Goal: Task Accomplishment & Management: Manage account settings

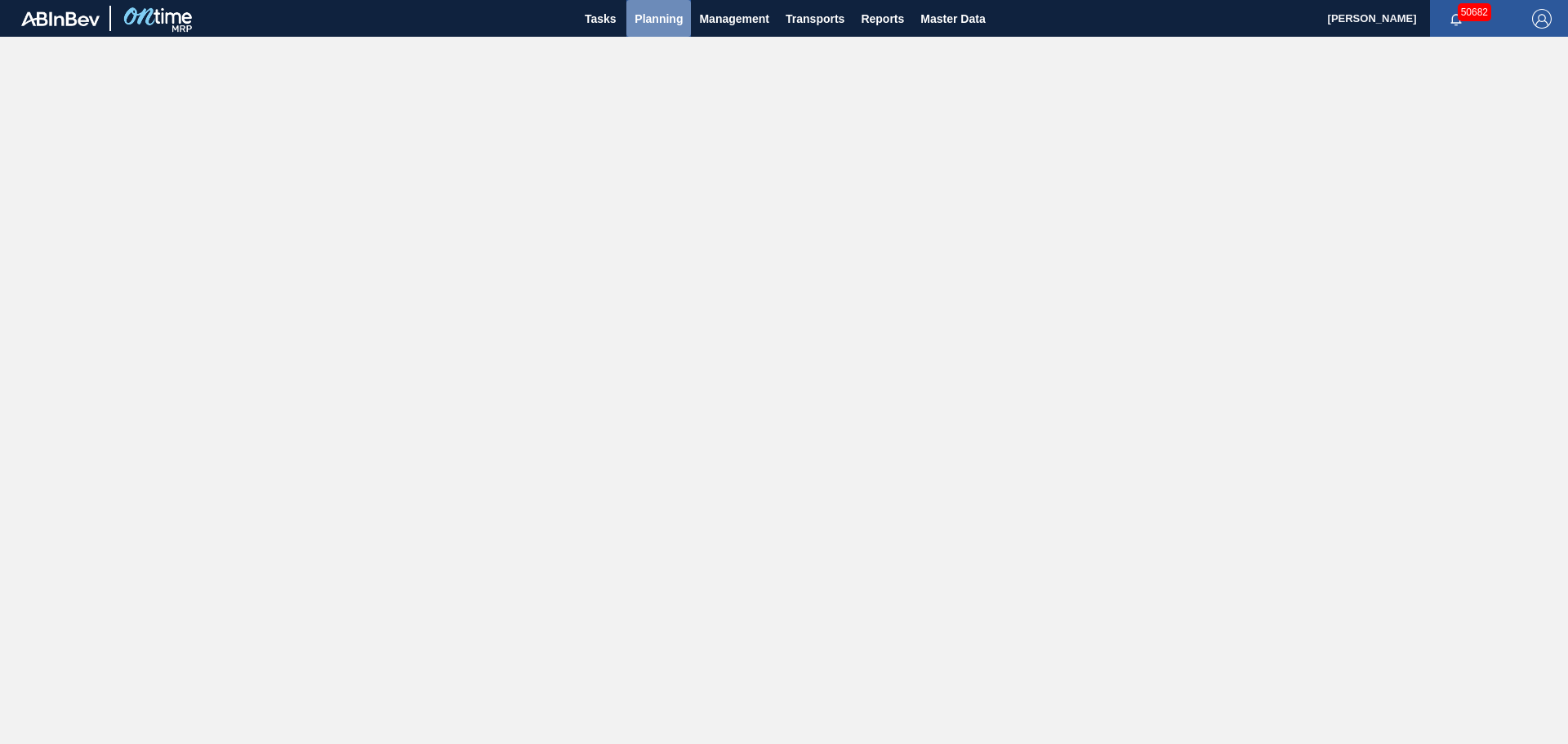
click at [669, 17] on span "Planning" at bounding box center [658, 19] width 48 height 20
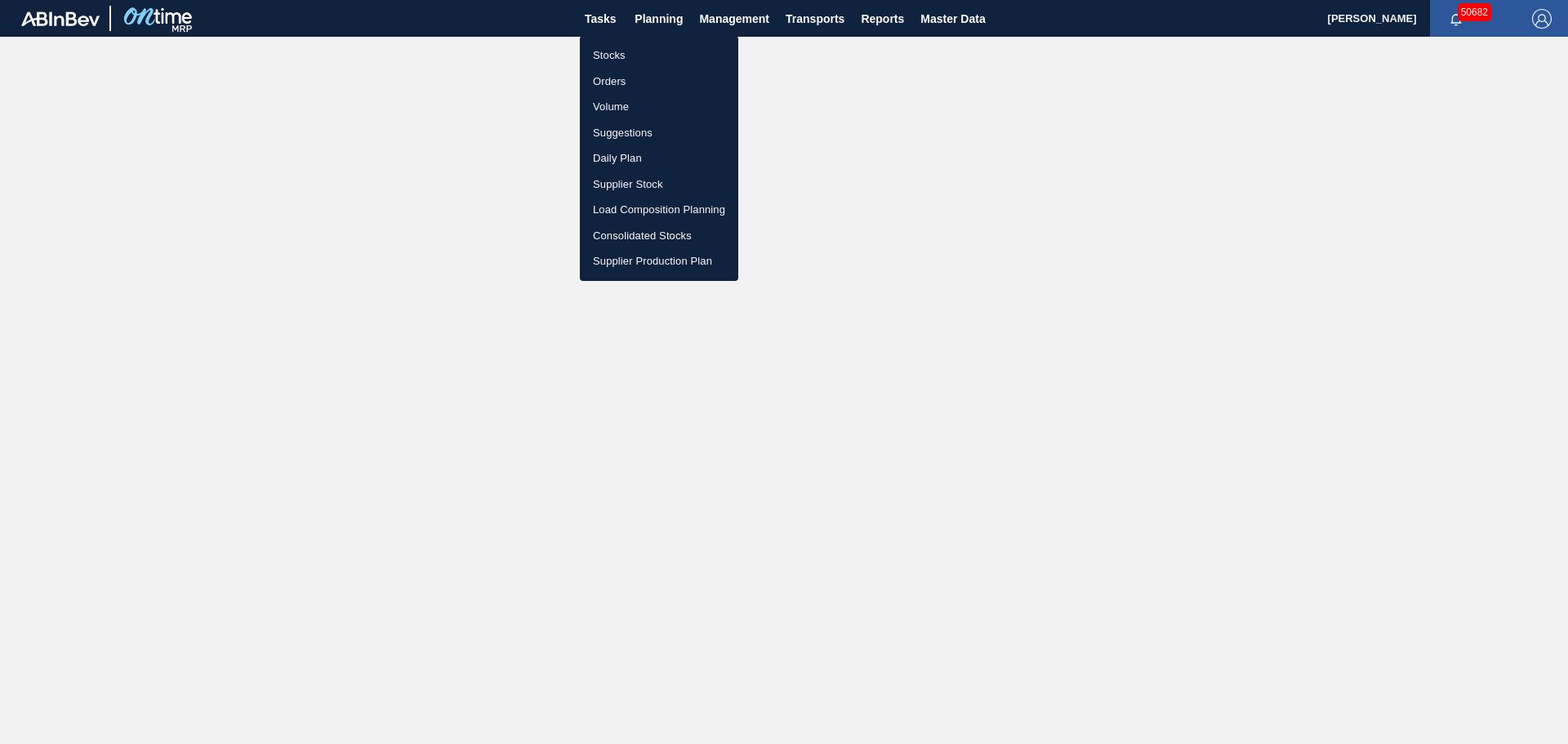
click at [619, 54] on li "Stocks" at bounding box center [658, 55] width 159 height 26
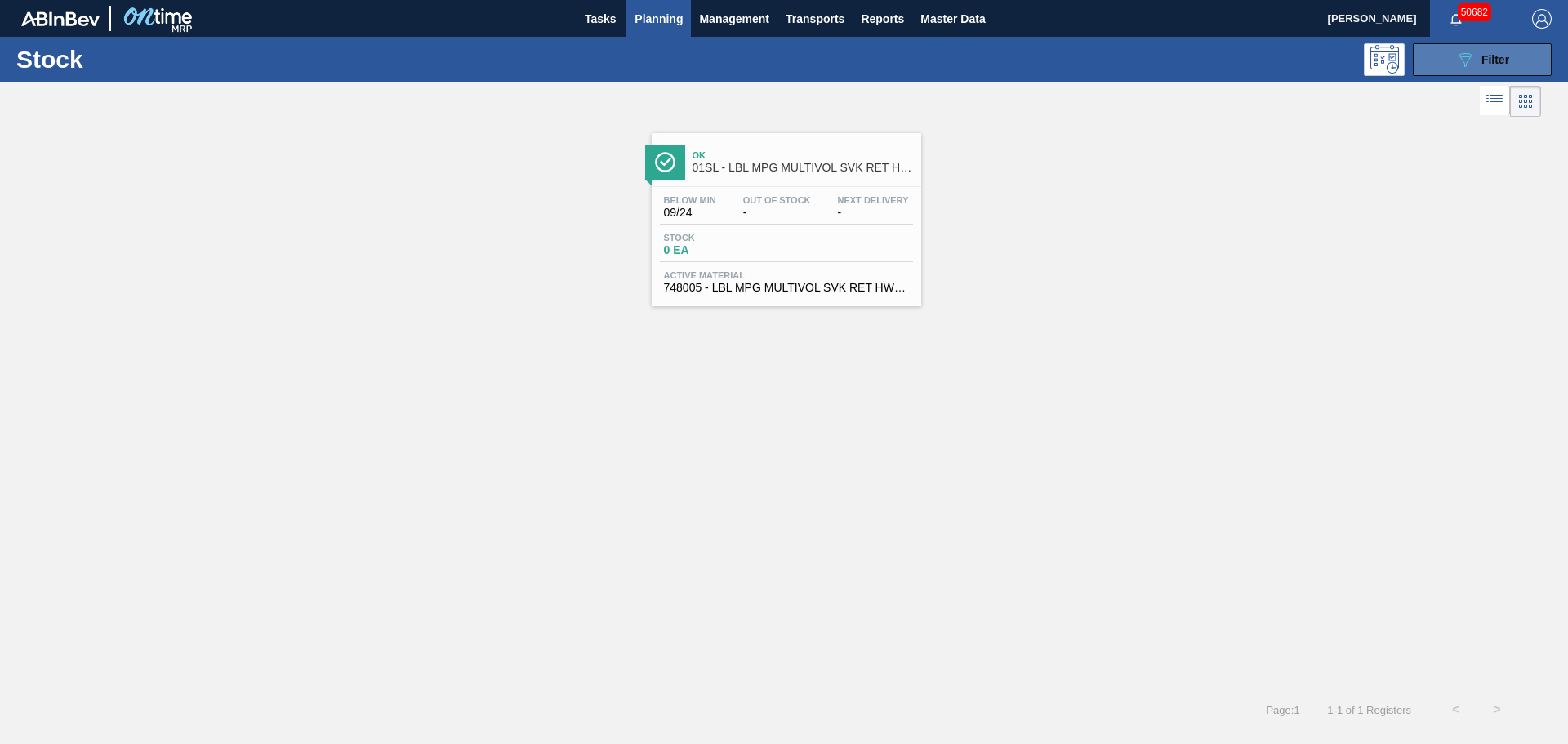
click at [1497, 58] on span "Filter" at bounding box center [1495, 59] width 28 height 13
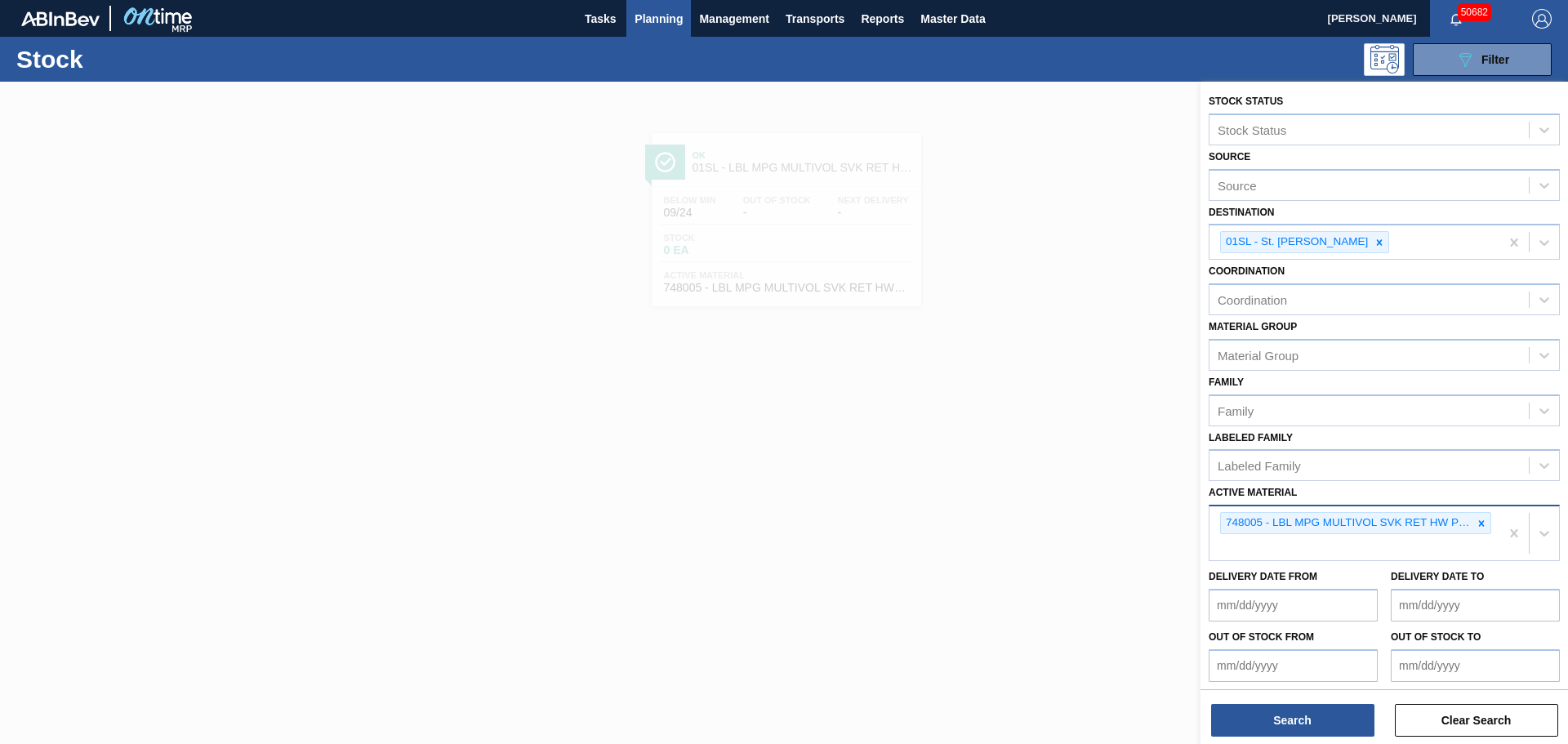
click at [1478, 526] on icon at bounding box center [1481, 523] width 11 height 11
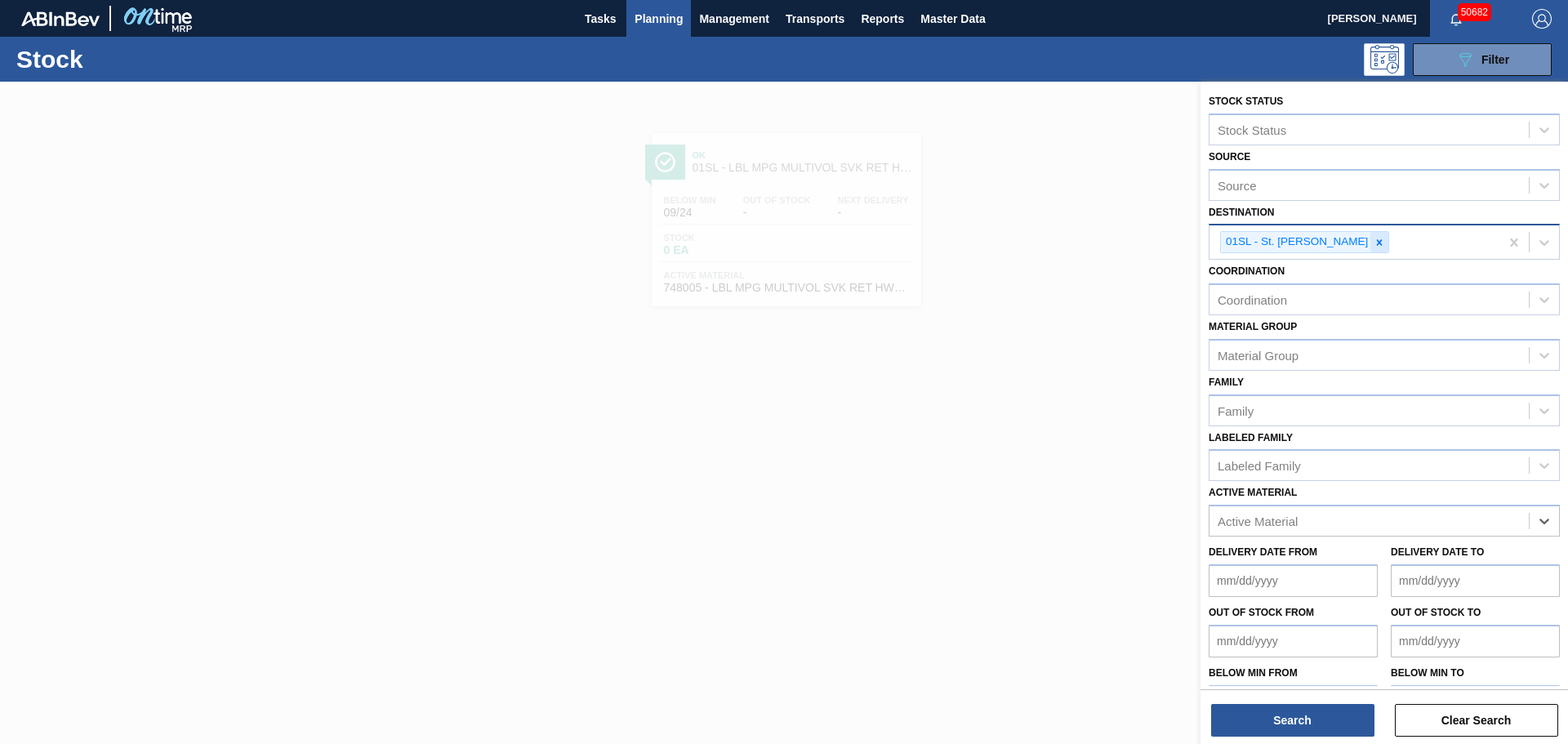
click at [1374, 238] on icon at bounding box center [1379, 242] width 11 height 11
click at [1338, 242] on div "Destination" at bounding box center [1369, 240] width 319 height 24
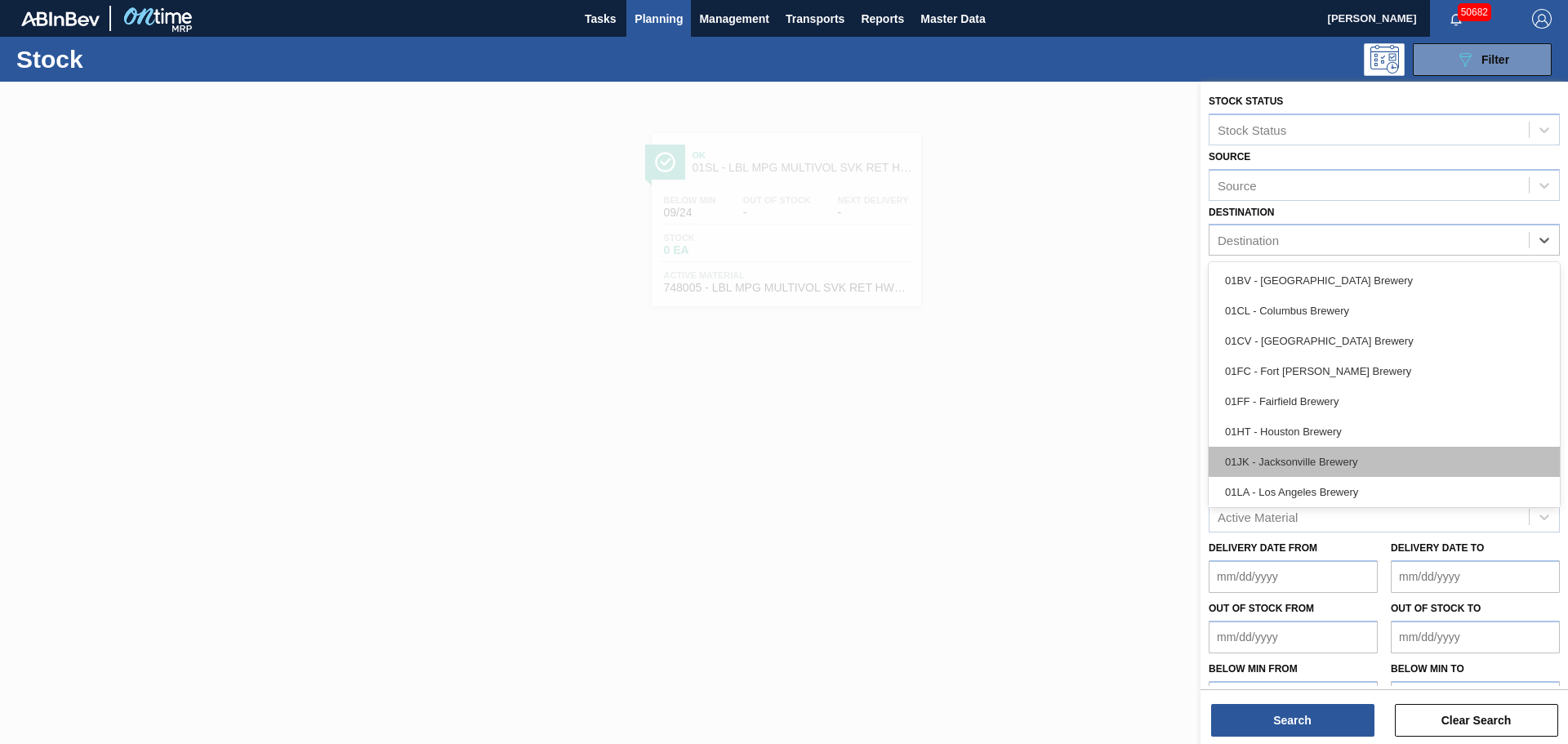
click at [1337, 468] on div "01JK - Jacksonville Brewery" at bounding box center [1384, 462] width 351 height 31
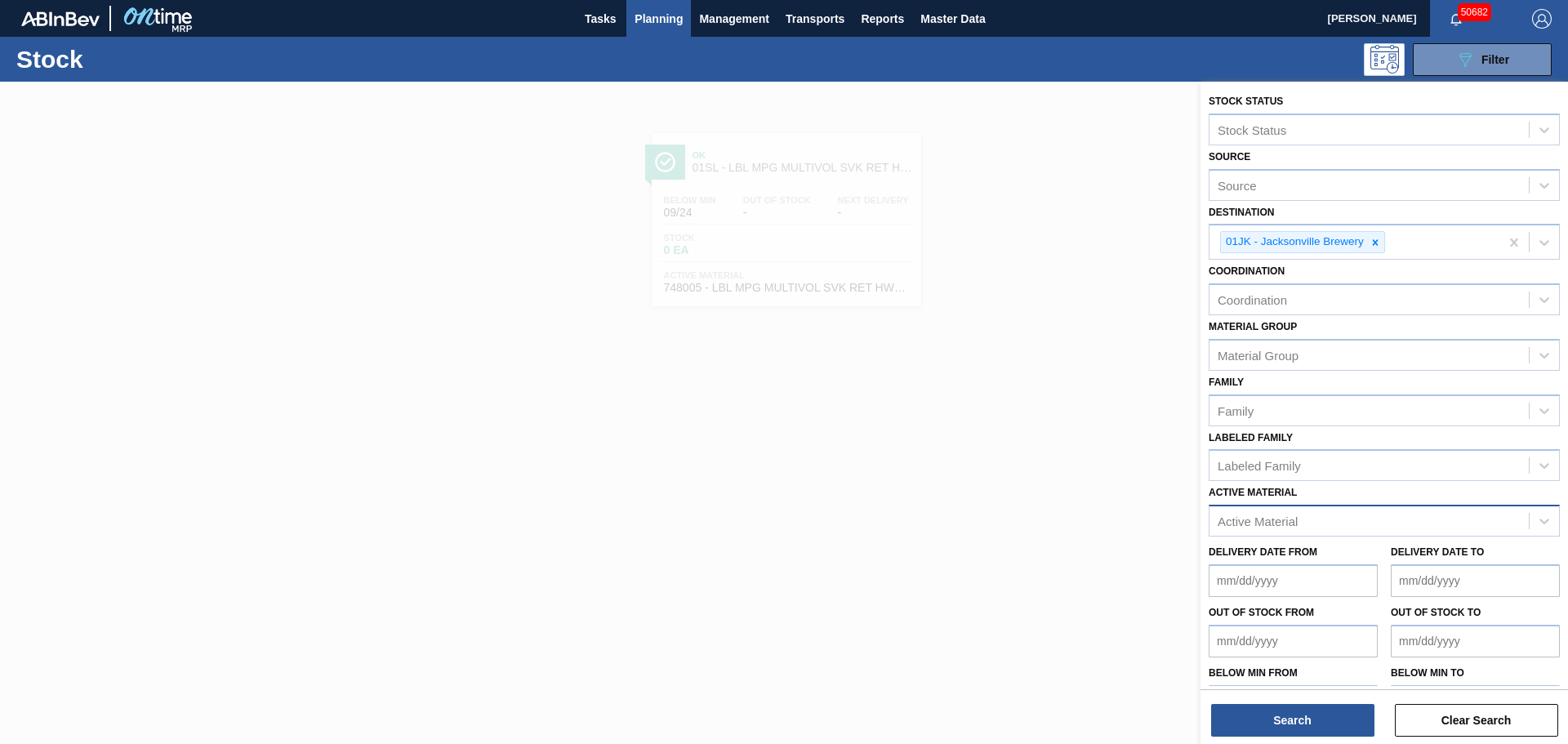
click at [1262, 523] on div "Active Material" at bounding box center [1257, 521] width 80 height 14
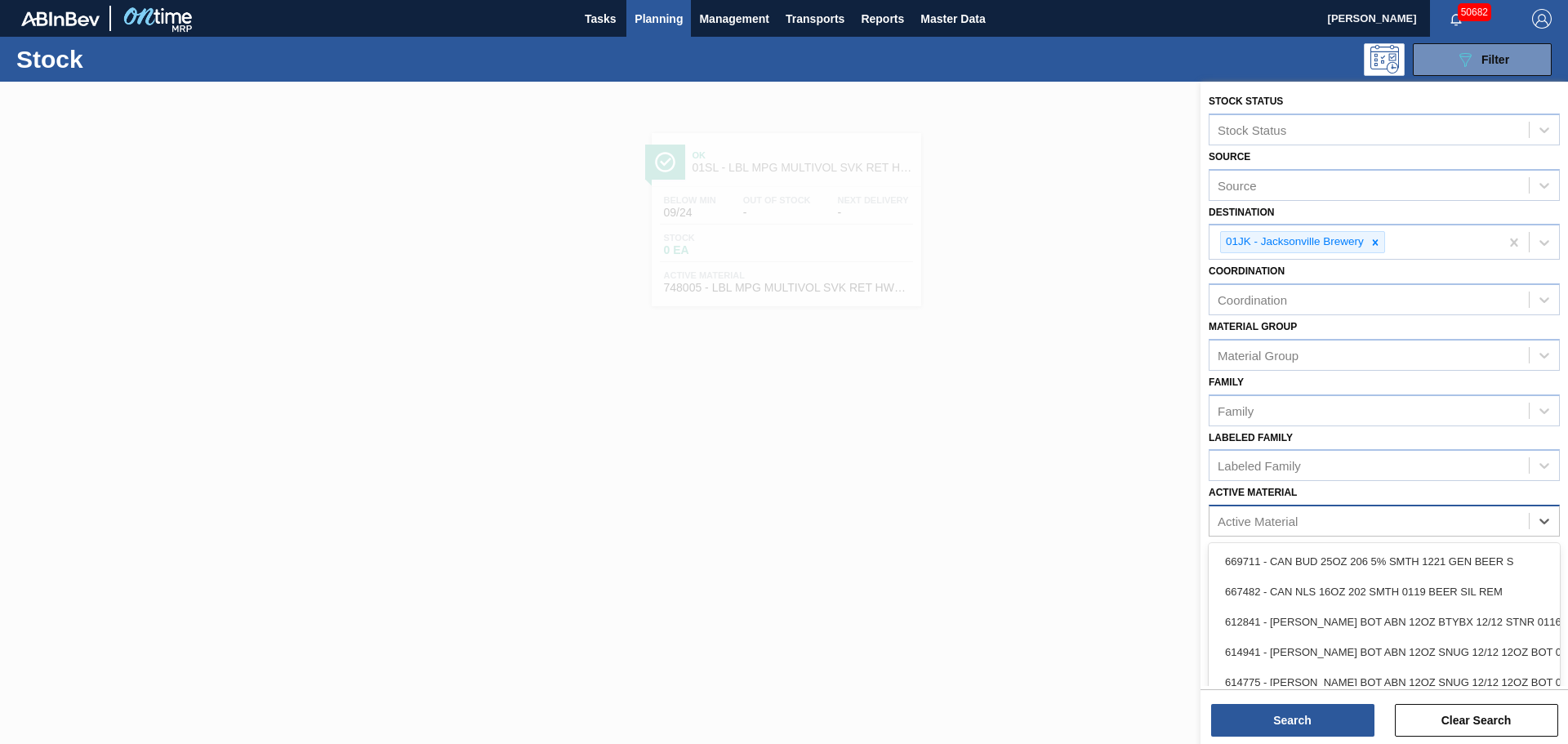
paste Material "683429"
type Material "683429"
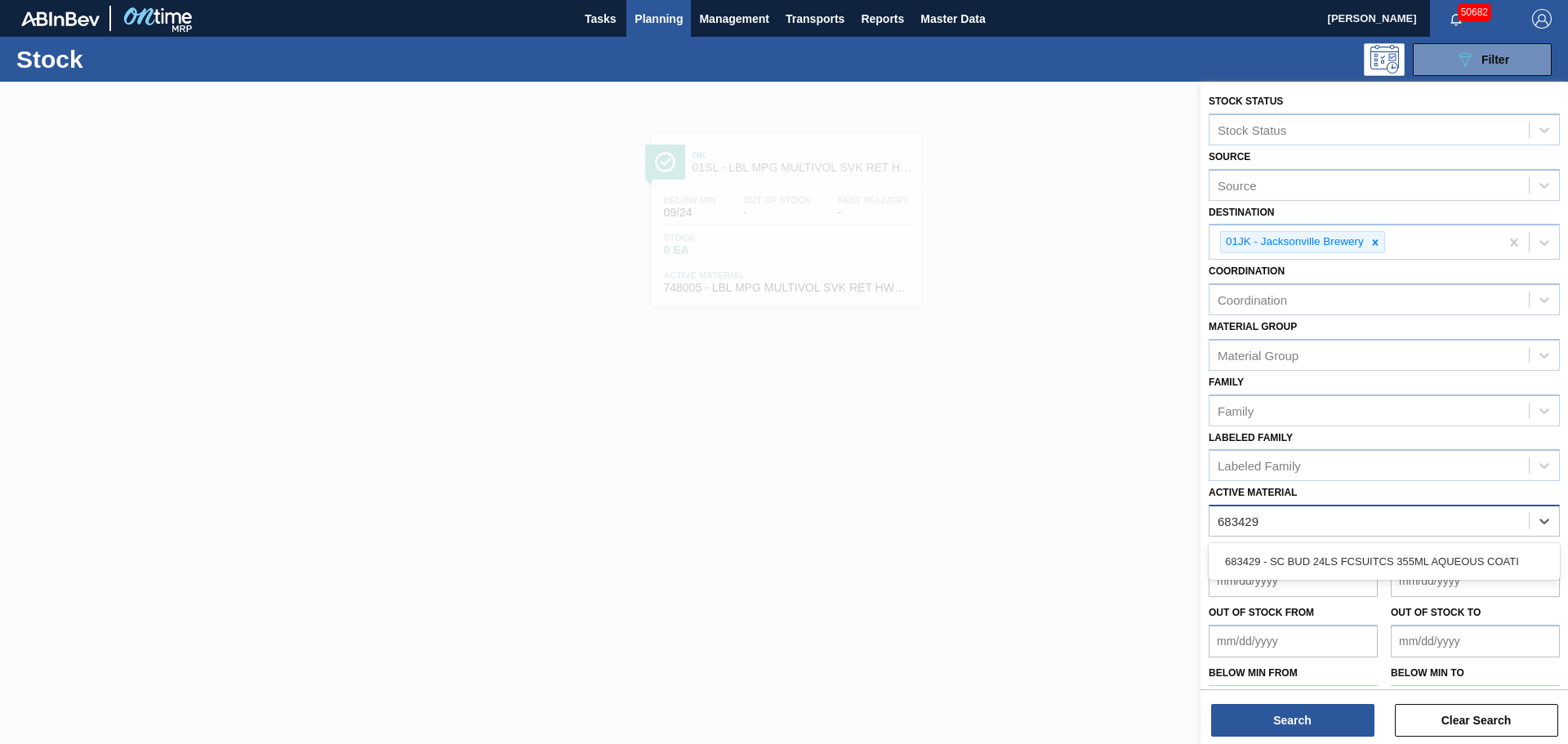
click at [1277, 551] on div "683429 - SC BUD 24LS FCSUITCS 355ML AQUEOUS COATI" at bounding box center [1384, 562] width 351 height 31
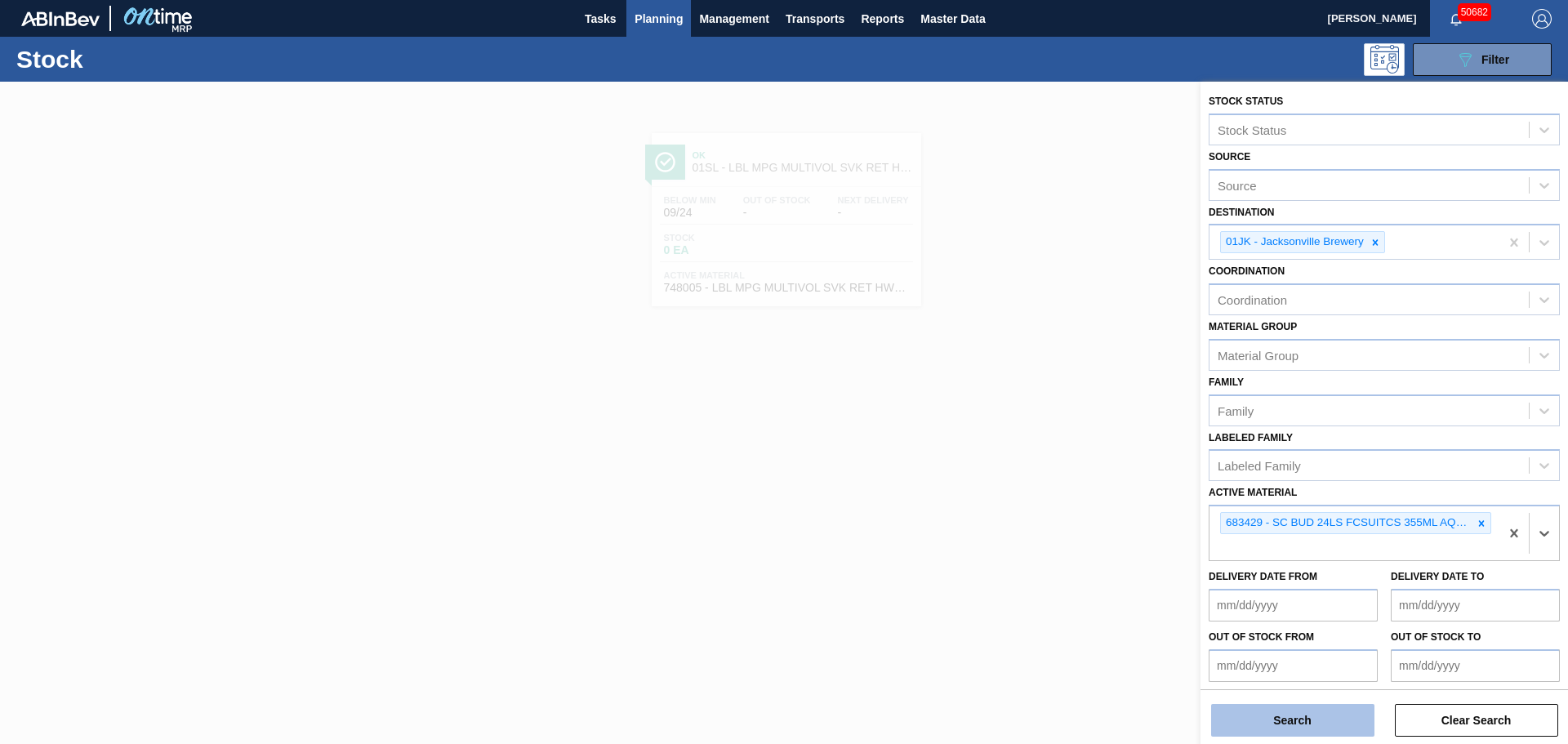
click at [1258, 721] on button "Search" at bounding box center [1292, 719] width 163 height 32
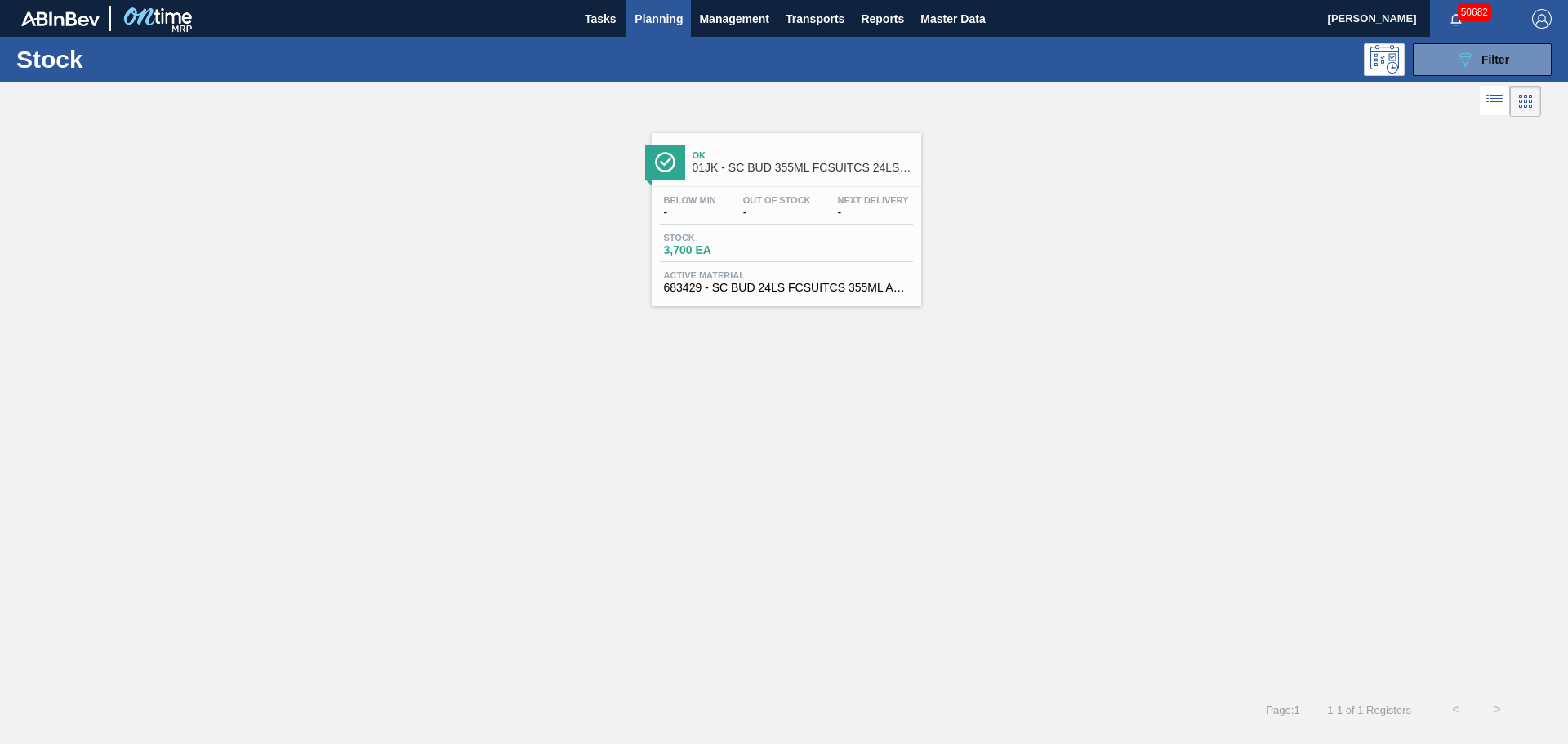
click at [746, 176] on div "Ok 01JK - SC BUD 355ML FCSUITCS 24LS GENERAL EXPORT" at bounding box center [803, 161] width 221 height 36
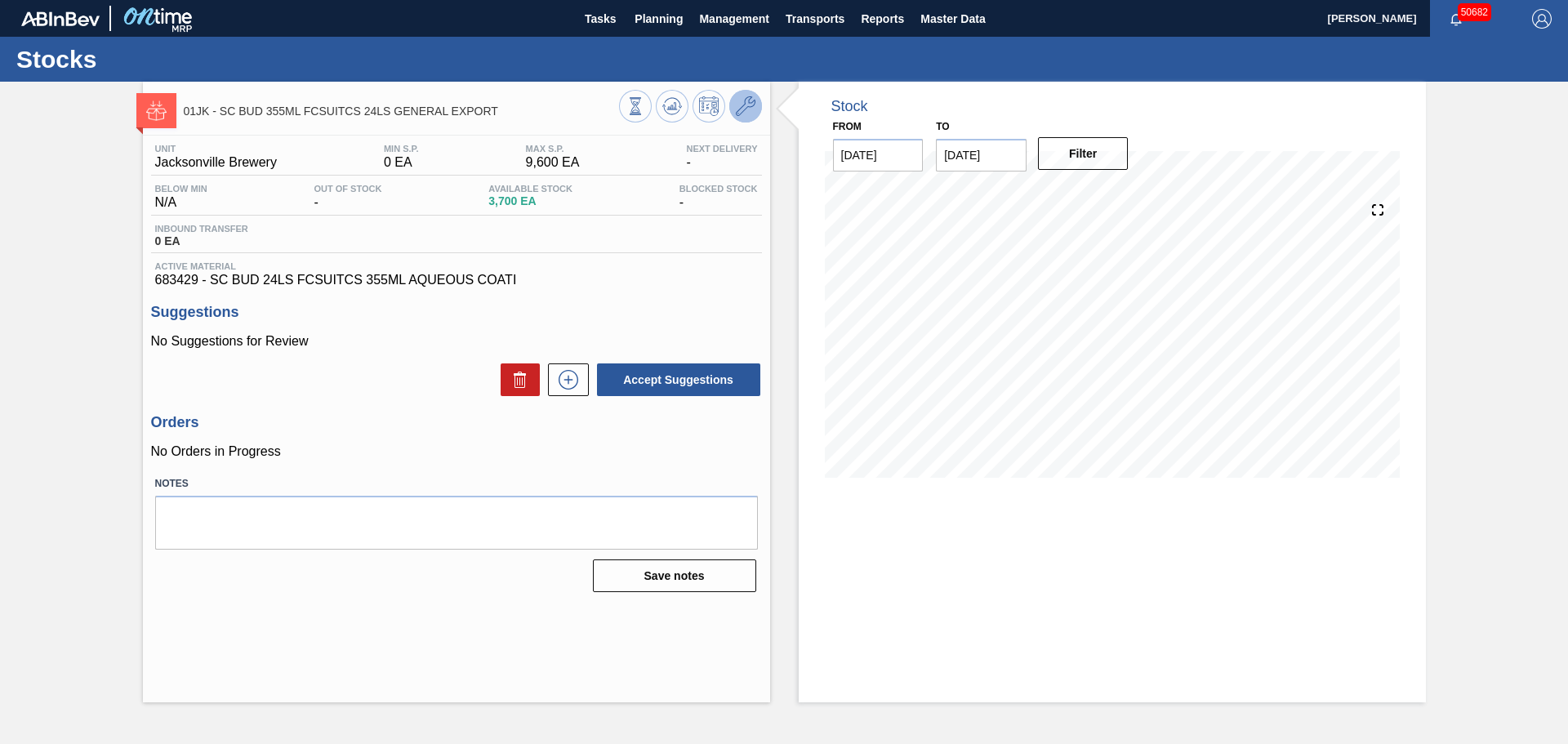
click at [756, 108] on button at bounding box center [745, 106] width 32 height 32
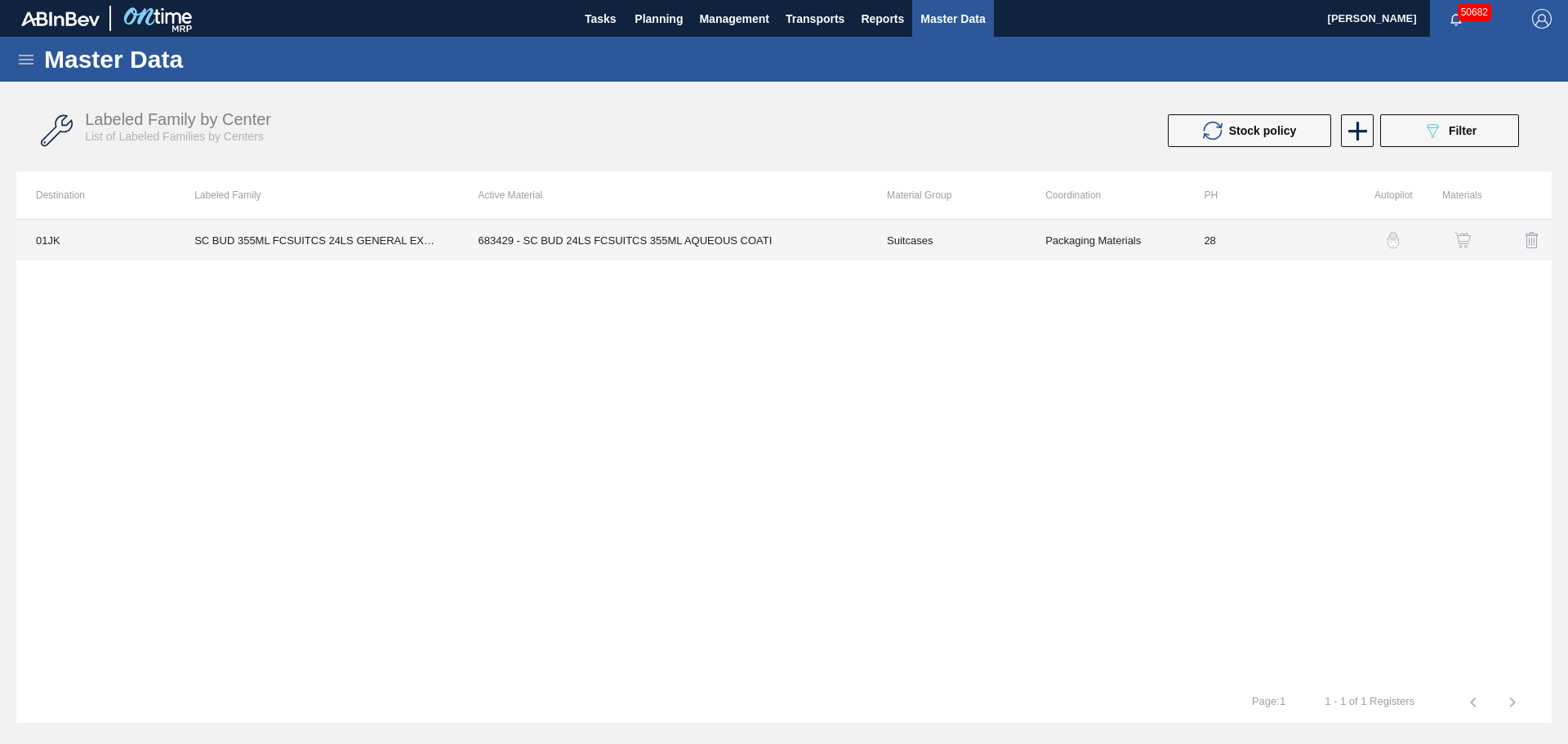
click at [664, 238] on td "683429 - SC BUD 24LS FCSUITCS 355ML AQUEOUS COATI" at bounding box center [663, 240] width 408 height 41
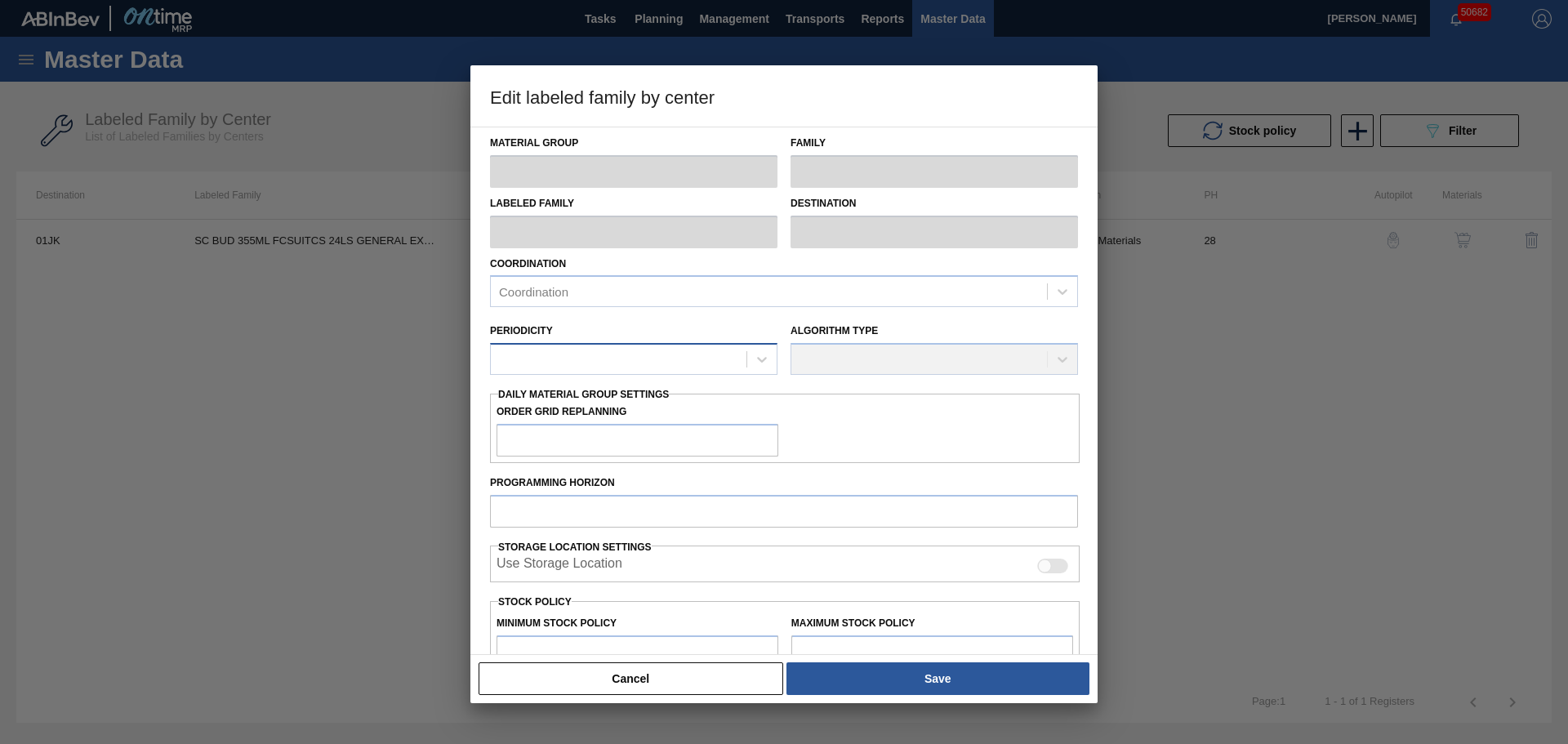
type input "Suitcases"
type input "SC BUD 355ML FCSUITCS 24LS GENERAL EXPORT"
type input "01JK - Jacksonville Brewery"
type input "28"
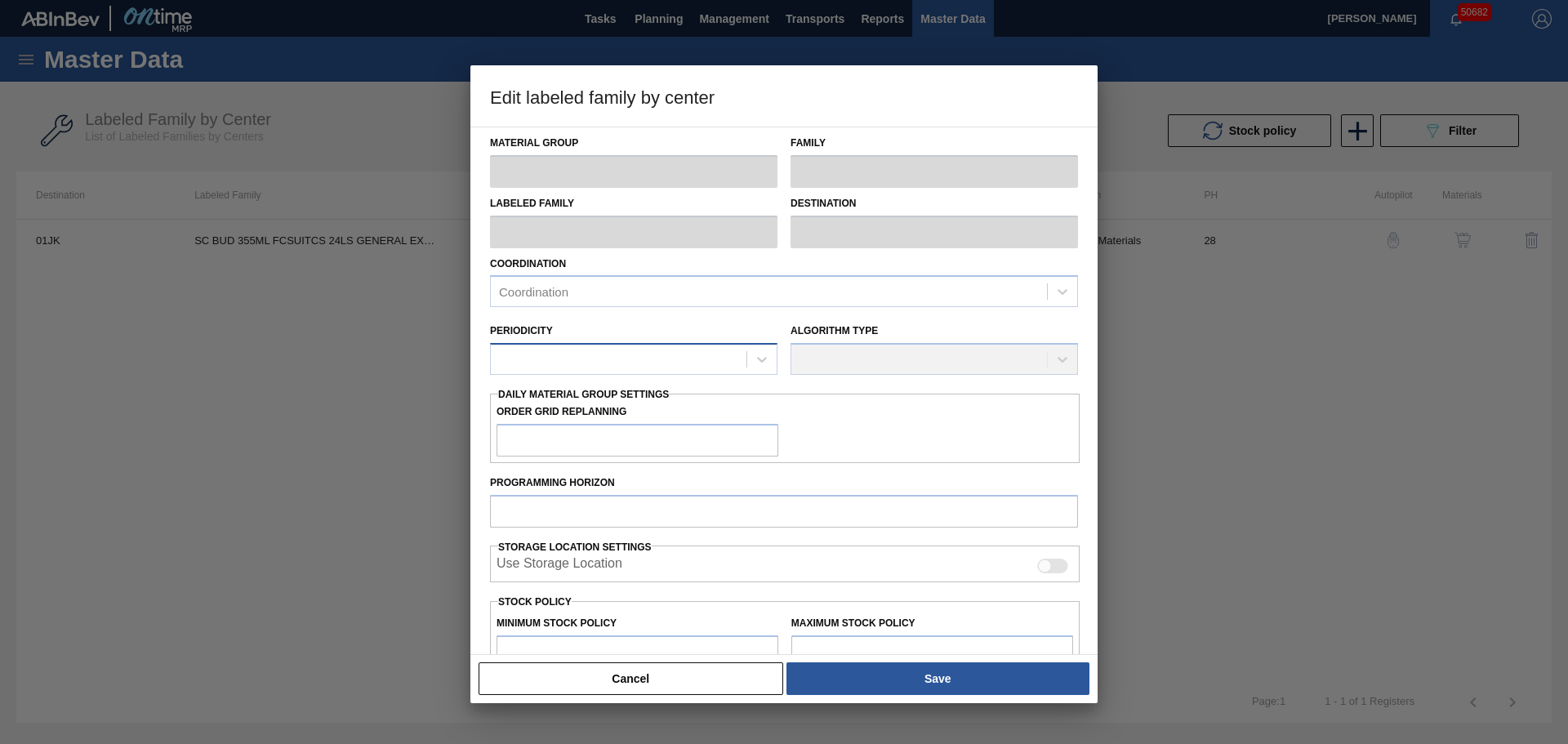
type input "0"
type input "9,600"
type input "0"
checkbox input "true"
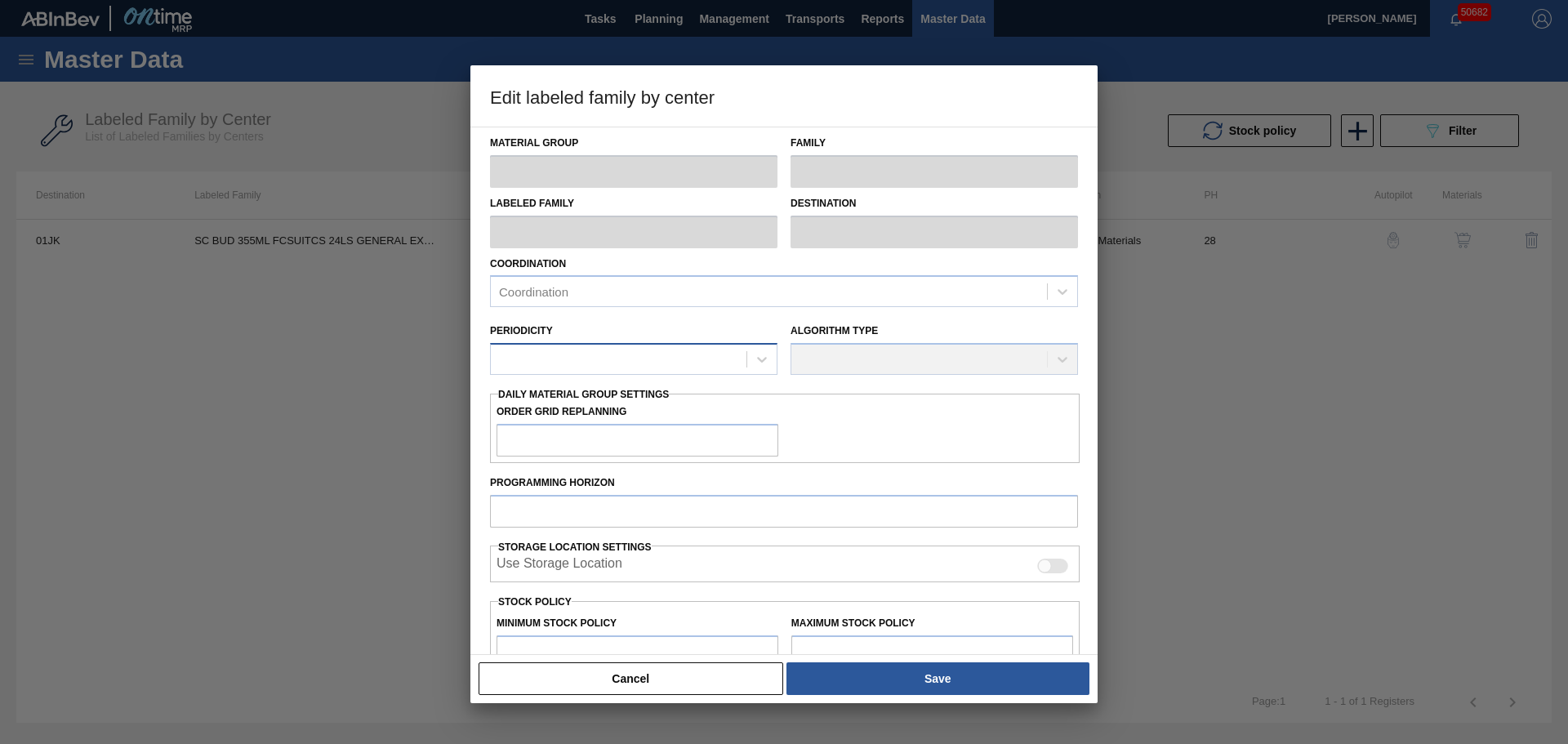
checkbox input "true"
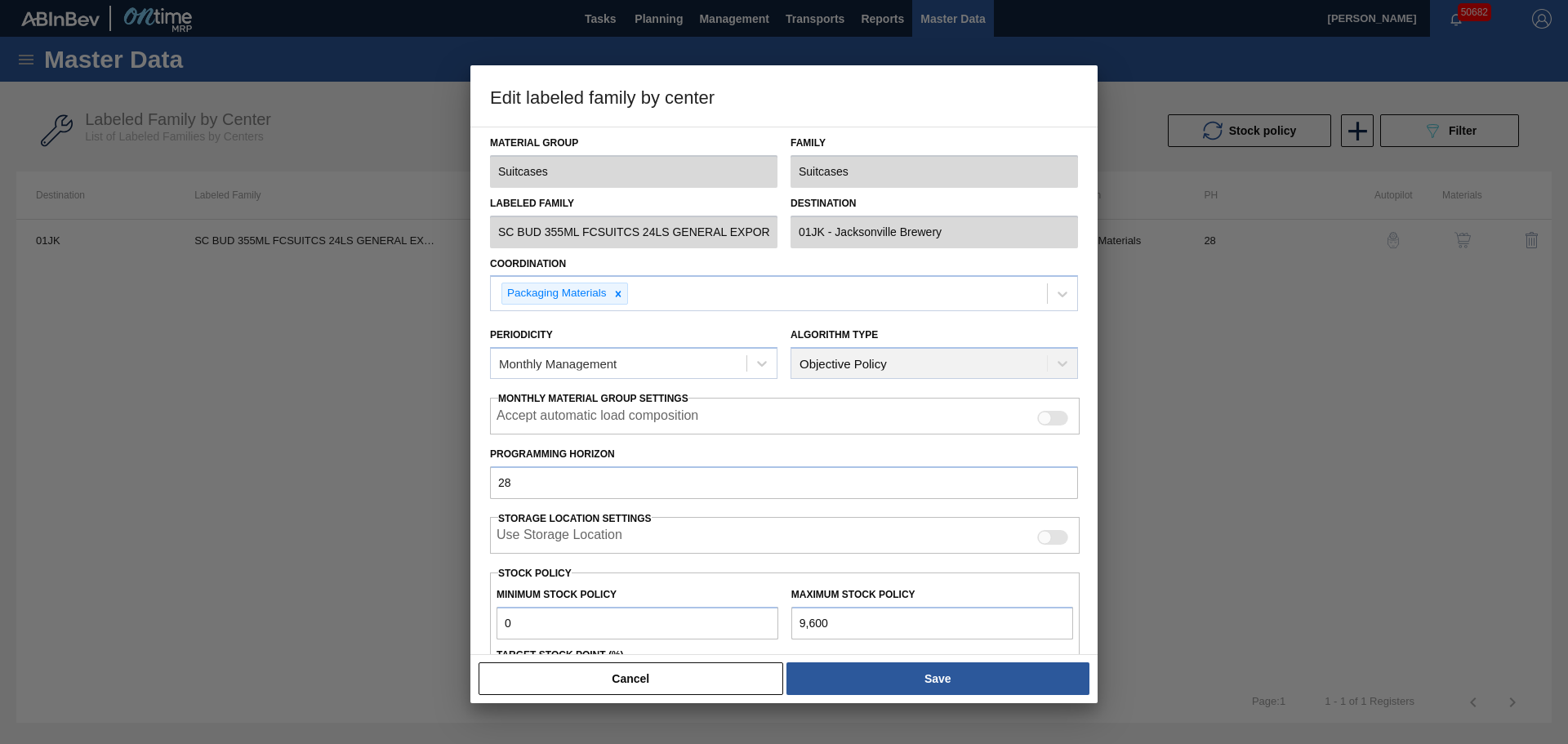
scroll to position [81, 0]
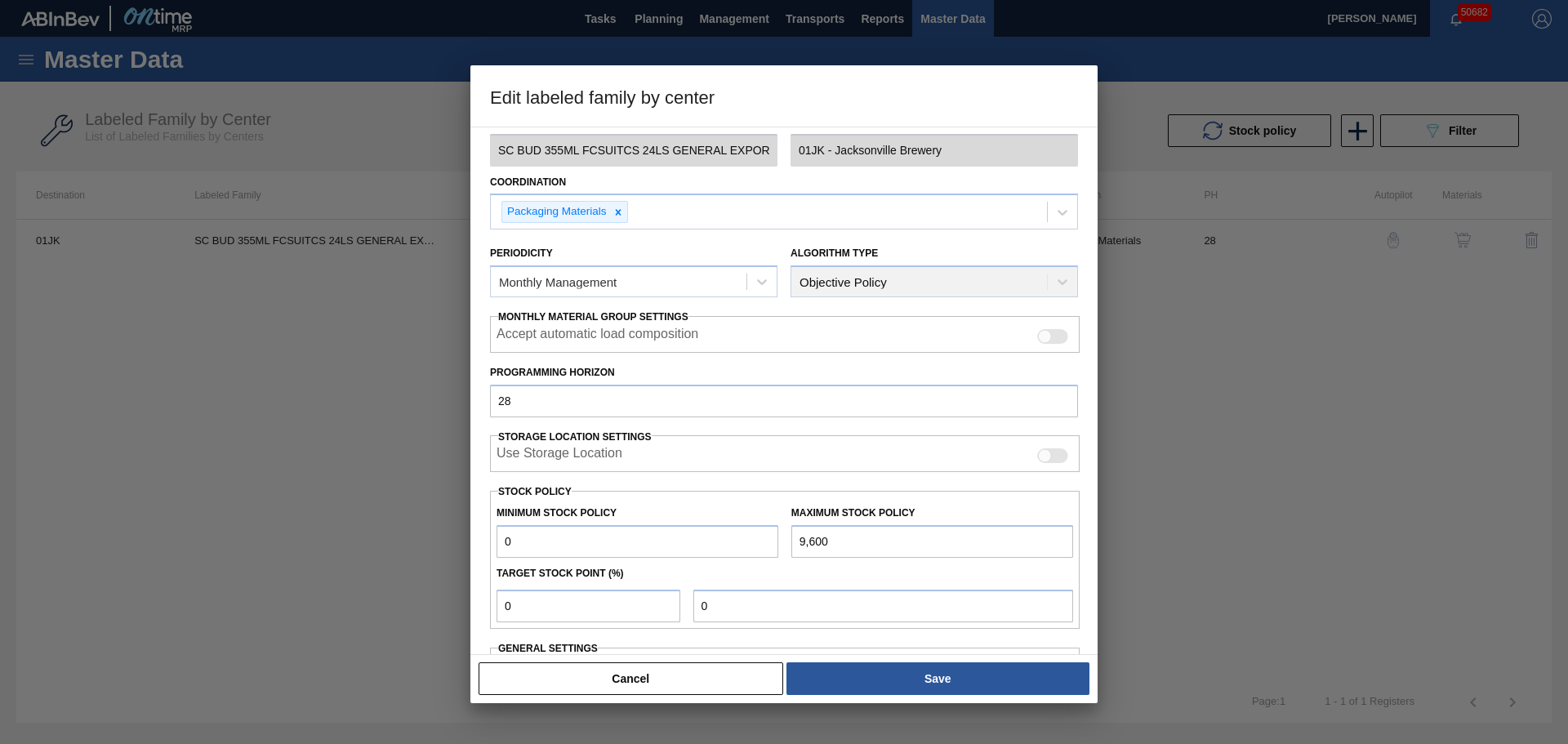
drag, startPoint x: 546, startPoint y: 540, endPoint x: 459, endPoint y: 547, distance: 87.3
click at [459, 547] on div "Edit labeled family by center Material Group Suitcases Family Suitcases Labeled…" at bounding box center [784, 372] width 1568 height 744
type input "1"
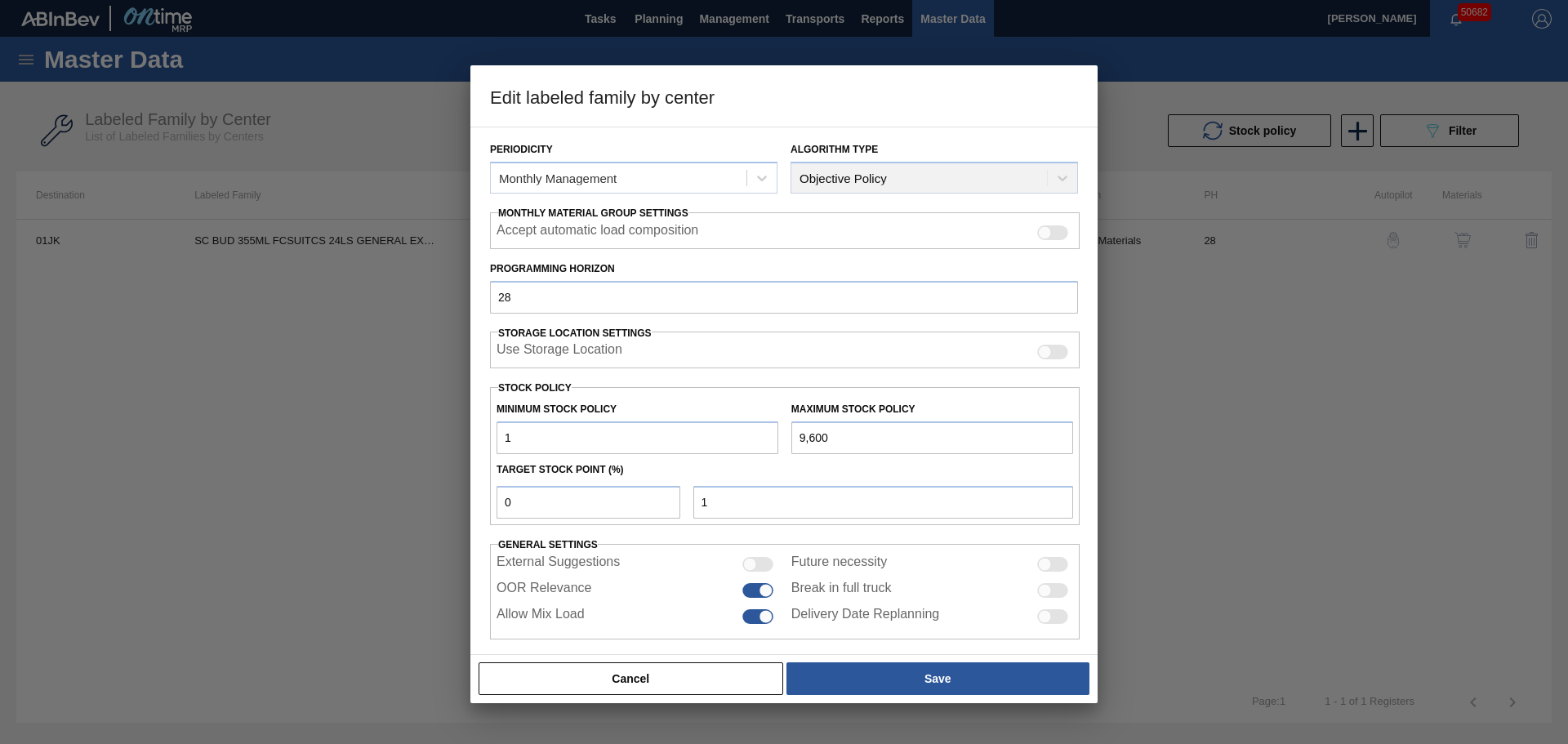
scroll to position [199, 0]
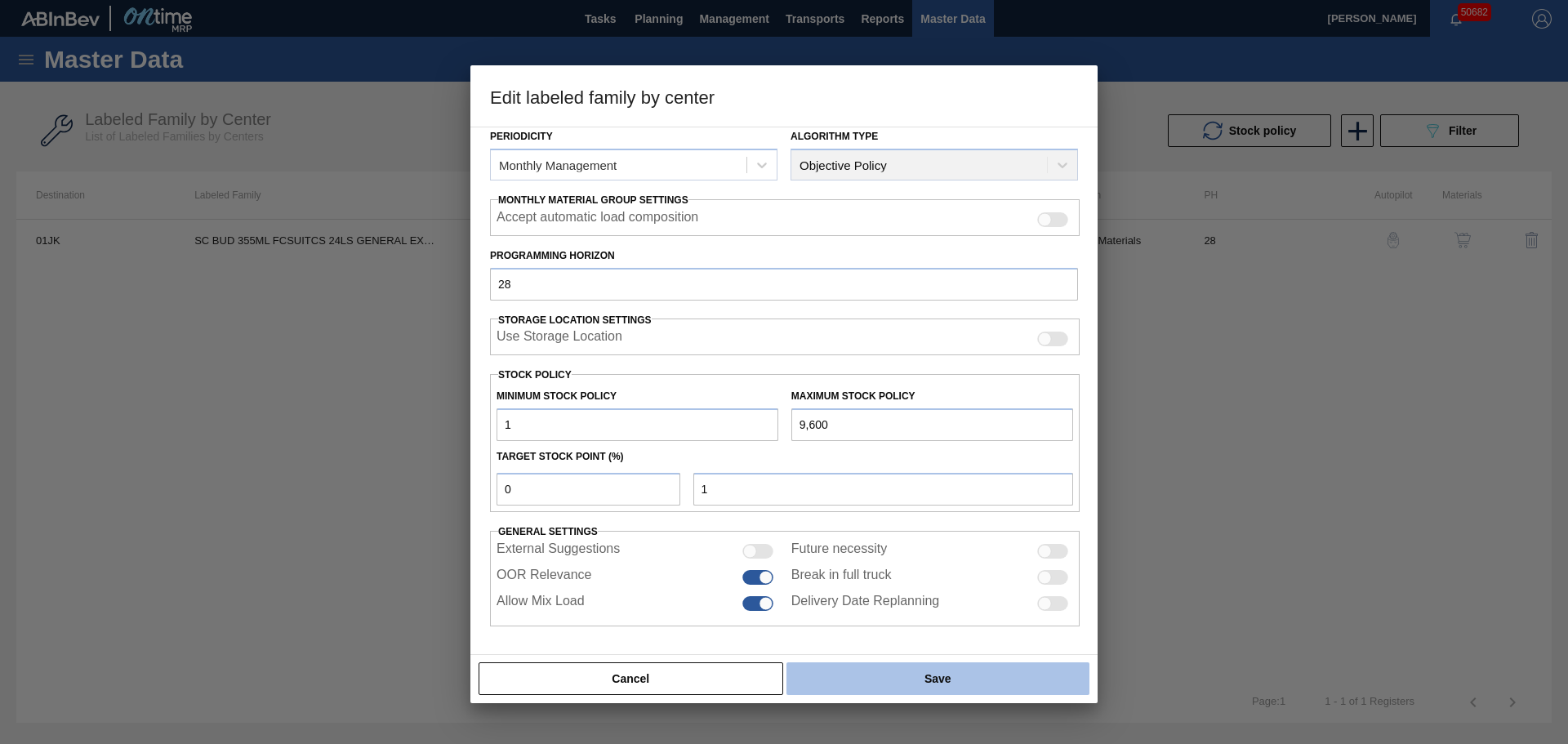
type input "1"
click at [938, 681] on button "Save" at bounding box center [938, 678] width 303 height 32
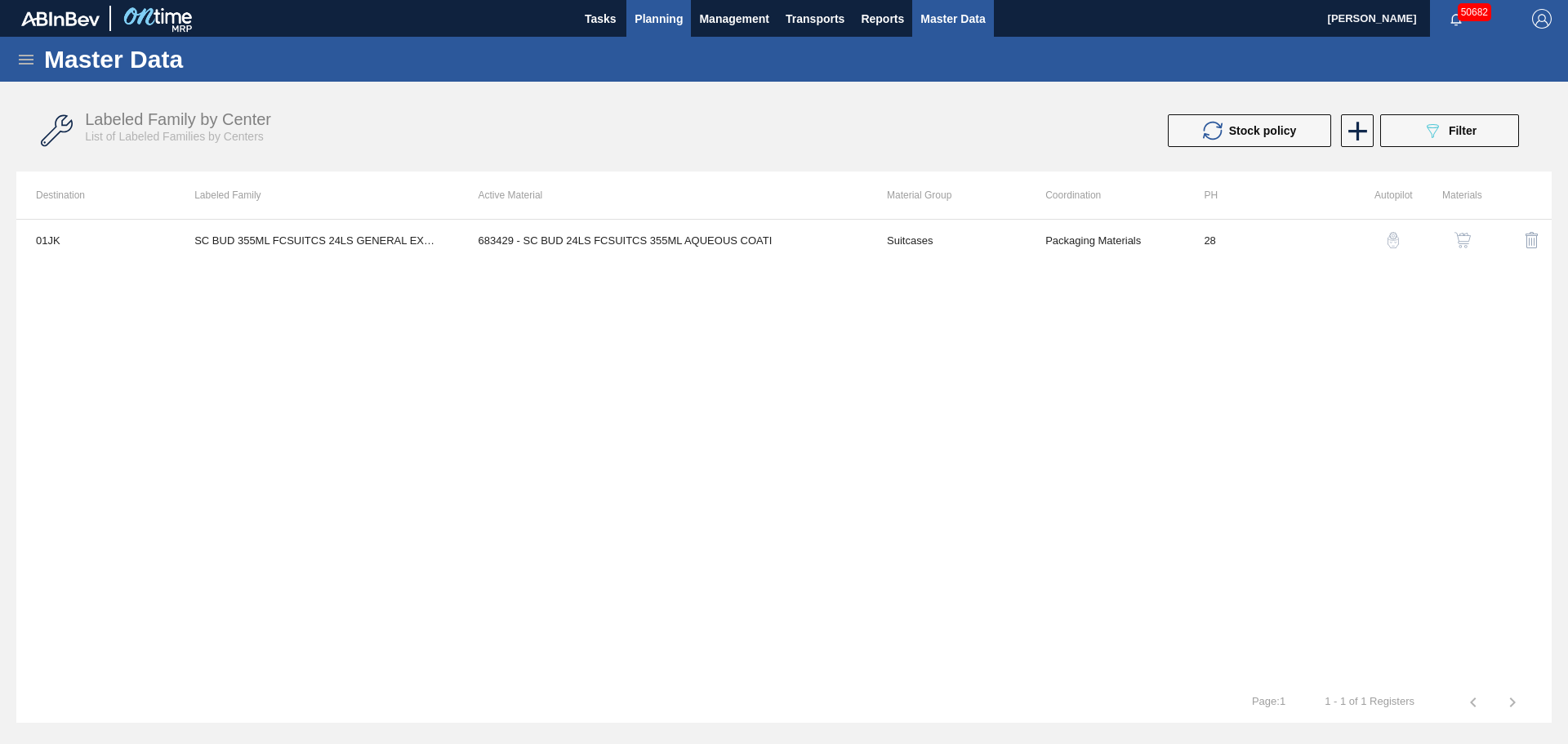
click at [663, 25] on span "Planning" at bounding box center [658, 19] width 48 height 20
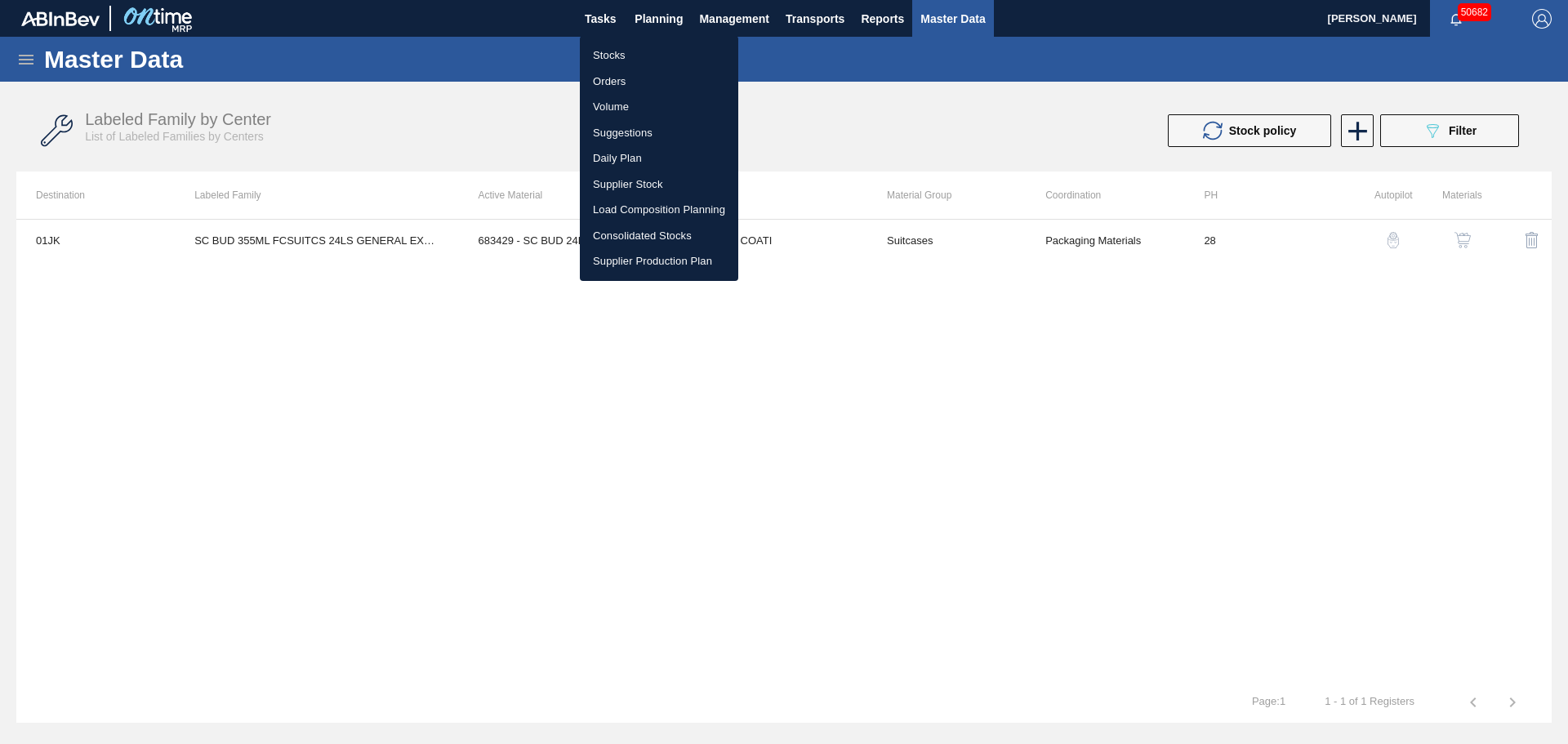
click at [624, 54] on li "Stocks" at bounding box center [658, 55] width 159 height 26
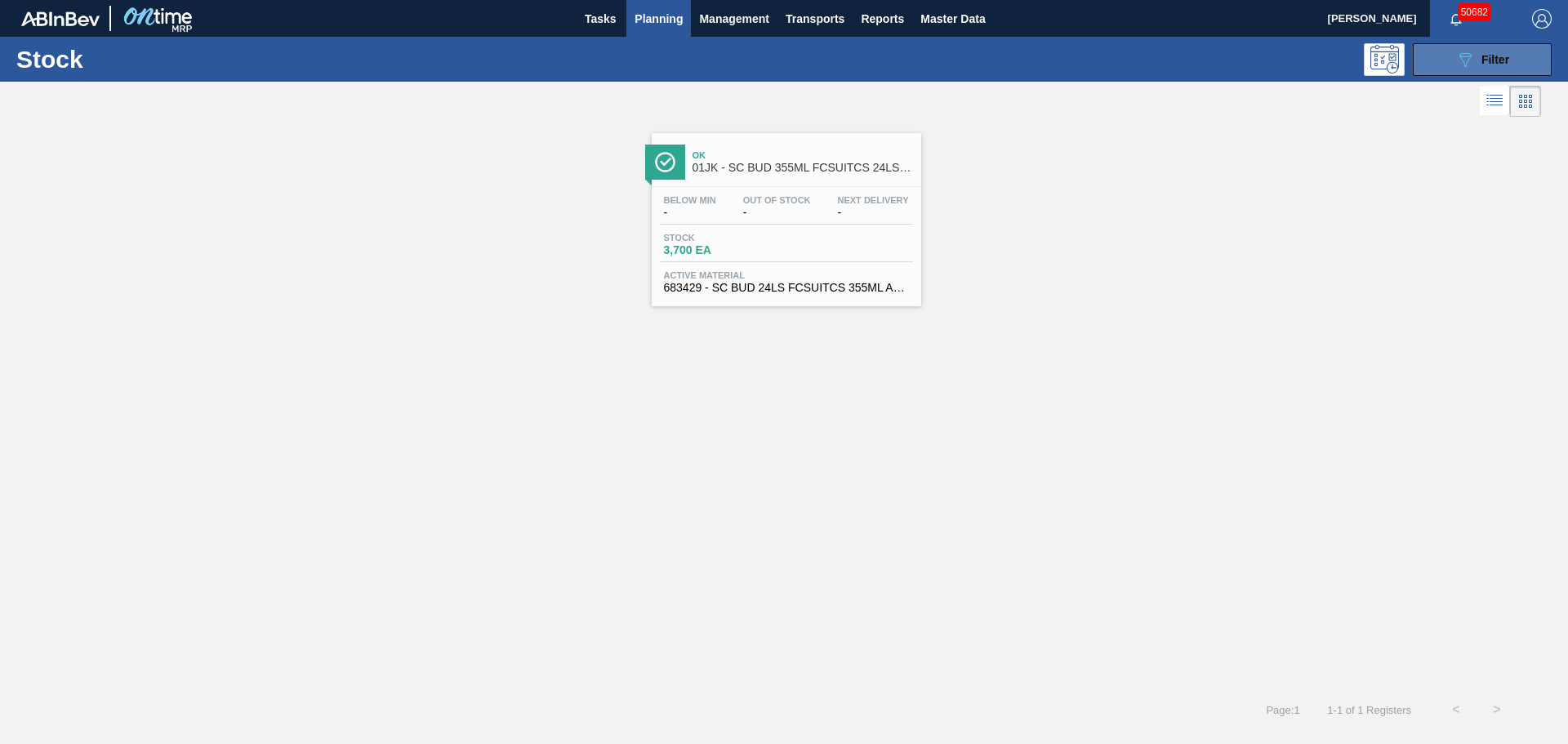
click at [1504, 54] on span "Filter" at bounding box center [1495, 59] width 28 height 13
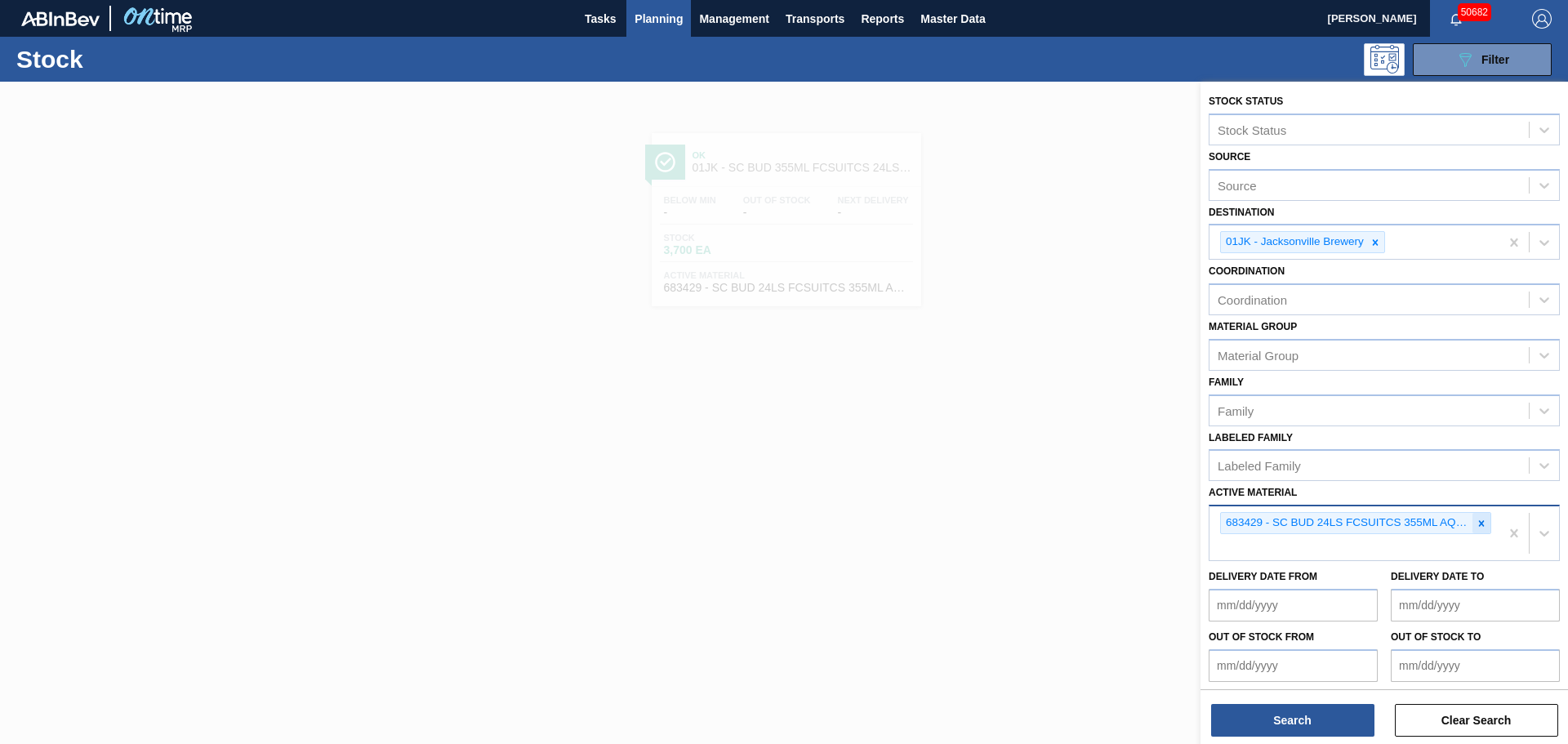
click at [1480, 523] on icon at bounding box center [1481, 523] width 6 height 6
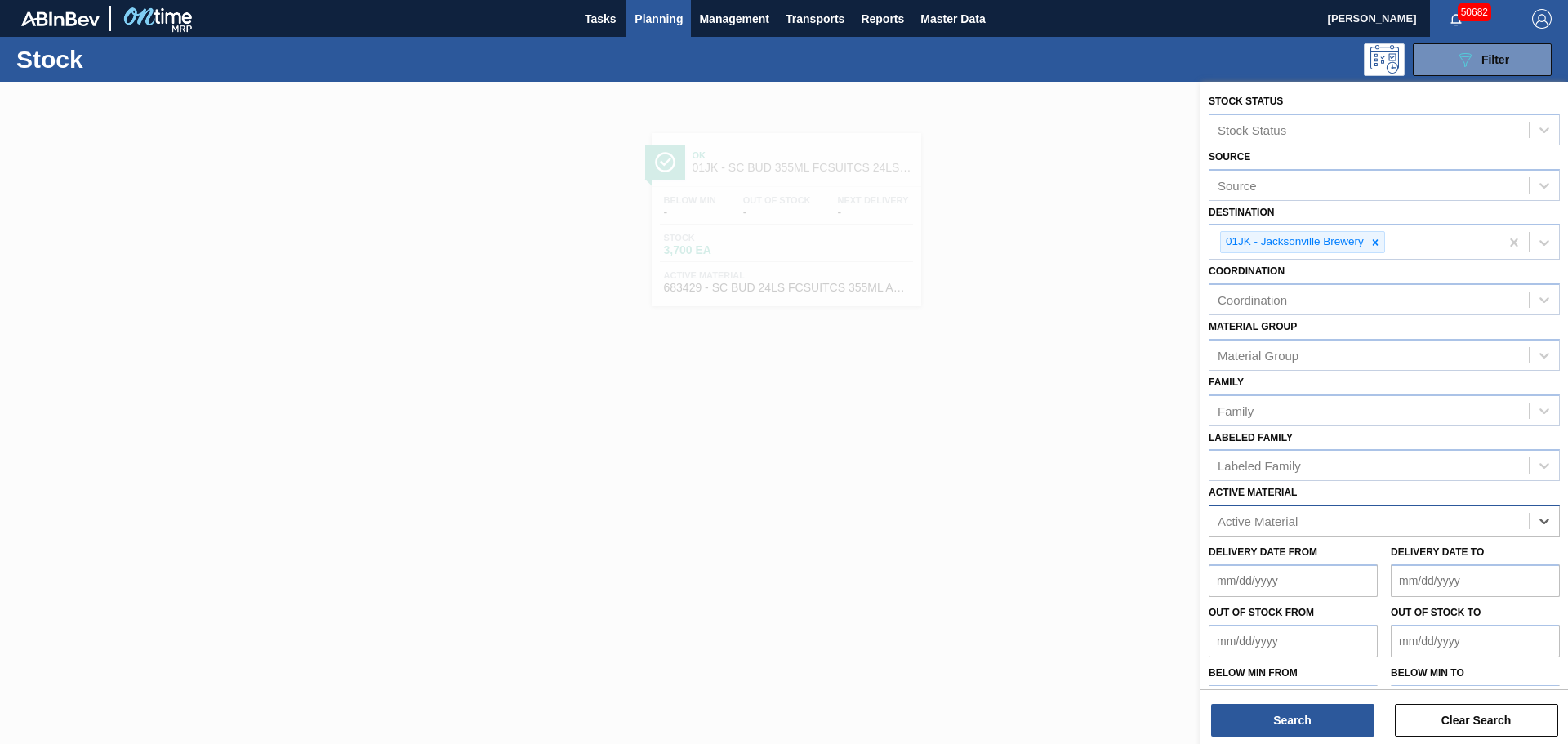
paste Material "878724"
type Material "878724"
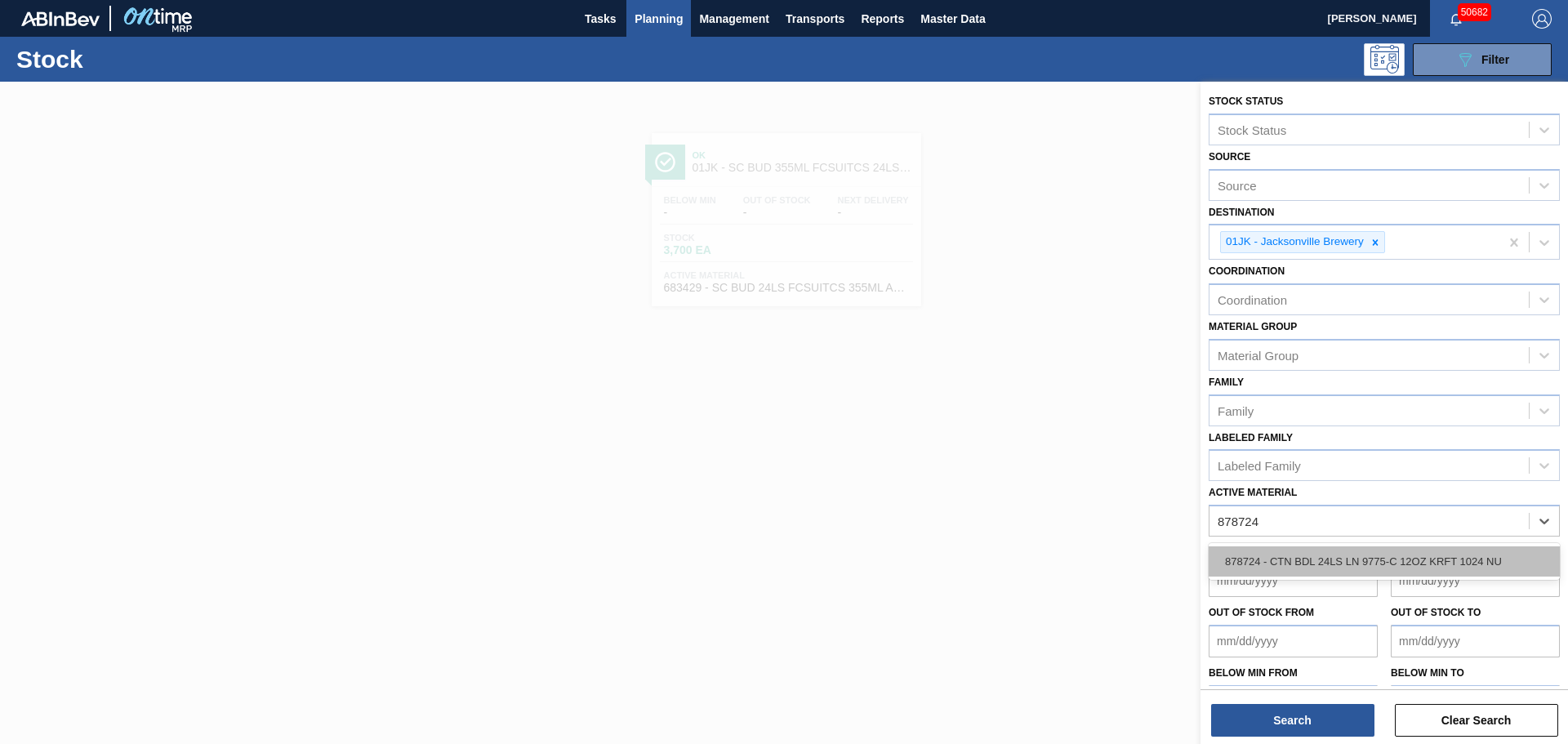
click at [1308, 560] on div "878724 - CTN BDL 24LS LN 9775-C 12OZ KRFT 1024 NU" at bounding box center [1384, 562] width 351 height 31
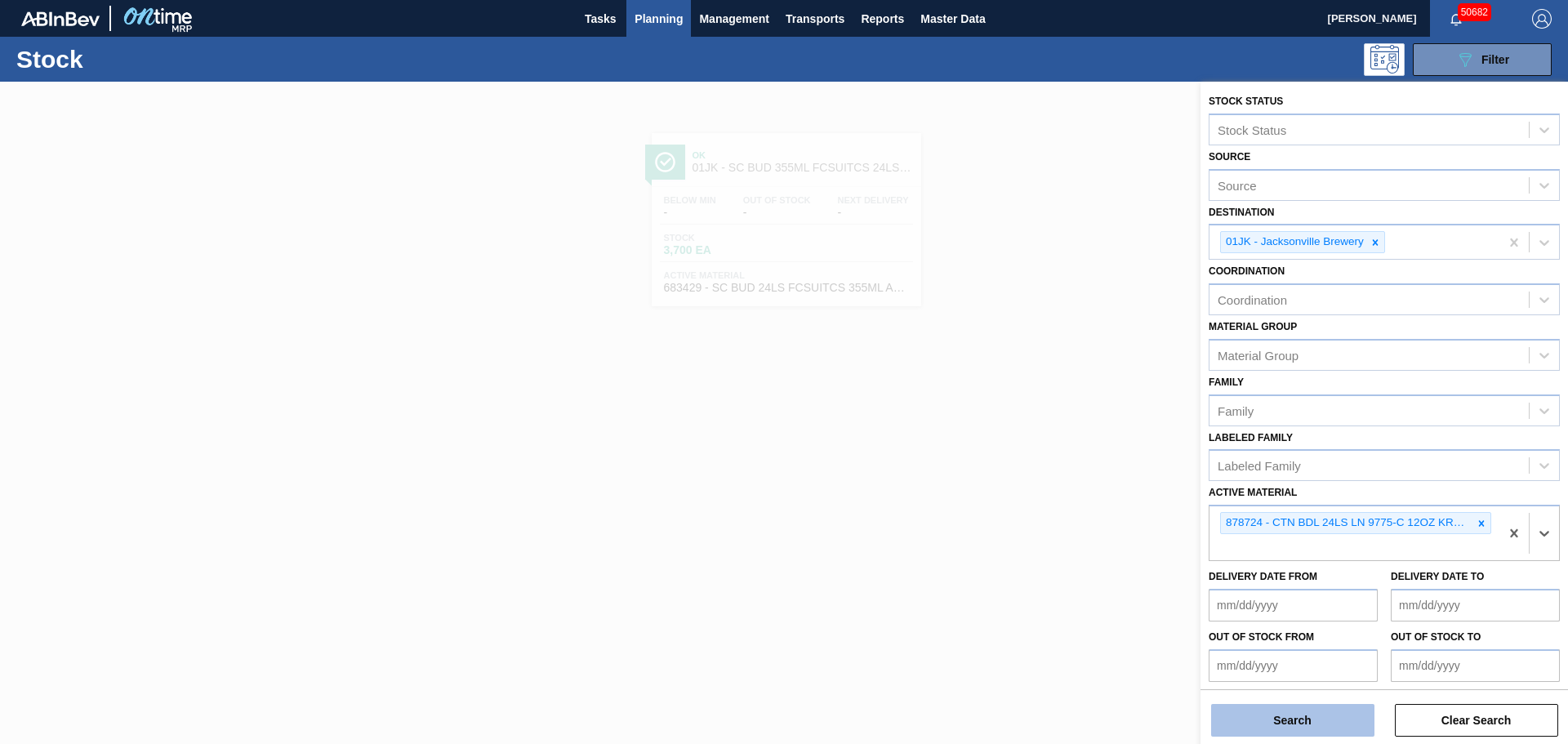
click at [1274, 714] on button "Search" at bounding box center [1292, 719] width 163 height 32
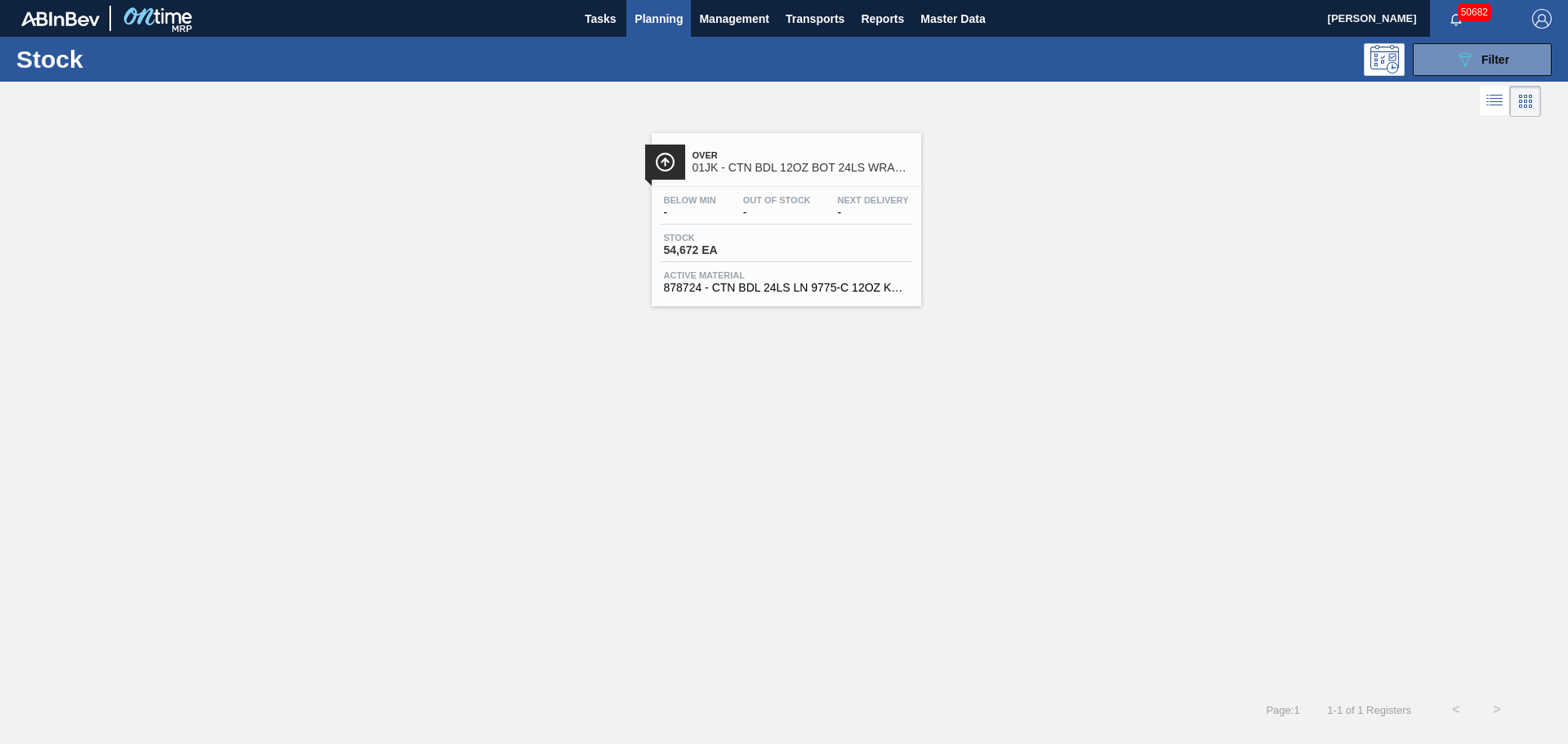
click at [793, 236] on div "Stock 54,672 EA" at bounding box center [787, 247] width 253 height 30
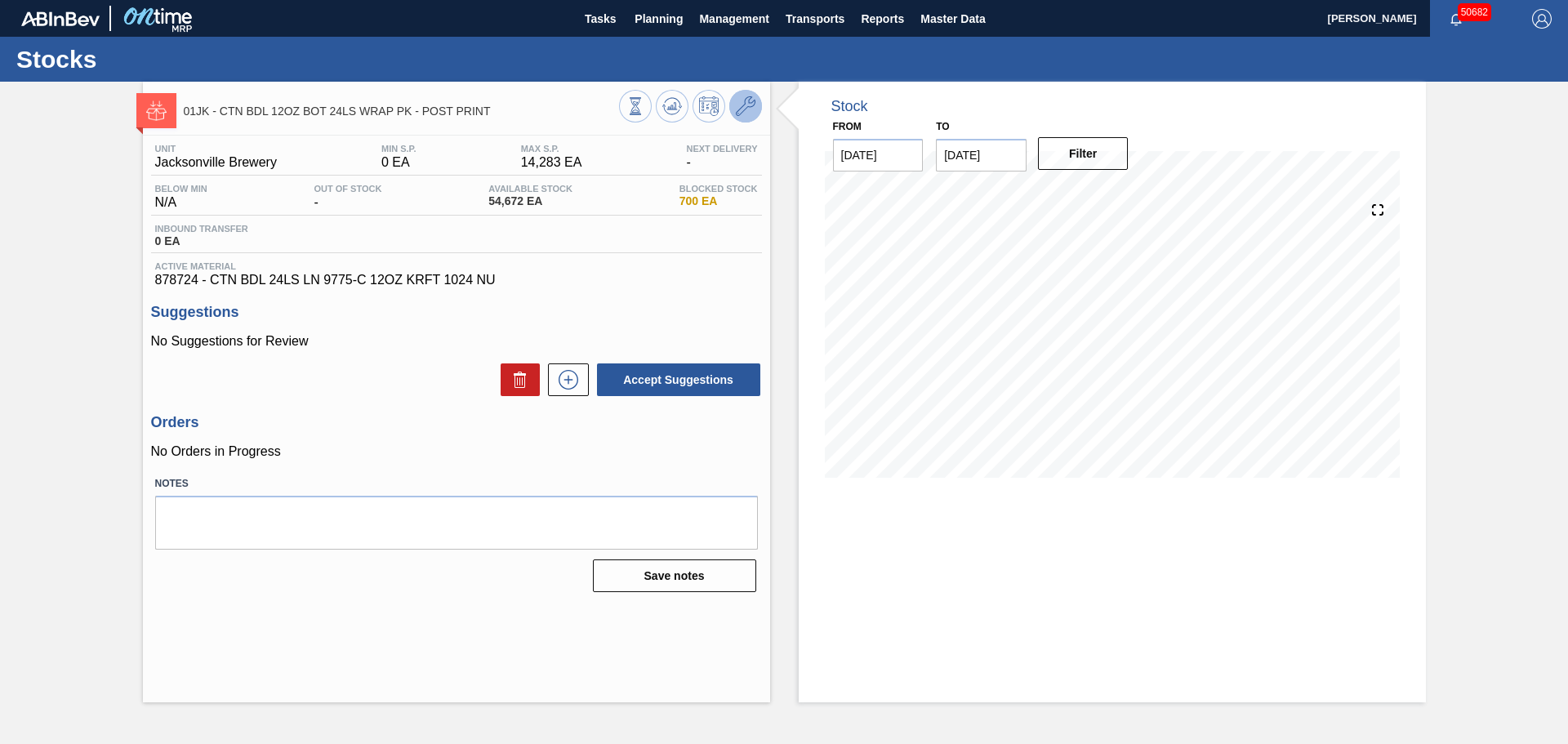
click at [742, 103] on icon at bounding box center [745, 106] width 20 height 20
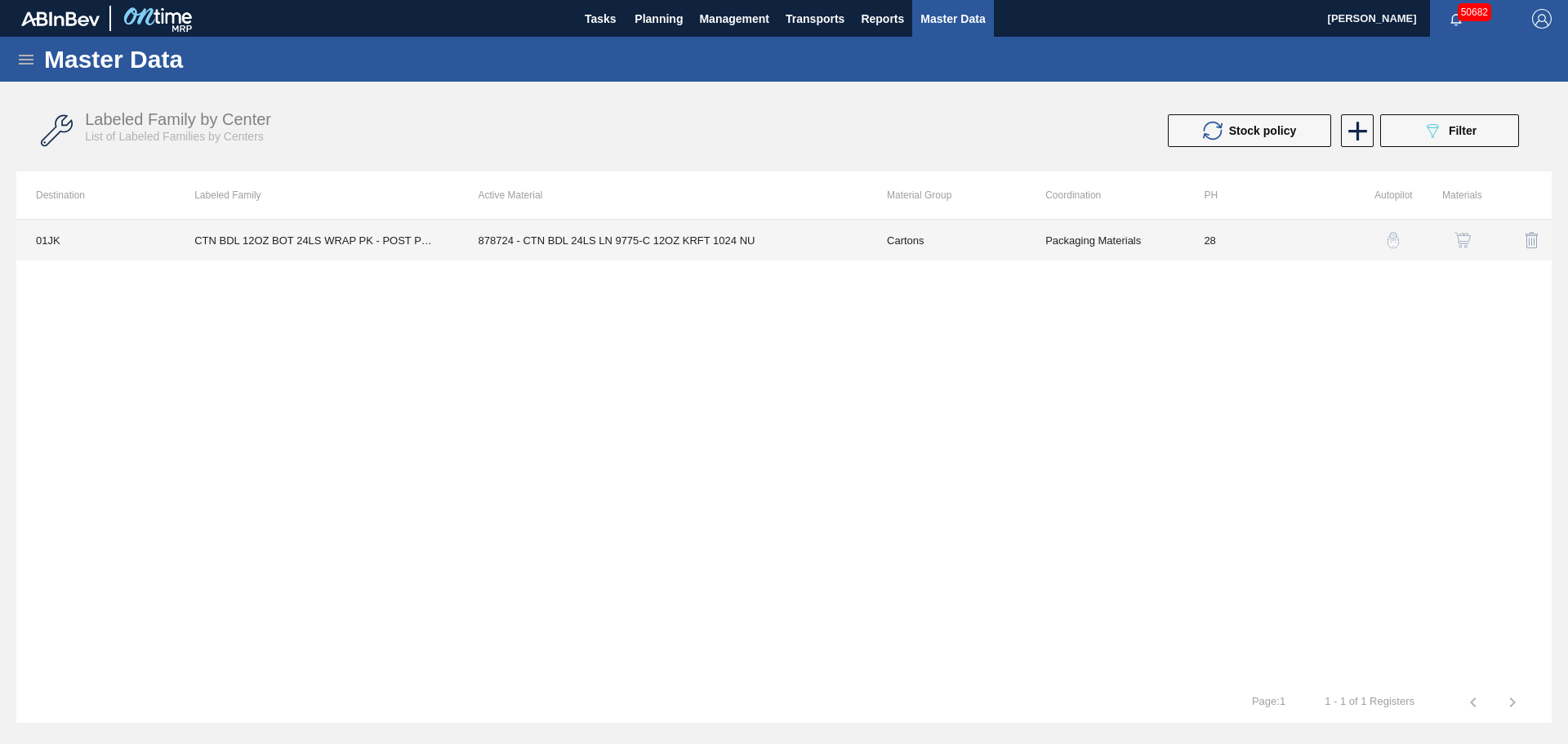
click at [586, 237] on td "878724 - CTN BDL 24LS LN 9775-C 12OZ KRFT 1024 NU" at bounding box center [663, 240] width 408 height 41
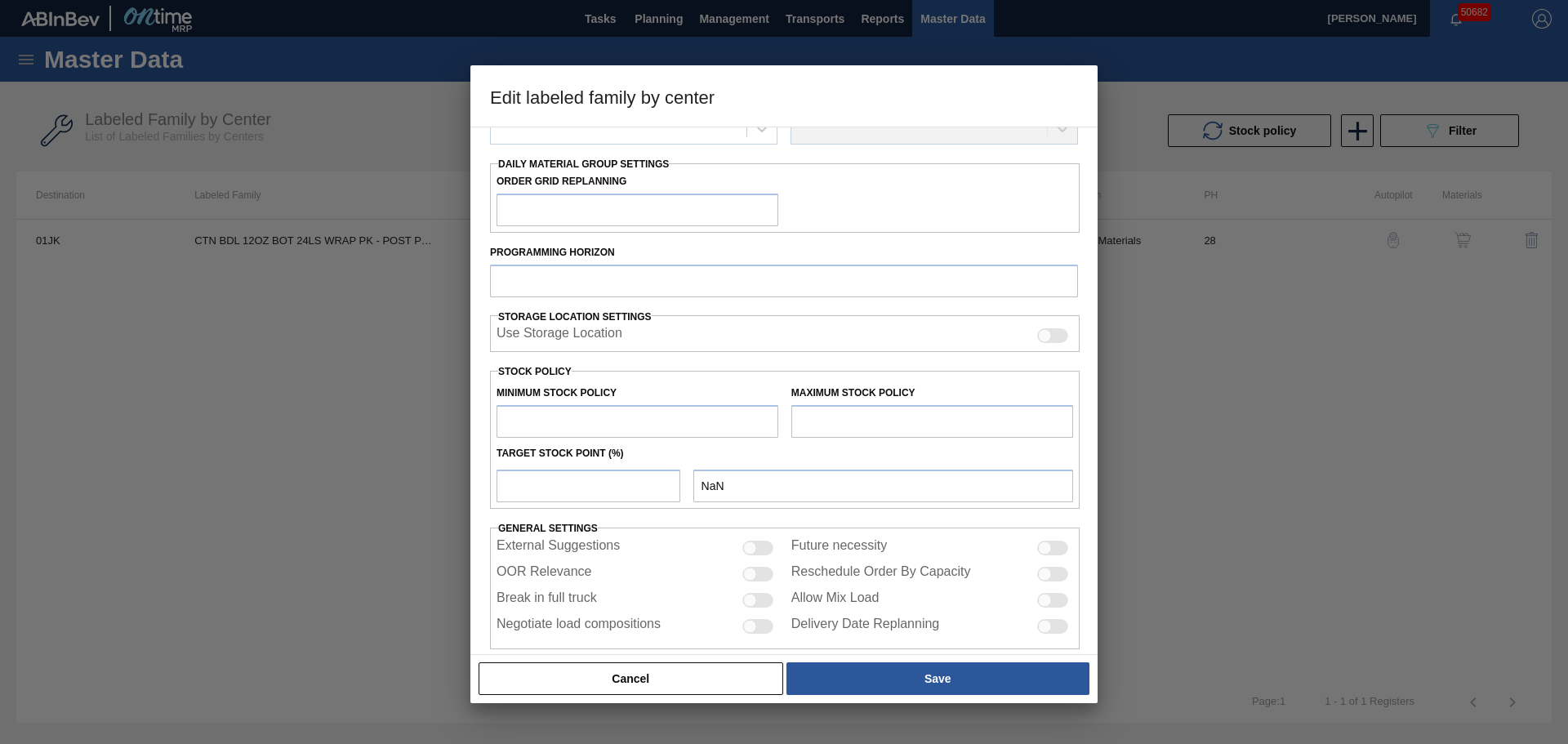
scroll to position [245, 0]
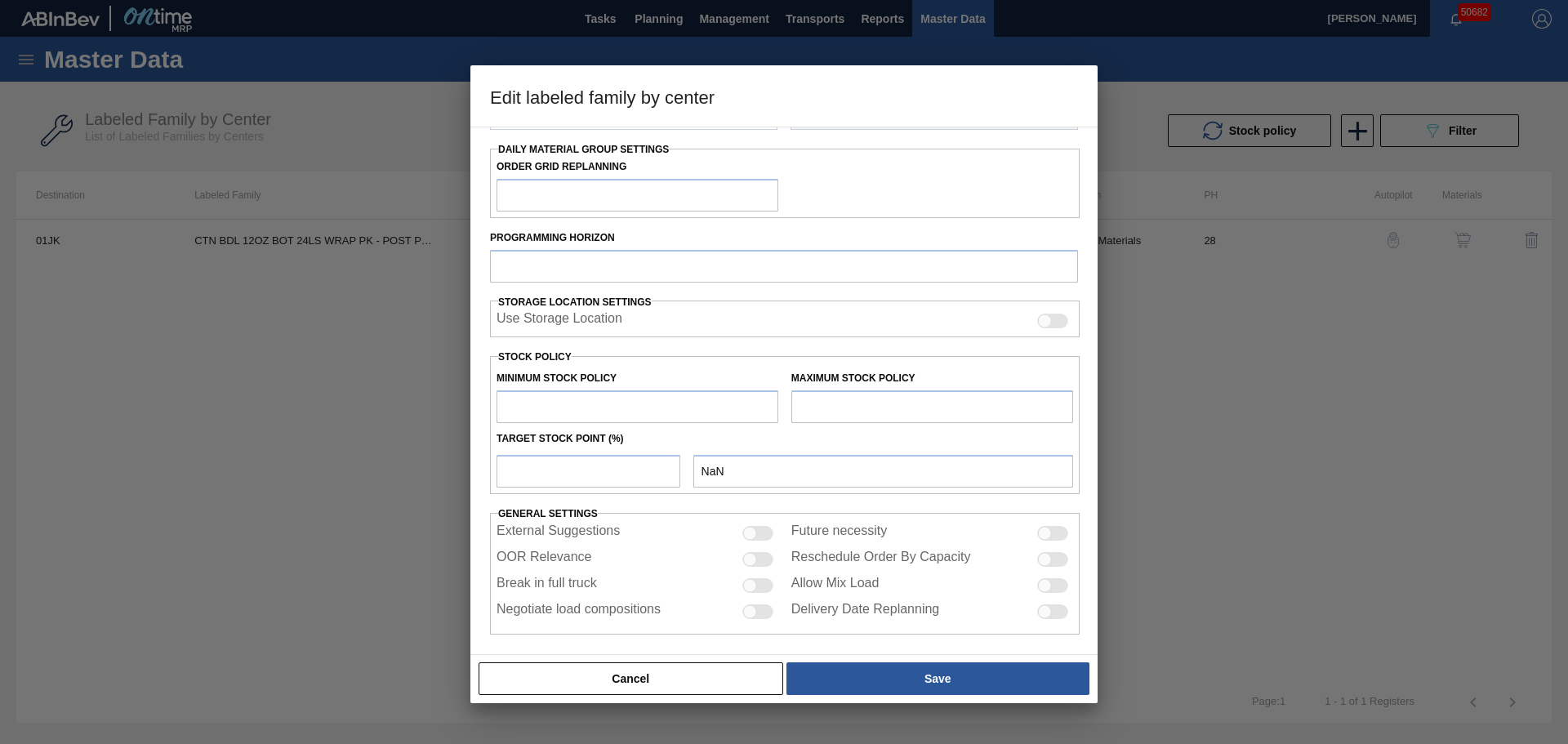
type input "Cartons"
type input "Corrugate Cartons"
type input "CTN BDL 12OZ BOT 24LS WRAP PK - POST PRINT"
type input "01JK - Jacksonville Brewery"
type input "28"
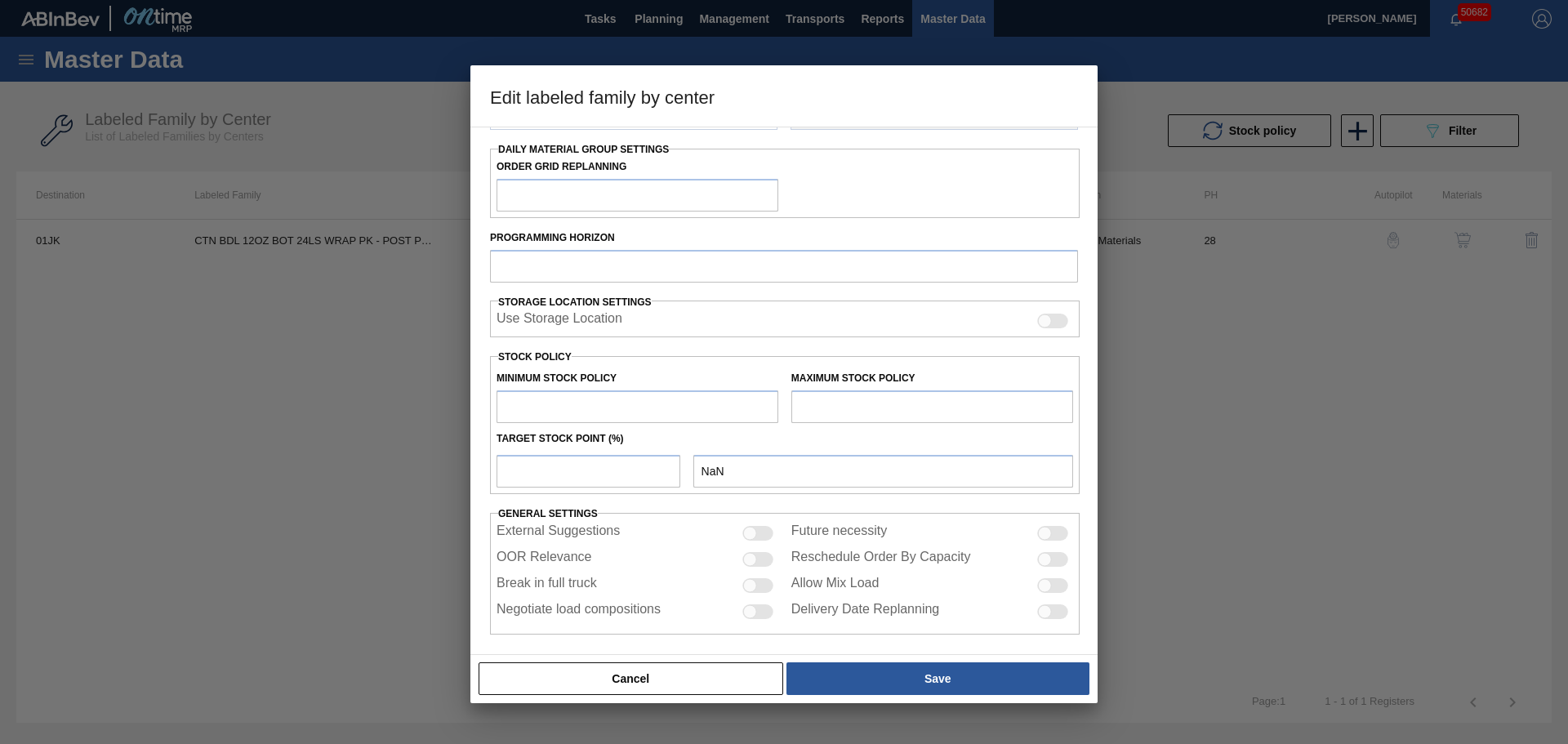
type input "0"
type input "14,283"
type input "70"
type input "9,998"
checkbox input "true"
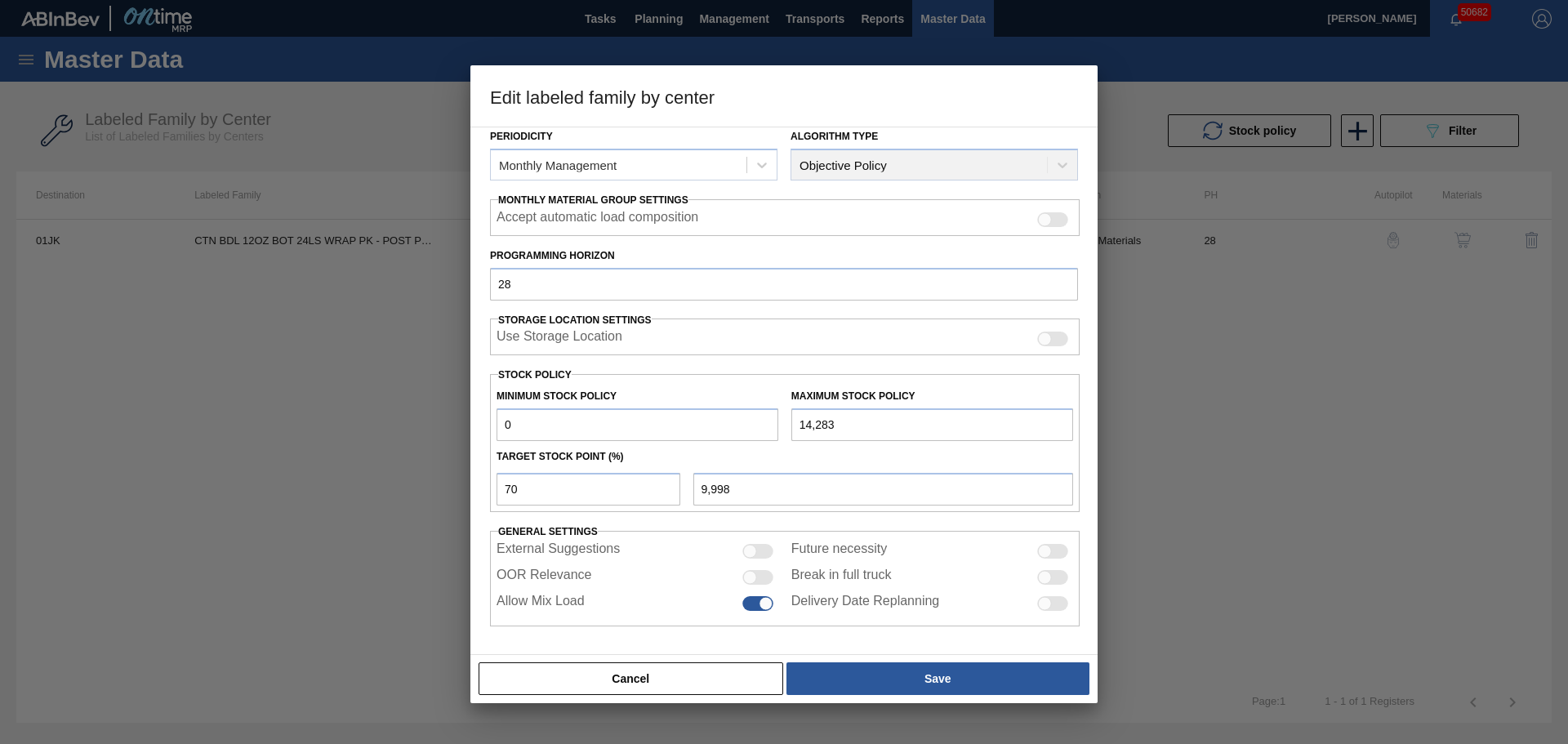
scroll to position [199, 0]
click at [545, 403] on div "Minimum Stock Policy 0" at bounding box center [637, 412] width 282 height 56
drag, startPoint x: 545, startPoint y: 422, endPoint x: 466, endPoint y: 422, distance: 79.0
click at [466, 422] on div "Edit labeled family by center Material Group Cartons Family Corrugate Cartons L…" at bounding box center [784, 372] width 1568 height 744
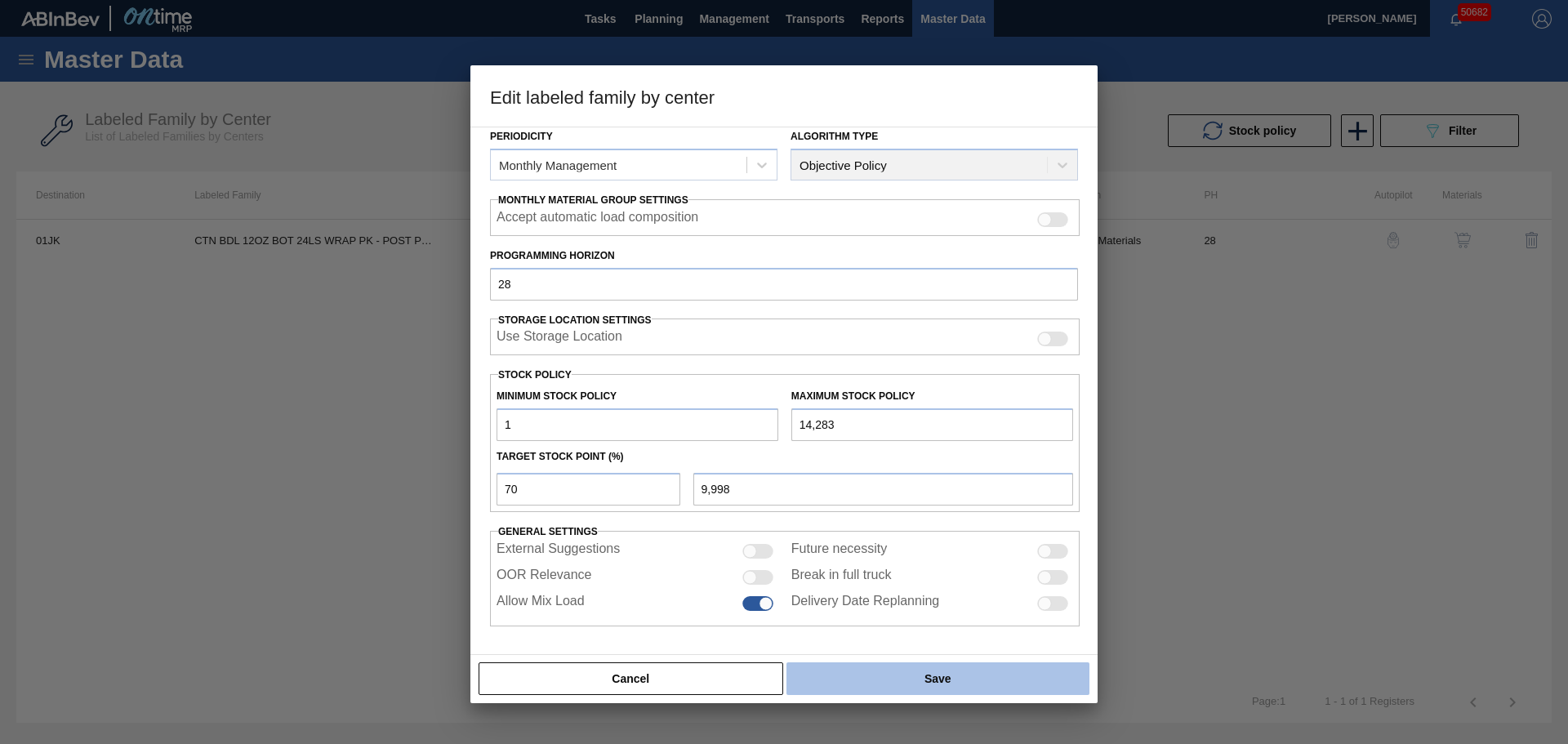
type input "1"
click at [972, 685] on button "Save" at bounding box center [938, 678] width 303 height 32
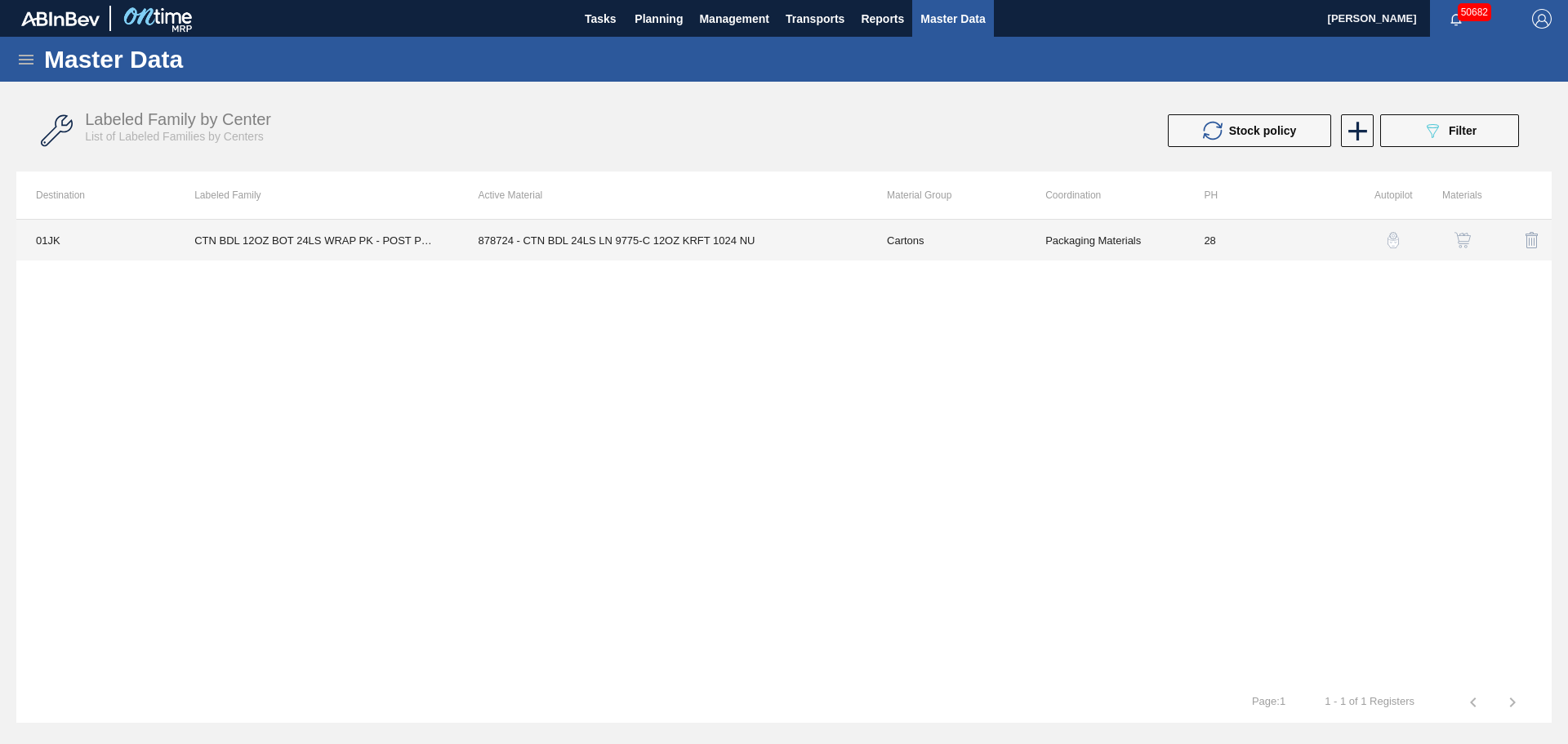
click at [595, 245] on td "878724 - CTN BDL 24LS LN 9775-C 12OZ KRFT 1024 NU" at bounding box center [663, 240] width 408 height 41
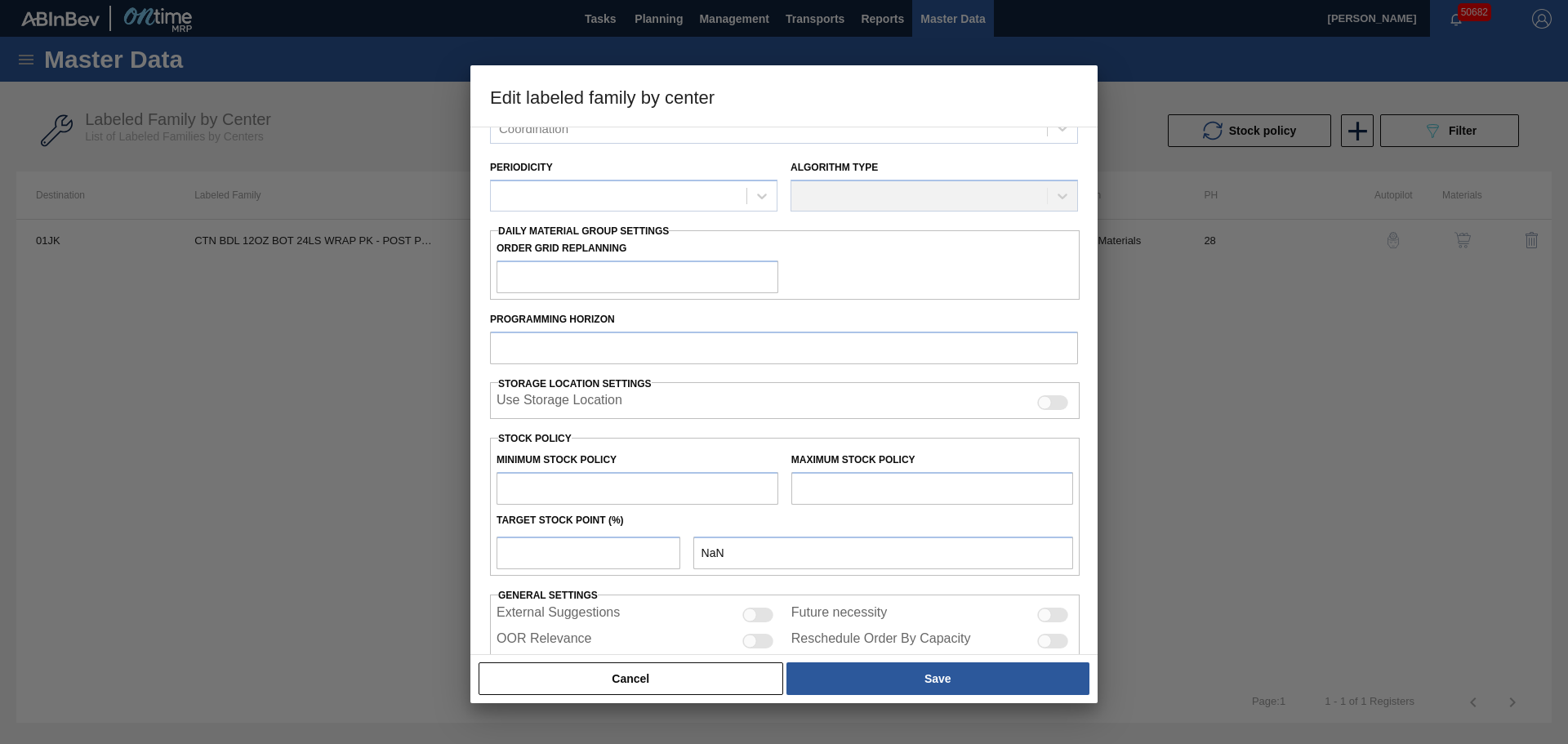
type input "Cartons"
type input "Corrugate Cartons"
type input "CTN BDL 12OZ BOT 24LS WRAP PK - POST PRINT"
type input "01JK - Jacksonville Brewery"
type input "28"
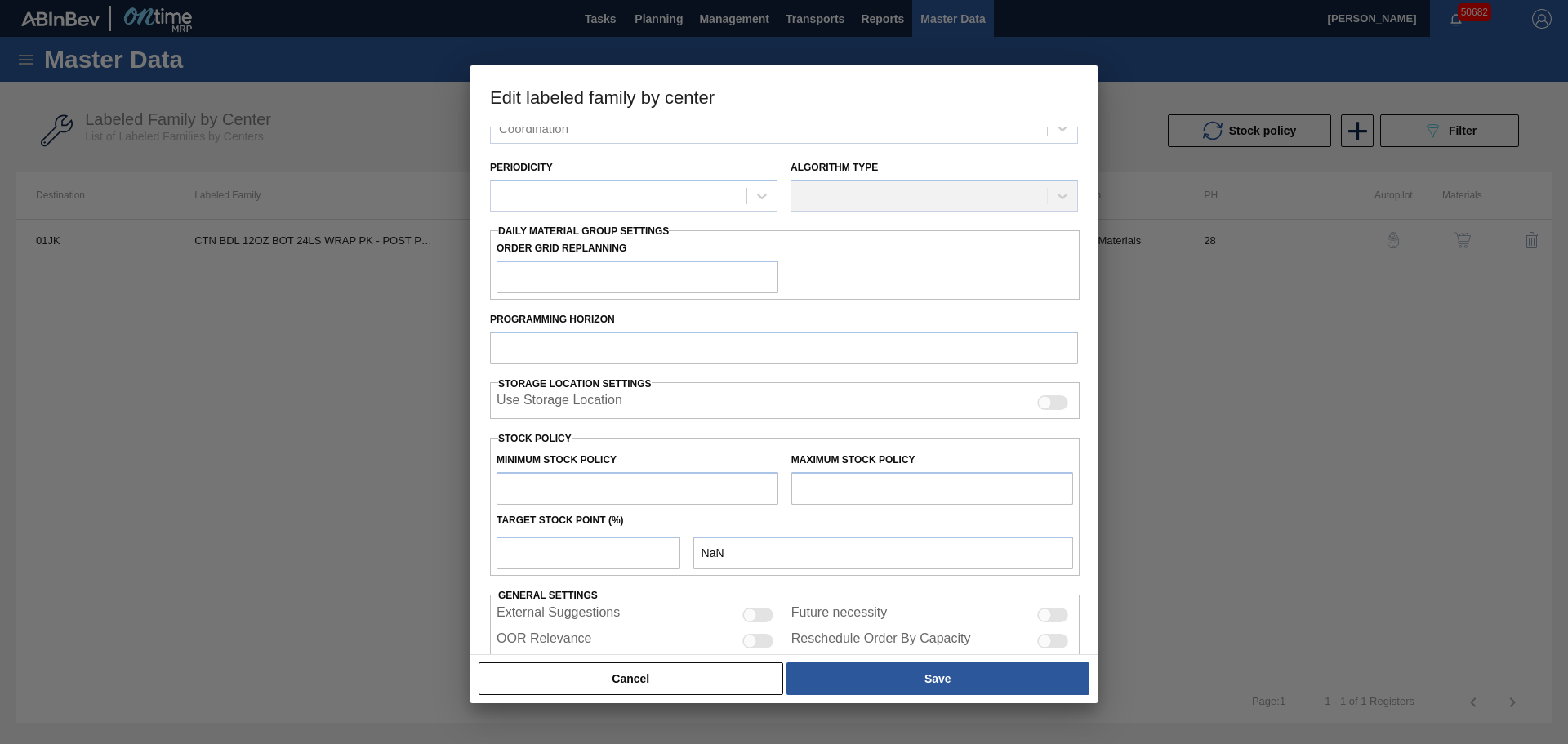
type input "1"
type input "14,283"
type input "70"
type input "9,998"
checkbox input "true"
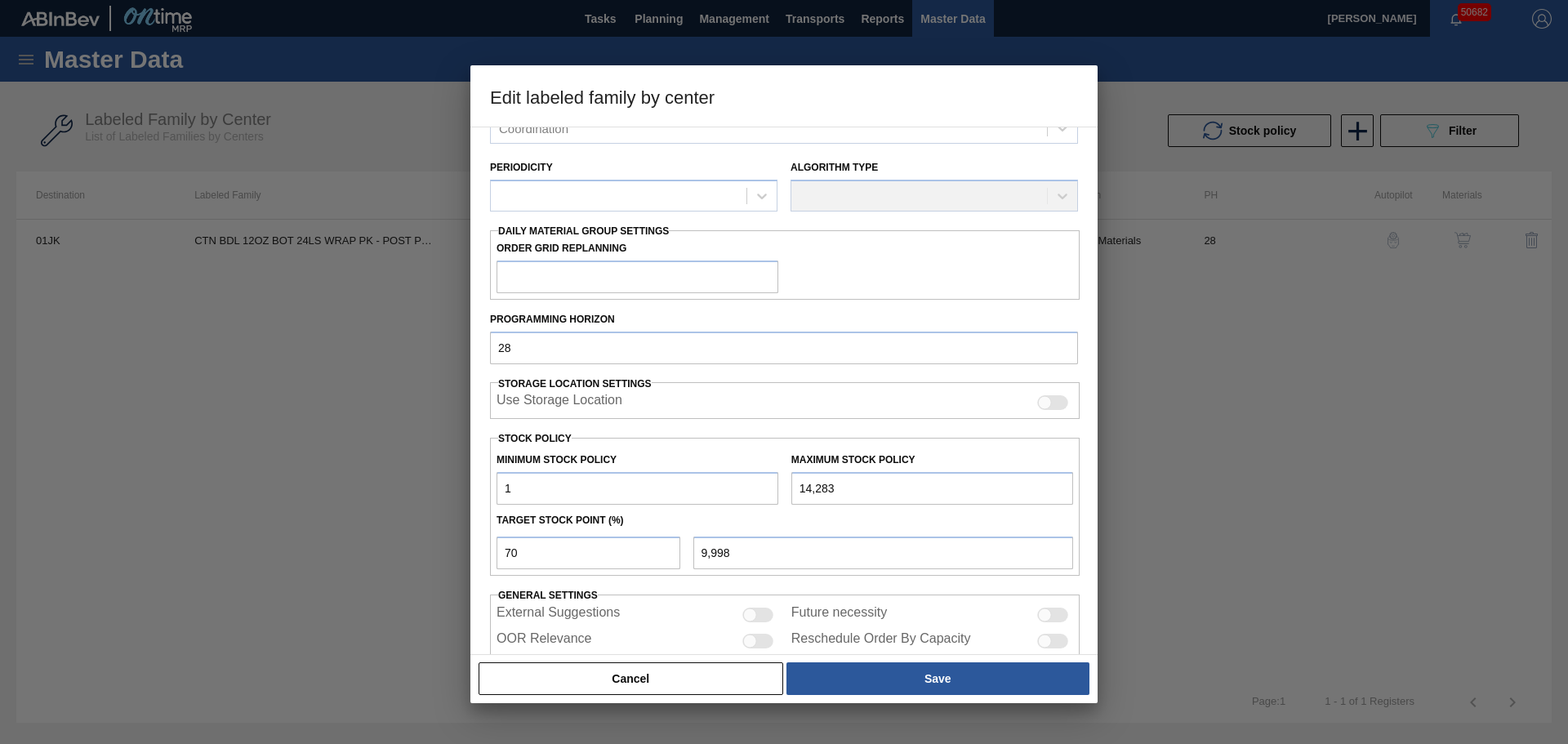
scroll to position [165, 0]
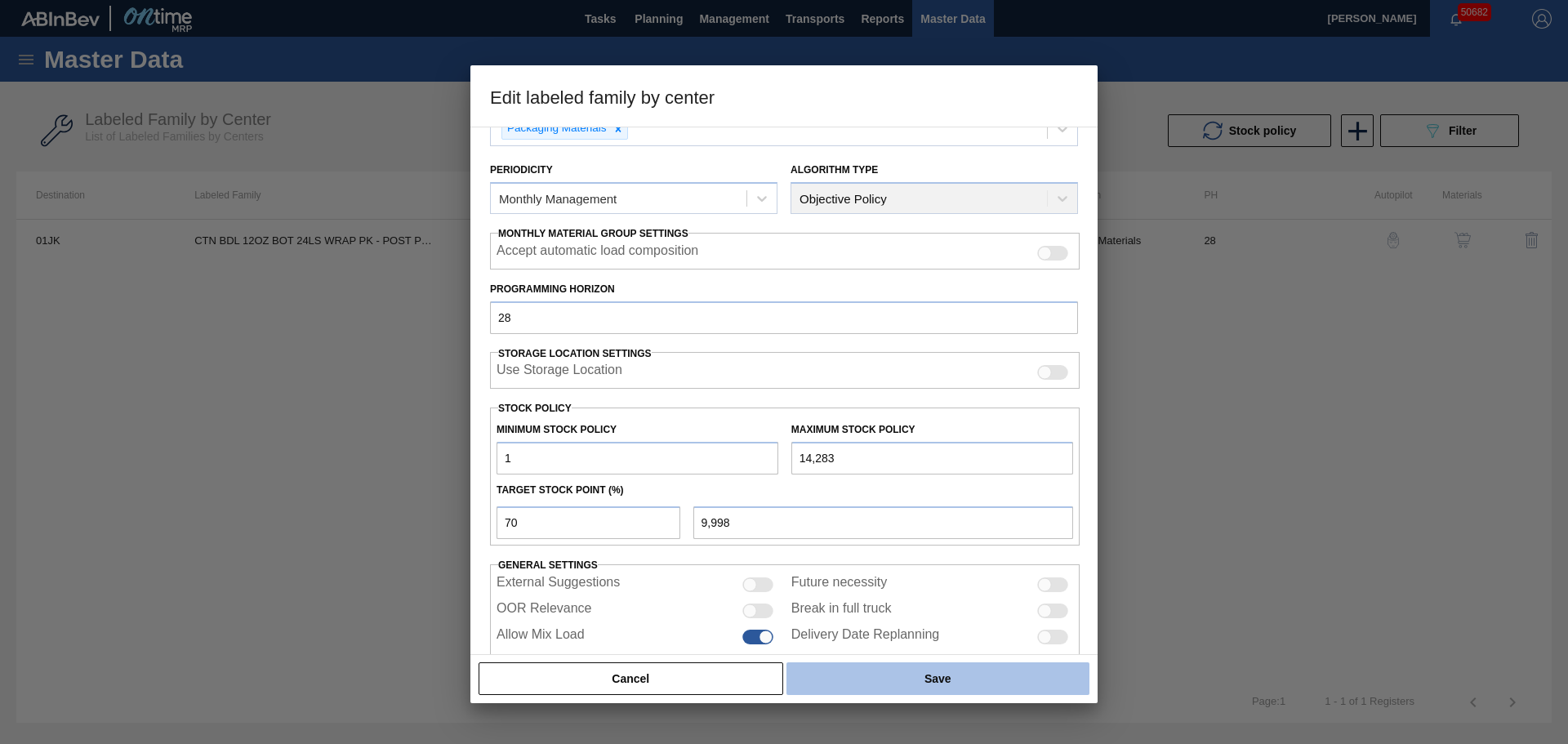
click at [876, 670] on button "Save" at bounding box center [938, 678] width 303 height 32
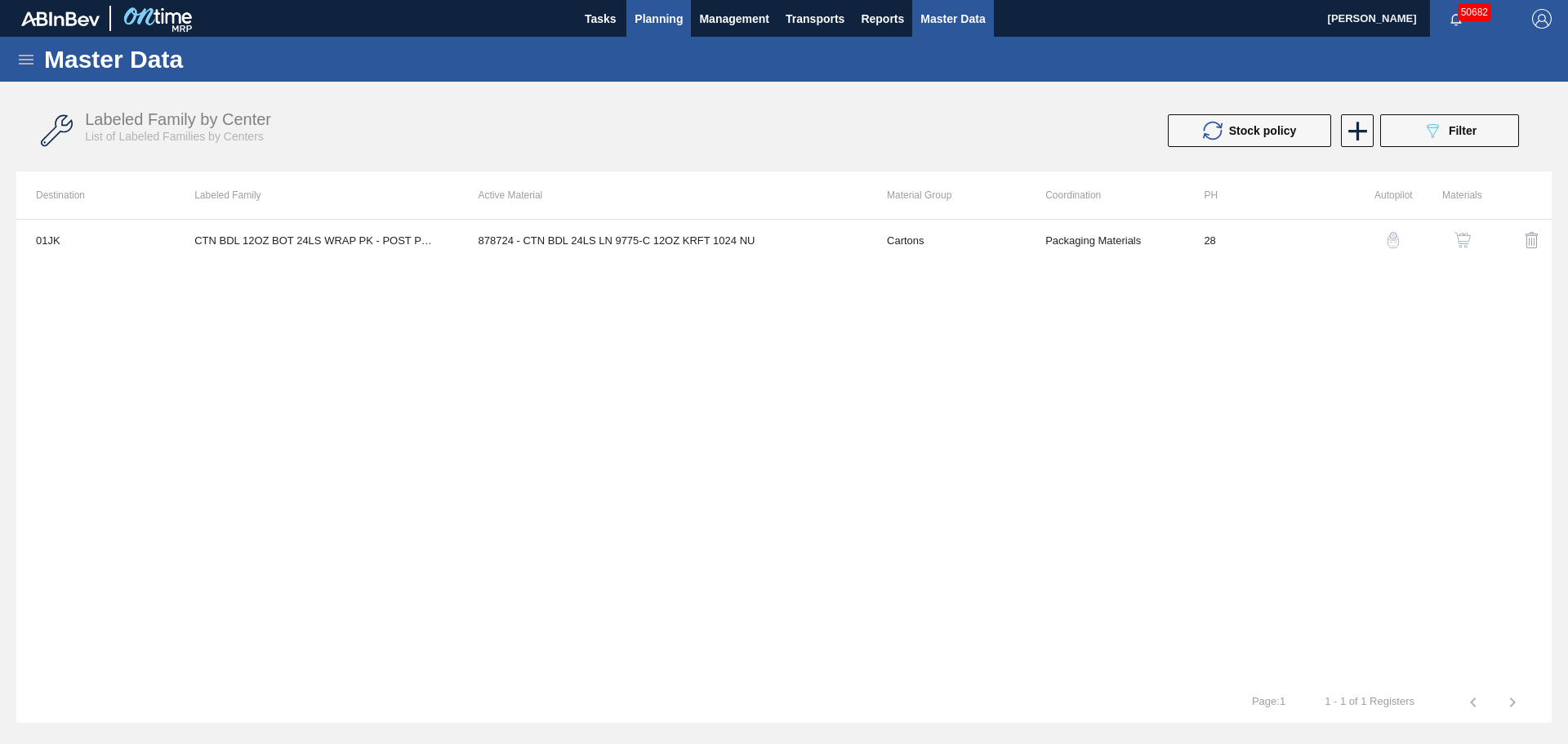
click at [663, 20] on span "Planning" at bounding box center [658, 19] width 48 height 20
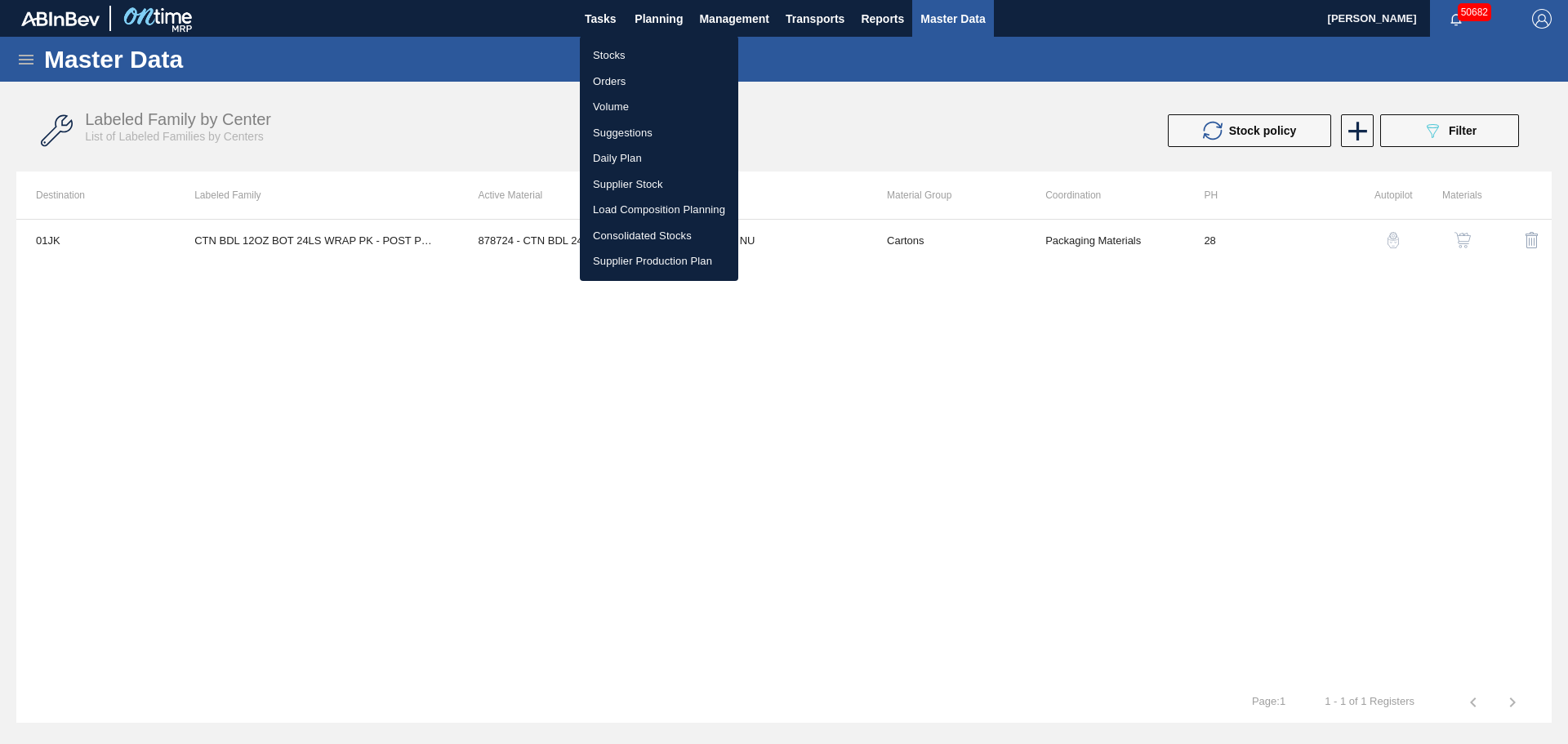
click at [602, 52] on li "Stocks" at bounding box center [658, 55] width 159 height 26
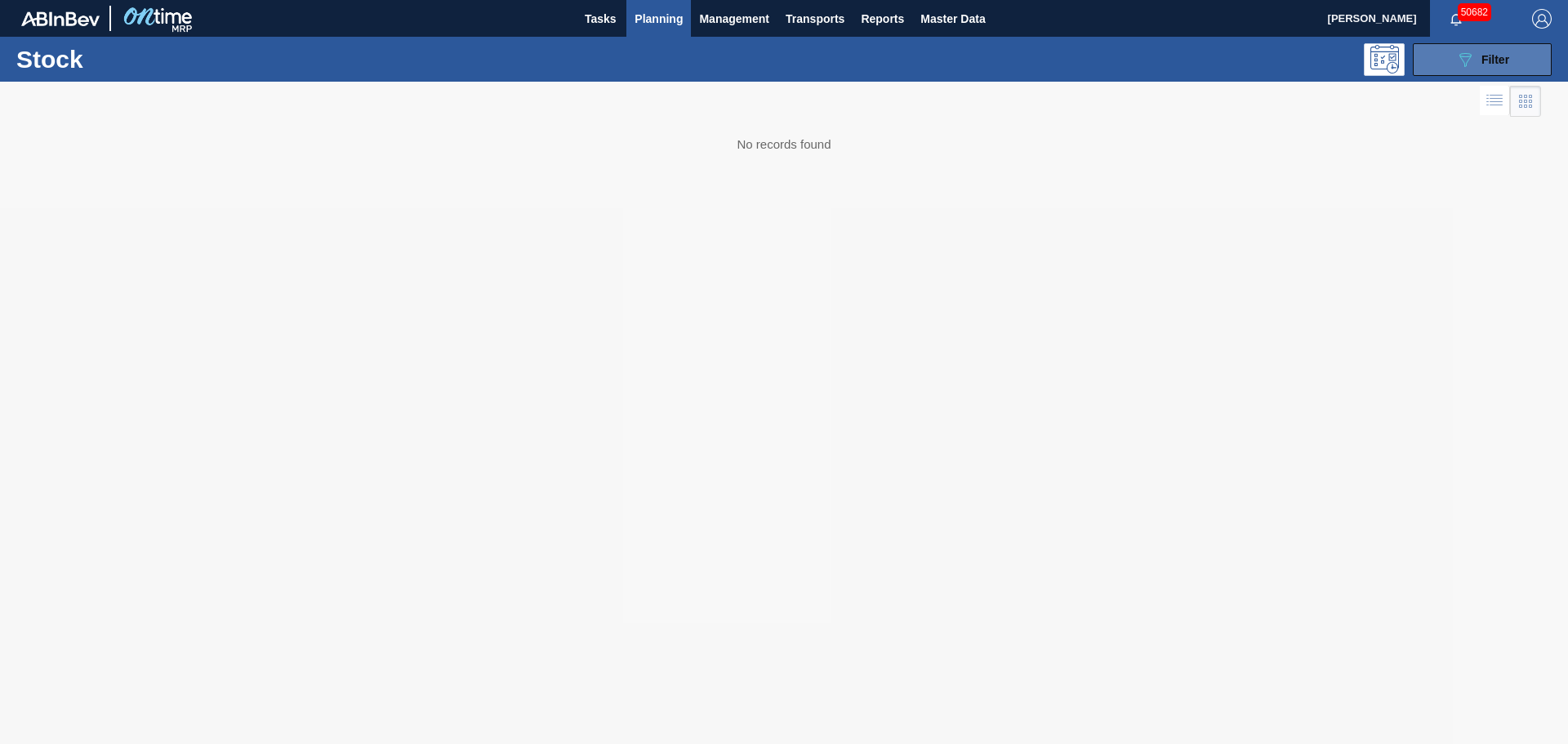
click at [1477, 57] on div "089F7B8B-B2A5-4AFE-B5C0-19BA573D28AC Filter" at bounding box center [1482, 59] width 54 height 20
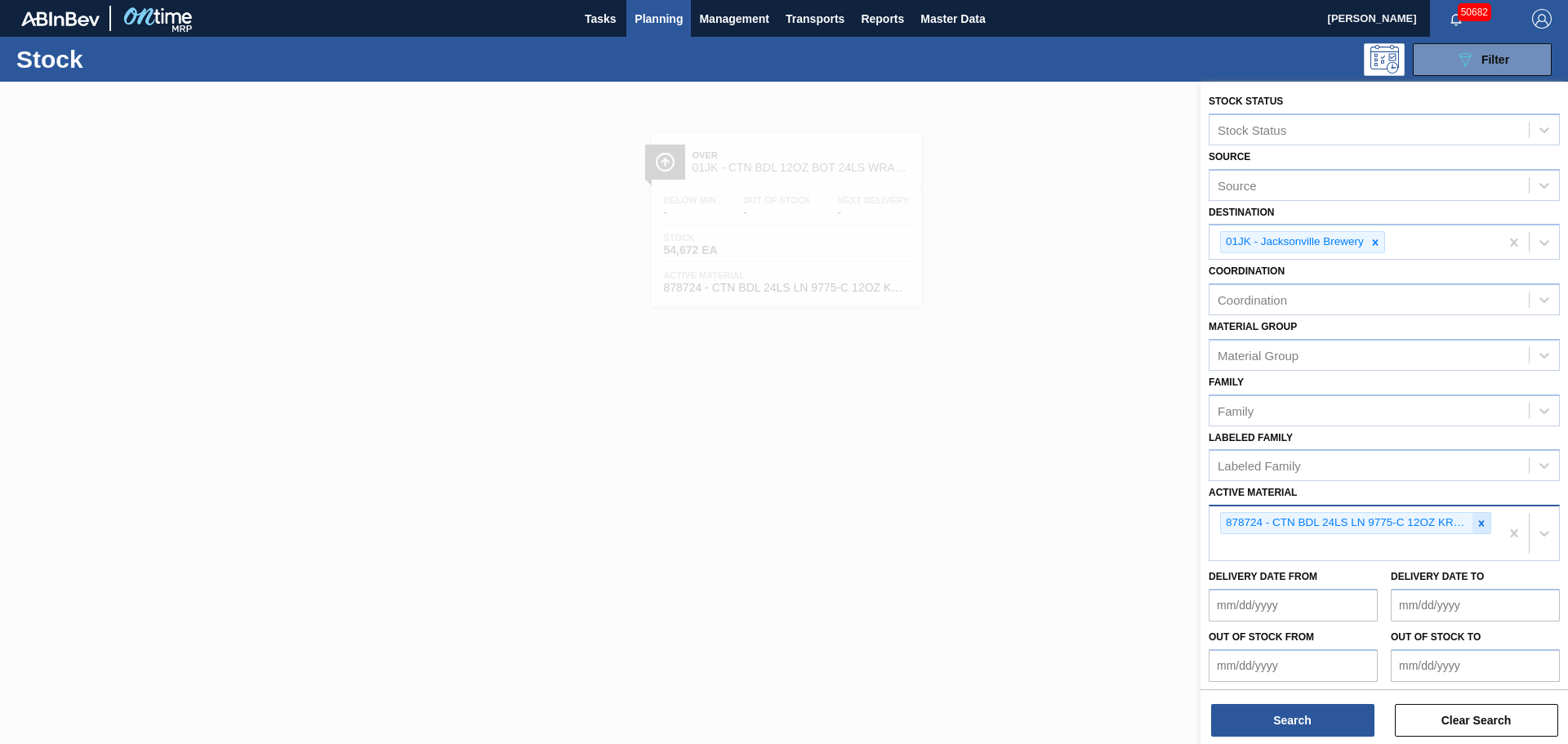
click at [1481, 524] on icon at bounding box center [1481, 523] width 11 height 11
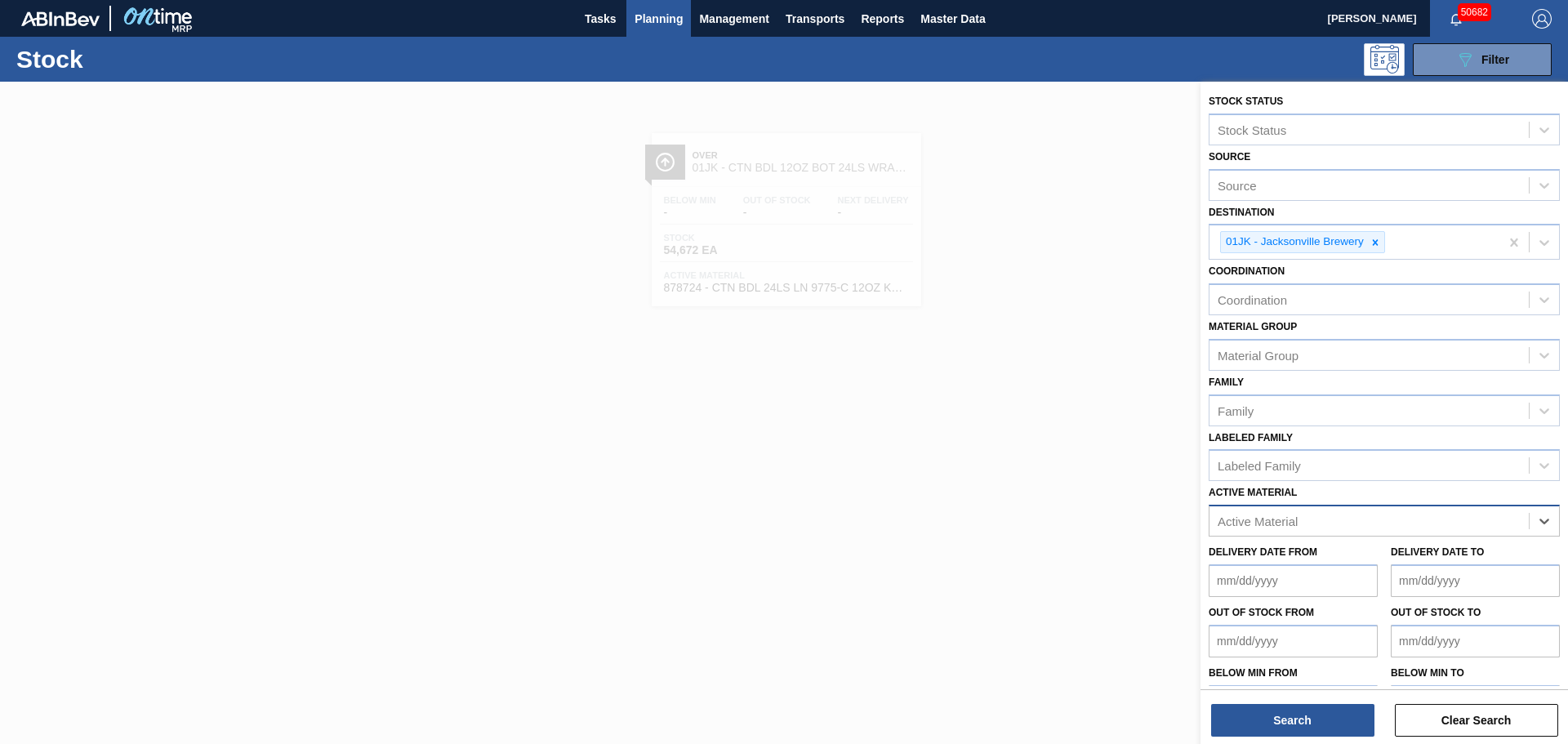
paste Material "878643"
type Material "878643"
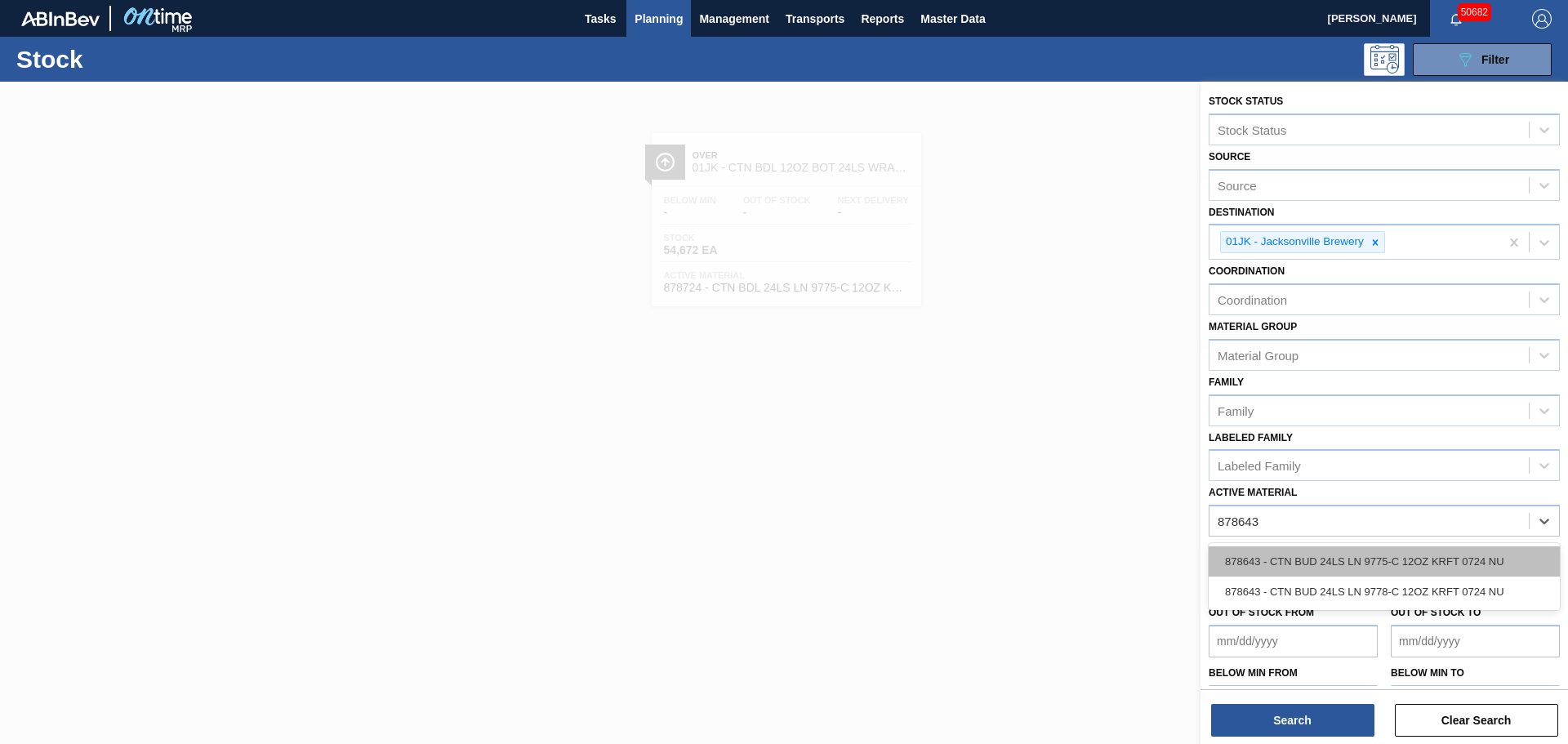
click at [1317, 566] on div "878643 - CTN BUD 24LS LN 9775-C 12OZ KRFT 0724 NU" at bounding box center [1384, 562] width 351 height 31
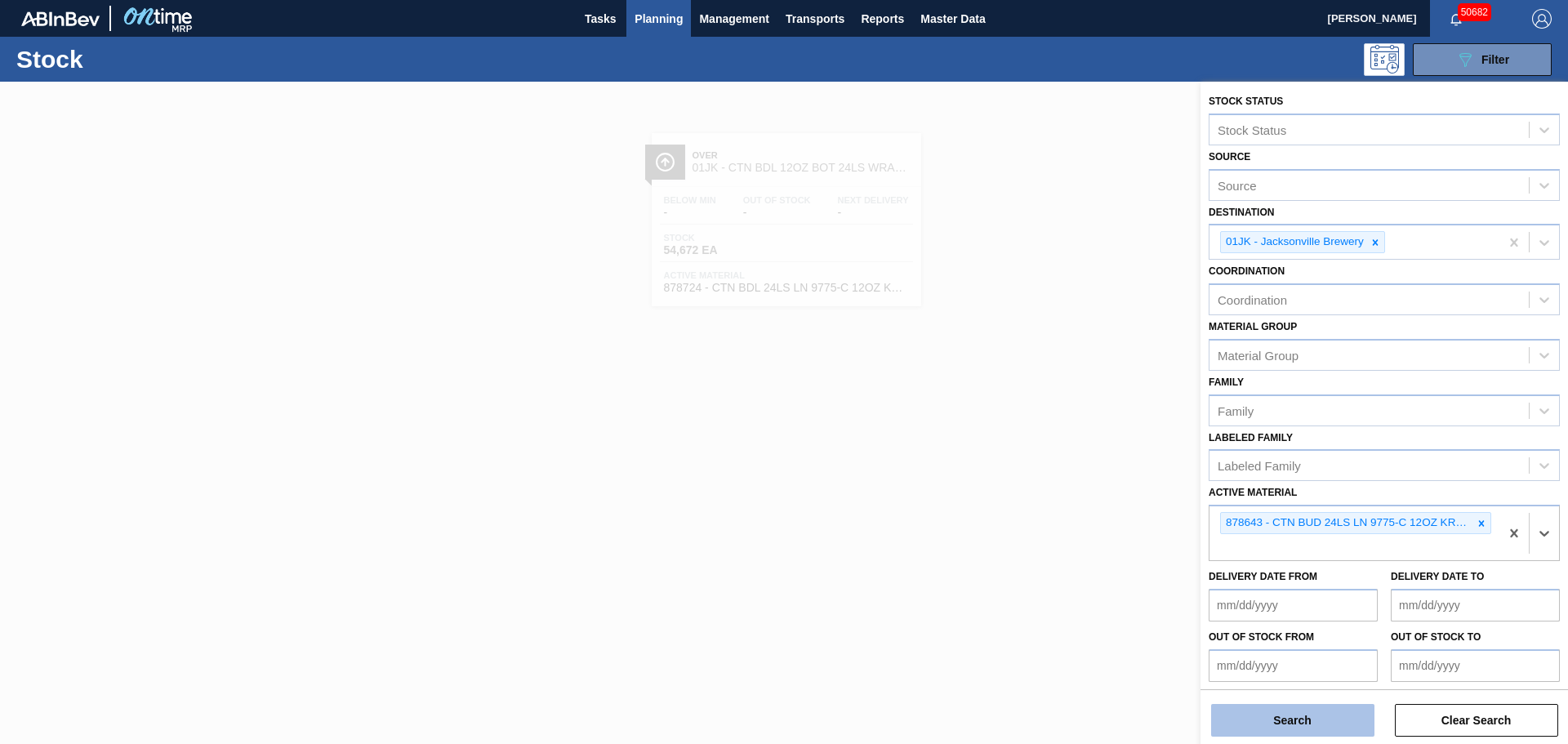
click at [1268, 735] on button "Search" at bounding box center [1292, 719] width 163 height 32
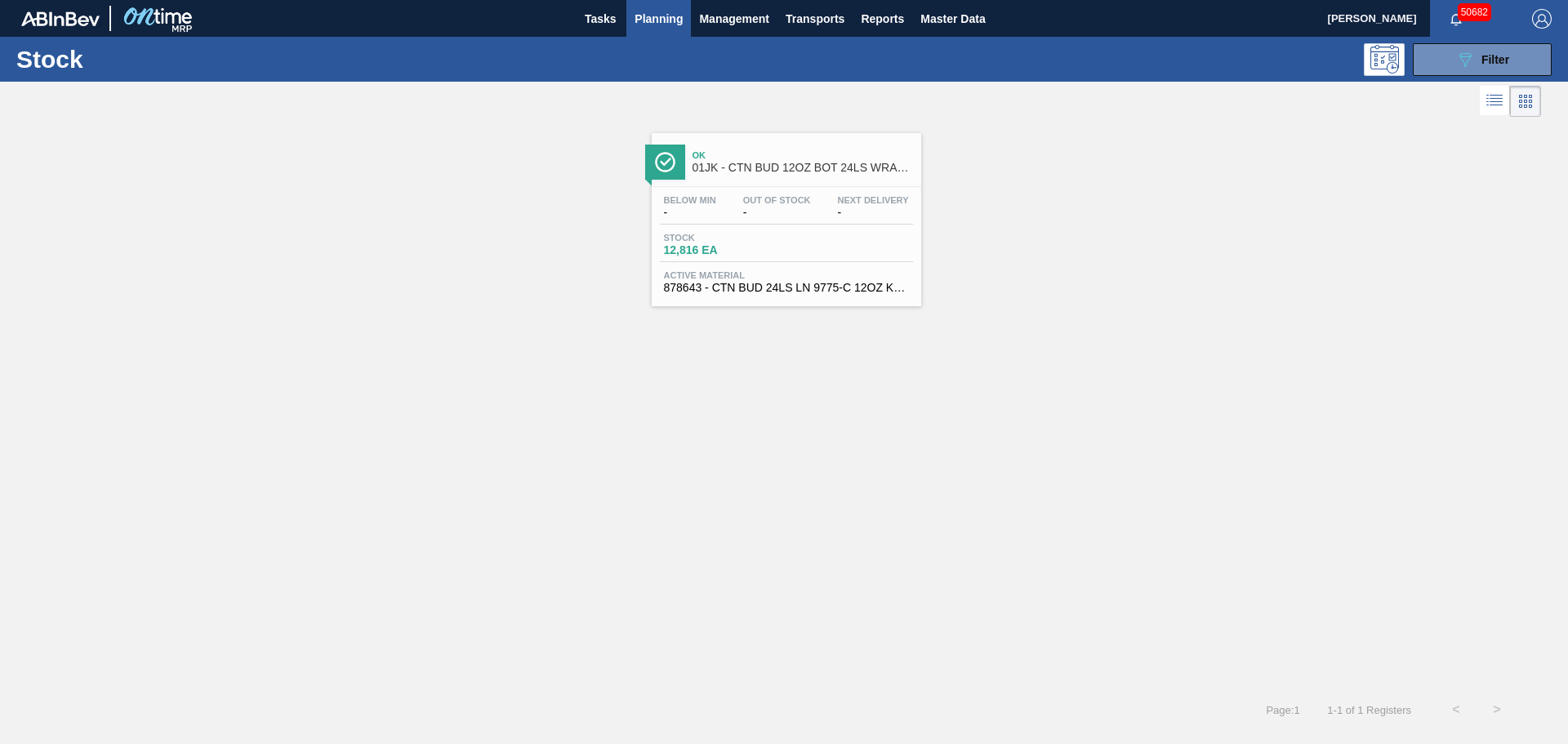
click at [781, 252] on div "Stock 12,816 EA" at bounding box center [721, 244] width 122 height 24
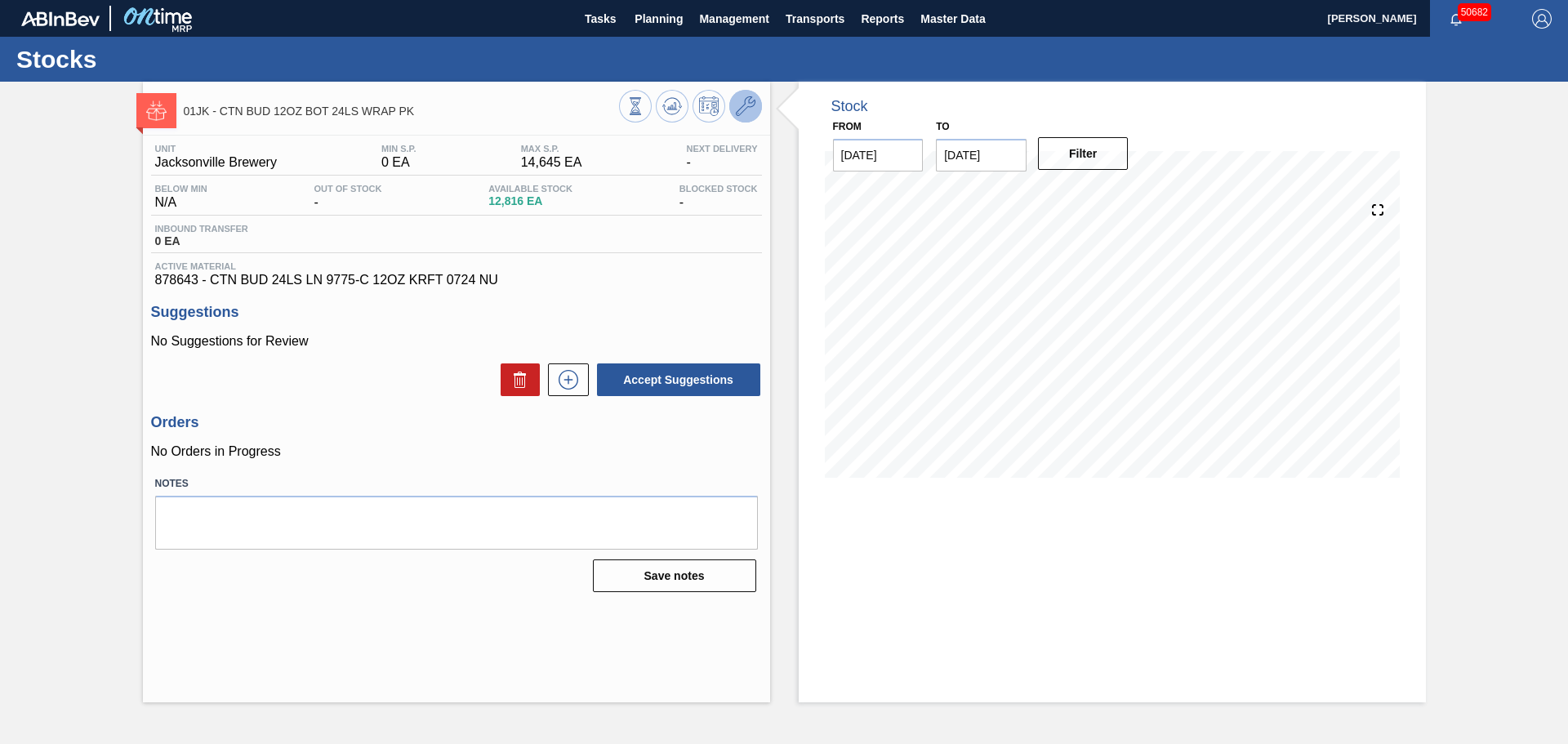
click at [744, 106] on icon at bounding box center [745, 106] width 20 height 20
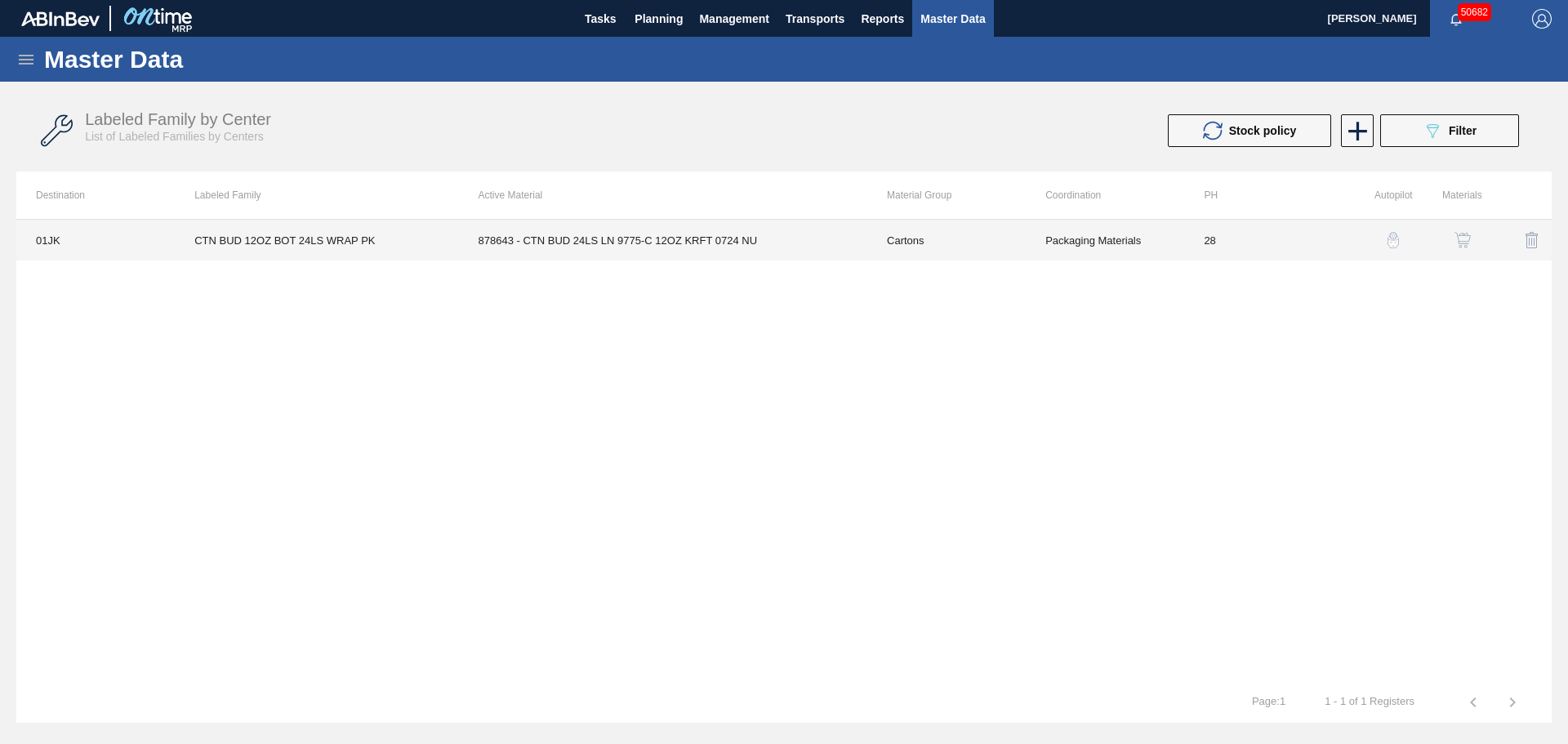
click at [518, 244] on td "878643 - CTN BUD 24LS LN 9775-C 12OZ KRFT 0724 NU" at bounding box center [663, 240] width 408 height 41
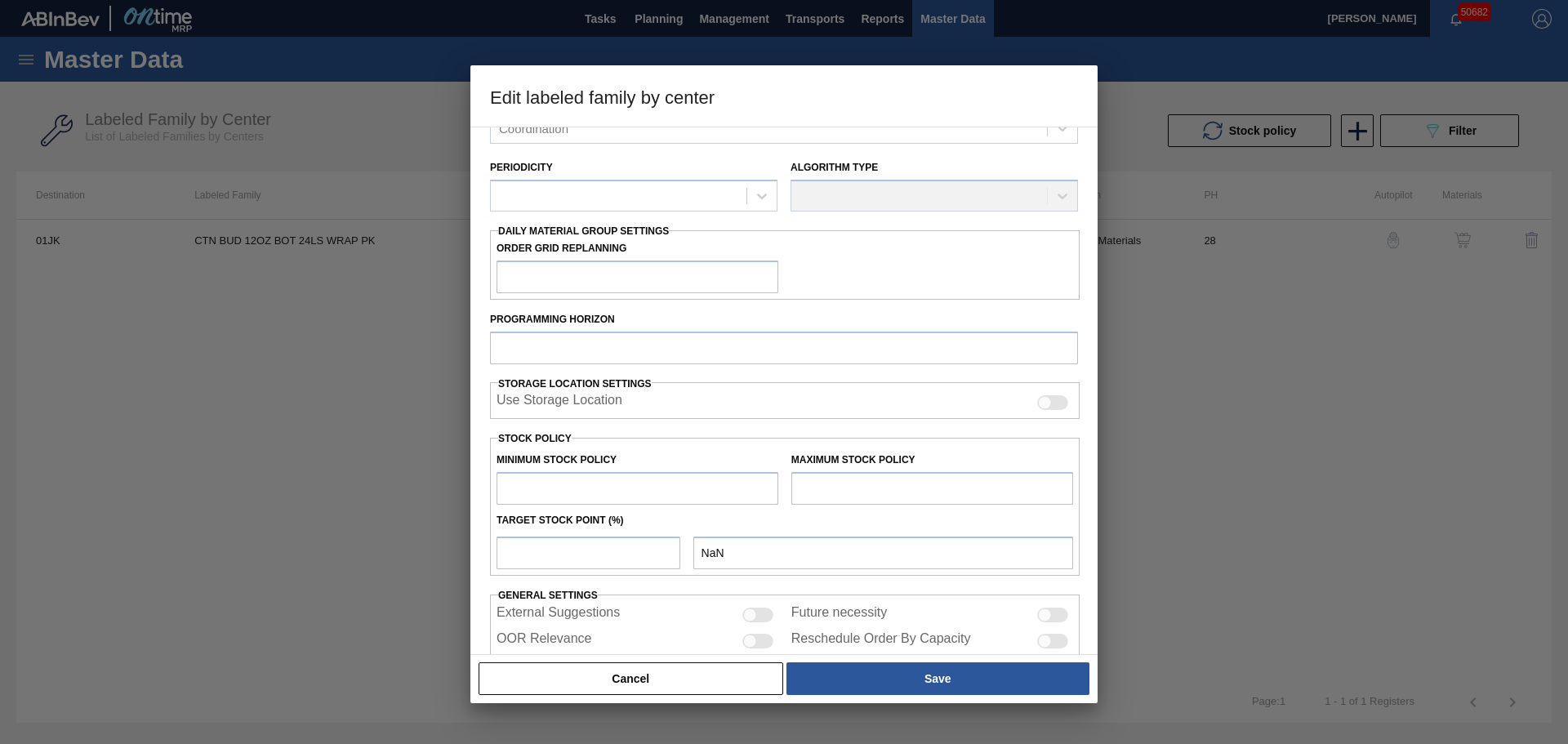
type input "Cartons"
type input "Corrugate Cartons"
type input "CTN BUD 12OZ BOT 24LS WRAP PK"
type input "01JK - Jacksonville Brewery"
type input "28"
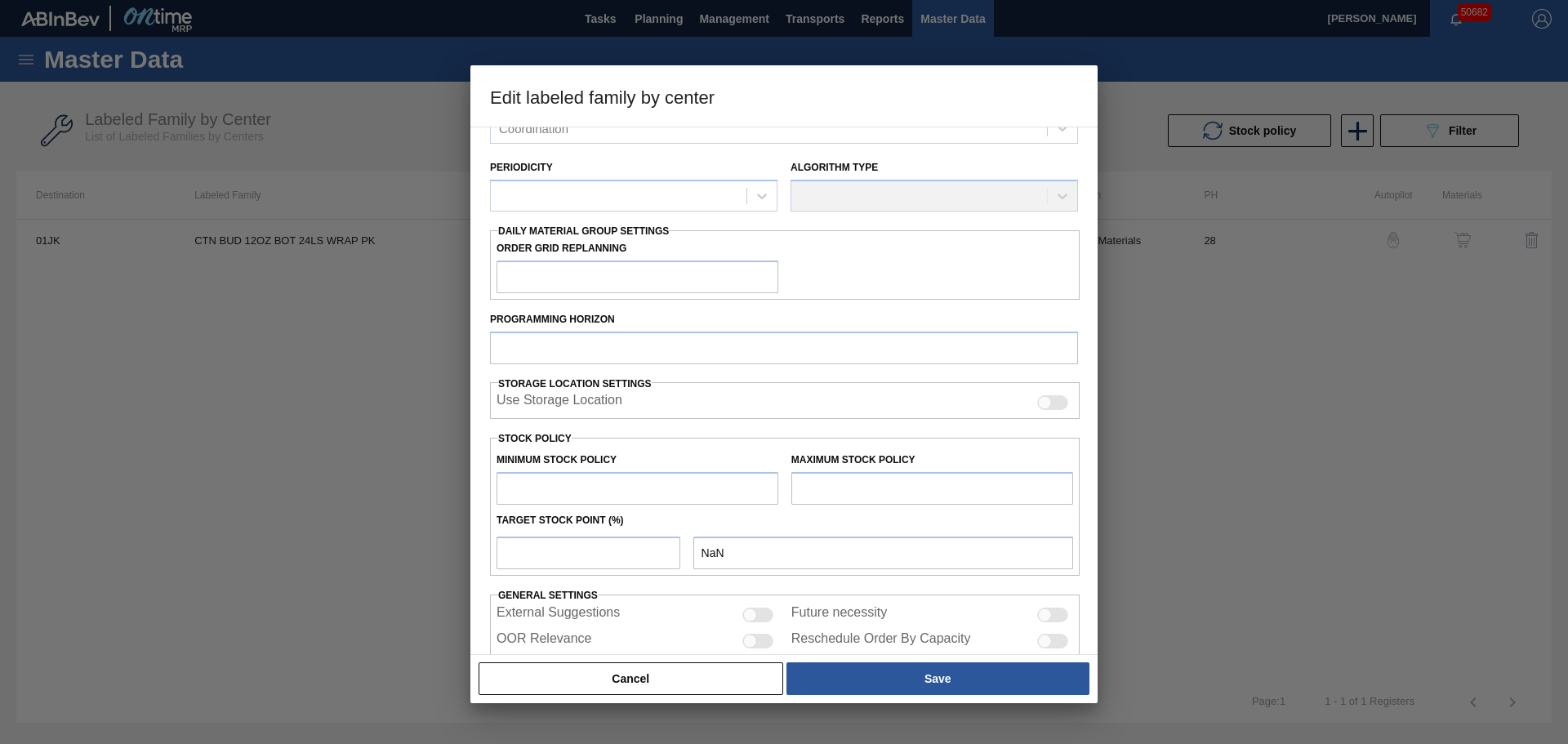
type input "0"
type input "14,645"
type input "100"
type input "14,645"
checkbox input "true"
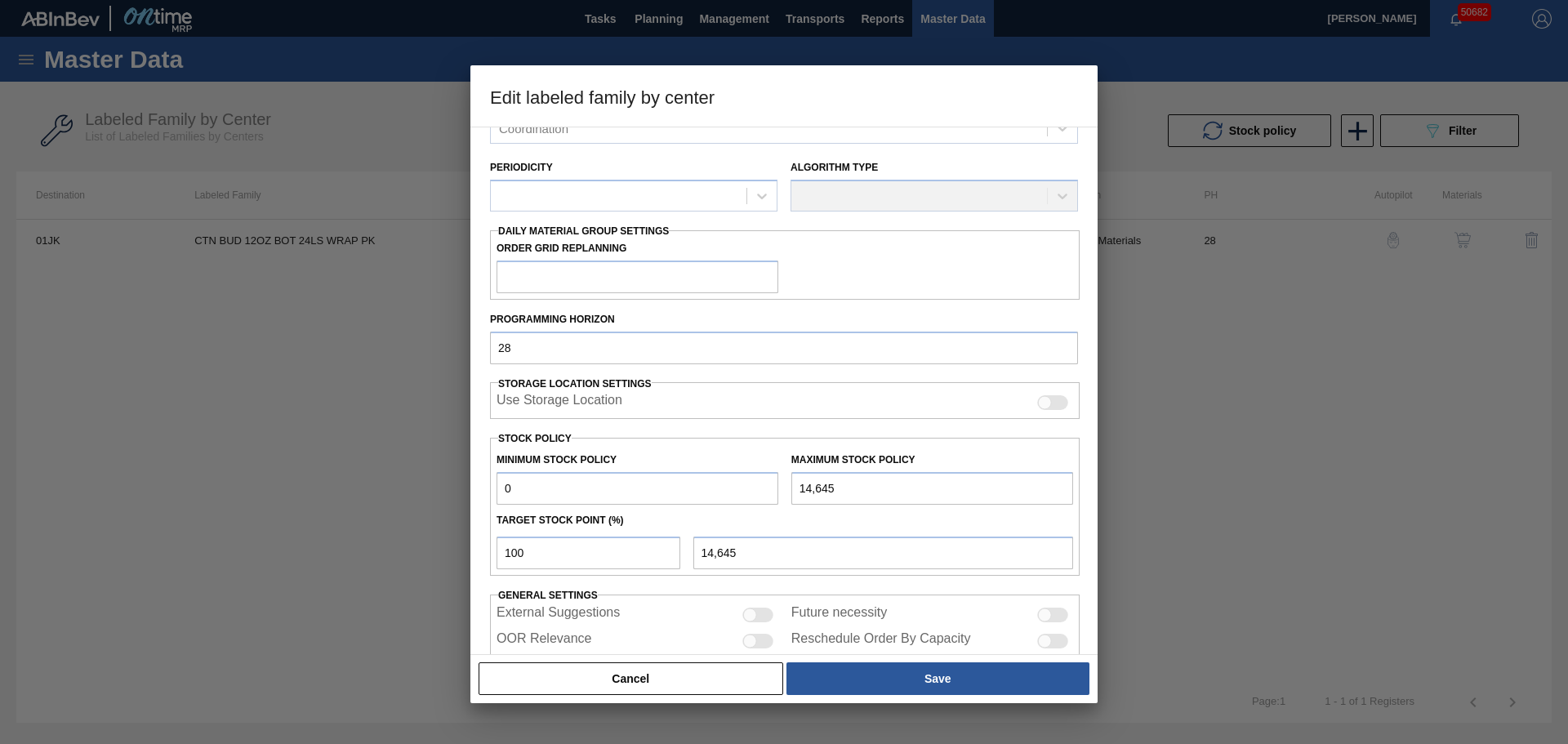
scroll to position [165, 0]
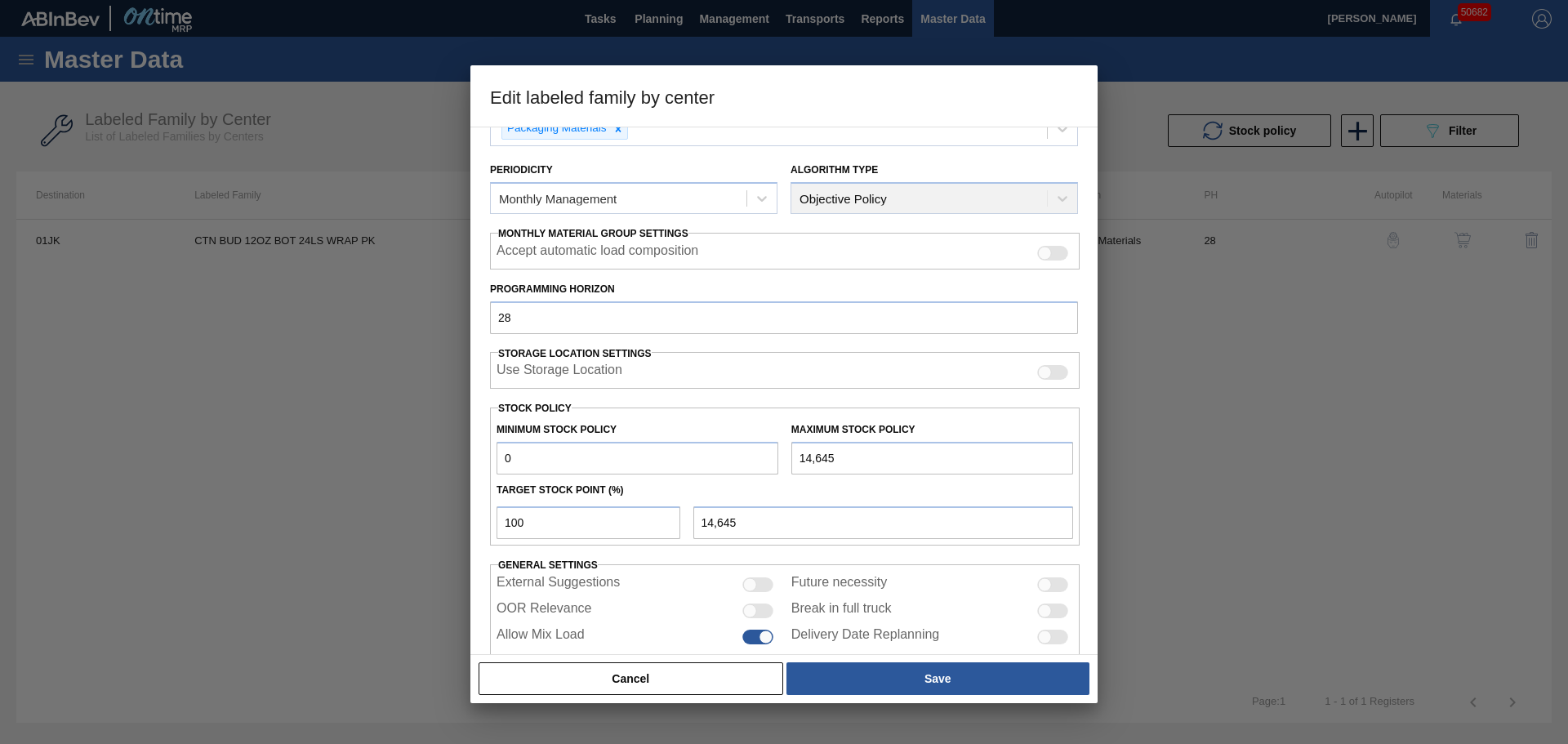
drag, startPoint x: 518, startPoint y: 448, endPoint x: 485, endPoint y: 450, distance: 33.1
click at [485, 450] on div "Material Group Cartons Family Corrugate Cartons Labeled Family CTN BUD 12OZ BOT…" at bounding box center [783, 390] width 627 height 529
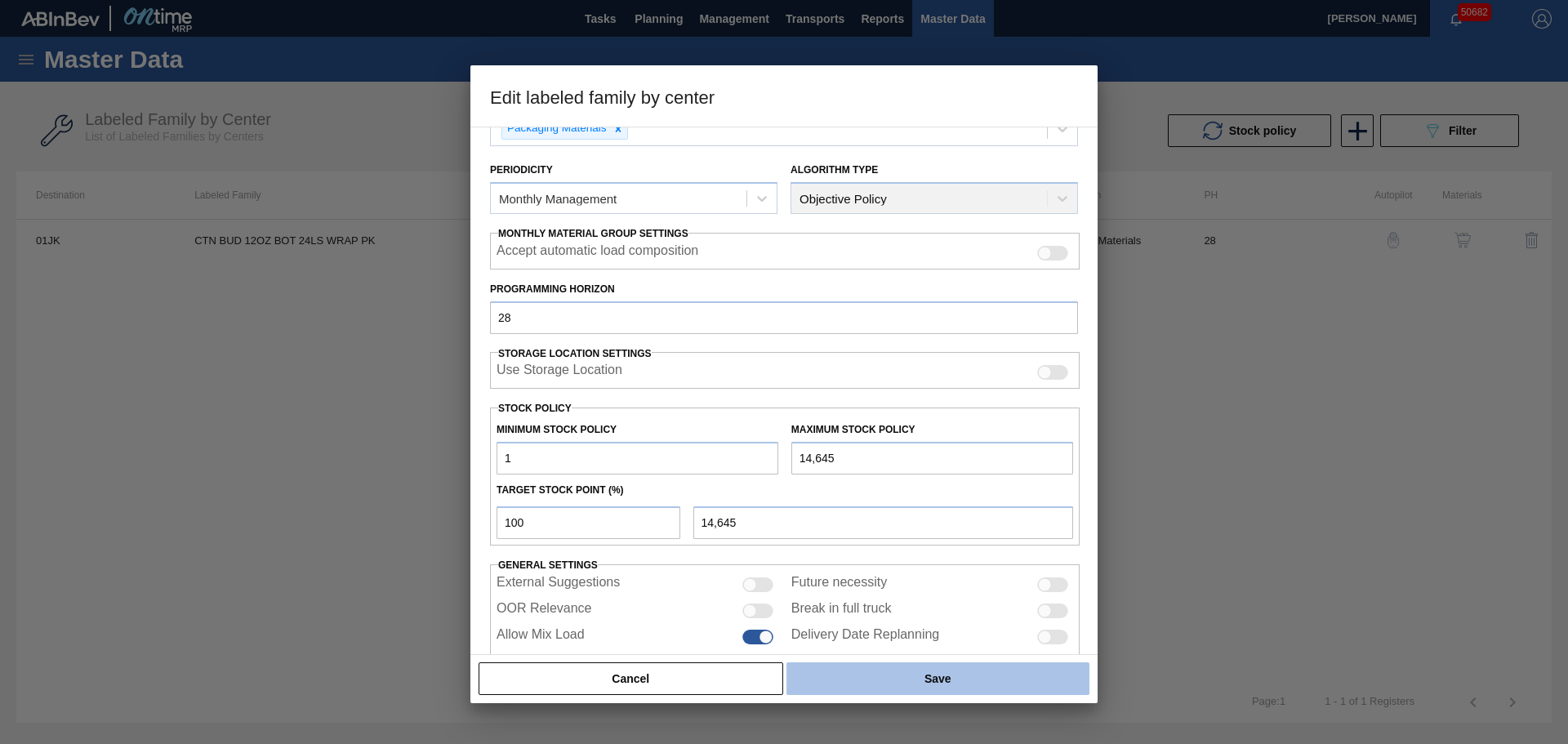
type input "1"
click at [1045, 691] on button "Save" at bounding box center [938, 678] width 303 height 32
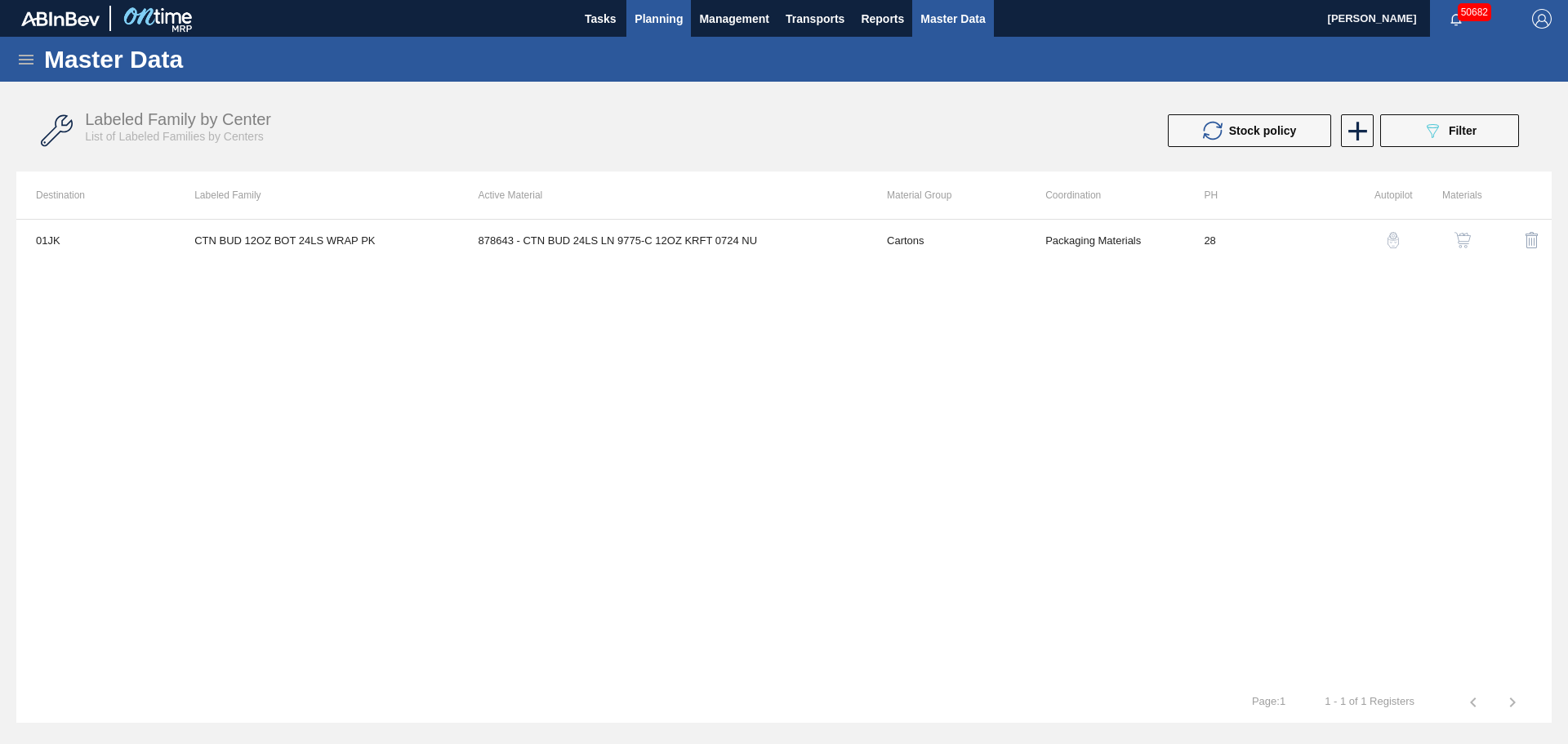
click at [650, 22] on span "Planning" at bounding box center [658, 19] width 48 height 20
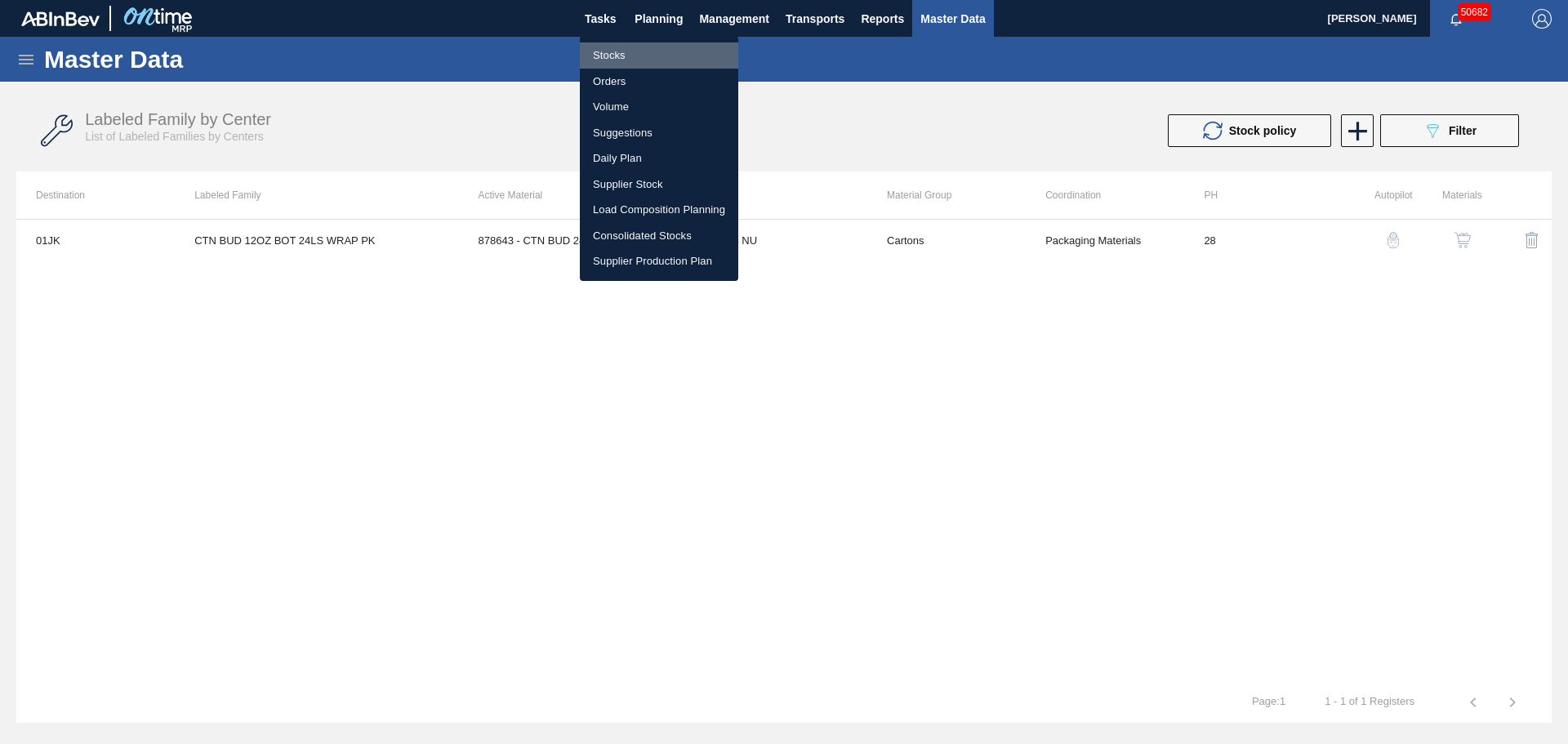
click at [636, 53] on li "Stocks" at bounding box center [658, 55] width 159 height 26
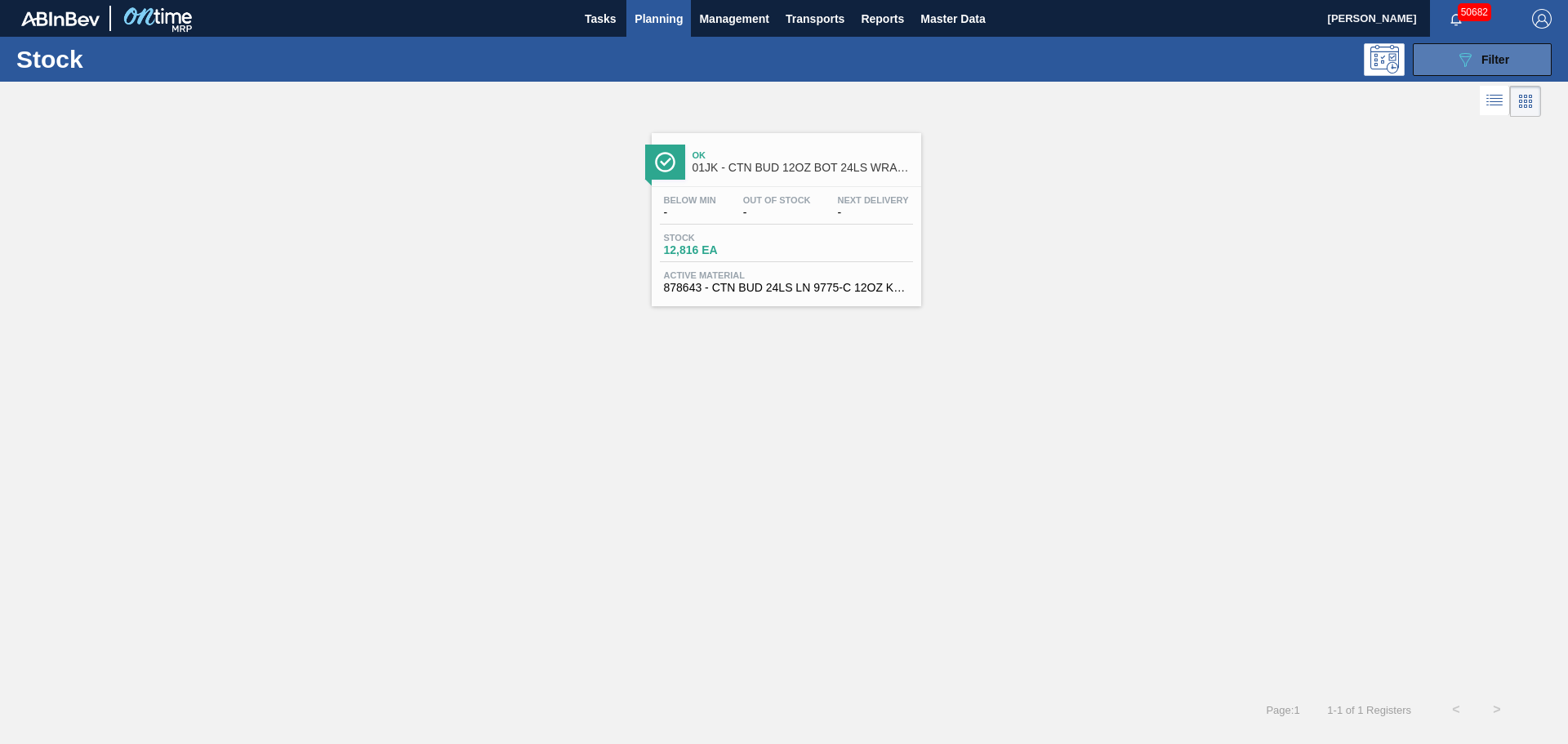
click at [1499, 60] on span "Filter" at bounding box center [1495, 59] width 28 height 13
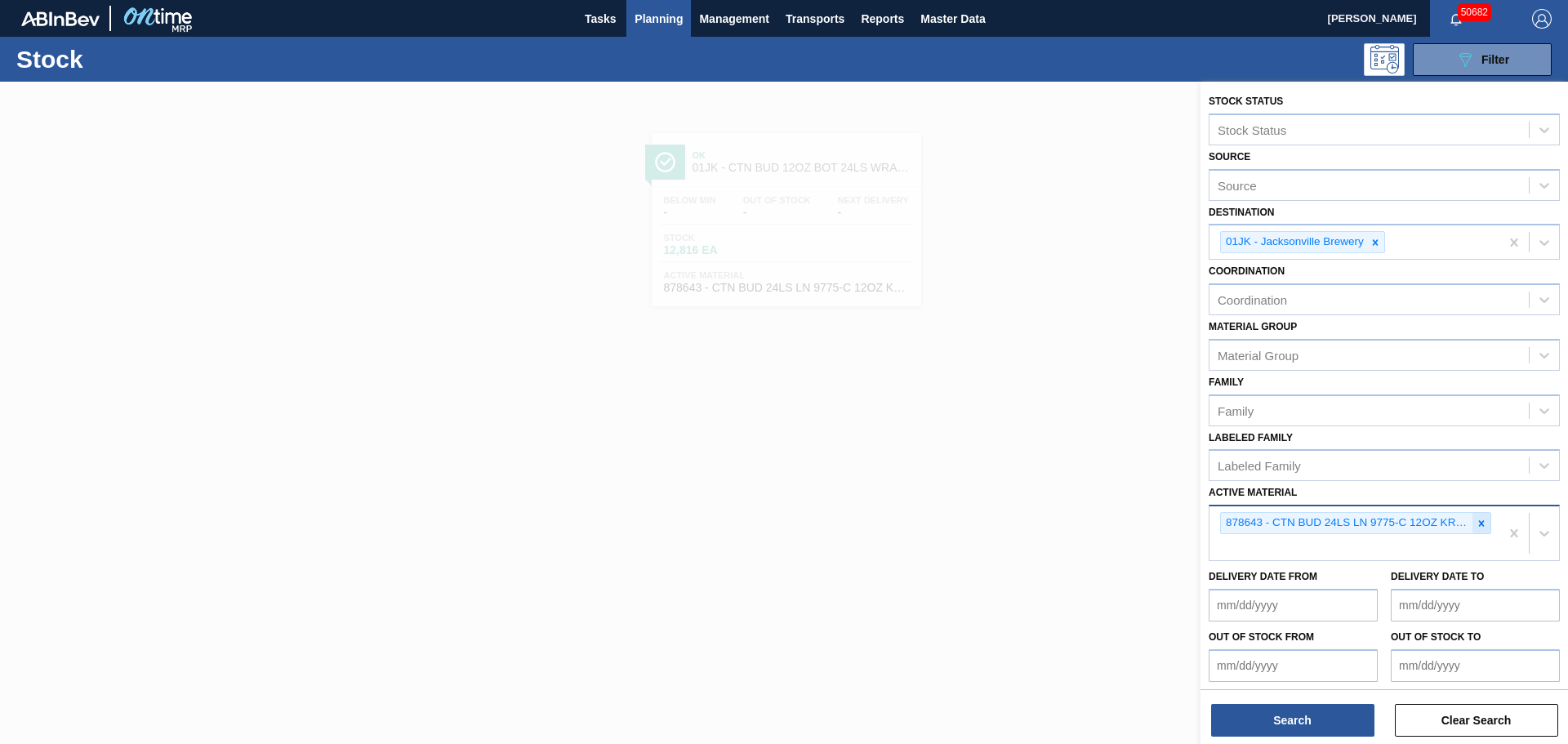
click at [1476, 523] on icon at bounding box center [1481, 523] width 11 height 11
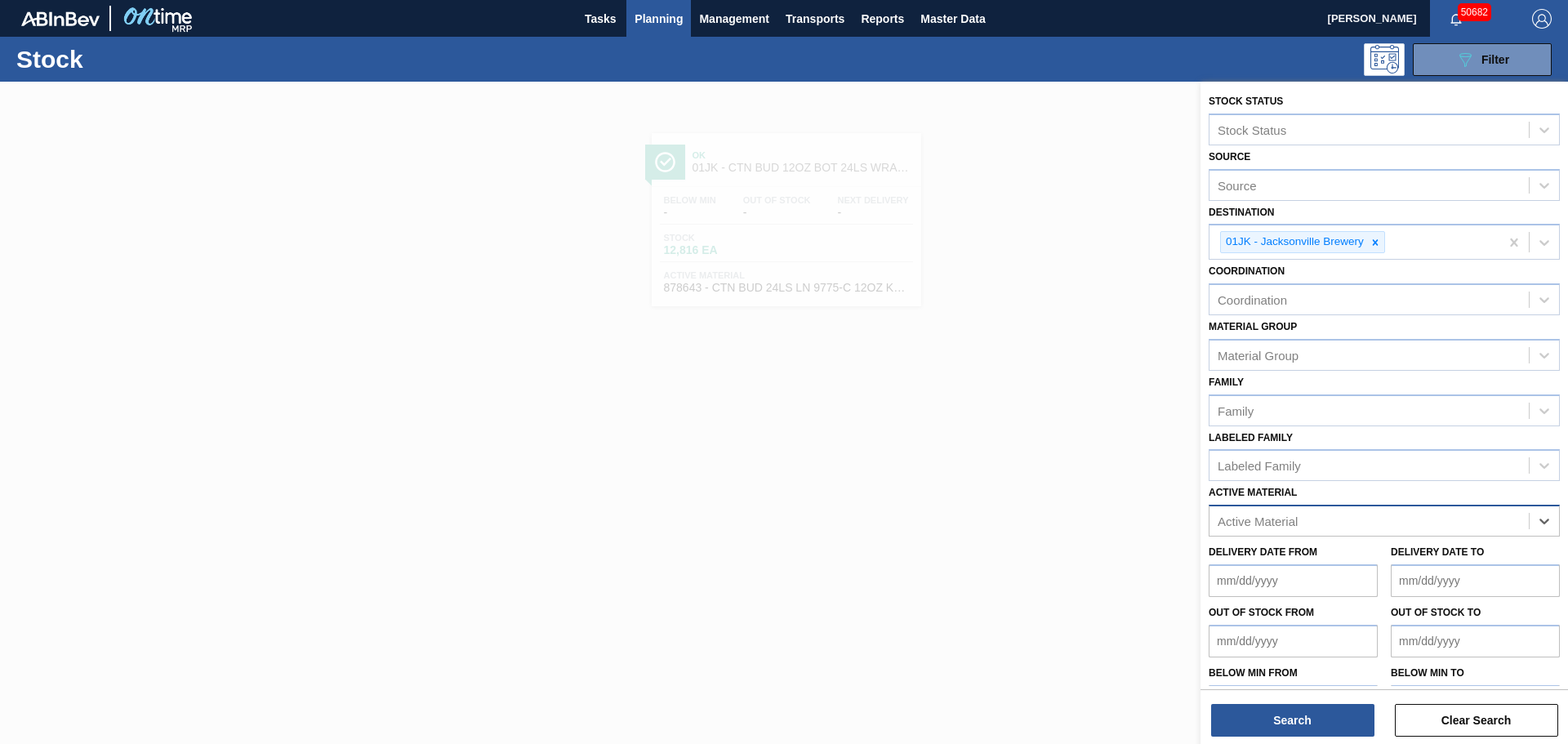
paste Material "615468"
type Material "615468"
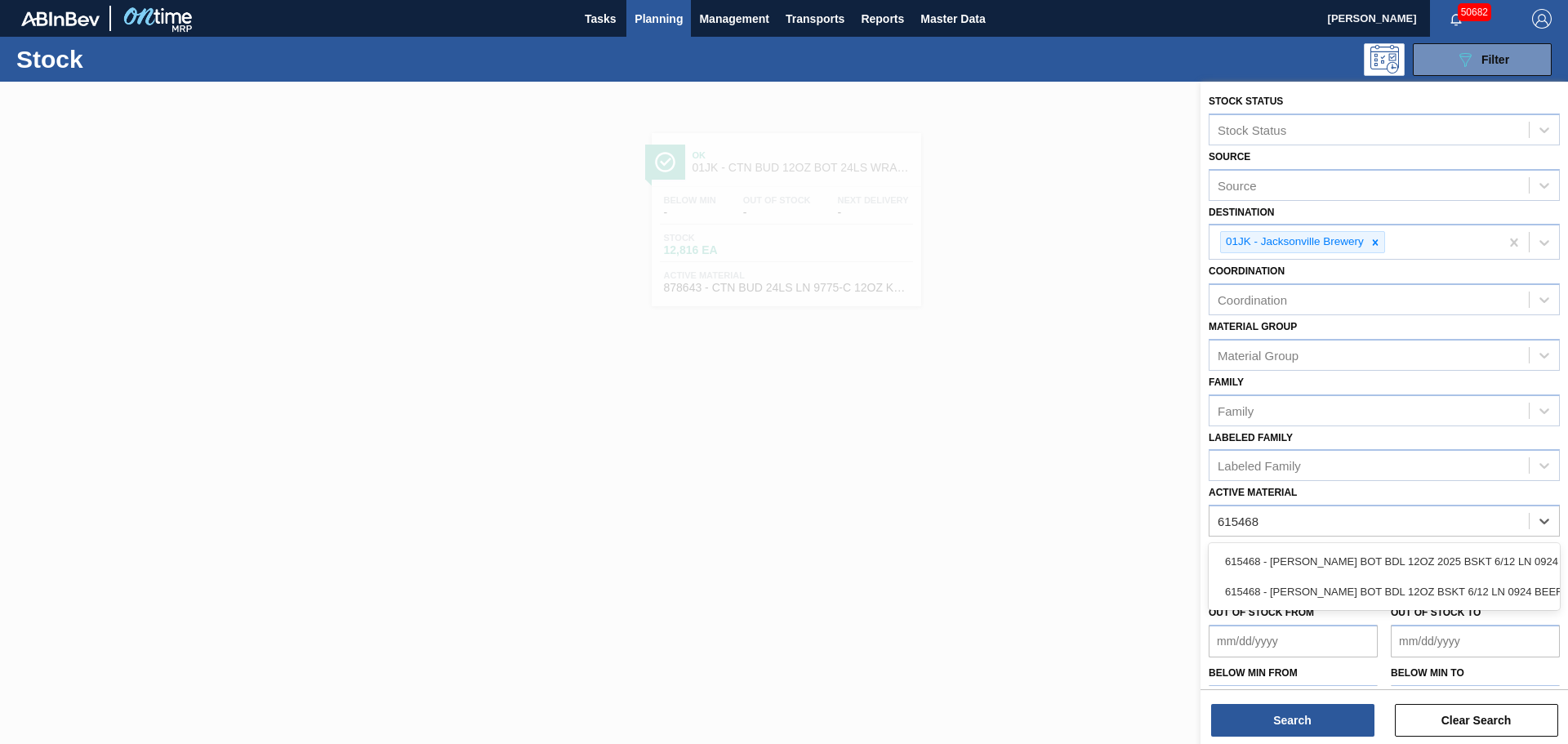
click at [1324, 563] on div "615468 - [PERSON_NAME] BOT BDL 12OZ 2025 BSKT 6/12 LN 0924" at bounding box center [1384, 562] width 351 height 31
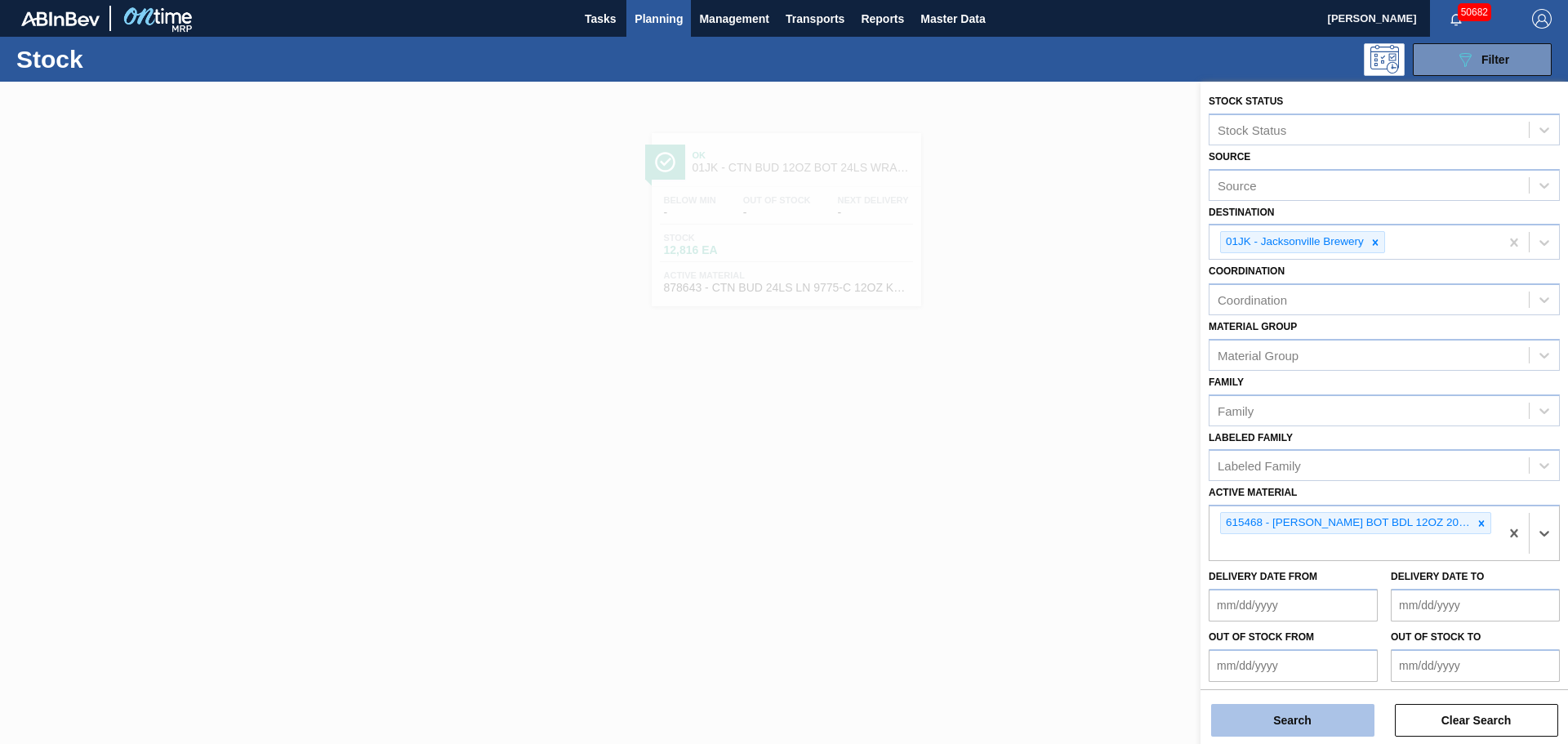
click at [1252, 719] on button "Search" at bounding box center [1292, 719] width 163 height 32
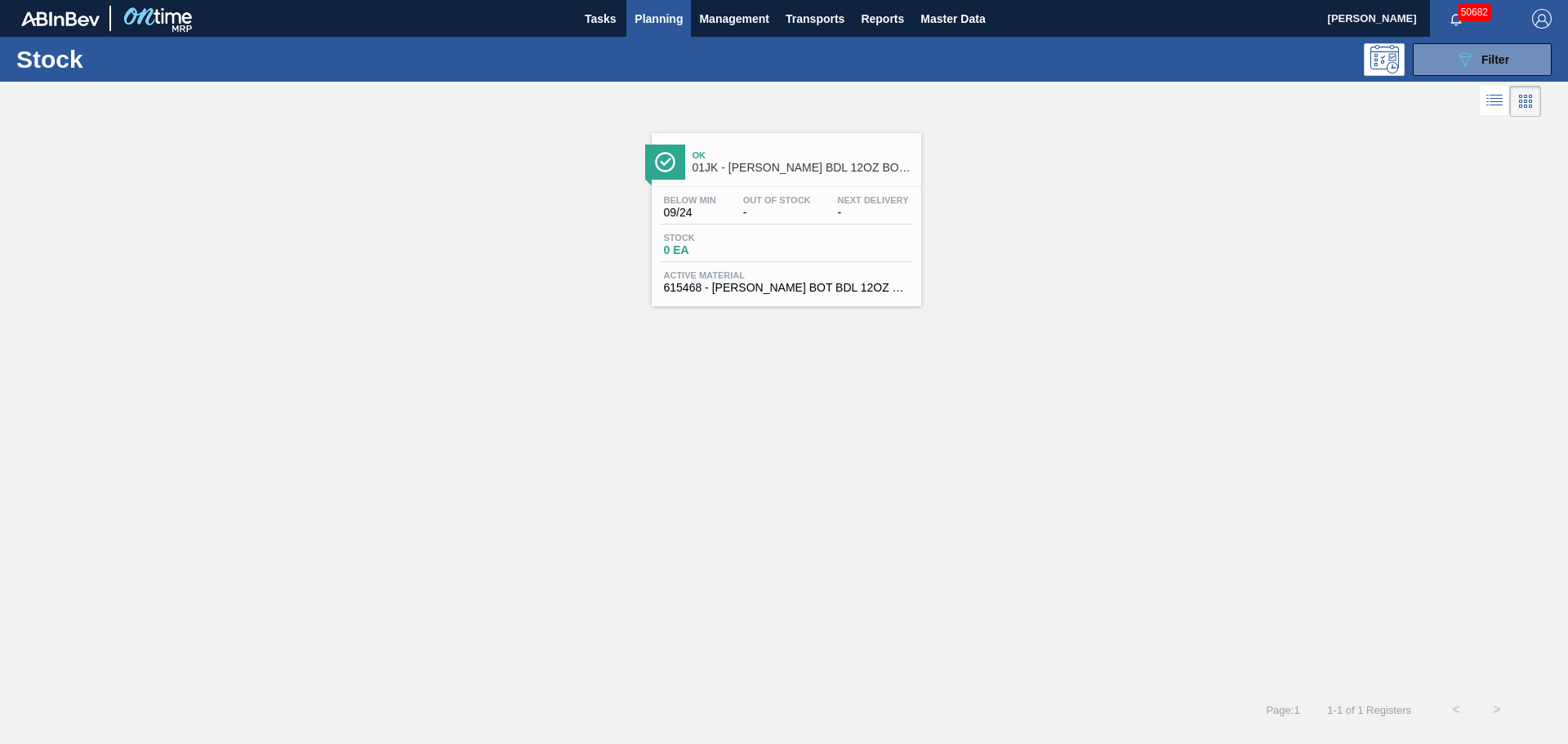
click at [842, 258] on div "Stock 0 EA" at bounding box center [787, 247] width 253 height 30
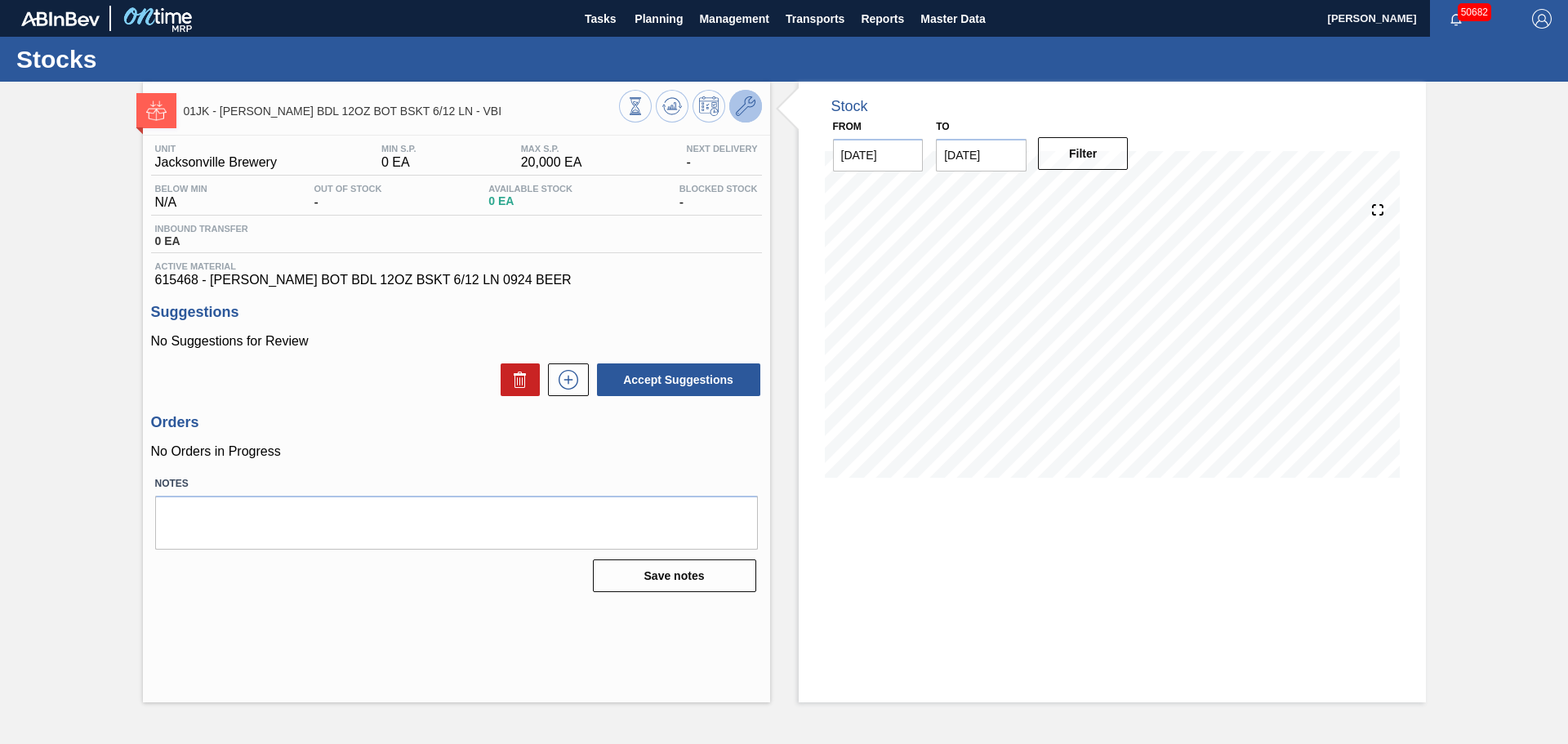
click at [748, 109] on icon at bounding box center [745, 106] width 20 height 20
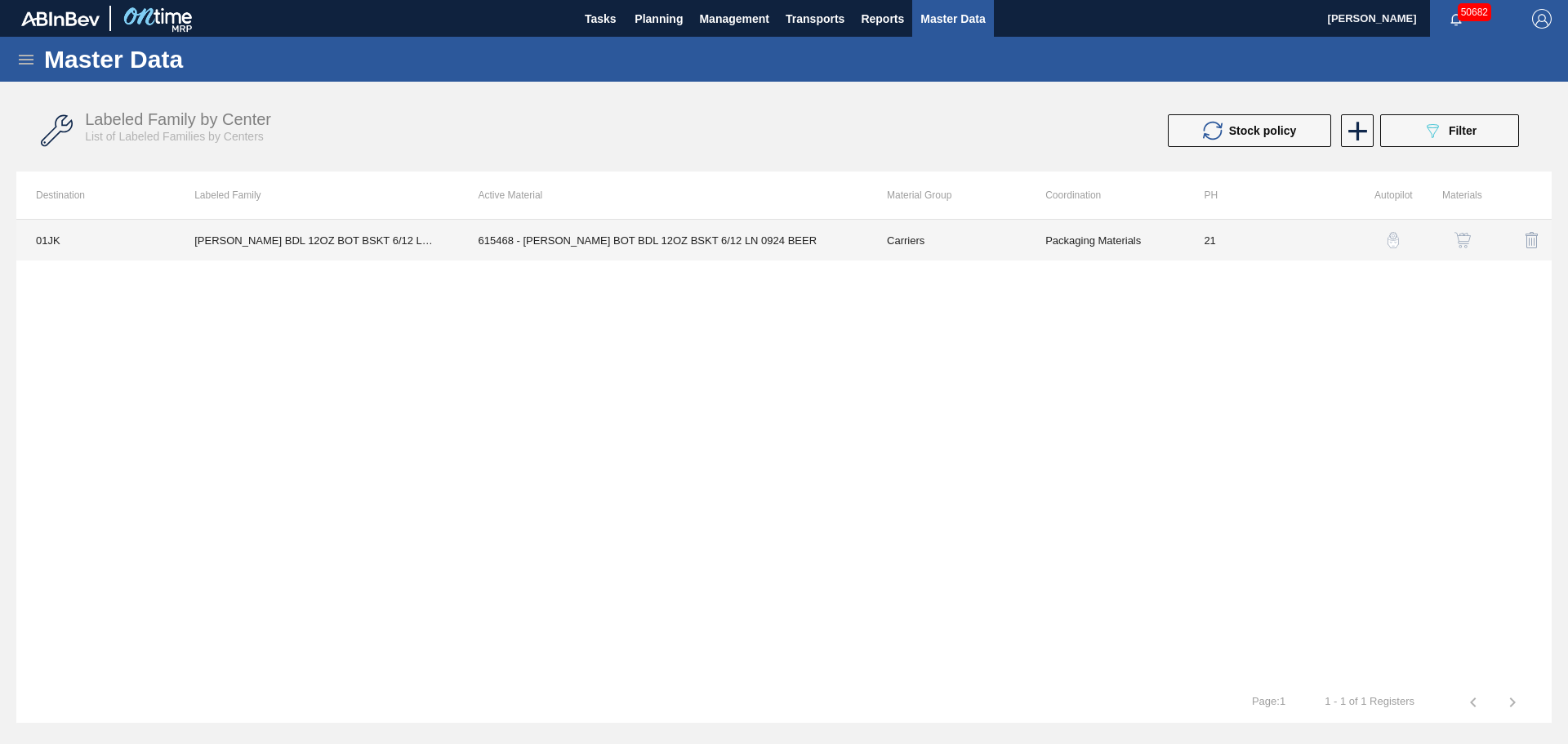
click at [609, 240] on td "615468 - [PERSON_NAME] BOT BDL 12OZ BSKT 6/12 LN 0924 BEER" at bounding box center [663, 240] width 408 height 41
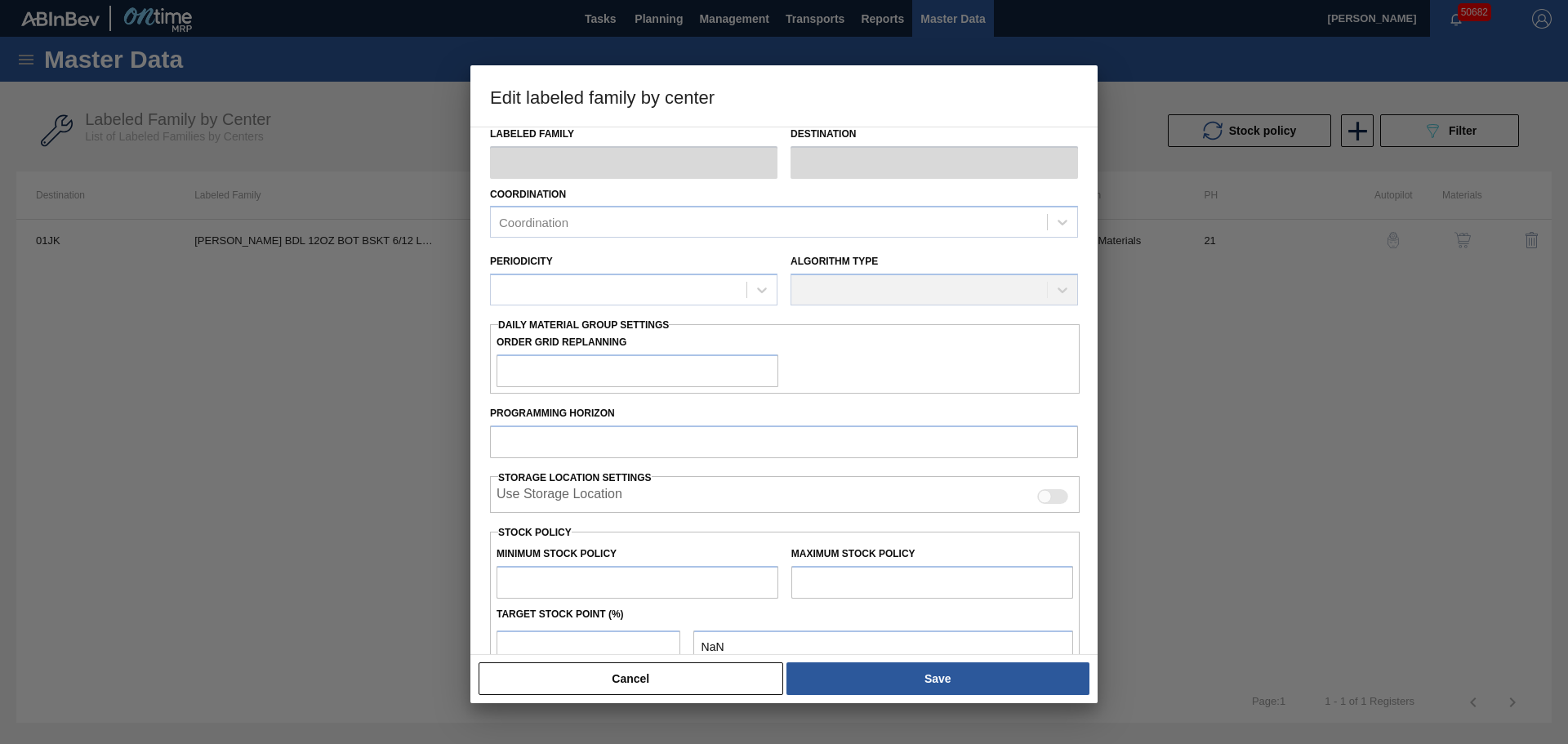
type input "Carriers"
type input "Bottle Carriers"
type input "[PERSON_NAME] BDL 12OZ BOT BSKT 6/12 LN - VBI"
type input "01JK - Jacksonville Brewery"
type input "21"
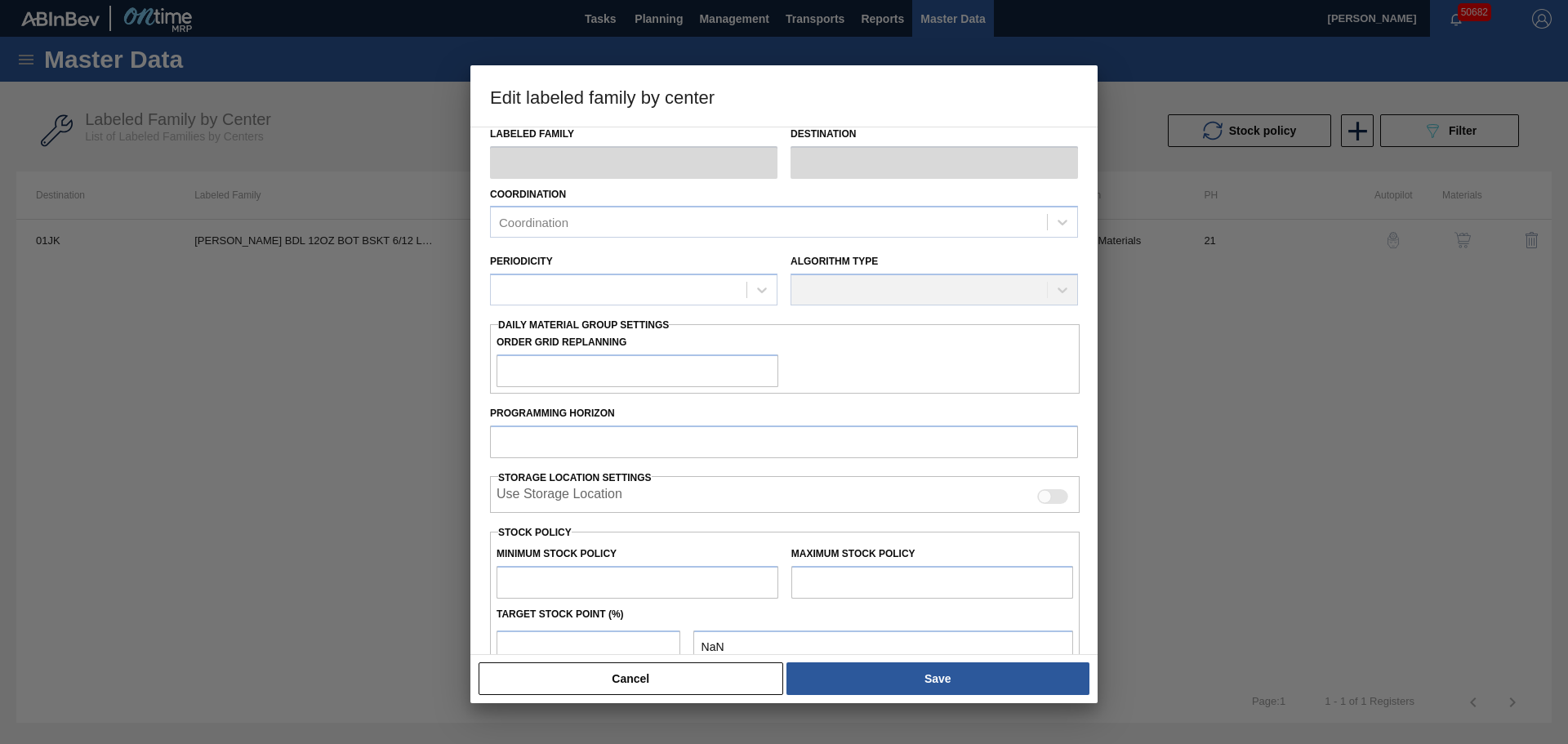
type input "0"
type input "20,000"
type input "0"
checkbox input "true"
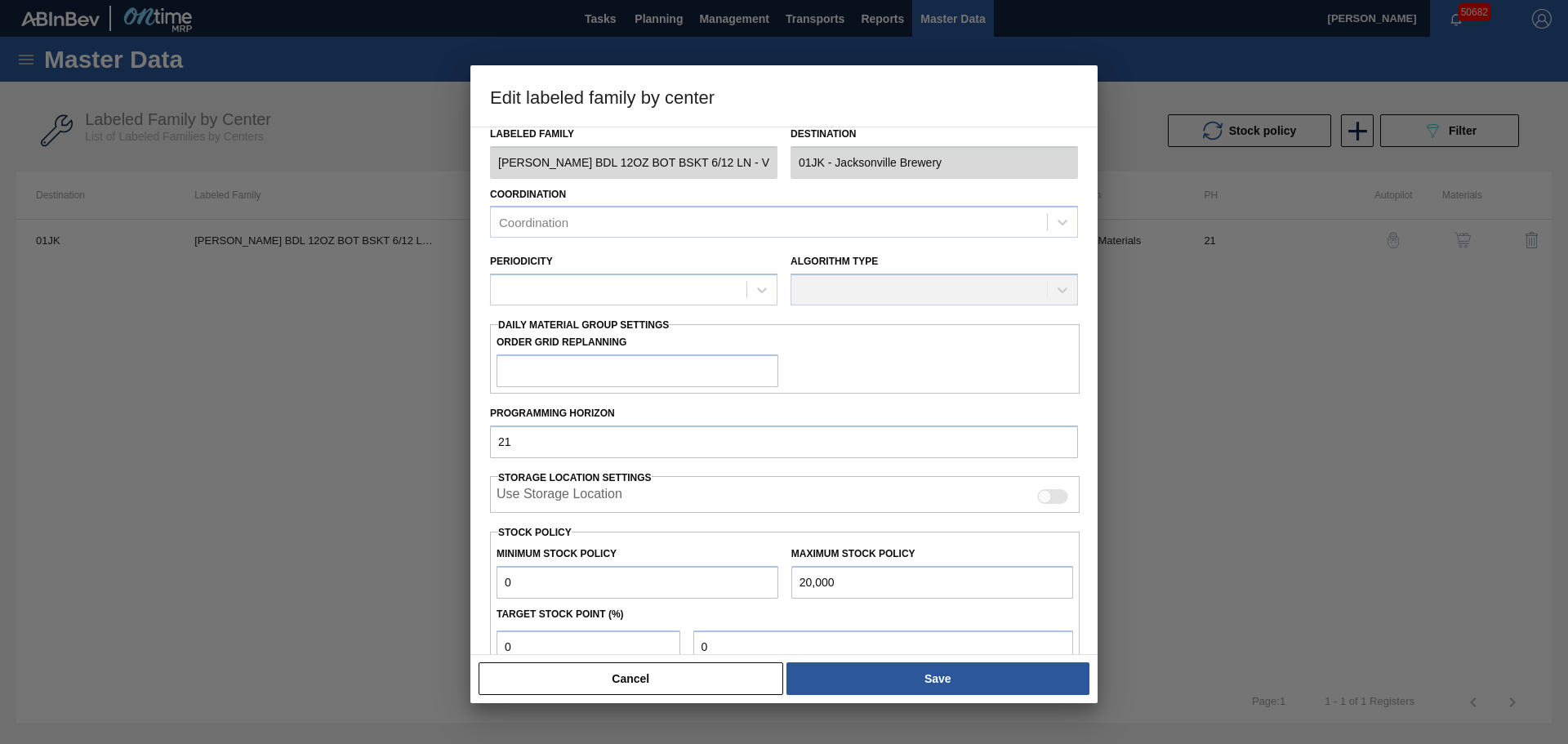
scroll to position [199, 0]
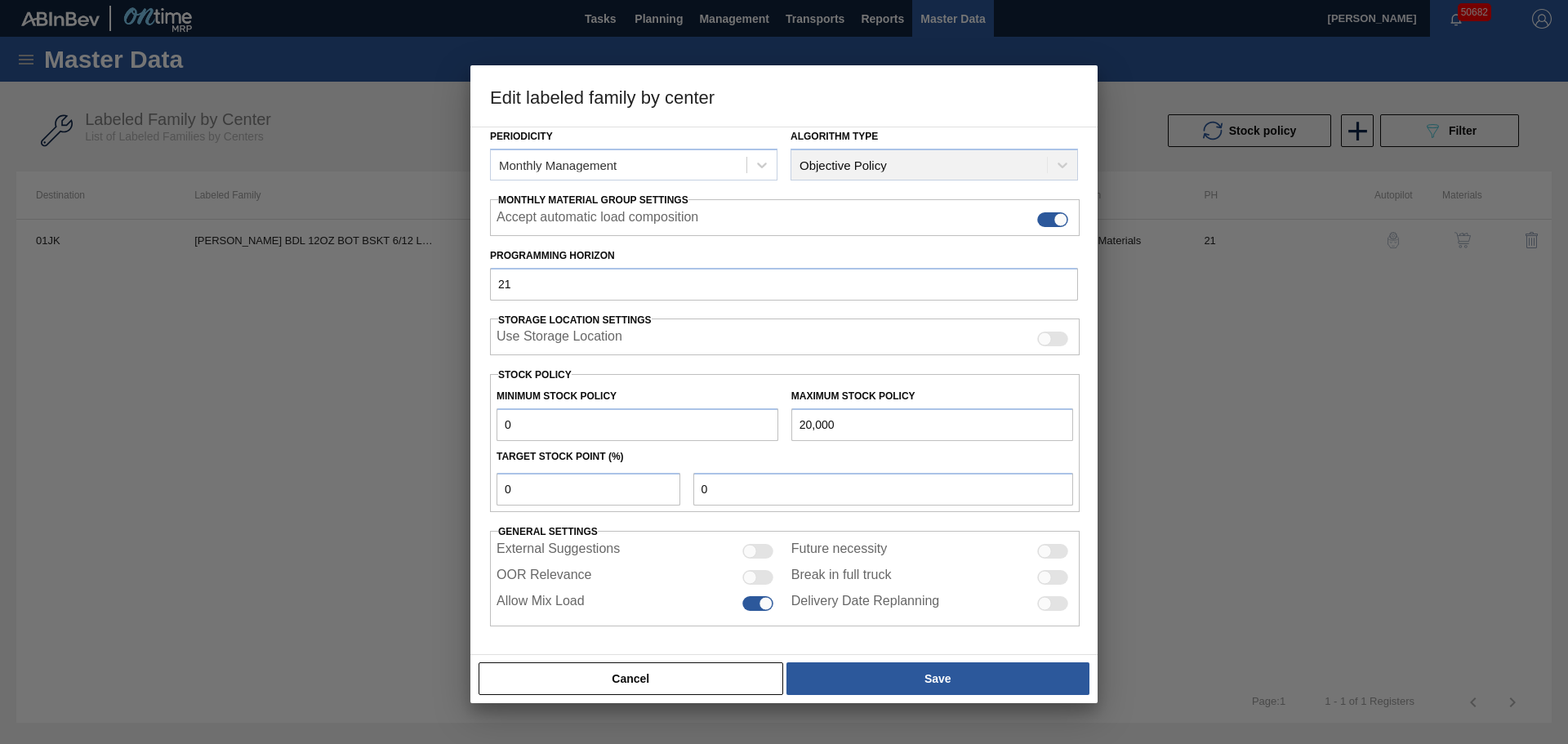
drag, startPoint x: 534, startPoint y: 424, endPoint x: 445, endPoint y: 418, distance: 89.2
click at [445, 418] on div "Edit labeled family by center Material Group Carriers Family Bottle Carriers La…" at bounding box center [784, 372] width 1568 height 744
type input "1"
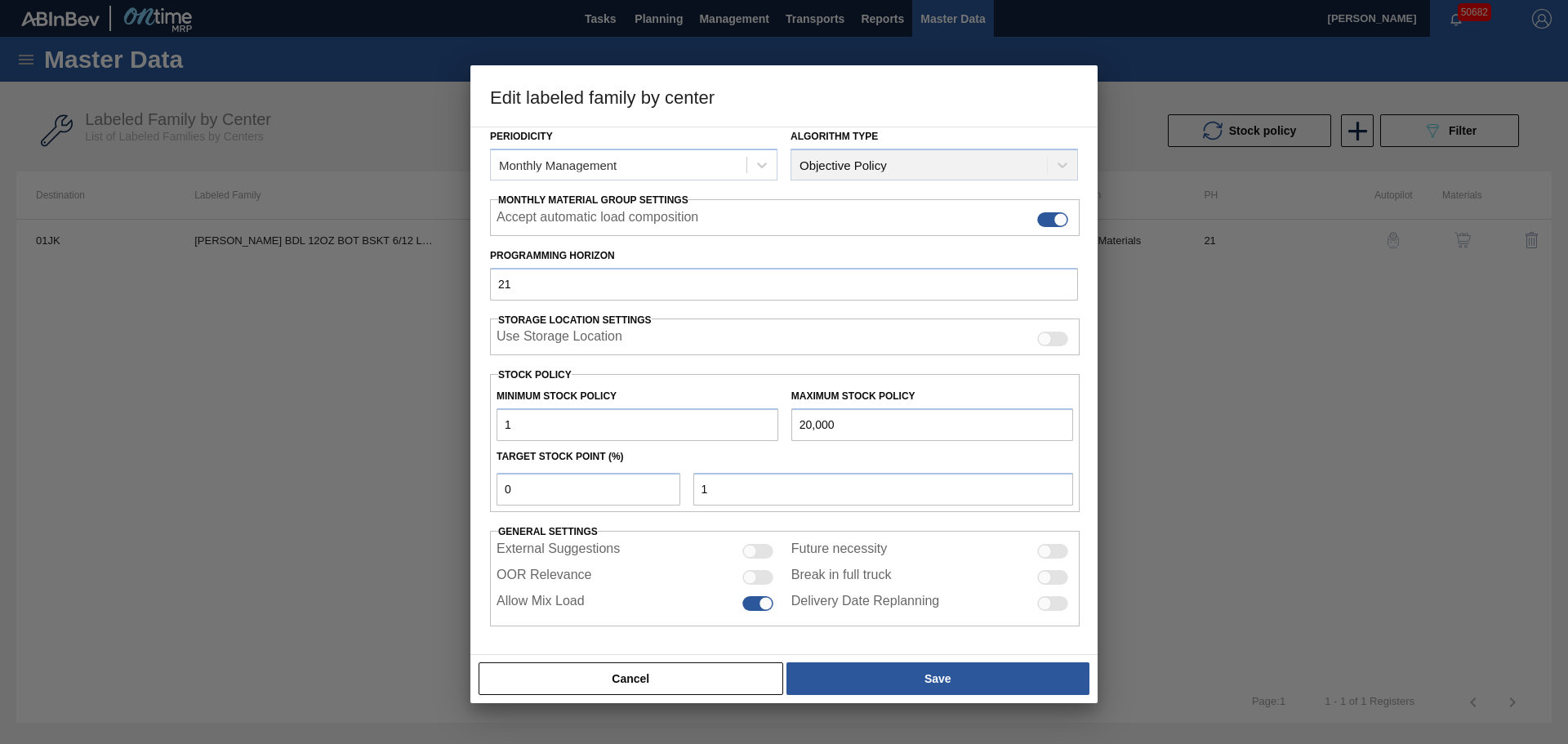
click at [1086, 462] on div "Material Group Carriers Family Bottle Carriers Labeled Family [PERSON_NAME] BDL…" at bounding box center [783, 390] width 627 height 529
click at [754, 579] on div at bounding box center [750, 577] width 14 height 14
checkbox input "true"
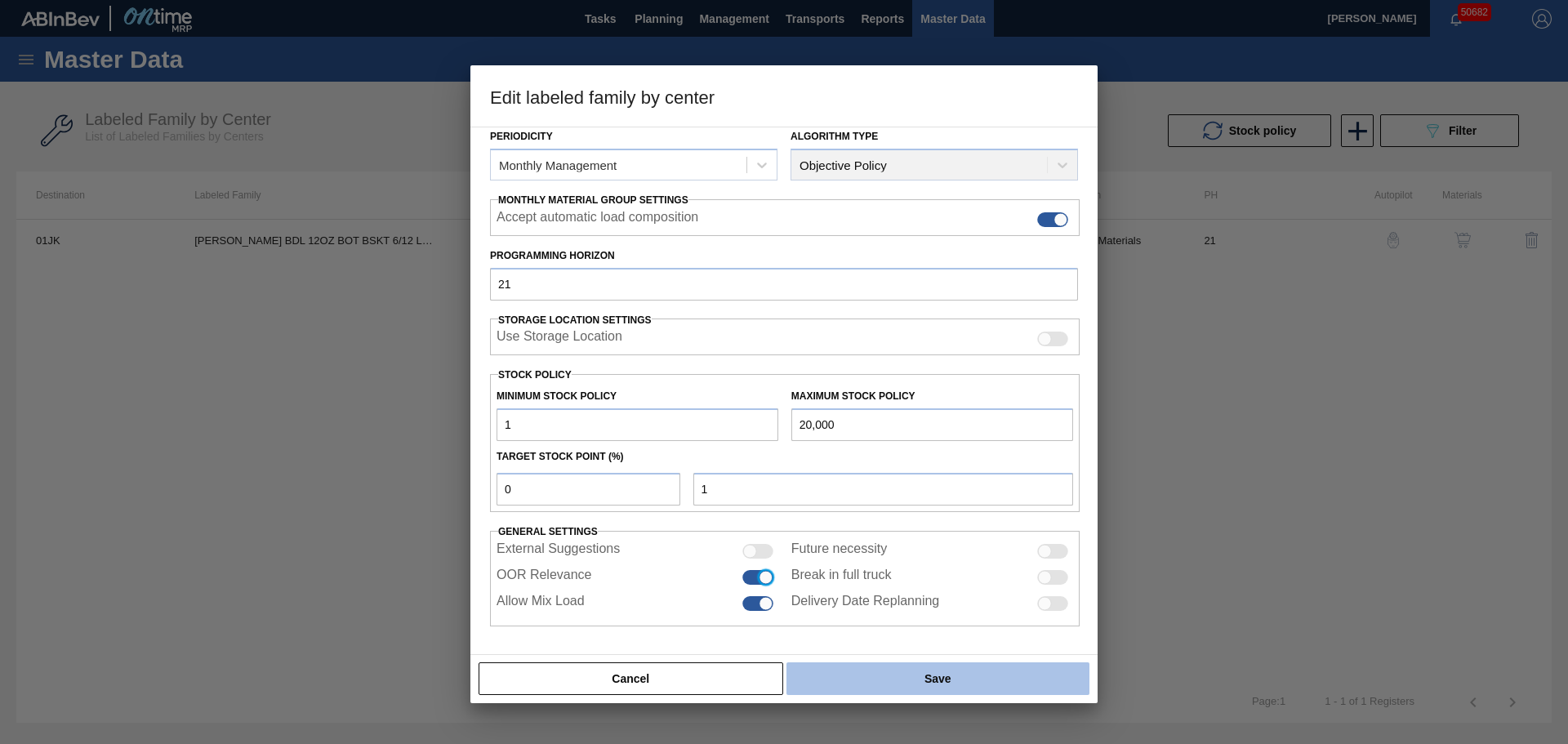
click at [886, 677] on button "Save" at bounding box center [938, 678] width 303 height 32
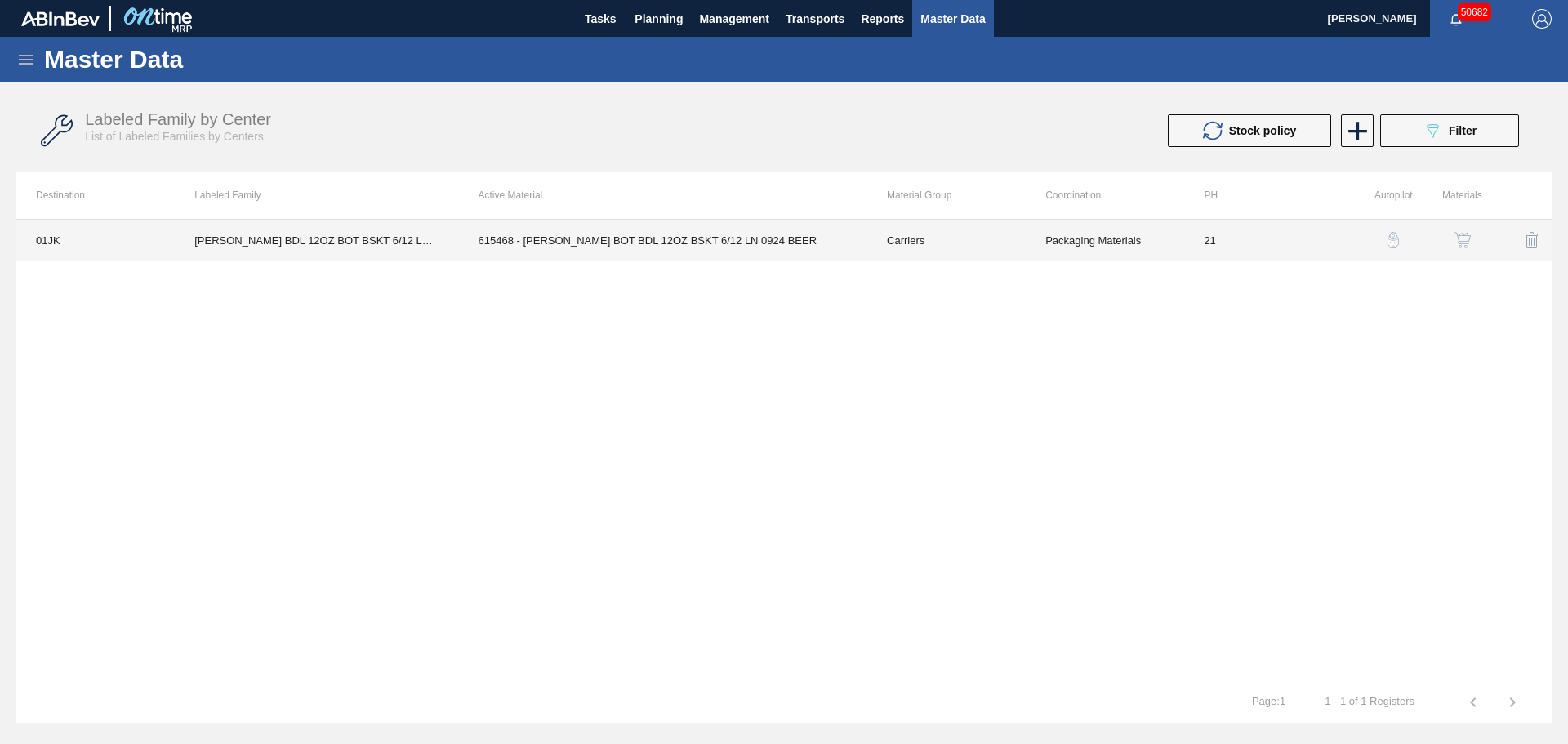
click at [518, 238] on td "615468 - [PERSON_NAME] BOT BDL 12OZ BSKT 6/12 LN 0924 BEER" at bounding box center [663, 240] width 408 height 41
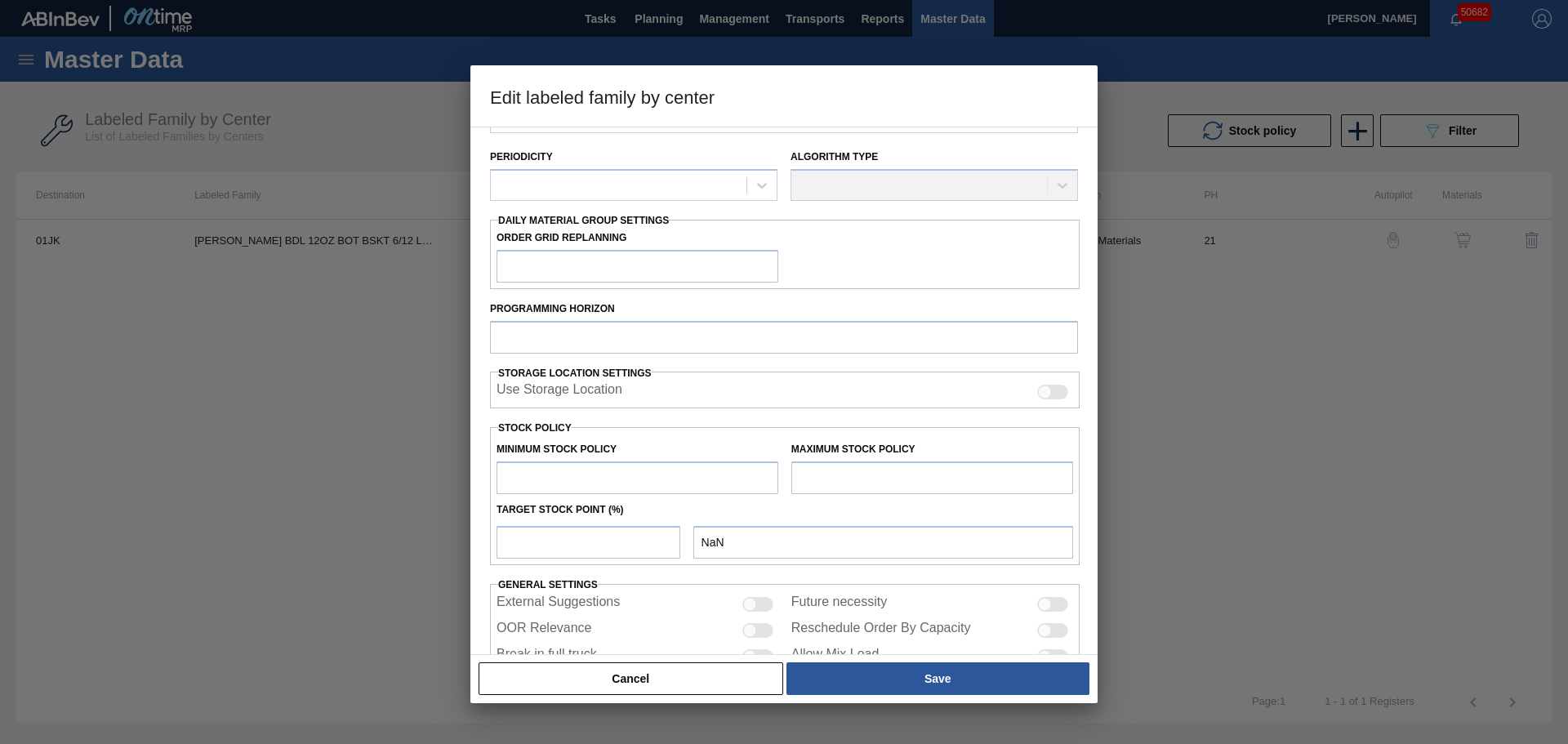
type input "Carriers"
type input "Bottle Carriers"
type input "[PERSON_NAME] BDL 12OZ BOT BSKT 6/12 LN - VBI"
type input "01JK - Jacksonville Brewery"
type input "21"
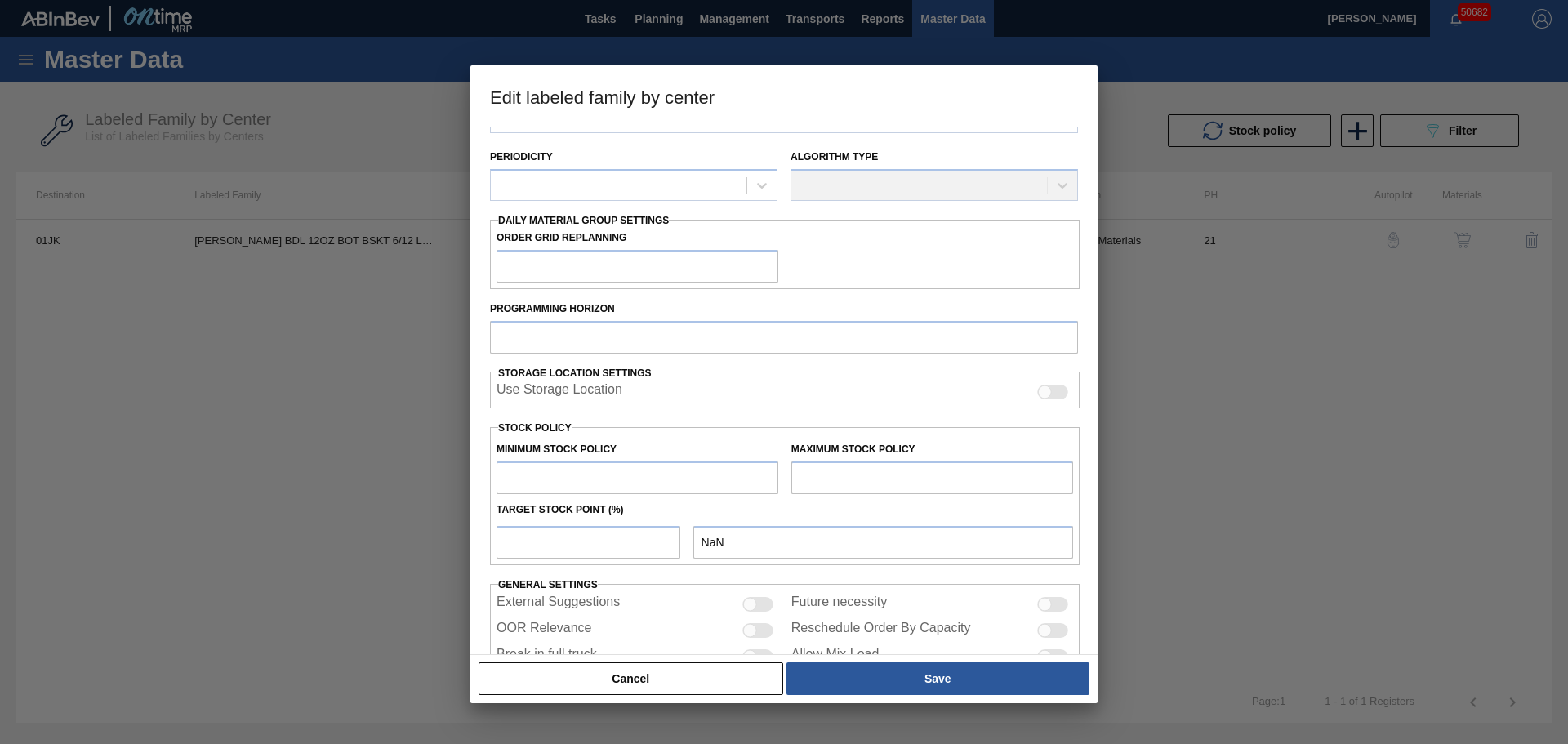
type input "1"
type input "20,000"
type input "0"
type input "1"
checkbox input "true"
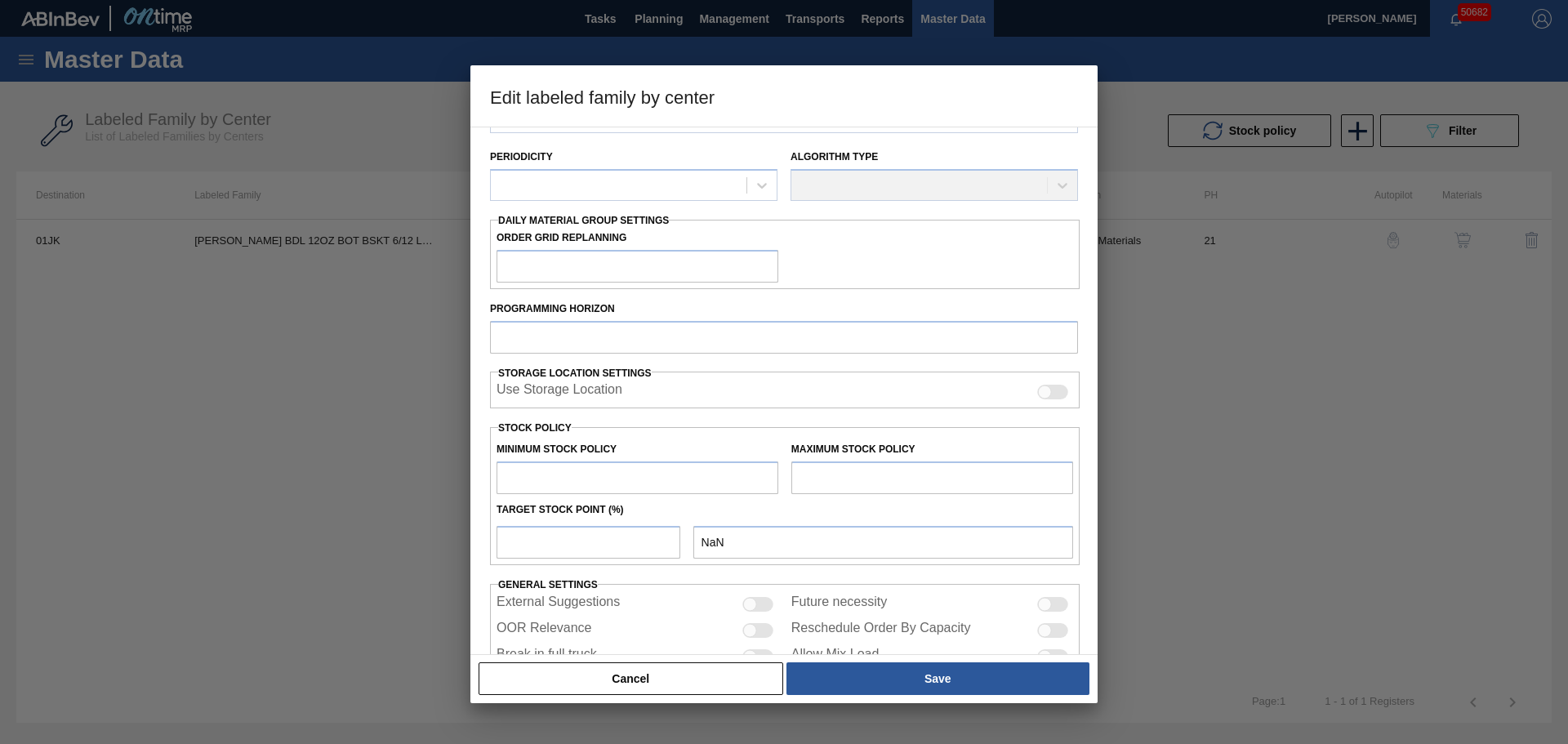
checkbox input "true"
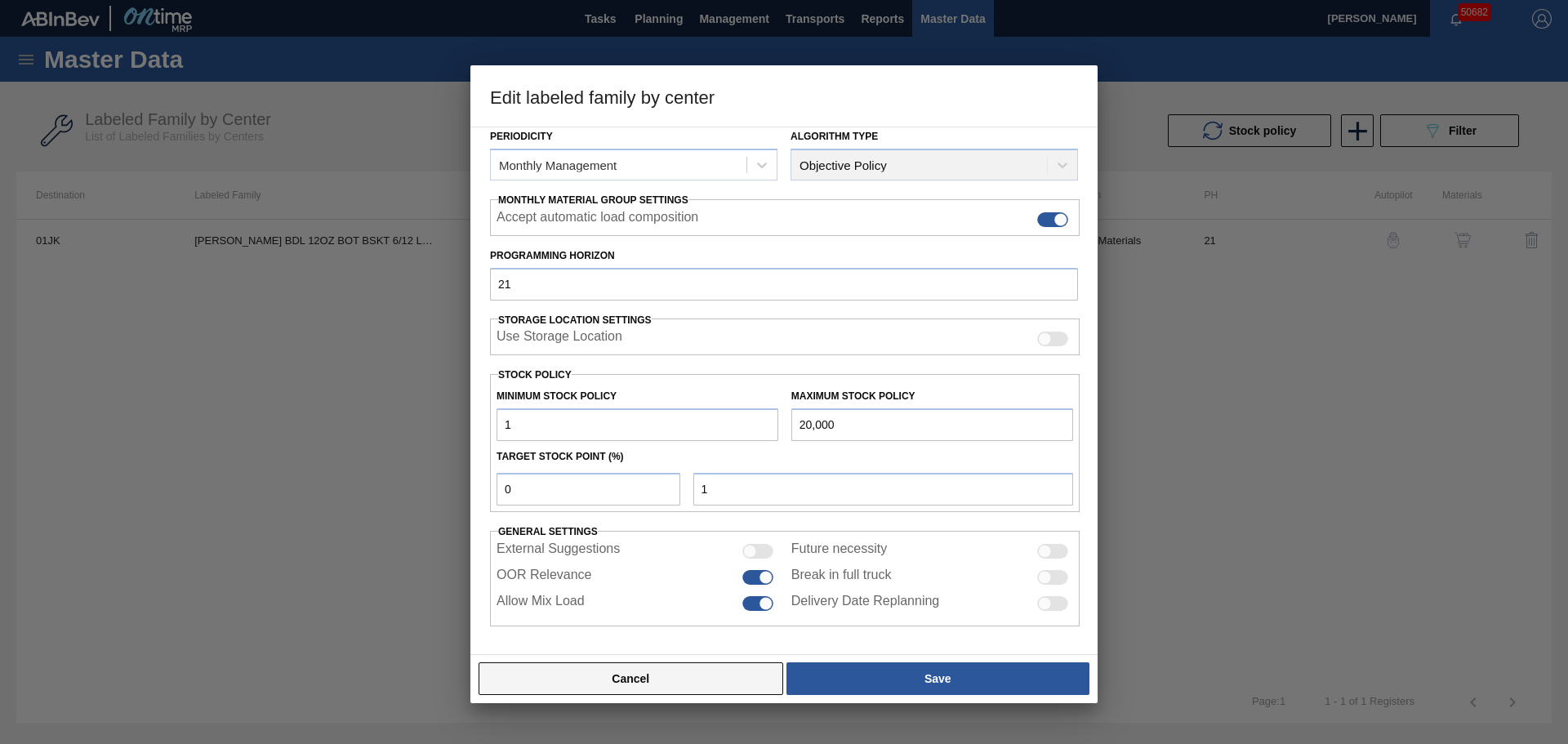
click at [729, 680] on button "Cancel" at bounding box center [630, 678] width 305 height 32
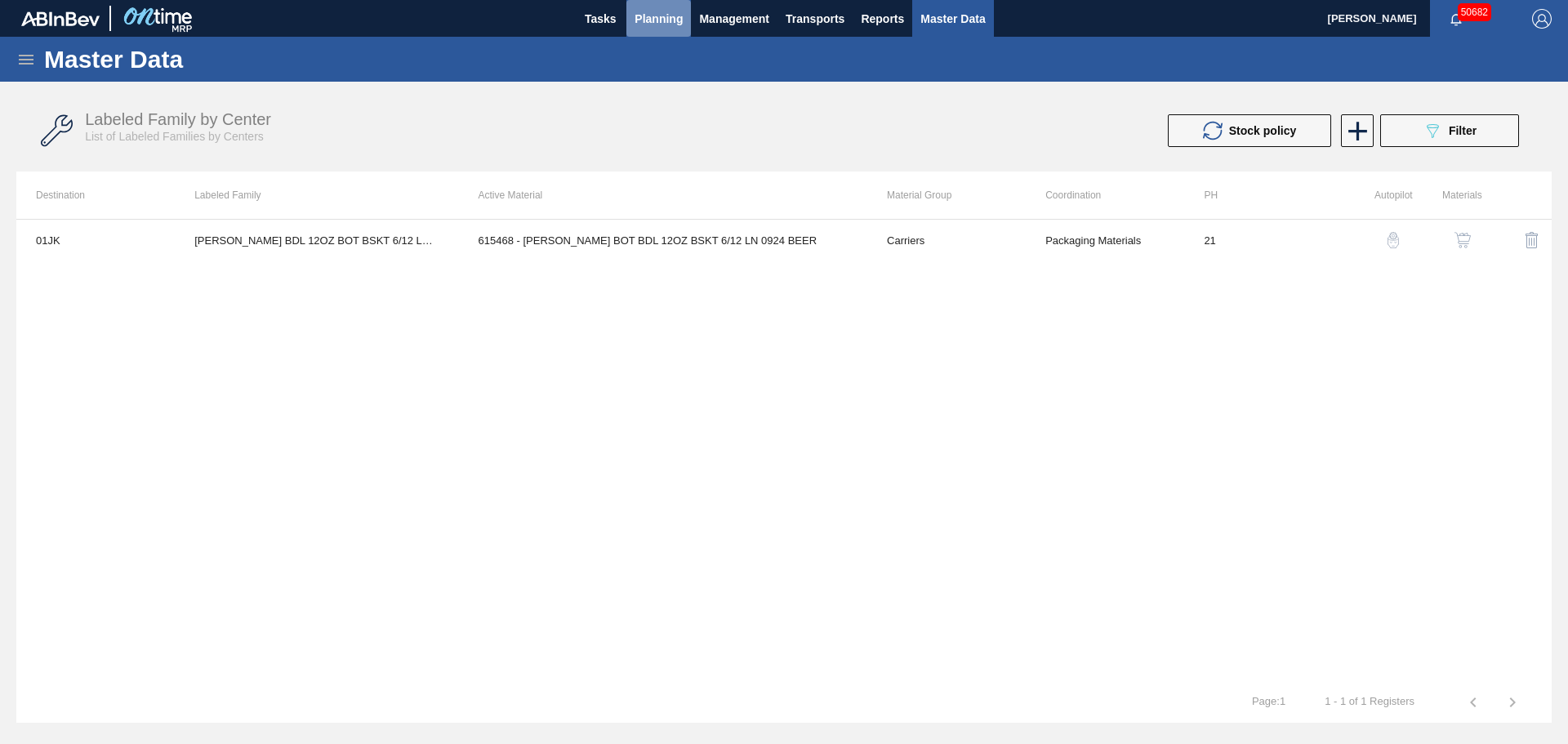
click at [655, 22] on span "Planning" at bounding box center [658, 19] width 48 height 20
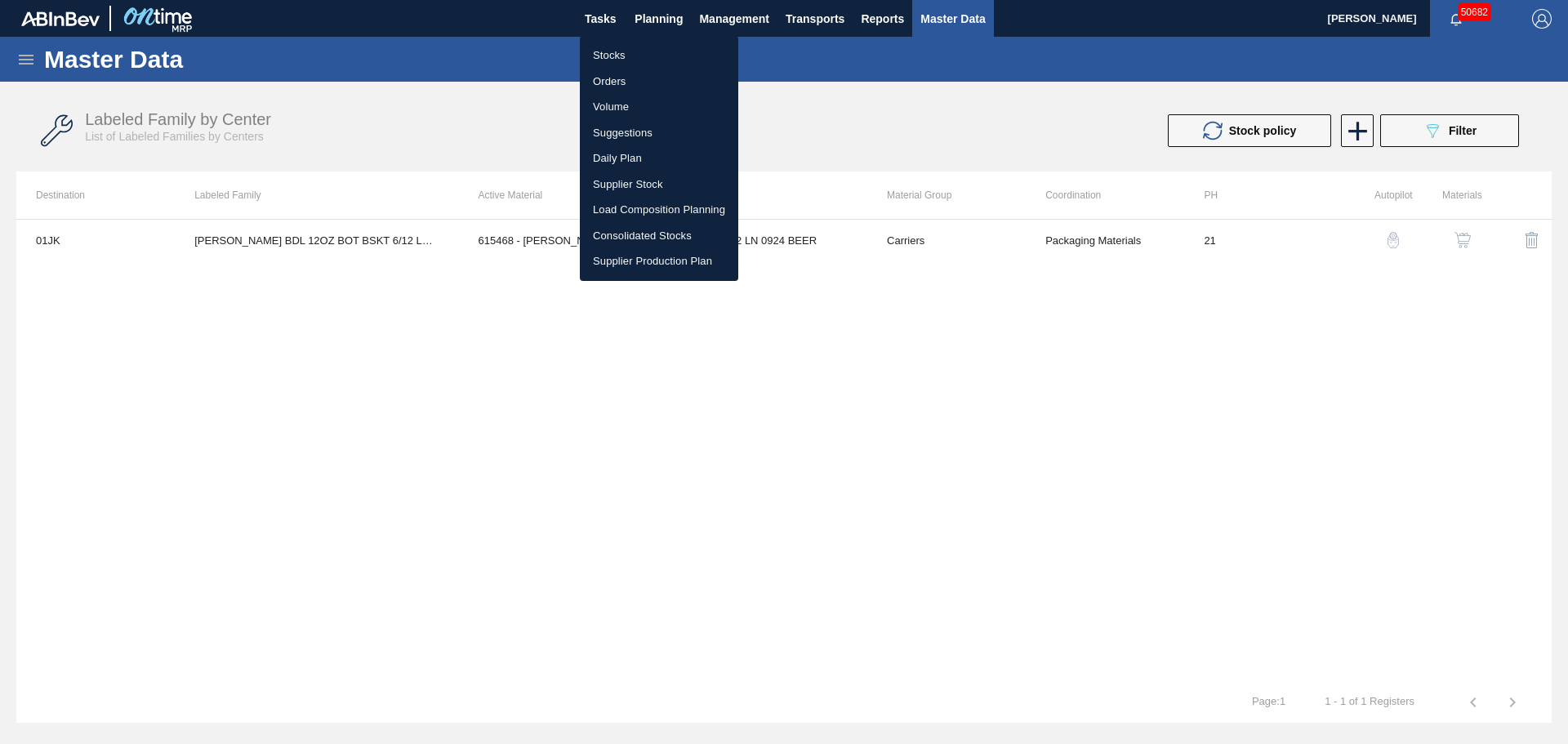
click at [629, 55] on li "Stocks" at bounding box center [658, 55] width 159 height 26
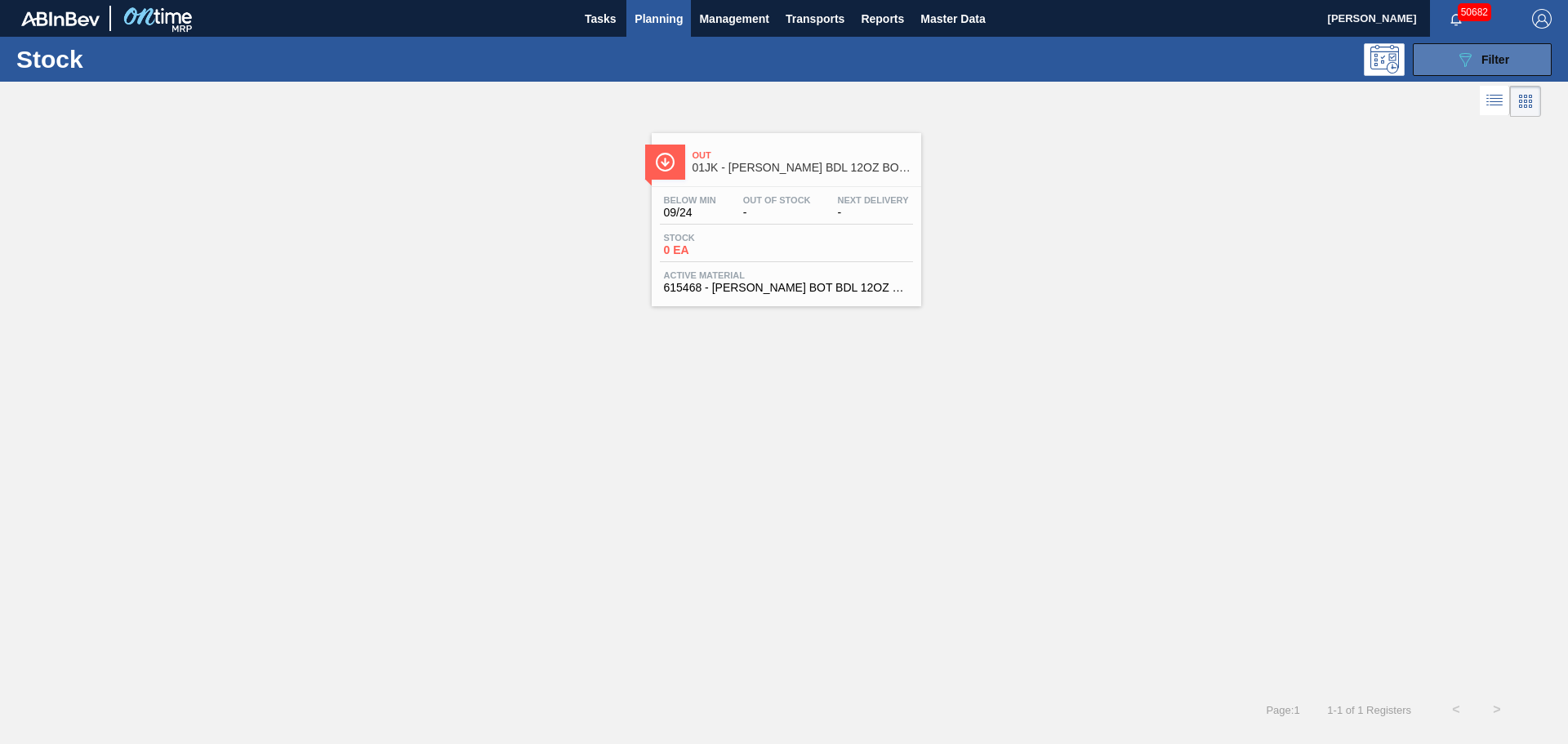
click at [1469, 68] on icon "089F7B8B-B2A5-4AFE-B5C0-19BA573D28AC" at bounding box center [1464, 59] width 20 height 20
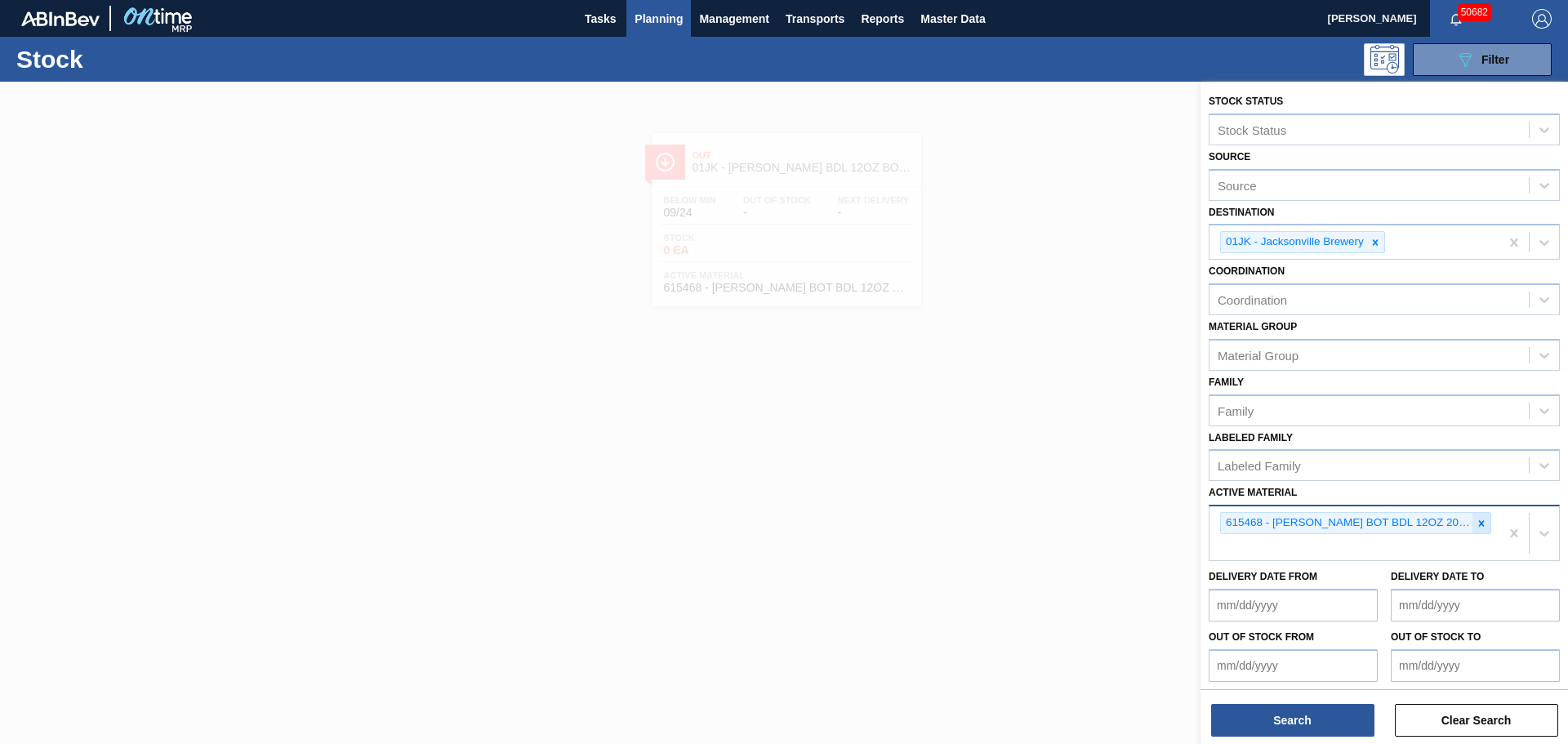
click at [1479, 525] on icon at bounding box center [1481, 523] width 6 height 6
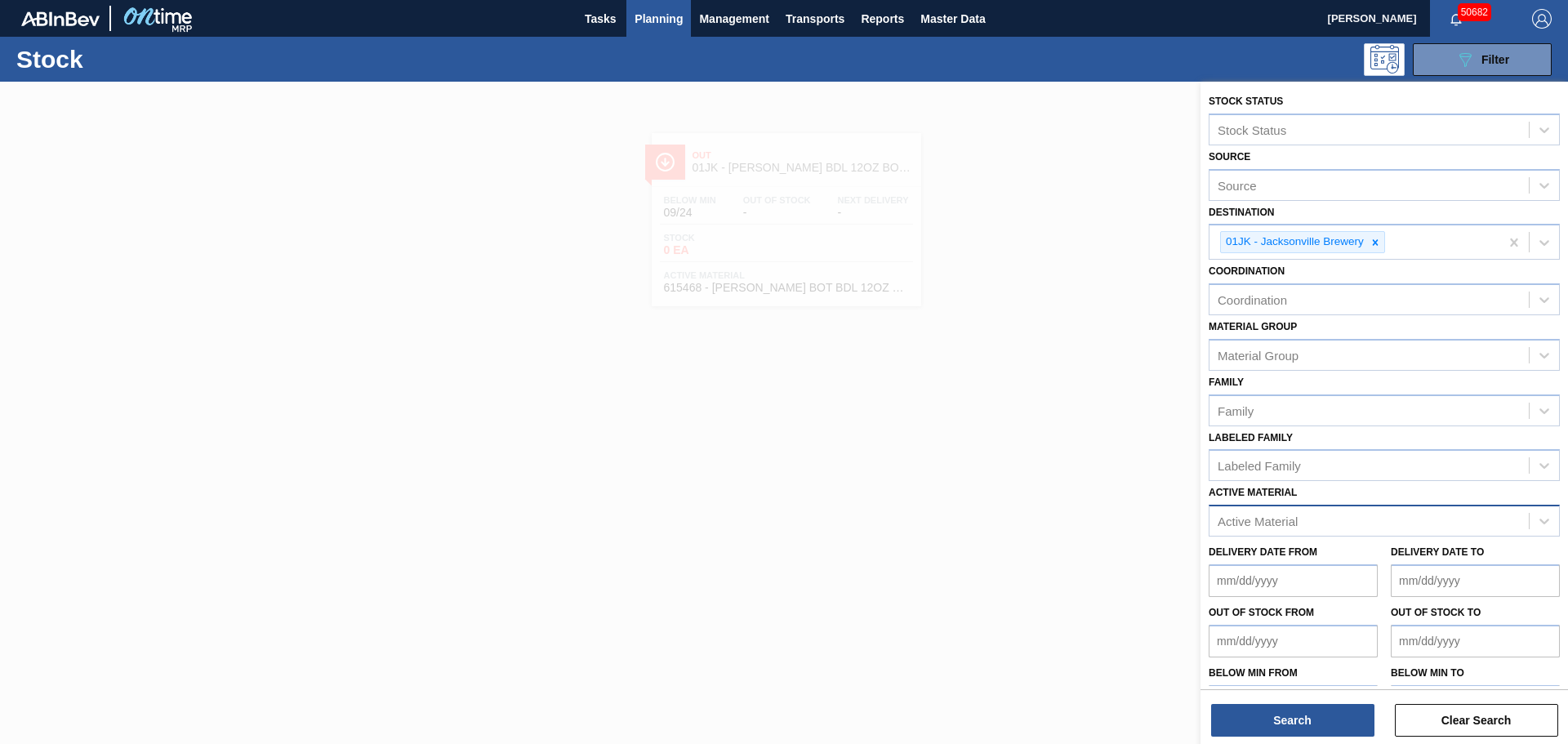
click at [1272, 517] on div "Active Material" at bounding box center [1257, 521] width 80 height 14
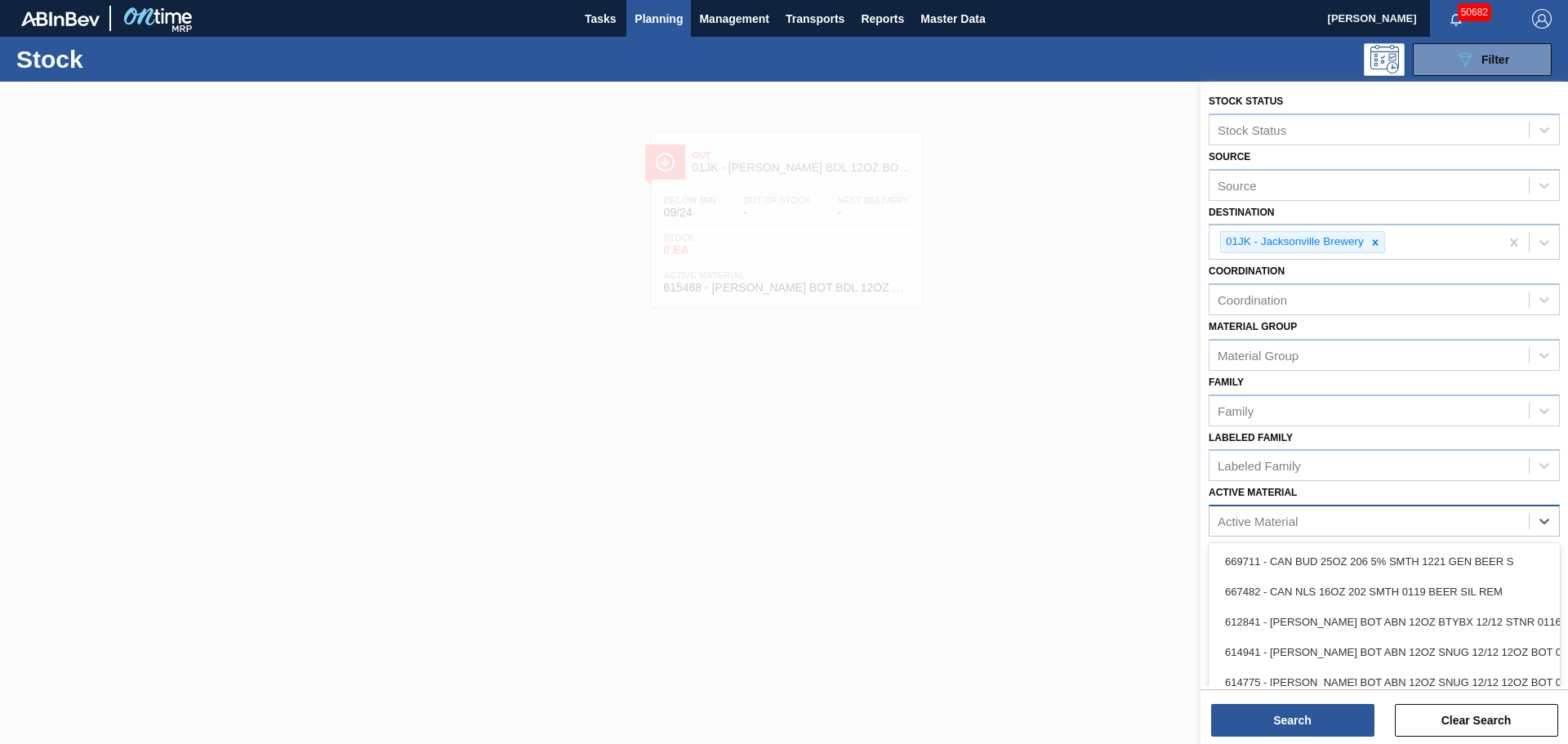
paste Material "878736"
type Material "878736"
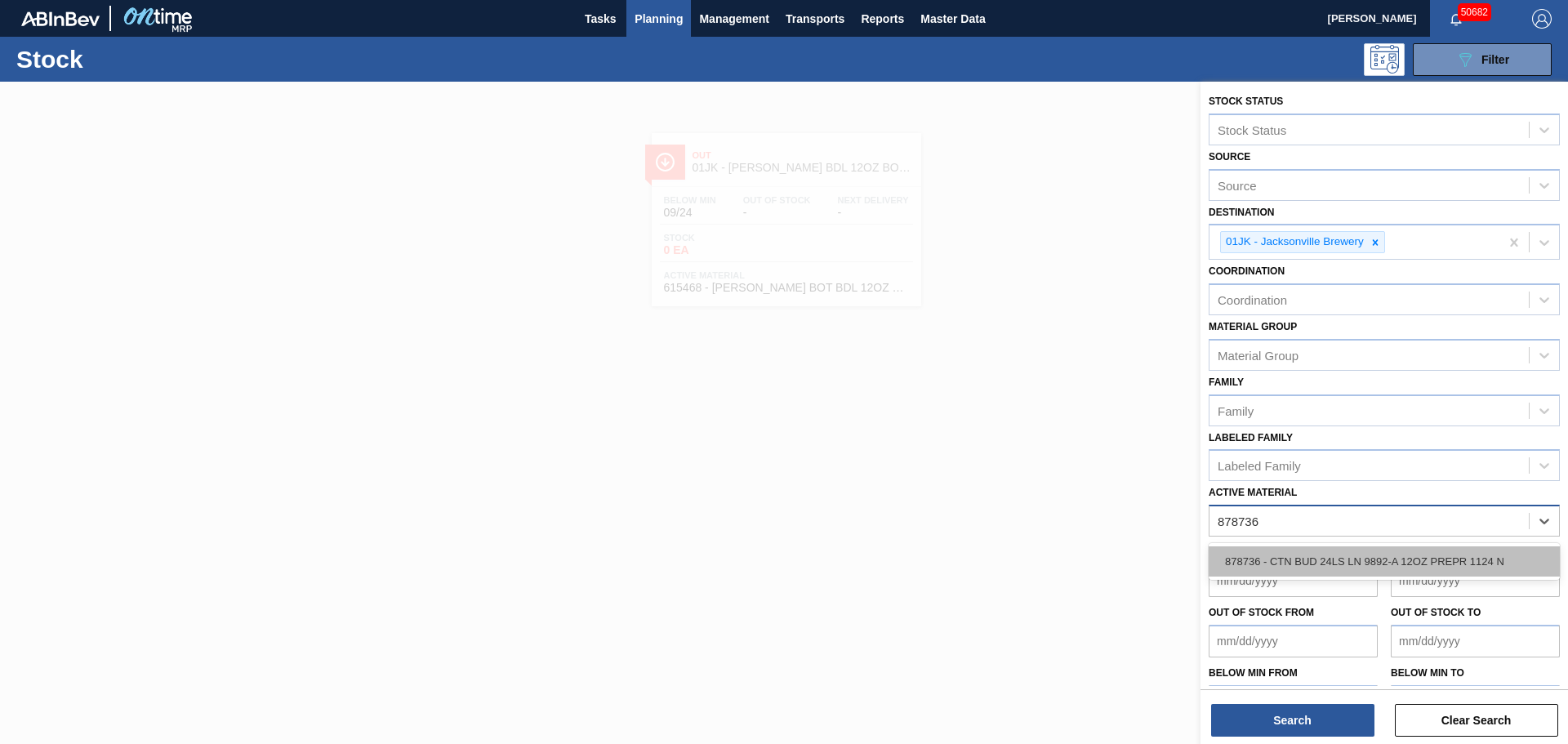
click at [1273, 569] on div "878736 - CTN BUD 24LS LN 9892-A 12OZ PREPR 1124 N" at bounding box center [1384, 562] width 351 height 31
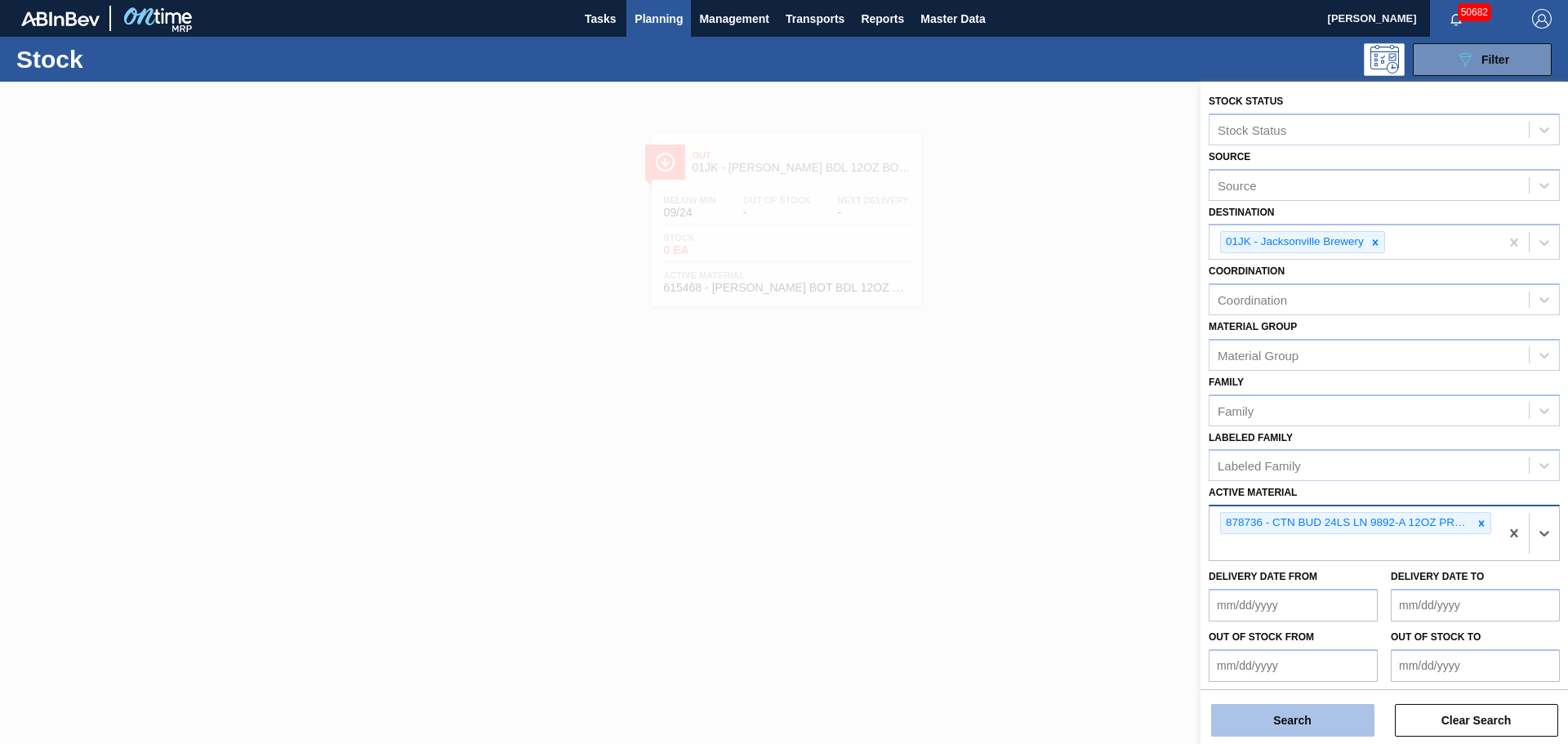
click at [1280, 719] on button "Search" at bounding box center [1292, 719] width 163 height 32
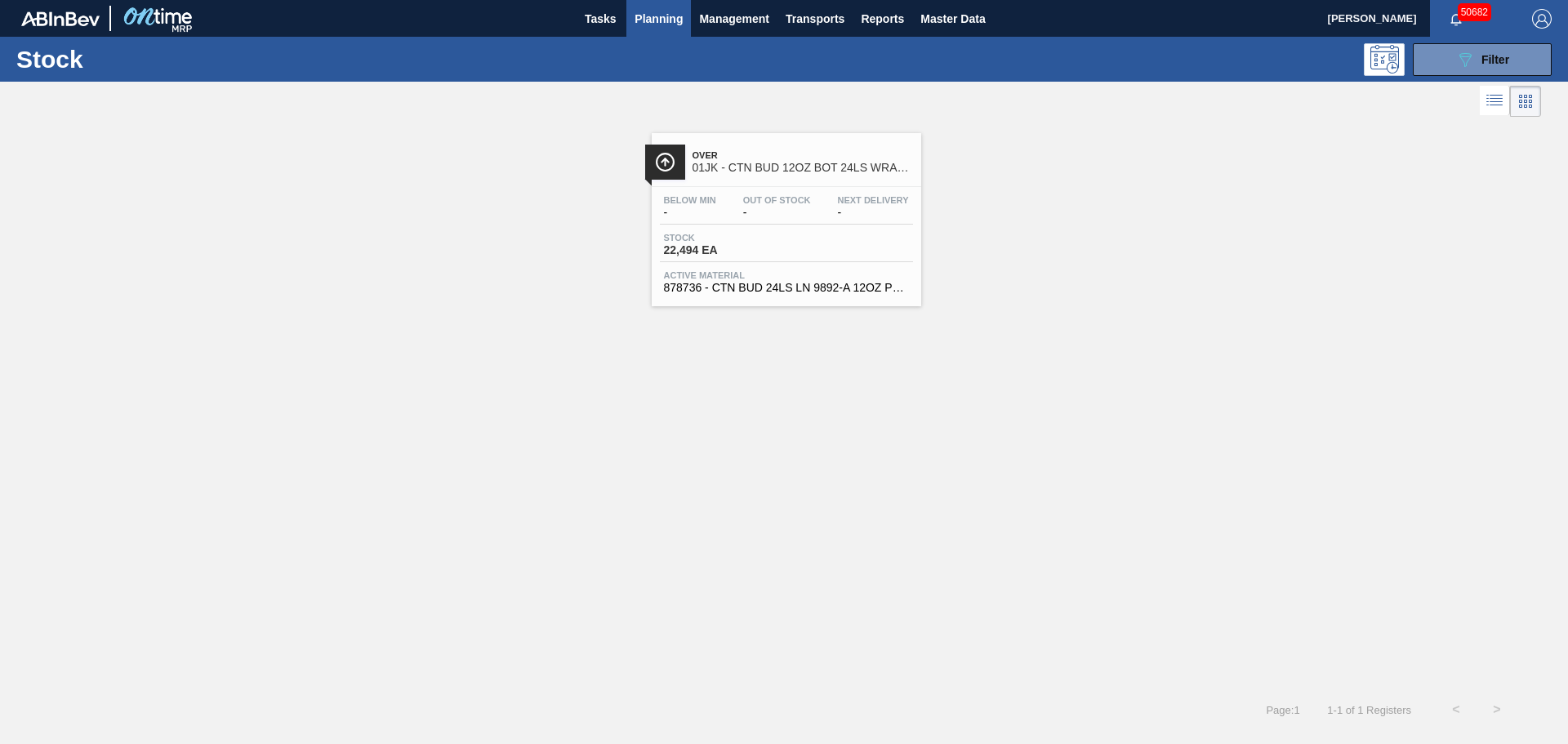
click at [749, 238] on span "Stock" at bounding box center [720, 238] width 115 height 10
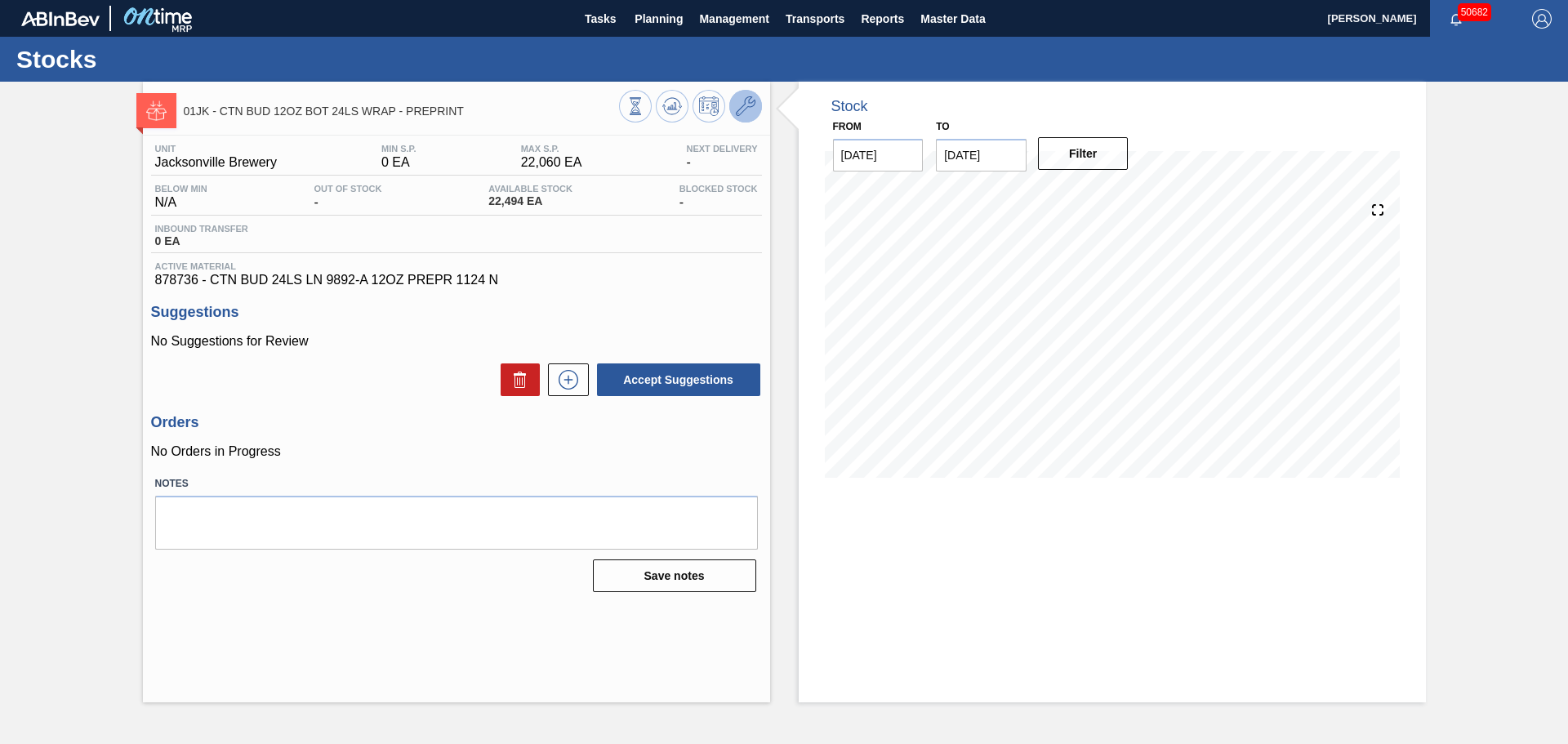
click at [751, 99] on icon at bounding box center [745, 106] width 20 height 20
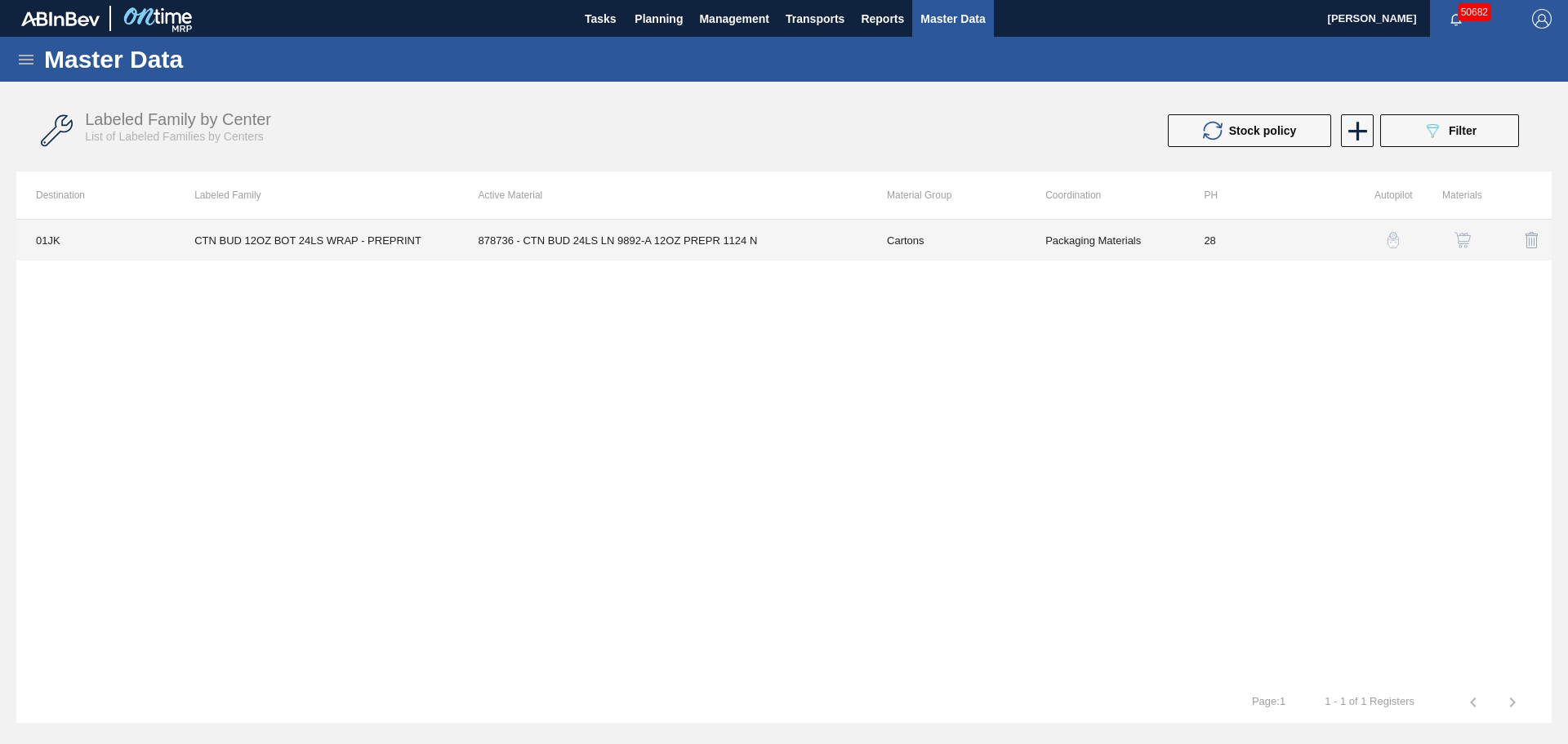
click at [610, 234] on td "878736 - CTN BUD 24LS LN 9892-A 12OZ PREPR 1124 N" at bounding box center [663, 240] width 408 height 41
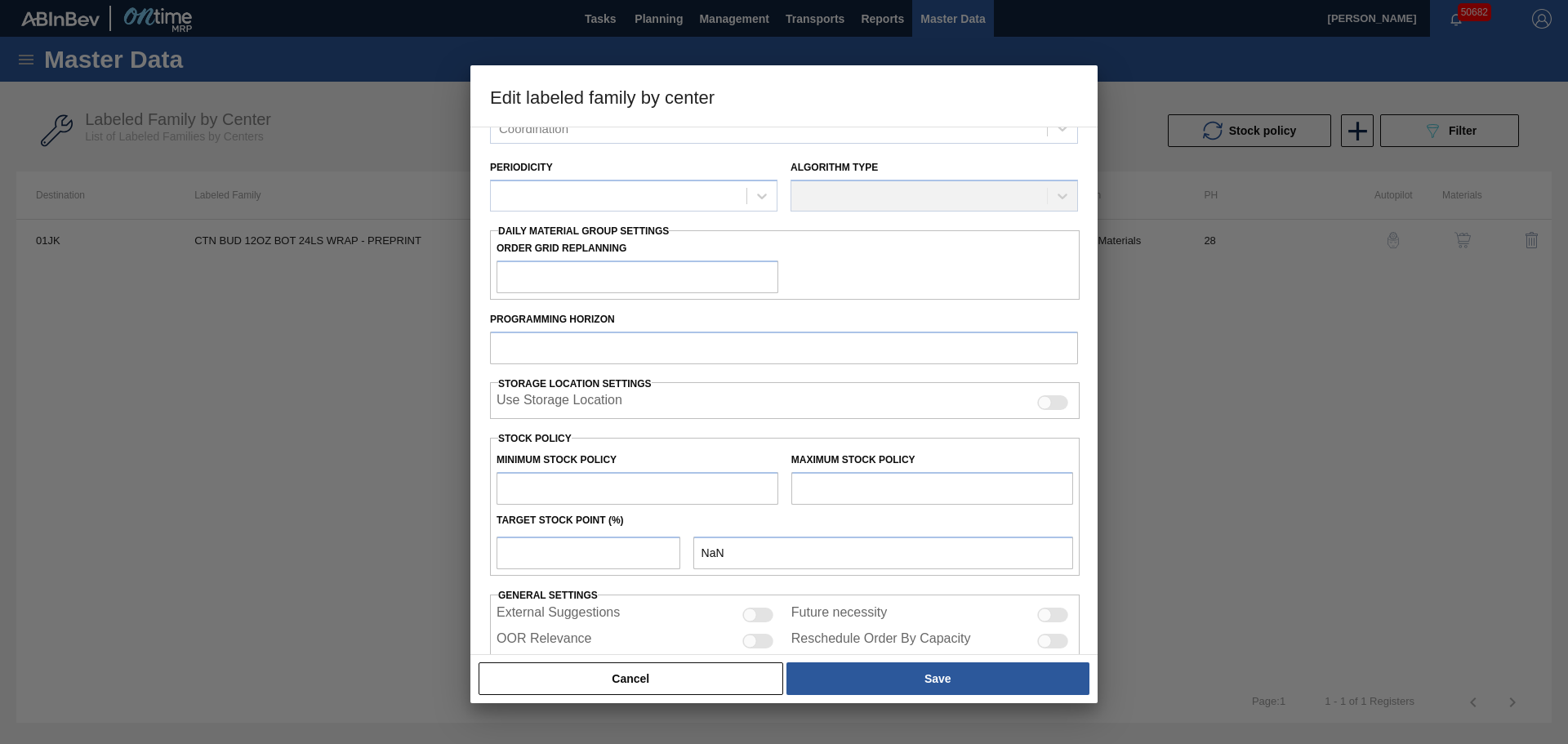
type input "Cartons"
type input "Corrugate Cartons"
type input "CTN BUD 12OZ BOT 24LS WRAP - PREPRINT"
type input "01JK - Jacksonville Brewery"
type input "28"
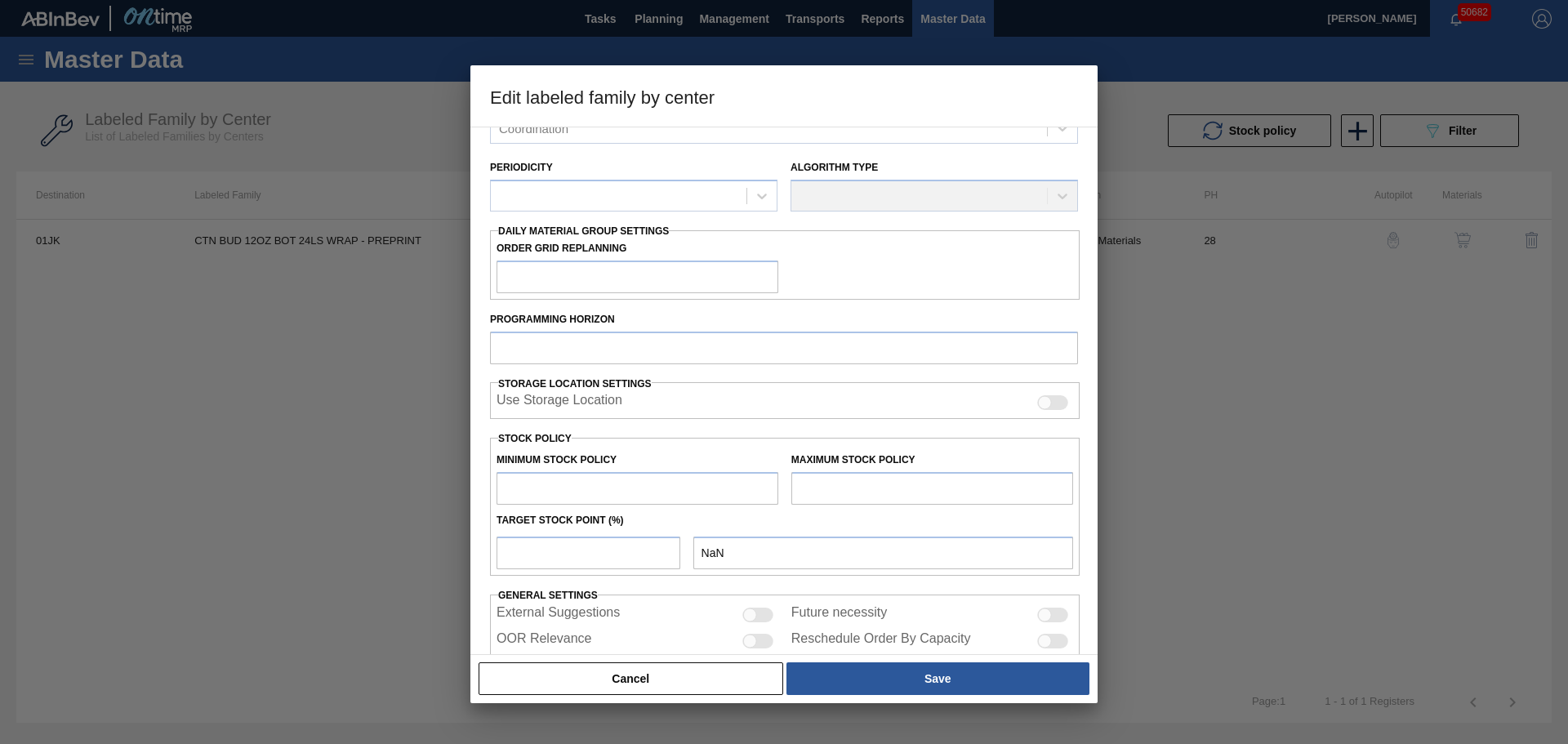
type input "0"
type input "22,060"
type input "100"
type input "22,060"
checkbox input "true"
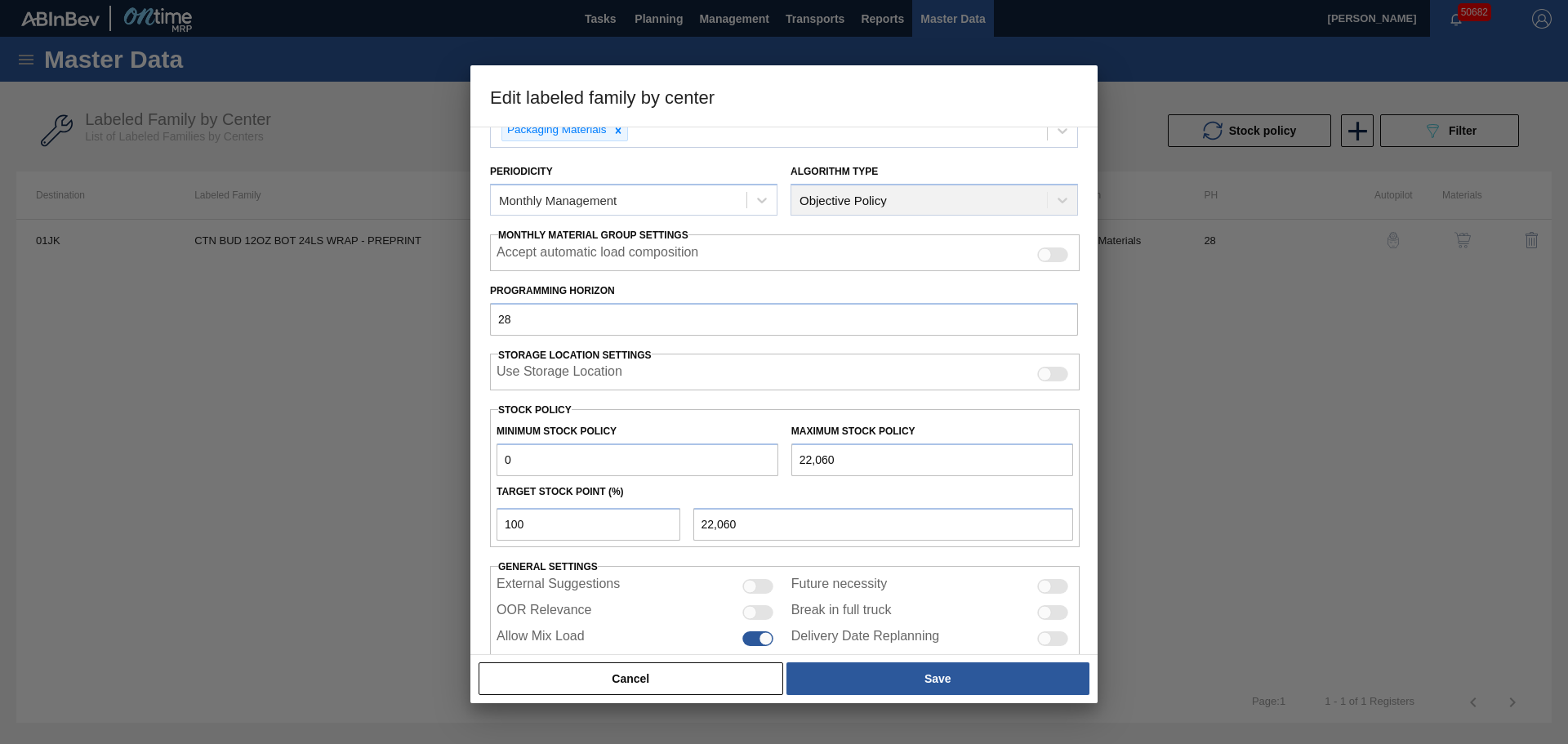
scroll to position [165, 0]
drag, startPoint x: 542, startPoint y: 465, endPoint x: 481, endPoint y: 461, distance: 61.1
click at [481, 461] on div "Material Group Cartons Family Corrugate Cartons Labeled Family CTN BUD 12OZ BOT…" at bounding box center [783, 390] width 627 height 529
type input "1"
click at [750, 610] on div at bounding box center [750, 610] width 14 height 14
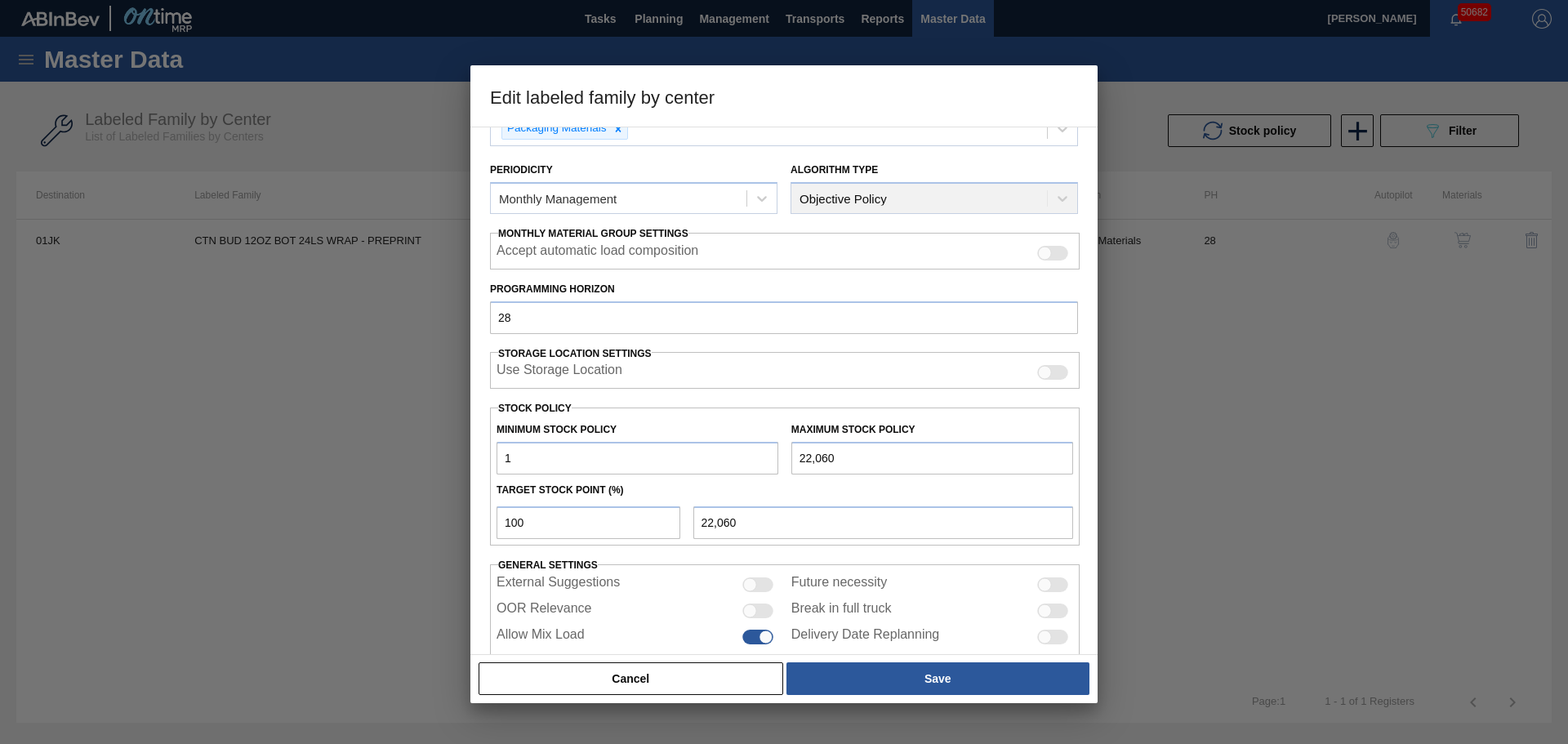
checkbox input "true"
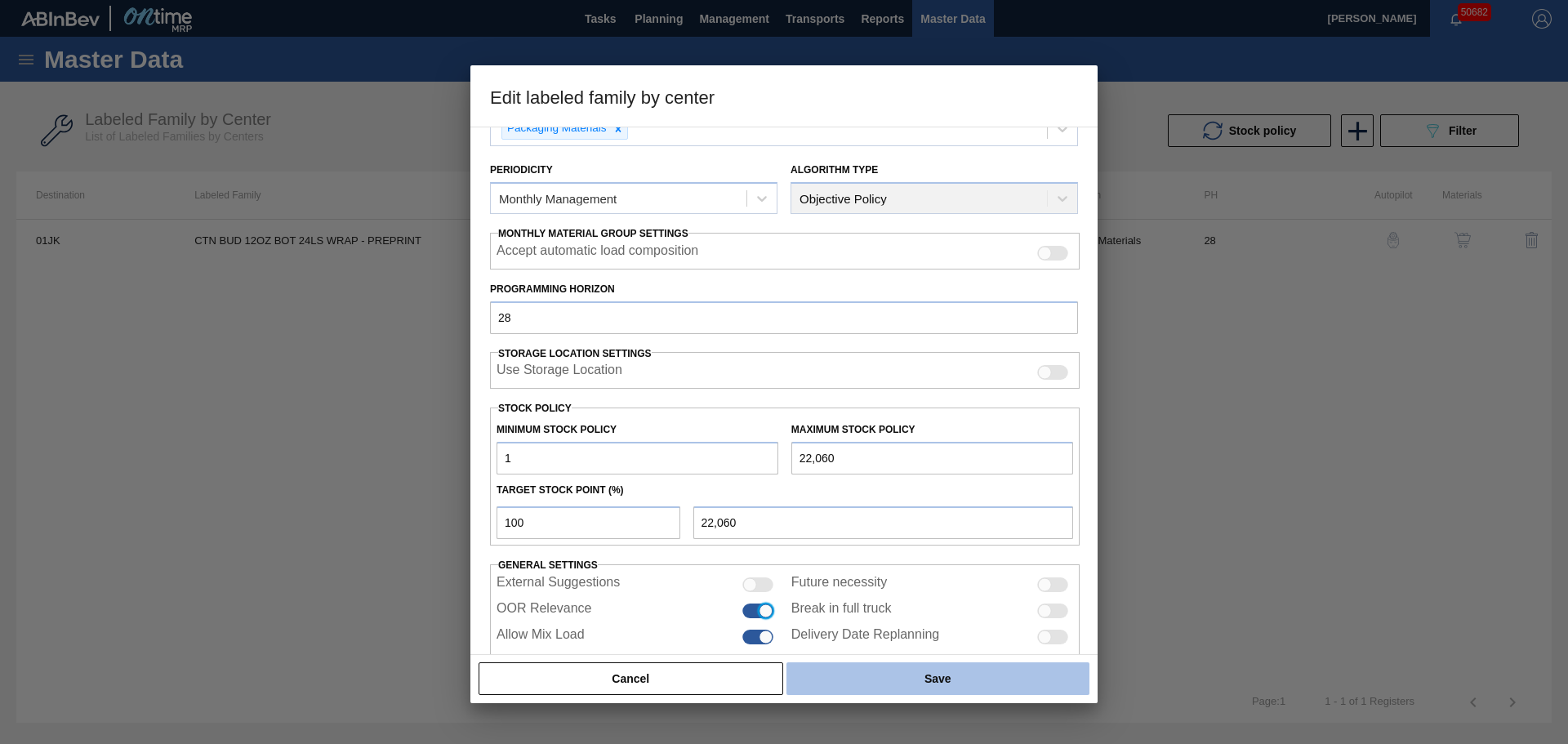
click at [886, 682] on button "Save" at bounding box center [938, 678] width 303 height 32
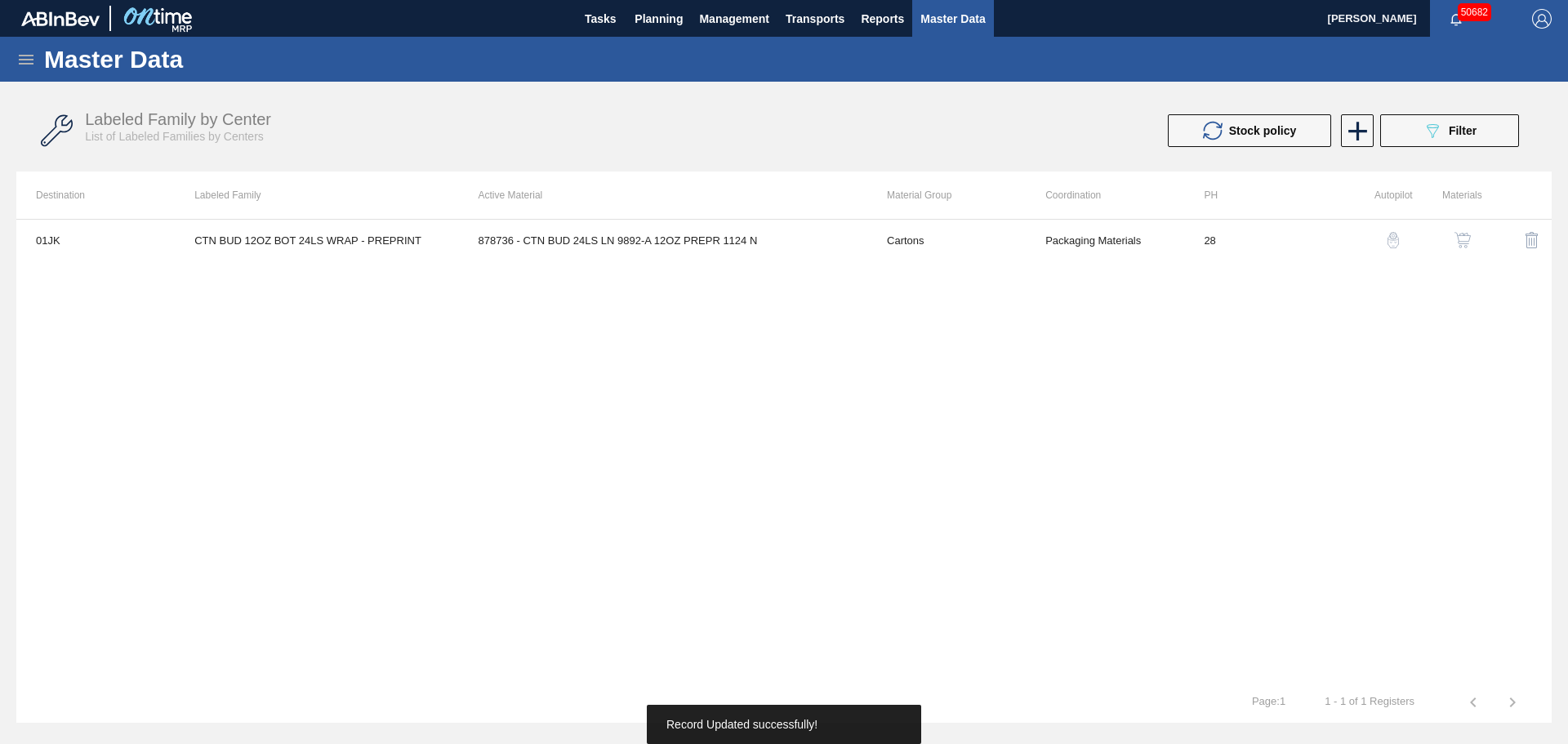
click at [1029, 336] on div "01JK CTN BUD 12OZ BOT 24LS WRAP - PREPRINT 878736 - CTN BUD 24LS LN 9892-A 12OZ…" at bounding box center [783, 450] width 1535 height 463
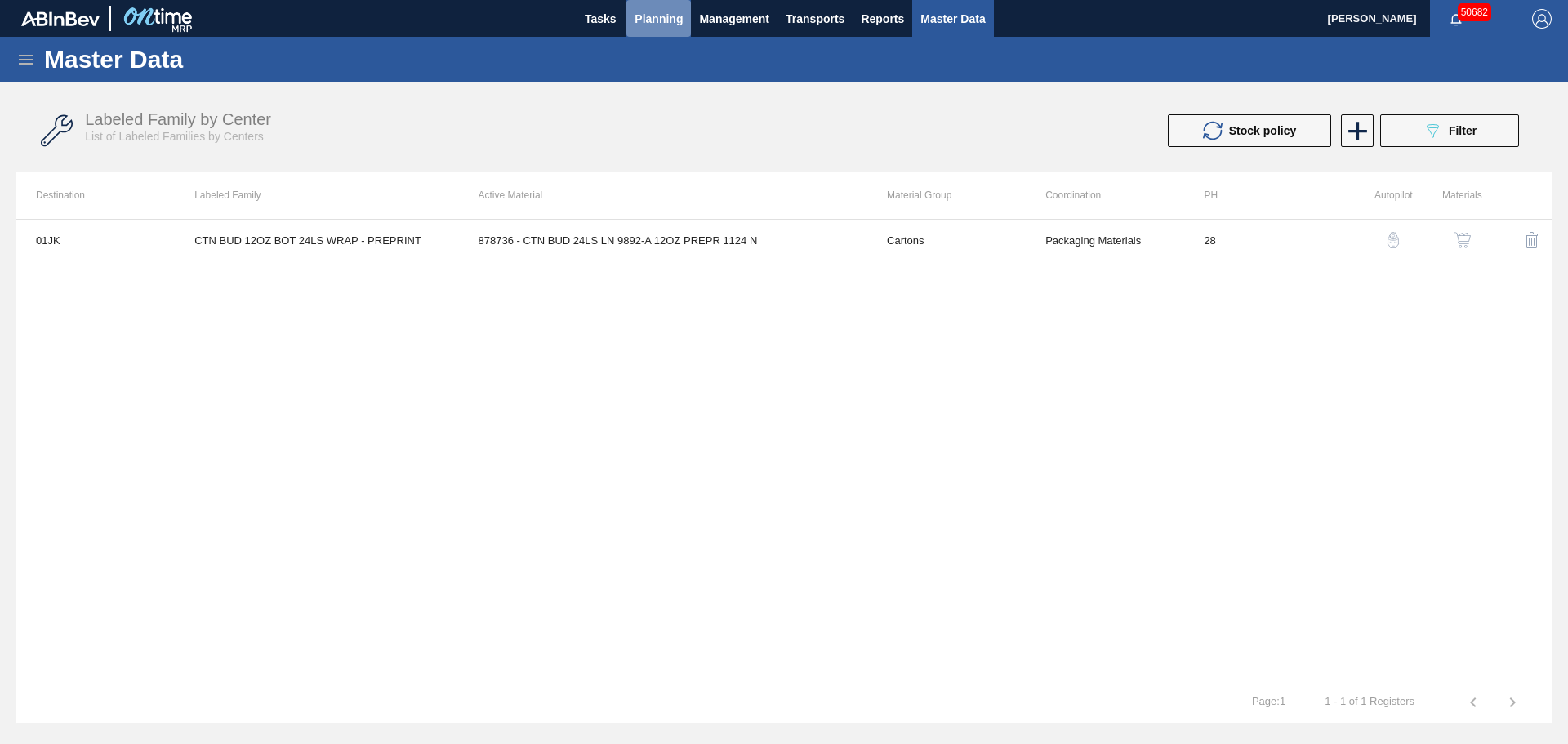
click at [650, 29] on button "Planning" at bounding box center [658, 18] width 64 height 36
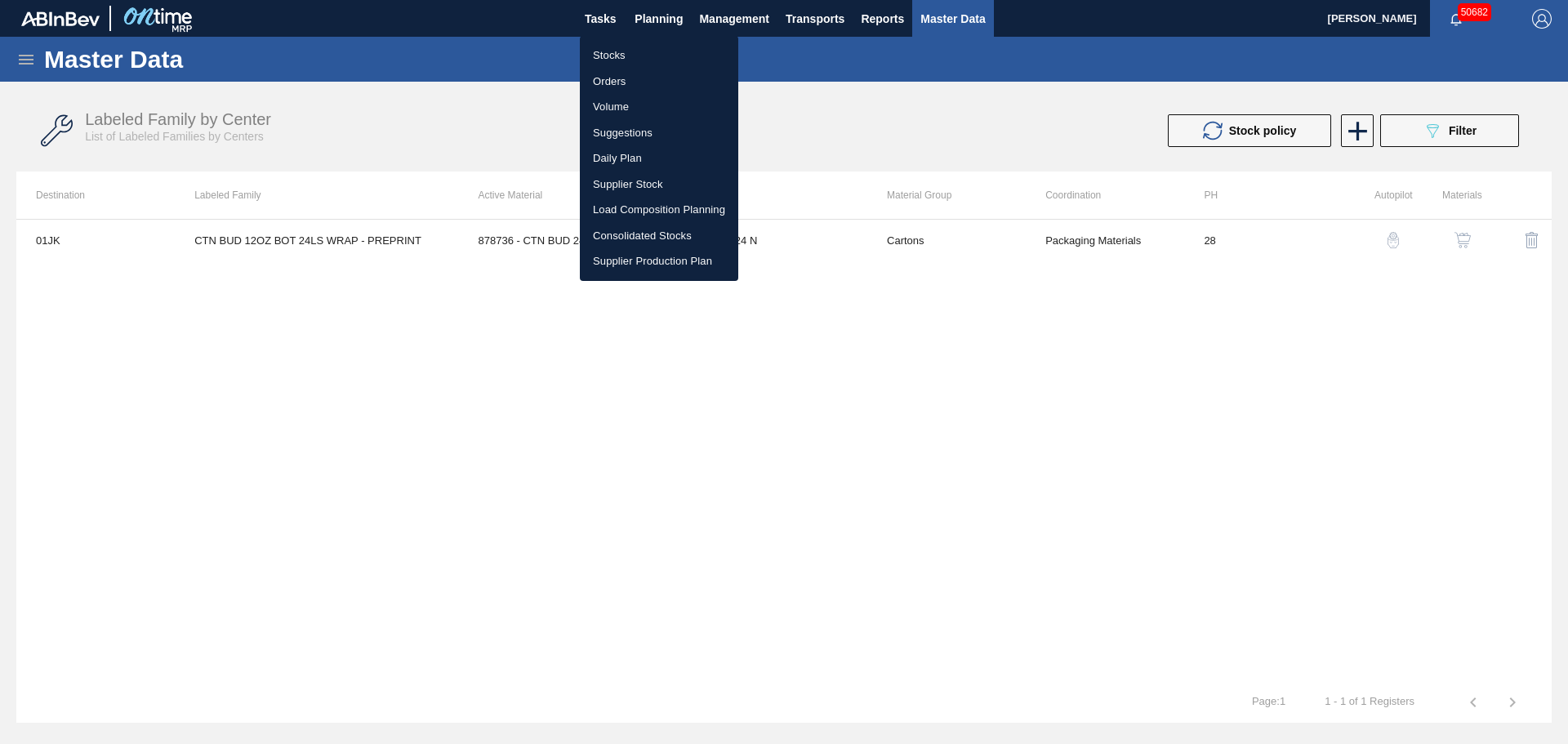
click at [621, 55] on li "Stocks" at bounding box center [658, 55] width 159 height 26
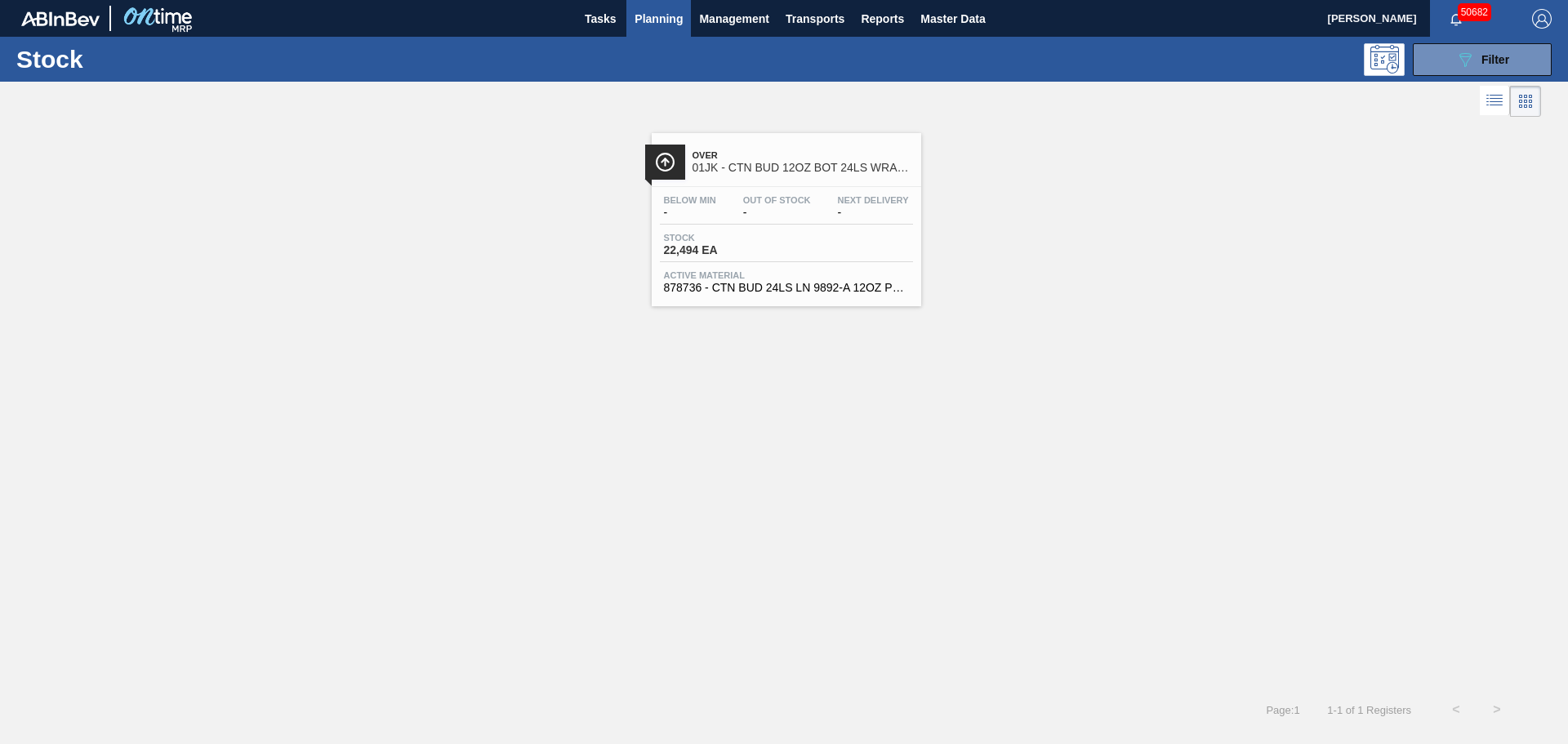
click at [768, 206] on span "-" at bounding box center [777, 212] width 68 height 12
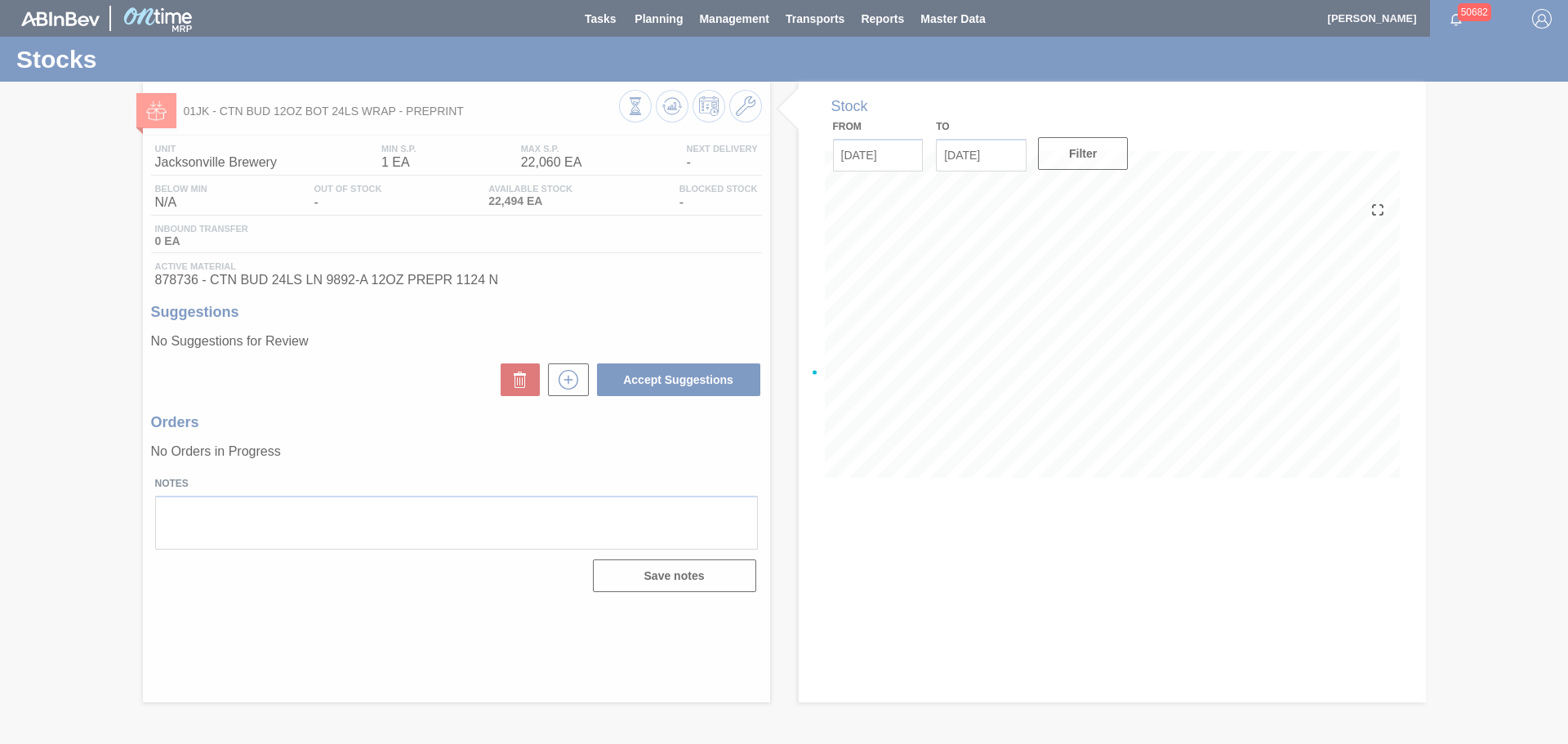
click at [741, 113] on div at bounding box center [784, 372] width 1568 height 744
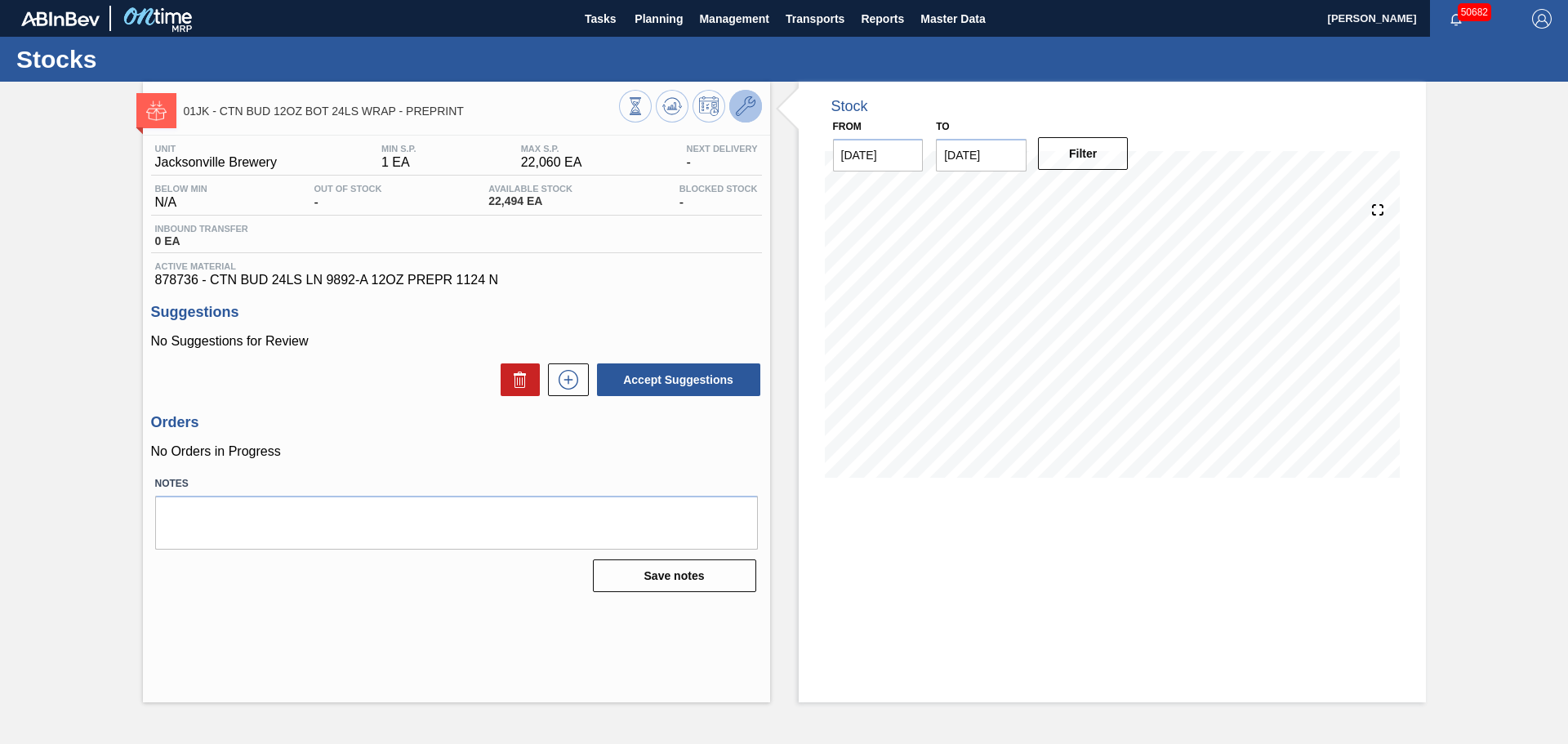
click at [747, 102] on icon at bounding box center [745, 106] width 20 height 20
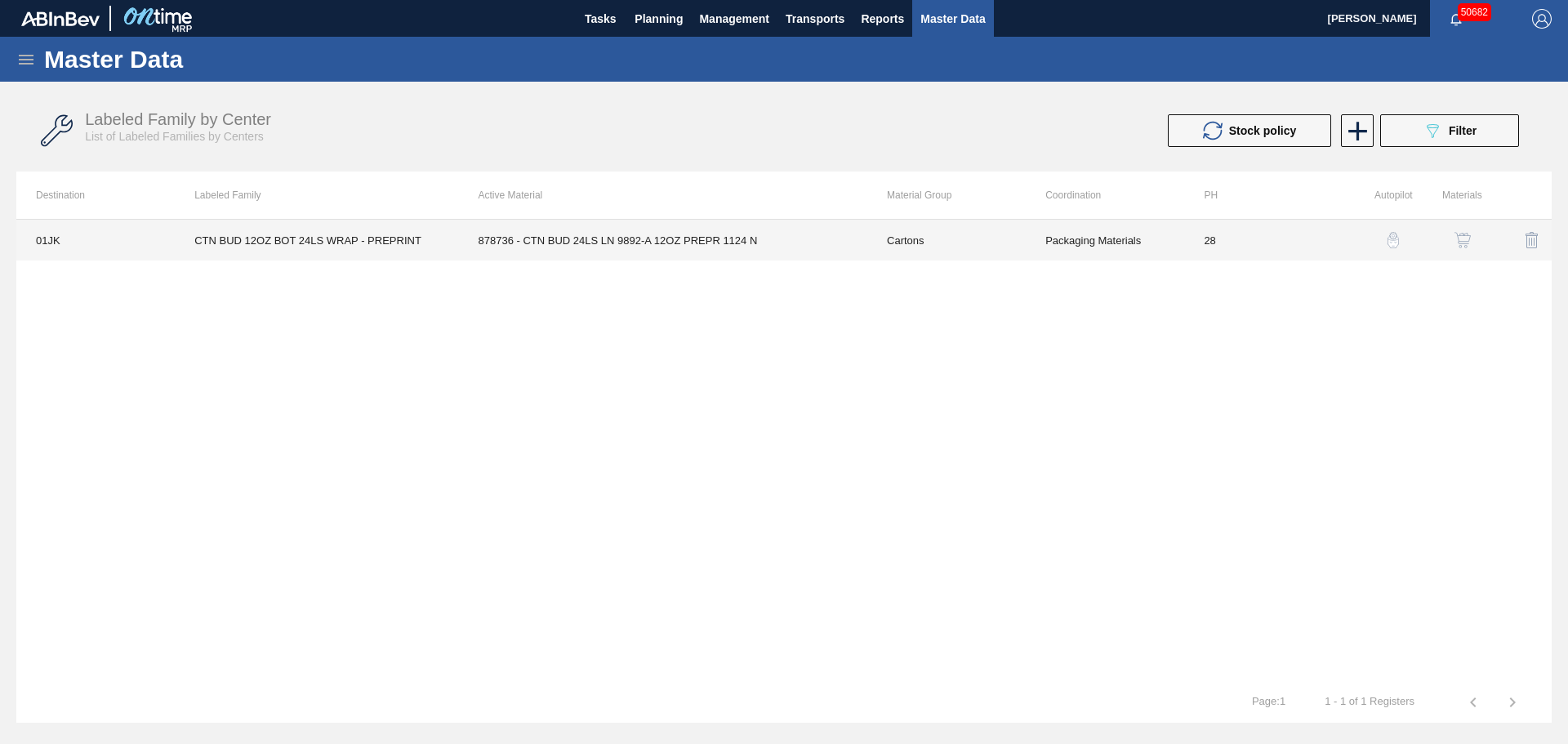
click at [682, 249] on td "878736 - CTN BUD 24LS LN 9892-A 12OZ PREPR 1124 N" at bounding box center [663, 240] width 408 height 41
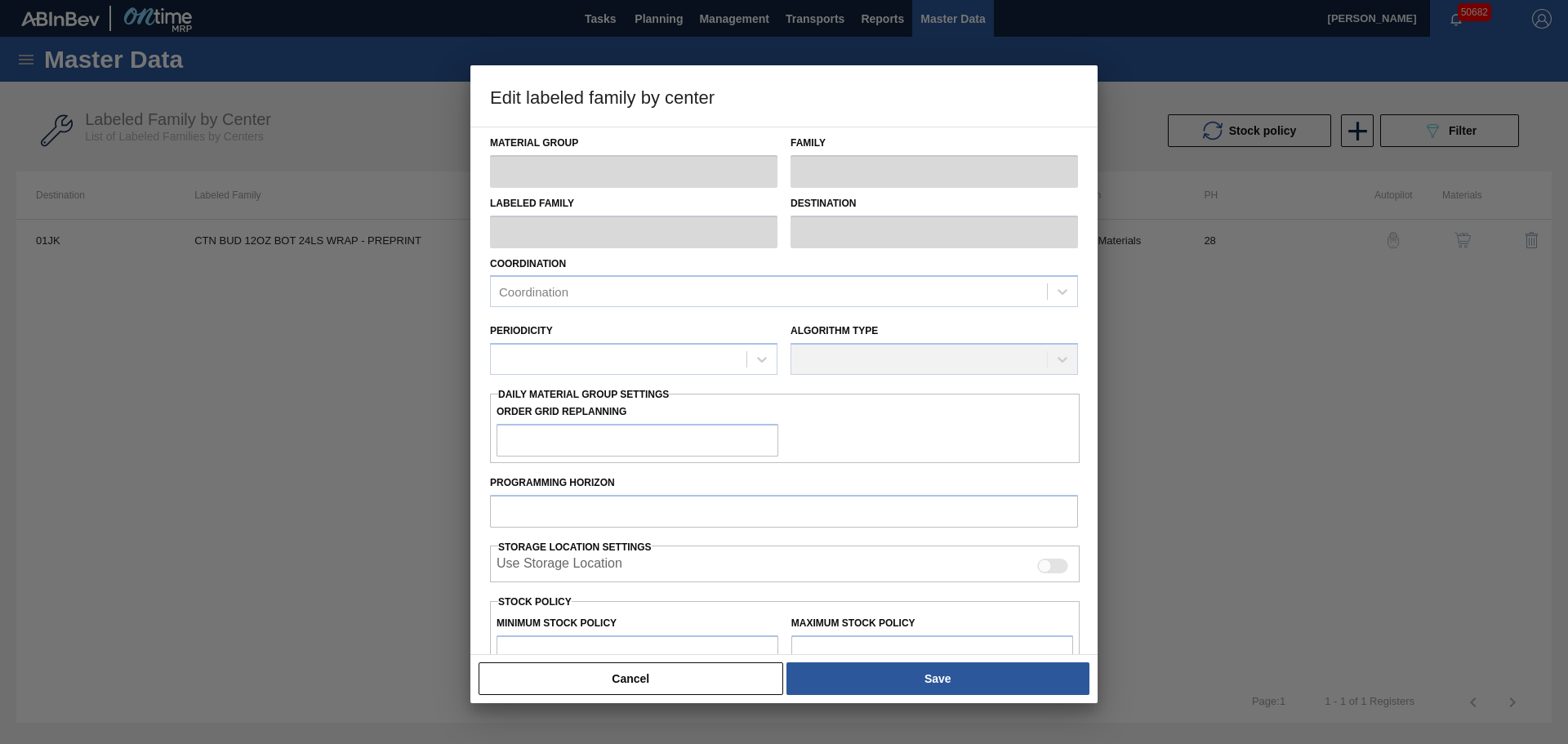
type input "Cartons"
type input "Corrugate Cartons"
type input "CTN BUD 12OZ BOT 24LS WRAP - PREPRINT"
type input "01JK - Jacksonville Brewery"
type input "28"
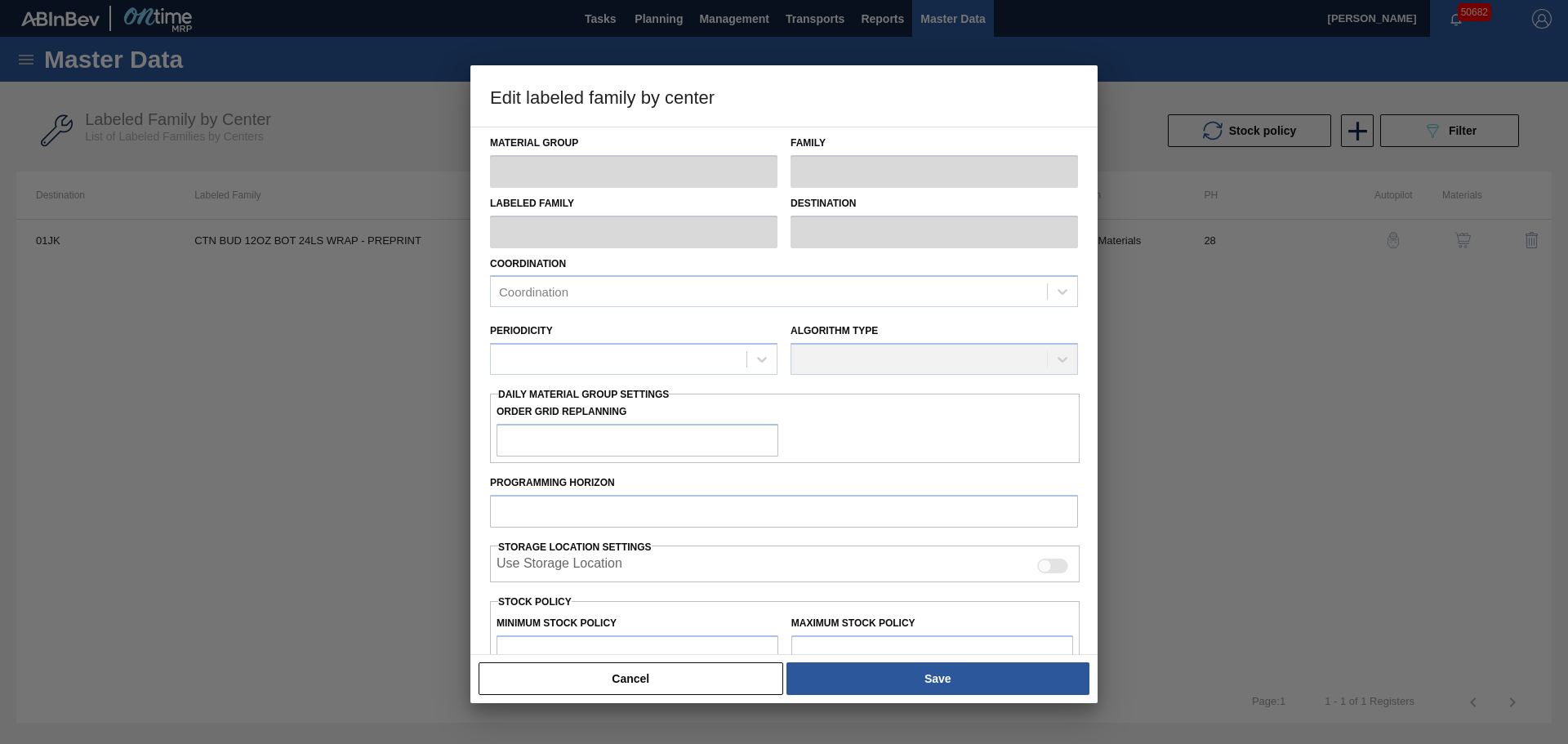
type input "1"
type input "22,060"
type input "100"
type input "22,060"
checkbox input "true"
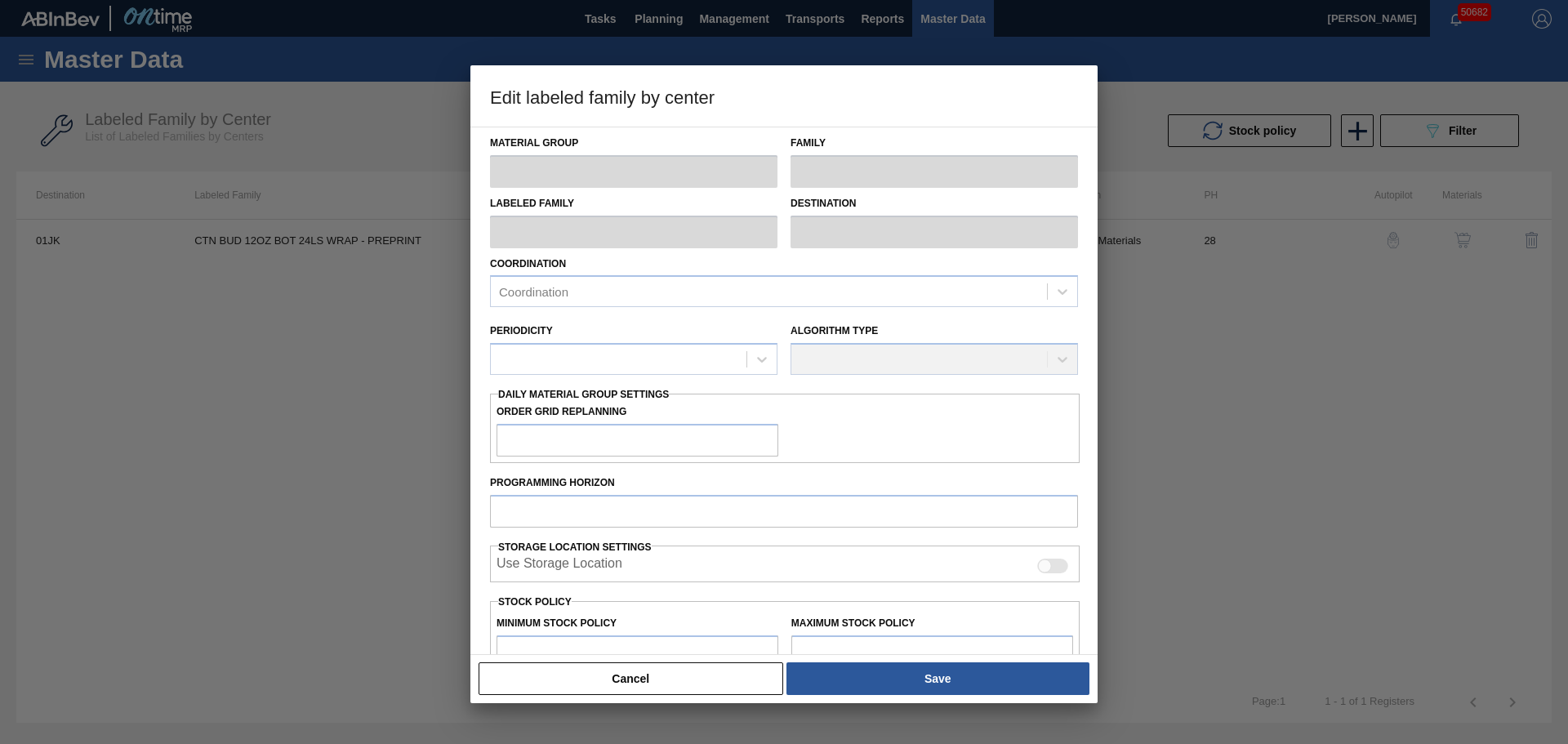
checkbox input "true"
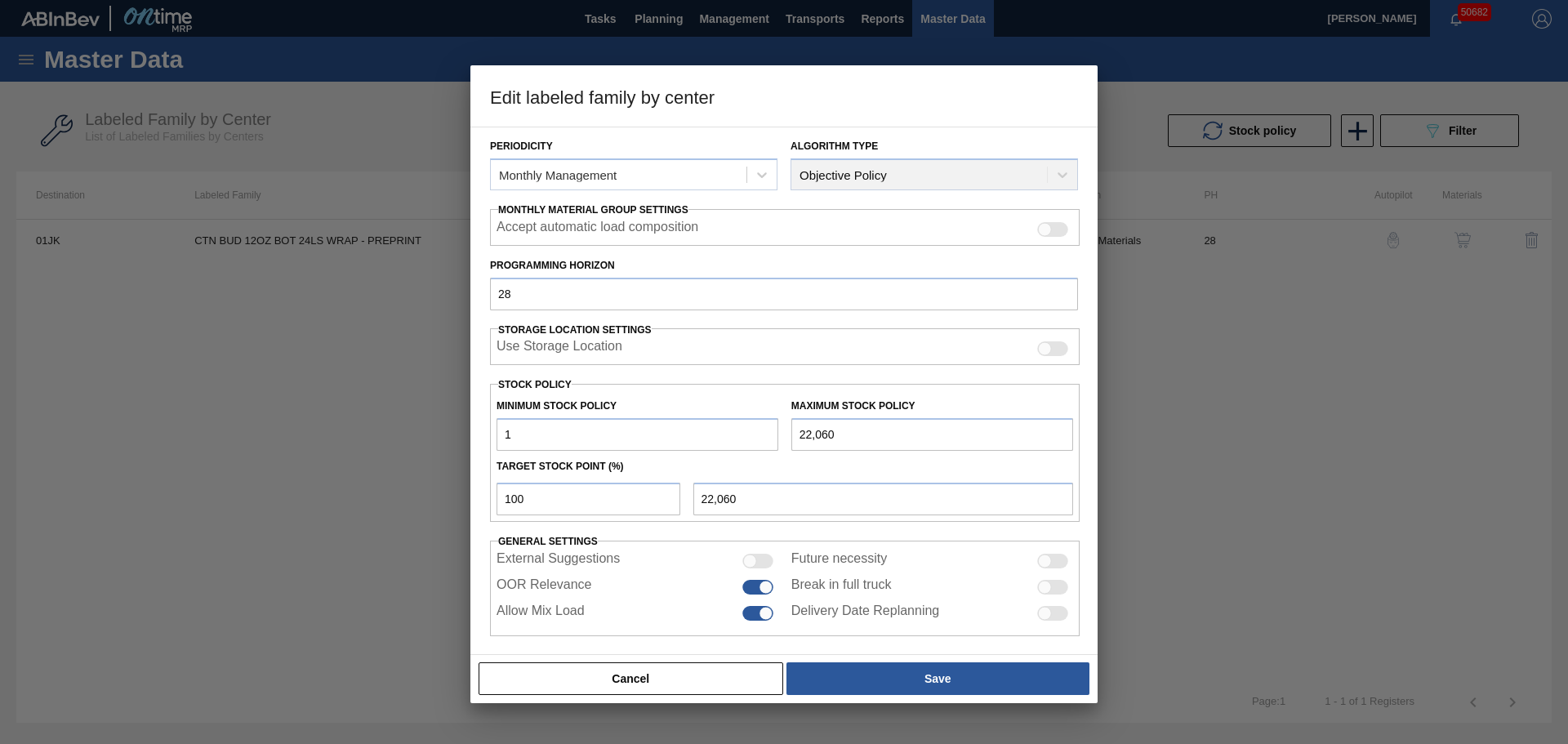
scroll to position [199, 0]
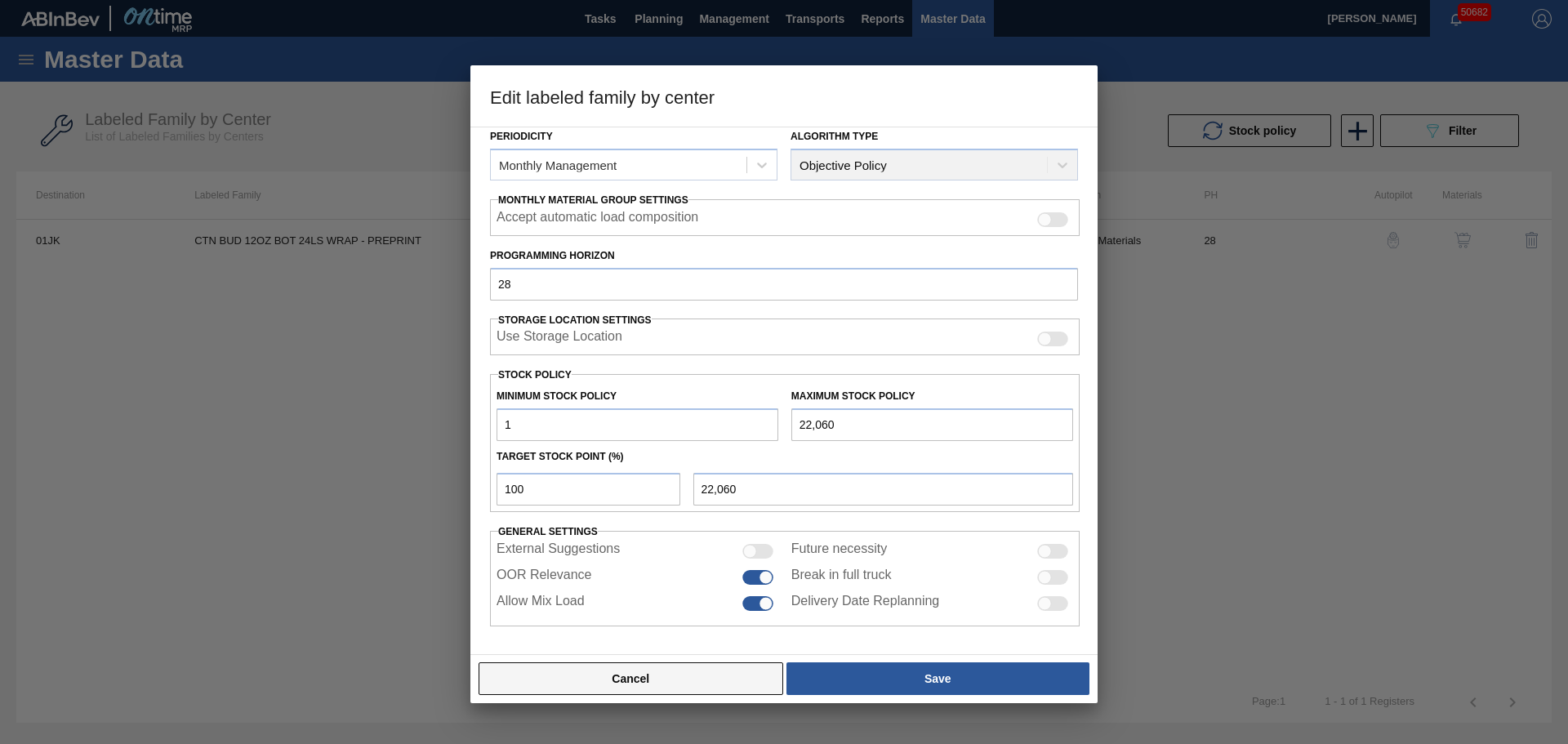
click at [746, 686] on button "Cancel" at bounding box center [630, 678] width 305 height 32
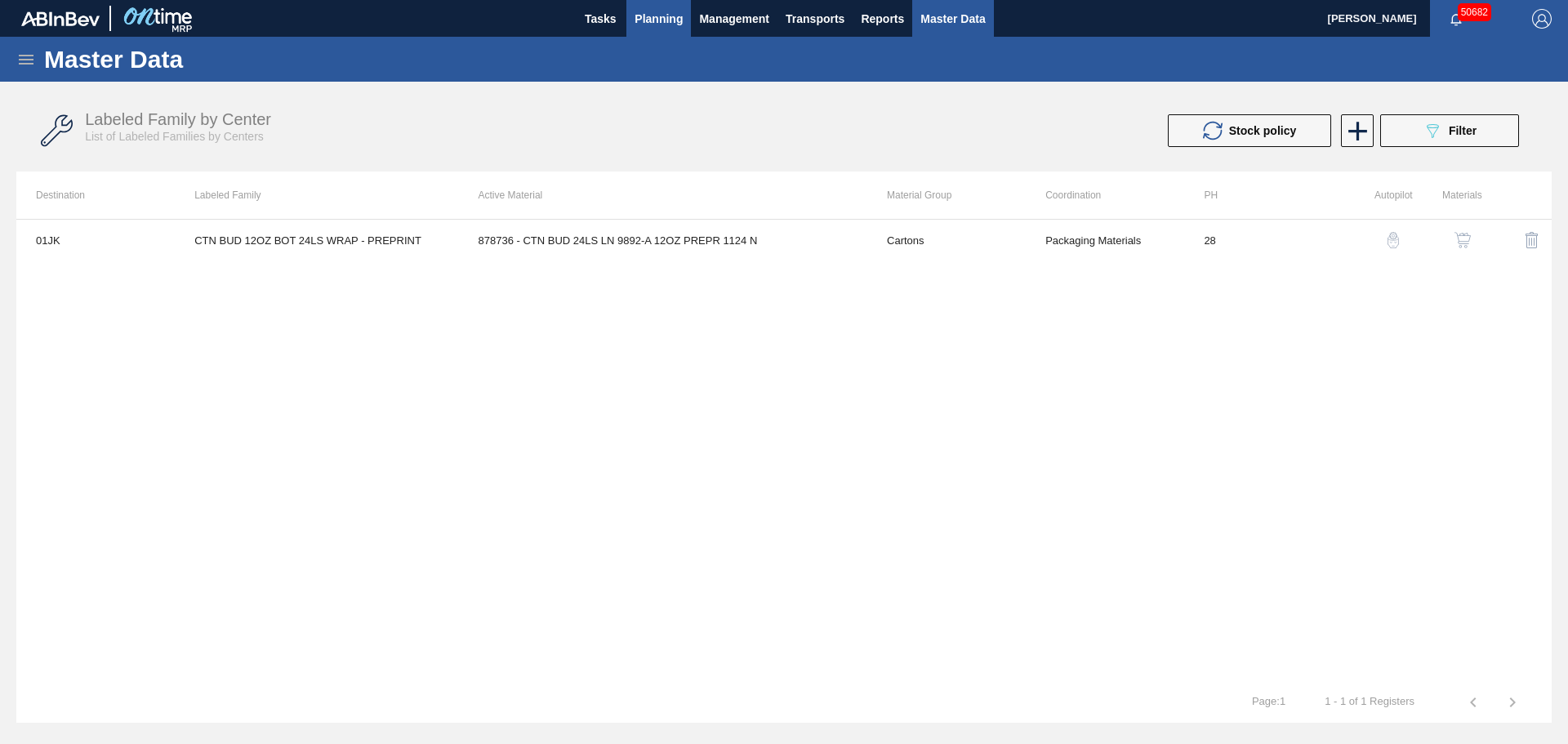
click at [663, 22] on span "Planning" at bounding box center [658, 19] width 48 height 20
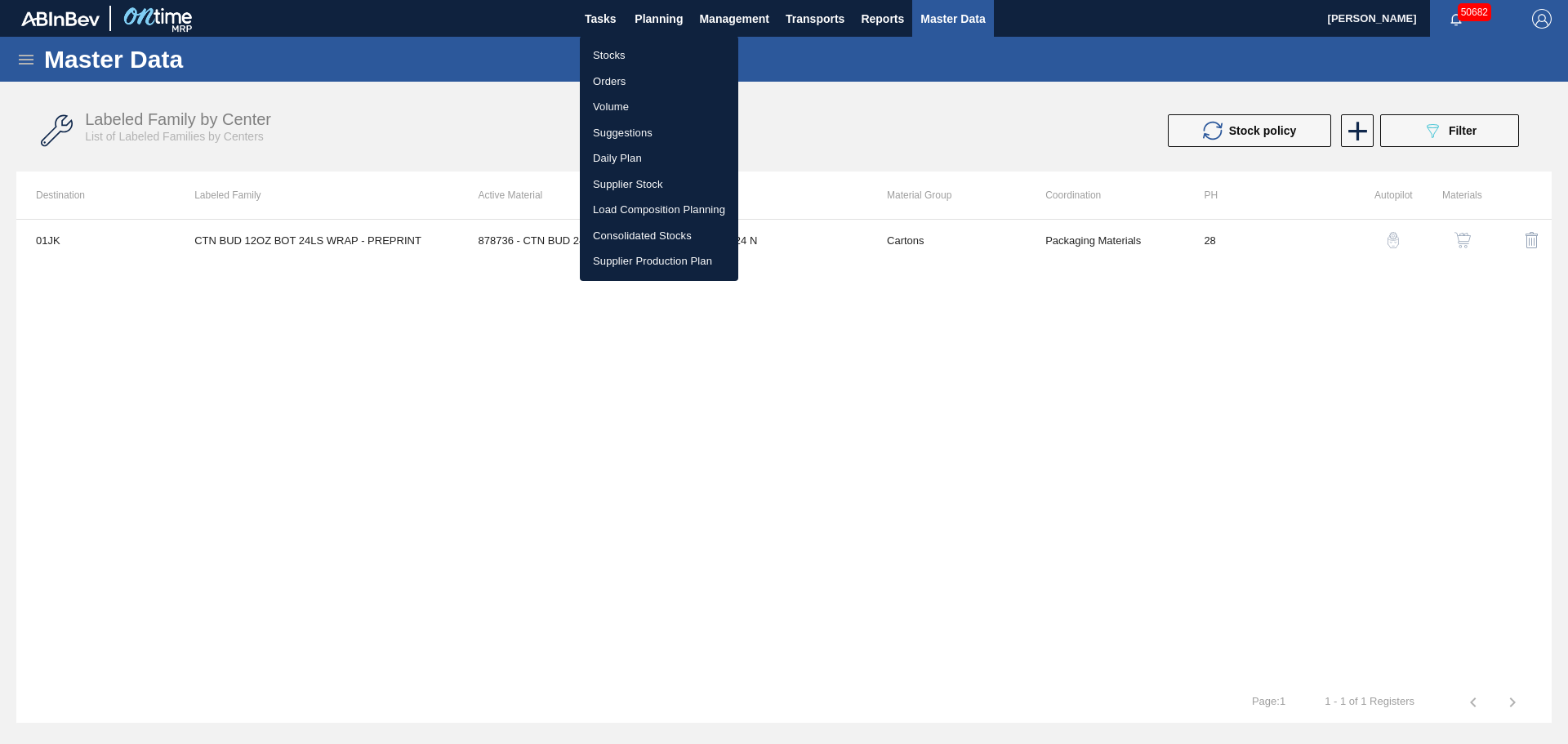
click at [596, 51] on li "Stocks" at bounding box center [658, 55] width 159 height 26
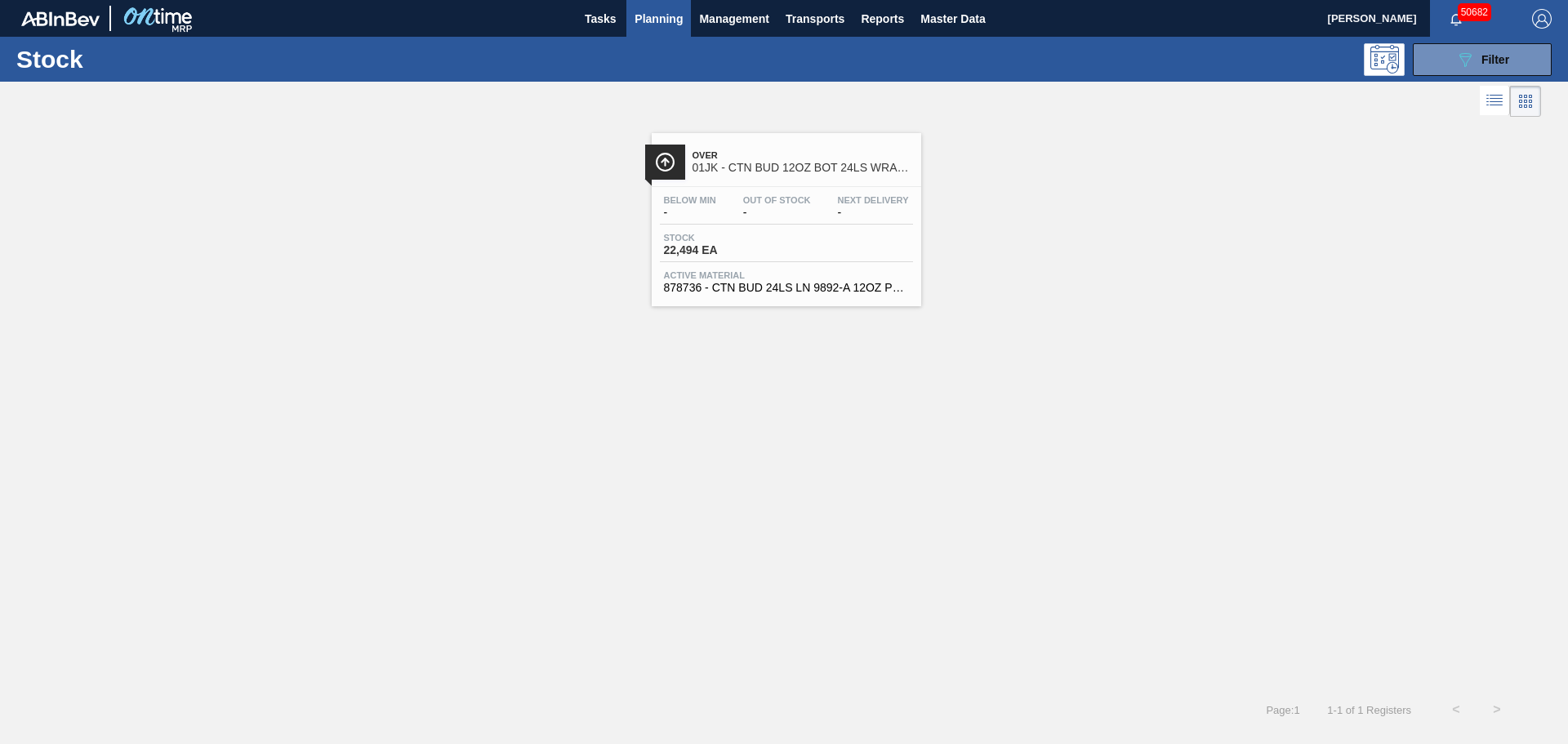
click at [847, 218] on span "-" at bounding box center [873, 212] width 71 height 12
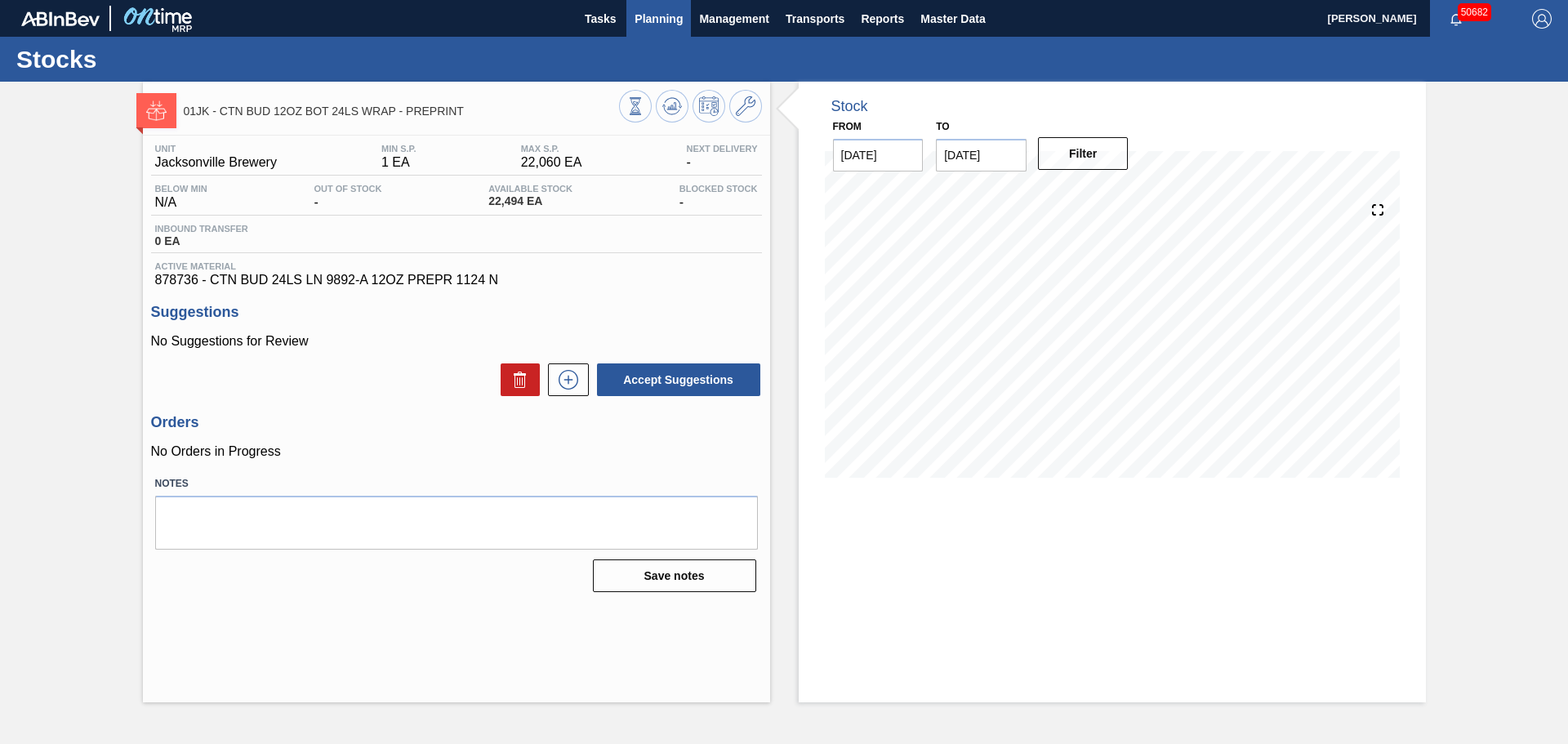
click at [661, 15] on span "Planning" at bounding box center [658, 19] width 48 height 20
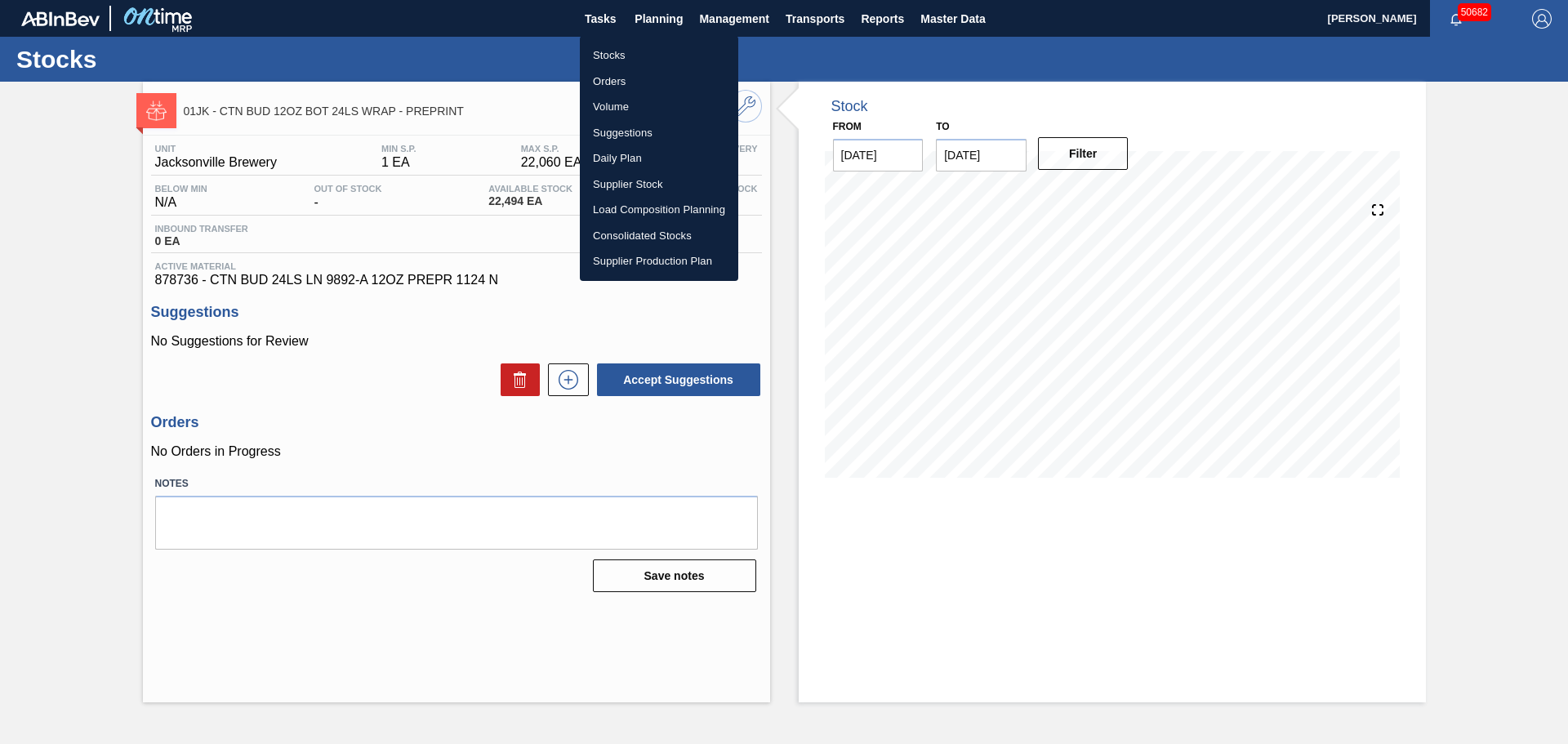
click at [623, 57] on li "Stocks" at bounding box center [658, 55] width 159 height 26
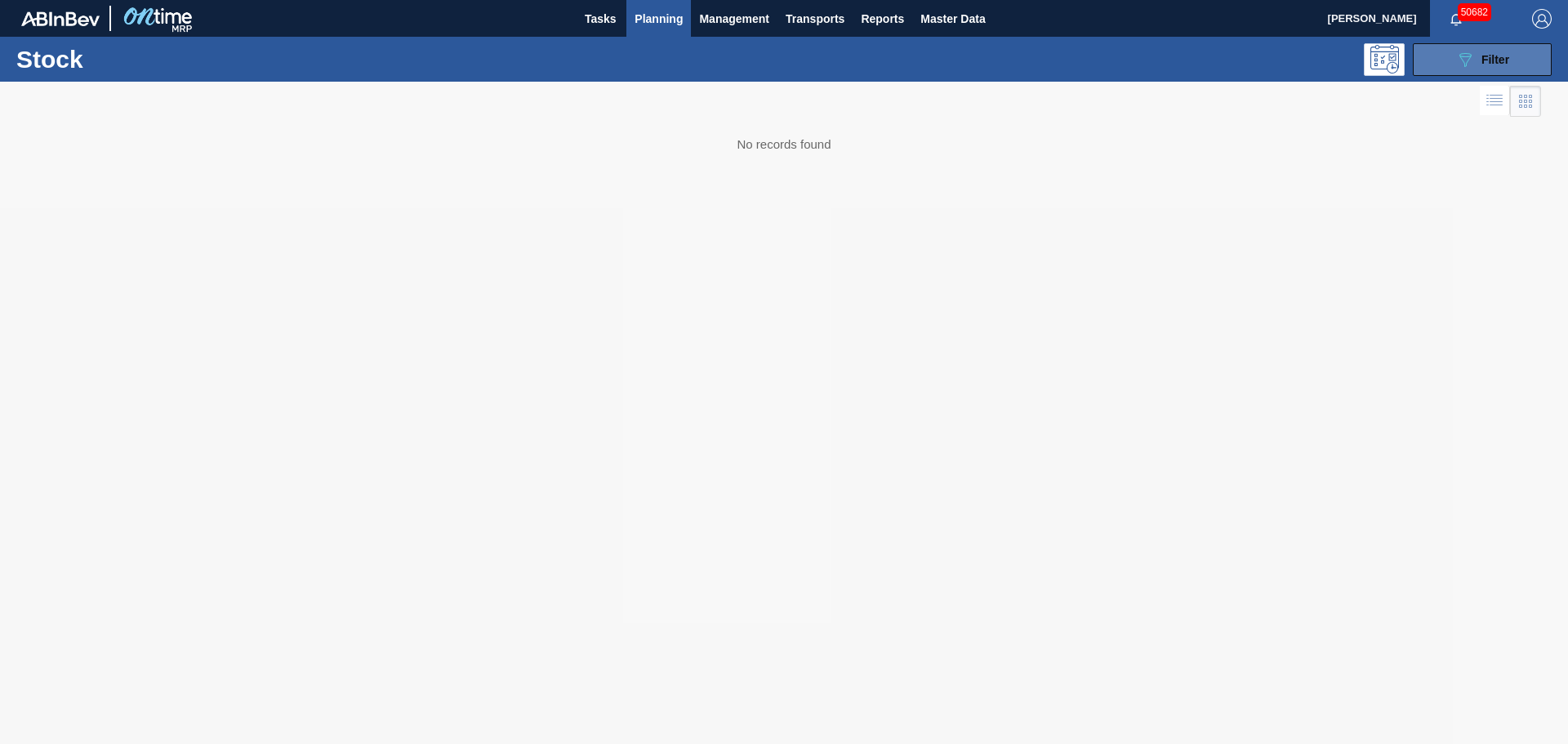
click at [1462, 62] on icon "089F7B8B-B2A5-4AFE-B5C0-19BA573D28AC" at bounding box center [1464, 59] width 20 height 20
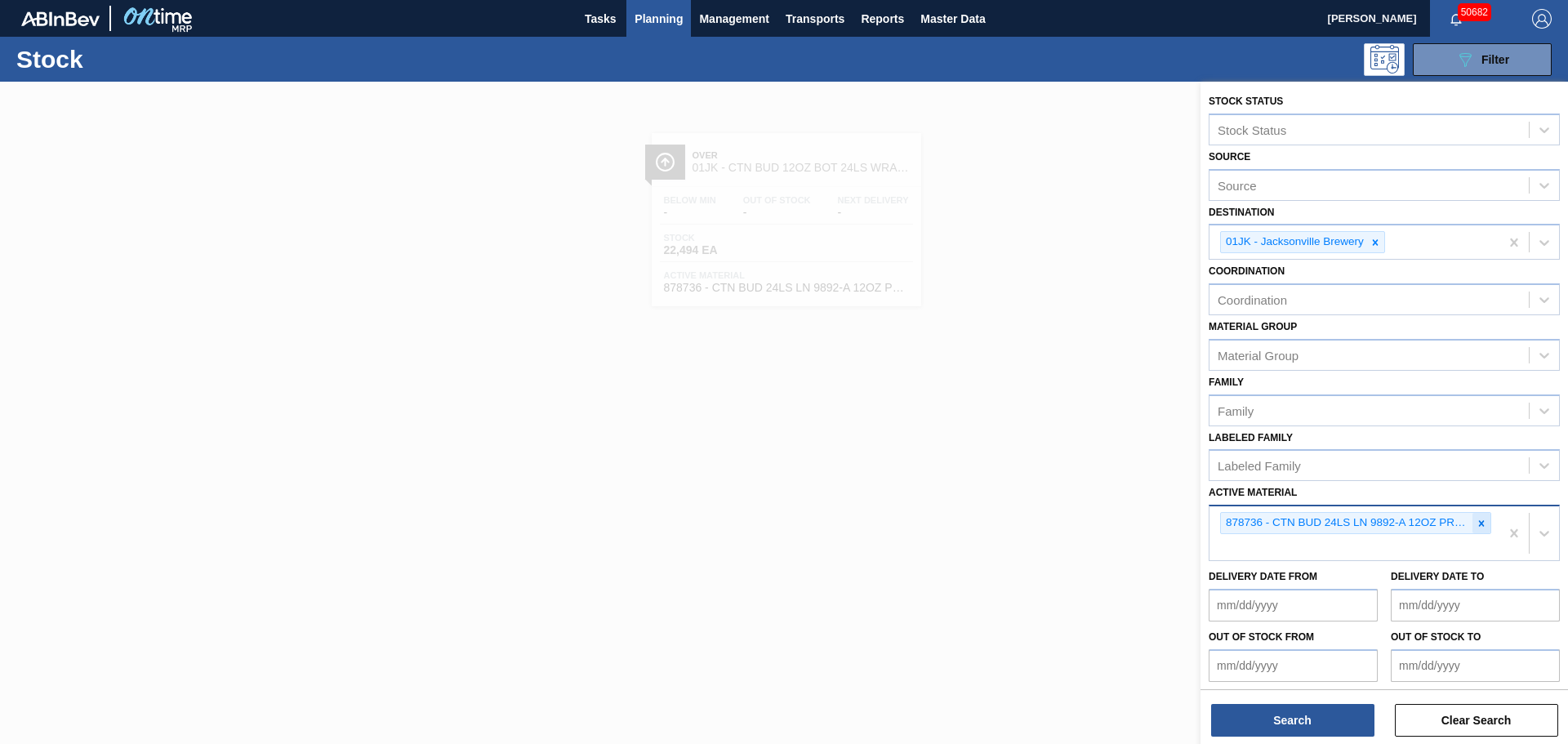
click at [1482, 525] on icon at bounding box center [1481, 523] width 11 height 11
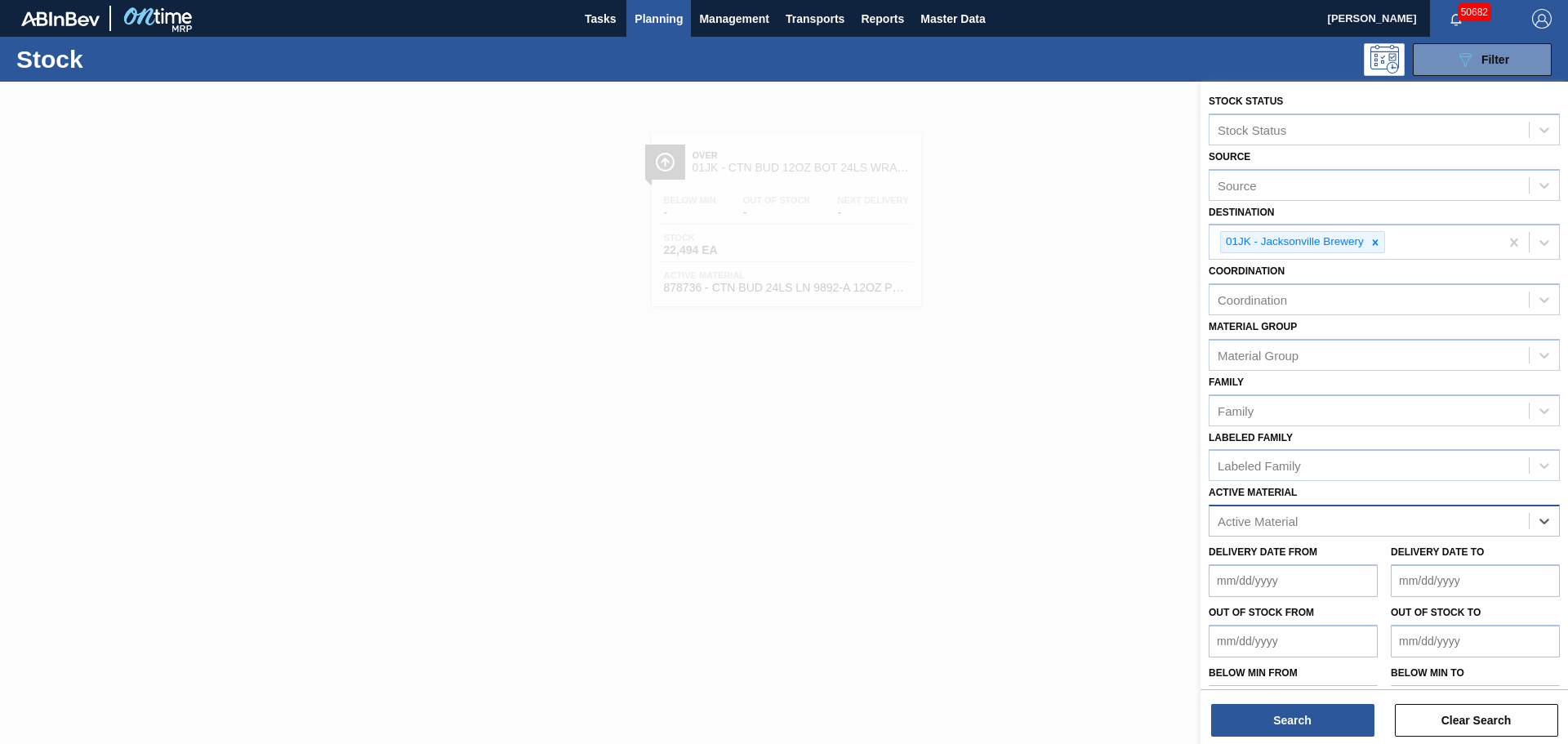
paste Material "878742"
type Material "878742"
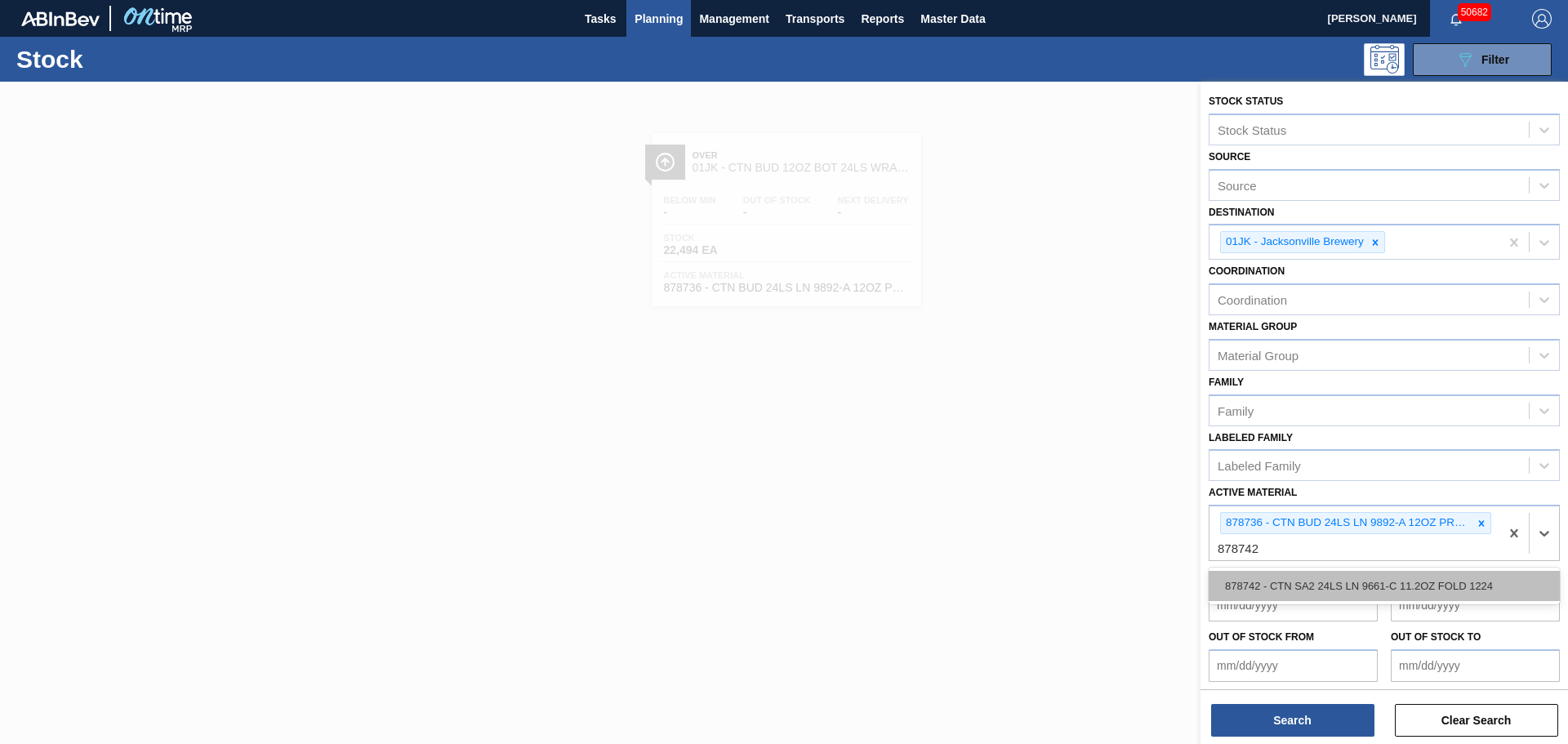
click at [1300, 601] on div "878742 - CTN SA2 24LS LN 9661-C 11.2OZ FOLD 1224" at bounding box center [1384, 586] width 351 height 31
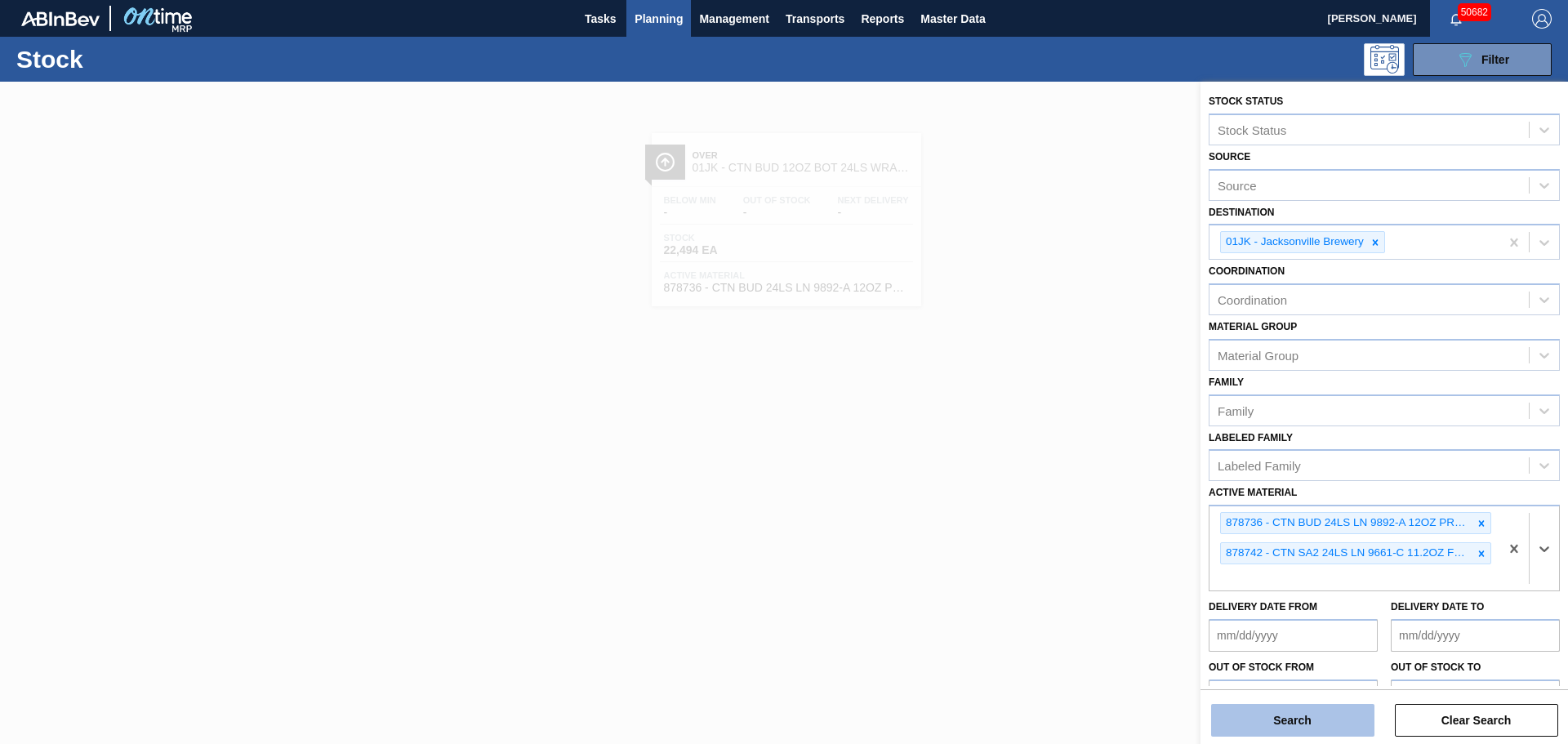
click at [1274, 722] on button "Search" at bounding box center [1292, 719] width 163 height 32
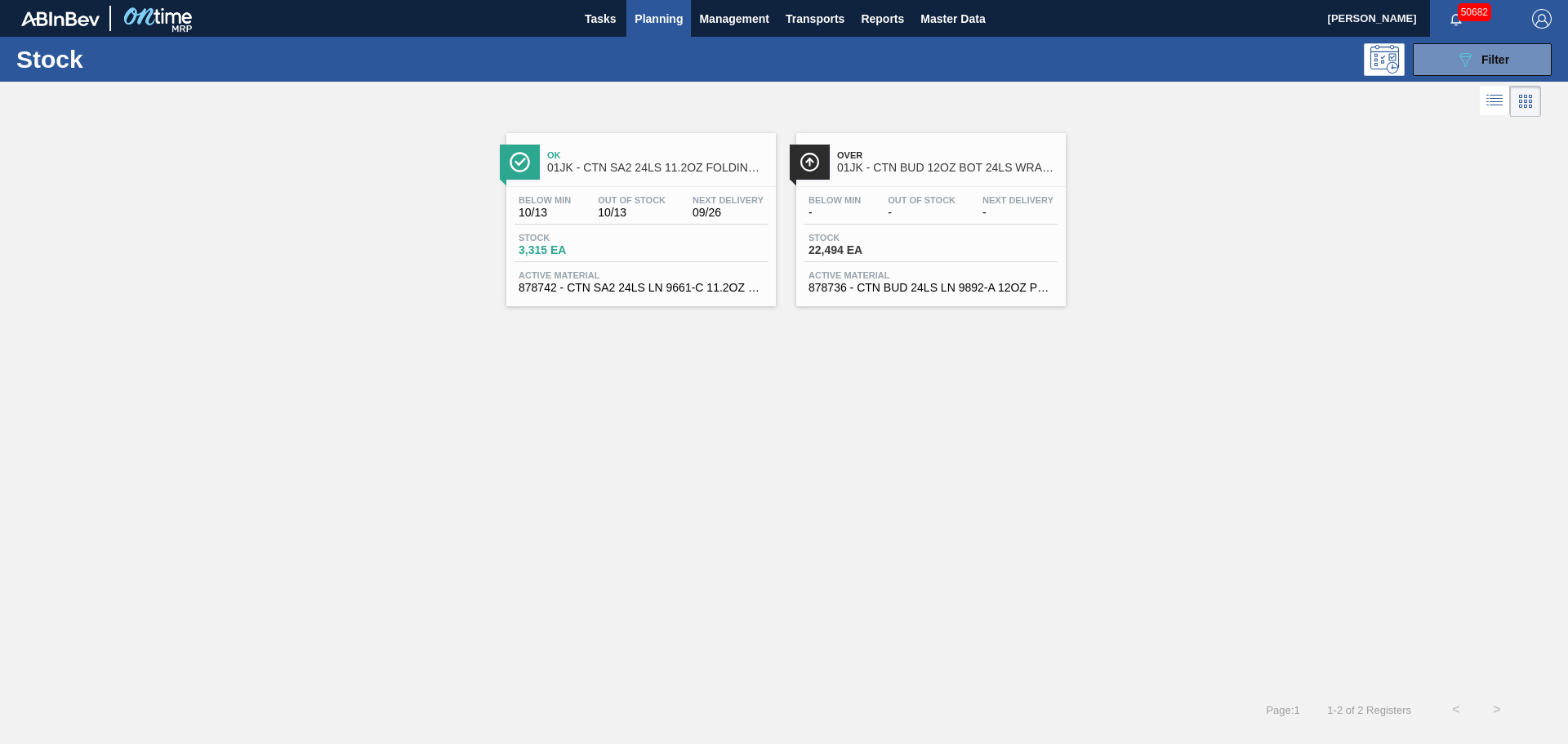
click at [643, 235] on div "Stock 3,315 EA" at bounding box center [641, 247] width 253 height 30
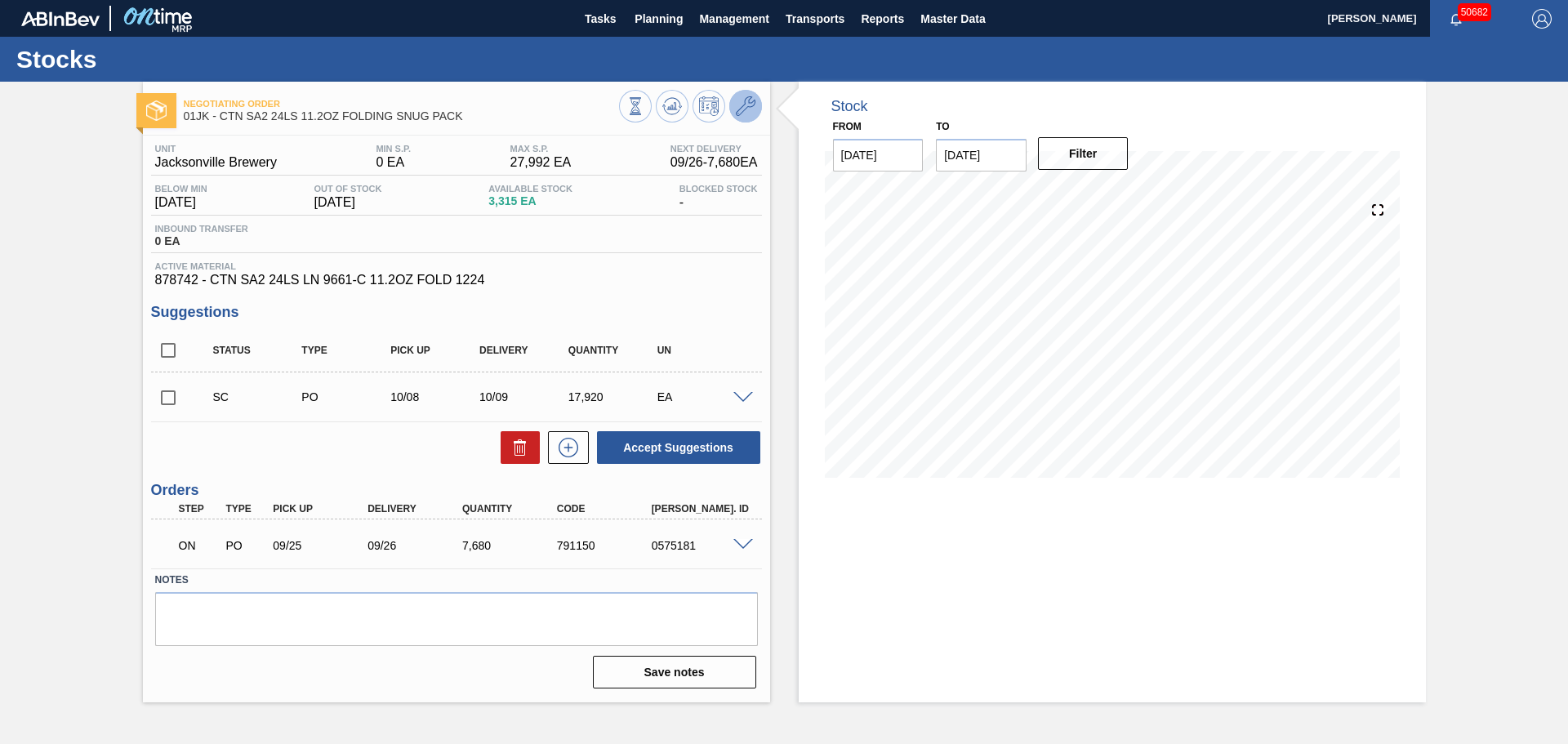
click at [751, 107] on icon at bounding box center [745, 106] width 20 height 20
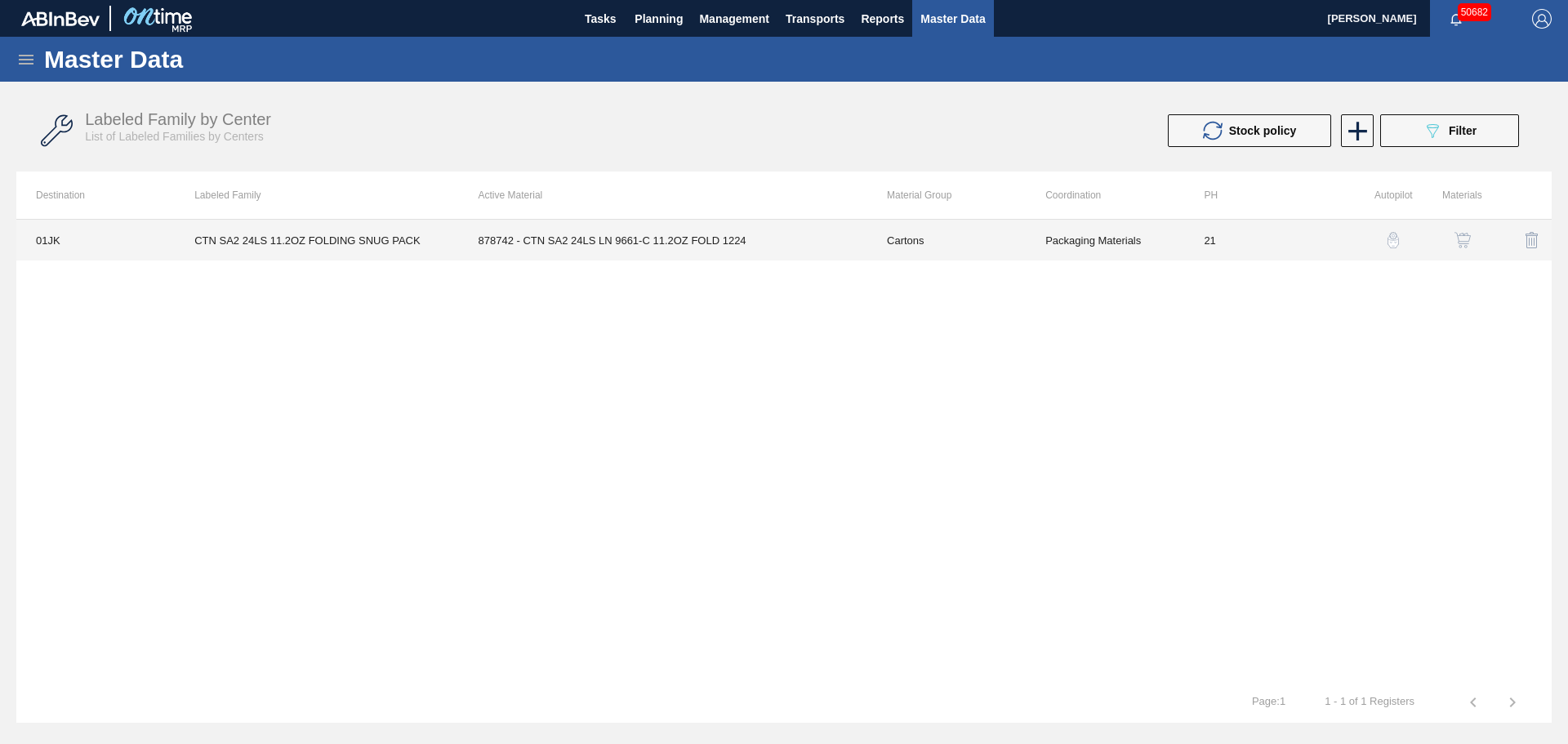
click at [627, 231] on td "878742 - CTN SA2 24LS LN 9661-C 11.2OZ FOLD 1224" at bounding box center [663, 240] width 408 height 41
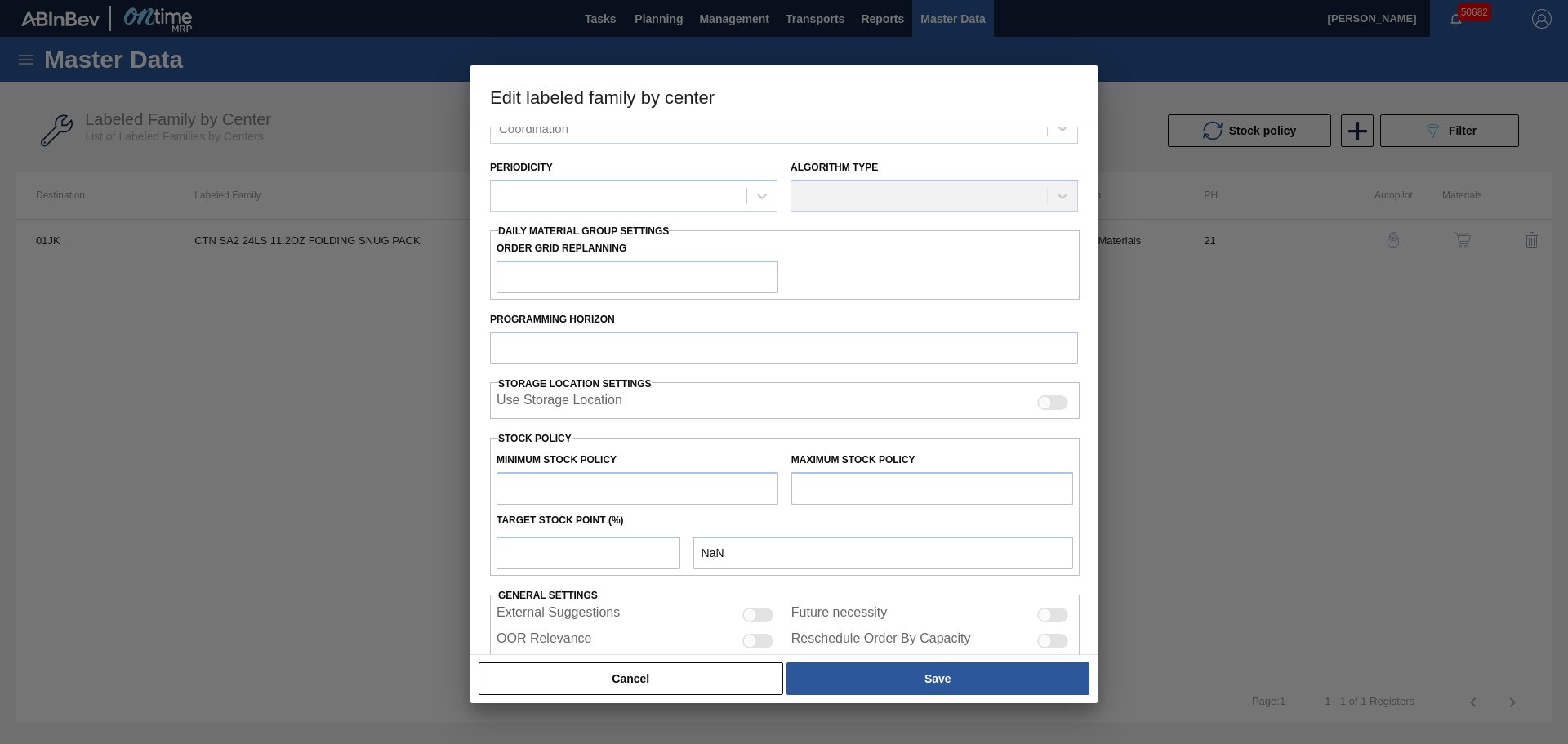
scroll to position [199, 0]
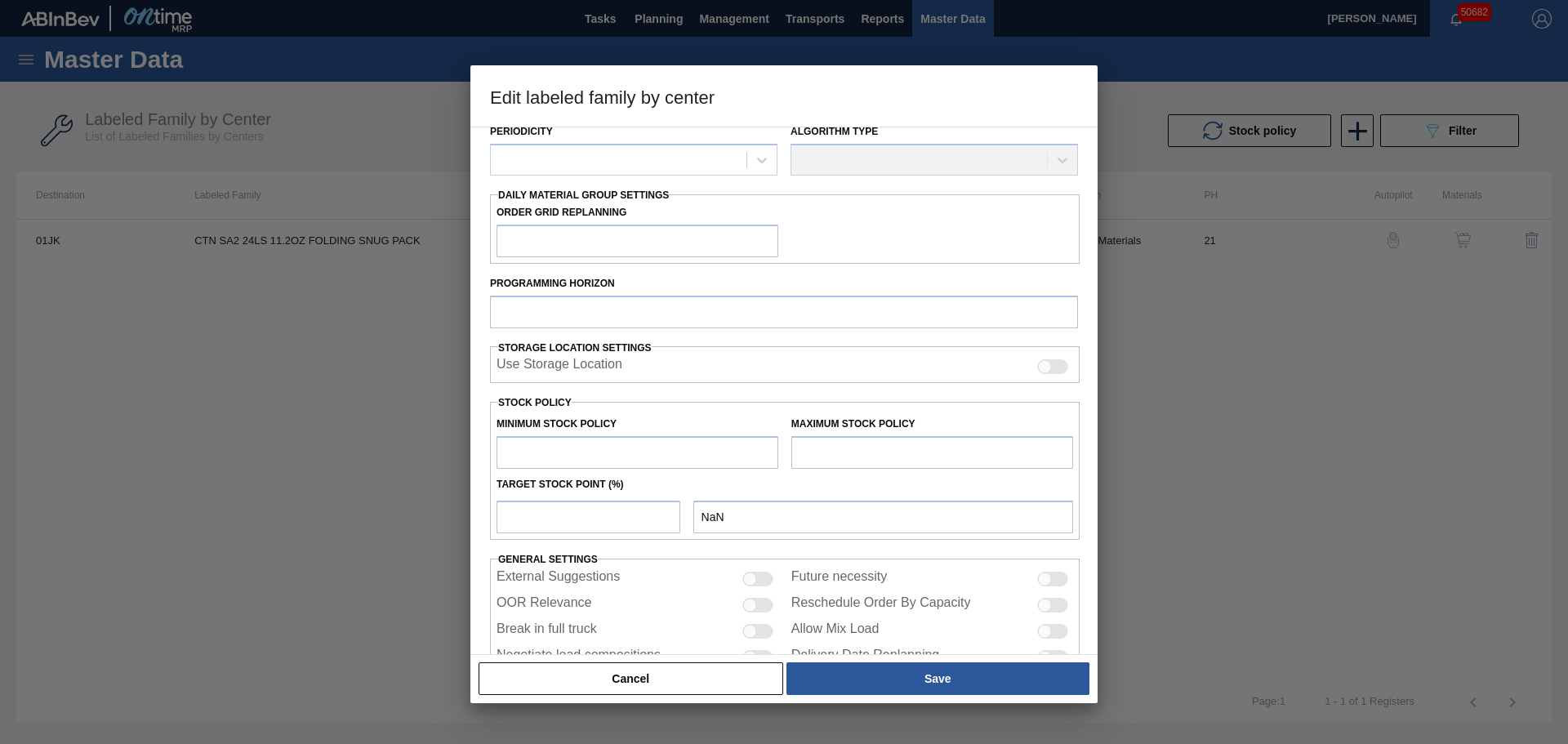
type input "Cartons"
type input "Folding Cartons"
type input "CTN SA2 24LS 11.2OZ FOLDING SNUG PACK"
type input "01JK - Jacksonville Brewery"
type input "21"
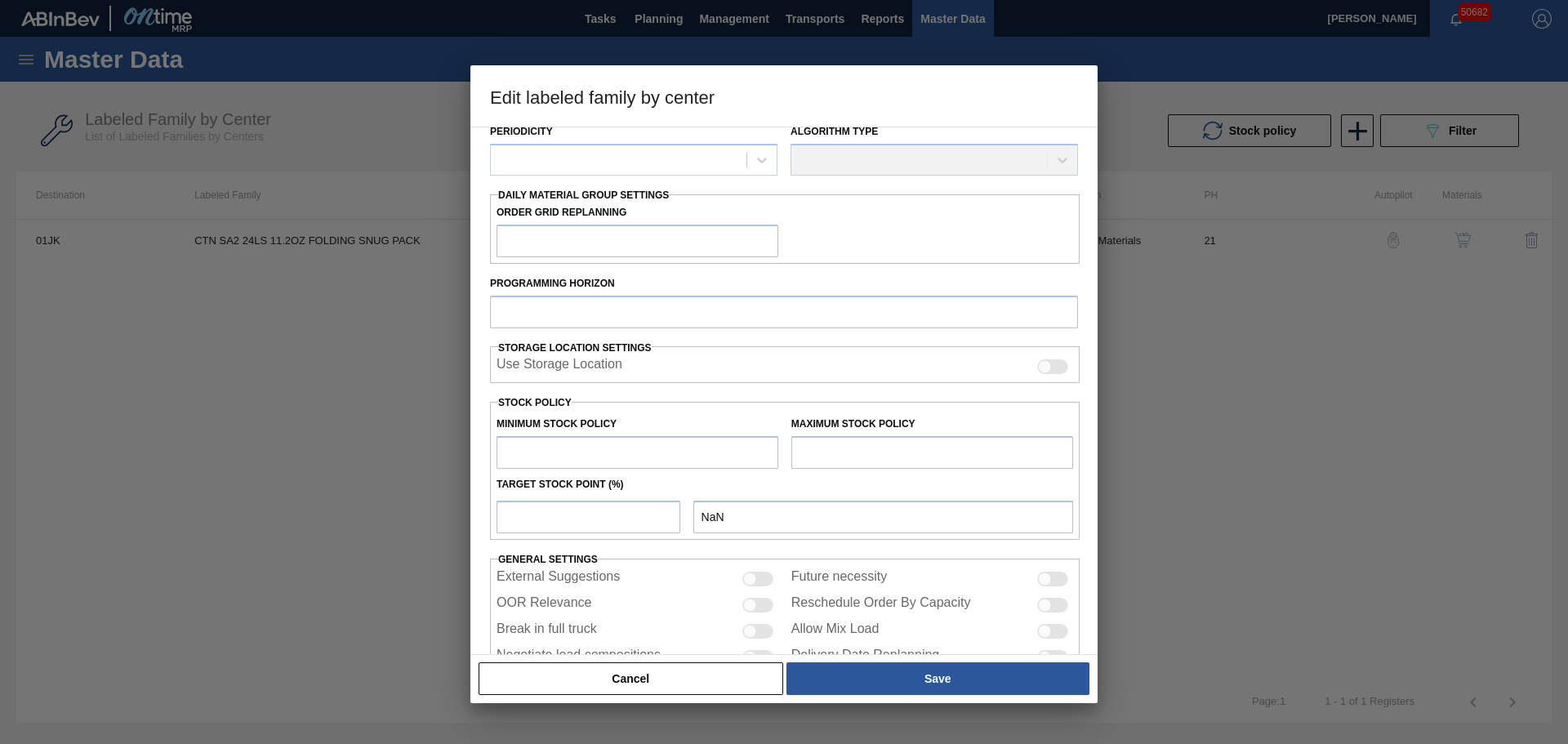
type input "0"
type input "27,992"
type input "10"
type input "2,799"
checkbox input "true"
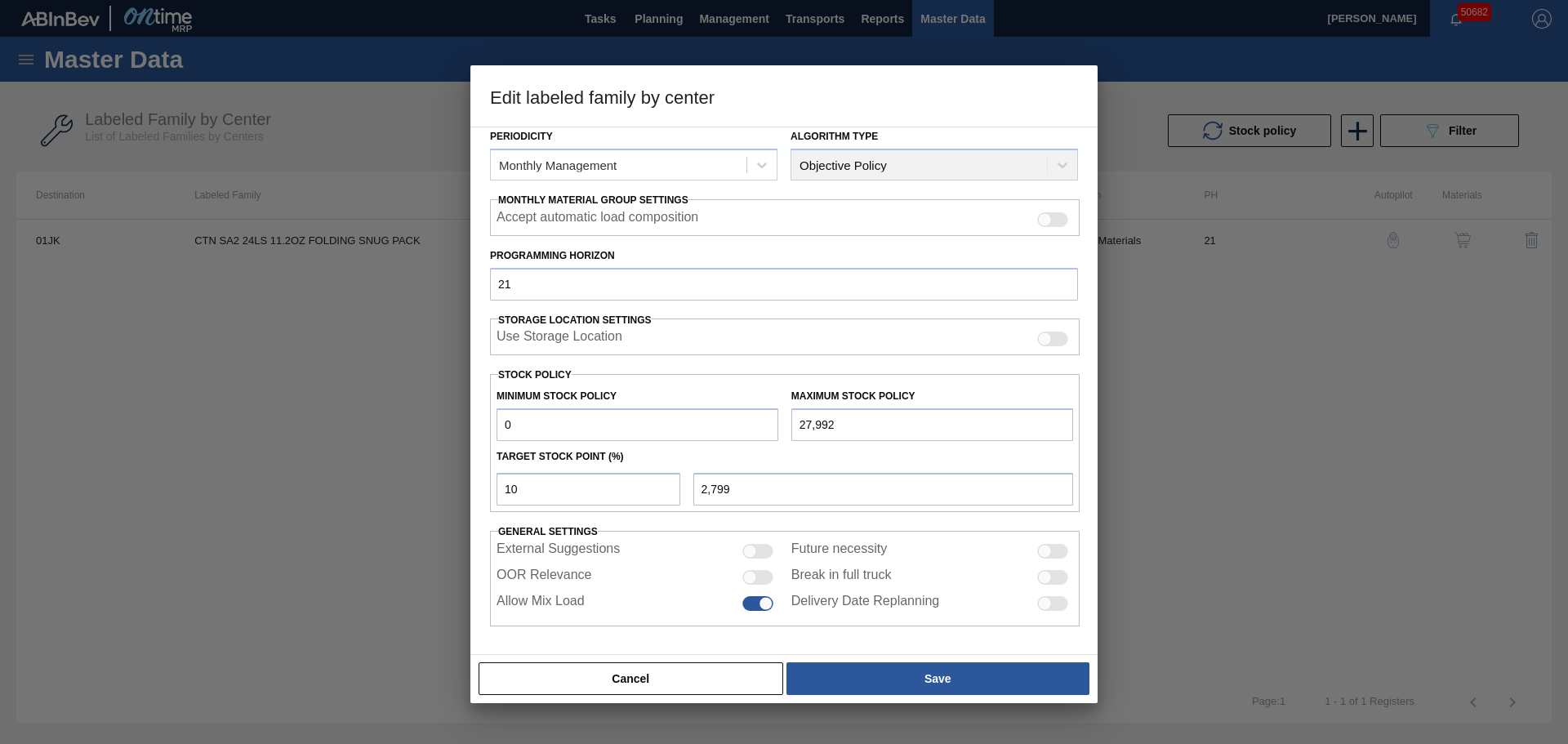
drag, startPoint x: 545, startPoint y: 423, endPoint x: 463, endPoint y: 416, distance: 82.3
click at [463, 416] on div "Edit labeled family by center Material Group Cartons Family Folding Cartons Lab…" at bounding box center [784, 372] width 1568 height 744
type input "1"
type input "2,800"
type input "1"
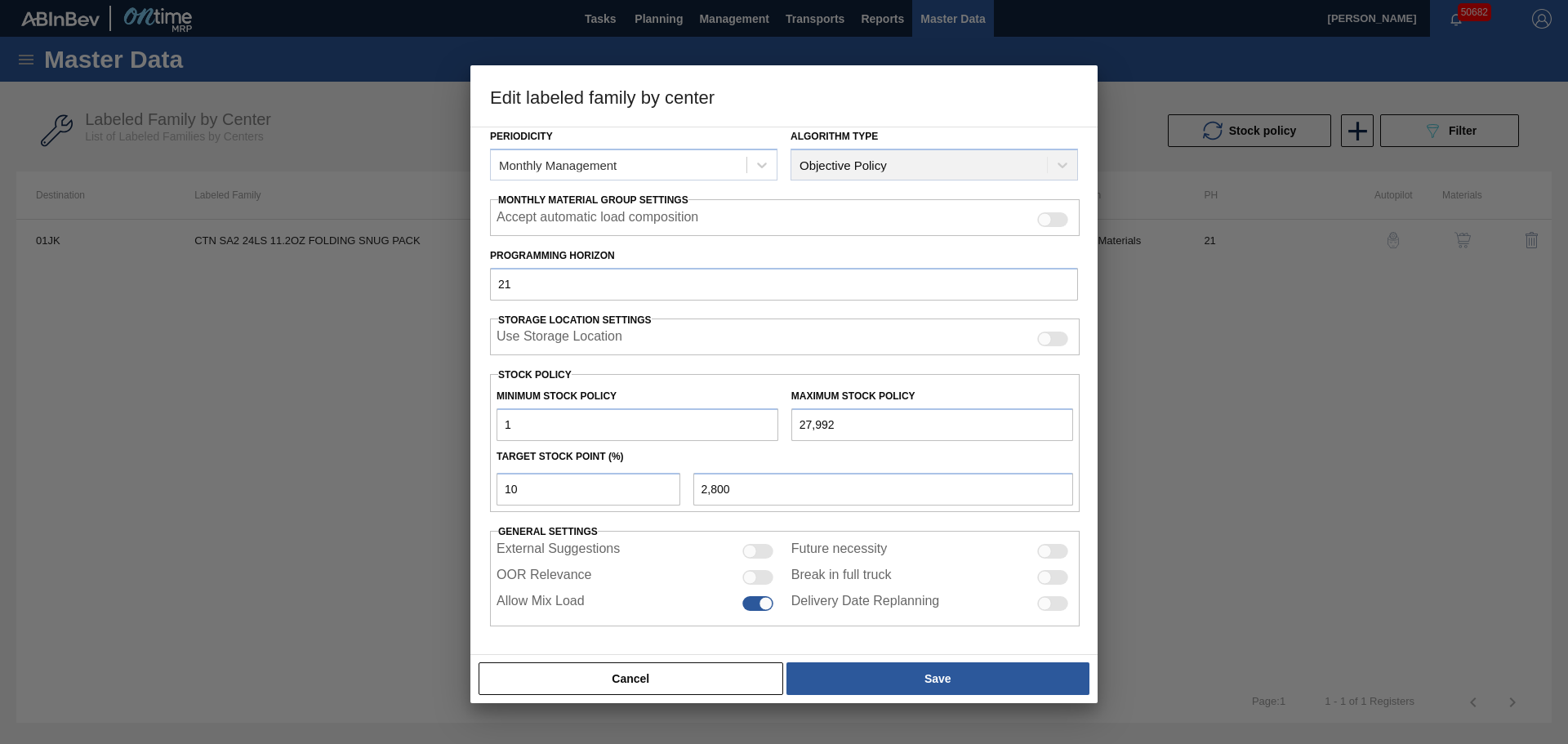
click at [751, 579] on div at bounding box center [750, 577] width 14 height 14
checkbox input "true"
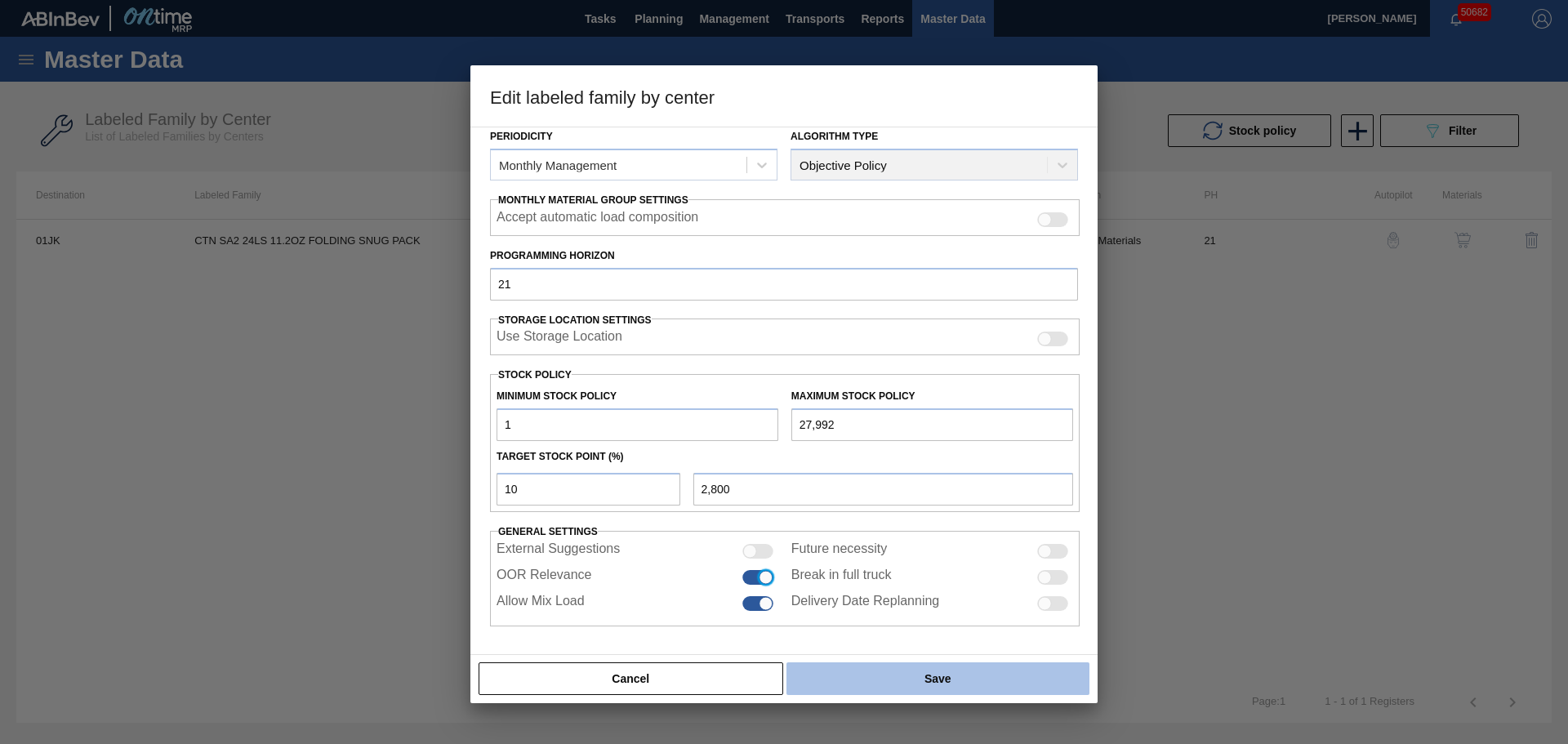
click at [955, 678] on button "Save" at bounding box center [938, 678] width 303 height 32
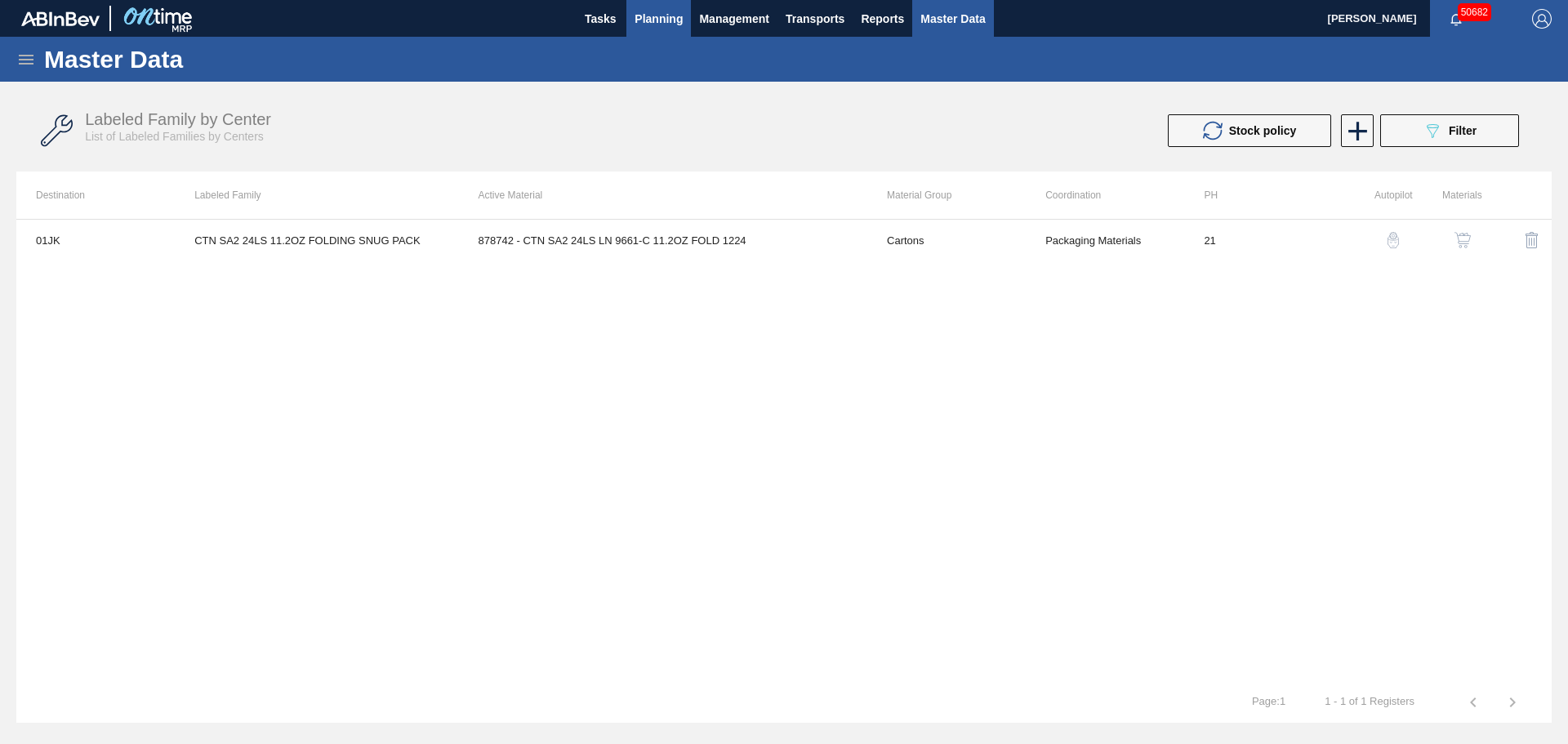
click at [672, 18] on span "Planning" at bounding box center [658, 19] width 48 height 20
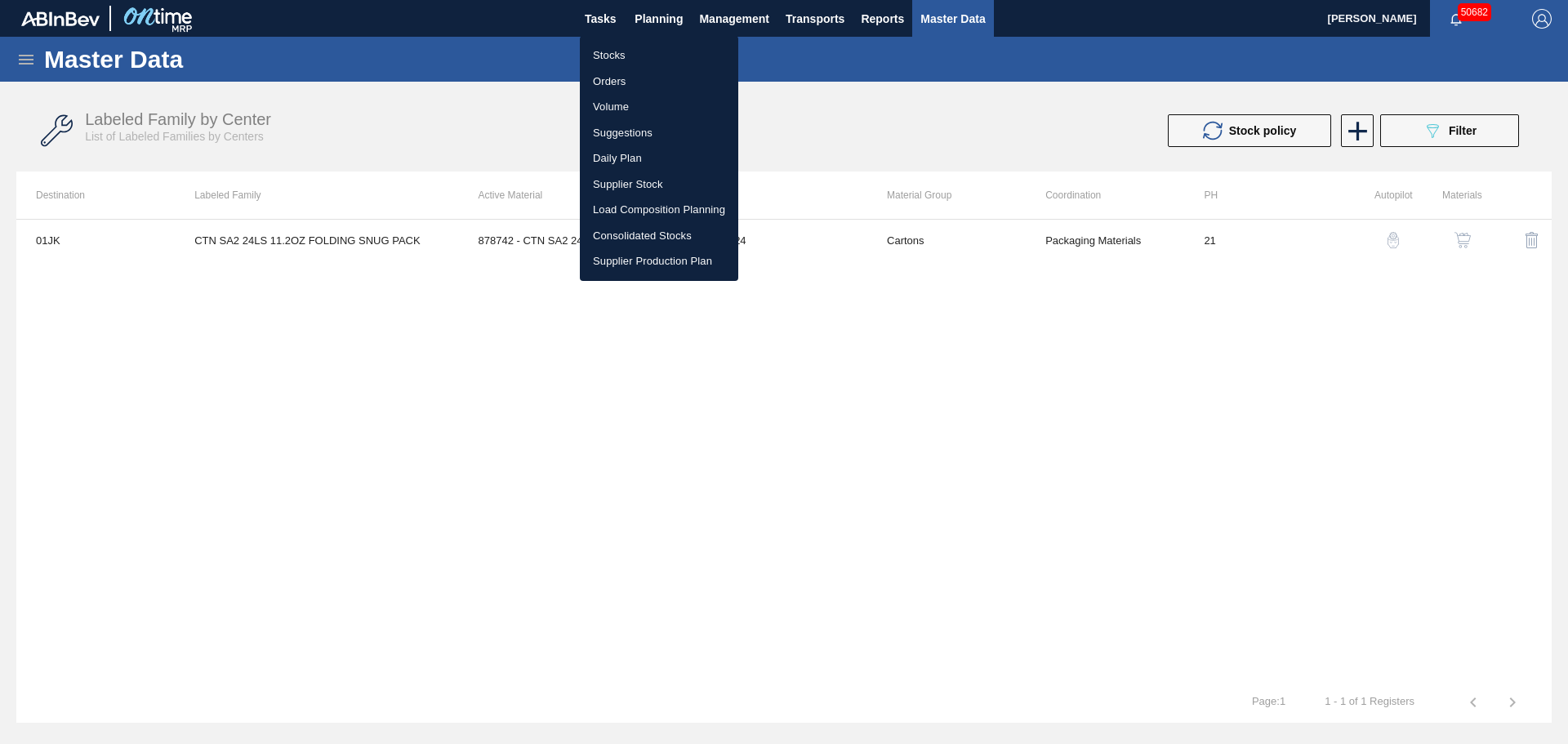
click at [624, 54] on li "Stocks" at bounding box center [658, 55] width 159 height 26
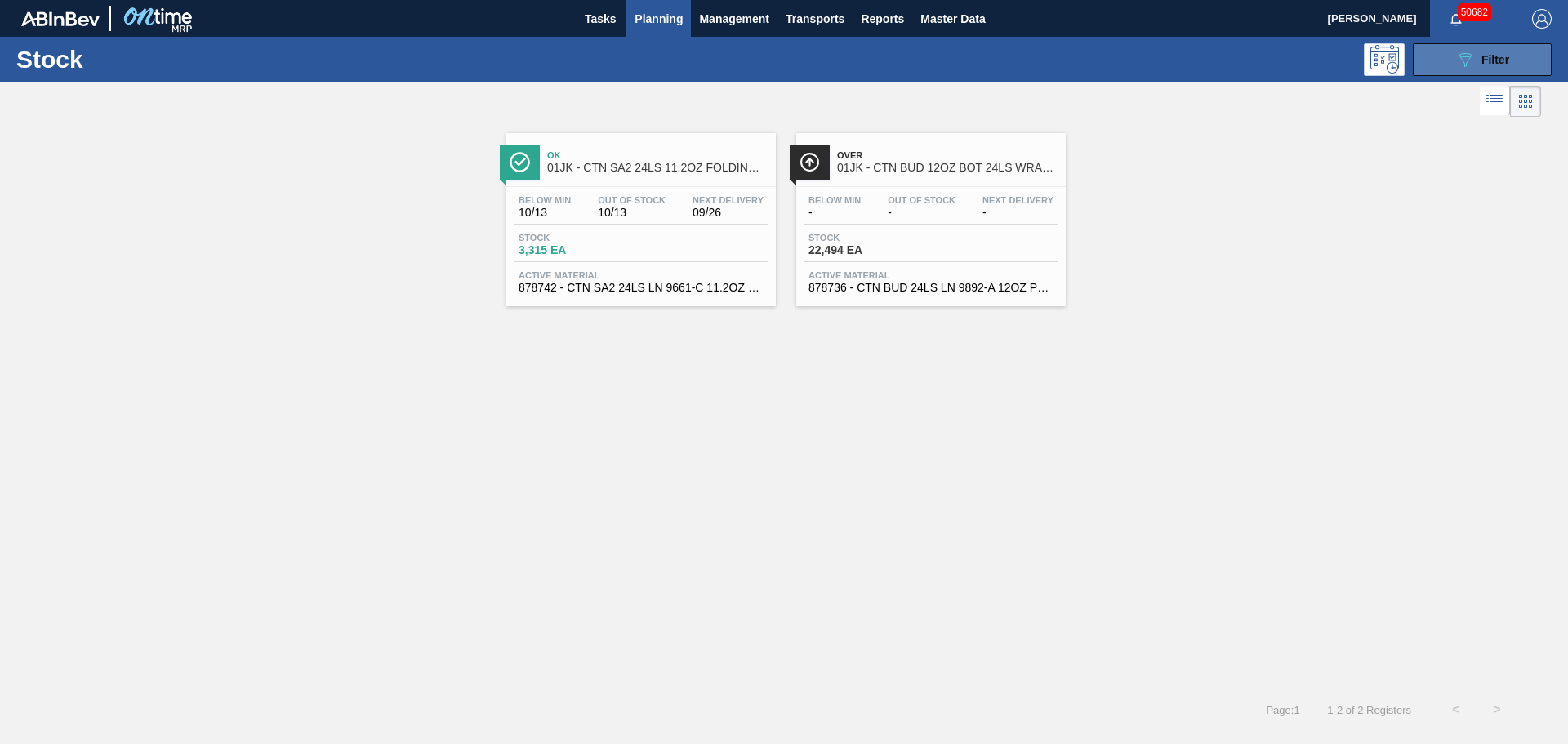
click at [1505, 62] on span "Filter" at bounding box center [1495, 59] width 28 height 13
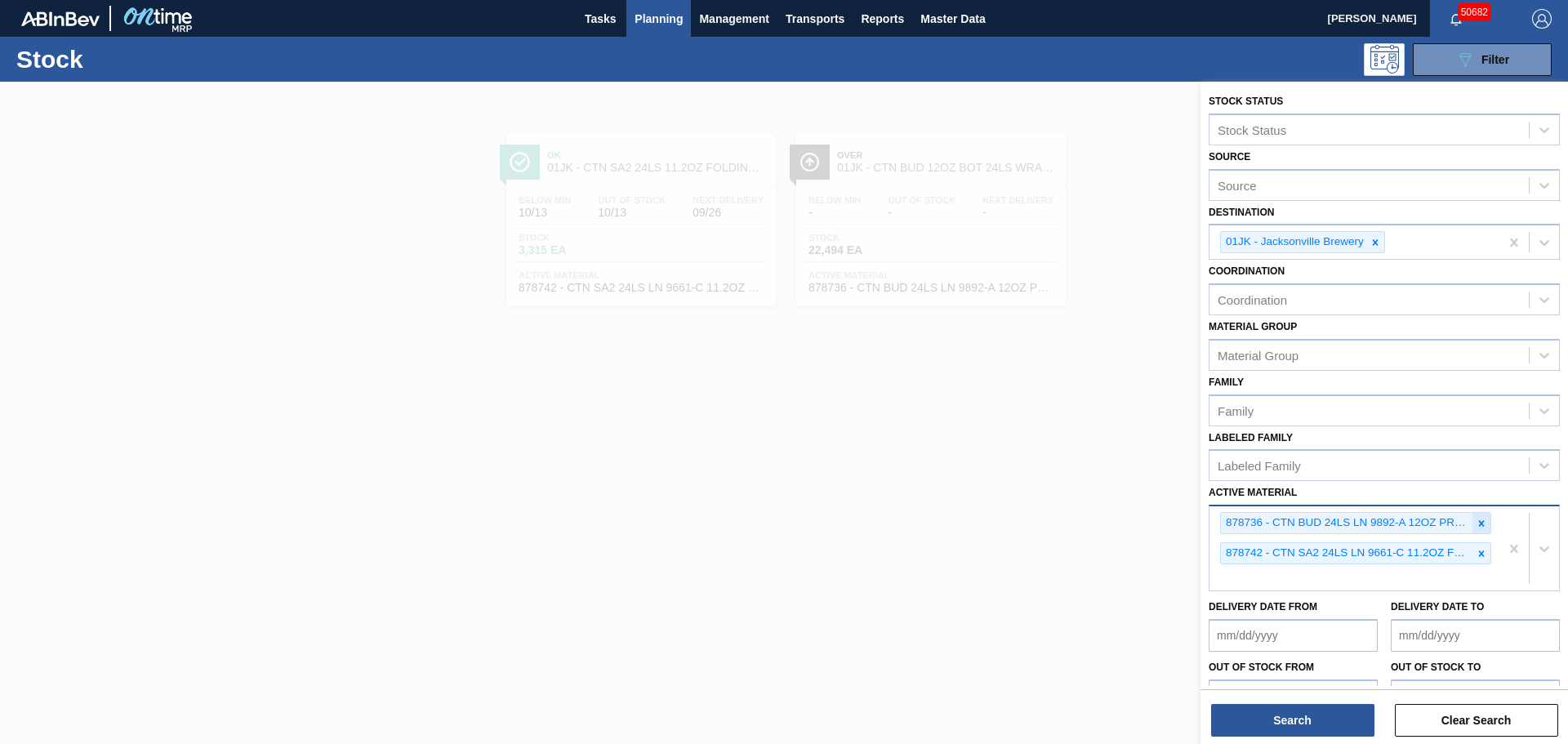
click at [1484, 524] on div at bounding box center [1481, 523] width 18 height 20
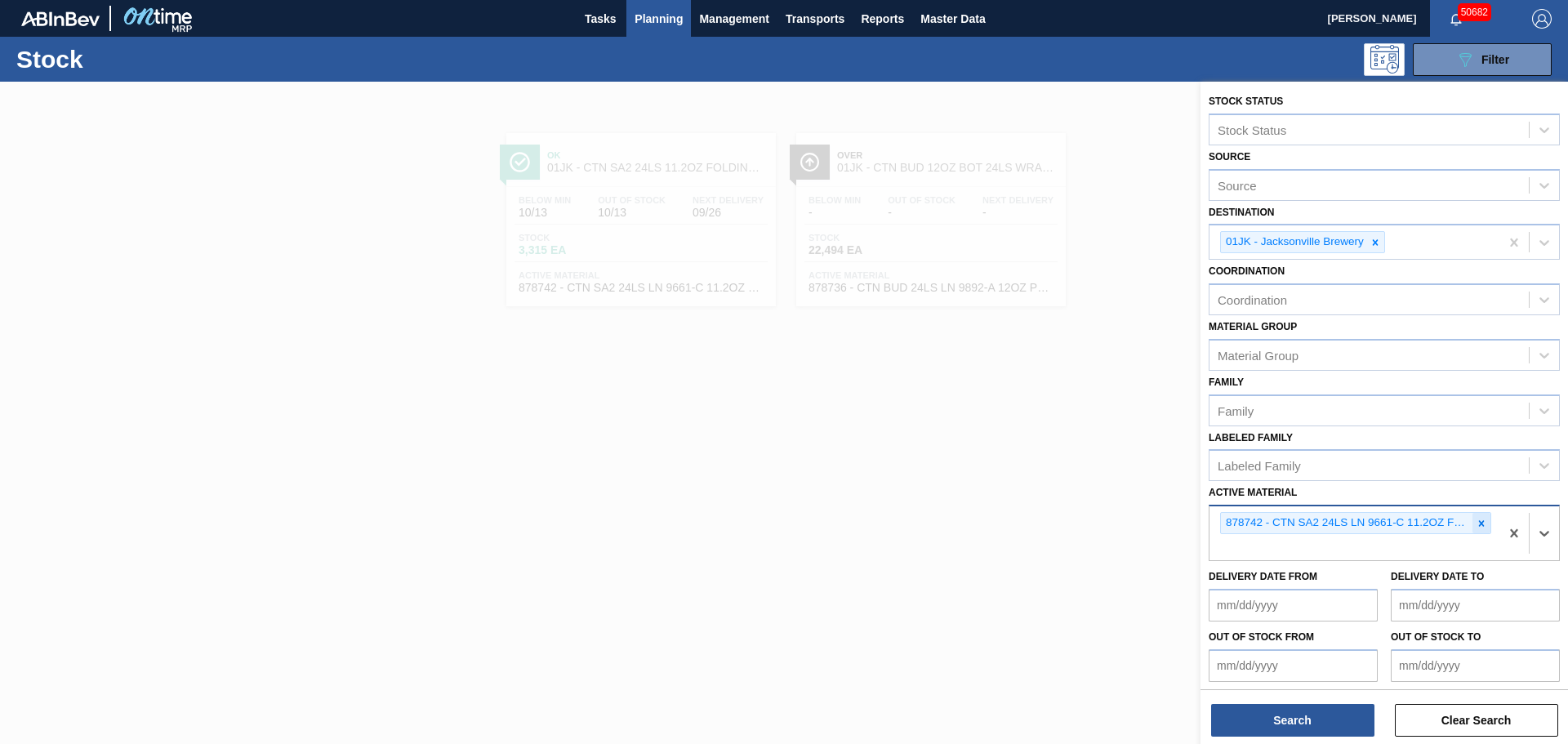
click at [1480, 524] on icon at bounding box center [1481, 523] width 6 height 6
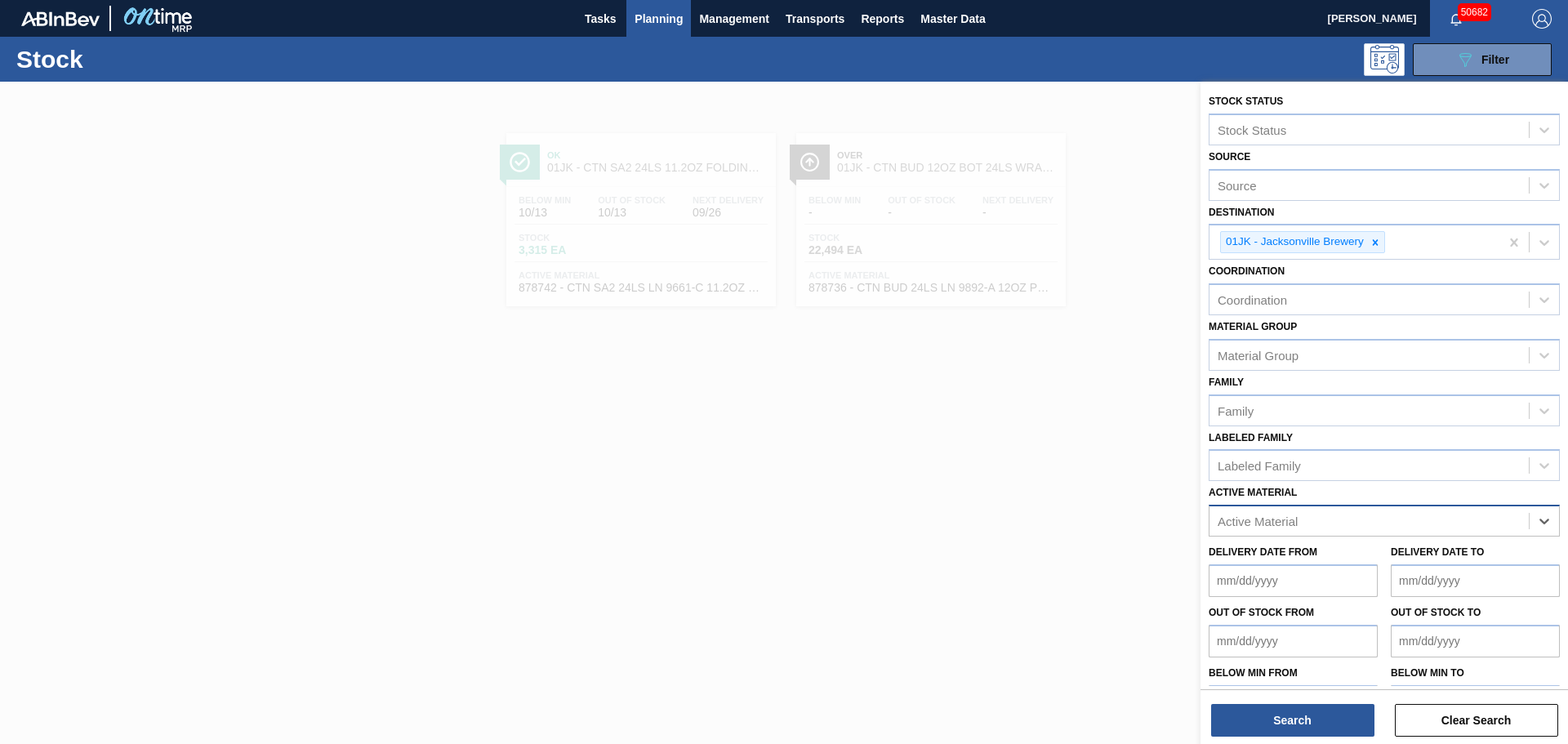
paste Material "615492"
type Material "615492"
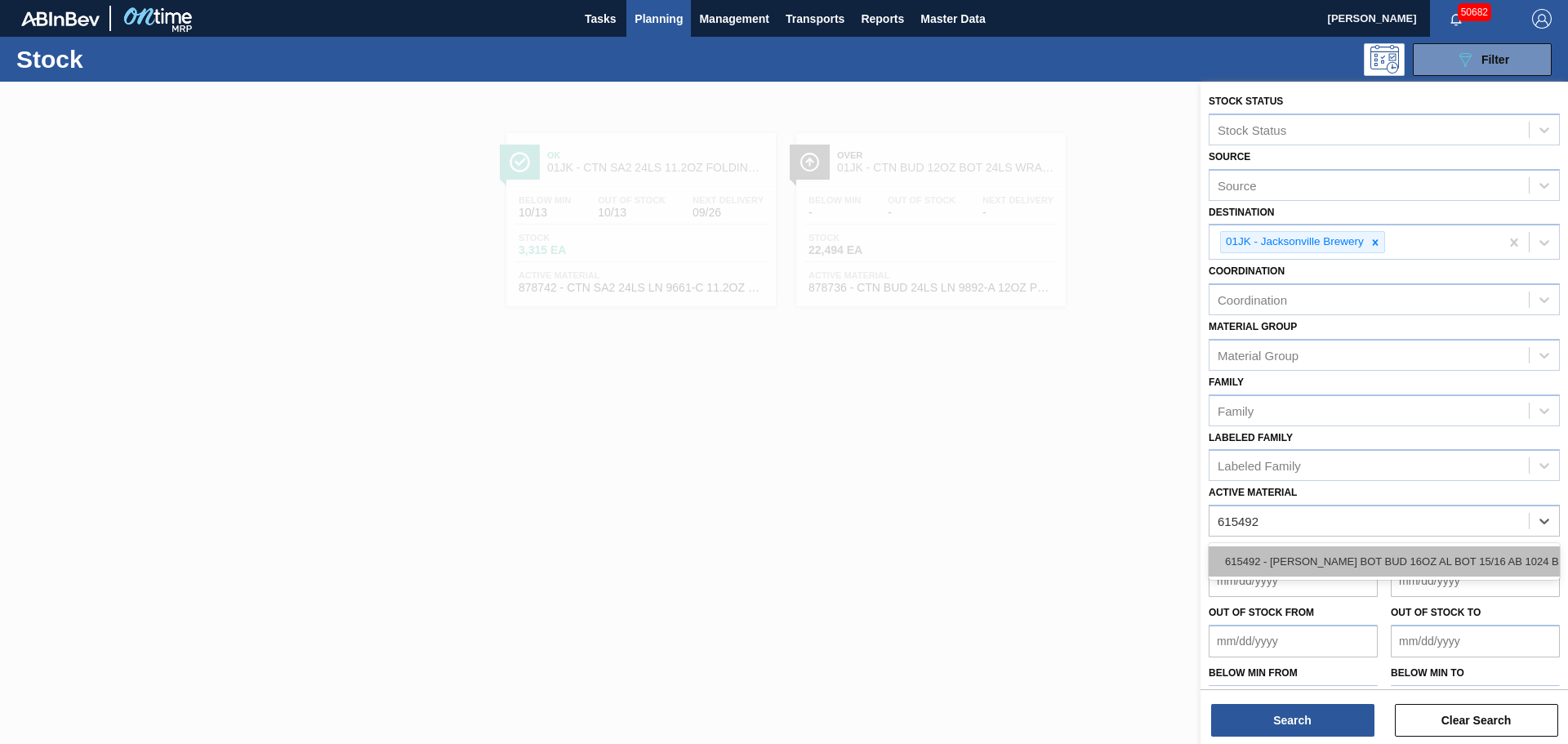
click at [1330, 555] on div "615492 - [PERSON_NAME] BOT BUD 16OZ AL BOT 15/16 AB 1024 B" at bounding box center [1384, 562] width 351 height 31
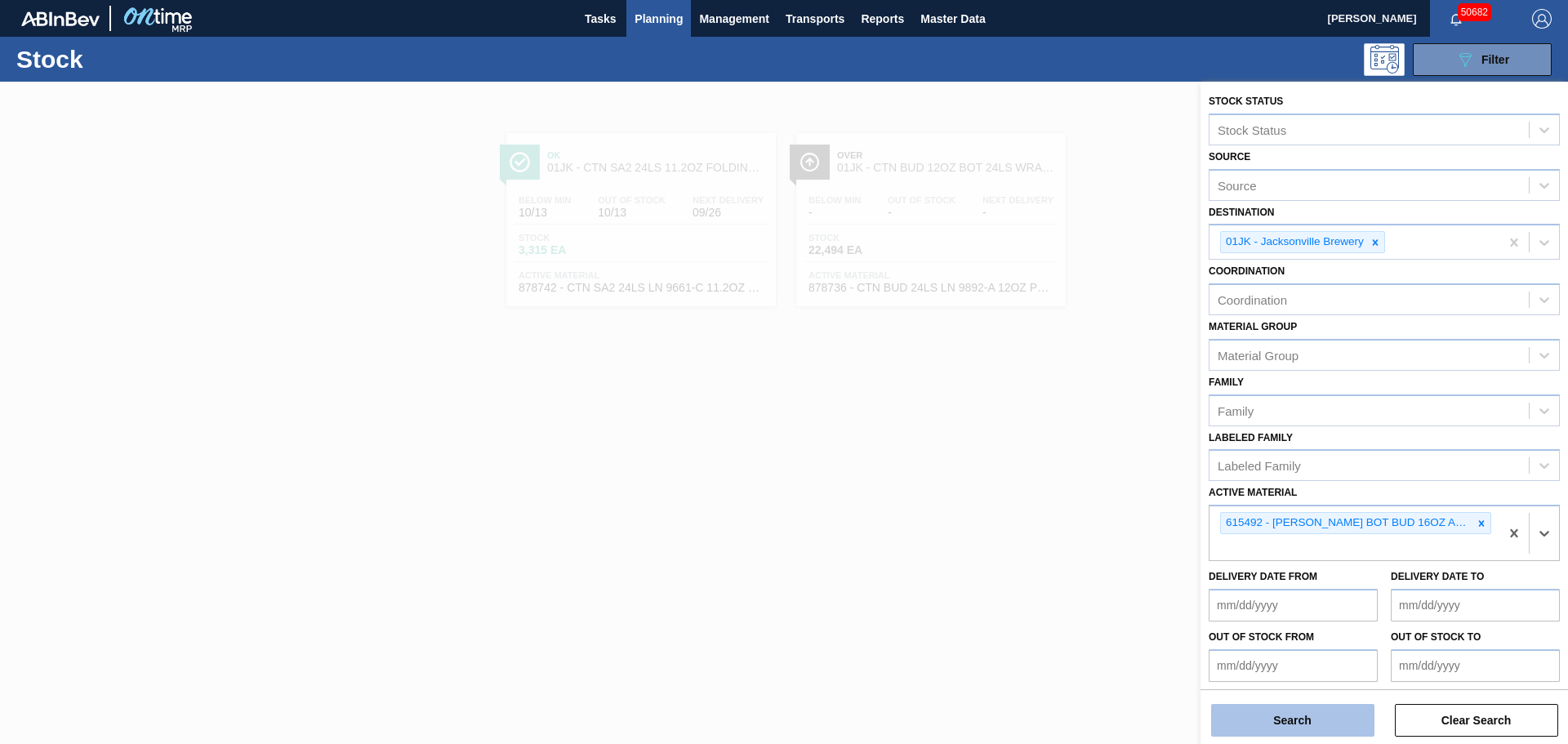
click at [1278, 714] on button "Search" at bounding box center [1292, 719] width 163 height 32
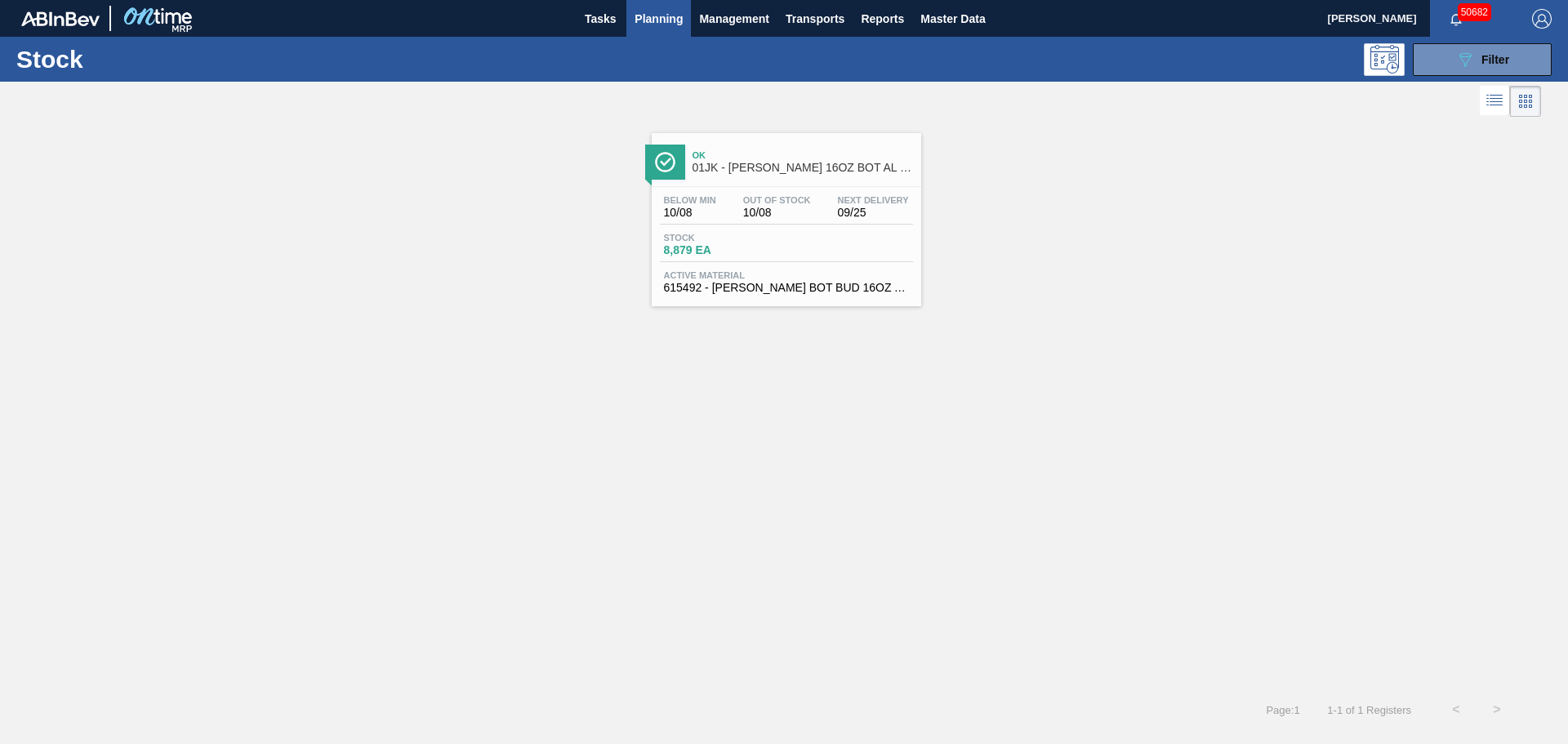
click at [743, 219] on div "Below Min 10/08 Out Of Stock 10/08 Next Delivery 09/25" at bounding box center [787, 210] width 253 height 30
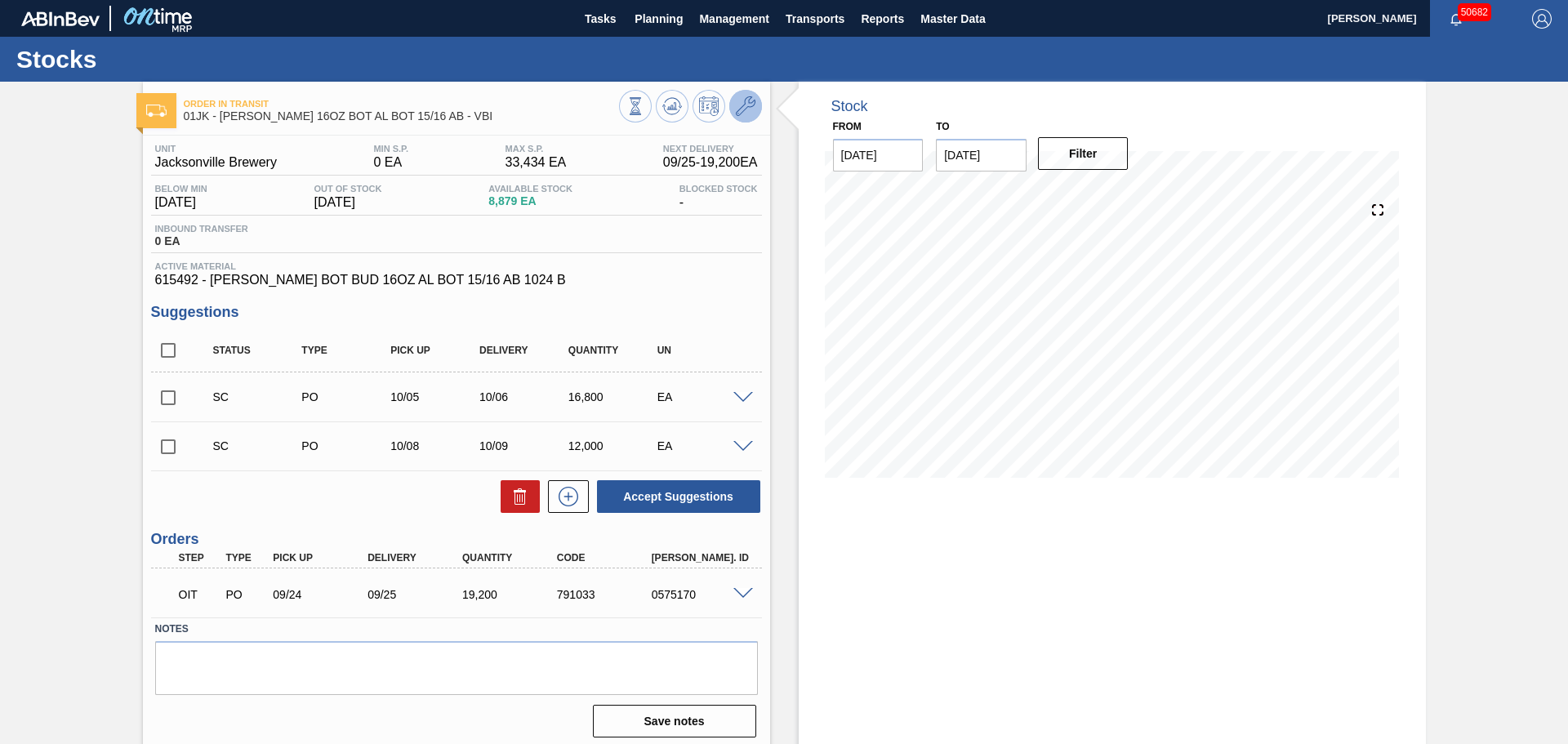
click at [742, 110] on icon at bounding box center [745, 106] width 20 height 20
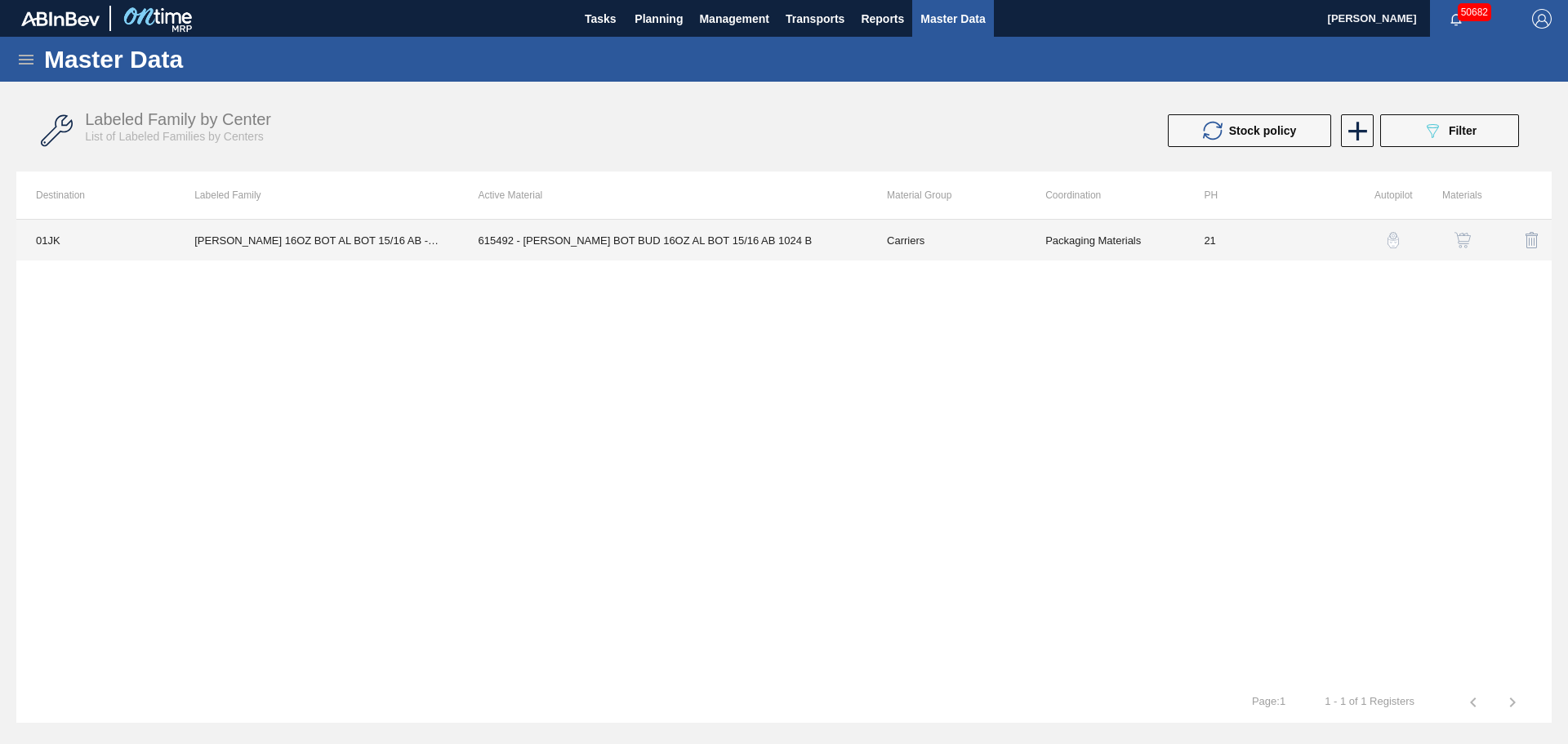
click at [532, 231] on td "615492 - [PERSON_NAME] BOT BUD 16OZ AL BOT 15/16 AB 1024 B" at bounding box center [663, 240] width 408 height 41
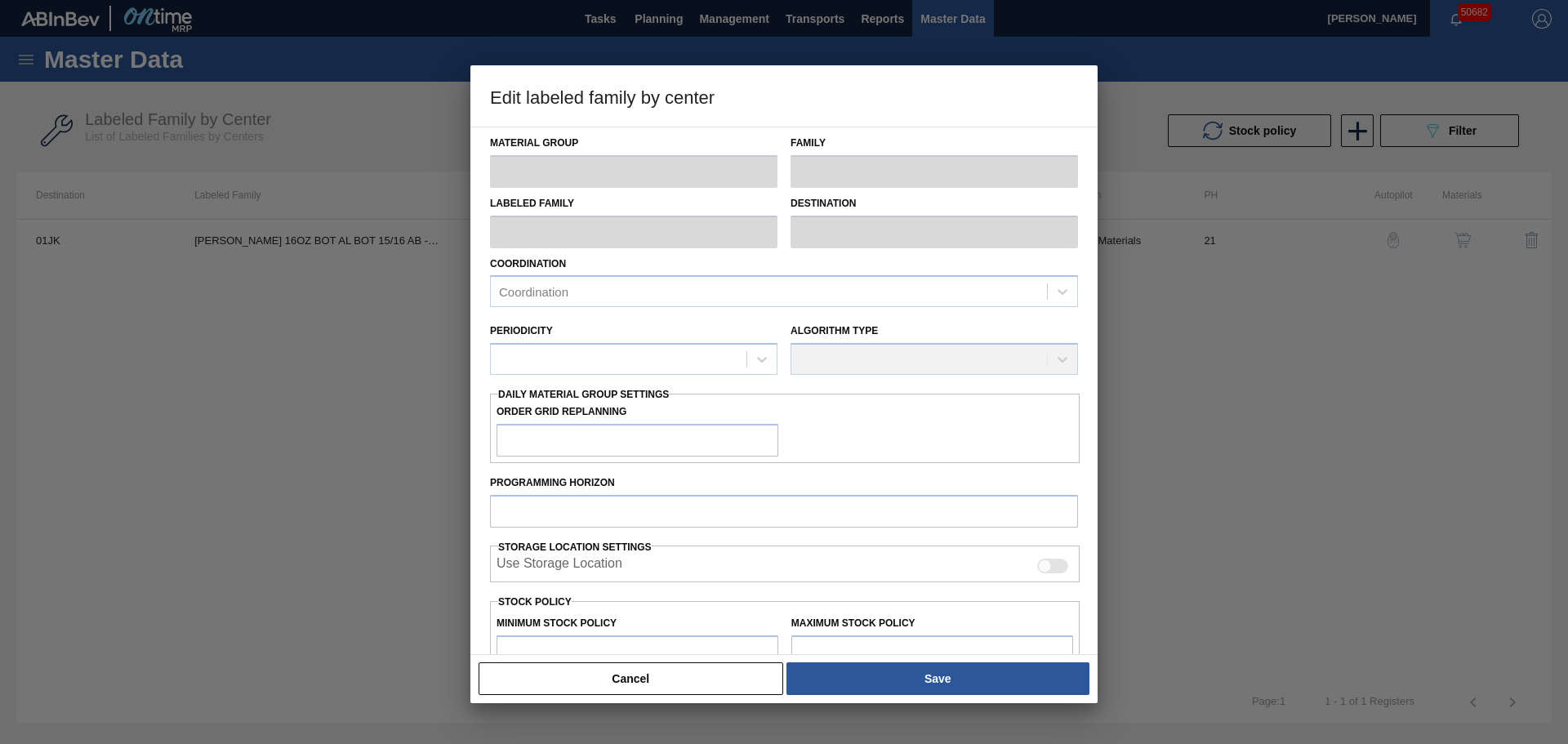
type input "Carriers"
type input "Bottle Carriers"
type input "[PERSON_NAME] 16OZ BOT AL BOT 15/16 AB - VBI"
type input "01JK - Jacksonville Brewery"
type input "21"
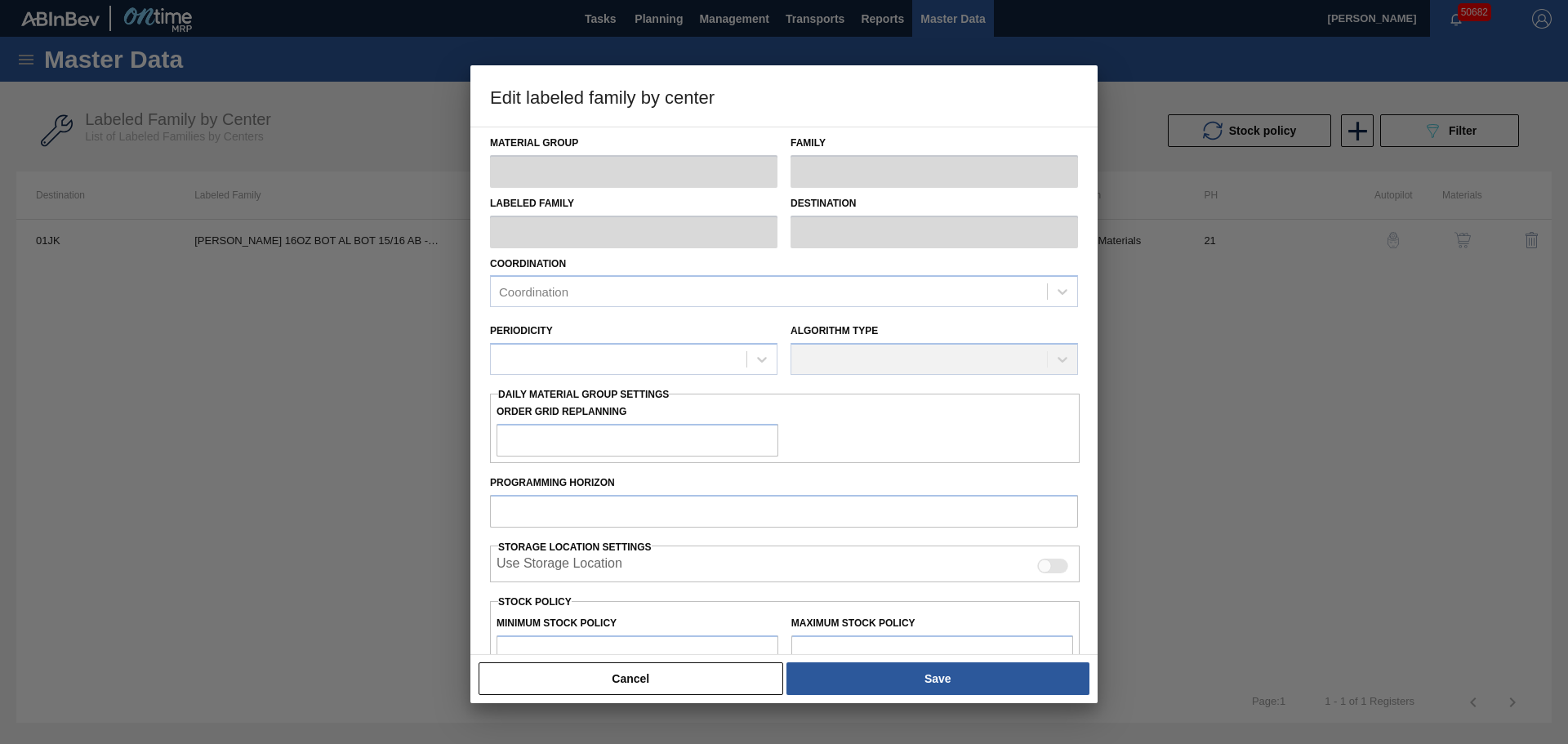
type input "0"
type input "33,434"
type input "0"
checkbox input "true"
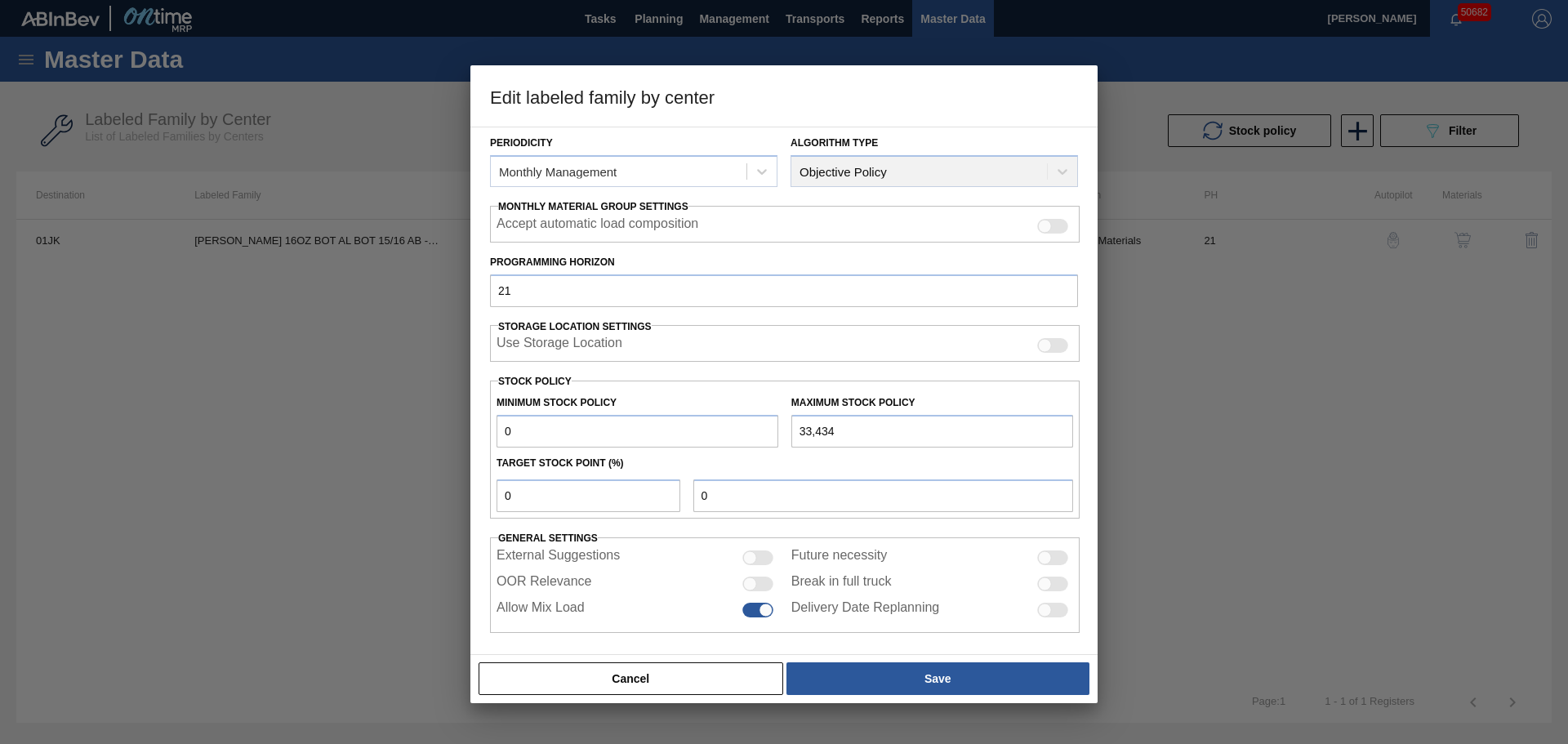
scroll to position [199, 0]
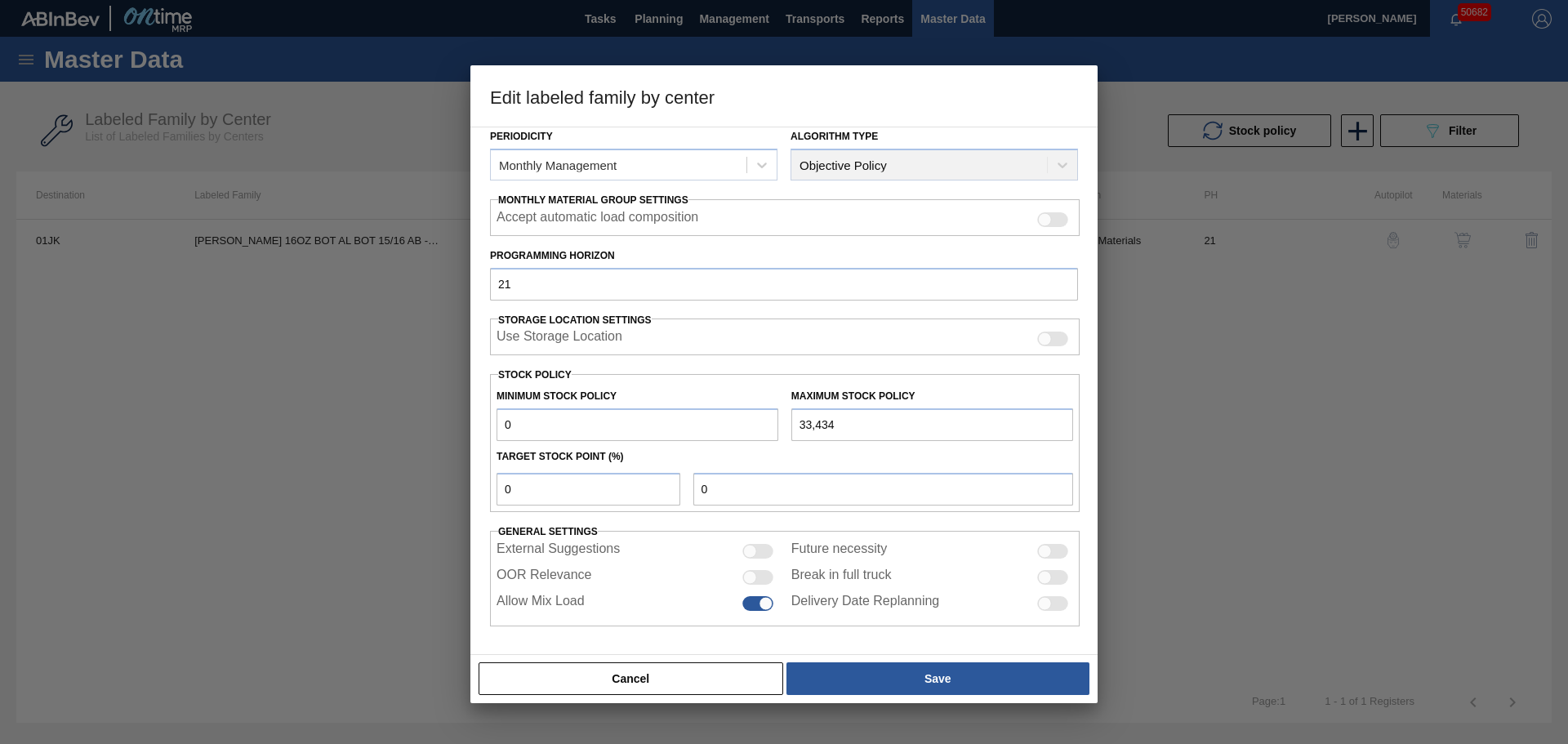
drag, startPoint x: 530, startPoint y: 422, endPoint x: 440, endPoint y: 423, distance: 90.0
click at [440, 423] on div "Edit labeled family by center Material Group Carriers Family Bottle Carriers La…" at bounding box center [784, 372] width 1568 height 744
type input "1"
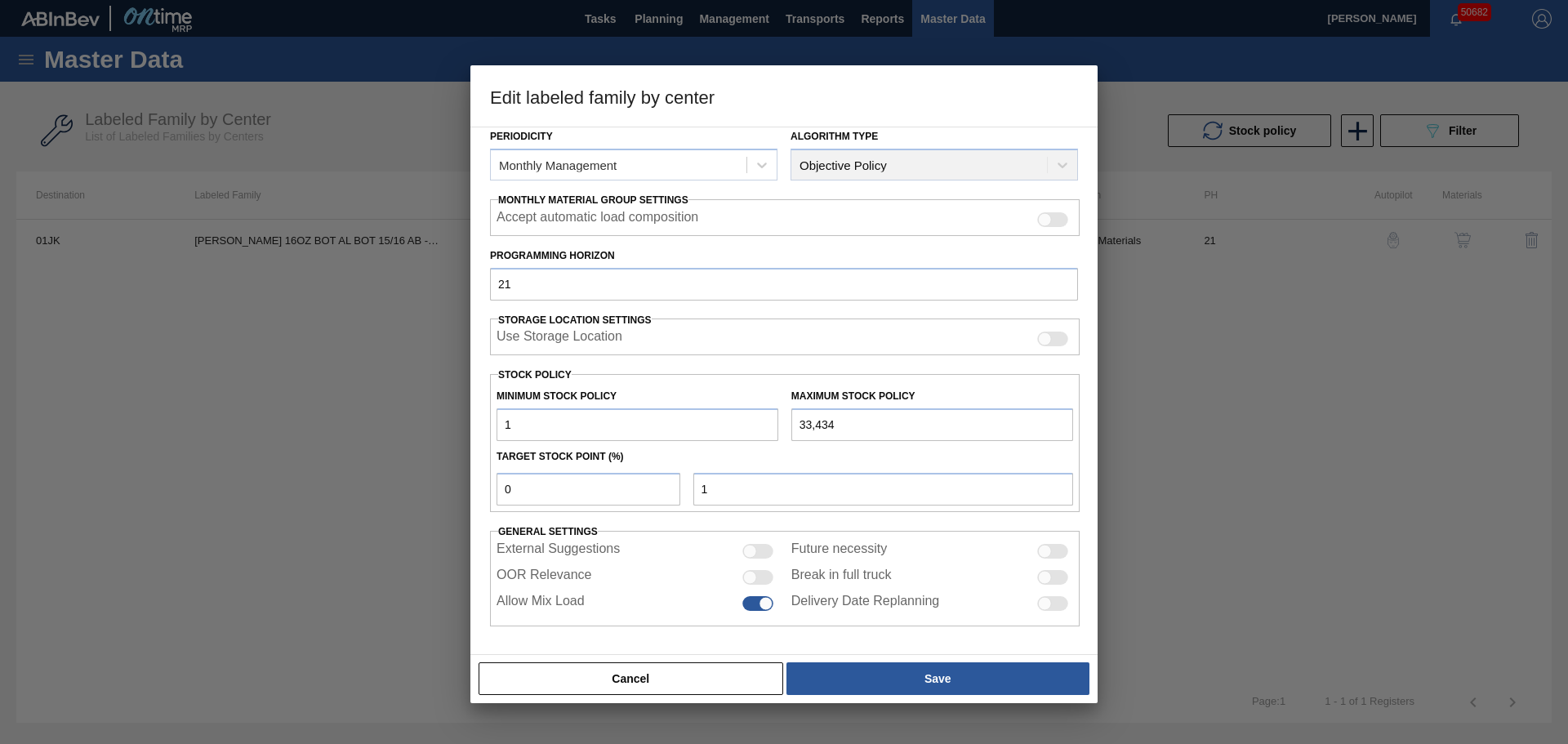
click at [509, 577] on label "OOR Relevance" at bounding box center [544, 577] width 96 height 20
click at [742, 584] on input "OOR Relevance" at bounding box center [742, 584] width 1 height 1
checkbox input "true"
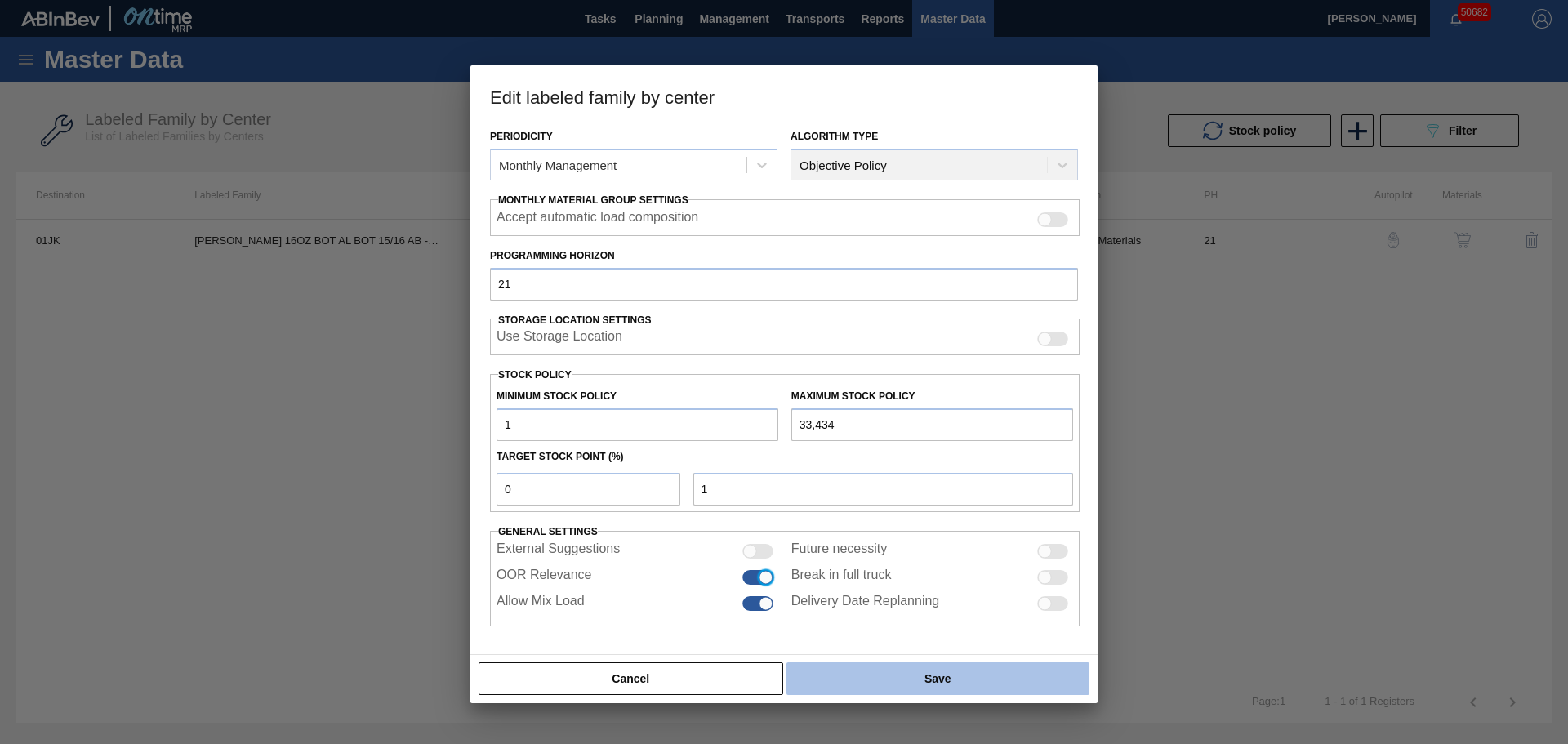
click at [871, 679] on button "Save" at bounding box center [938, 678] width 303 height 32
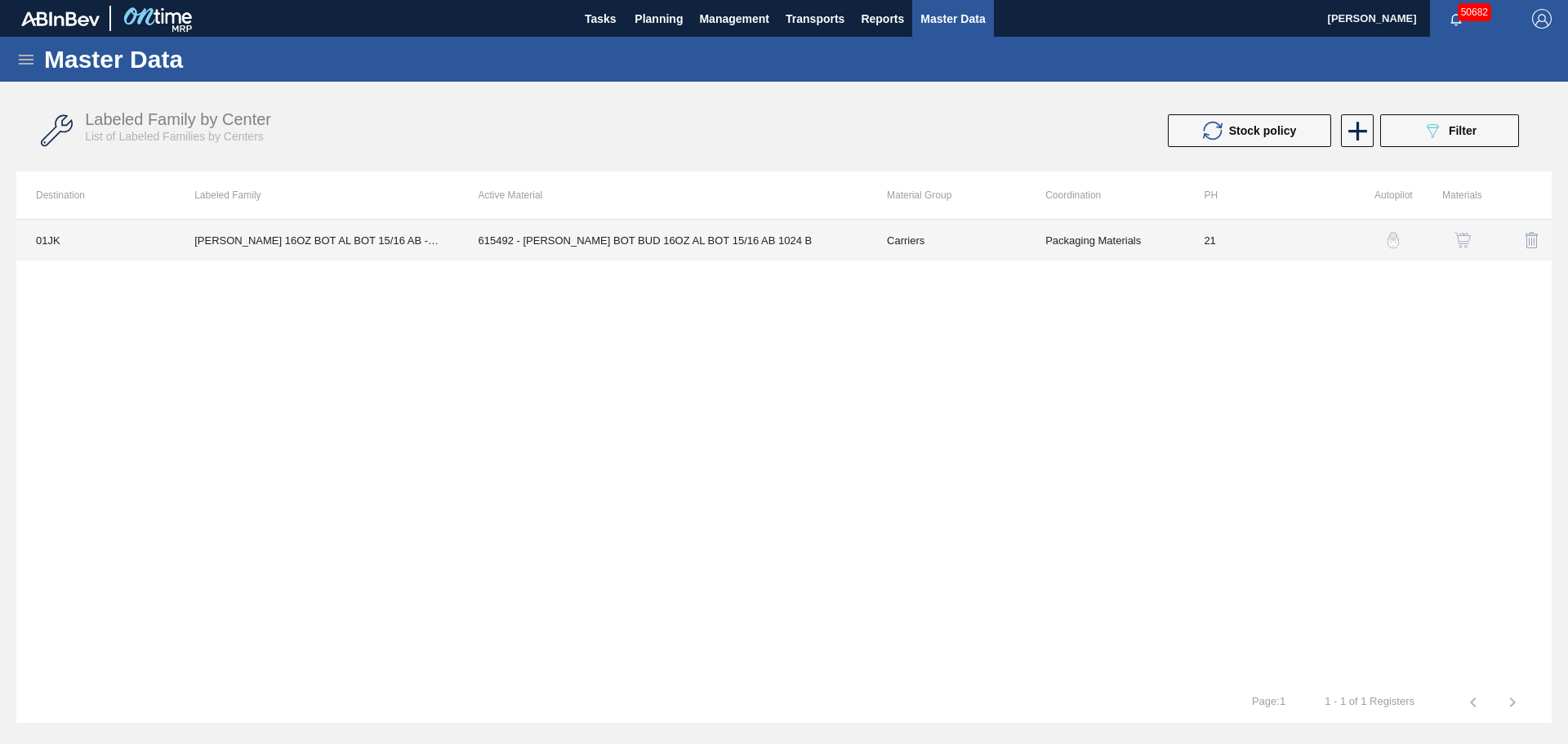
click at [658, 249] on td "615492 - [PERSON_NAME] BOT BUD 16OZ AL BOT 15/16 AB 1024 B" at bounding box center [663, 240] width 408 height 41
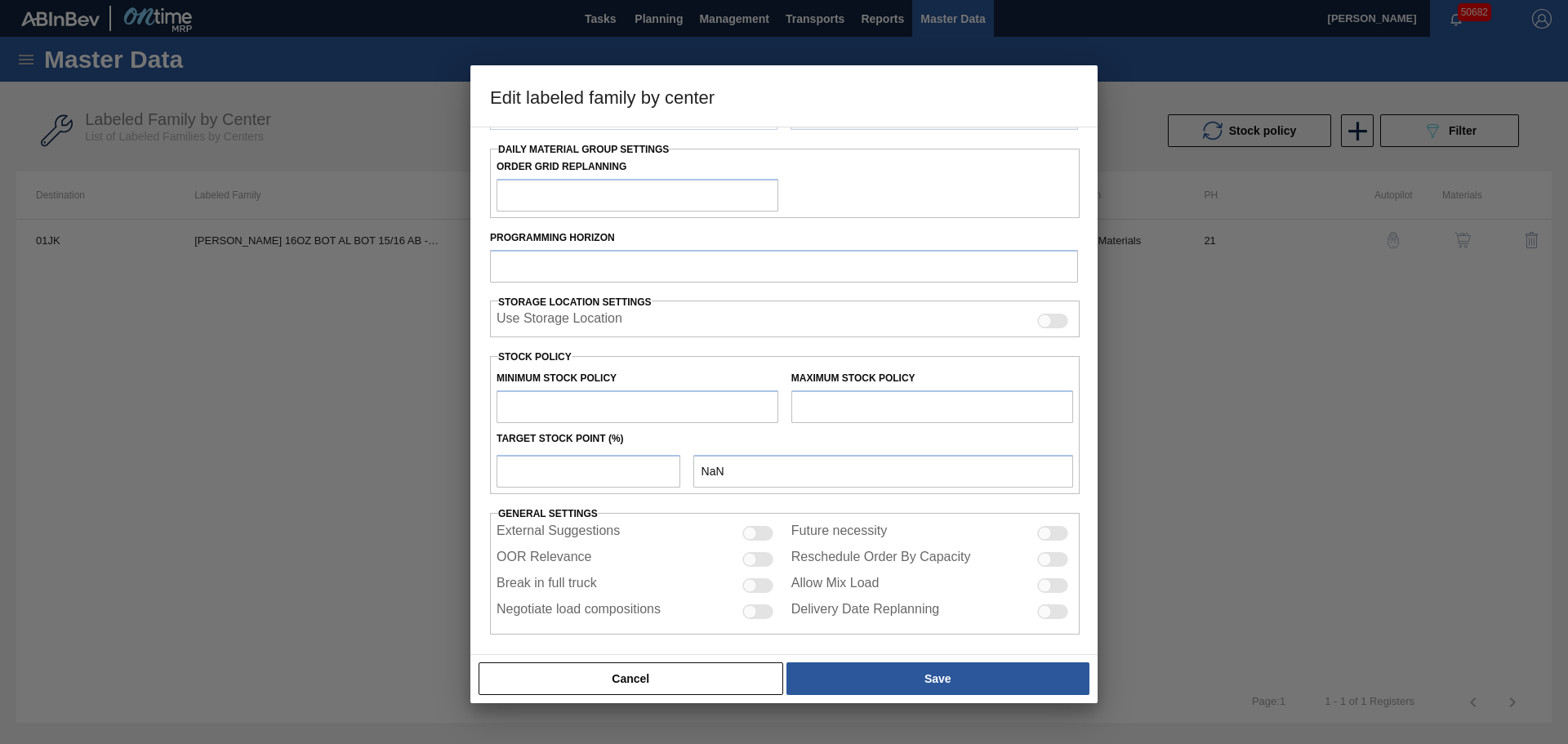
scroll to position [253, 0]
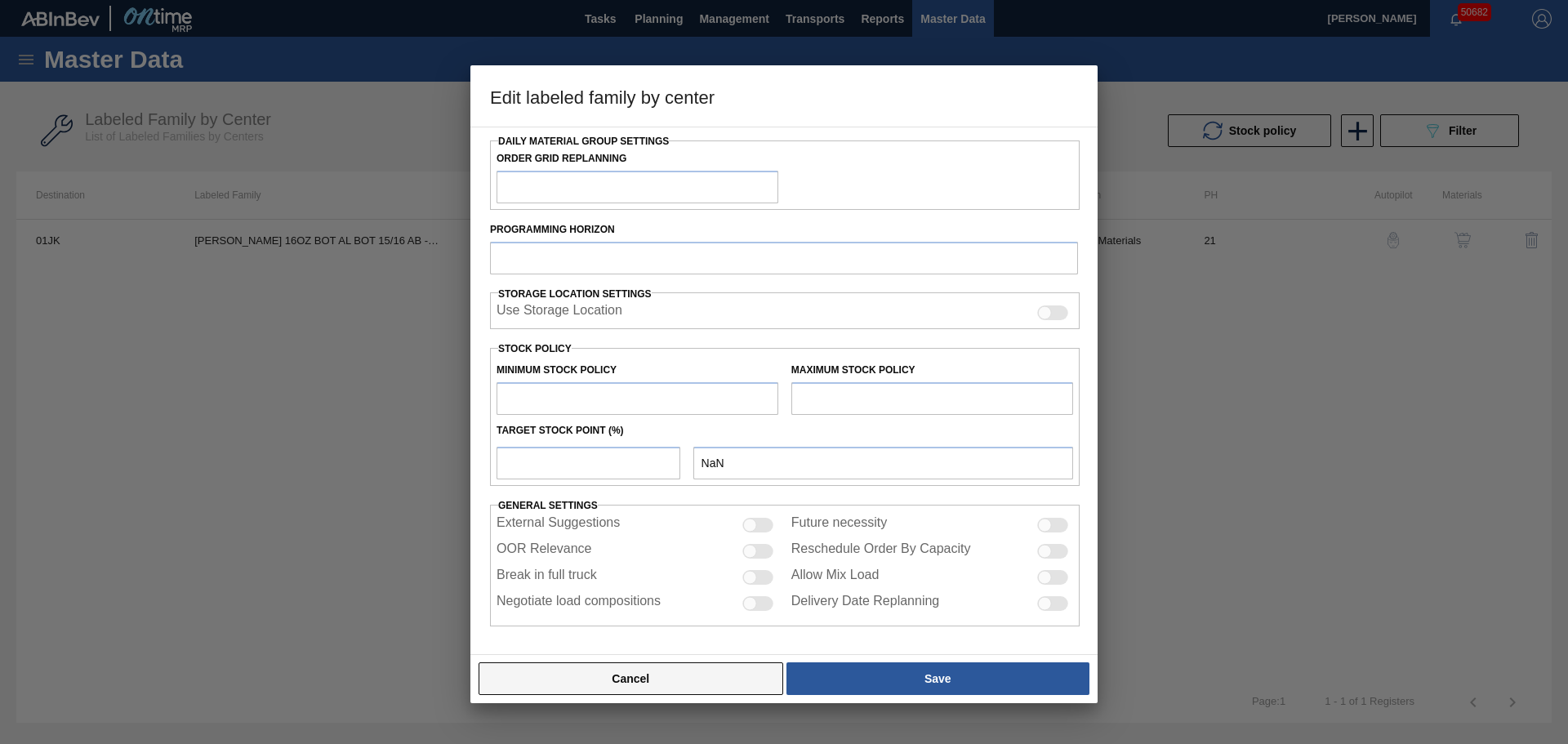
type input "Carriers"
type input "Bottle Carriers"
type input "[PERSON_NAME] 16OZ BOT AL BOT 15/16 AB - VBI"
type input "01JK - Jacksonville Brewery"
type input "21"
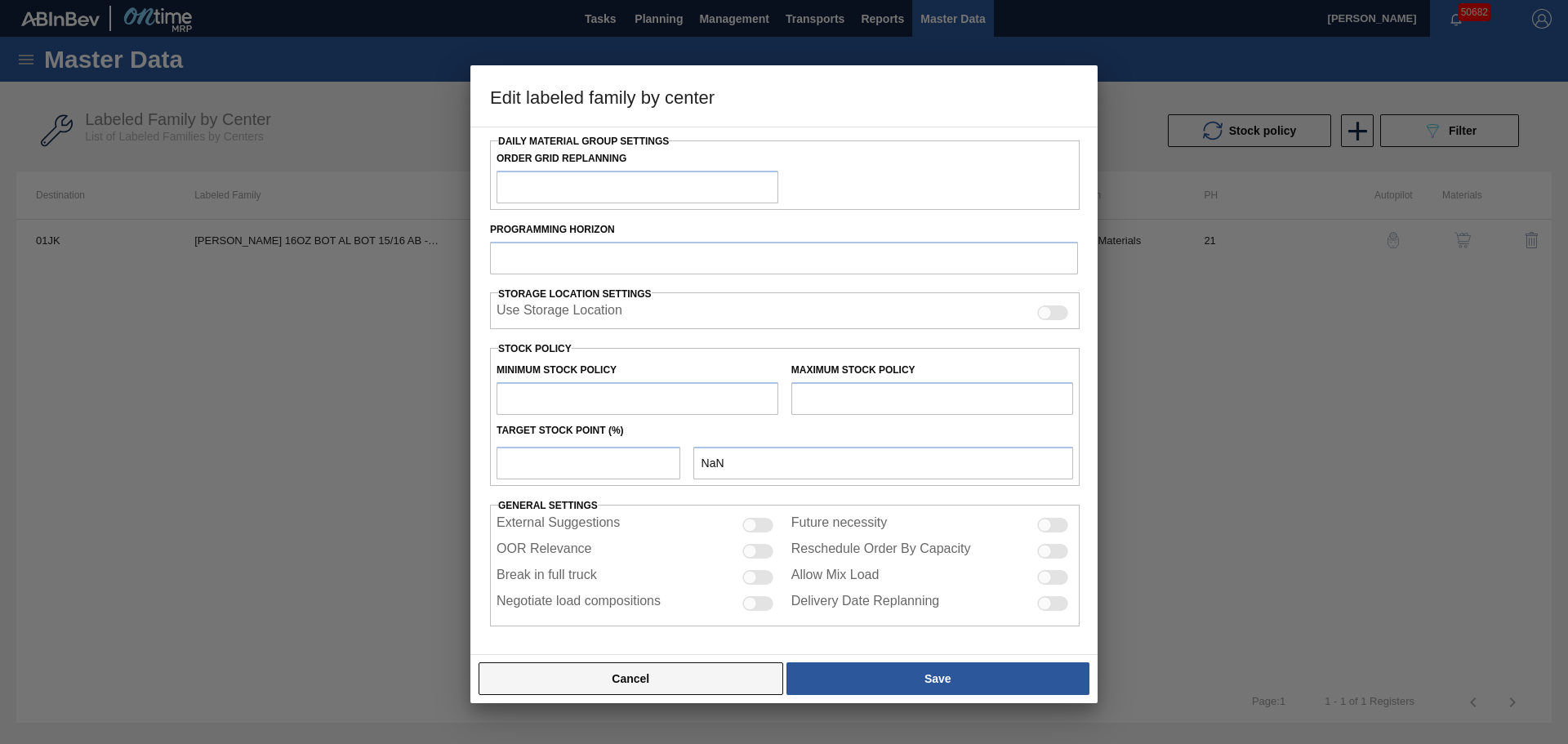
type input "1"
type input "33,434"
type input "0"
type input "1"
checkbox input "true"
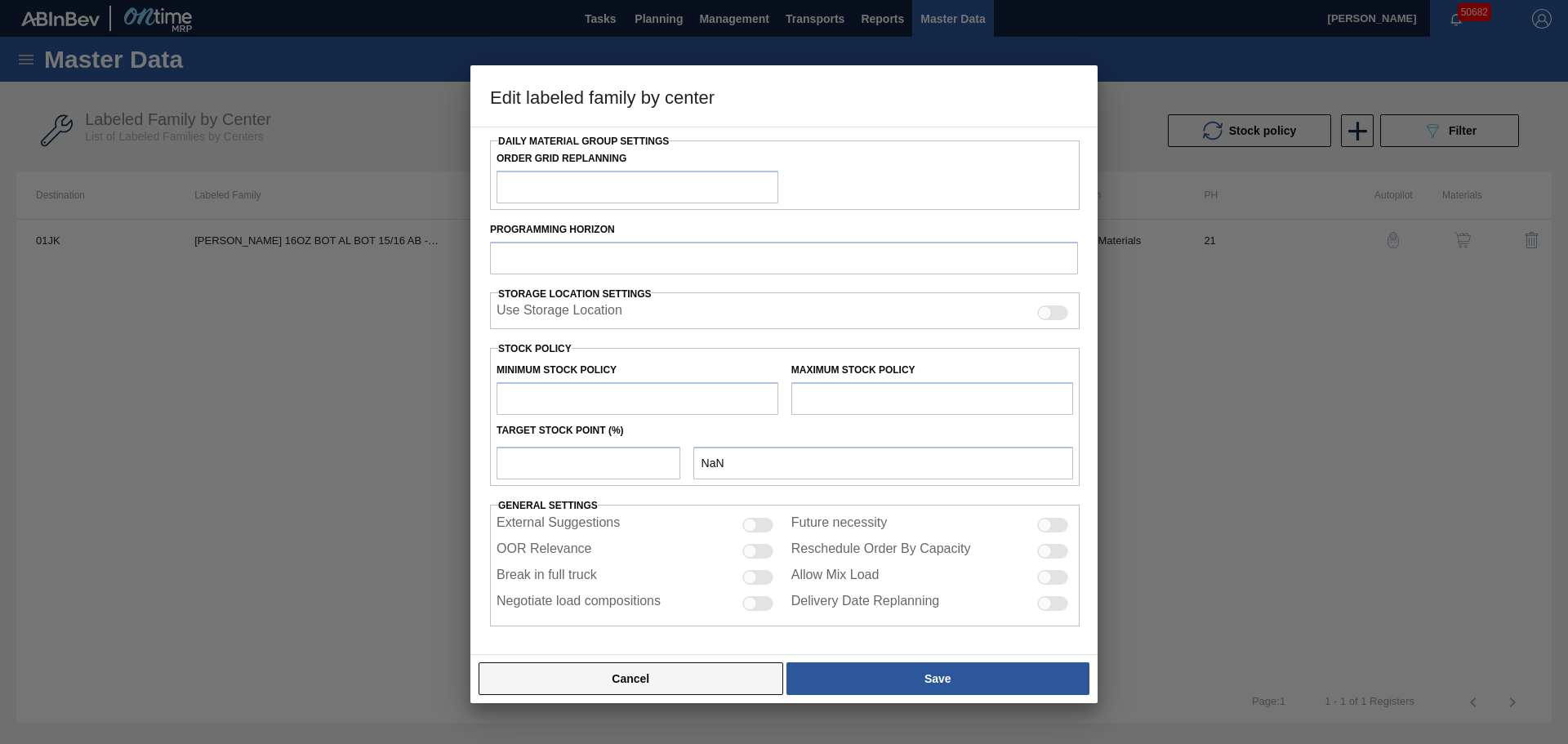
checkbox input "true"
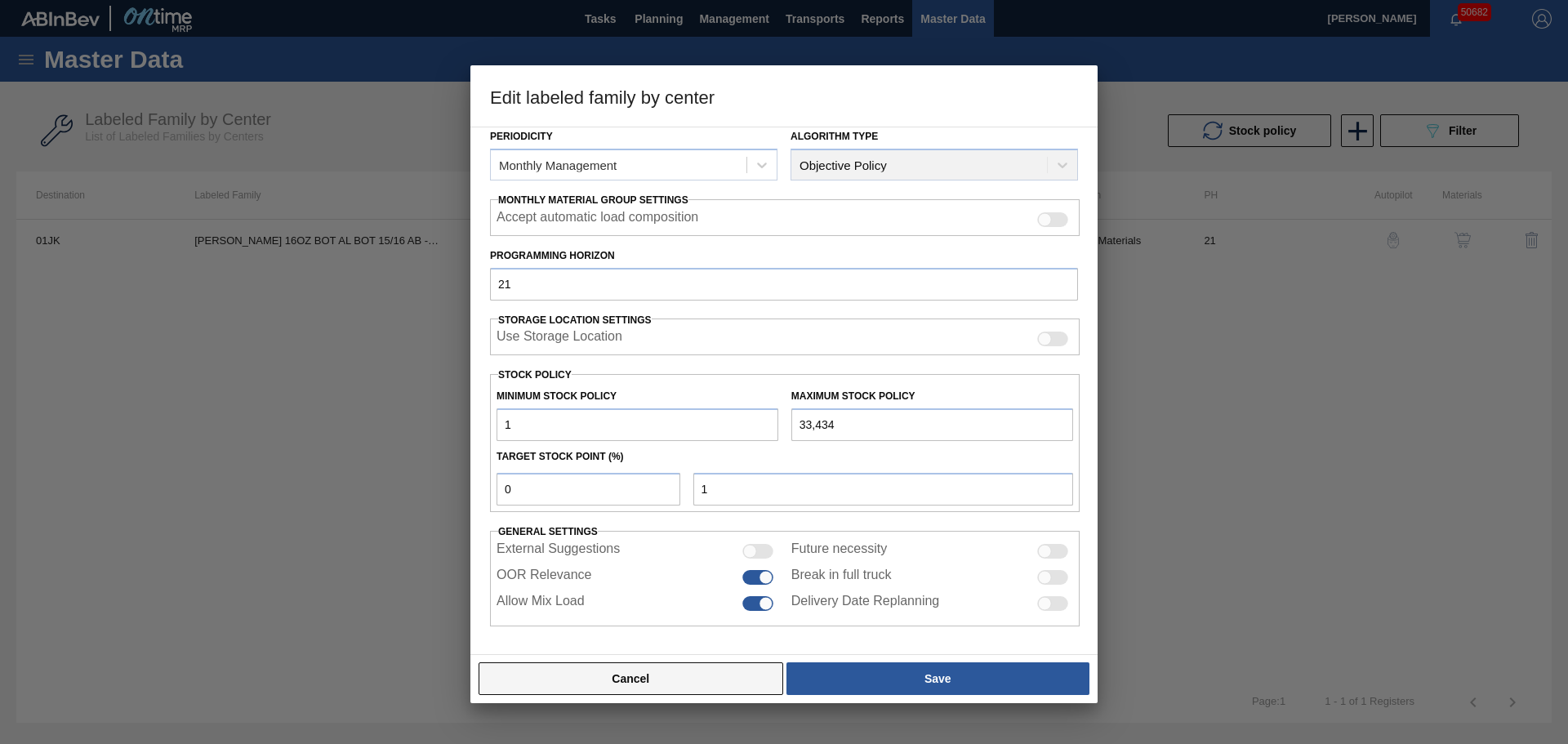
click at [600, 682] on button "Cancel" at bounding box center [630, 678] width 305 height 32
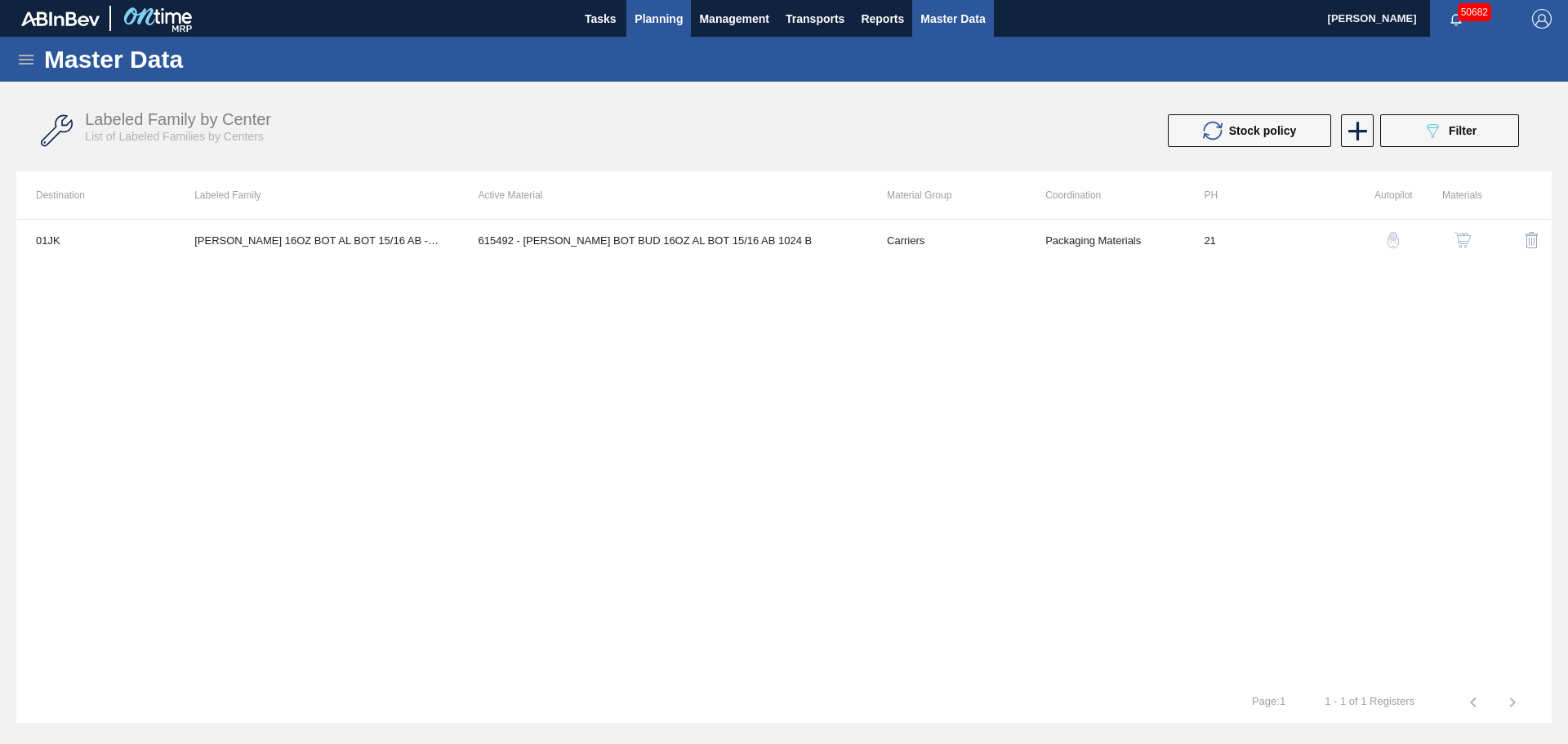
click at [652, 17] on span "Planning" at bounding box center [658, 19] width 48 height 20
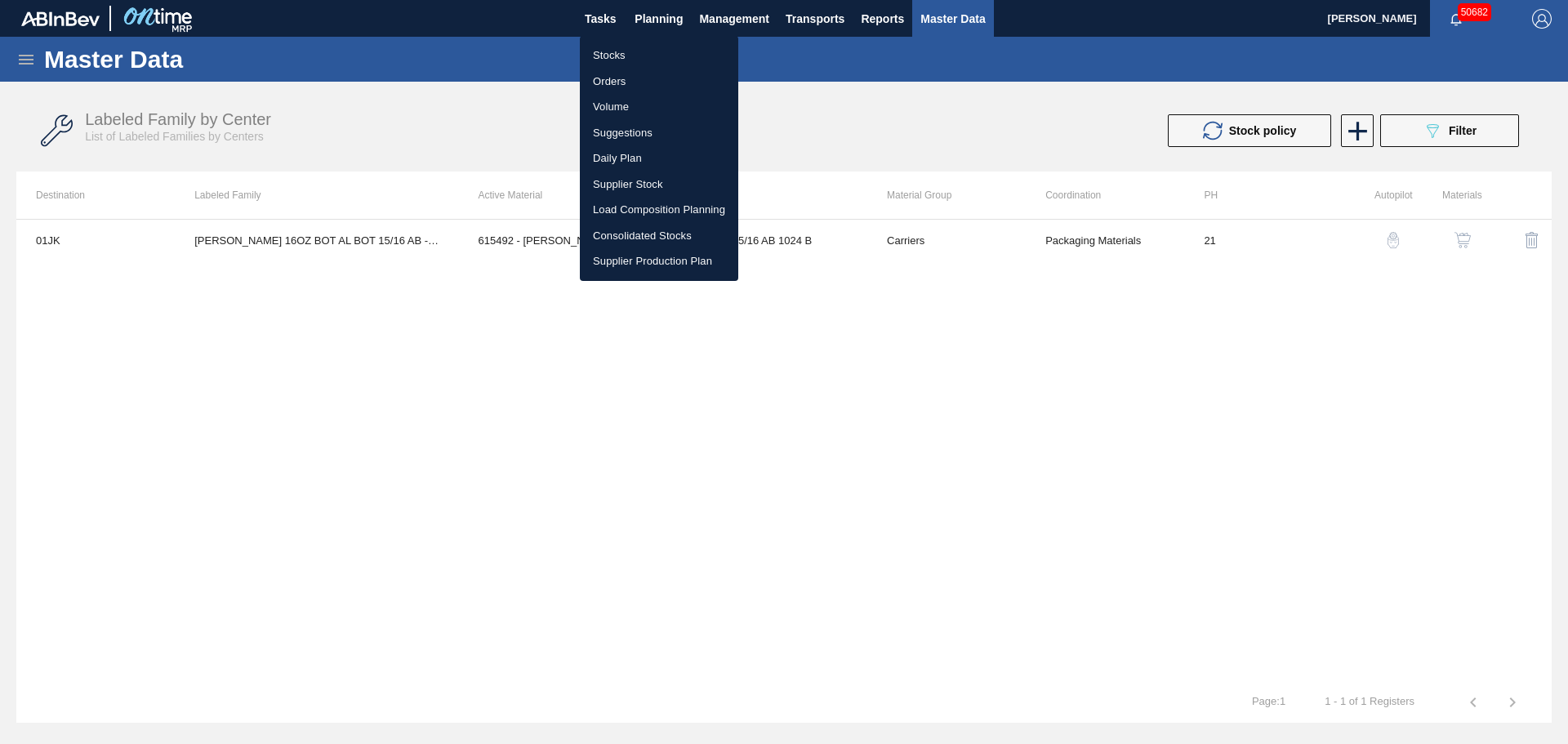
drag, startPoint x: 627, startPoint y: 58, endPoint x: 657, endPoint y: 60, distance: 30.1
click at [627, 58] on li "Stocks" at bounding box center [658, 55] width 159 height 26
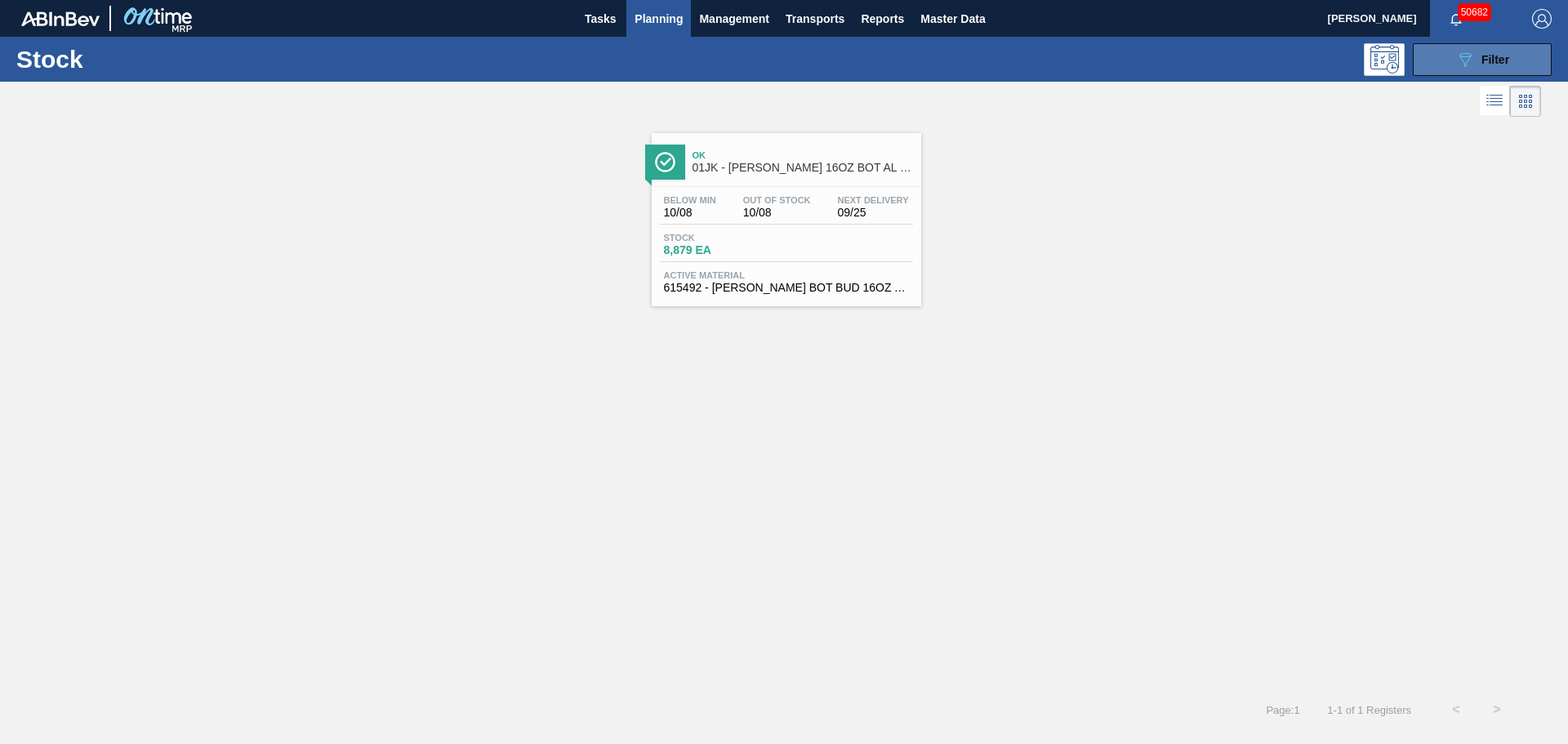
click at [1514, 62] on button "089F7B8B-B2A5-4AFE-B5C0-19BA573D28AC Filter" at bounding box center [1482, 59] width 139 height 32
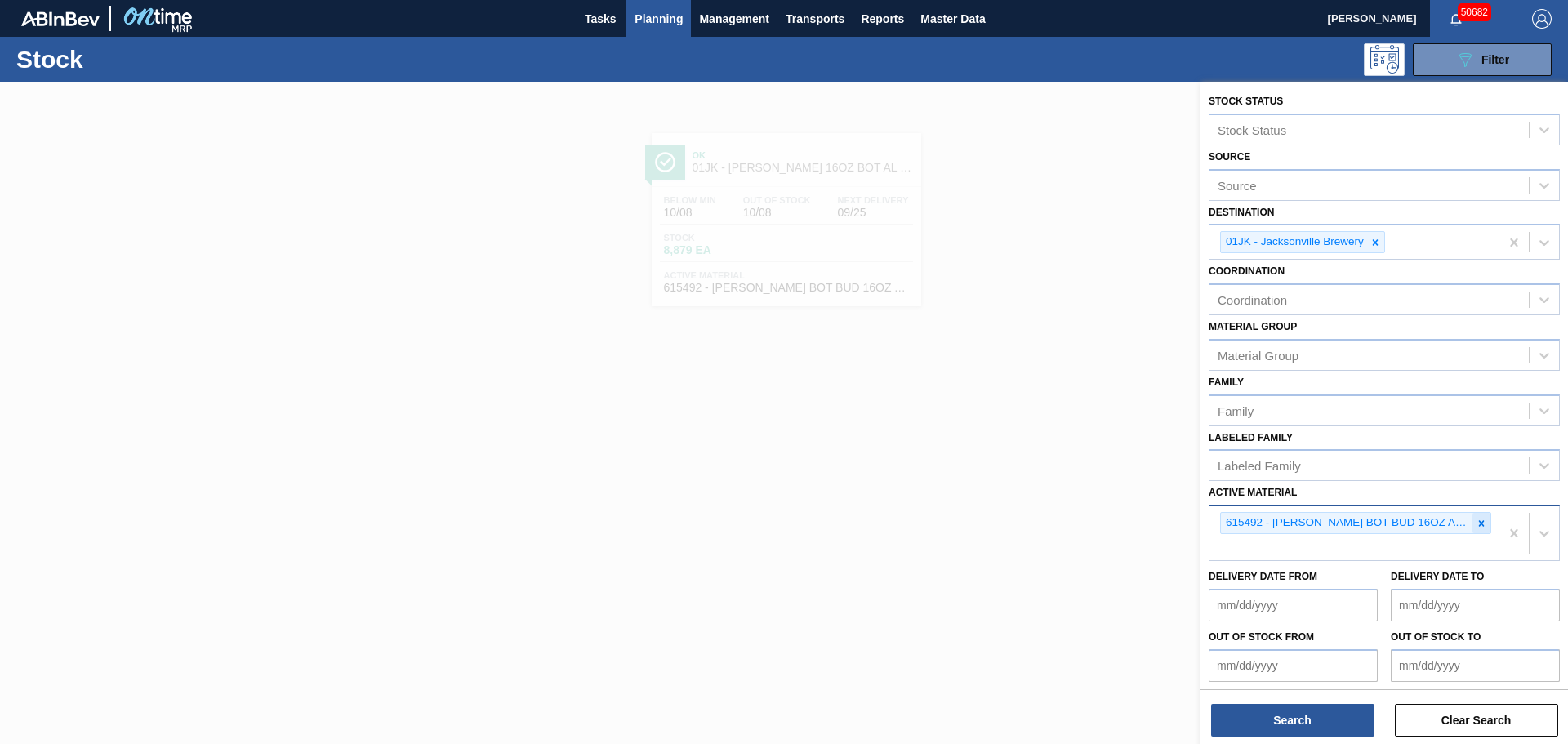
click at [1481, 523] on icon at bounding box center [1481, 523] width 11 height 11
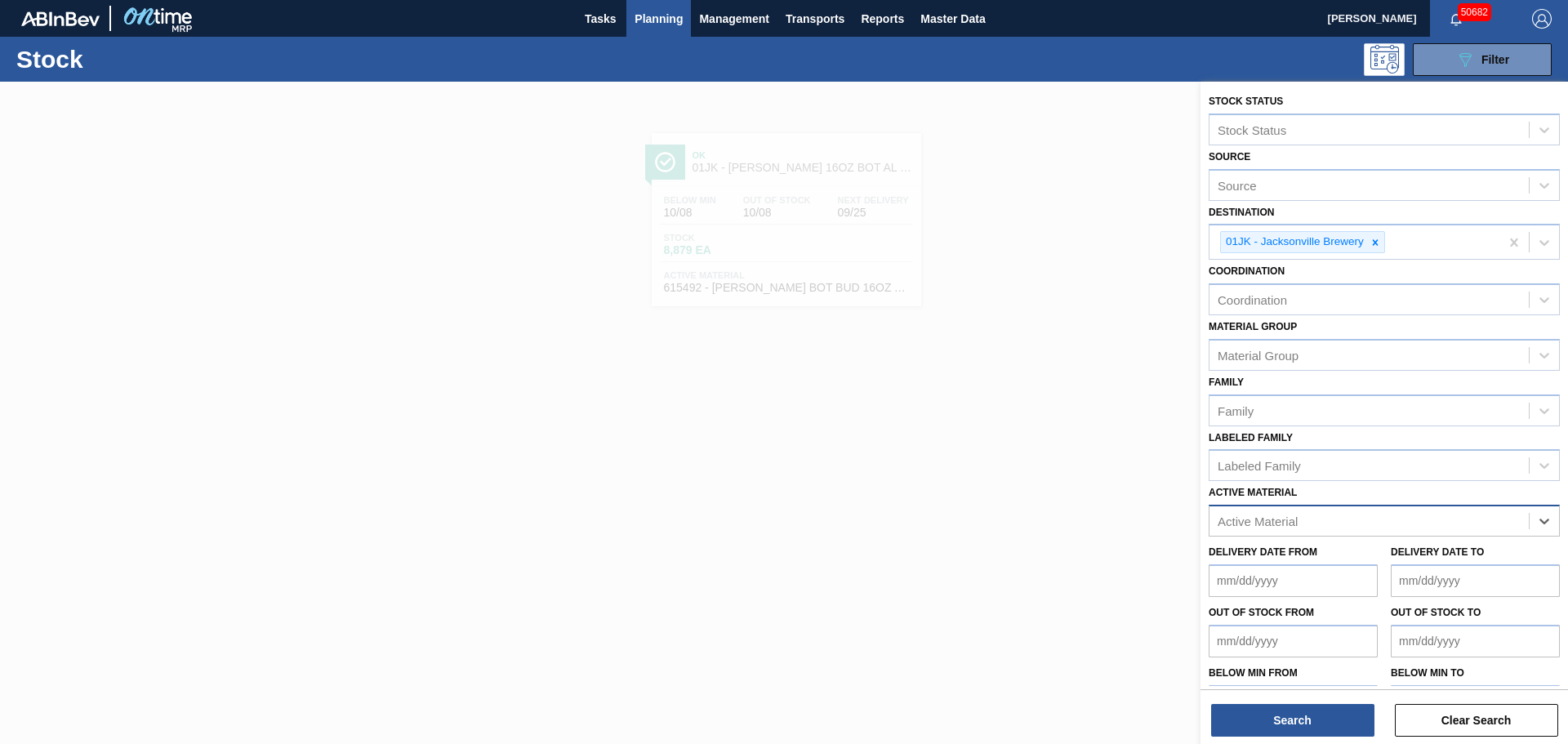
paste Material "615342"
type Material "615342"
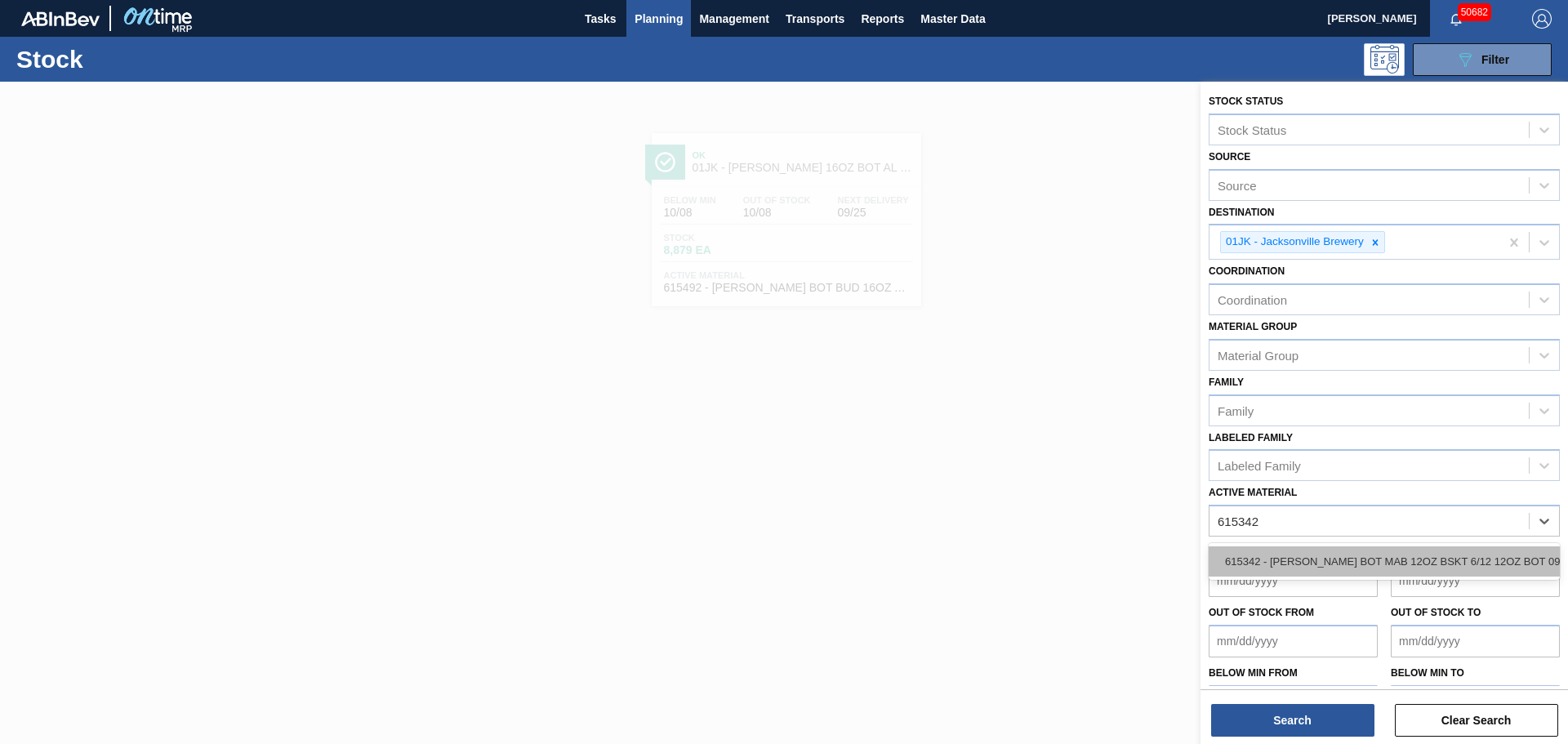
click at [1306, 568] on div "615342 - [PERSON_NAME] BOT MAB 12OZ BSKT 6/12 12OZ BOT 092" at bounding box center [1384, 562] width 351 height 31
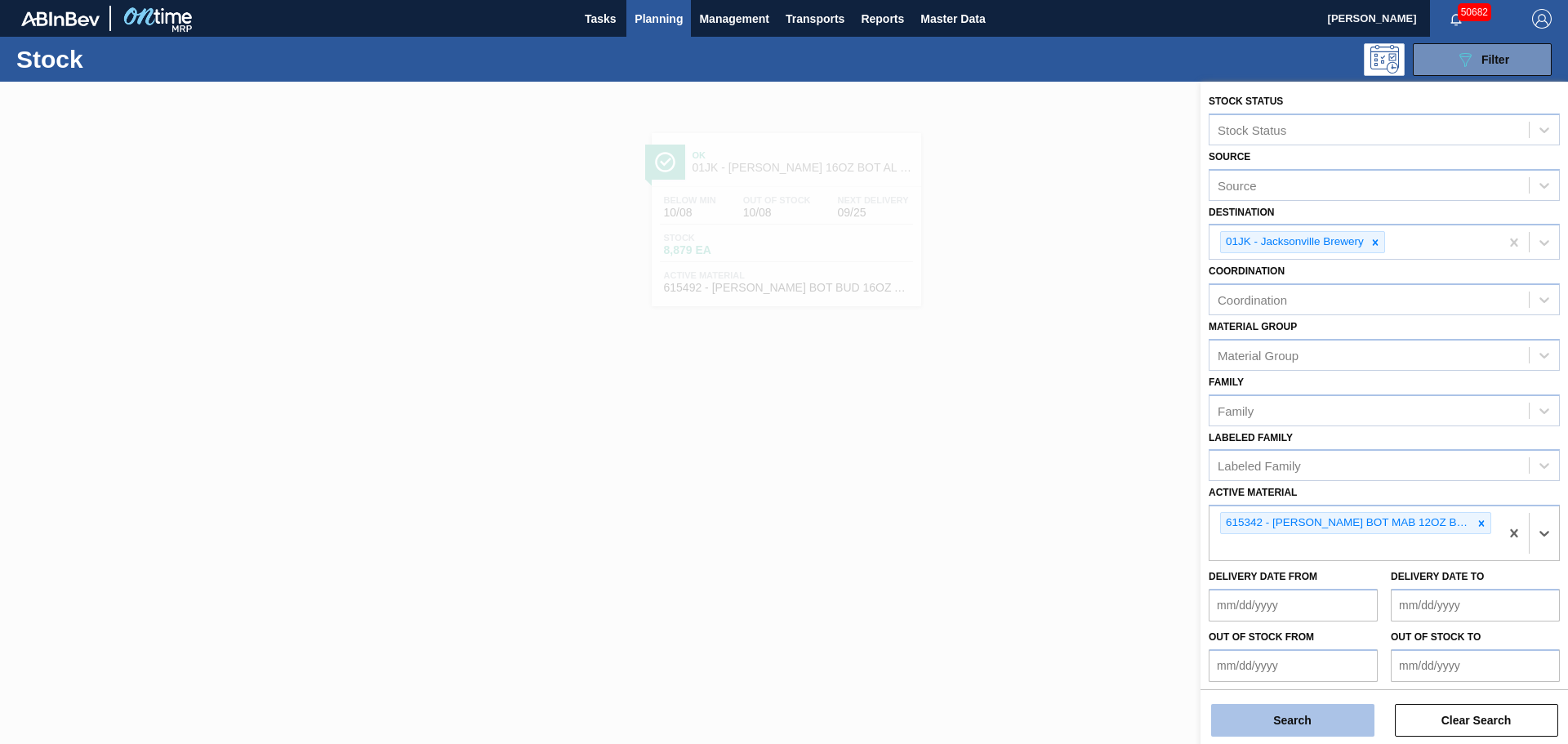
click at [1296, 724] on button "Search" at bounding box center [1292, 719] width 163 height 32
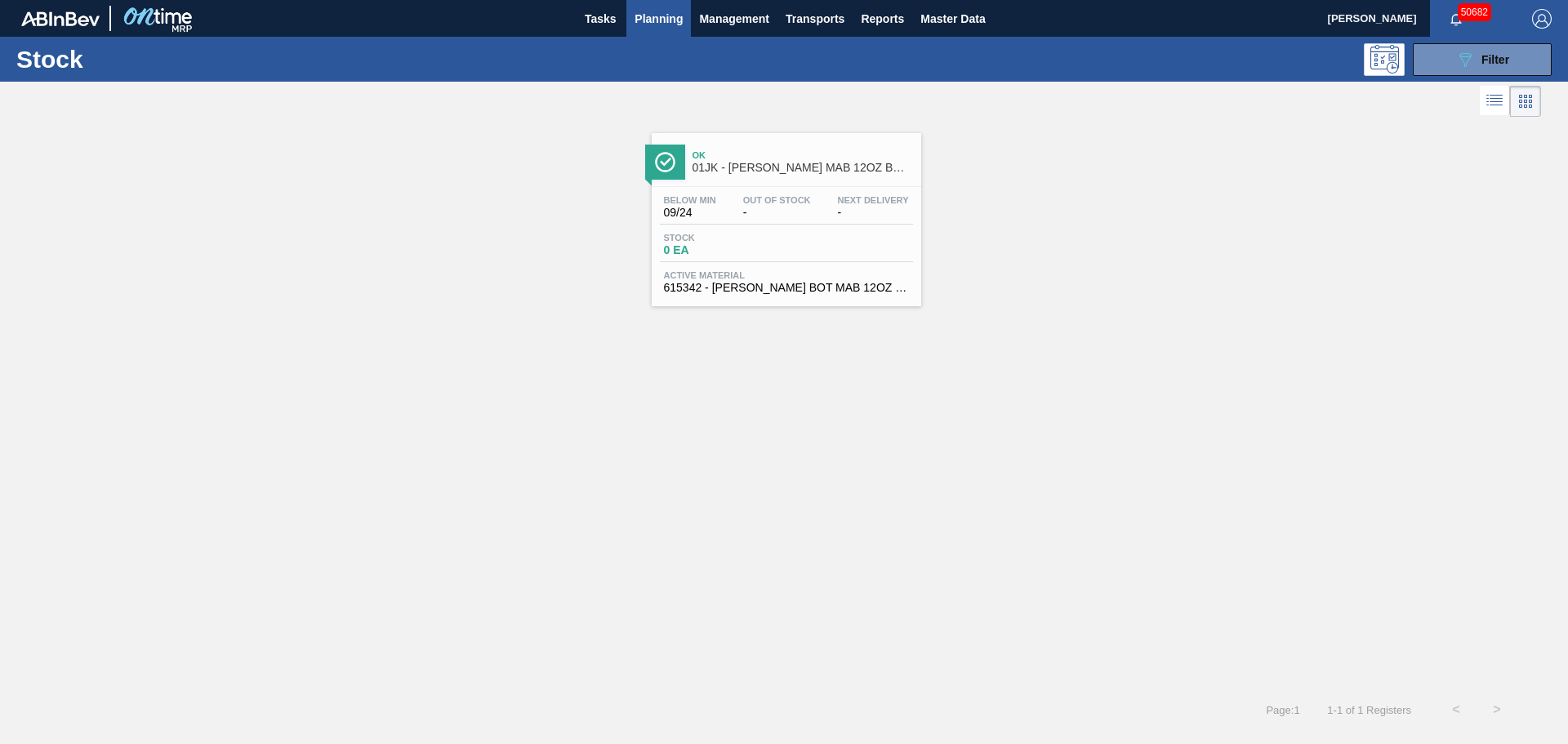
click at [750, 238] on span "Stock" at bounding box center [720, 238] width 115 height 10
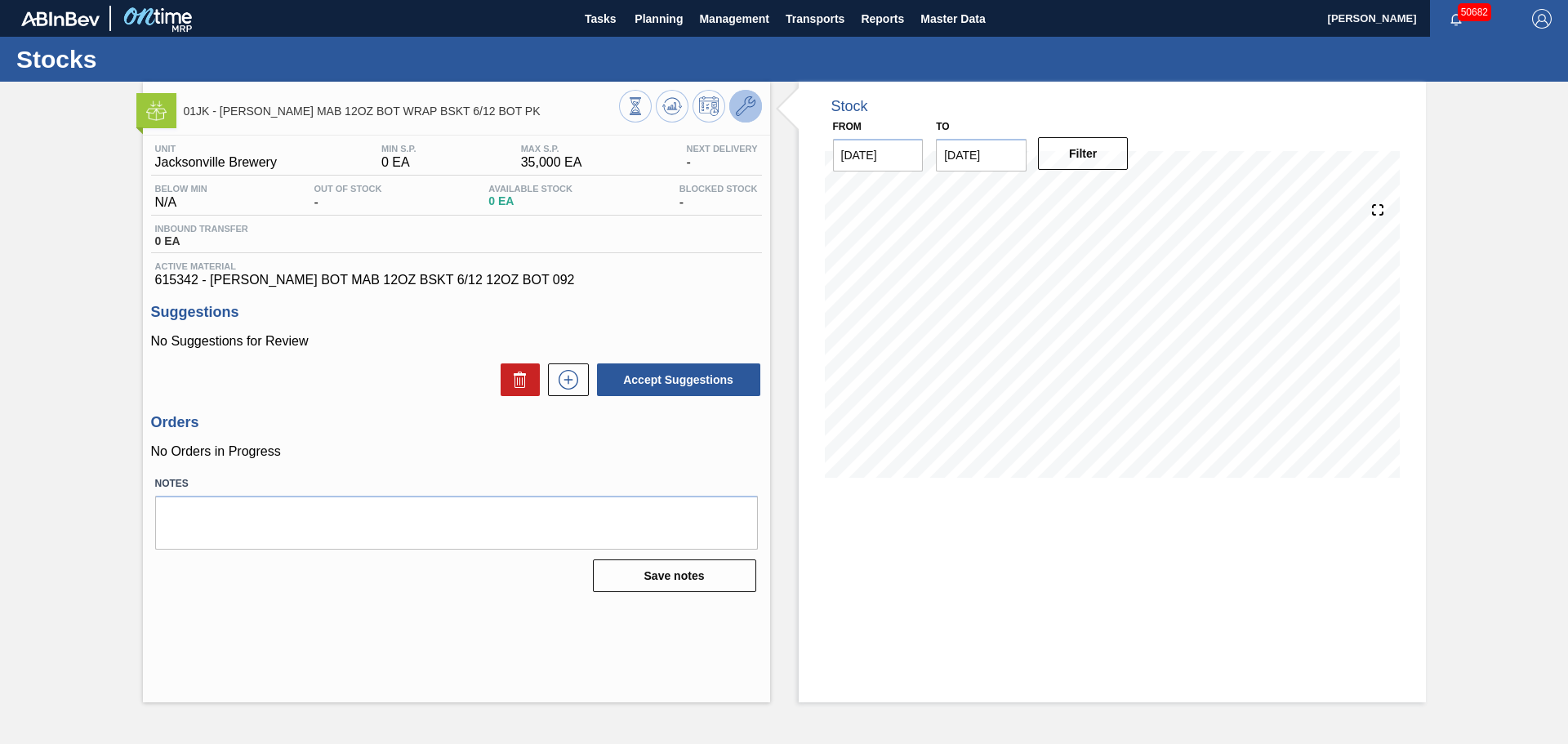
click at [748, 106] on icon at bounding box center [745, 106] width 20 height 20
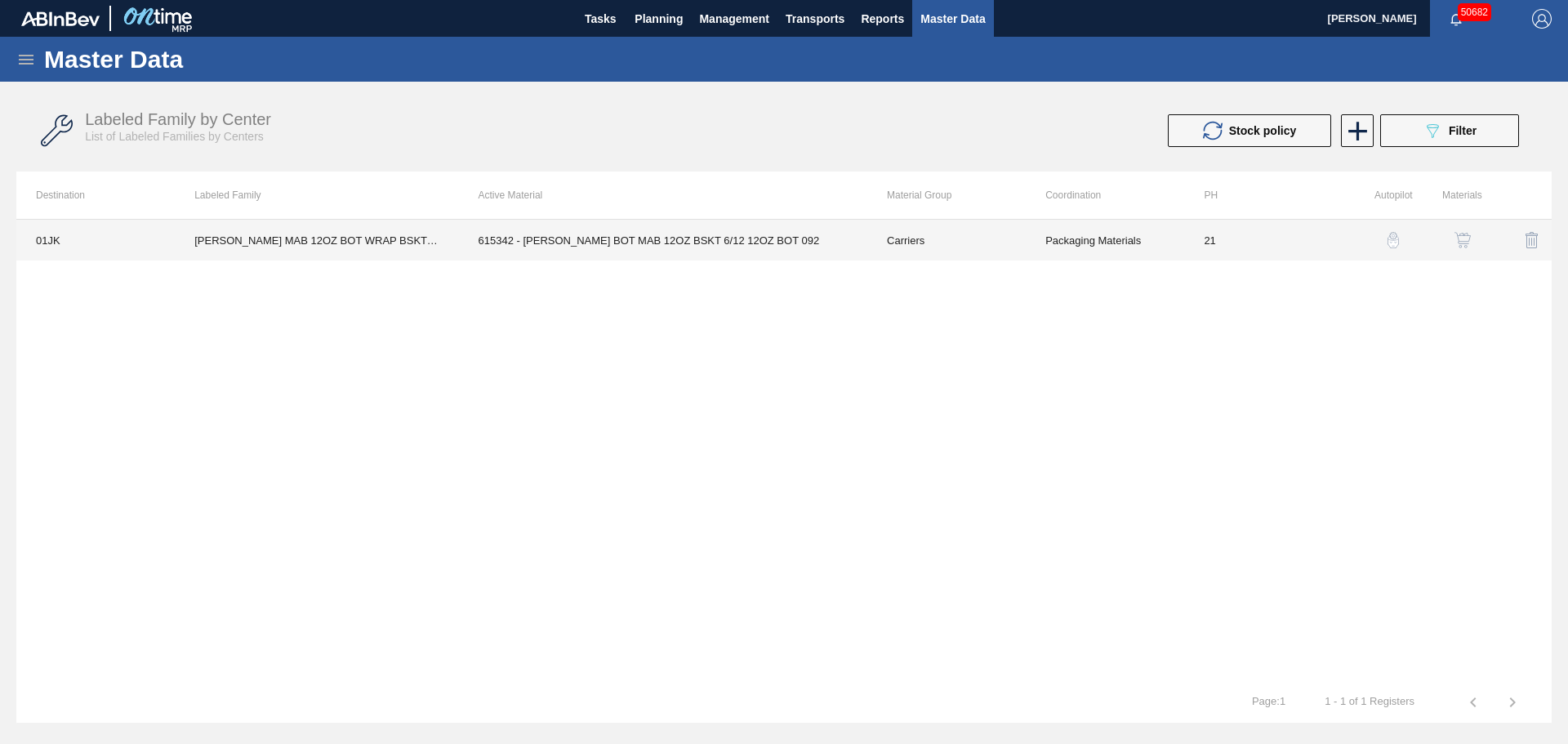
click at [548, 249] on td "615342 - [PERSON_NAME] BOT MAB 12OZ BSKT 6/12 12OZ BOT 092" at bounding box center [663, 240] width 408 height 41
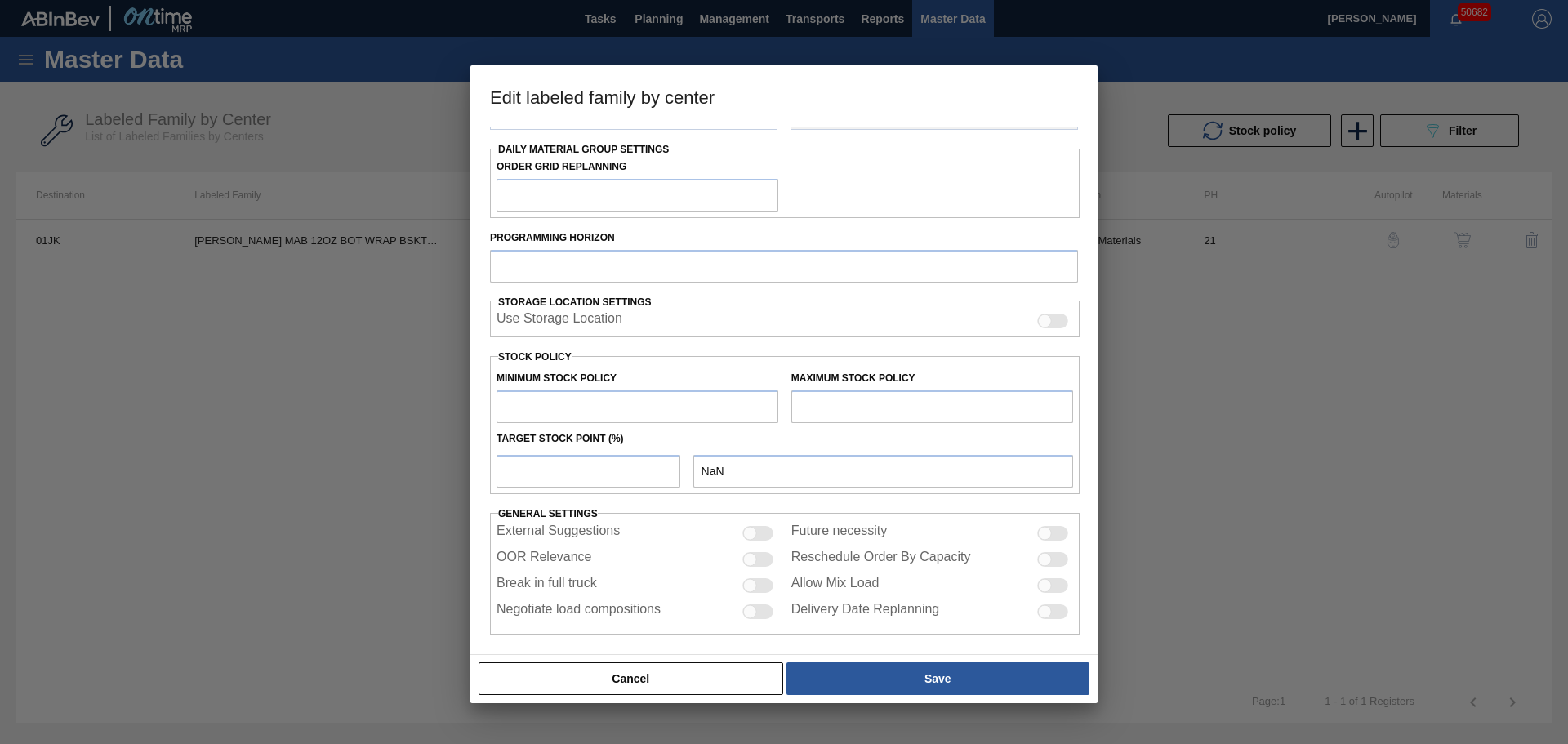
type input "Carriers"
type input "Bottle Carriers"
type input "[PERSON_NAME] MAB 12OZ BOT WRAP BSKT 6/12 BOT PK"
type input "01JK - Jacksonville Brewery"
type input "21"
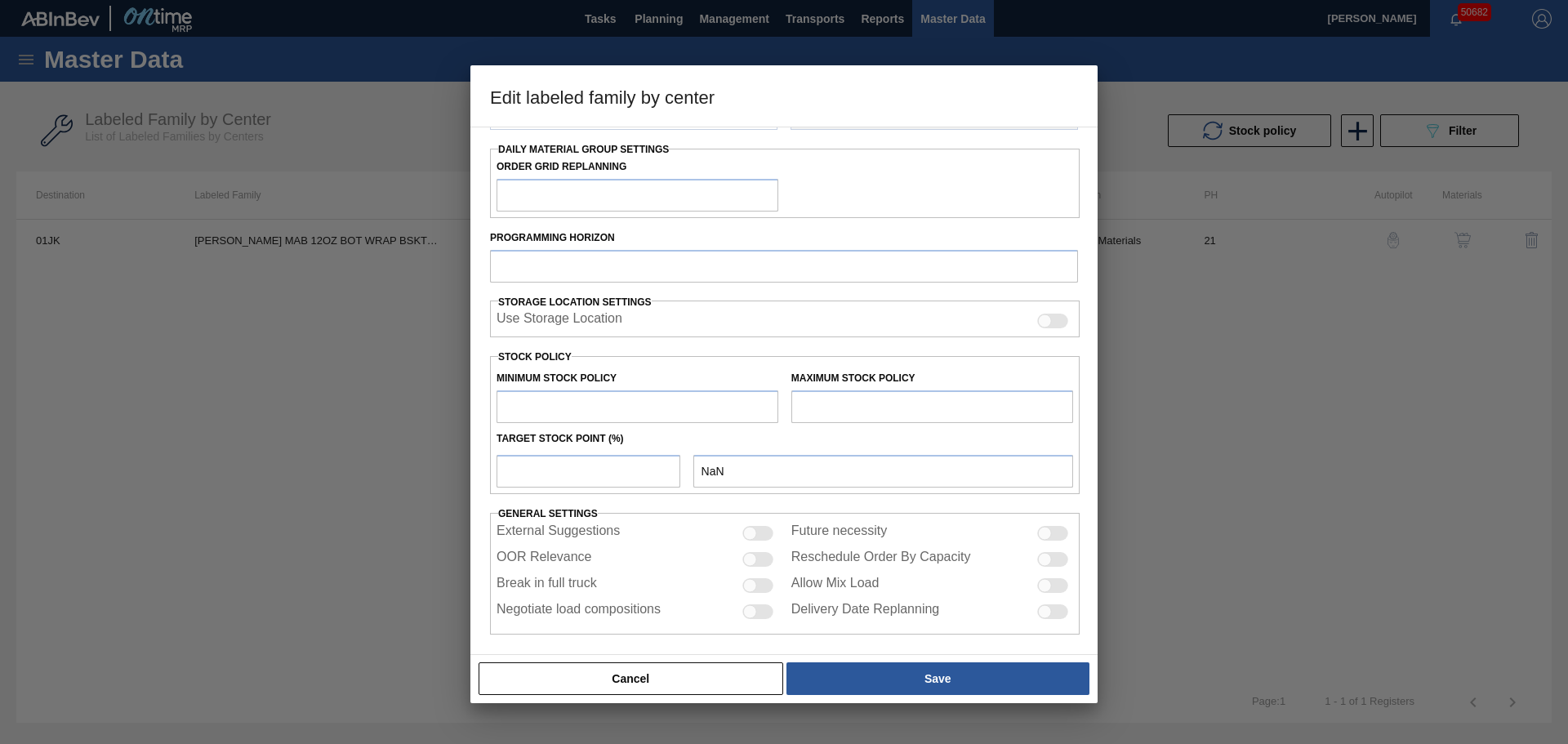
type input "0"
type input "35,000"
type input "0"
checkbox input "true"
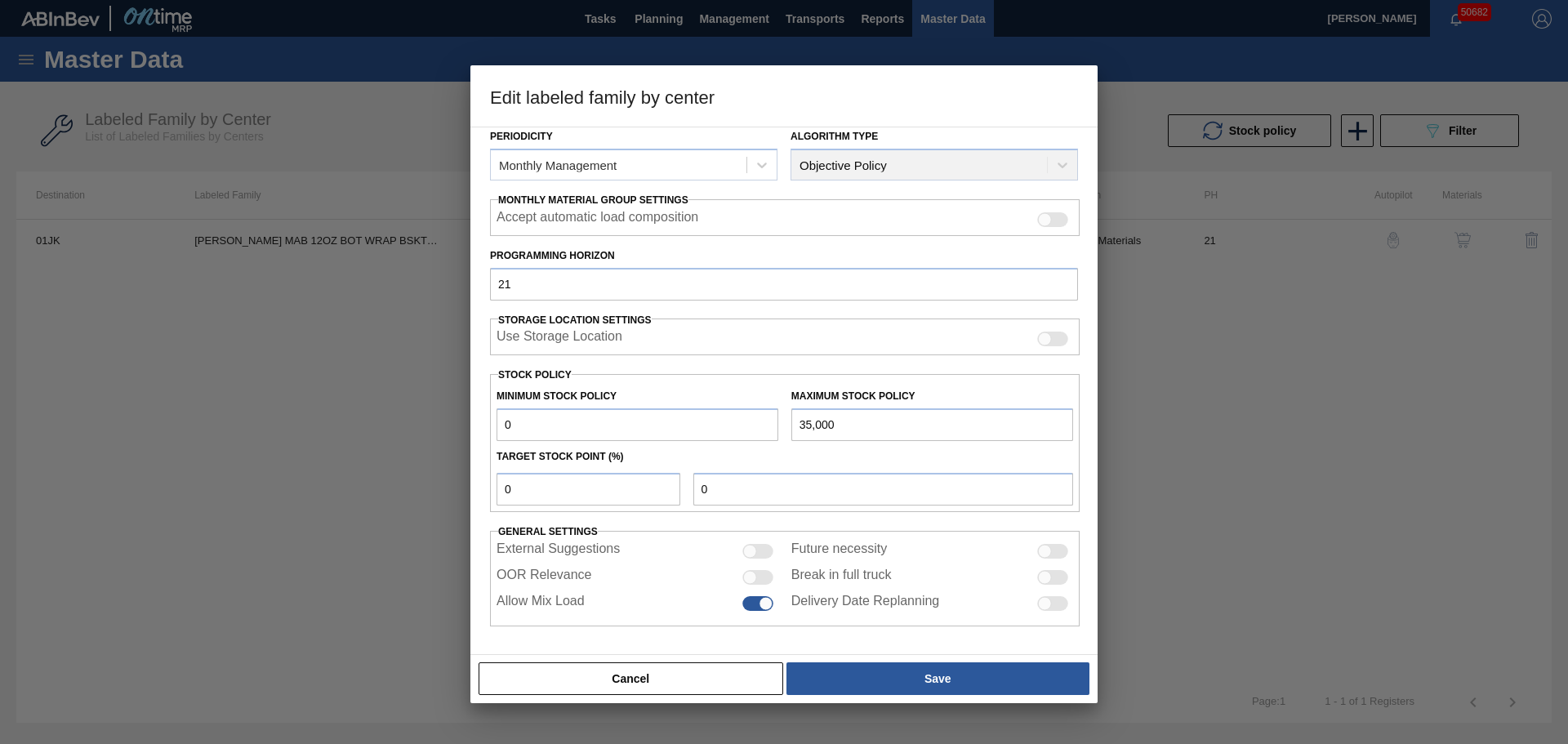
scroll to position [199, 0]
drag, startPoint x: 572, startPoint y: 428, endPoint x: 450, endPoint y: 432, distance: 122.1
click at [450, 432] on div "Edit labeled family by center Material Group Carriers Family Bottle Carriers La…" at bounding box center [784, 372] width 1568 height 744
type input "1"
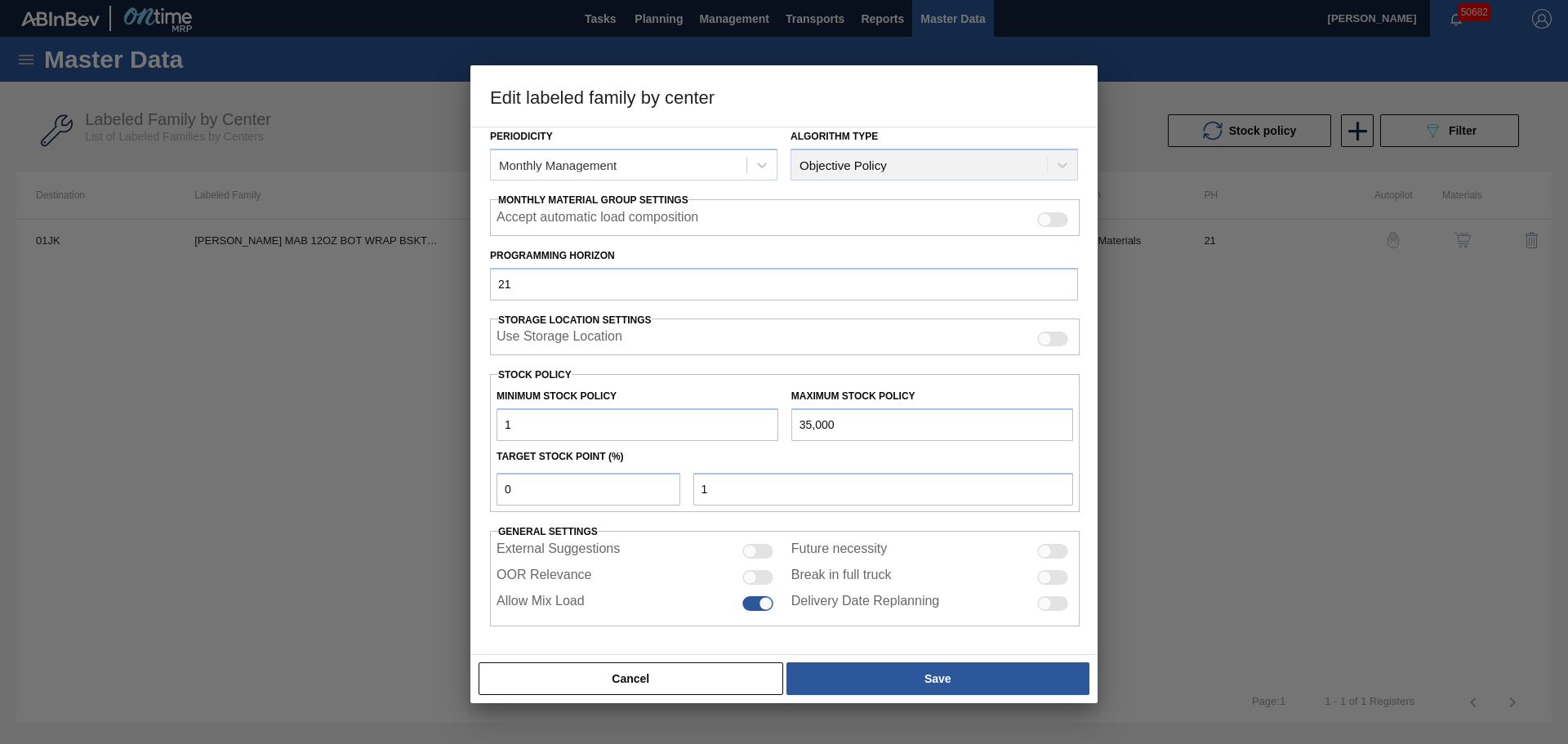
type input "1"
click at [761, 577] on div at bounding box center [758, 577] width 31 height 14
checkbox input "true"
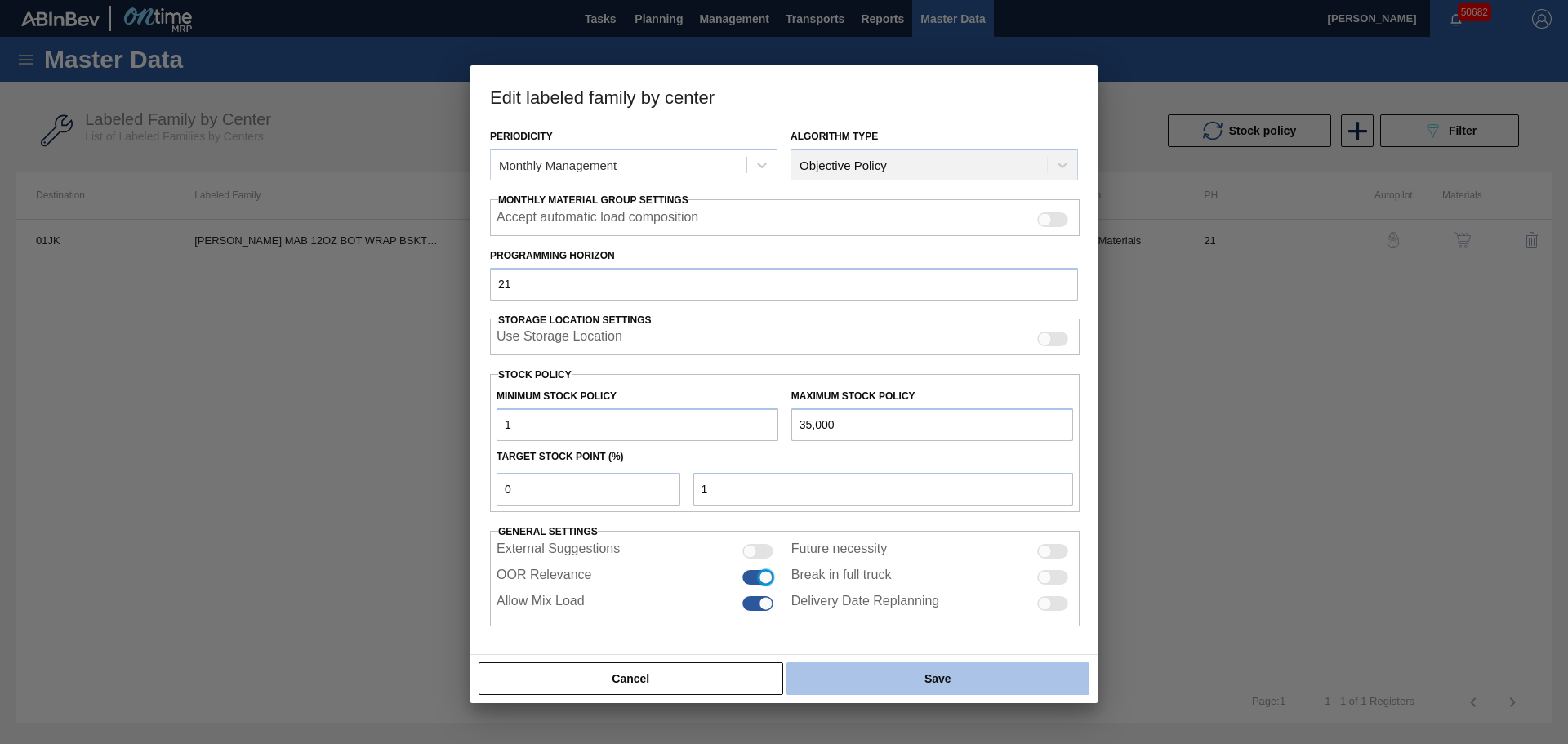
click at [949, 682] on button "Save" at bounding box center [938, 678] width 303 height 32
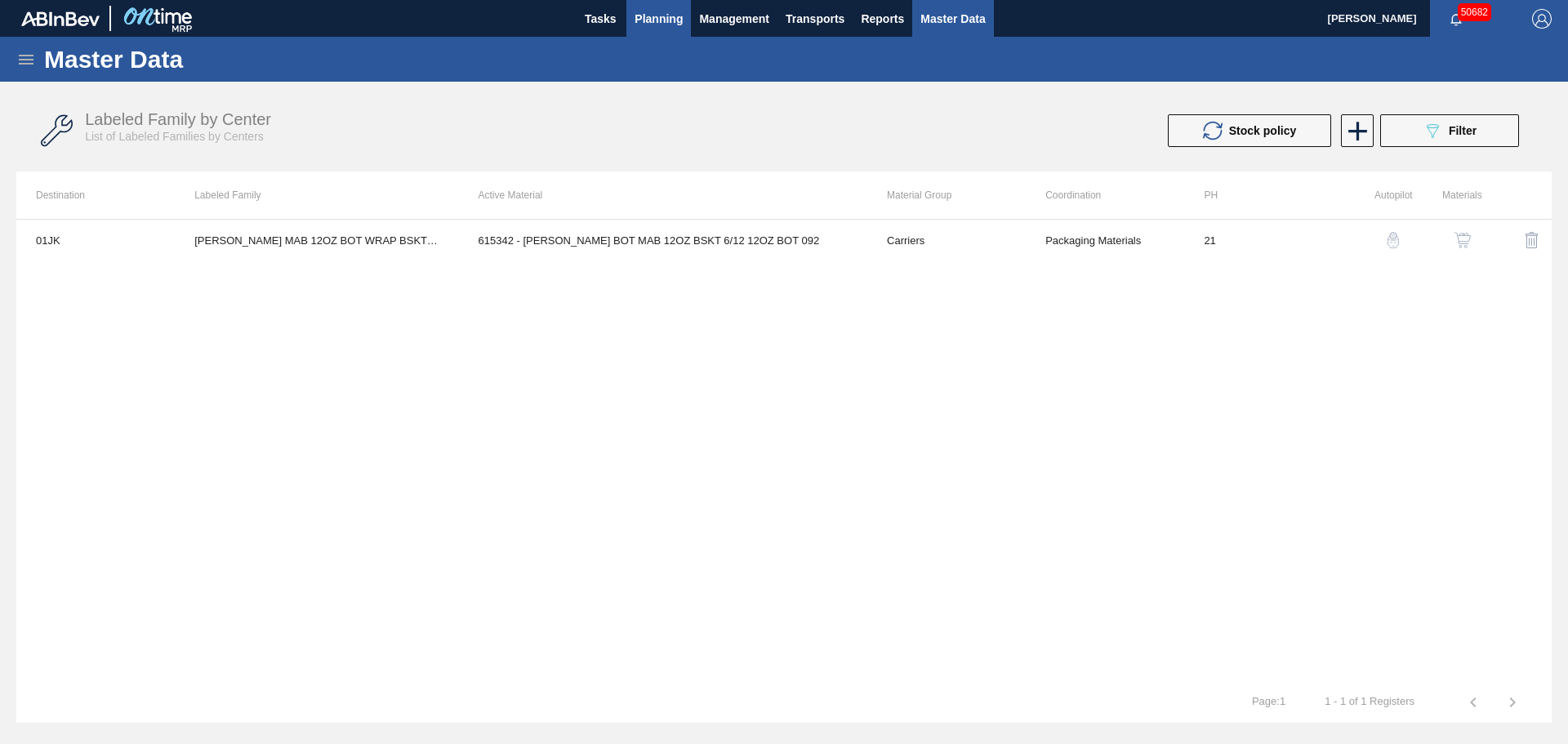
click at [666, 22] on span "Planning" at bounding box center [658, 19] width 48 height 20
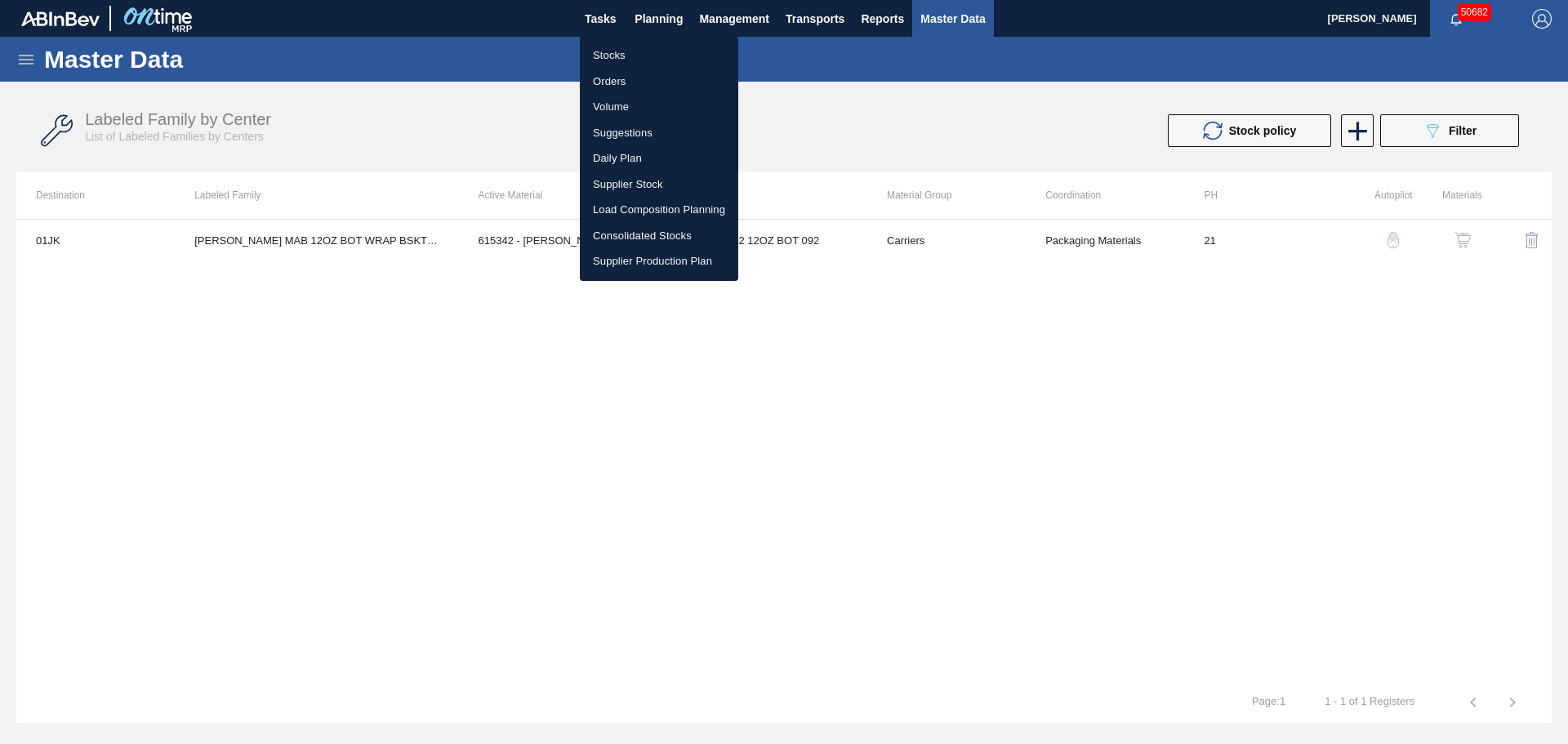
click at [621, 52] on li "Stocks" at bounding box center [658, 55] width 159 height 26
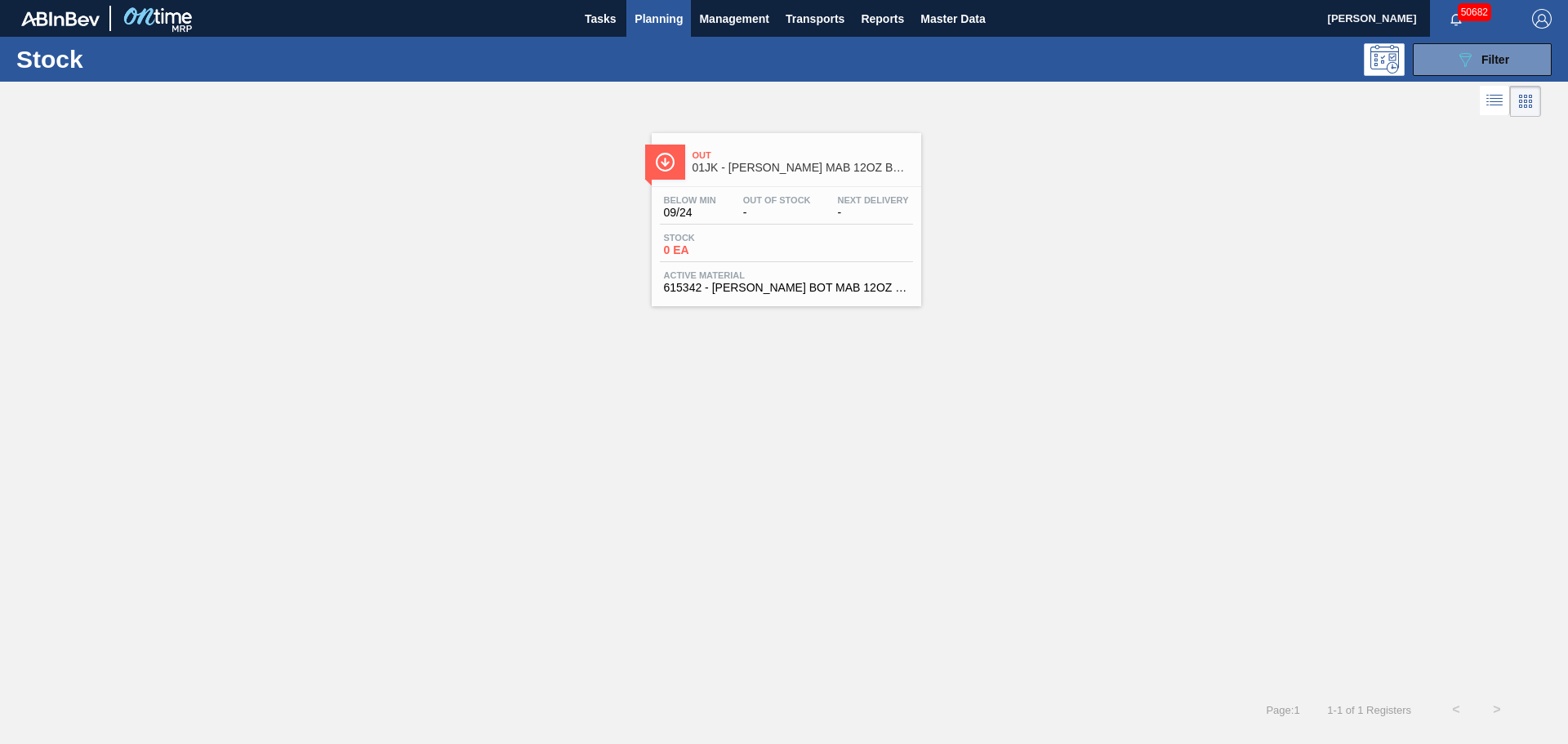
click at [662, 19] on span "Planning" at bounding box center [658, 19] width 48 height 20
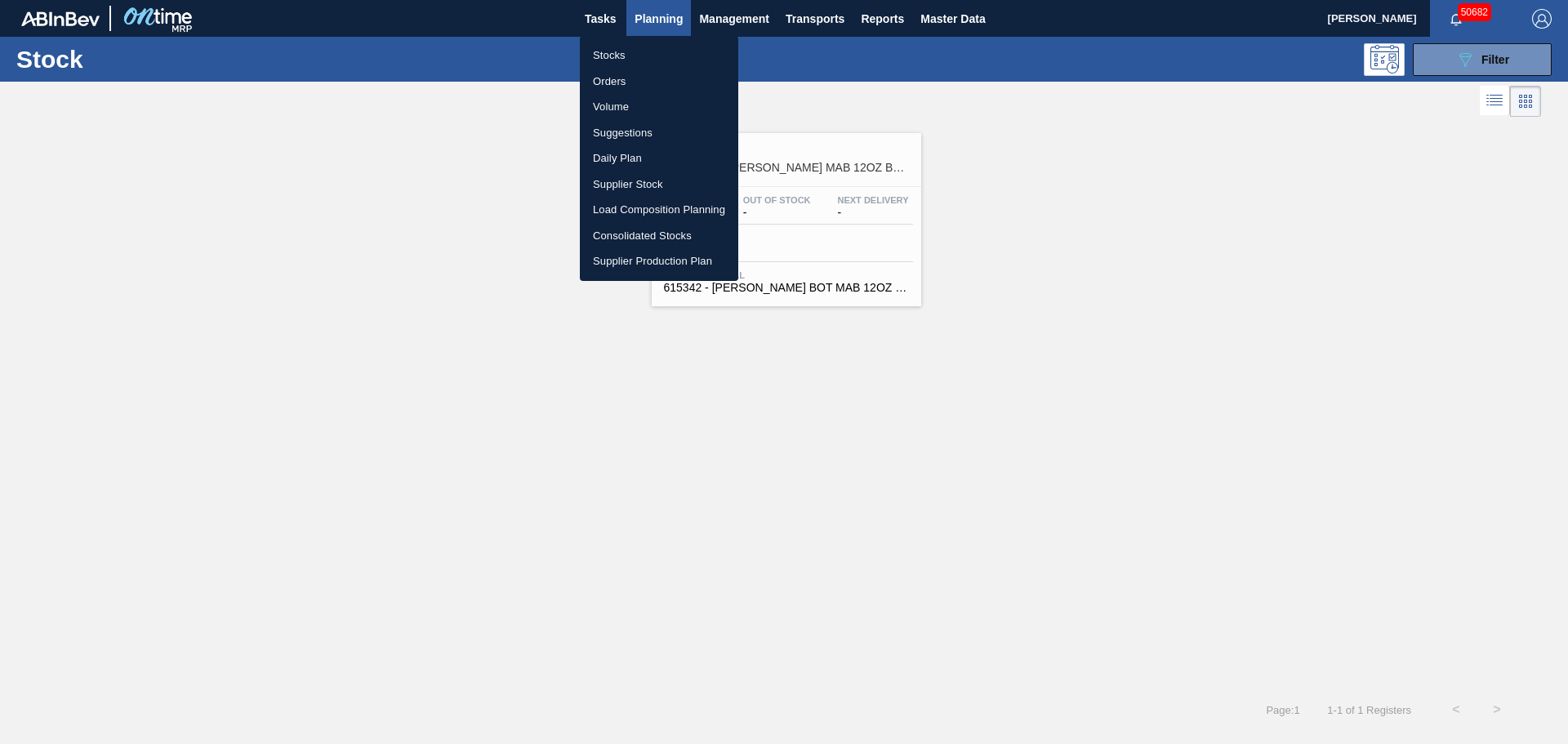
click at [608, 52] on li "Stocks" at bounding box center [658, 55] width 159 height 26
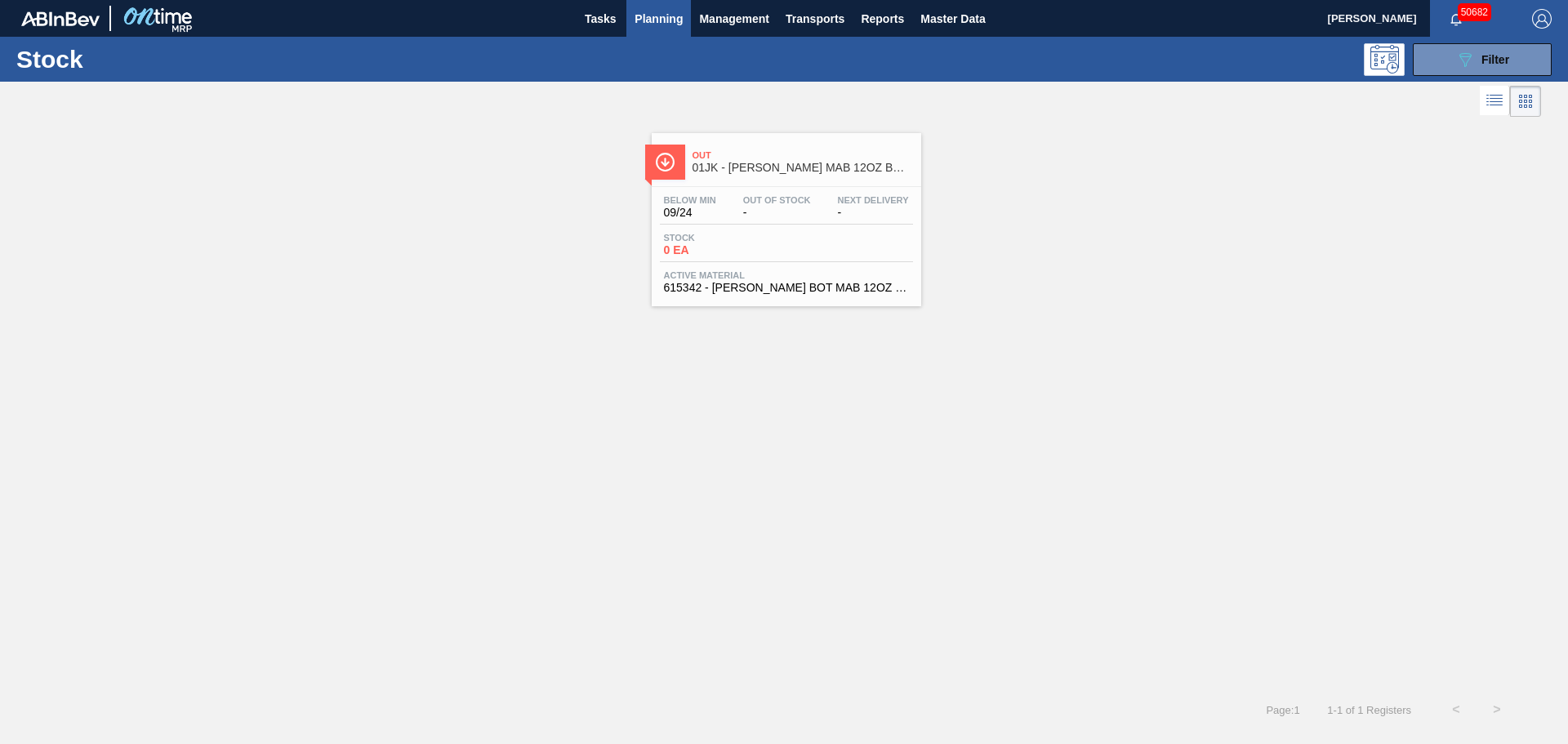
click at [839, 223] on div "Below Min 09/24 Out Of Stock - Next Delivery -" at bounding box center [787, 210] width 253 height 30
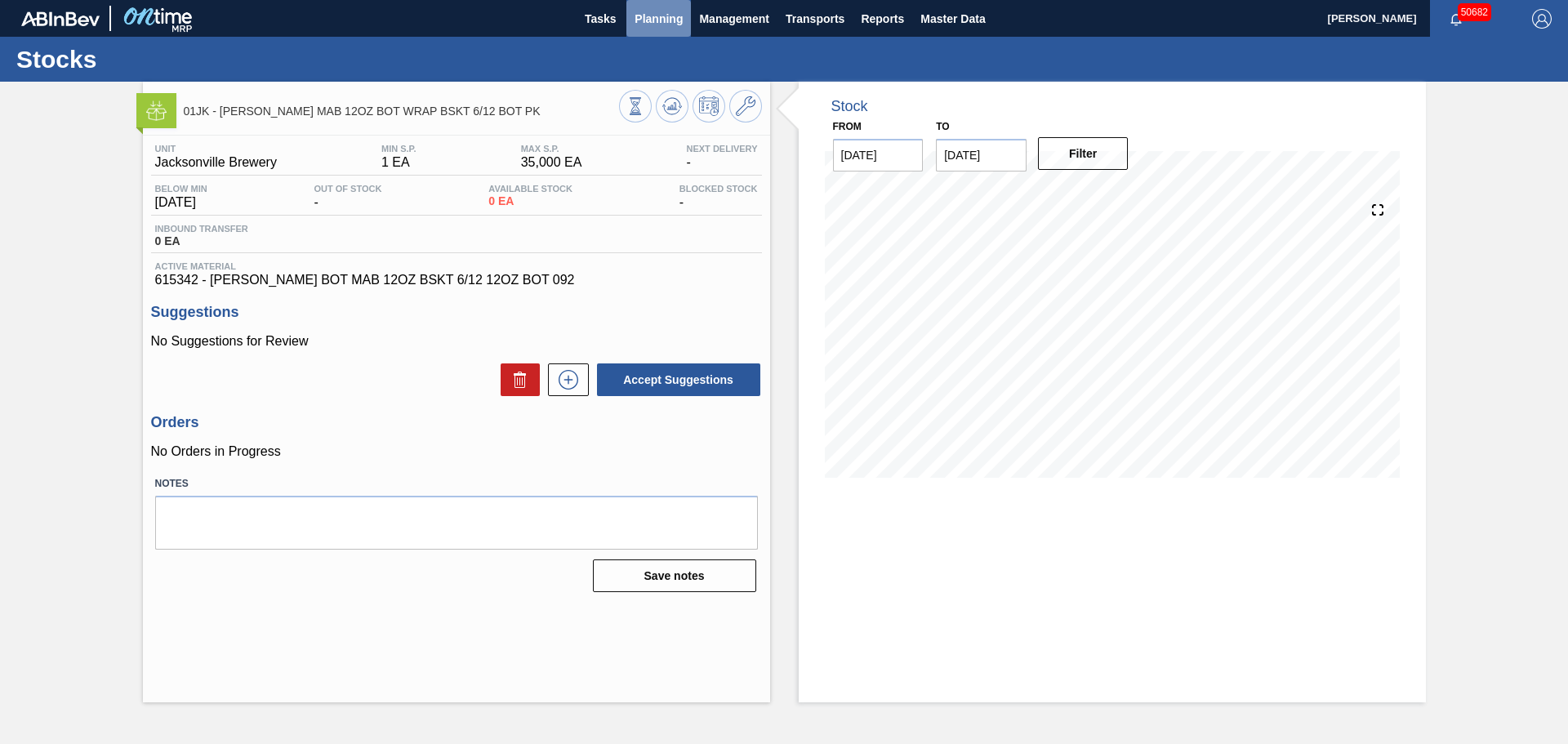
click at [647, 25] on span "Planning" at bounding box center [658, 19] width 48 height 20
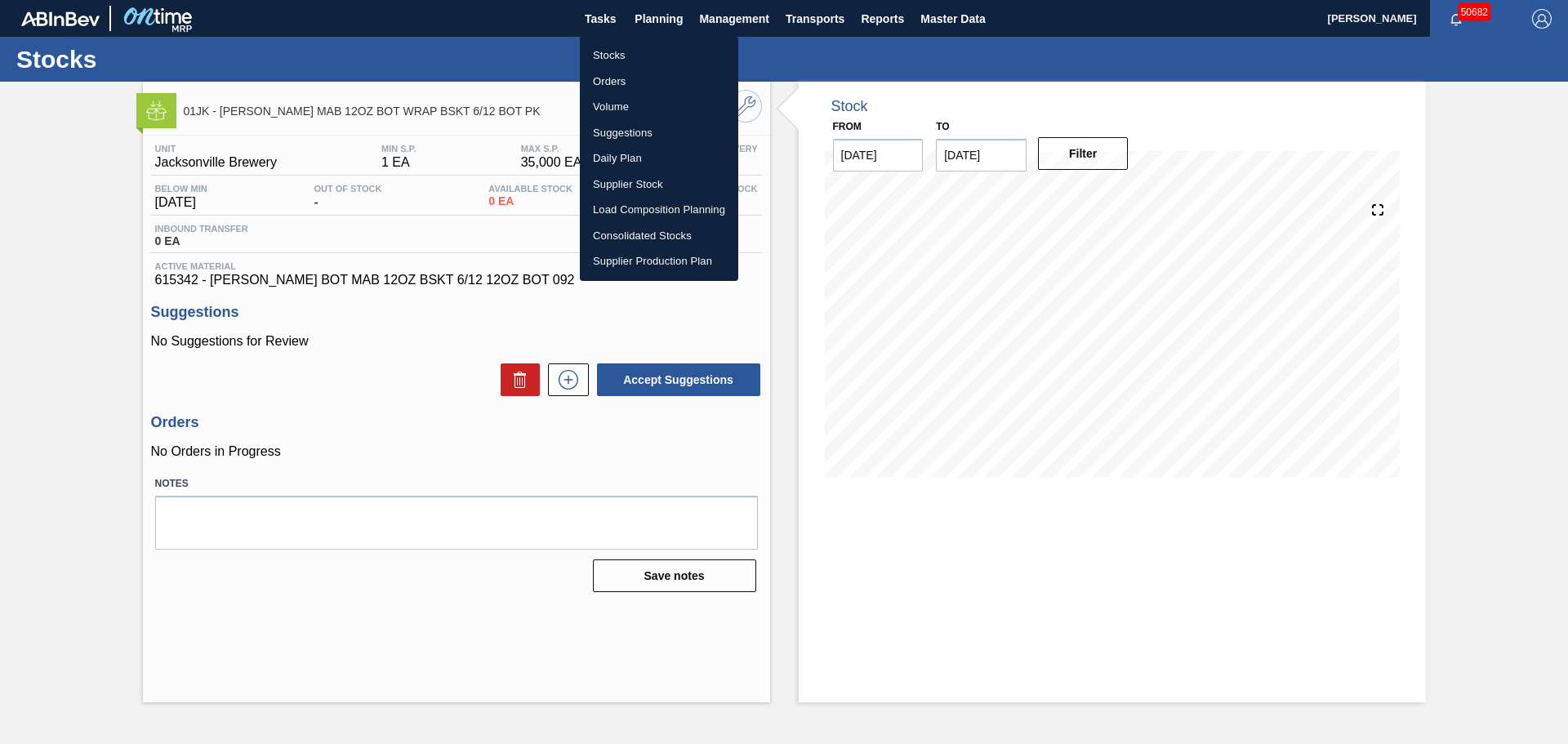
click at [617, 51] on li "Stocks" at bounding box center [658, 55] width 159 height 26
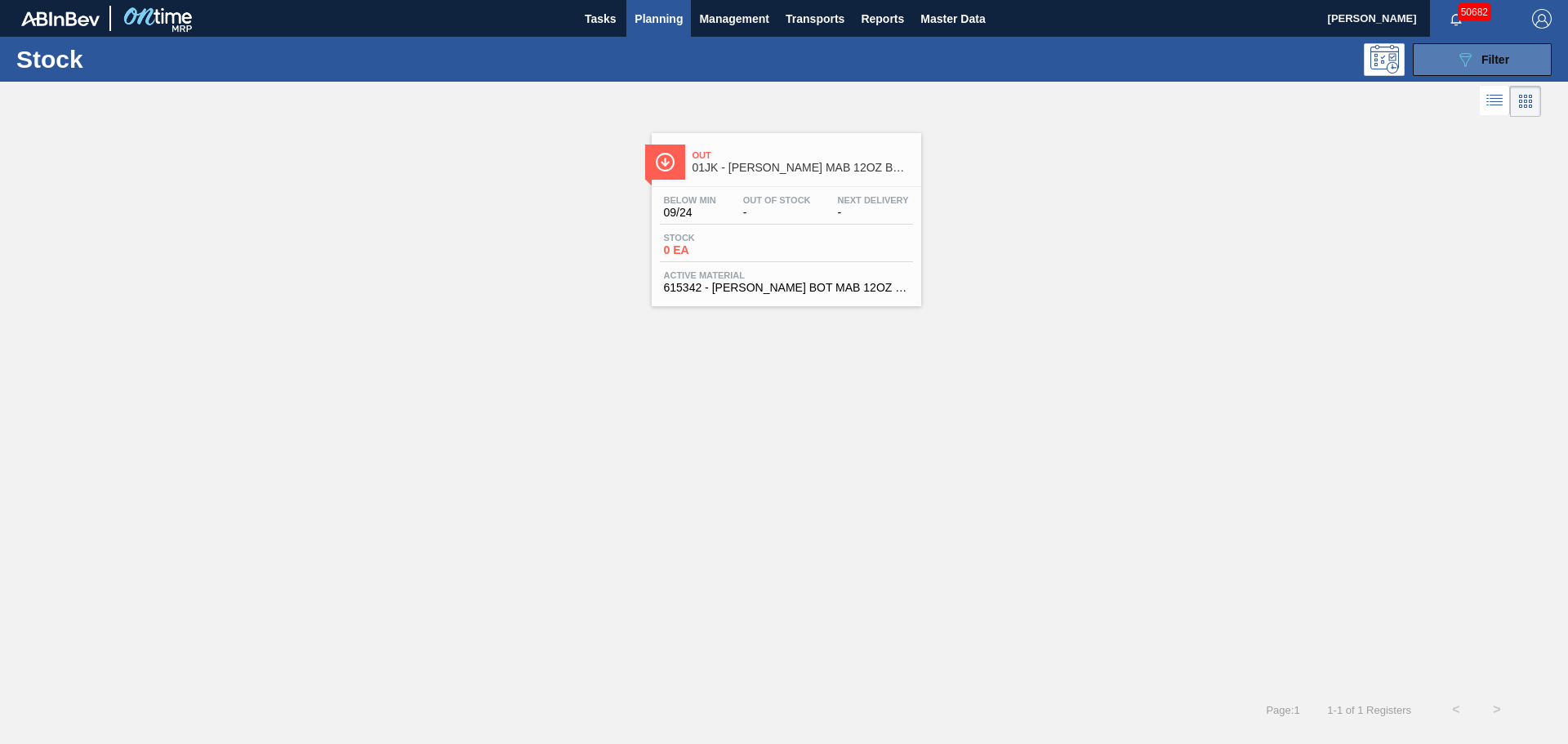
click at [1491, 59] on span "Filter" at bounding box center [1495, 59] width 28 height 13
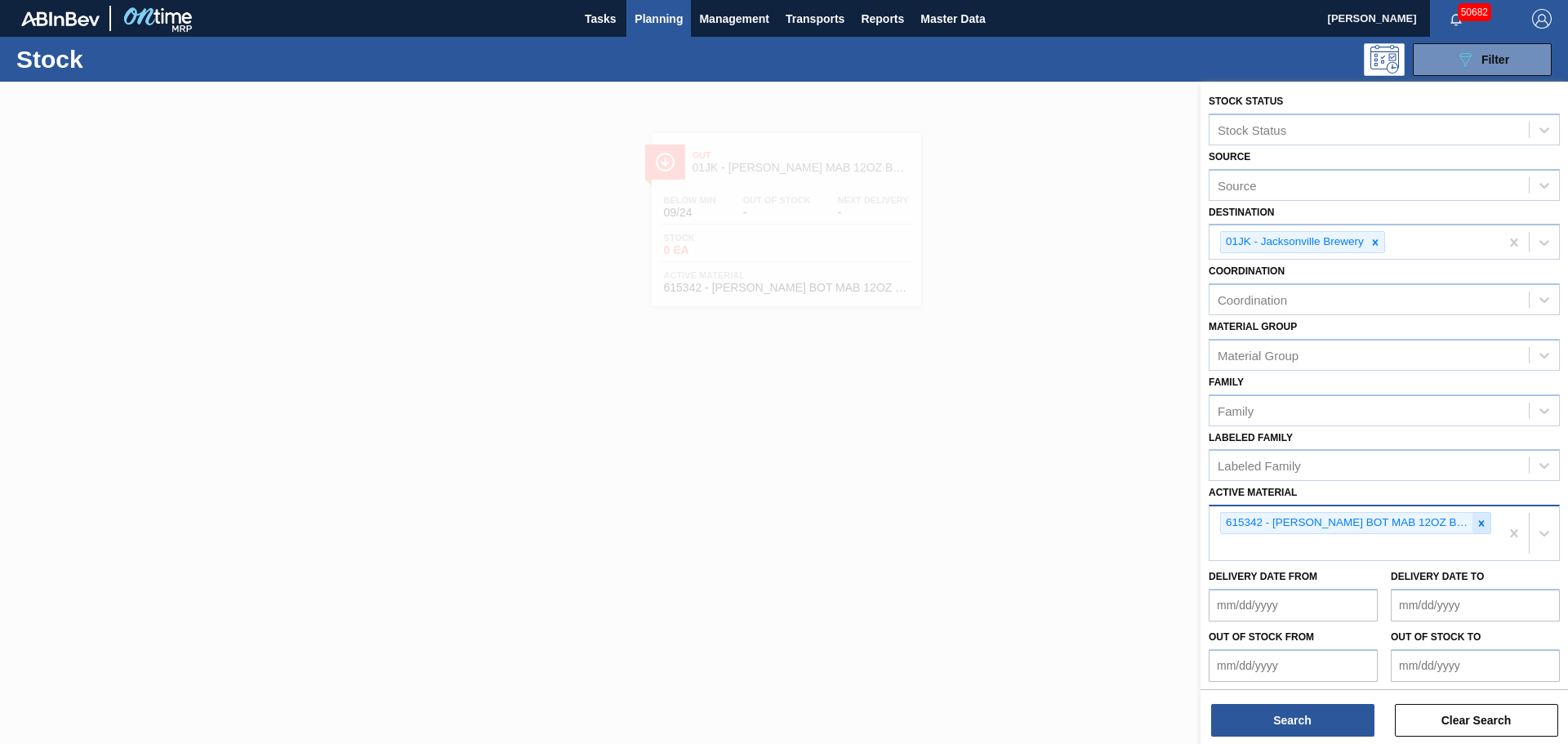
click at [1478, 527] on icon at bounding box center [1481, 523] width 11 height 11
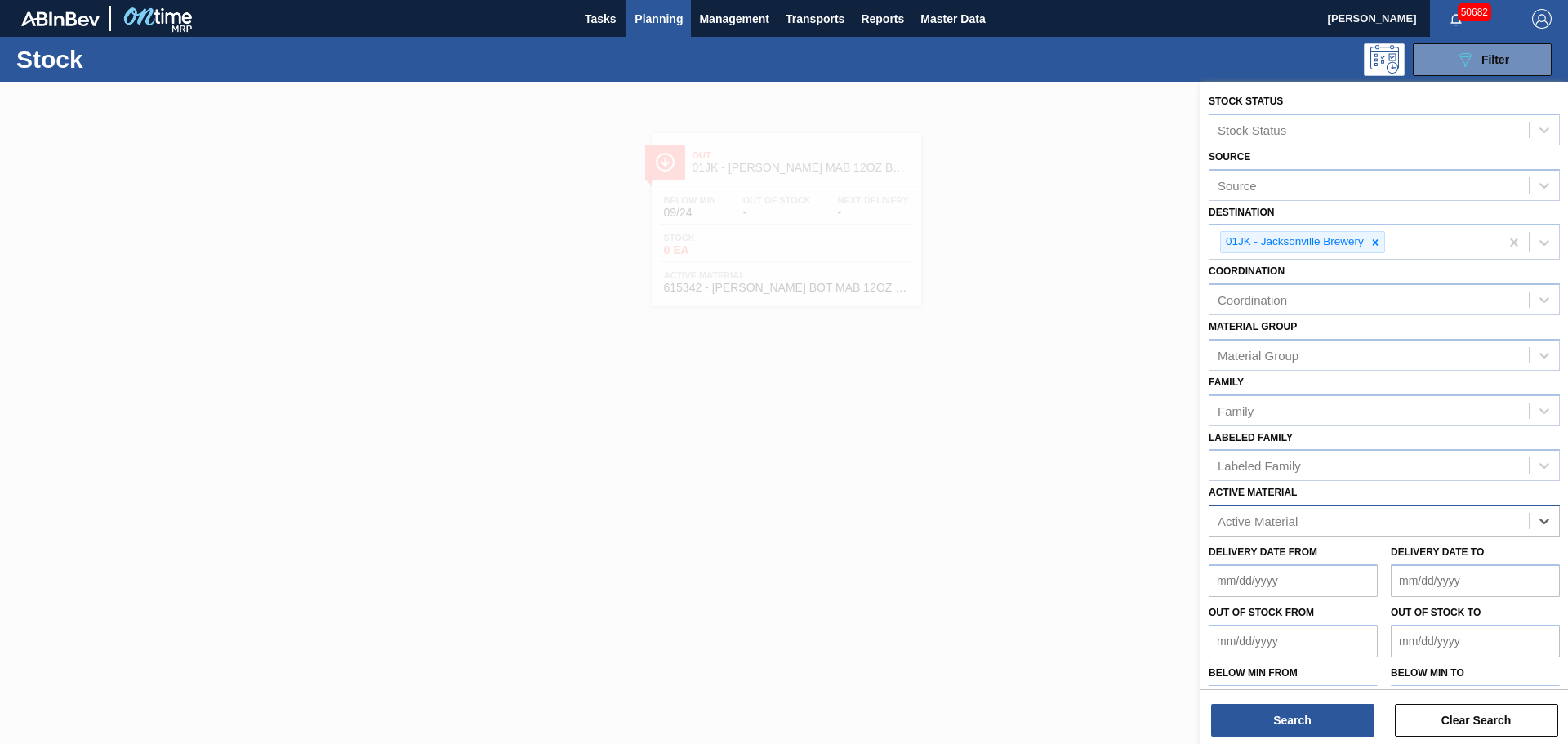
paste Material "614955"
type Material "614955"
click at [1323, 560] on div "614955 - [PERSON_NAME] BOT RCK 12OZ SNUG 12/12 12OZ BOT 05" at bounding box center [1384, 562] width 351 height 31
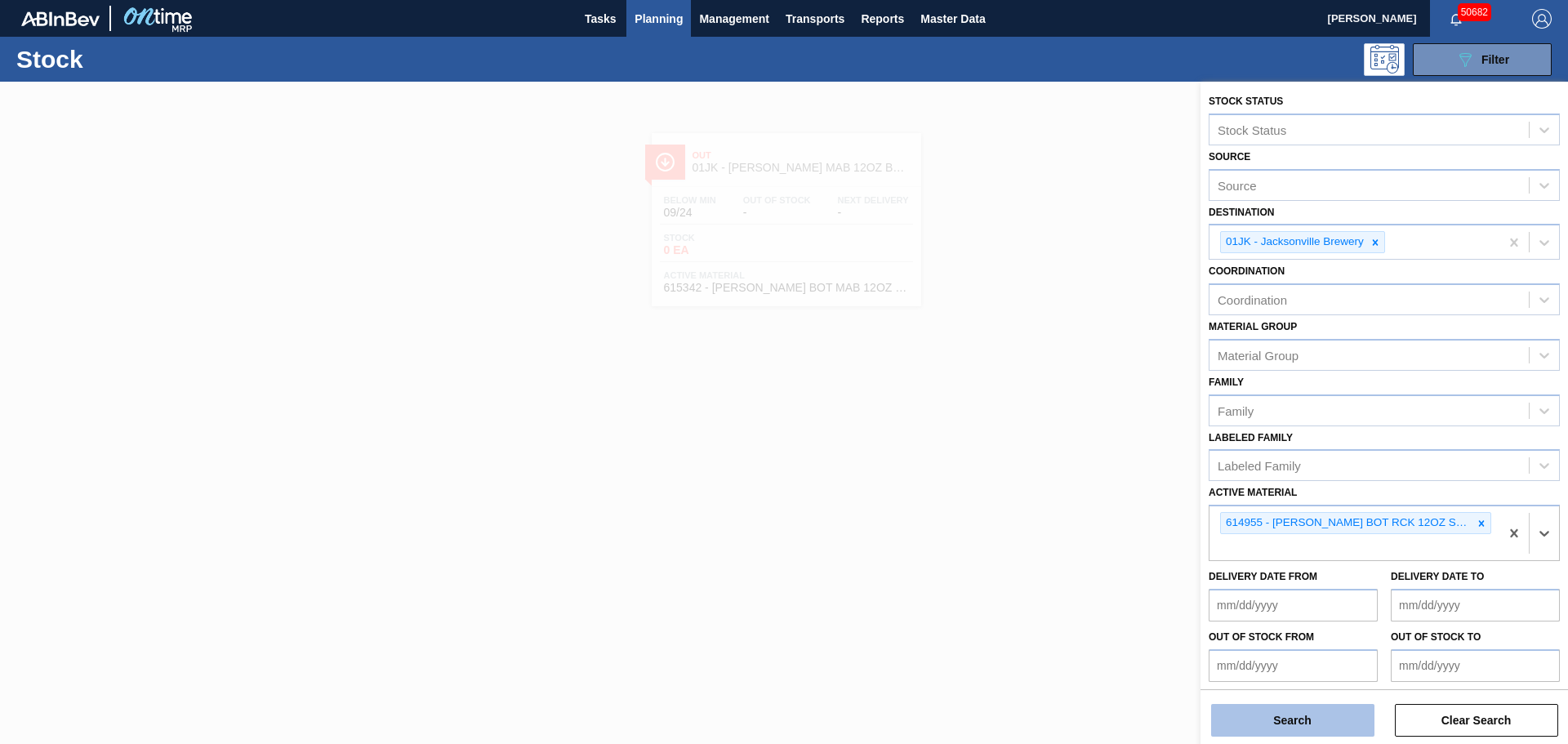
click at [1285, 725] on button "Search" at bounding box center [1292, 719] width 163 height 32
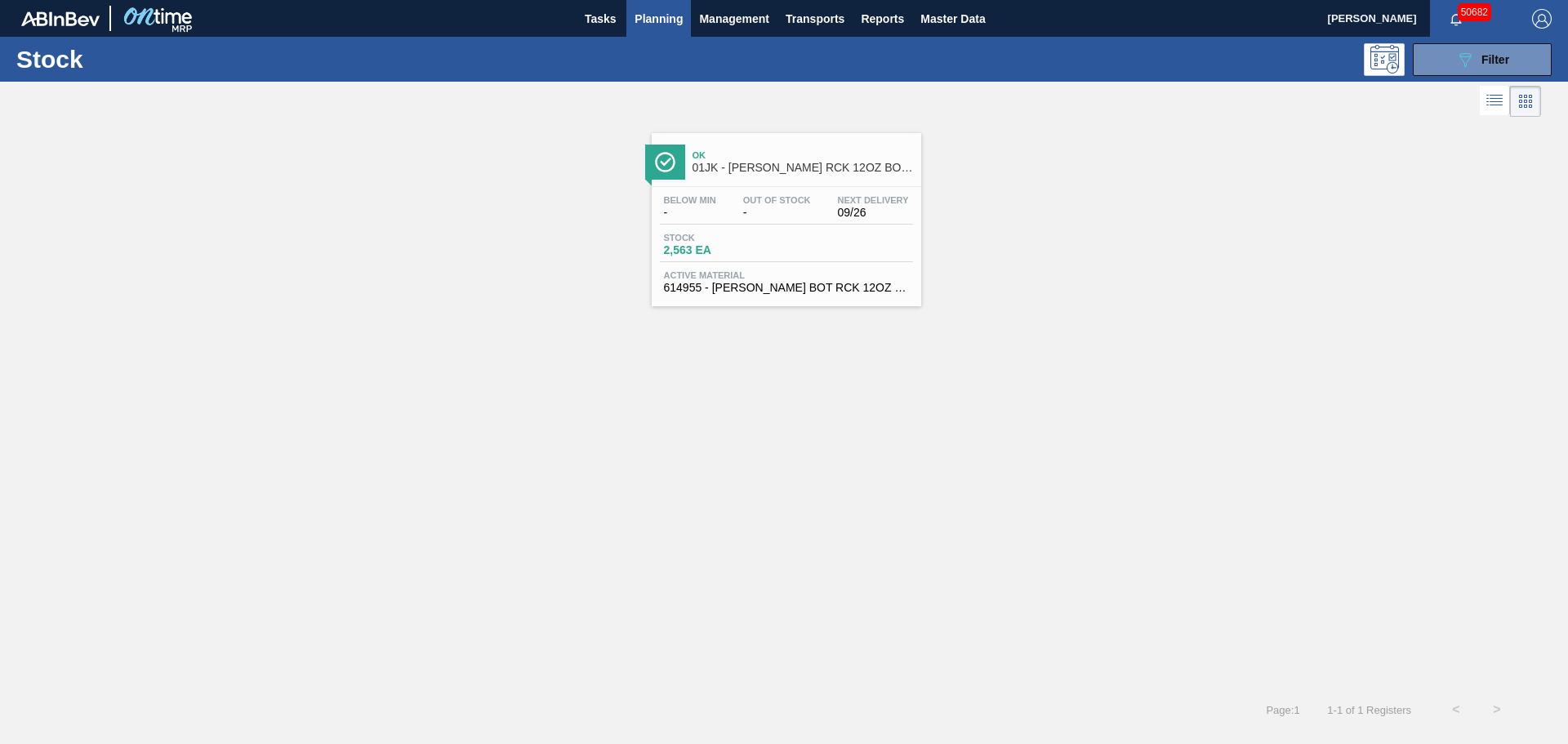
click at [748, 228] on div "Below Min - Out Of Stock - Next Delivery 09/26 Stock 2,563 EA Active Material 6…" at bounding box center [787, 242] width 270 height 111
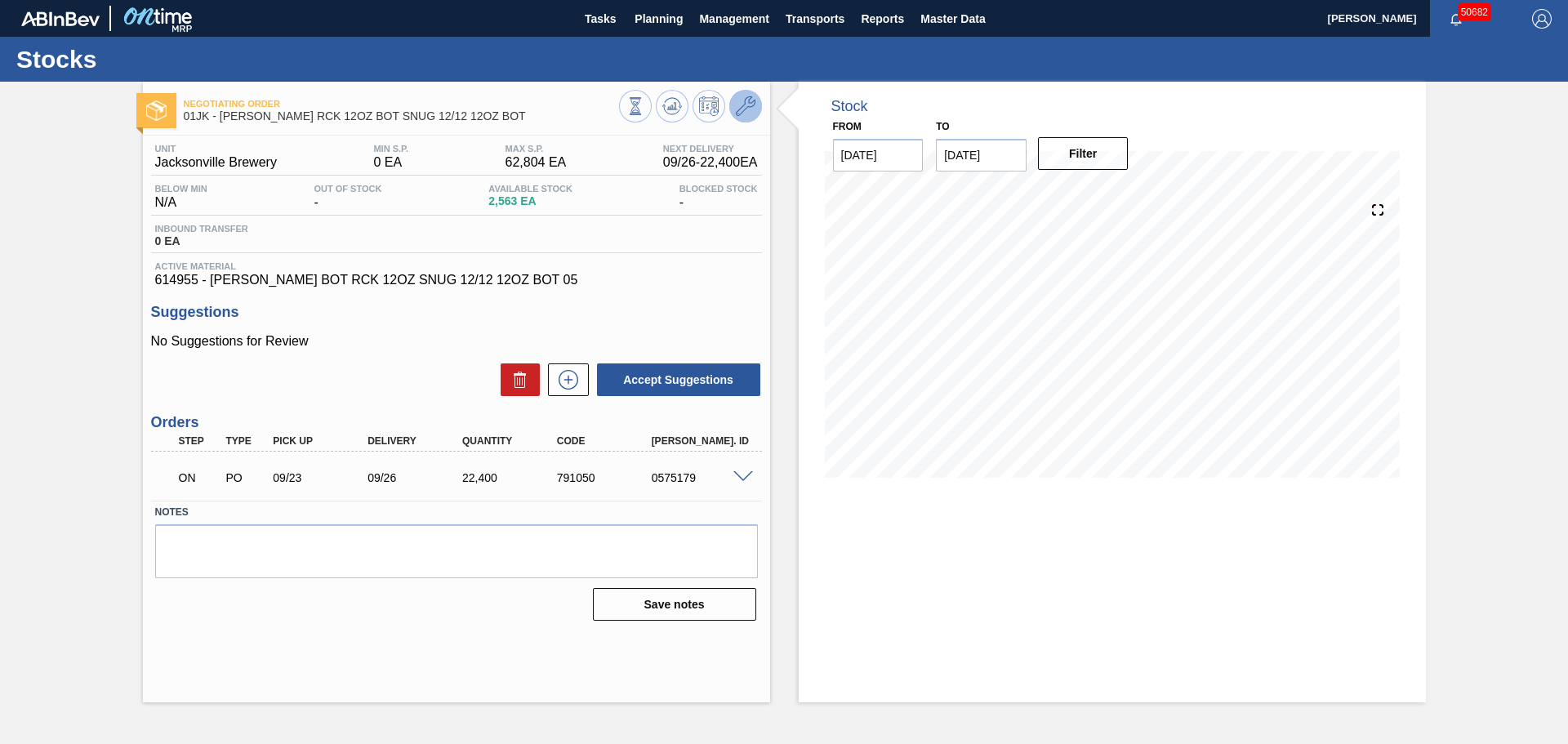
click at [751, 114] on icon at bounding box center [745, 106] width 20 height 20
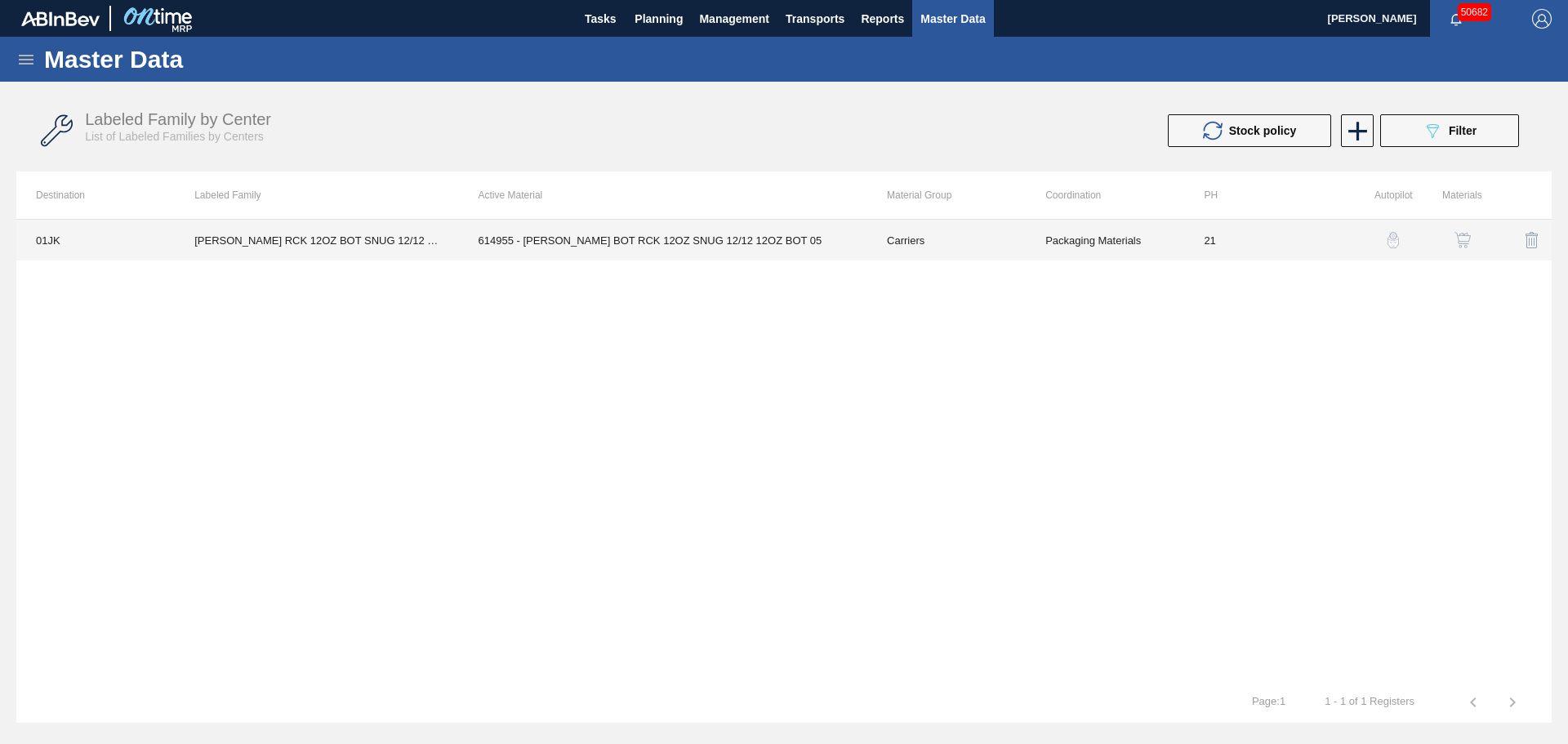
click at [553, 249] on td "614955 - [PERSON_NAME] BOT RCK 12OZ SNUG 12/12 12OZ BOT 05" at bounding box center [663, 240] width 408 height 41
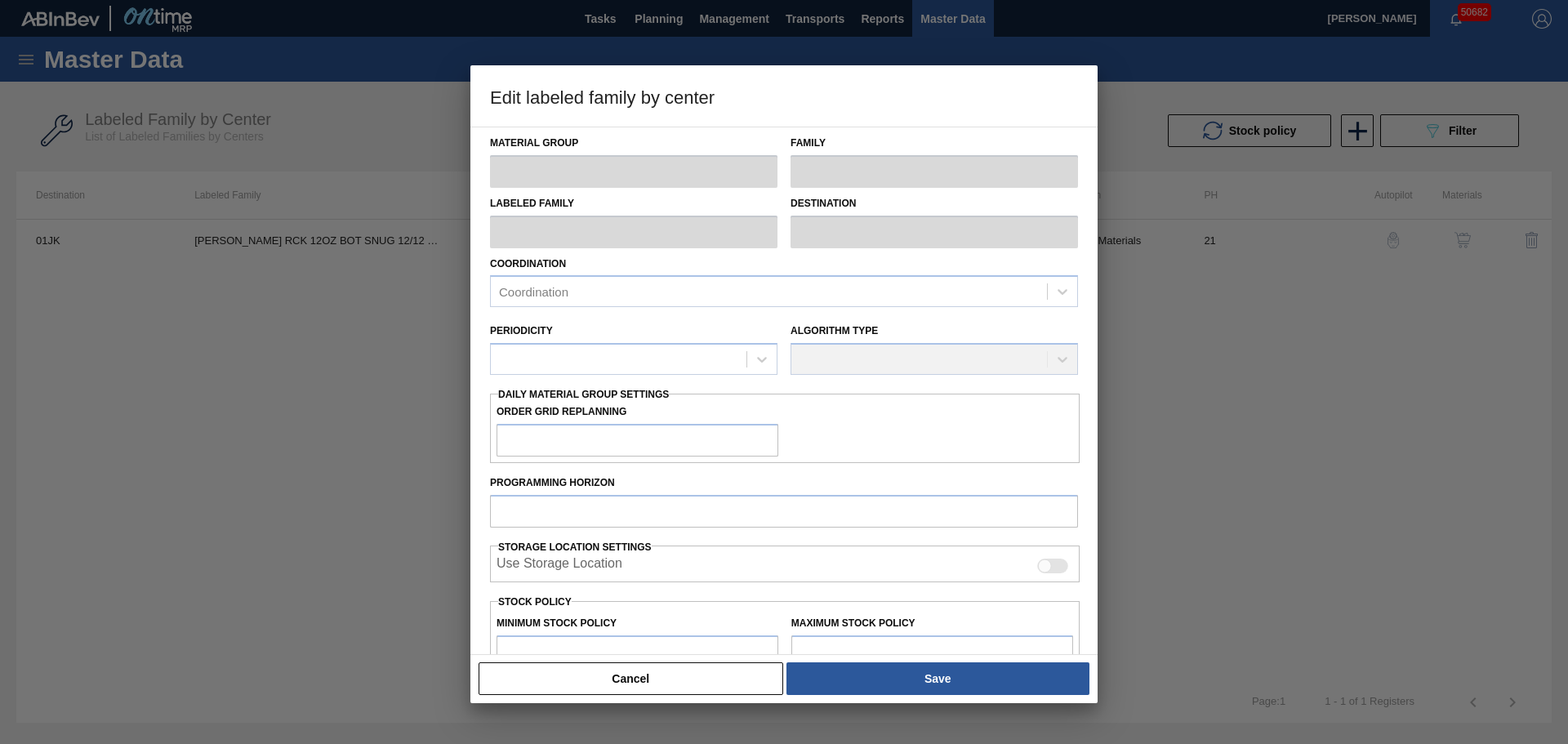
type input "Carriers"
type input "Bottle Carriers"
type input "[PERSON_NAME] RCK 12OZ BOT SNUG 12/12 12OZ BOT"
type input "01JK - Jacksonville Brewery"
type input "21"
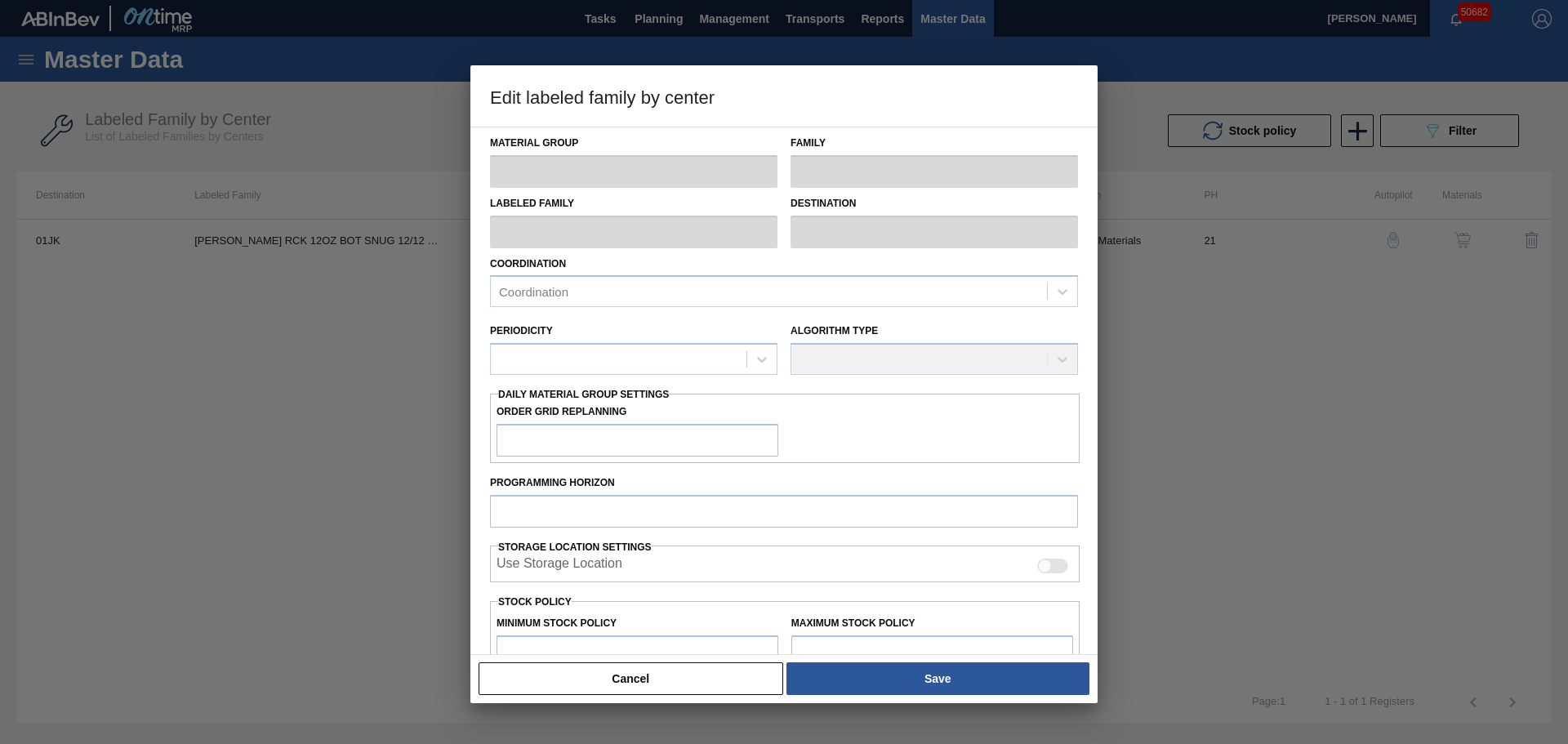
type input "0"
type input "62,804"
type input "0"
checkbox input "true"
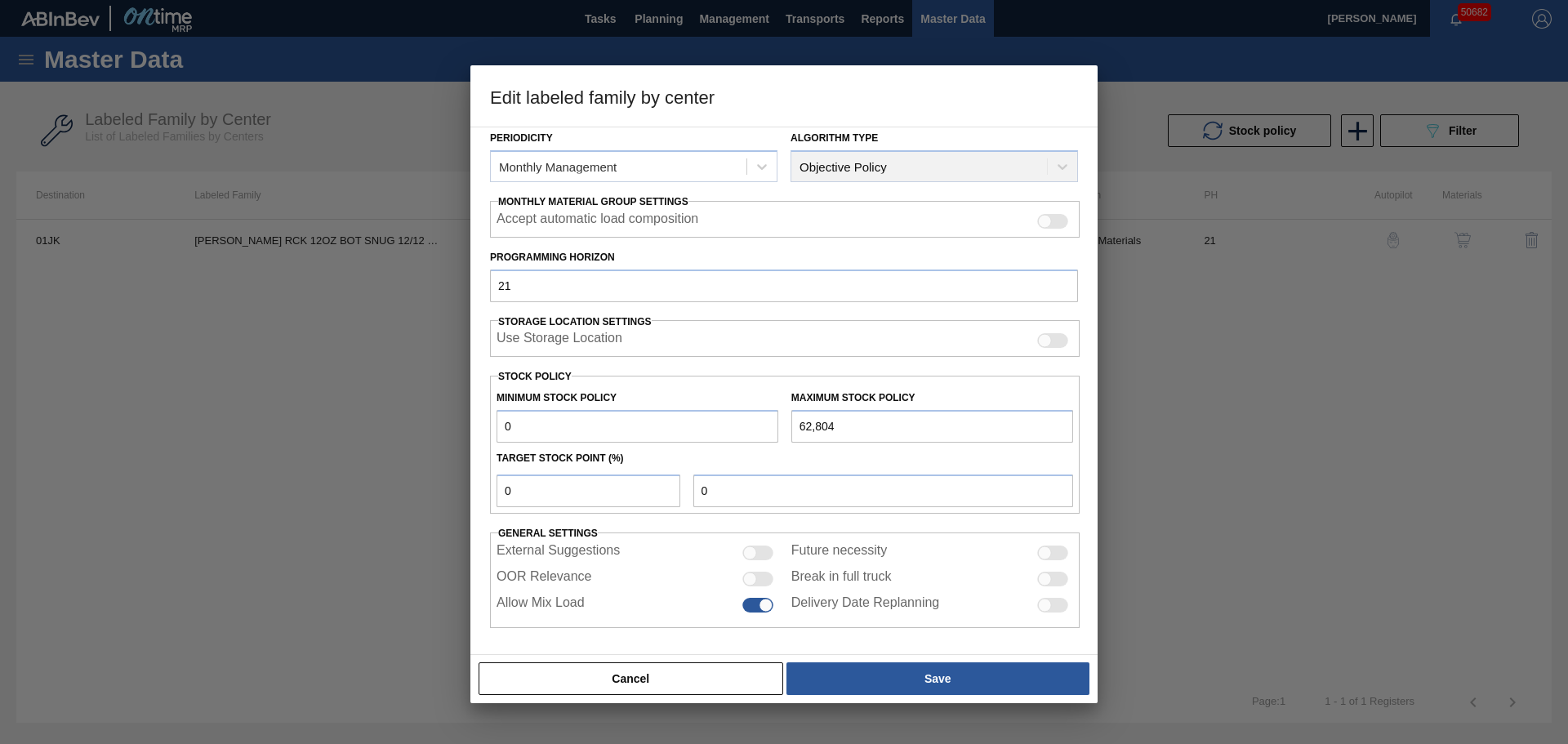
scroll to position [199, 0]
drag, startPoint x: 529, startPoint y: 421, endPoint x: 447, endPoint y: 421, distance: 82.0
click at [447, 421] on div "Edit labeled family by center Material Group Carriers Family Bottle Carriers La…" at bounding box center [784, 372] width 1568 height 744
type input "1"
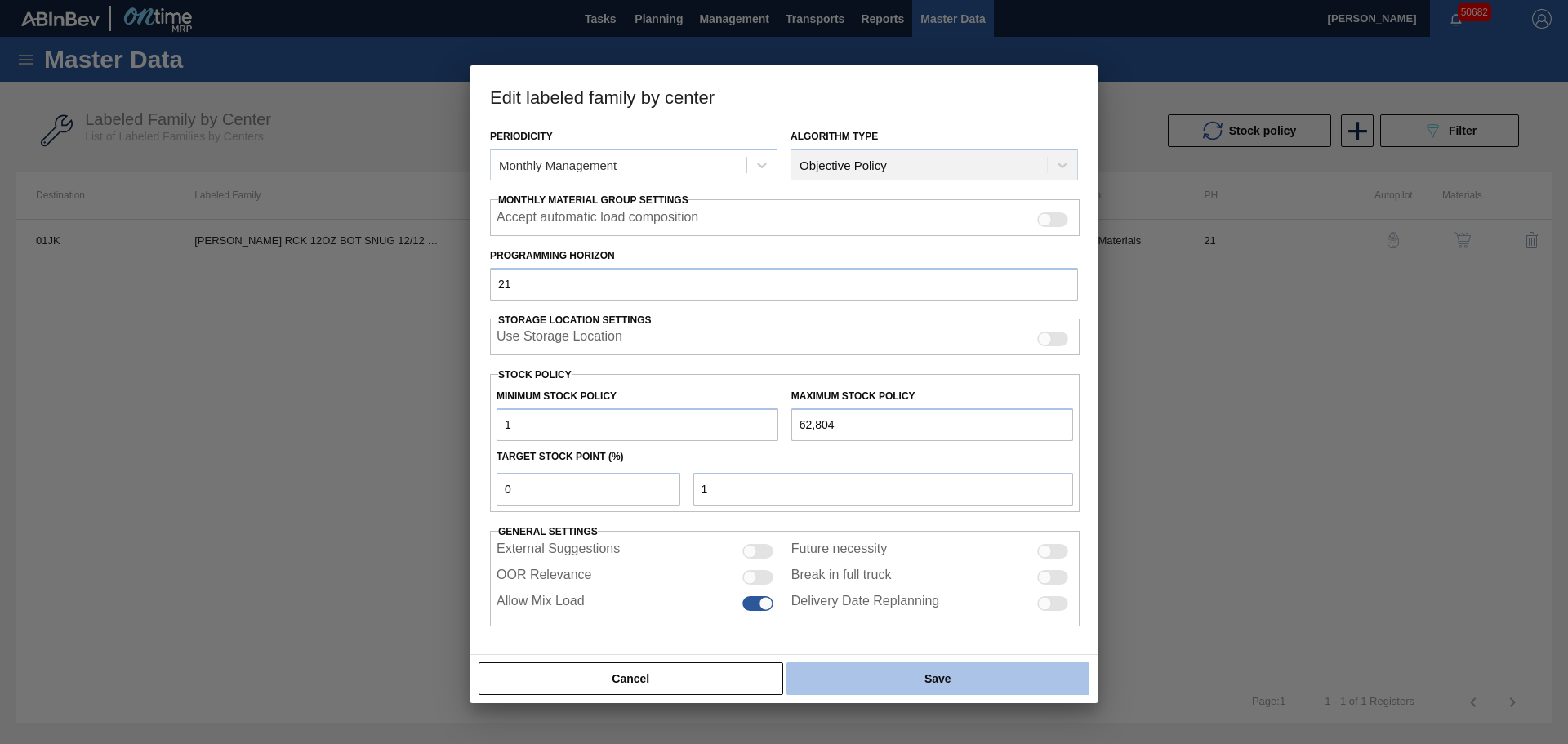
type input "1"
click at [921, 674] on button "Save" at bounding box center [938, 678] width 303 height 32
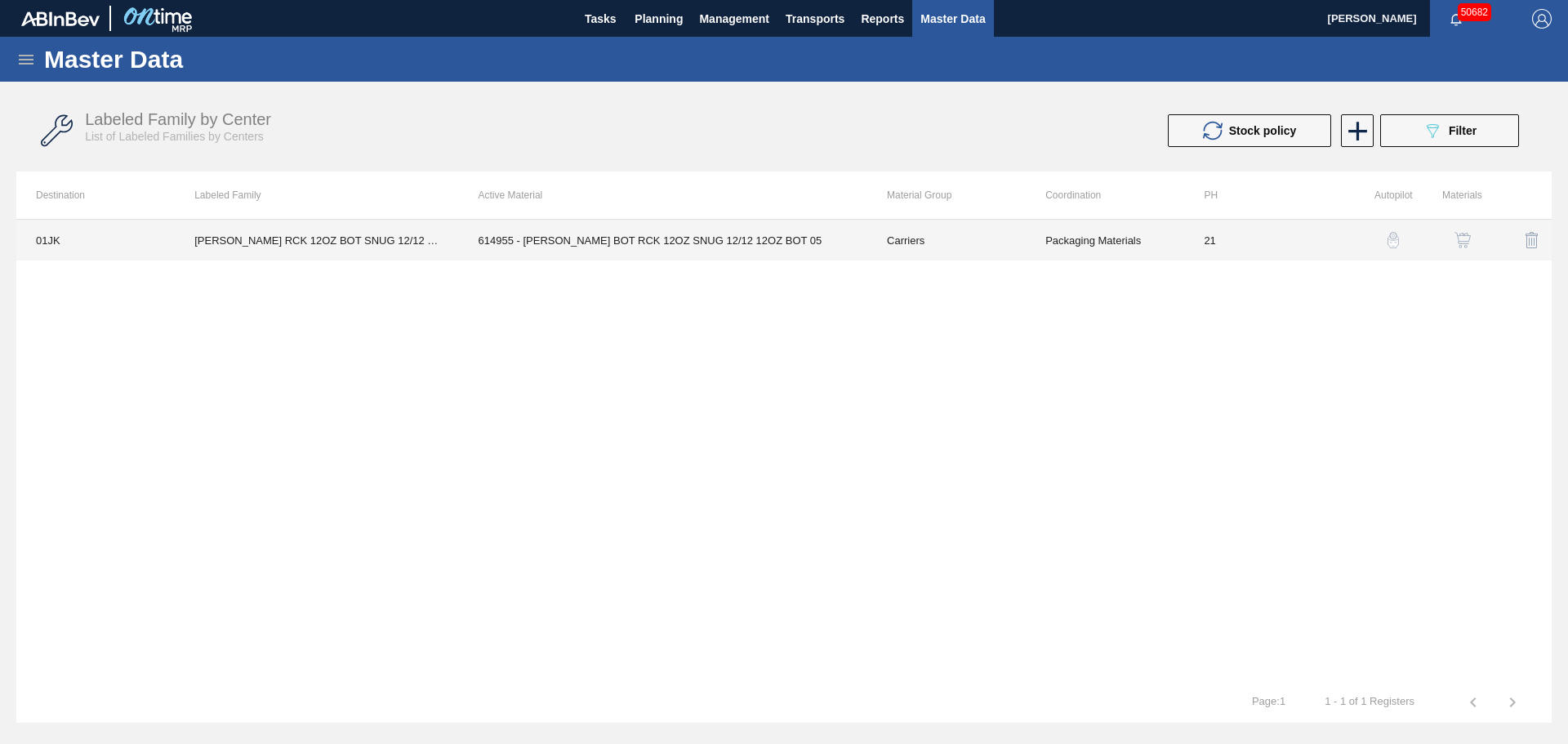
click at [604, 240] on td "614955 - [PERSON_NAME] BOT RCK 12OZ SNUG 12/12 12OZ BOT 05" at bounding box center [663, 240] width 408 height 41
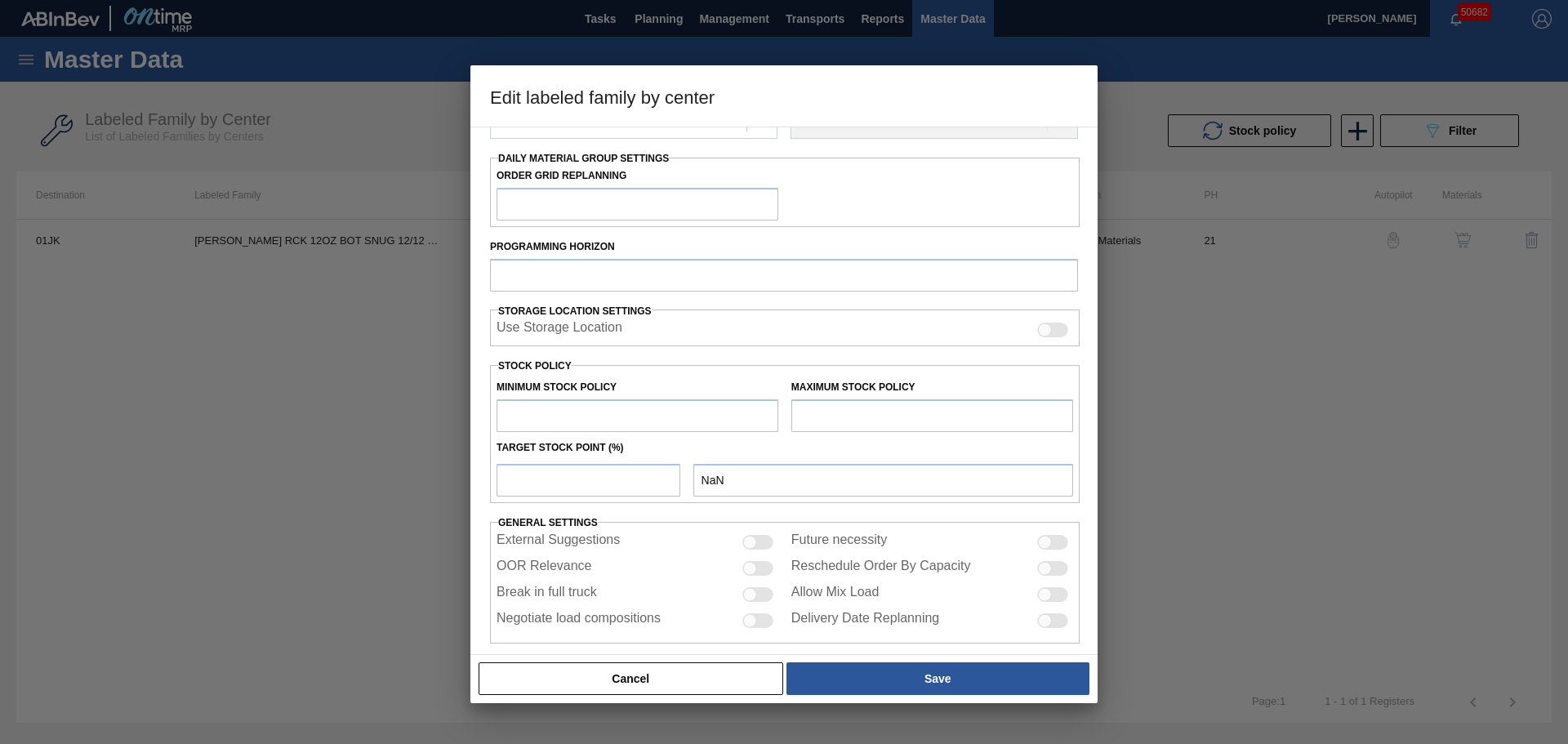
scroll to position [245, 0]
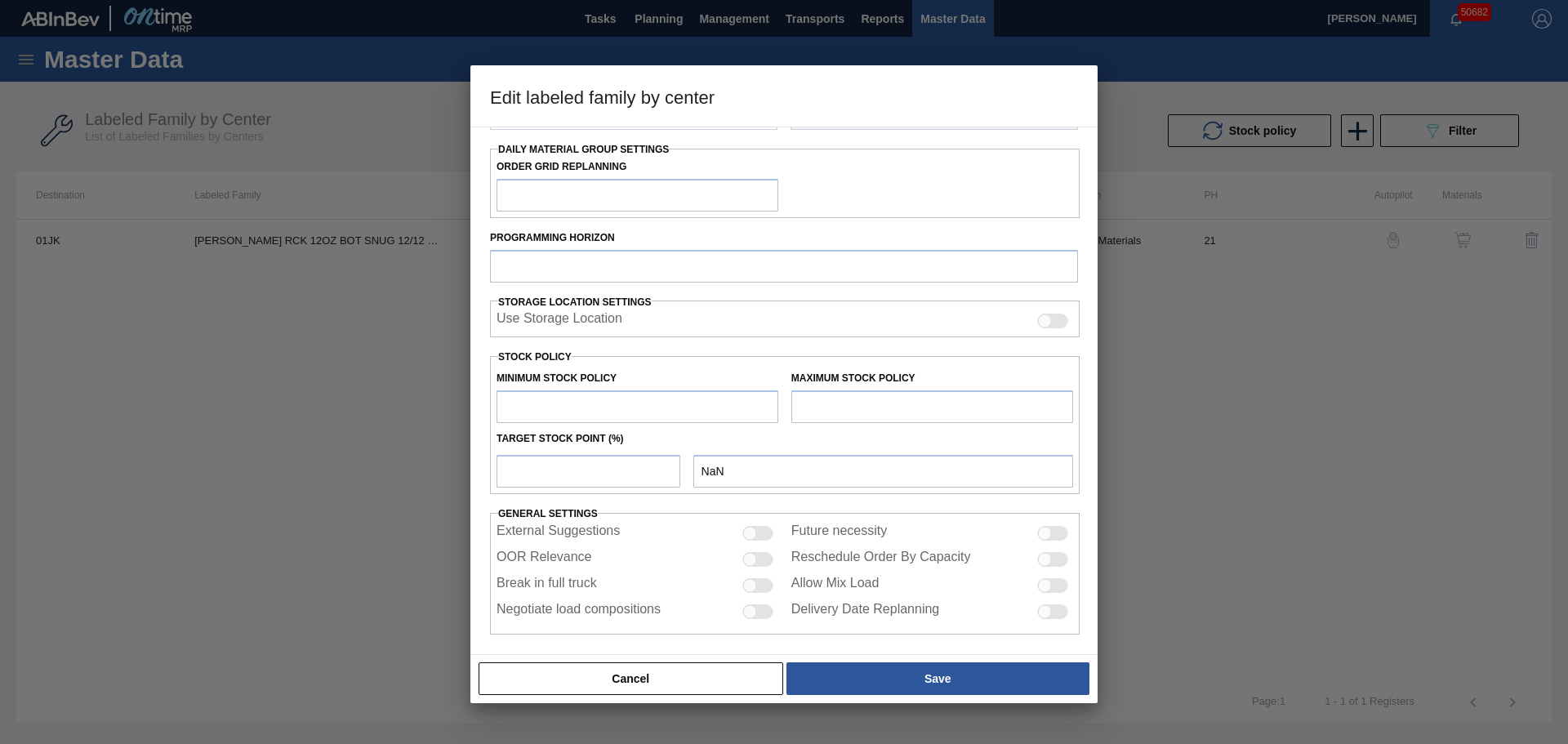
type input "Carriers"
type input "Bottle Carriers"
type input "[PERSON_NAME] RCK 12OZ BOT SNUG 12/12 12OZ BOT"
type input "01JK - Jacksonville Brewery"
type input "21"
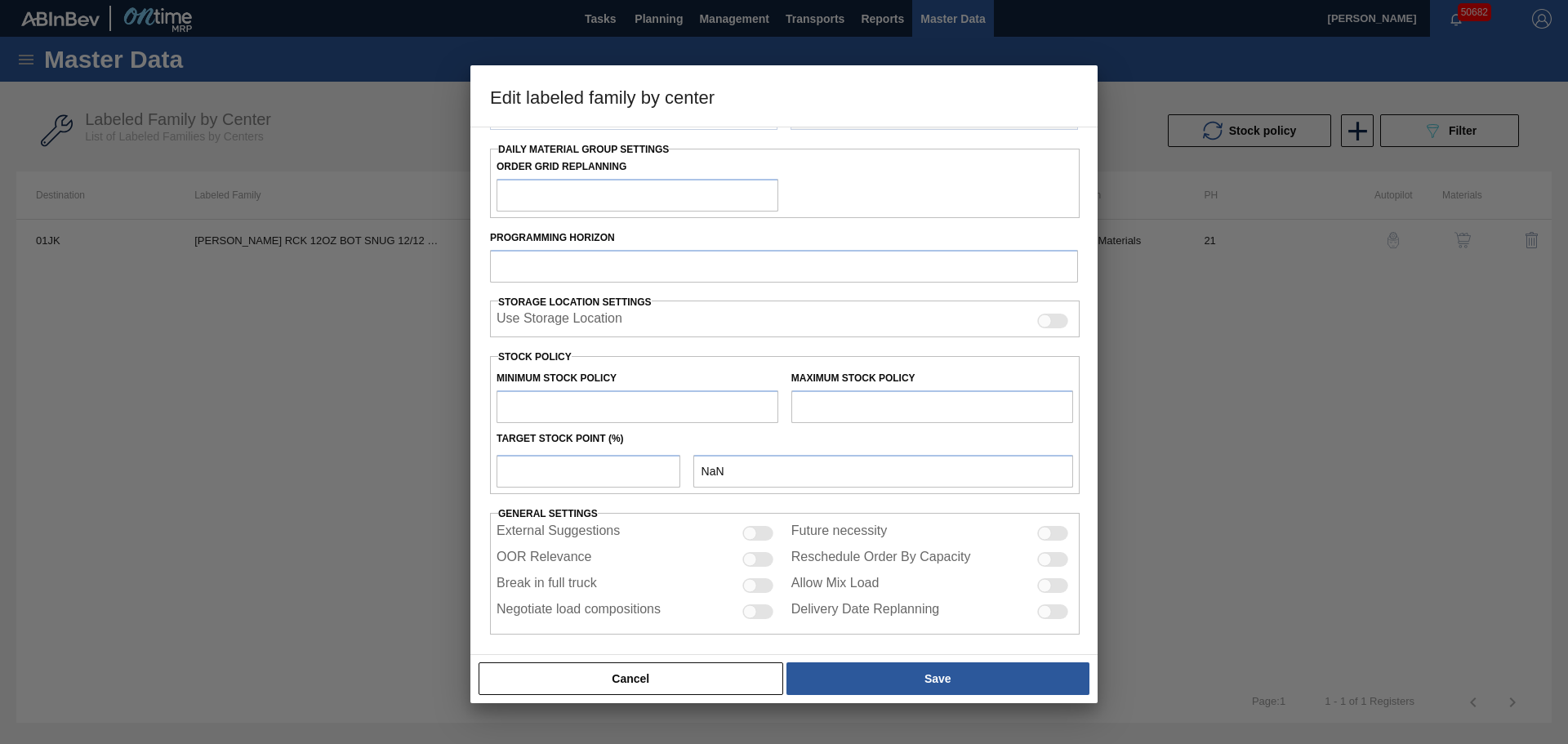
type input "1"
type input "62,804"
type input "0"
type input "1"
checkbox input "true"
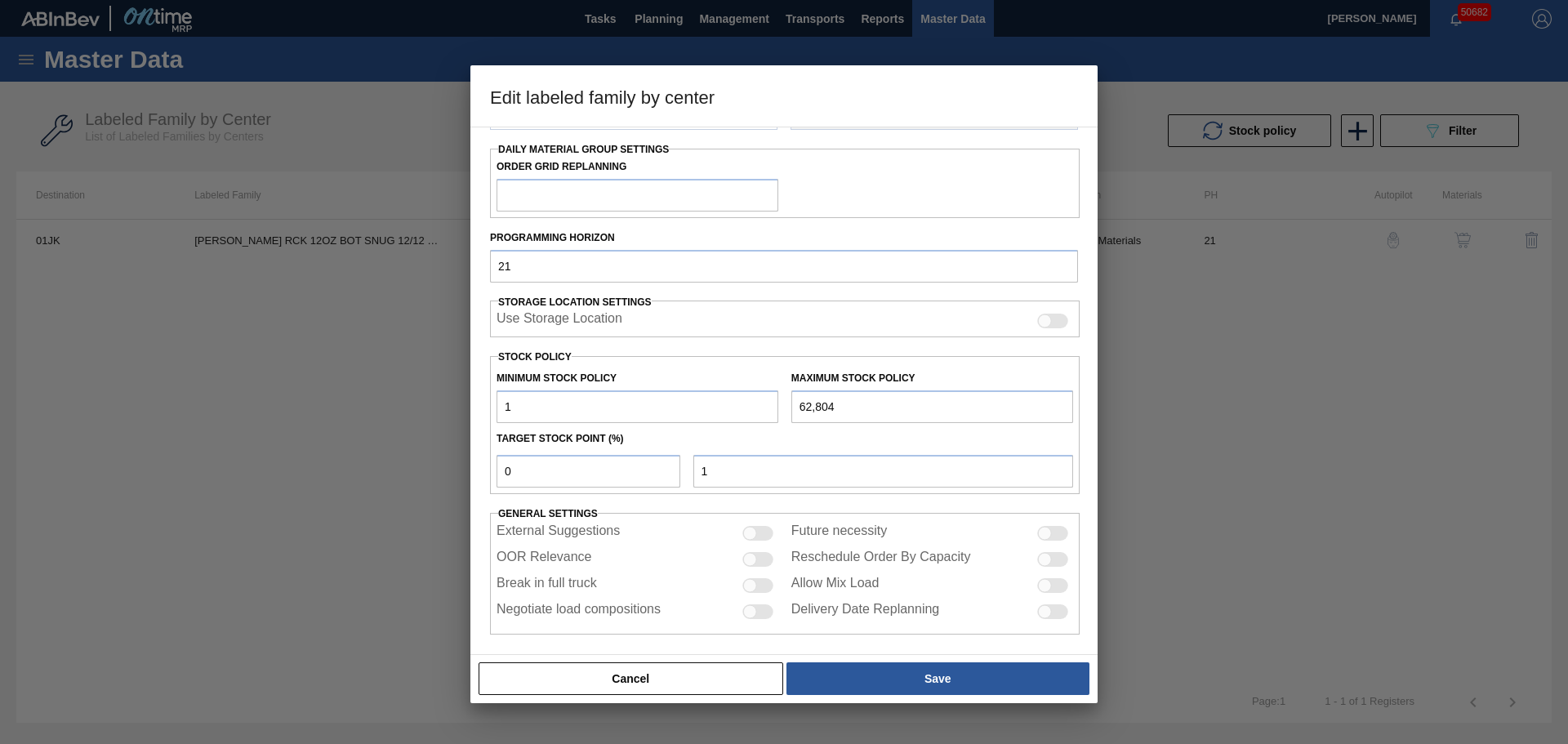
scroll to position [199, 0]
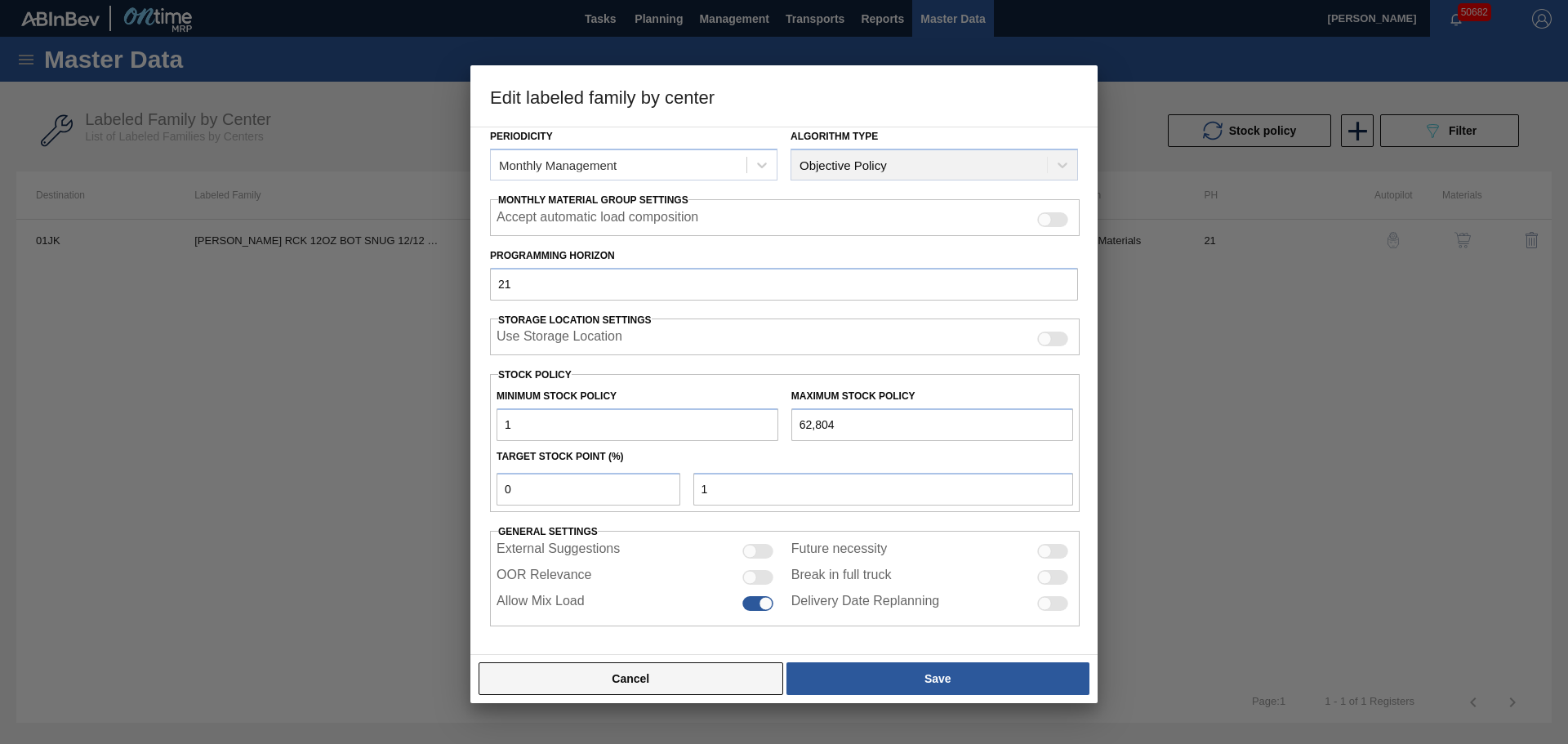
click at [614, 682] on button "Cancel" at bounding box center [630, 678] width 305 height 32
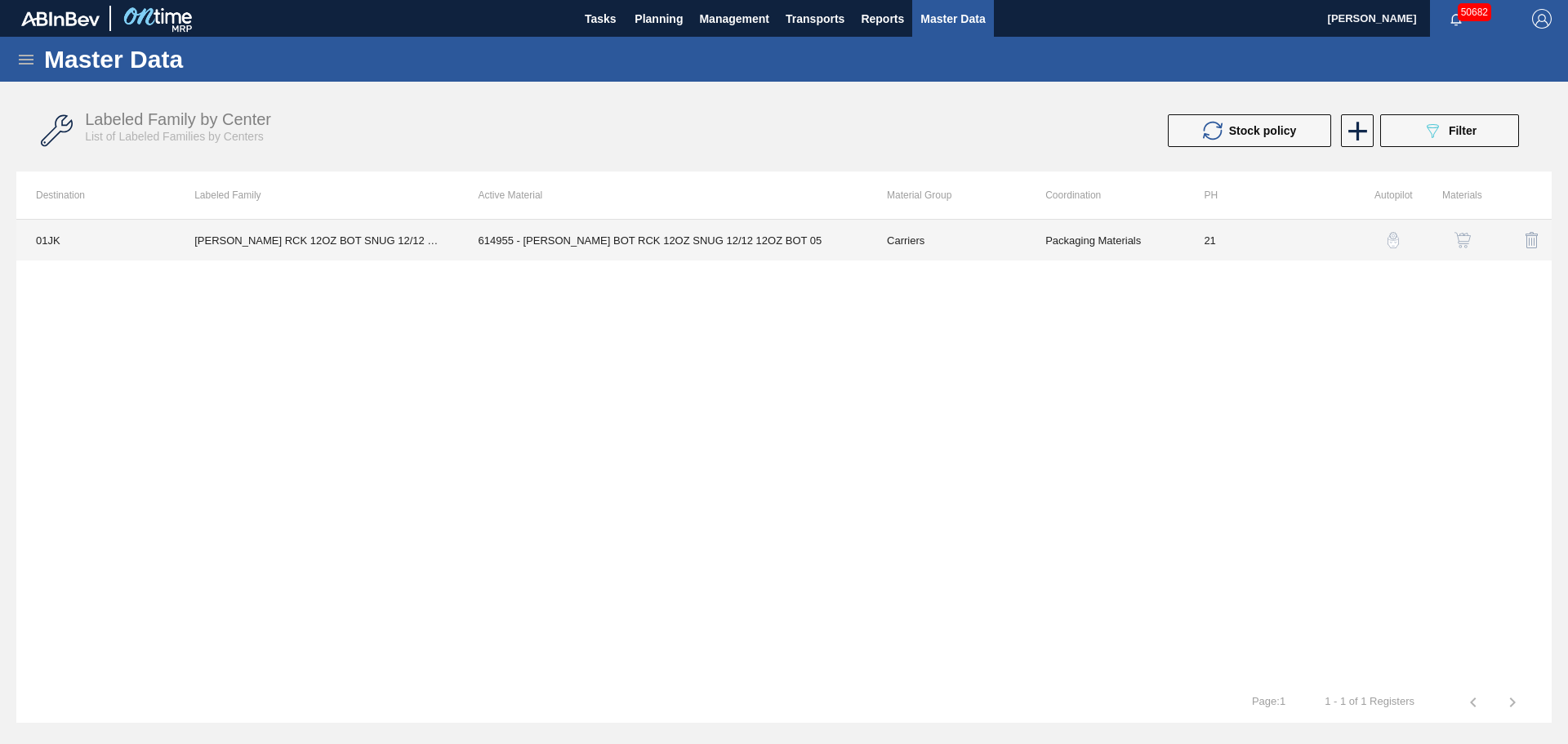
click at [708, 245] on td "614955 - [PERSON_NAME] BOT RCK 12OZ SNUG 12/12 12OZ BOT 05" at bounding box center [663, 240] width 408 height 41
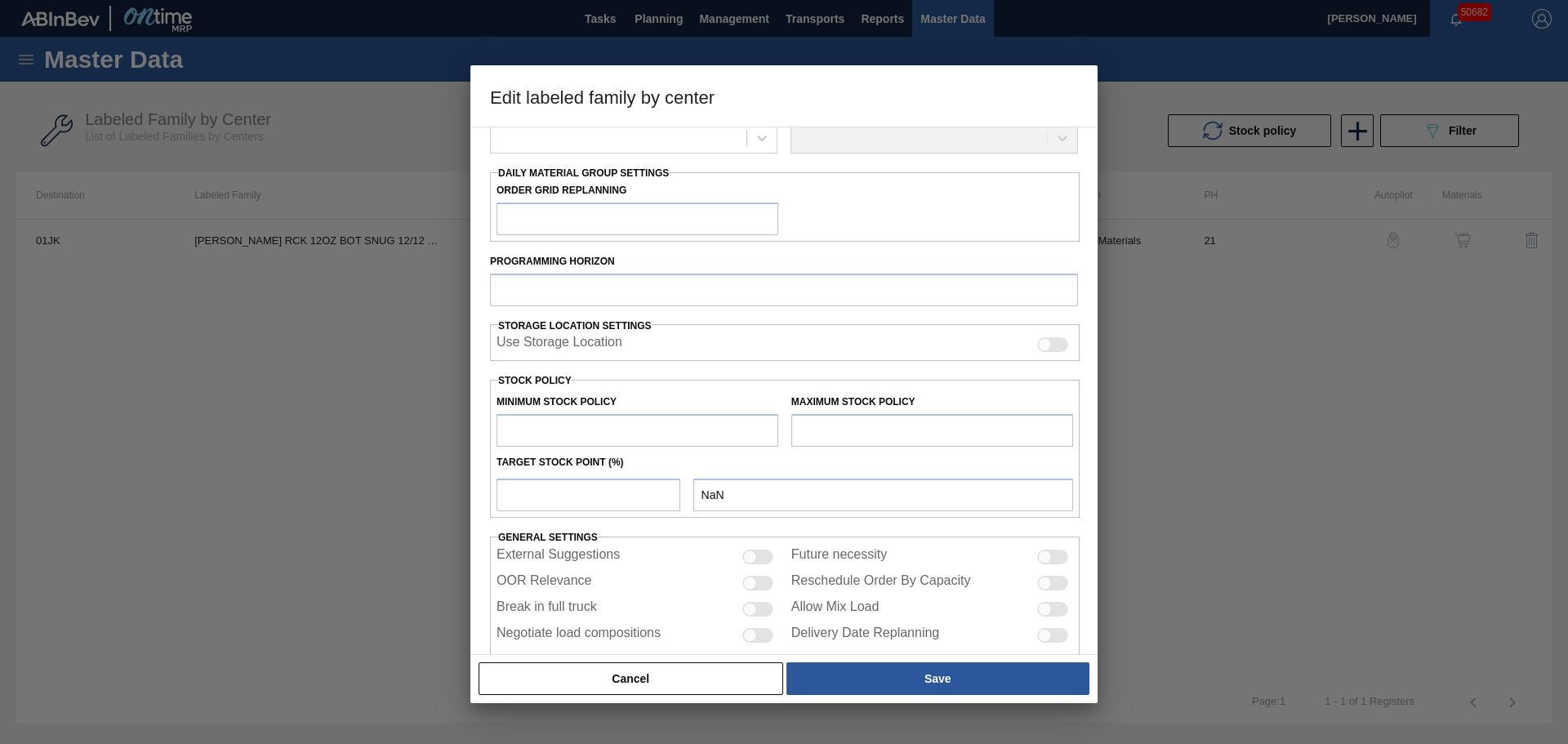
scroll to position [253, 0]
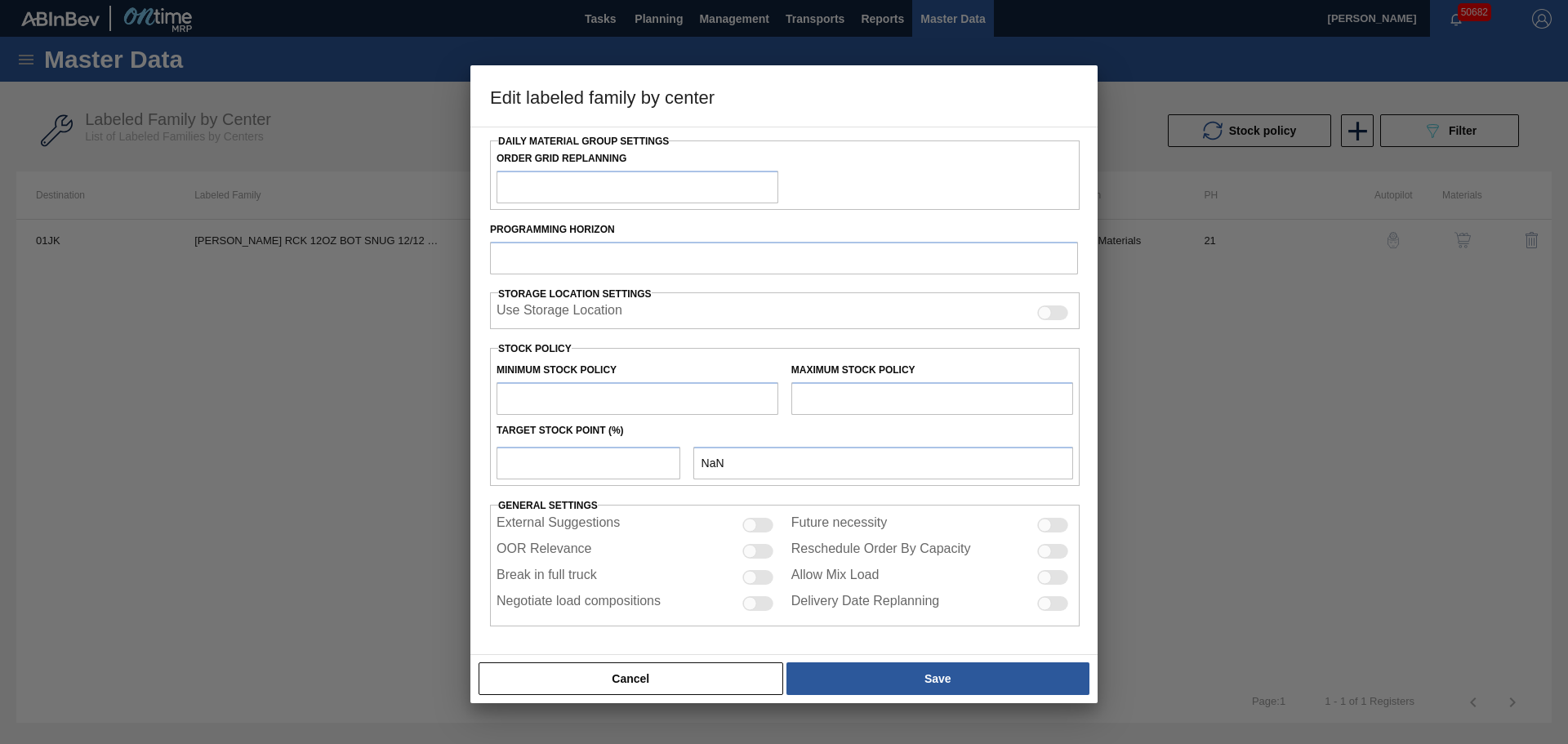
type input "Carriers"
type input "Bottle Carriers"
type input "[PERSON_NAME] RCK 12OZ BOT SNUG 12/12 12OZ BOT"
type input "01JK - Jacksonville Brewery"
type input "21"
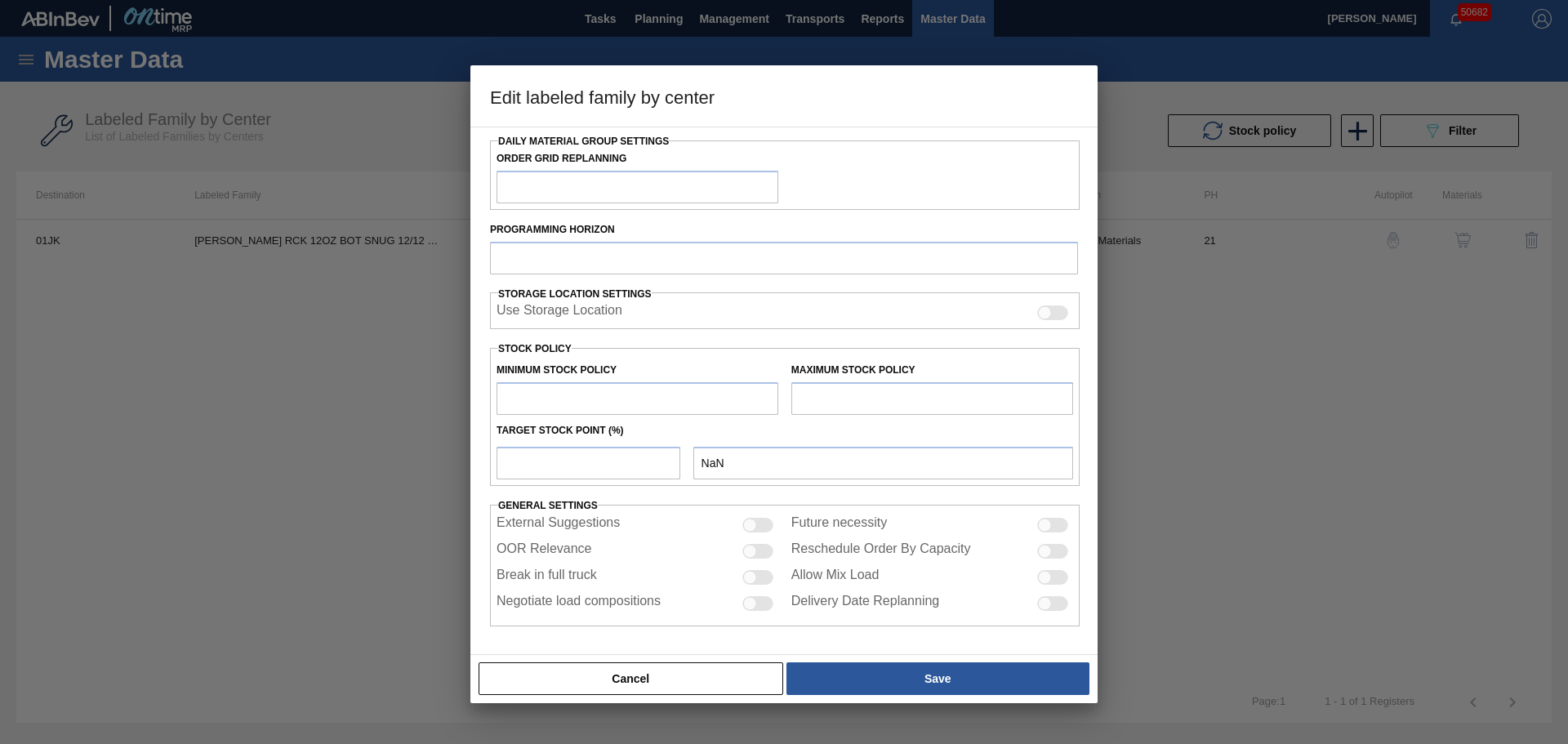
type input "1"
type input "62,804"
type input "0"
type input "1"
checkbox input "true"
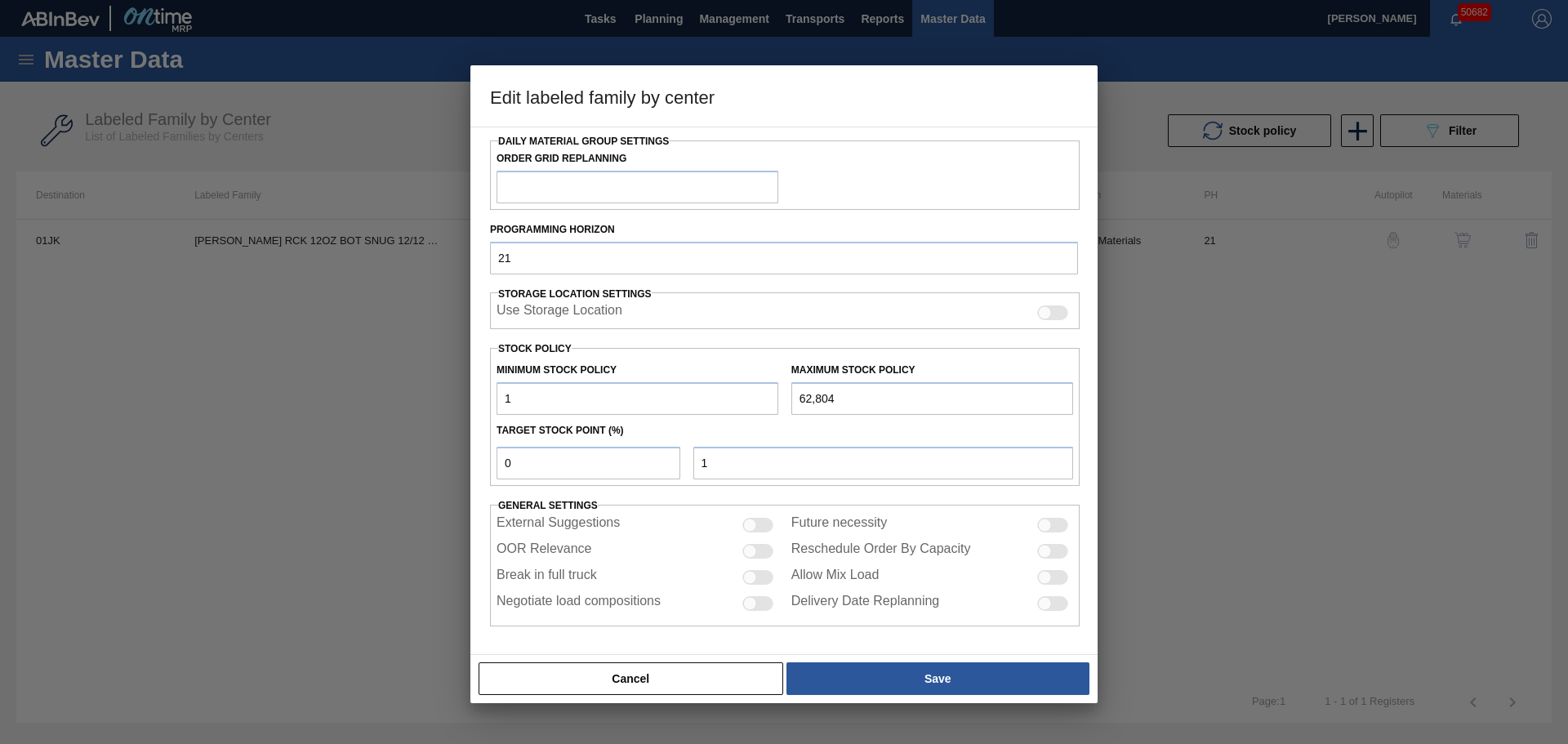
scroll to position [199, 0]
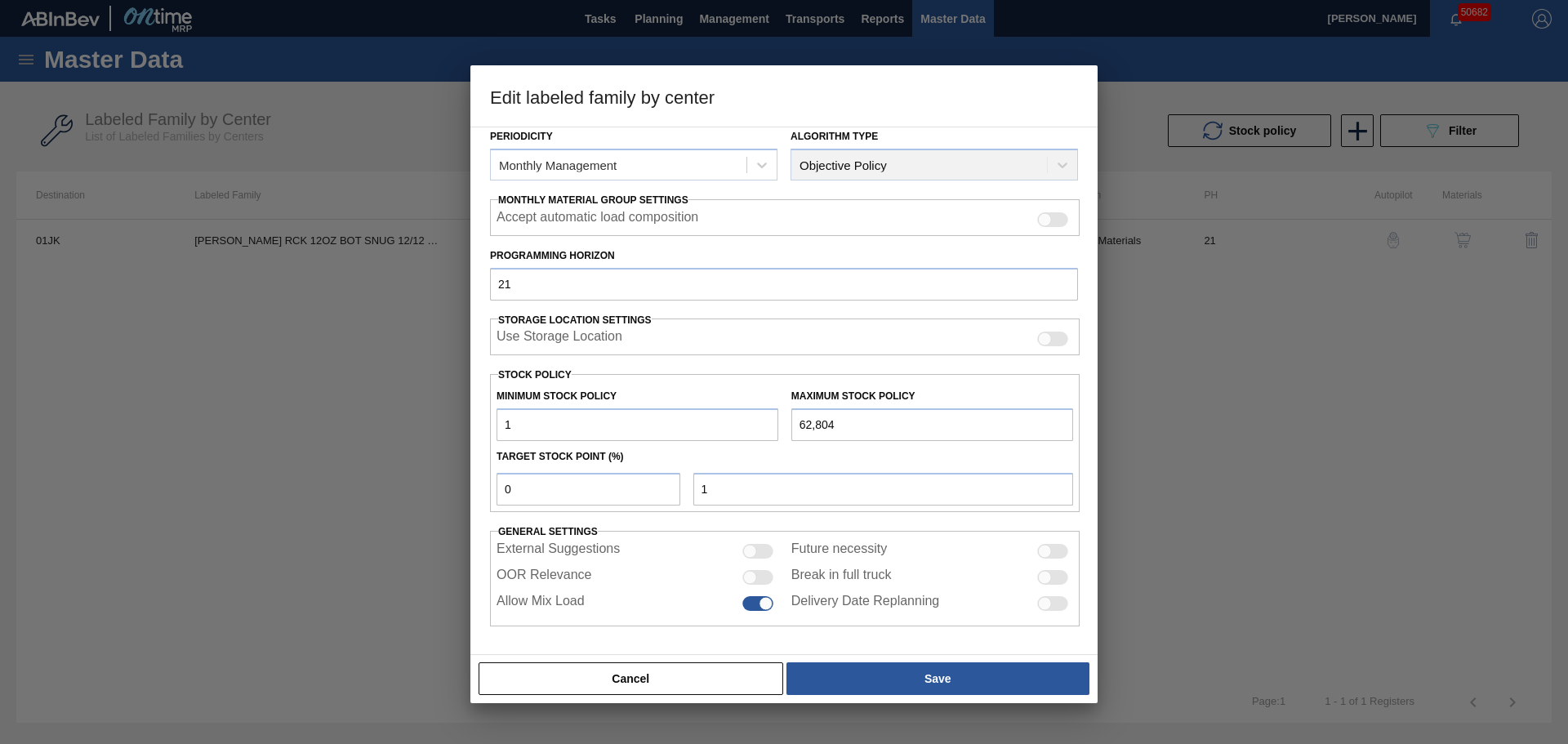
click at [748, 580] on div at bounding box center [750, 577] width 14 height 14
checkbox input "true"
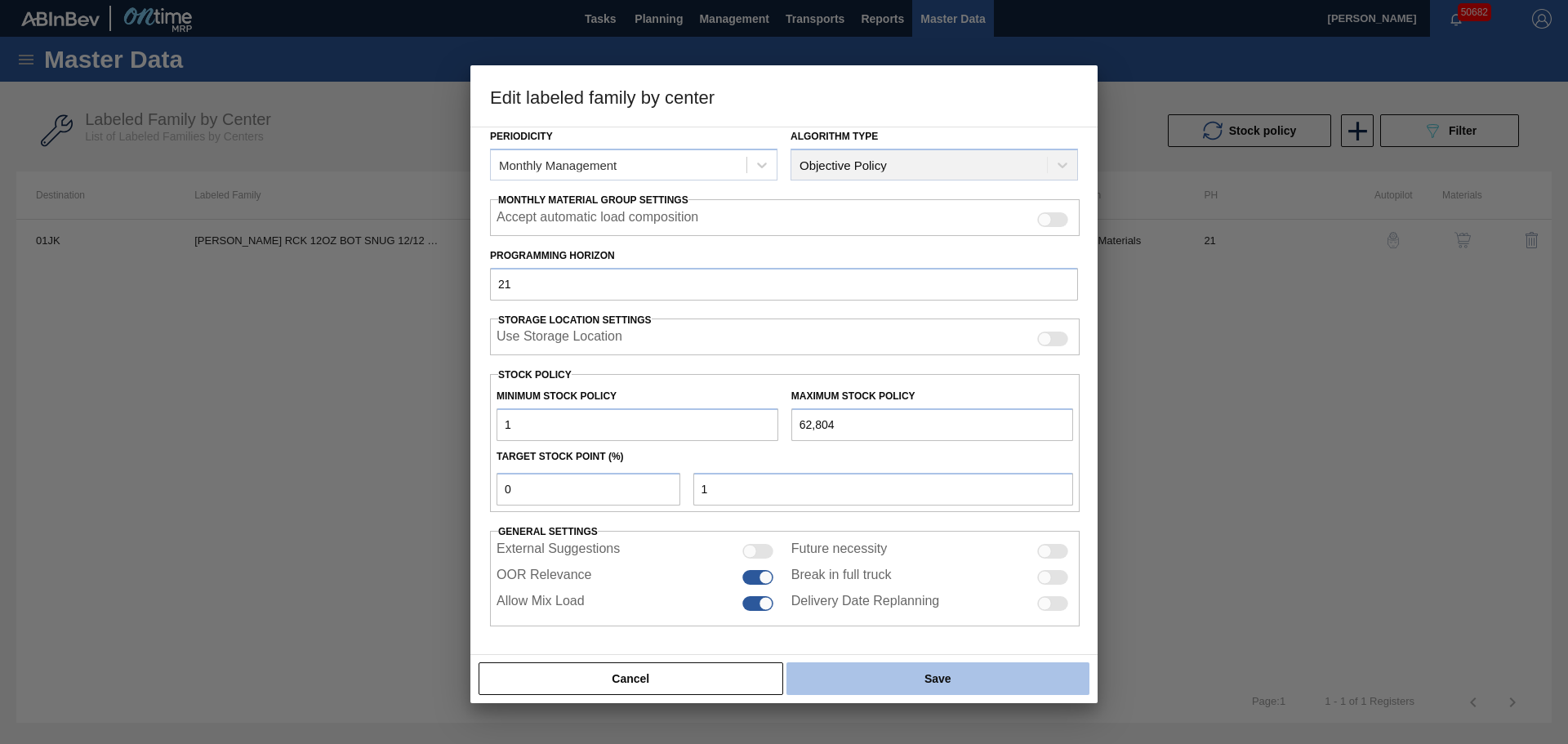
click at [935, 682] on button "Save" at bounding box center [938, 678] width 303 height 32
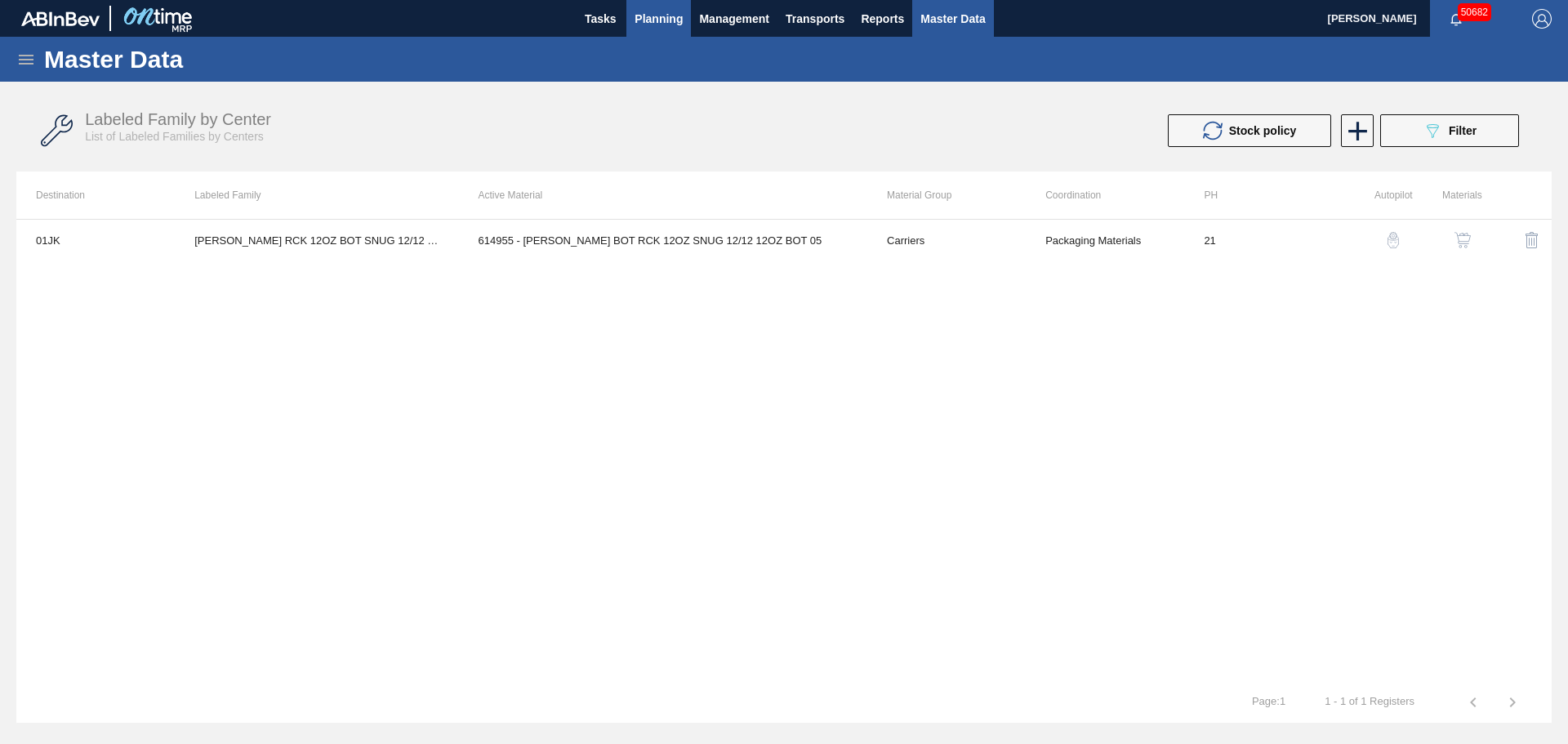
click at [647, 23] on span "Planning" at bounding box center [658, 19] width 48 height 20
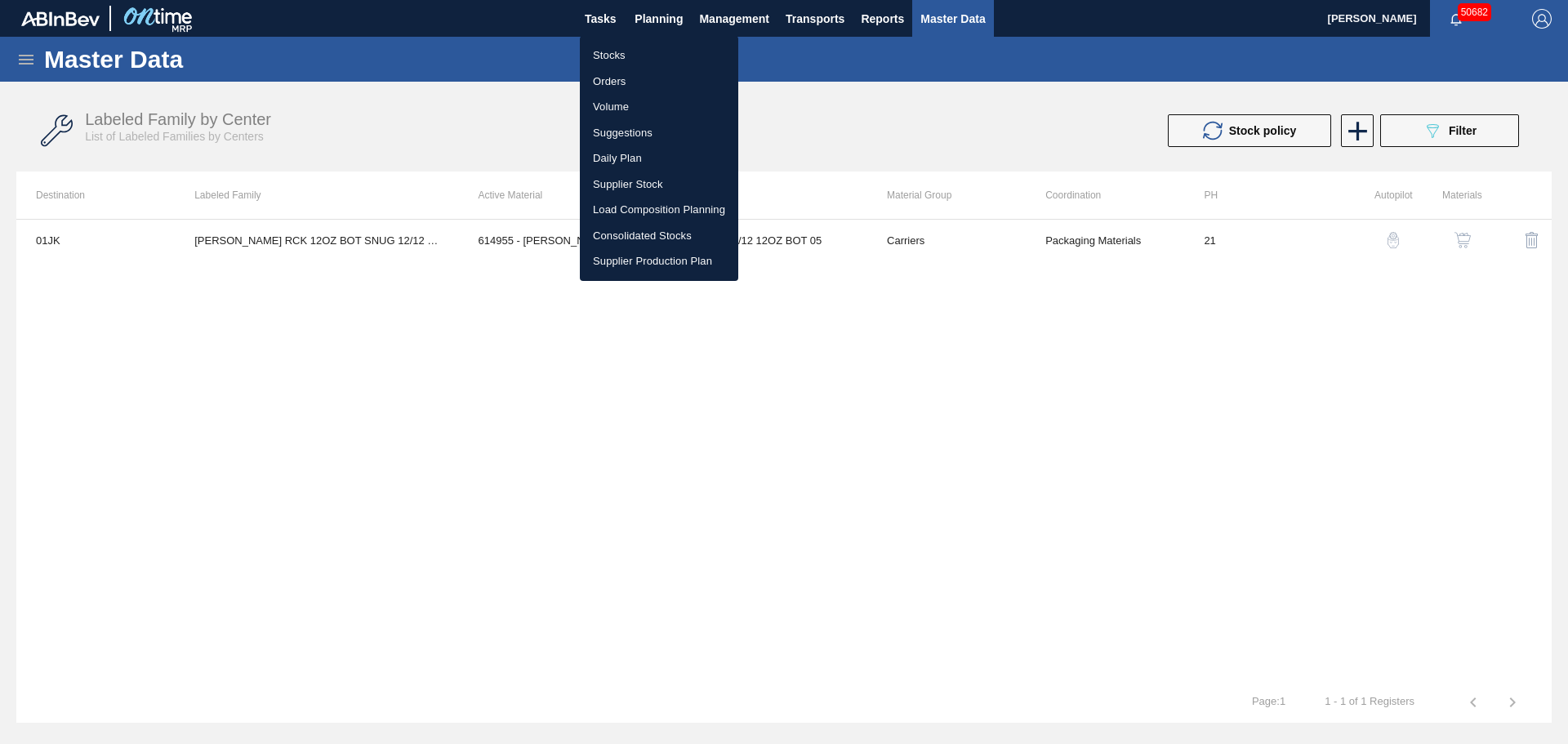
click at [621, 53] on li "Stocks" at bounding box center [658, 55] width 159 height 26
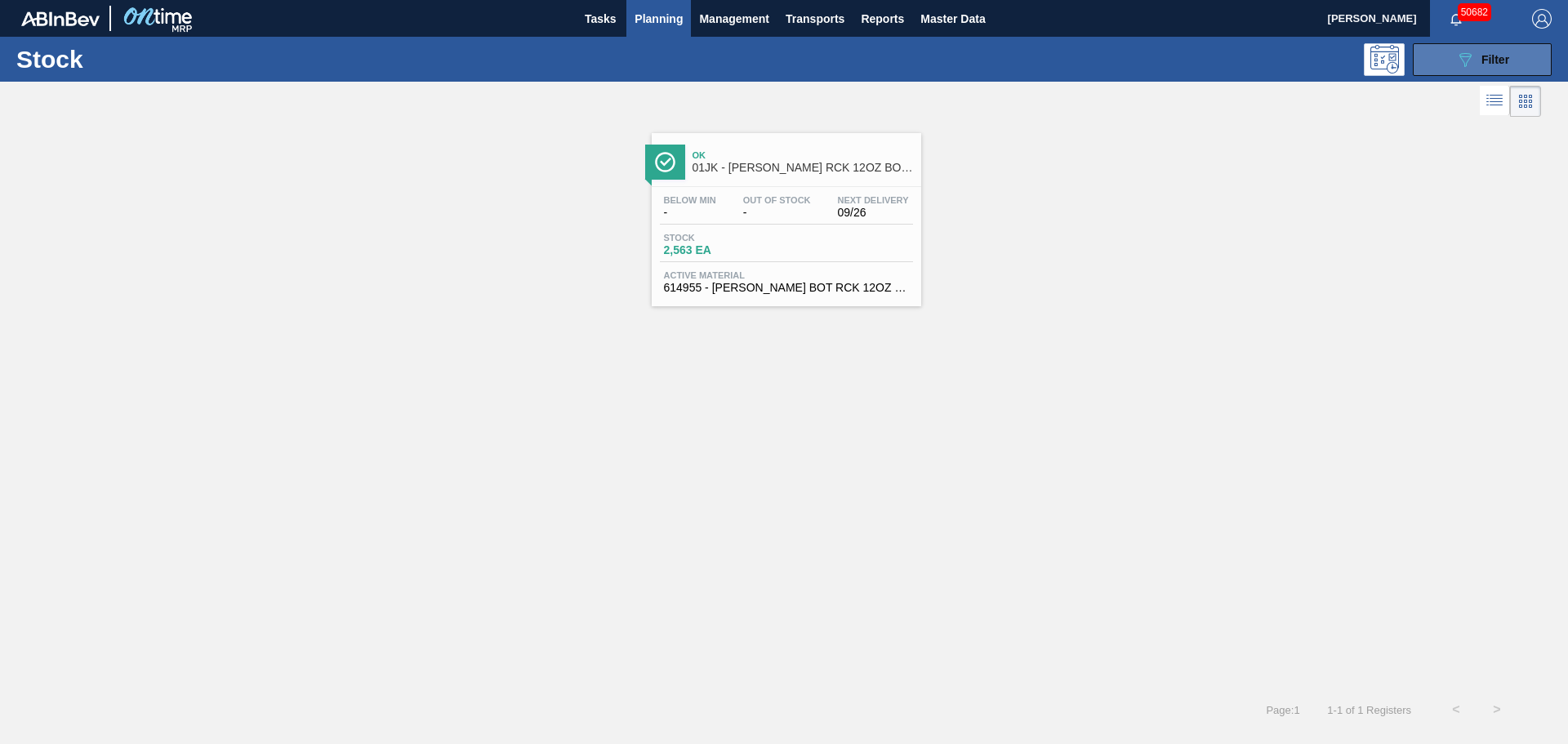
click at [1461, 65] on icon "089F7B8B-B2A5-4AFE-B5C0-19BA573D28AC" at bounding box center [1464, 59] width 20 height 20
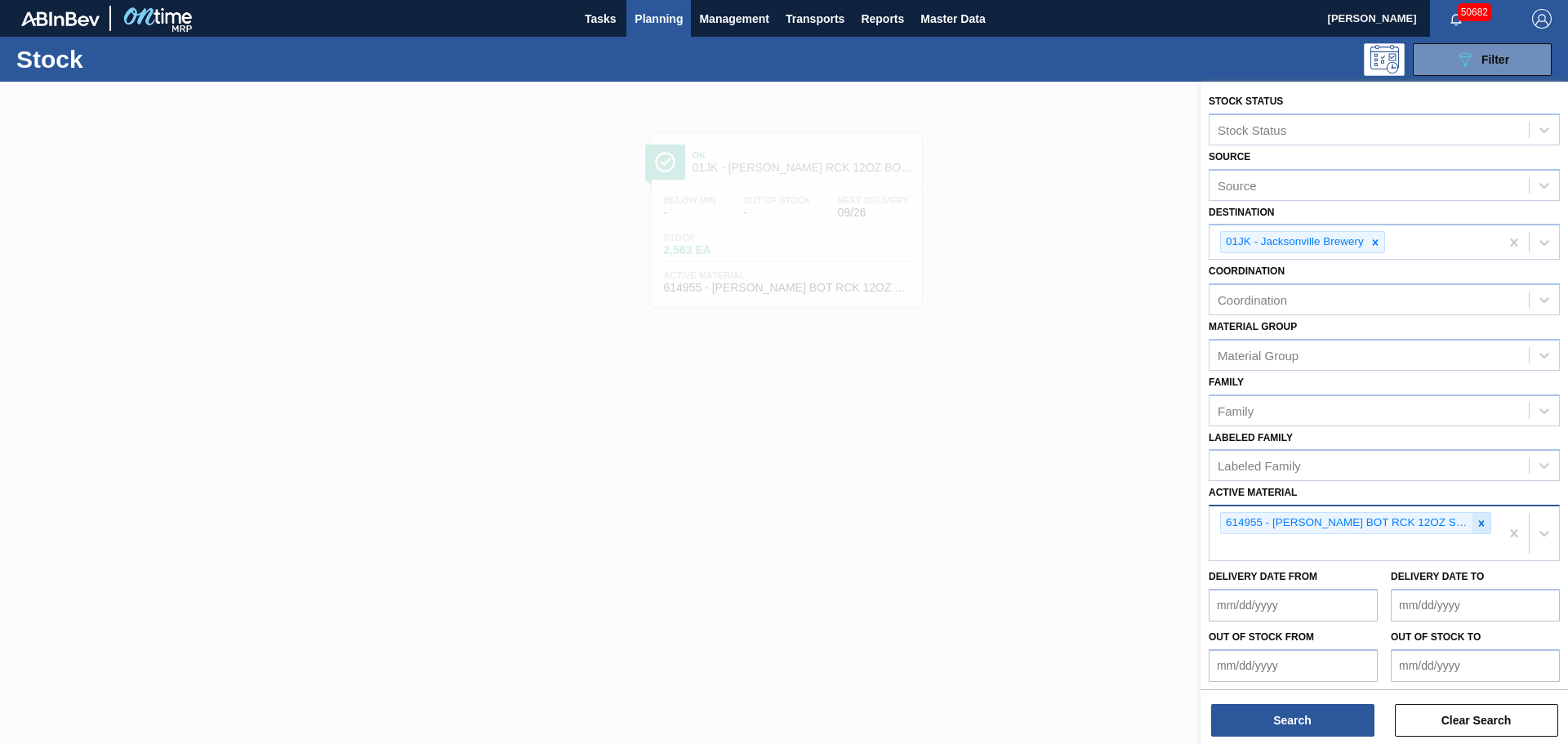
click at [1483, 525] on icon at bounding box center [1481, 523] width 11 height 11
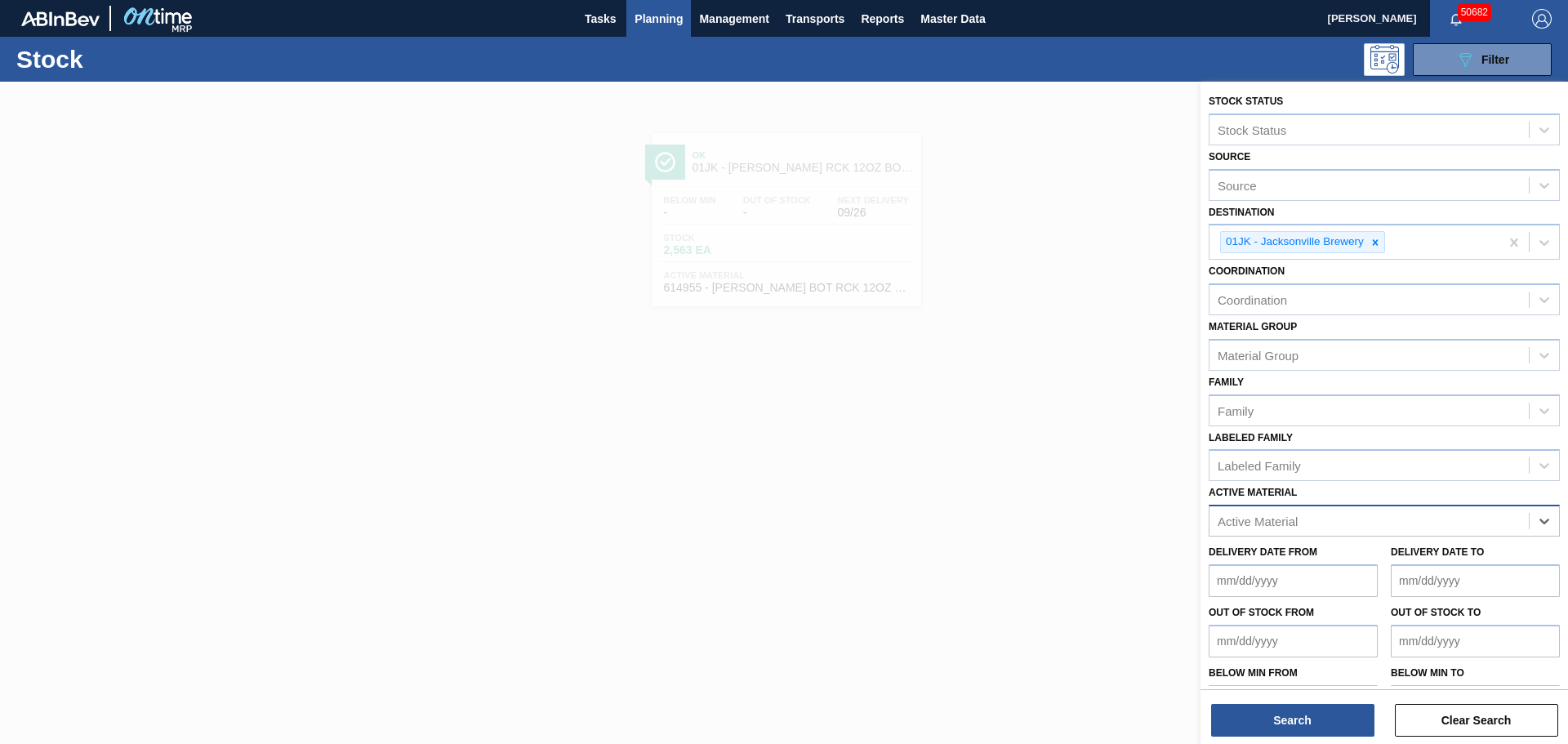
paste Material "878810"
type Material "878810"
click at [1302, 560] on div "878810 - CTN BDL 24LS WRAP LN 9892-A 12OZ PREPR 0" at bounding box center [1384, 562] width 351 height 31
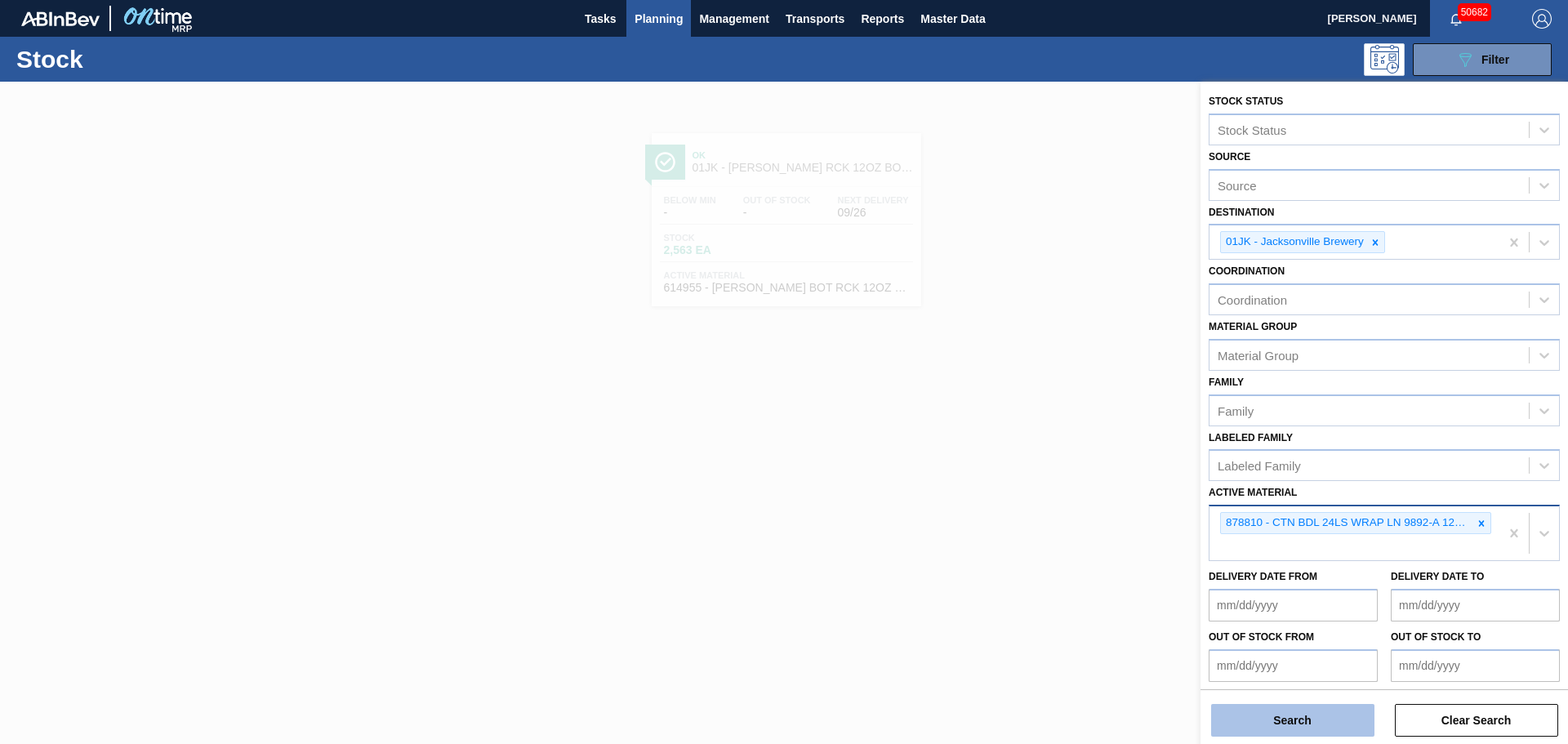
click at [1275, 726] on button "Search" at bounding box center [1292, 719] width 163 height 32
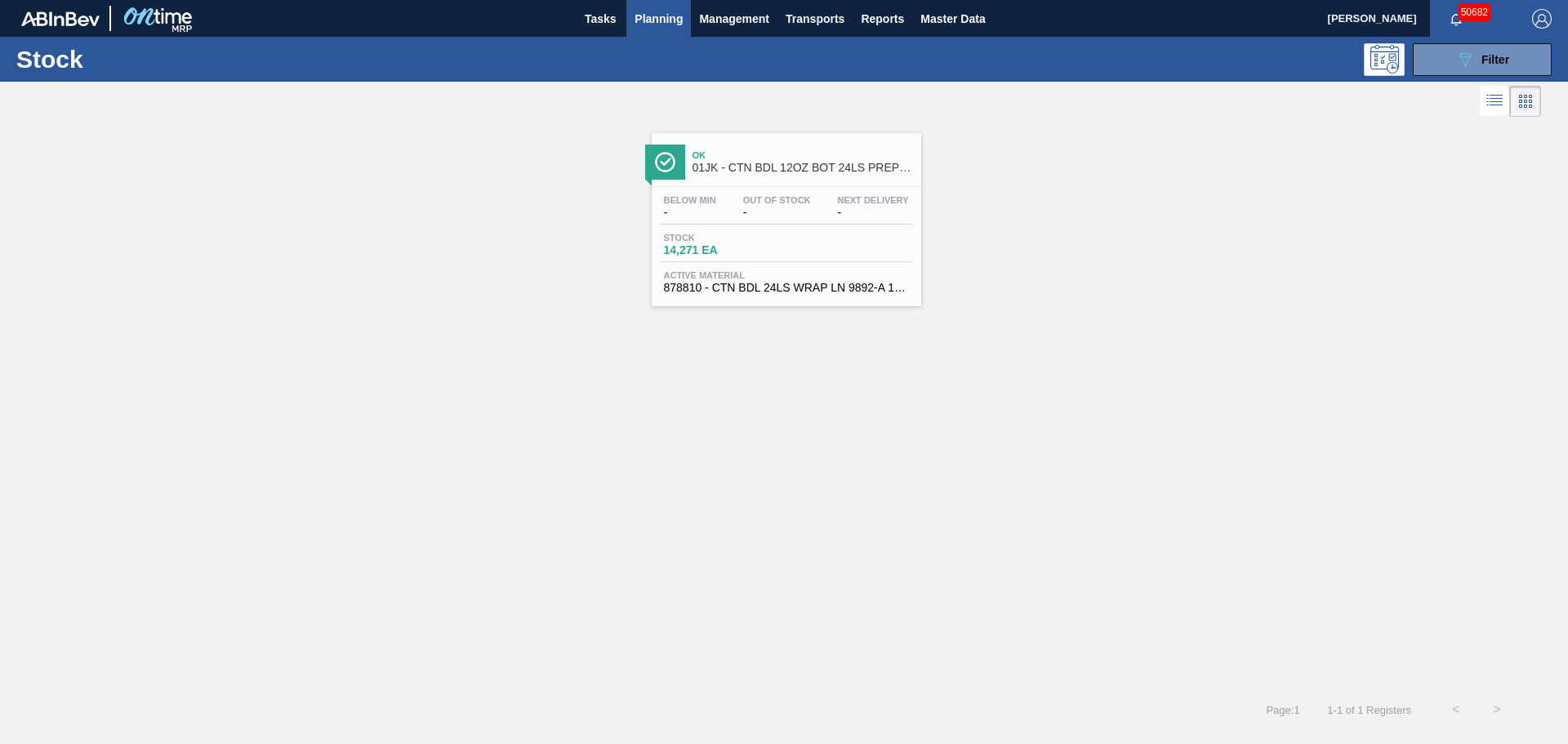
click at [764, 232] on span "Stock" at bounding box center [720, 238] width 115 height 10
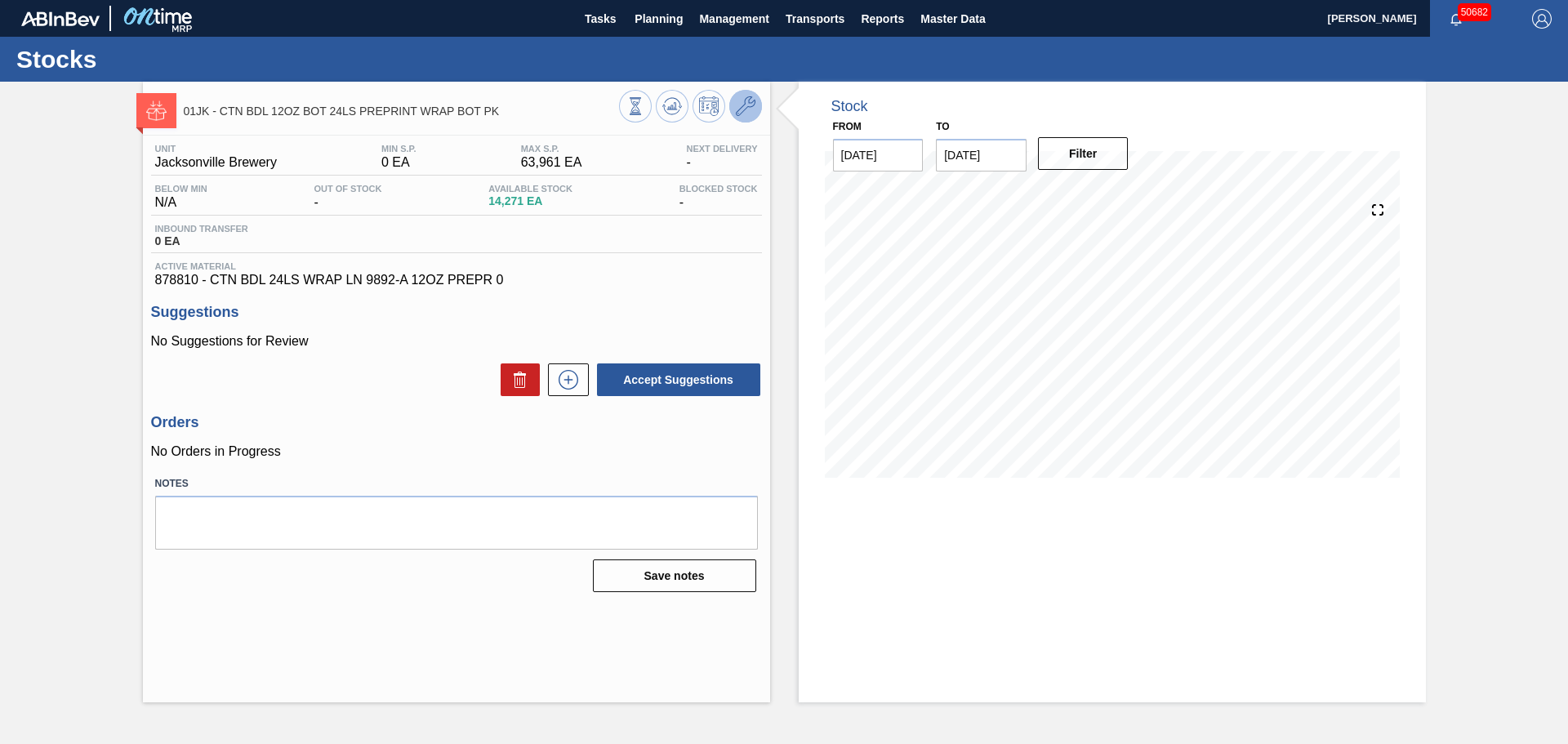
click at [750, 107] on icon at bounding box center [745, 106] width 20 height 20
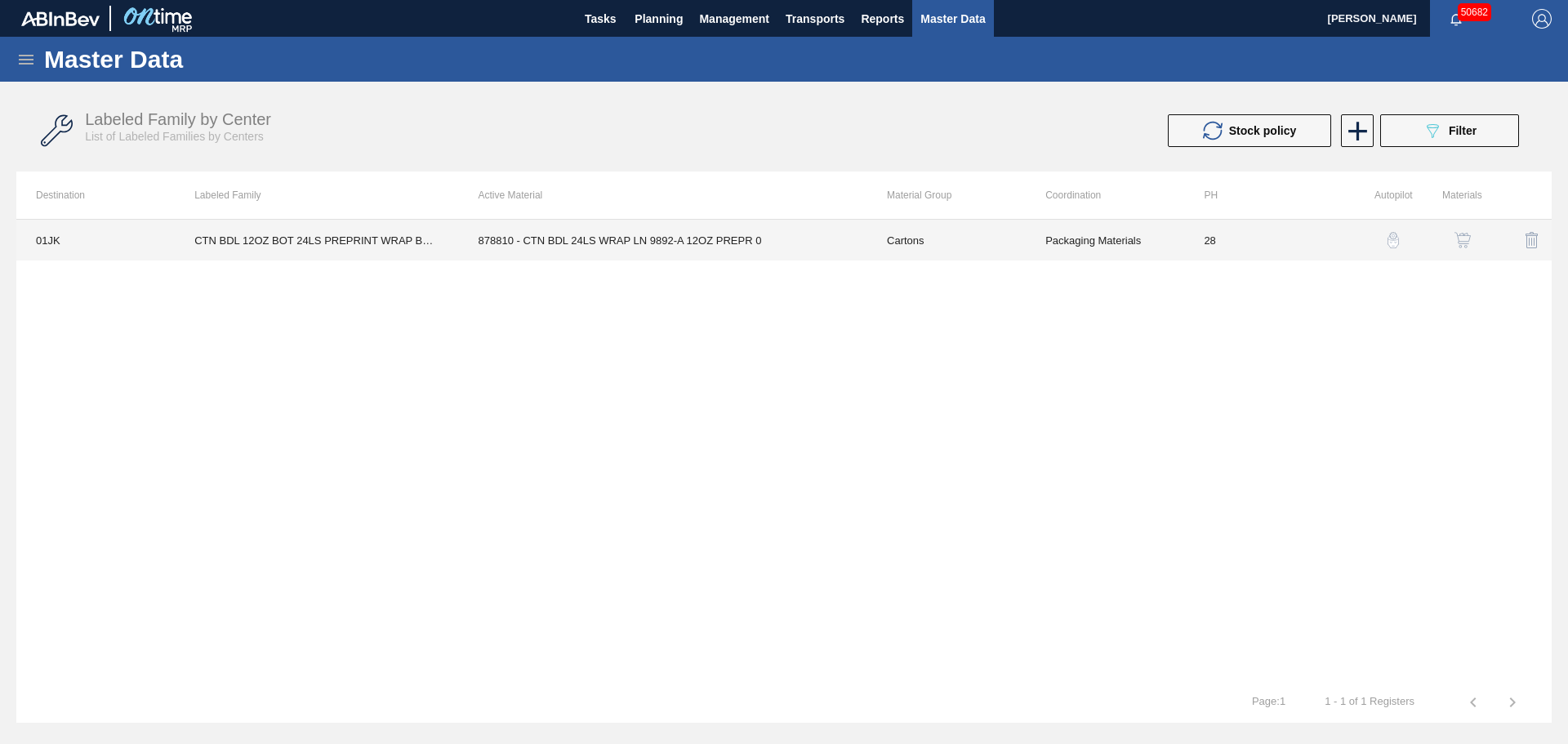
click at [635, 227] on td "878810 - CTN BDL 24LS WRAP LN 9892-A 12OZ PREPR 0" at bounding box center [663, 240] width 408 height 41
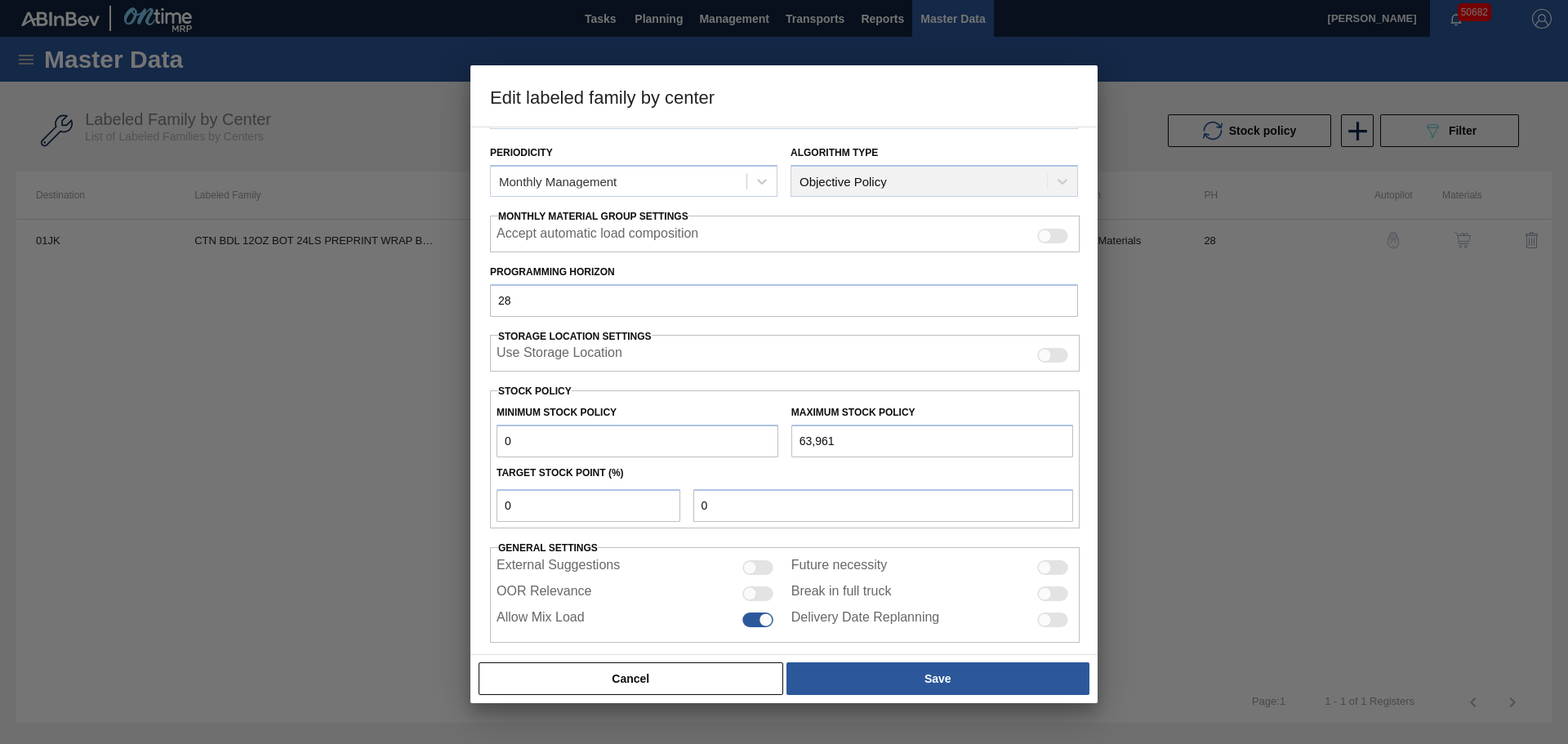
scroll to position [199, 0]
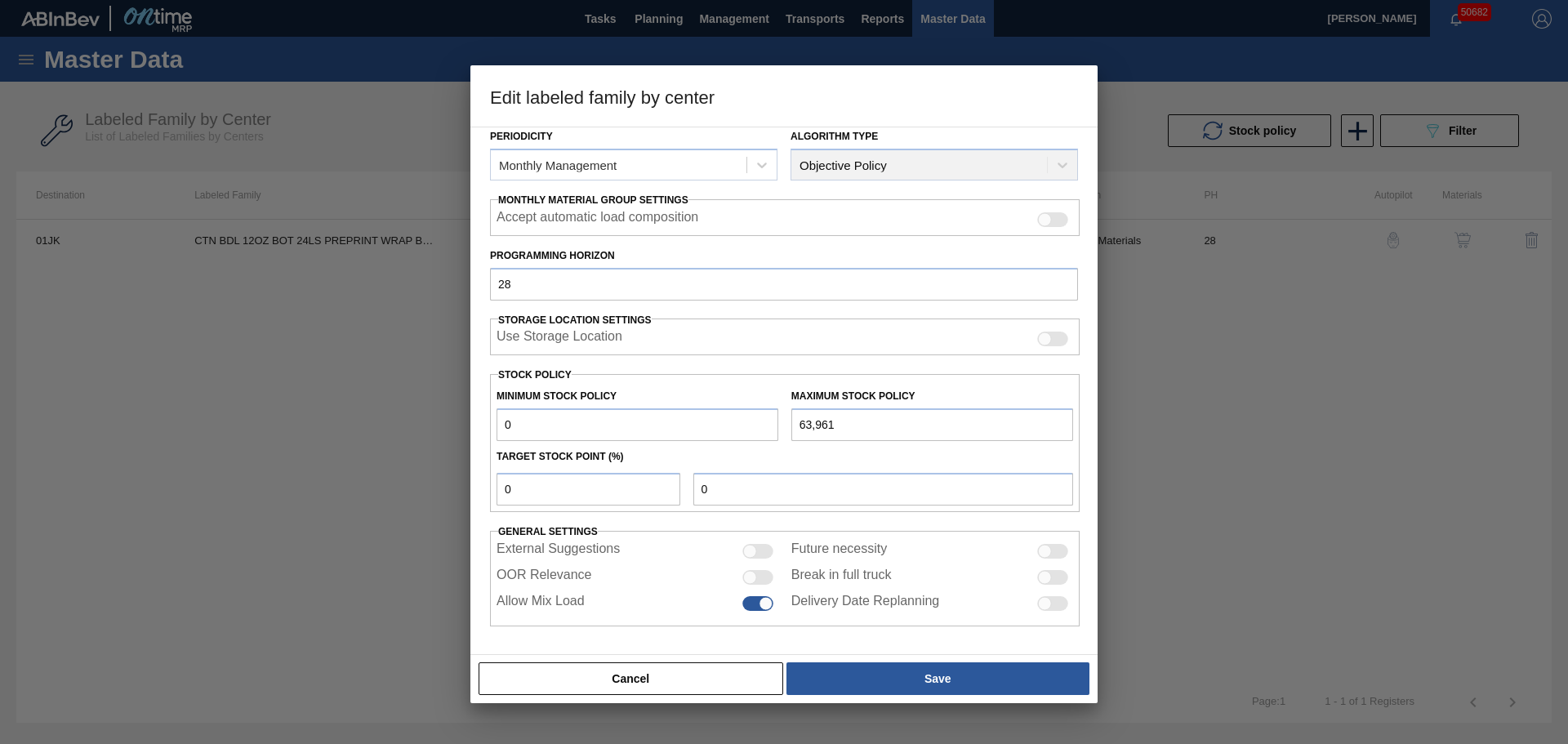
drag, startPoint x: 530, startPoint y: 425, endPoint x: 473, endPoint y: 424, distance: 57.0
click at [473, 424] on div "Material Group Cartons Family Corrugate Cartons Labeled Family CTN BDL 12OZ BOT…" at bounding box center [783, 390] width 627 height 529
click at [755, 575] on div at bounding box center [758, 577] width 31 height 14
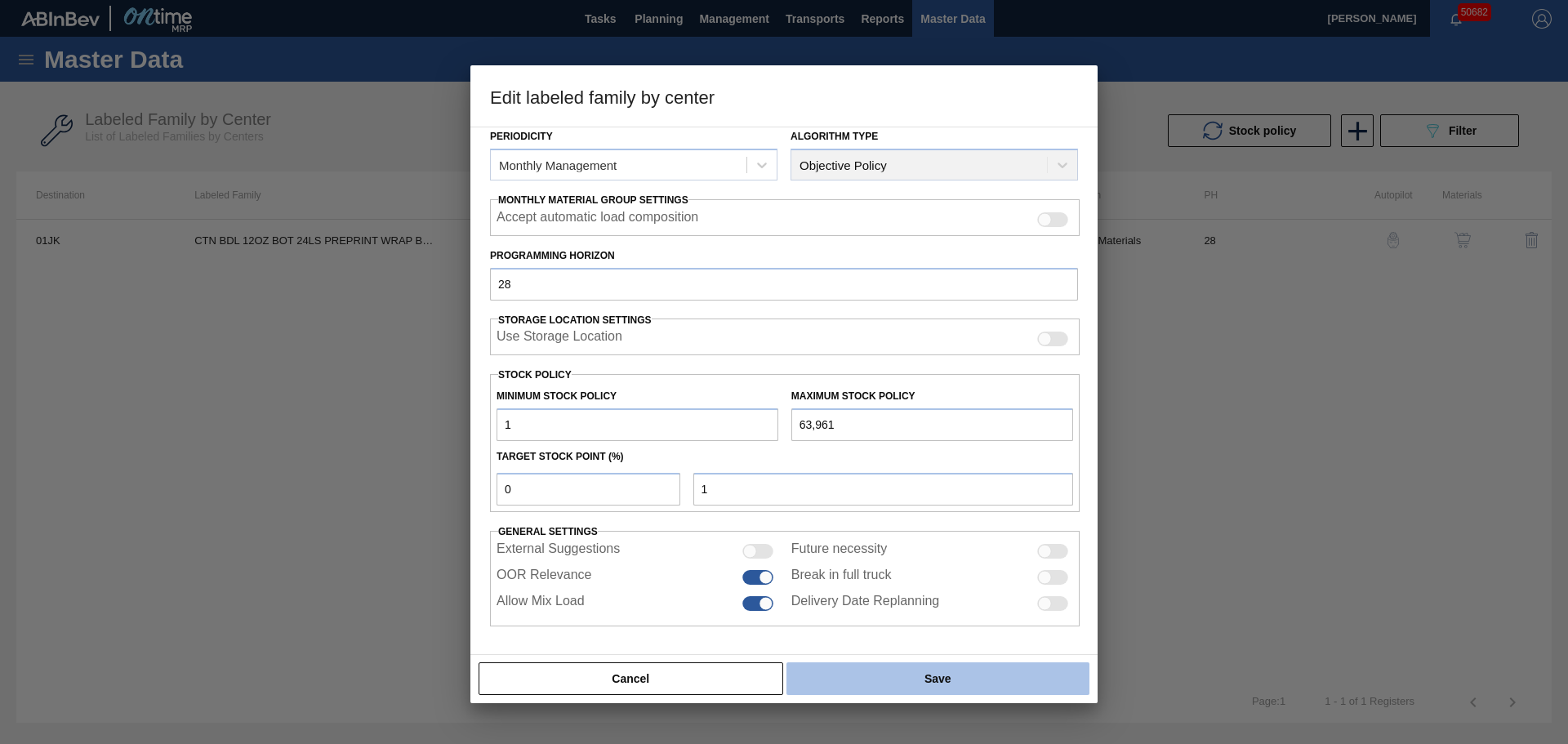
click at [876, 673] on button "Save" at bounding box center [938, 678] width 303 height 32
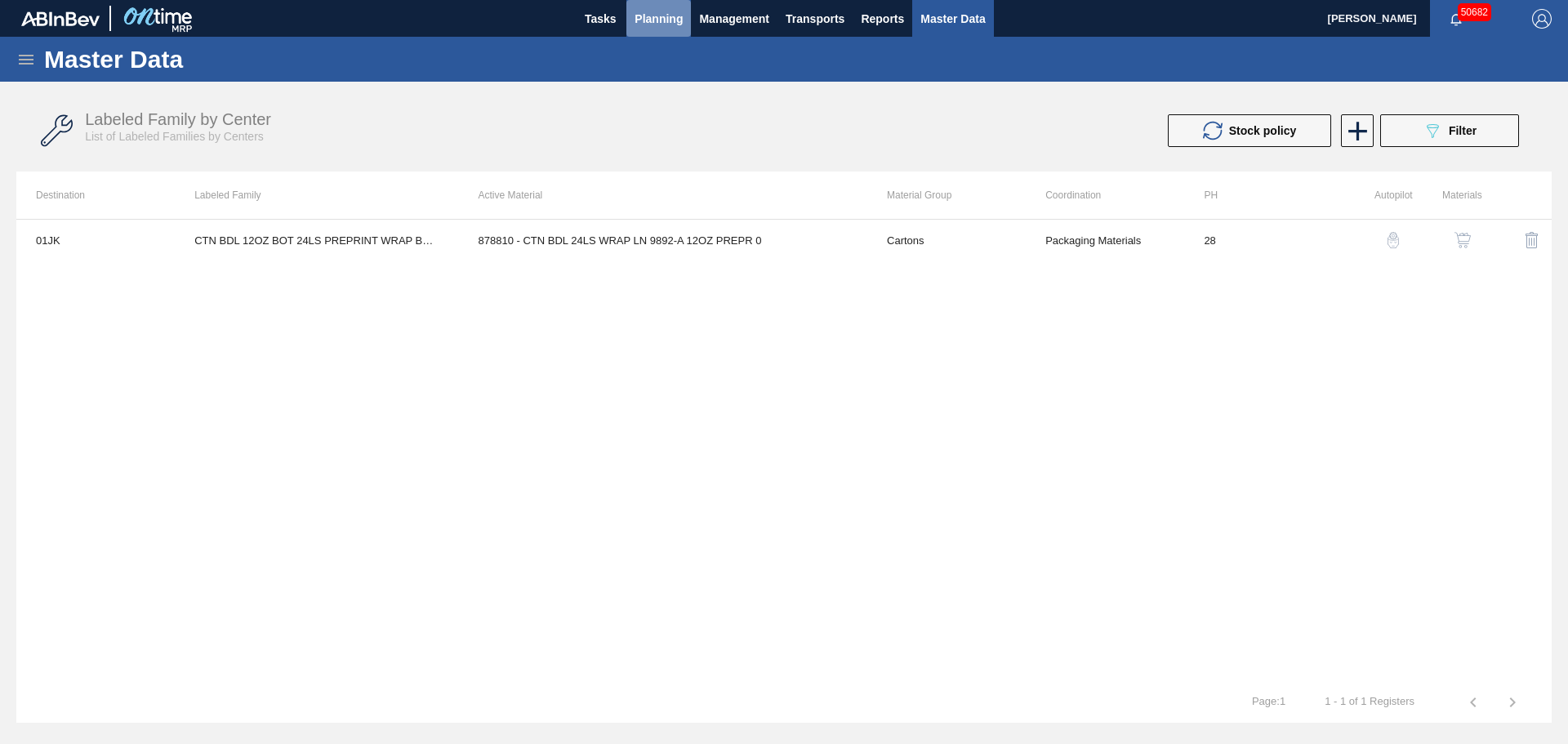
click at [648, 22] on span "Planning" at bounding box center [658, 19] width 48 height 20
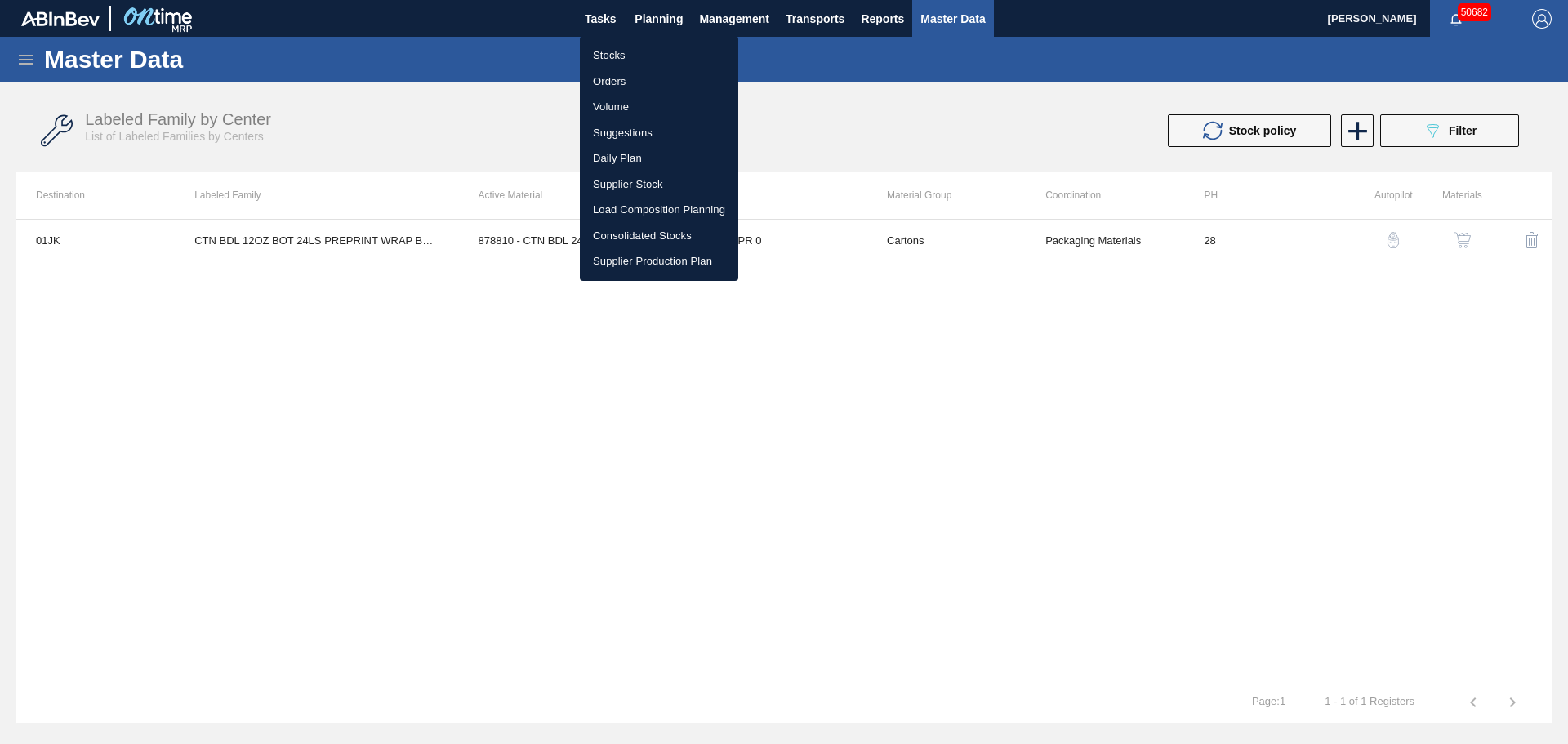
click at [615, 51] on li "Stocks" at bounding box center [658, 55] width 159 height 26
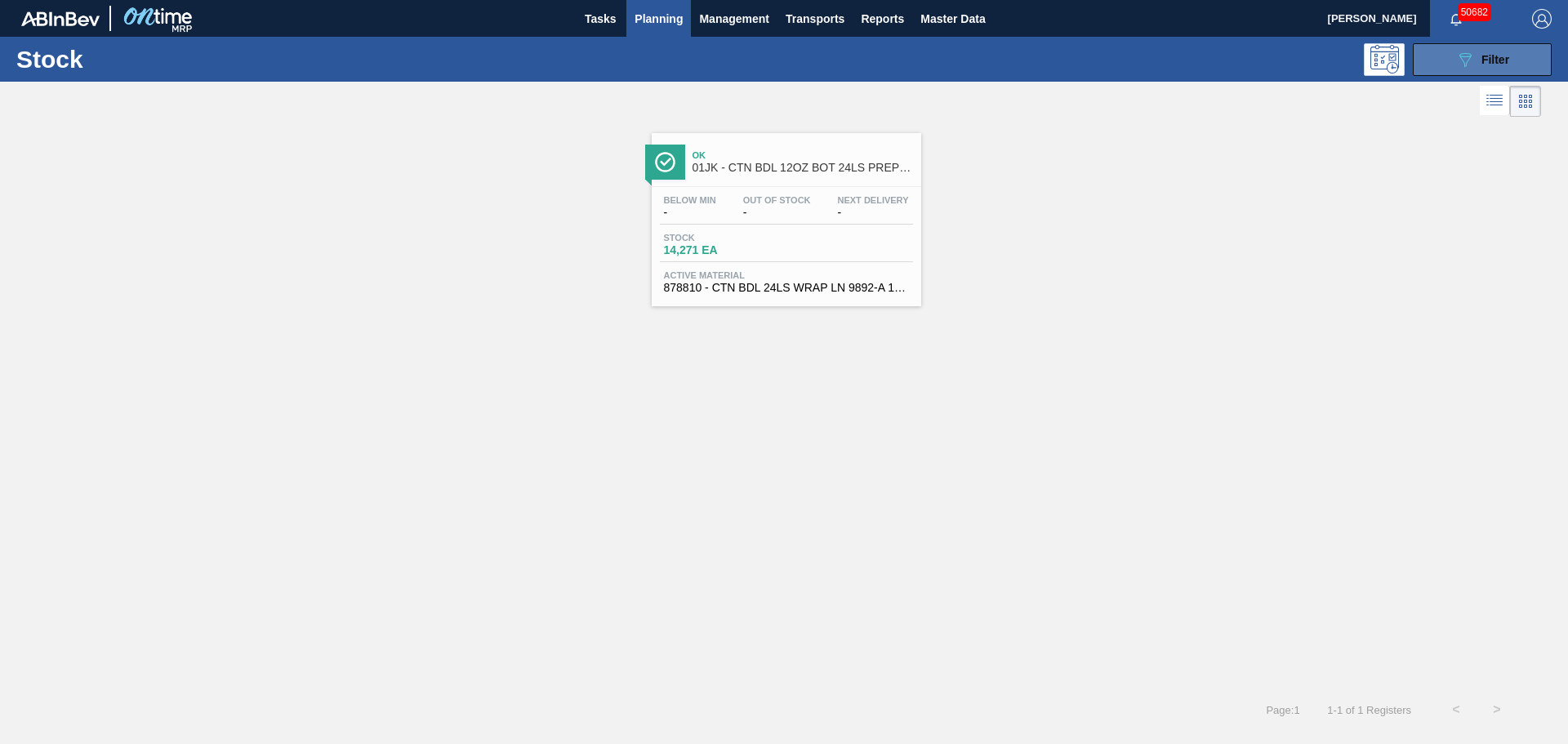
click at [1497, 59] on span "Filter" at bounding box center [1495, 59] width 28 height 13
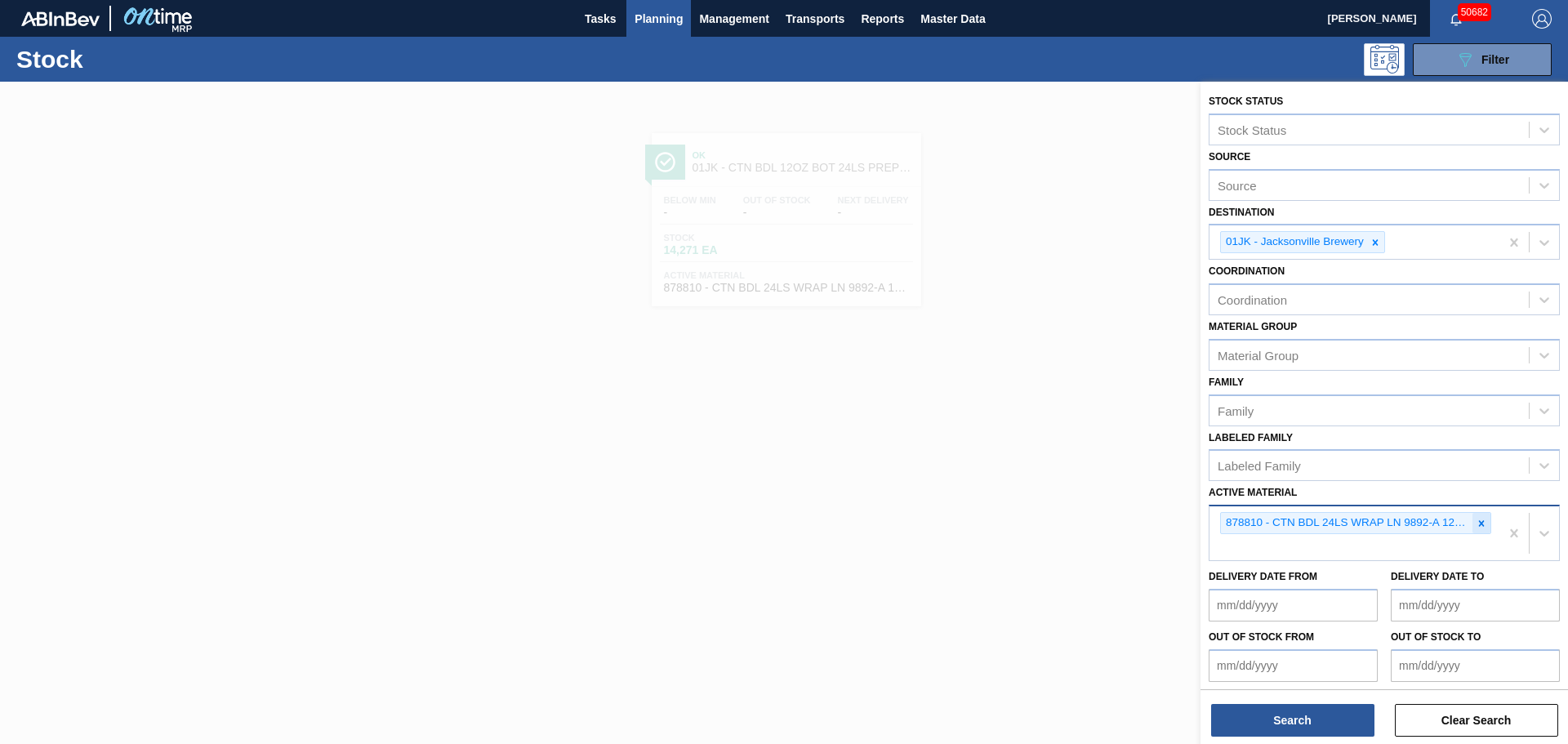
click at [1479, 521] on icon at bounding box center [1481, 523] width 6 height 6
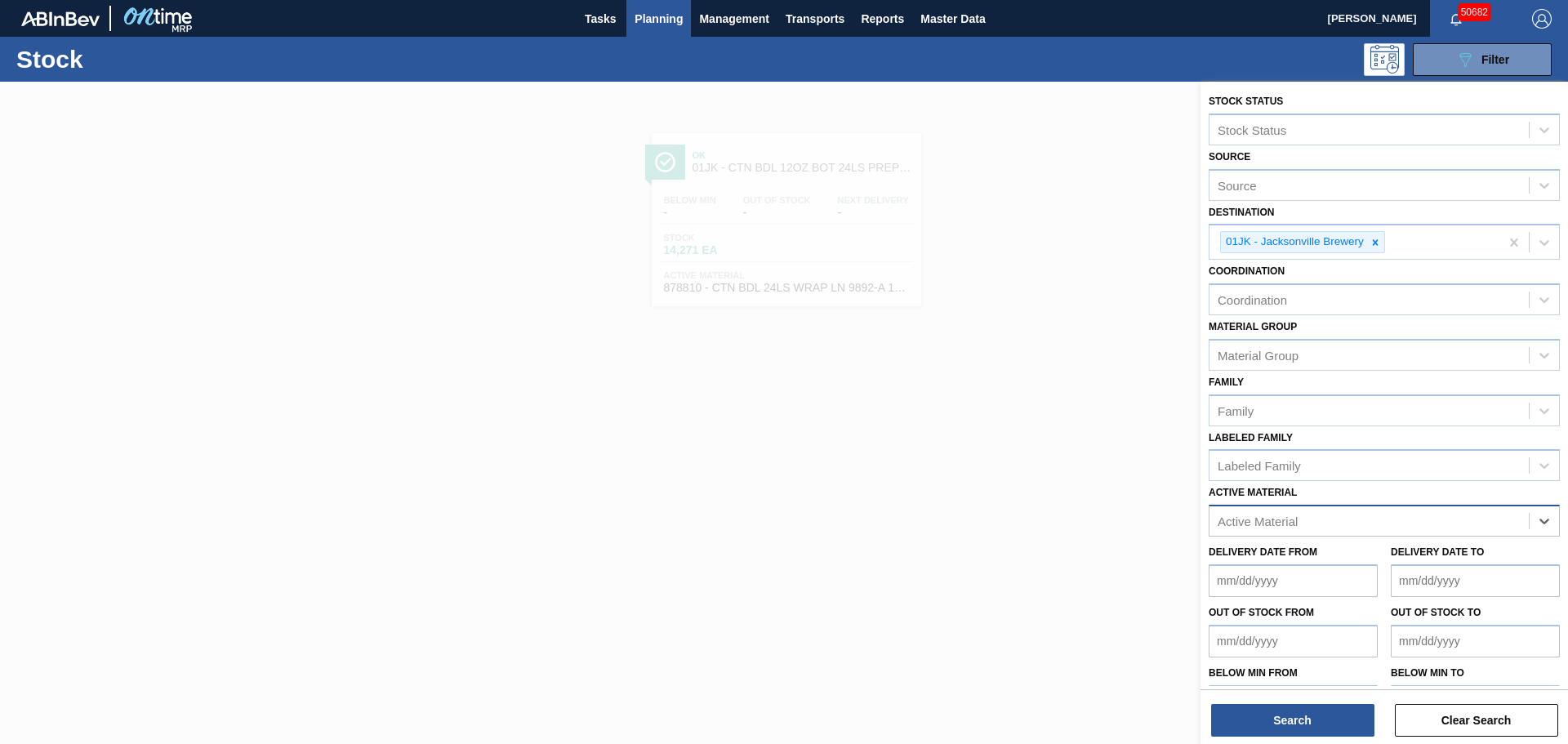
paste Material "615354"
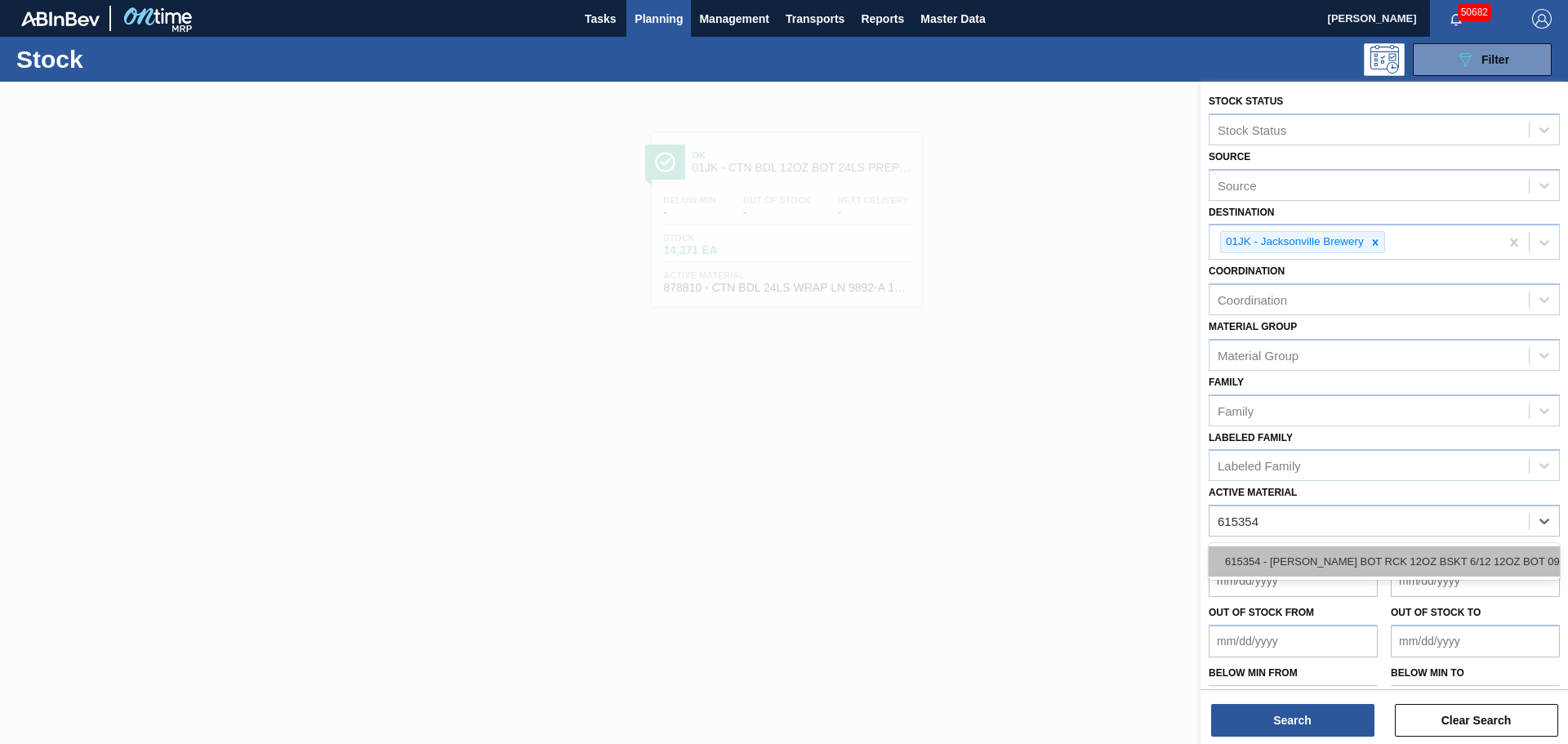
click at [1331, 551] on div "615354 - [PERSON_NAME] BOT RCK 12OZ BSKT 6/12 12OZ BOT 092" at bounding box center [1384, 562] width 351 height 31
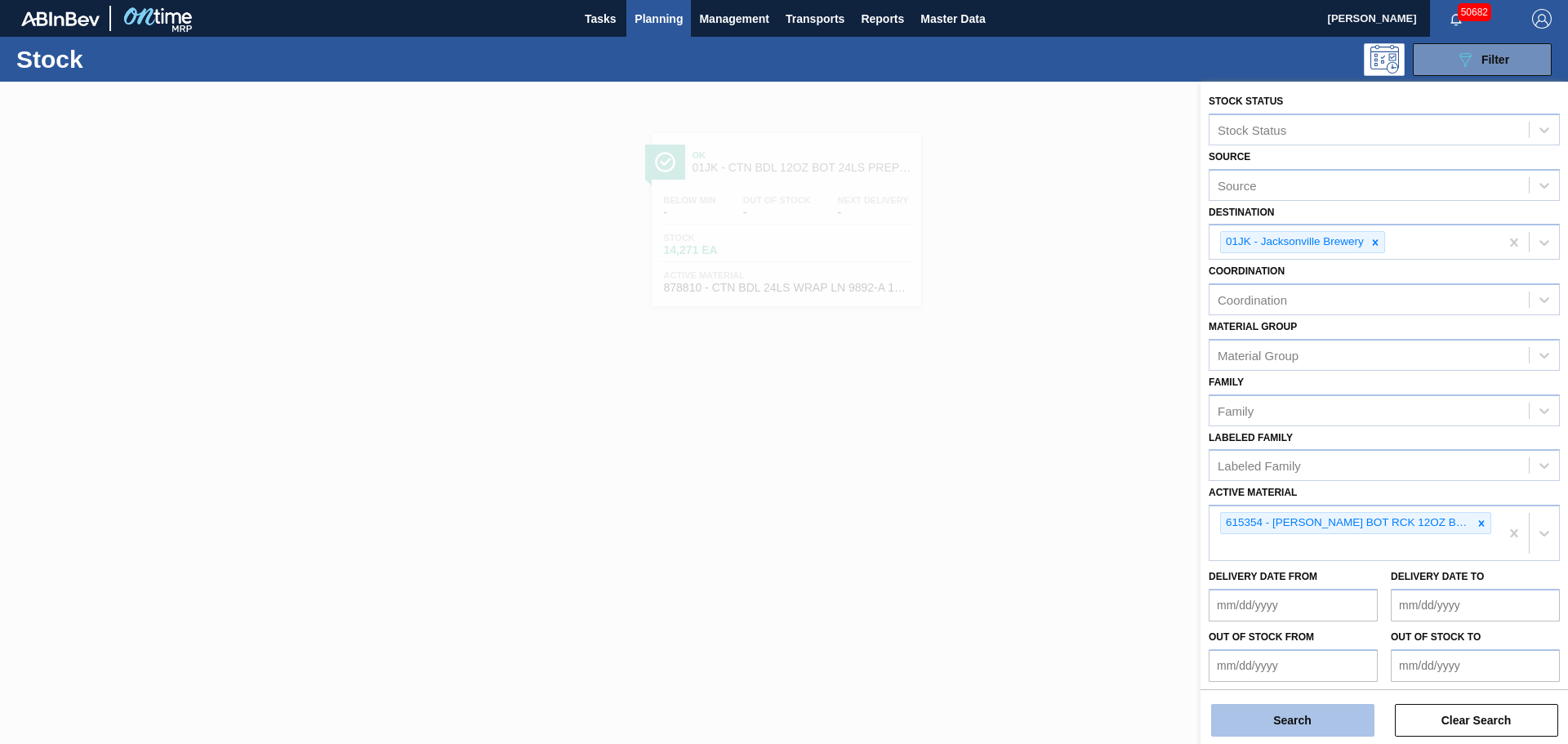
click at [1287, 710] on button "Search" at bounding box center [1292, 719] width 163 height 32
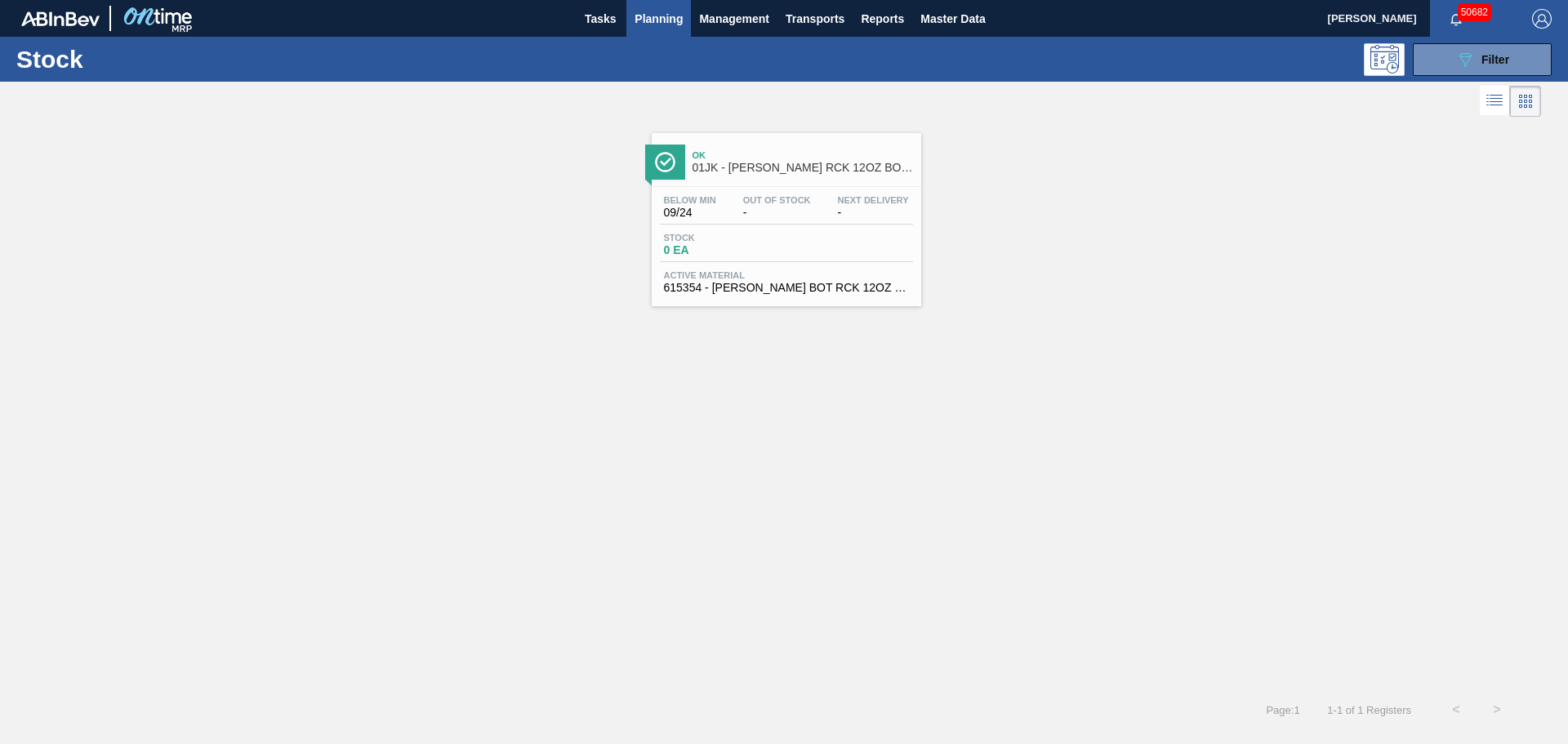
click at [768, 234] on span "Stock" at bounding box center [720, 238] width 115 height 10
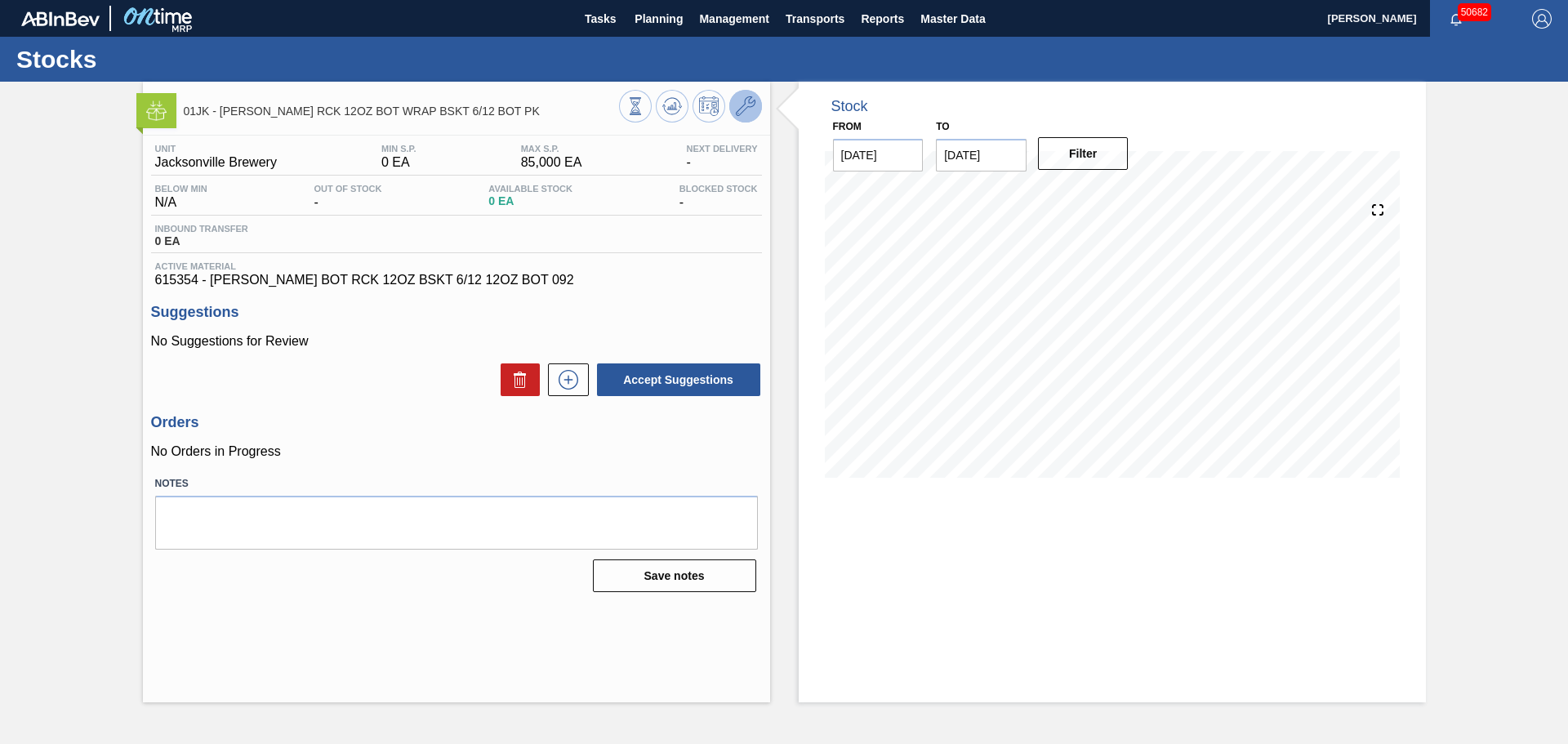
click at [746, 110] on icon at bounding box center [745, 106] width 20 height 20
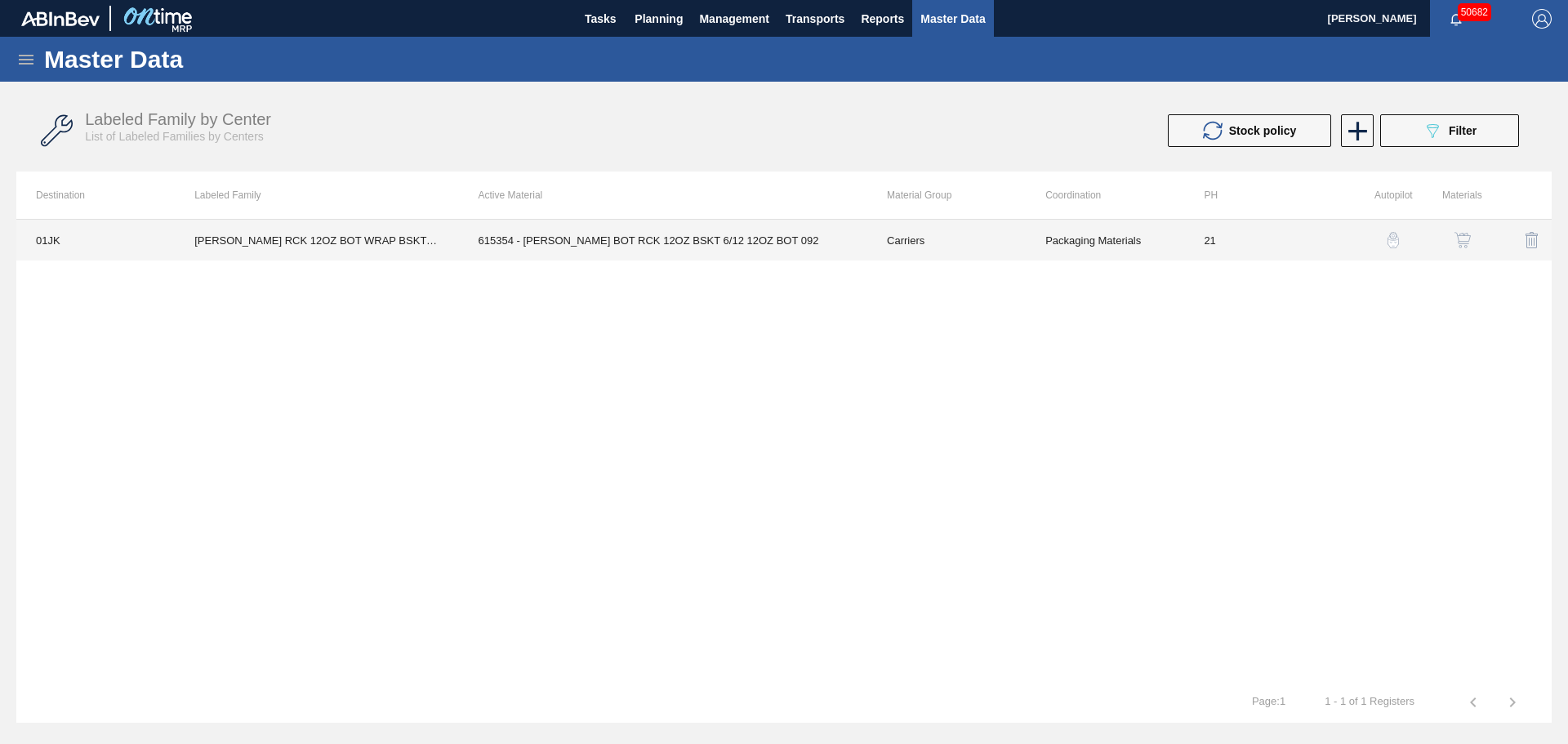
click at [656, 249] on td "615354 - [PERSON_NAME] BOT RCK 12OZ BSKT 6/12 12OZ BOT 092" at bounding box center [663, 240] width 408 height 41
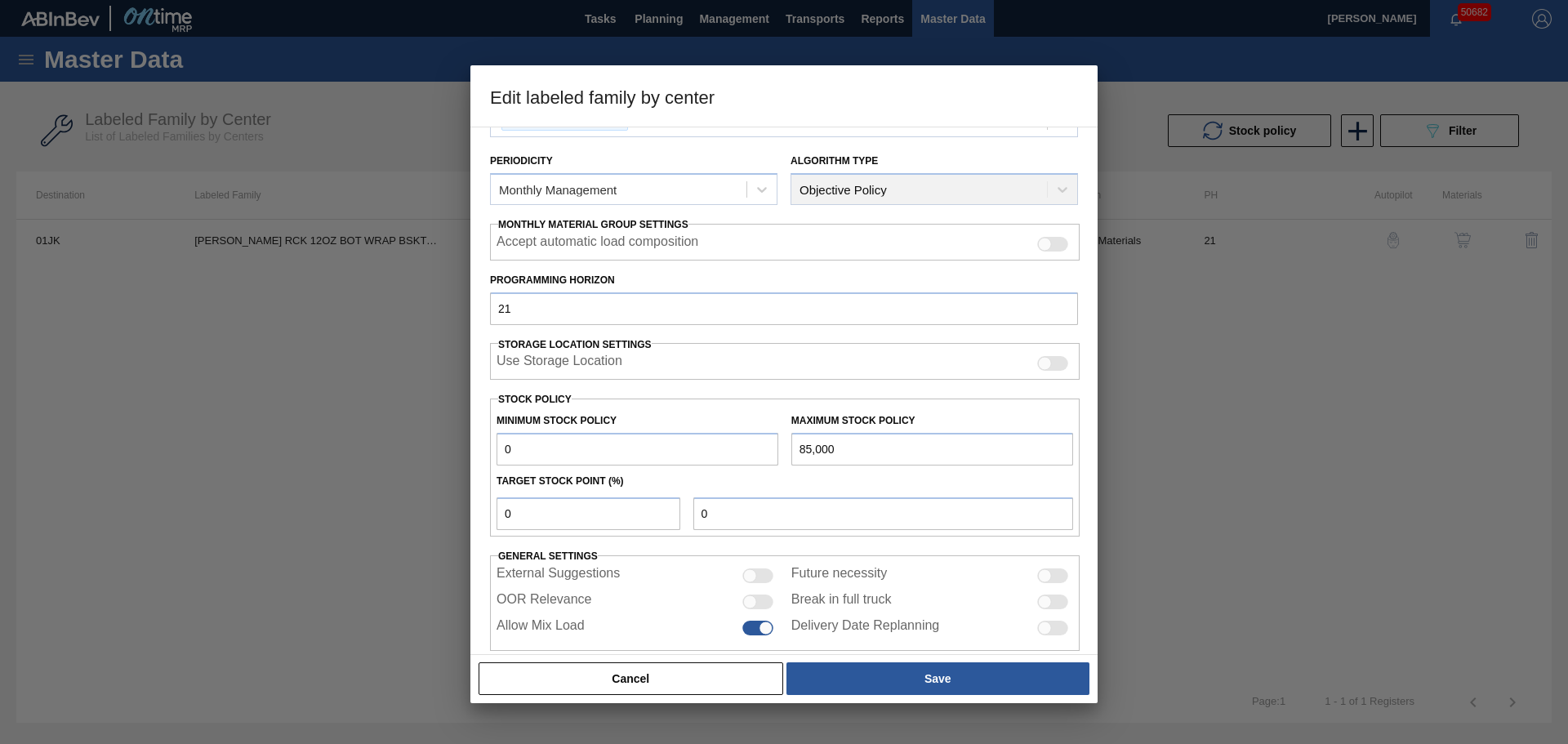
scroll to position [199, 0]
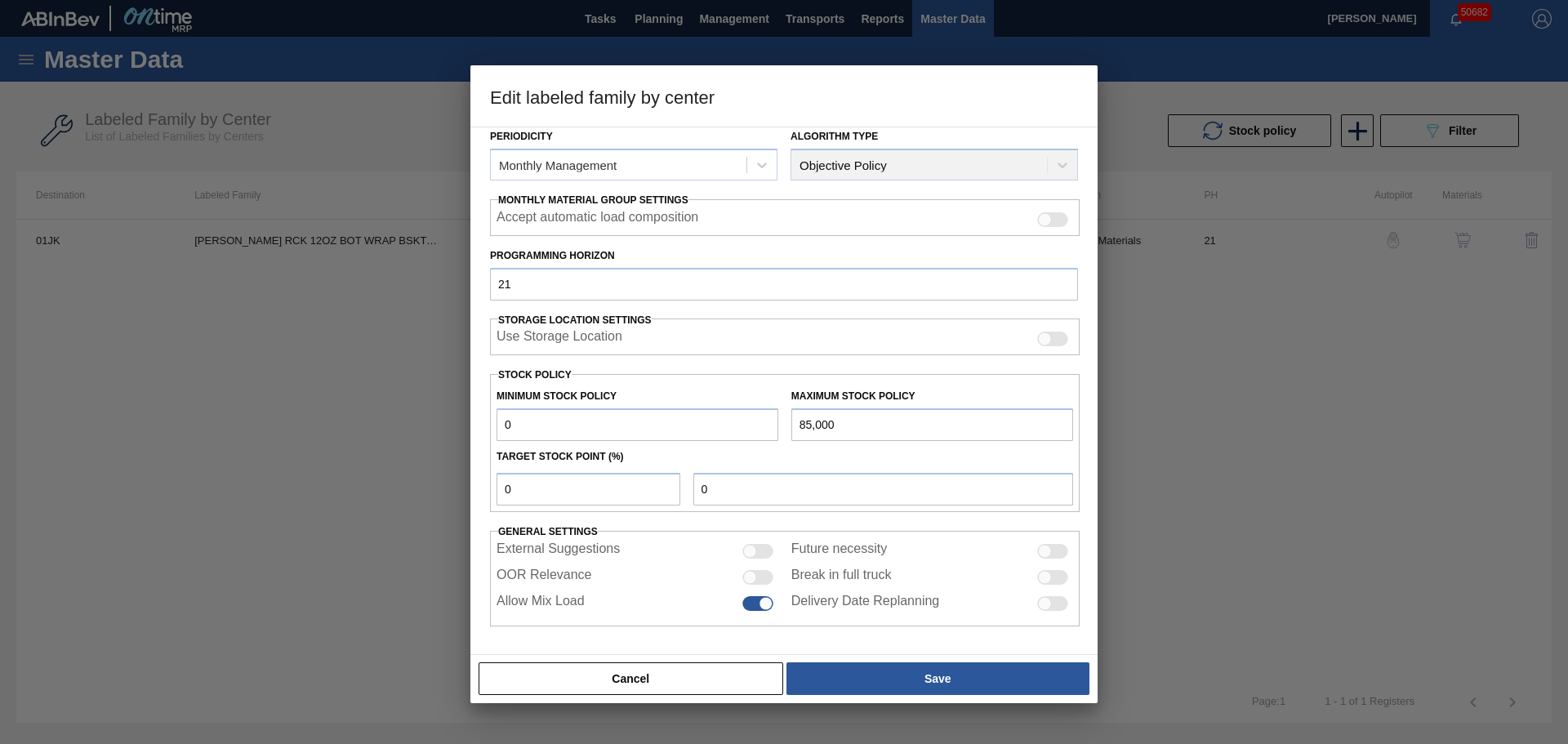
drag, startPoint x: 553, startPoint y: 425, endPoint x: 428, endPoint y: 428, distance: 125.0
click at [428, 428] on div "Edit labeled family by center Material Group Carriers Family Bottle Carriers La…" at bounding box center [784, 372] width 1568 height 744
click at [758, 574] on div at bounding box center [758, 577] width 31 height 14
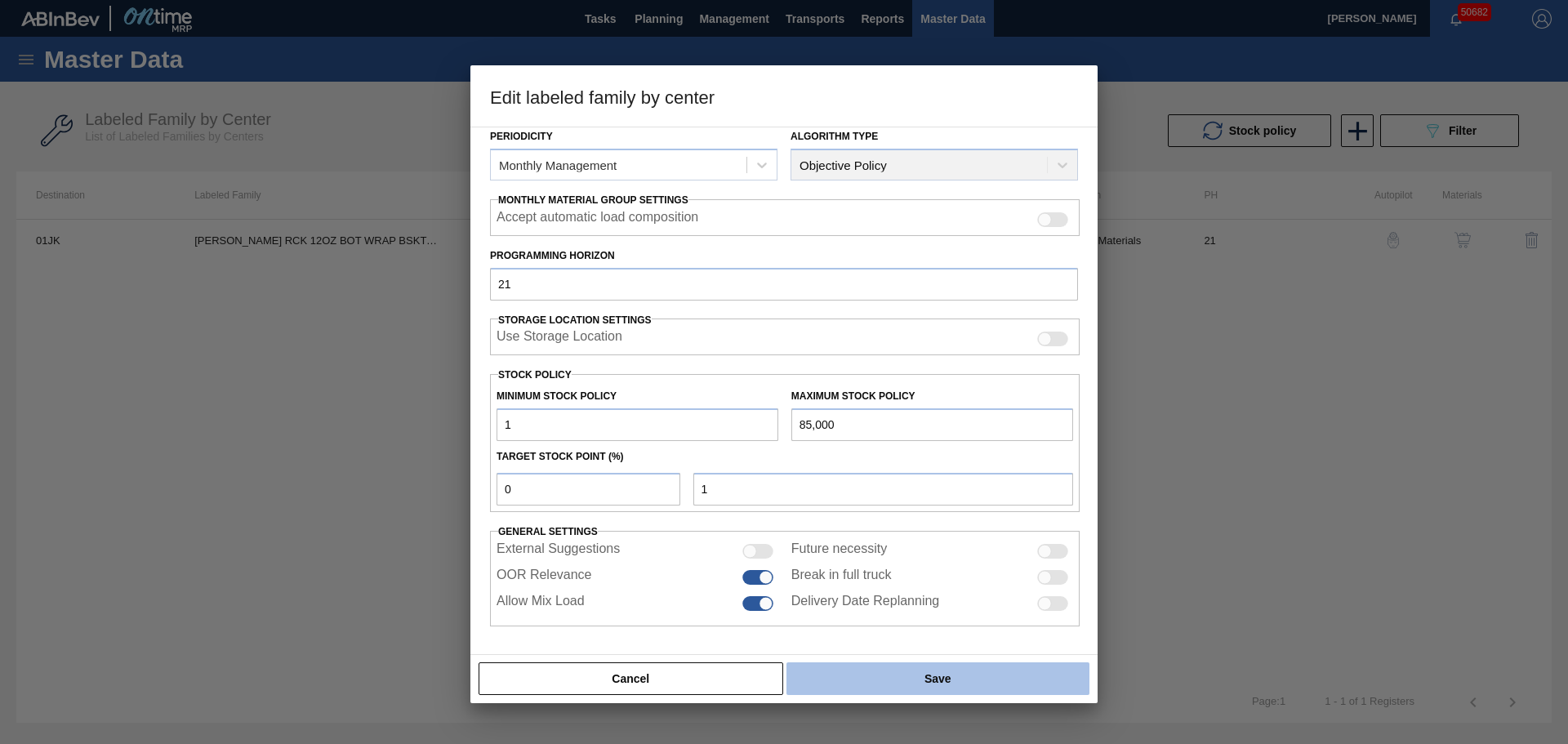
click at [888, 673] on button "Save" at bounding box center [938, 678] width 303 height 32
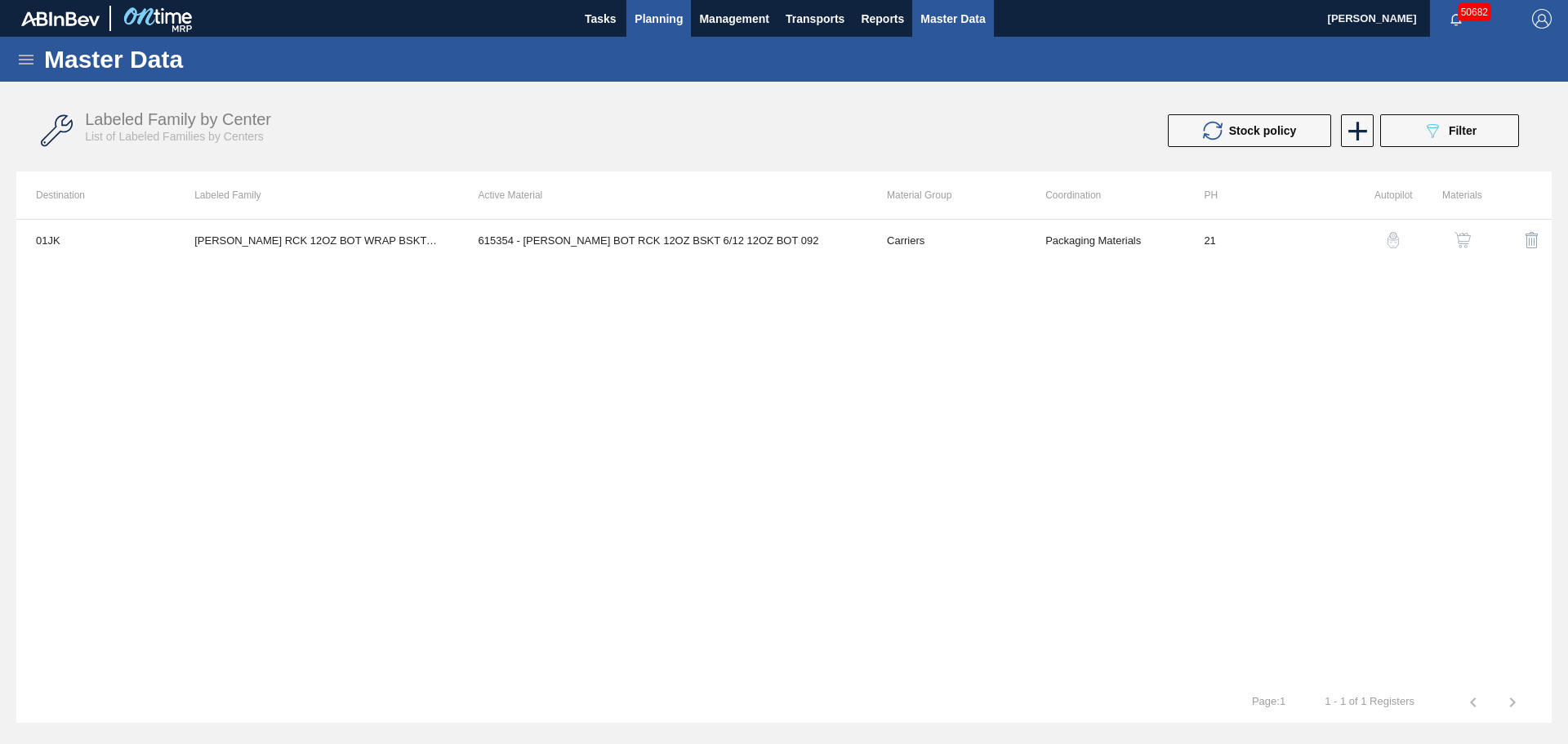
click at [659, 30] on button "Planning" at bounding box center [658, 18] width 64 height 36
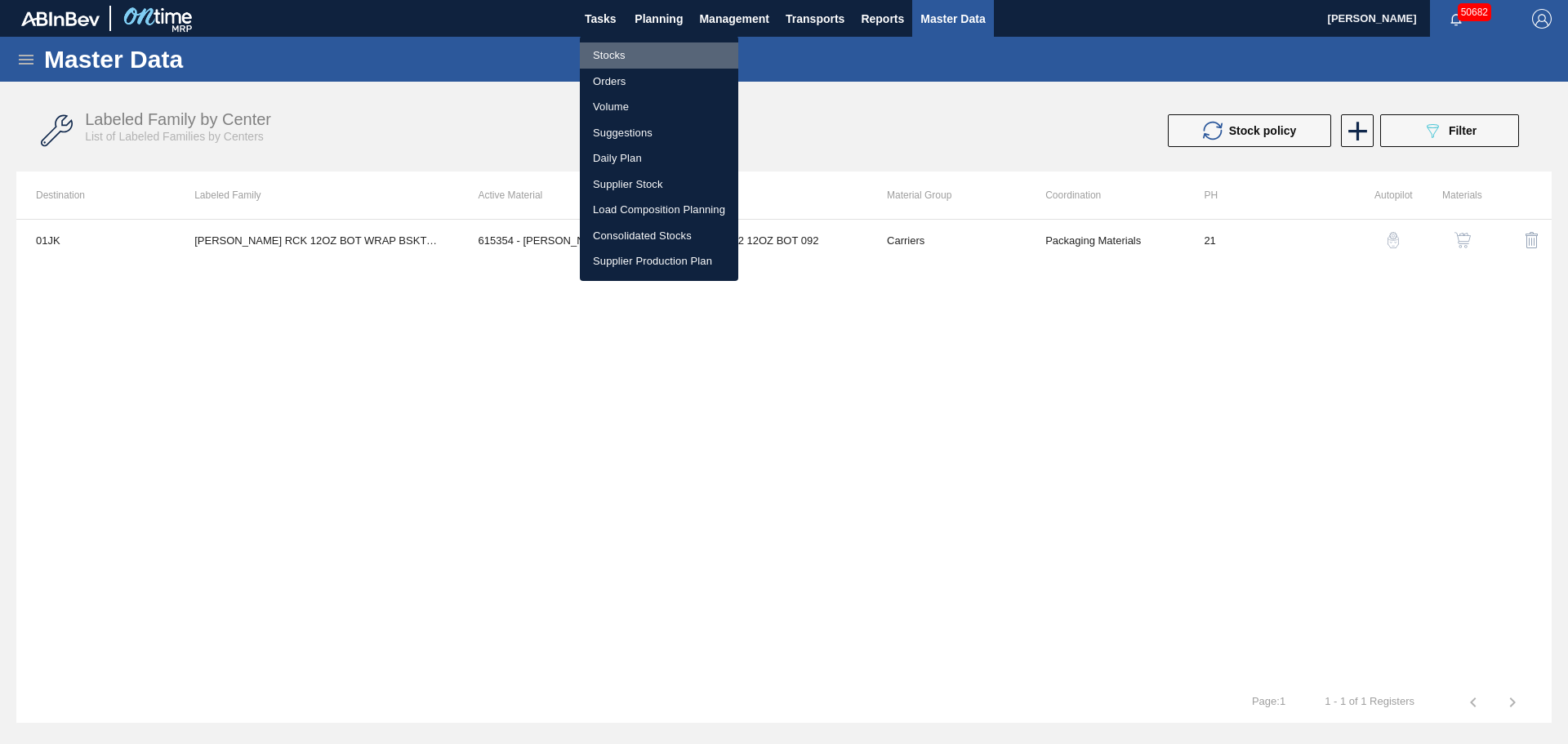
click at [613, 57] on li "Stocks" at bounding box center [658, 55] width 159 height 26
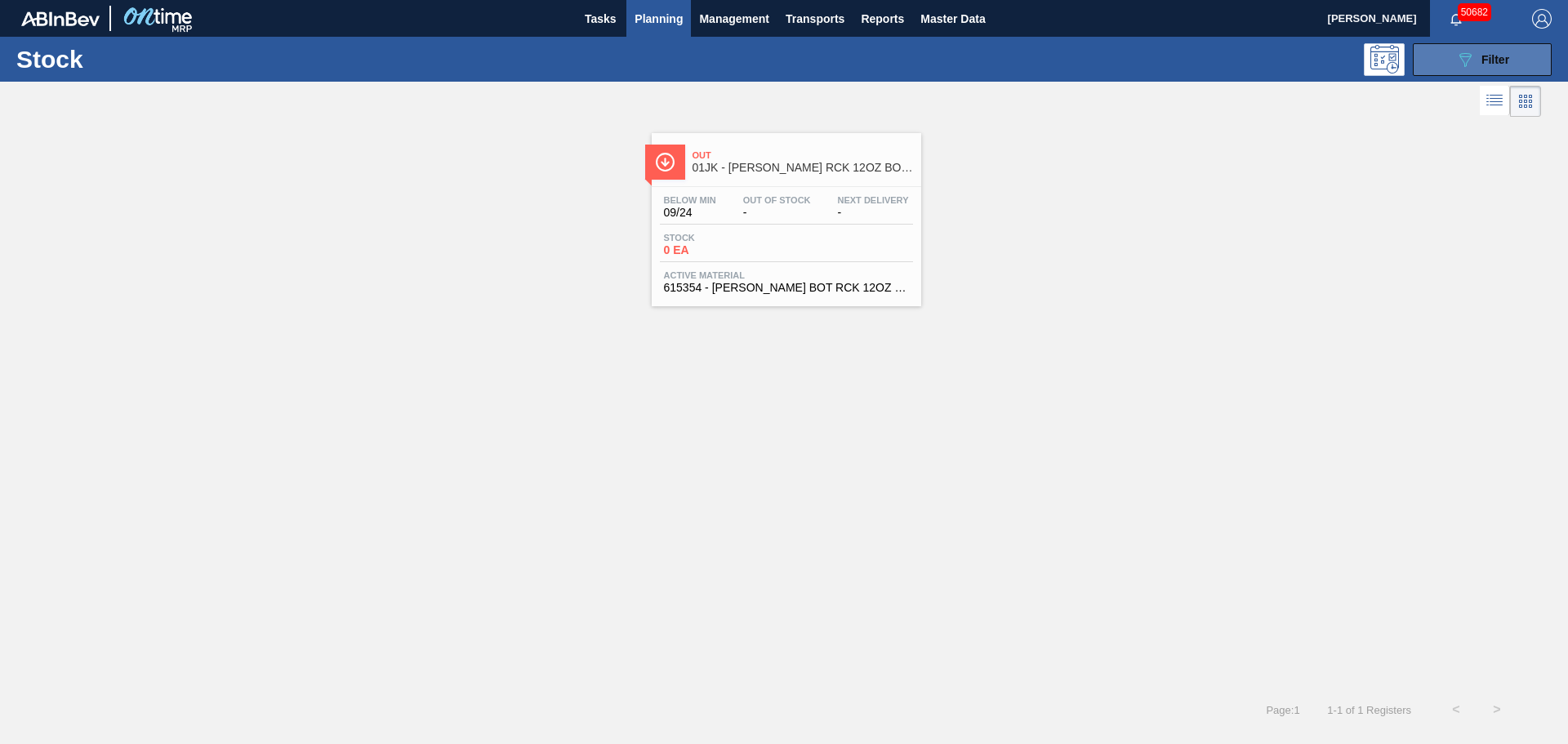
click at [1467, 68] on icon "089F7B8B-B2A5-4AFE-B5C0-19BA573D28AC" at bounding box center [1464, 59] width 20 height 20
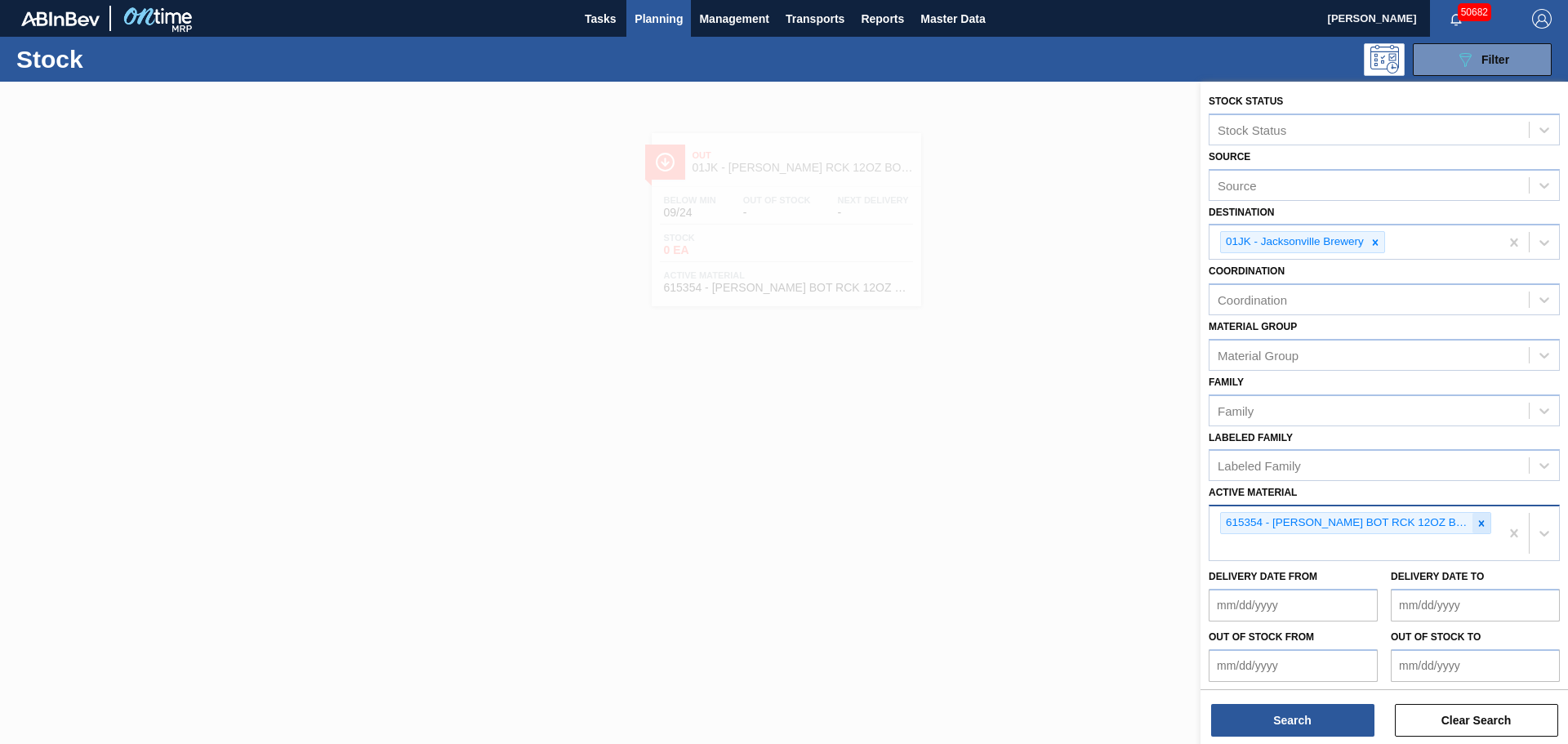
click at [1480, 525] on icon at bounding box center [1481, 523] width 6 height 6
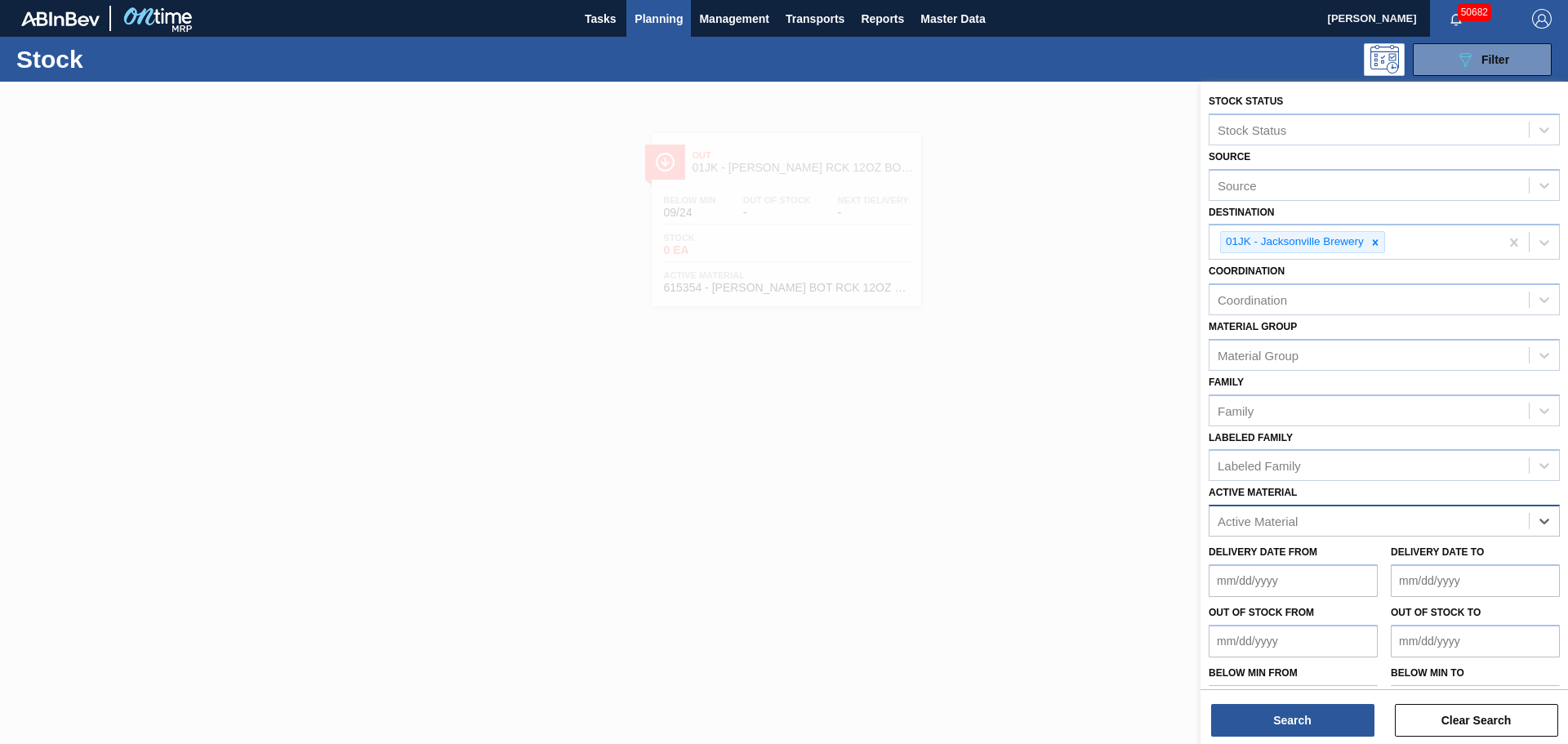
paste Material "683525"
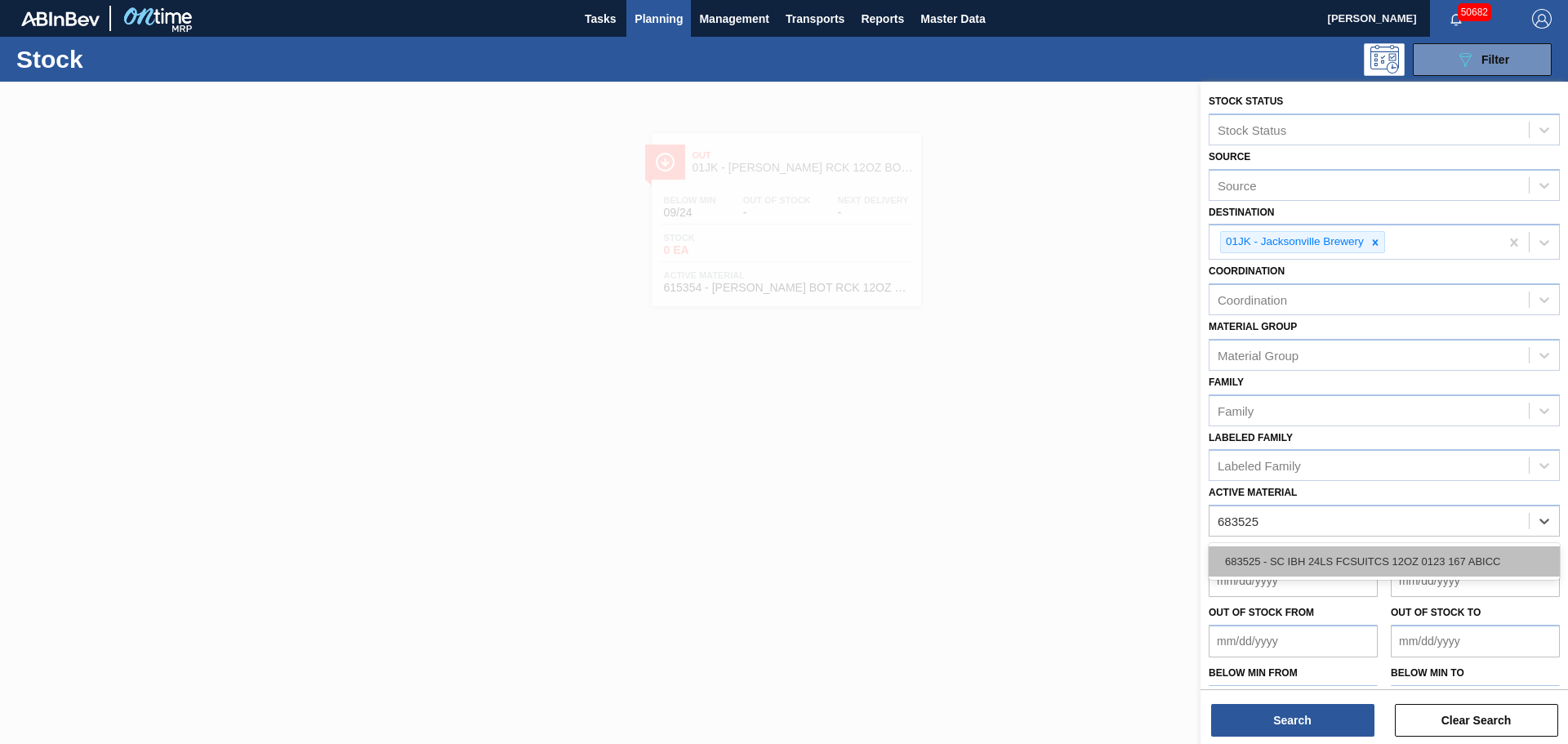
click at [1308, 562] on div "683525 - SC IBH 24LS FCSUITCS 12OZ 0123 167 ABICC" at bounding box center [1384, 562] width 351 height 31
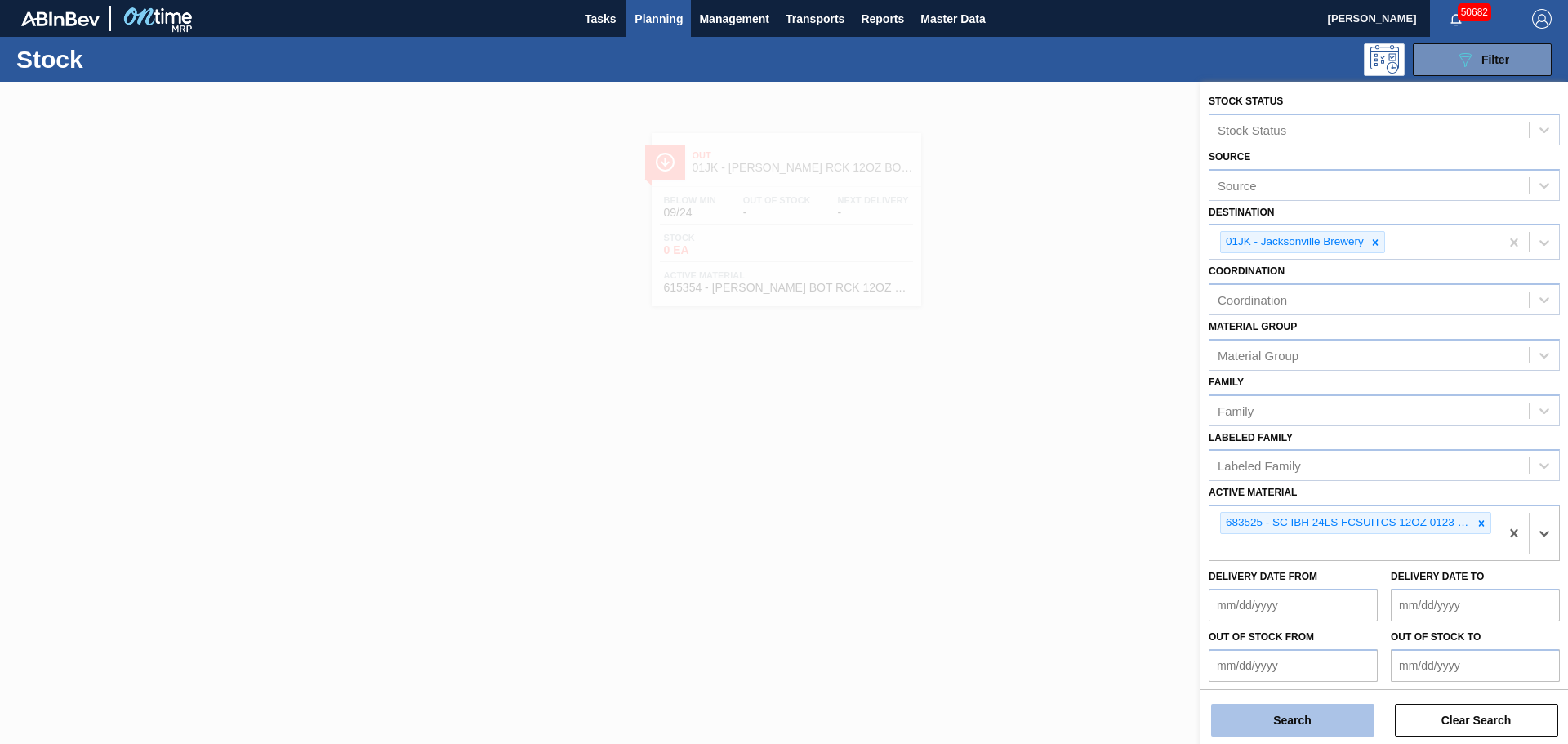
click at [1288, 713] on button "Search" at bounding box center [1292, 719] width 163 height 32
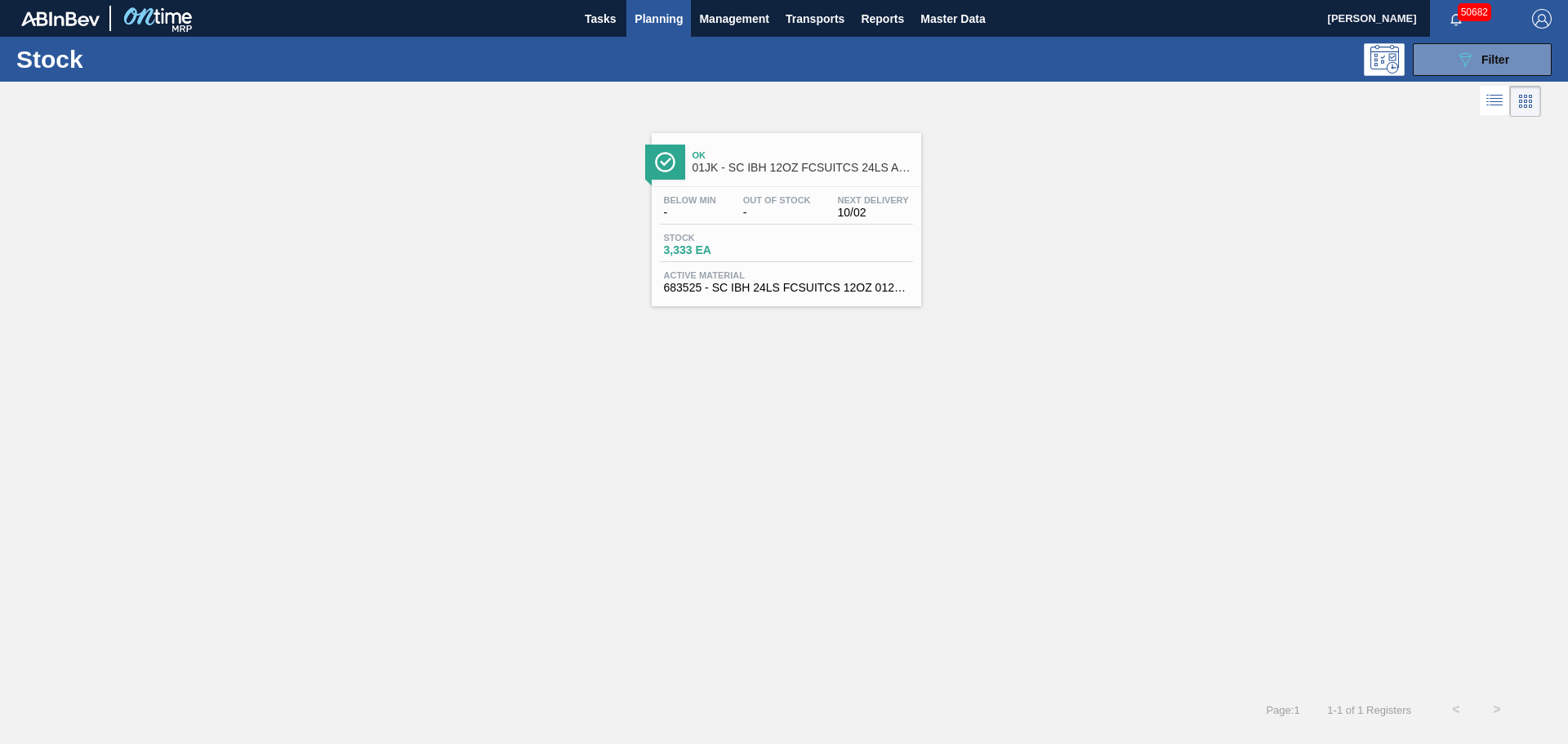
click at [757, 234] on span "Stock" at bounding box center [720, 238] width 115 height 10
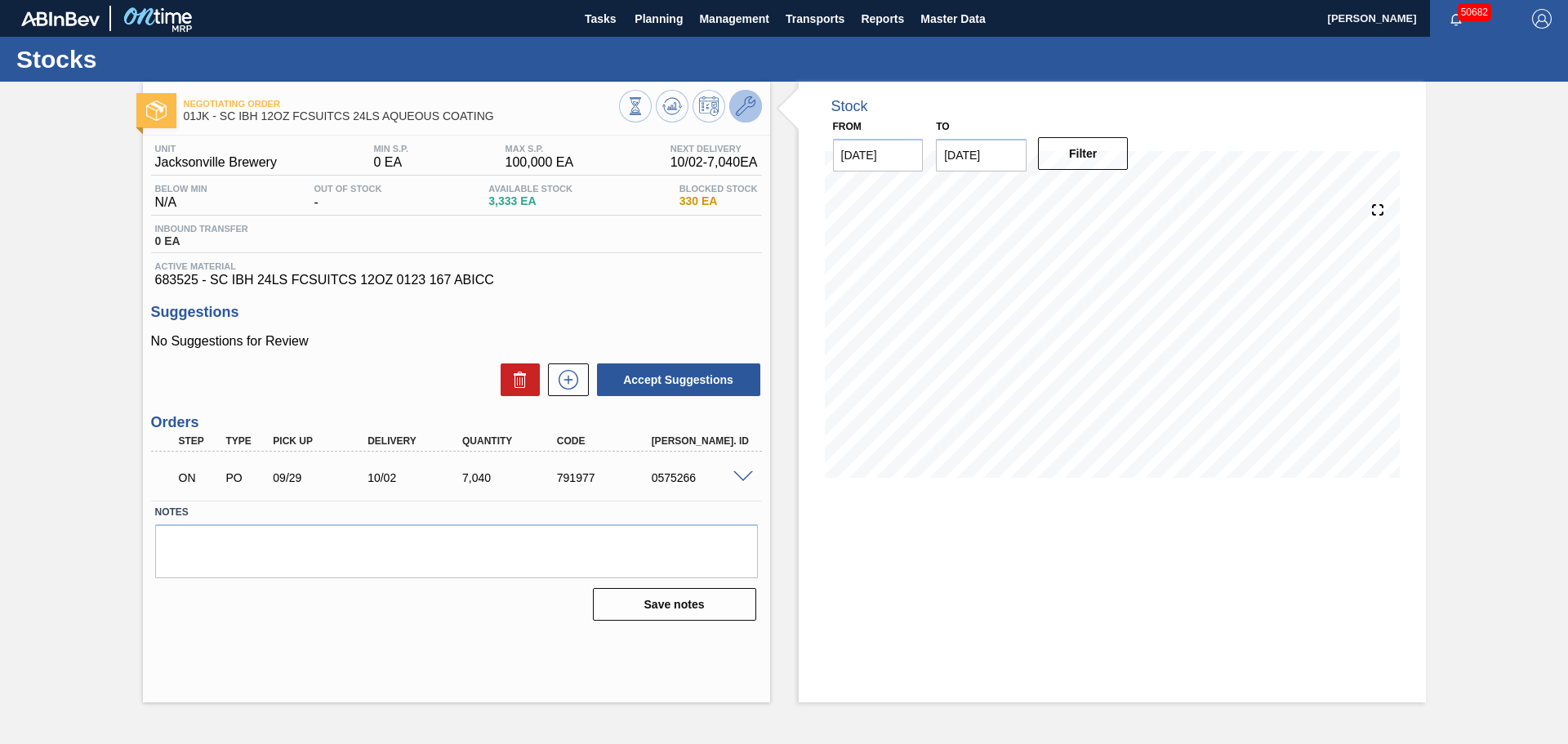
click at [742, 103] on icon at bounding box center [745, 106] width 20 height 20
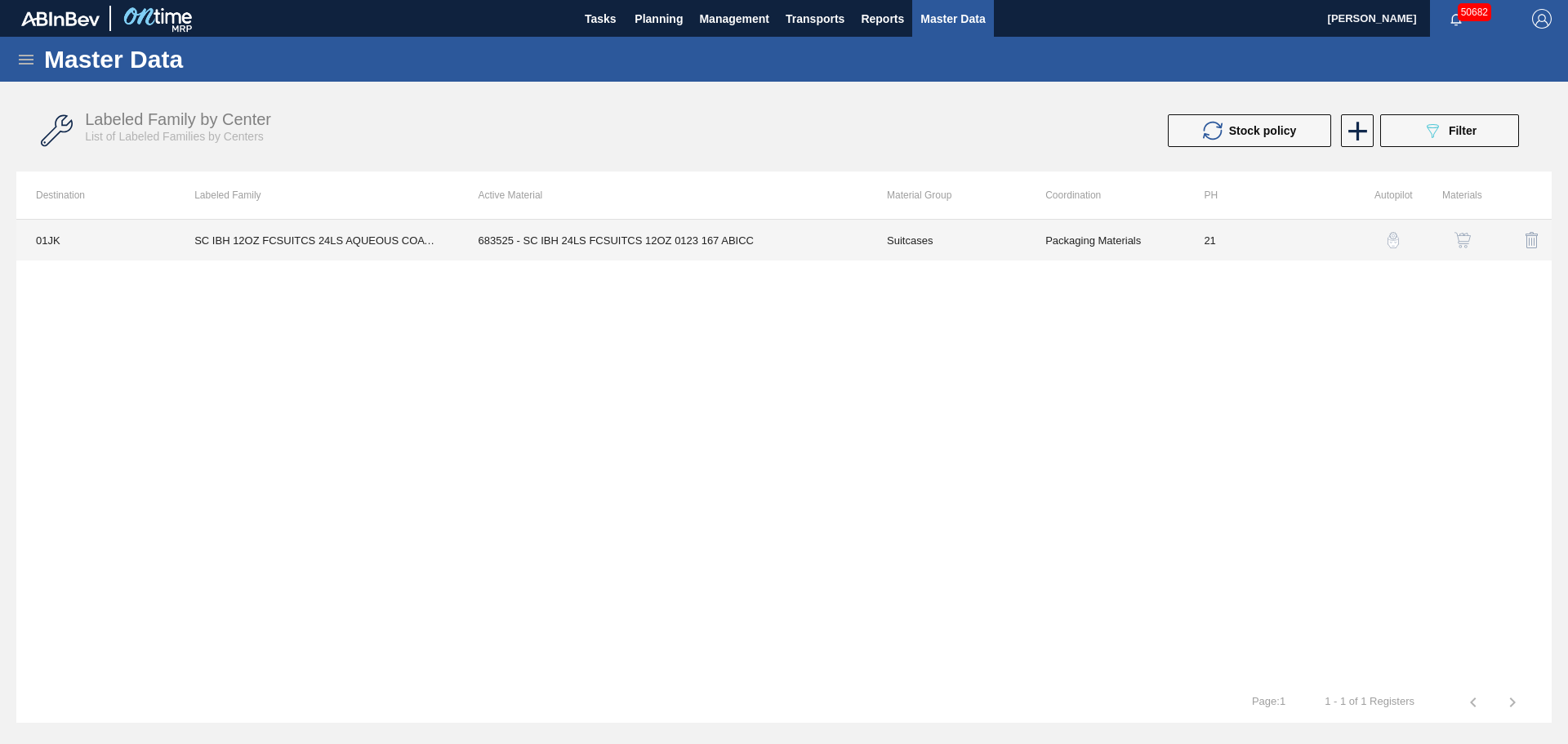
click at [594, 243] on td "683525 - SC IBH 24LS FCSUITCS 12OZ 0123 167 ABICC" at bounding box center [663, 240] width 408 height 41
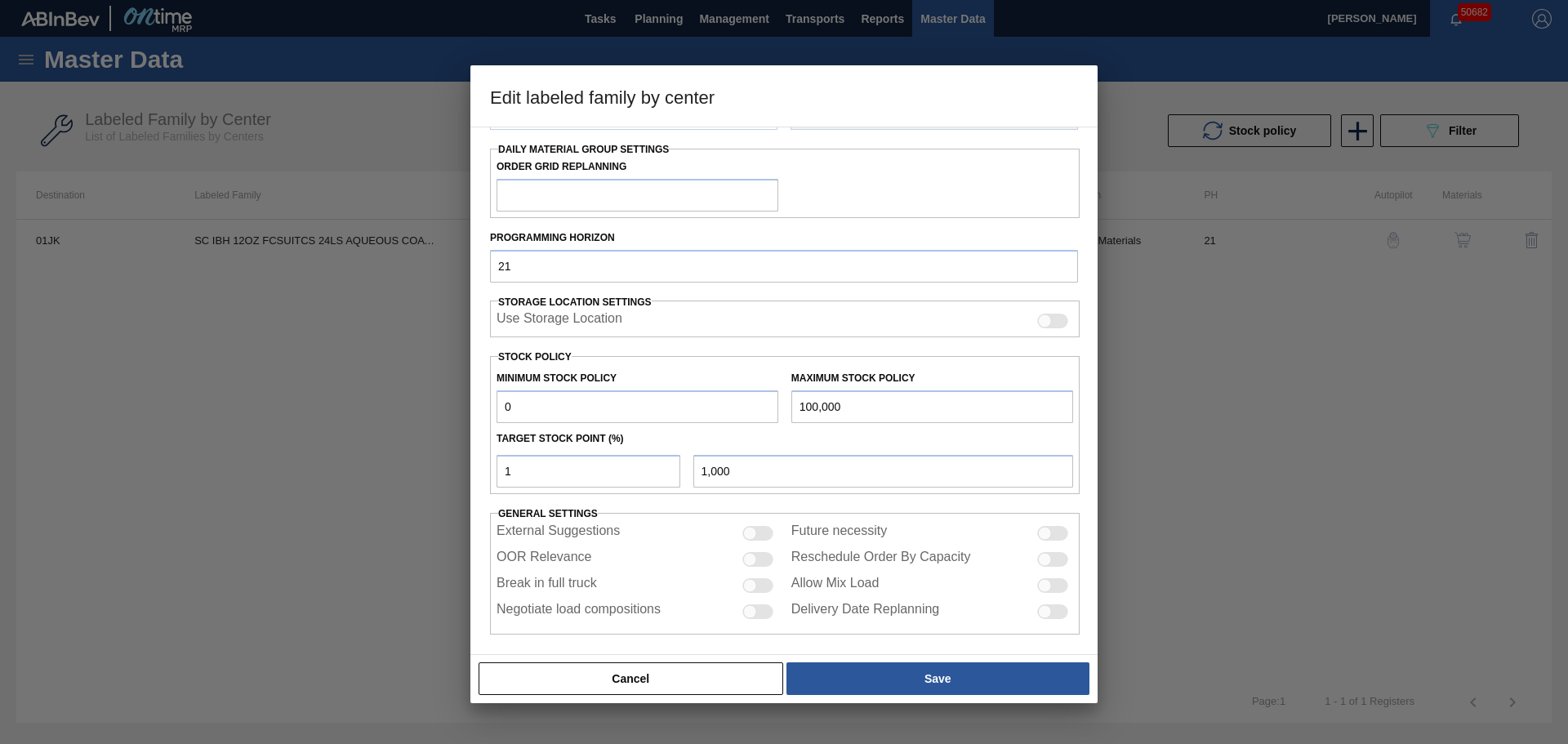
scroll to position [199, 0]
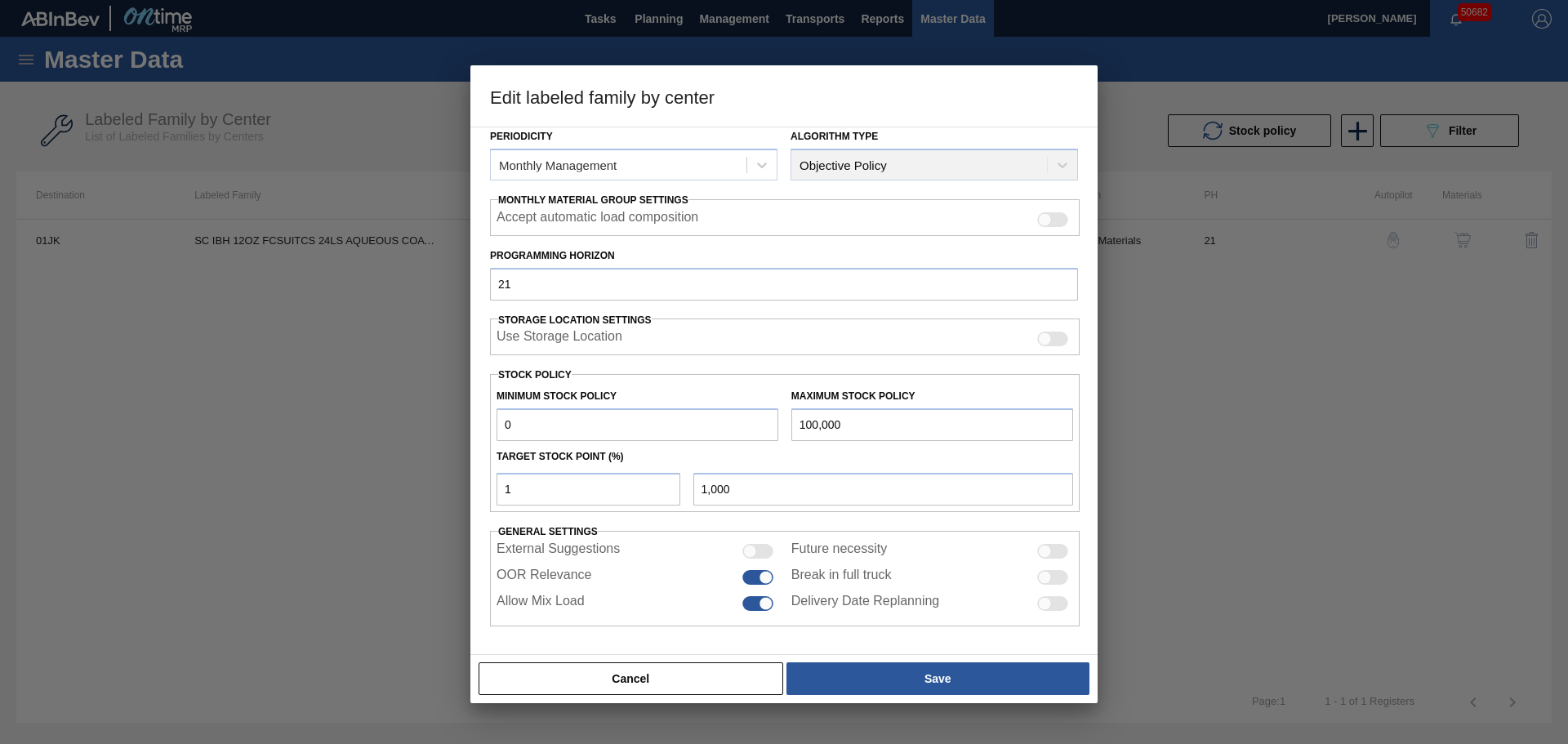
drag, startPoint x: 569, startPoint y: 426, endPoint x: 379, endPoint y: 419, distance: 190.1
click at [379, 419] on div "Edit labeled family by center Material Group Suitcases Family Suitcases Labeled…" at bounding box center [784, 372] width 1568 height 744
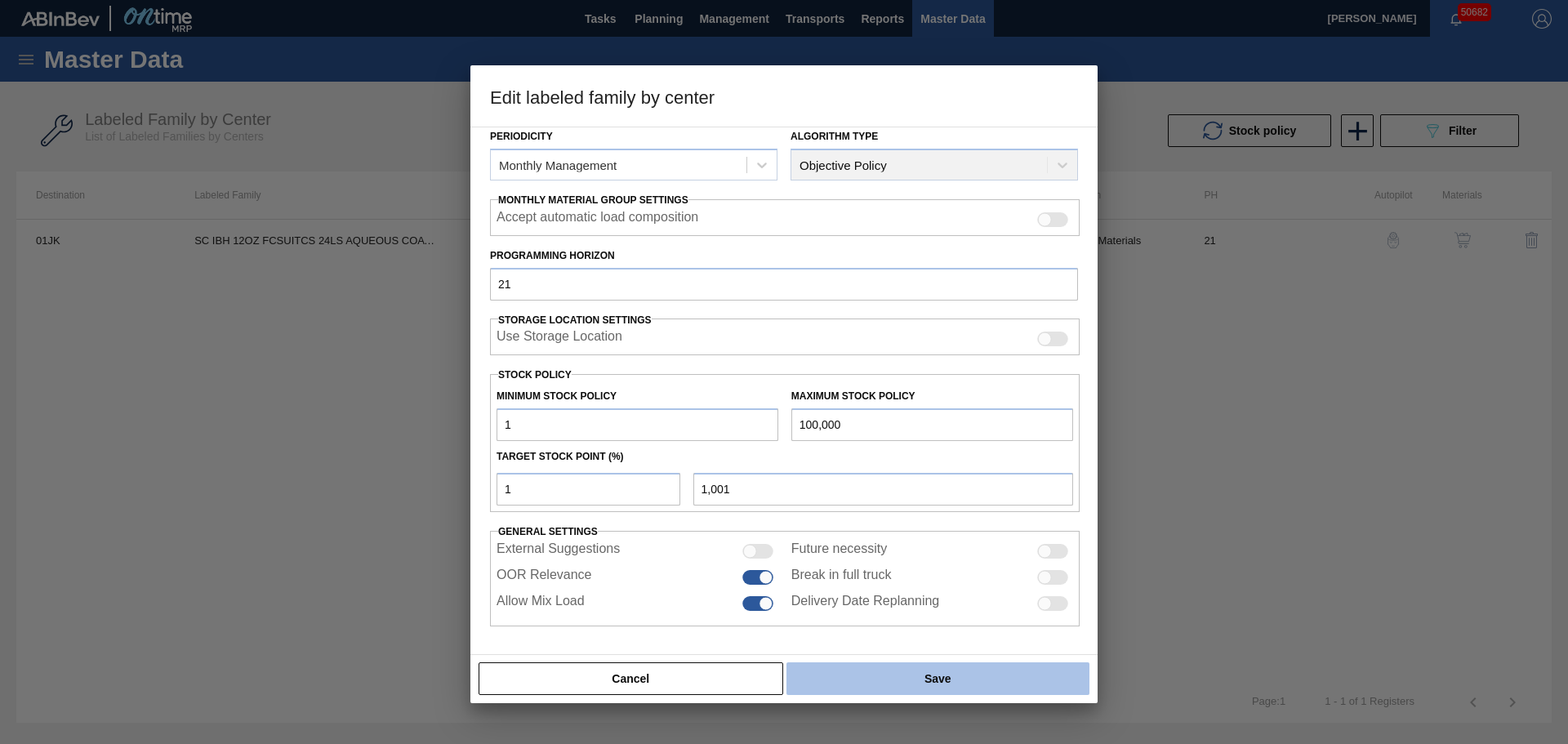
click at [945, 679] on button "Save" at bounding box center [938, 678] width 303 height 32
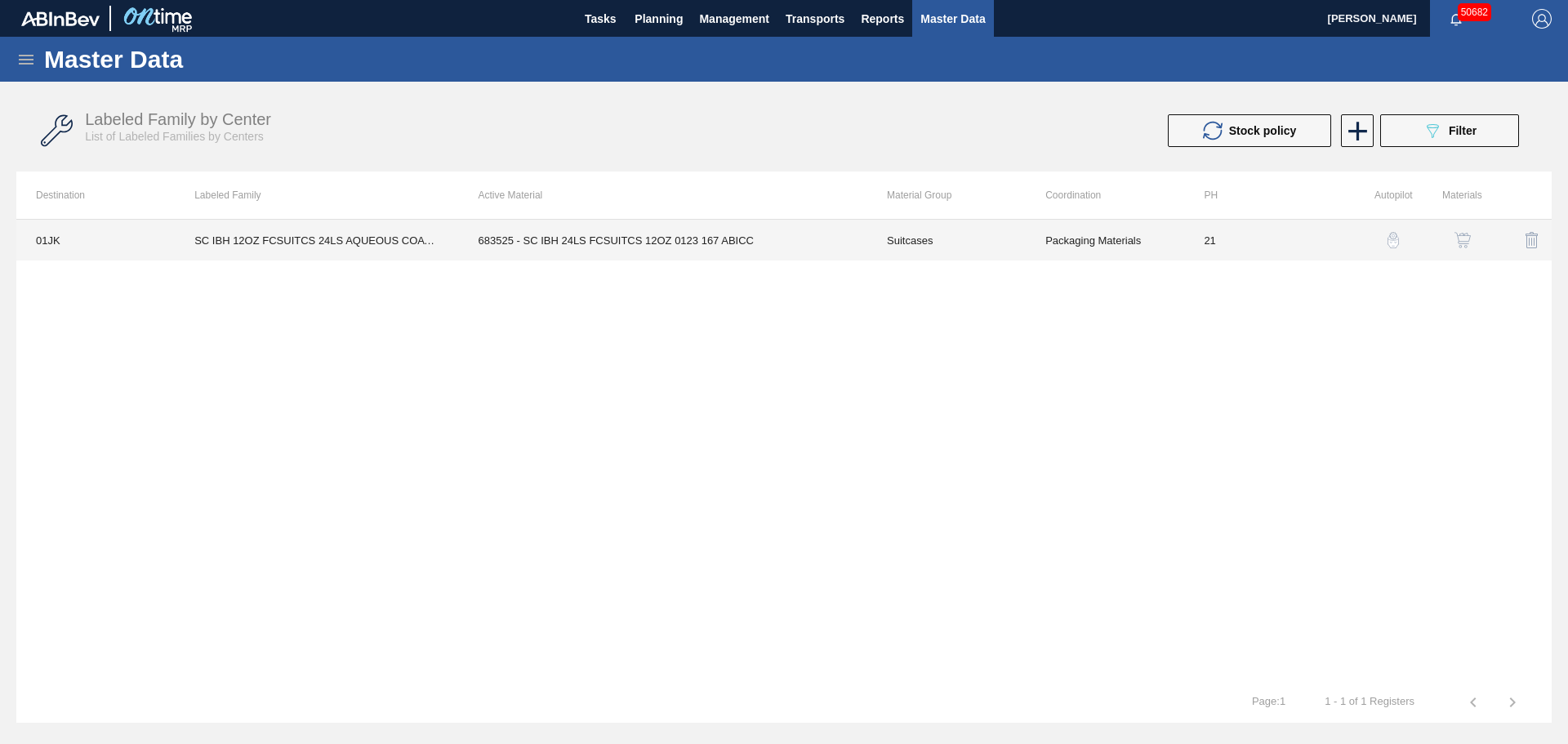
click at [613, 243] on td "683525 - SC IBH 24LS FCSUITCS 12OZ 0123 167 ABICC" at bounding box center [663, 240] width 408 height 41
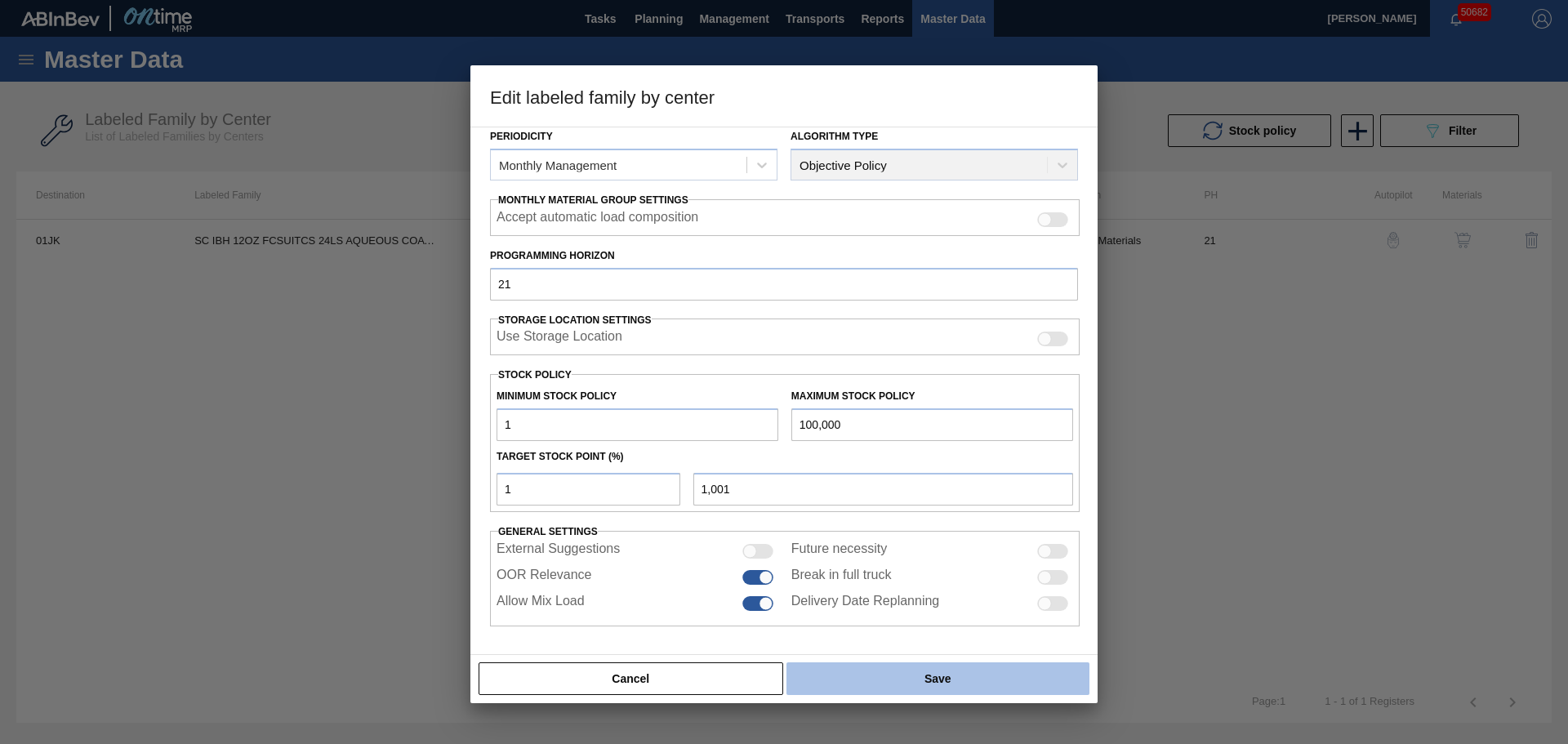
click at [850, 678] on button "Save" at bounding box center [938, 678] width 303 height 32
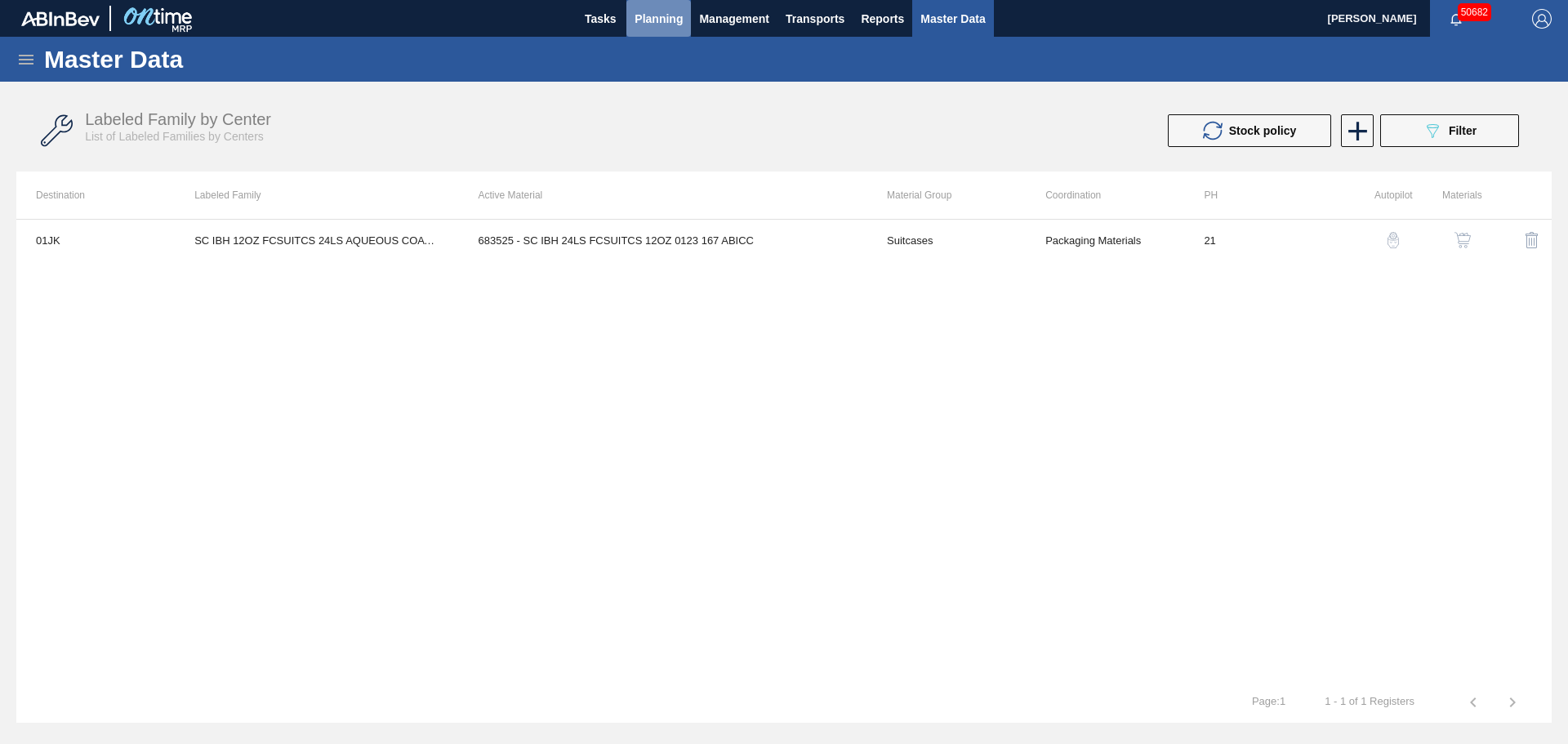
click at [672, 25] on span "Planning" at bounding box center [658, 19] width 48 height 20
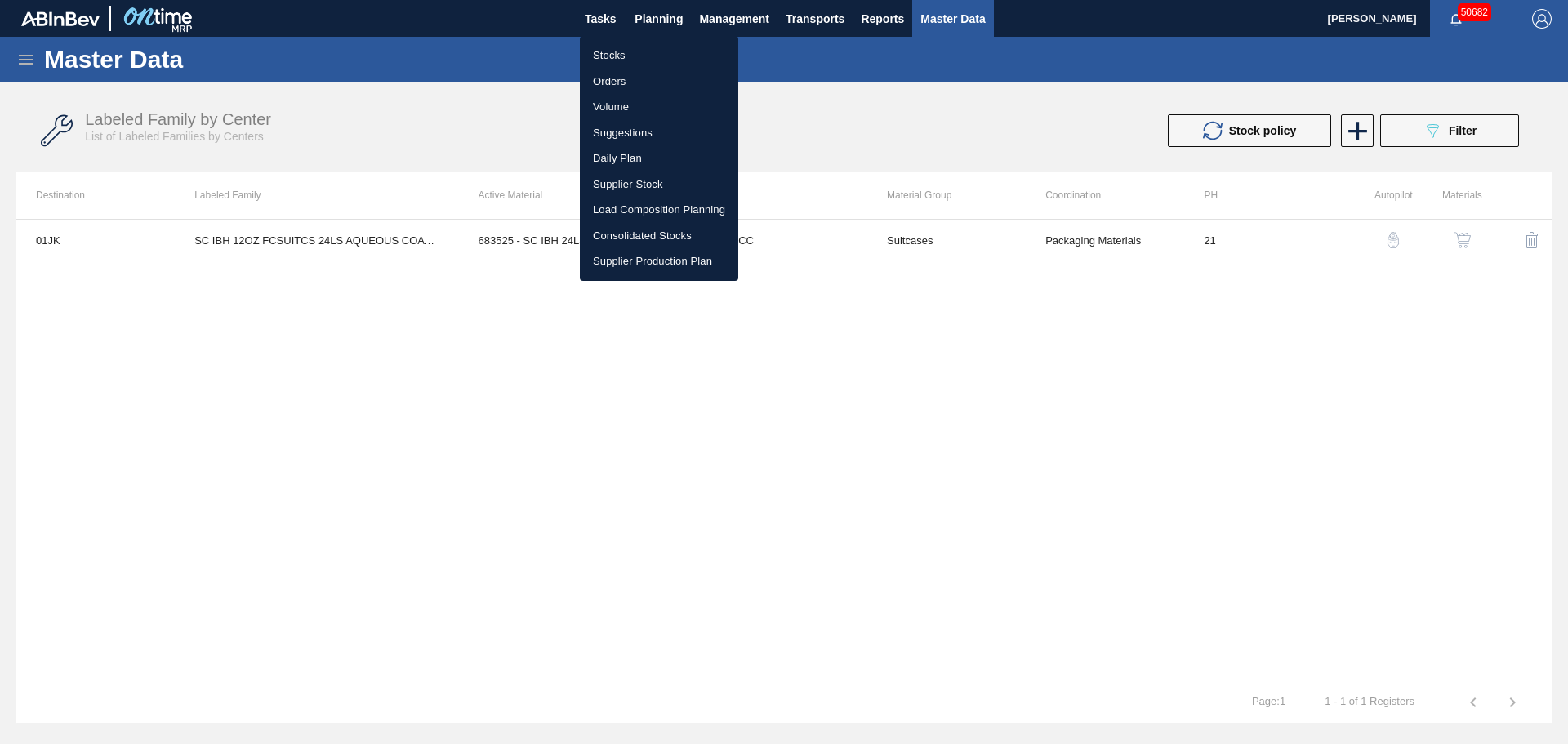
drag, startPoint x: 641, startPoint y: 60, endPoint x: 560, endPoint y: 40, distance: 83.4
click at [641, 60] on li "Stocks" at bounding box center [658, 55] width 159 height 26
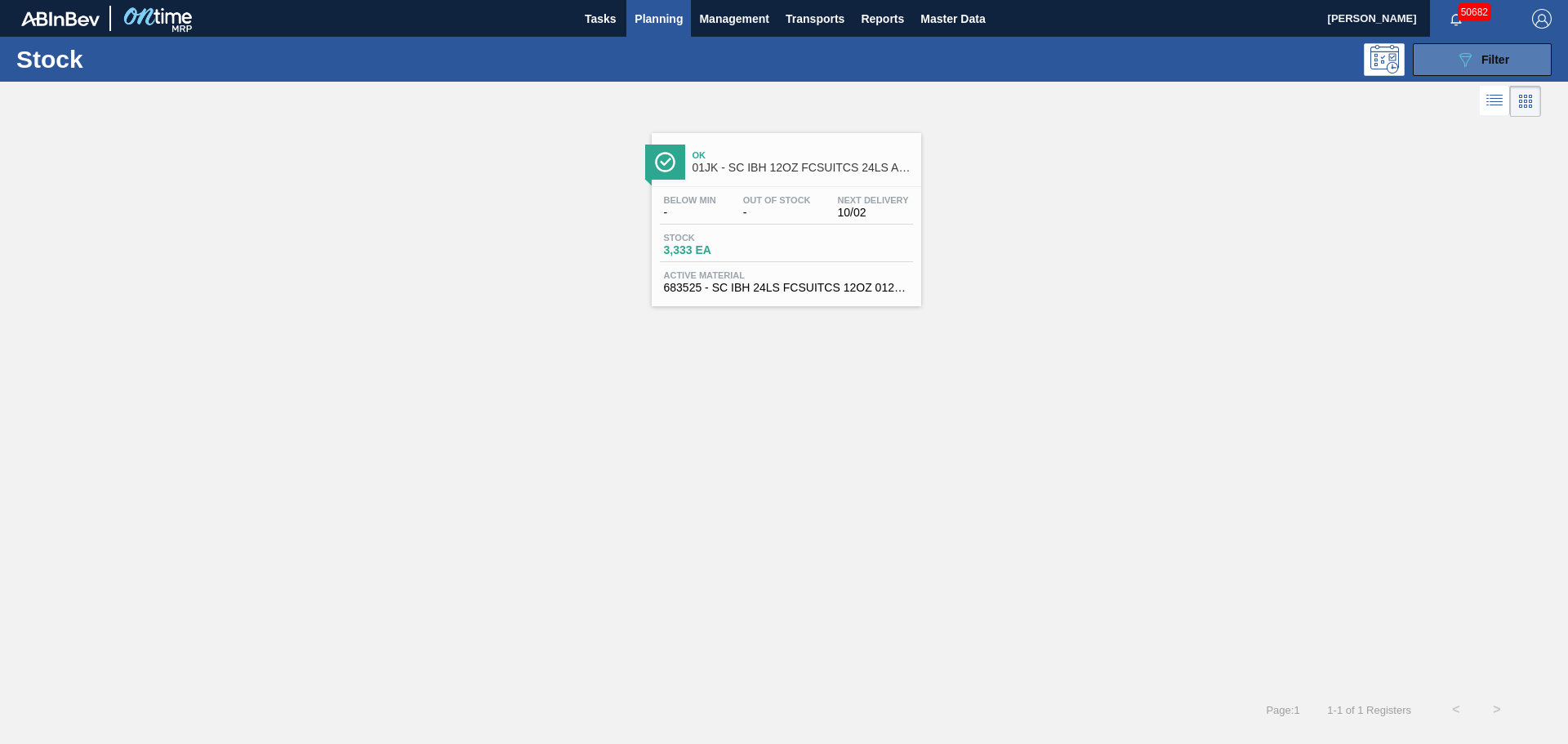
click at [1503, 61] on span "Filter" at bounding box center [1495, 59] width 28 height 13
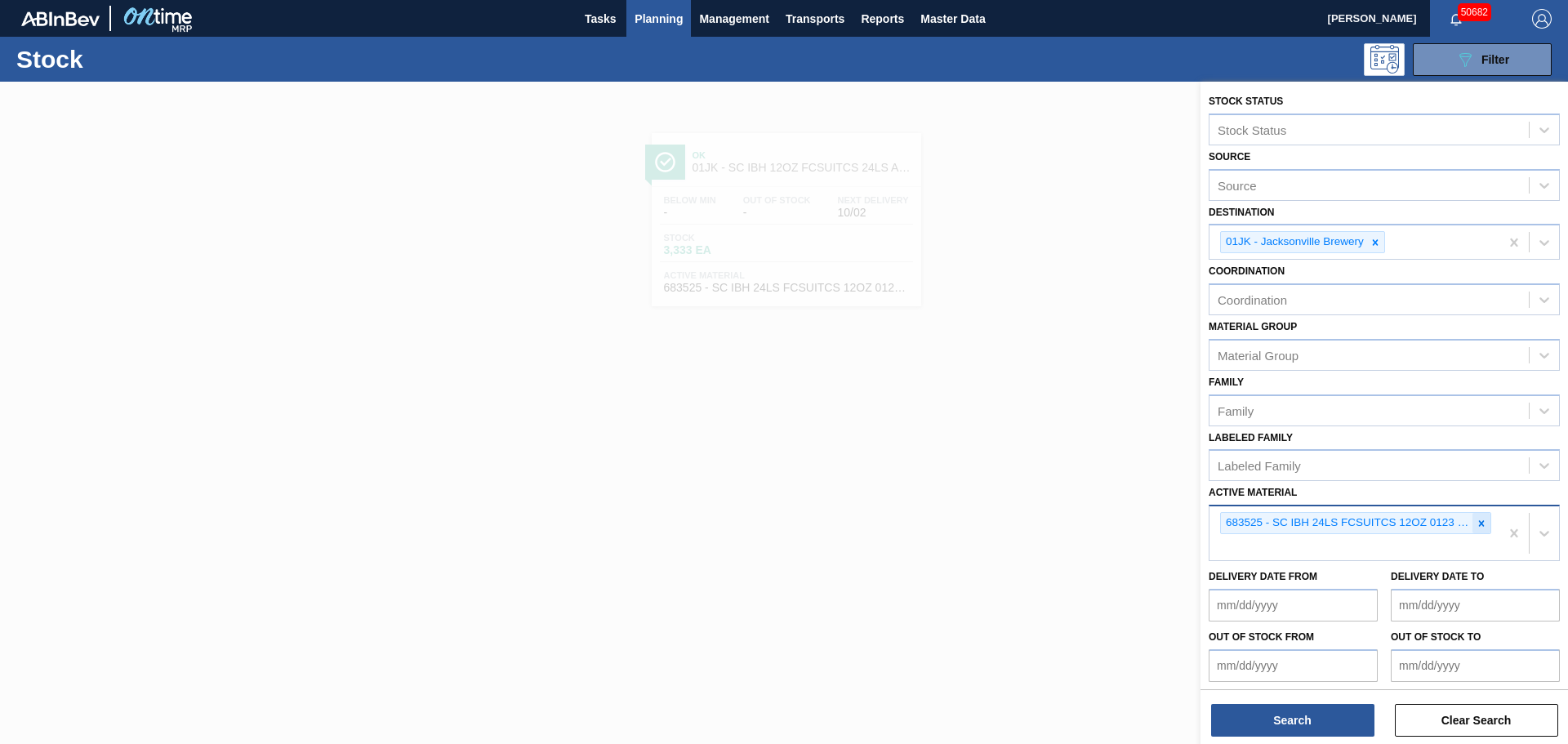
click at [1480, 524] on icon at bounding box center [1481, 523] width 6 height 6
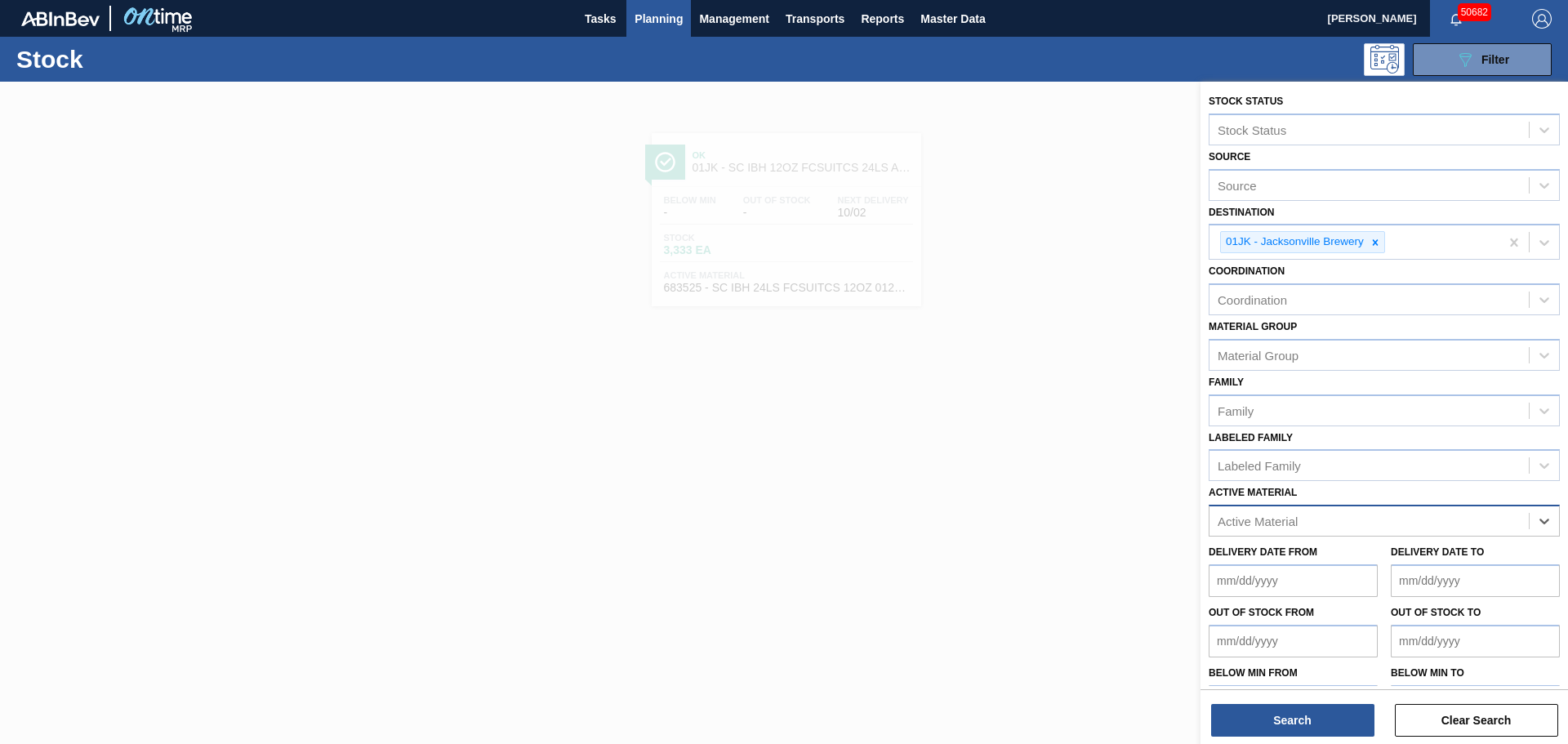
paste Material "683622"
click at [1294, 557] on div "683622 - SC MUL 18LS FCSUITCS 12OZ SLEEK AQUEOUS" at bounding box center [1384, 562] width 351 height 31
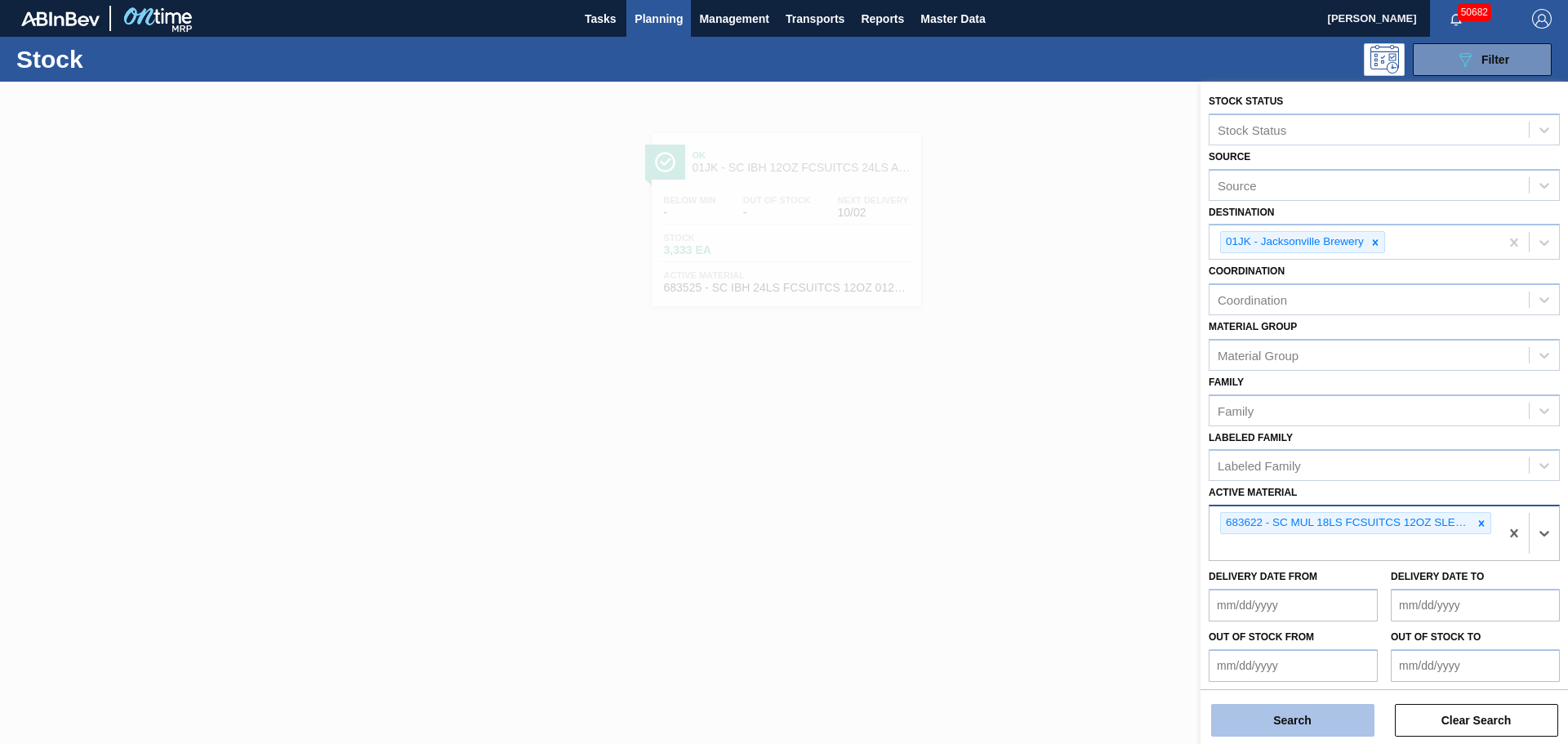
click at [1280, 720] on button "Search" at bounding box center [1292, 719] width 163 height 32
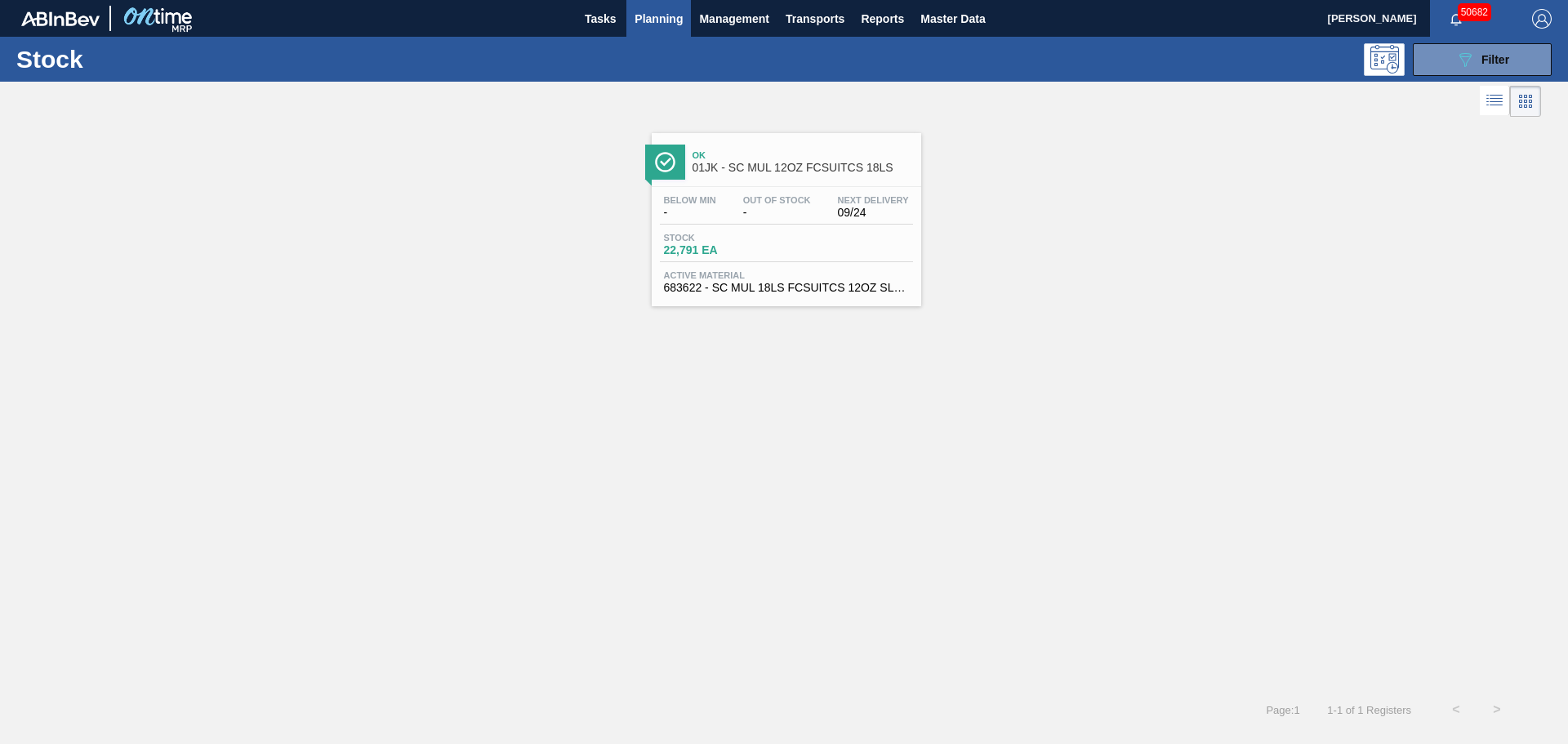
click at [761, 229] on div "Below Min - Out Of Stock - Next Delivery 09/24 Stock 22,791 EA Active Material …" at bounding box center [787, 242] width 270 height 111
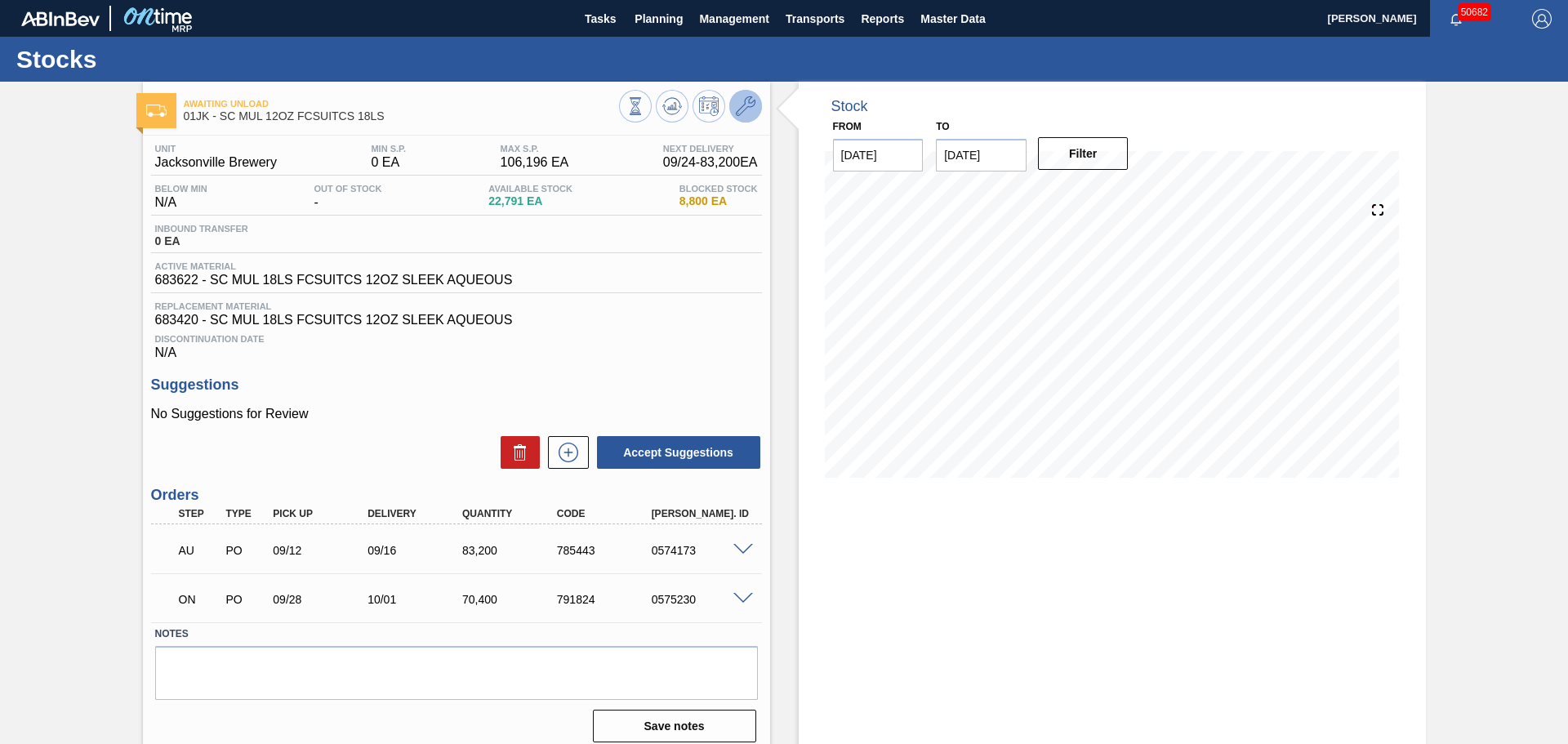
click at [744, 104] on icon at bounding box center [745, 106] width 20 height 20
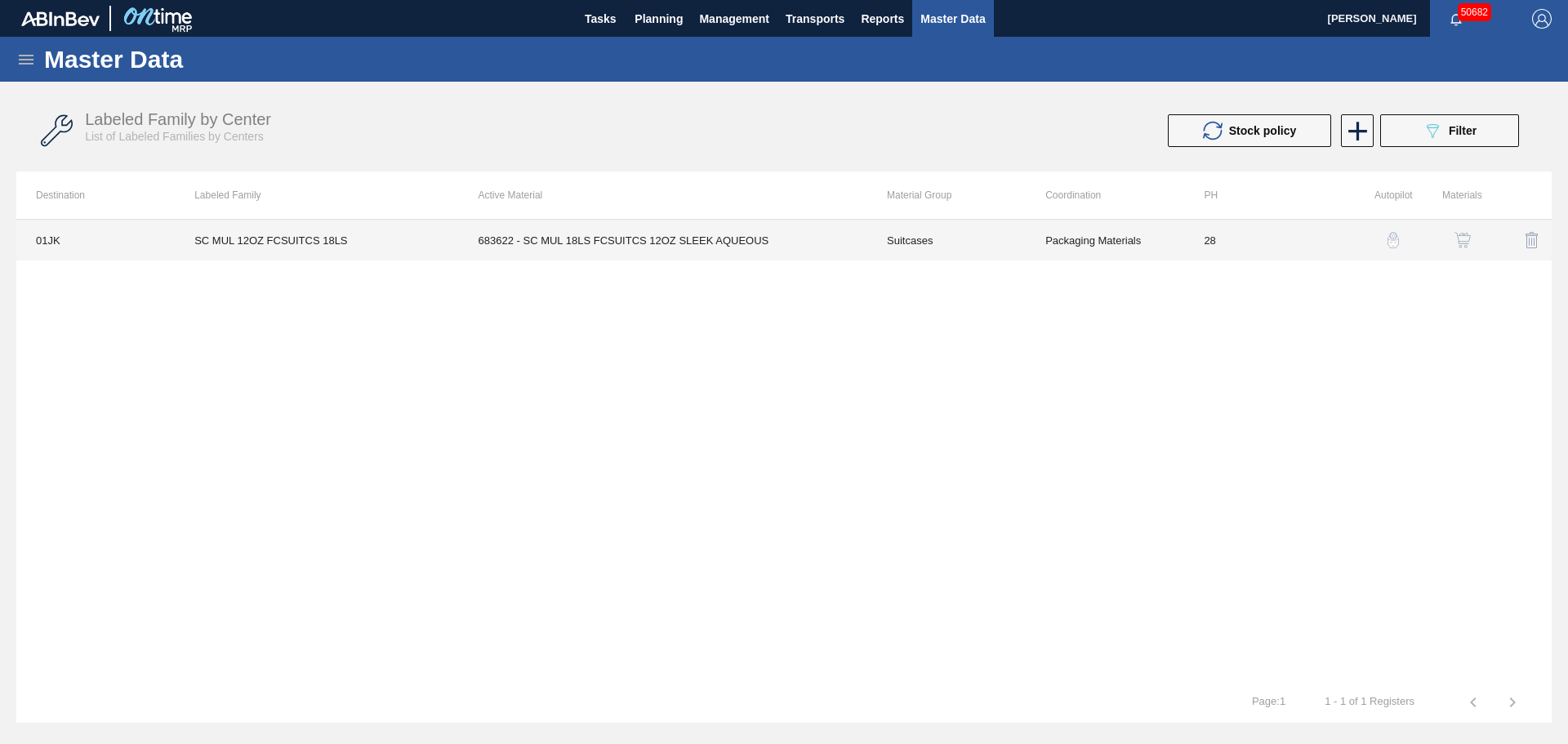
click at [573, 243] on td "683622 - SC MUL 18LS FCSUITCS 12OZ SLEEK AQUEOUS" at bounding box center [663, 240] width 408 height 41
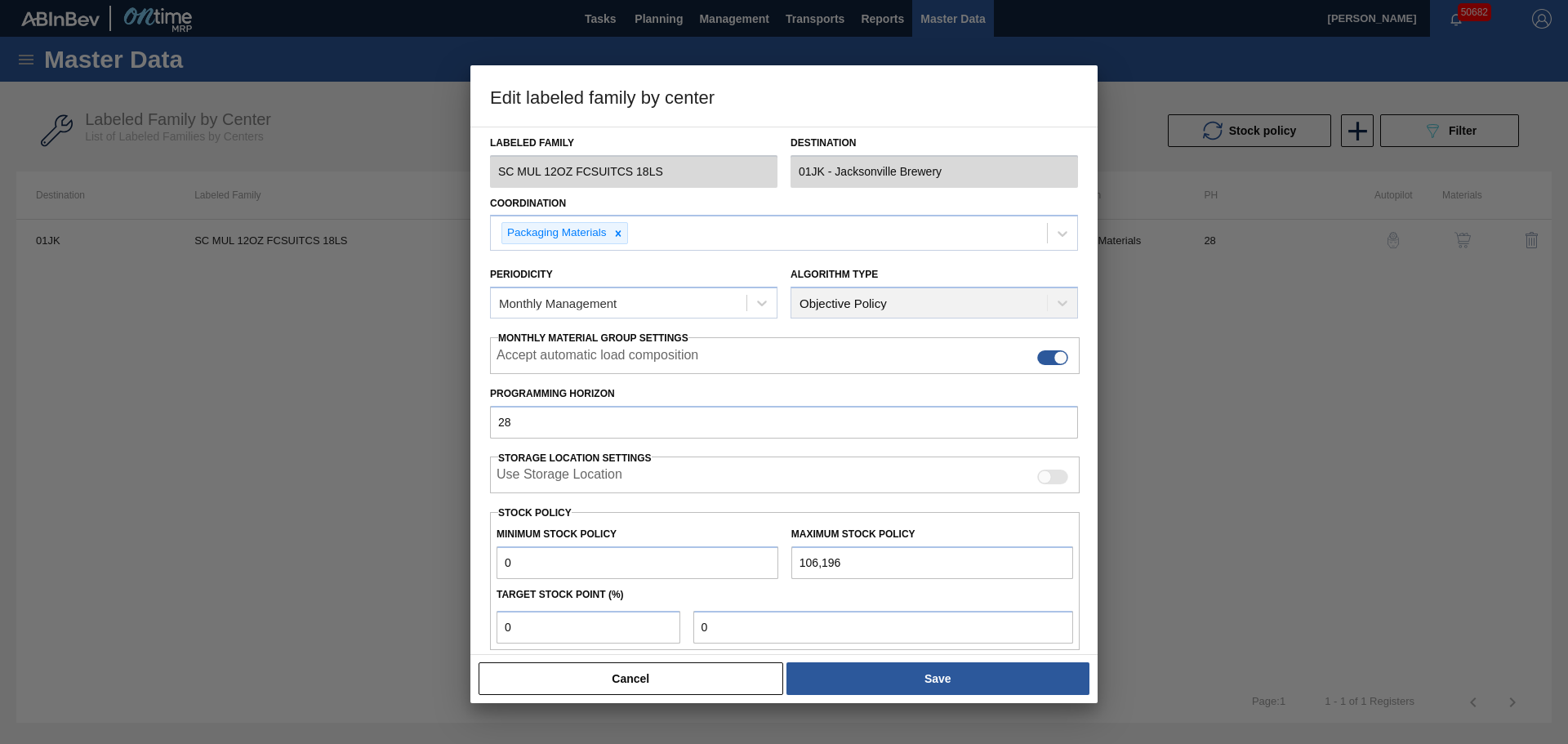
scroll to position [199, 0]
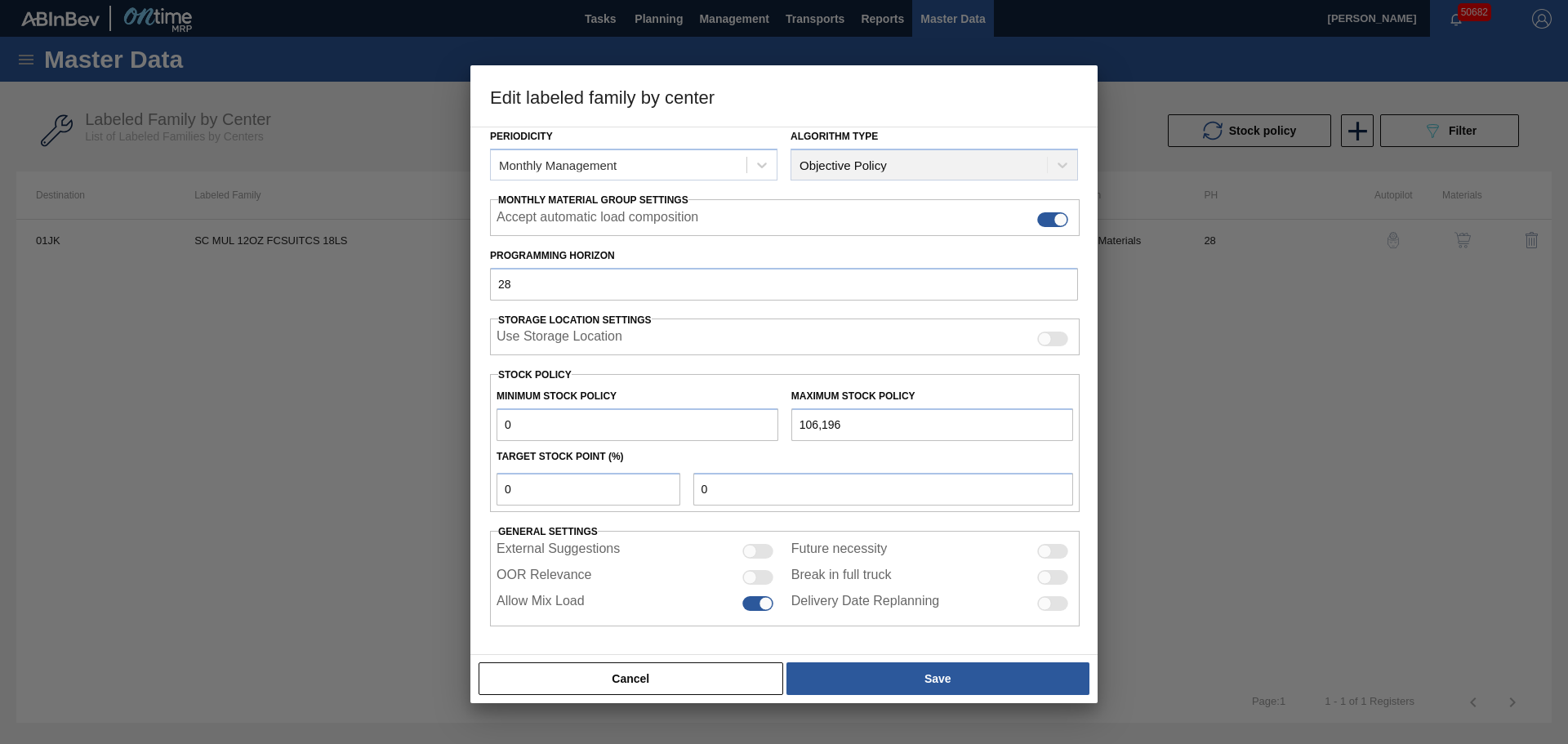
drag, startPoint x: 564, startPoint y: 423, endPoint x: 415, endPoint y: 421, distance: 149.0
click at [415, 421] on div "Edit labeled family by center Material Group Suitcases Family Suitcases Labeled…" at bounding box center [784, 372] width 1568 height 744
click at [764, 573] on div at bounding box center [758, 577] width 31 height 14
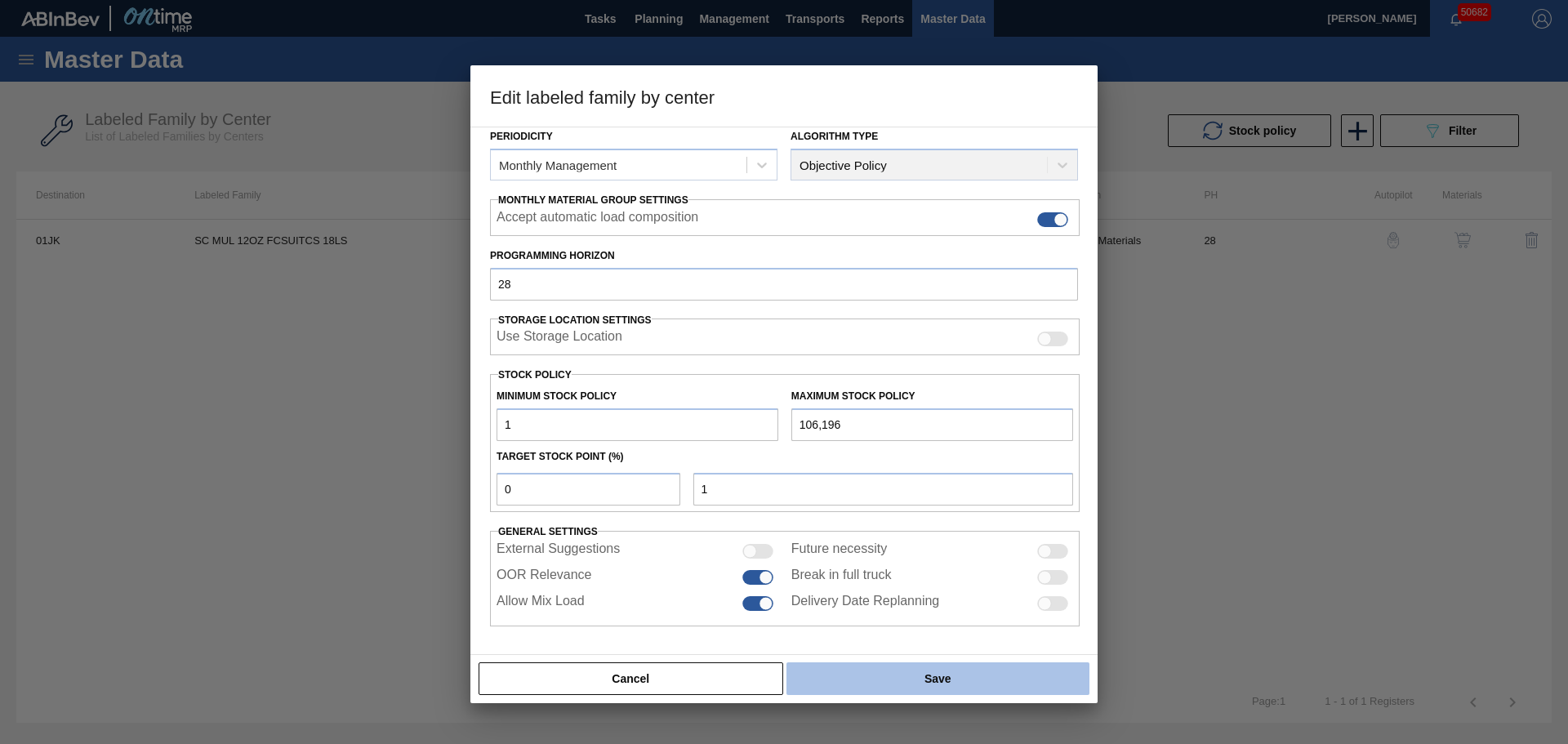
click at [973, 690] on button "Save" at bounding box center [938, 678] width 303 height 32
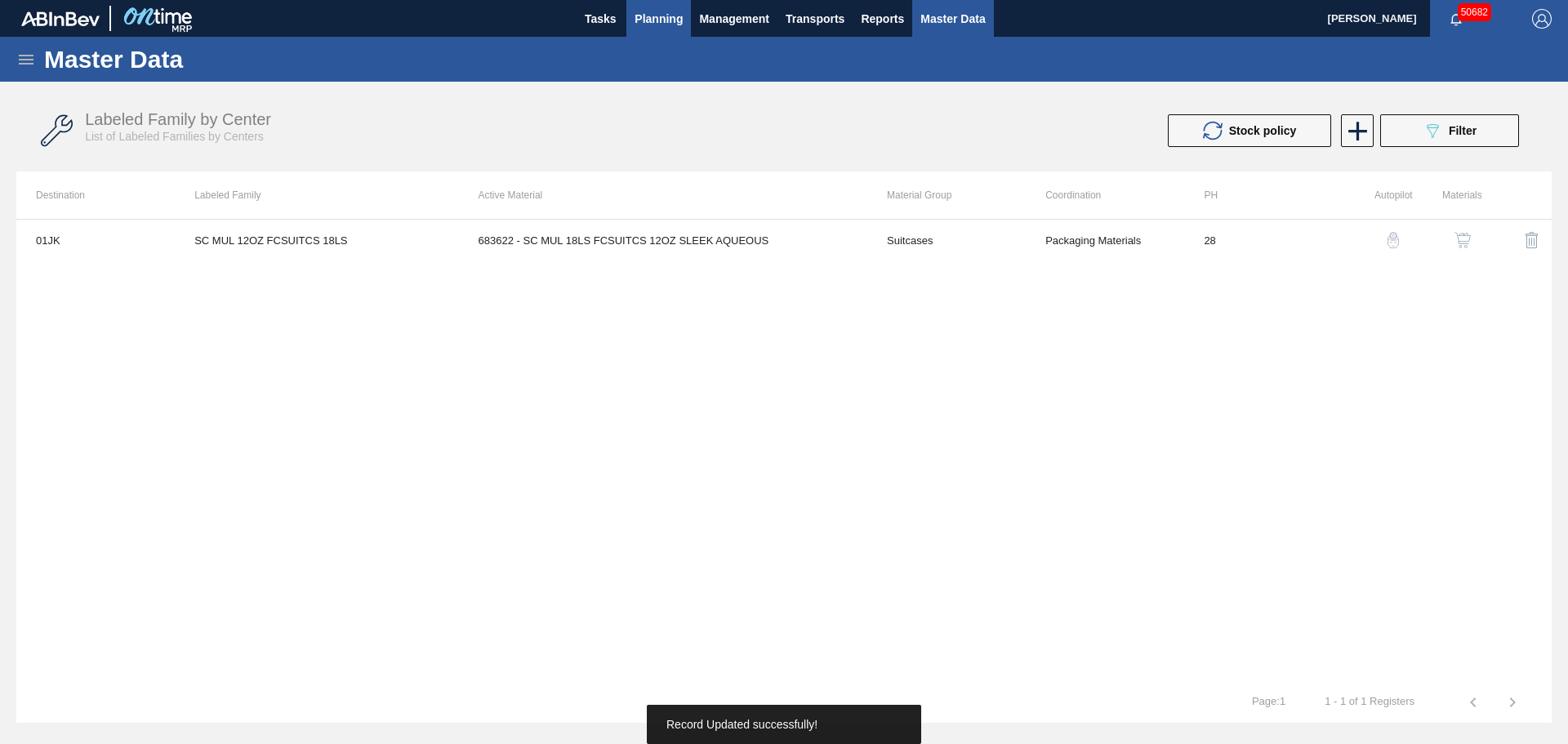
click at [652, 14] on span "Planning" at bounding box center [658, 19] width 48 height 20
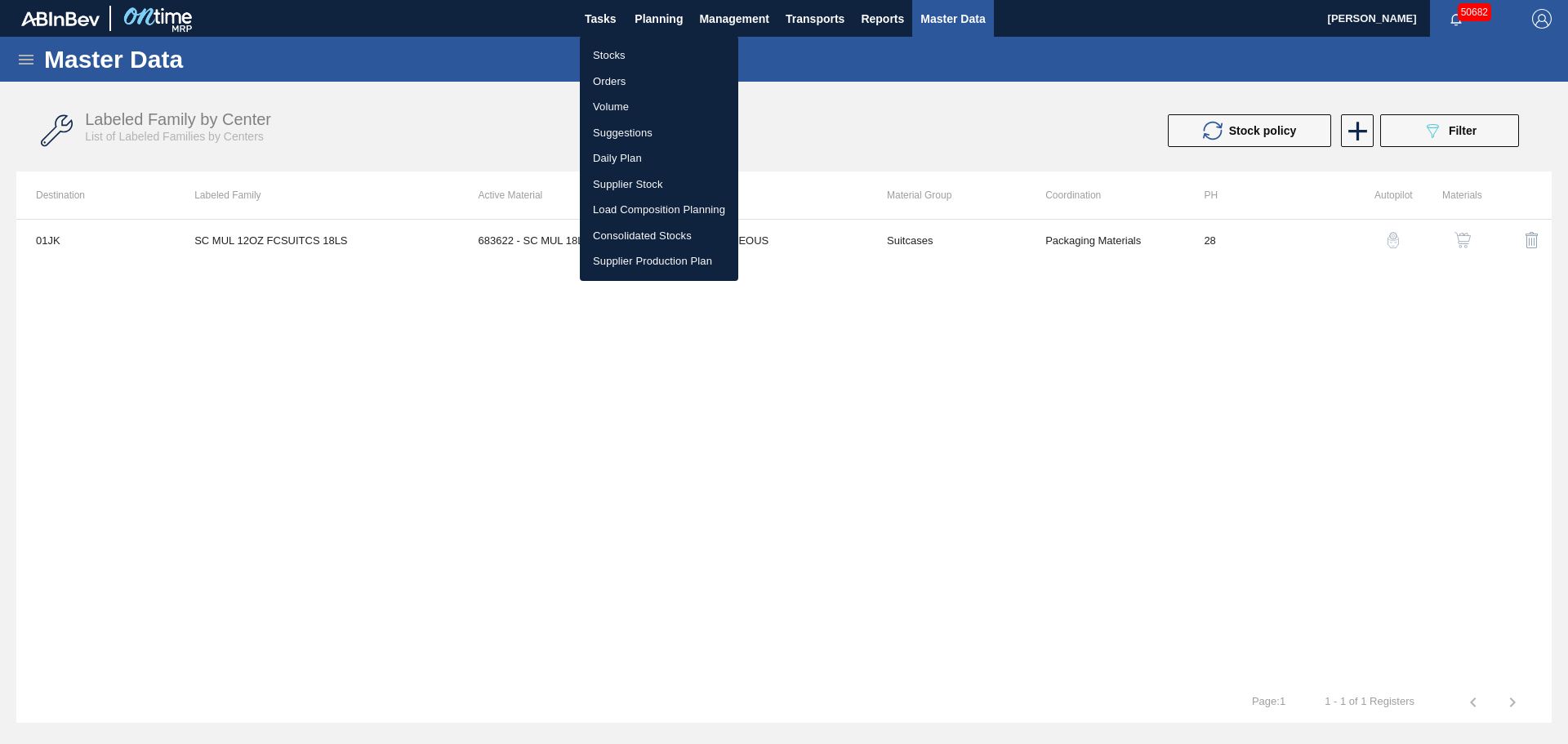
click at [621, 54] on li "Stocks" at bounding box center [658, 55] width 159 height 26
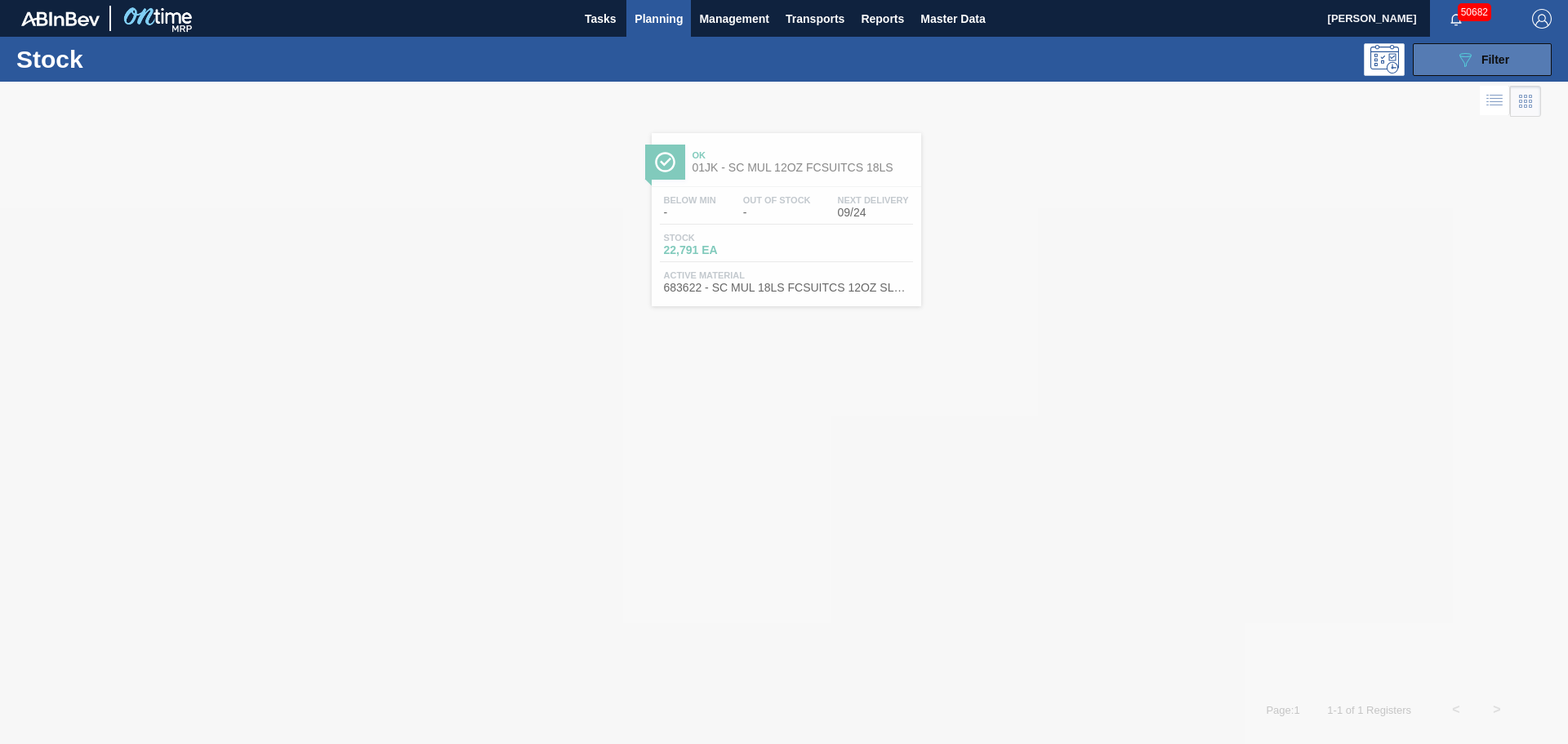
click at [1509, 61] on span "Filter" at bounding box center [1495, 59] width 28 height 13
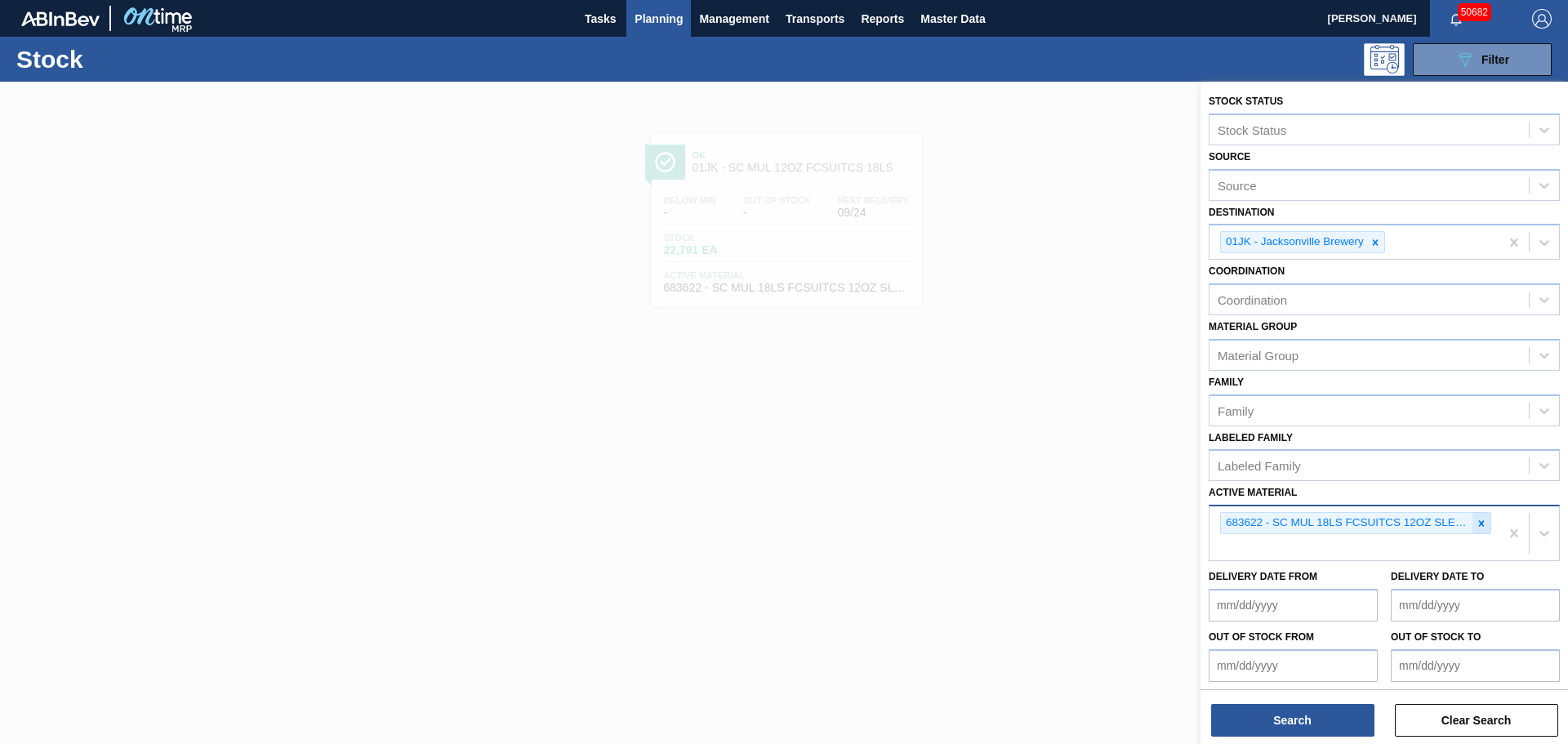
click at [1476, 521] on icon at bounding box center [1481, 523] width 11 height 11
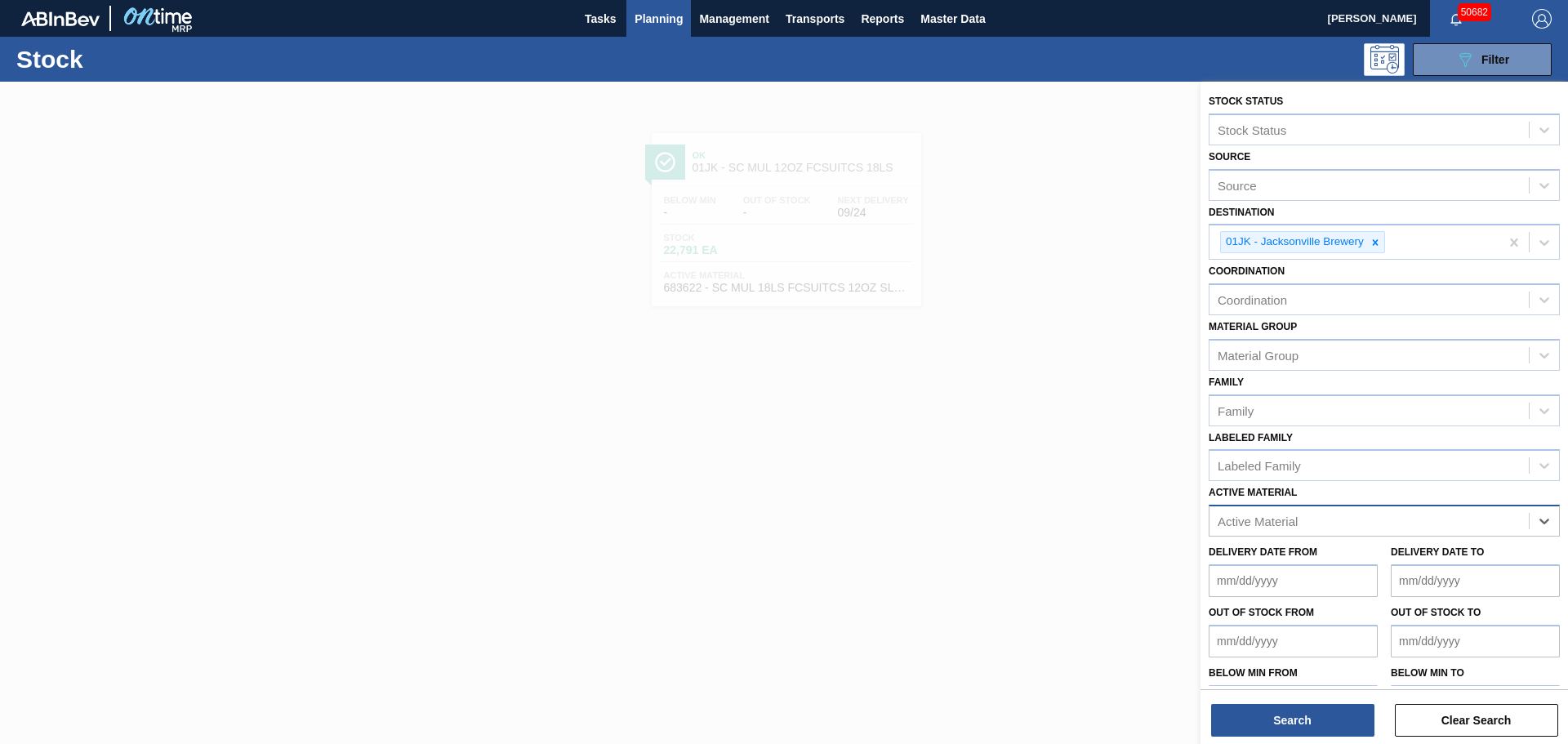
paste Material "710424"
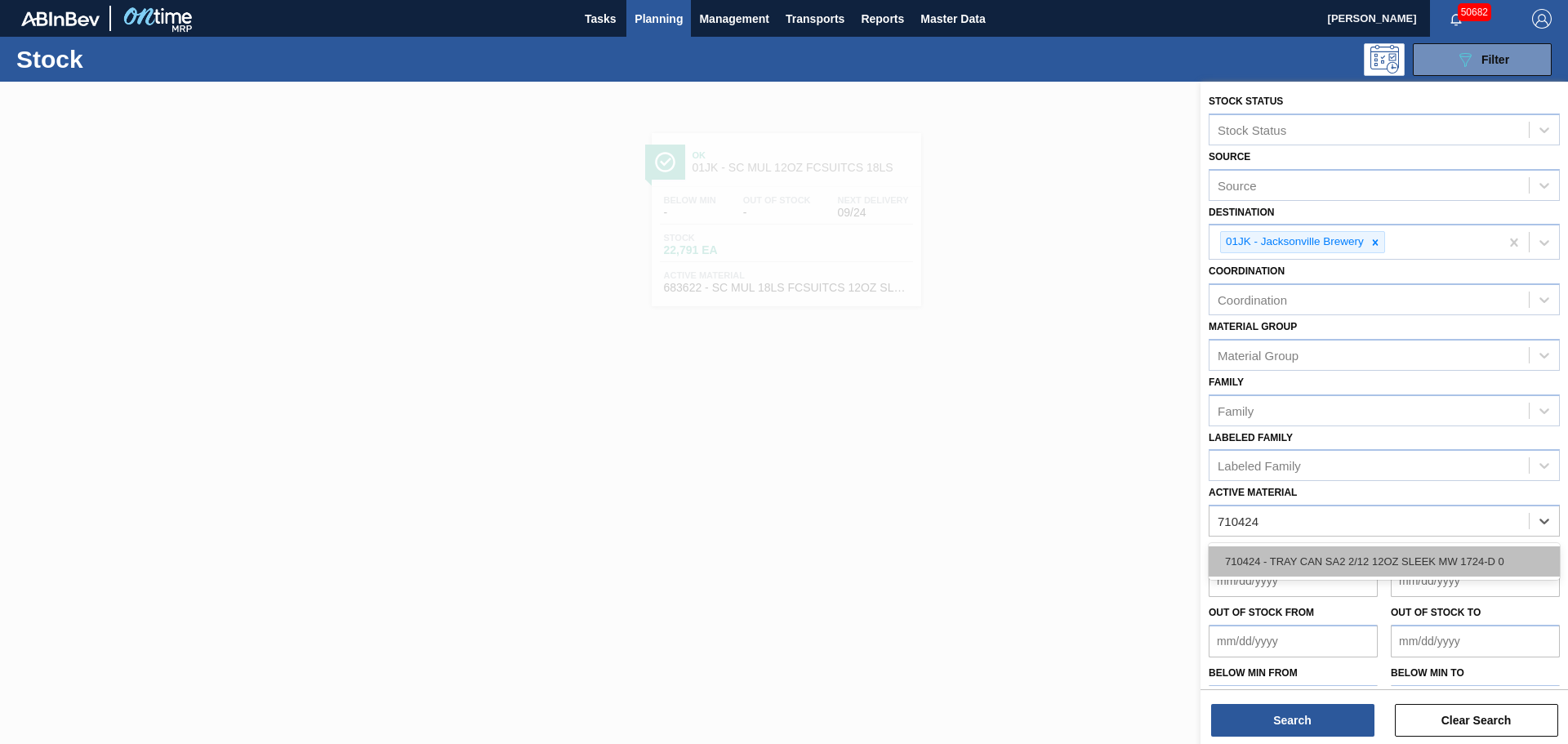
click at [1332, 568] on div "710424 - TRAY CAN SA2 2/12 12OZ SLEEK MW 1724-D 0" at bounding box center [1384, 562] width 351 height 31
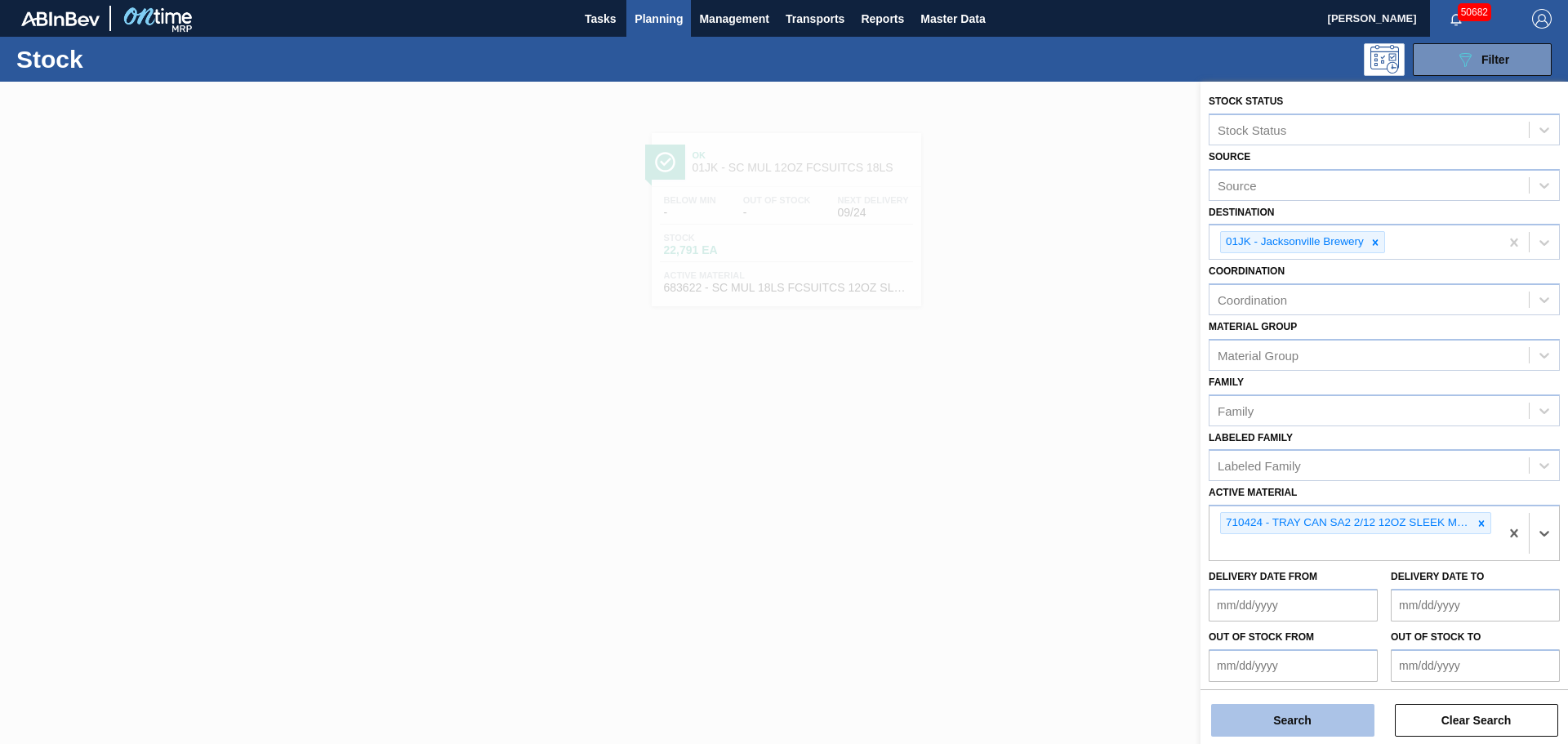
click at [1249, 715] on button "Search" at bounding box center [1292, 719] width 163 height 32
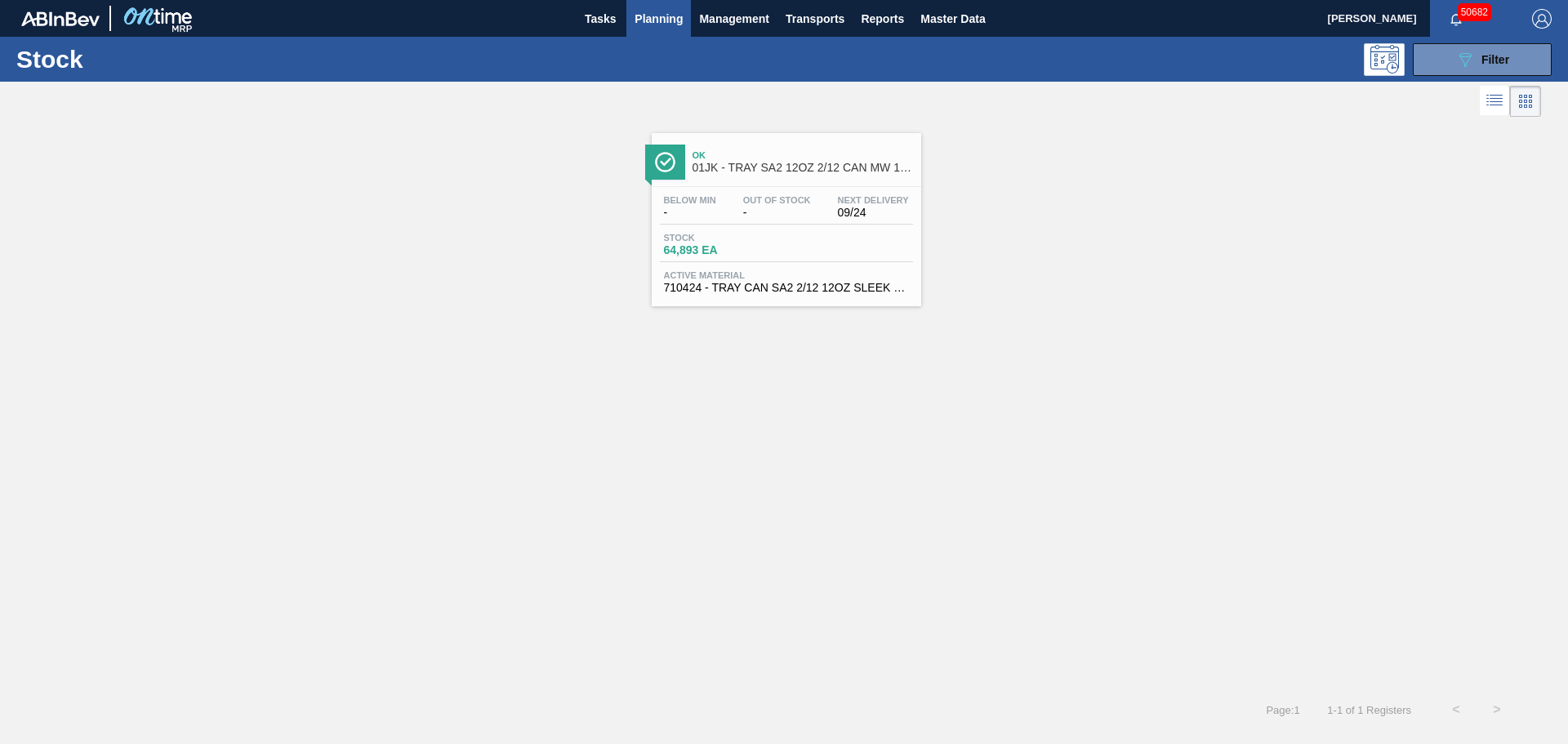
click at [772, 236] on span "Stock" at bounding box center [720, 238] width 115 height 10
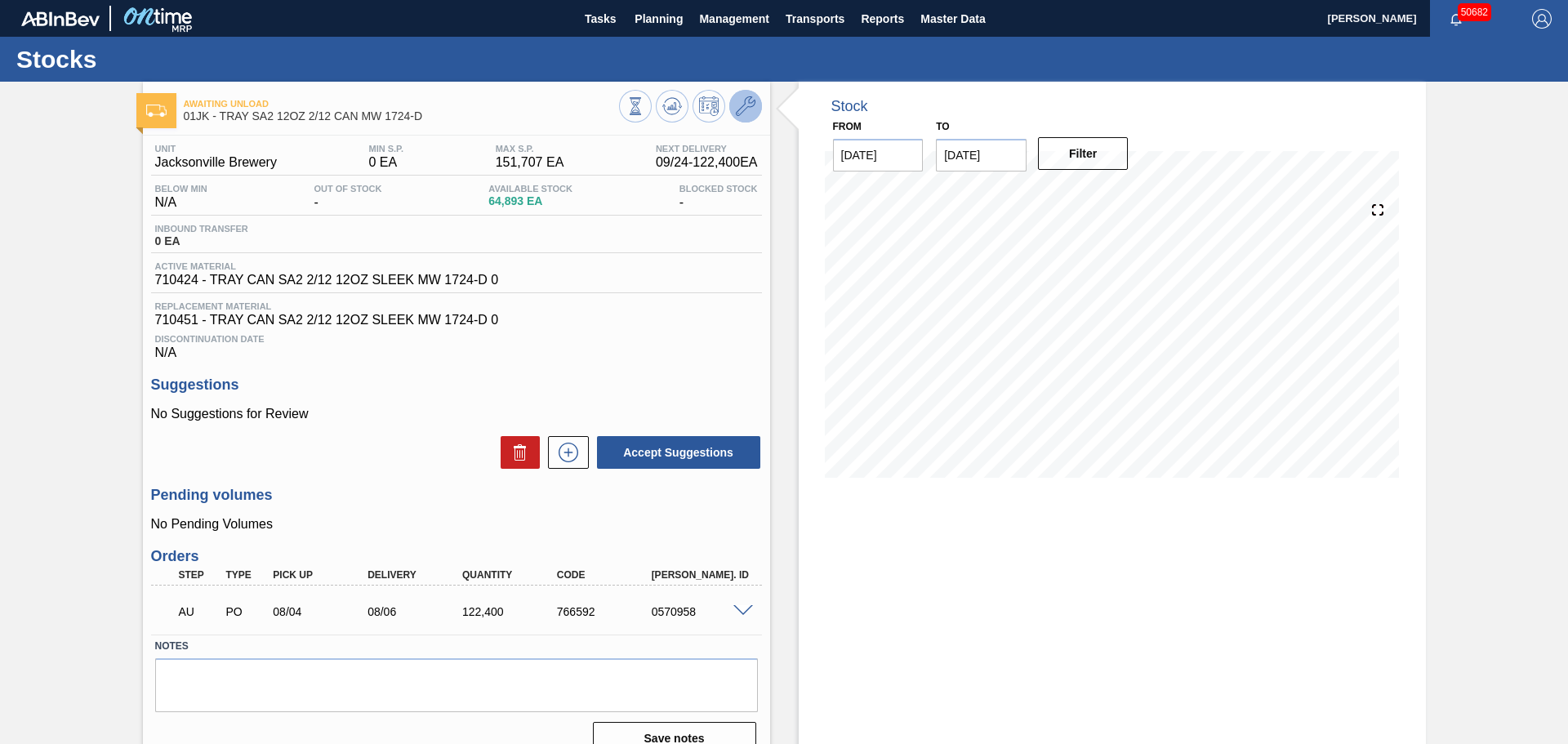
click at [751, 104] on icon at bounding box center [745, 106] width 20 height 20
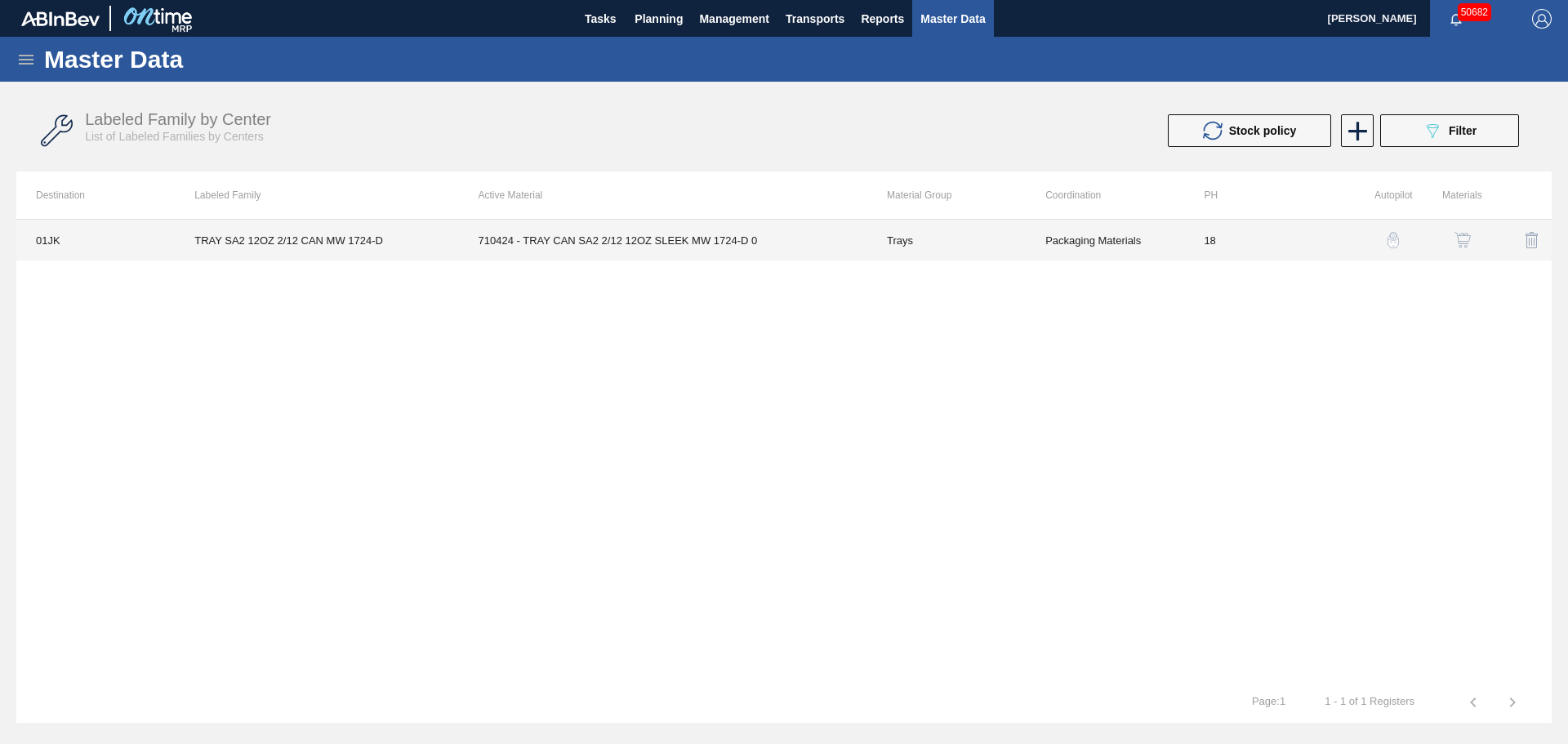
click at [616, 240] on td "710424 - TRAY CAN SA2 2/12 12OZ SLEEK MW 1724-D 0" at bounding box center [663, 240] width 408 height 41
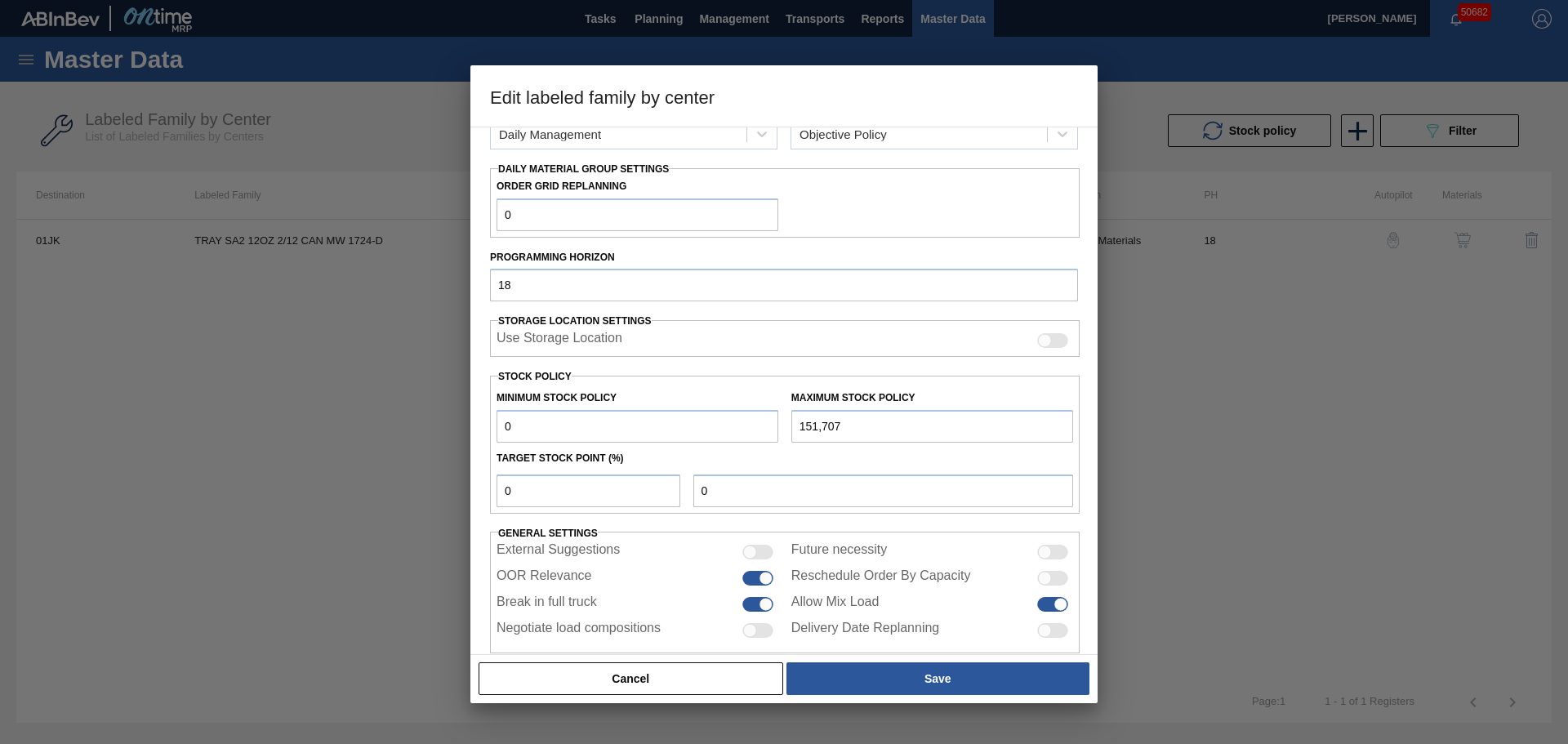
scroll to position [256, 0]
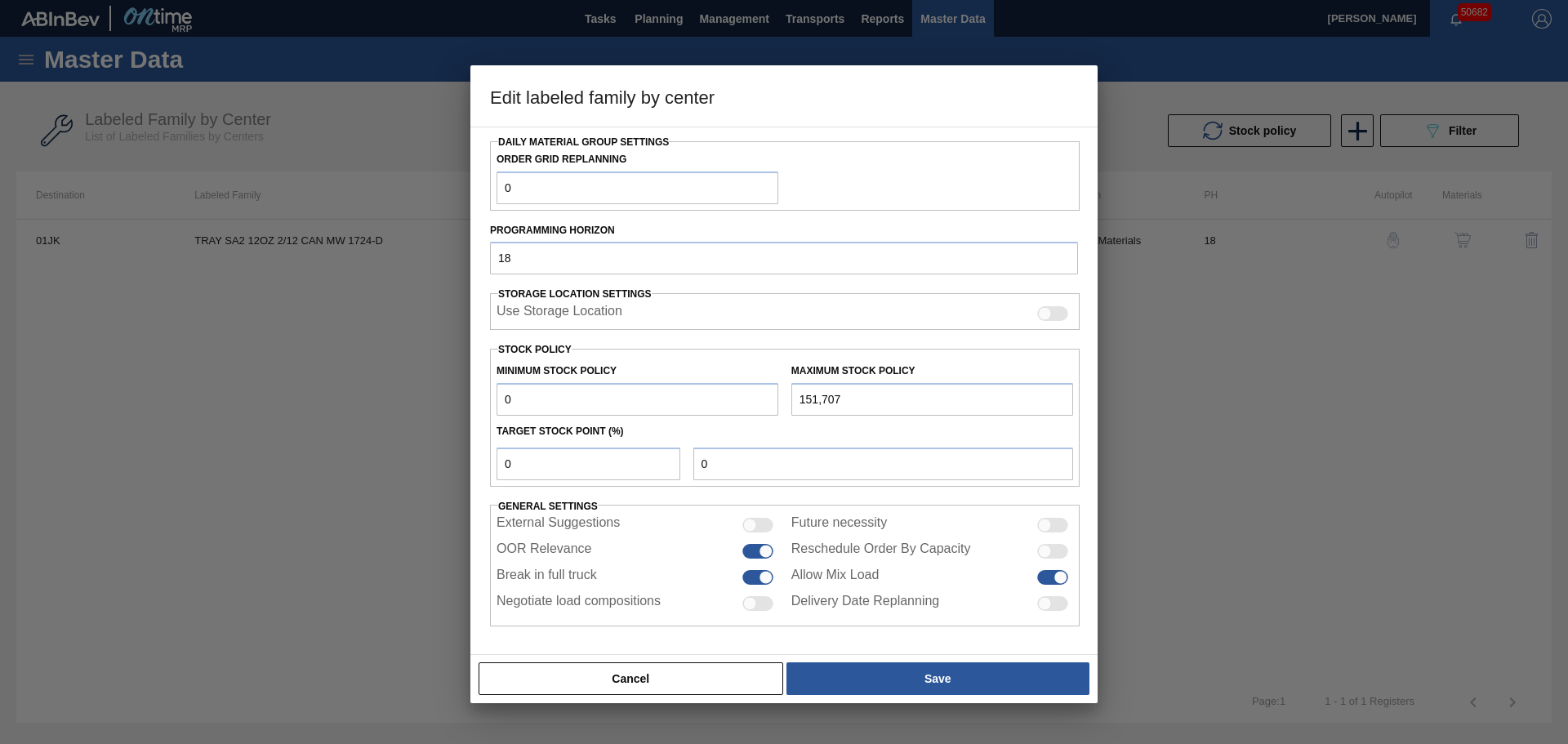
drag, startPoint x: 548, startPoint y: 395, endPoint x: 444, endPoint y: 389, distance: 104.2
click at [444, 389] on div "Edit labeled family by center Material Group Trays Family Trays Labeled Family …" at bounding box center [784, 372] width 1568 height 744
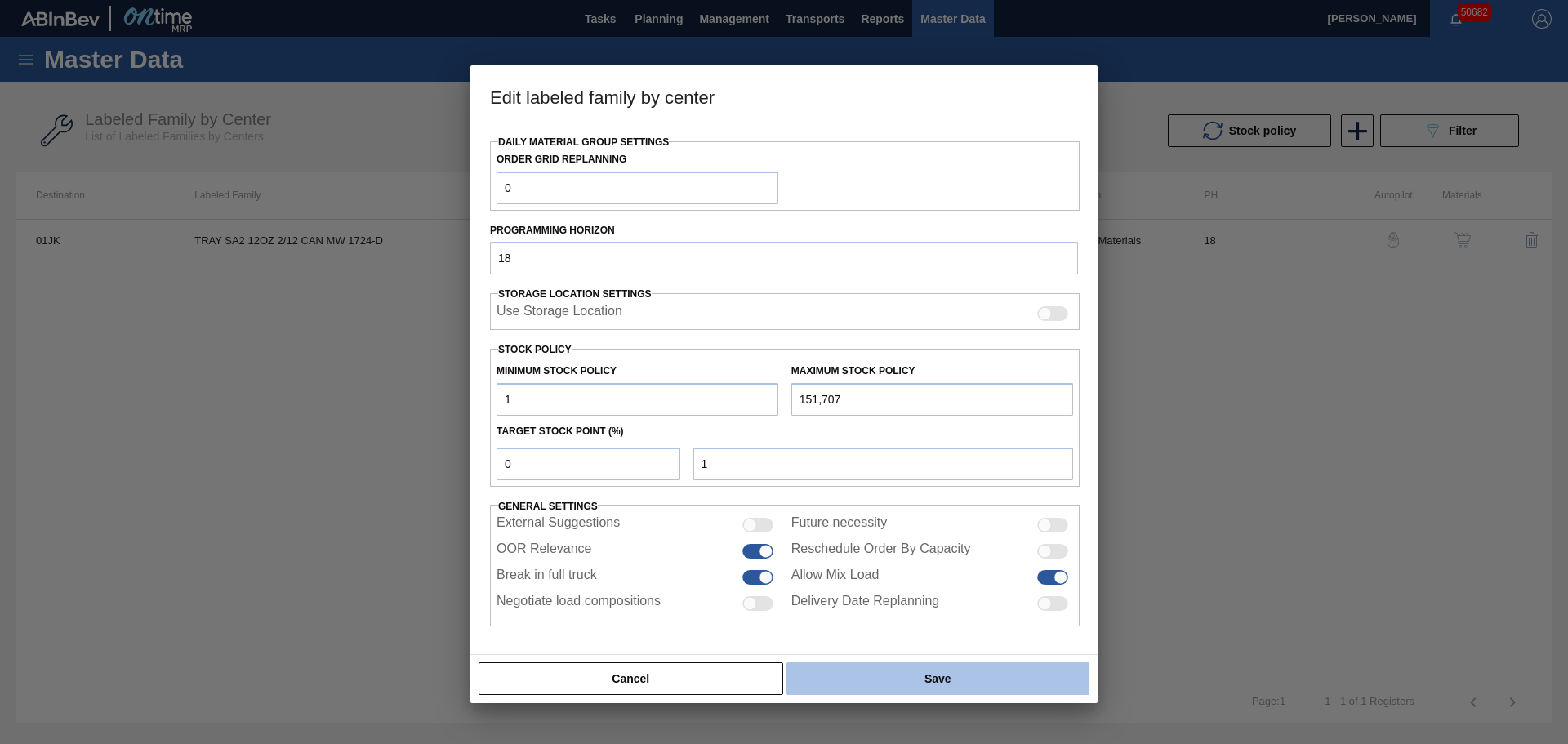
click at [925, 674] on button "Save" at bounding box center [938, 678] width 303 height 32
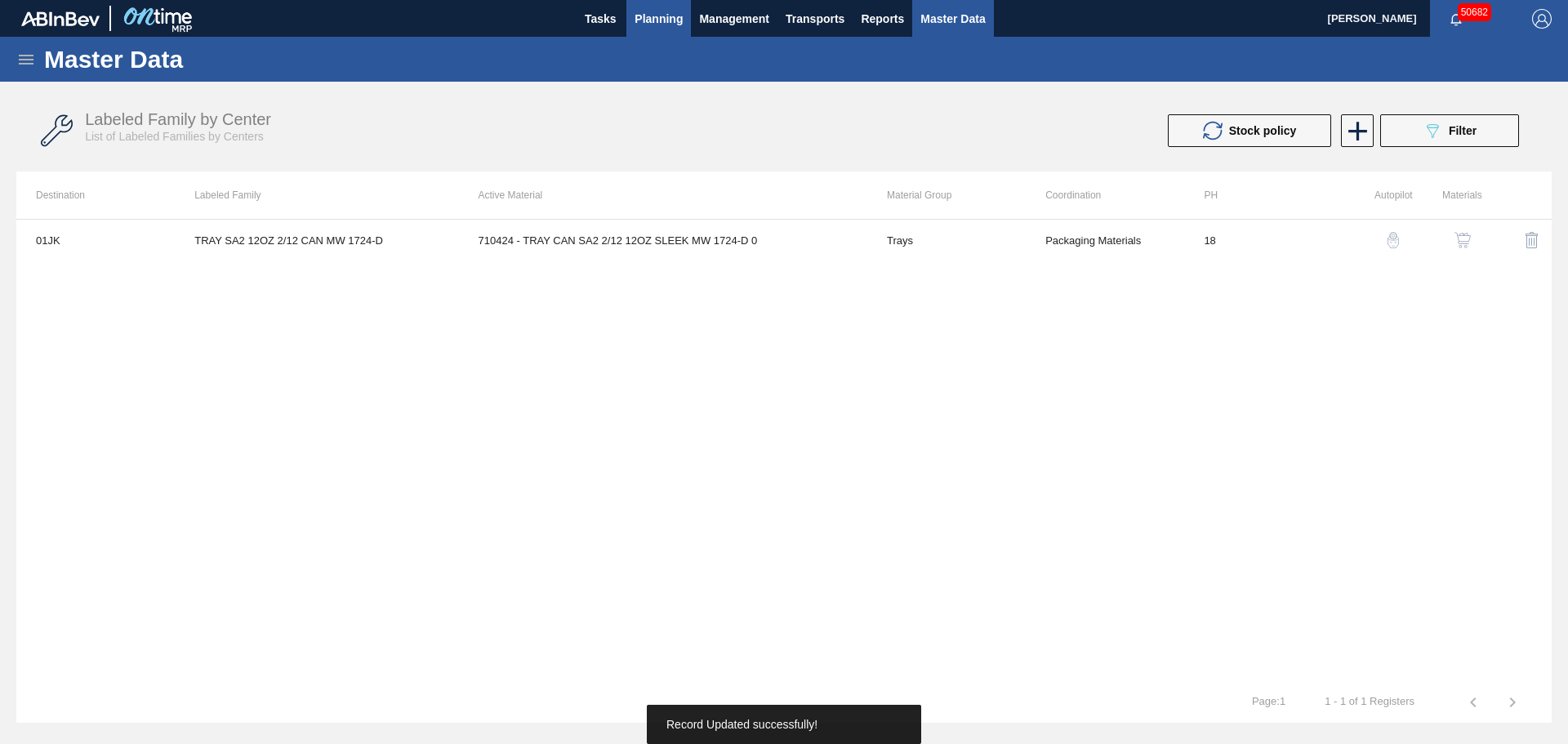
click at [656, 26] on span "Planning" at bounding box center [658, 19] width 48 height 20
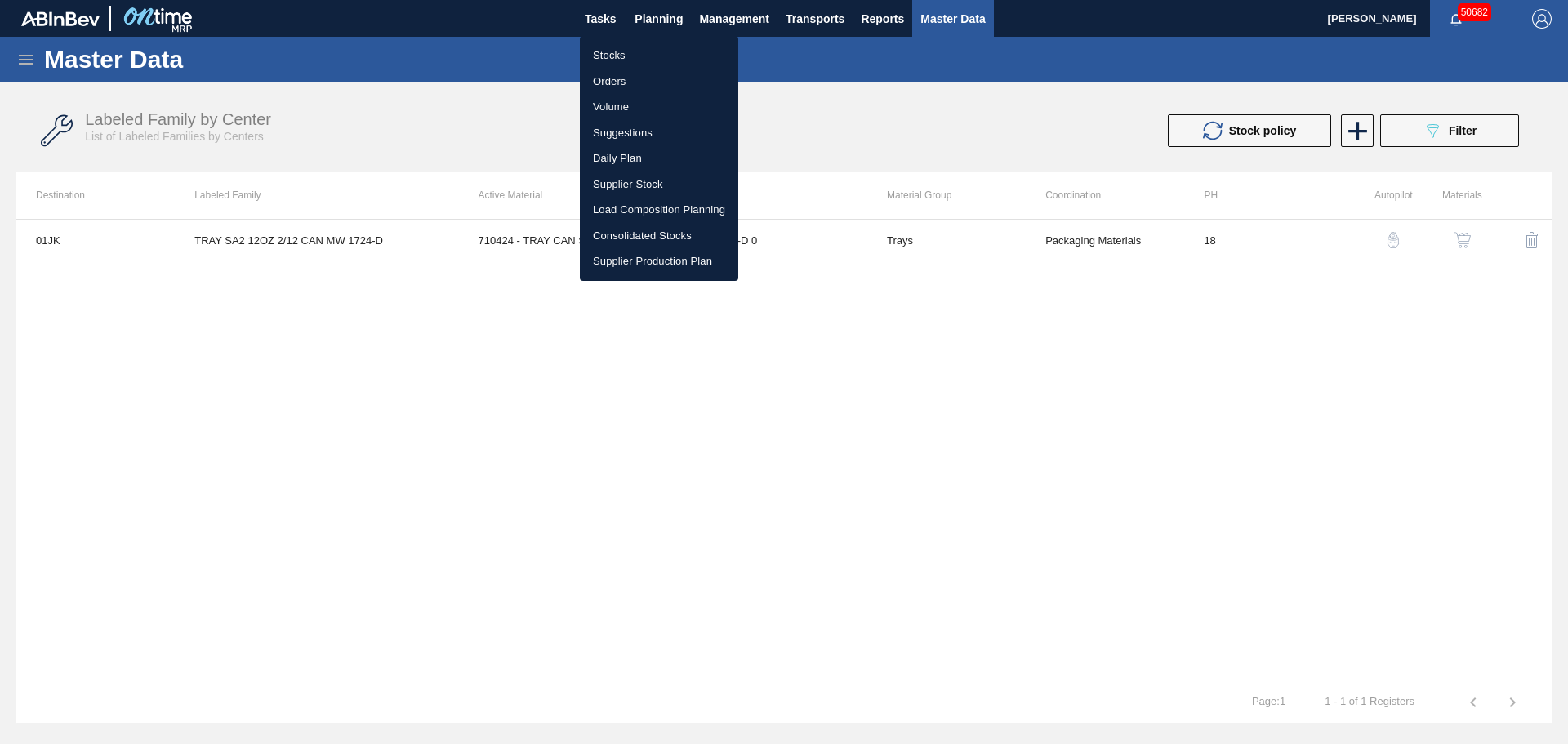
click at [618, 52] on li "Stocks" at bounding box center [658, 55] width 159 height 26
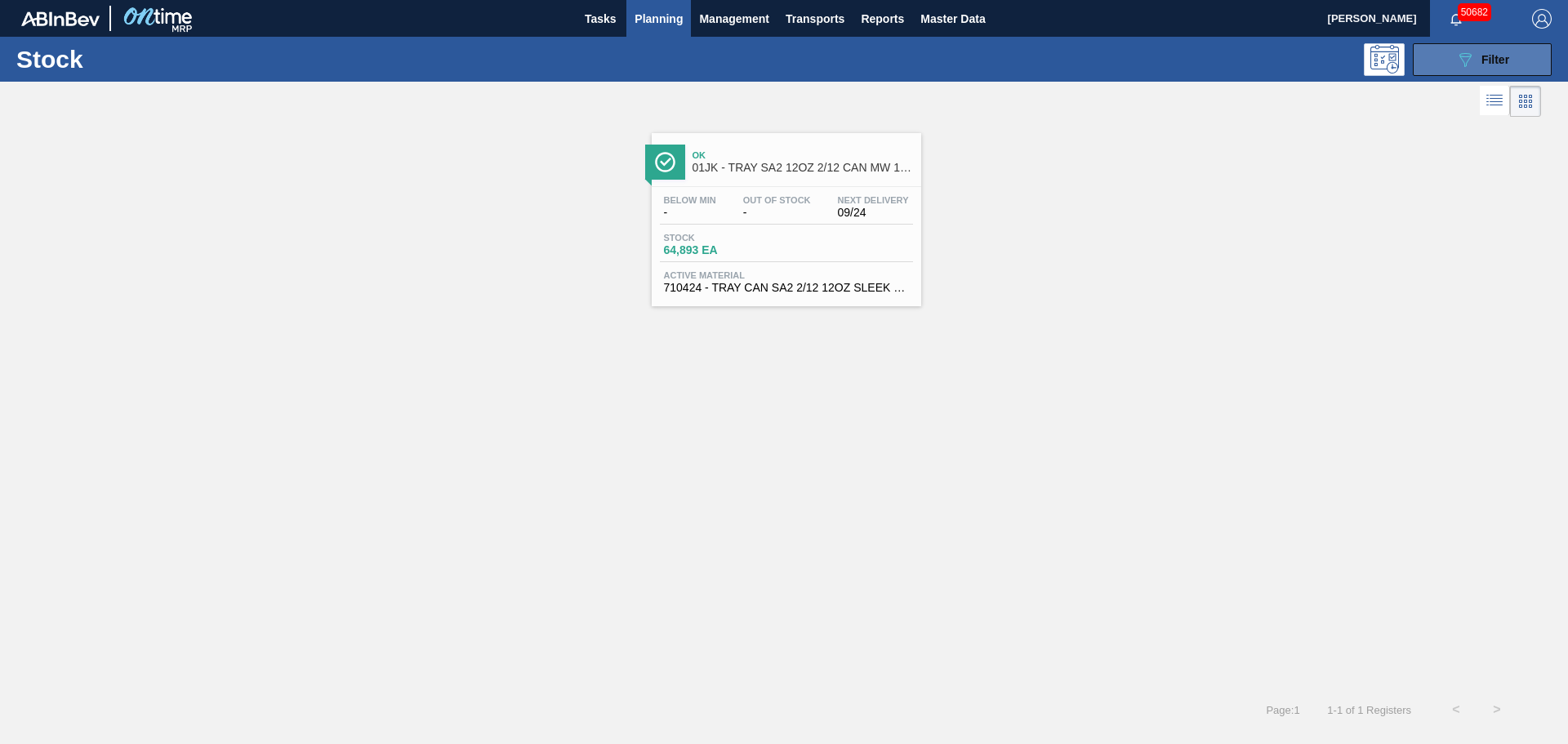
click at [1516, 66] on button "089F7B8B-B2A5-4AFE-B5C0-19BA573D28AC Filter" at bounding box center [1482, 59] width 139 height 32
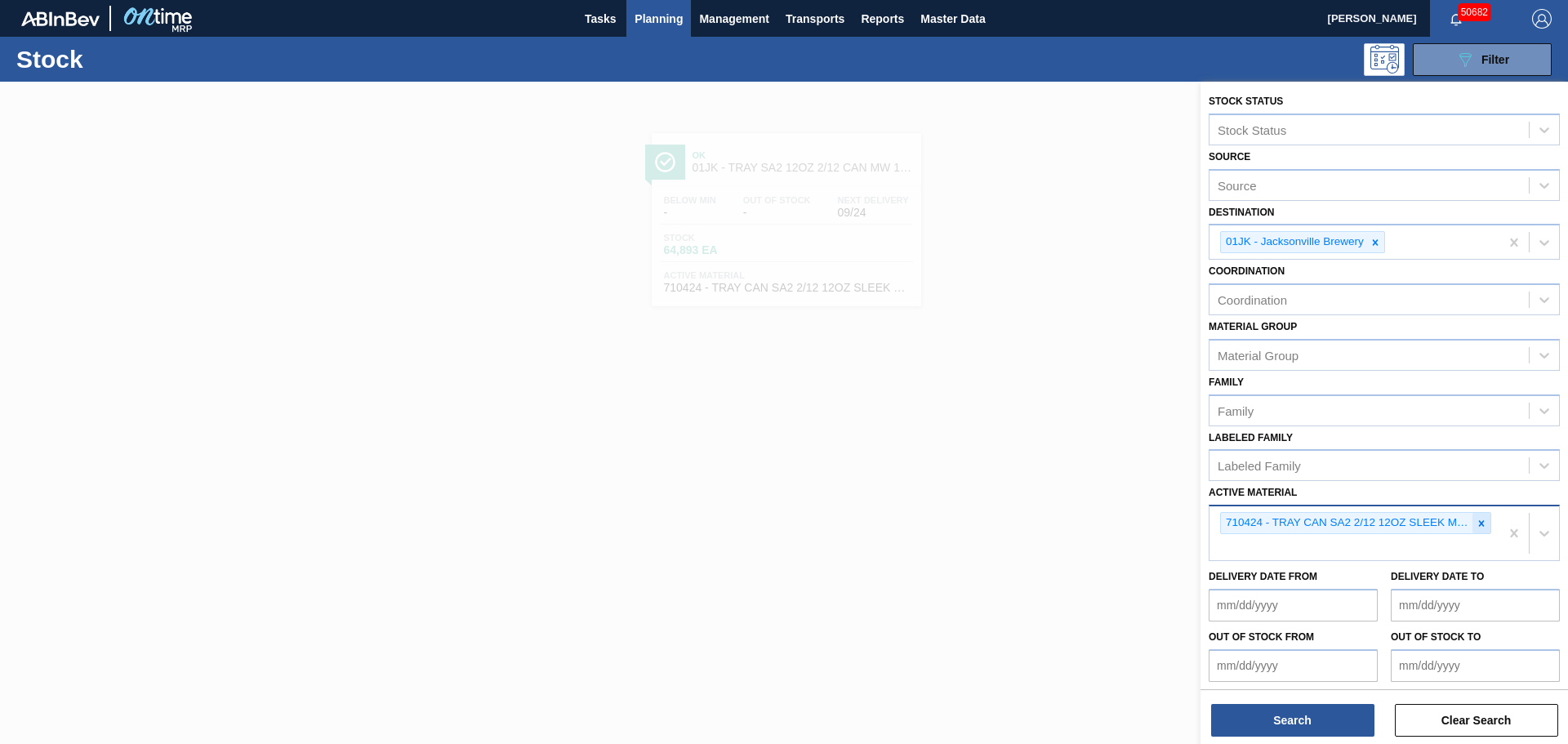
click at [1479, 526] on icon at bounding box center [1481, 523] width 6 height 6
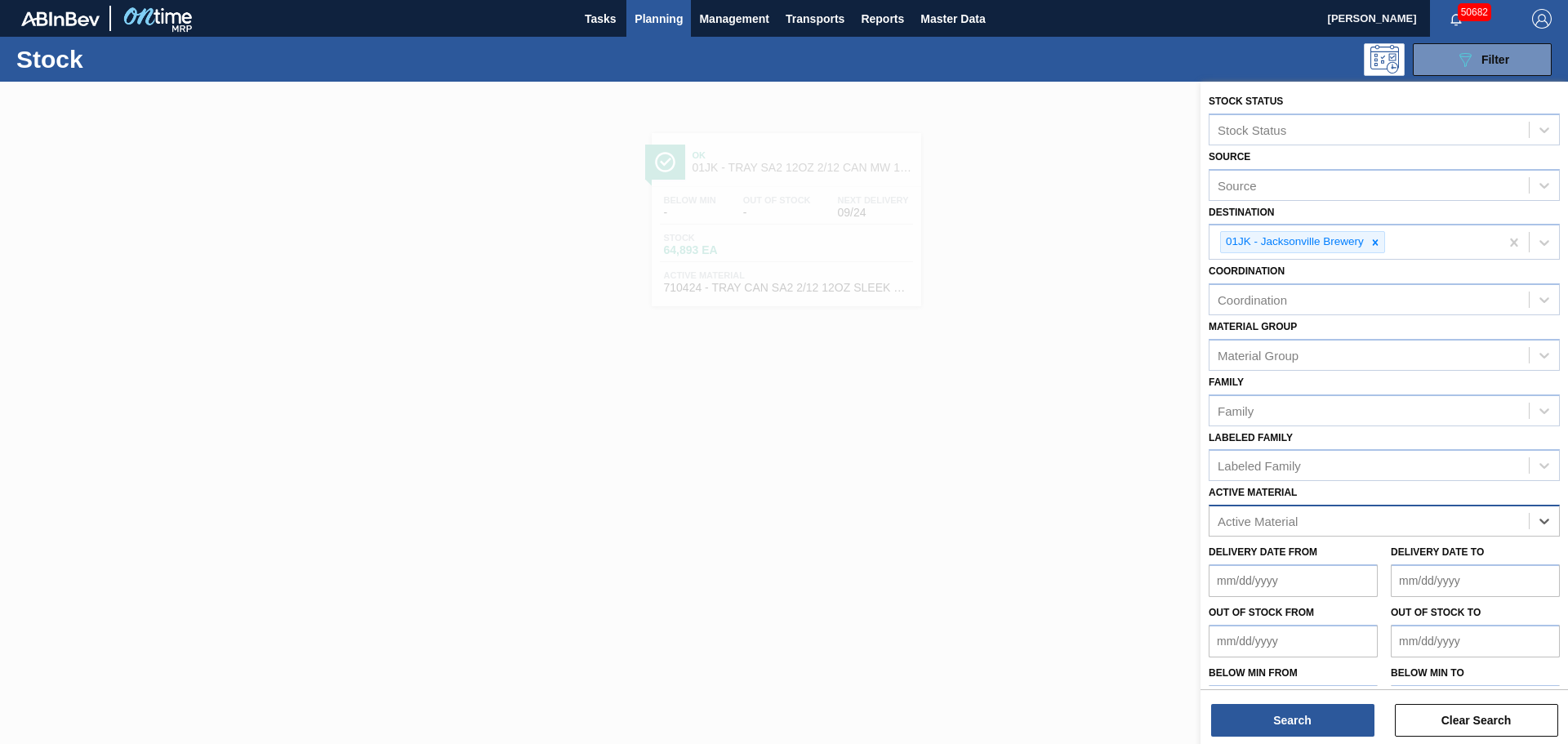
paste Material "683792"
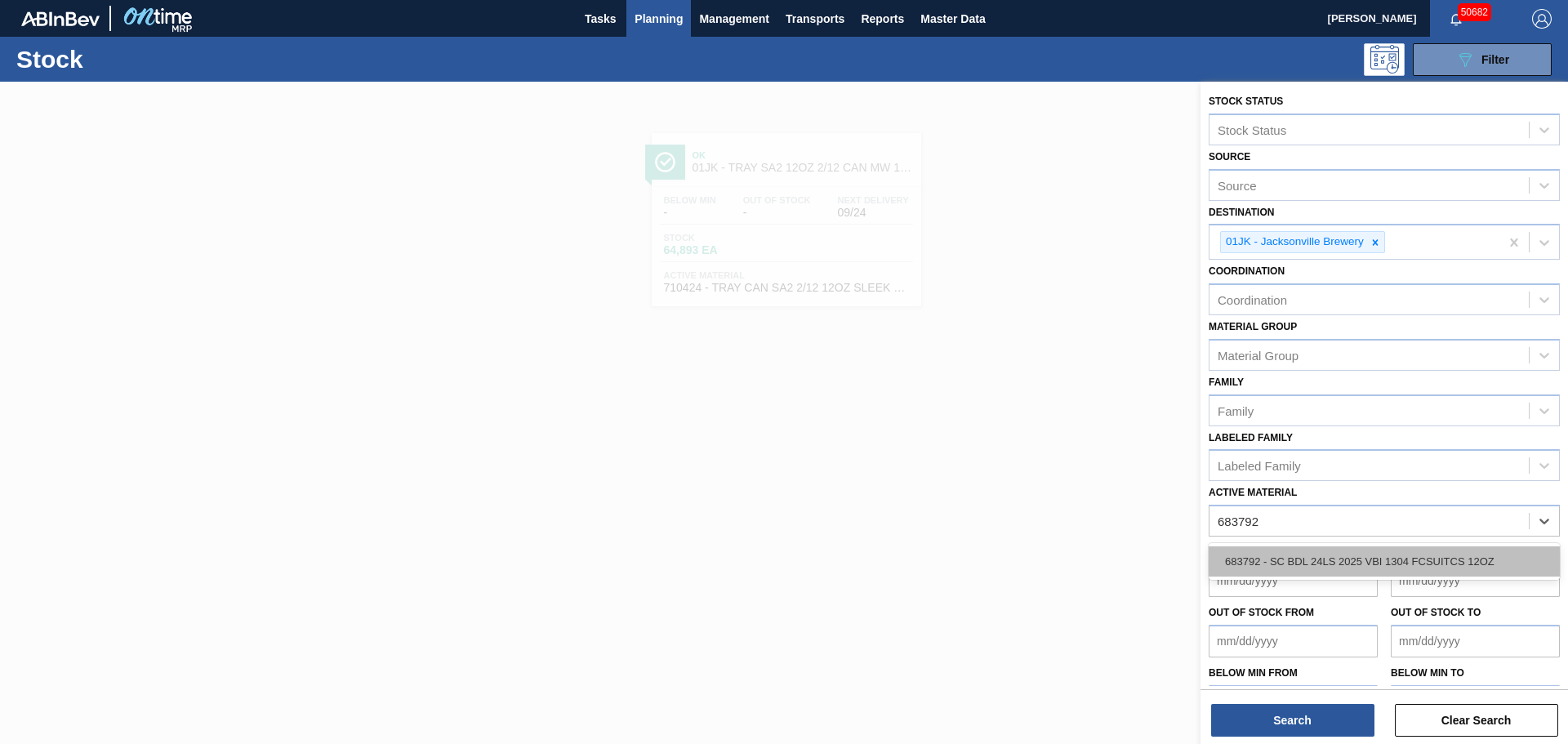
click at [1338, 564] on div "683792 - SC BDL 24LS 2025 VBI 1304 FCSUITCS 12OZ" at bounding box center [1384, 562] width 351 height 31
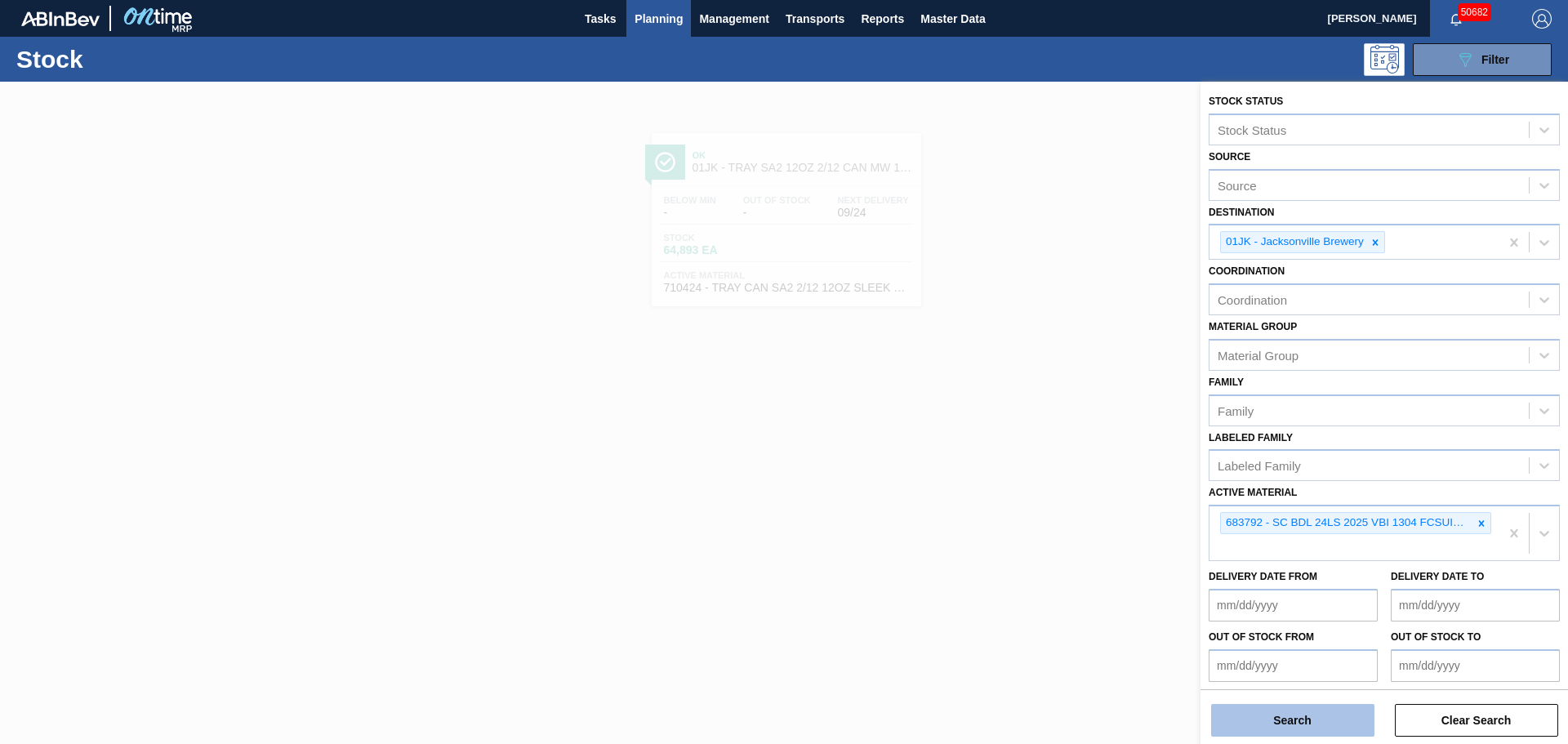
click at [1278, 718] on button "Search" at bounding box center [1292, 719] width 163 height 32
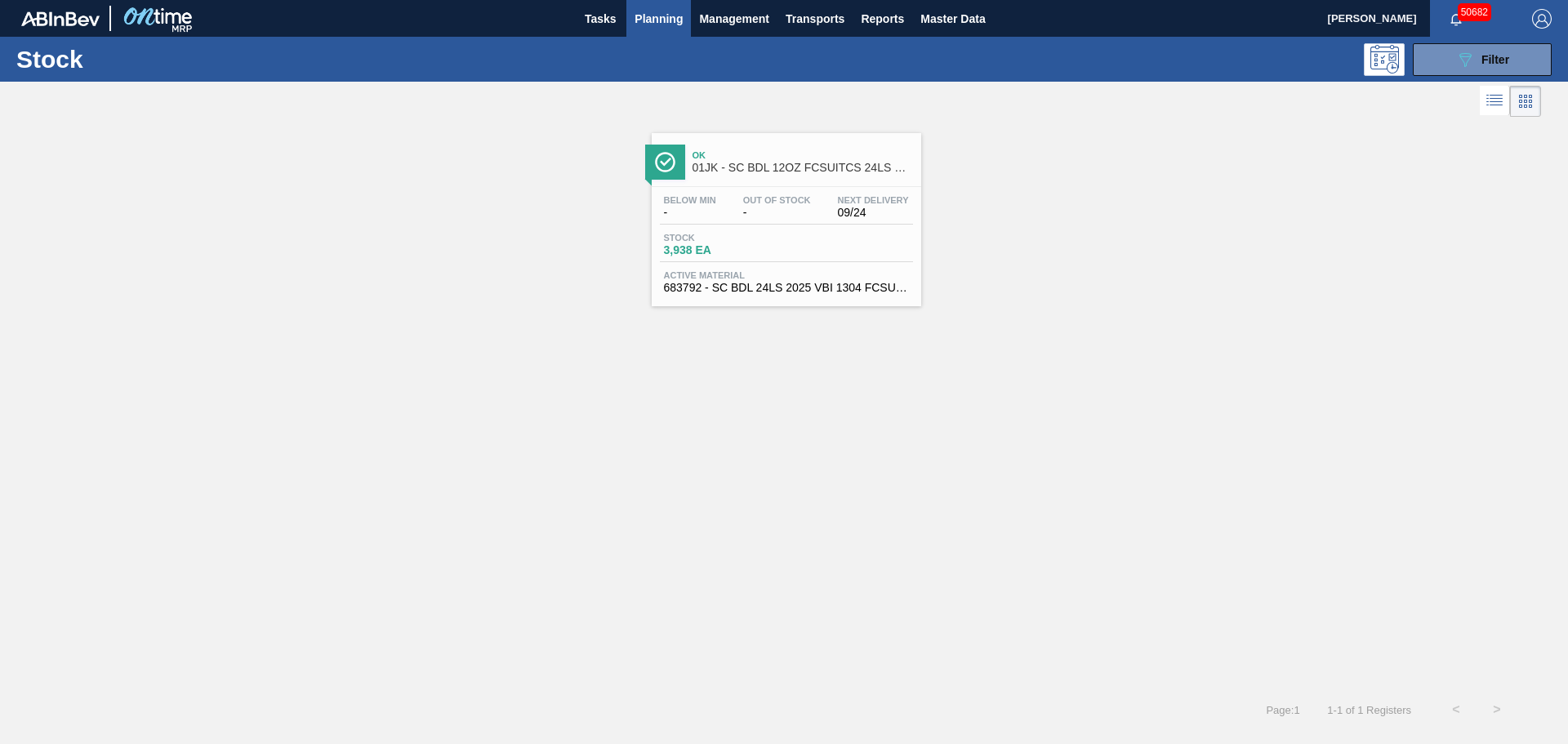
click at [785, 234] on div "Stock 3,938 EA" at bounding box center [787, 247] width 253 height 30
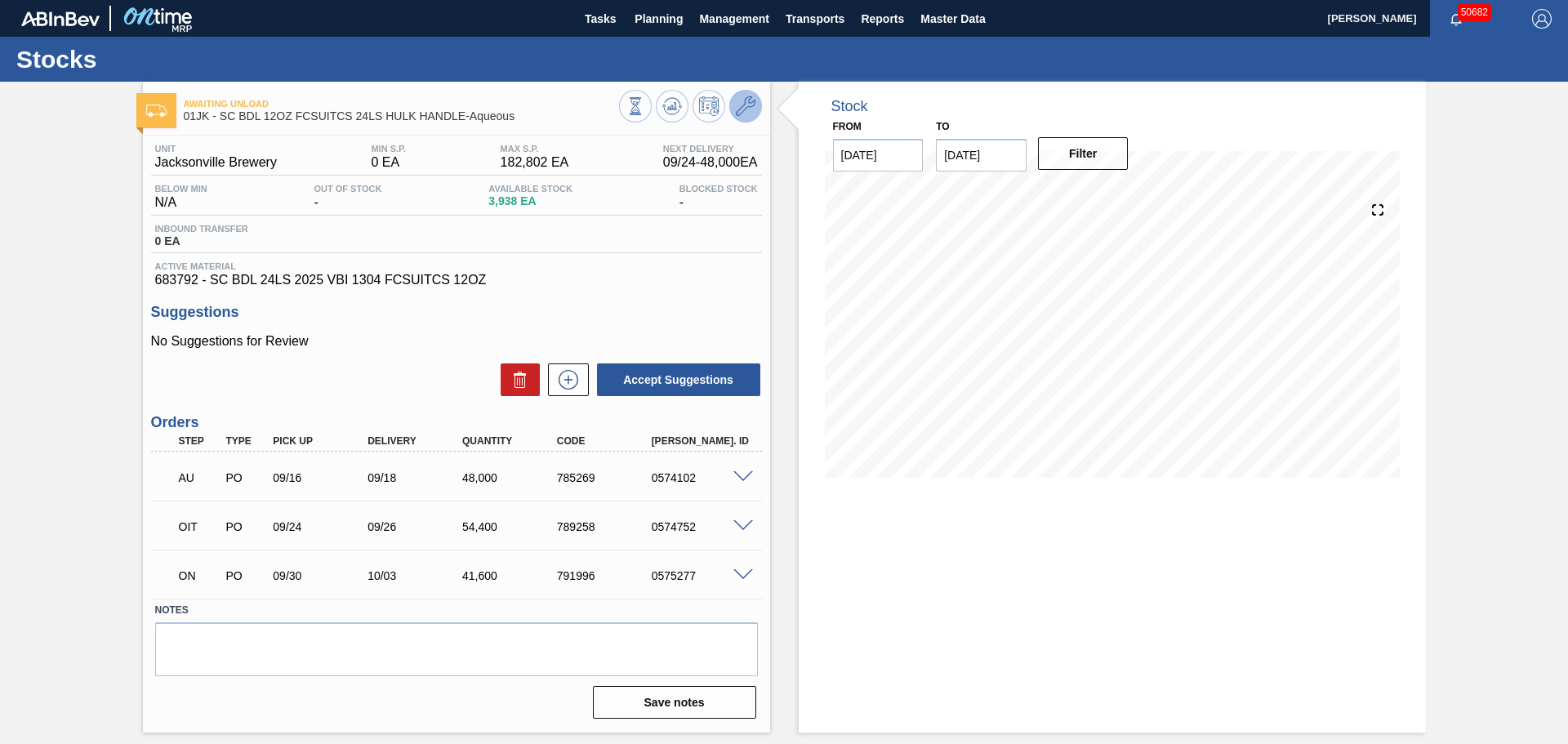
click at [756, 107] on button at bounding box center [745, 106] width 32 height 32
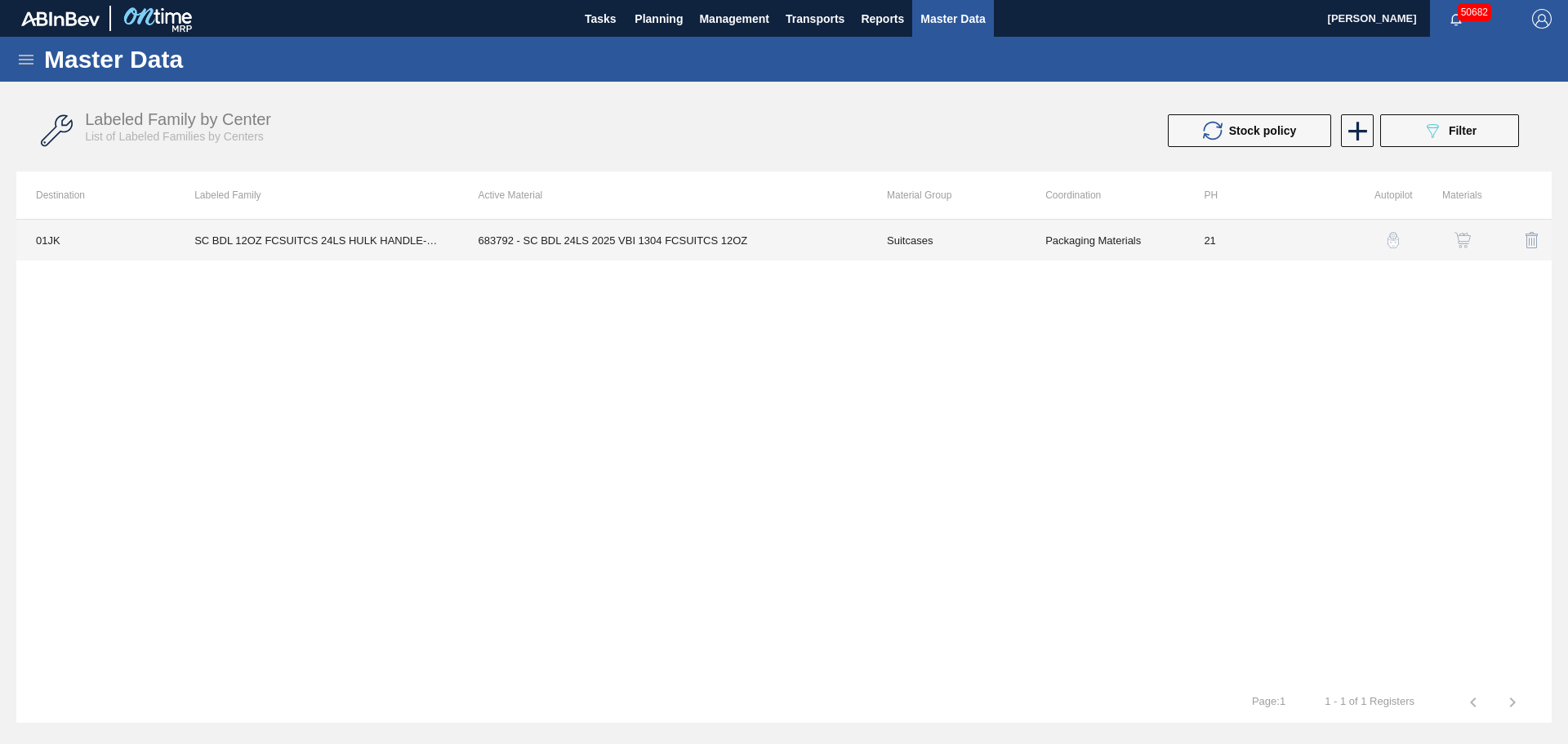
click at [613, 222] on td "683792 - SC BDL 24LS 2025 VBI 1304 FCSUITCS 12OZ" at bounding box center [663, 240] width 408 height 41
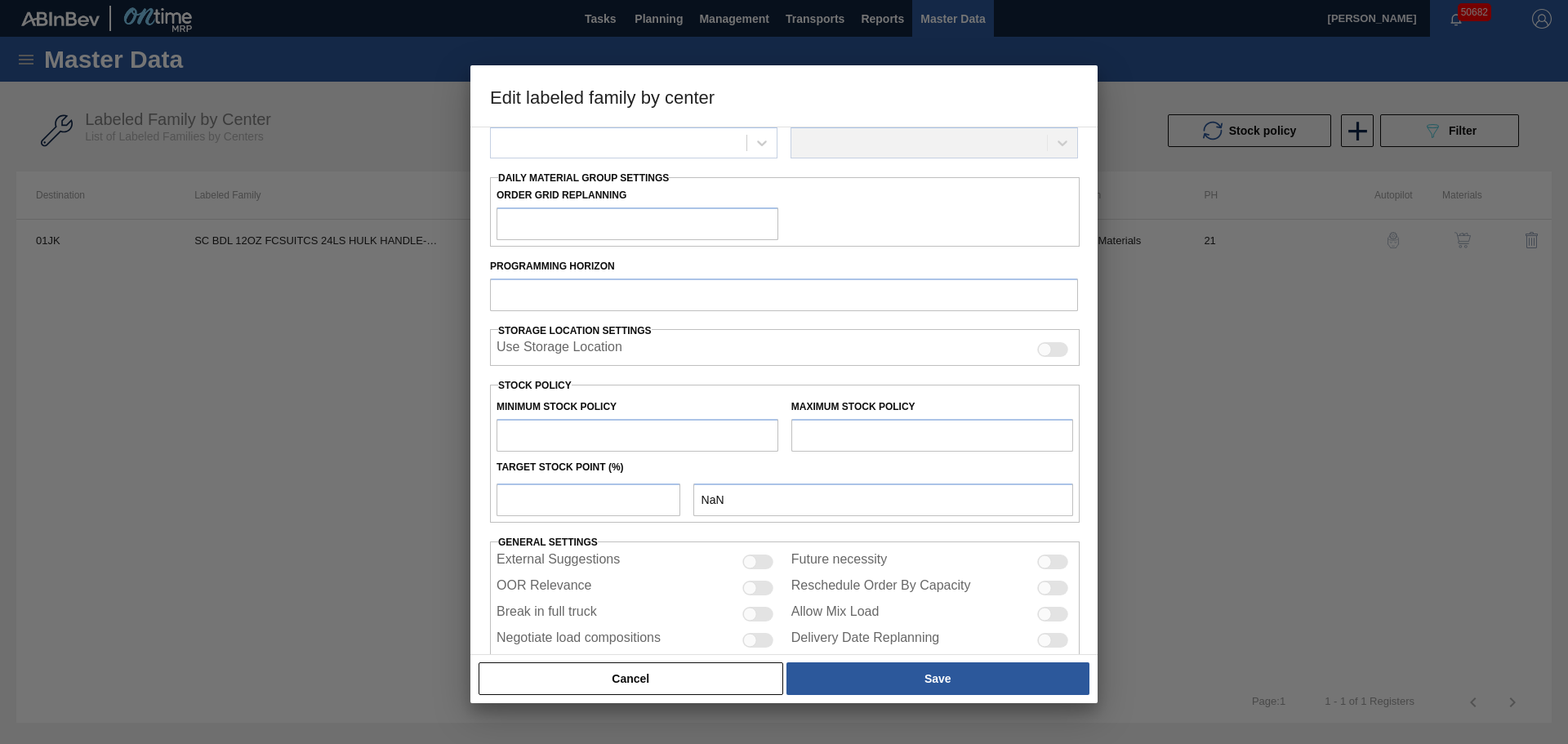
scroll to position [245, 0]
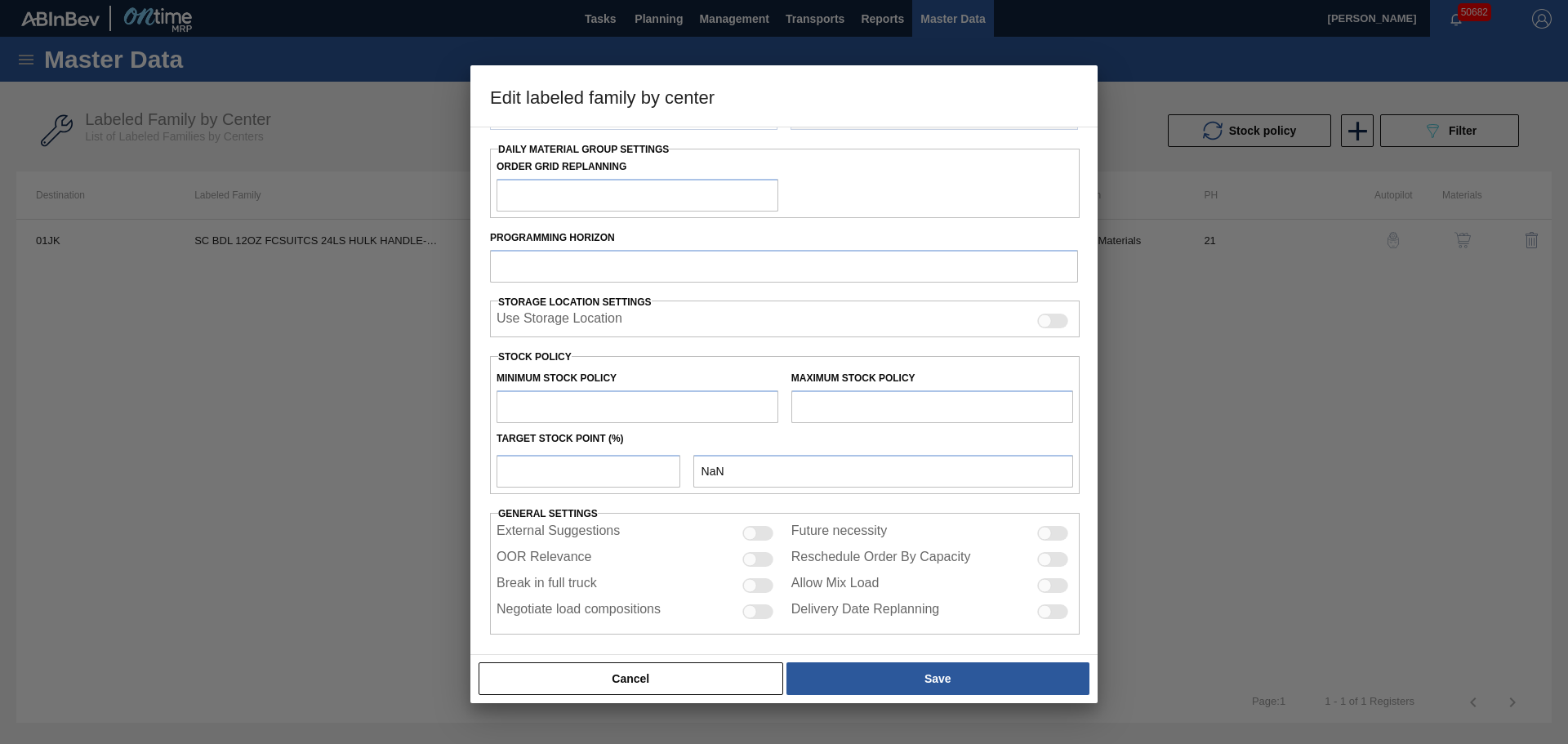
click at [552, 400] on input "text" at bounding box center [637, 406] width 282 height 32
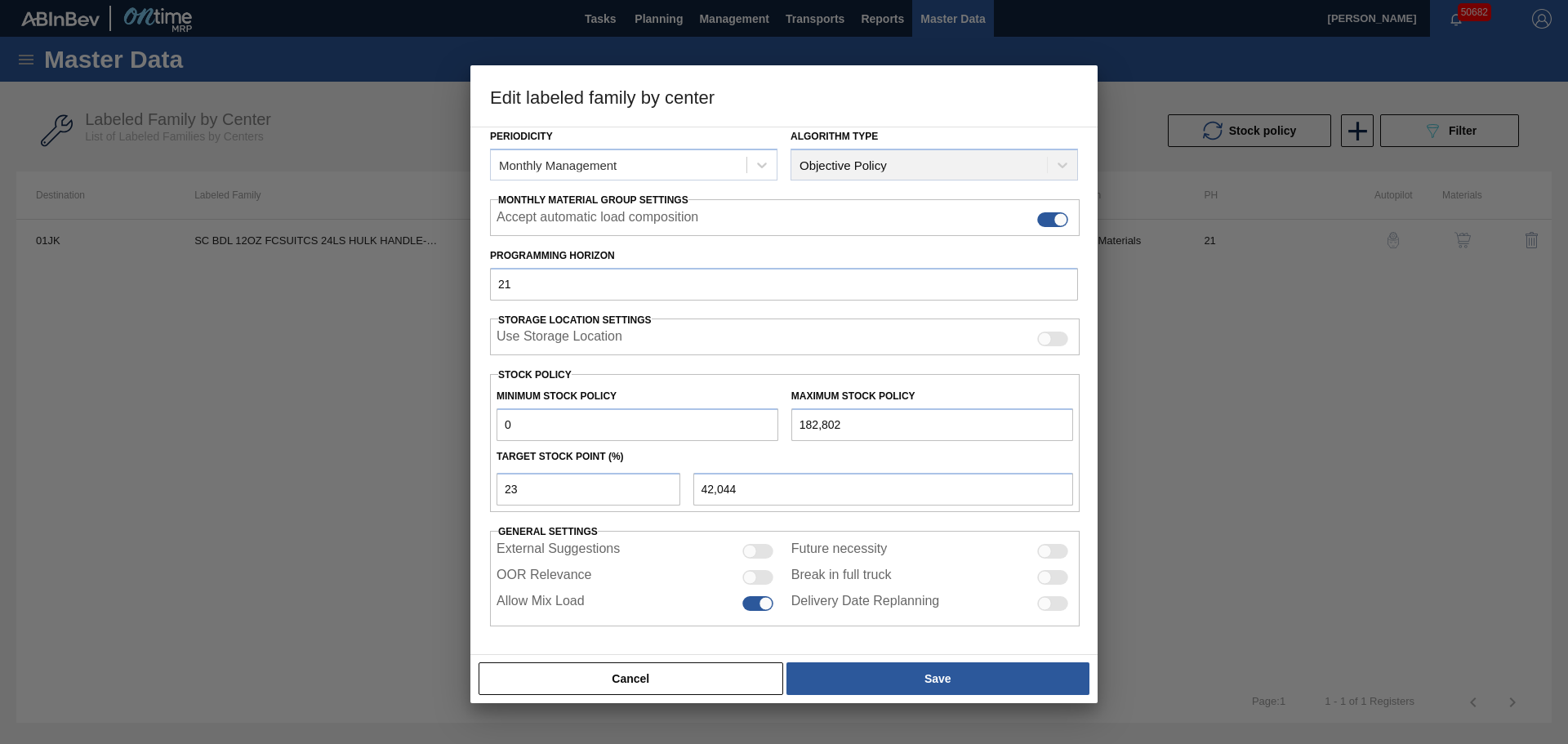
click at [545, 406] on div "Minimum Stock Policy 0" at bounding box center [637, 412] width 282 height 56
drag, startPoint x: 527, startPoint y: 431, endPoint x: 467, endPoint y: 430, distance: 60.0
click at [467, 430] on div "Edit labeled family by center Material Group Suitcases Family Suitcases Labeled…" at bounding box center [784, 372] width 1568 height 744
click at [750, 572] on div at bounding box center [750, 577] width 14 height 14
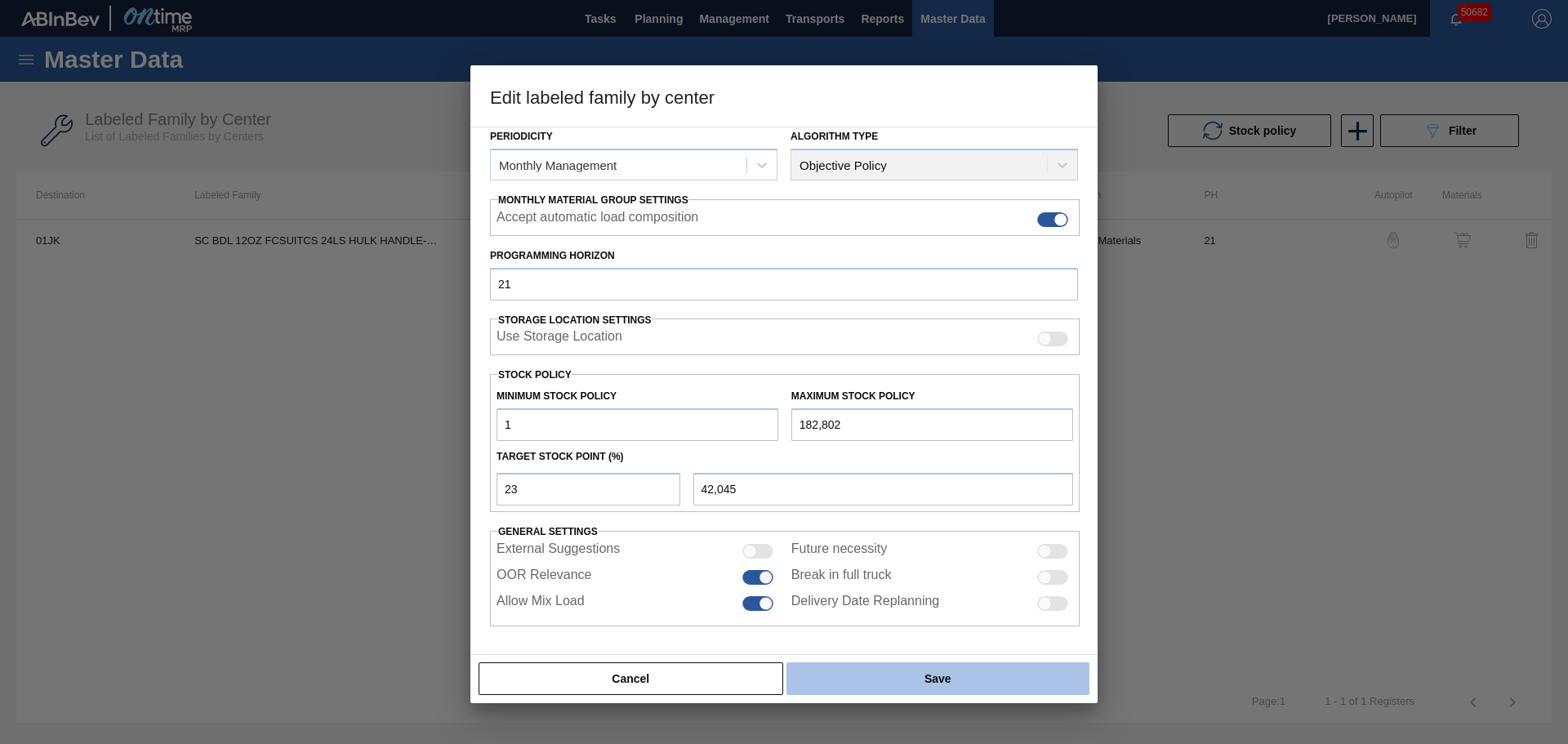
click at [850, 675] on button "Save" at bounding box center [938, 678] width 303 height 32
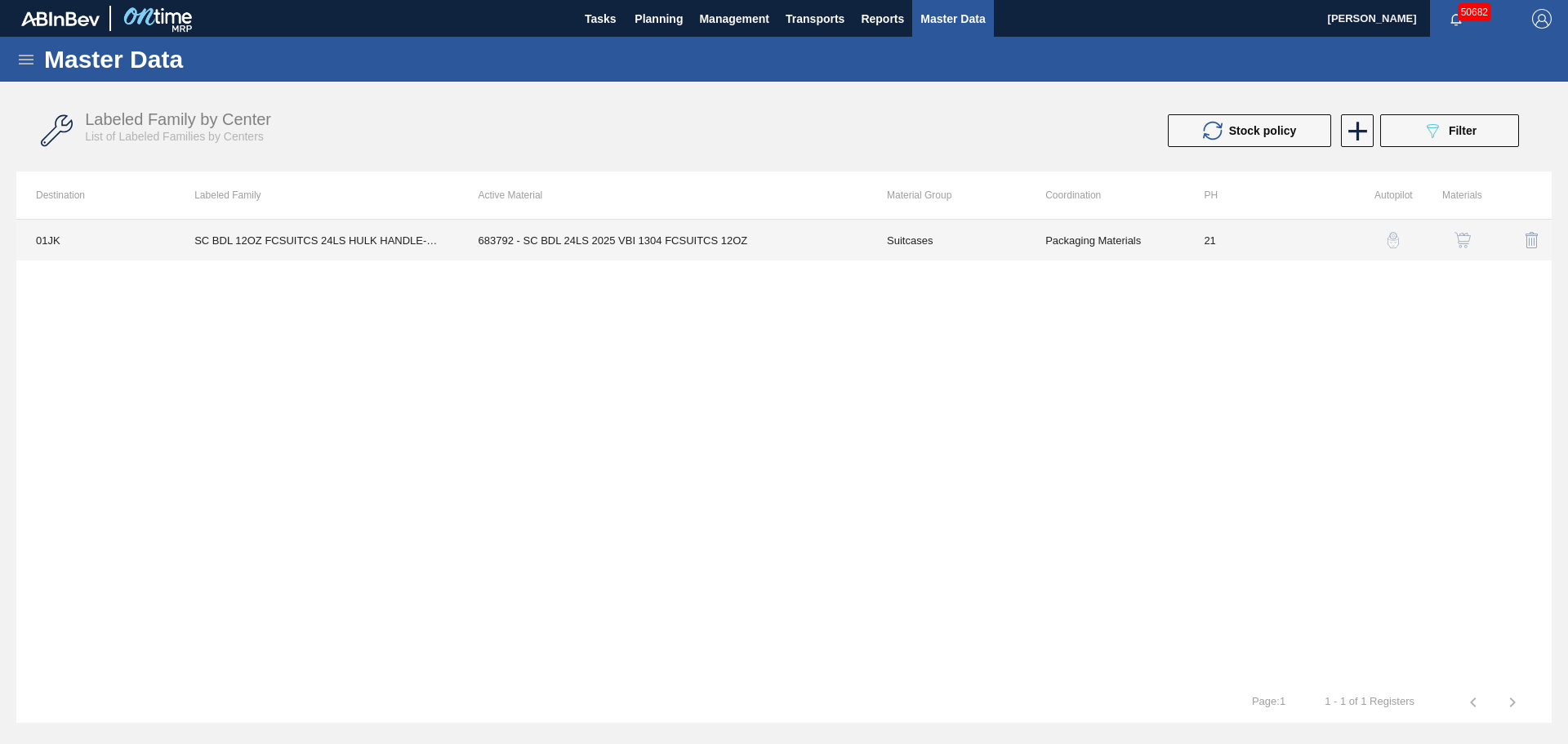
click at [617, 248] on td "683792 - SC BDL 24LS 2025 VBI 1304 FCSUITCS 12OZ" at bounding box center [663, 240] width 408 height 41
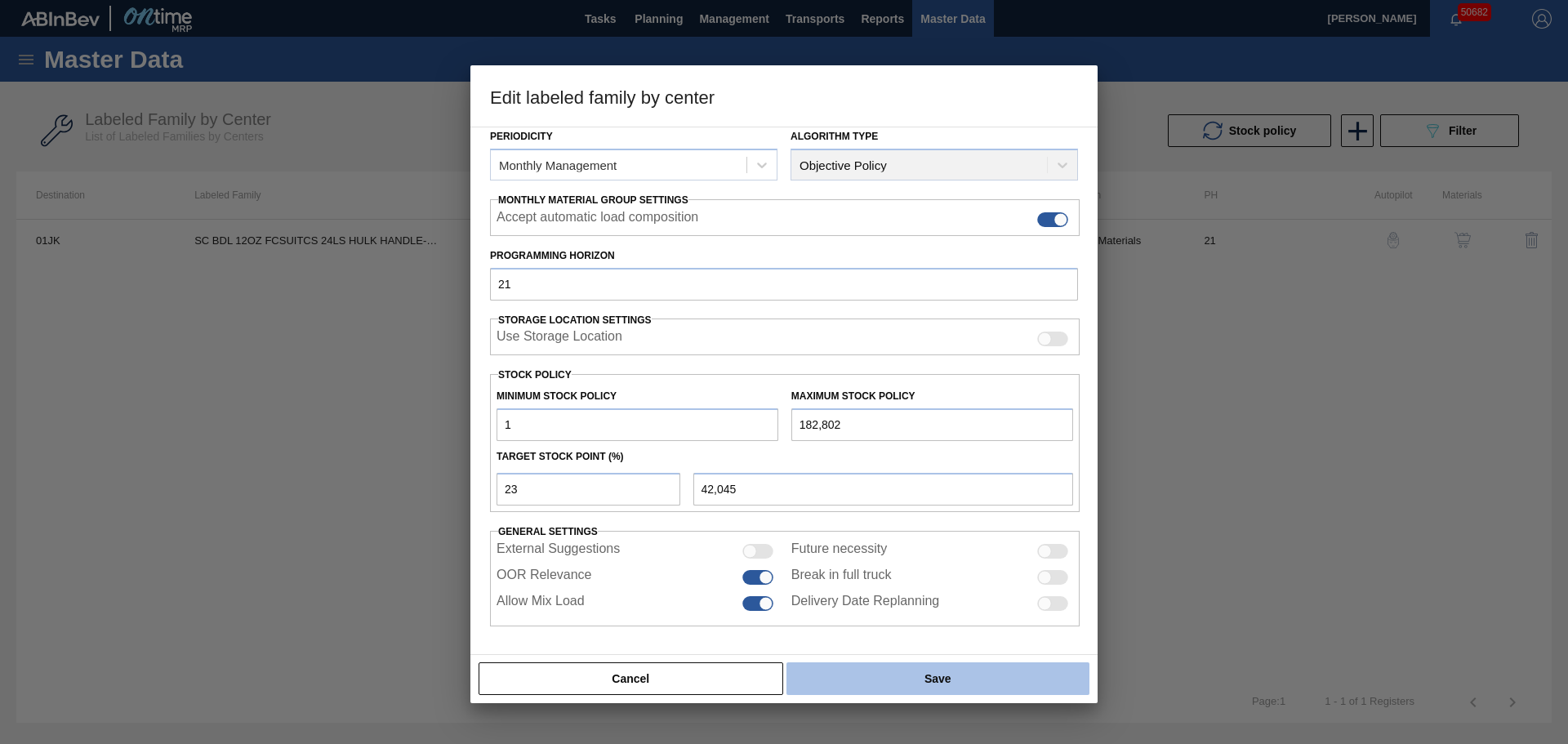
click at [983, 671] on button "Save" at bounding box center [938, 678] width 303 height 32
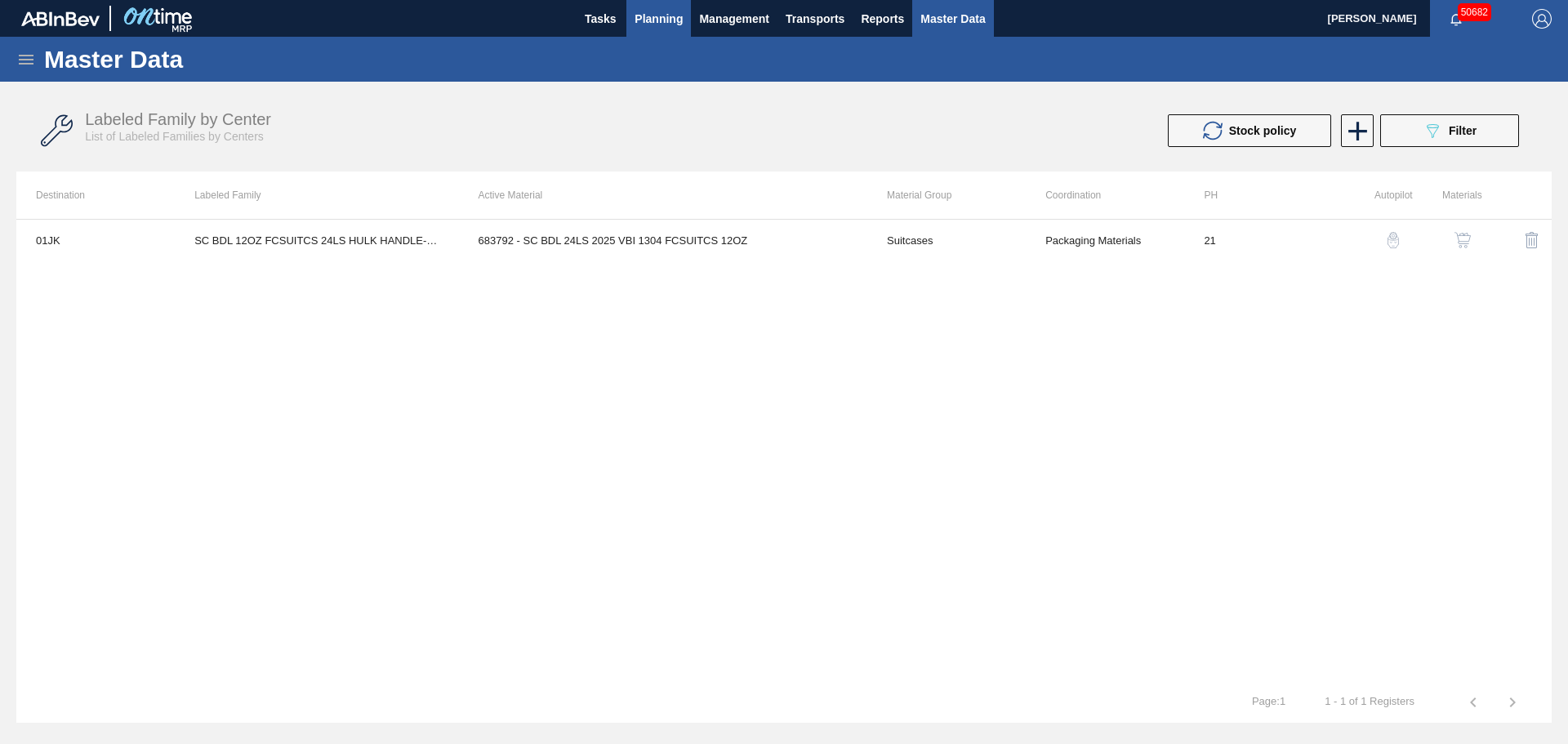
click at [652, 13] on span "Planning" at bounding box center [658, 19] width 48 height 20
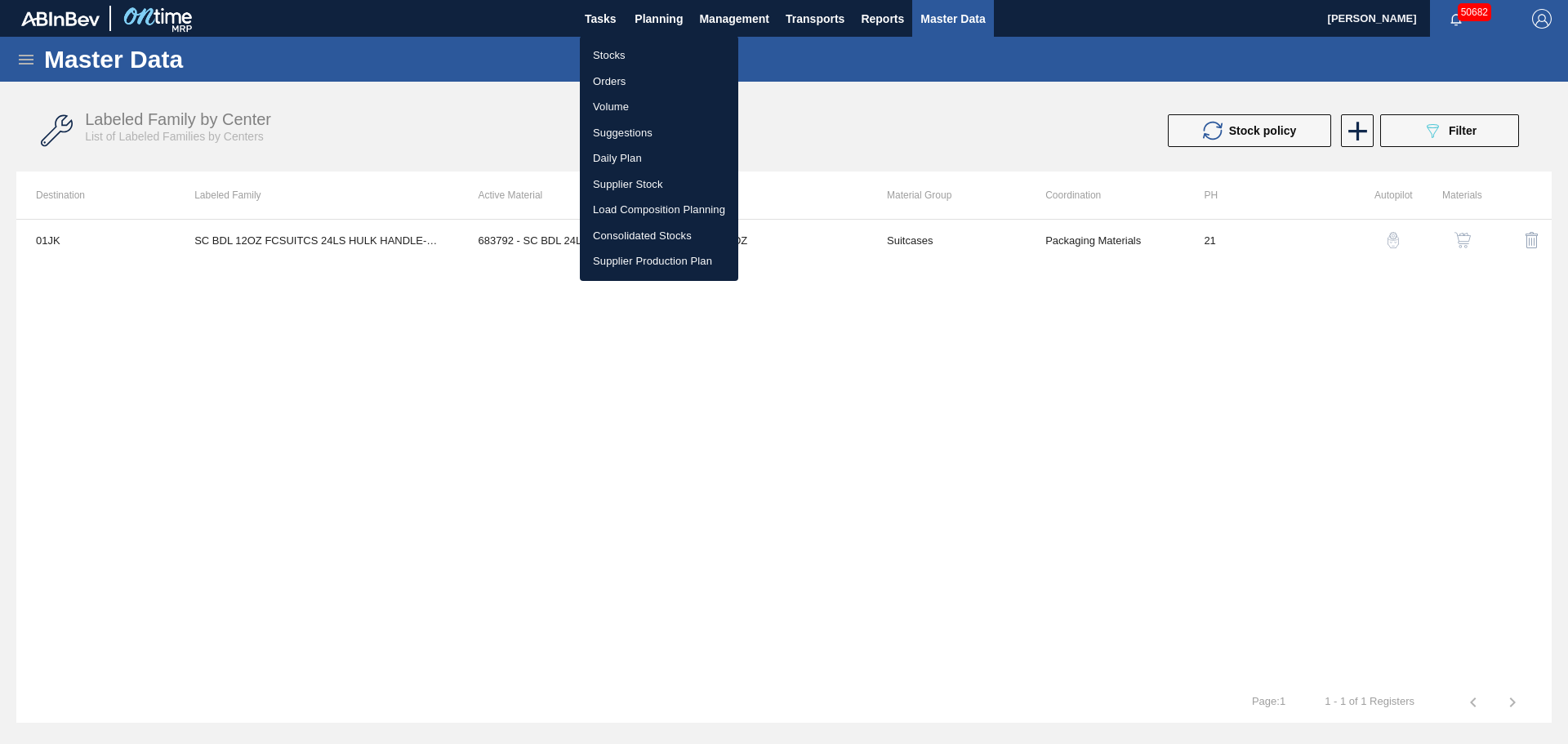
click at [606, 54] on li "Stocks" at bounding box center [658, 55] width 159 height 26
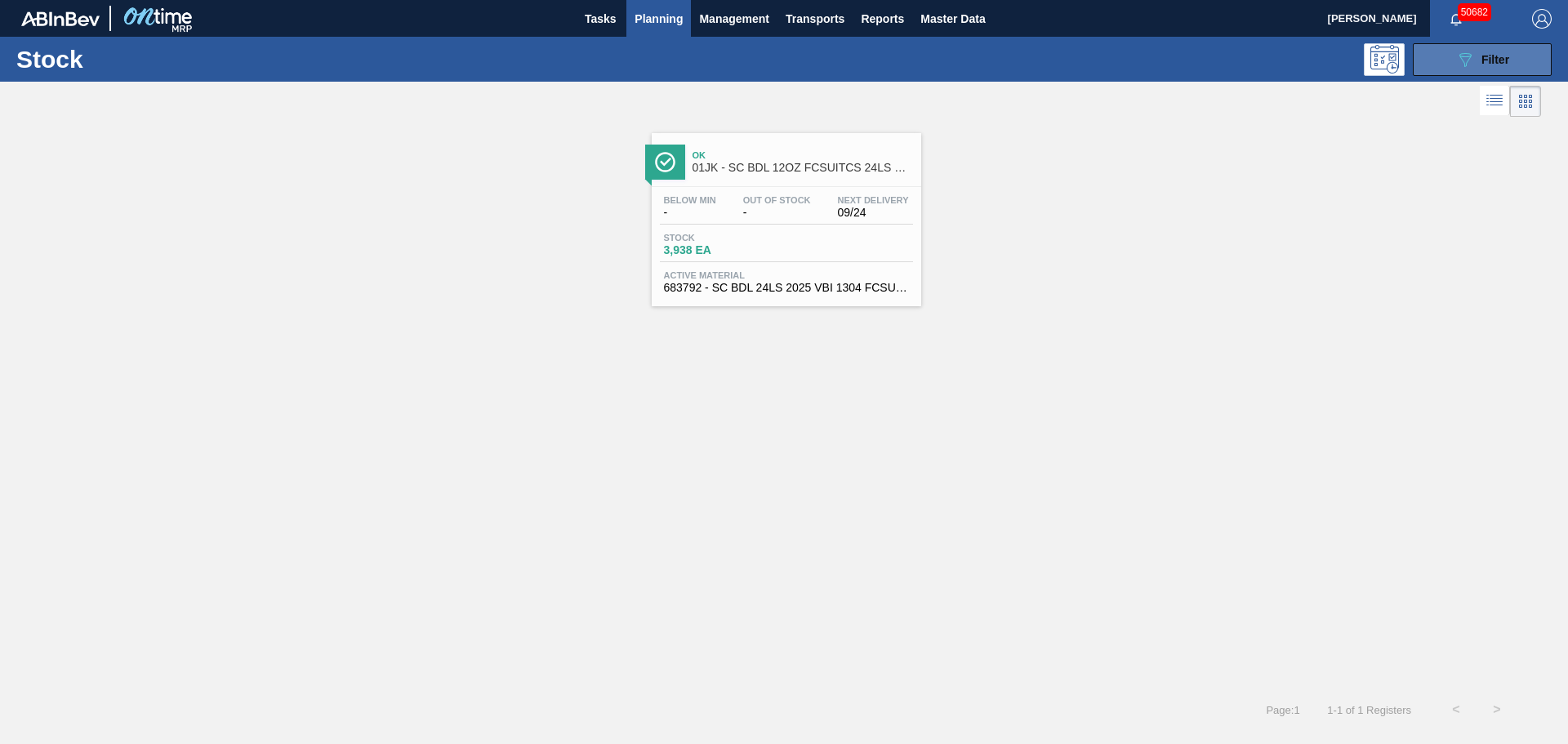
click at [1453, 50] on button "089F7B8B-B2A5-4AFE-B5C0-19BA573D28AC Filter" at bounding box center [1482, 59] width 139 height 32
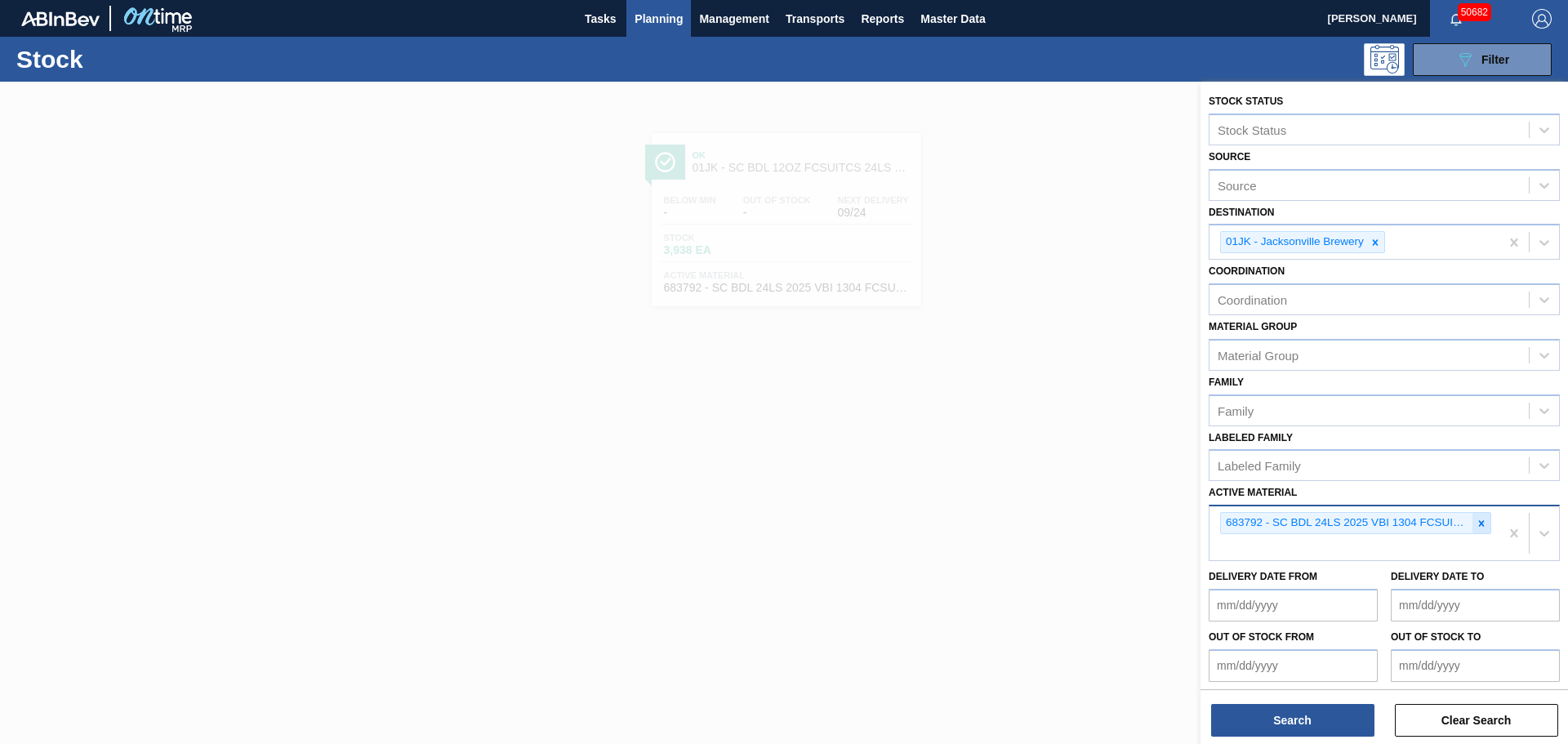
click at [1476, 523] on icon at bounding box center [1481, 523] width 11 height 11
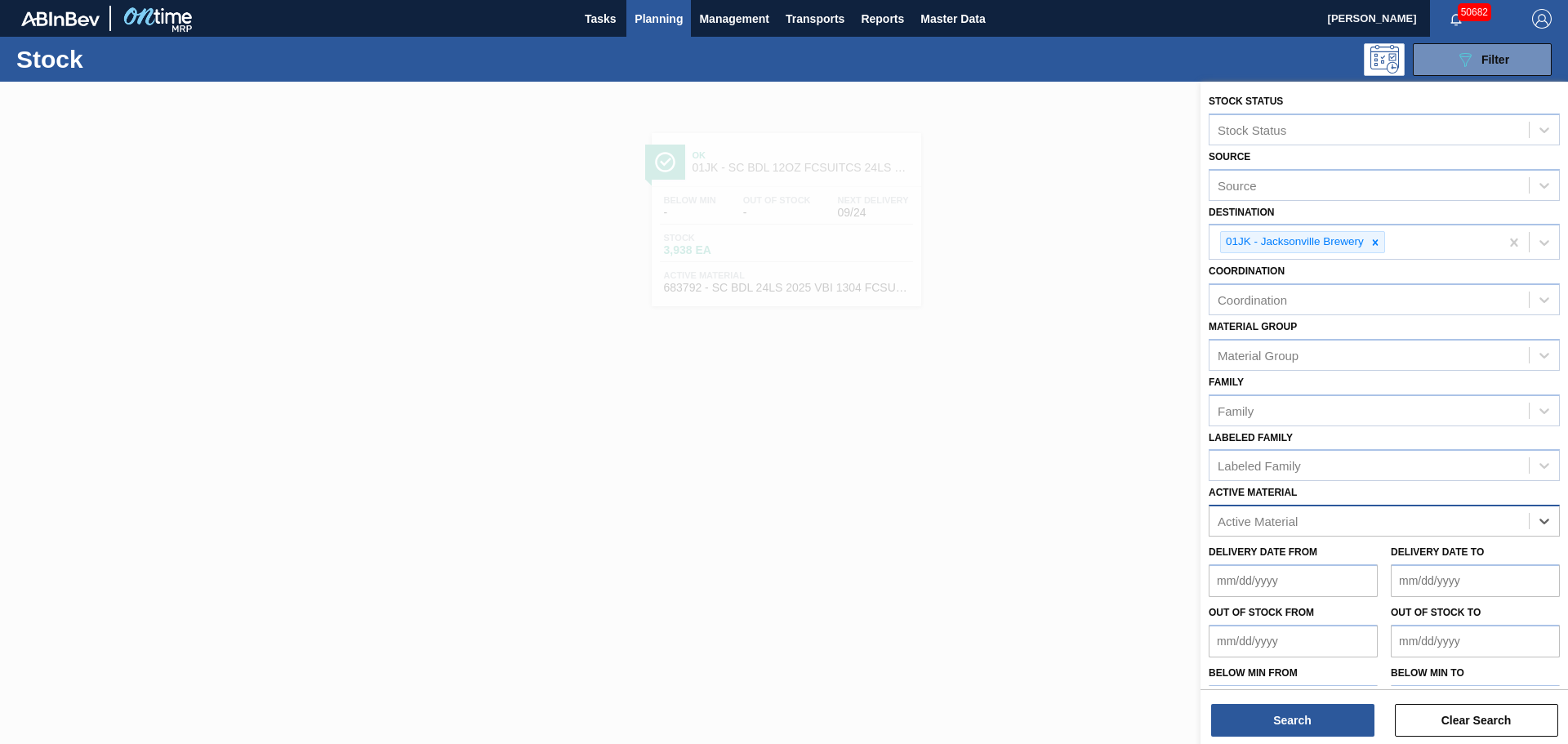
paste Material "615487"
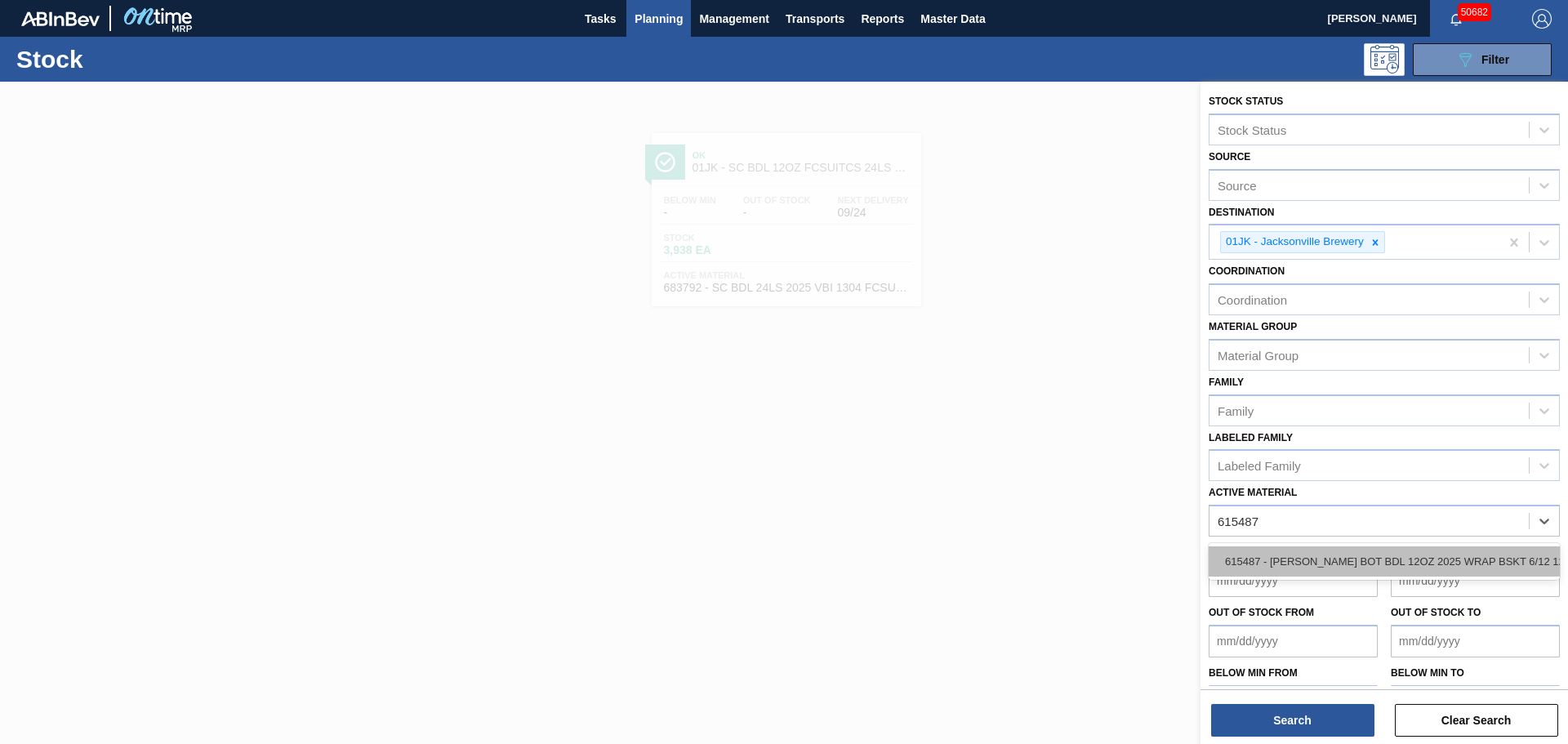
click at [1329, 559] on div "615487 - [PERSON_NAME] BOT BDL 12OZ 2025 WRAP BSKT 6/12 12" at bounding box center [1384, 562] width 351 height 31
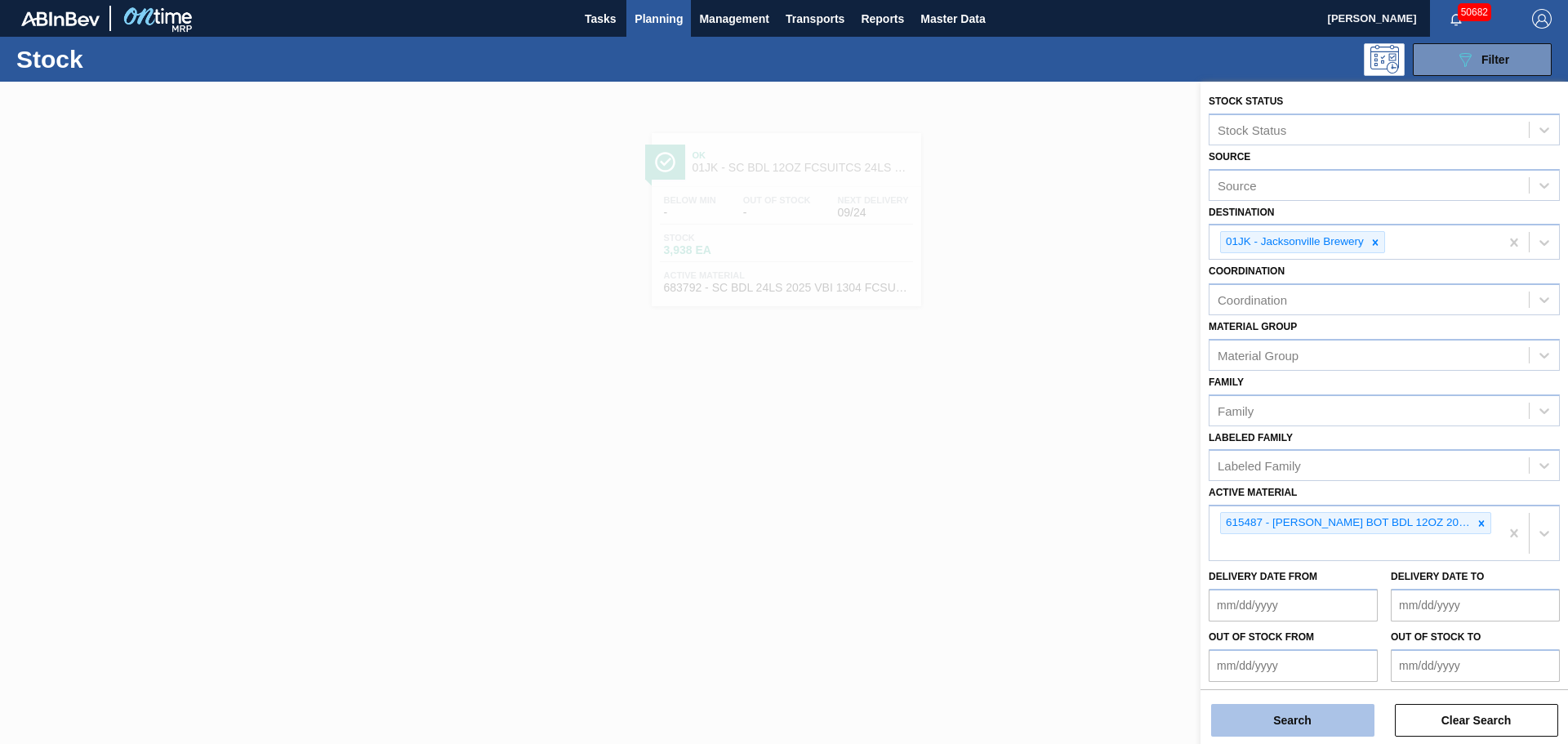
click at [1261, 724] on button "Search" at bounding box center [1292, 719] width 163 height 32
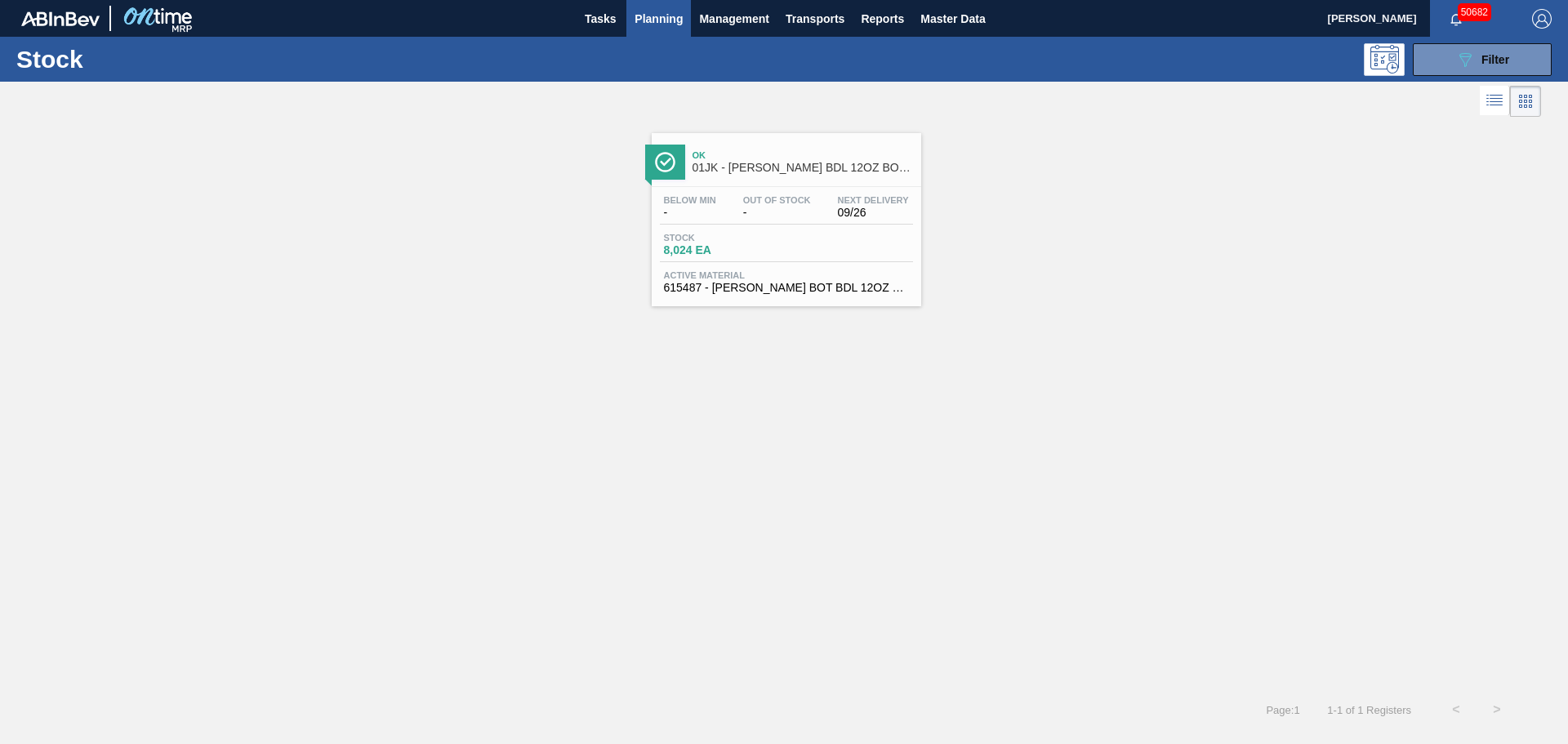
click at [792, 249] on div "Stock 8,024 EA" at bounding box center [787, 247] width 253 height 30
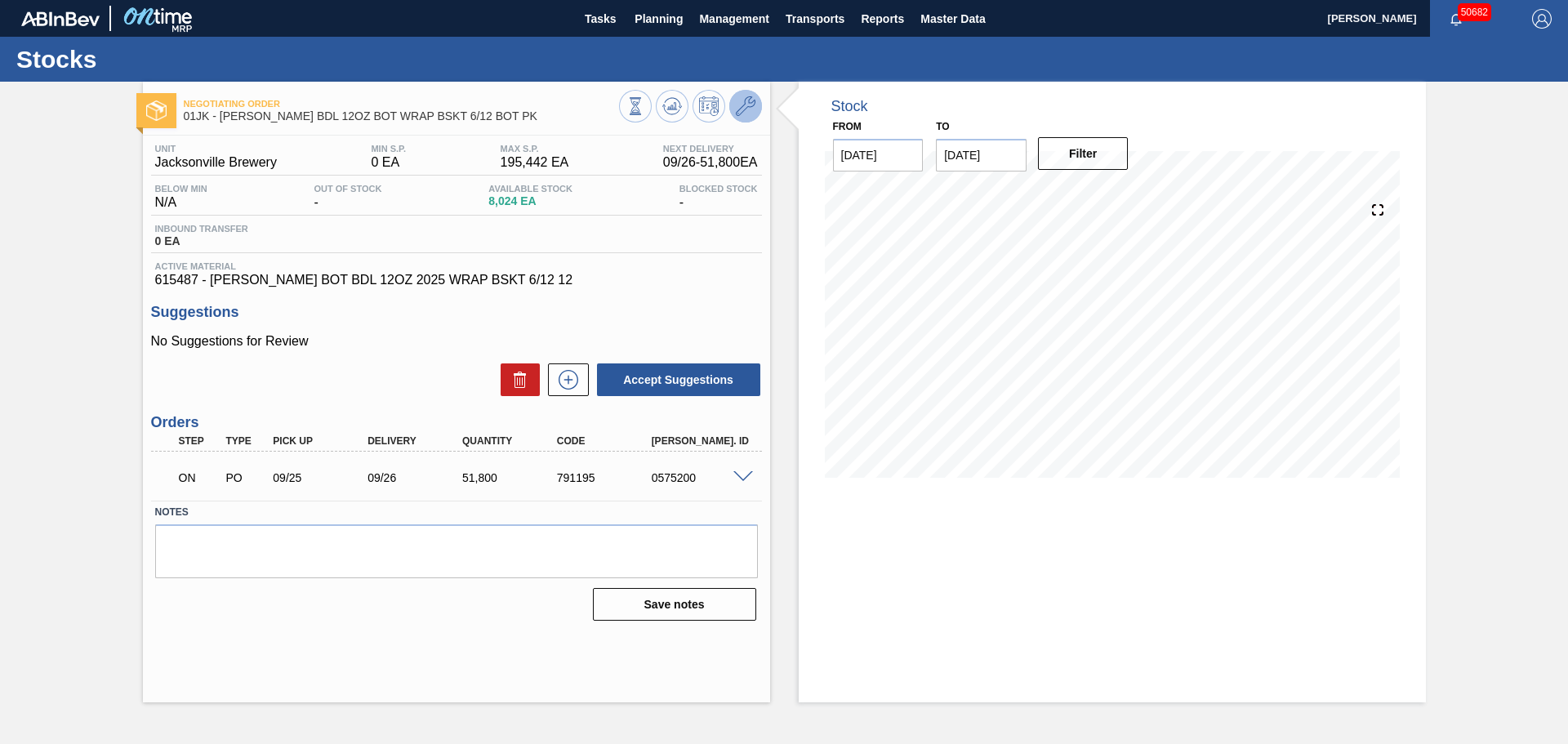
click at [755, 110] on button at bounding box center [745, 106] width 32 height 32
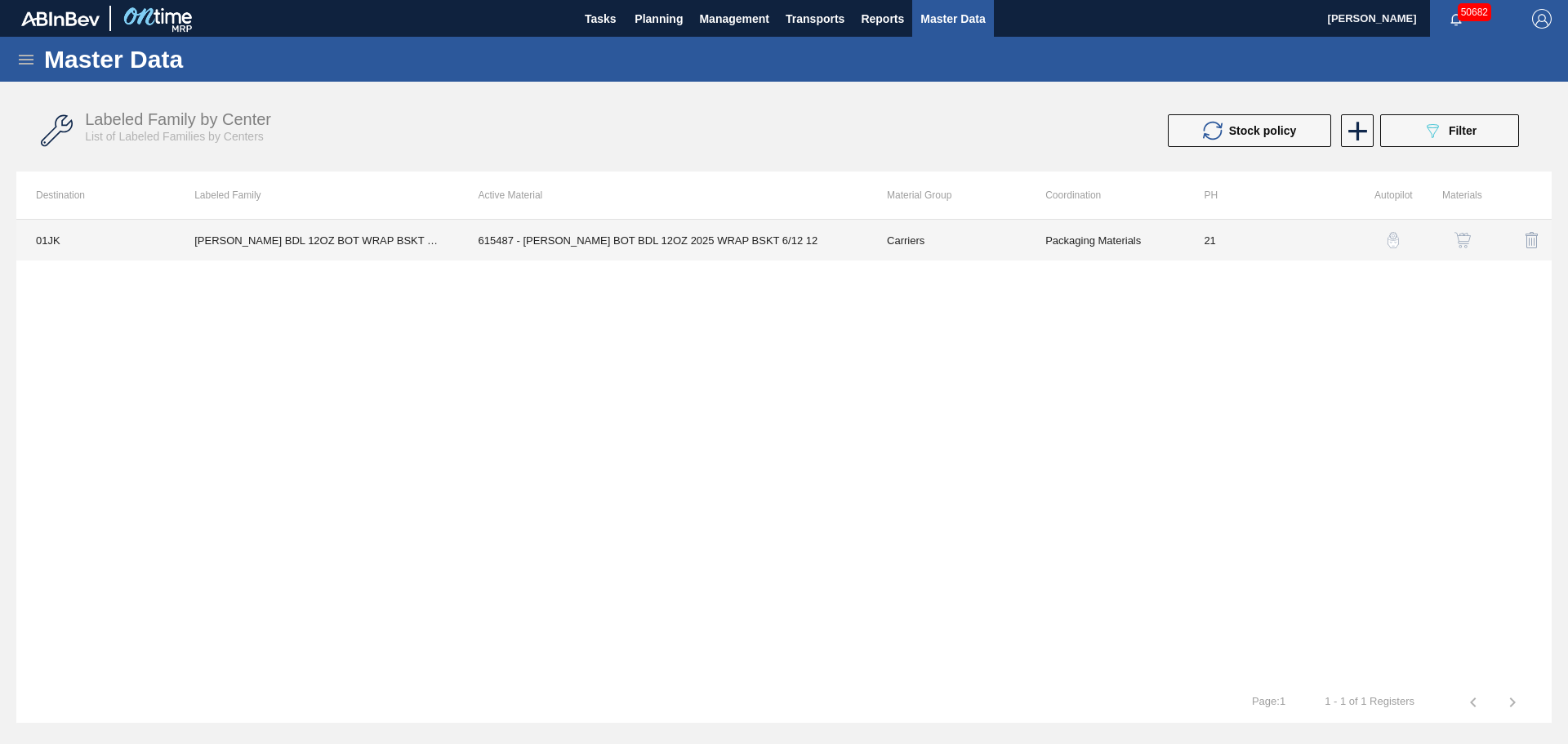
click at [568, 246] on td "615487 - [PERSON_NAME] BOT BDL 12OZ 2025 WRAP BSKT 6/12 12" at bounding box center [663, 240] width 408 height 41
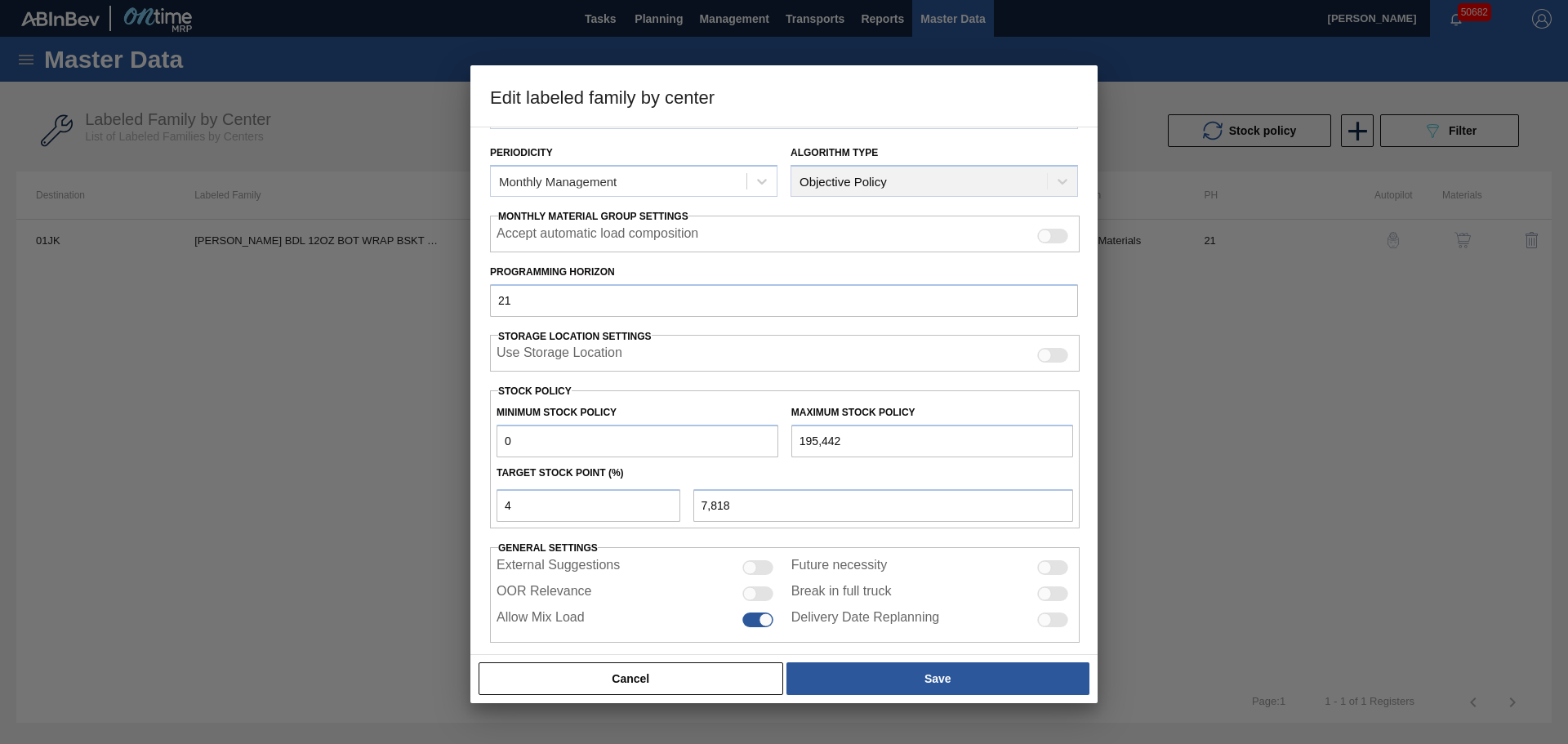
scroll to position [199, 0]
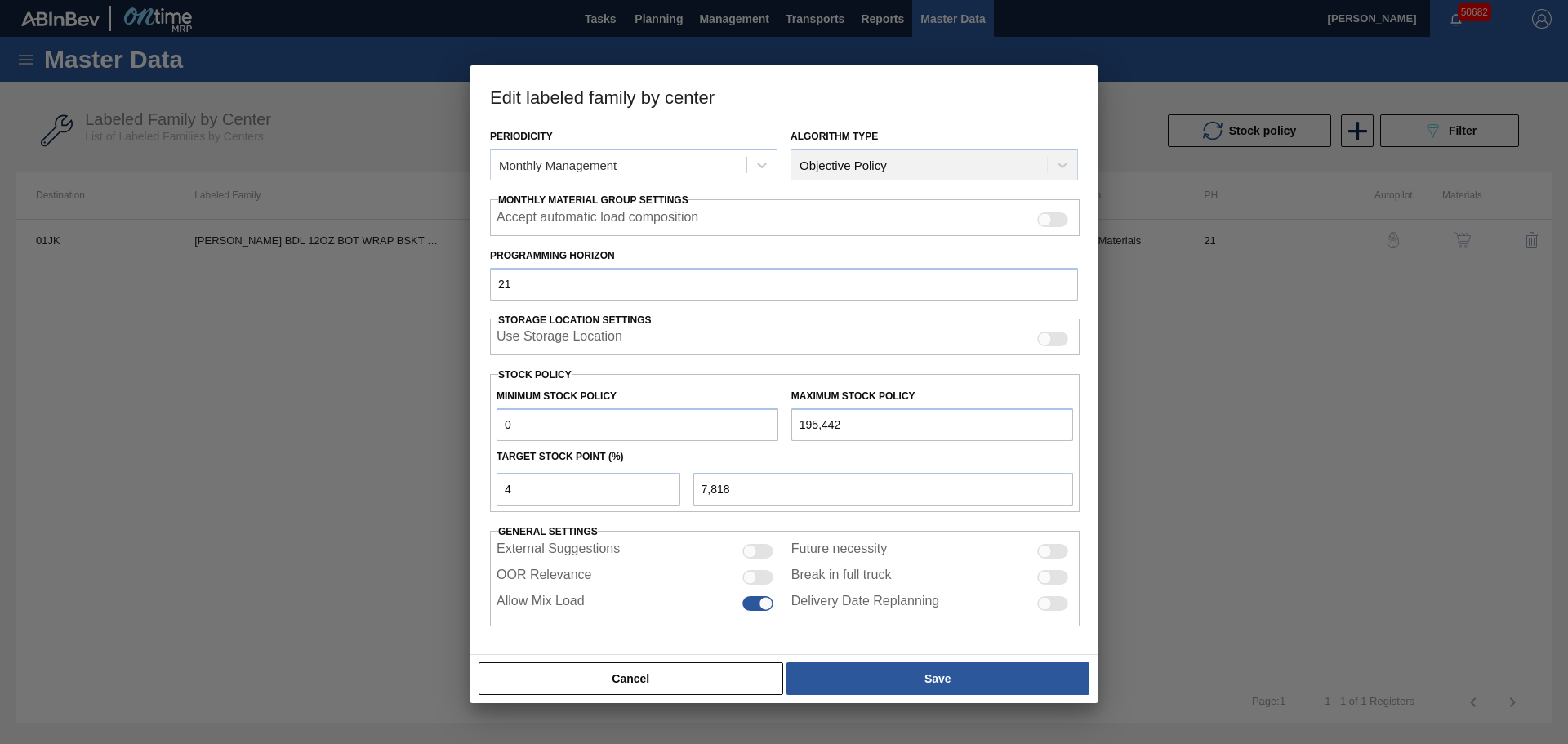
drag, startPoint x: 566, startPoint y: 422, endPoint x: 479, endPoint y: 424, distance: 87.0
click at [479, 424] on div "Material Group Carriers Family Bottle Carriers Labeled Family [PERSON_NAME] BDL…" at bounding box center [783, 390] width 627 height 529
click at [751, 574] on div at bounding box center [750, 577] width 14 height 14
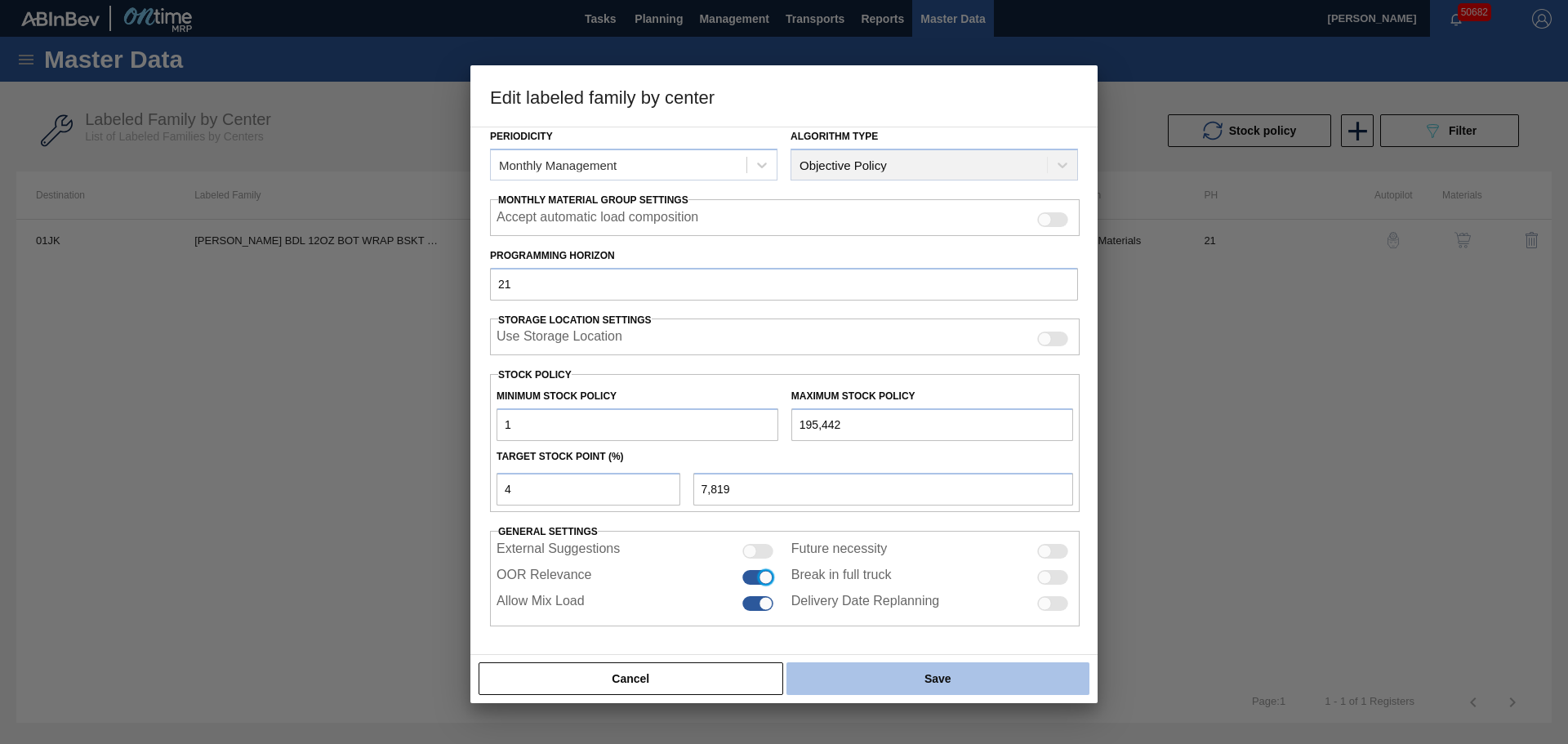
click at [862, 673] on button "Save" at bounding box center [938, 678] width 303 height 32
click at [977, 674] on button "Save" at bounding box center [938, 678] width 303 height 32
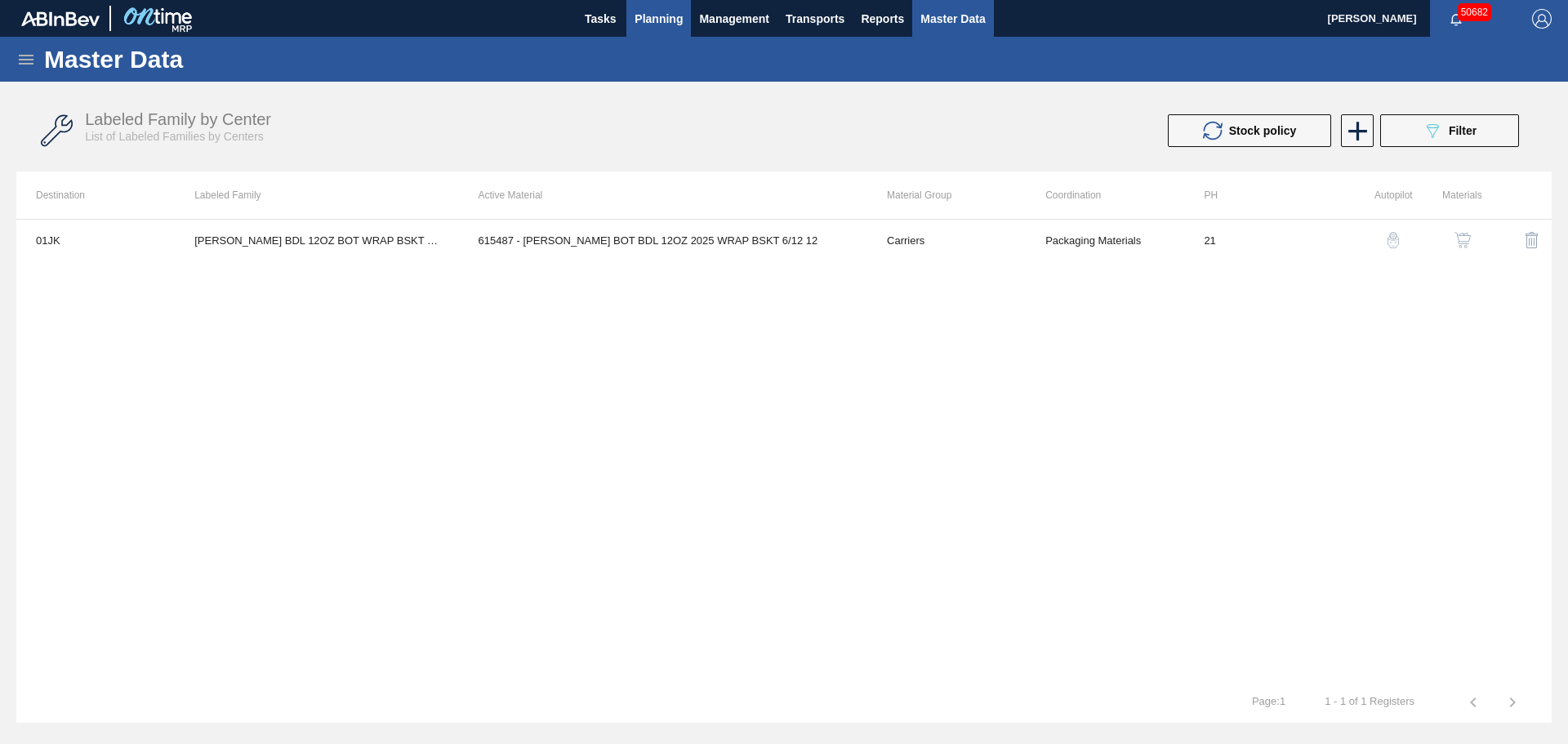
click at [649, 11] on span "Planning" at bounding box center [658, 19] width 48 height 20
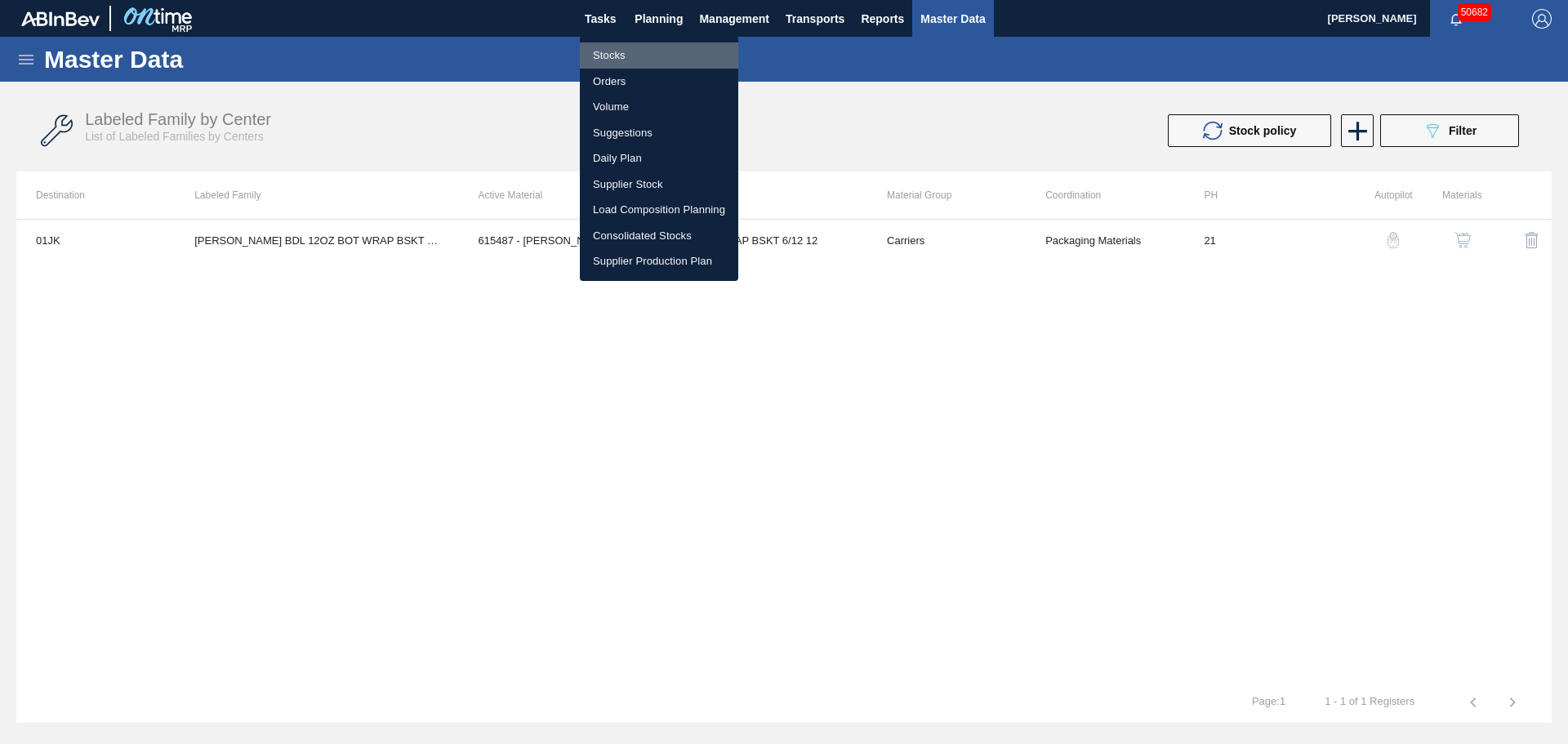
click at [613, 52] on li "Stocks" at bounding box center [658, 55] width 159 height 26
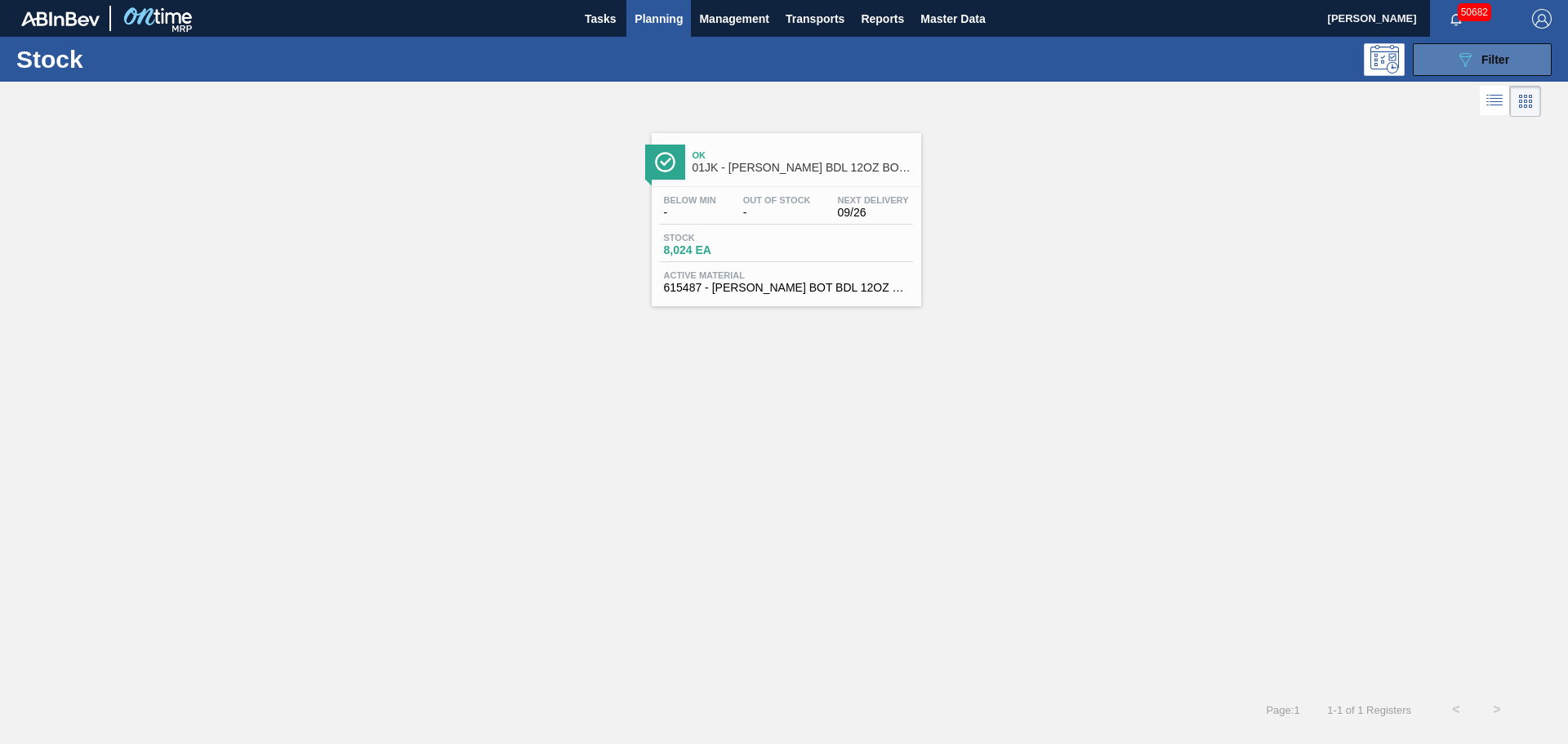
click at [1456, 51] on icon "089F7B8B-B2A5-4AFE-B5C0-19BA573D28AC" at bounding box center [1464, 59] width 20 height 20
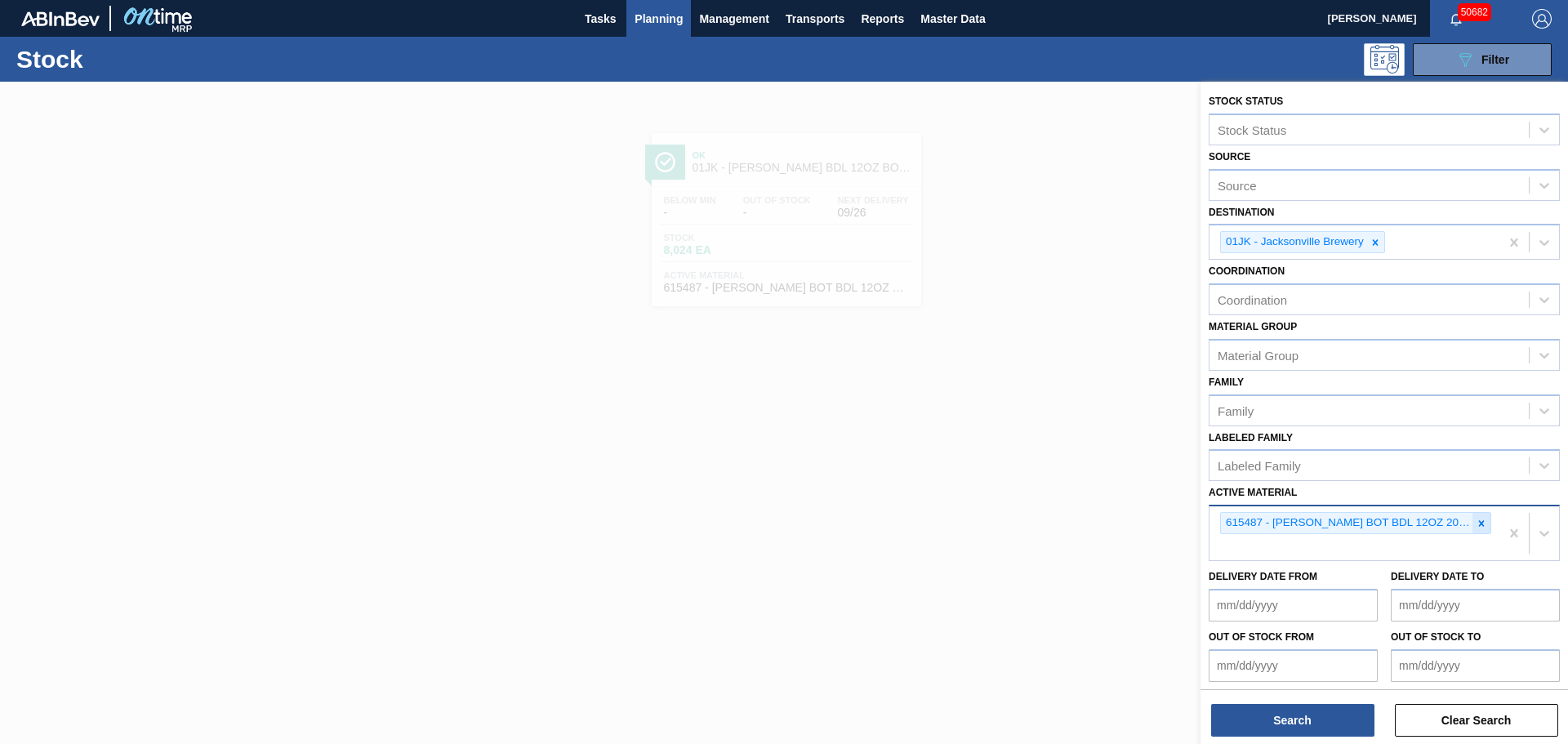
click at [1481, 521] on icon at bounding box center [1481, 523] width 6 height 6
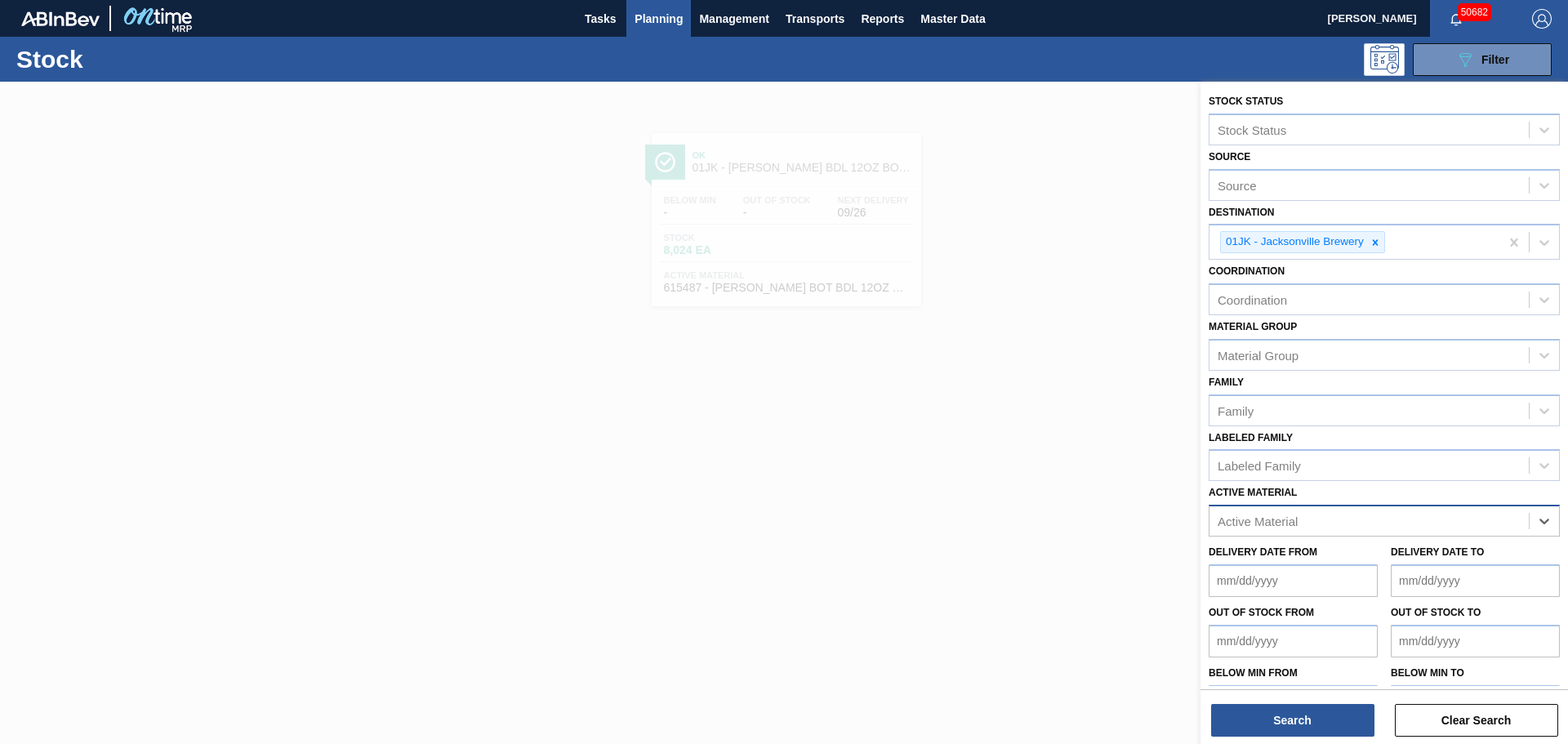
paste Material "615358"
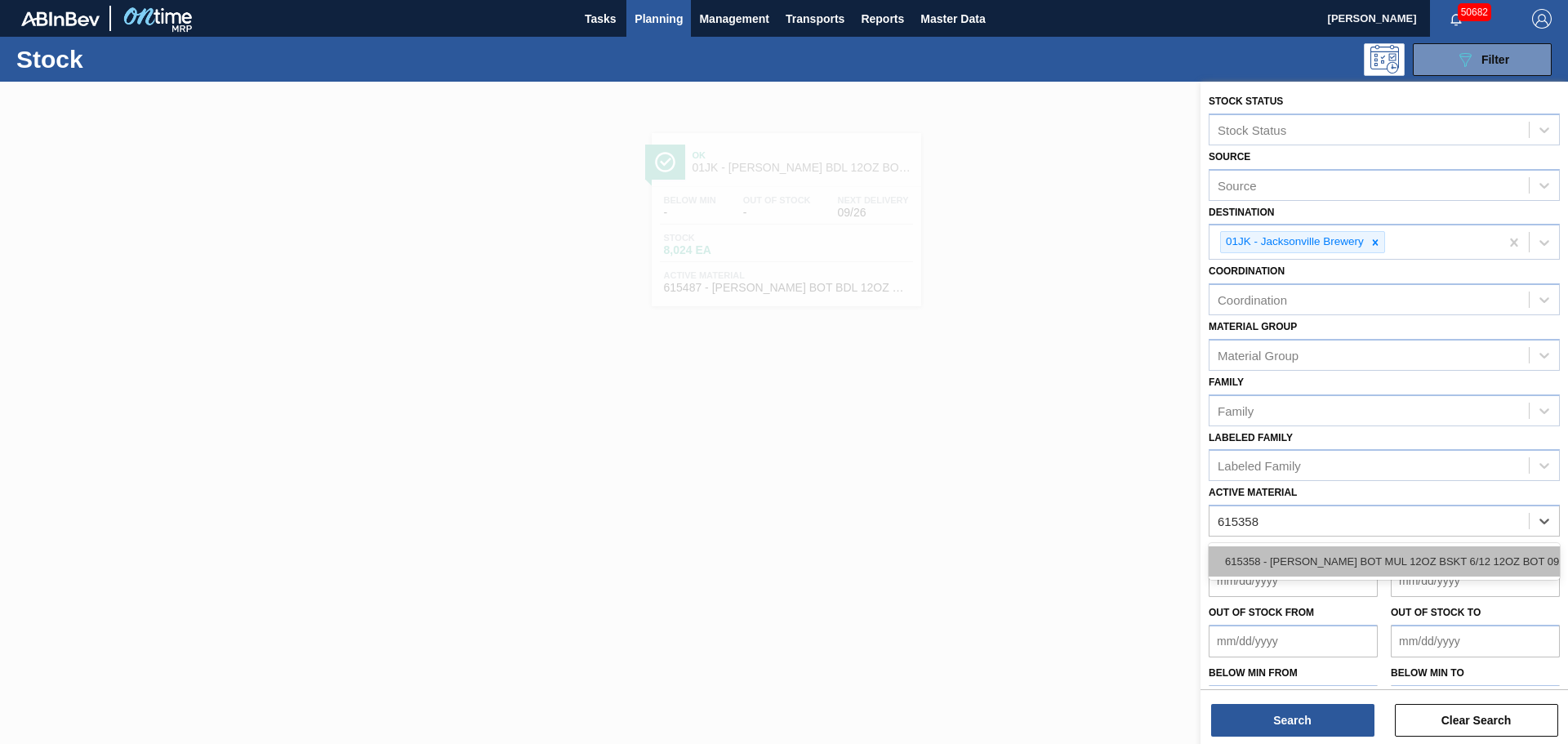
click at [1330, 554] on div "615358 - [PERSON_NAME] BOT MUL 12OZ BSKT 6/12 12OZ BOT 092" at bounding box center [1384, 562] width 351 height 31
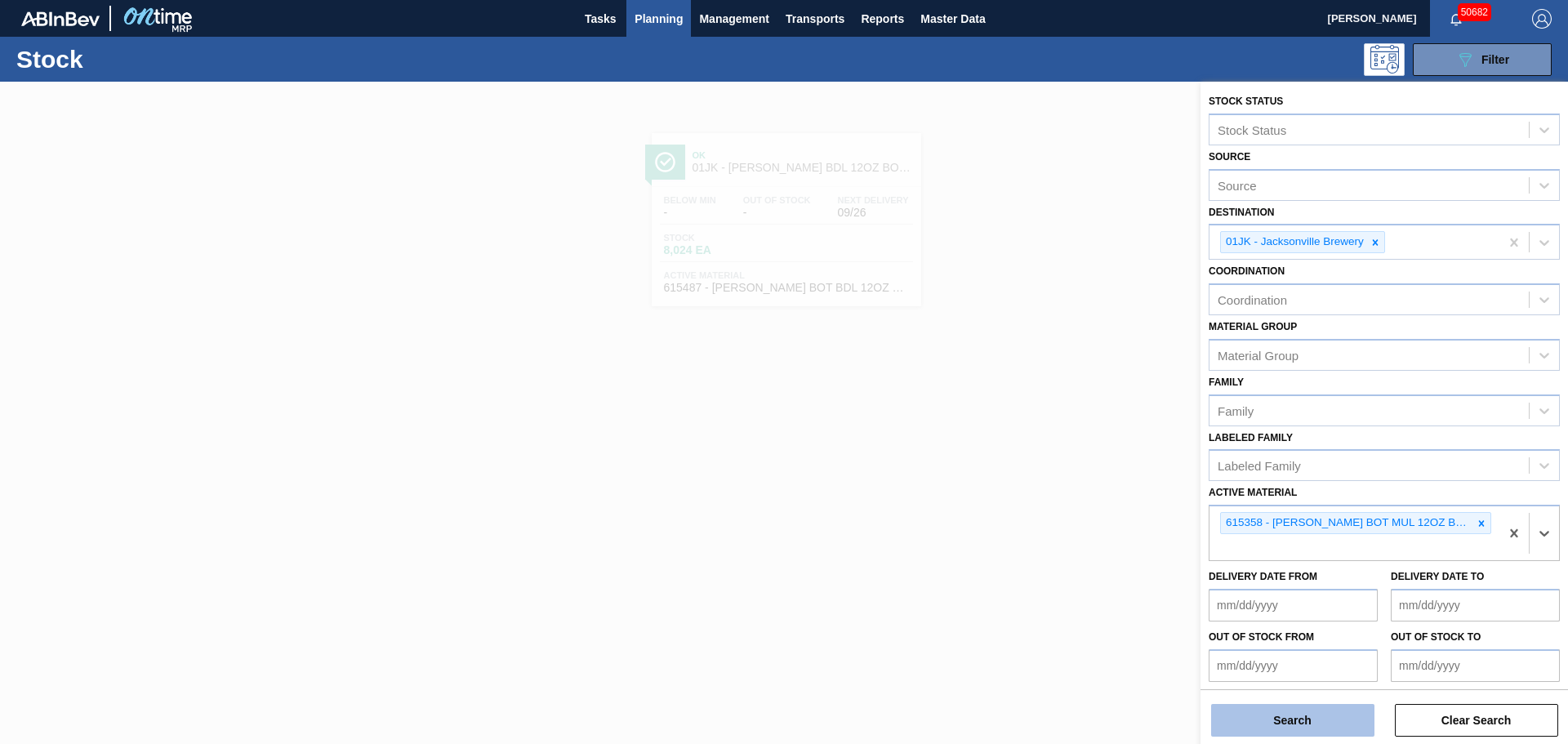
click at [1293, 722] on button "Search" at bounding box center [1292, 719] width 163 height 32
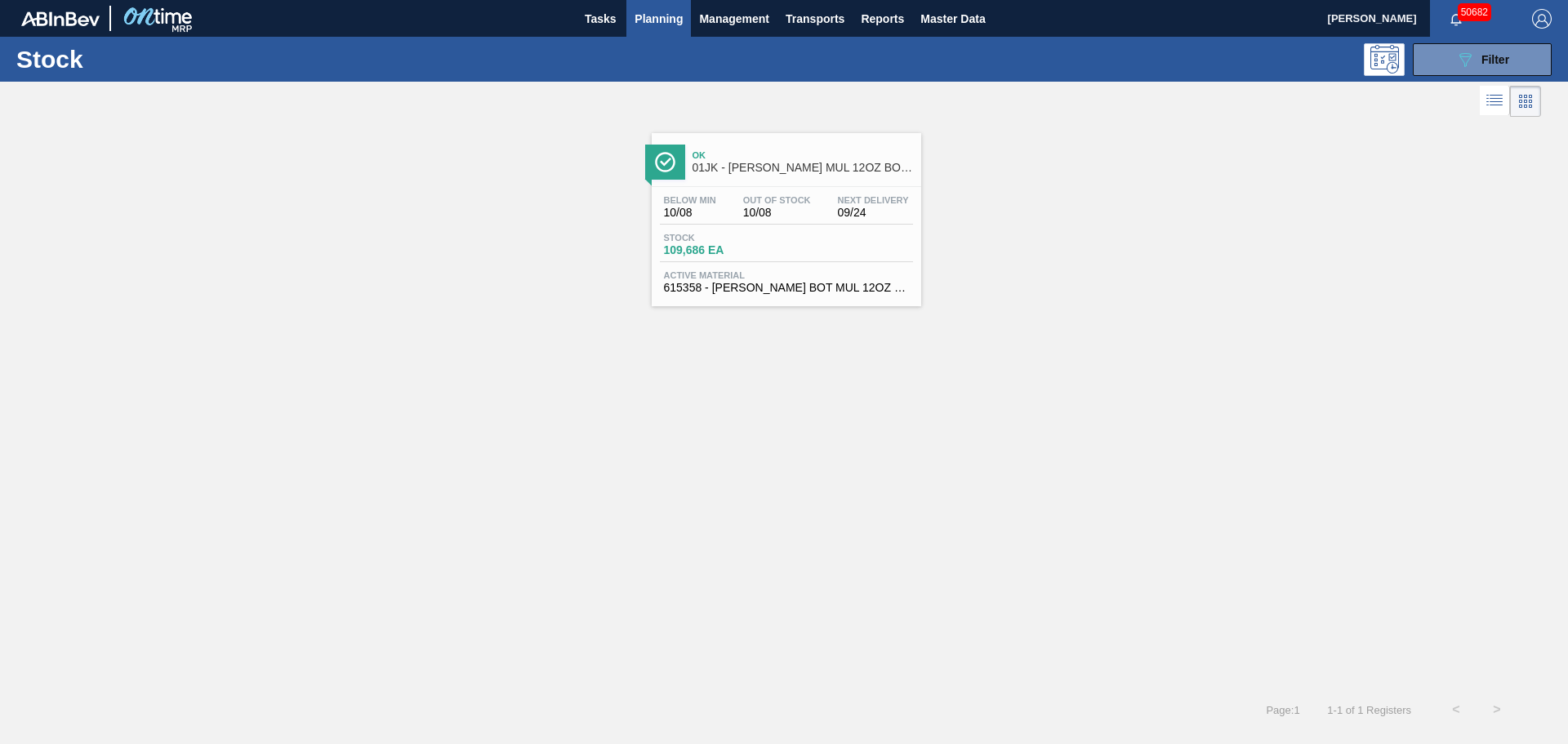
click at [817, 255] on div "Stock 109,686 EA" at bounding box center [787, 247] width 253 height 30
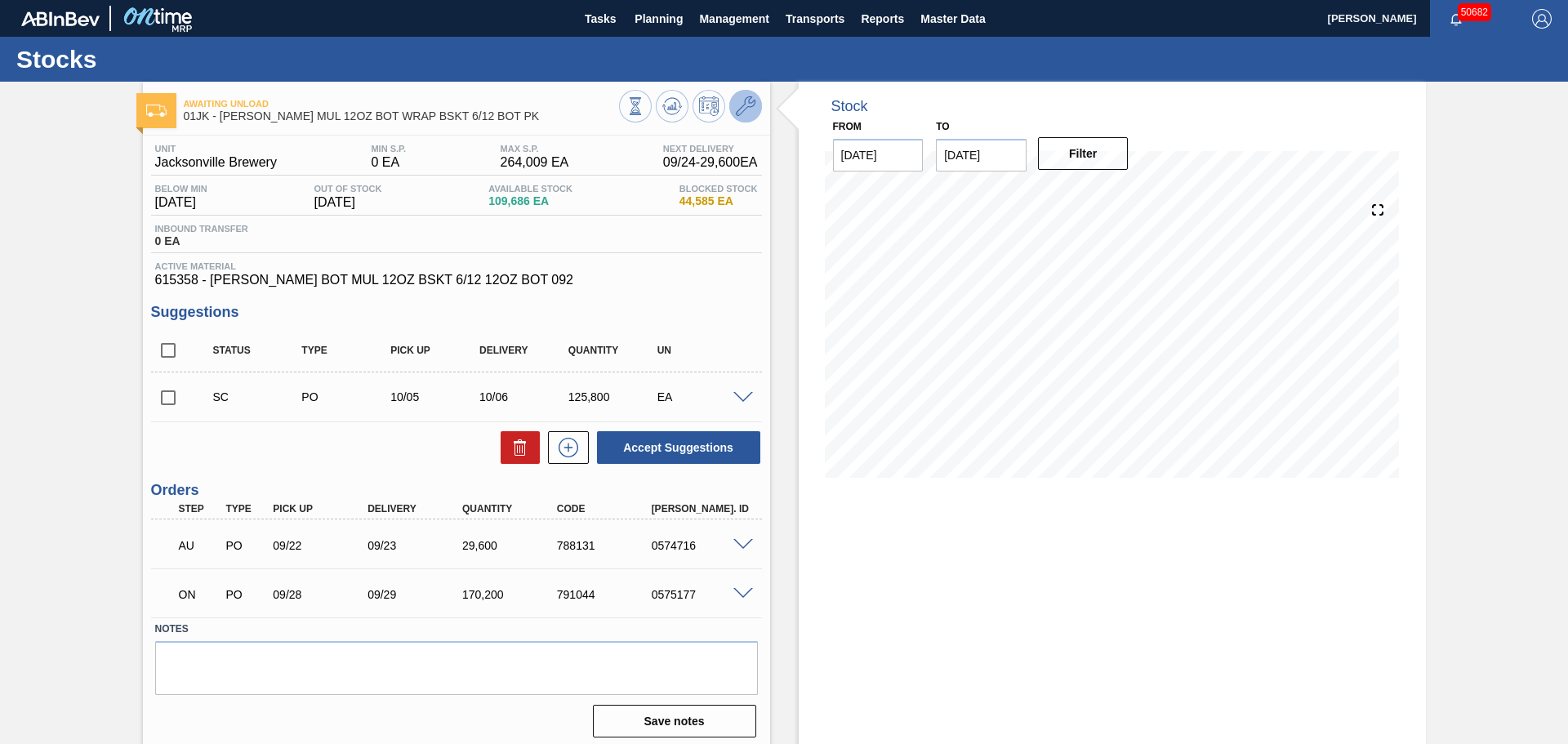
click at [741, 116] on span at bounding box center [745, 106] width 20 height 20
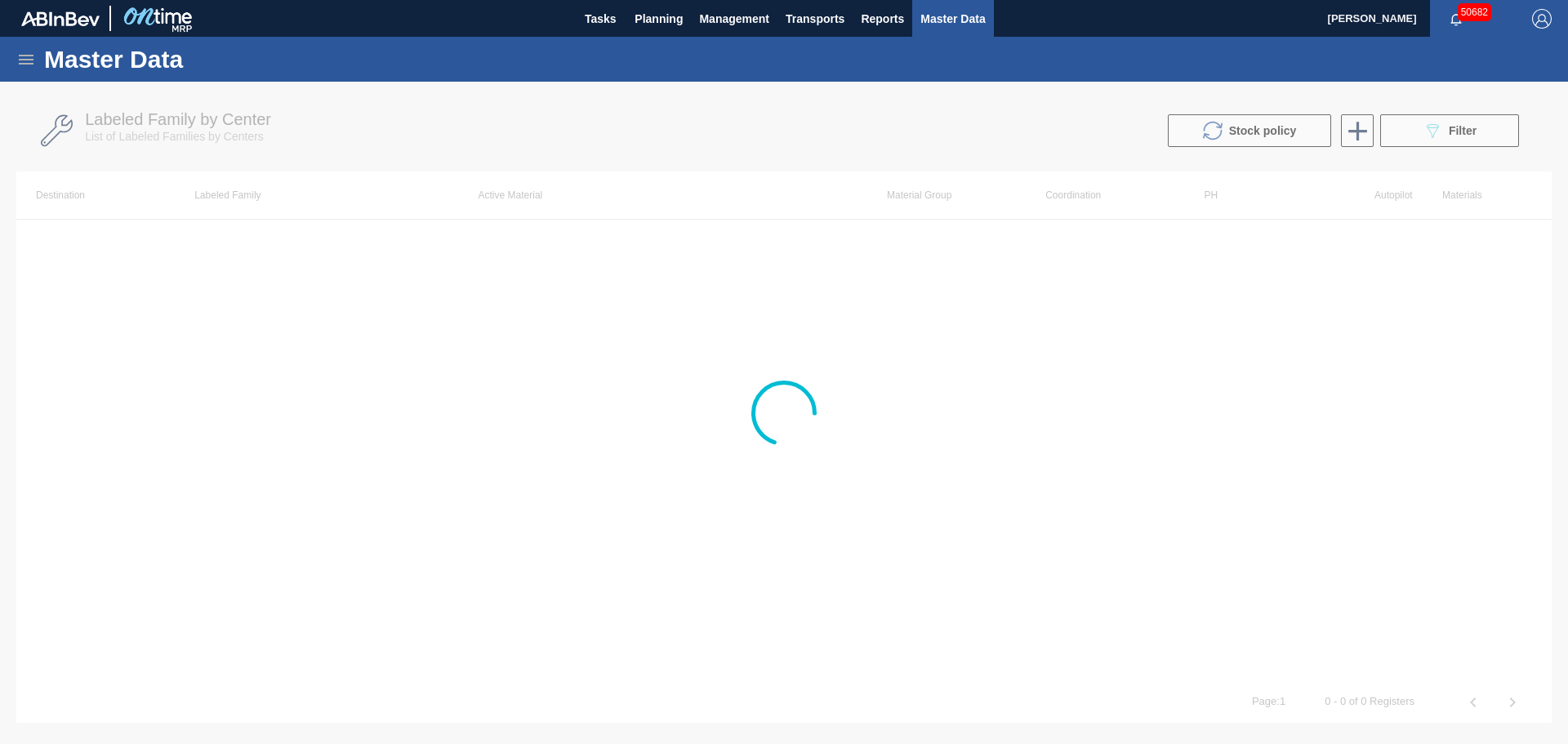
click at [738, 0] on html "Tasks Planning Management Transports Reports Master Data [PERSON_NAME] 50682 Ma…" at bounding box center [784, 0] width 1568 height 0
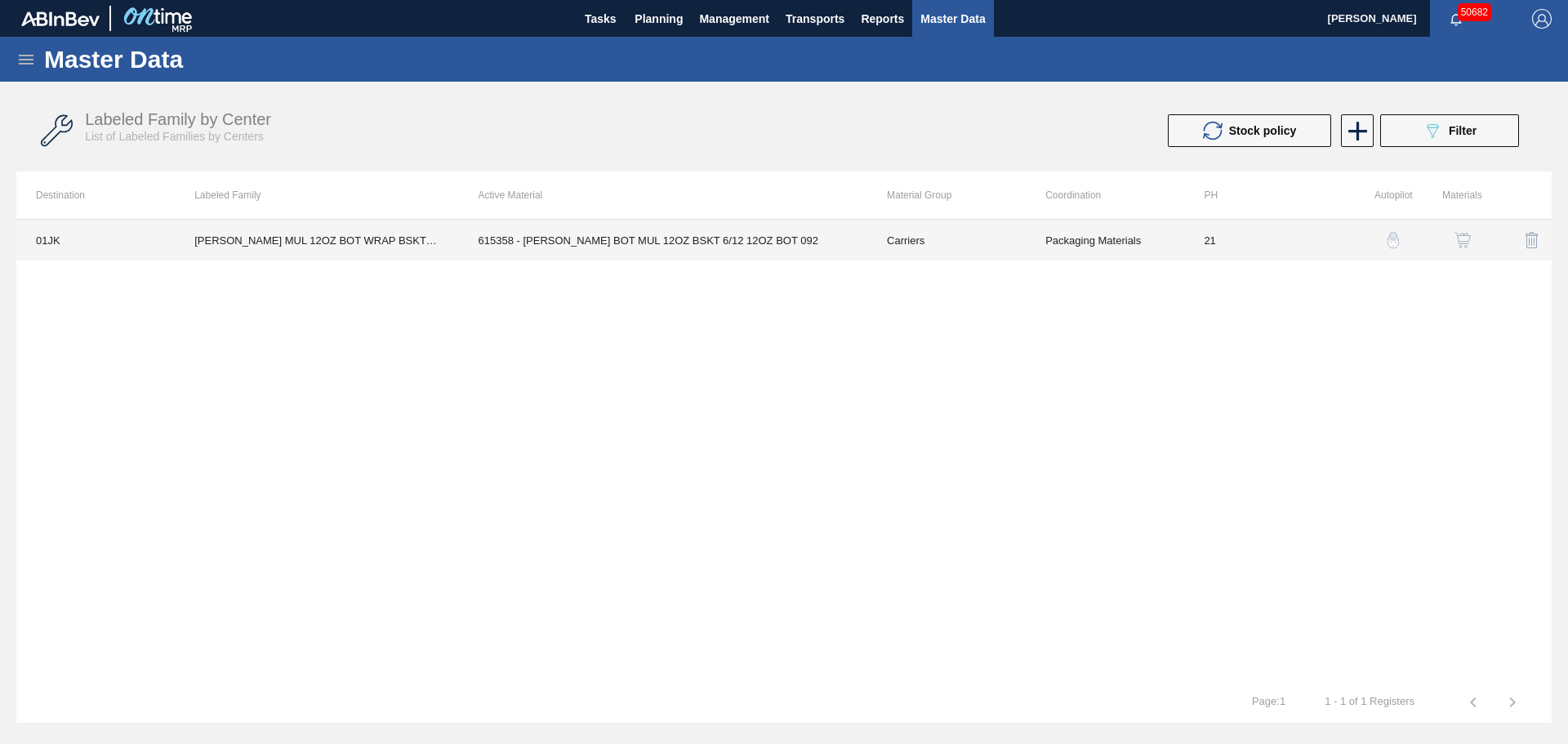
click at [518, 242] on td "615358 - [PERSON_NAME] BOT MUL 12OZ BSKT 6/12 12OZ BOT 092" at bounding box center [663, 240] width 408 height 41
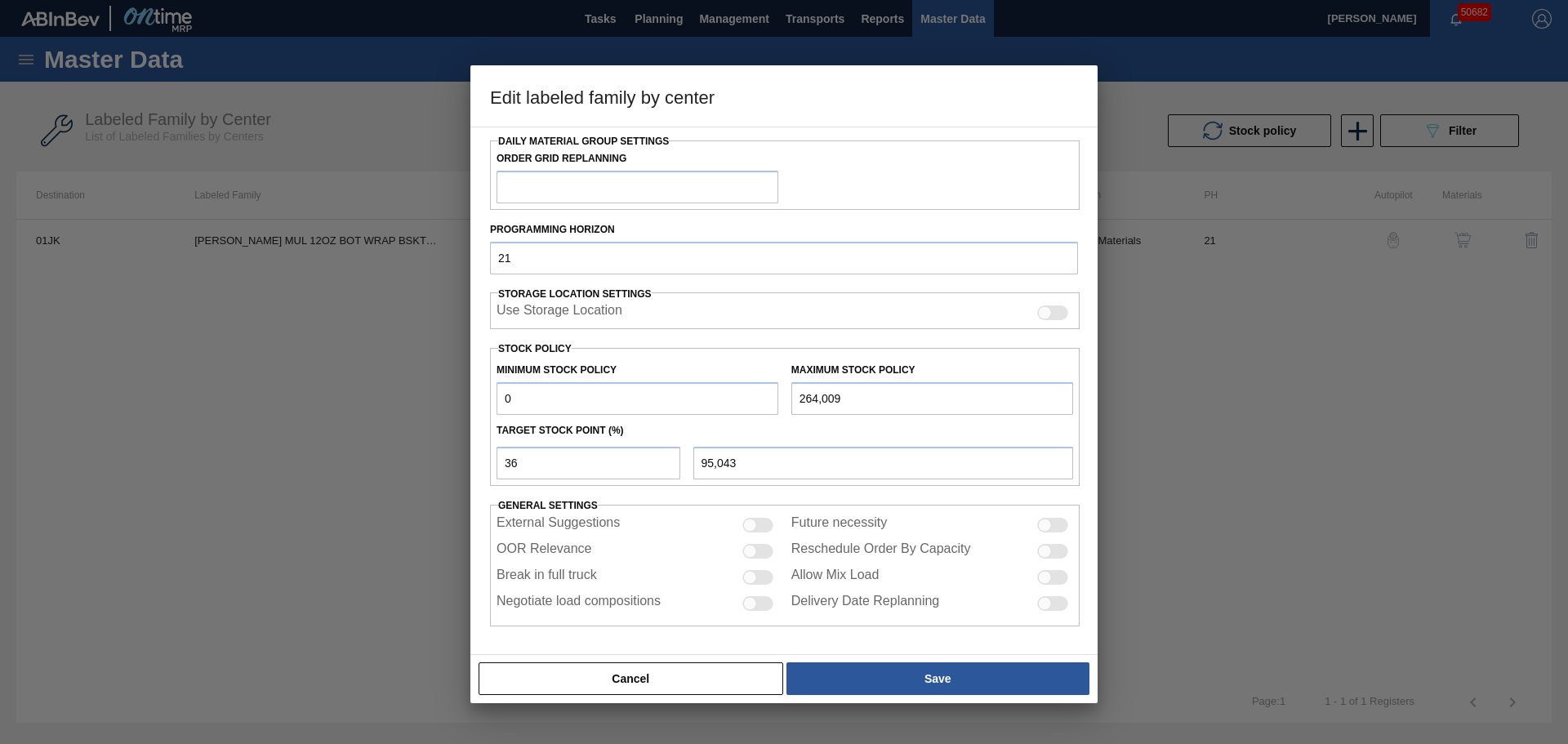
scroll to position [199, 0]
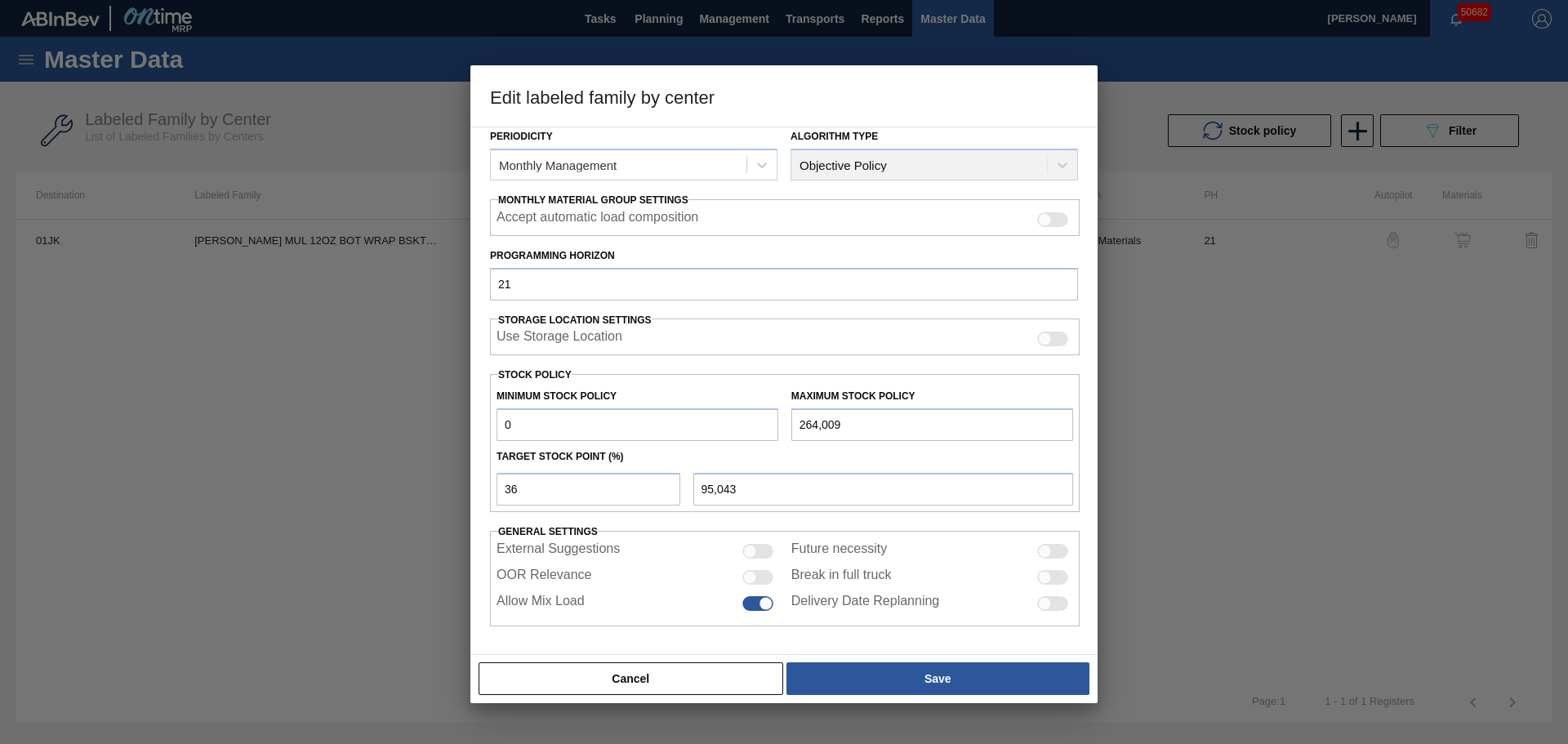
drag, startPoint x: 559, startPoint y: 427, endPoint x: 454, endPoint y: 435, distance: 105.3
click at [454, 435] on div "Edit labeled family by center Material Group Carriers Family Bottle Carriers La…" at bounding box center [784, 372] width 1568 height 744
click at [759, 576] on div at bounding box center [758, 577] width 31 height 14
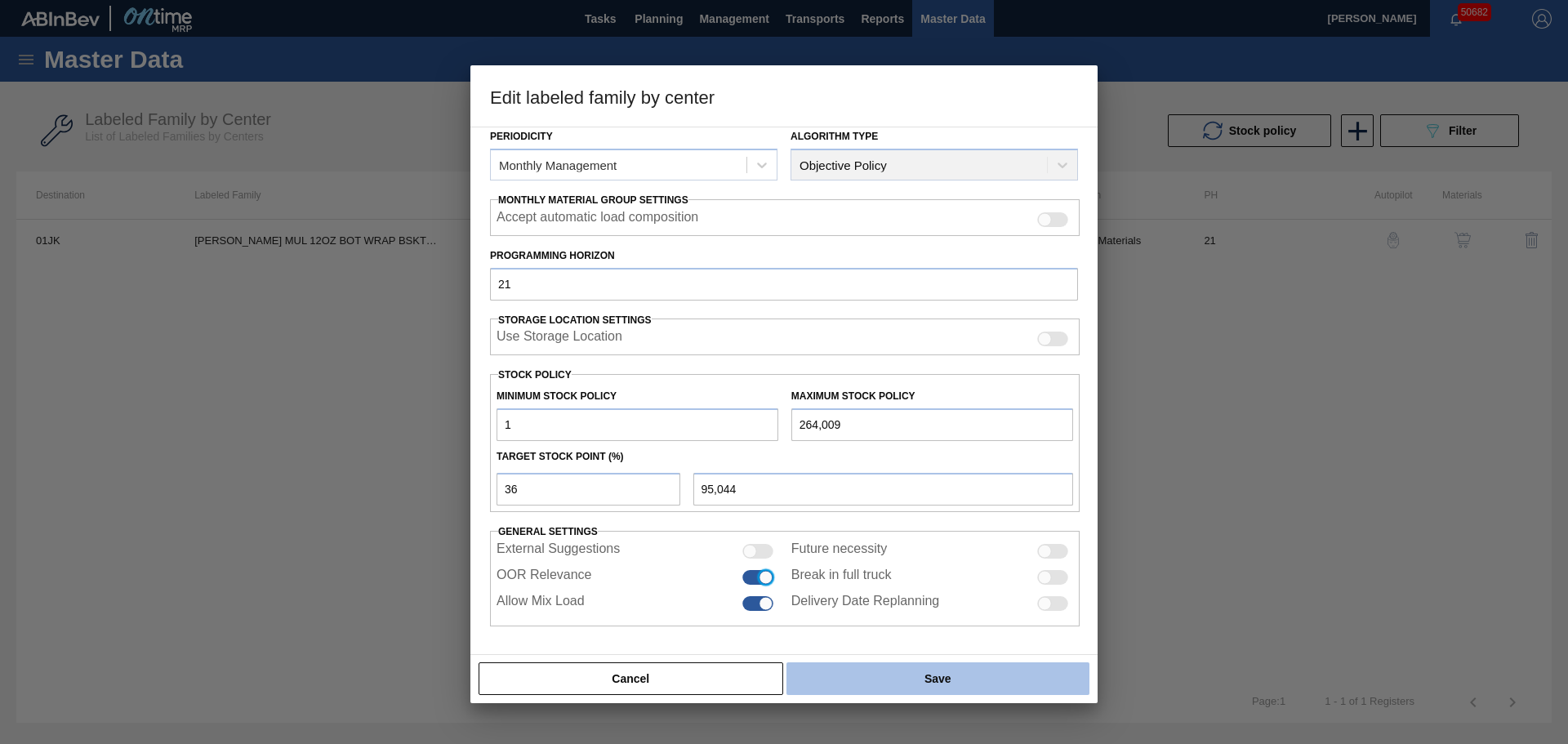
click at [876, 677] on button "Save" at bounding box center [938, 678] width 303 height 32
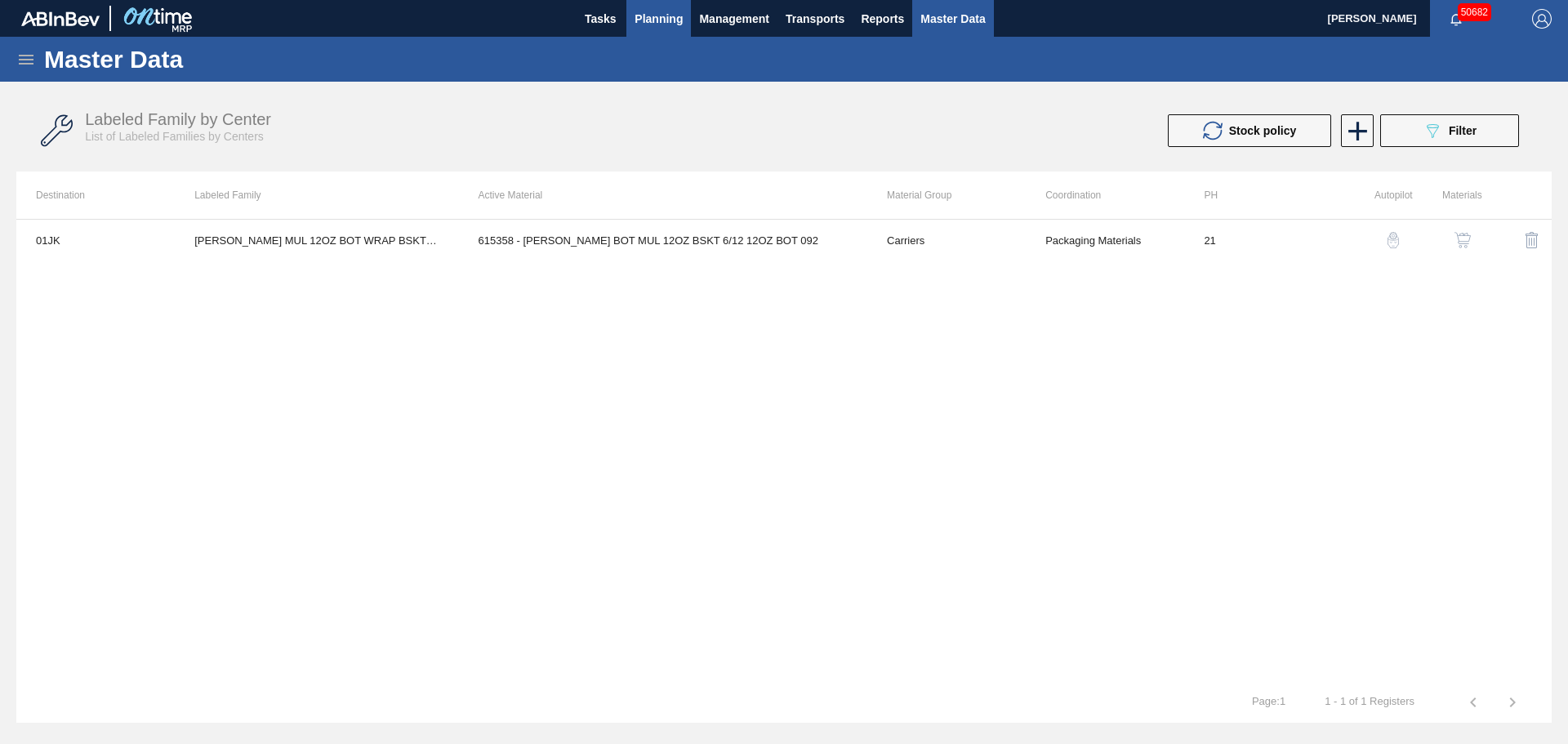
click at [662, 17] on span "Planning" at bounding box center [658, 19] width 48 height 20
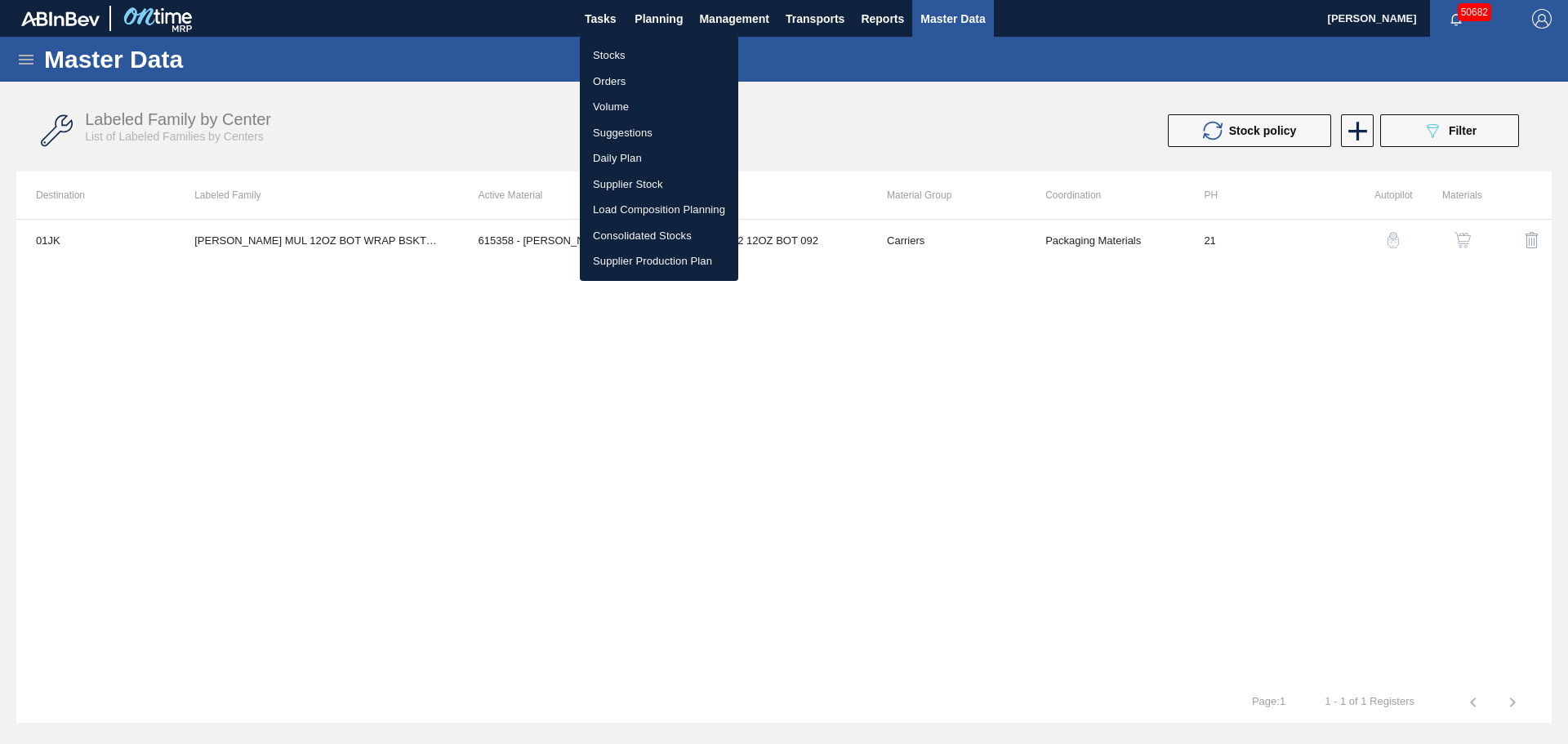
click at [613, 48] on li "Stocks" at bounding box center [658, 55] width 159 height 26
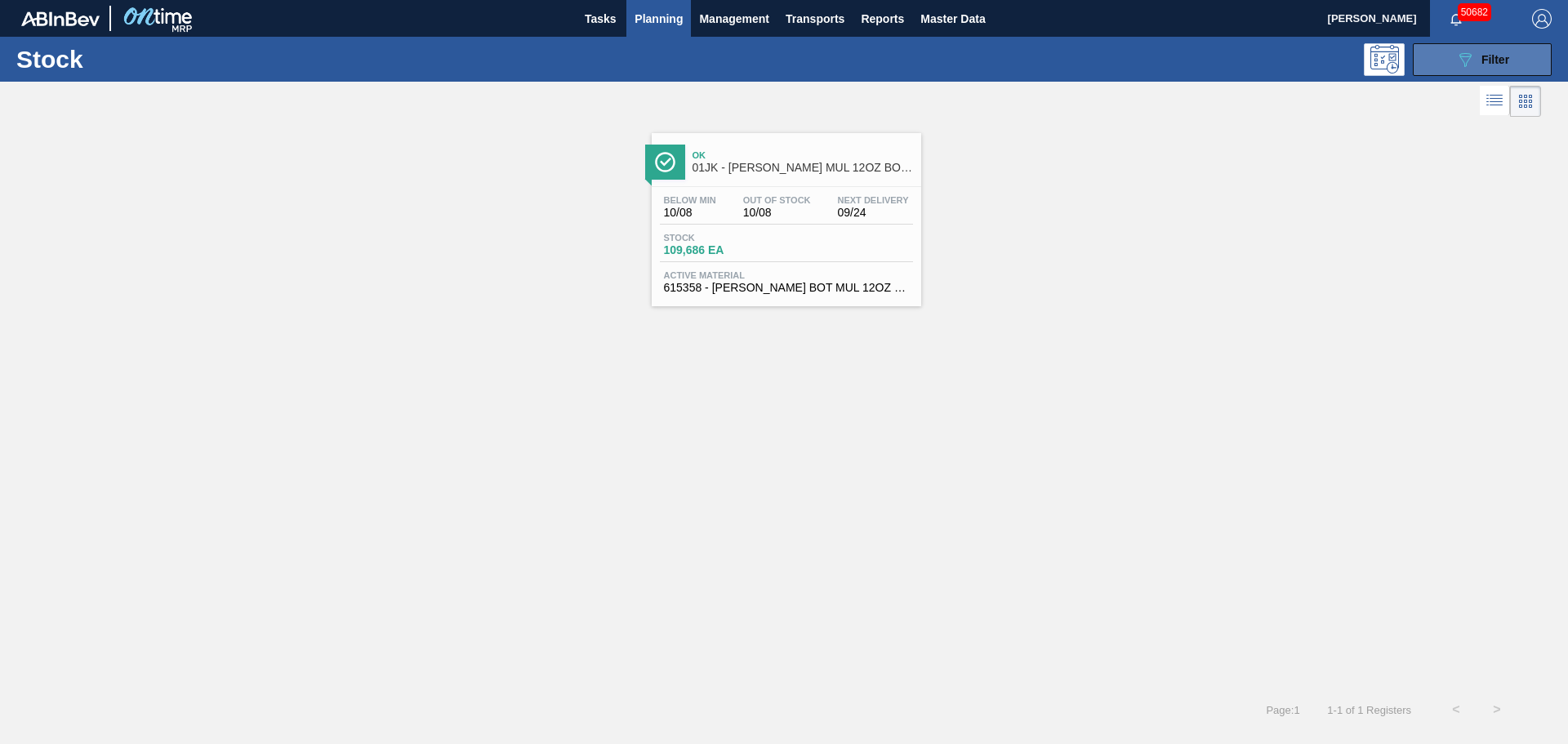
click at [1496, 57] on span "Filter" at bounding box center [1495, 59] width 28 height 13
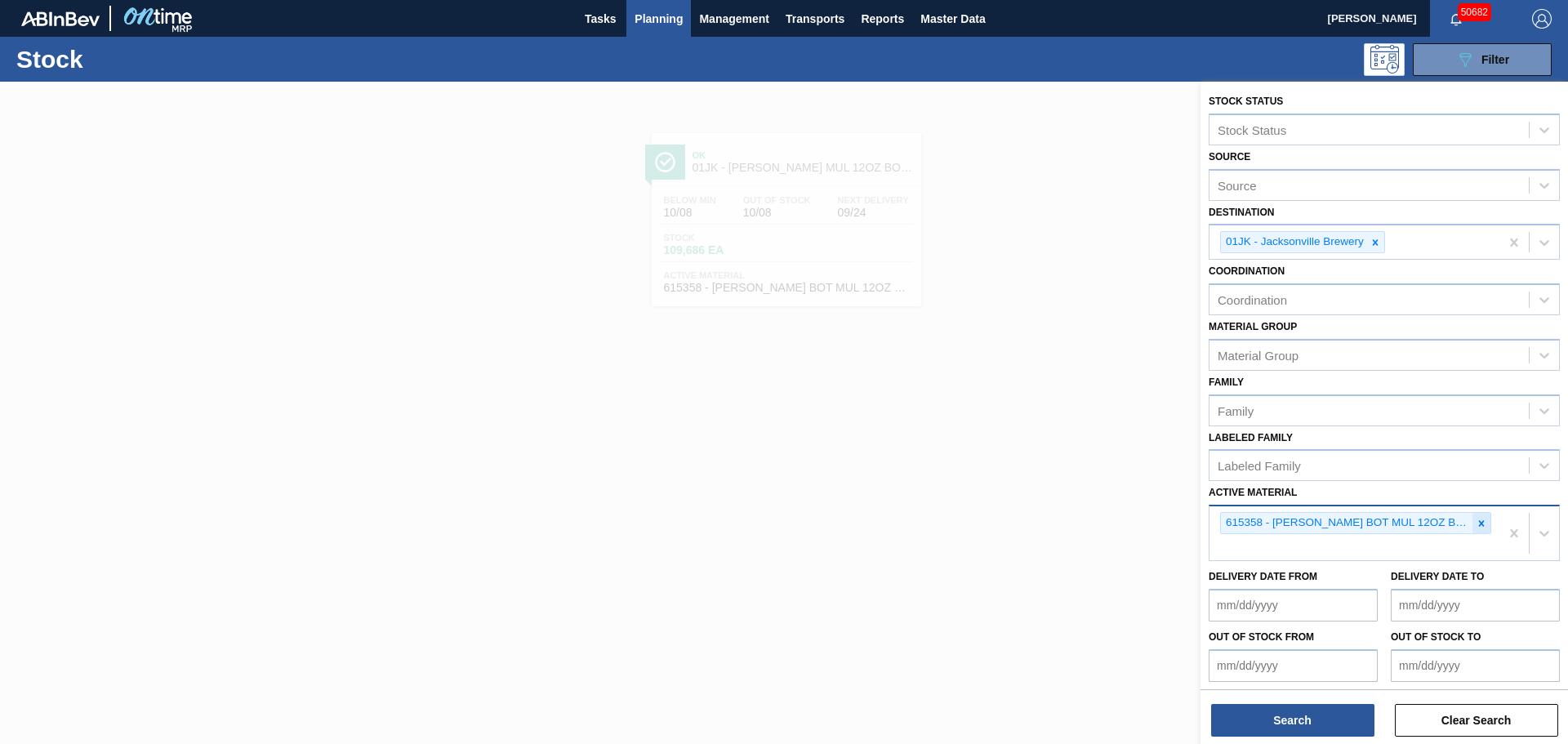
click at [1476, 524] on icon at bounding box center [1481, 523] width 11 height 11
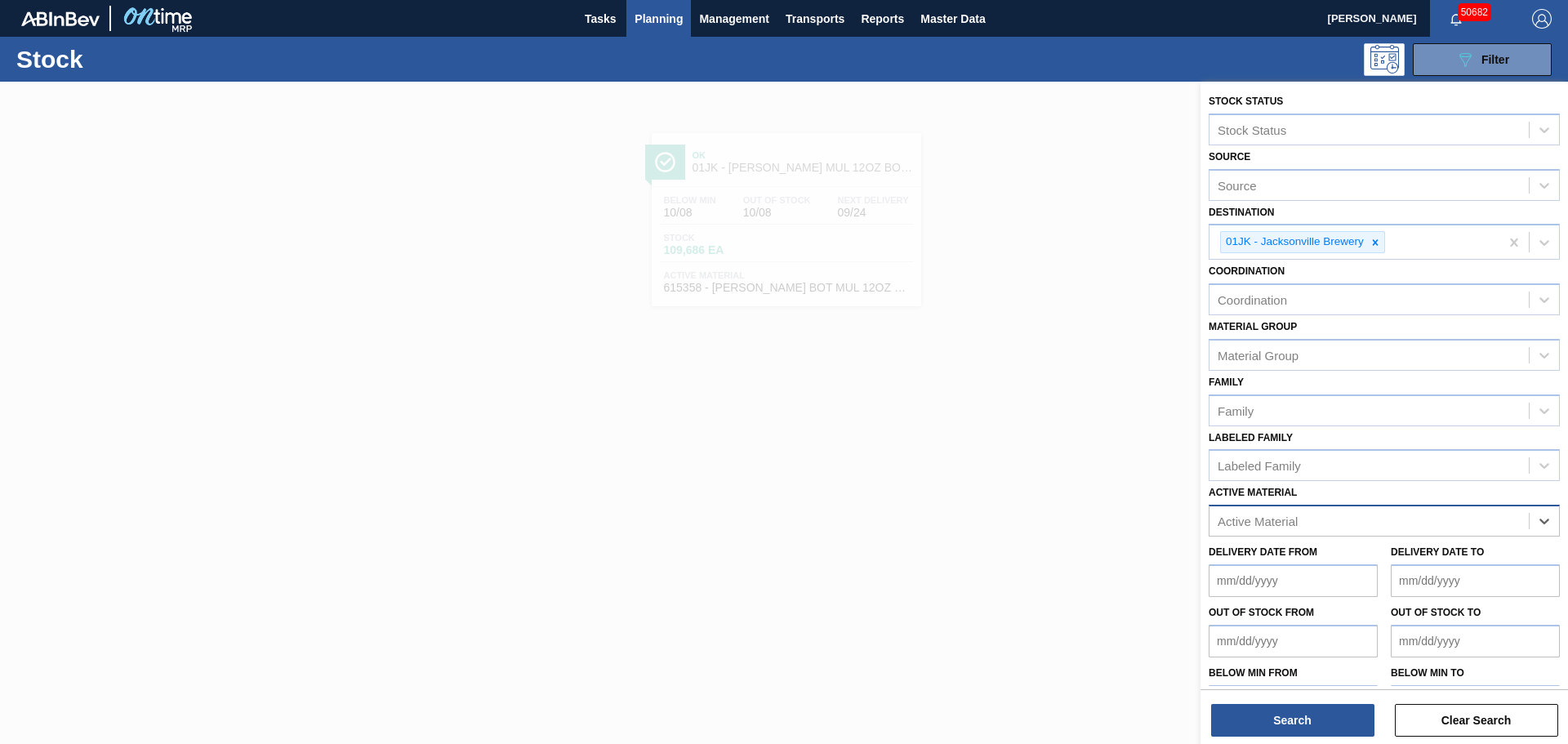
paste Material "615505"
click at [1296, 560] on div "615505 - [PERSON_NAME] BOT SA2 11.2OZ WRAP BSKT 6/11.2 11." at bounding box center [1384, 562] width 351 height 31
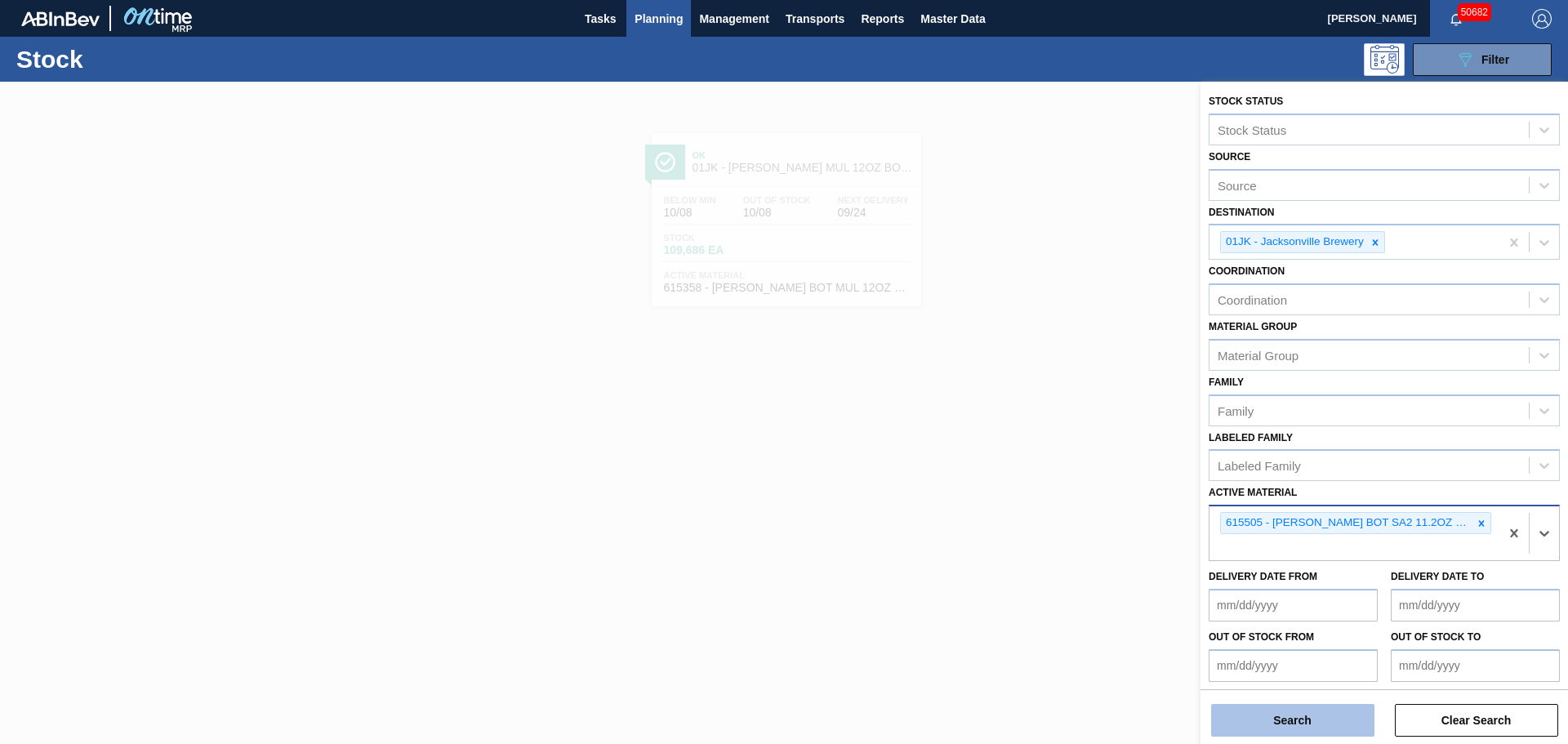
click at [1295, 720] on button "Search" at bounding box center [1292, 719] width 163 height 32
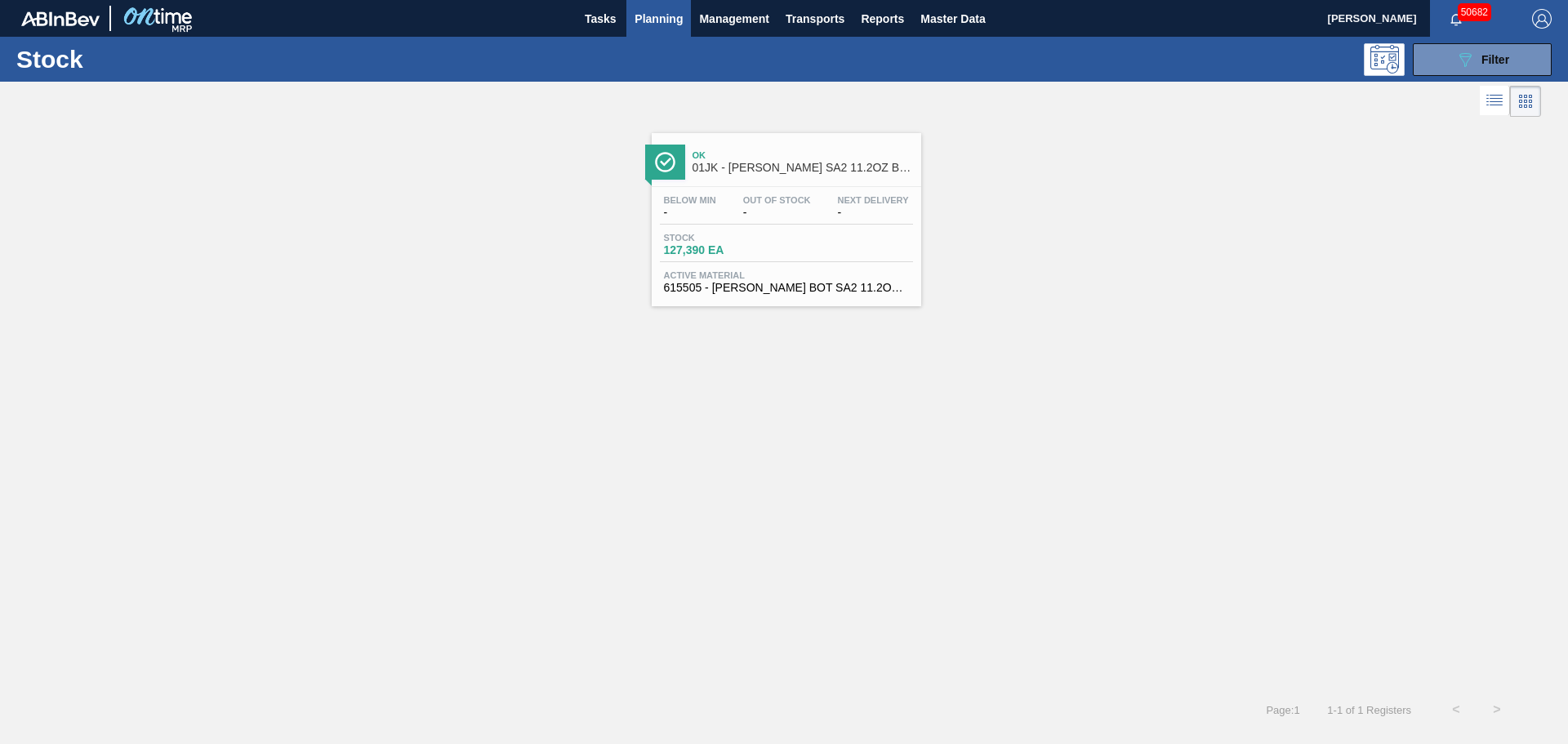
click at [814, 230] on div "Below Min - Out Of Stock - Next Delivery - Stock 127,390 EA Active Material 615…" at bounding box center [787, 242] width 270 height 111
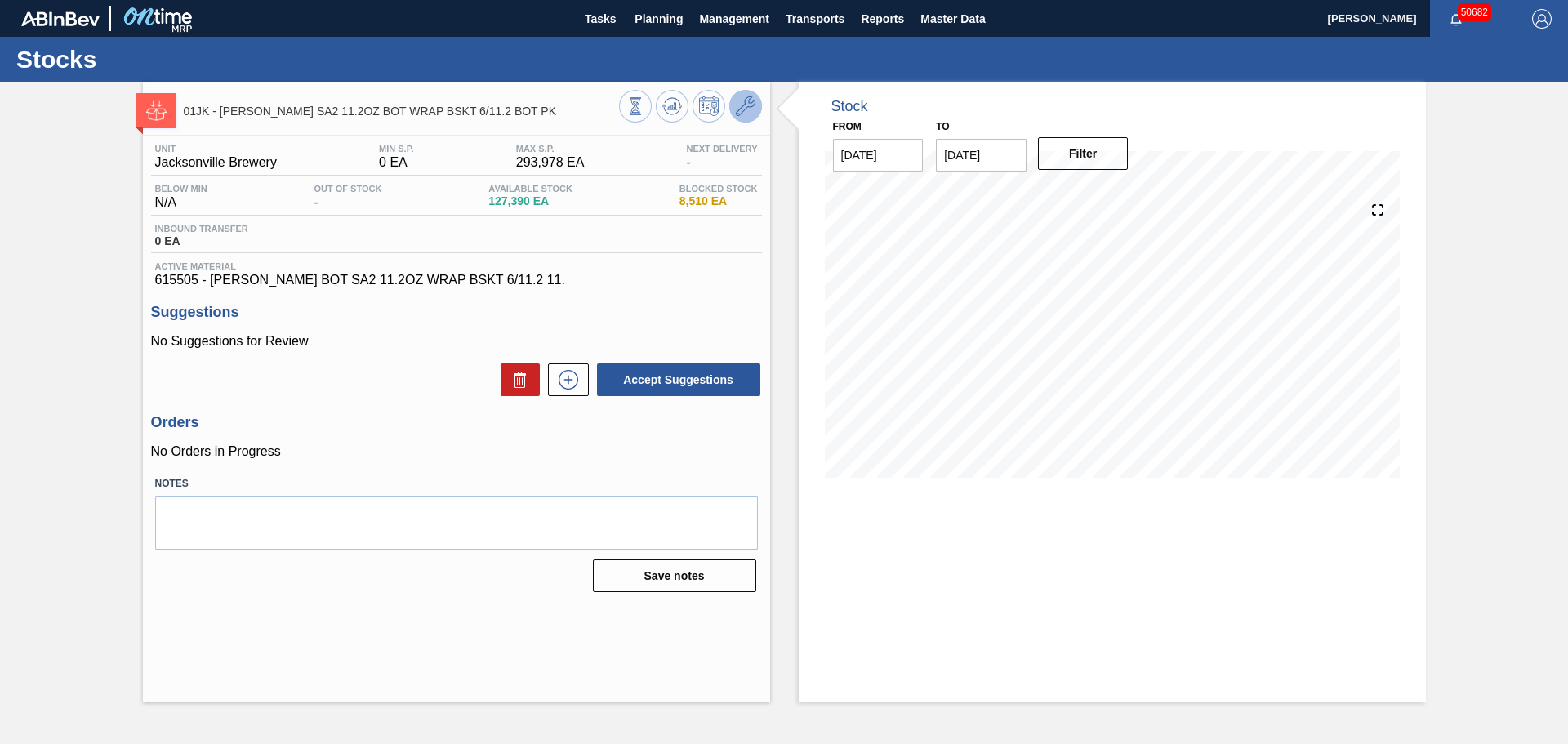
click at [746, 107] on icon at bounding box center [745, 106] width 20 height 20
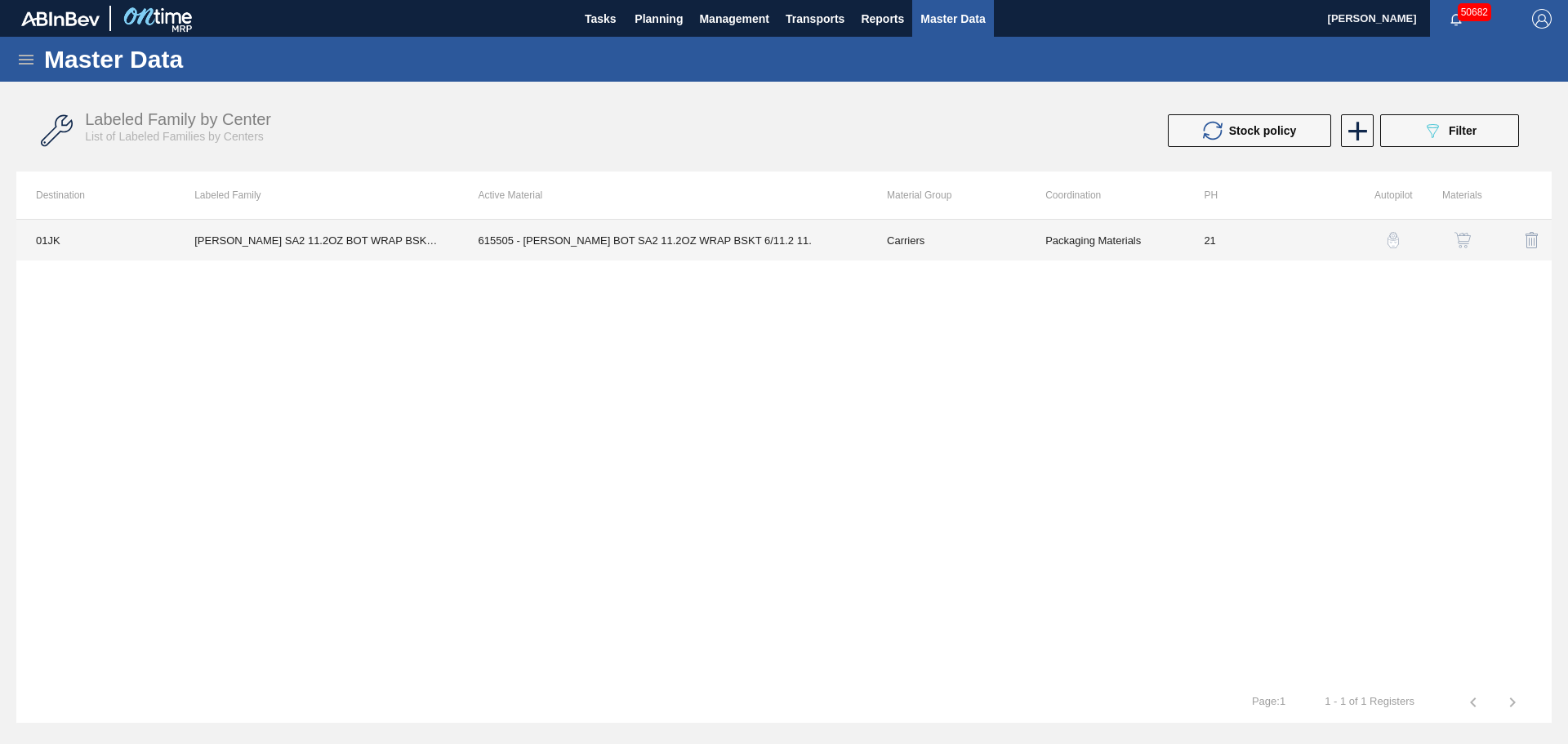
click at [550, 248] on td "615505 - [PERSON_NAME] BOT SA2 11.2OZ WRAP BSKT 6/11.2 11." at bounding box center [663, 240] width 408 height 41
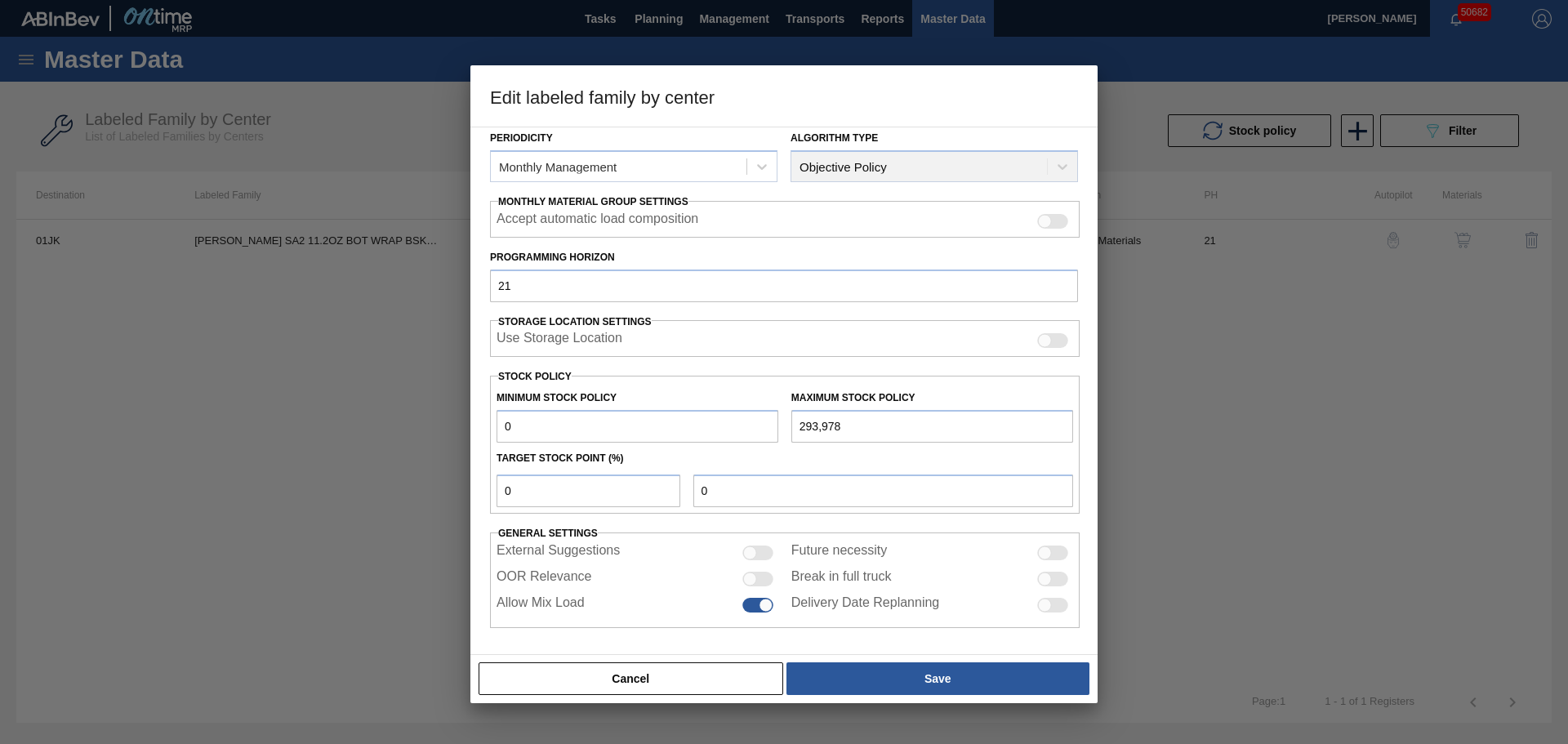
scroll to position [199, 0]
drag, startPoint x: 561, startPoint y: 419, endPoint x: 467, endPoint y: 422, distance: 94.0
click at [467, 422] on div "Edit labeled family by center Material Group Carriers Family Bottle Carriers La…" at bounding box center [784, 372] width 1568 height 744
click at [759, 574] on div at bounding box center [758, 577] width 31 height 14
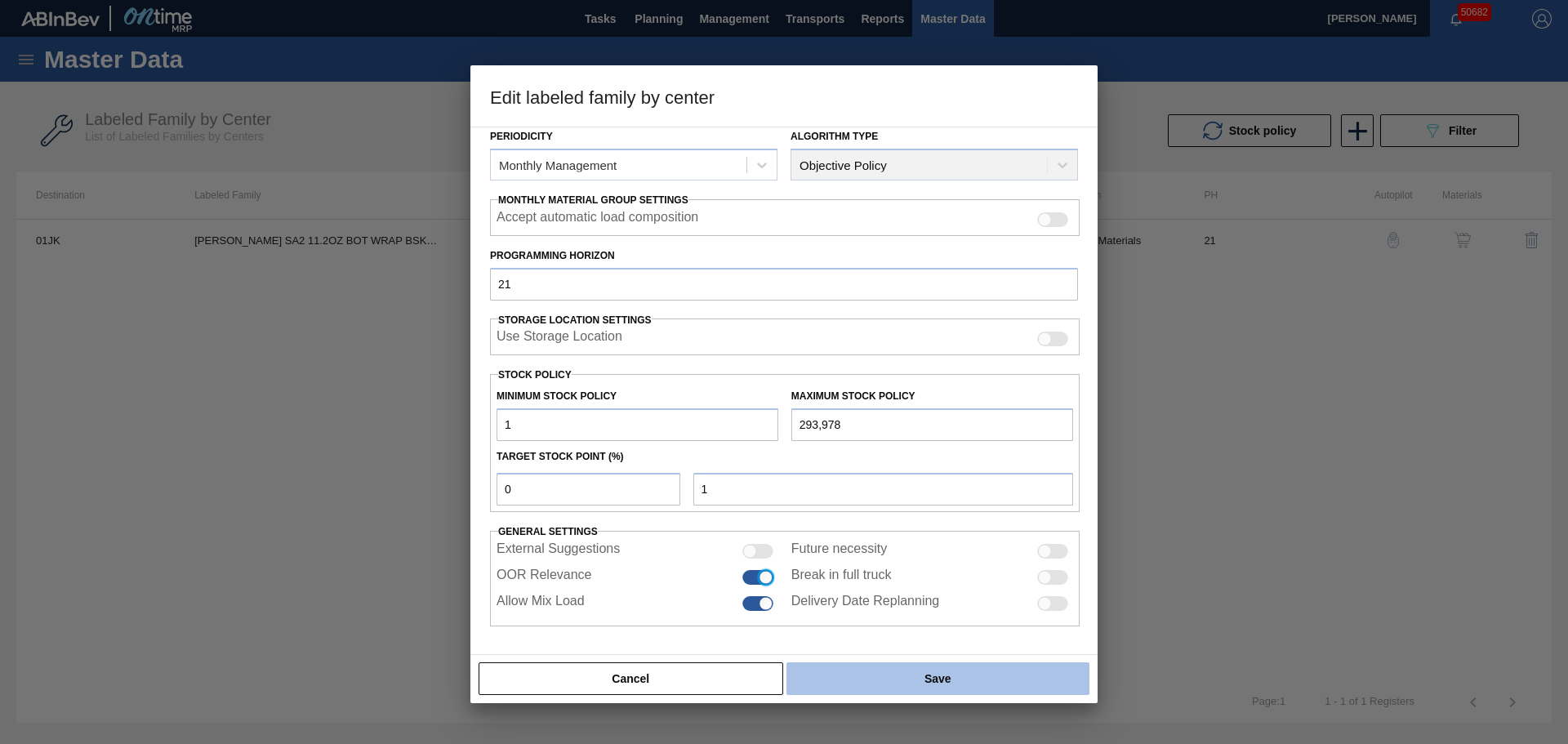
click at [864, 676] on button "Save" at bounding box center [938, 678] width 303 height 32
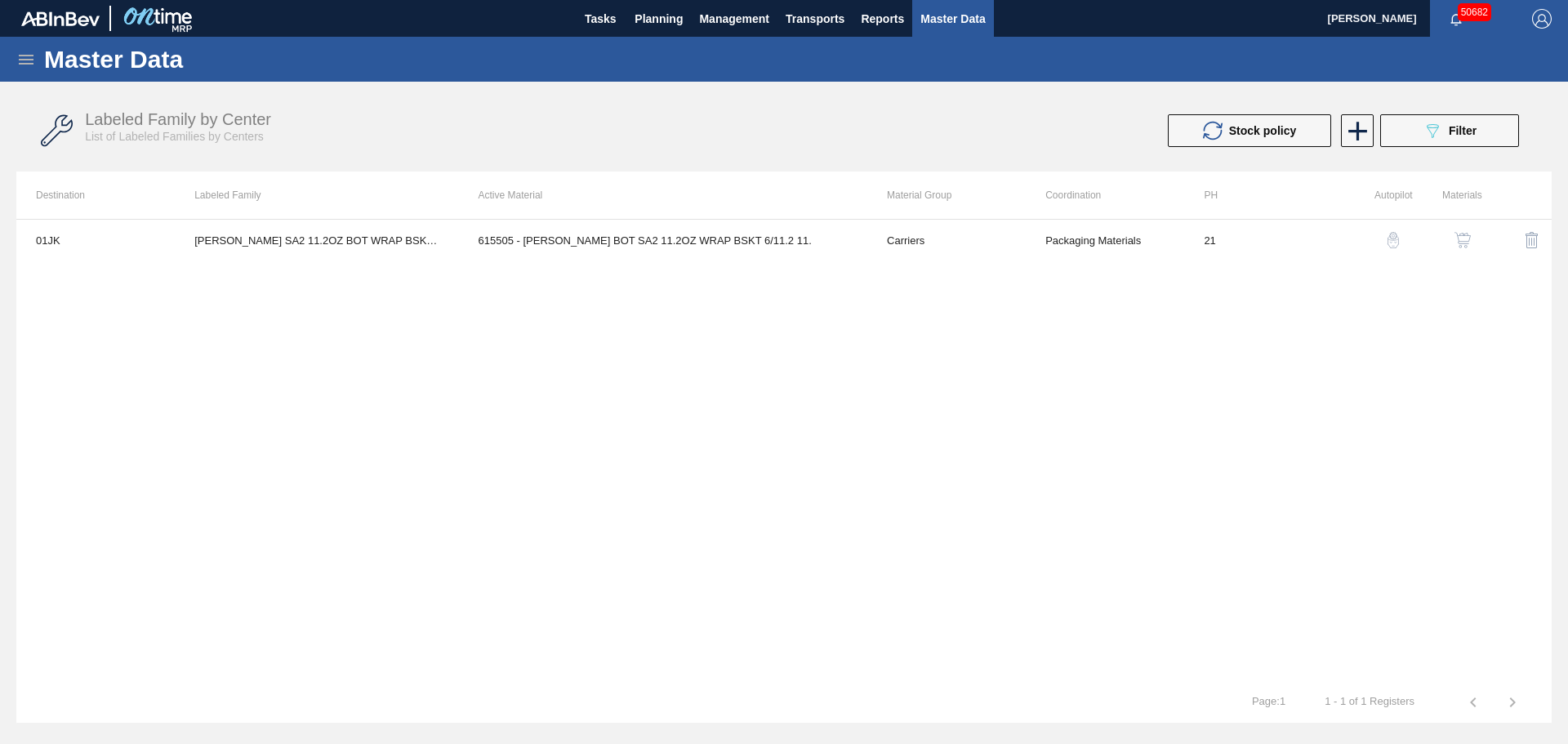
click at [1397, 421] on div "01JK [PERSON_NAME] SA2 11.2OZ BOT WRAP BSKT 6/11.2 BOT PK 615505 - [PERSON_NAME…" at bounding box center [783, 450] width 1535 height 463
click at [1372, 510] on div "01JK [PERSON_NAME] SA2 11.2OZ BOT WRAP BSKT 6/11.2 BOT PK 615505 - [PERSON_NAME…" at bounding box center [783, 450] width 1535 height 463
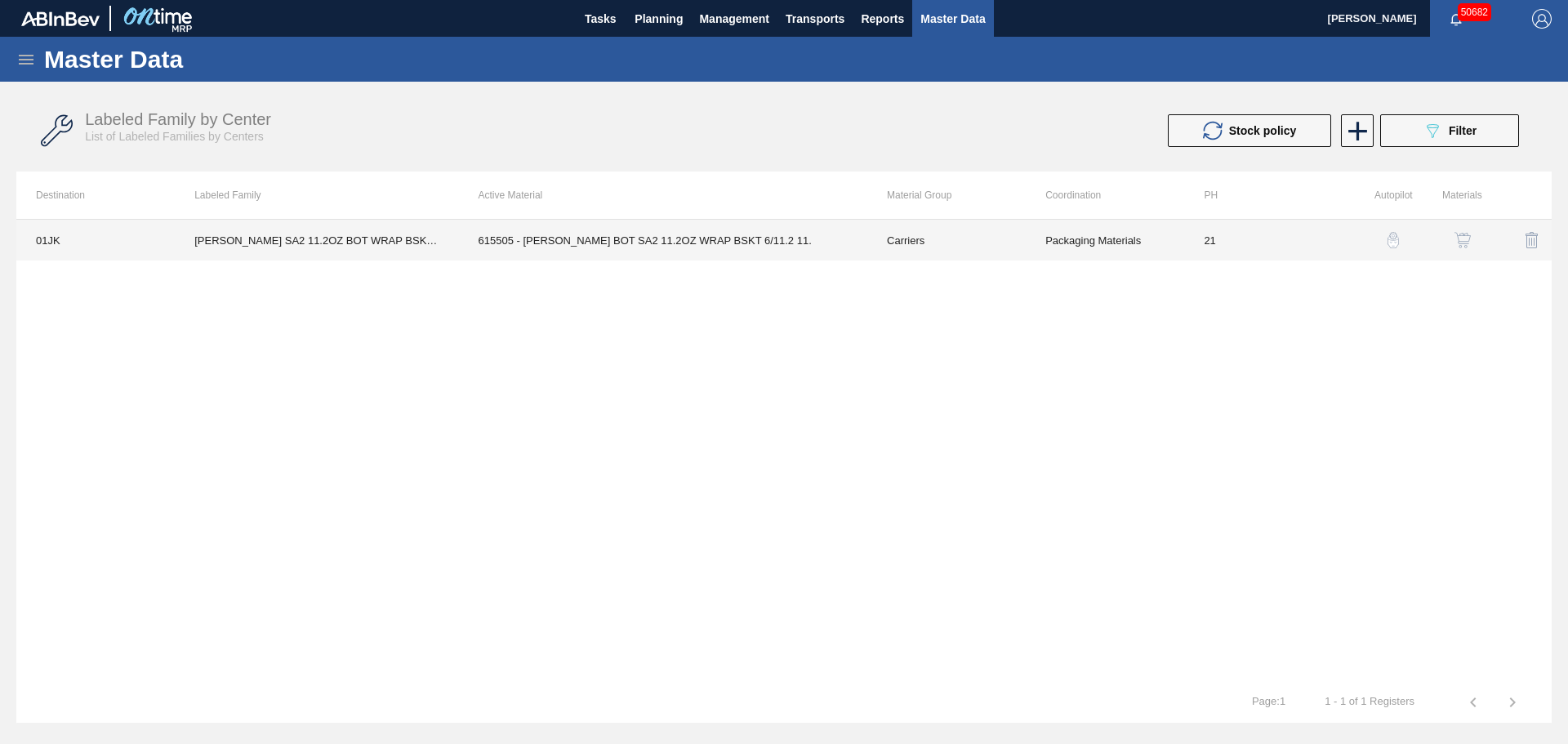
click at [647, 239] on td "615505 - [PERSON_NAME] BOT SA2 11.2OZ WRAP BSKT 6/11.2 11." at bounding box center [663, 240] width 408 height 41
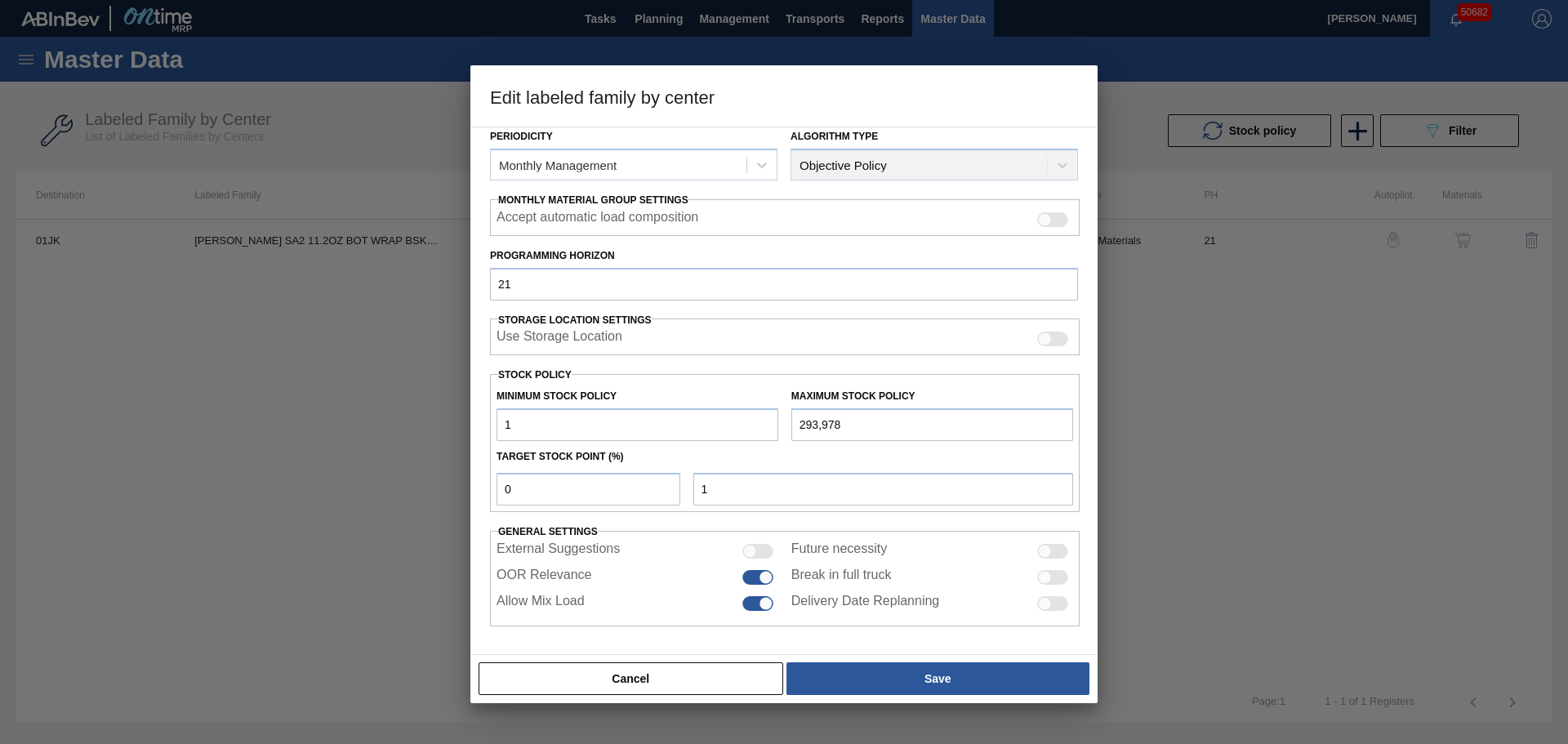
click at [1288, 343] on div at bounding box center [784, 372] width 1568 height 744
click at [599, 681] on button "Cancel" at bounding box center [630, 678] width 305 height 32
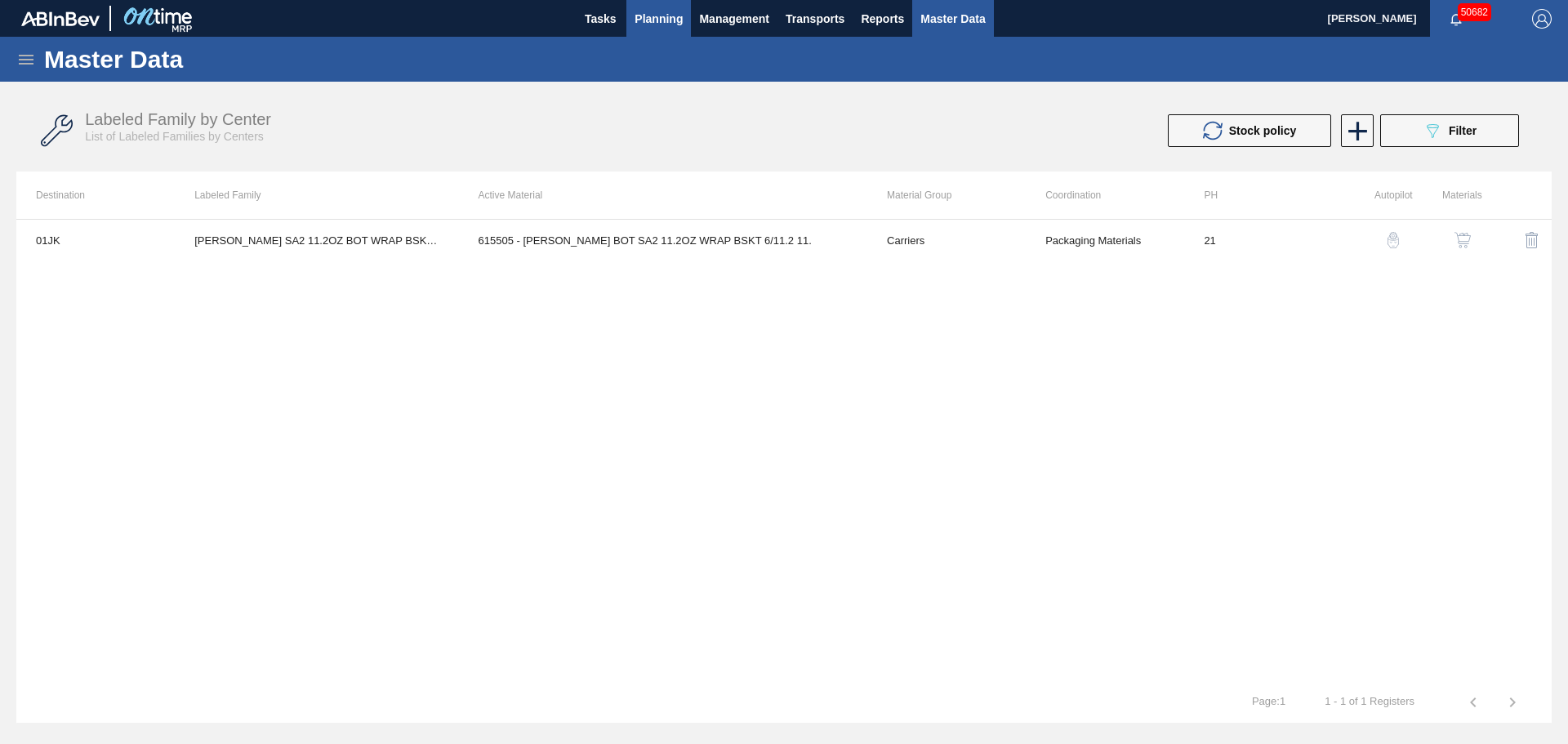
click at [664, 17] on span "Planning" at bounding box center [658, 19] width 48 height 20
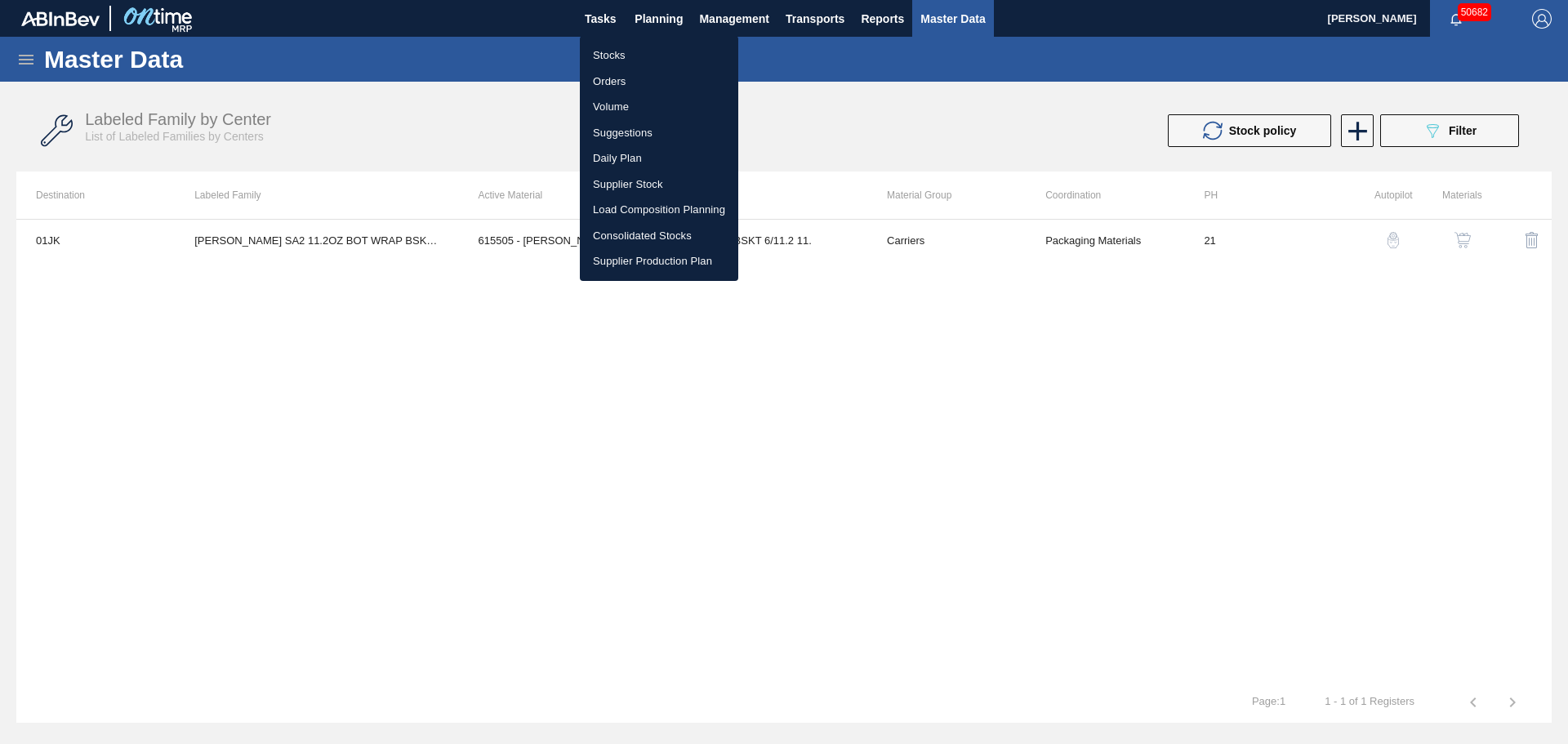
click at [617, 57] on li "Stocks" at bounding box center [658, 55] width 159 height 26
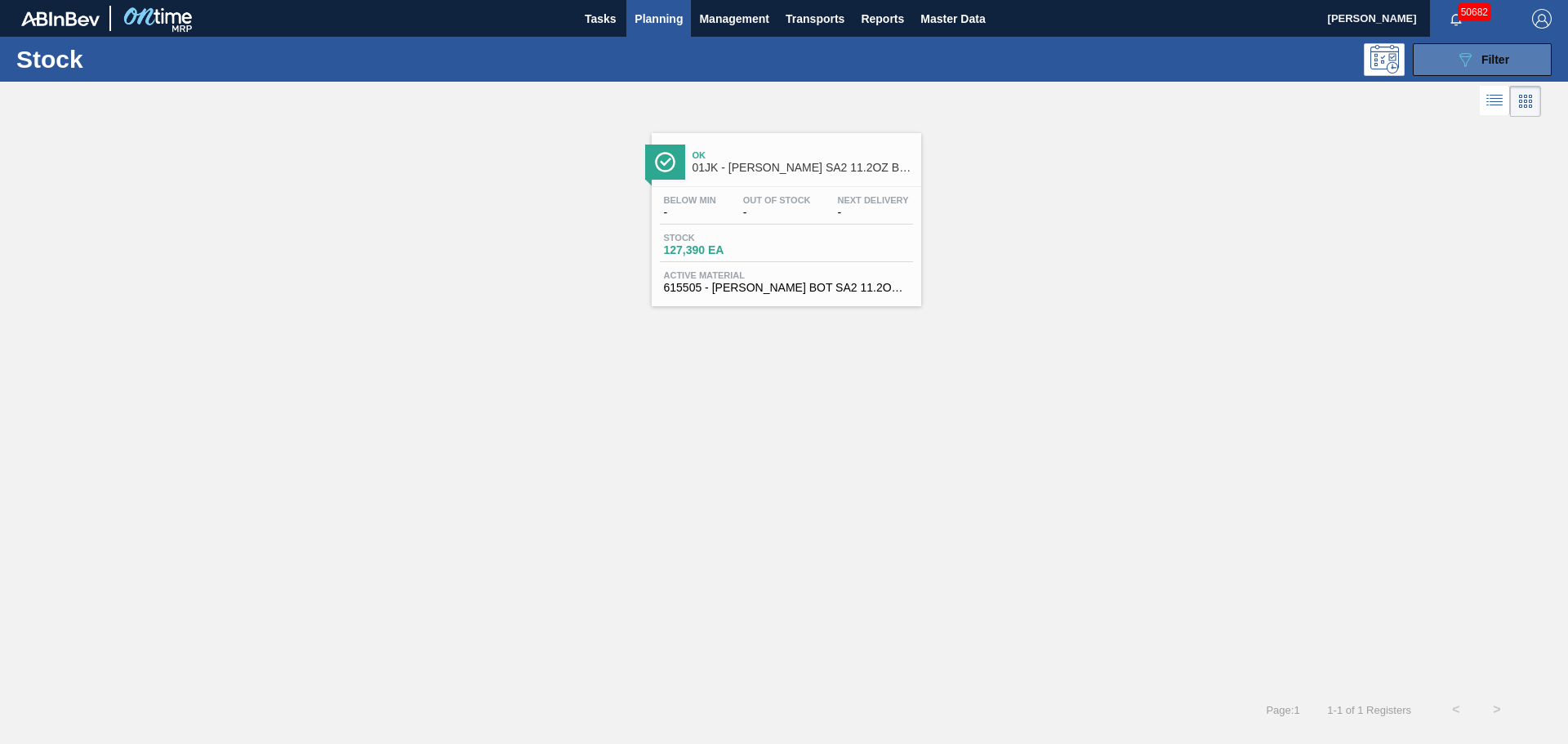
click at [1492, 69] on div "089F7B8B-B2A5-4AFE-B5C0-19BA573D28AC Filter" at bounding box center [1482, 59] width 54 height 20
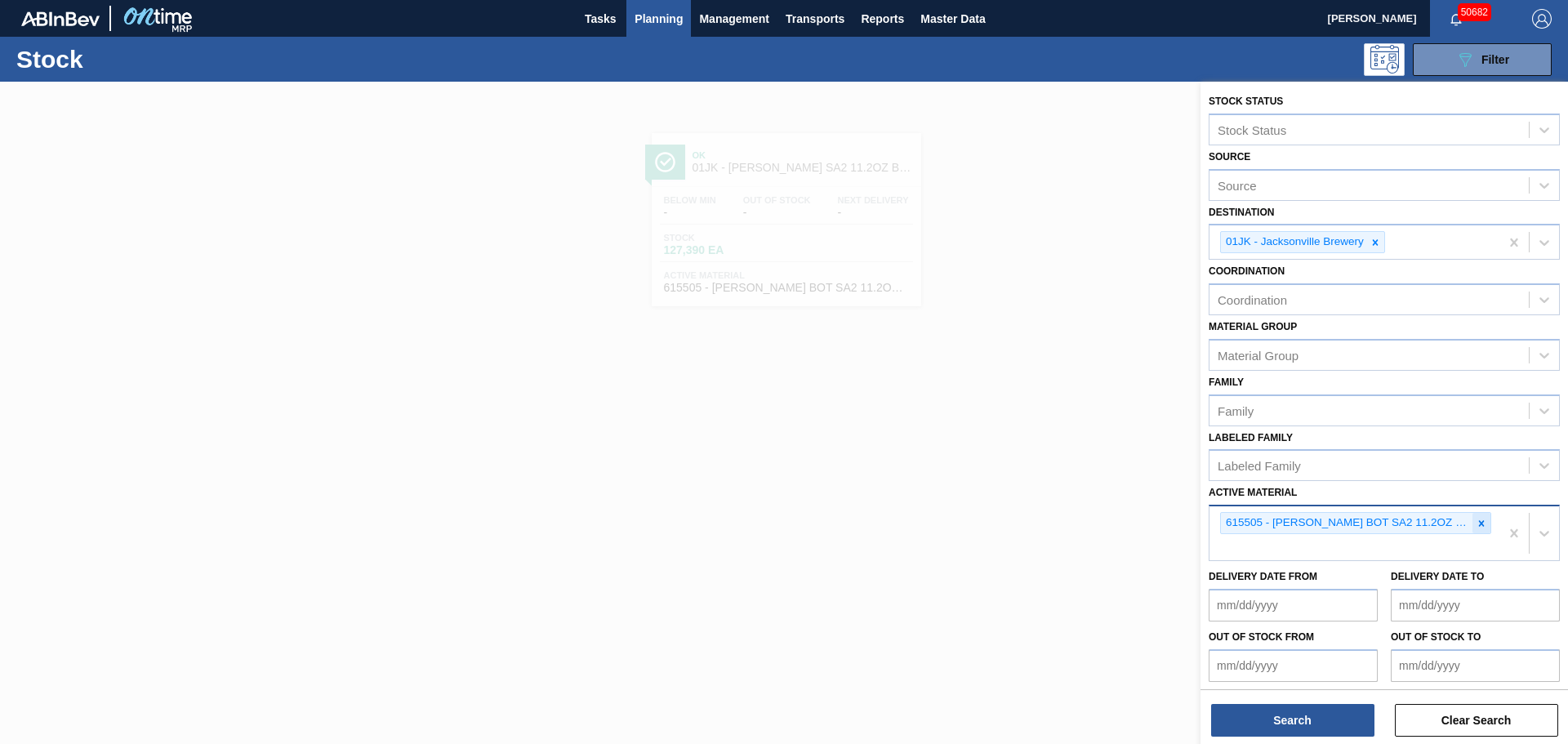
click at [1480, 522] on icon at bounding box center [1481, 523] width 6 height 6
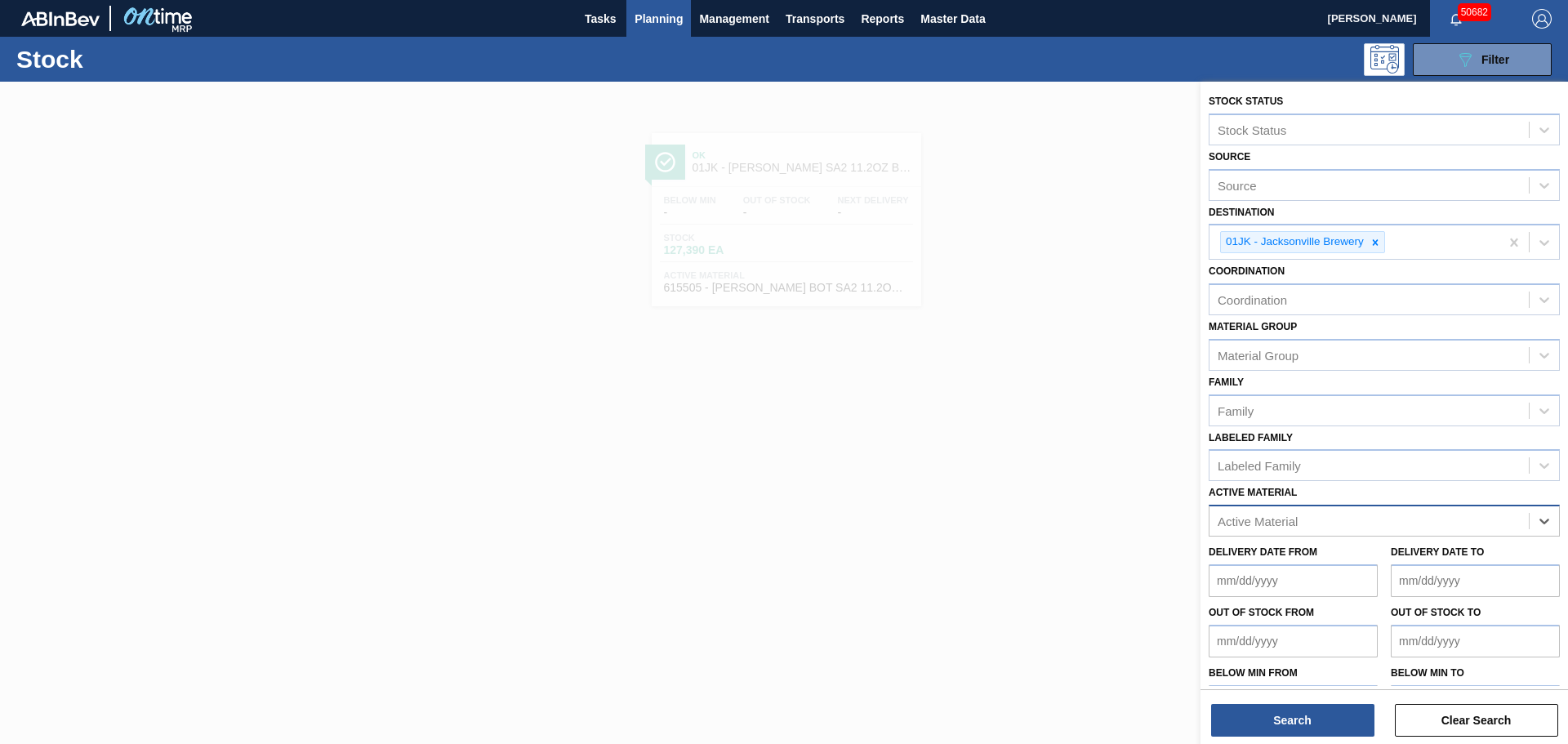
paste Material "676468"
click at [1284, 554] on div "676468 - [PERSON_NAME] CAN [PERSON_NAME] 12OZ CAN PK 12/12 CAN 0922" at bounding box center [1384, 562] width 351 height 31
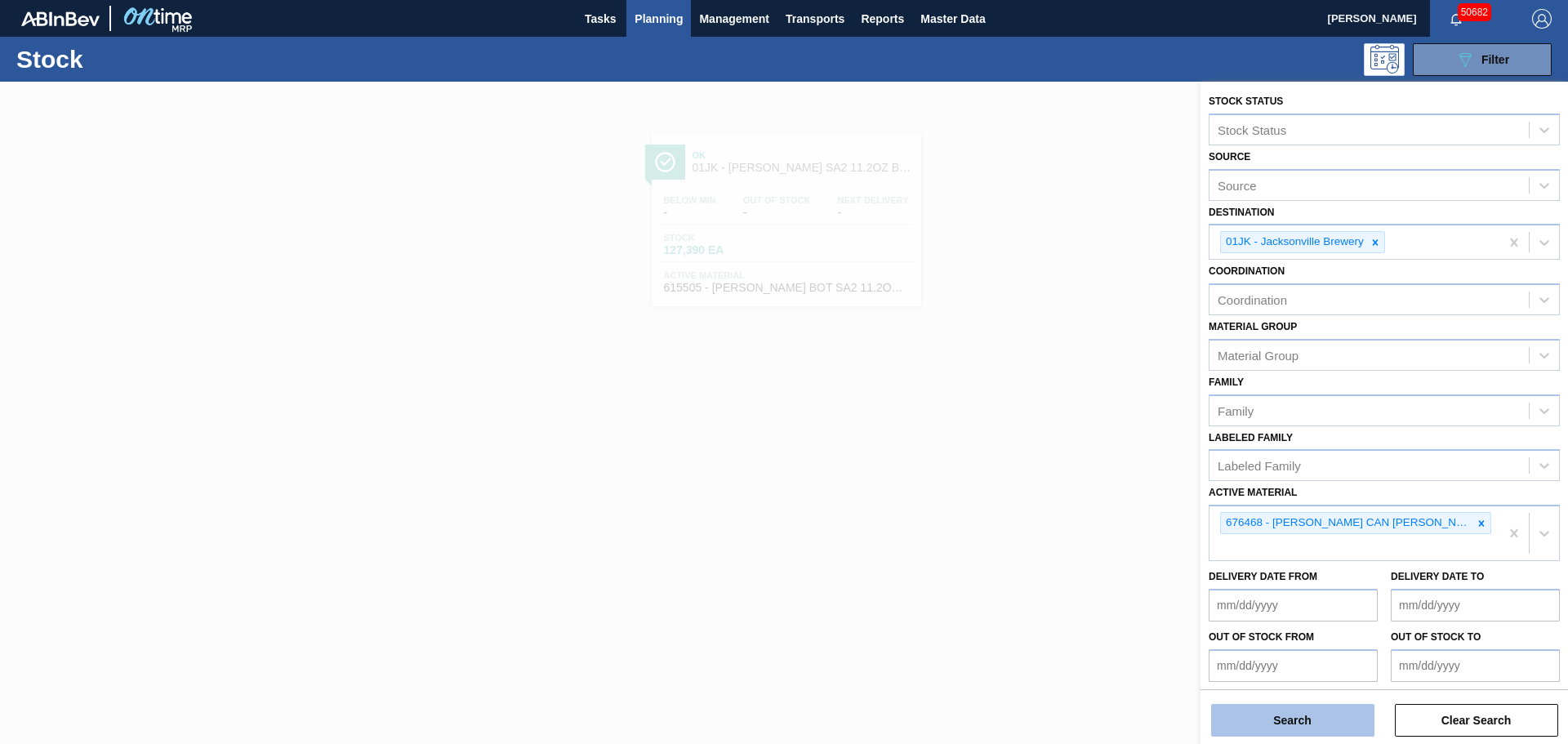
click at [1263, 724] on button "Search" at bounding box center [1292, 719] width 163 height 32
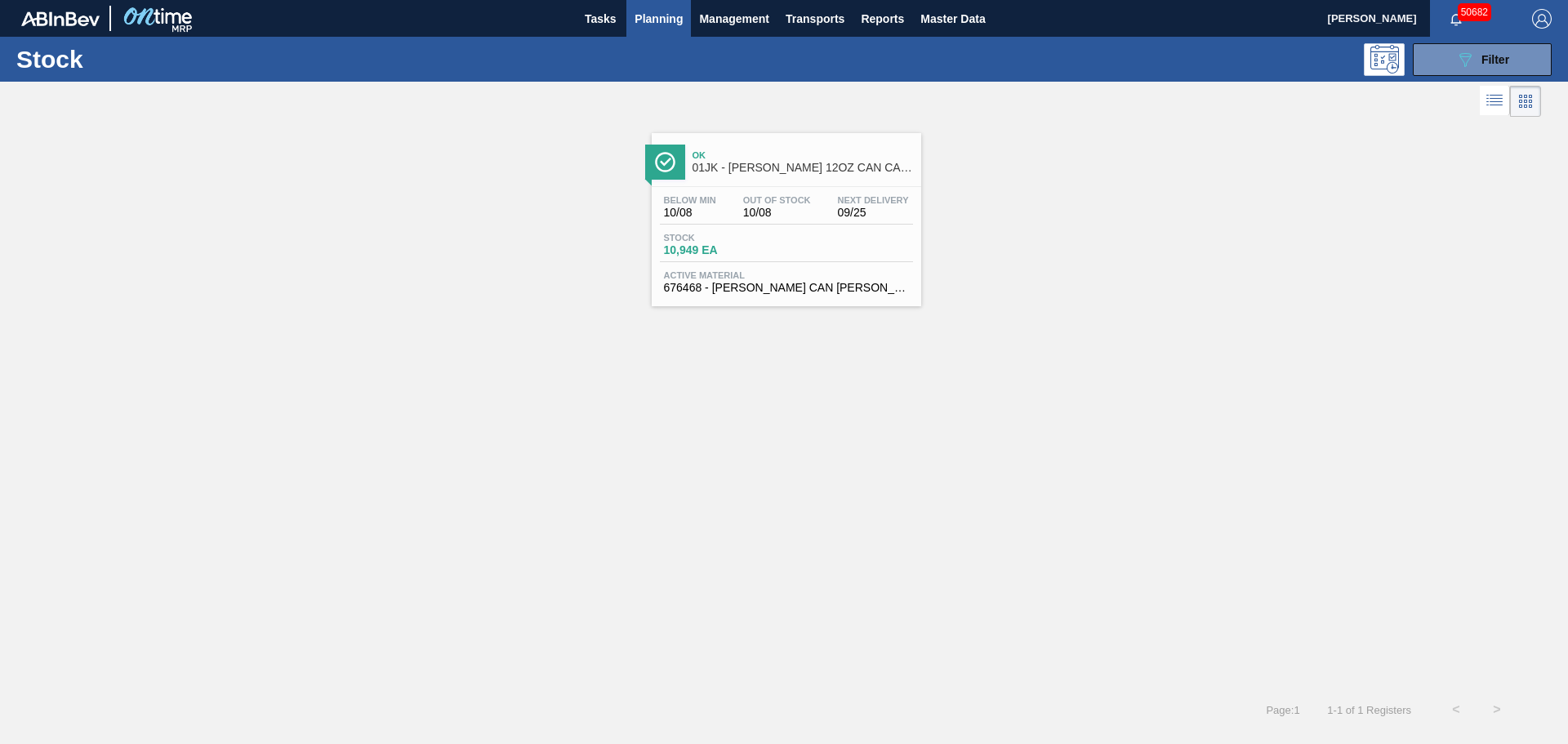
click at [783, 246] on div "Stock 10,949 EA" at bounding box center [787, 247] width 253 height 30
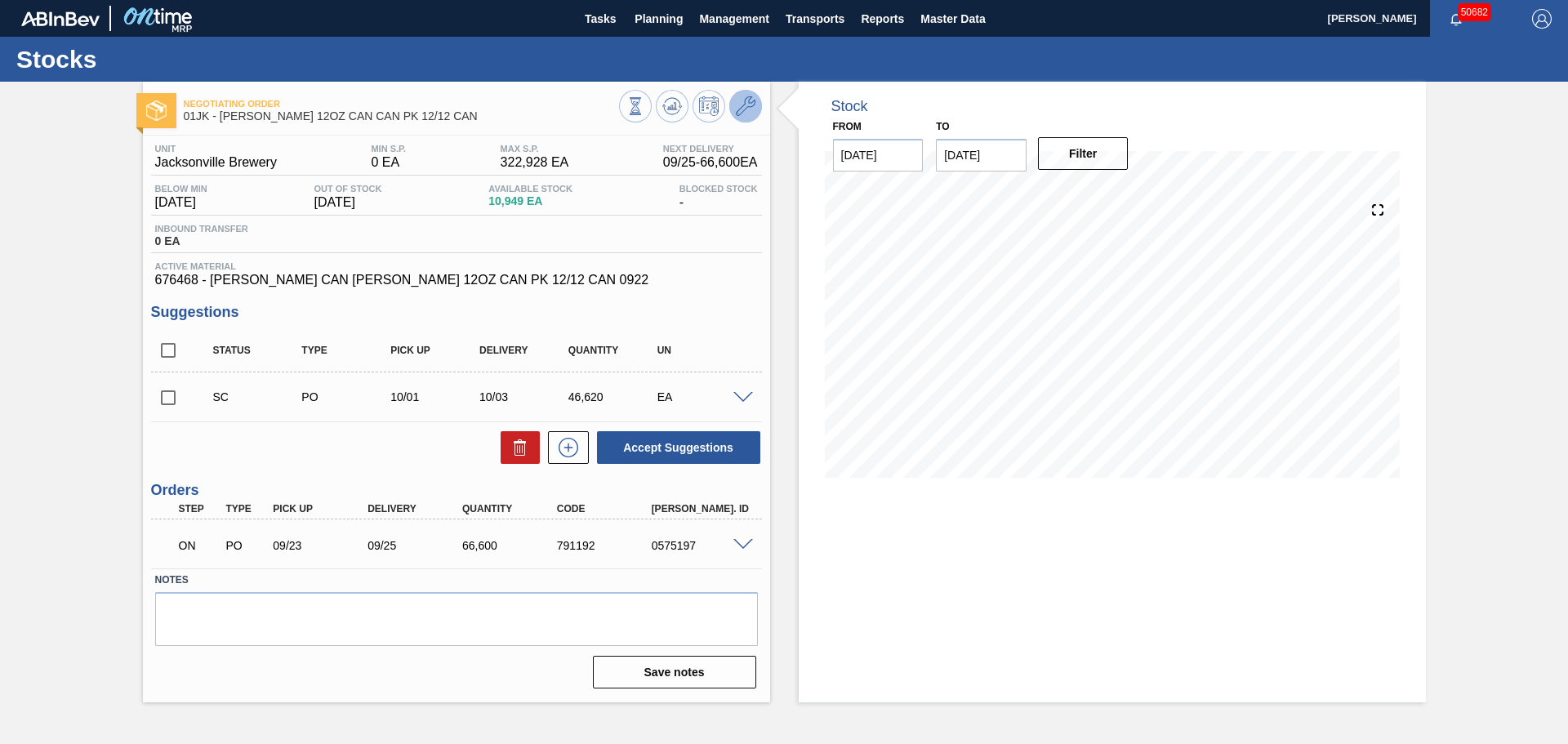
click at [744, 108] on icon at bounding box center [745, 106] width 20 height 20
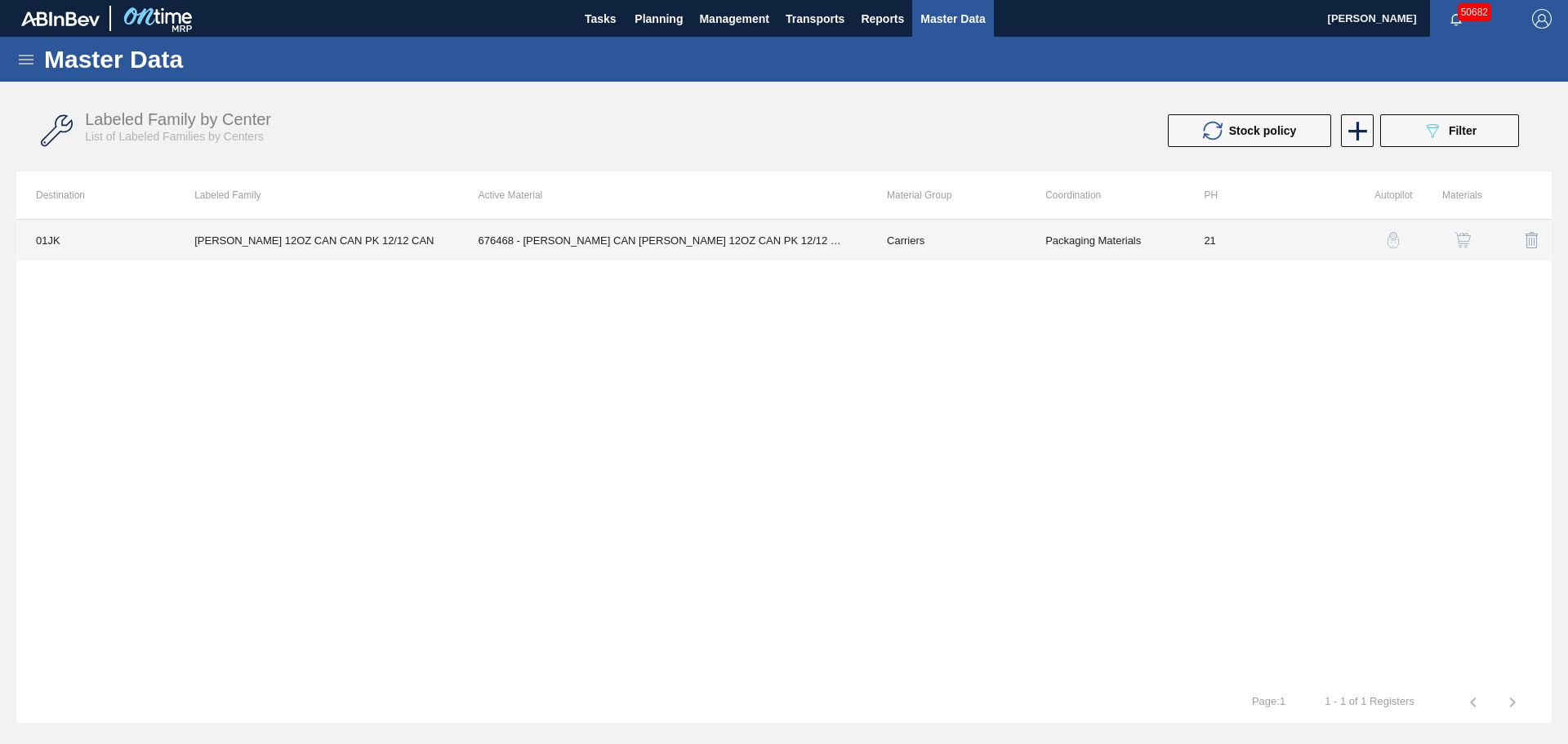
click at [690, 244] on td "676468 - [PERSON_NAME] CAN [PERSON_NAME] 12OZ CAN PK 12/12 CAN 0922" at bounding box center [663, 240] width 408 height 41
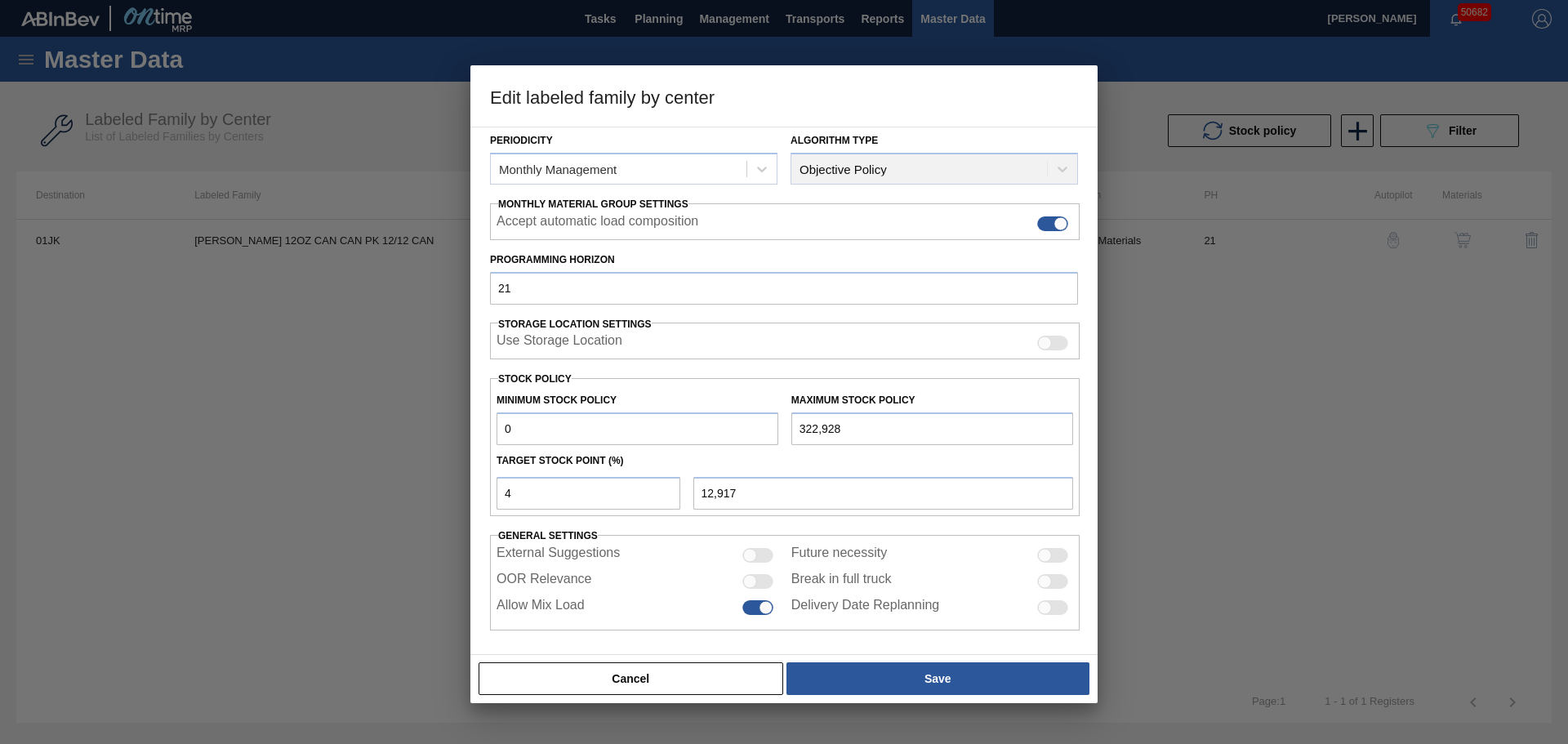
scroll to position [199, 0]
drag, startPoint x: 533, startPoint y: 427, endPoint x: 441, endPoint y: 427, distance: 92.0
click at [441, 427] on div "Edit labeled family by center Material Group Carriers Family Can Carriers Label…" at bounding box center [784, 372] width 1568 height 744
click at [760, 578] on div at bounding box center [758, 577] width 31 height 14
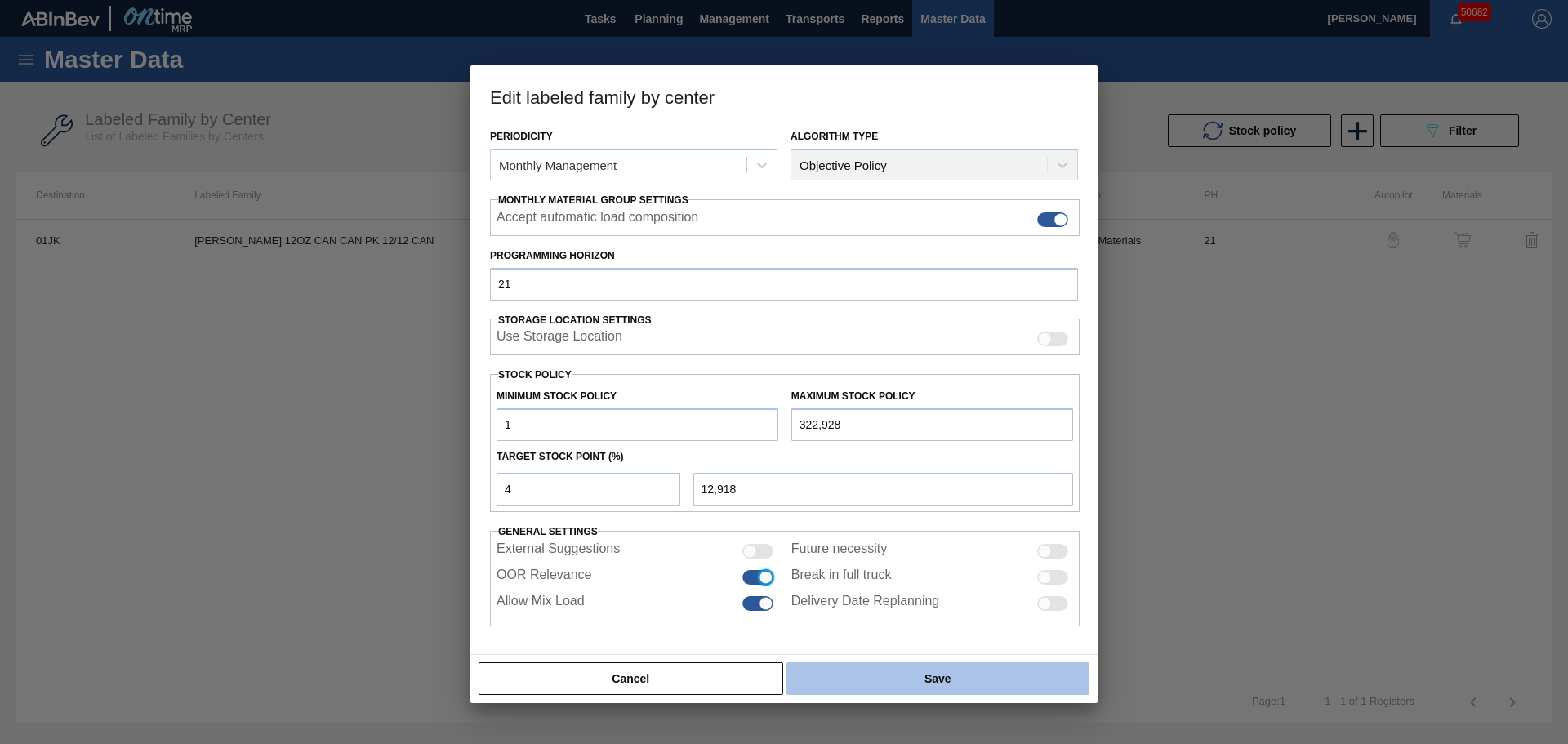
click at [861, 674] on button "Save" at bounding box center [938, 678] width 303 height 32
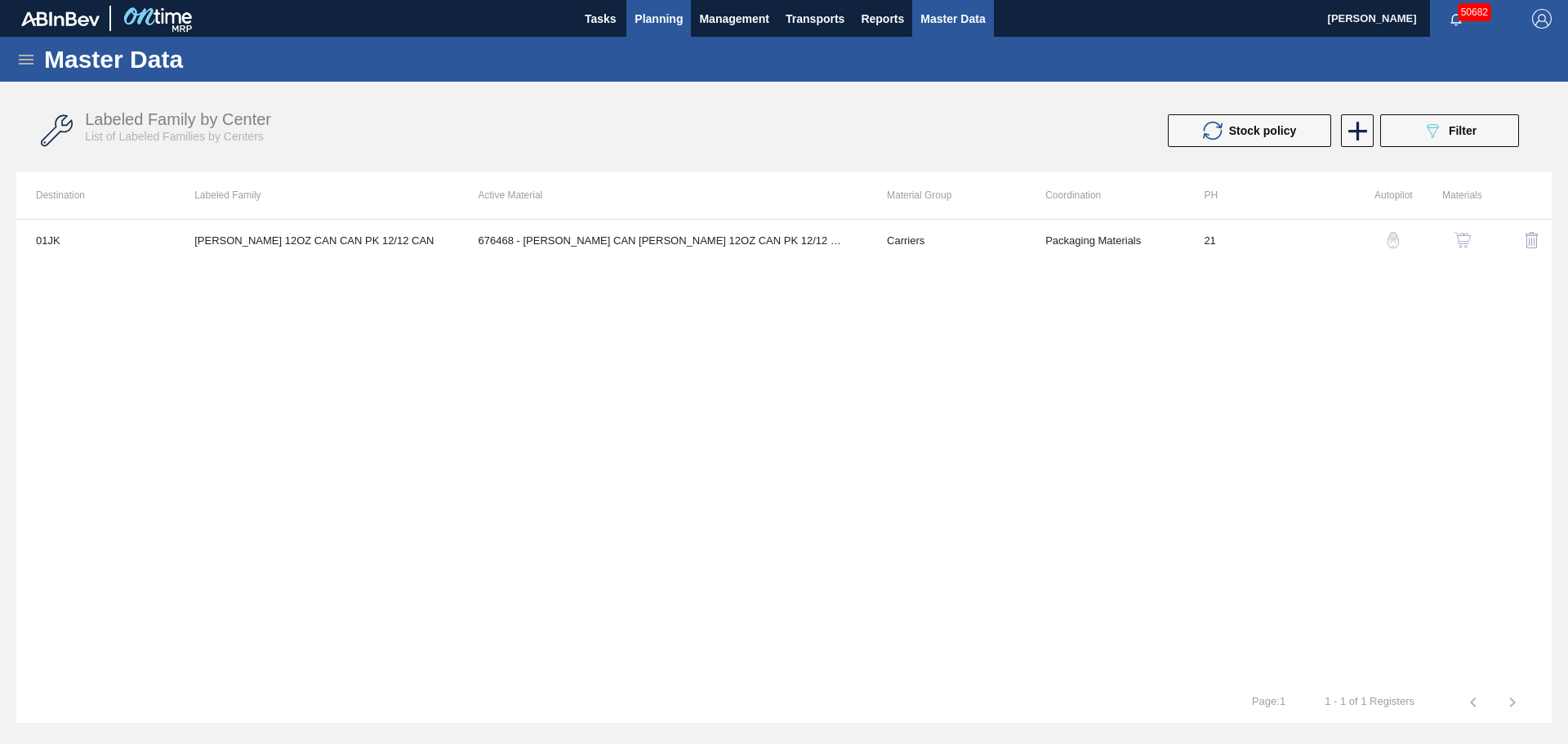
click at [656, 21] on span "Planning" at bounding box center [658, 19] width 48 height 20
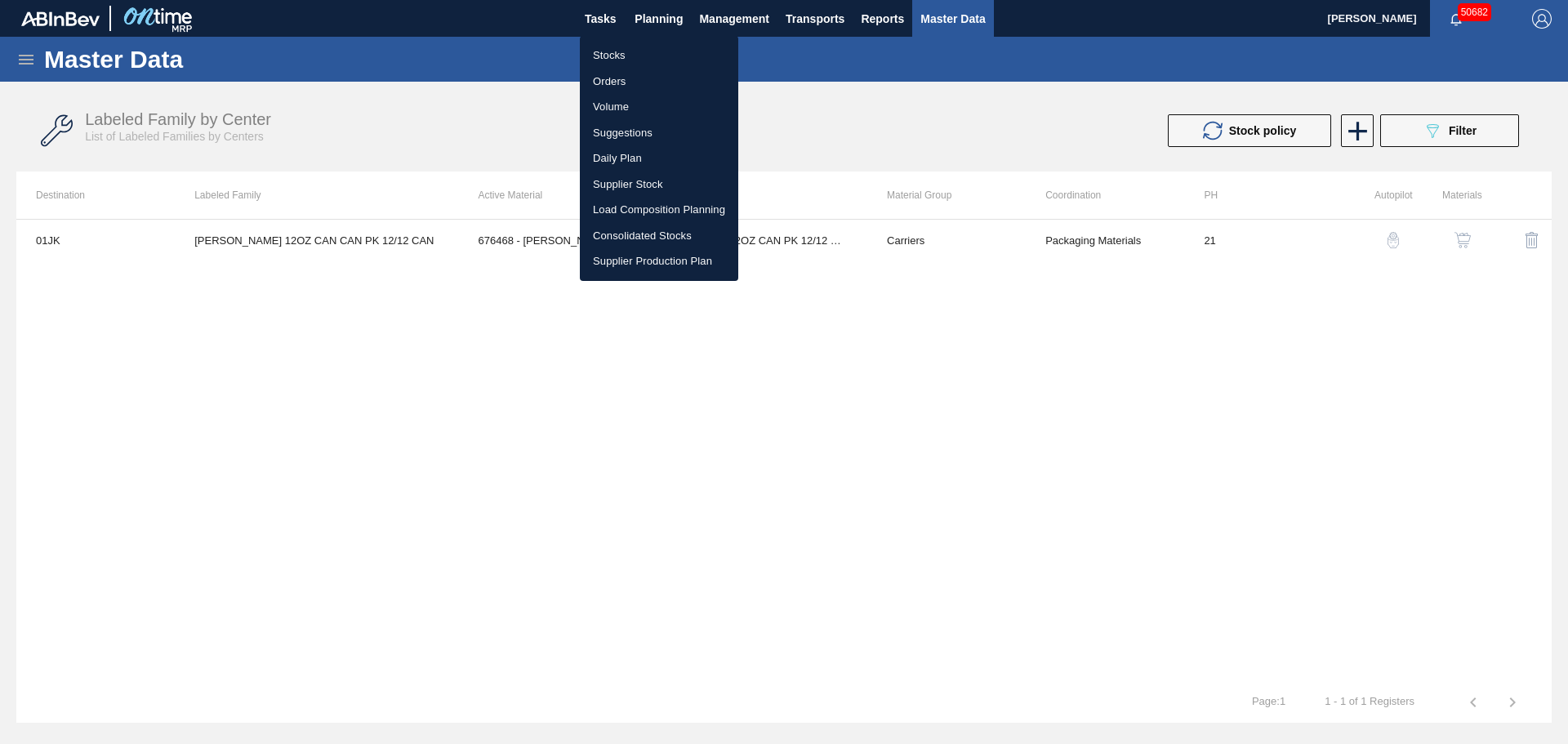
drag, startPoint x: 608, startPoint y: 52, endPoint x: 1431, endPoint y: 168, distance: 831.1
click at [608, 52] on li "Stocks" at bounding box center [658, 55] width 159 height 26
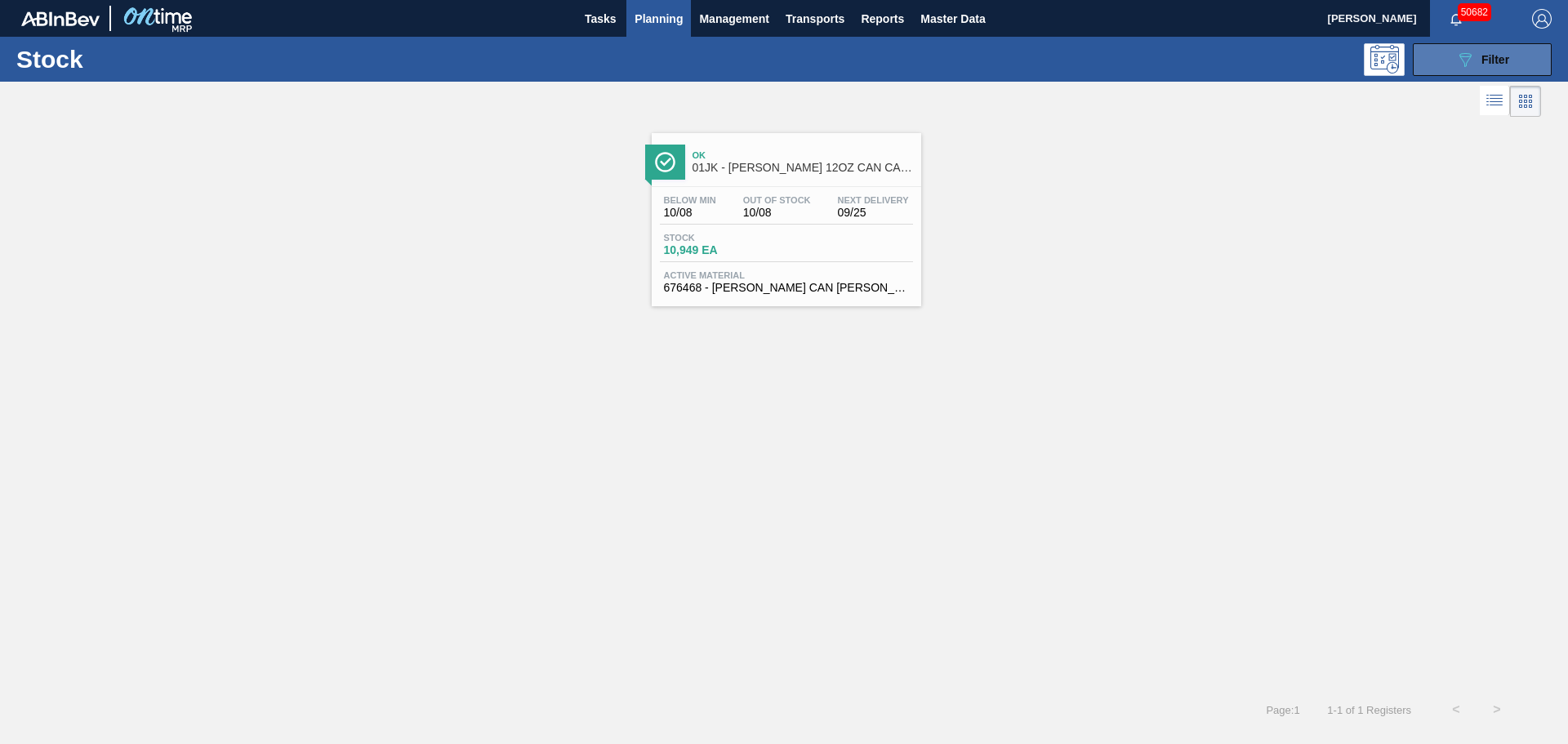
click at [1456, 59] on icon "089F7B8B-B2A5-4AFE-B5C0-19BA573D28AC" at bounding box center [1464, 59] width 20 height 20
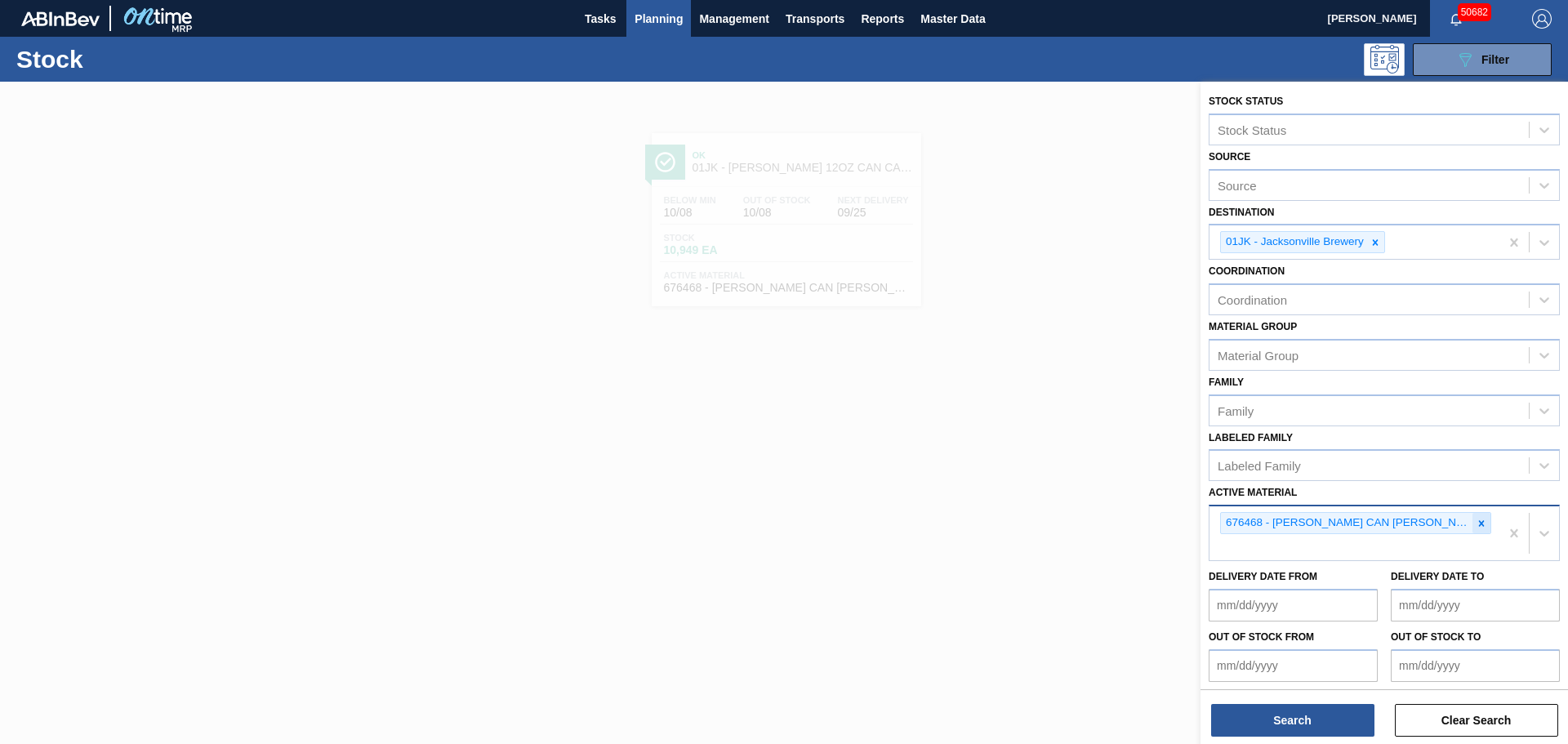
click at [1481, 523] on icon at bounding box center [1481, 523] width 11 height 11
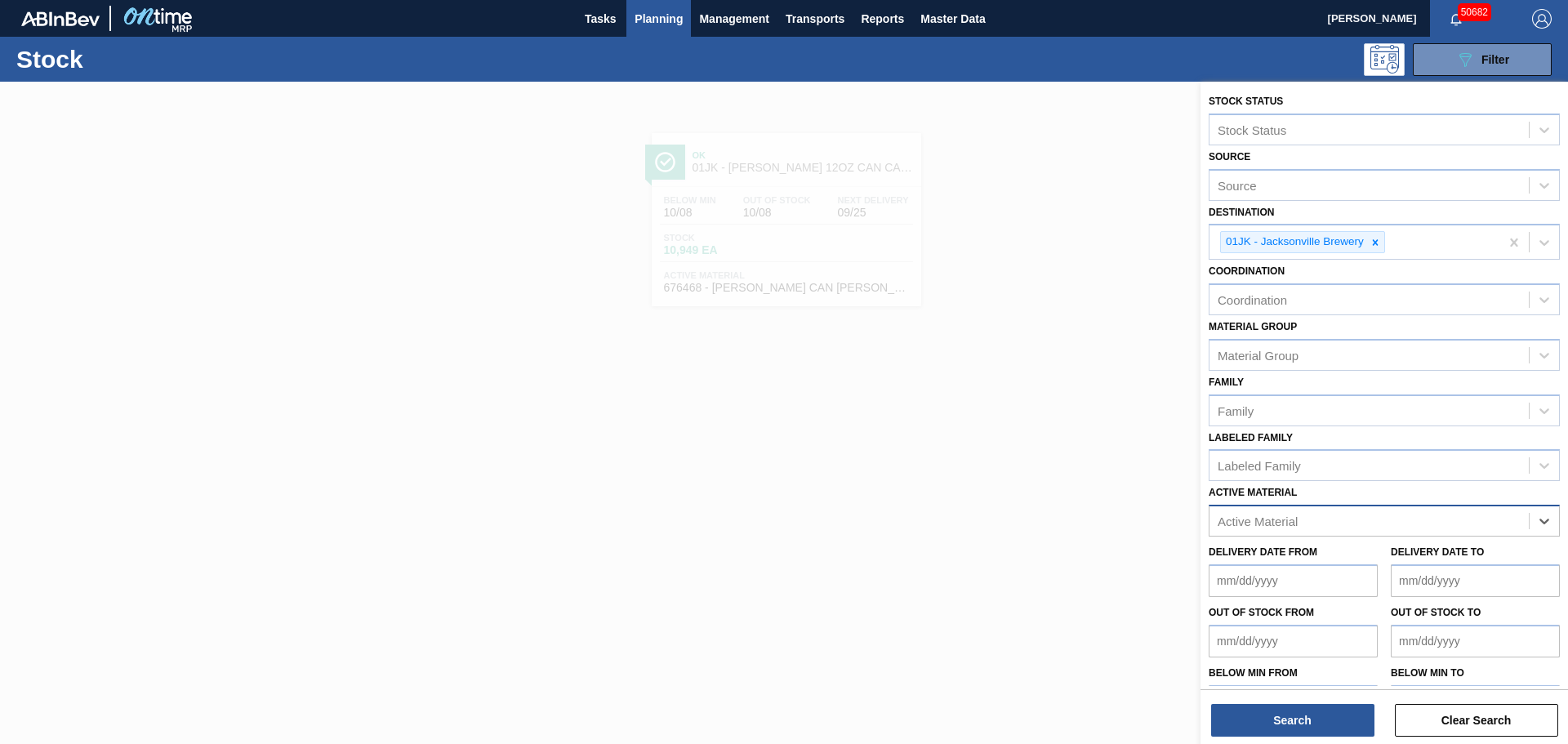
paste Material "615597"
click at [1279, 557] on div "615597 - [PERSON_NAME] BOT MUL 12OZ WRAP PUERTO RIC BSKT 6" at bounding box center [1384, 562] width 351 height 31
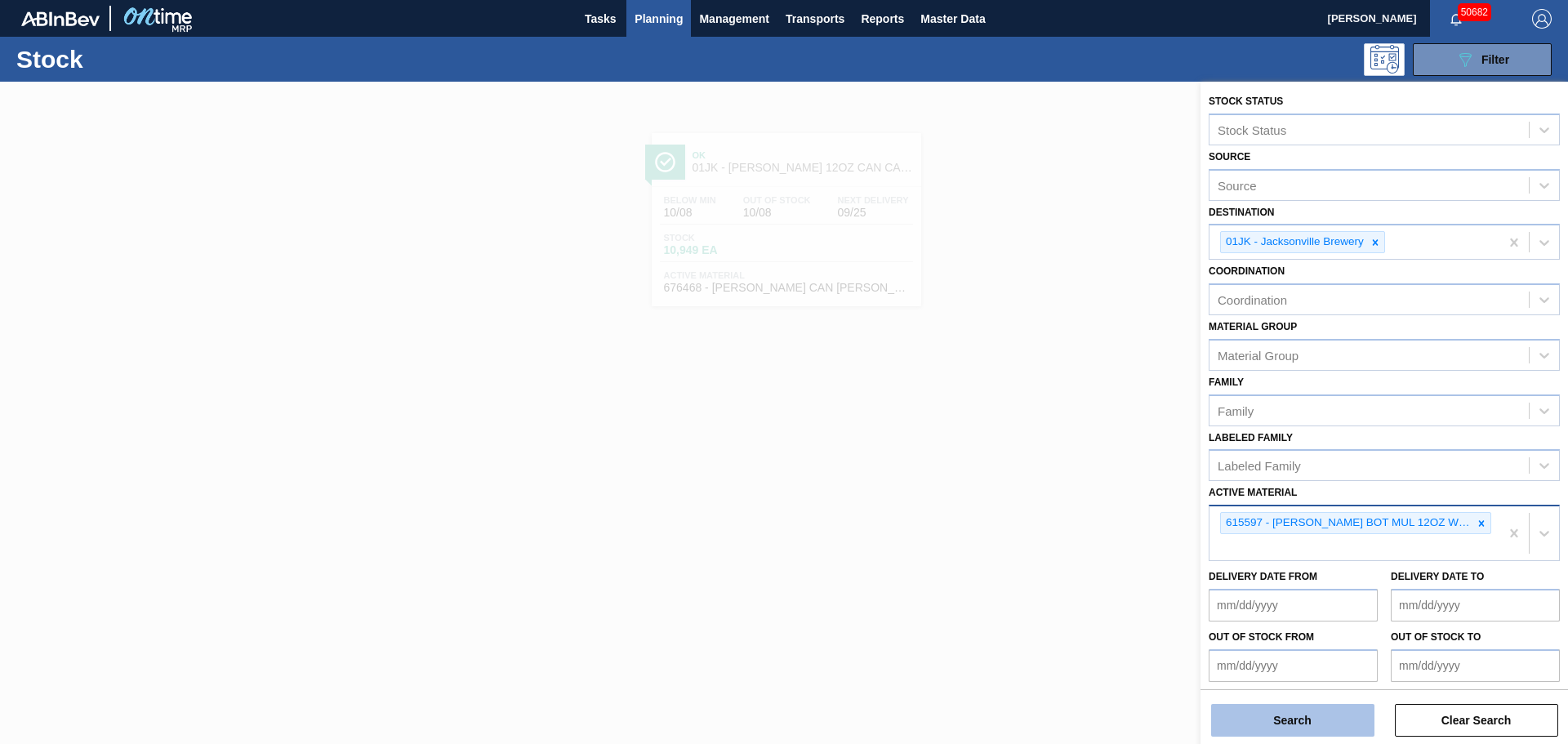
click at [1257, 719] on button "Search" at bounding box center [1292, 719] width 163 height 32
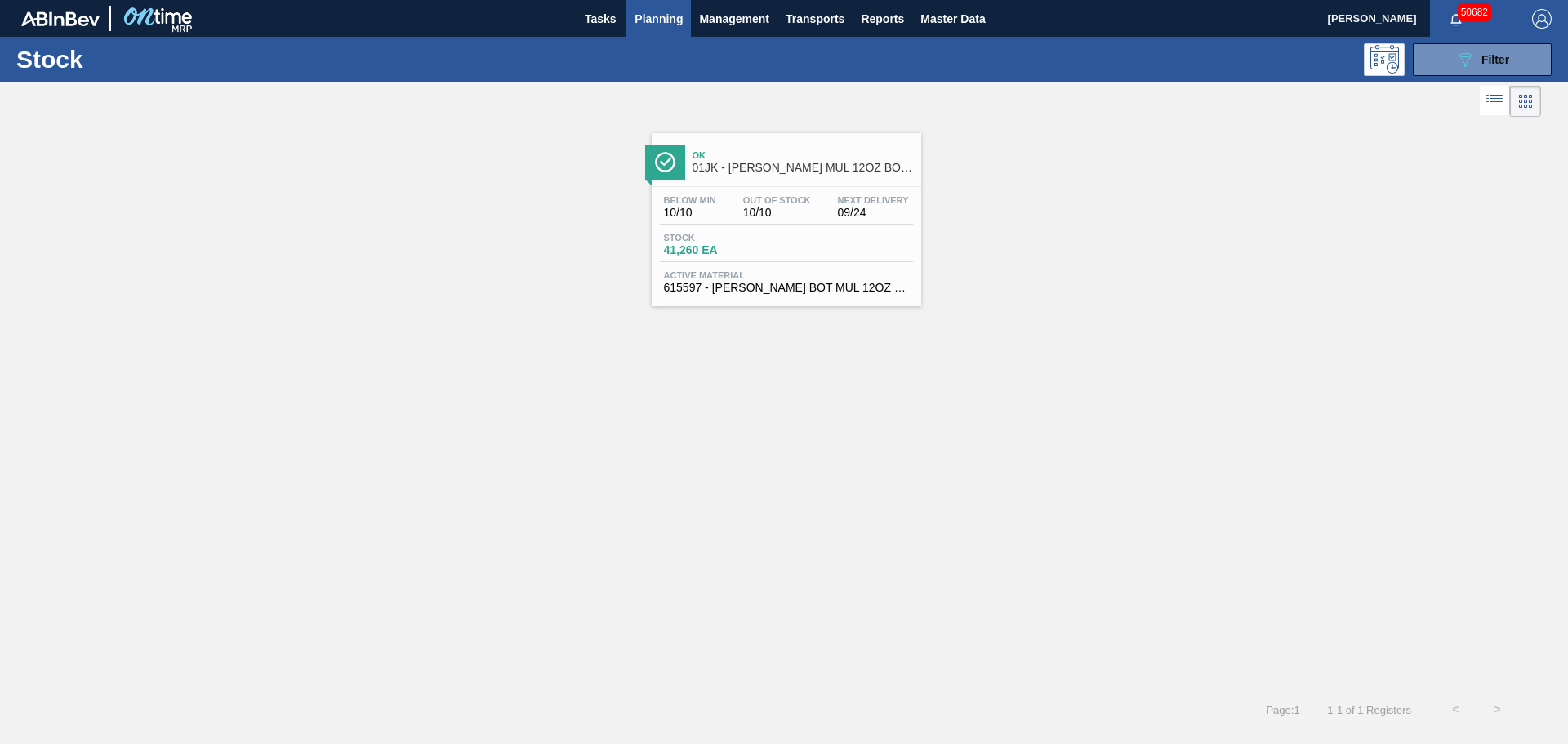
click at [736, 248] on span "41,260 EA" at bounding box center [720, 250] width 115 height 12
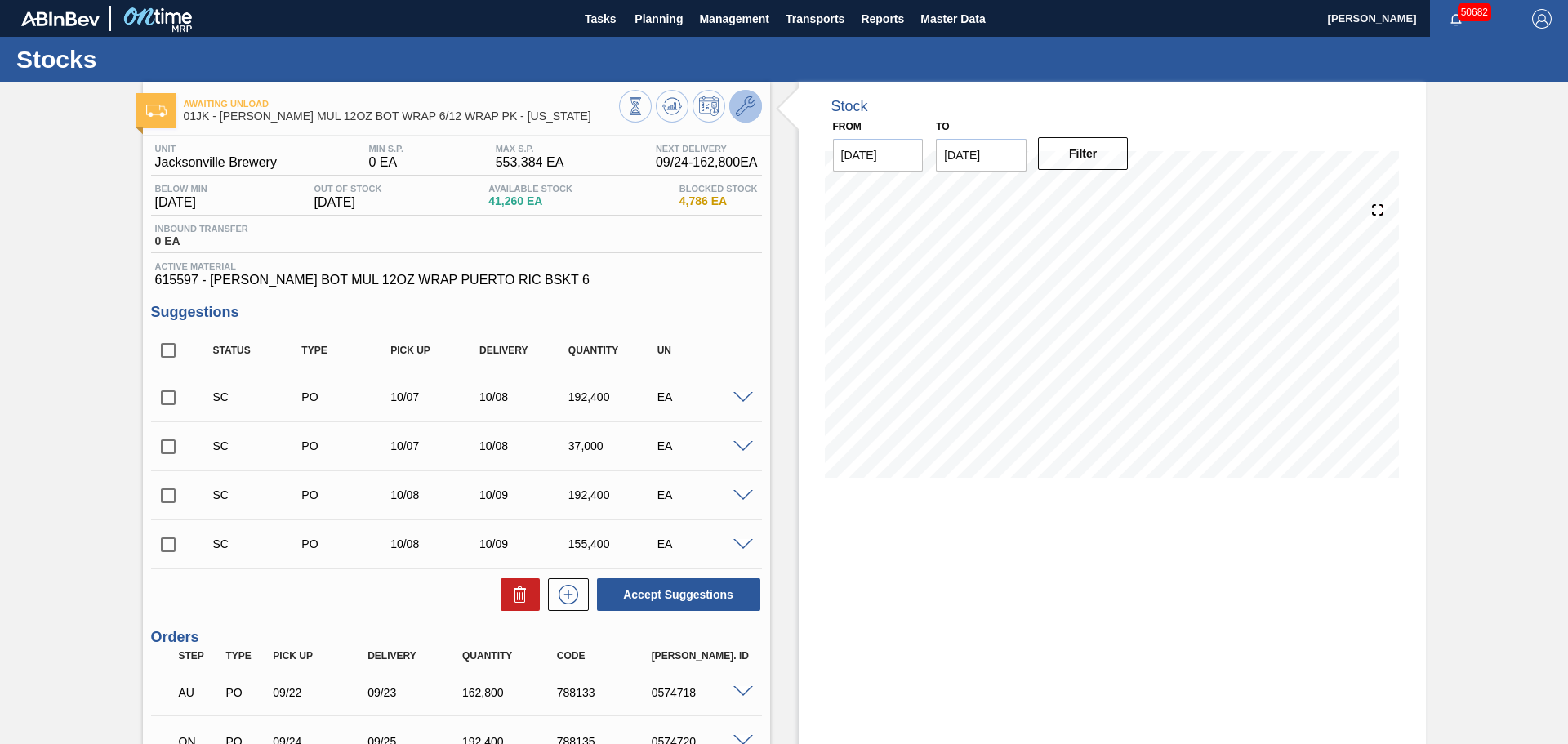
click at [738, 111] on icon at bounding box center [745, 106] width 20 height 20
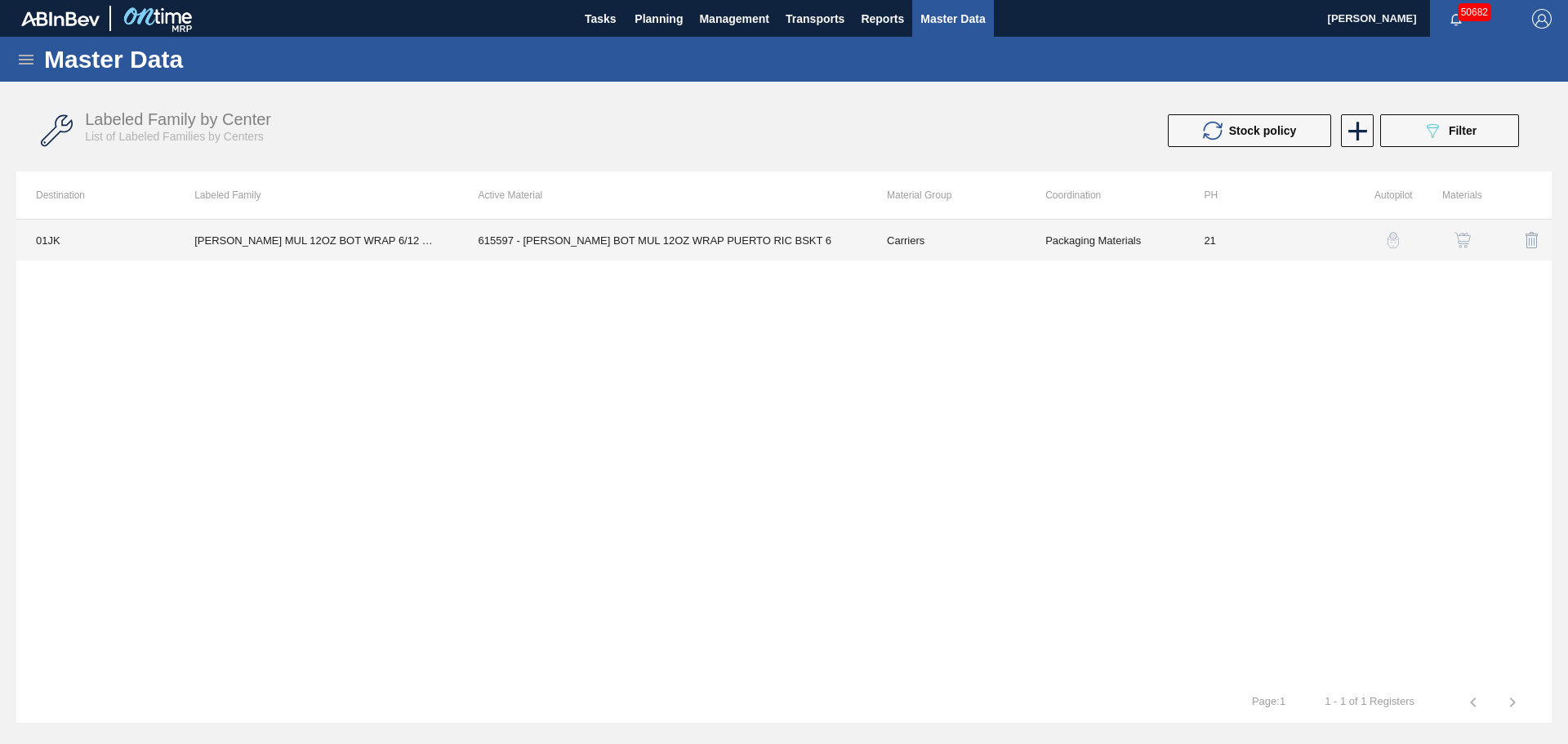
click at [592, 236] on td "615597 - [PERSON_NAME] BOT MUL 12OZ WRAP PUERTO RIC BSKT 6" at bounding box center [663, 240] width 408 height 41
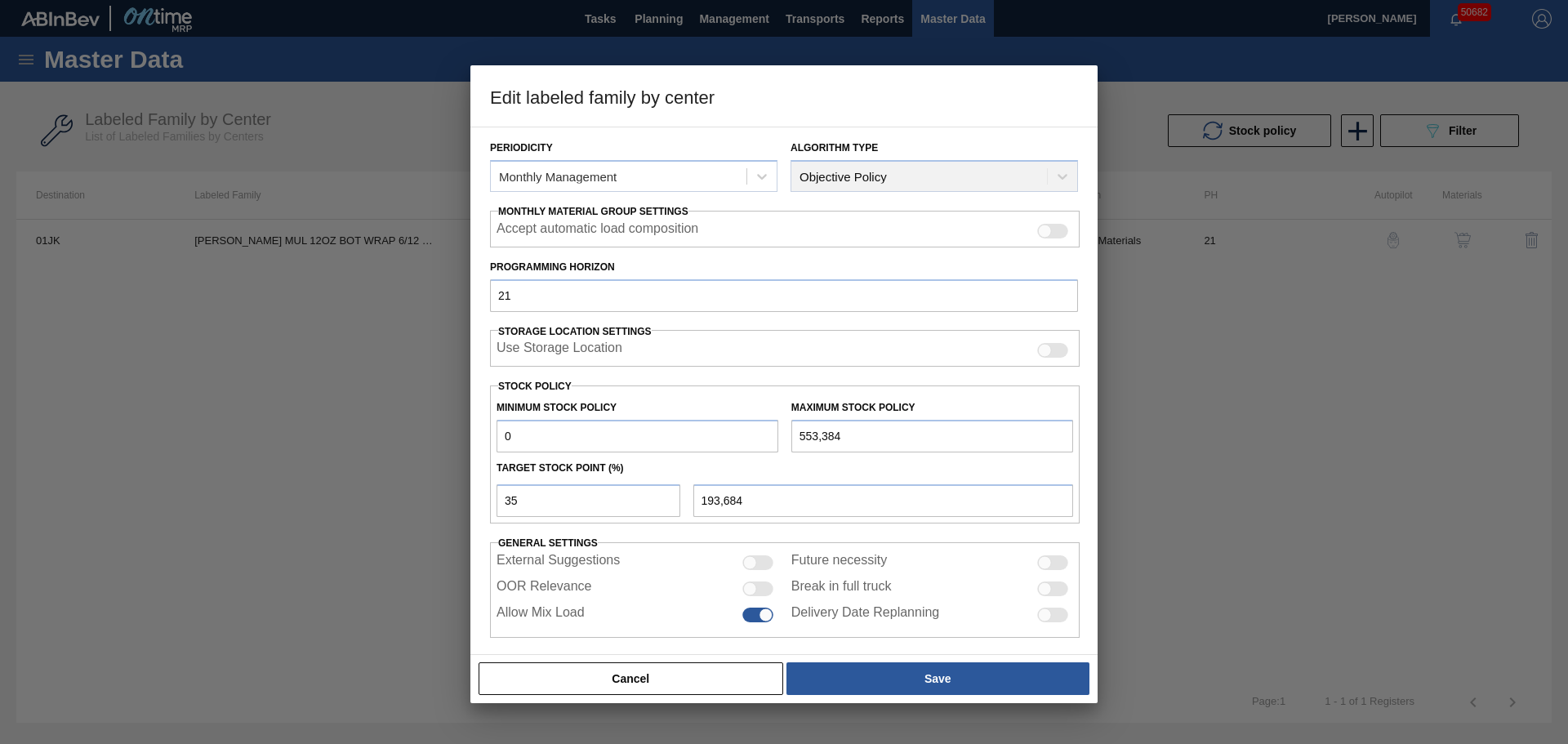
scroll to position [199, 0]
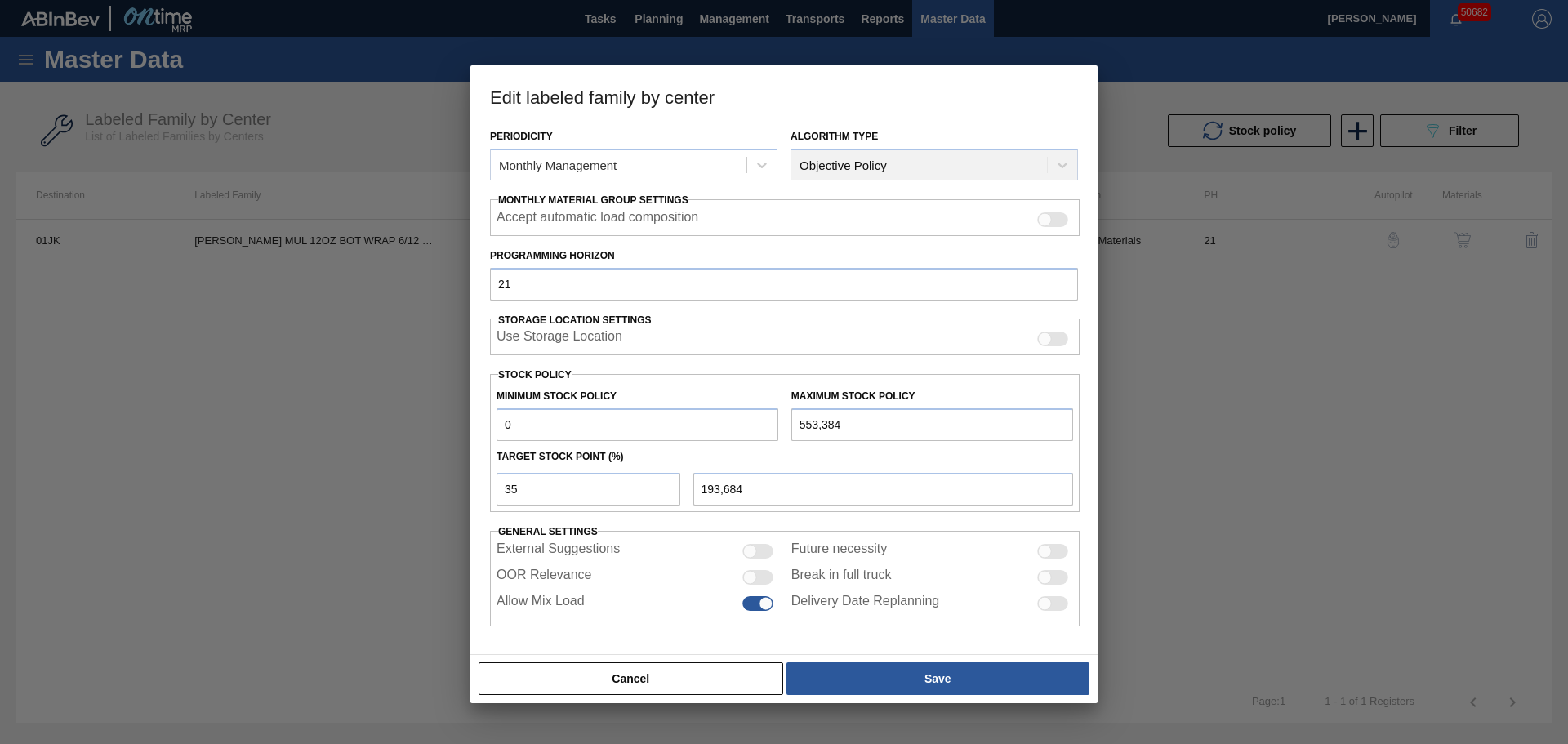
drag, startPoint x: 540, startPoint y: 423, endPoint x: 466, endPoint y: 428, distance: 74.2
click at [466, 428] on div "Edit labeled family by center Material Group Carriers Family Bottle Carriers La…" at bounding box center [784, 372] width 1568 height 744
click at [757, 574] on div at bounding box center [758, 577] width 31 height 14
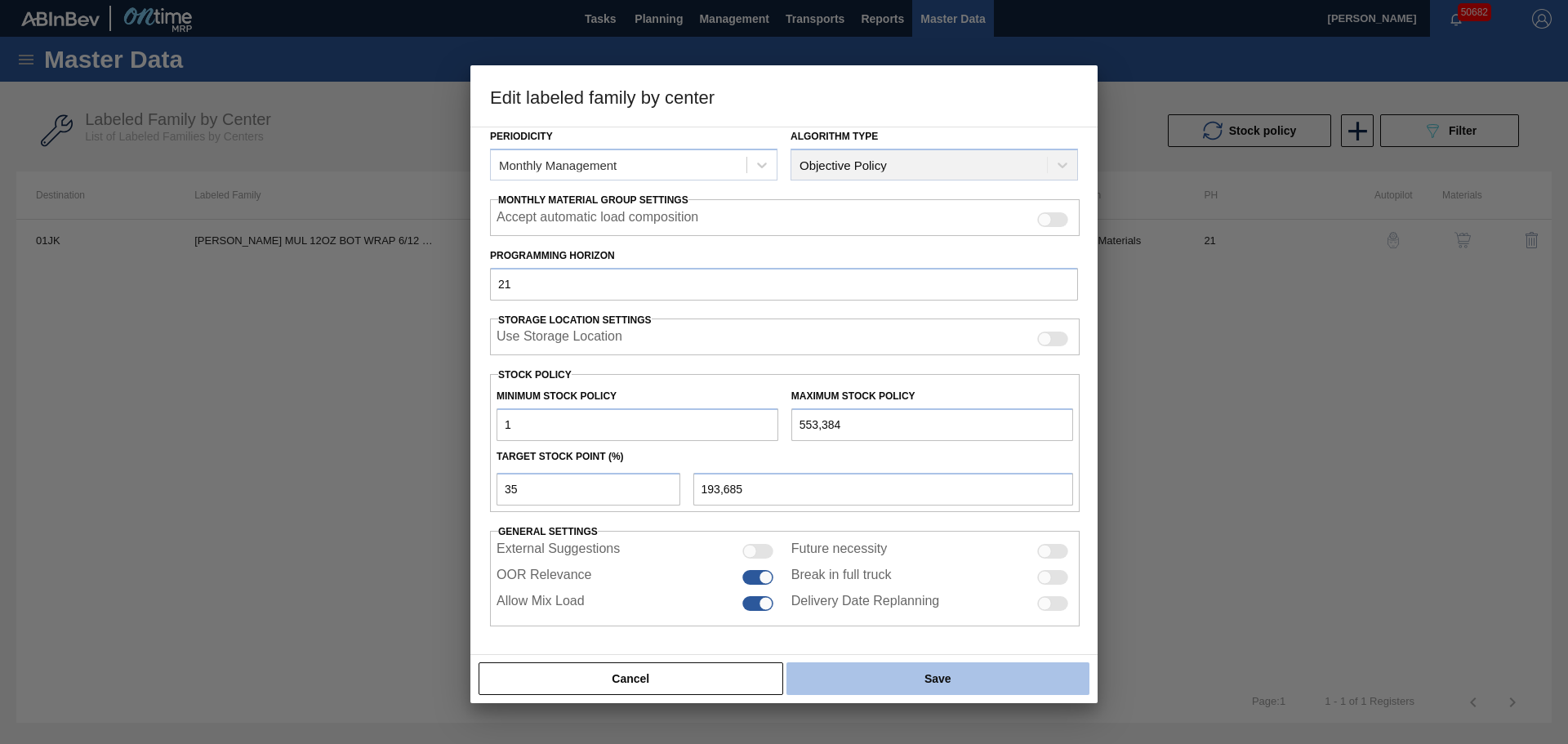
click at [855, 684] on button "Save" at bounding box center [938, 678] width 303 height 32
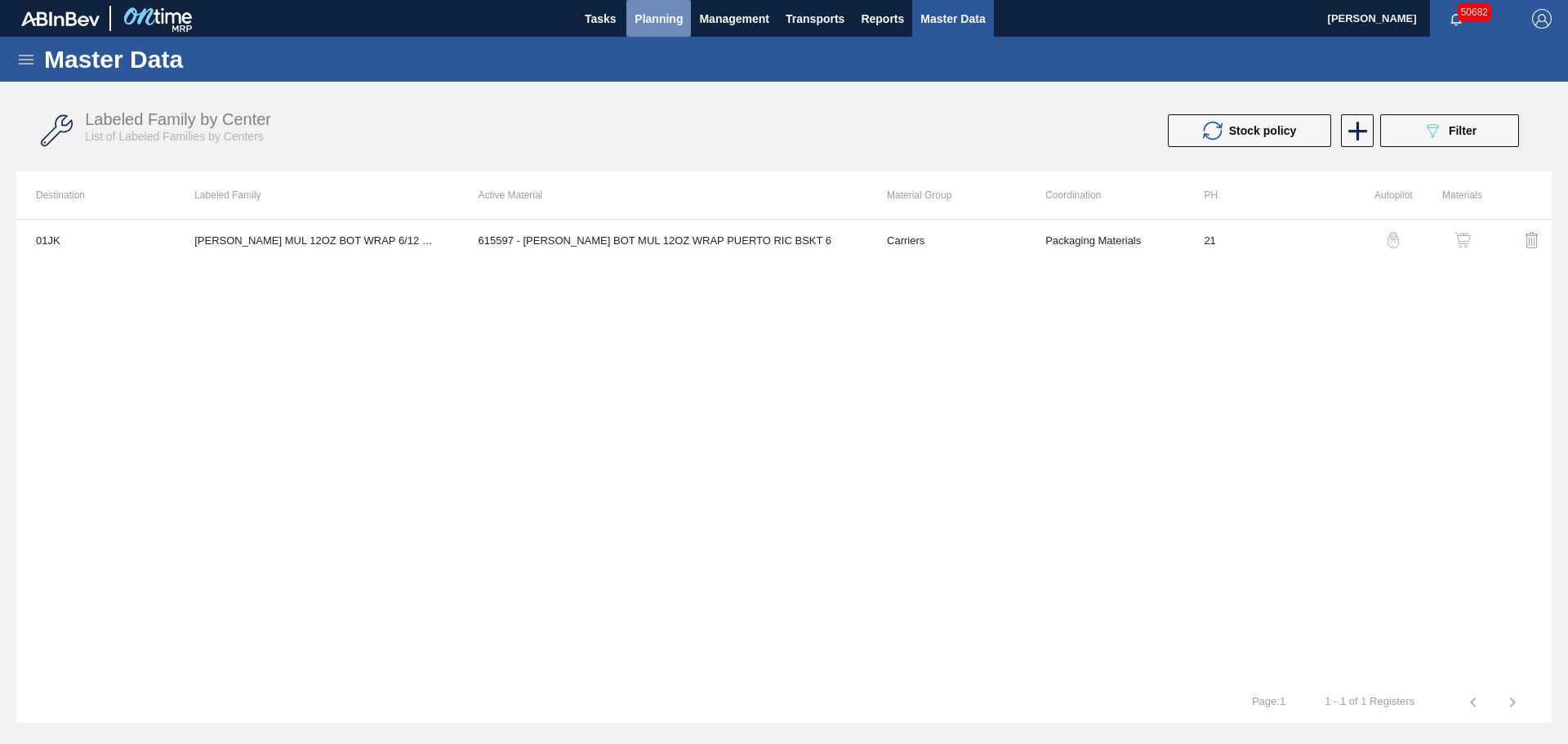
click at [670, 22] on span "Planning" at bounding box center [658, 19] width 48 height 20
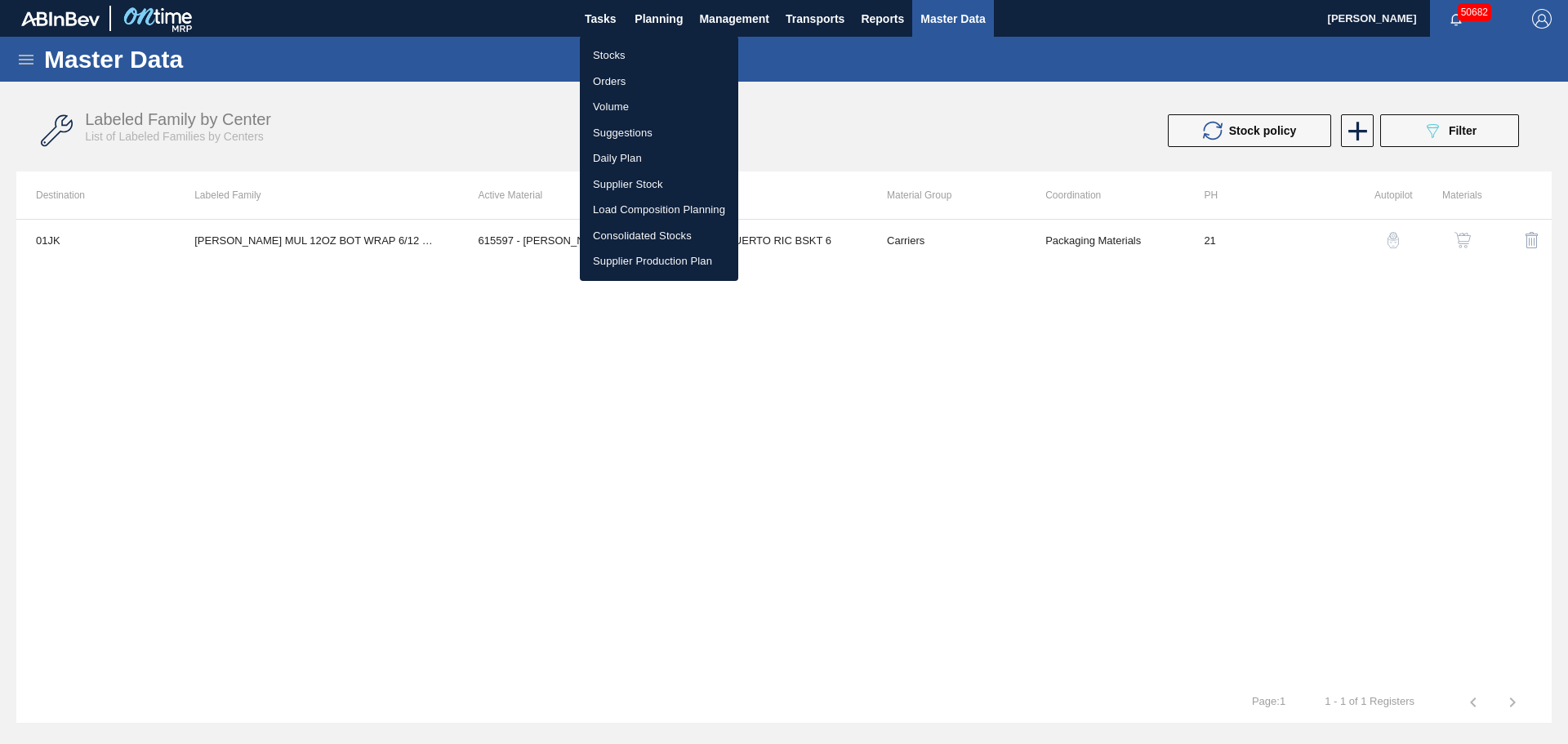
click at [609, 53] on li "Stocks" at bounding box center [658, 55] width 159 height 26
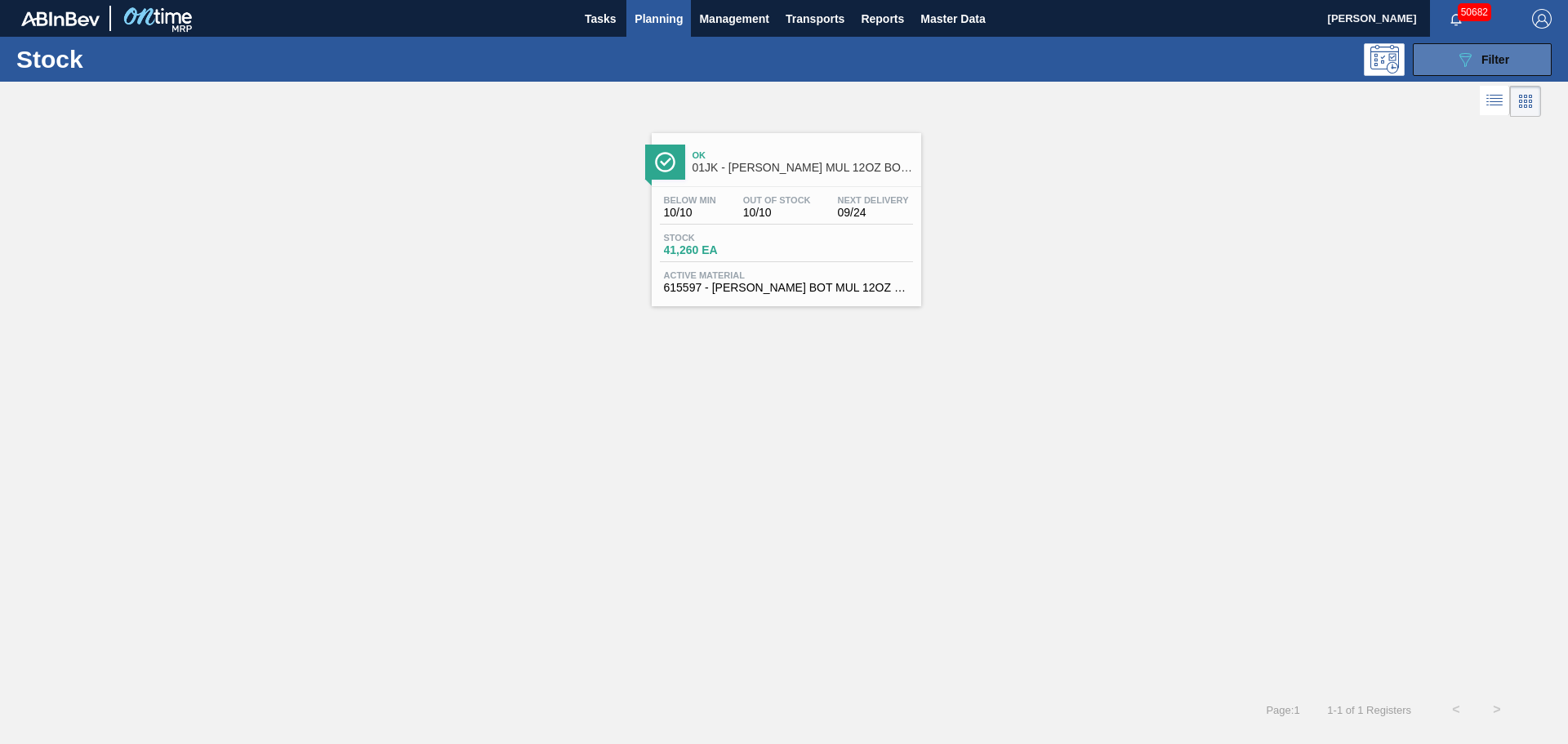
click at [1512, 66] on button "089F7B8B-B2A5-4AFE-B5C0-19BA573D28AC Filter" at bounding box center [1482, 59] width 139 height 32
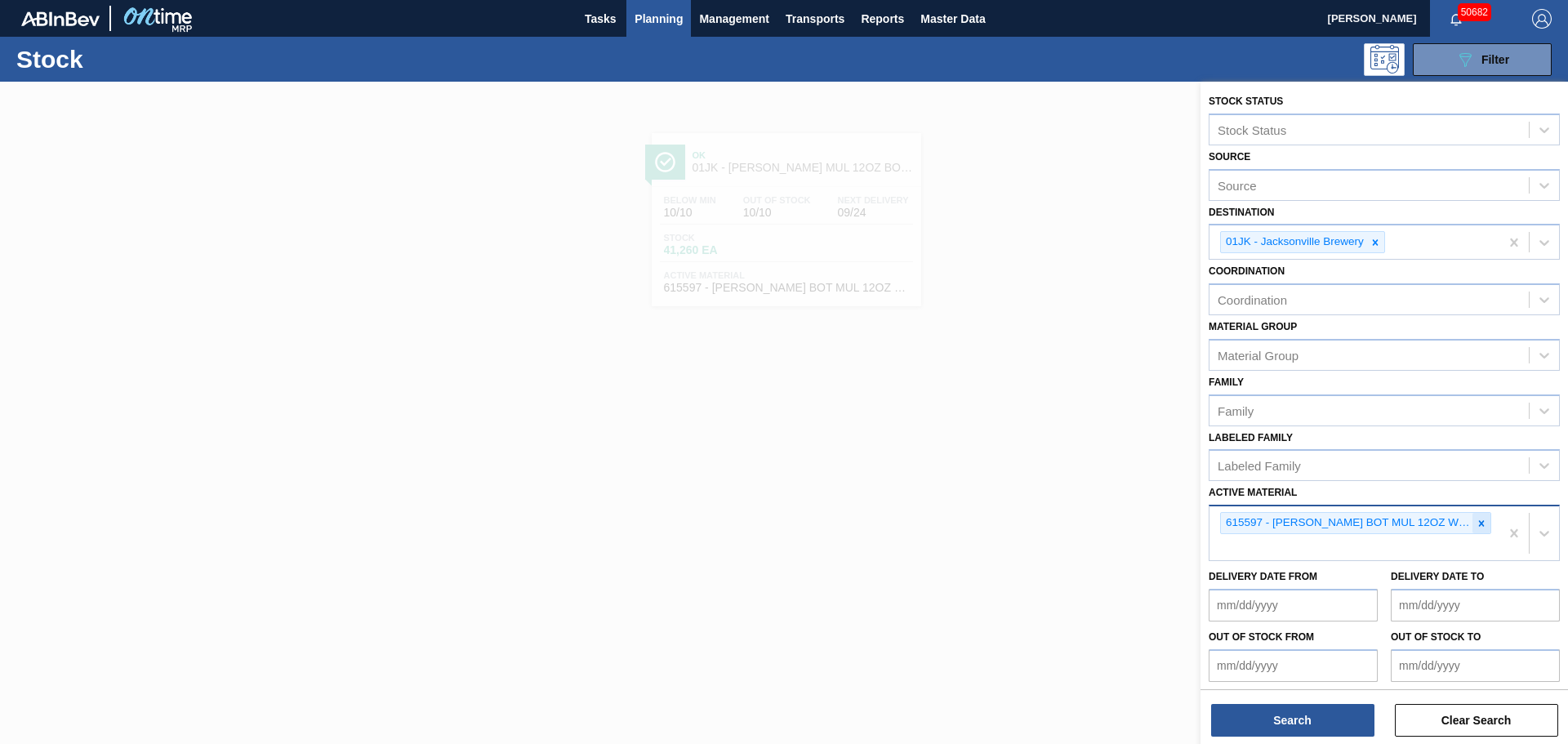
click at [1478, 521] on icon at bounding box center [1481, 523] width 11 height 11
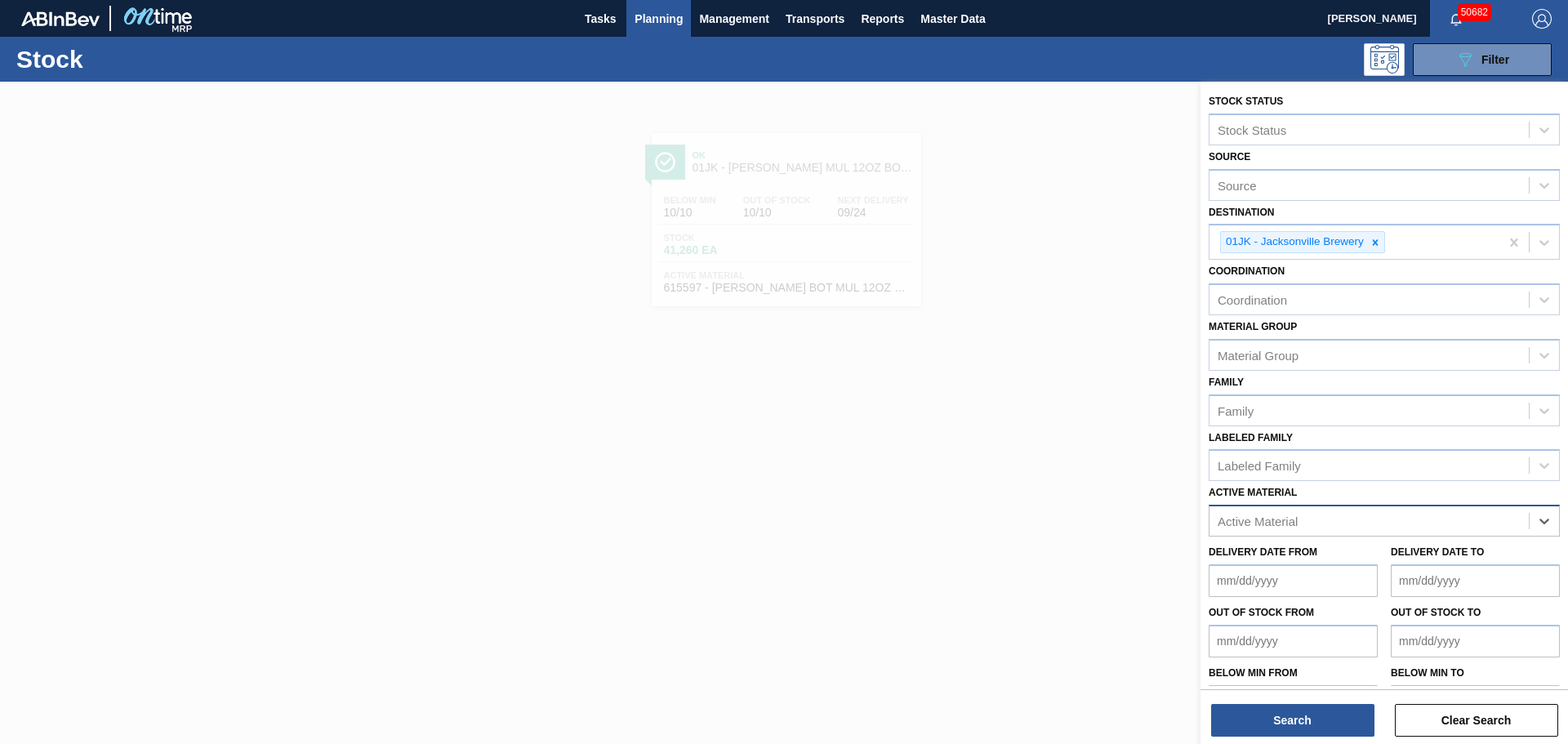
paste Material "631630"
click at [1331, 561] on div "631630 - CRWN BSH TP TWIST26 GEN 0123 TWSTOFF 12" at bounding box center [1384, 562] width 351 height 31
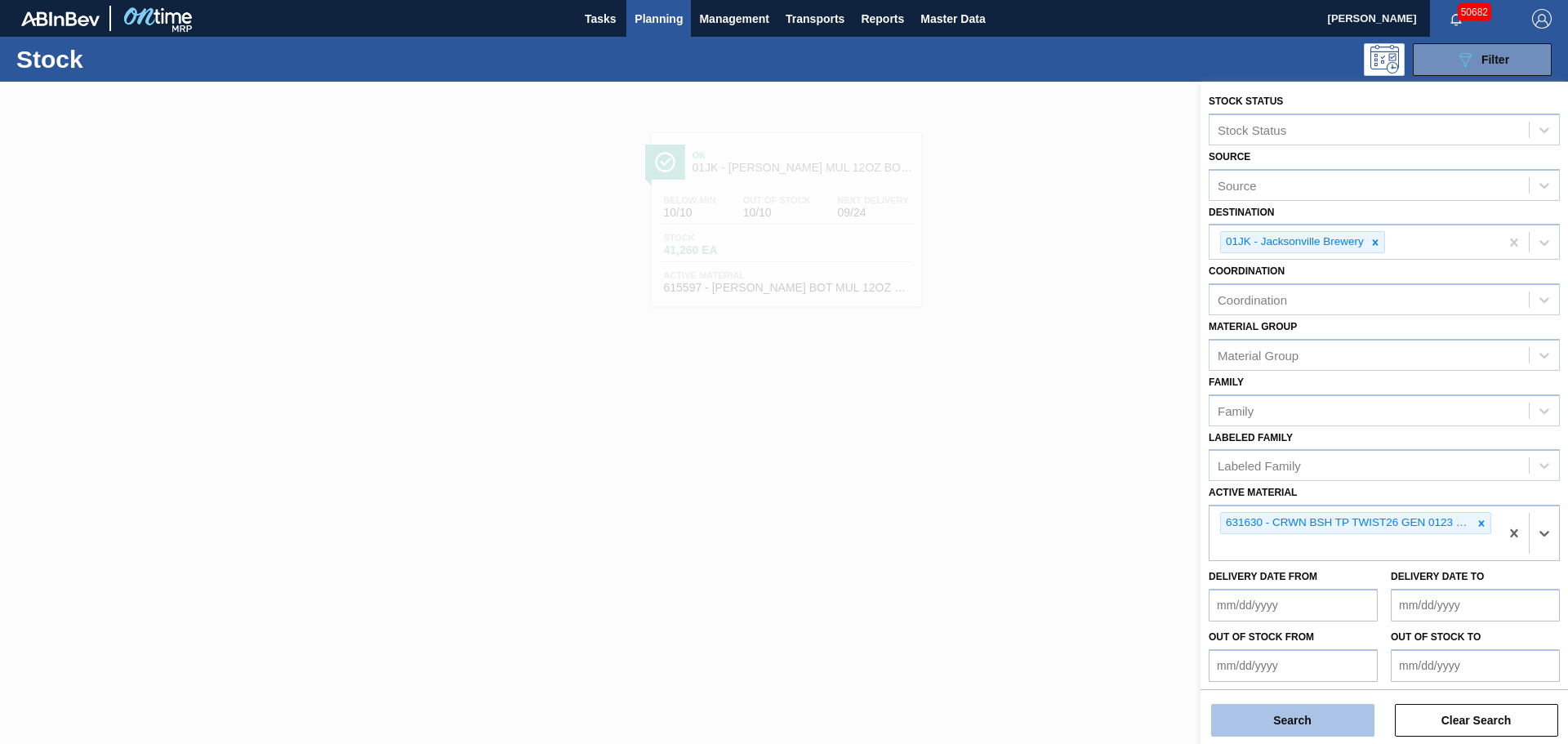
click at [1252, 727] on button "Search" at bounding box center [1292, 719] width 163 height 32
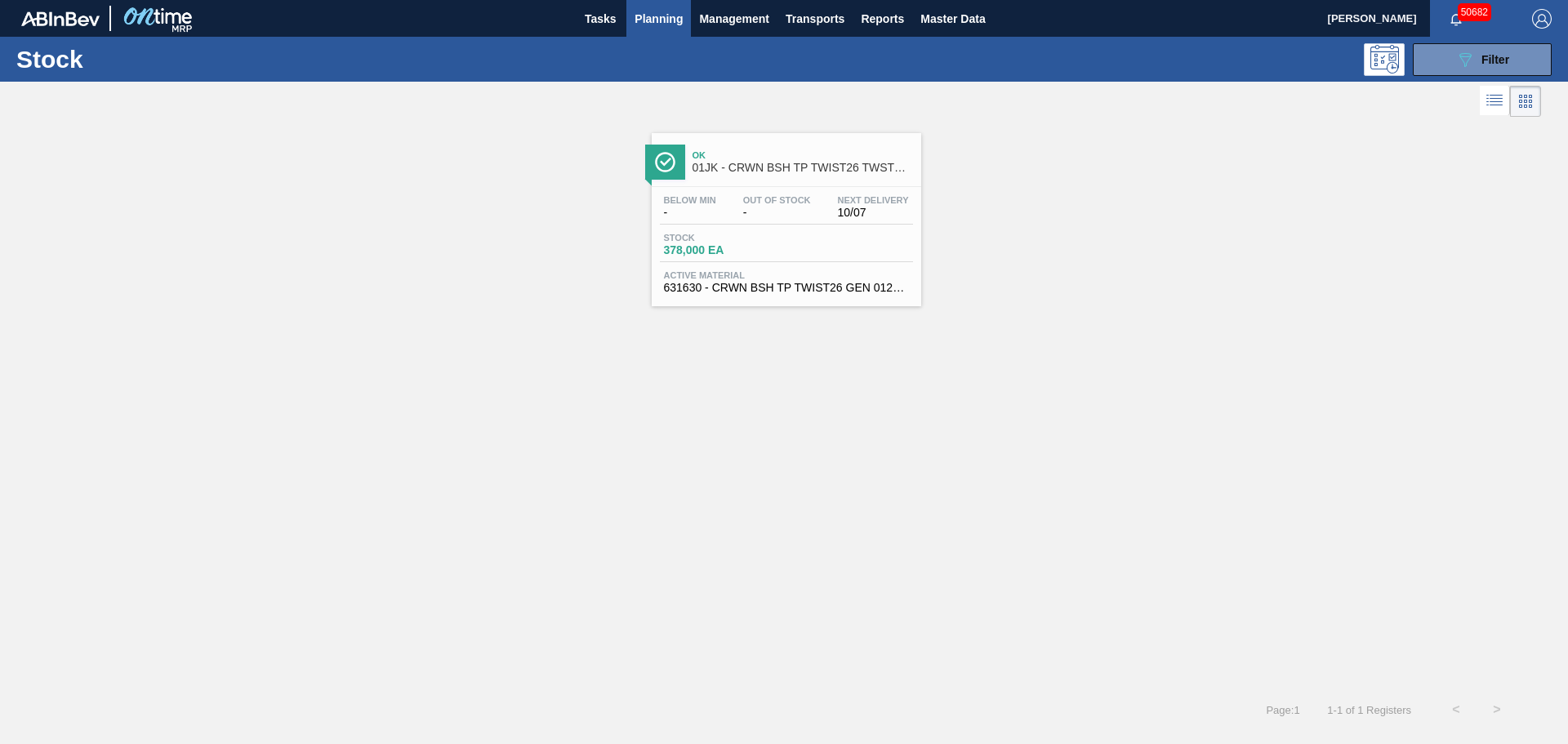
click at [809, 224] on div "Below Min - Out Of Stock - Next Delivery 10/07" at bounding box center [787, 210] width 253 height 30
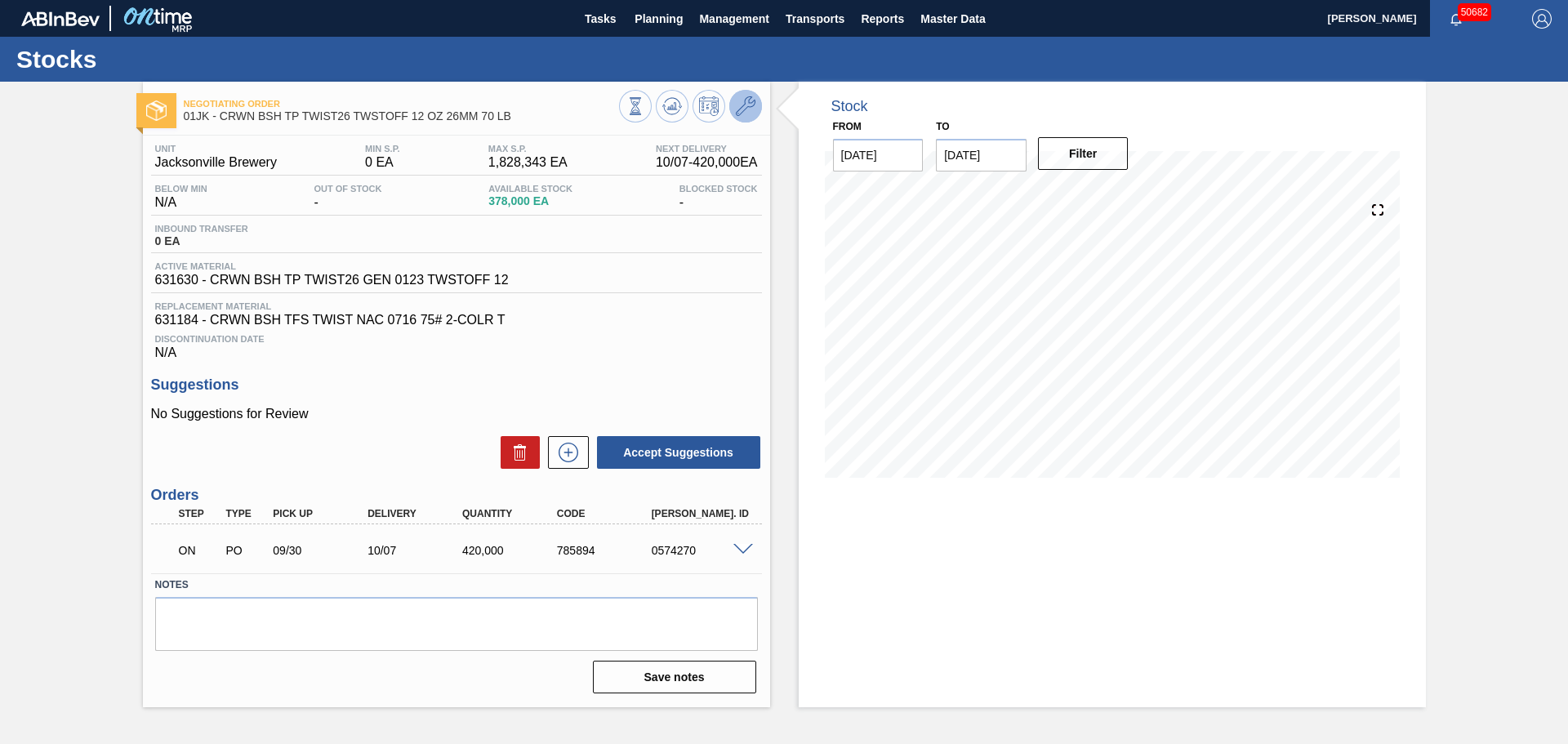
click at [739, 105] on icon at bounding box center [745, 106] width 20 height 20
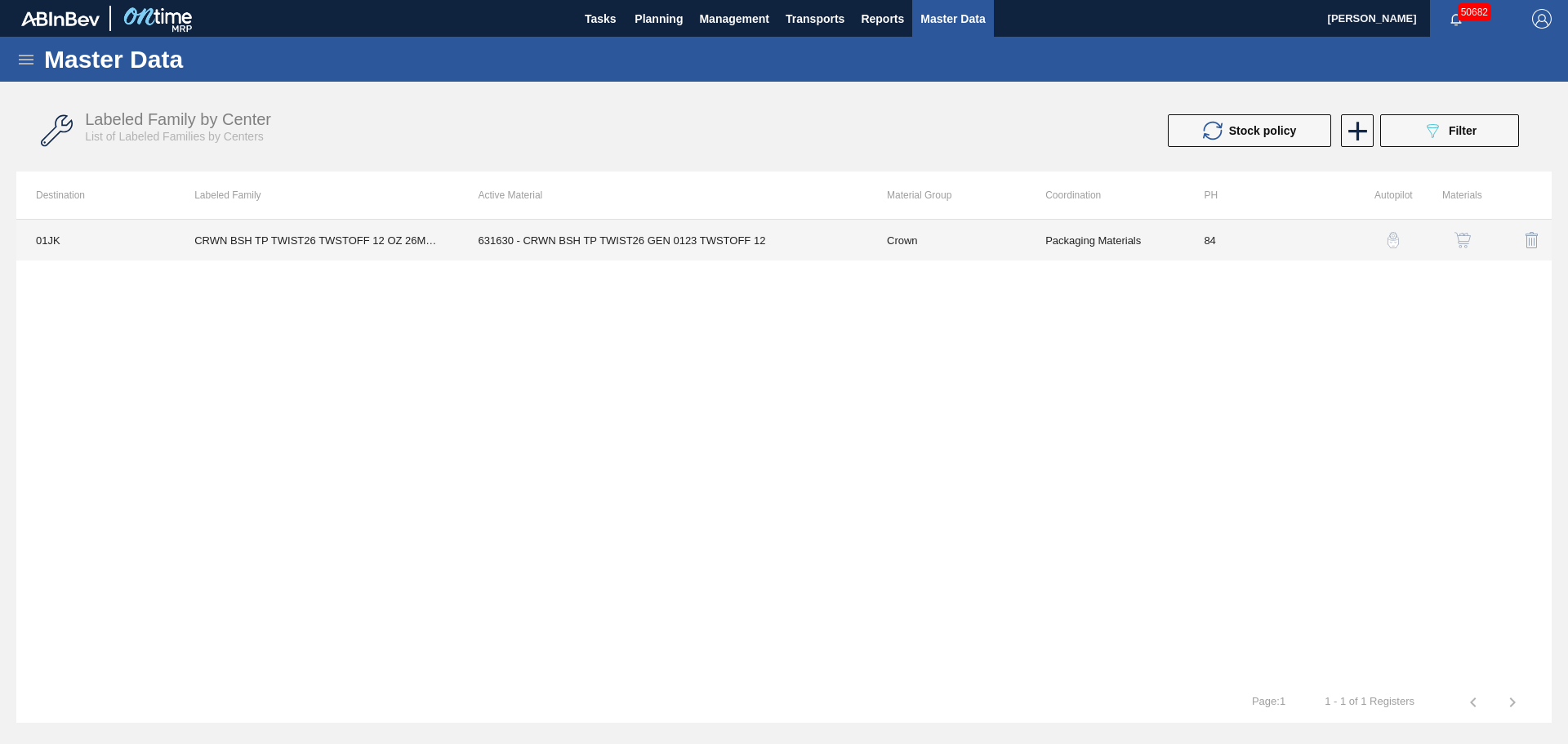
click at [568, 242] on td "631630 - CRWN BSH TP TWIST26 GEN 0123 TWSTOFF 12" at bounding box center [663, 240] width 408 height 41
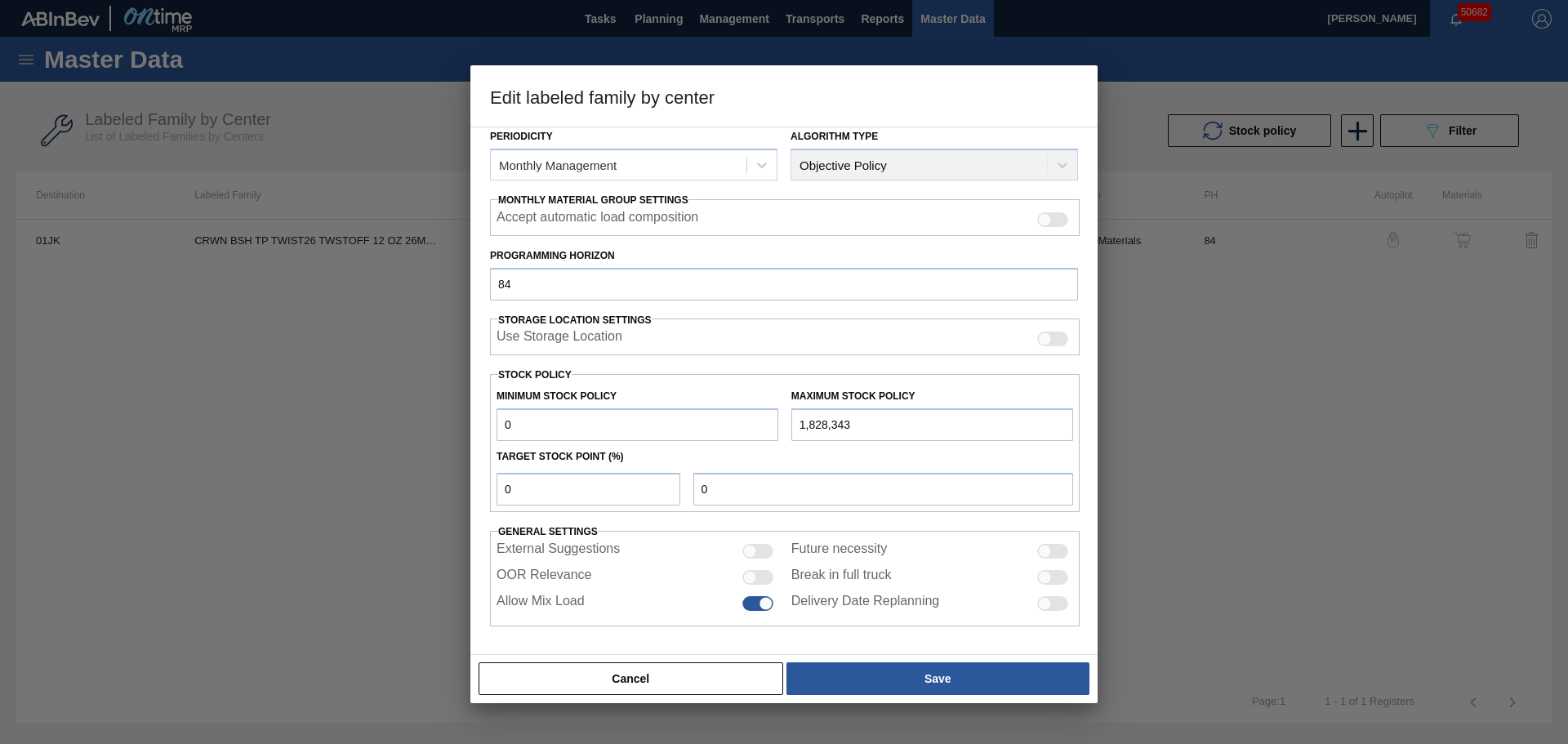
scroll to position [199, 0]
drag, startPoint x: 557, startPoint y: 421, endPoint x: 430, endPoint y: 417, distance: 127.1
click at [431, 417] on div "Edit labeled family by center Material Group Crown Family Crowns Labeled Family…" at bounding box center [784, 372] width 1568 height 744
click at [752, 571] on div at bounding box center [758, 577] width 31 height 14
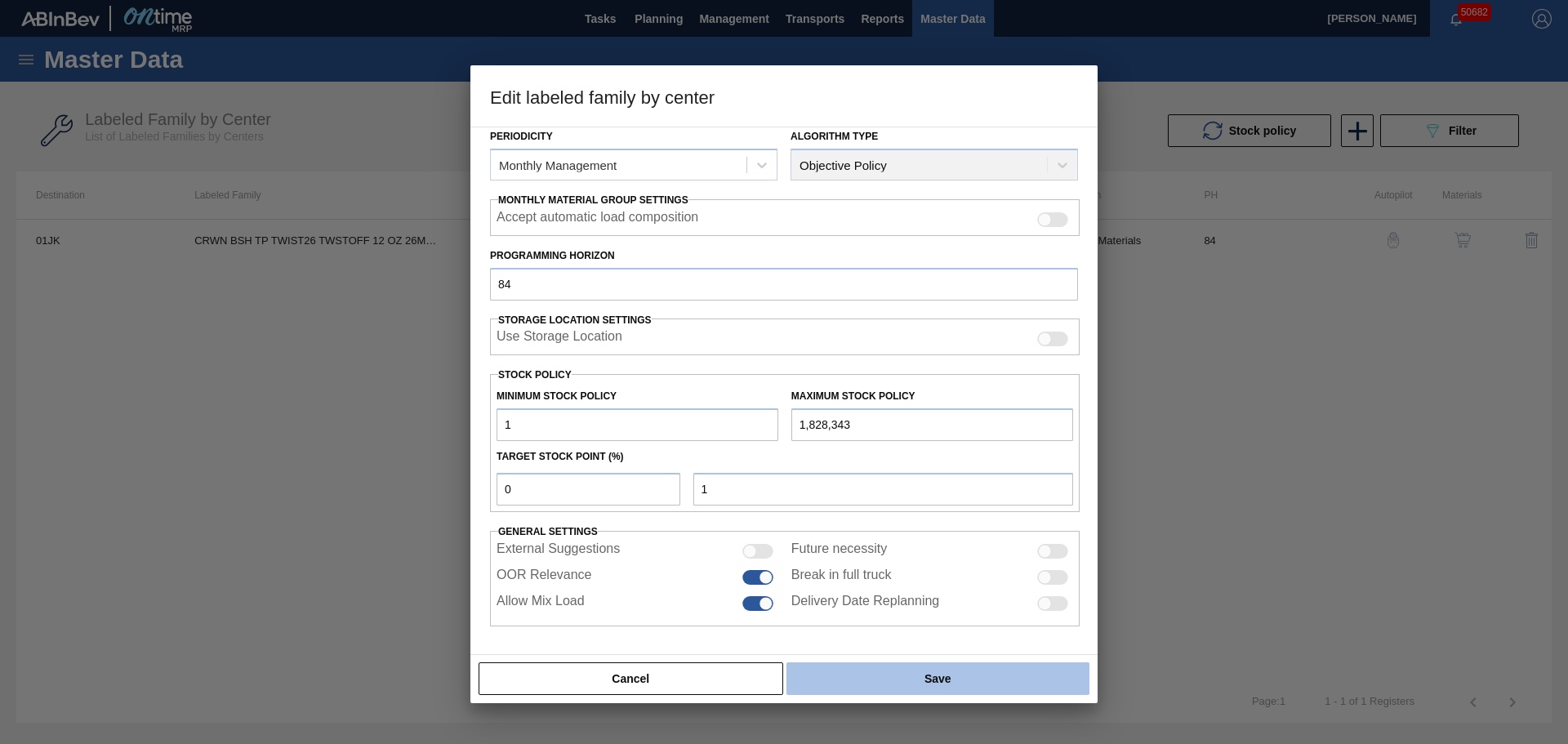
click at [913, 679] on button "Save" at bounding box center [938, 678] width 303 height 32
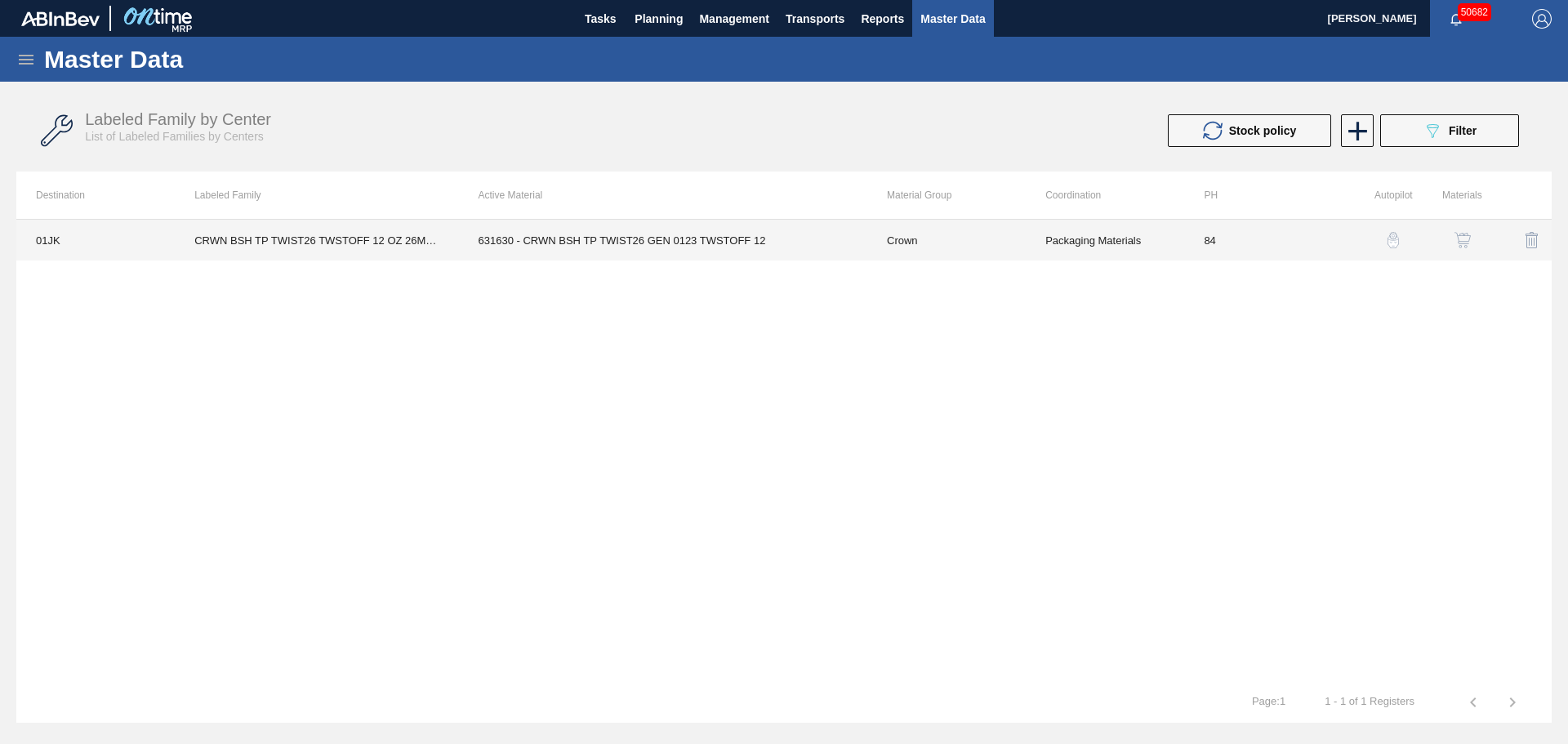
click at [616, 247] on td "631630 - CRWN BSH TP TWIST26 GEN 0123 TWSTOFF 12" at bounding box center [663, 240] width 408 height 41
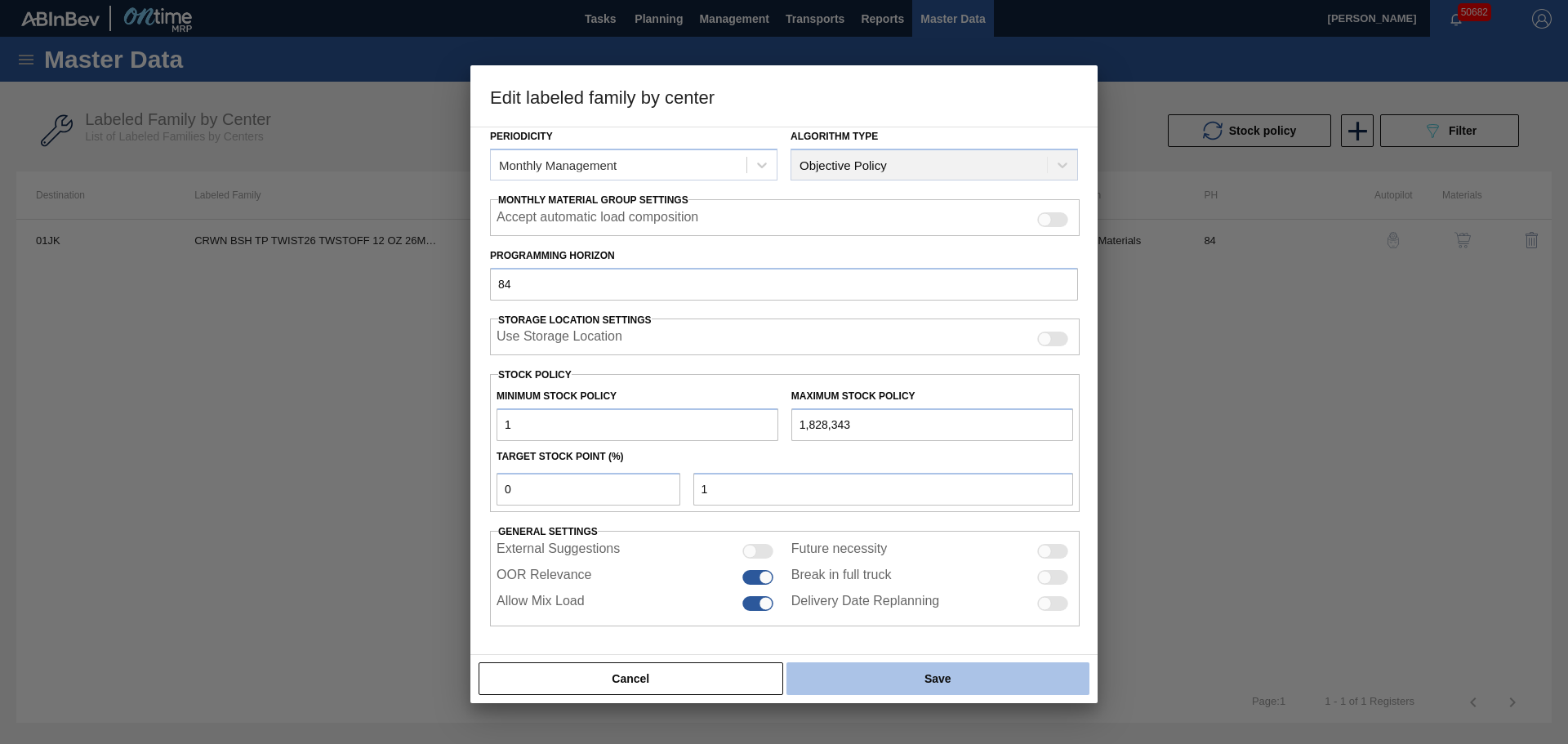
click at [856, 683] on button "Save" at bounding box center [938, 678] width 303 height 32
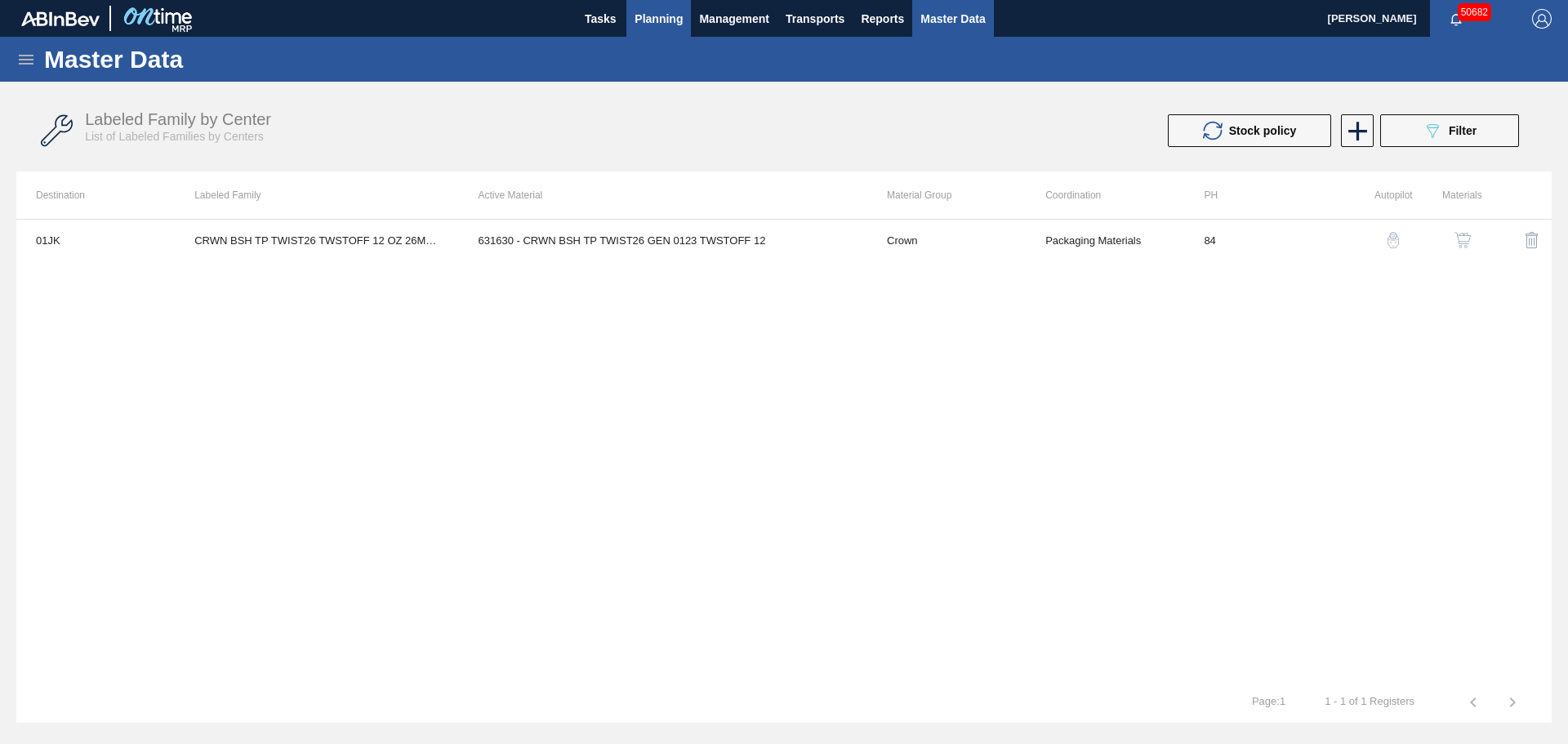
click at [653, 20] on span "Planning" at bounding box center [658, 19] width 48 height 20
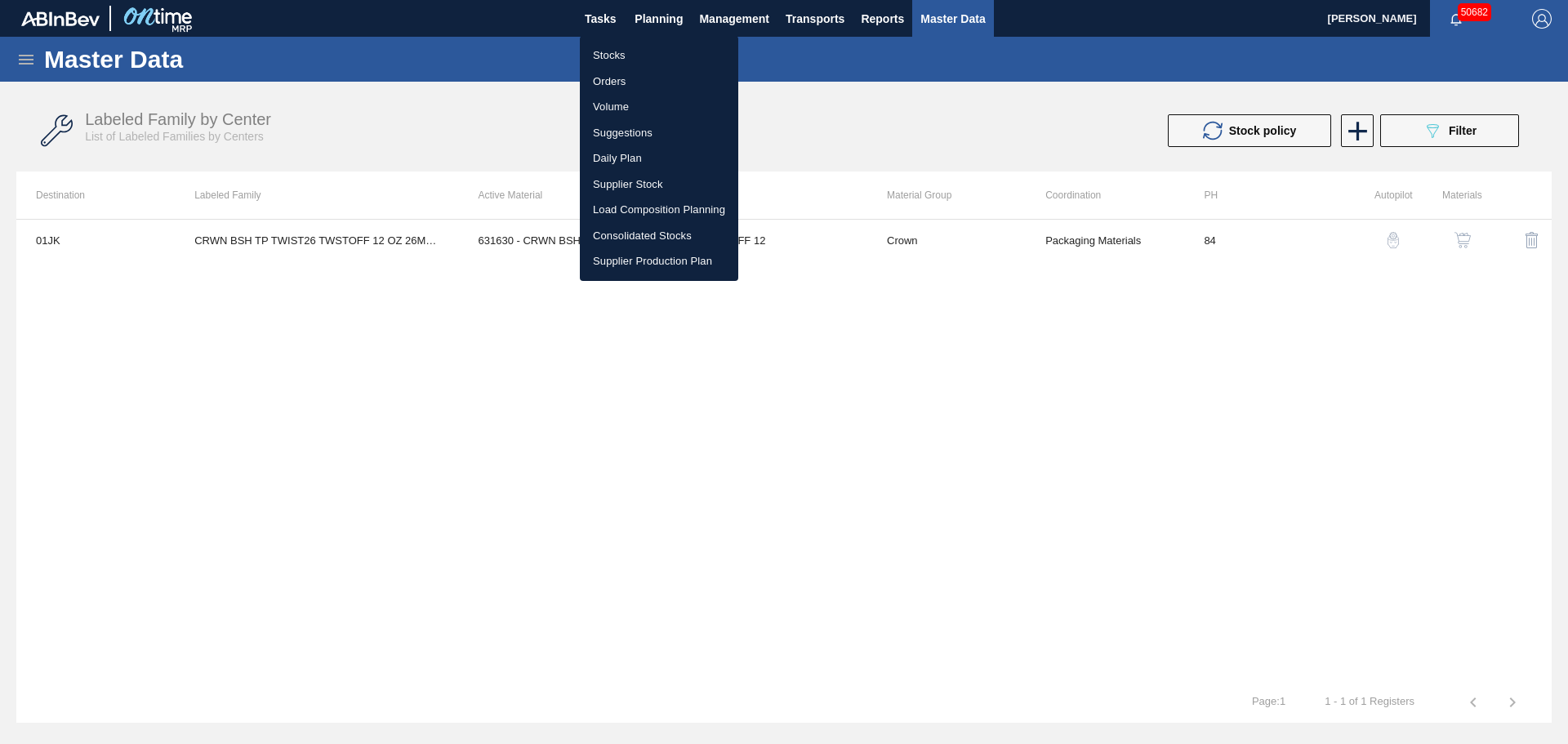
click at [614, 48] on li "Stocks" at bounding box center [658, 55] width 159 height 26
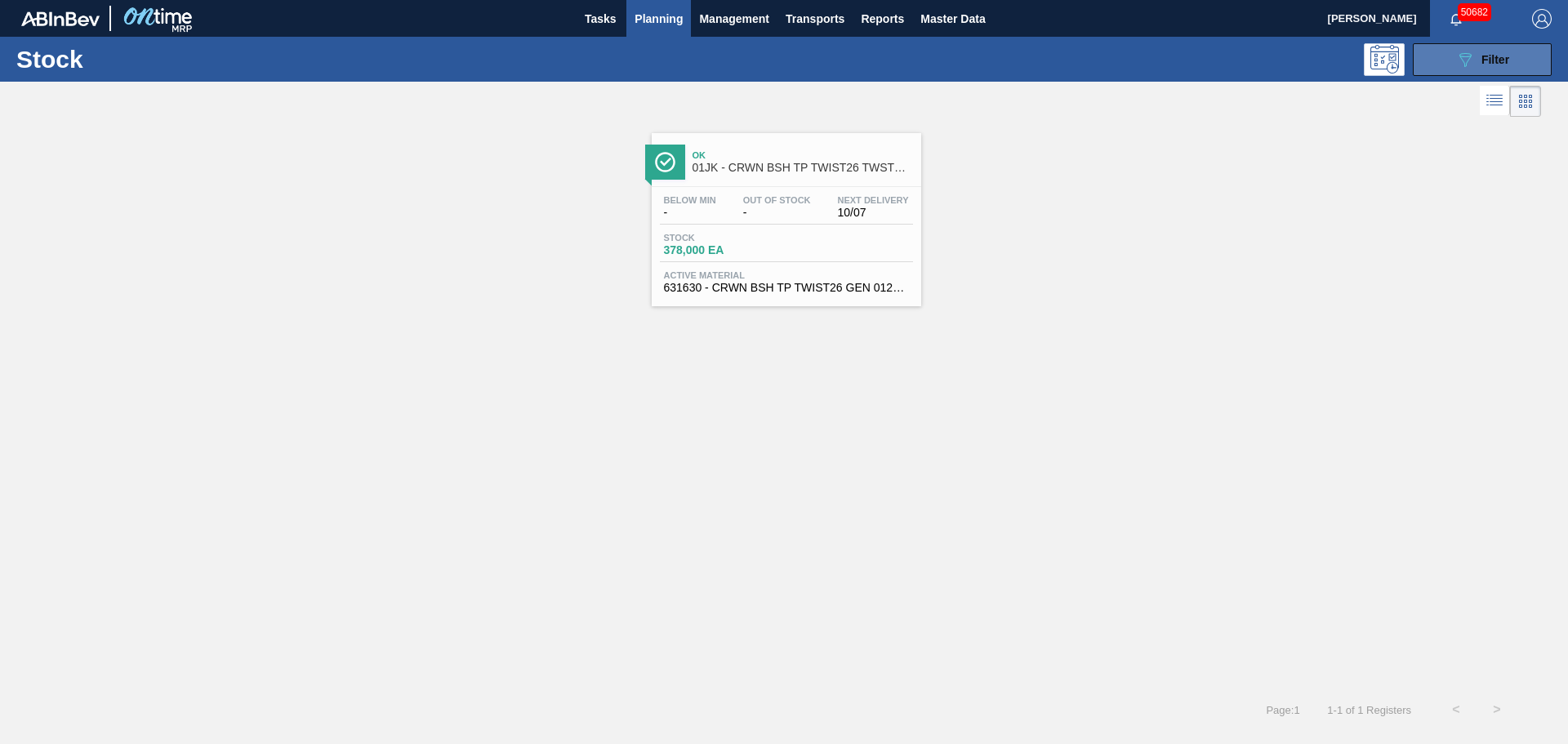
click at [1459, 59] on icon "089F7B8B-B2A5-4AFE-B5C0-19BA573D28AC" at bounding box center [1464, 59] width 20 height 20
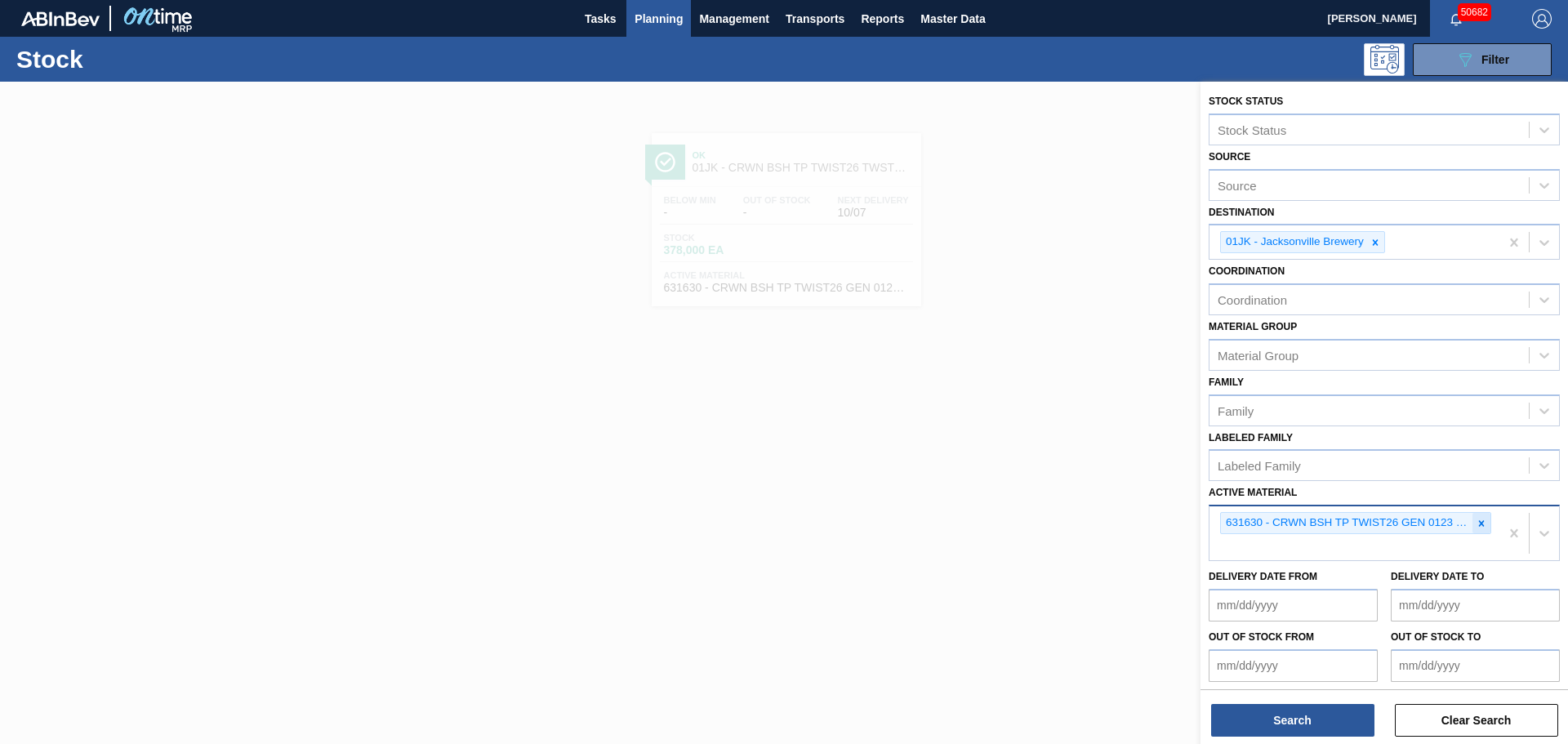
click at [1476, 523] on icon at bounding box center [1481, 523] width 11 height 11
paste Material "683429"
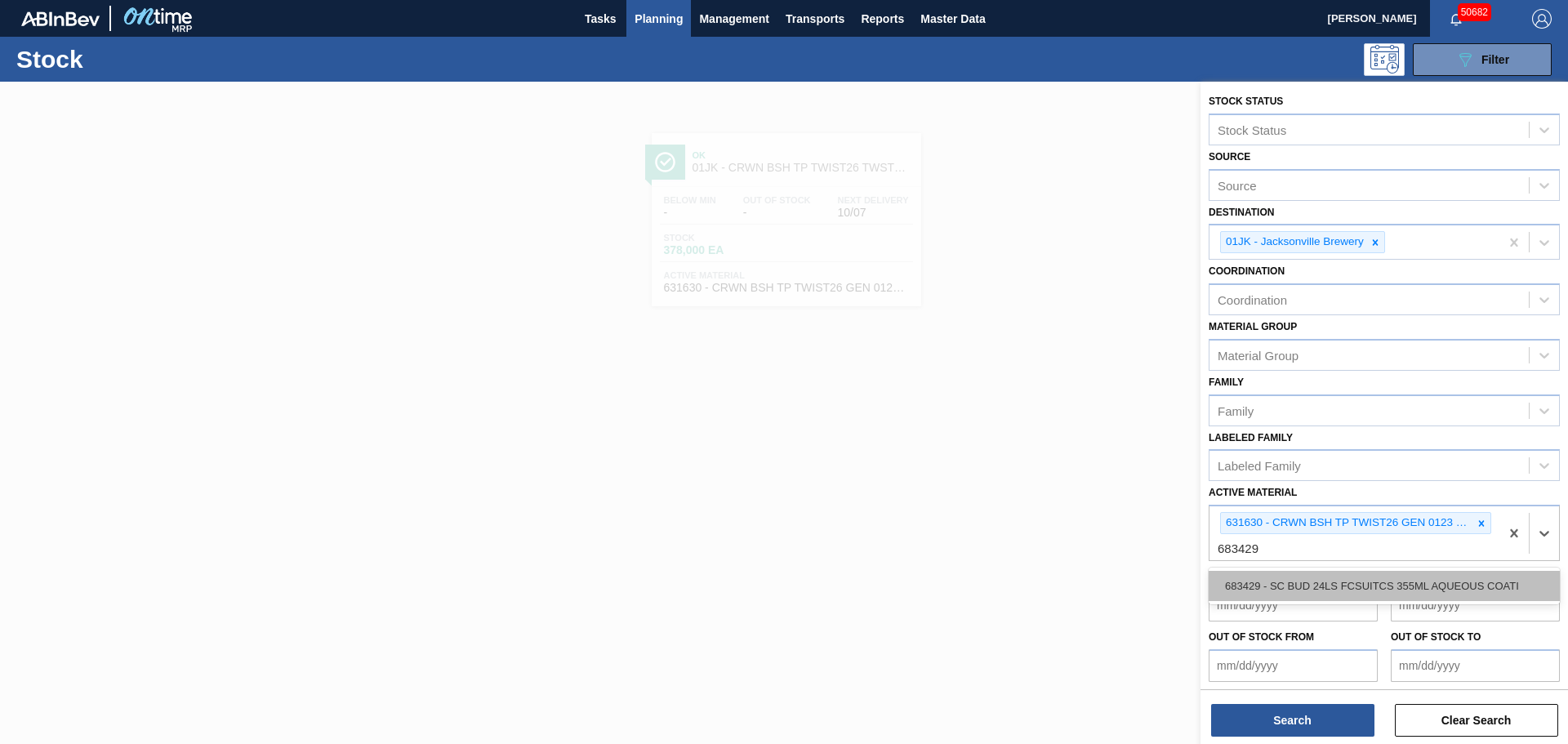
click at [1289, 590] on div "683429 - SC BUD 24LS FCSUITCS 355ML AQUEOUS COATI" at bounding box center [1384, 586] width 351 height 31
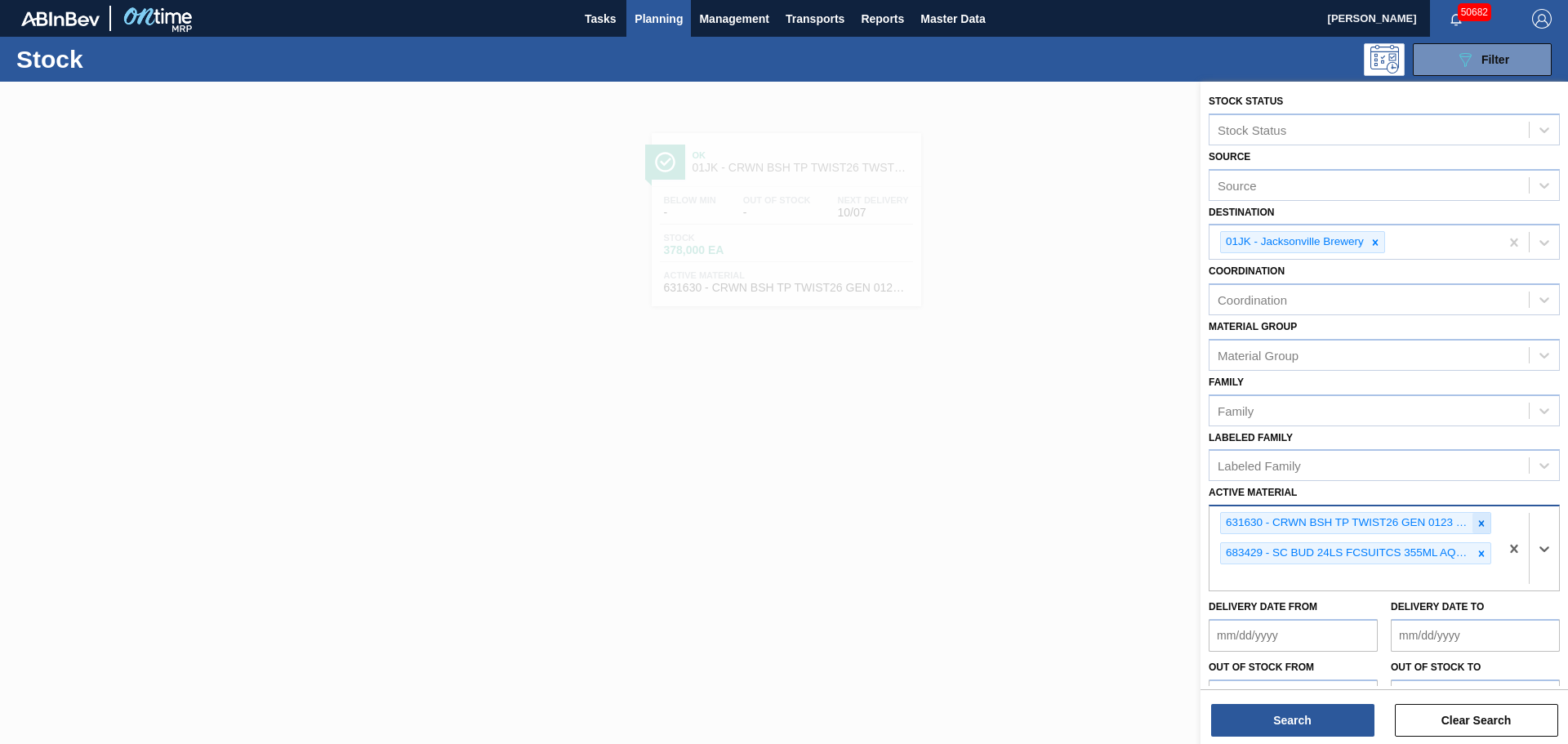
click at [1483, 523] on icon at bounding box center [1481, 523] width 11 height 11
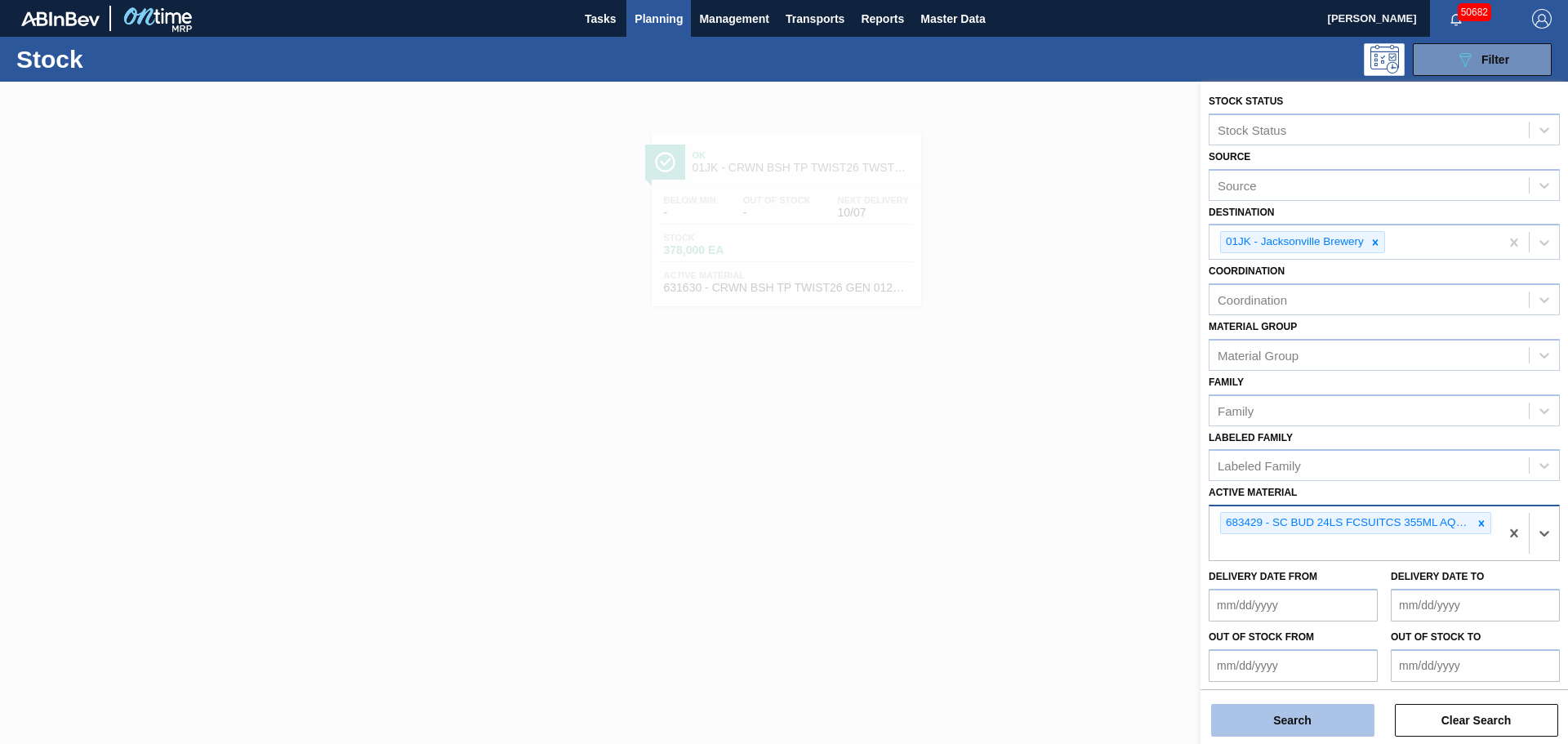
click at [1291, 719] on button "Search" at bounding box center [1292, 719] width 163 height 32
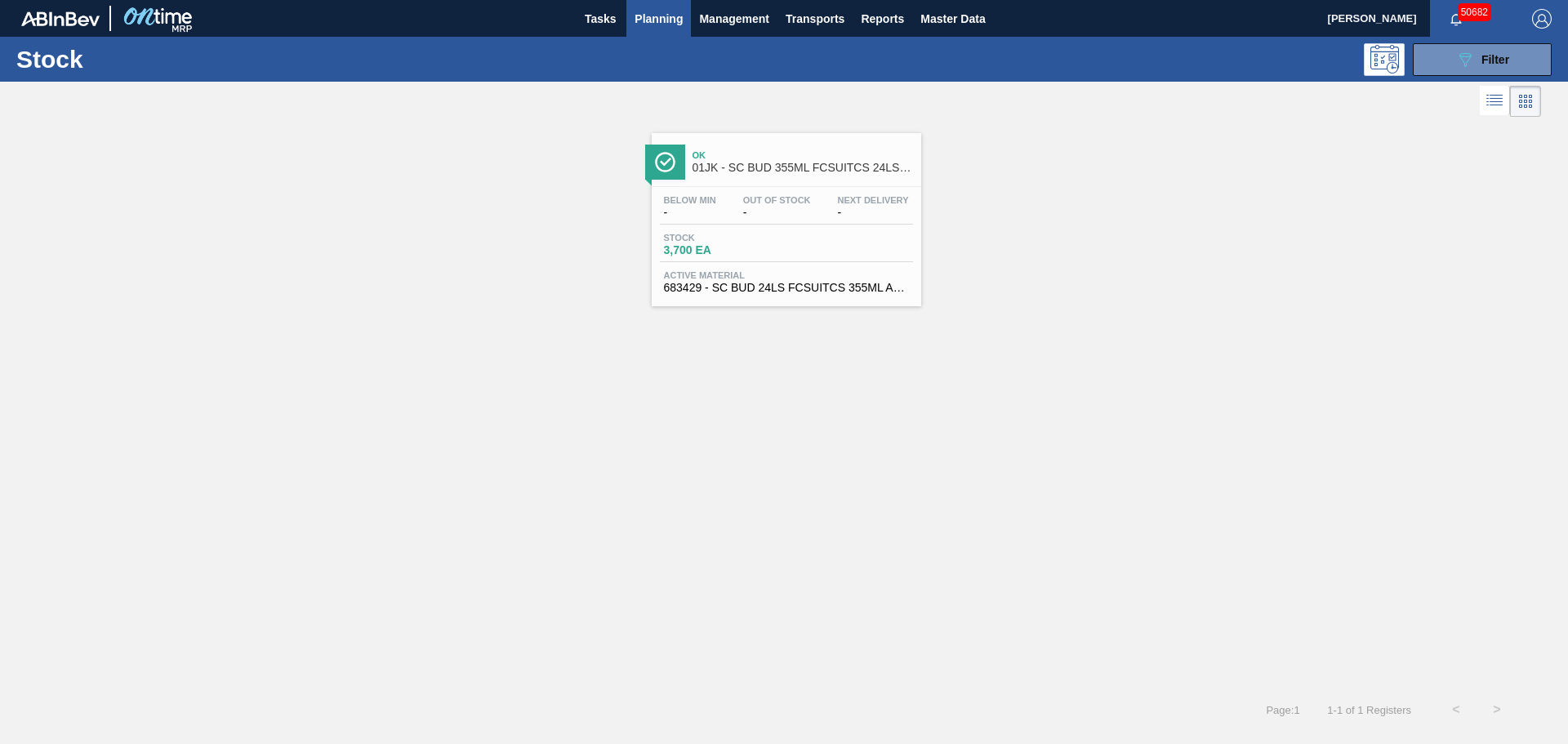
click at [812, 230] on div "Below Min - Out Of Stock - Next Delivery - Stock 3,700 EA Active Material 68342…" at bounding box center [787, 242] width 270 height 111
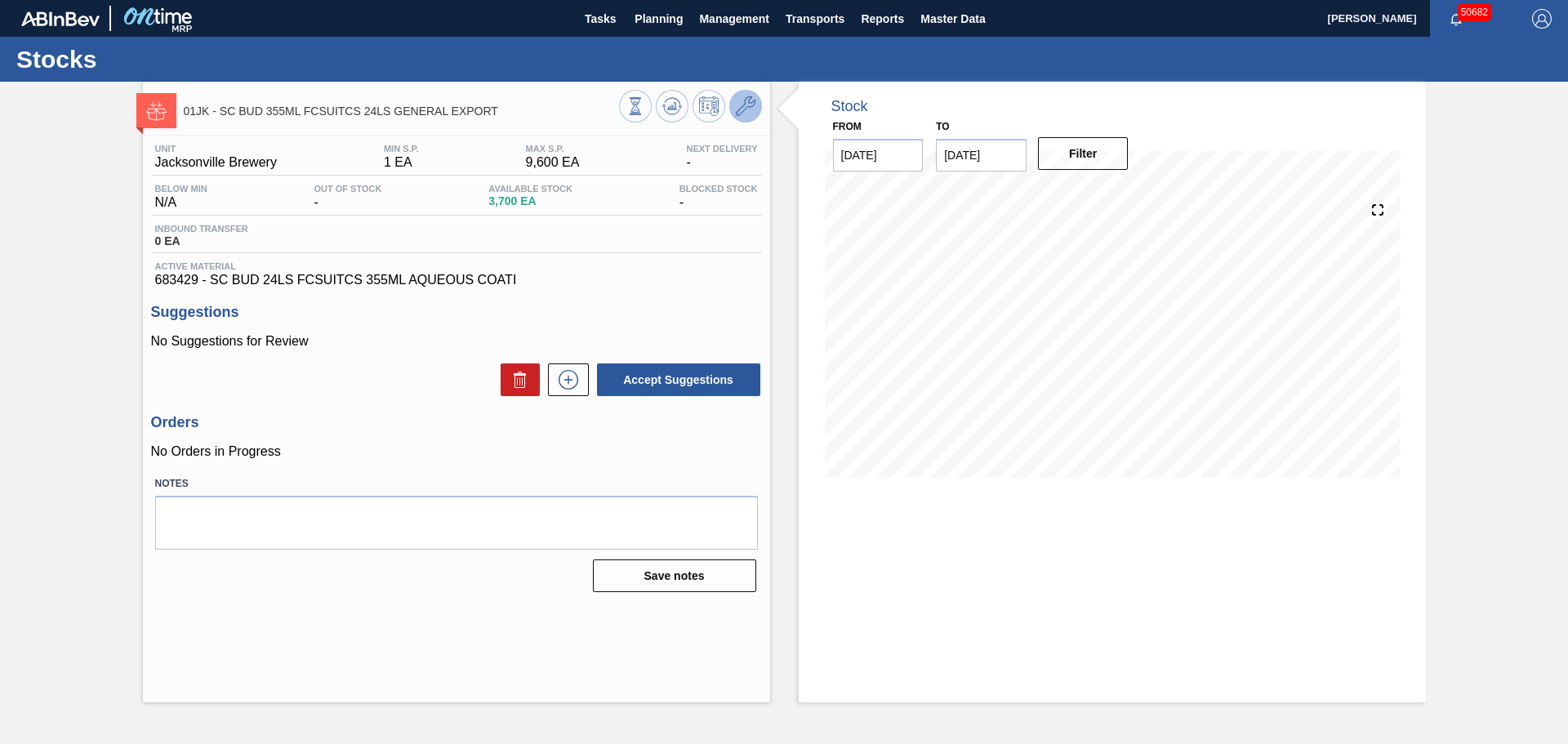
click at [742, 98] on icon at bounding box center [745, 106] width 20 height 20
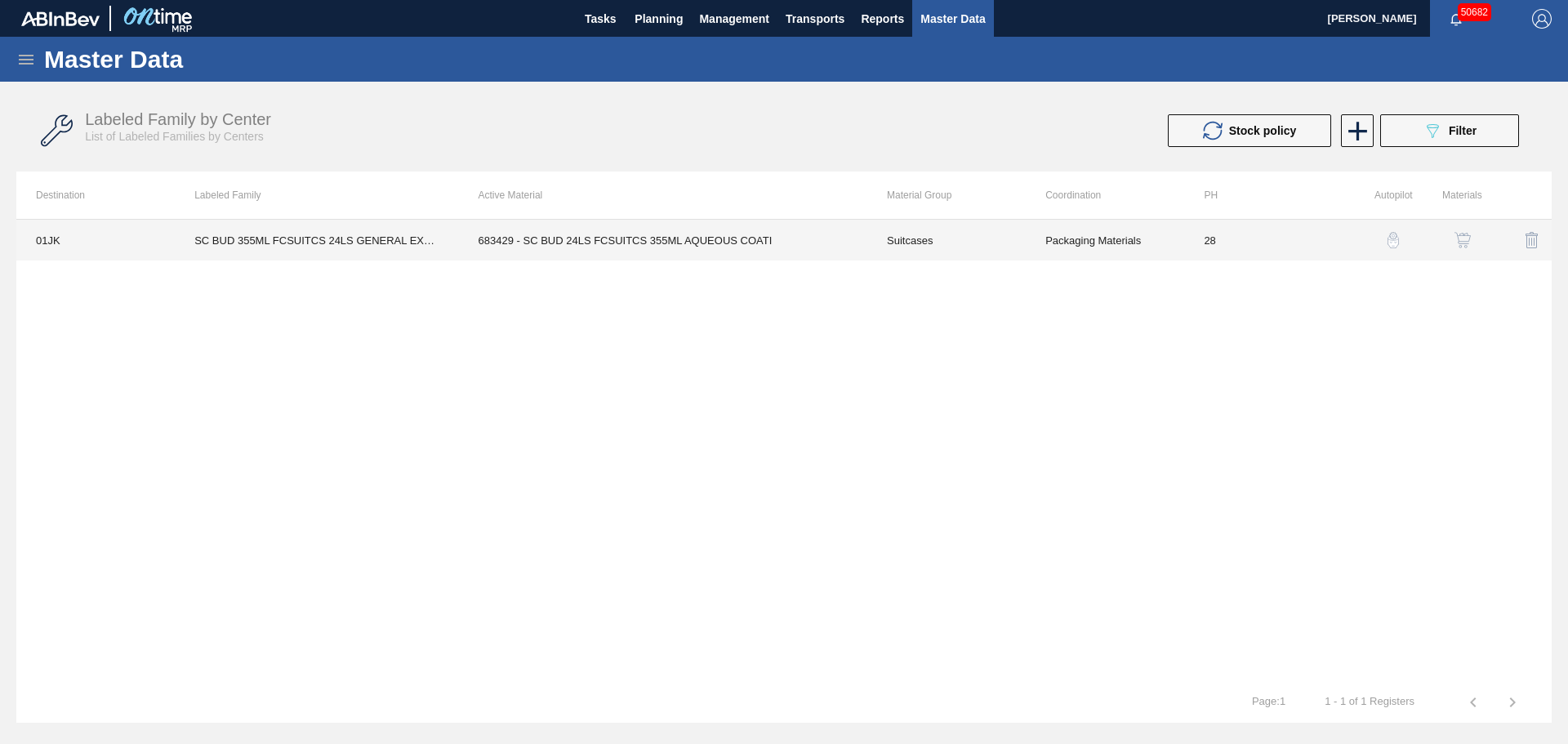
click at [727, 242] on td "683429 - SC BUD 24LS FCSUITCS 355ML AQUEOUS COATI" at bounding box center [663, 240] width 408 height 41
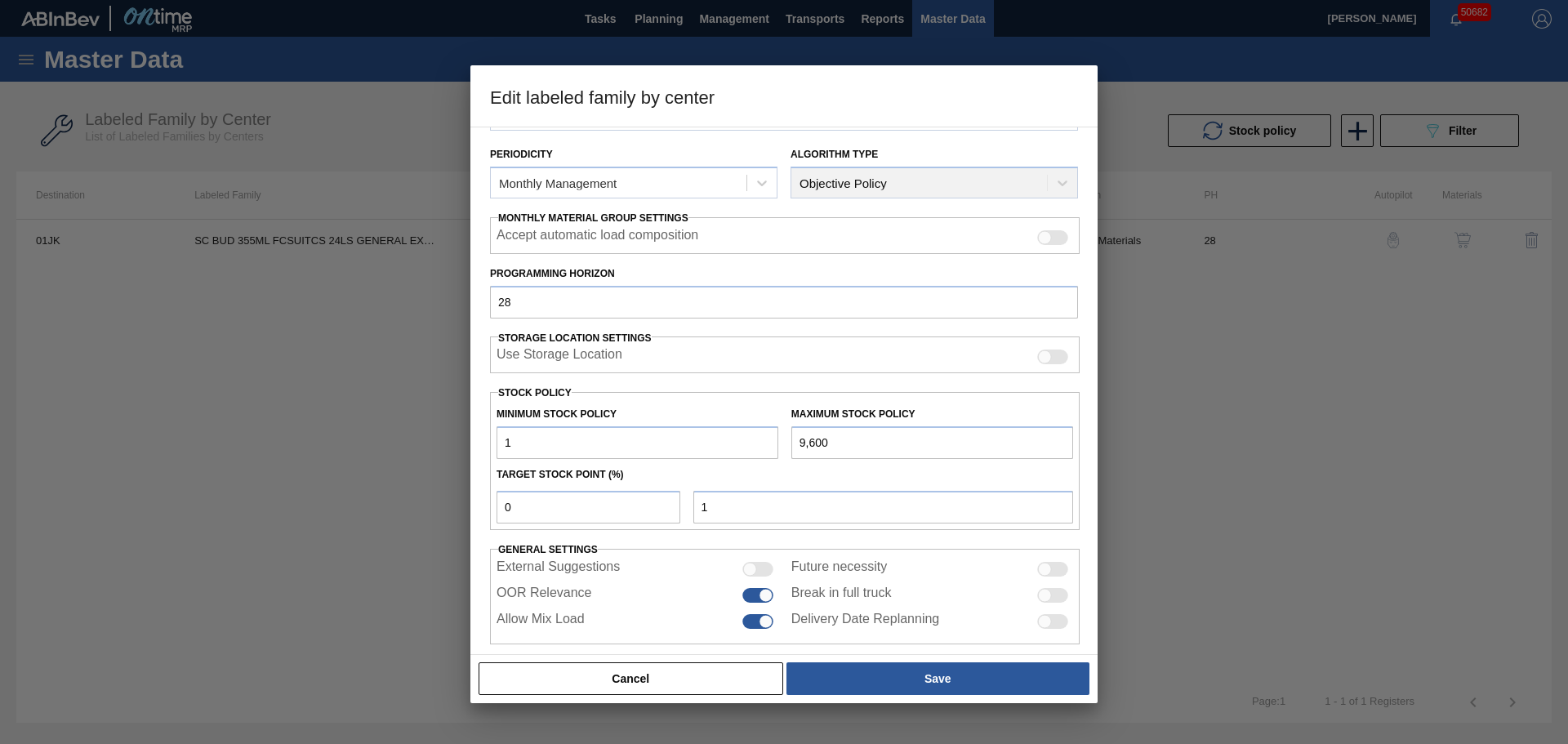
scroll to position [199, 0]
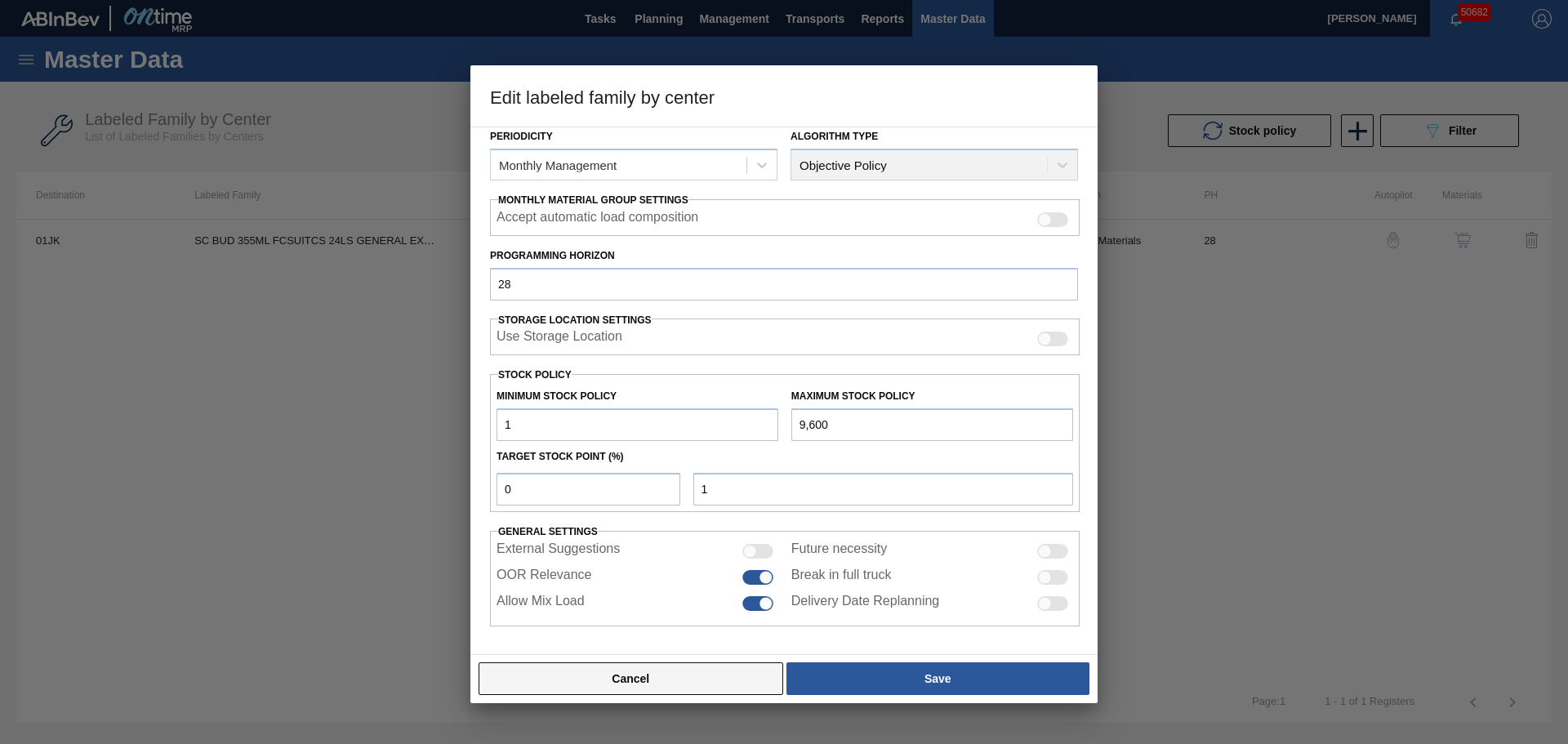
click at [673, 679] on button "Cancel" at bounding box center [630, 678] width 305 height 32
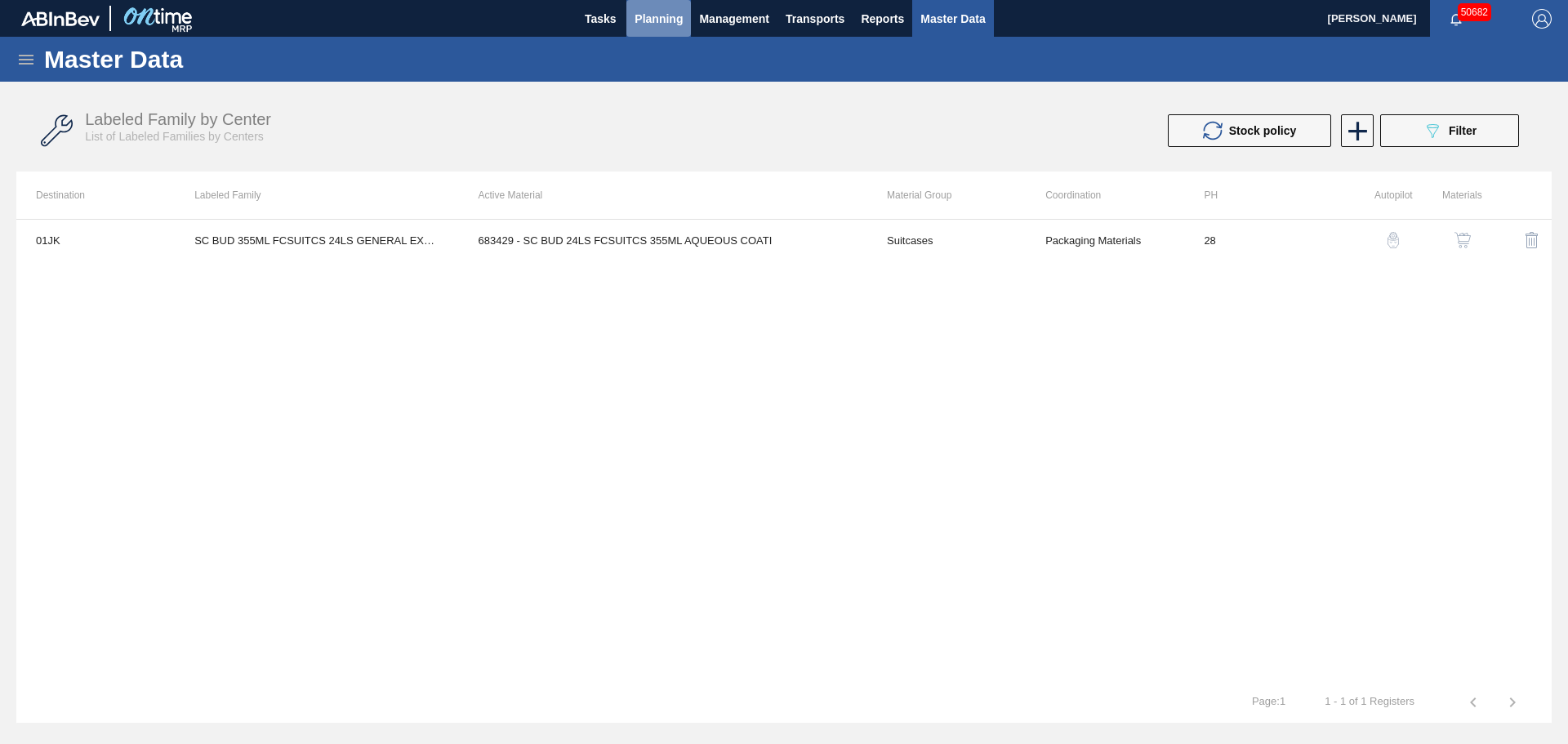
click at [662, 10] on span "Planning" at bounding box center [658, 19] width 48 height 20
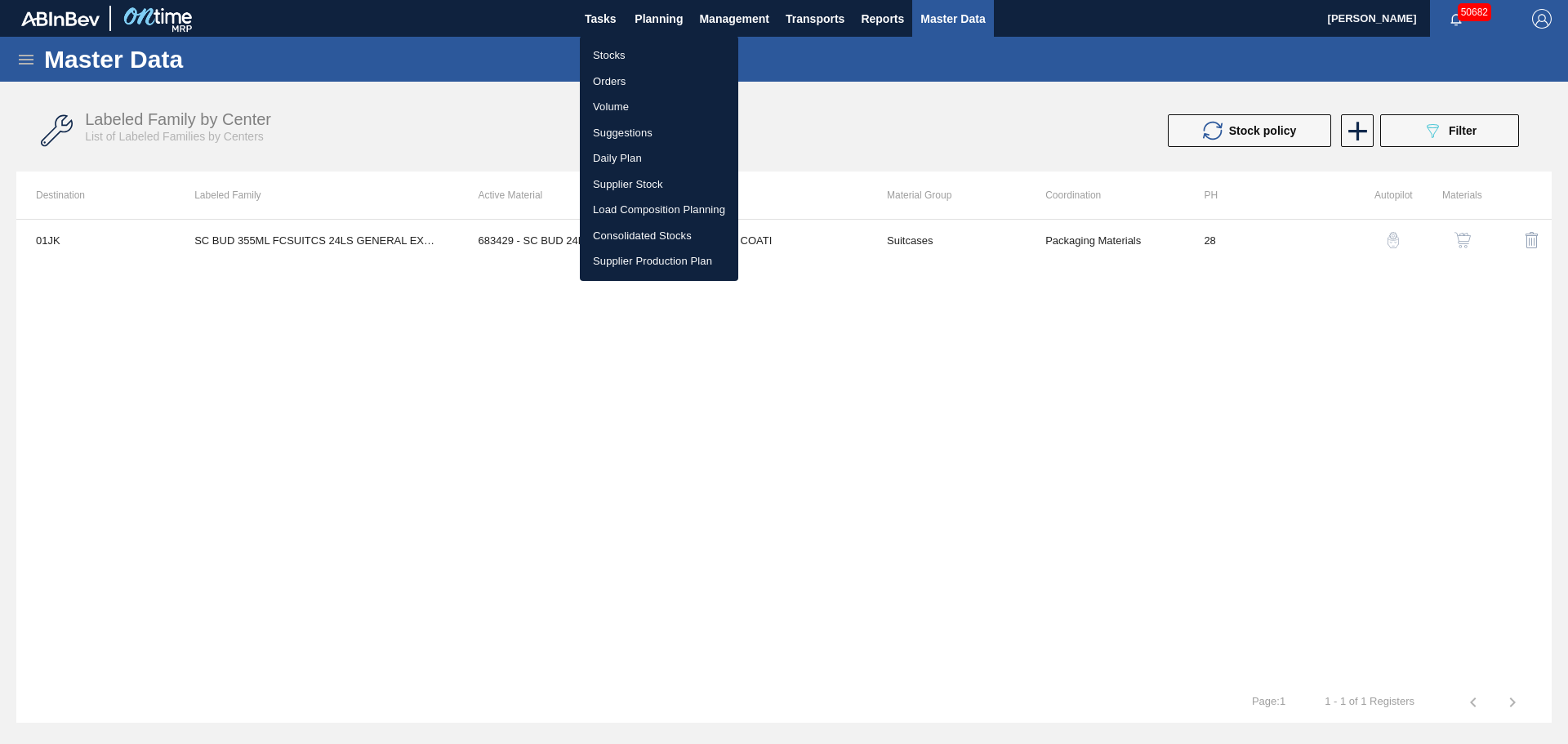
drag, startPoint x: 609, startPoint y: 52, endPoint x: 668, endPoint y: 57, distance: 59.2
click at [609, 52] on li "Stocks" at bounding box center [658, 55] width 159 height 26
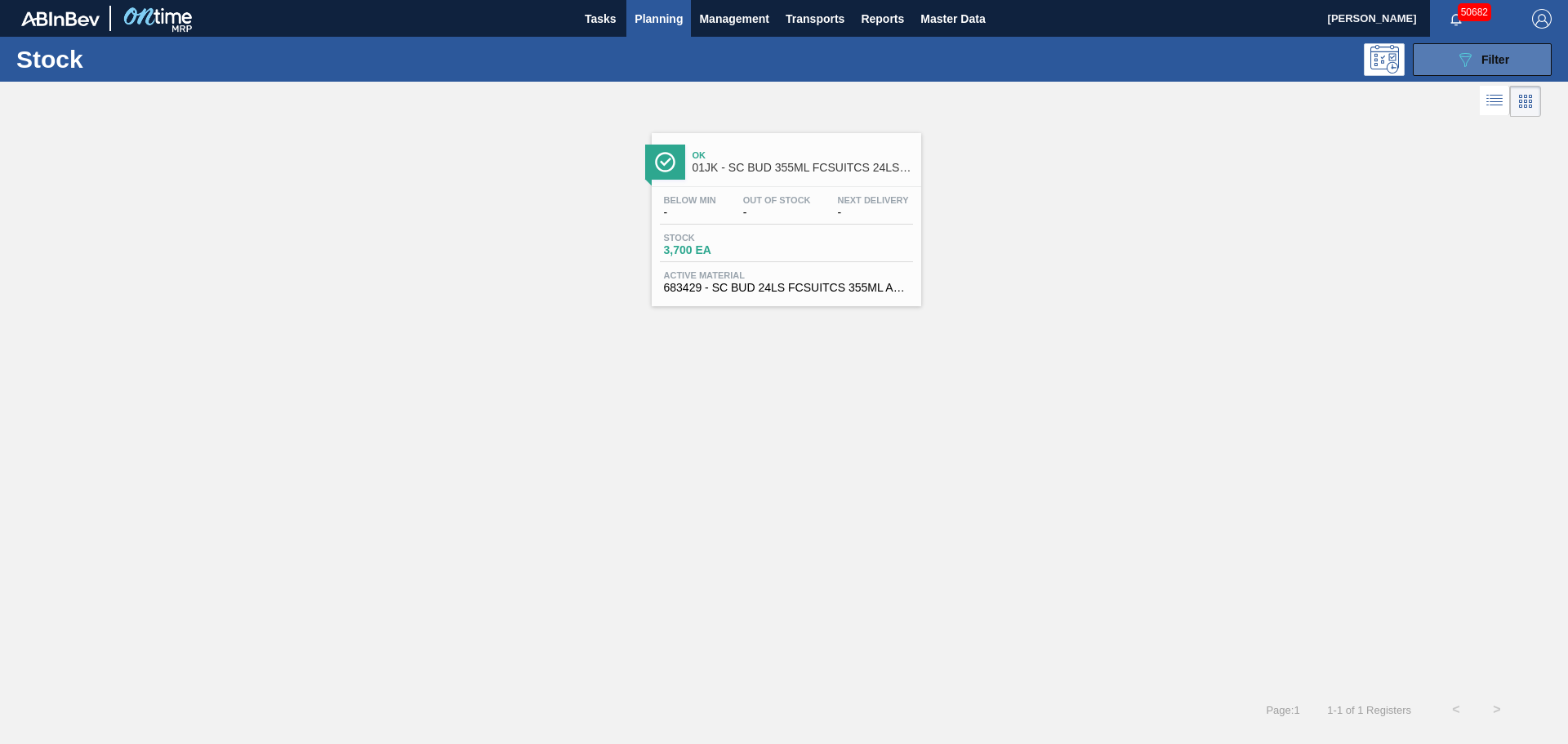
click at [1503, 53] on span "Filter" at bounding box center [1495, 59] width 28 height 13
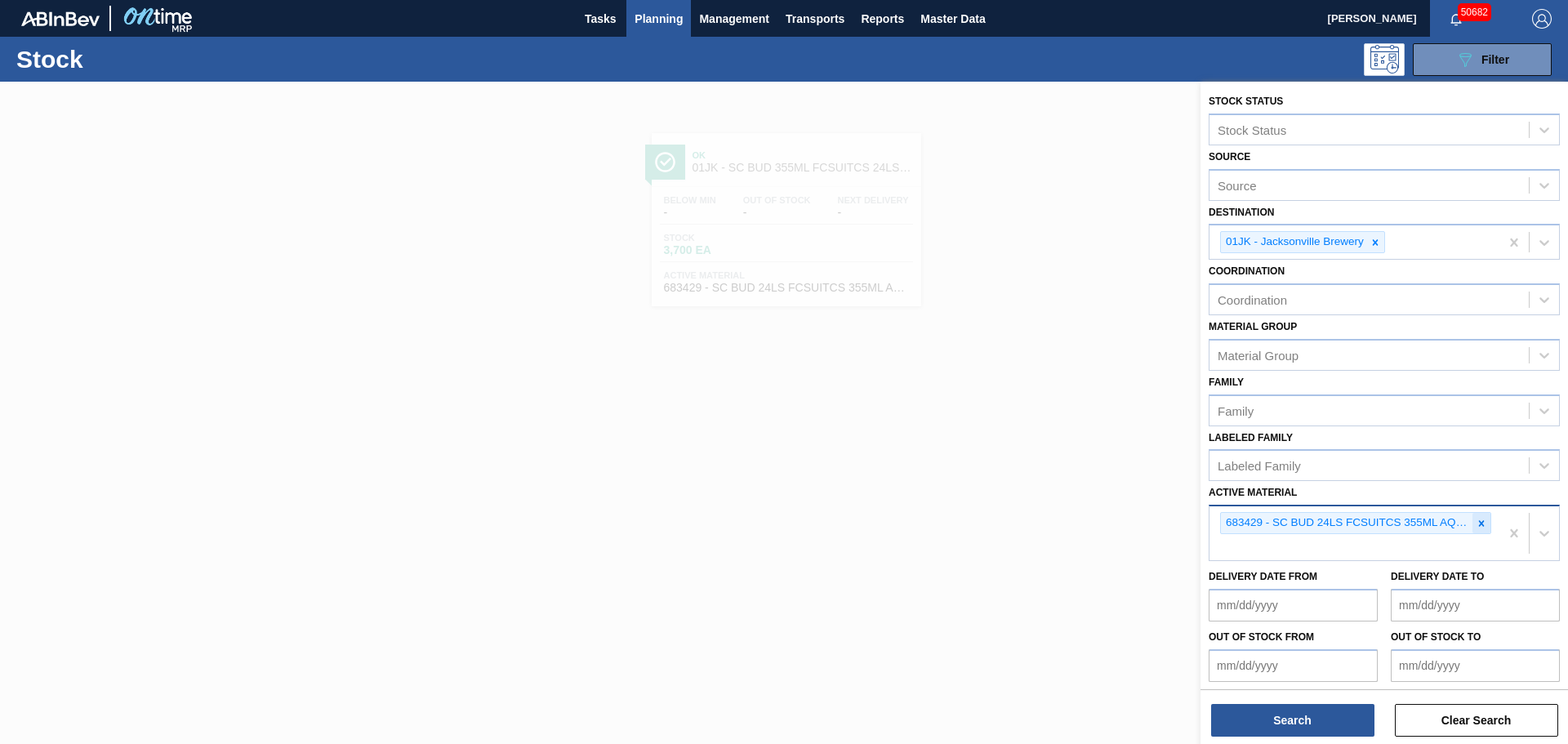
click at [1483, 526] on icon at bounding box center [1481, 523] width 11 height 11
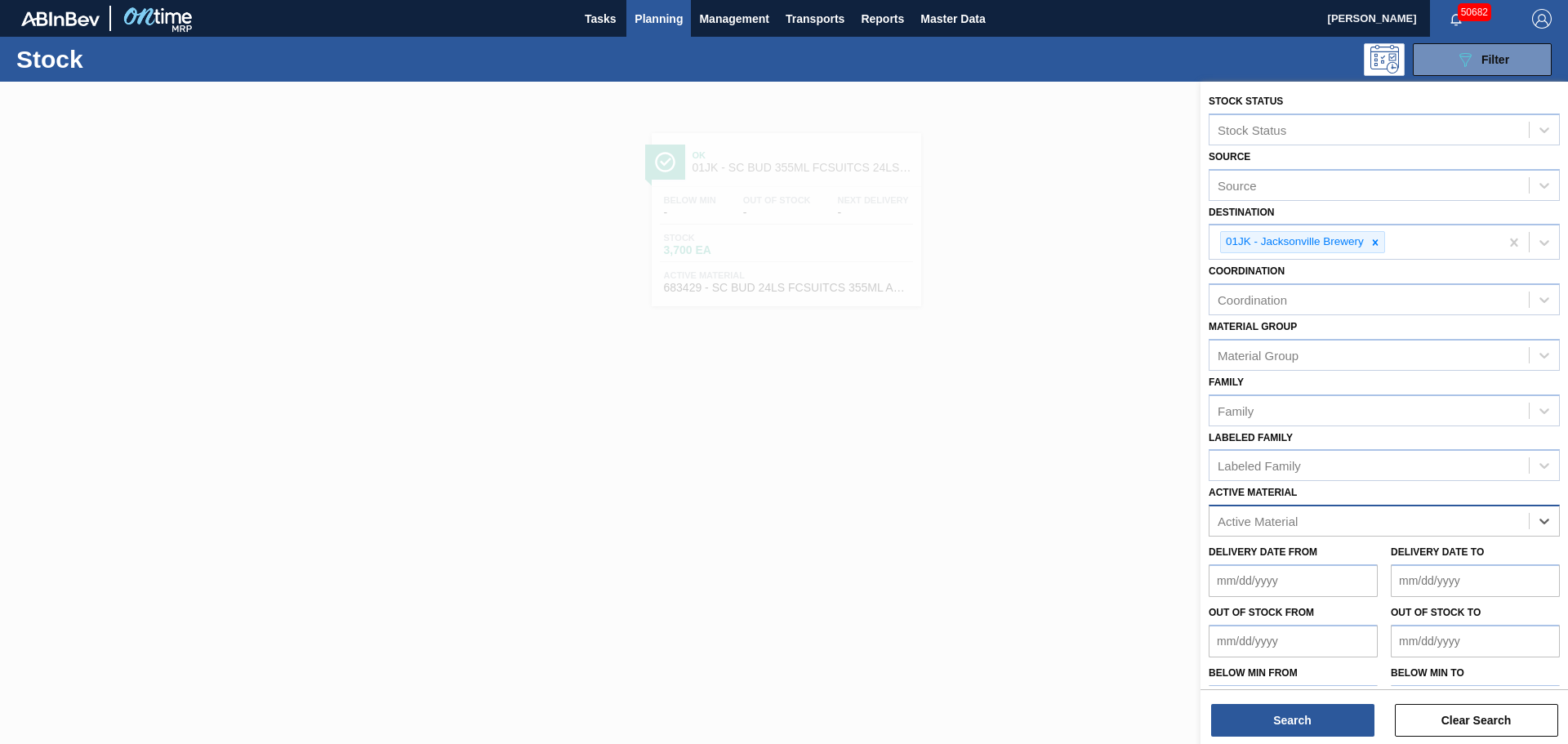
paste Material "878724"
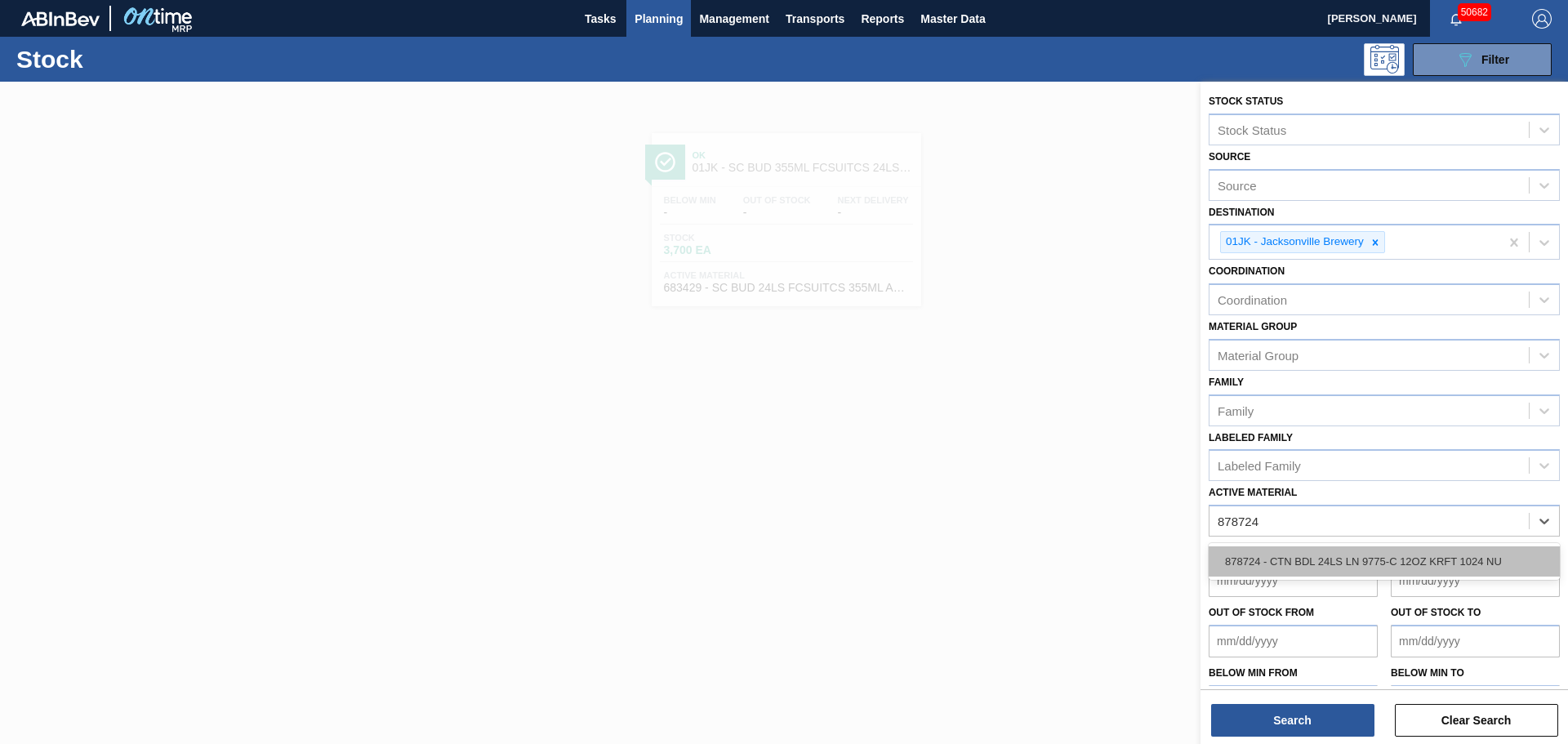
click at [1304, 557] on div "878724 - CTN BDL 24LS LN 9775-C 12OZ KRFT 1024 NU" at bounding box center [1384, 562] width 351 height 31
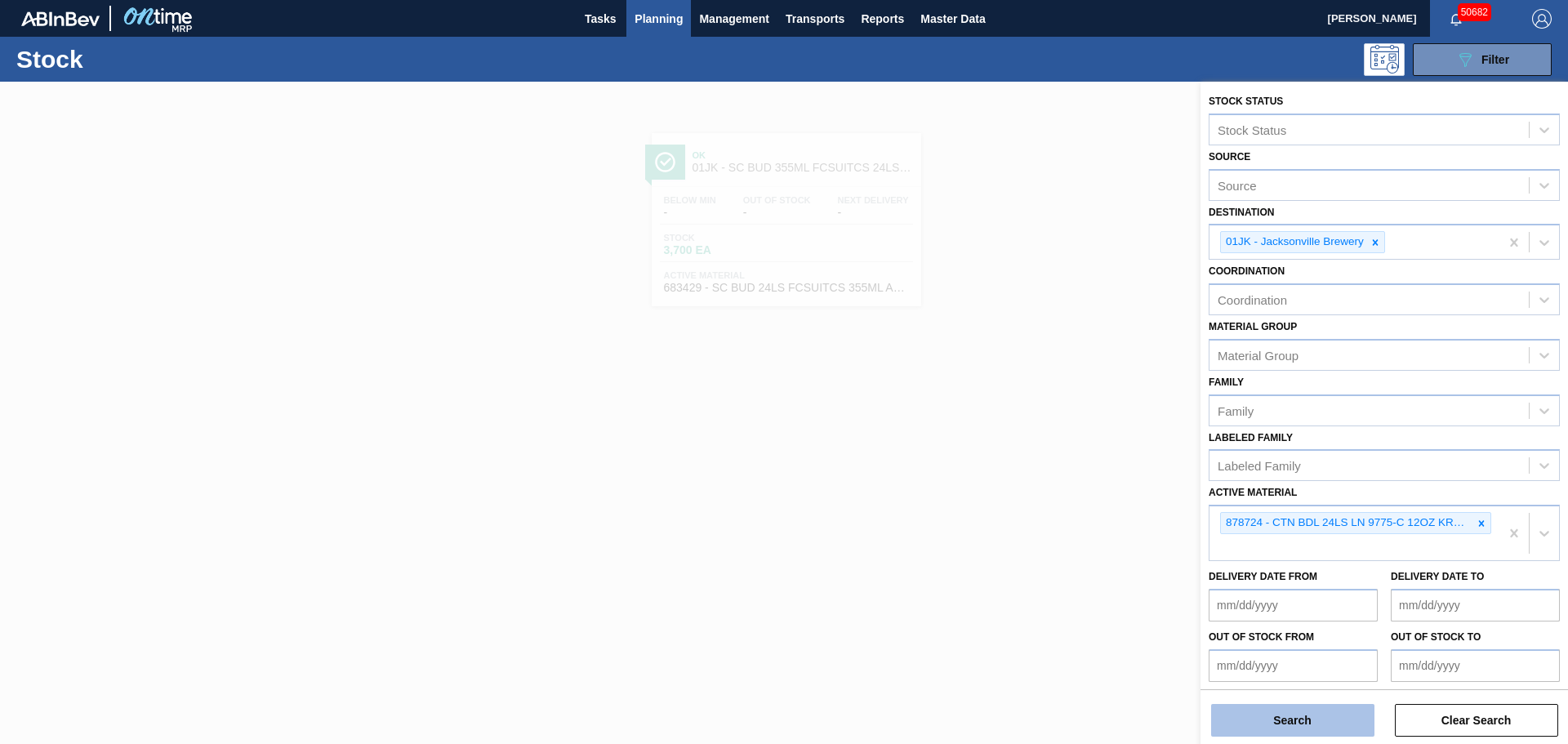
click at [1291, 720] on button "Search" at bounding box center [1292, 719] width 163 height 32
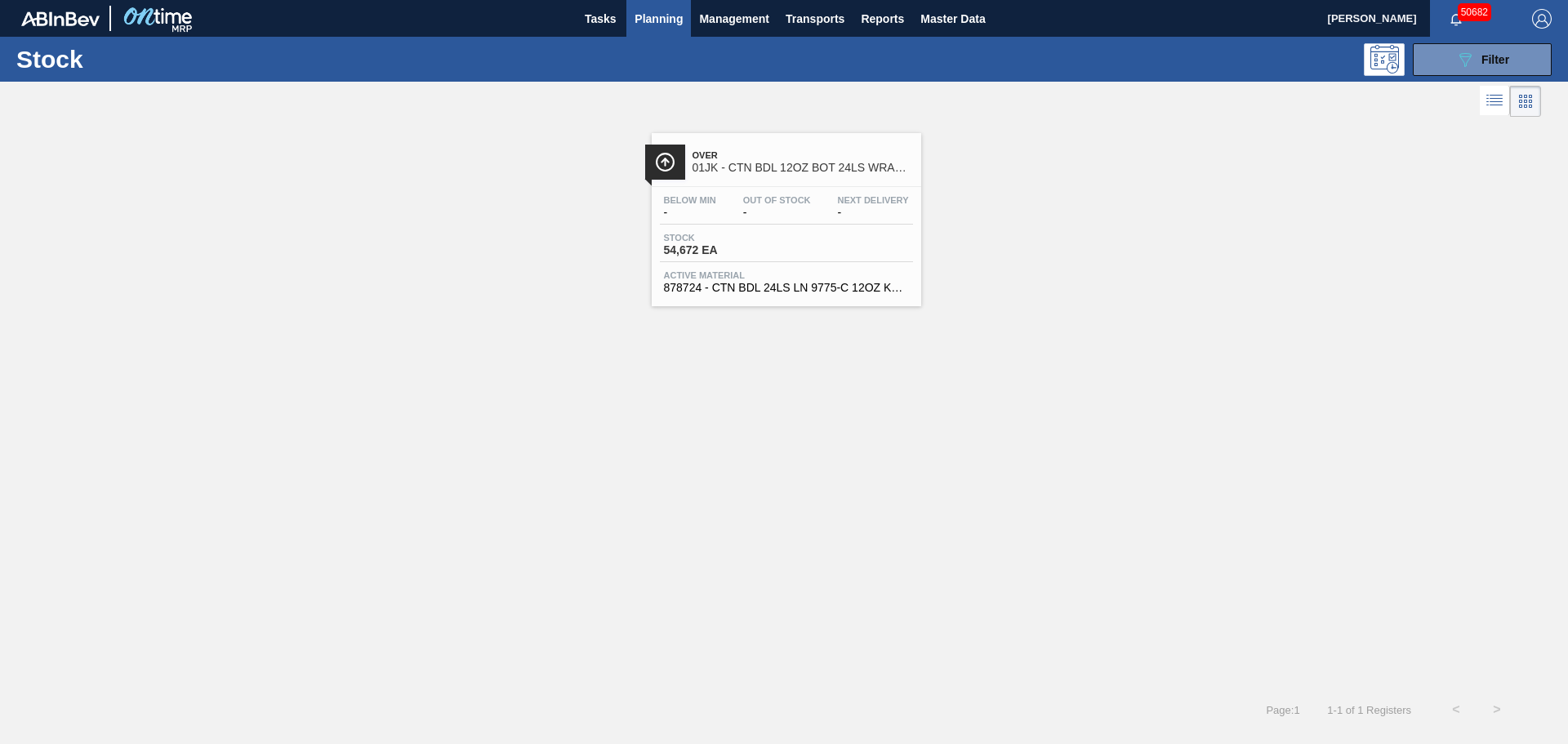
click at [787, 210] on span "-" at bounding box center [777, 212] width 68 height 12
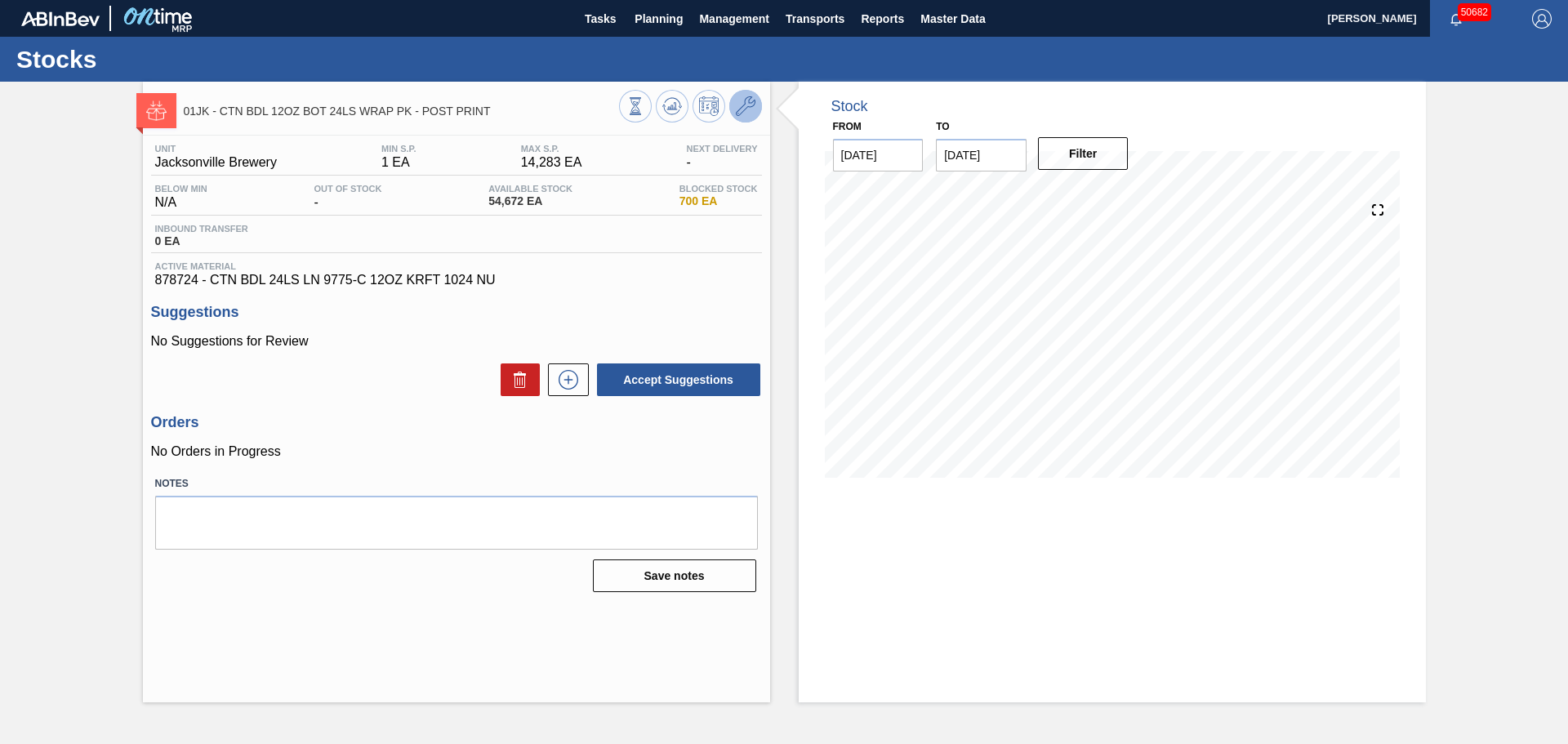
click at [742, 109] on icon at bounding box center [745, 106] width 20 height 20
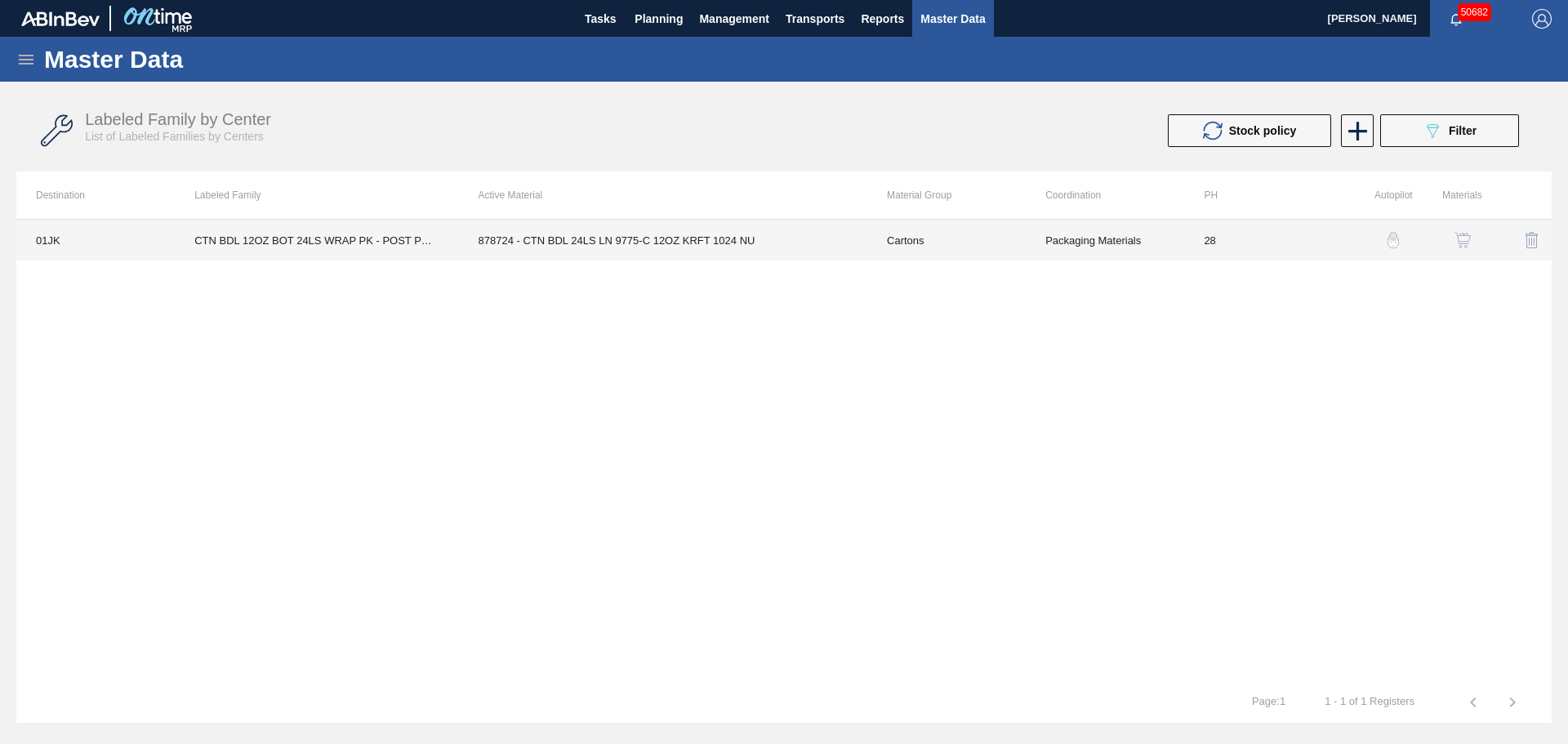
click at [585, 243] on td "878724 - CTN BDL 24LS LN 9775-C 12OZ KRFT 1024 NU" at bounding box center [663, 240] width 408 height 41
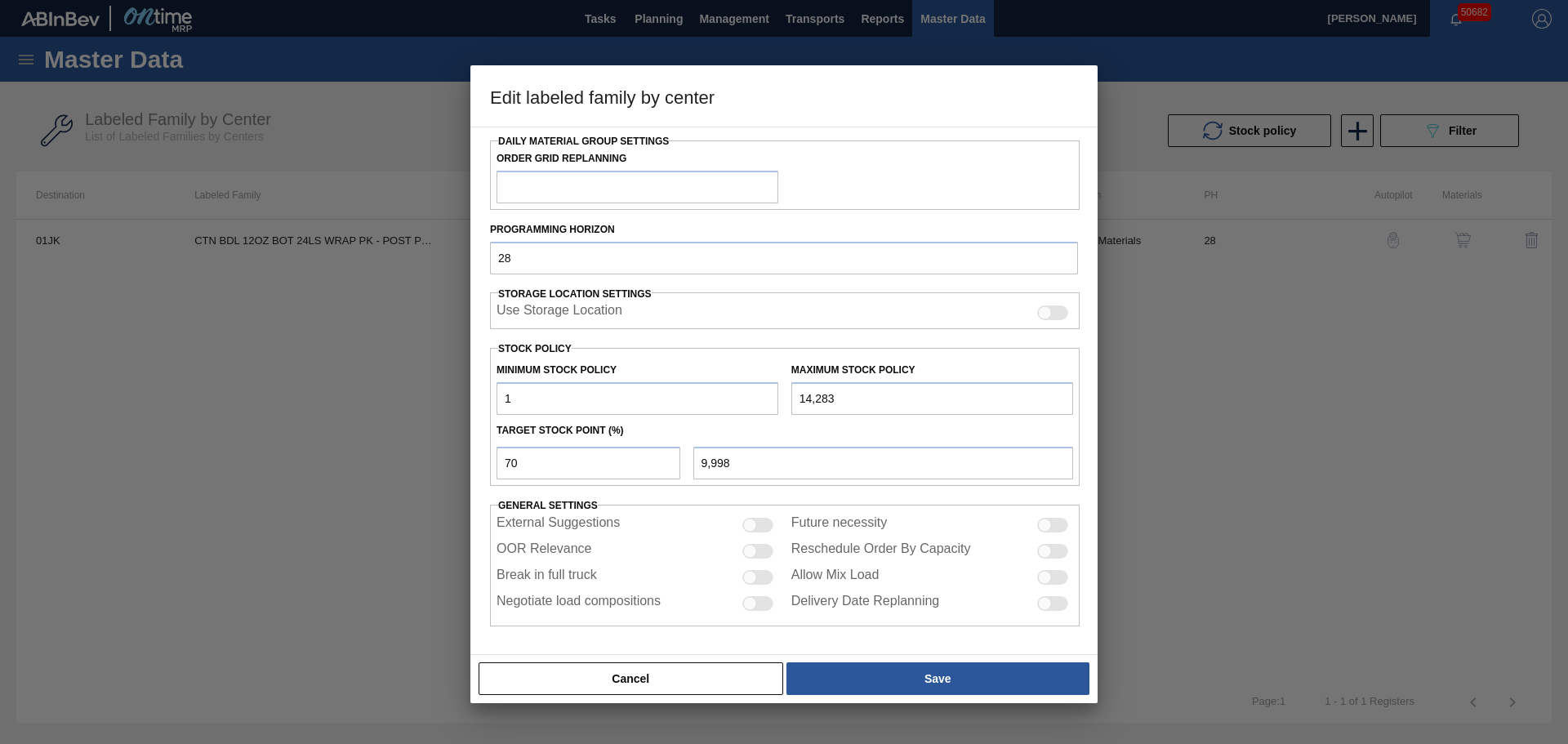
scroll to position [199, 0]
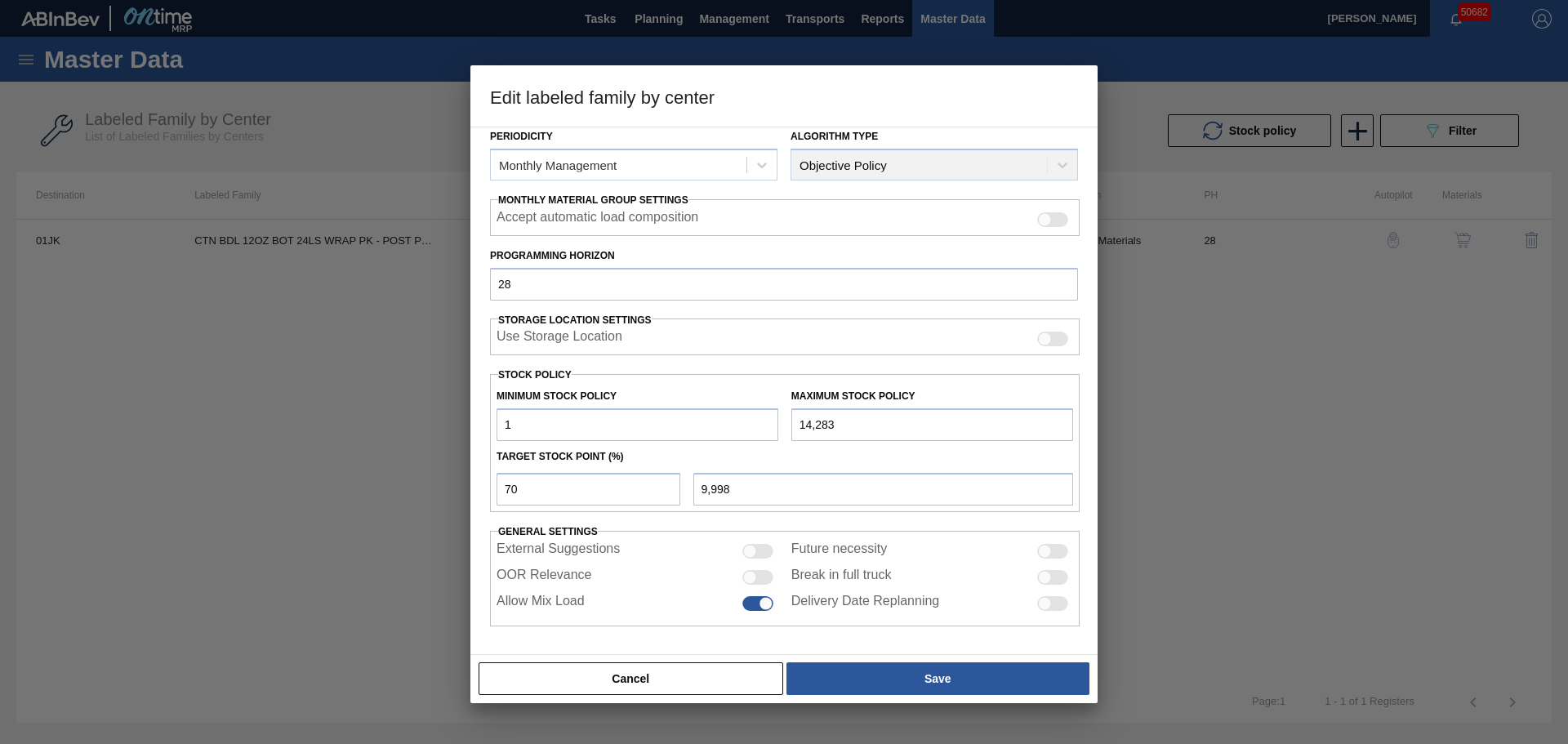
click at [755, 578] on div at bounding box center [758, 577] width 31 height 14
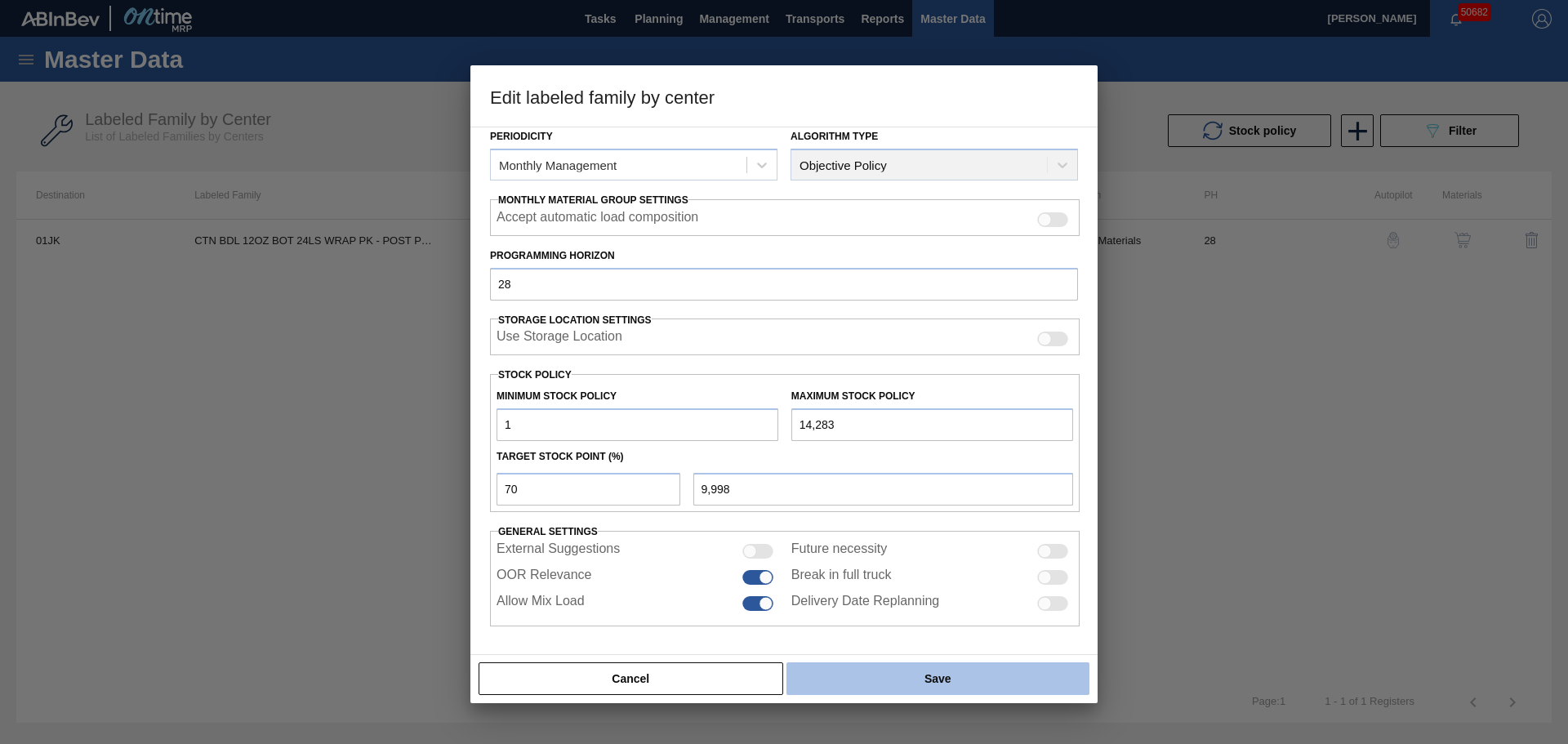
click at [894, 684] on button "Save" at bounding box center [938, 678] width 303 height 32
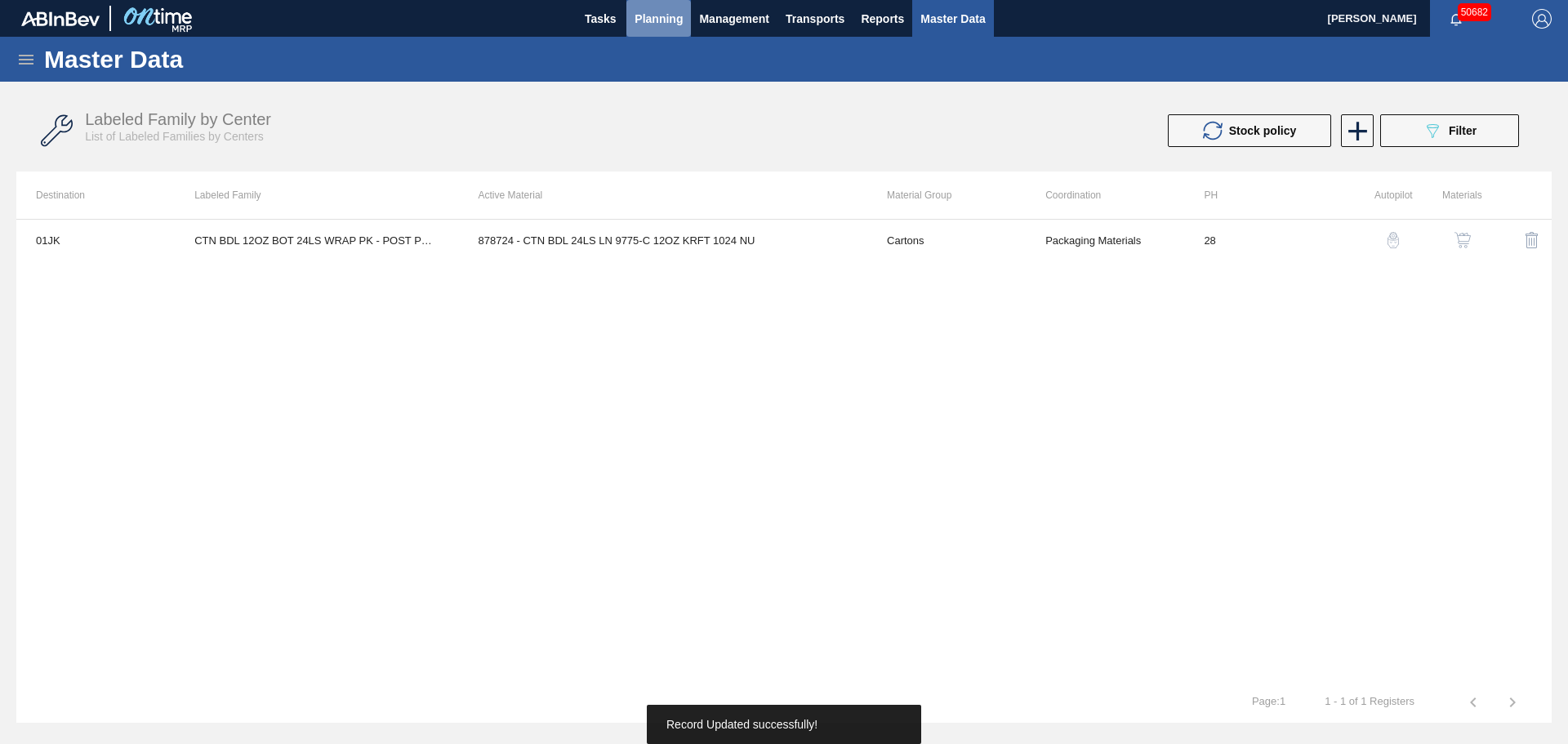
click at [662, 22] on span "Planning" at bounding box center [658, 19] width 48 height 20
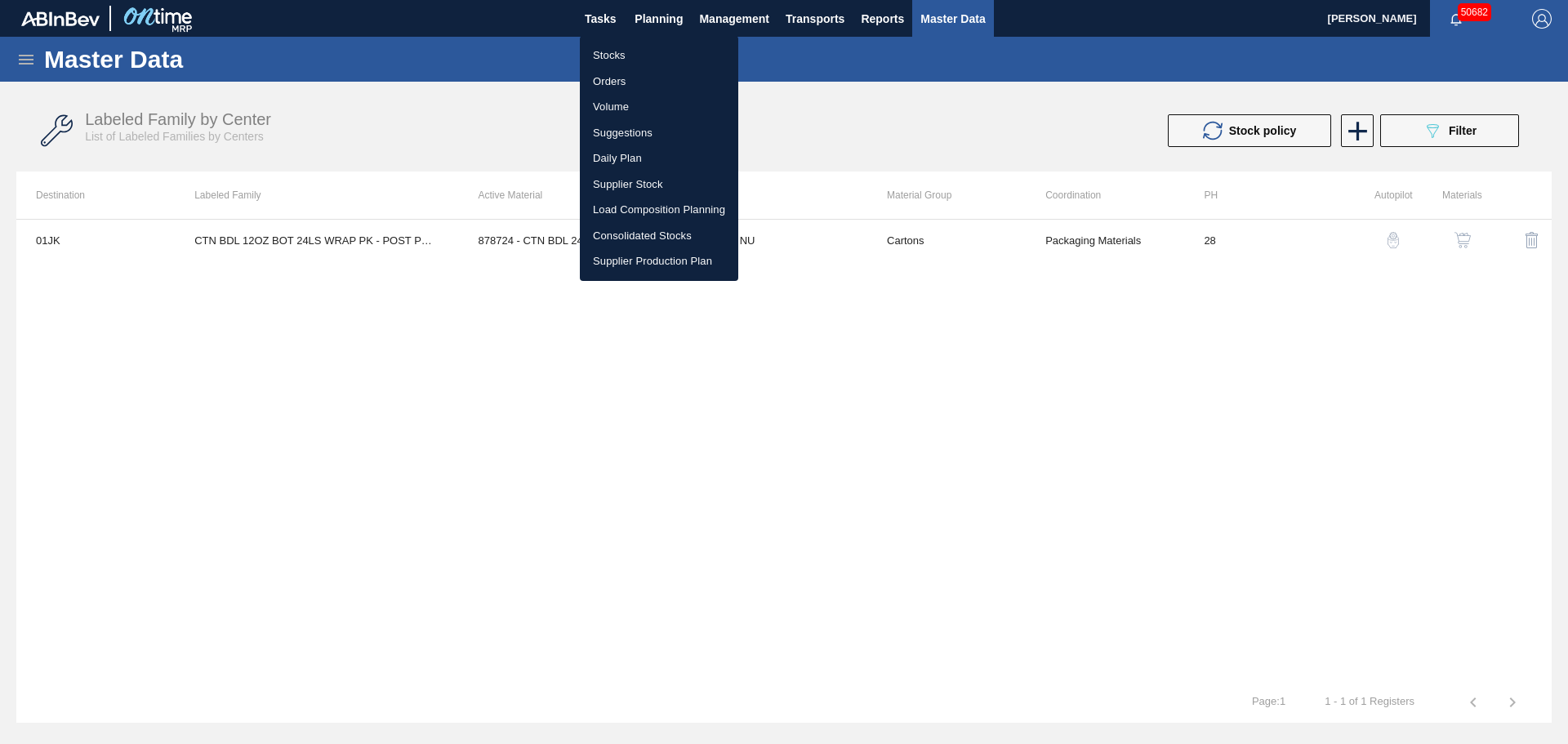
click at [611, 56] on li "Stocks" at bounding box center [658, 55] width 159 height 26
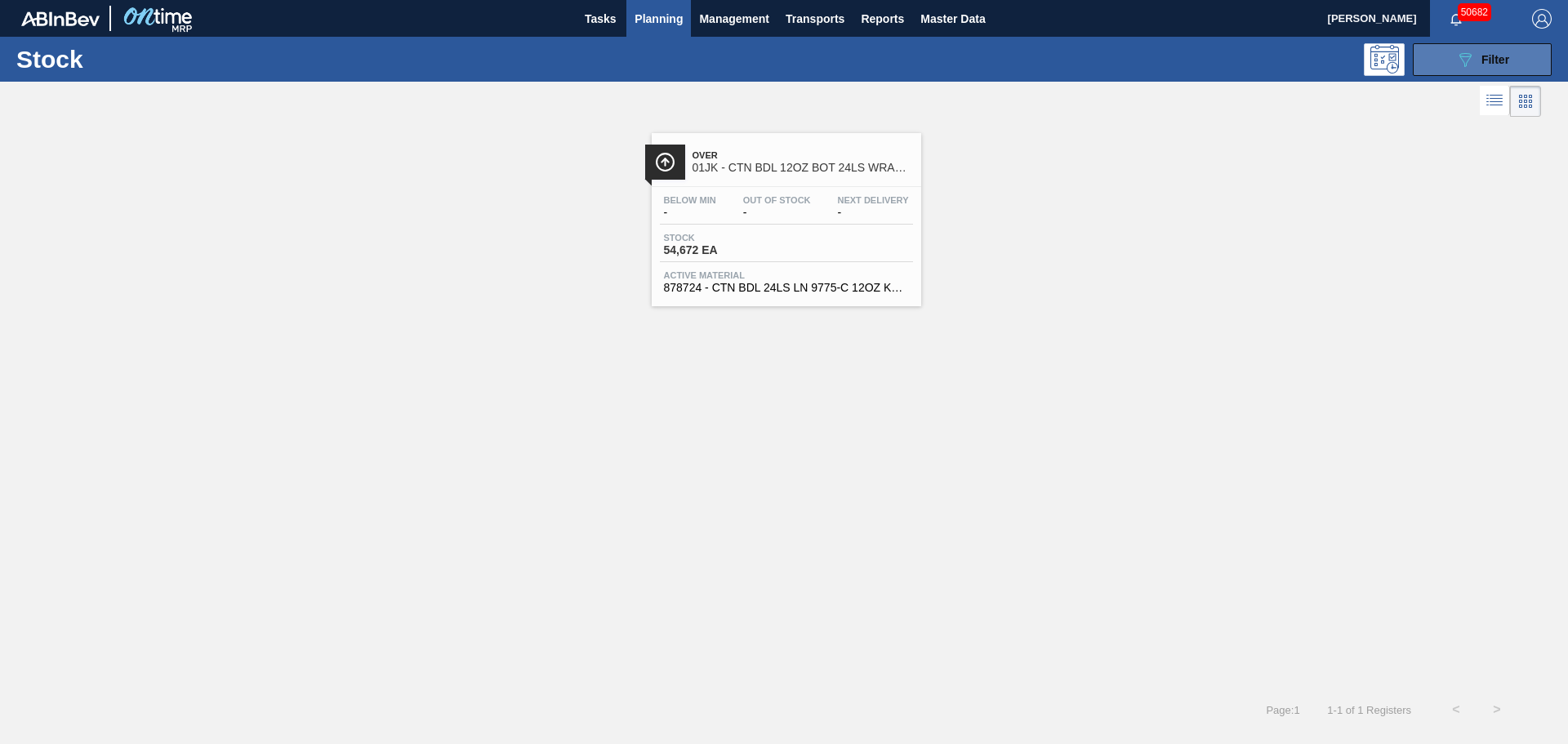
click at [1475, 66] on div "089F7B8B-B2A5-4AFE-B5C0-19BA573D28AC Filter" at bounding box center [1482, 59] width 54 height 20
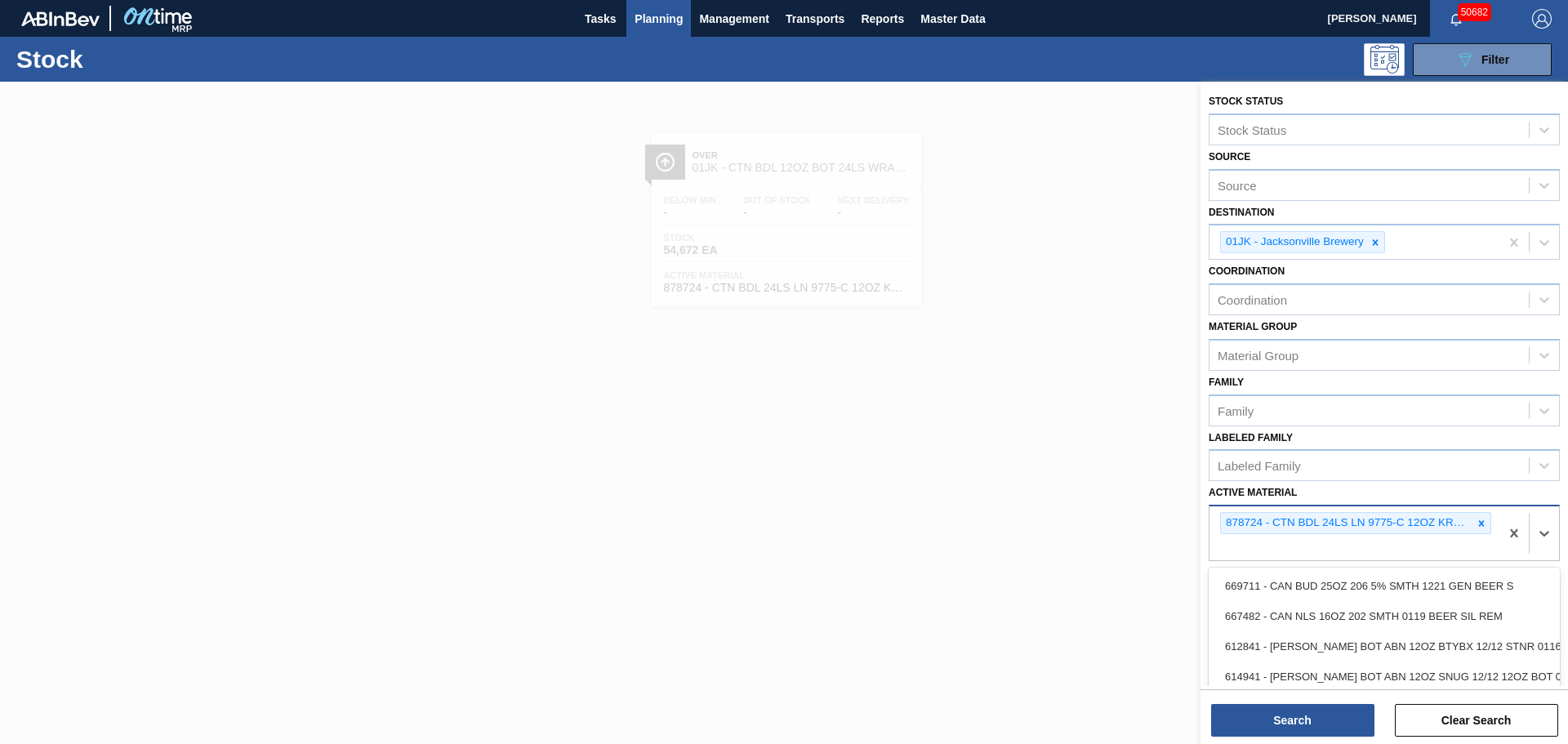
click at [1487, 523] on div "878724 - CTN BDL 24LS LN 9775-C 12OZ KRFT 1024 NU" at bounding box center [1355, 523] width 271 height 22
click at [1481, 524] on icon at bounding box center [1481, 523] width 11 height 11
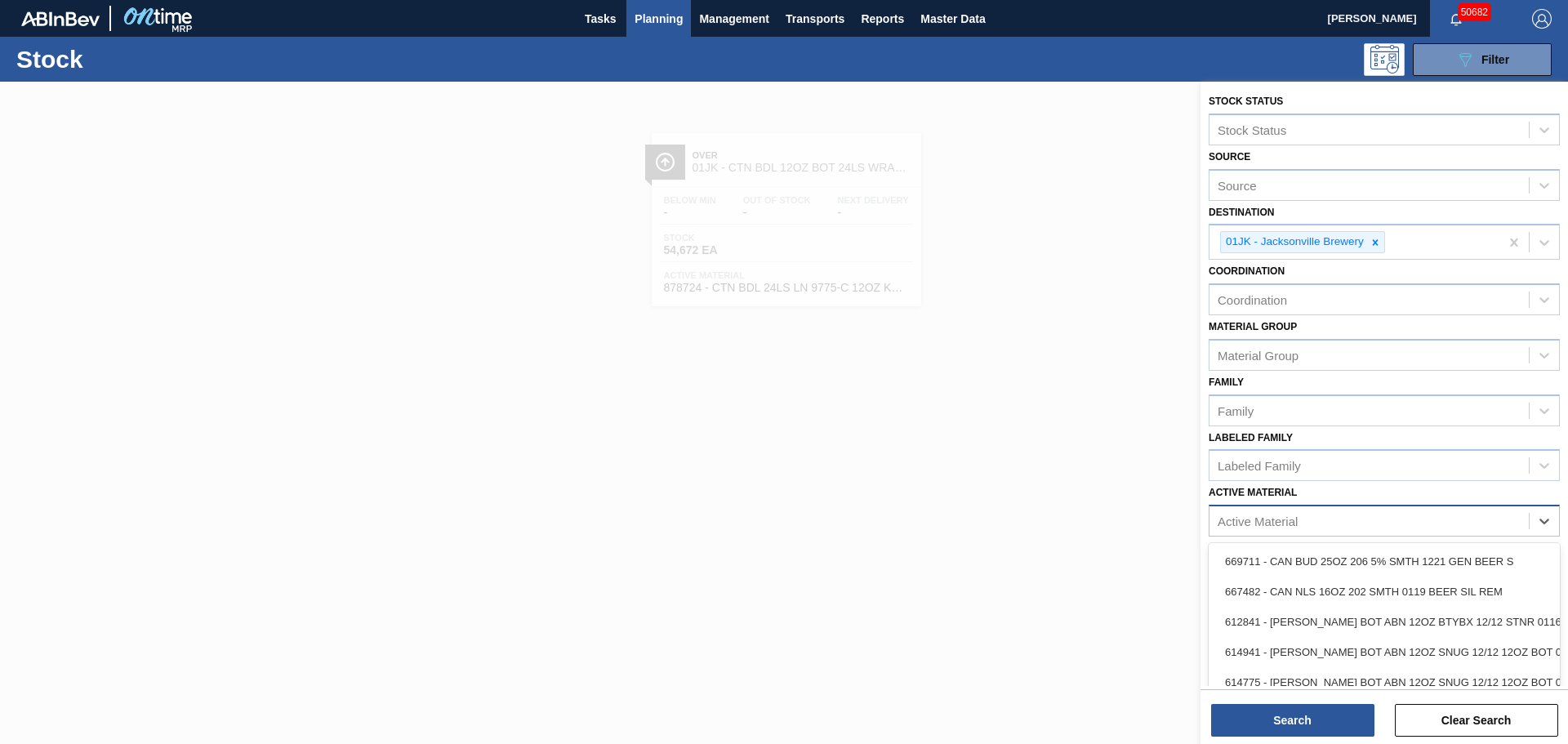
paste Material "878643"
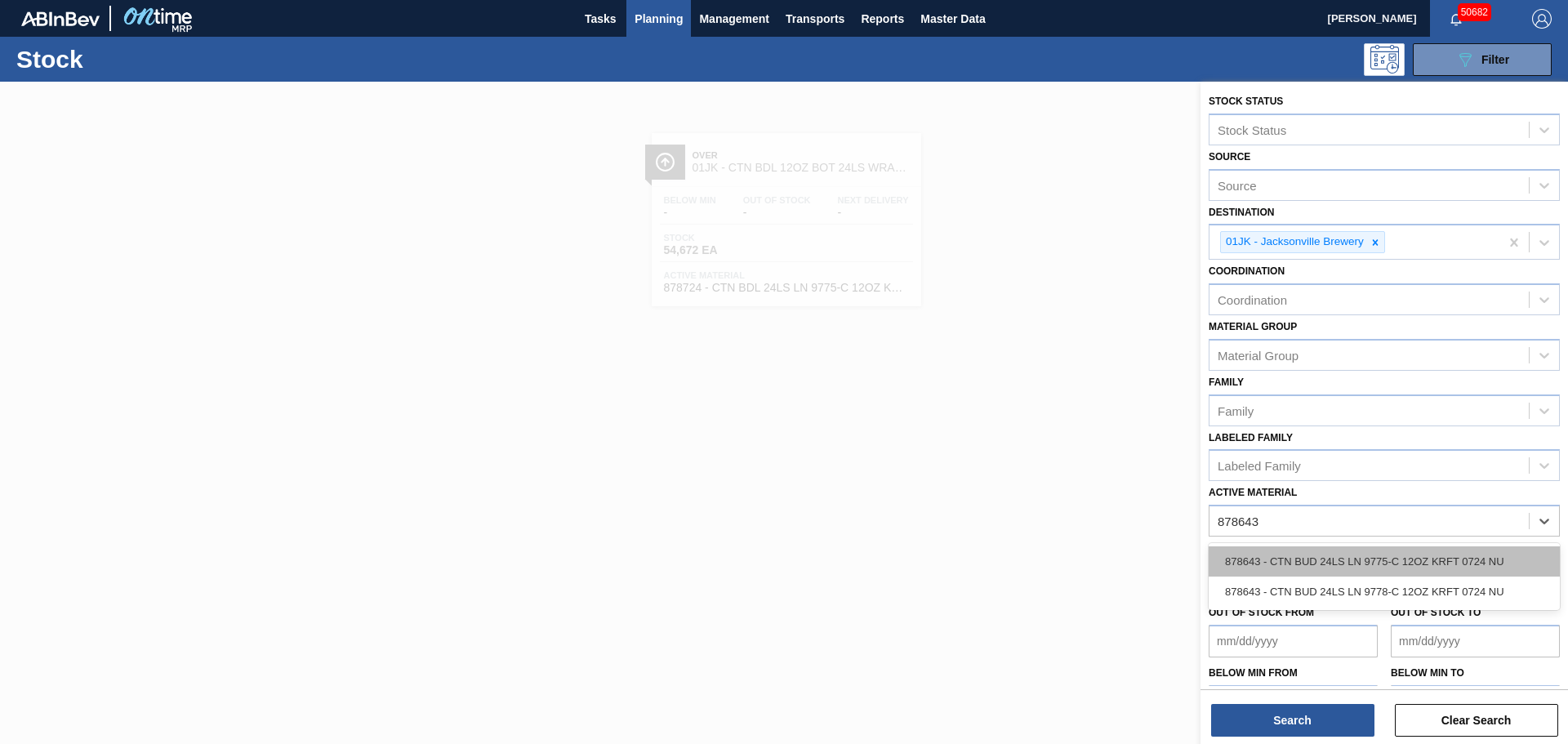
click at [1351, 560] on div "878643 - CTN BUD 24LS LN 9775-C 12OZ KRFT 0724 NU" at bounding box center [1384, 562] width 351 height 31
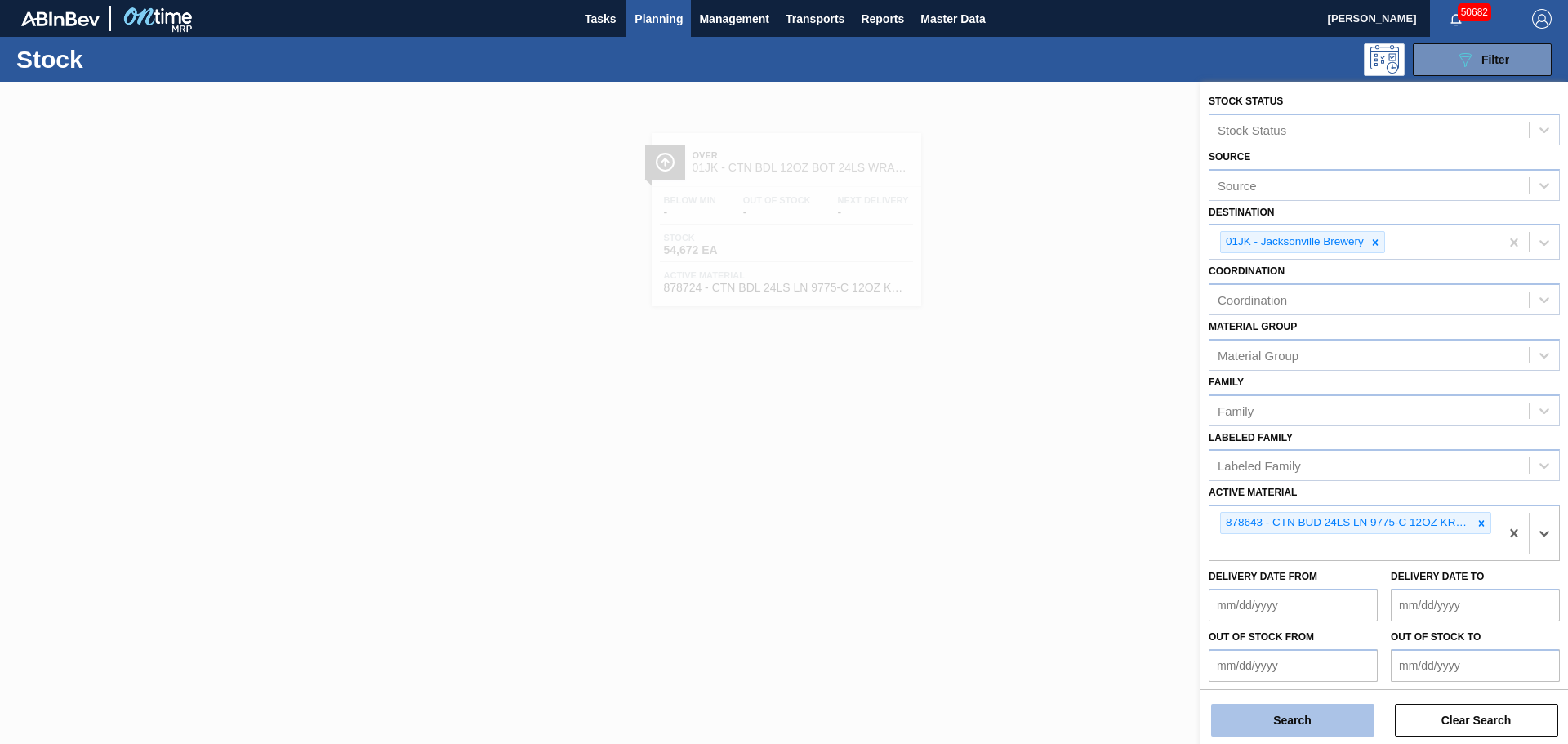
click at [1294, 710] on button "Search" at bounding box center [1292, 719] width 163 height 32
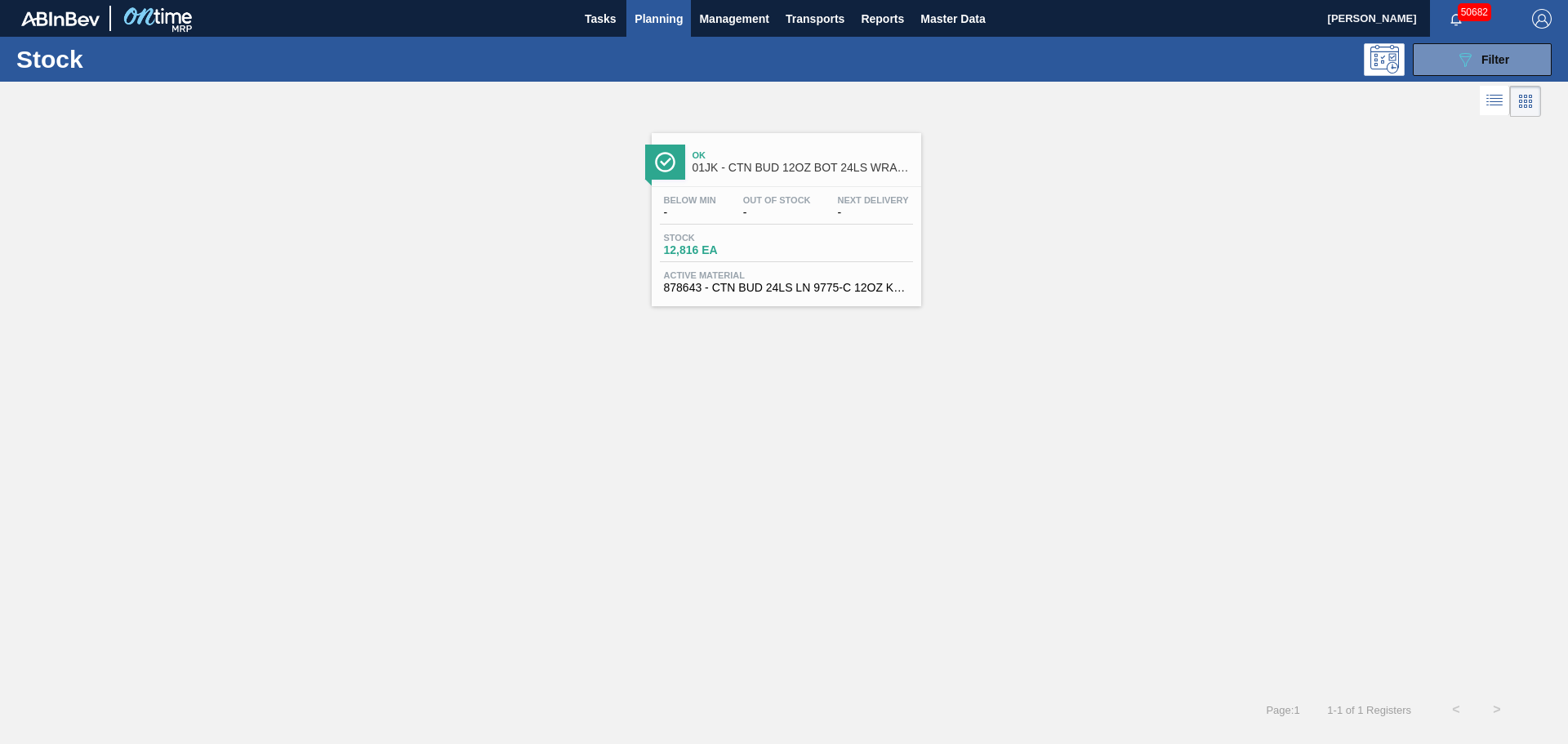
click at [744, 256] on div "Stock 12,816 EA" at bounding box center [787, 247] width 253 height 30
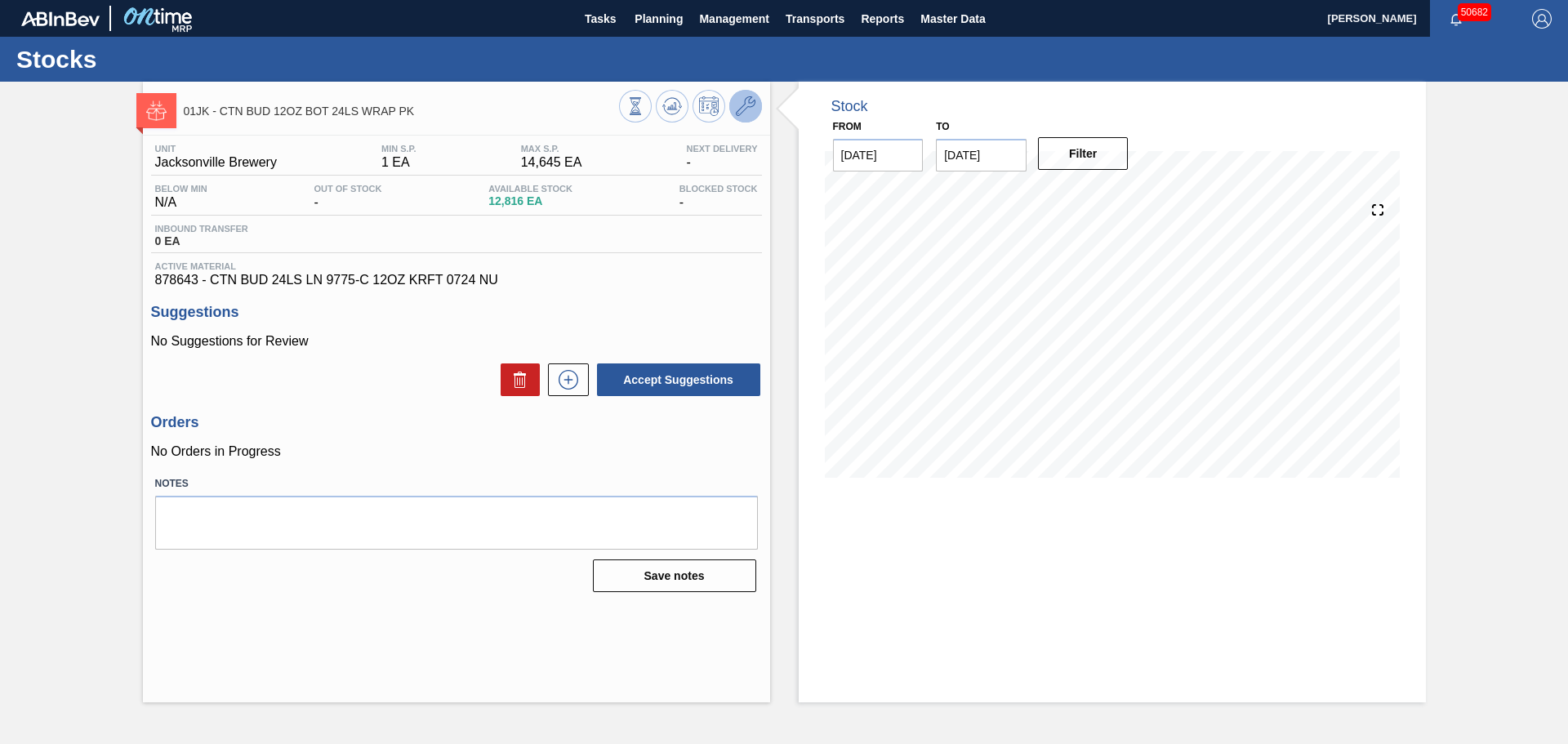
click at [744, 104] on icon at bounding box center [745, 106] width 20 height 20
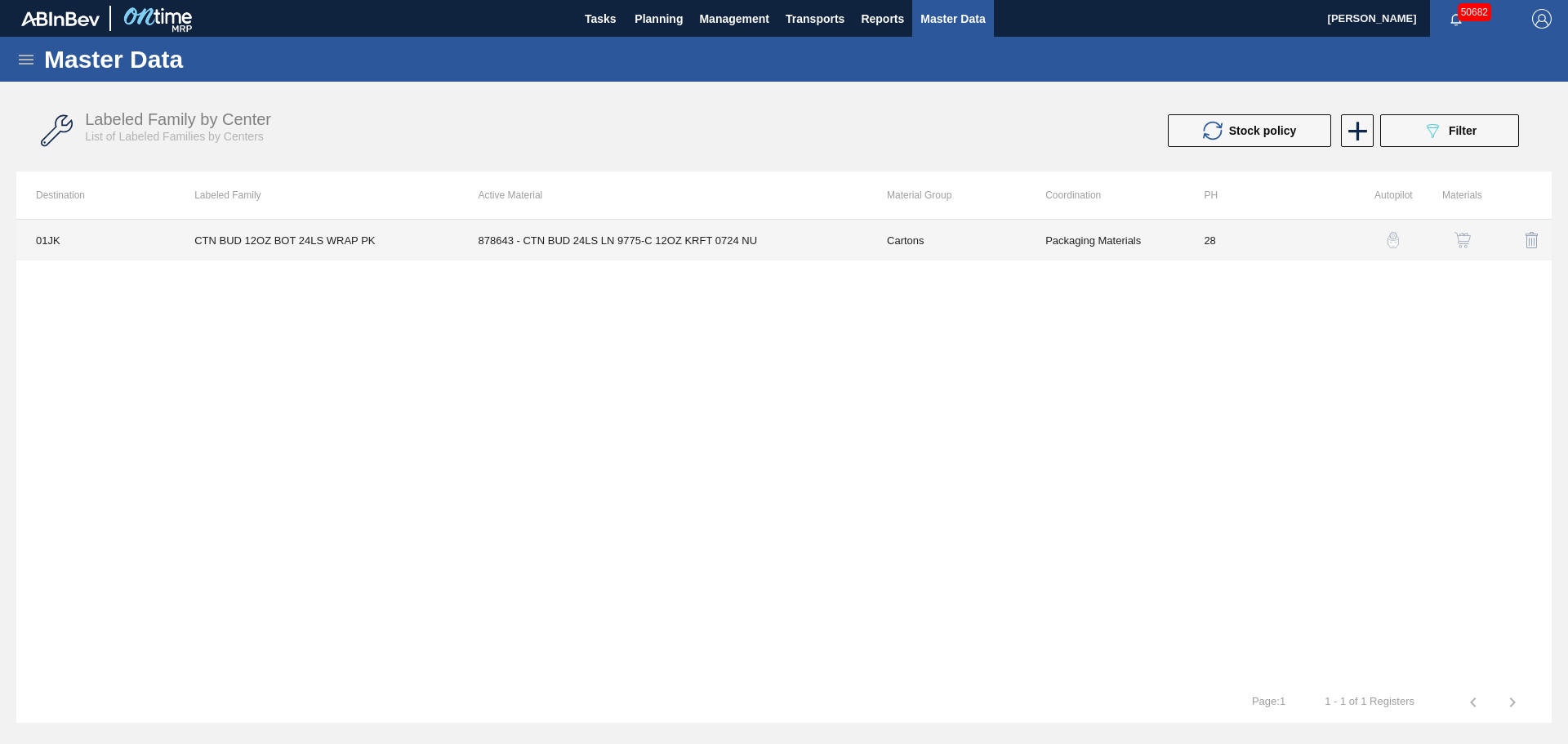
click at [713, 244] on td "878643 - CTN BUD 24LS LN 9775-C 12OZ KRFT 0724 NU" at bounding box center [663, 240] width 408 height 41
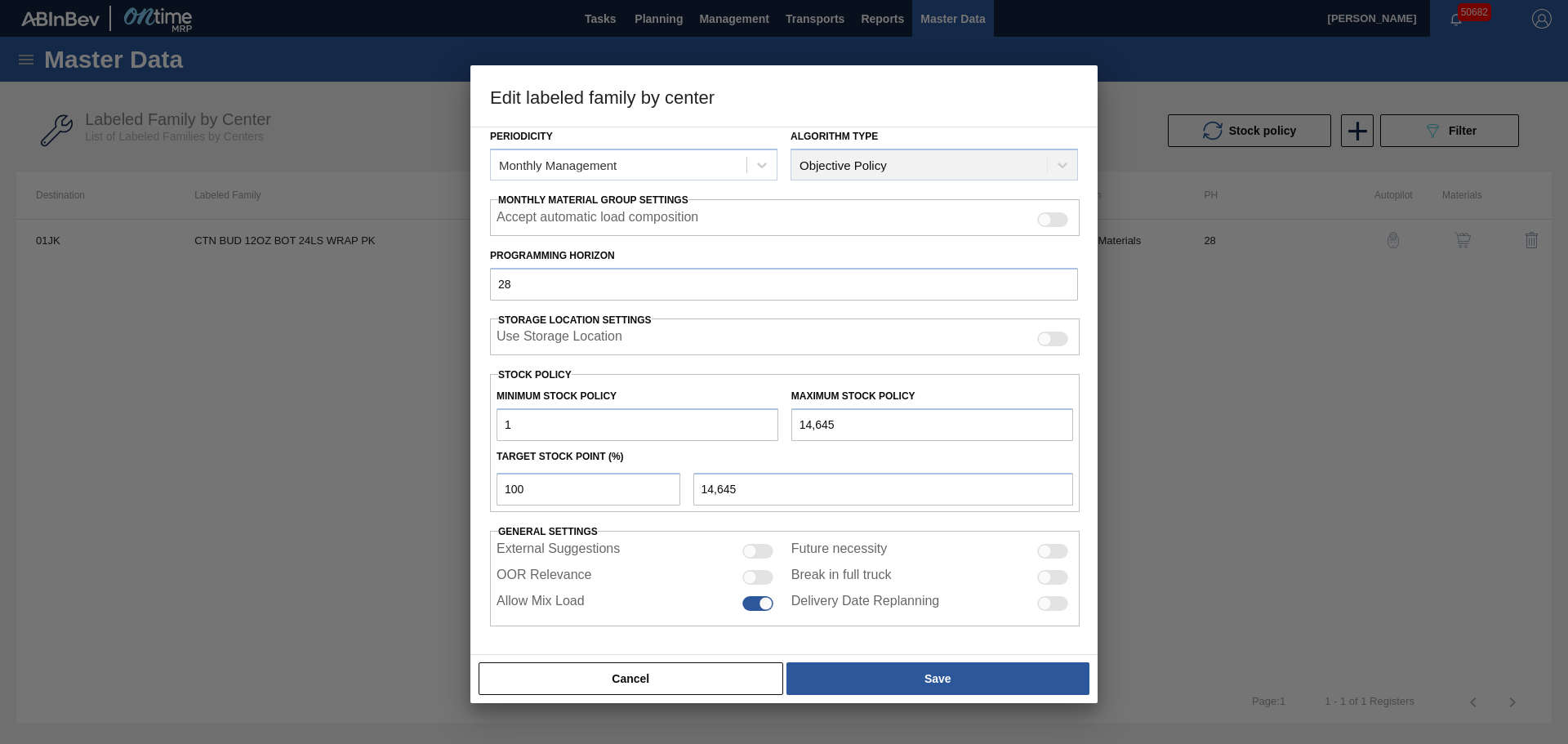
scroll to position [199, 0]
click at [755, 573] on div at bounding box center [758, 577] width 31 height 14
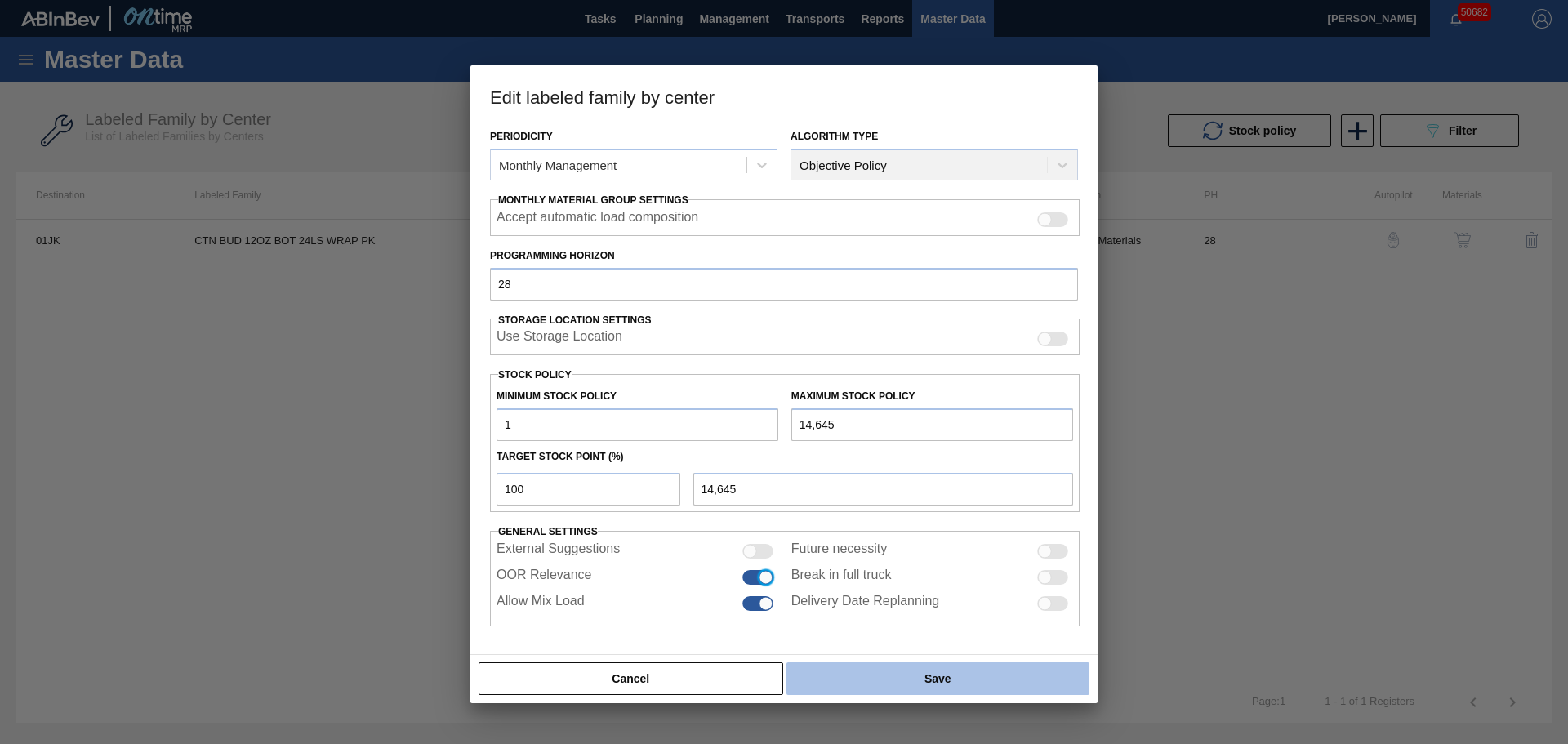
click at [876, 675] on button "Save" at bounding box center [938, 678] width 303 height 32
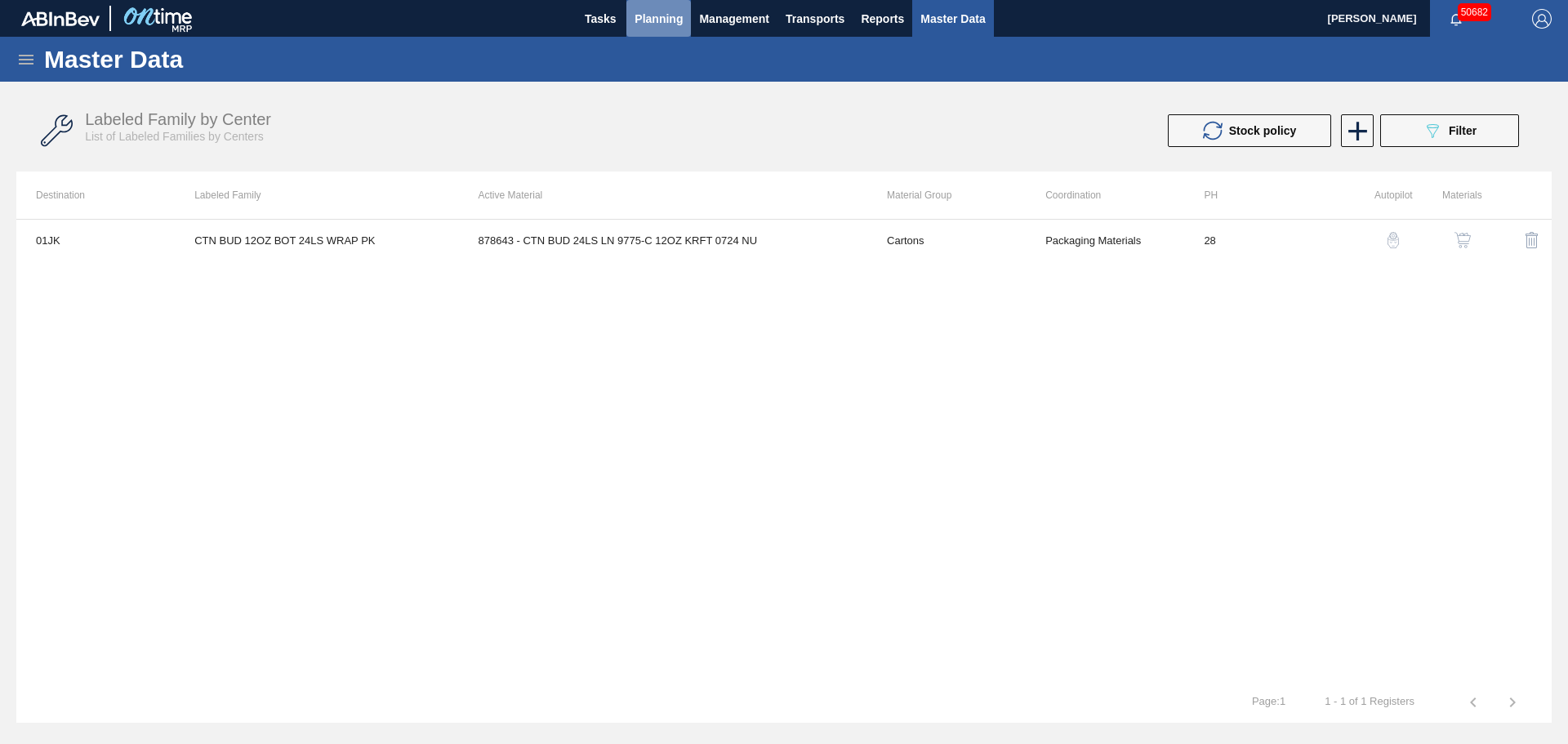
click at [671, 12] on span "Planning" at bounding box center [658, 19] width 48 height 20
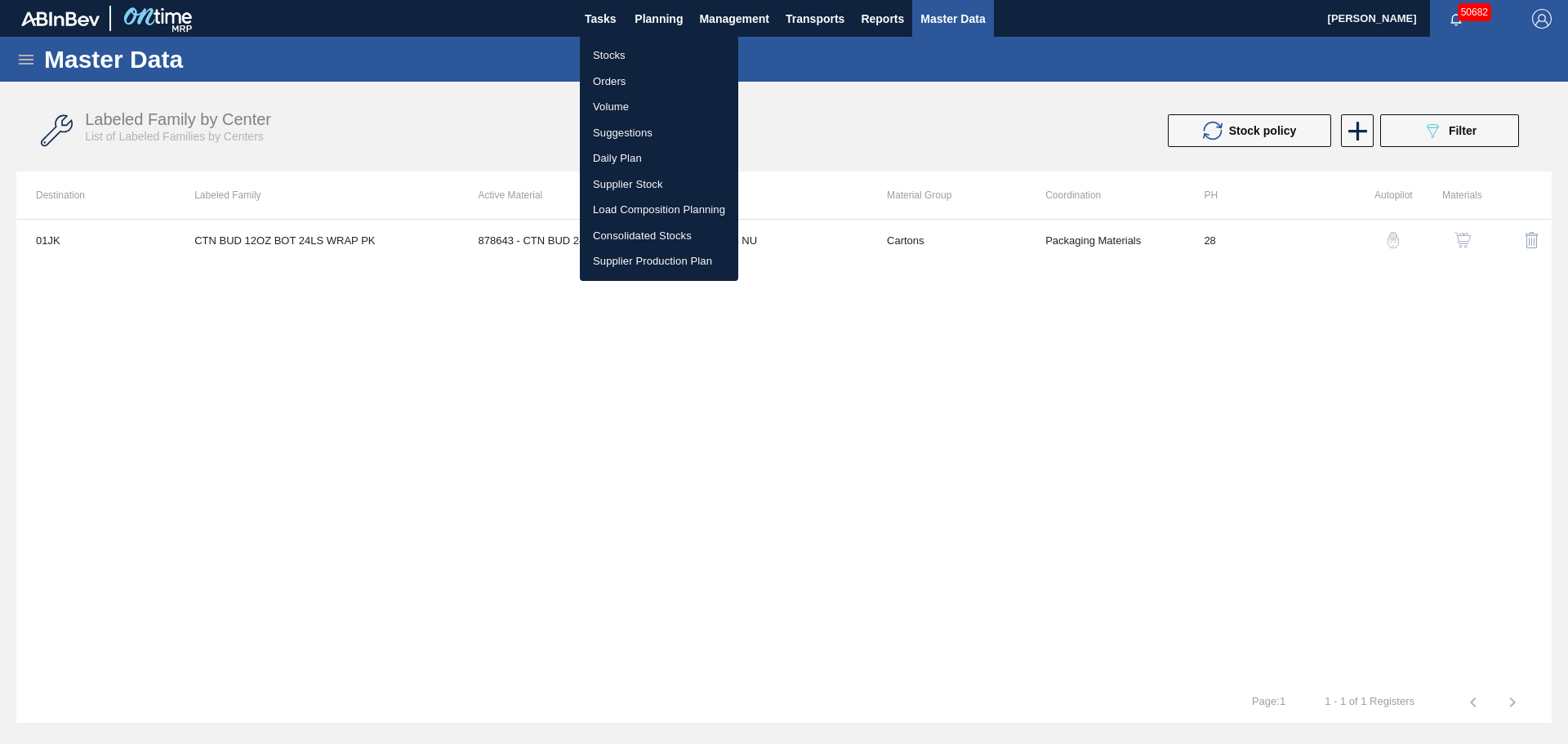
click at [617, 52] on li "Stocks" at bounding box center [658, 55] width 159 height 26
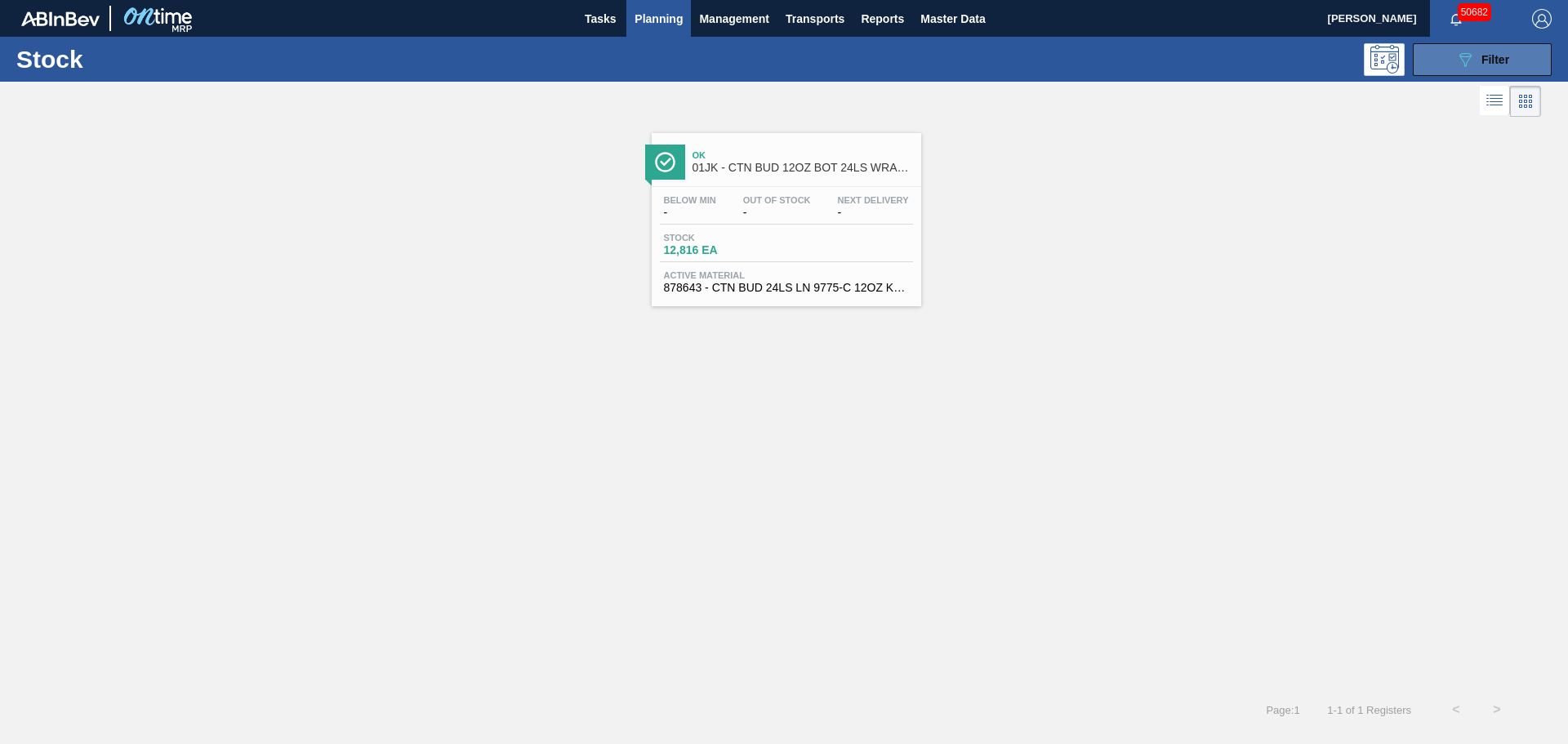
click at [1462, 59] on icon "089F7B8B-B2A5-4AFE-B5C0-19BA573D28AC" at bounding box center [1464, 59] width 20 height 20
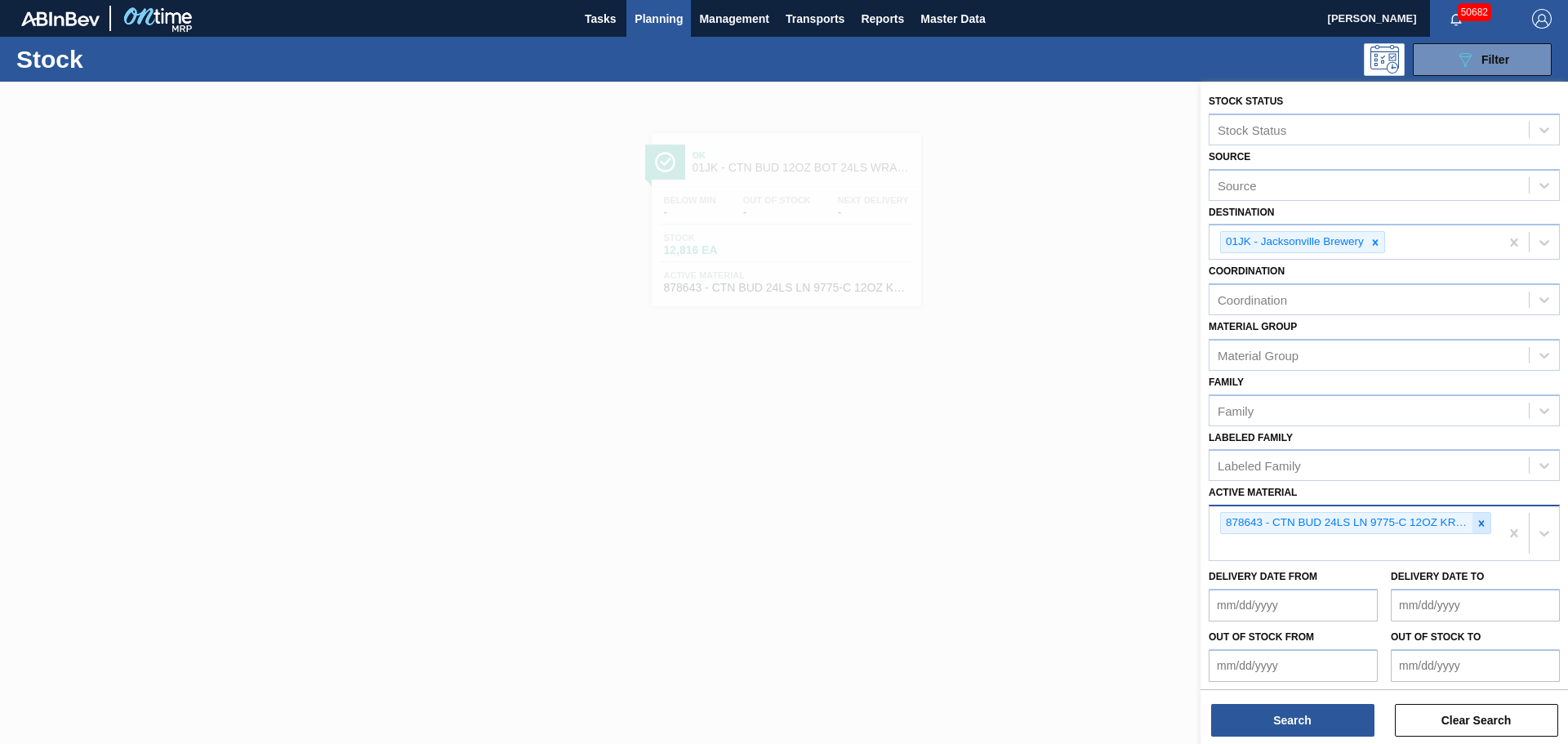
click at [1481, 519] on icon at bounding box center [1481, 523] width 11 height 11
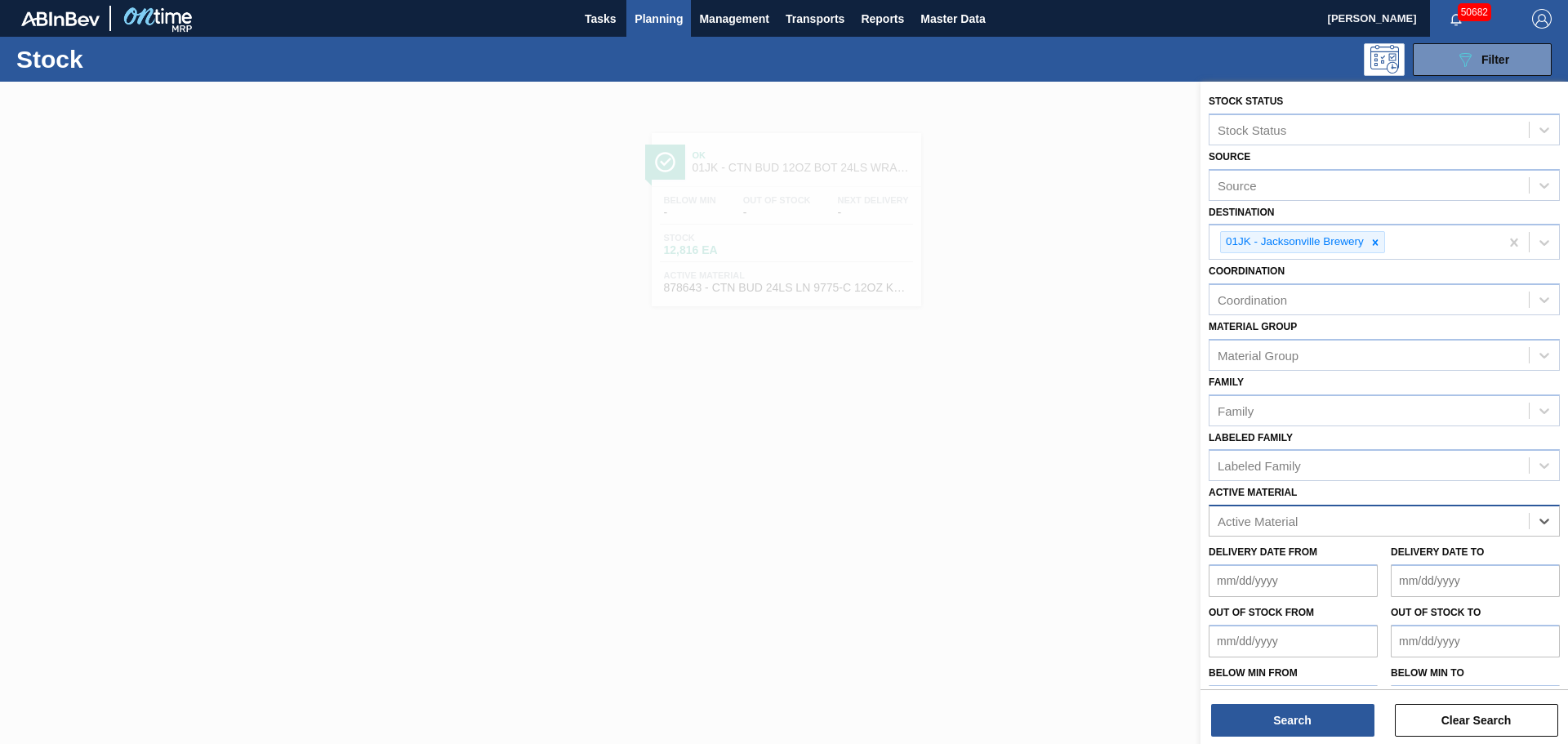
paste Material "615468"
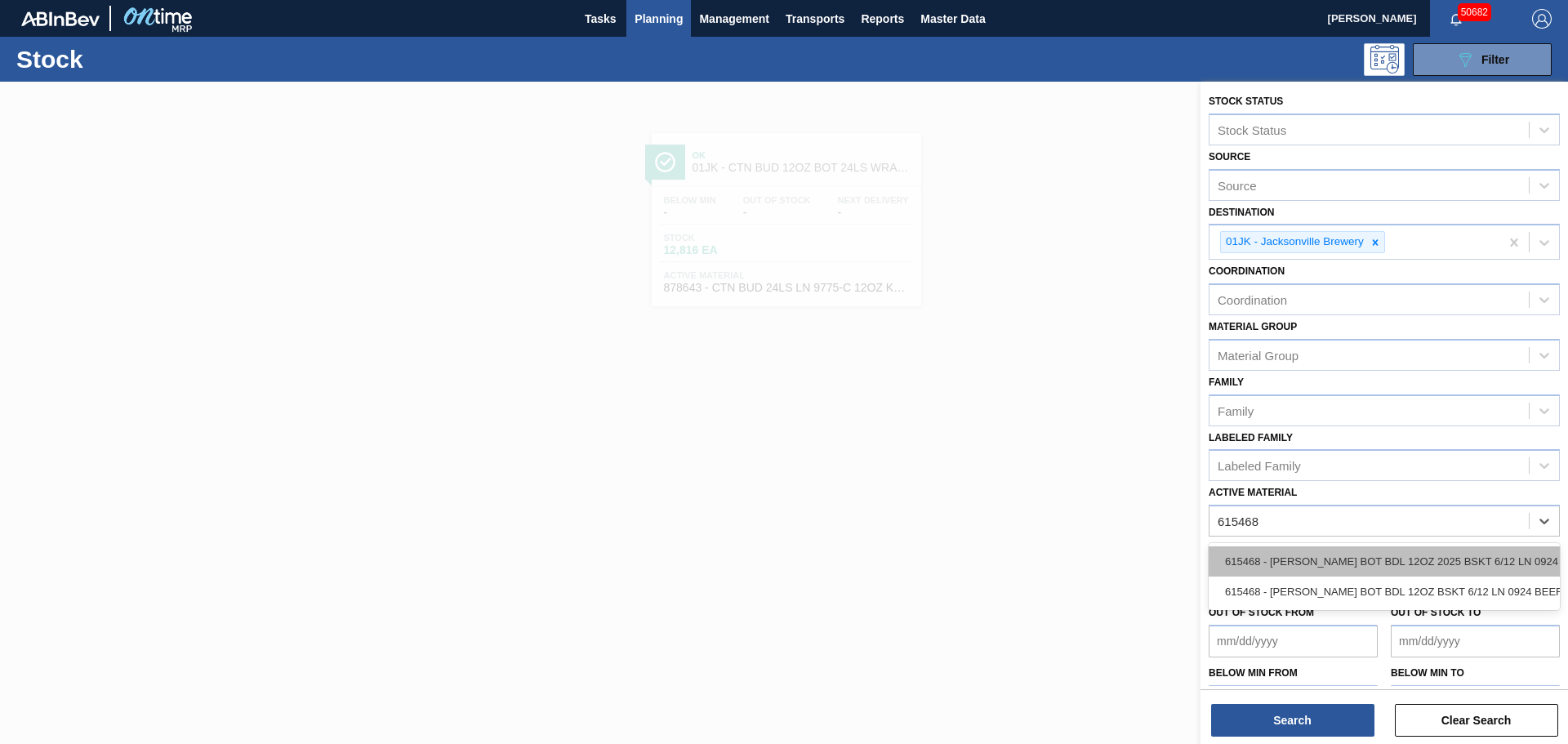
click at [1297, 559] on div "615468 - [PERSON_NAME] BOT BDL 12OZ 2025 BSKT 6/12 LN 0924" at bounding box center [1384, 562] width 351 height 31
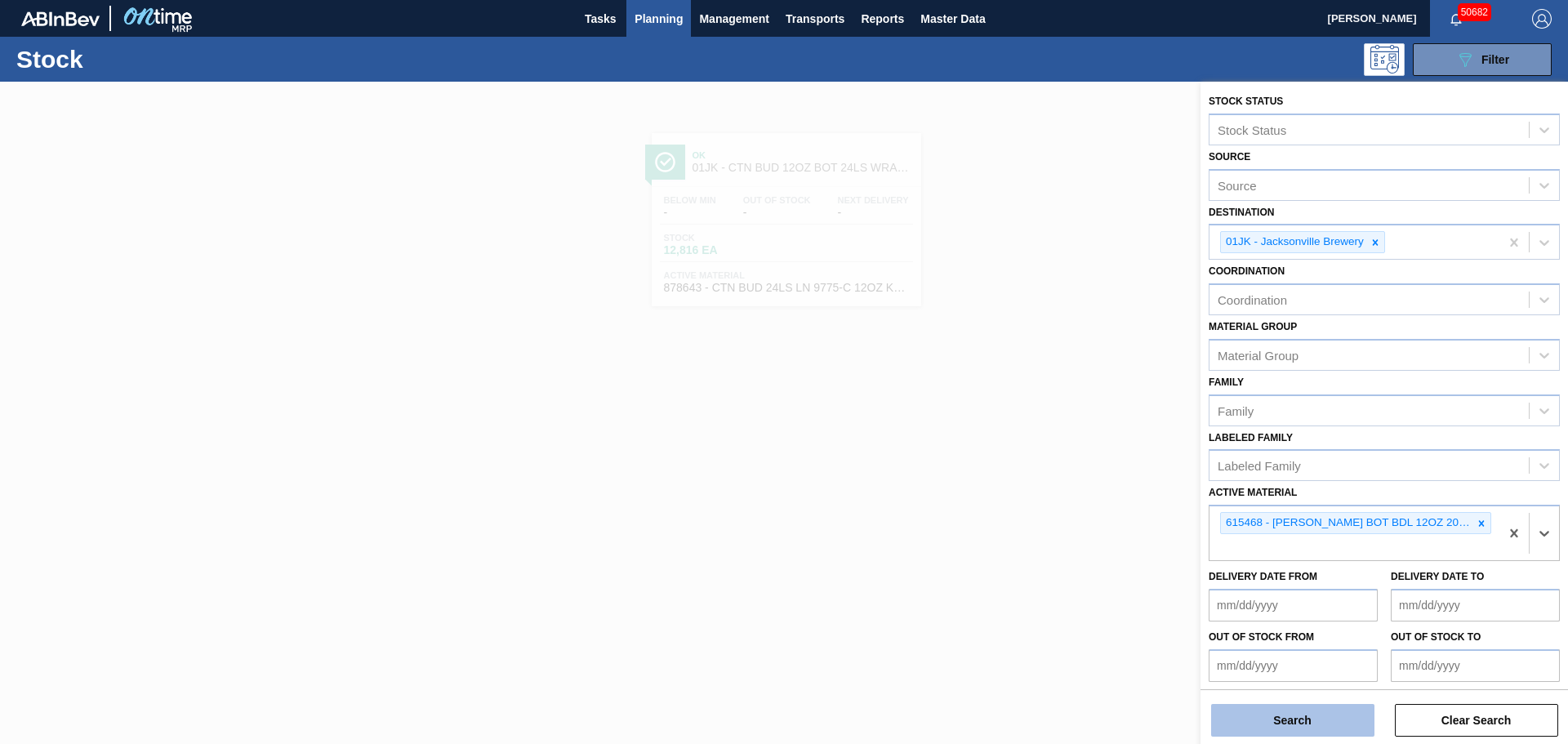
click at [1288, 722] on button "Search" at bounding box center [1292, 719] width 163 height 32
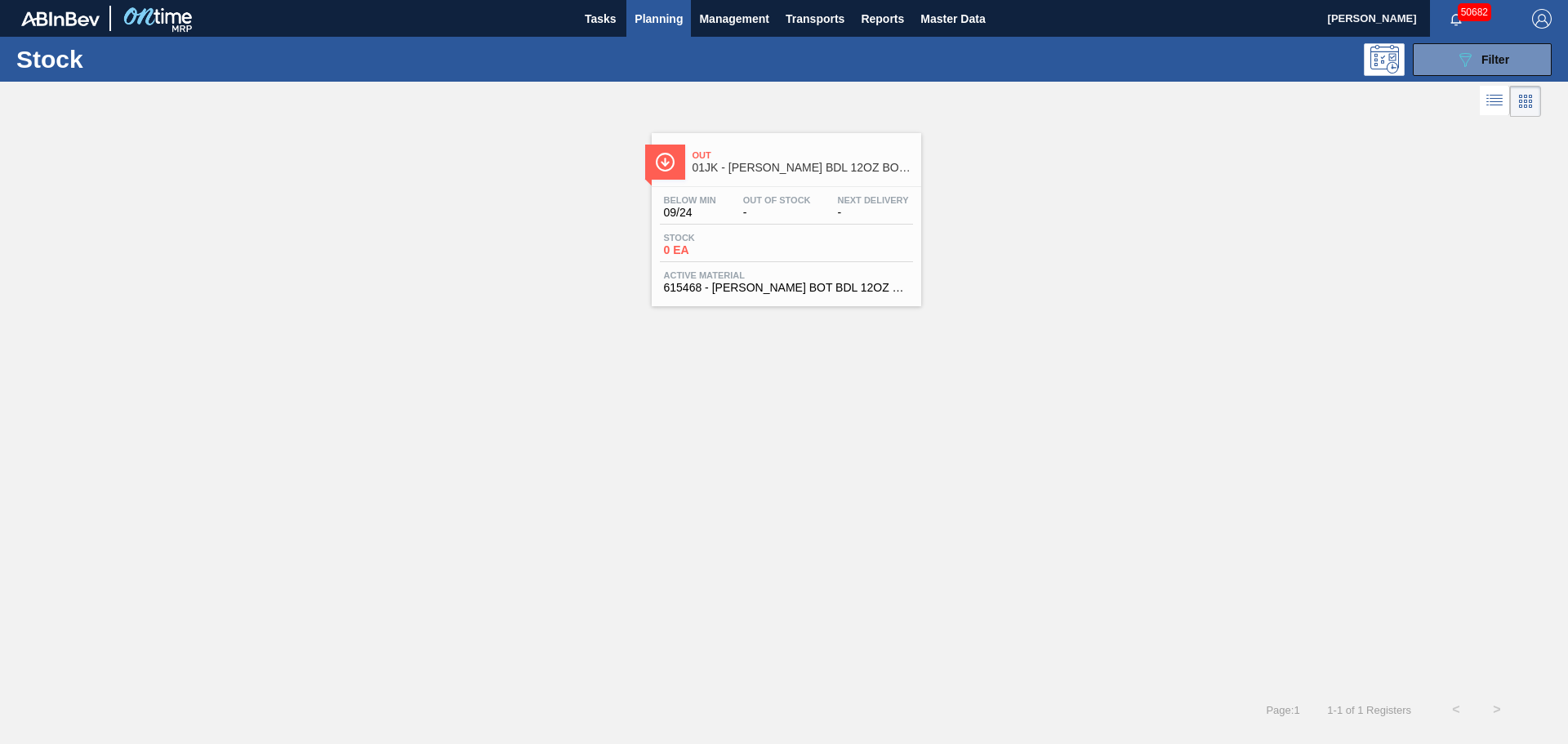
click at [757, 227] on div "Below Min 09/24 Out Of Stock - Next Delivery - Stock 0 EA Active Material 61546…" at bounding box center [787, 242] width 270 height 111
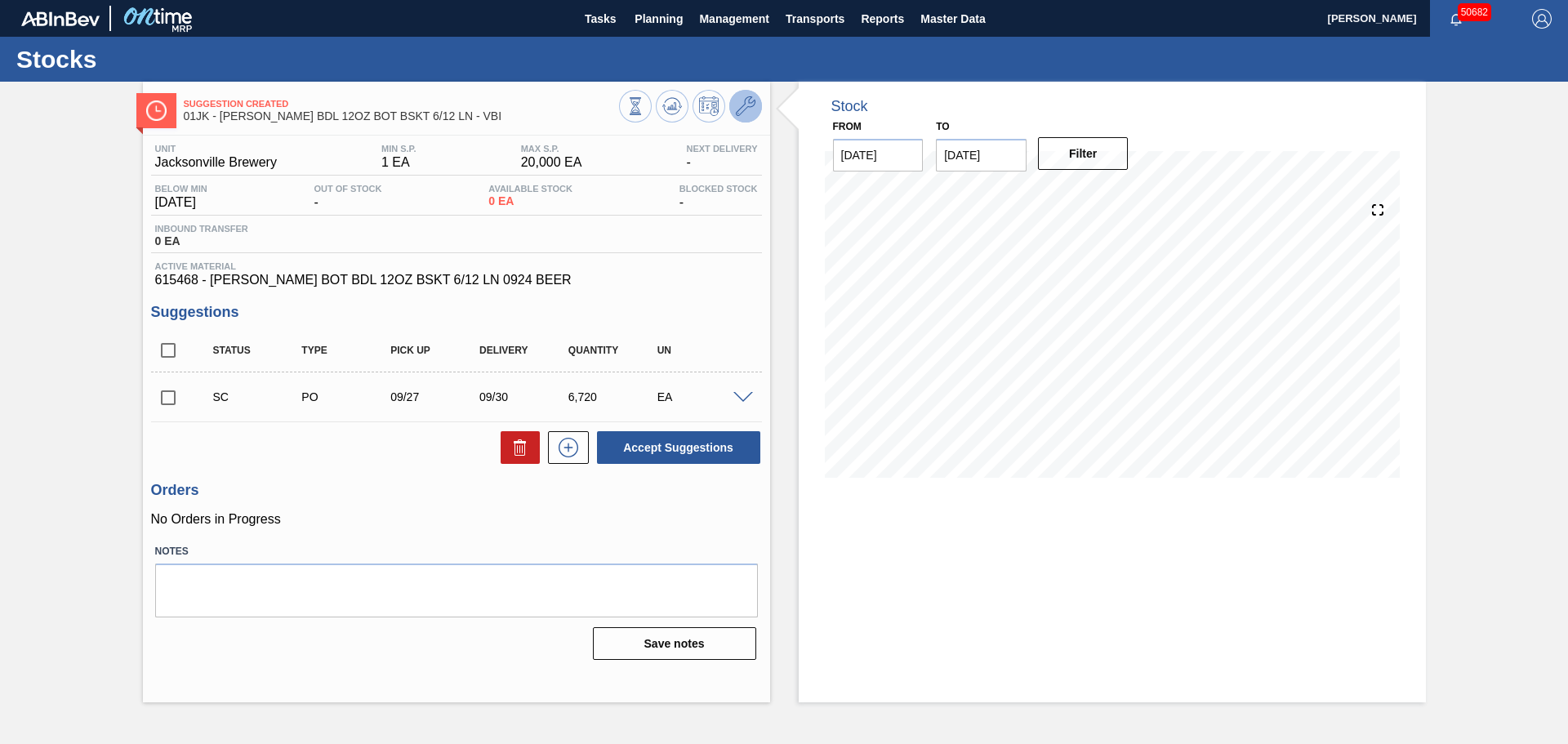
click at [738, 99] on icon at bounding box center [745, 106] width 20 height 20
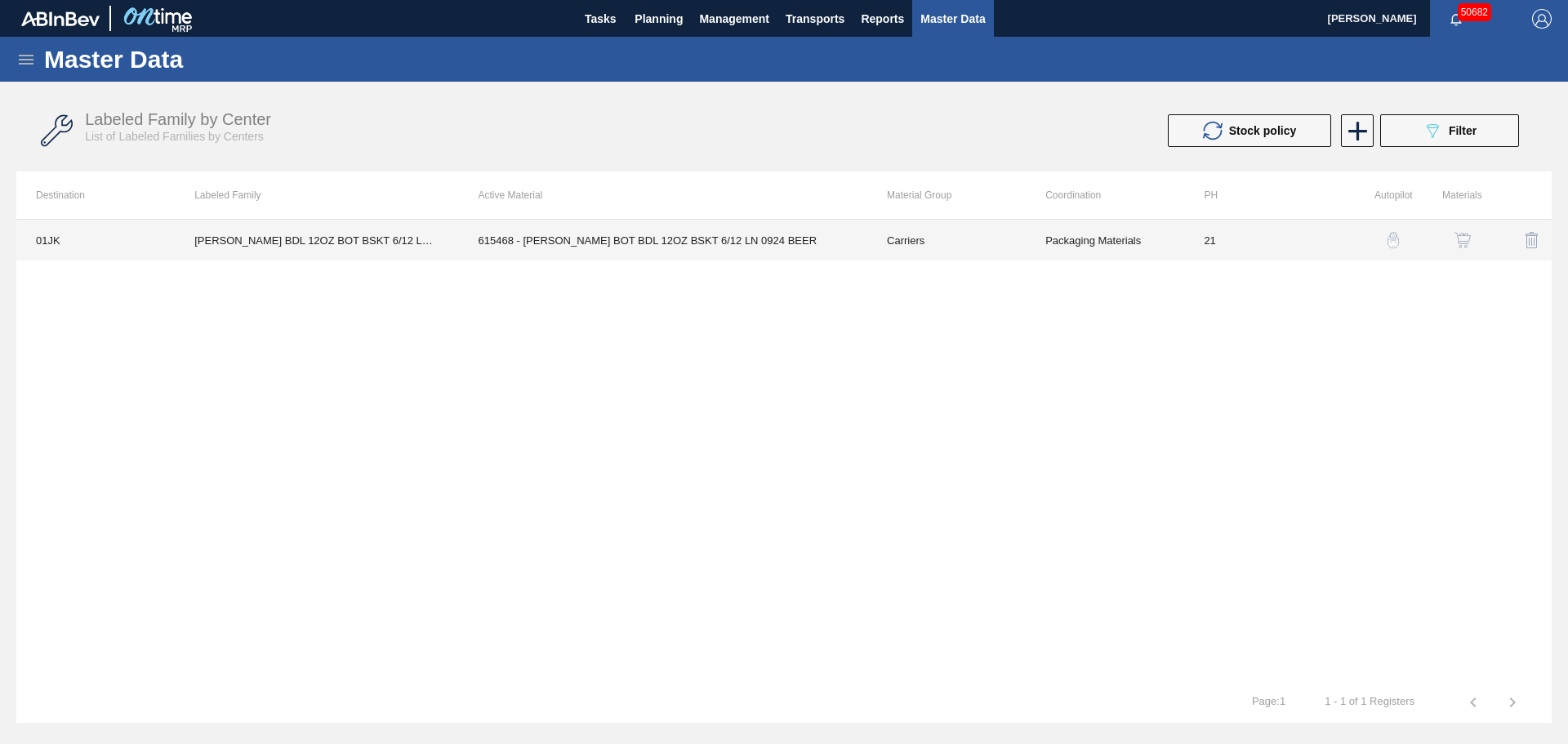
click at [660, 249] on td "615468 - [PERSON_NAME] BOT BDL 12OZ BSKT 6/12 LN 0924 BEER" at bounding box center [663, 240] width 408 height 41
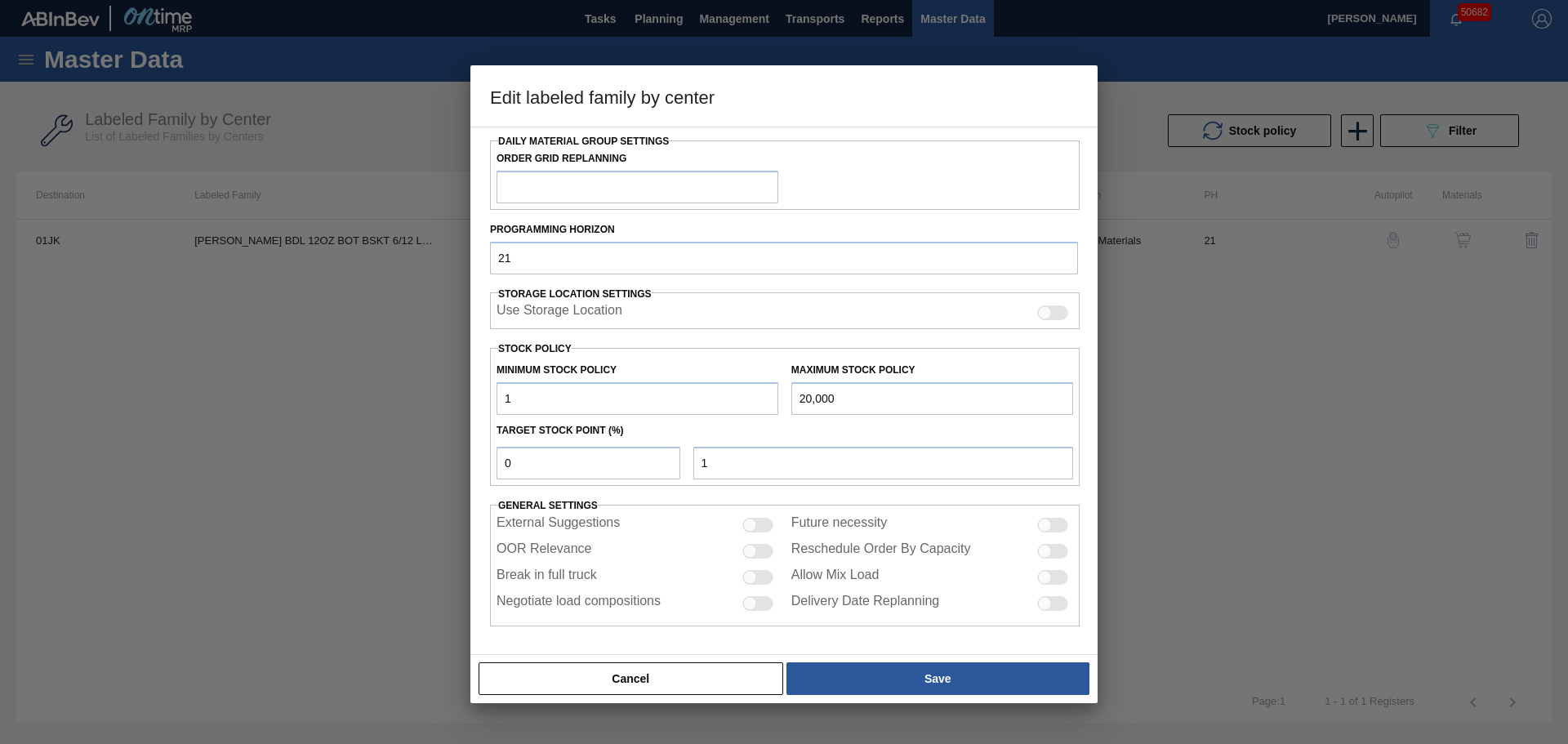
scroll to position [199, 0]
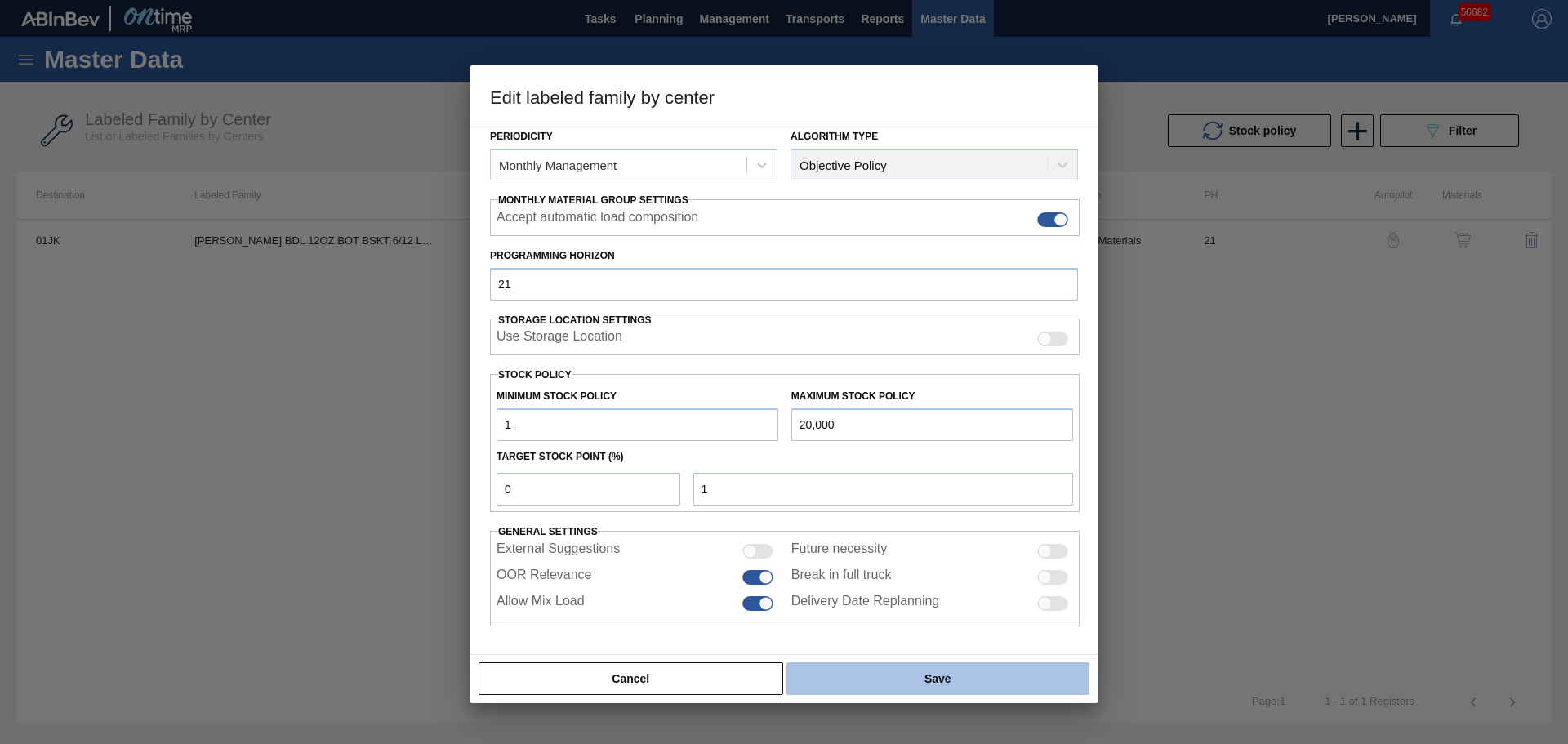
click at [914, 674] on button "Save" at bounding box center [938, 678] width 303 height 32
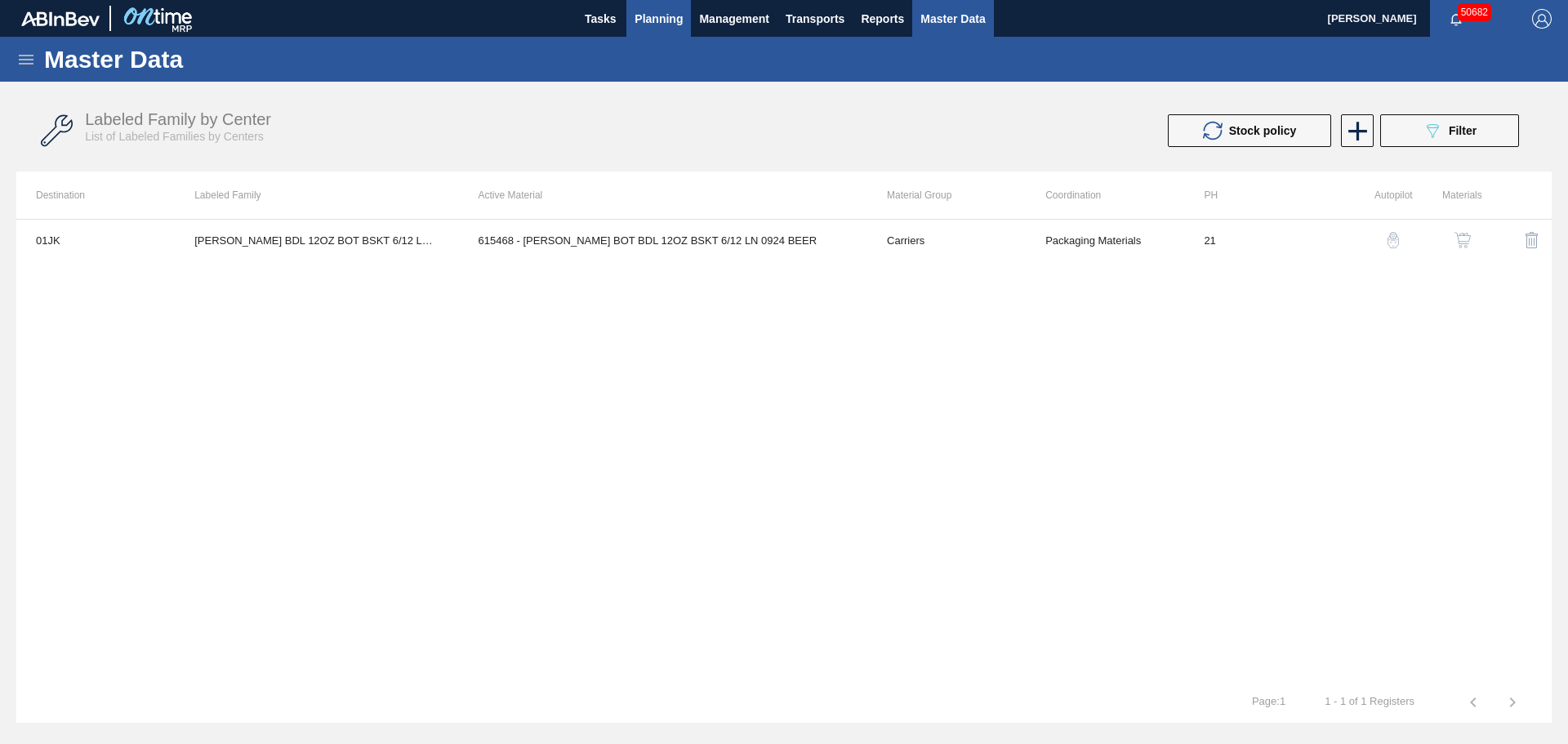
click at [642, 21] on span "Planning" at bounding box center [658, 19] width 48 height 20
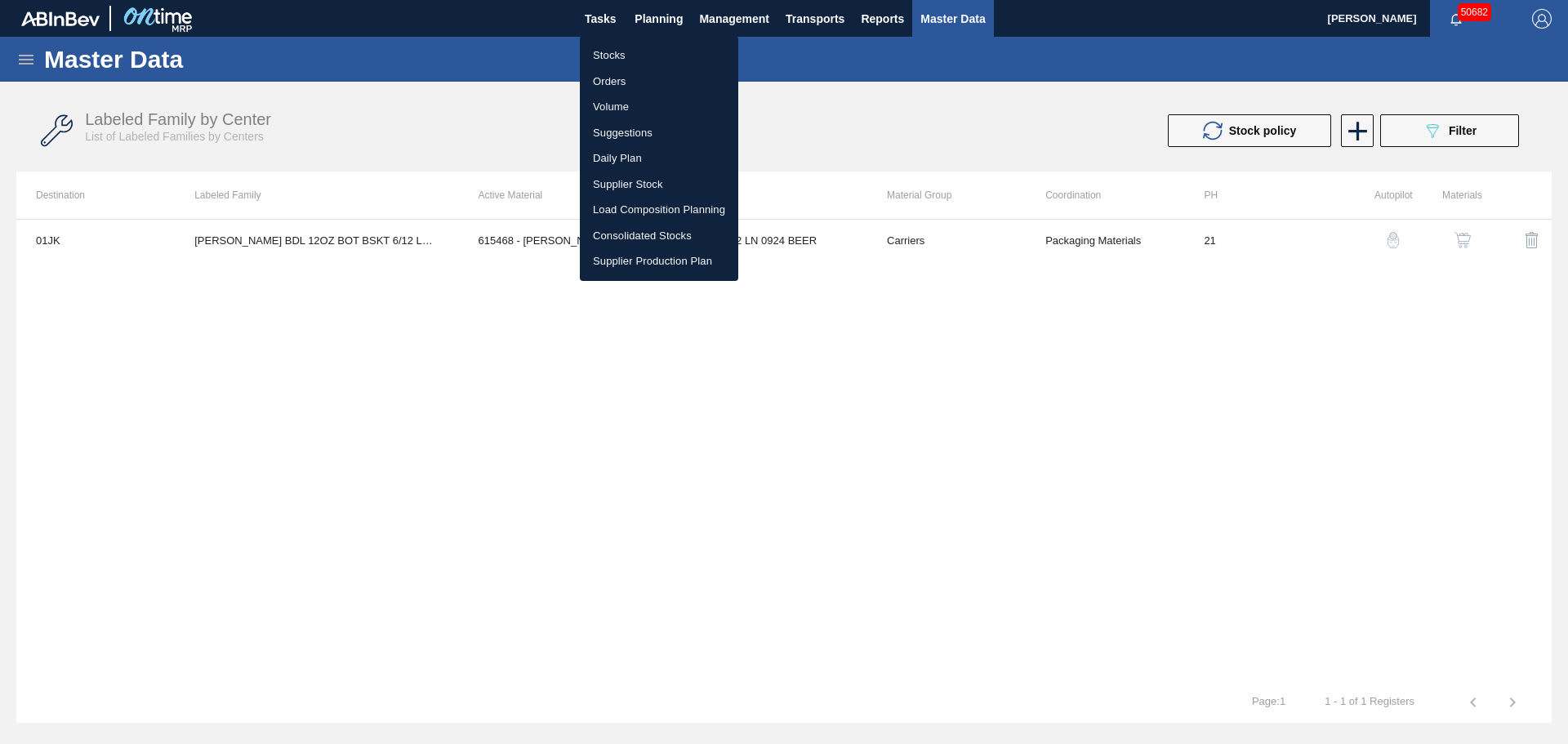
click at [608, 48] on li "Stocks" at bounding box center [658, 55] width 159 height 26
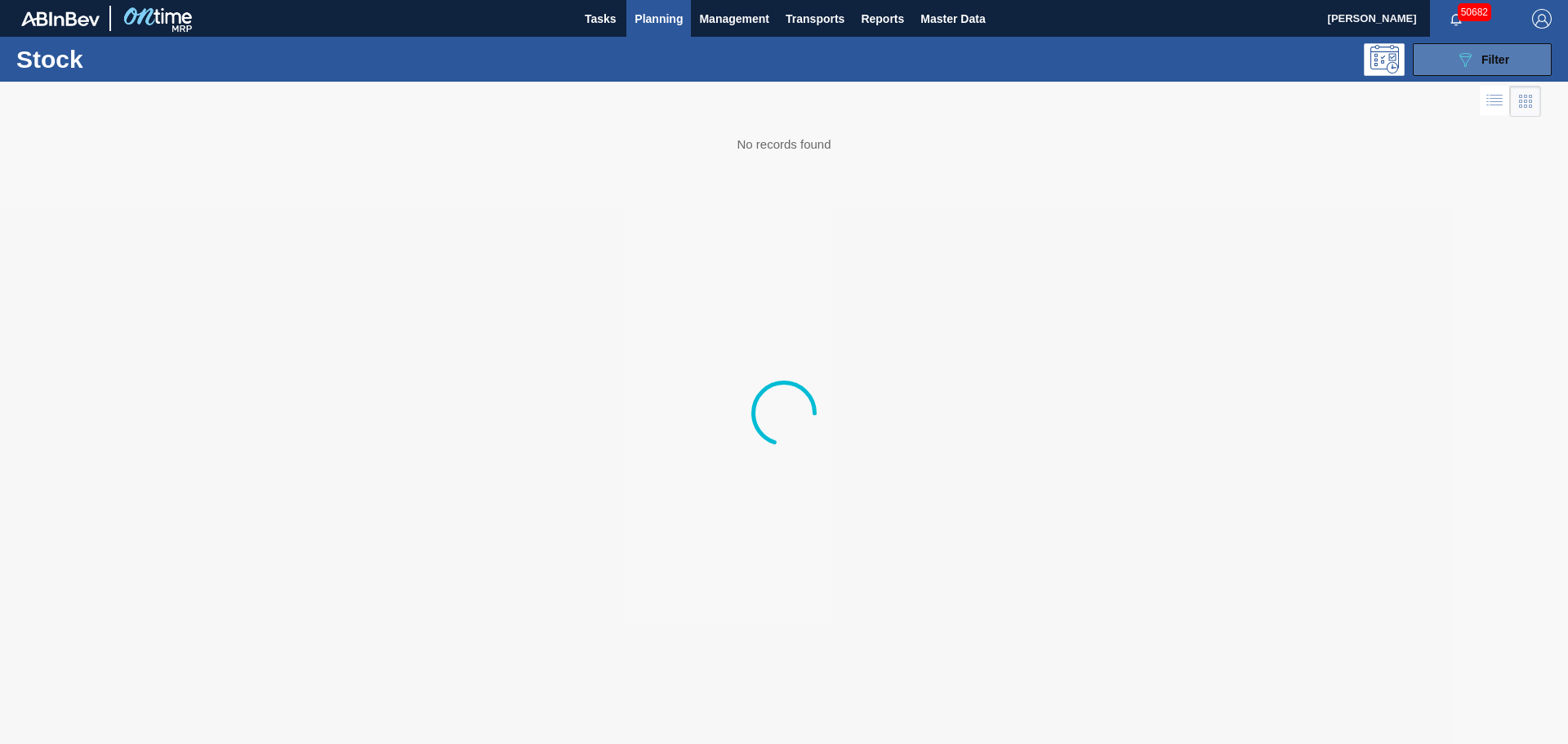
click at [1466, 59] on icon "089F7B8B-B2A5-4AFE-B5C0-19BA573D28AC" at bounding box center [1464, 59] width 20 height 20
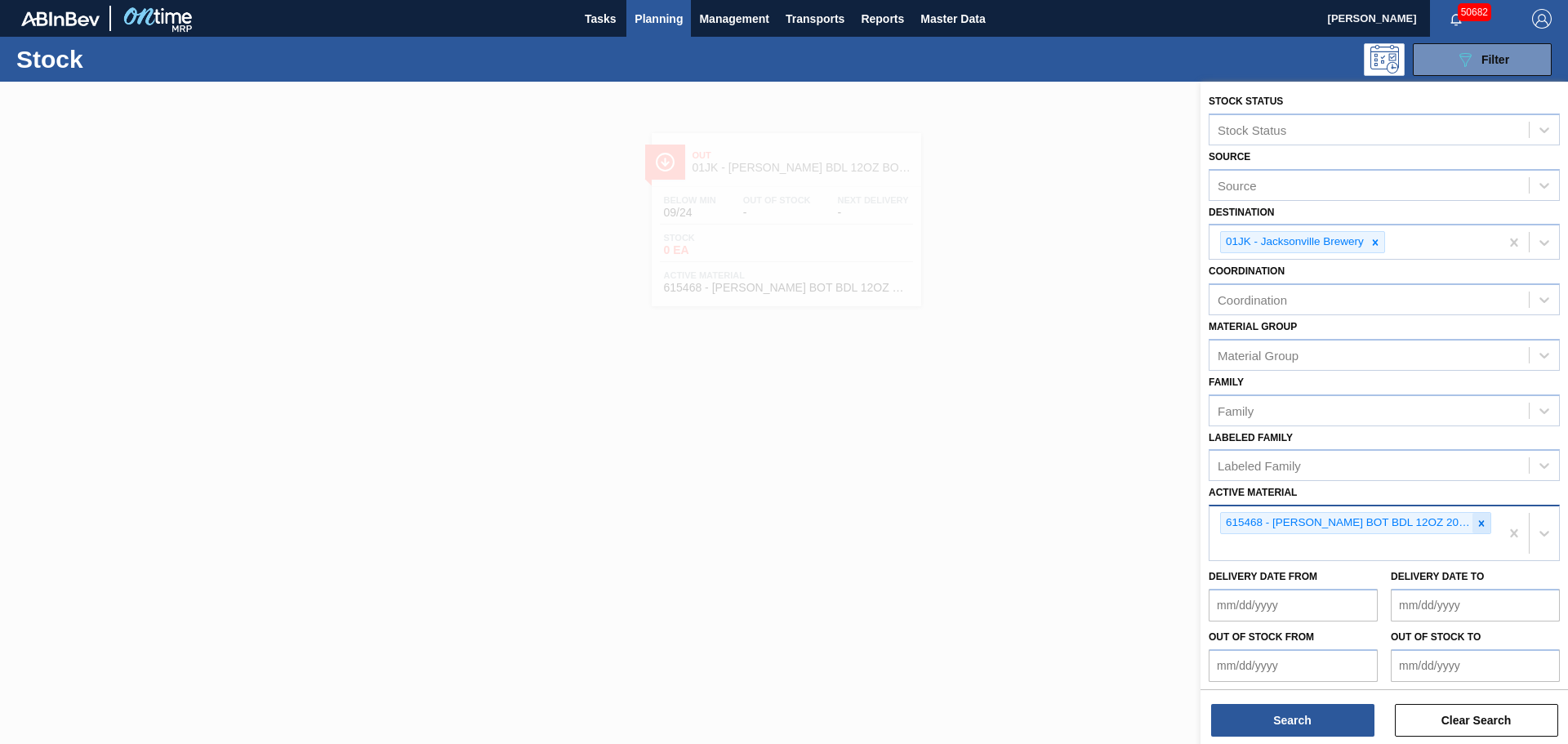
click at [1483, 525] on icon at bounding box center [1481, 523] width 11 height 11
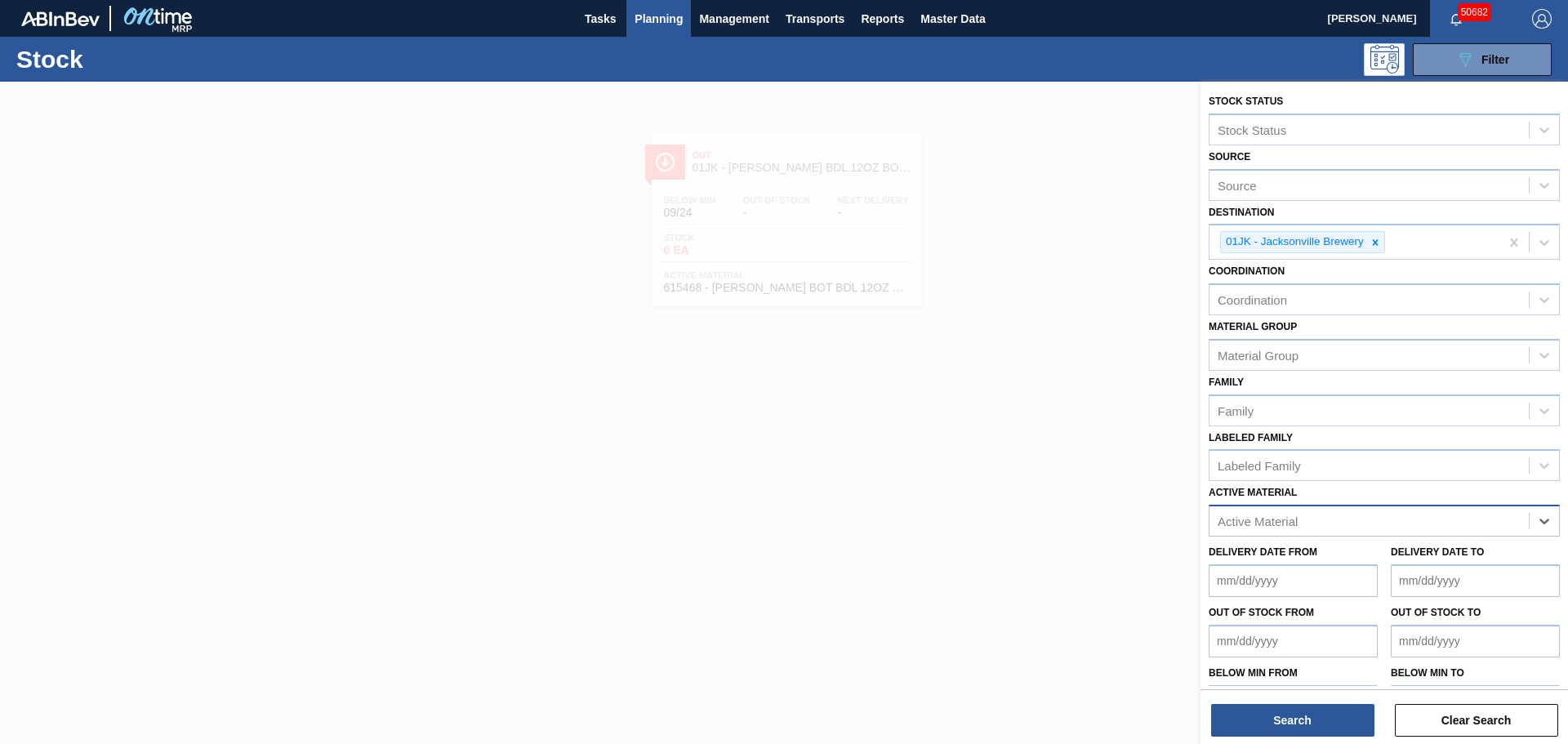
paste Material "878736"
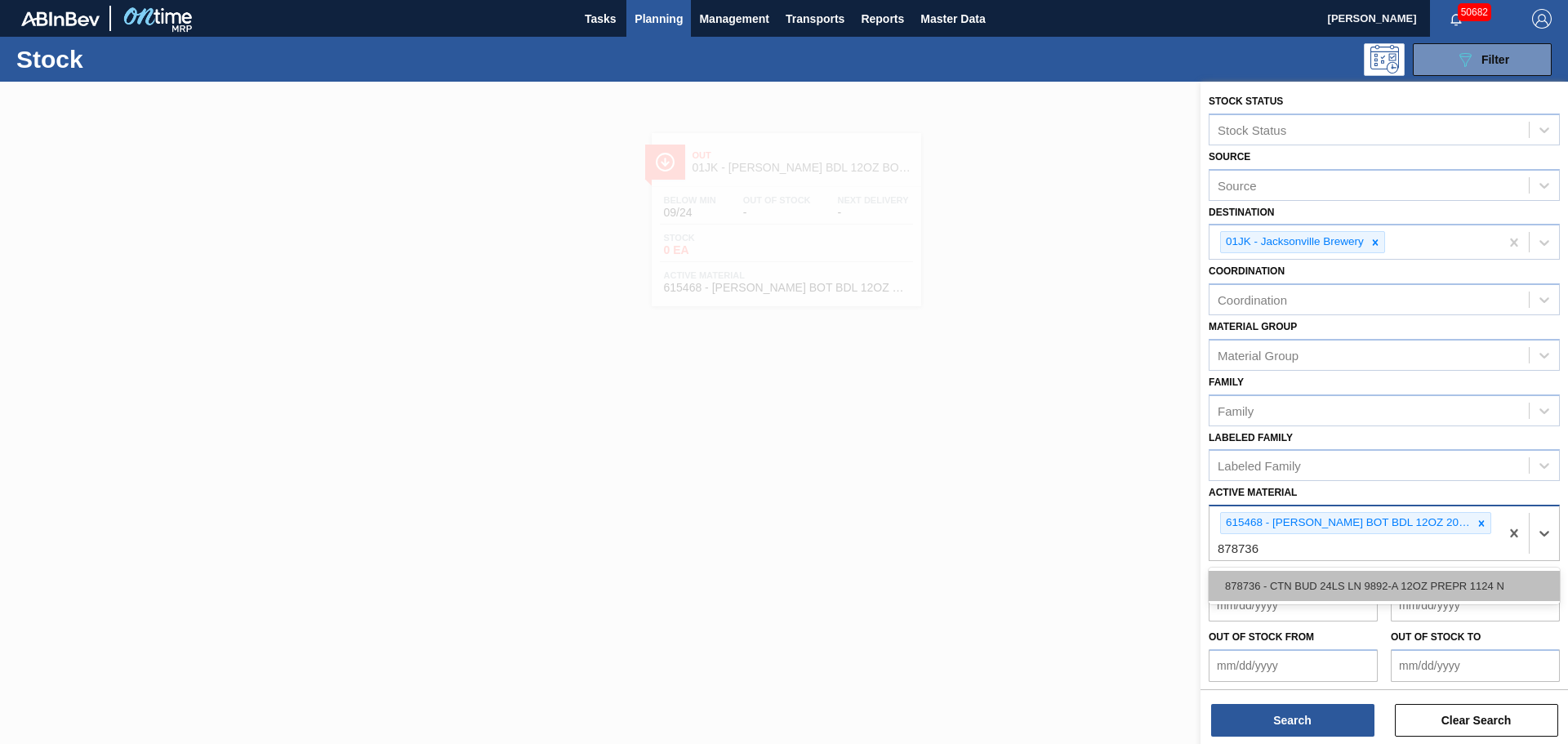
click at [1287, 577] on div "878736 - CTN BUD 24LS LN 9892-A 12OZ PREPR 1124 N" at bounding box center [1384, 586] width 351 height 31
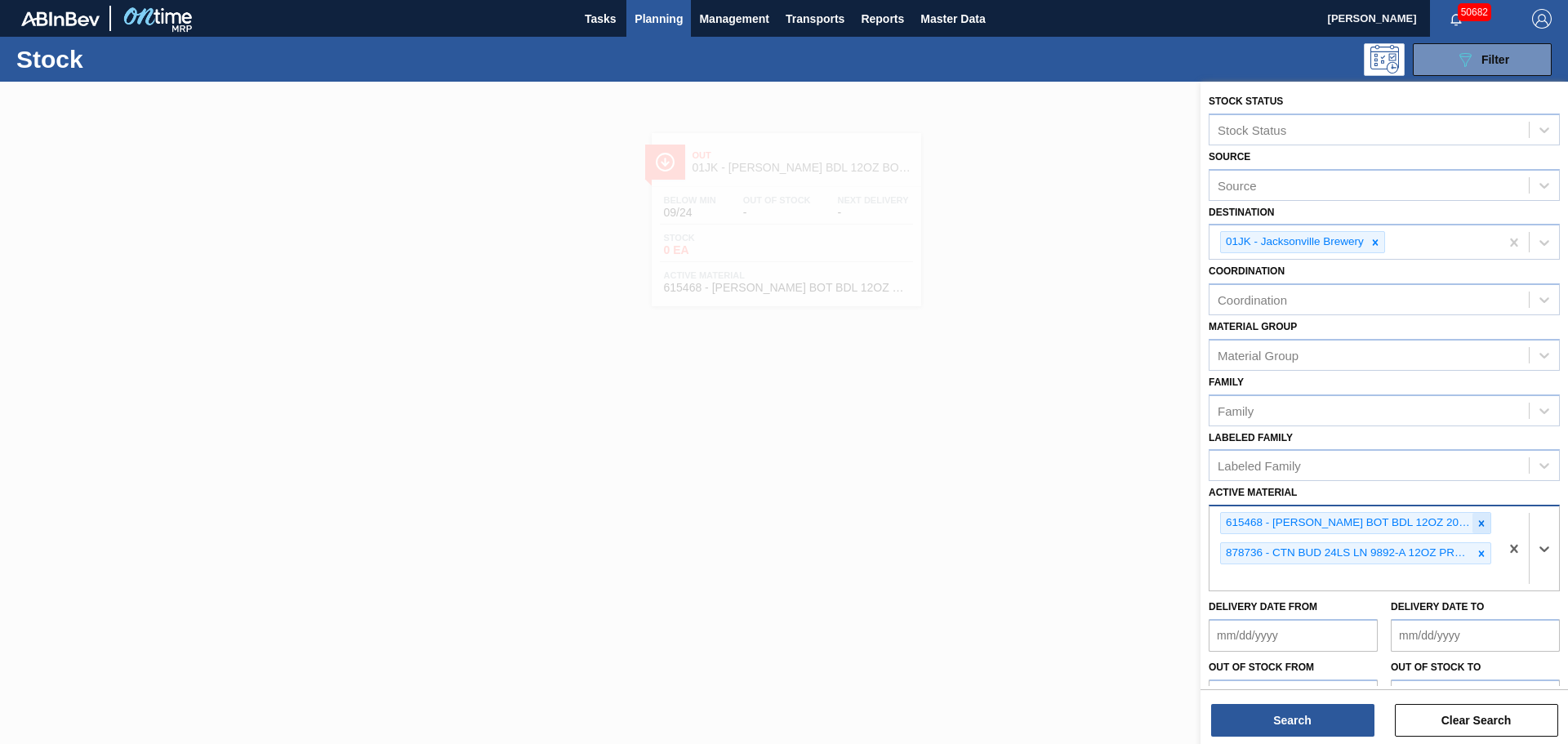
click at [1476, 523] on icon at bounding box center [1481, 523] width 11 height 11
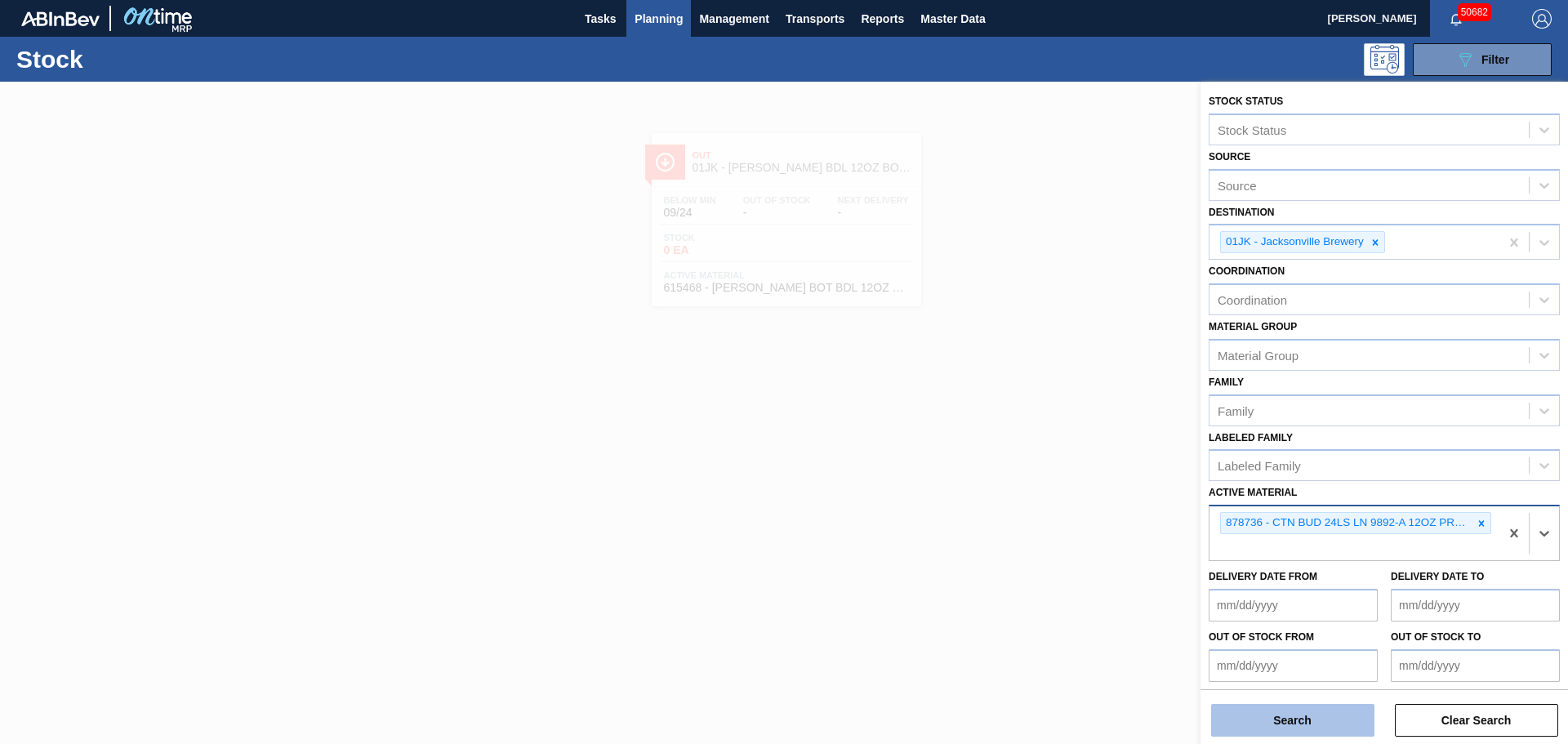
click at [1274, 719] on button "Search" at bounding box center [1292, 719] width 163 height 32
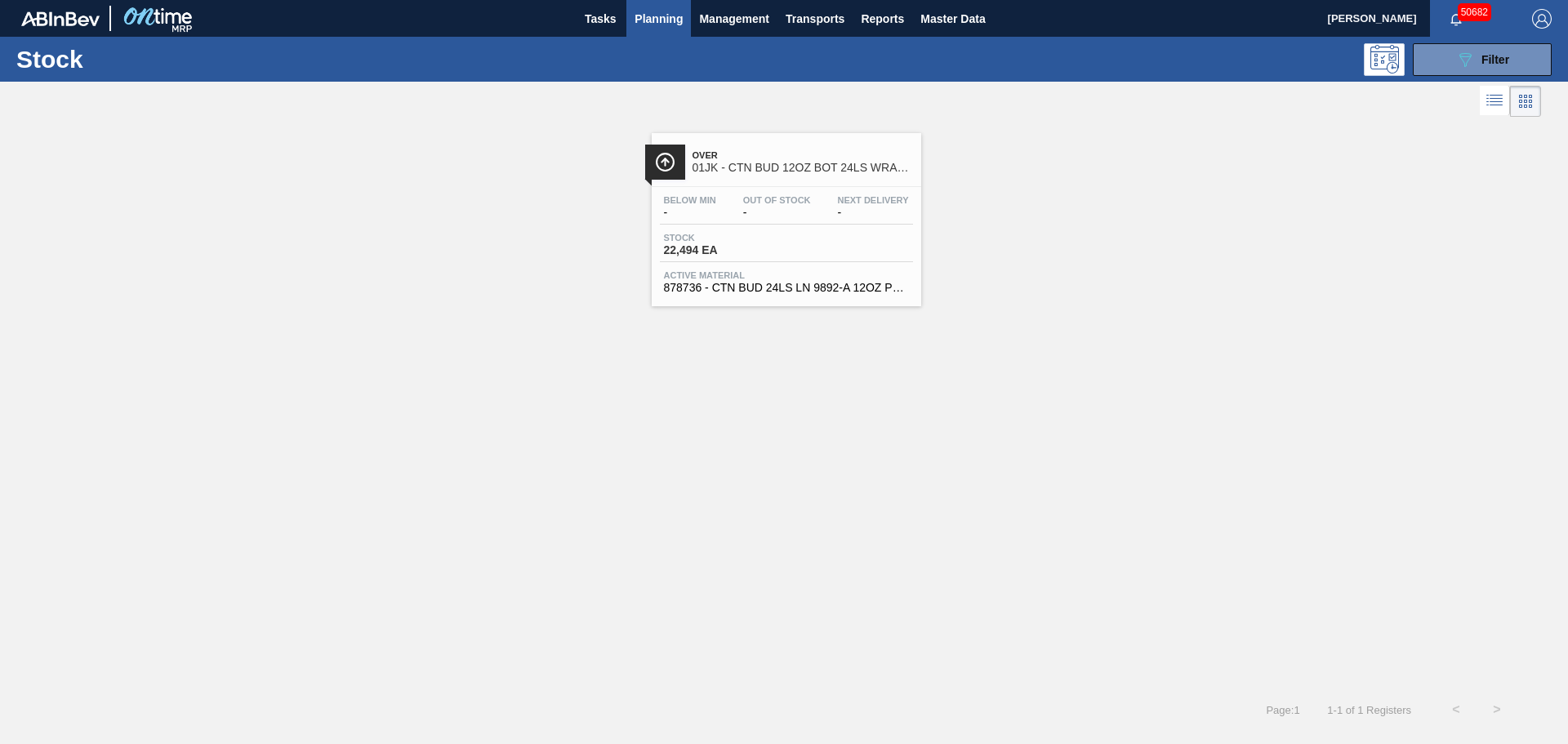
click at [787, 249] on div "Stock 22,494 EA" at bounding box center [787, 247] width 253 height 30
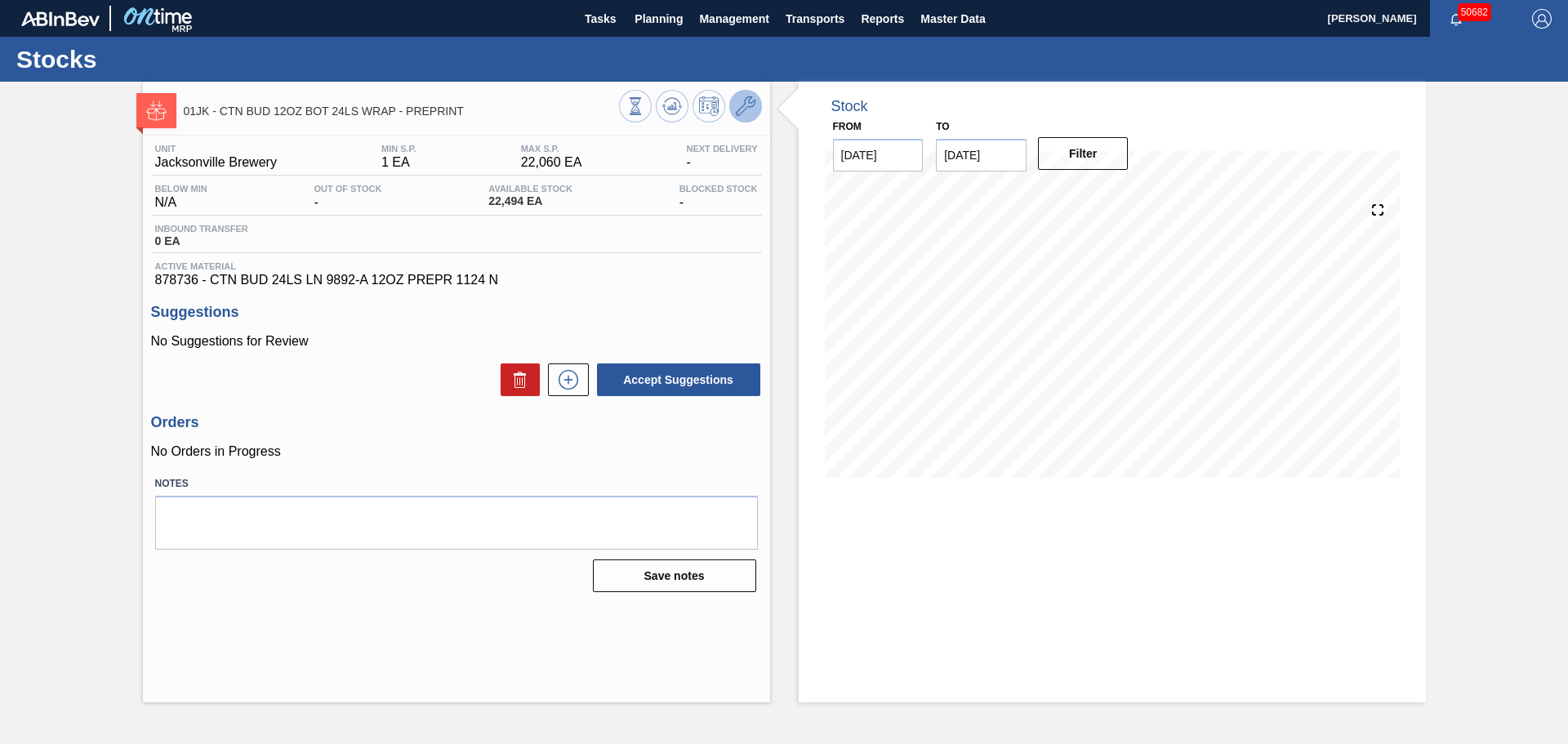
click at [744, 114] on icon at bounding box center [745, 106] width 20 height 20
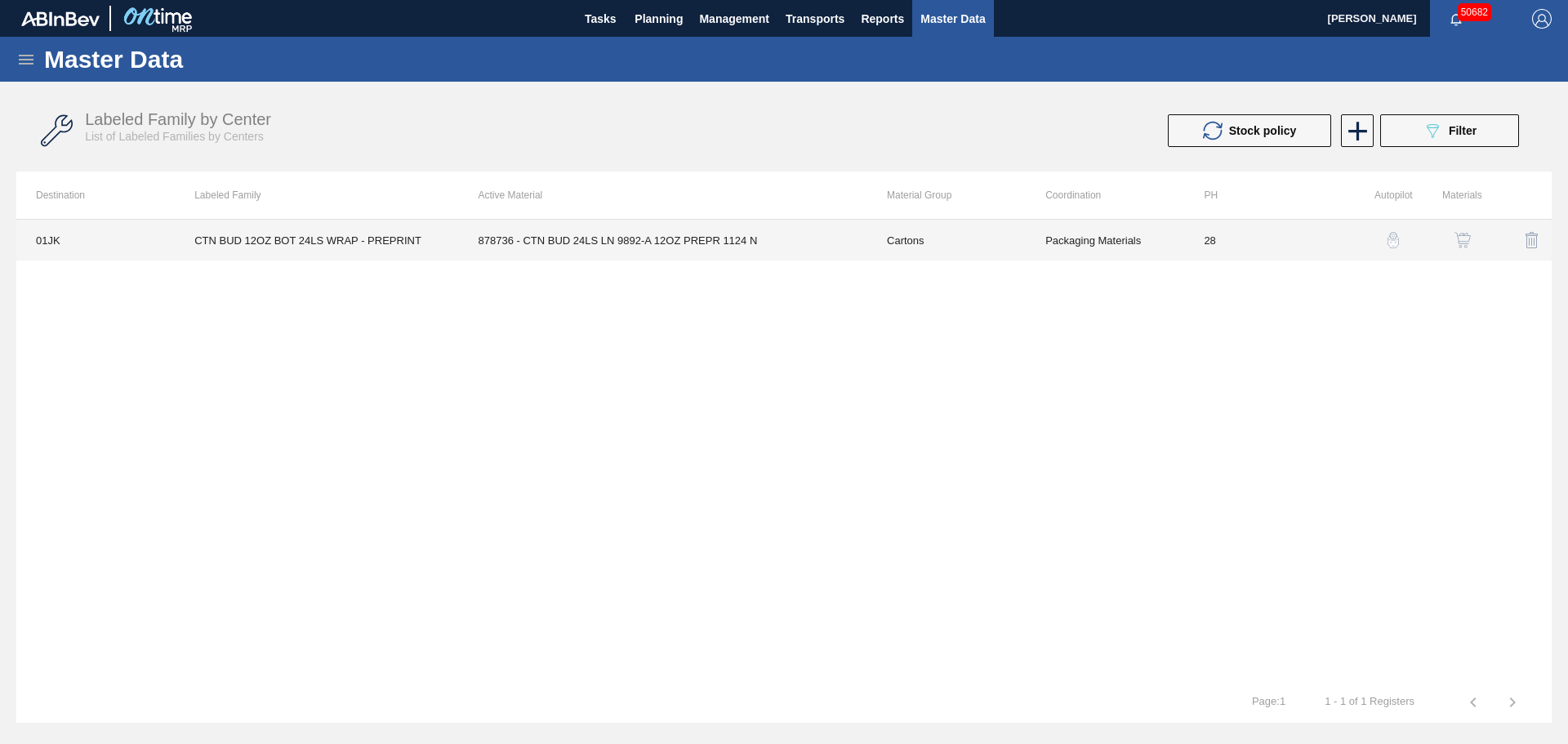
click at [674, 248] on td "878736 - CTN BUD 24LS LN 9892-A 12OZ PREPR 1124 N" at bounding box center [663, 240] width 408 height 41
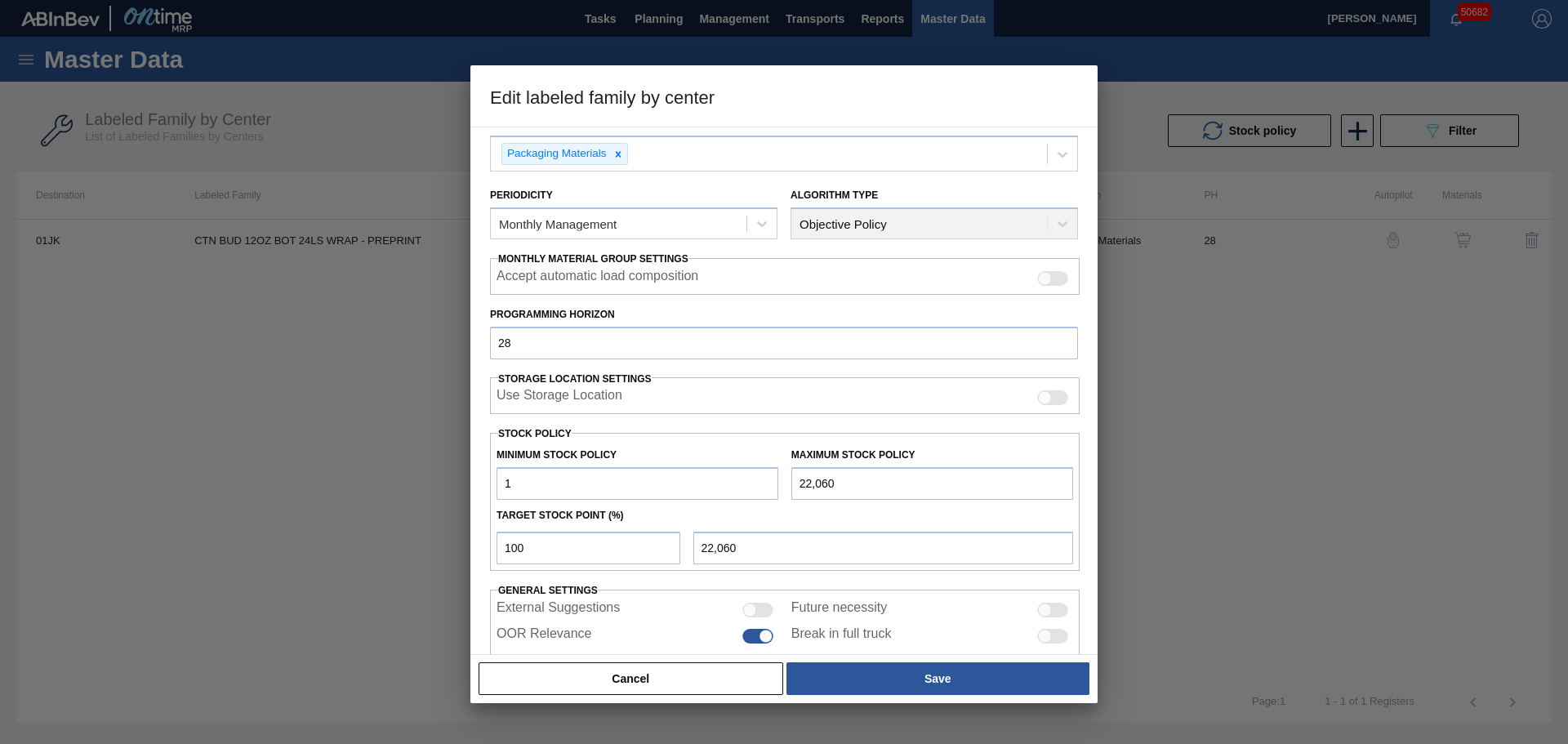
scroll to position [199, 0]
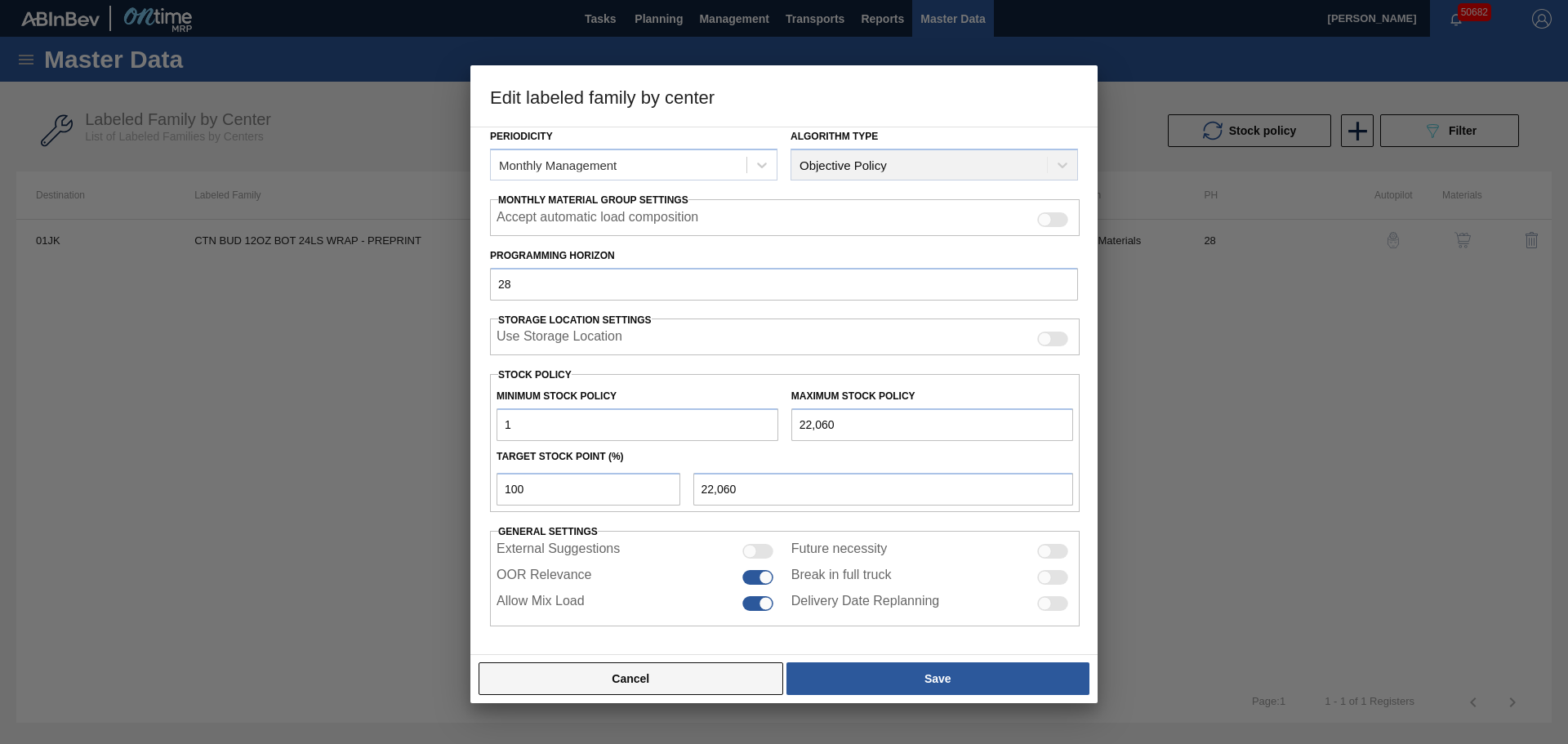
click at [696, 682] on button "Cancel" at bounding box center [630, 678] width 305 height 32
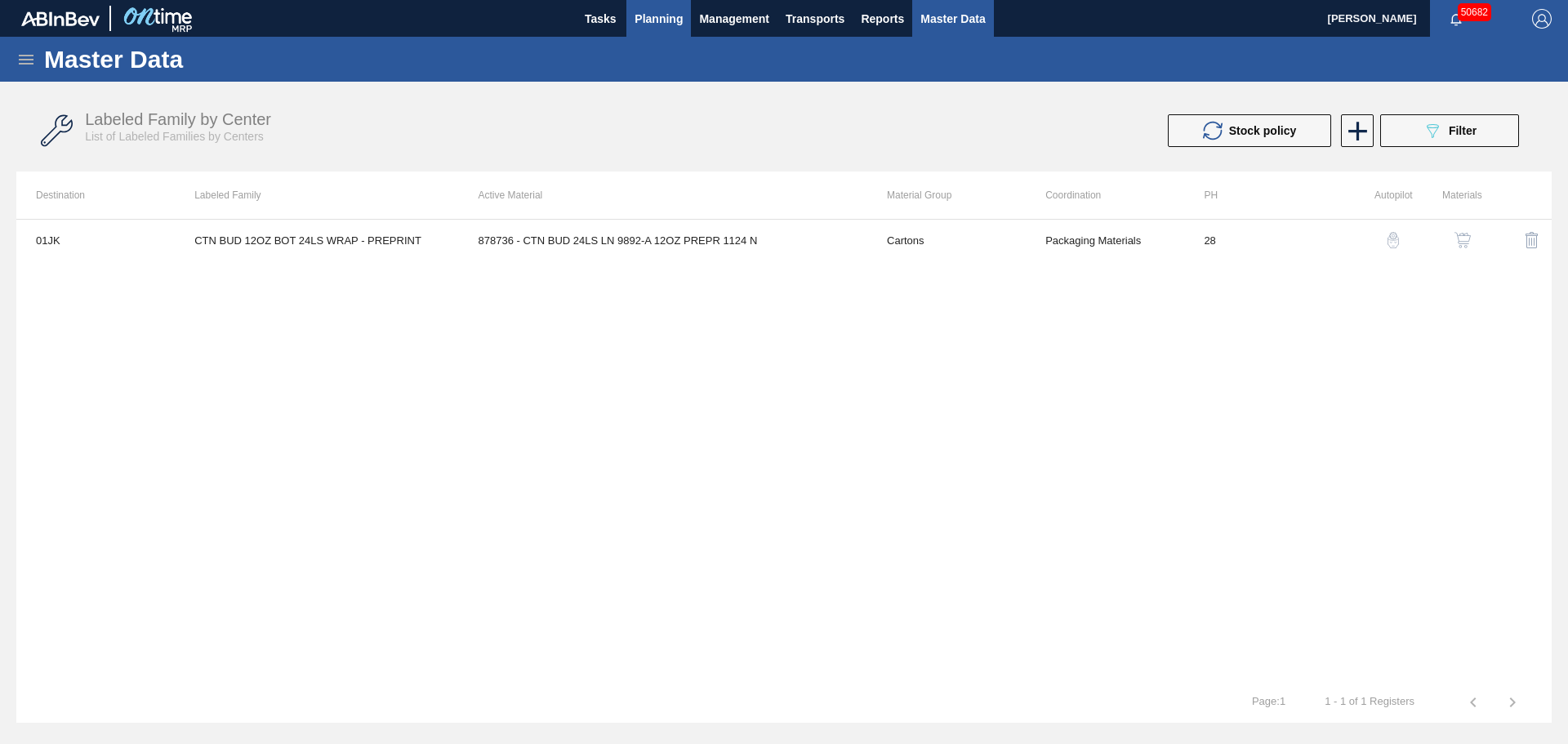
click at [660, 18] on span "Planning" at bounding box center [658, 19] width 48 height 20
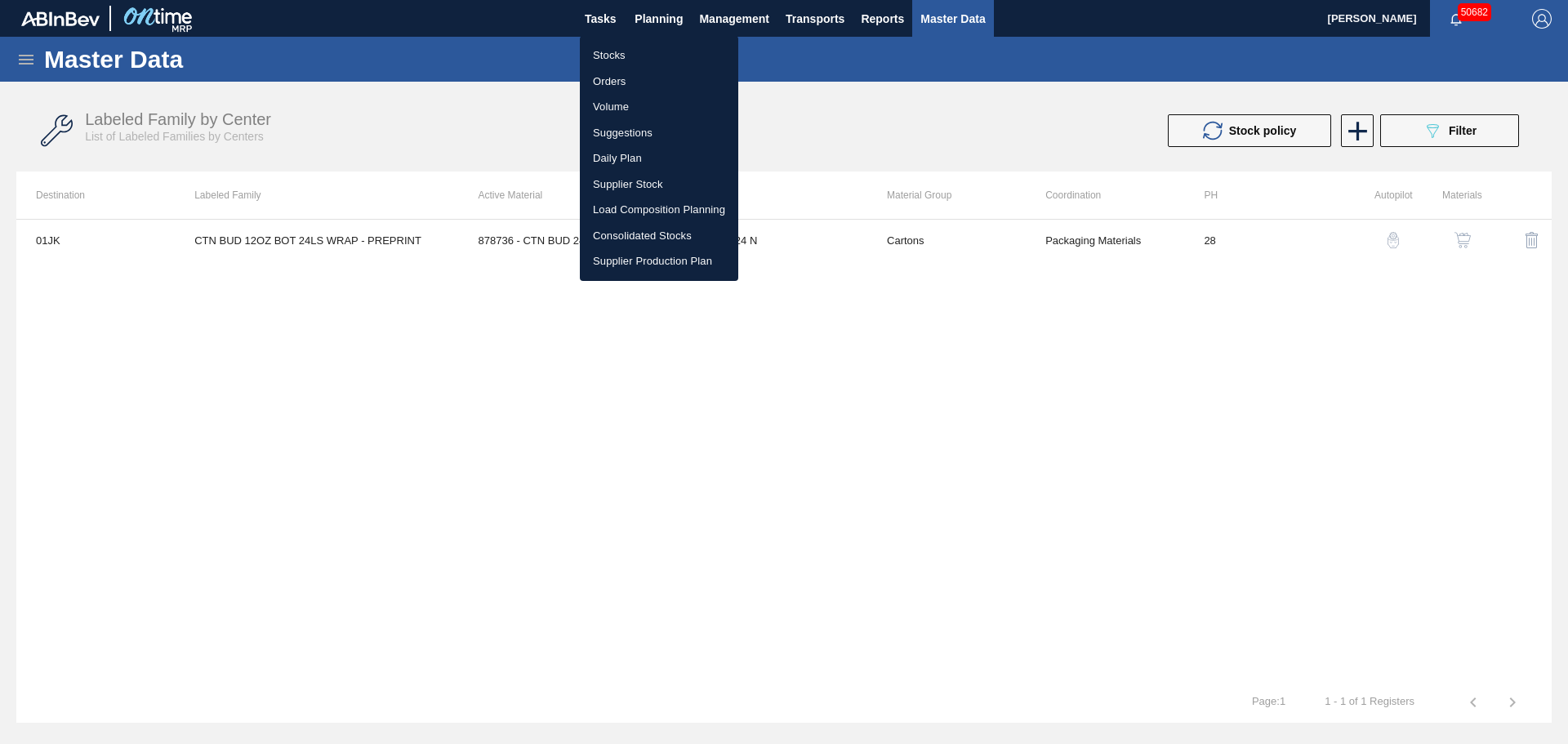
click at [622, 56] on li "Stocks" at bounding box center [658, 55] width 159 height 26
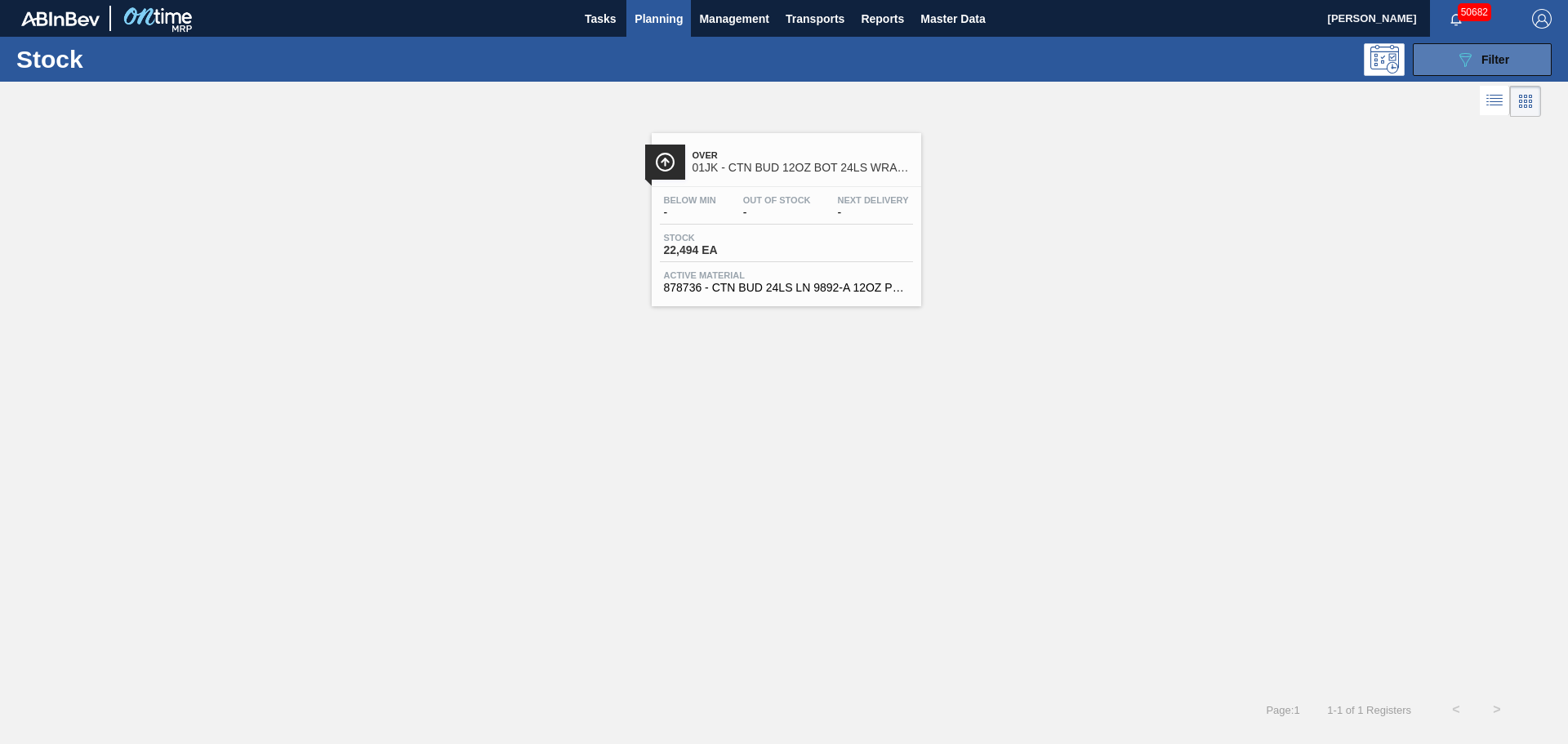
click at [1527, 57] on button "089F7B8B-B2A5-4AFE-B5C0-19BA573D28AC Filter" at bounding box center [1482, 59] width 139 height 32
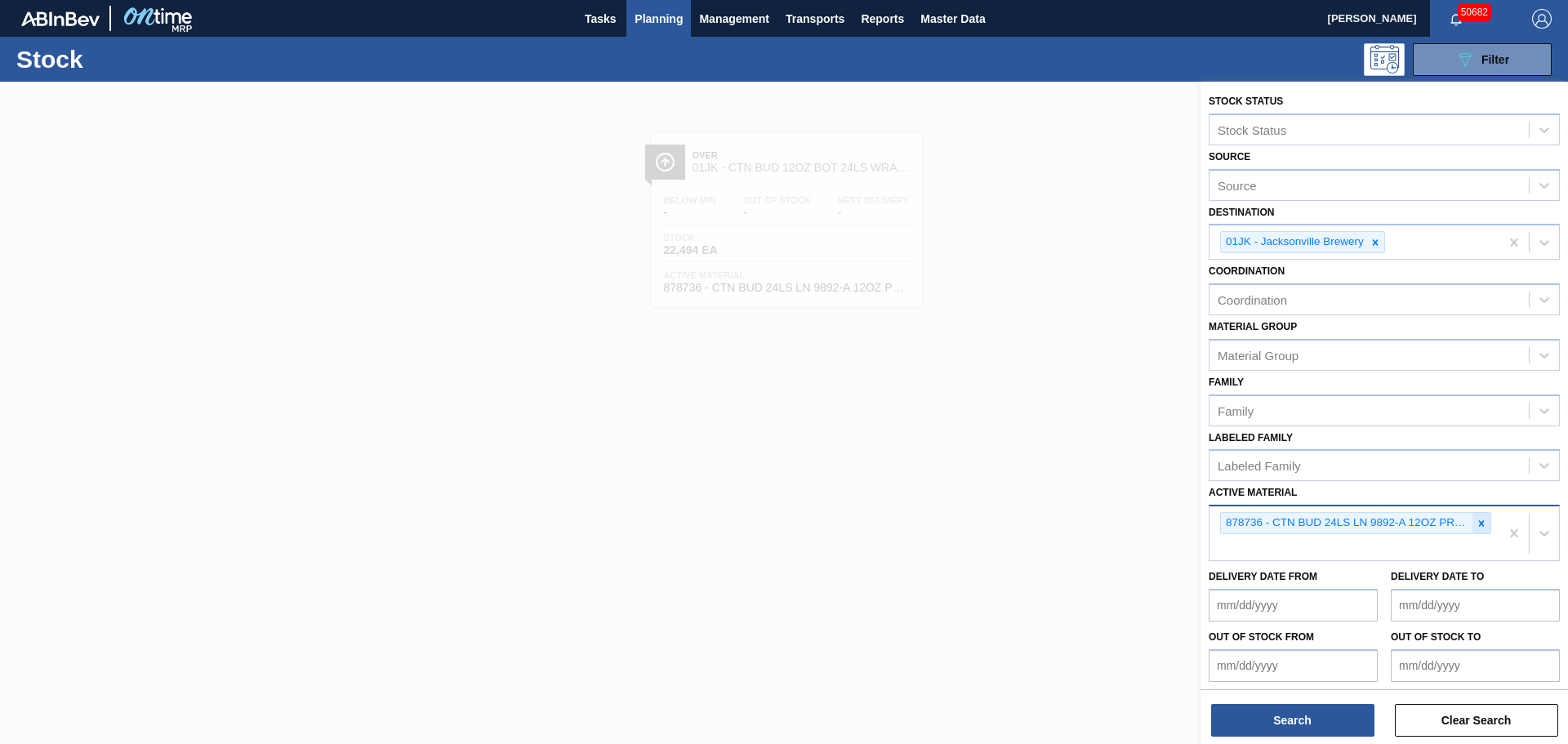
click at [1481, 522] on icon at bounding box center [1481, 523] width 11 height 11
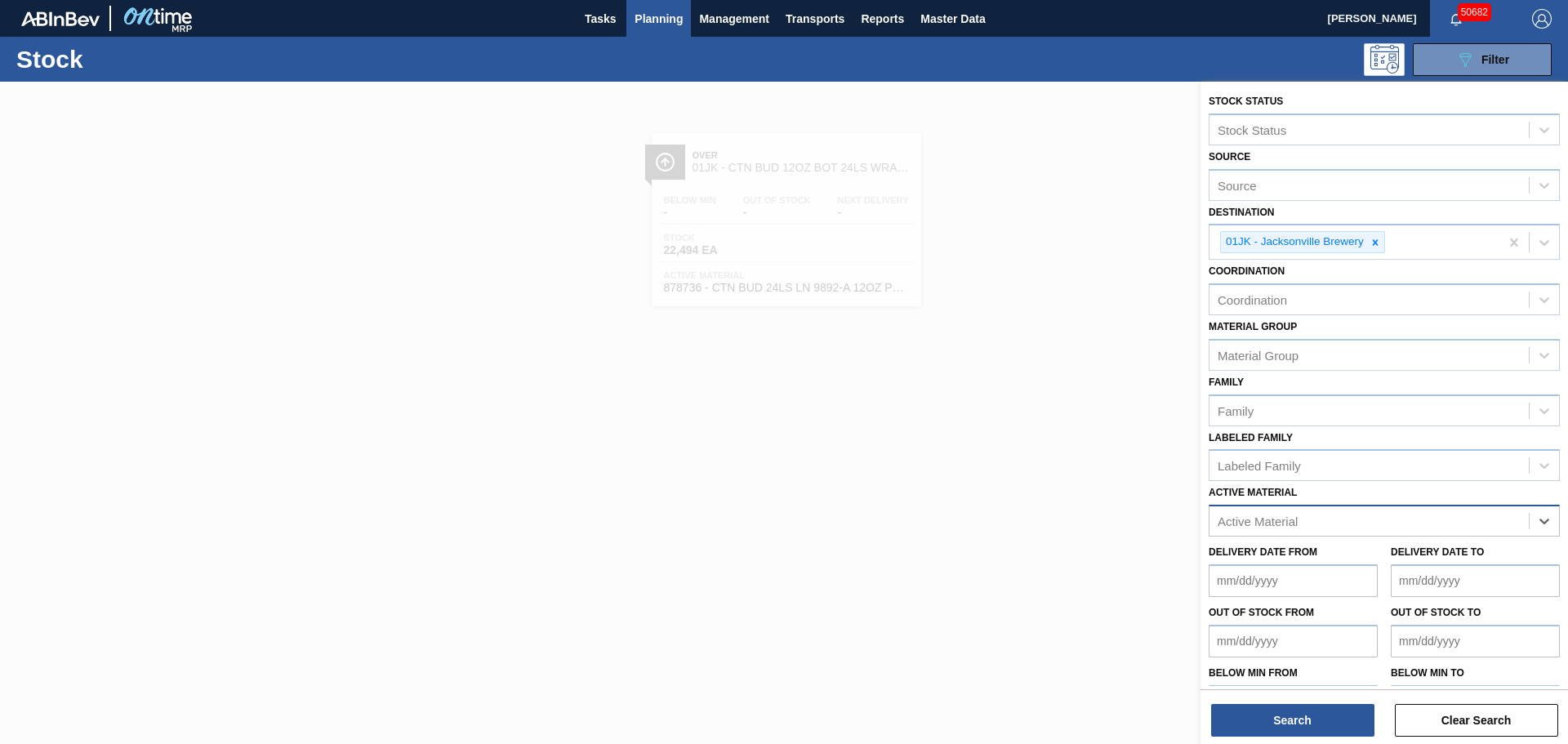
paste Material "878742"
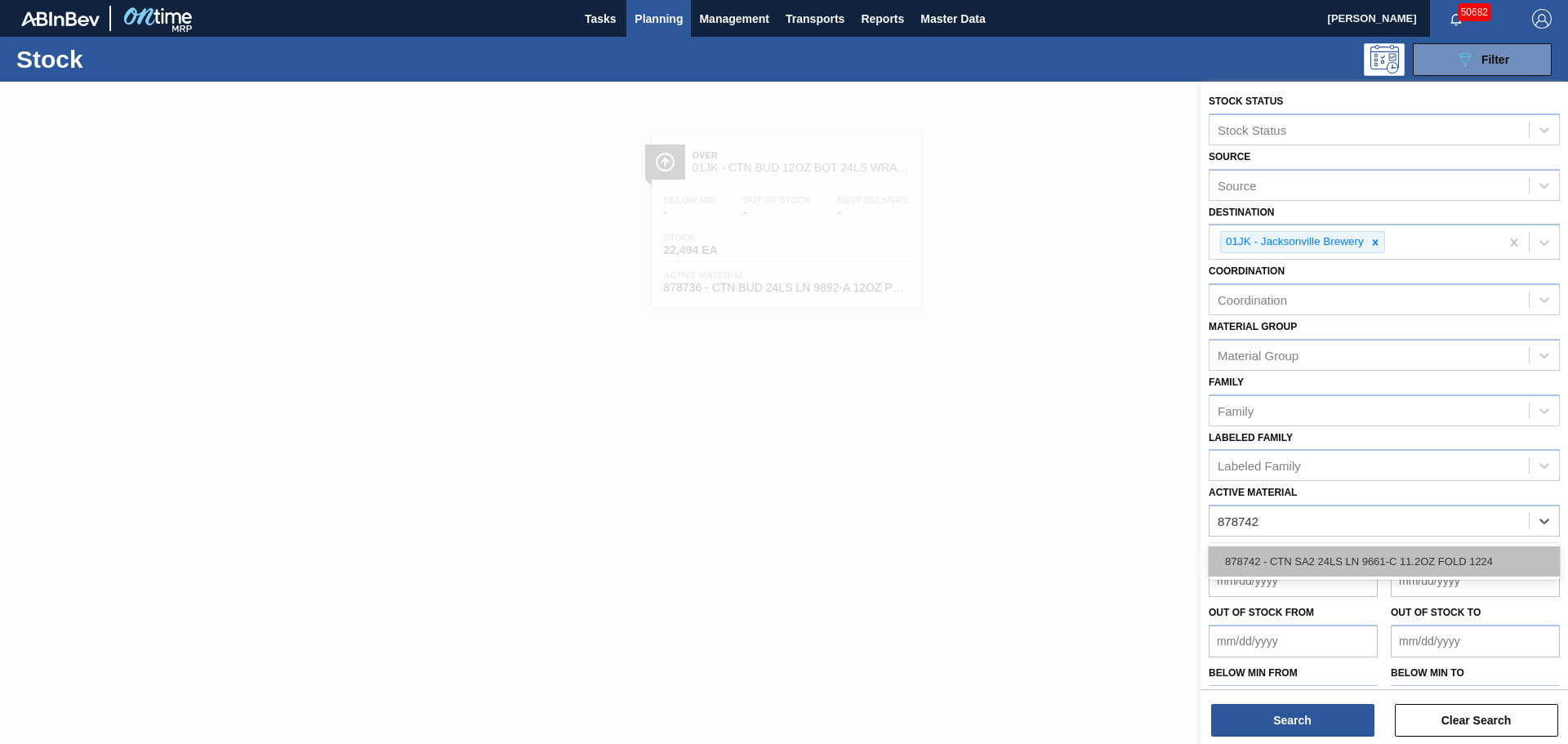
click at [1310, 561] on div "878742 - CTN SA2 24LS LN 9661-C 11.2OZ FOLD 1224" at bounding box center [1384, 562] width 351 height 31
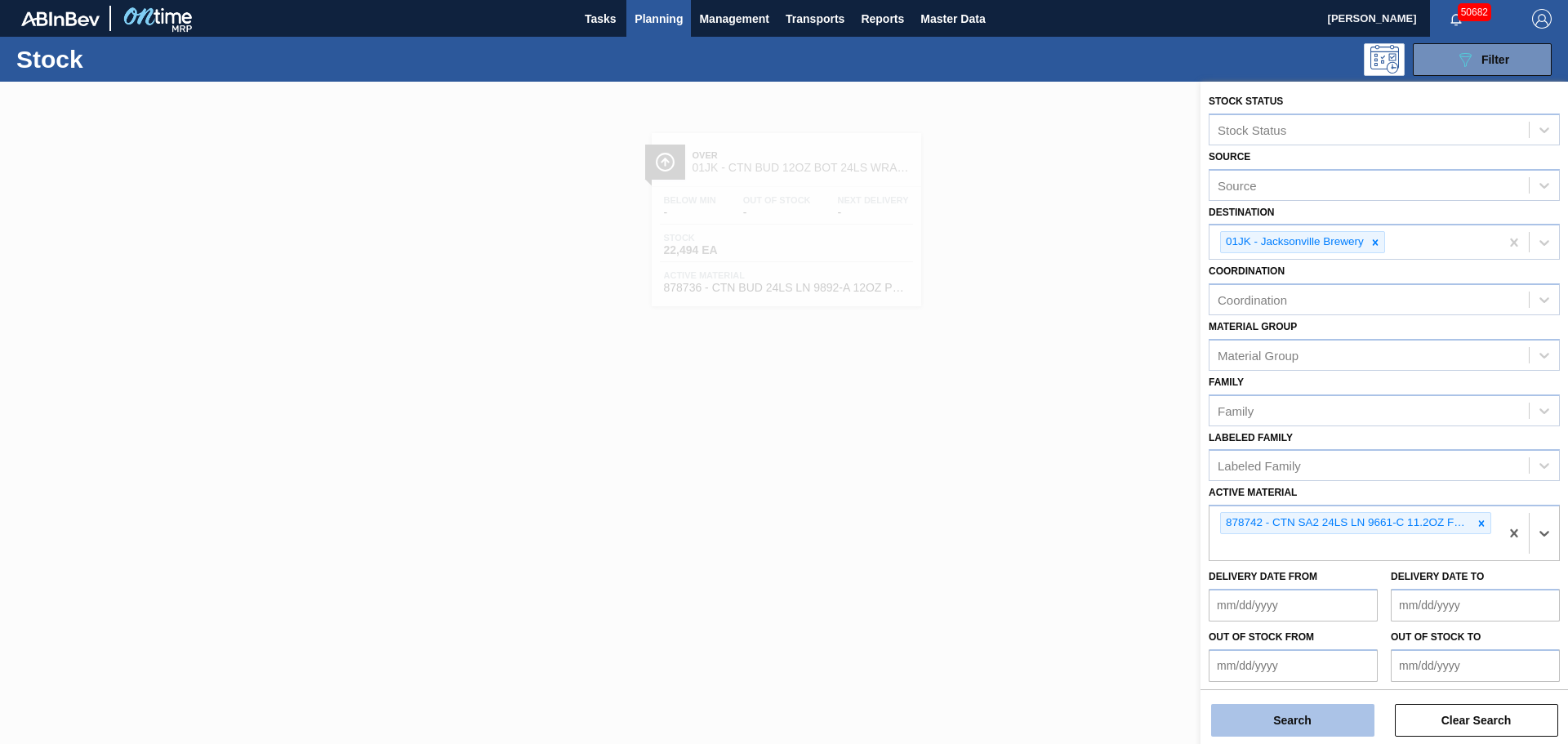
click at [1268, 713] on button "Search" at bounding box center [1292, 719] width 163 height 32
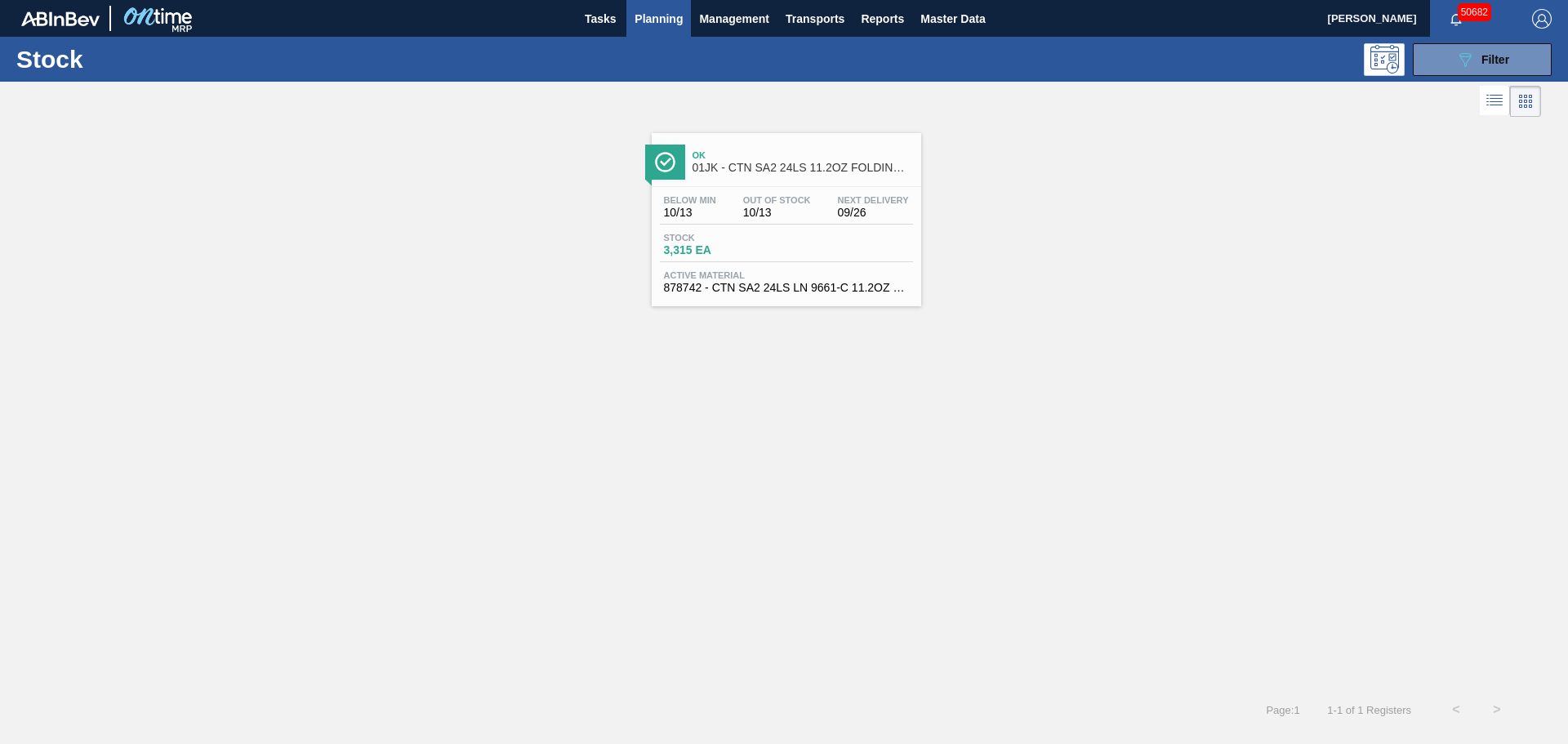
click at [744, 237] on span "Stock" at bounding box center [720, 238] width 115 height 10
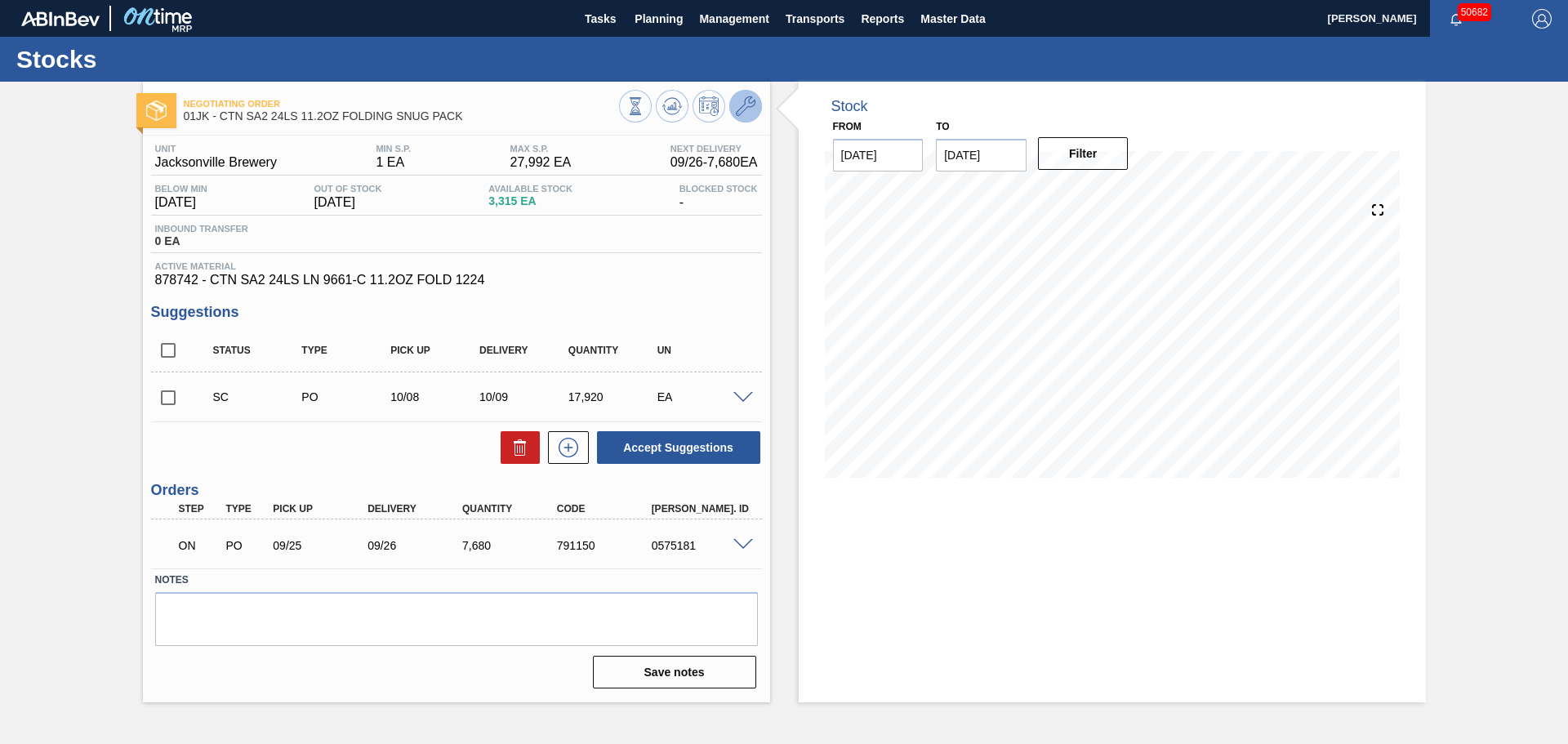
click at [753, 107] on icon at bounding box center [745, 106] width 20 height 20
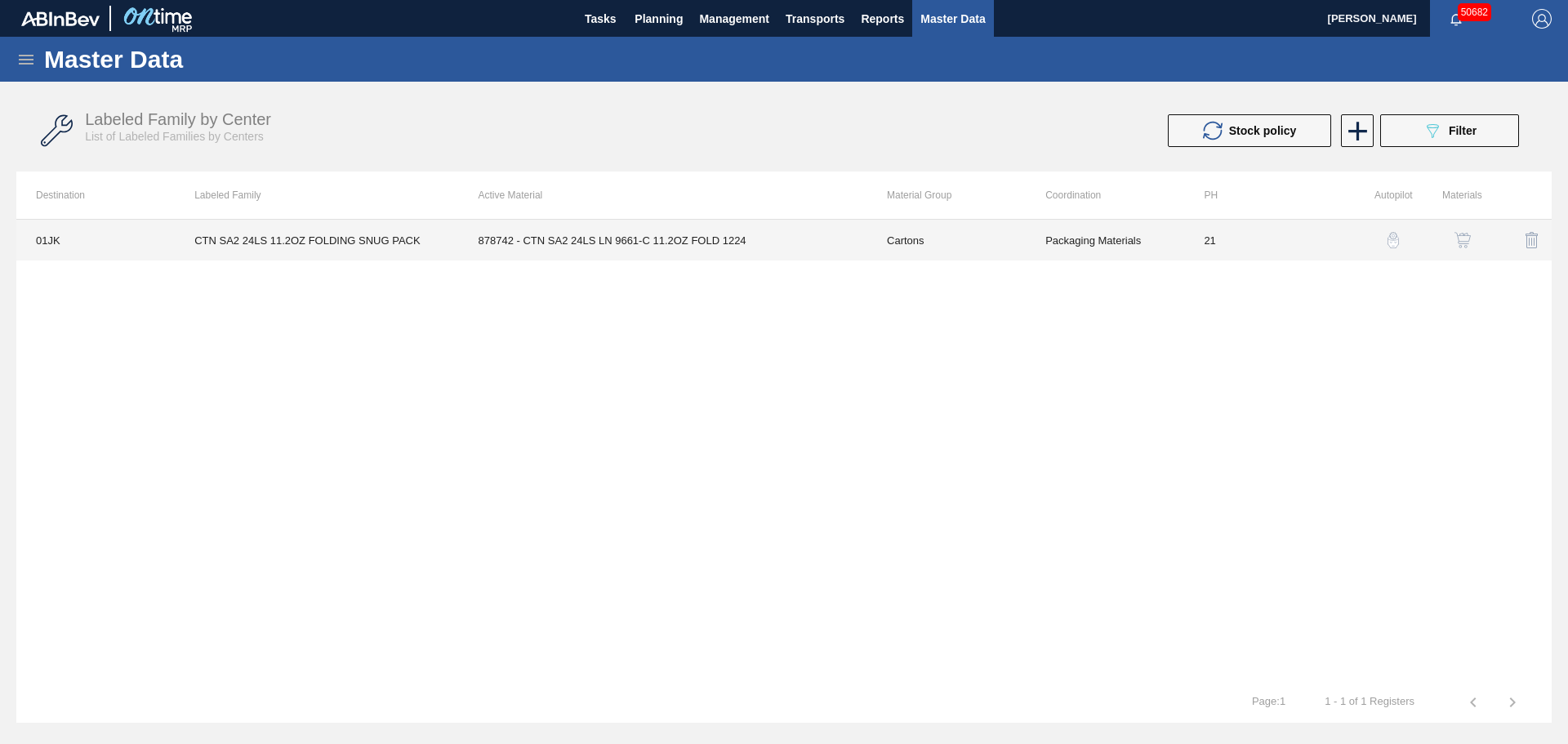
click at [563, 236] on td "878742 - CTN SA2 24LS LN 9661-C 11.2OZ FOLD 1224" at bounding box center [663, 240] width 408 height 41
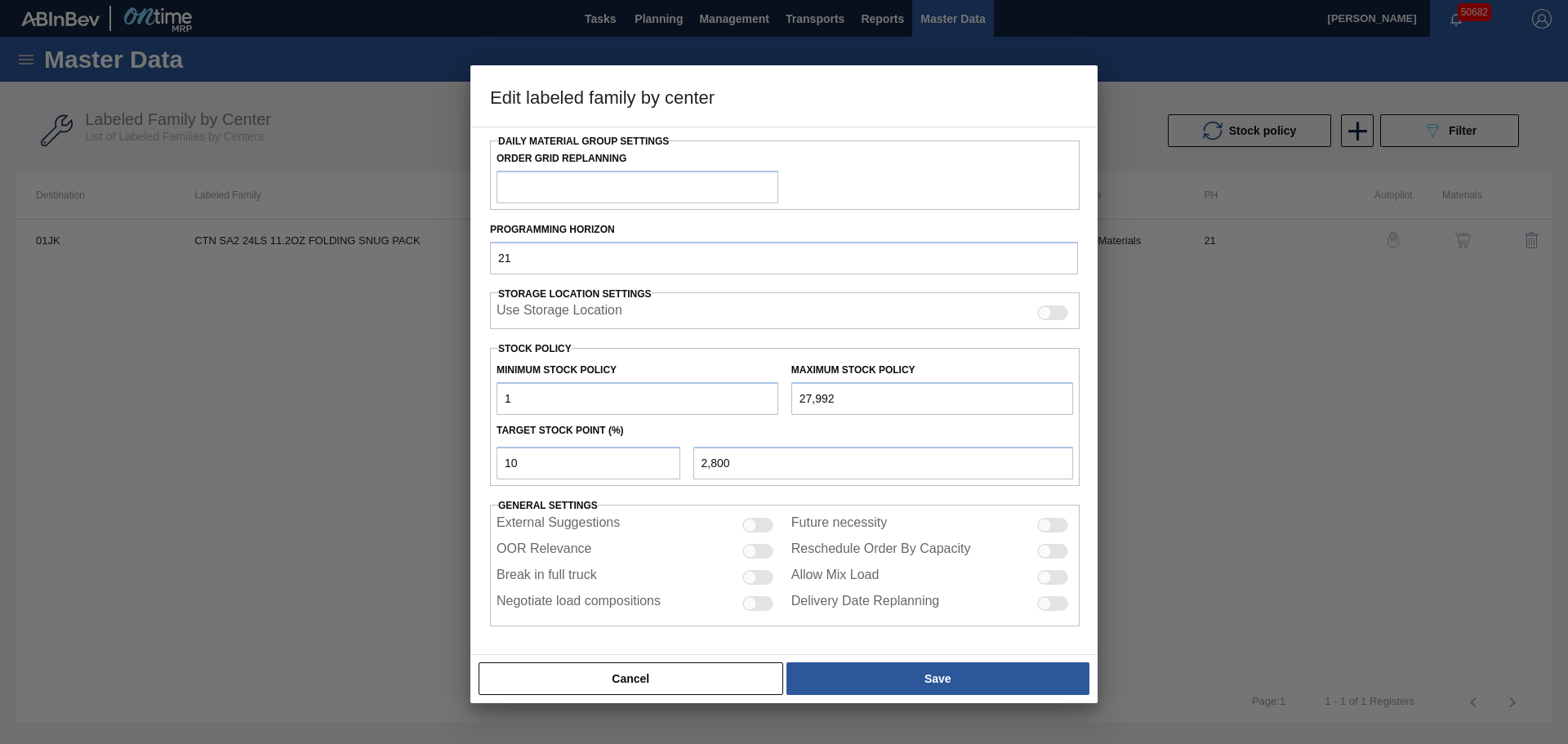
scroll to position [199, 0]
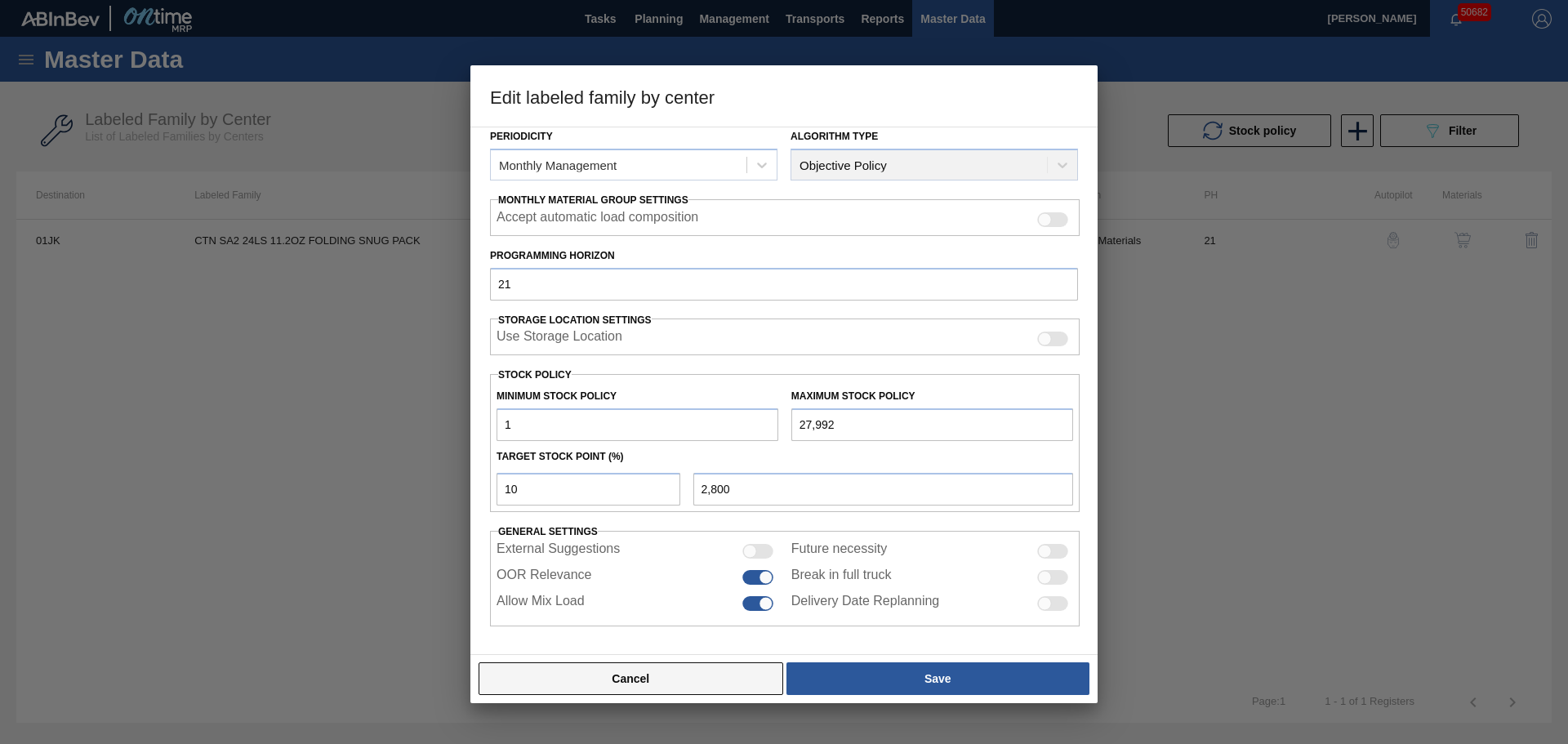
click at [683, 685] on button "Cancel" at bounding box center [630, 678] width 305 height 32
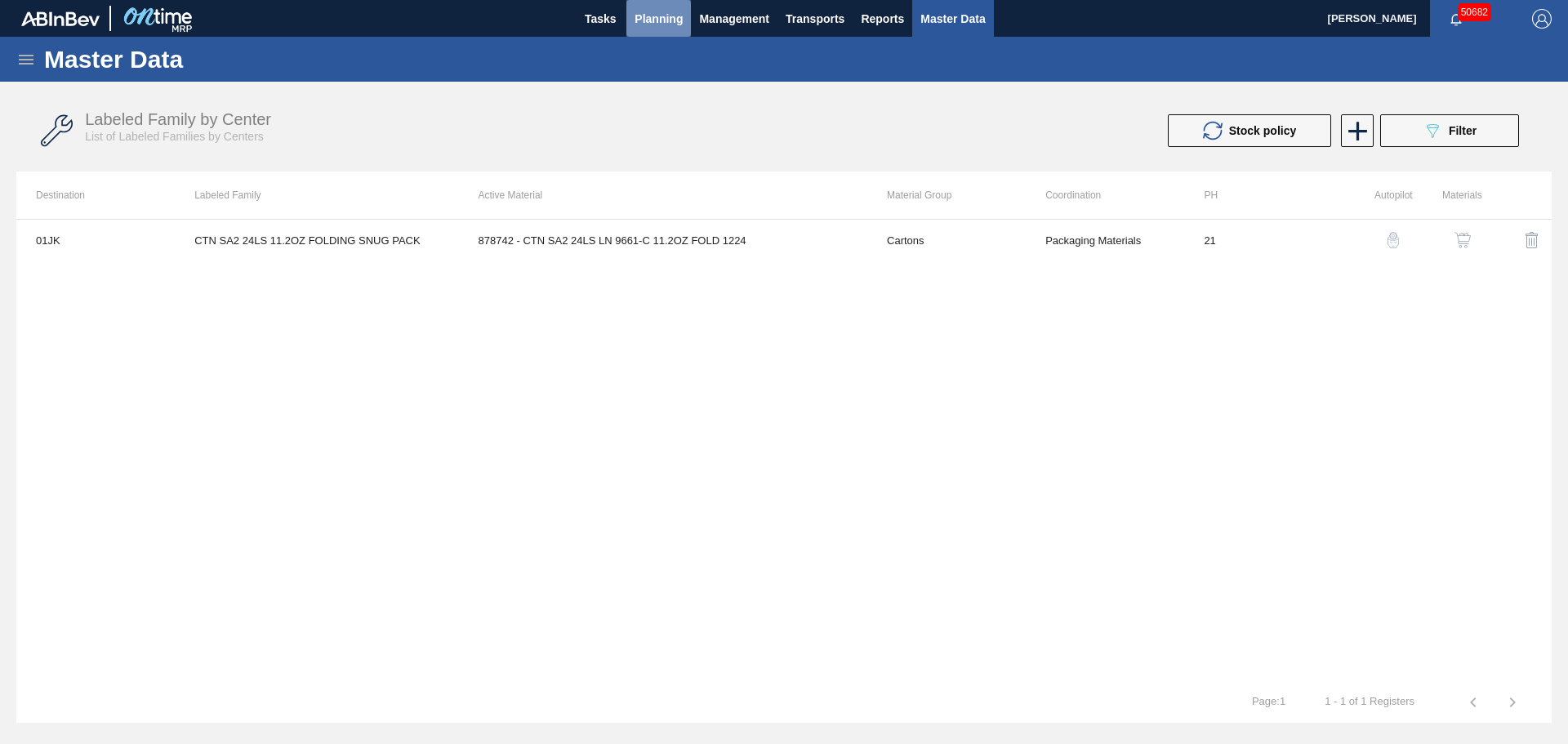
click at [659, 20] on span "Planning" at bounding box center [658, 19] width 48 height 20
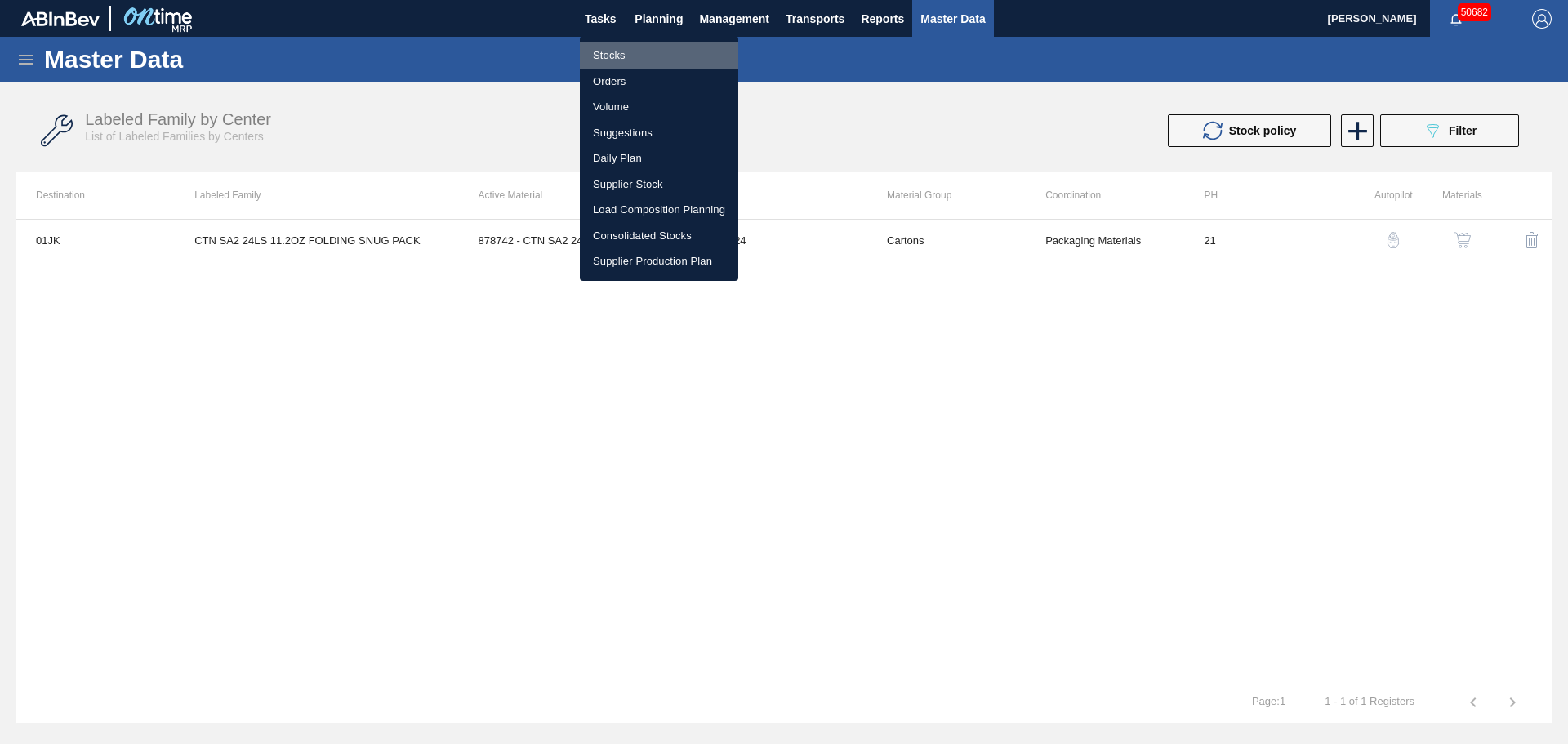
click at [617, 54] on li "Stocks" at bounding box center [658, 55] width 159 height 26
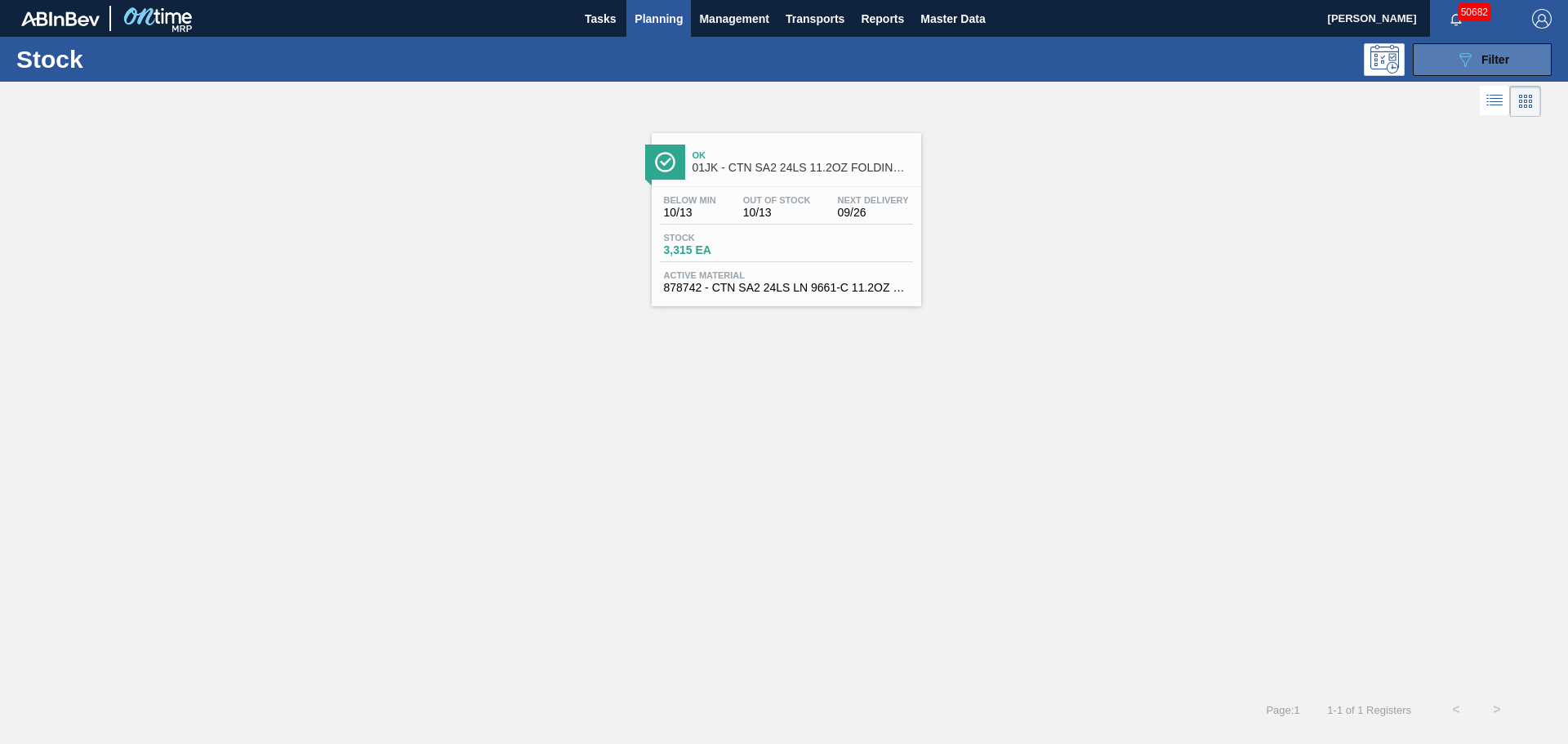
click at [1506, 64] on span "Filter" at bounding box center [1495, 59] width 28 height 13
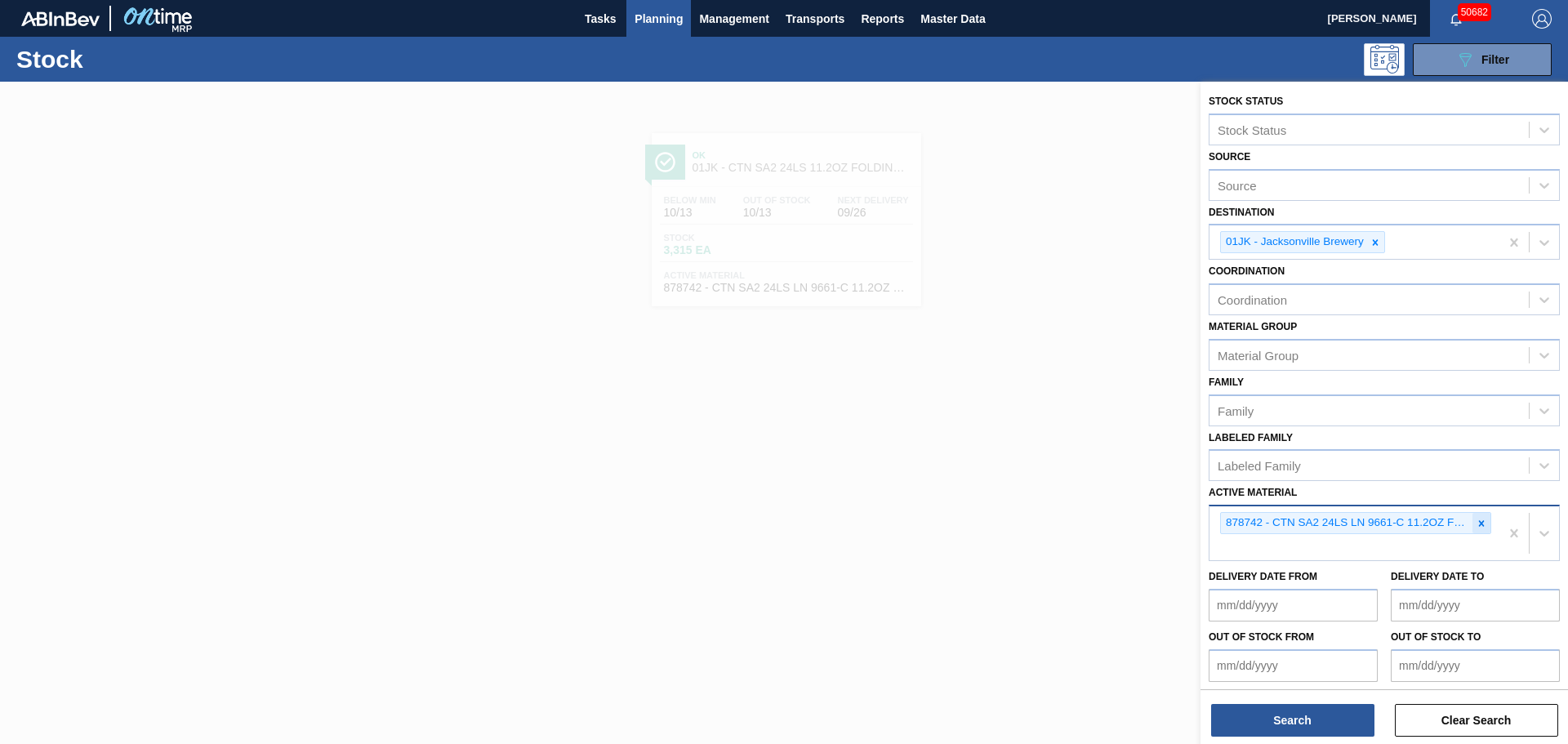
click at [1476, 524] on icon at bounding box center [1481, 523] width 11 height 11
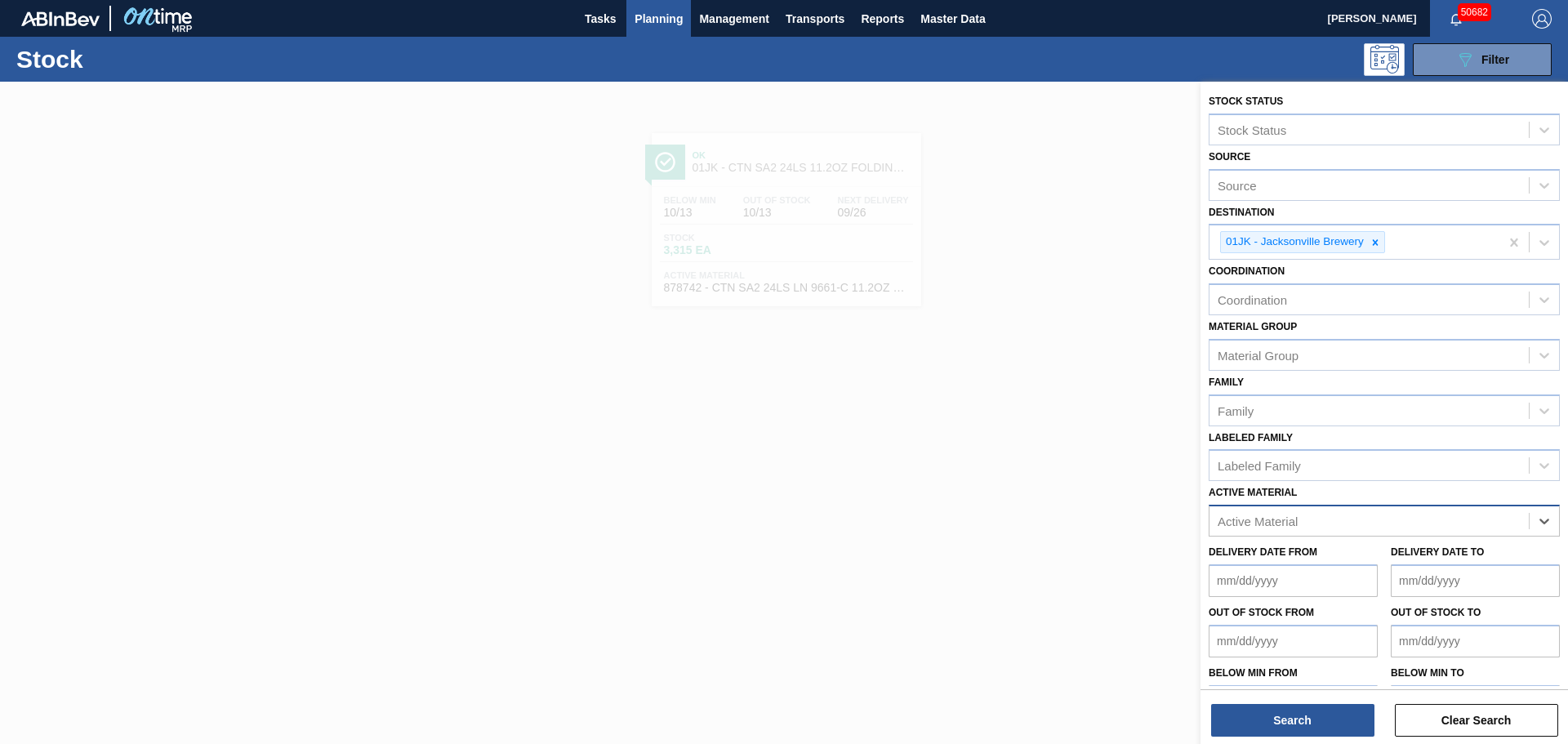
paste Material "615492"
click at [1313, 562] on div "615492 - [PERSON_NAME] BOT BUD 16OZ AL BOT 15/16 AB 1024 B" at bounding box center [1384, 562] width 351 height 31
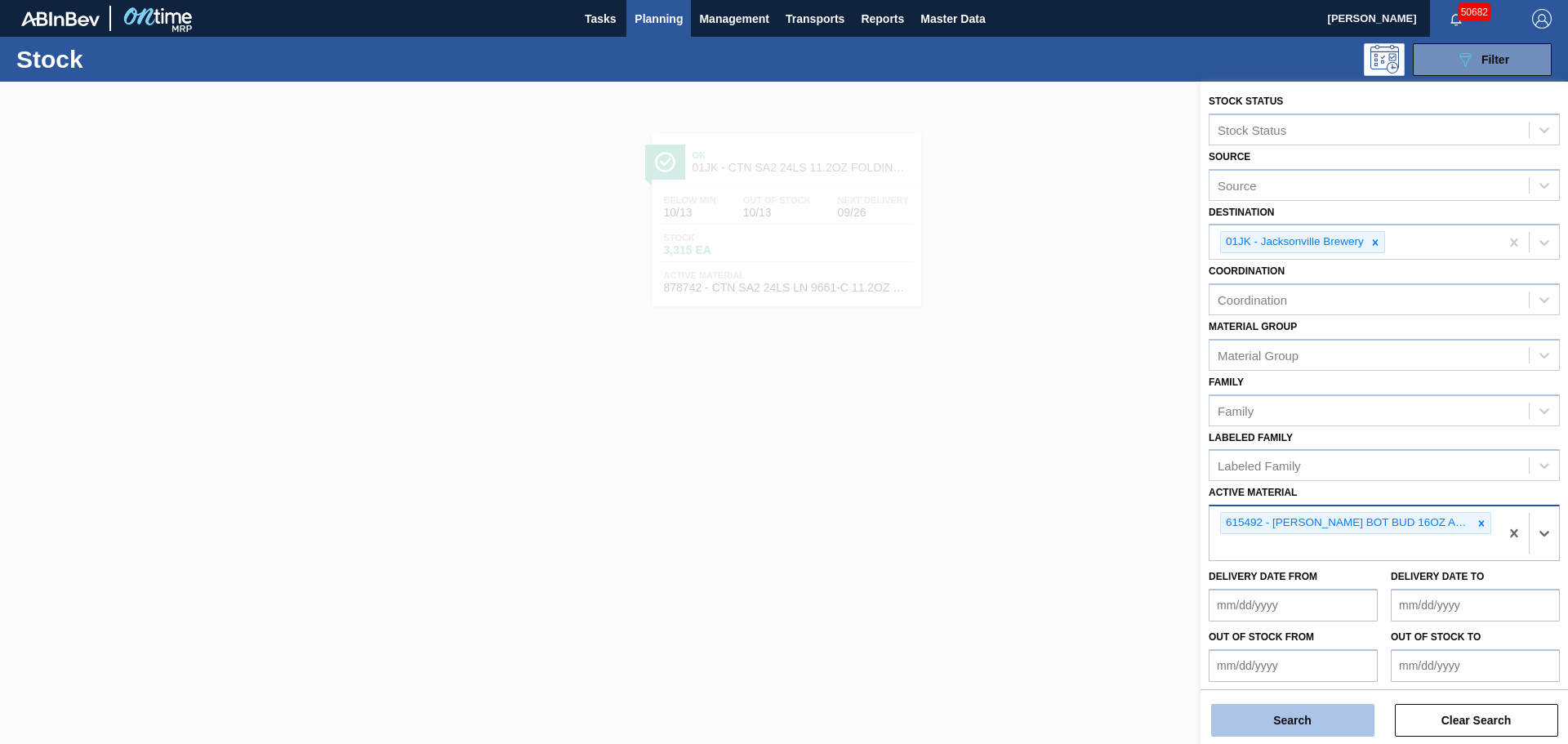
click at [1282, 713] on button "Search" at bounding box center [1292, 719] width 163 height 32
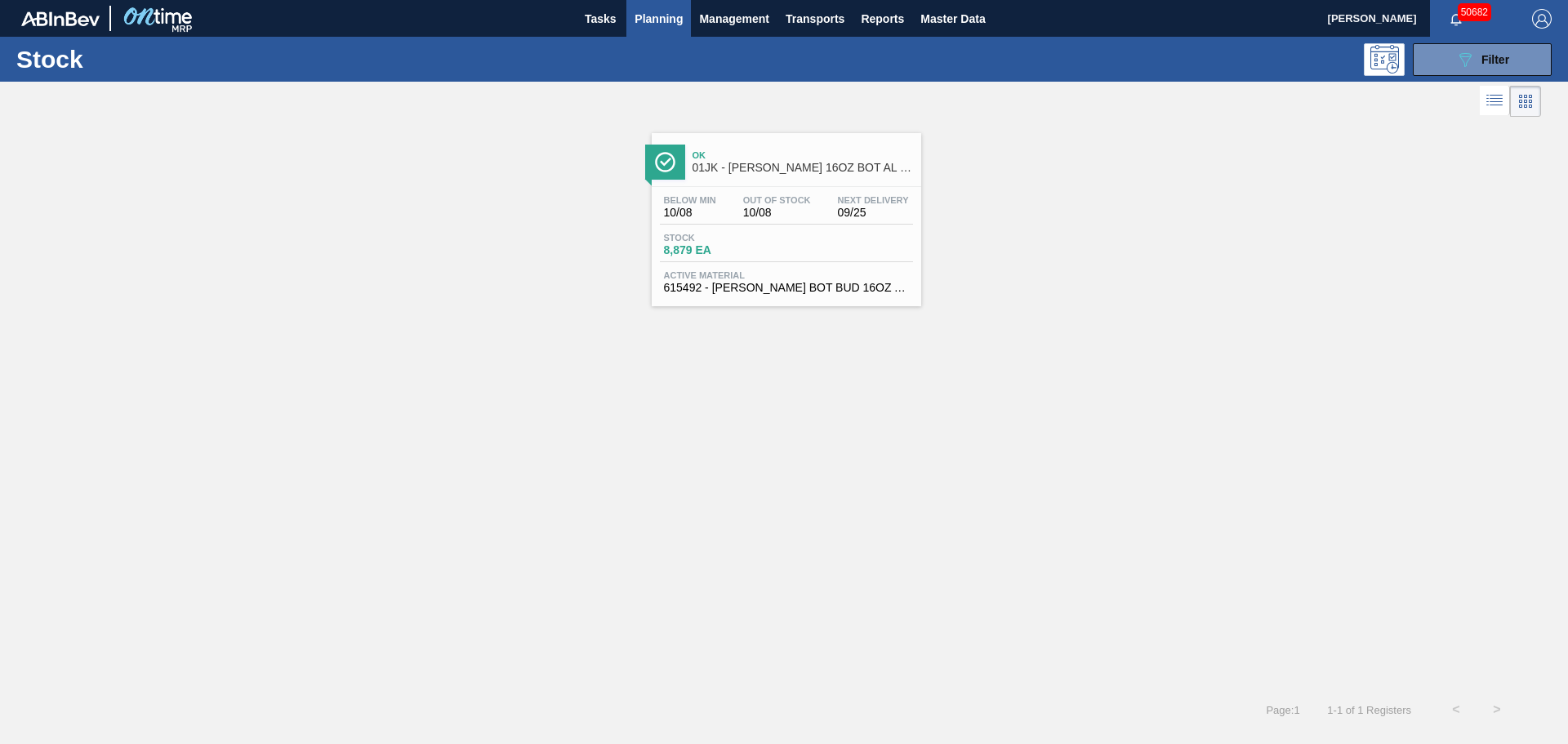
click at [812, 258] on div "Stock 8,879 EA" at bounding box center [787, 247] width 253 height 30
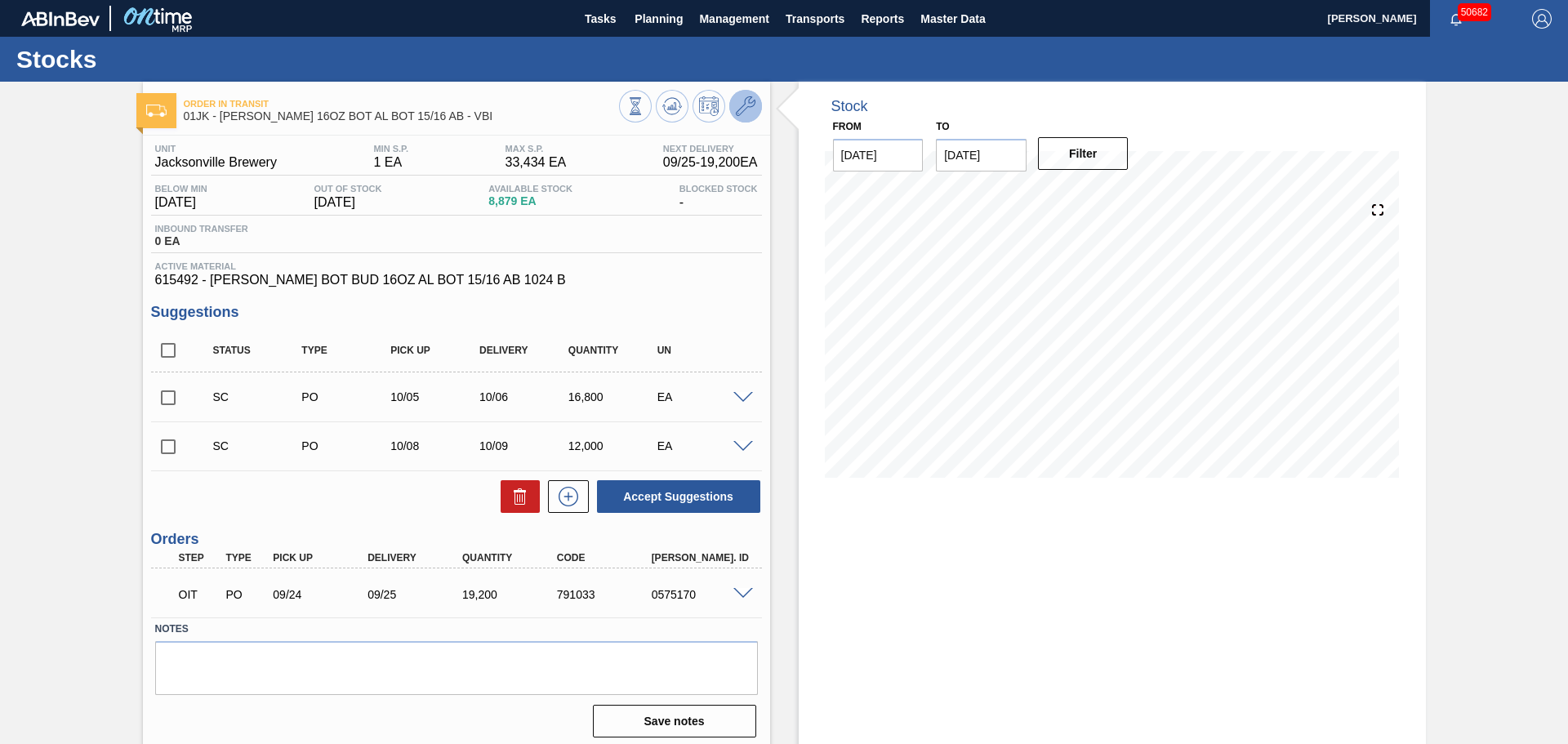
click at [745, 109] on icon at bounding box center [745, 106] width 20 height 20
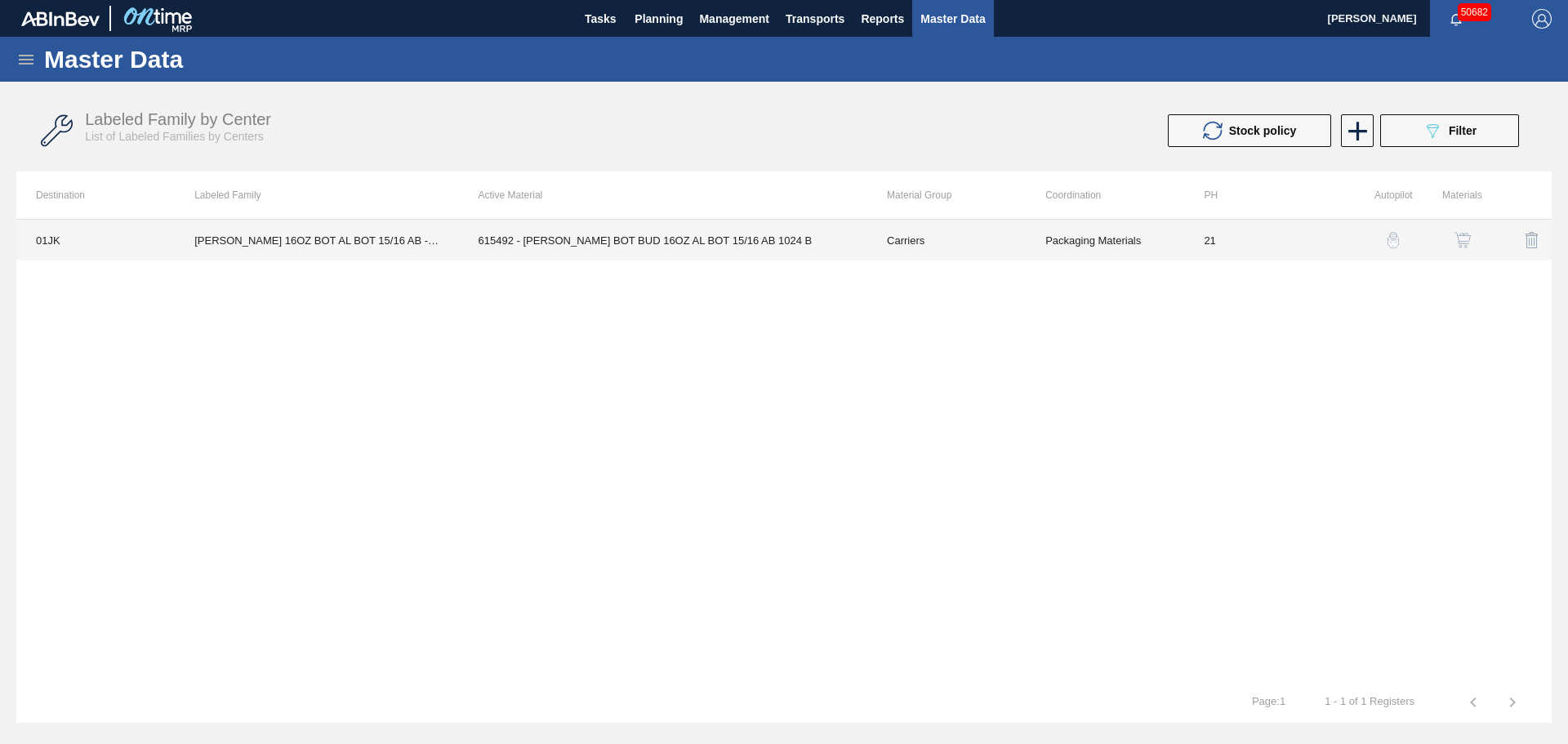
click at [667, 238] on td "615492 - [PERSON_NAME] BOT BUD 16OZ AL BOT 15/16 AB 1024 B" at bounding box center [663, 240] width 408 height 41
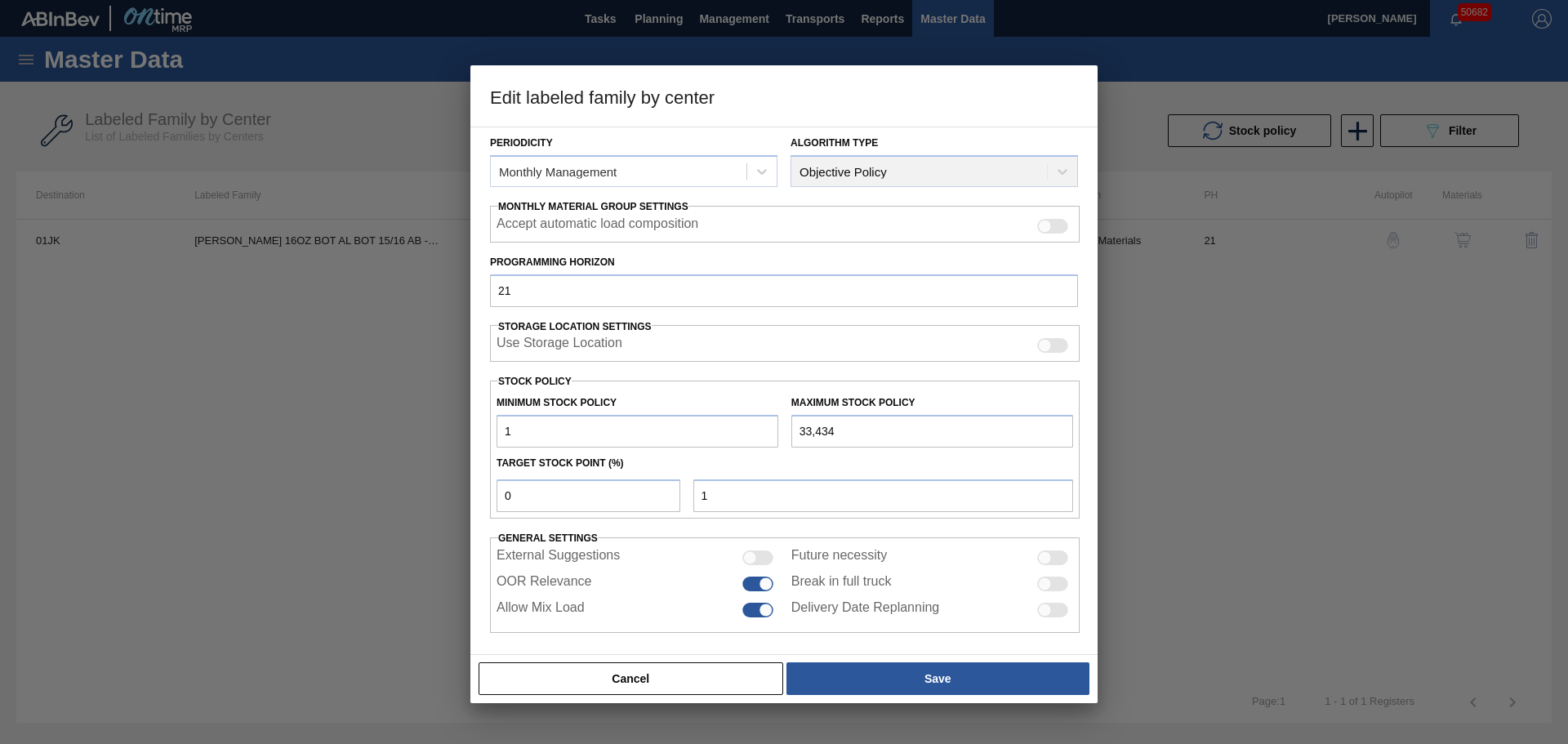
scroll to position [199, 0]
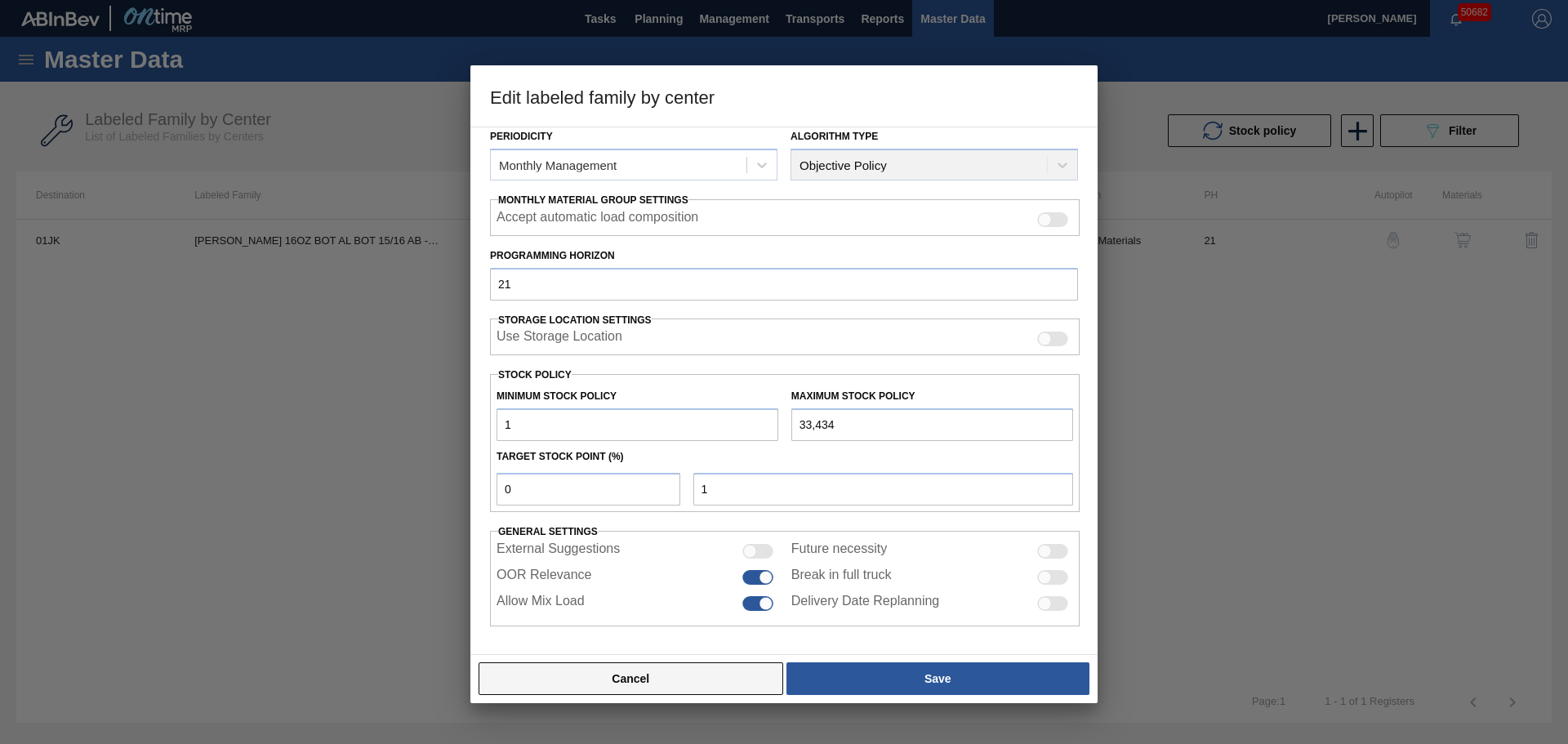
click at [703, 672] on button "Cancel" at bounding box center [630, 678] width 305 height 32
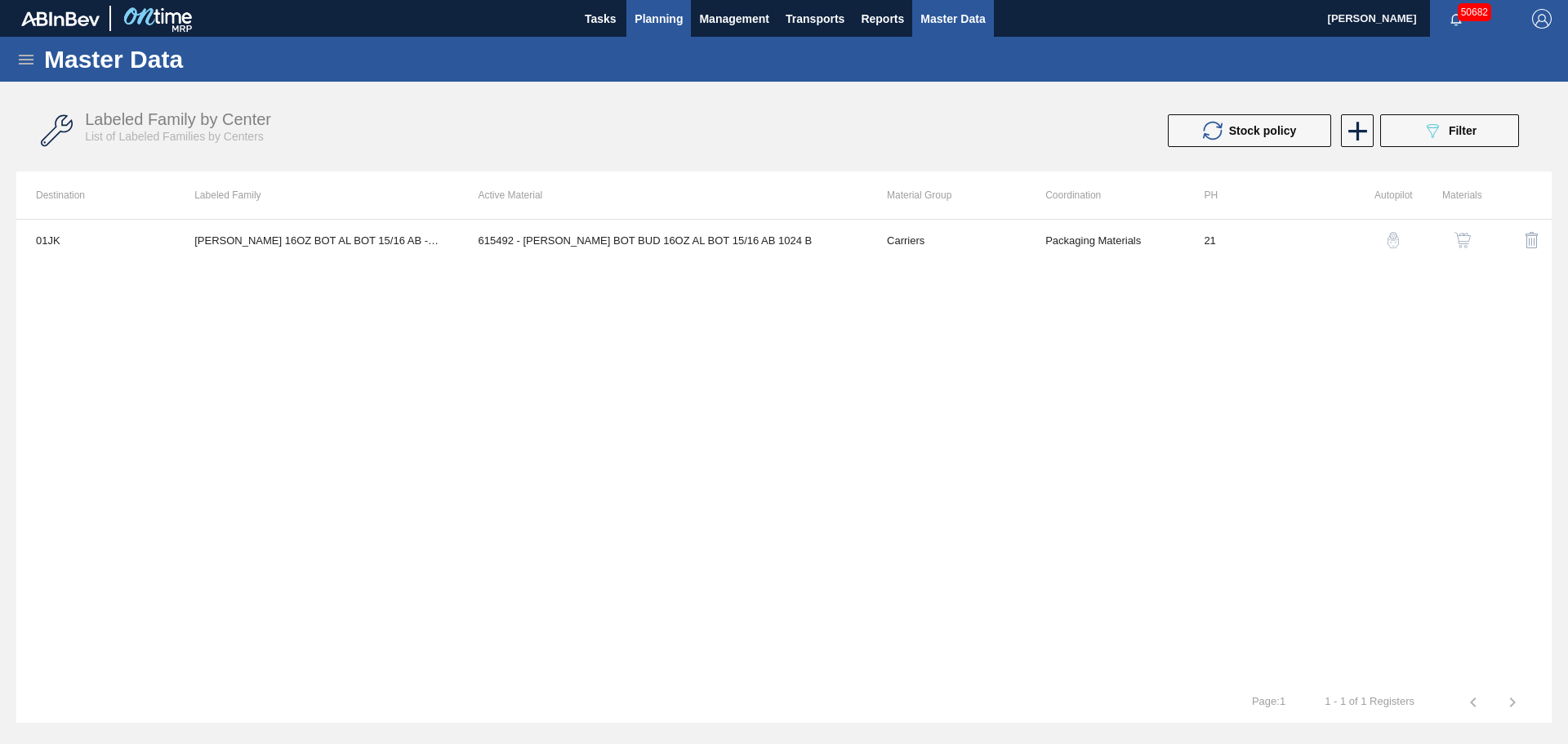
click at [670, 24] on span "Planning" at bounding box center [658, 19] width 48 height 20
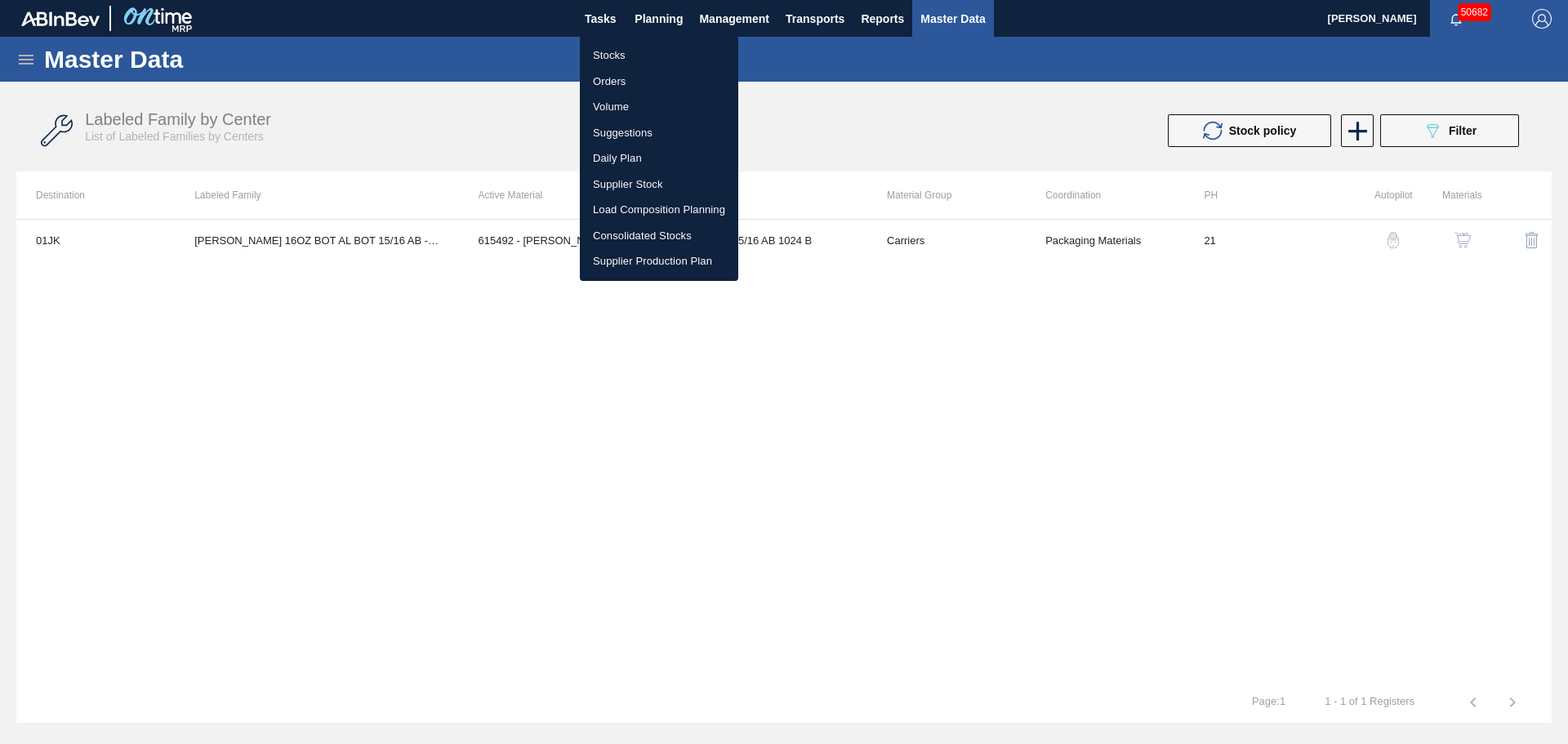
click at [625, 53] on li "Stocks" at bounding box center [658, 55] width 159 height 26
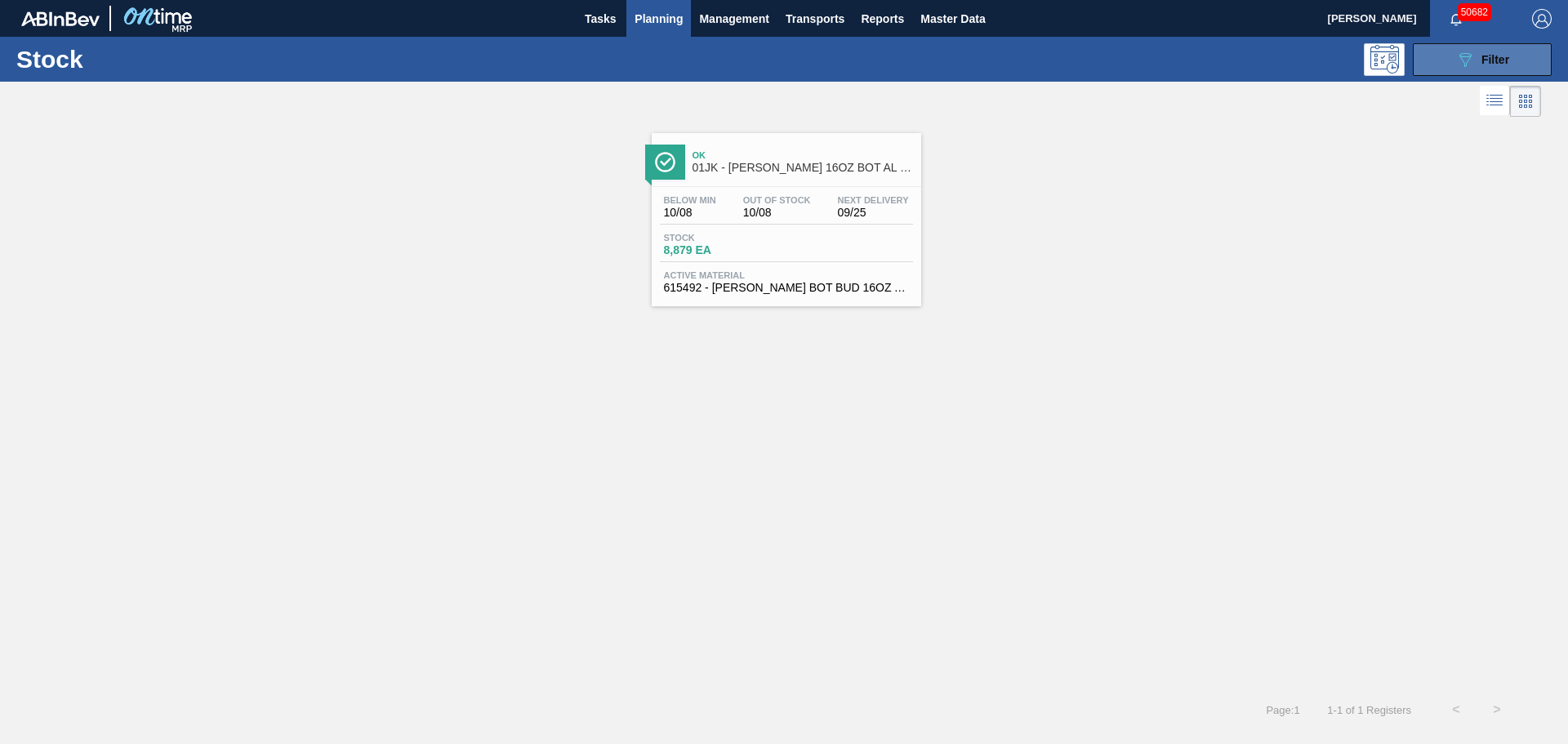
click at [1486, 57] on span "Filter" at bounding box center [1495, 59] width 28 height 13
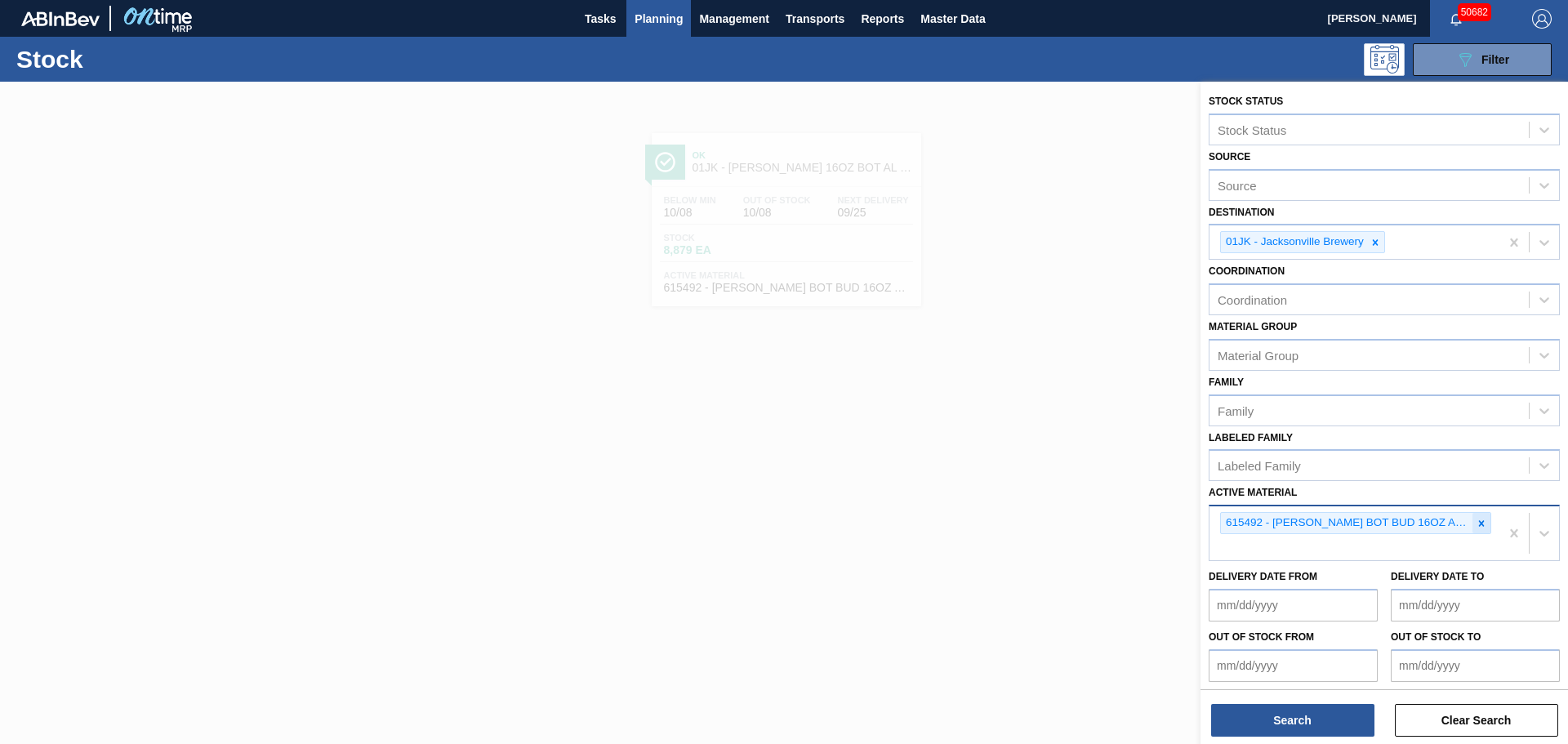
click at [1476, 523] on icon at bounding box center [1481, 523] width 11 height 11
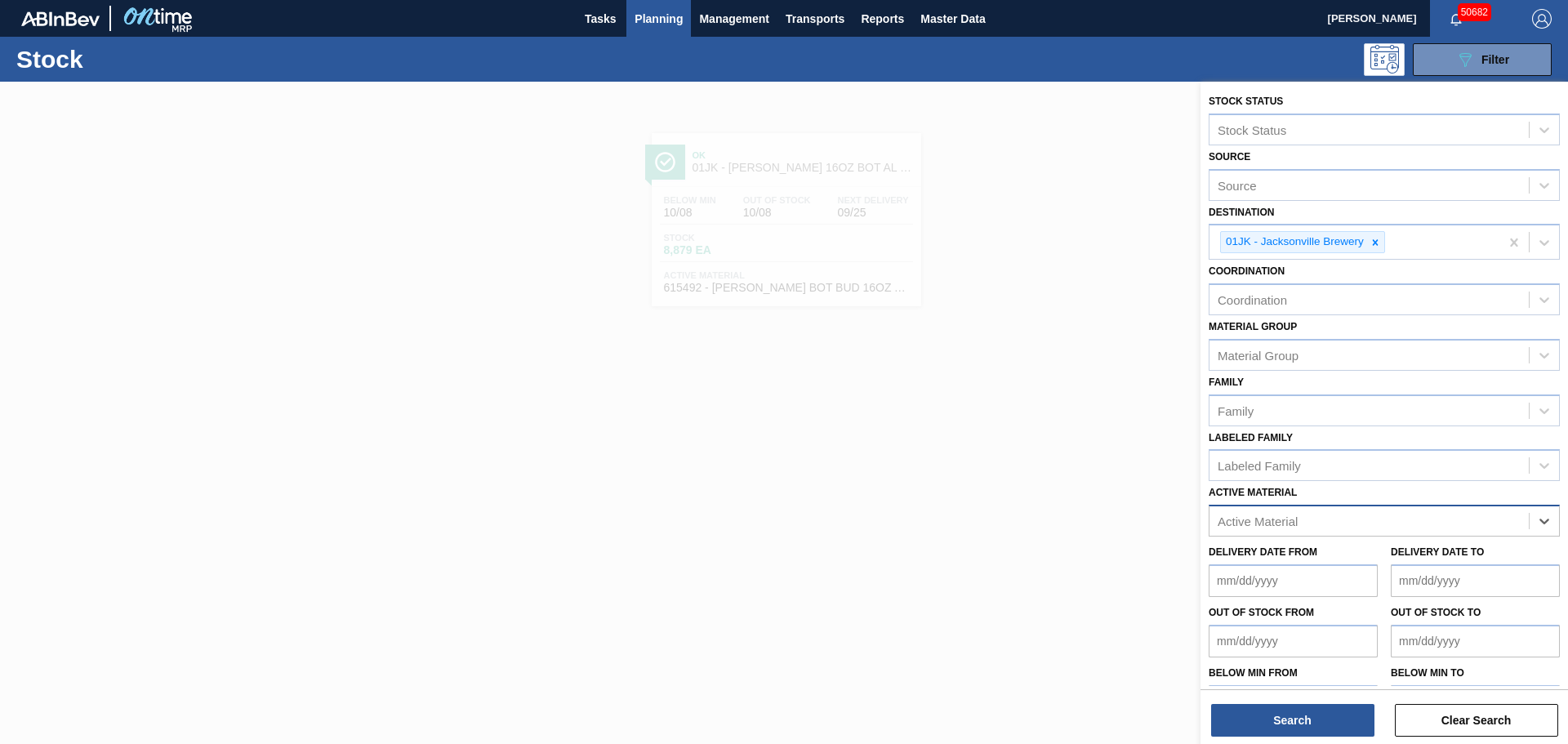
paste Material "615342"
click at [1304, 562] on div "615342 - [PERSON_NAME] BOT MAB 12OZ BSKT 6/12 12OZ BOT 092" at bounding box center [1384, 562] width 351 height 31
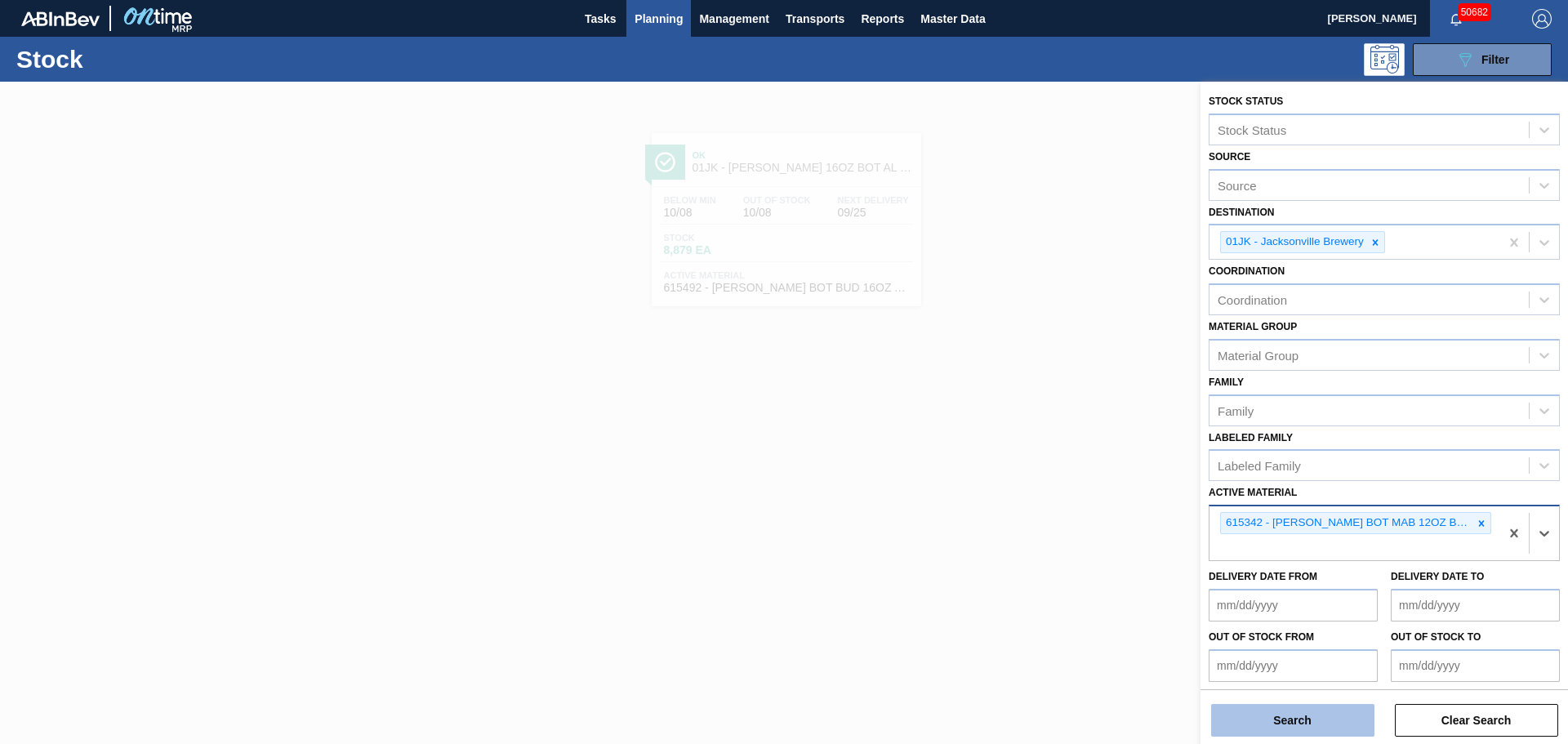
click at [1246, 719] on button "Search" at bounding box center [1292, 719] width 163 height 32
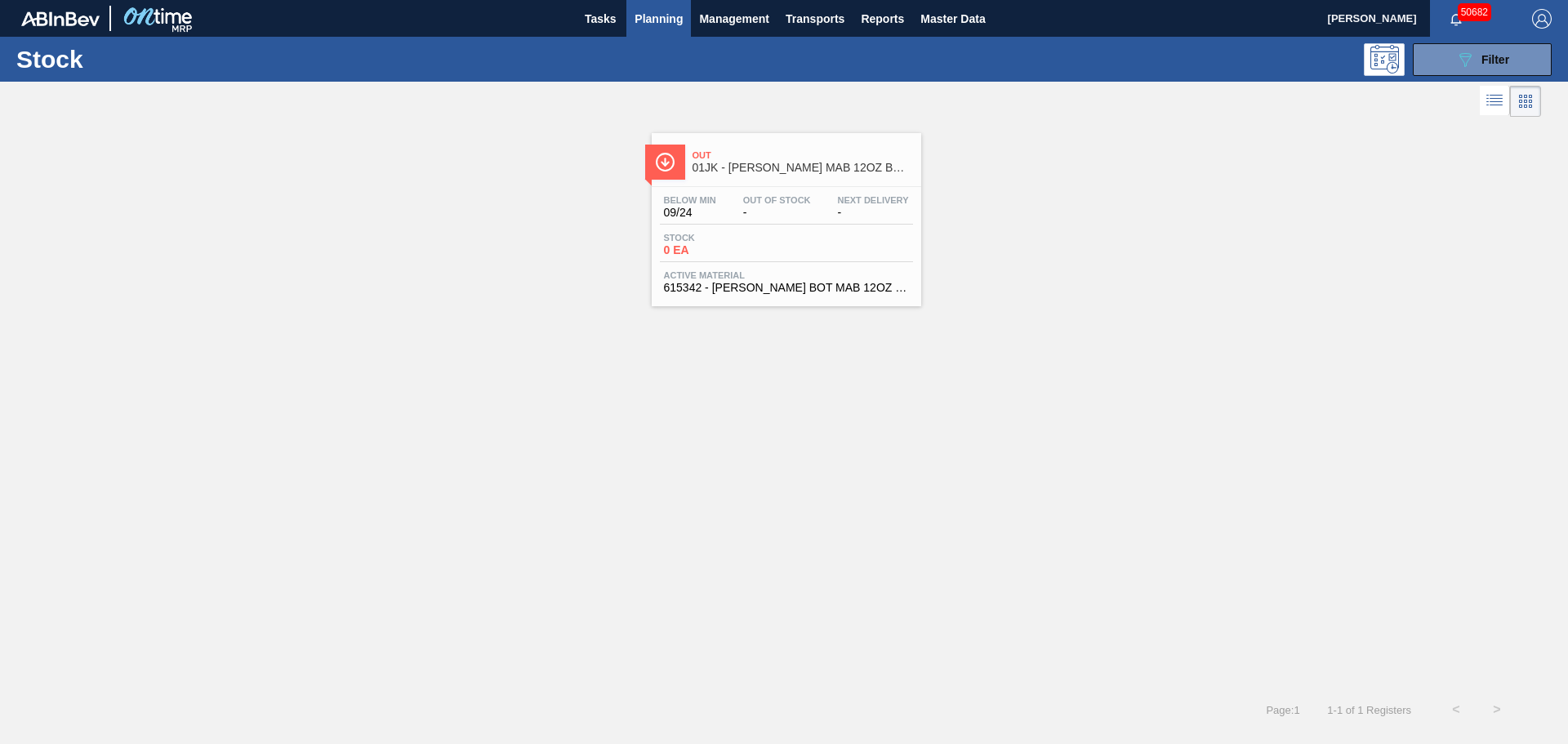
click at [761, 227] on div "Below Min 09/24 Out Of Stock - Next Delivery - Stock 0 EA Active Material 61534…" at bounding box center [787, 242] width 270 height 111
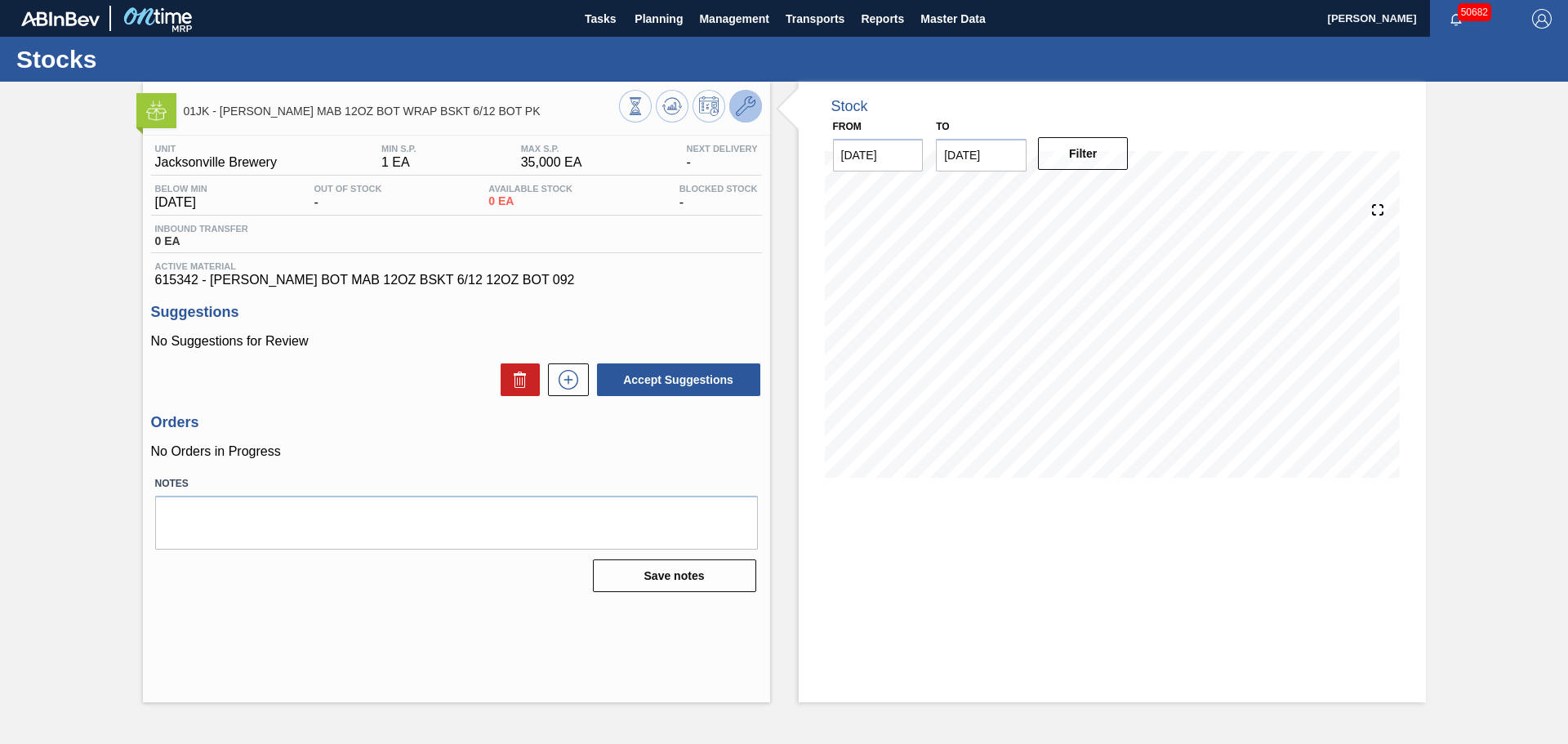
click at [743, 105] on icon at bounding box center [745, 106] width 20 height 20
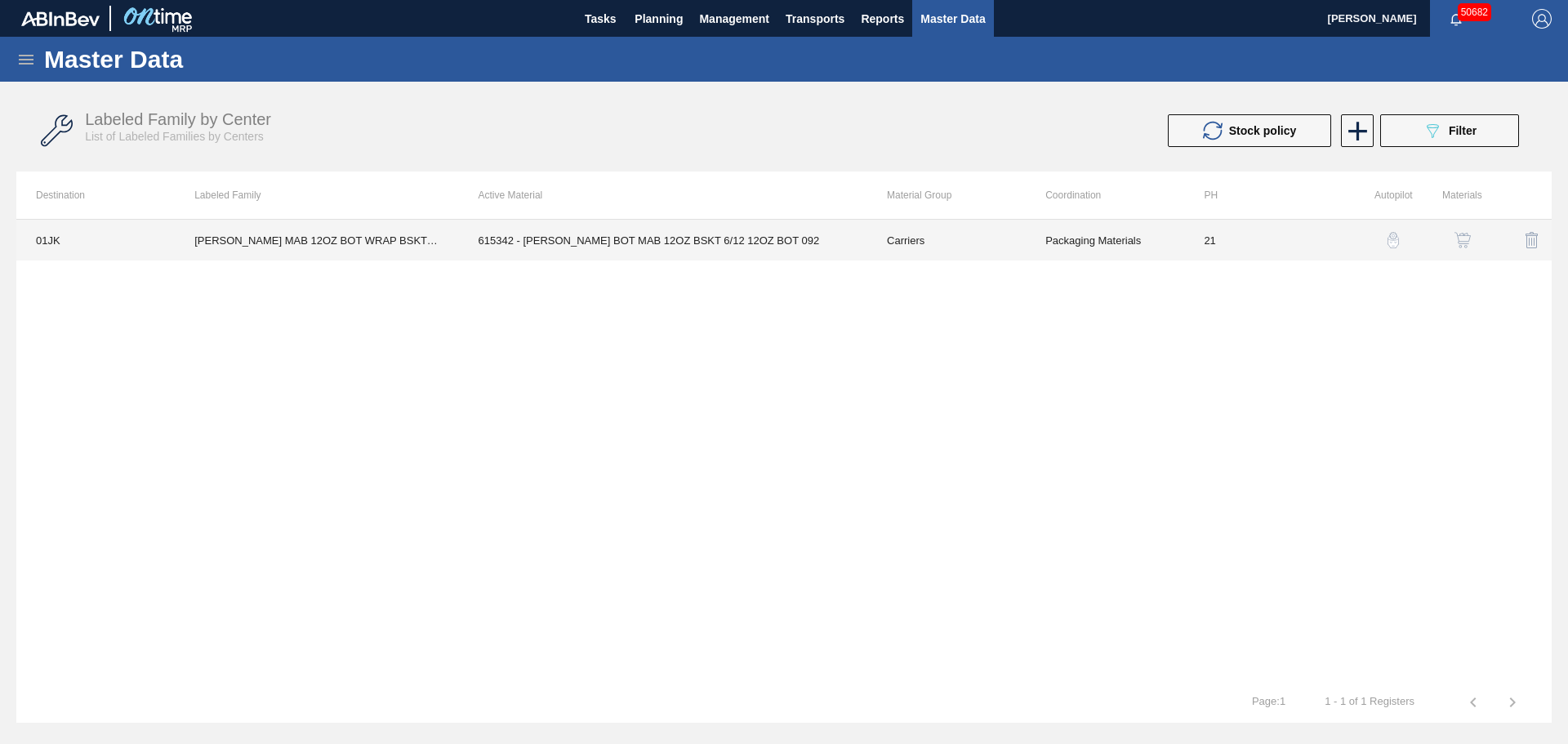
click at [509, 229] on td "615342 - [PERSON_NAME] BOT MAB 12OZ BSKT 6/12 12OZ BOT 092" at bounding box center [663, 240] width 408 height 41
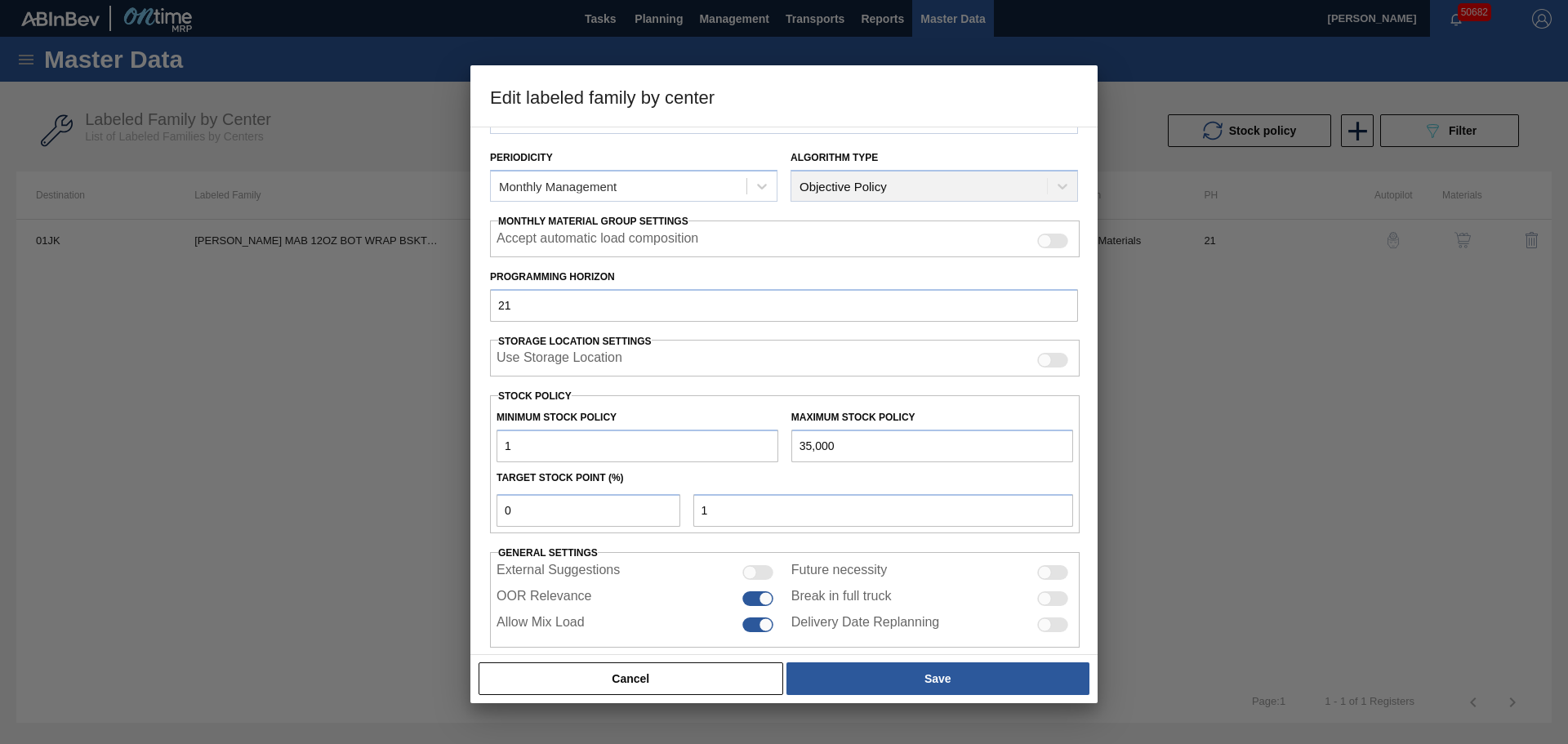
scroll to position [199, 0]
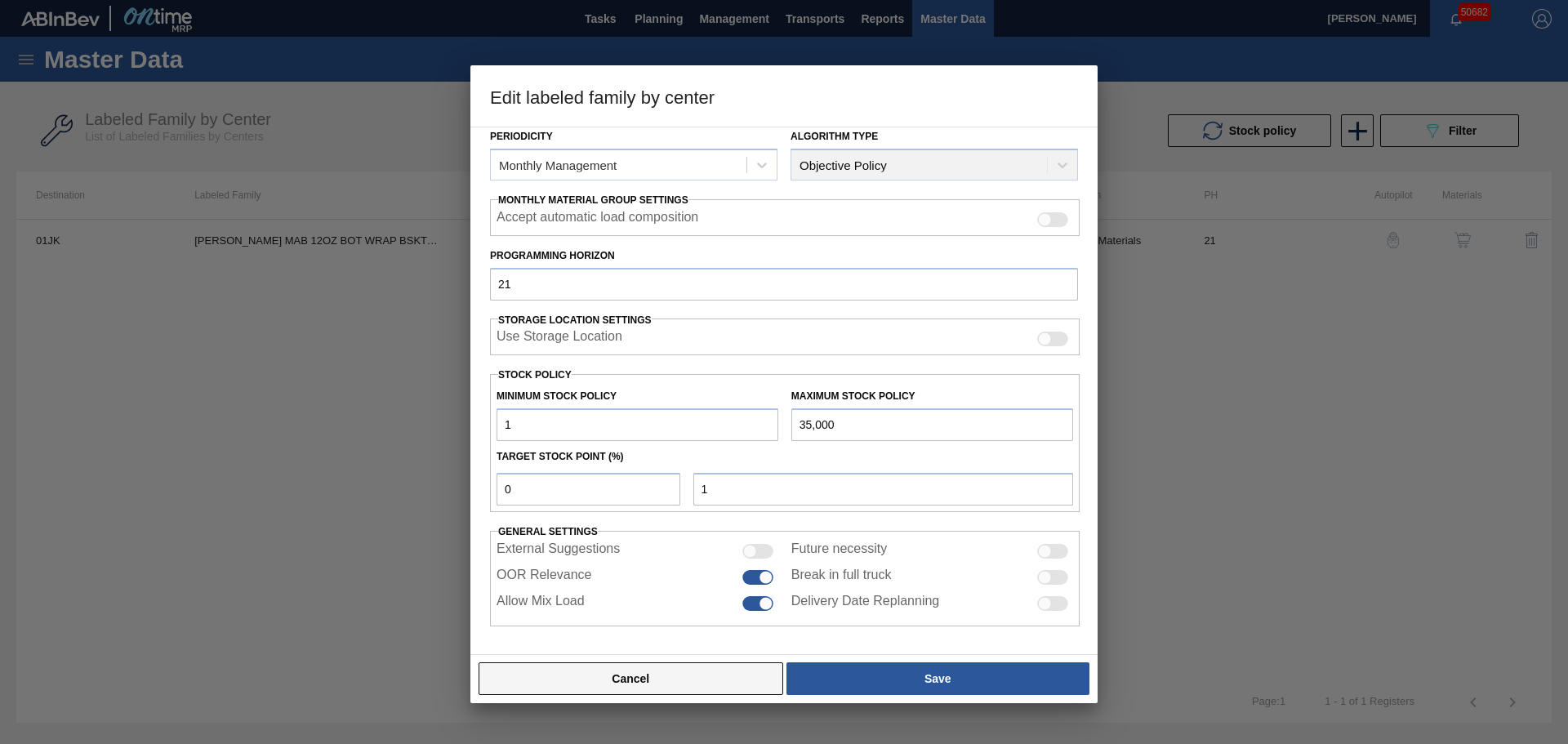
click at [744, 682] on button "Cancel" at bounding box center [630, 678] width 305 height 32
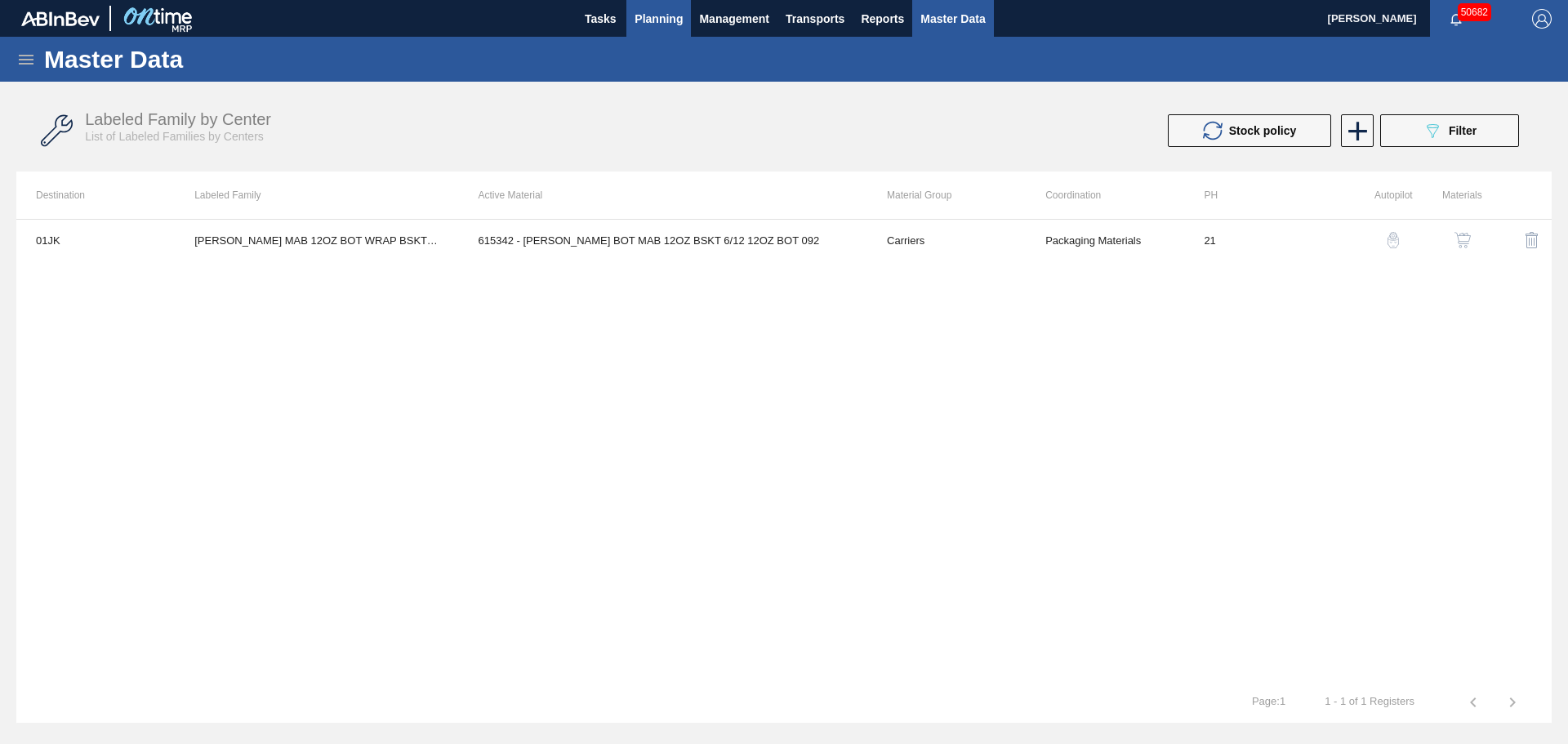
click at [670, 20] on span "Planning" at bounding box center [658, 19] width 48 height 20
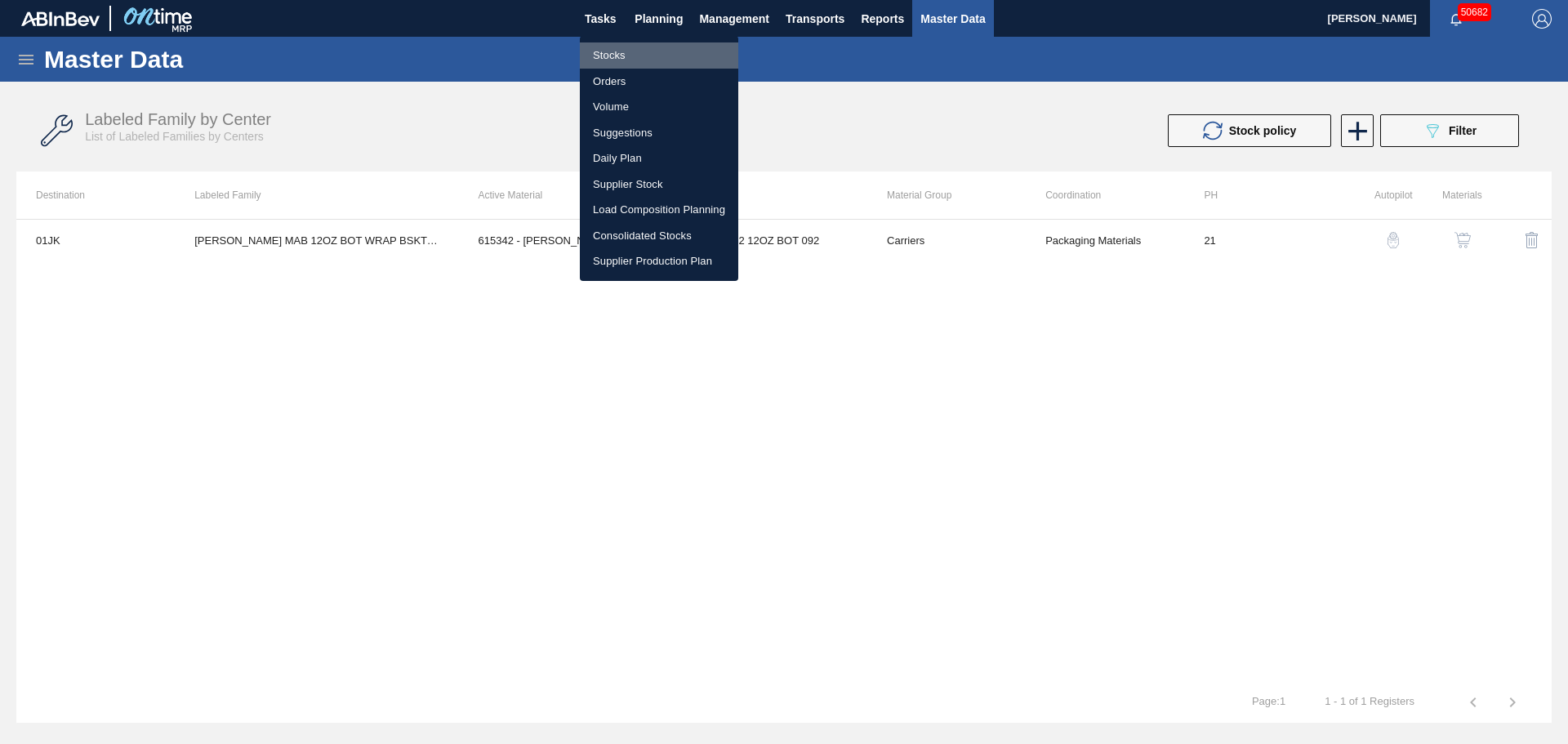
click at [628, 50] on li "Stocks" at bounding box center [658, 55] width 159 height 26
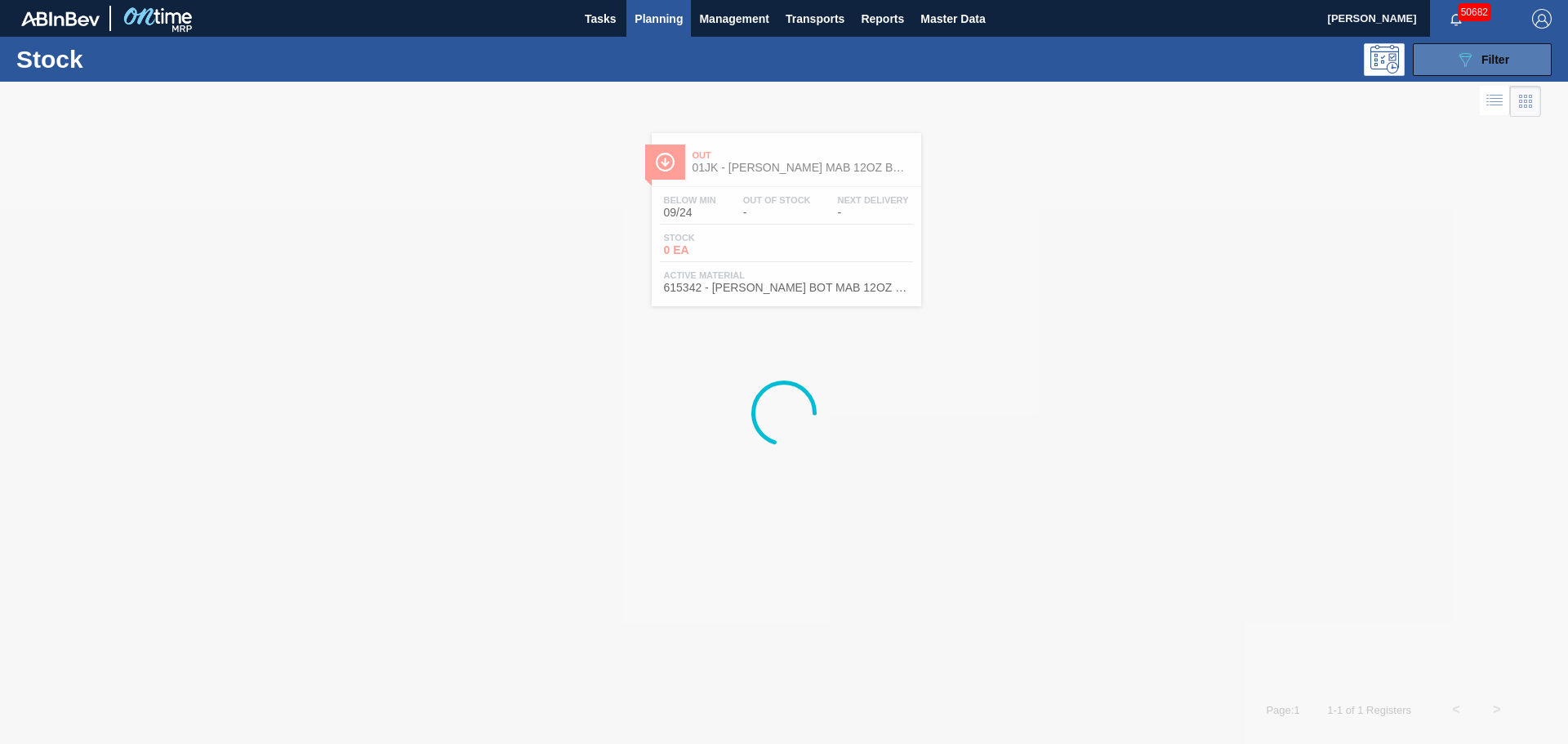
click at [1453, 64] on button "089F7B8B-B2A5-4AFE-B5C0-19BA573D28AC Filter" at bounding box center [1482, 59] width 139 height 32
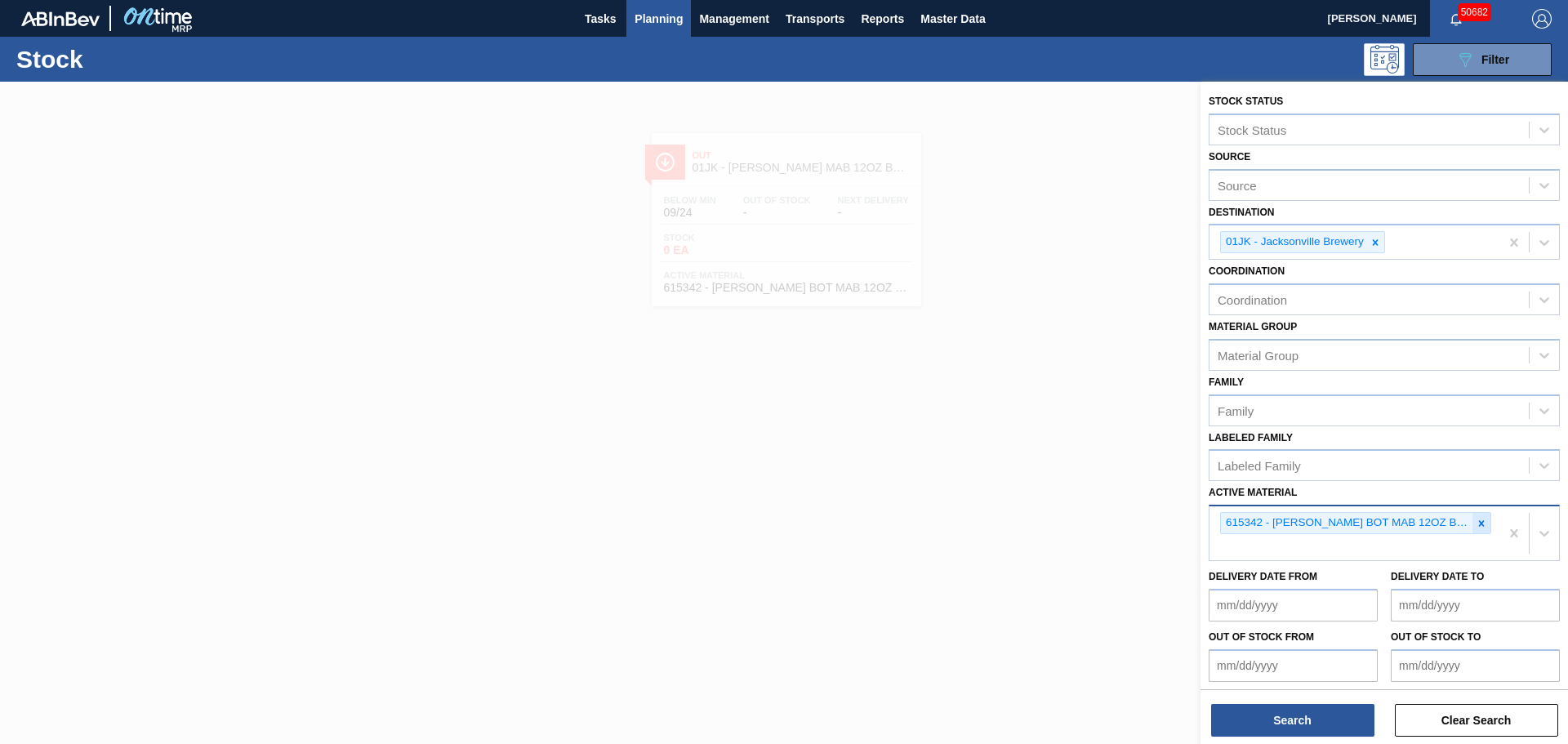
click at [1478, 528] on icon at bounding box center [1481, 523] width 11 height 11
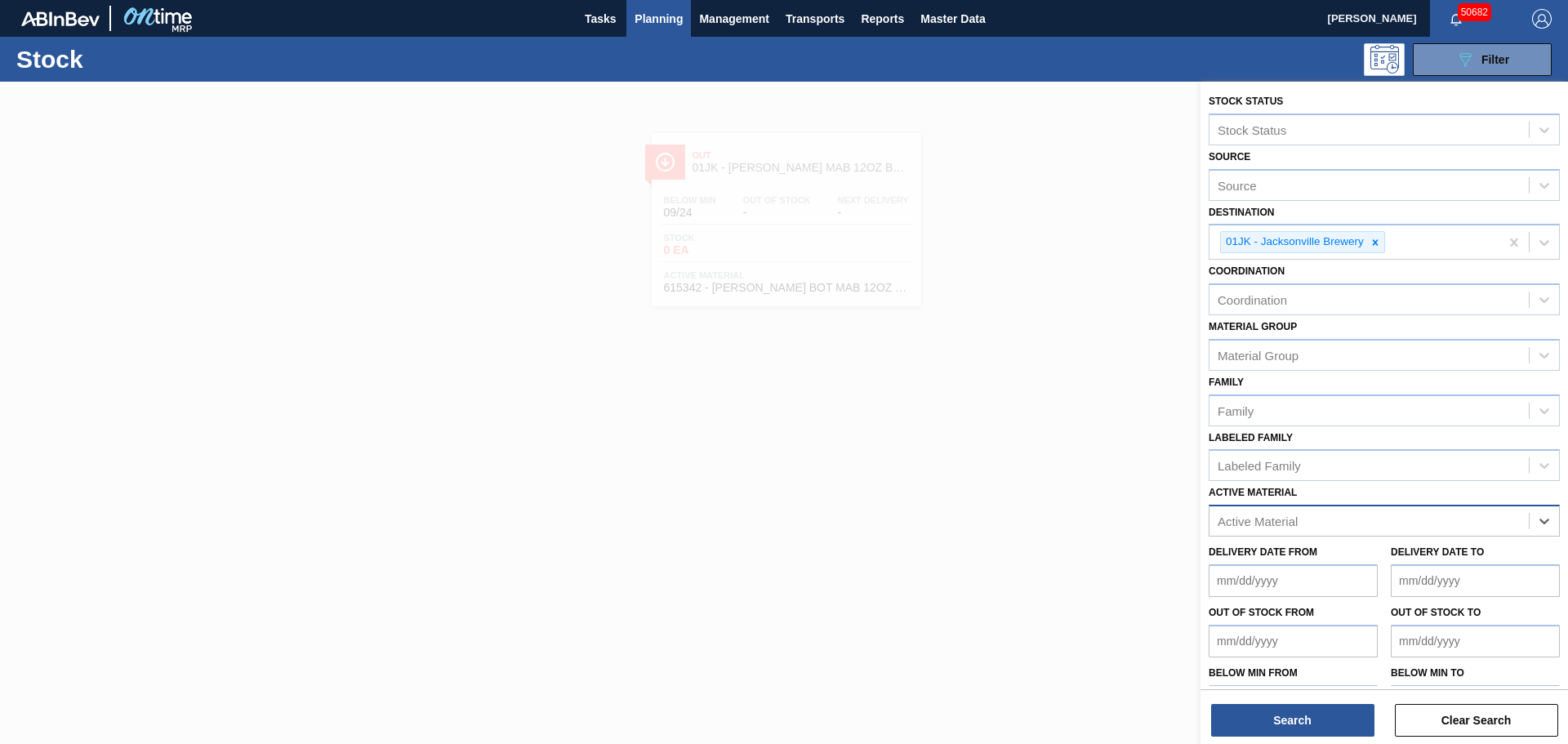
paste Material "614955"
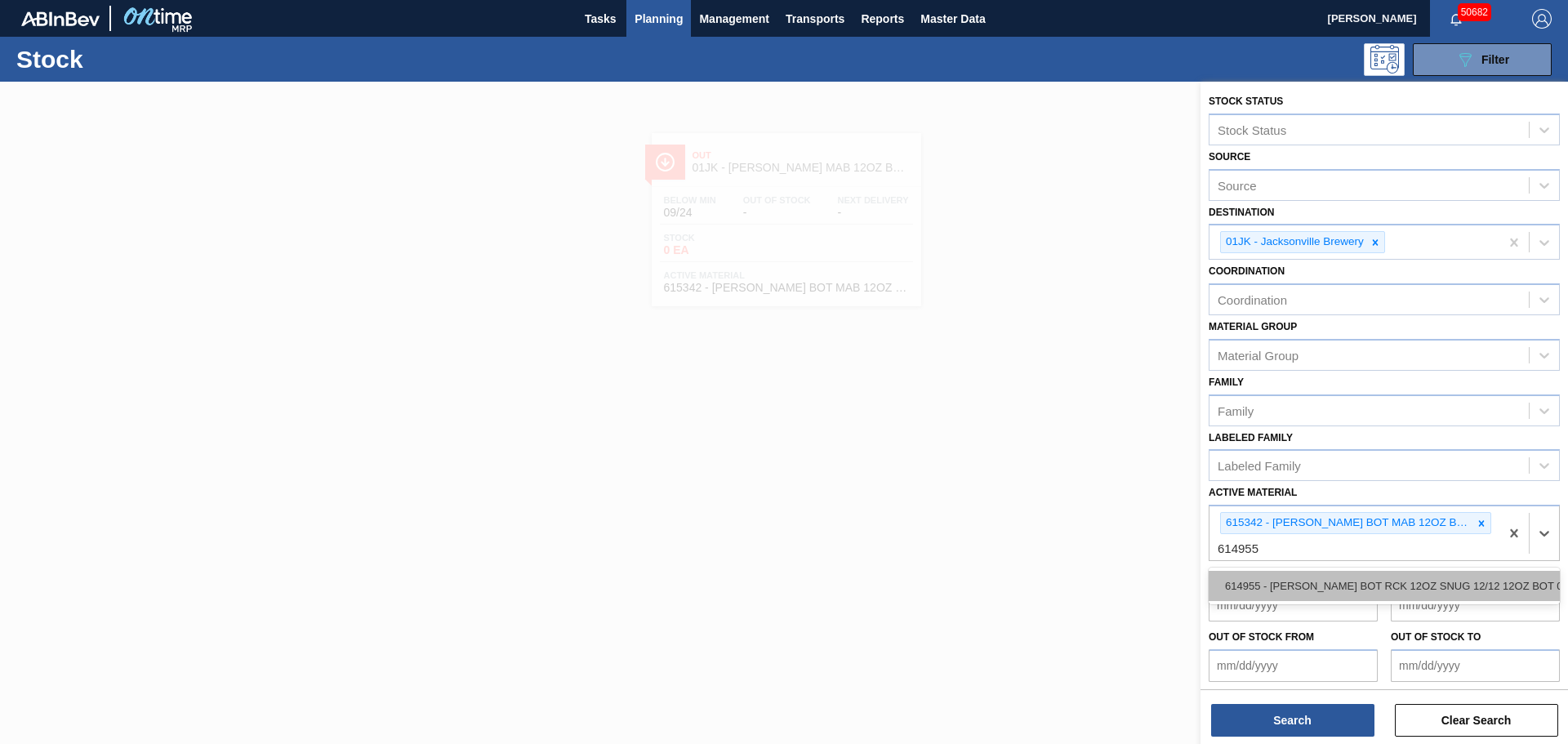
click at [1285, 587] on div "614955 - [PERSON_NAME] BOT RCK 12OZ SNUG 12/12 12OZ BOT 05" at bounding box center [1384, 586] width 351 height 31
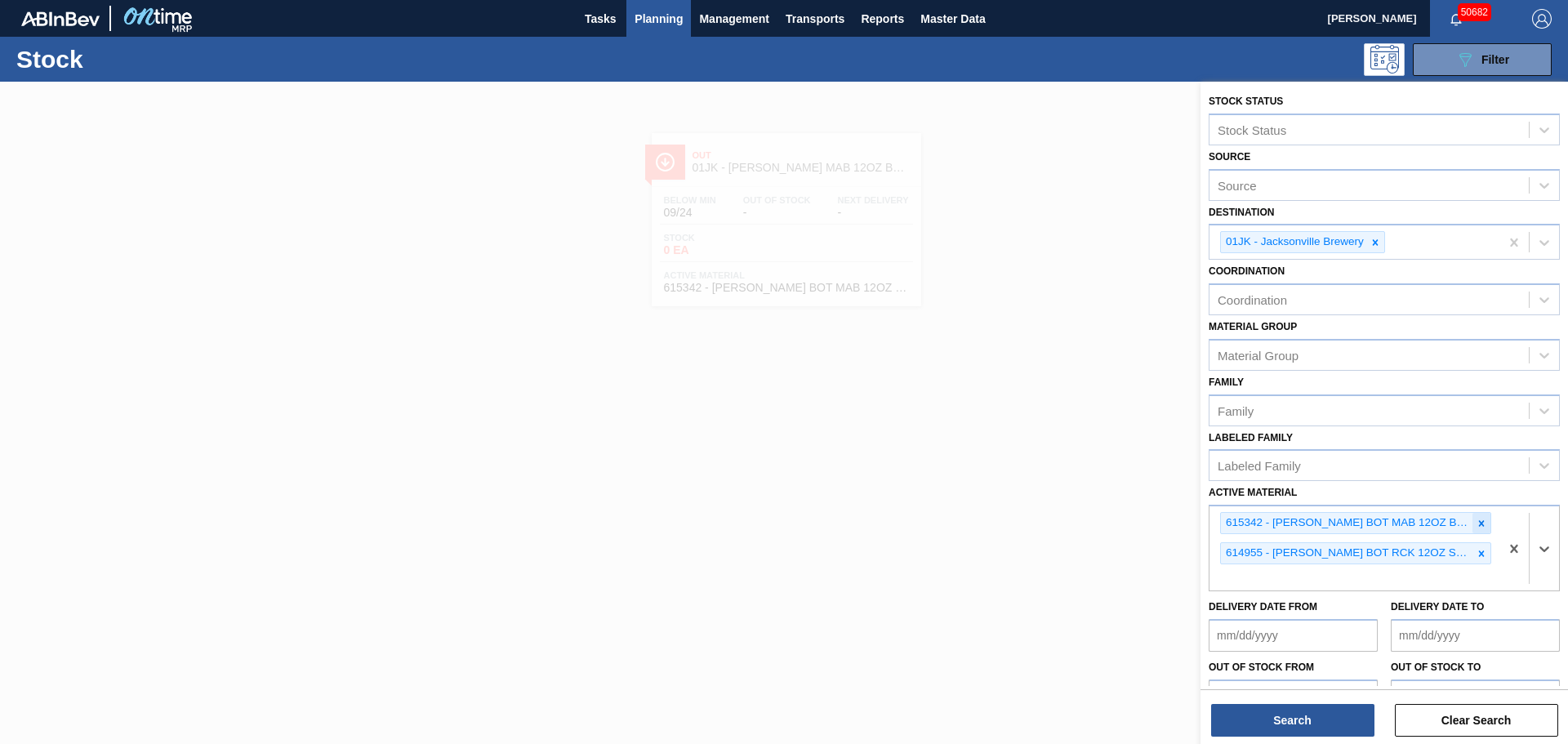
click at [1477, 523] on icon at bounding box center [1481, 523] width 11 height 11
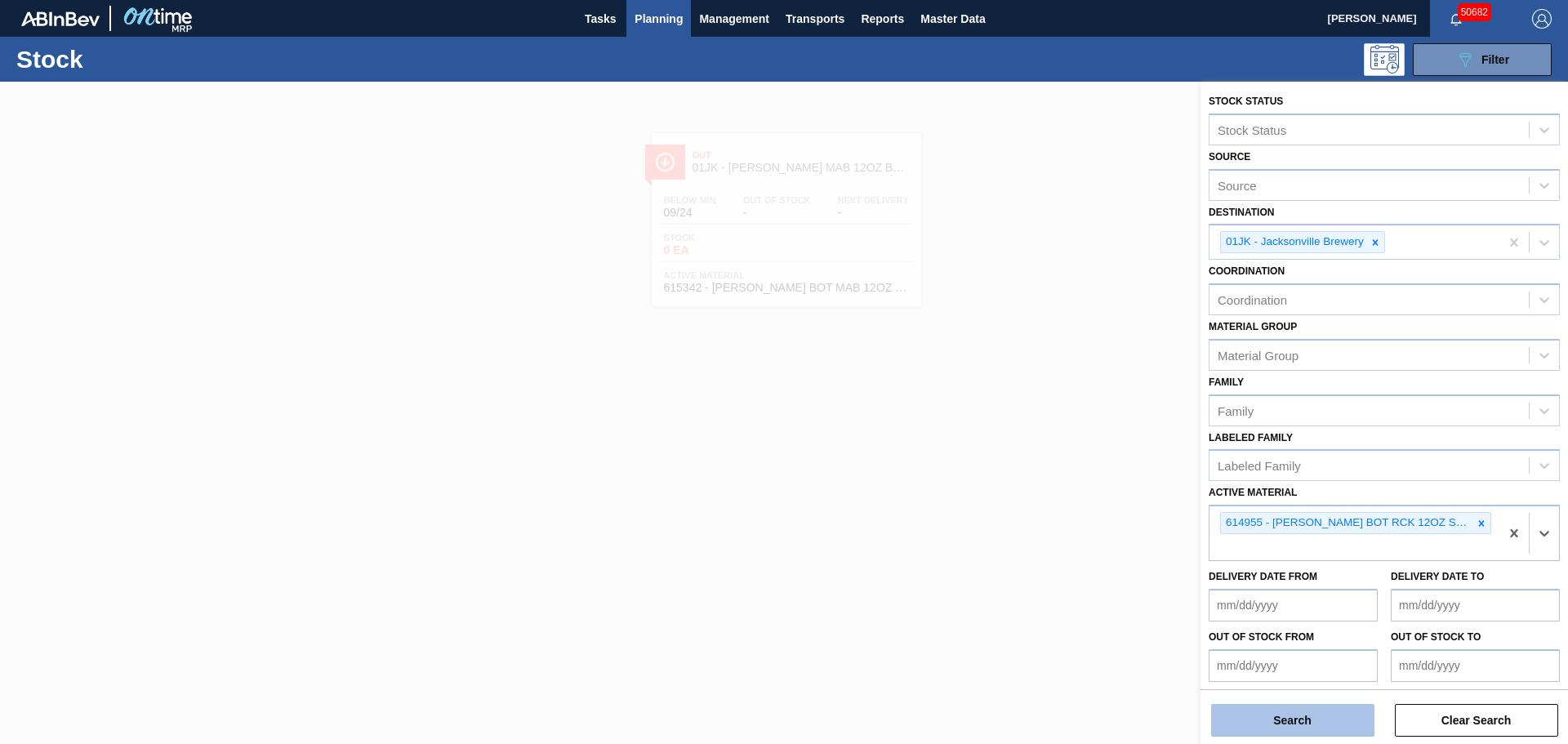
click at [1292, 709] on button "Search" at bounding box center [1292, 719] width 163 height 32
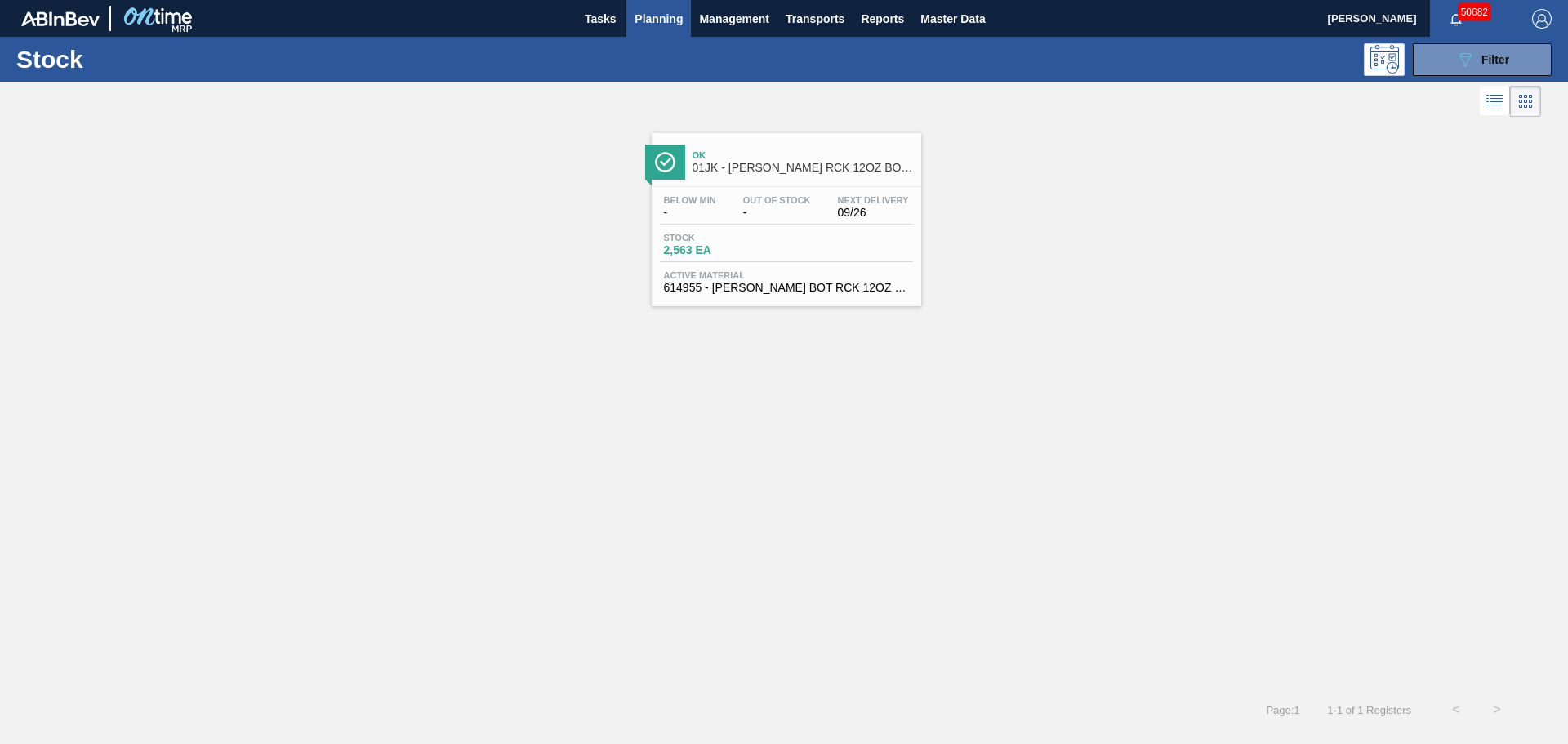
click at [807, 215] on span "-" at bounding box center [777, 212] width 68 height 12
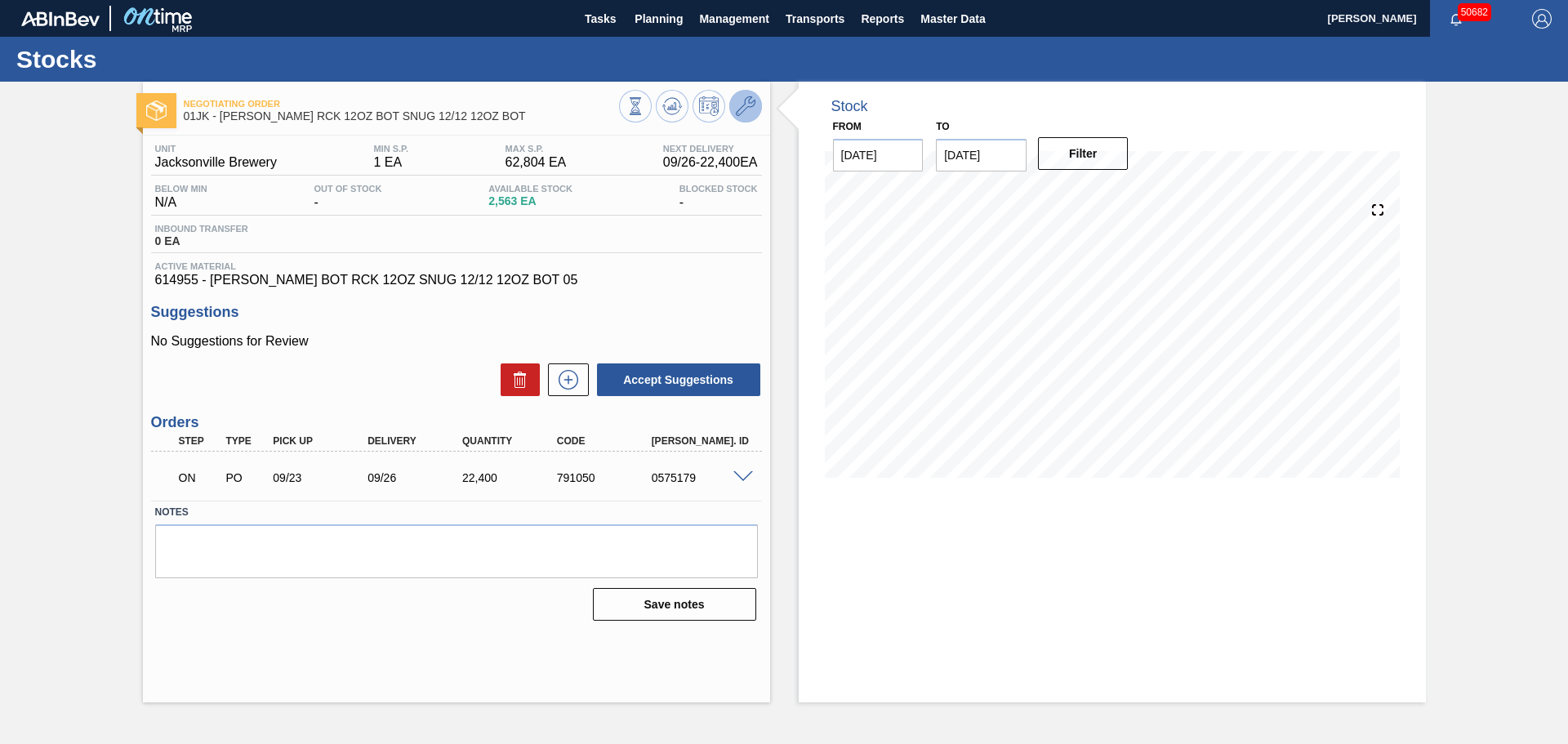
click at [743, 114] on icon at bounding box center [745, 106] width 20 height 20
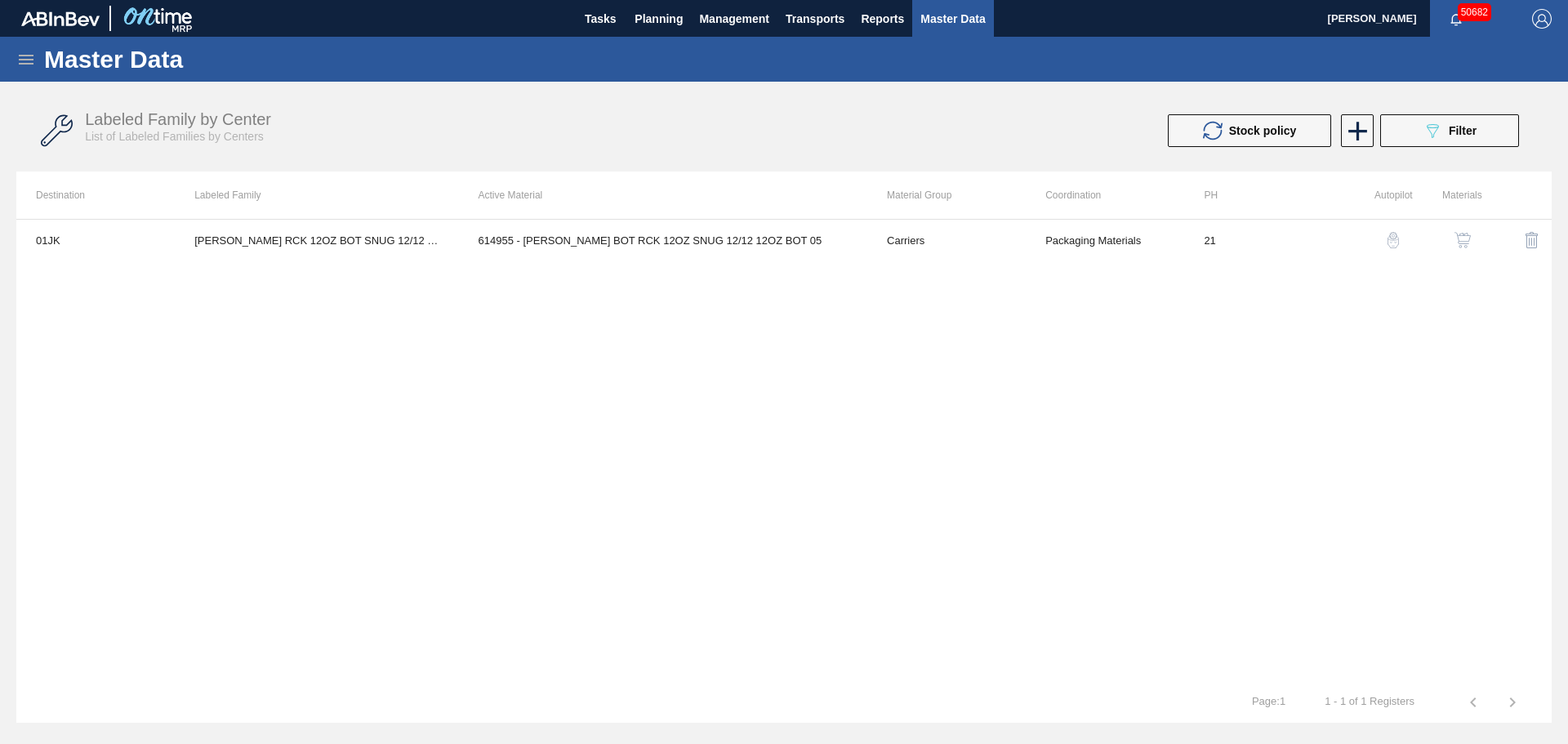
click at [707, 249] on td "614955 - [PERSON_NAME] BOT RCK 12OZ SNUG 12/12 12OZ BOT 05" at bounding box center [663, 240] width 408 height 41
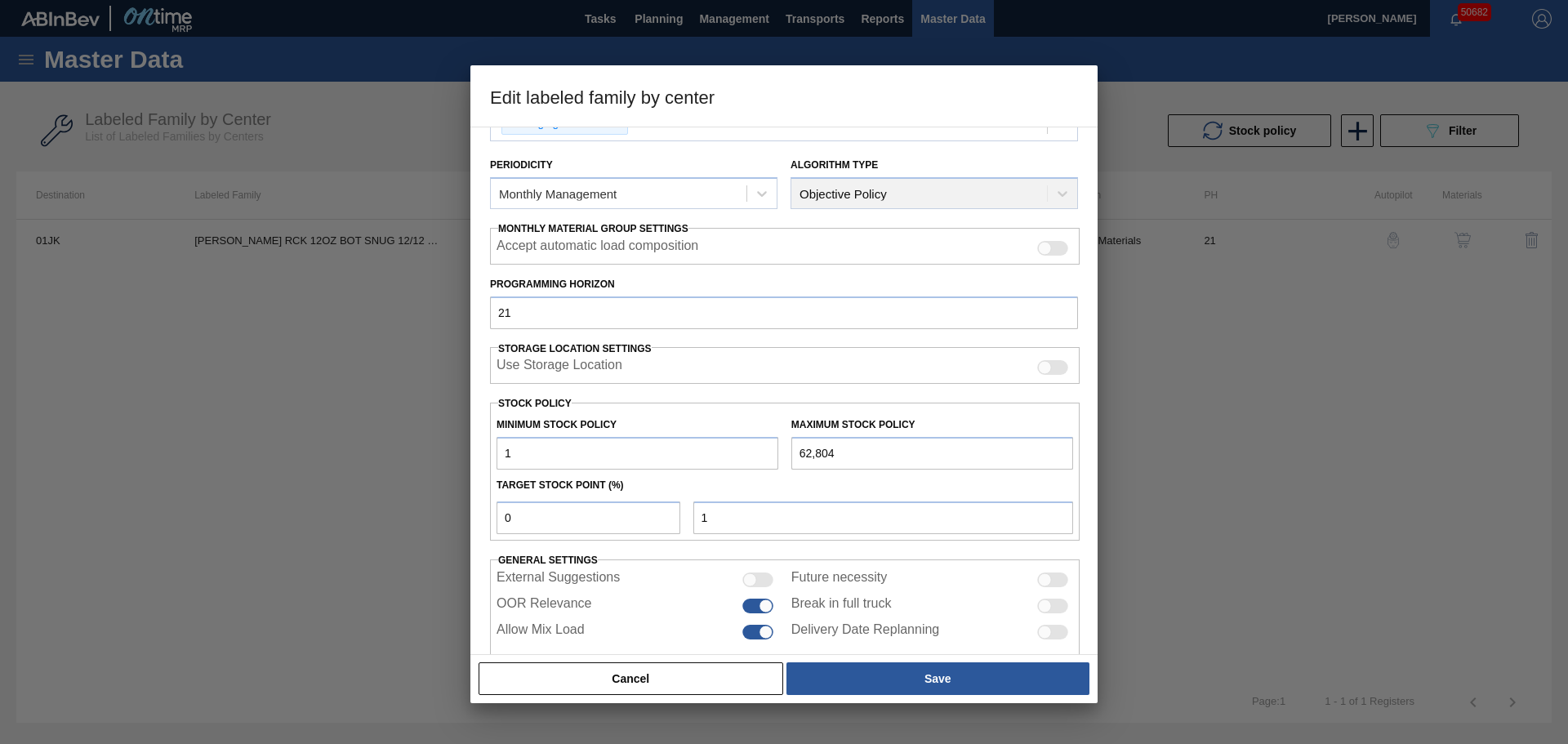
scroll to position [199, 0]
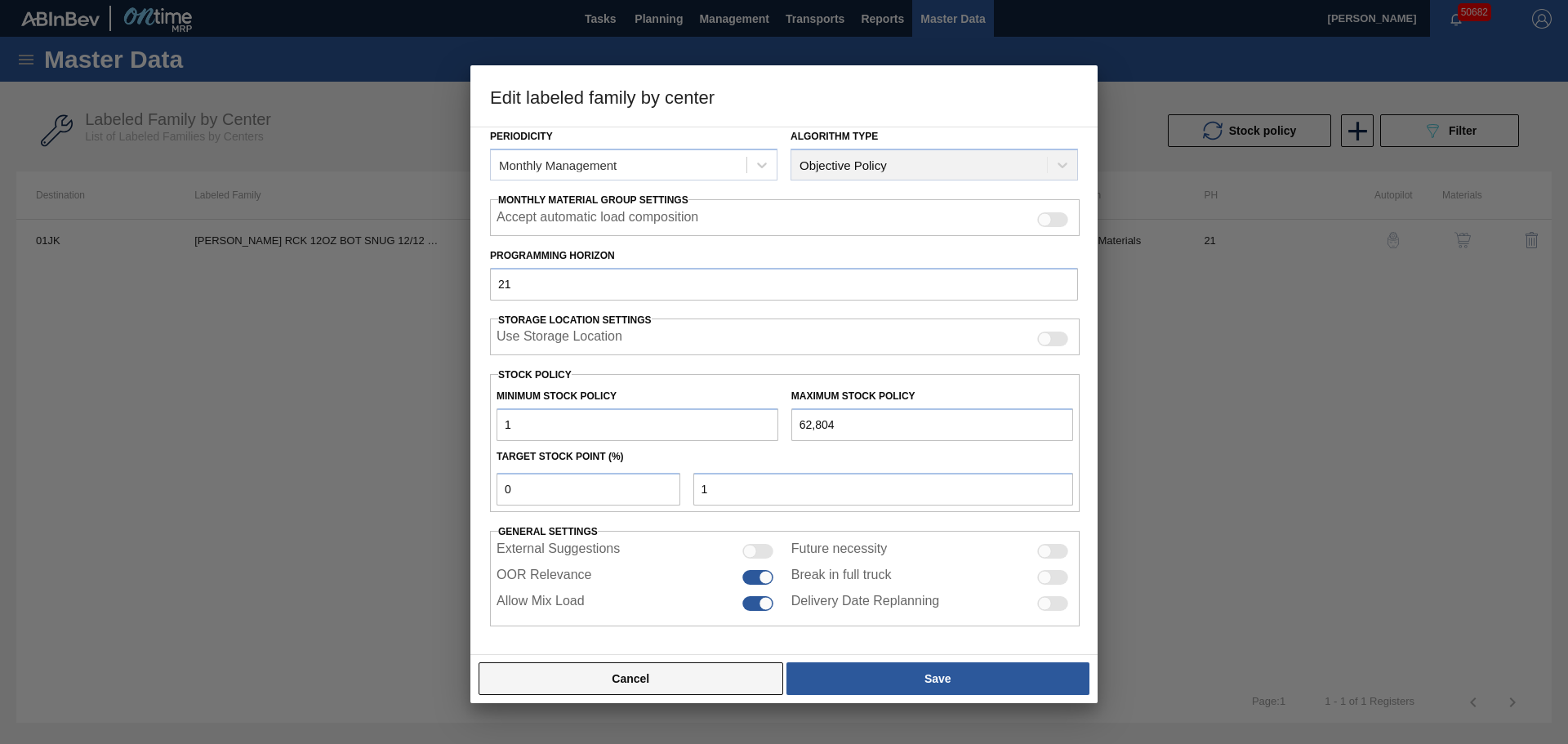
click at [637, 680] on button "Cancel" at bounding box center [630, 678] width 305 height 32
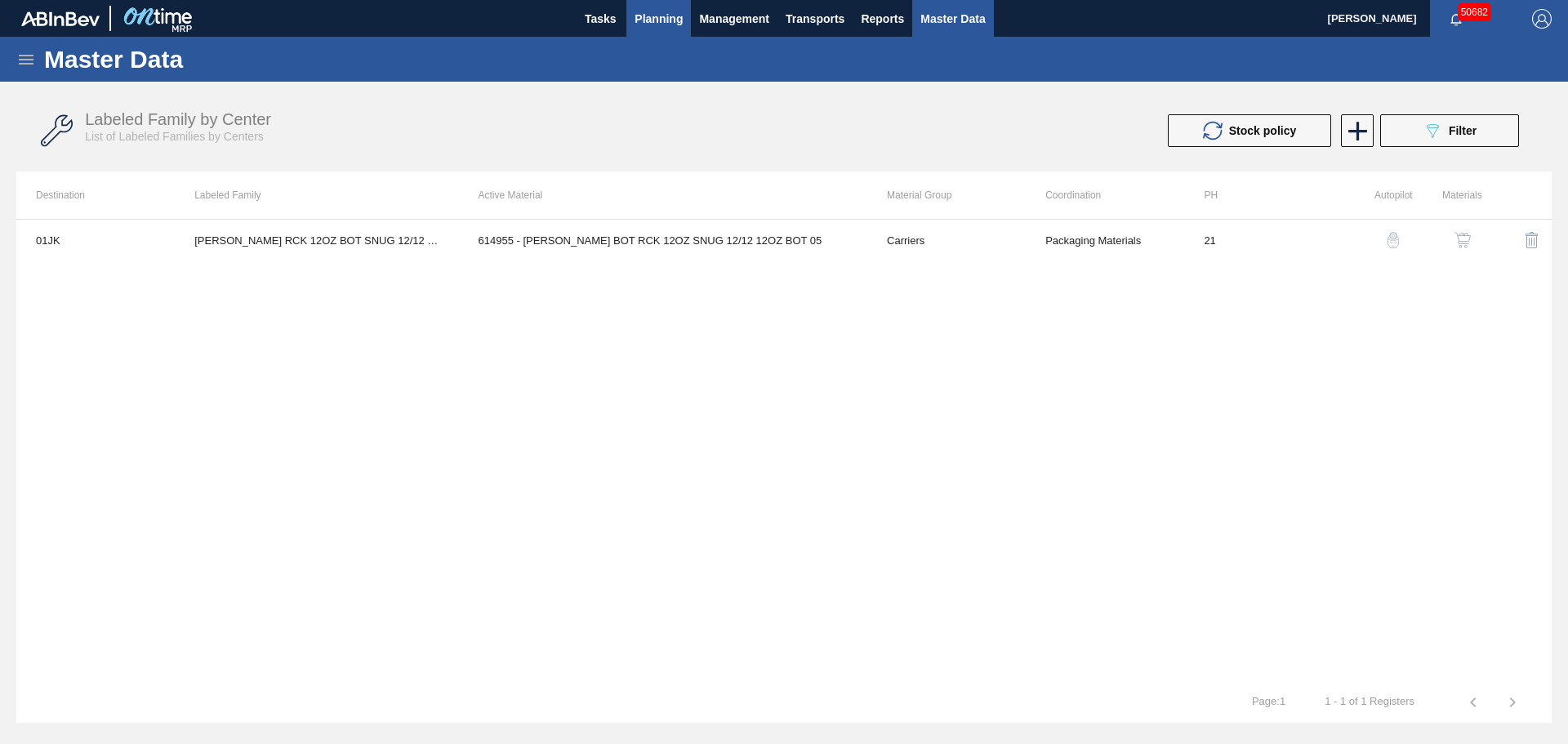
click at [645, 16] on span "Planning" at bounding box center [658, 19] width 48 height 20
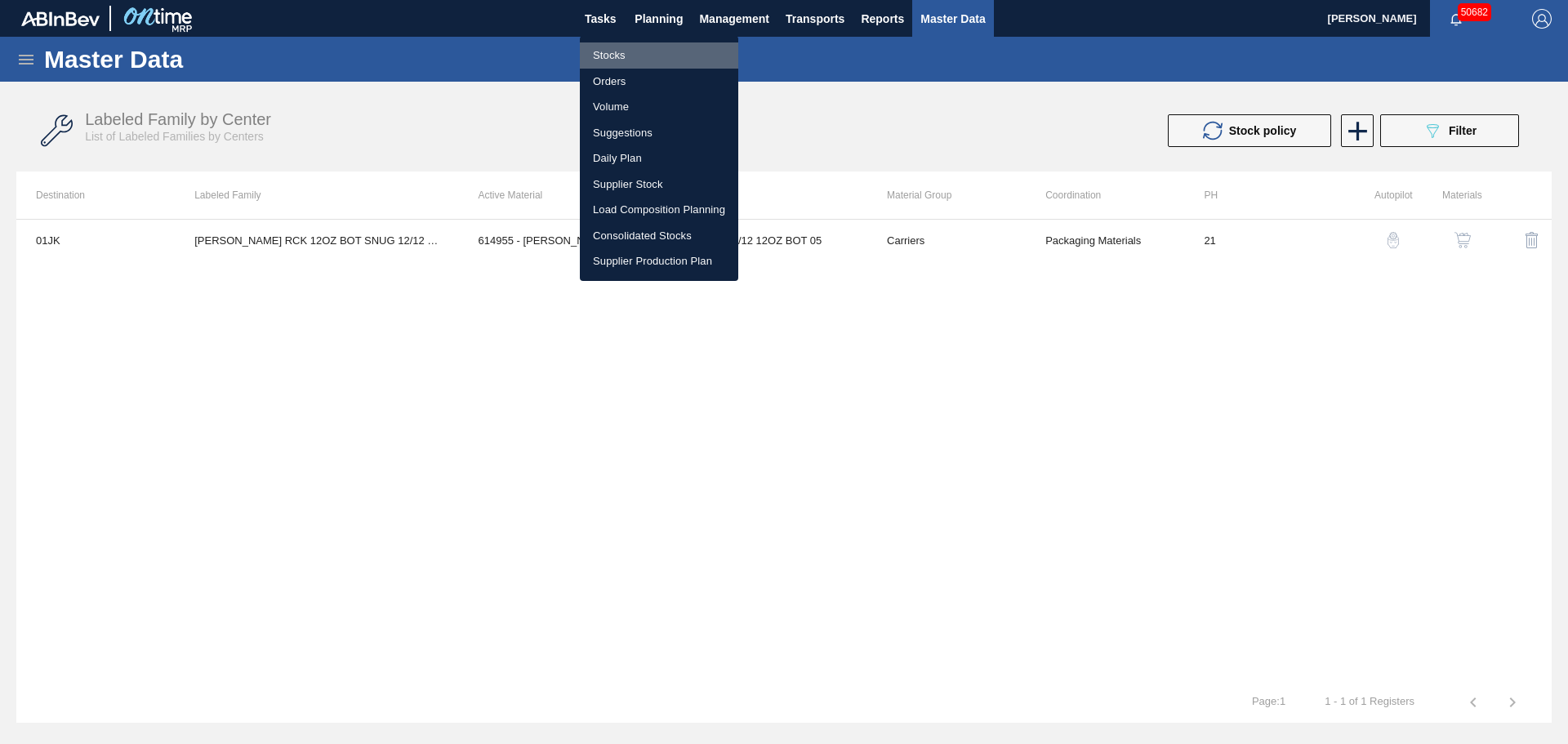
click at [643, 47] on li "Stocks" at bounding box center [658, 55] width 159 height 26
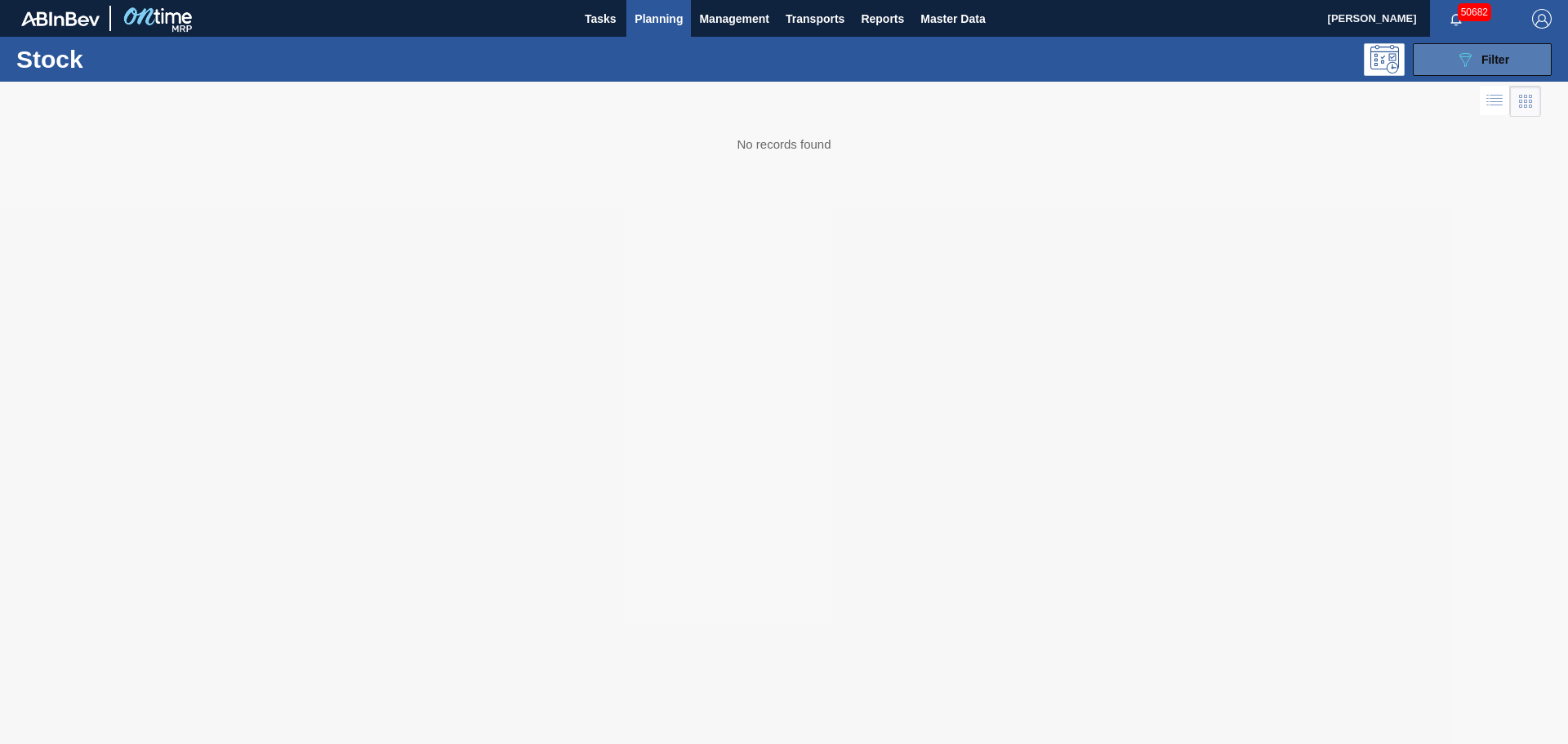
click at [1469, 61] on icon "089F7B8B-B2A5-4AFE-B5C0-19BA573D28AC" at bounding box center [1464, 59] width 20 height 20
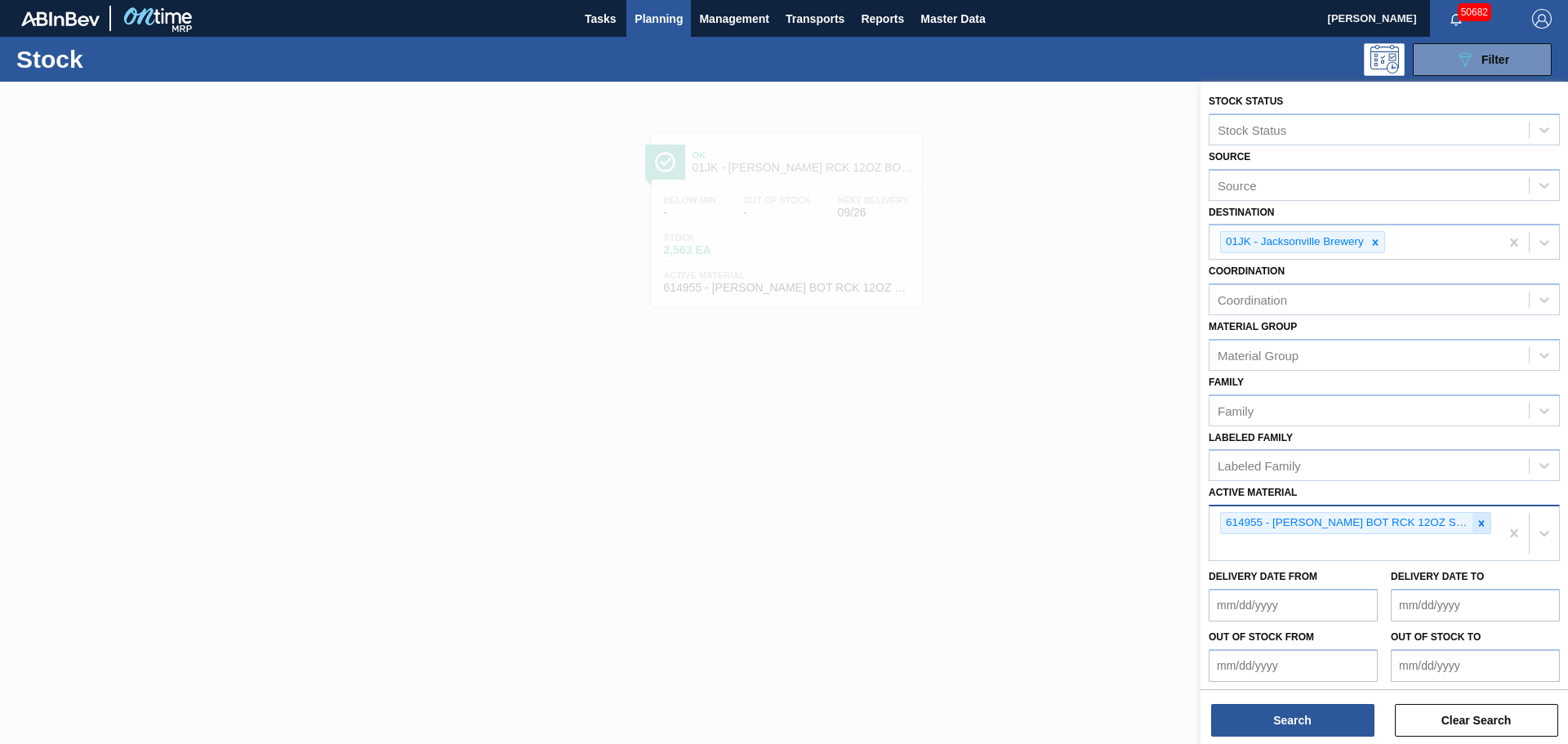
click at [1476, 524] on icon at bounding box center [1481, 523] width 11 height 11
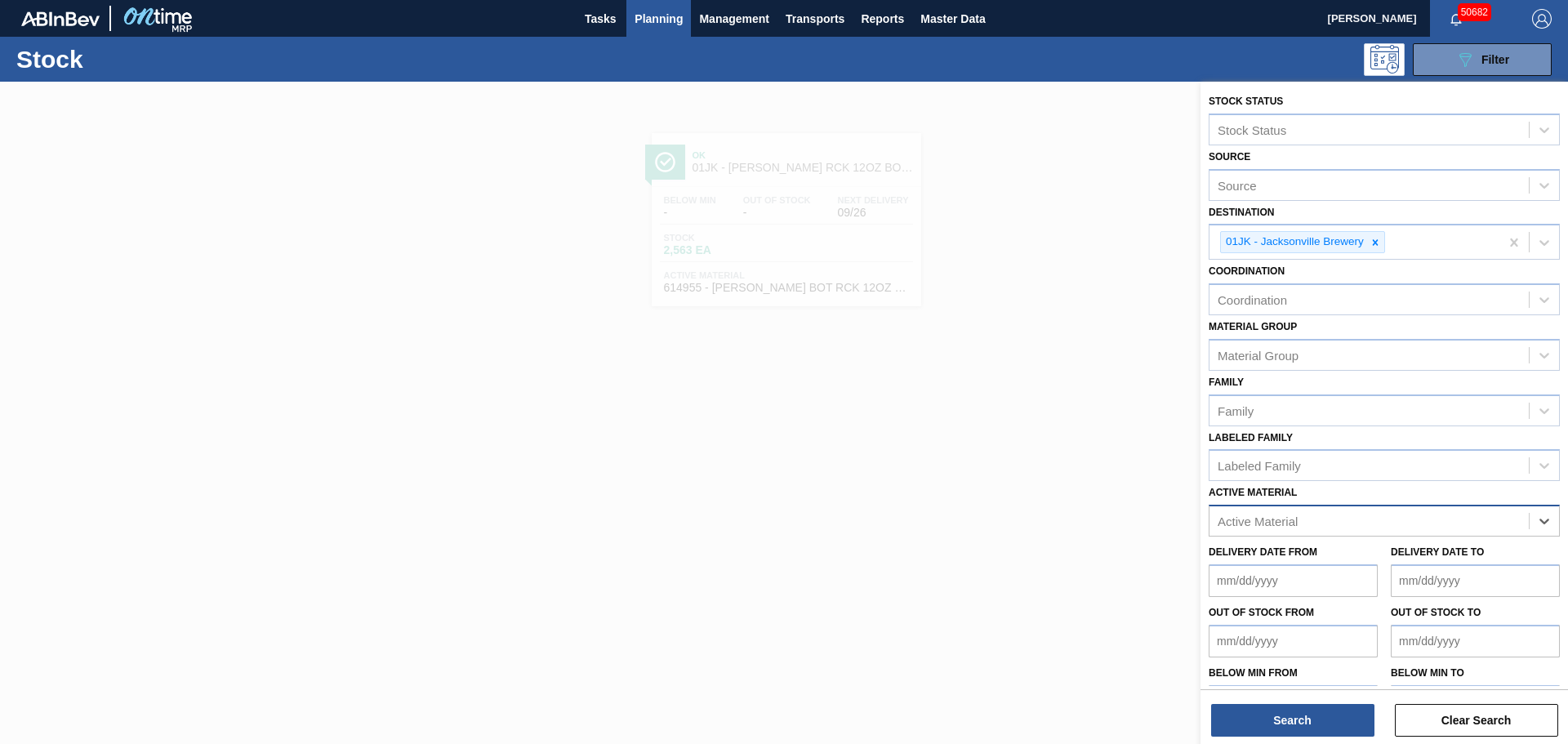
paste Material "878810"
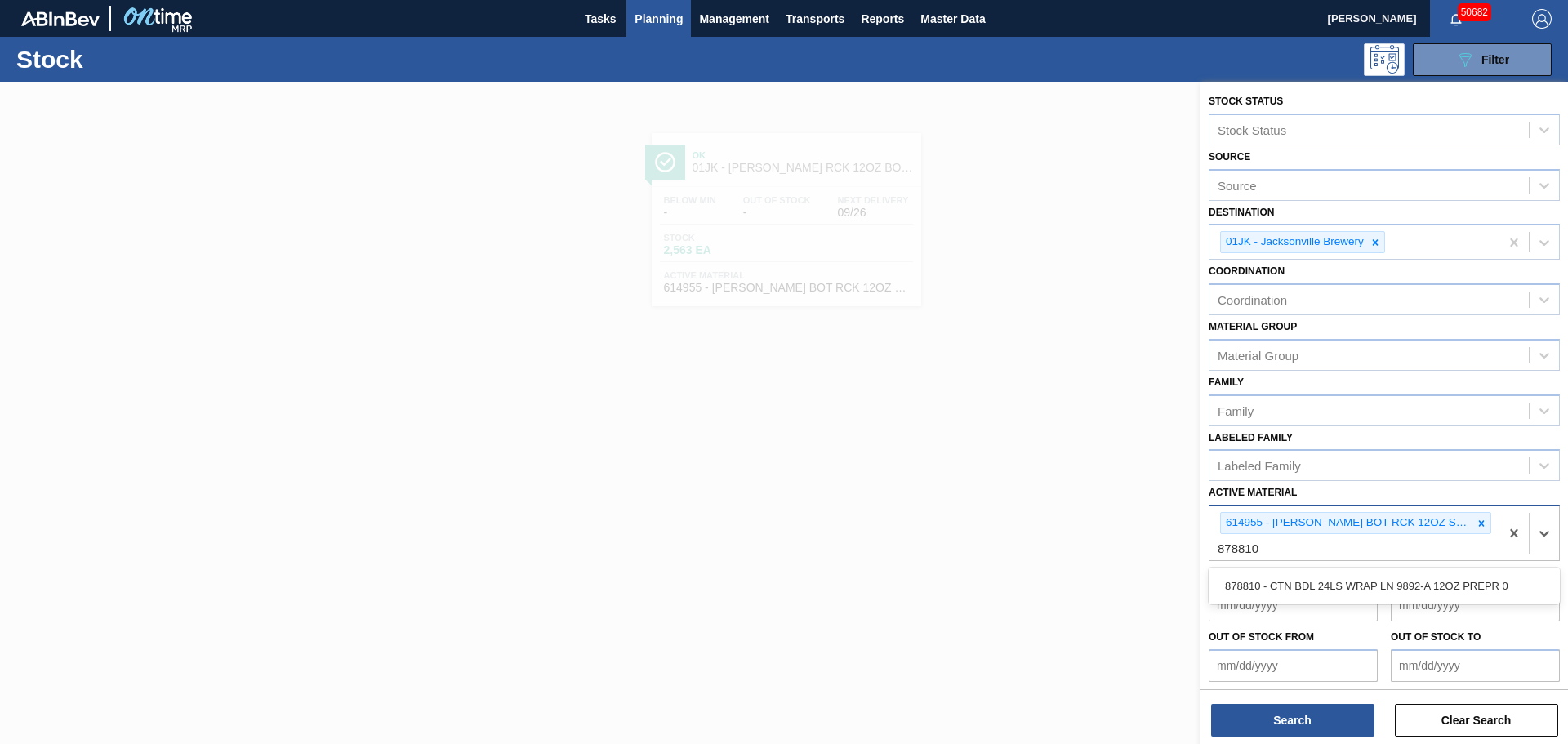
click at [1263, 591] on div "878810 - CTN BDL 24LS WRAP LN 9892-A 12OZ PREPR 0" at bounding box center [1384, 586] width 351 height 31
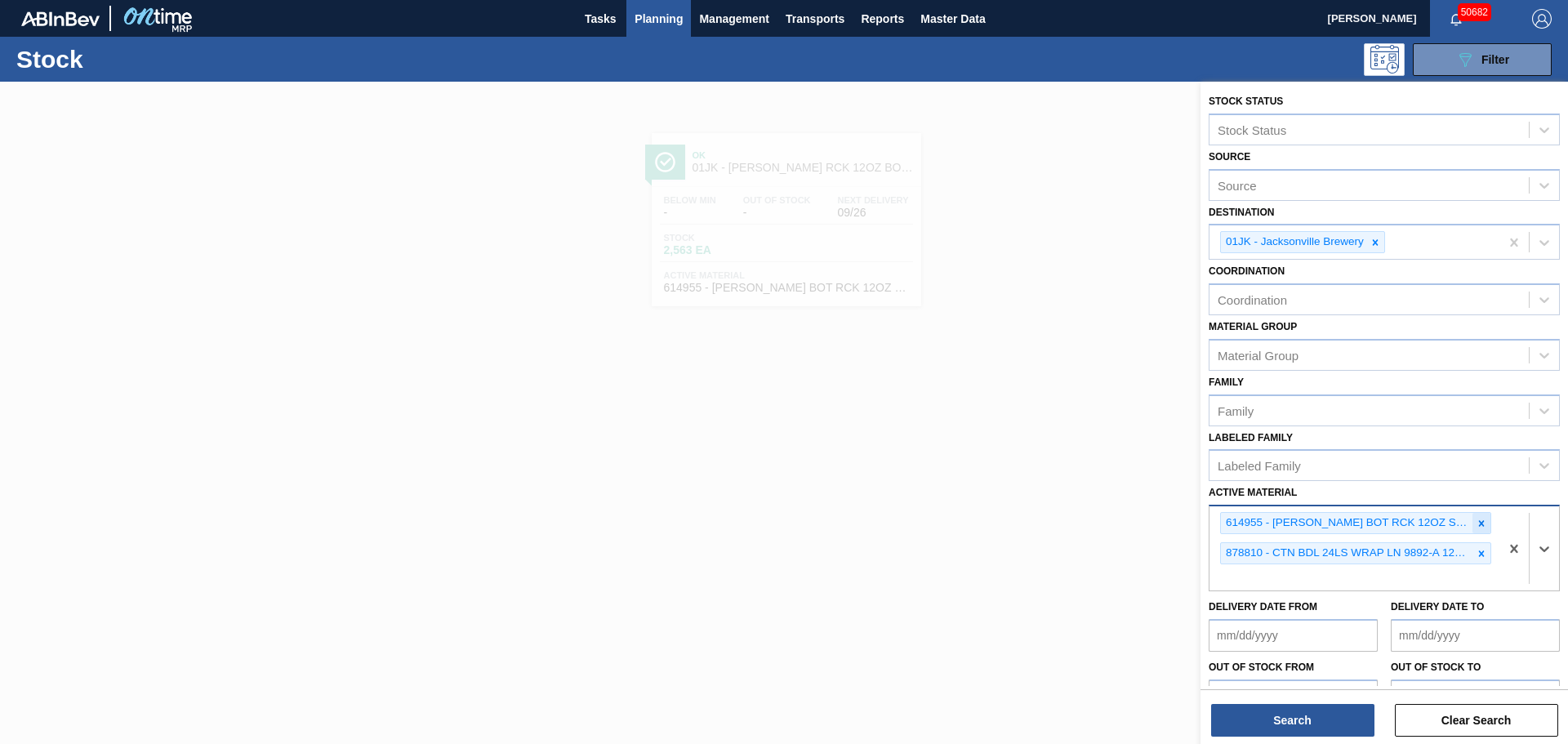
click at [1476, 524] on icon at bounding box center [1481, 523] width 11 height 11
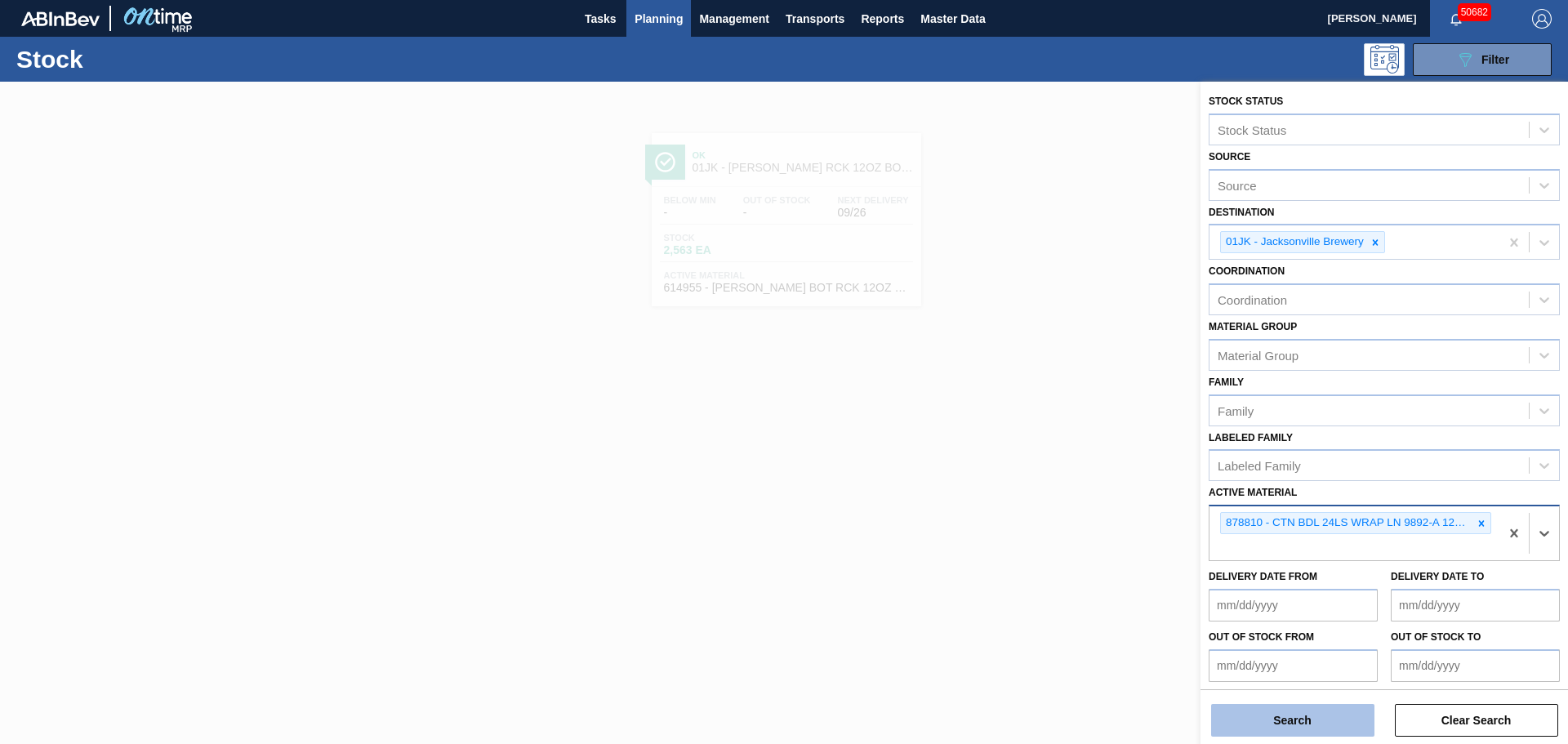
click at [1264, 710] on button "Search" at bounding box center [1292, 719] width 163 height 32
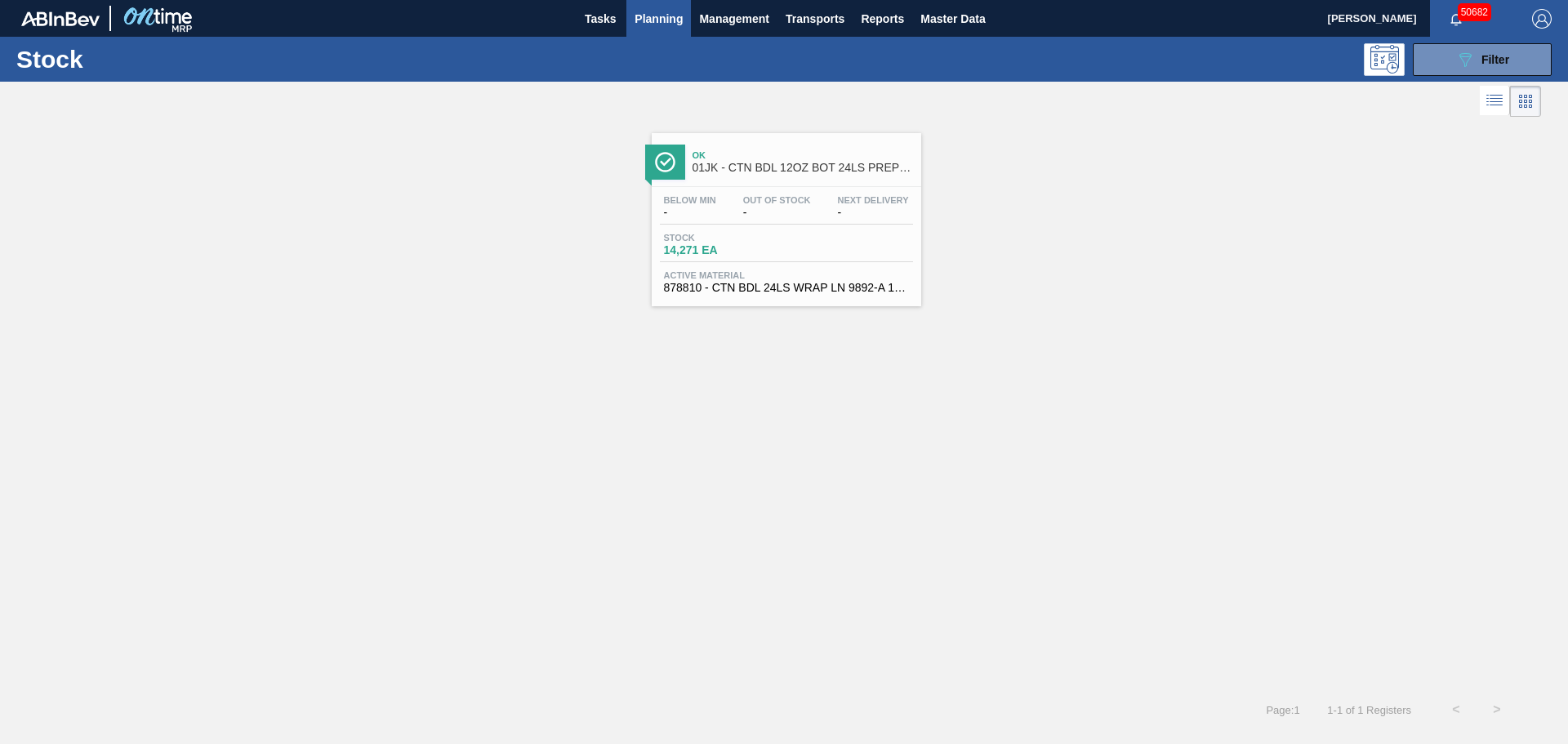
drag, startPoint x: 742, startPoint y: 233, endPoint x: 927, endPoint y: 242, distance: 185.2
click at [744, 233] on span "Stock" at bounding box center [720, 238] width 115 height 10
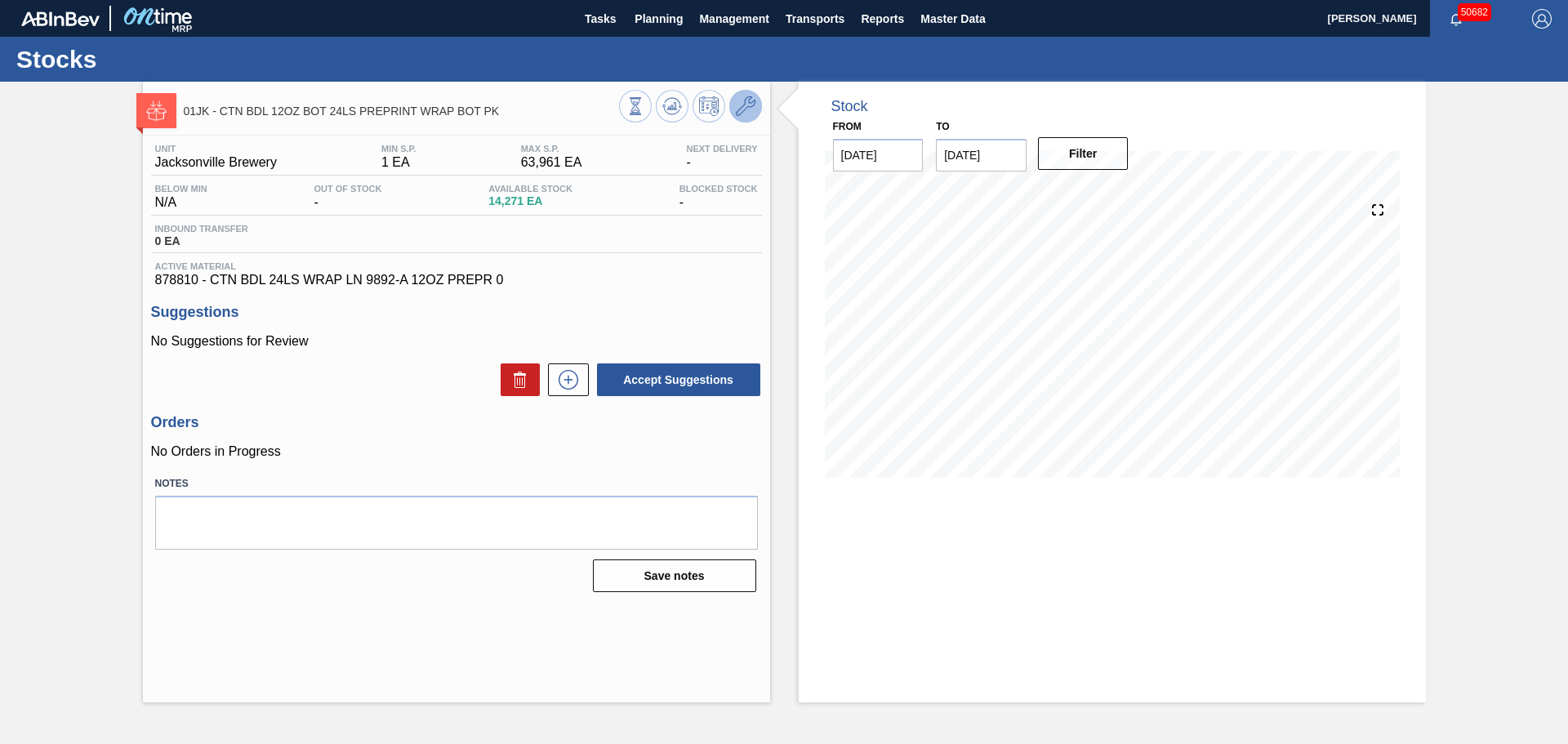
click at [743, 111] on icon at bounding box center [745, 106] width 20 height 20
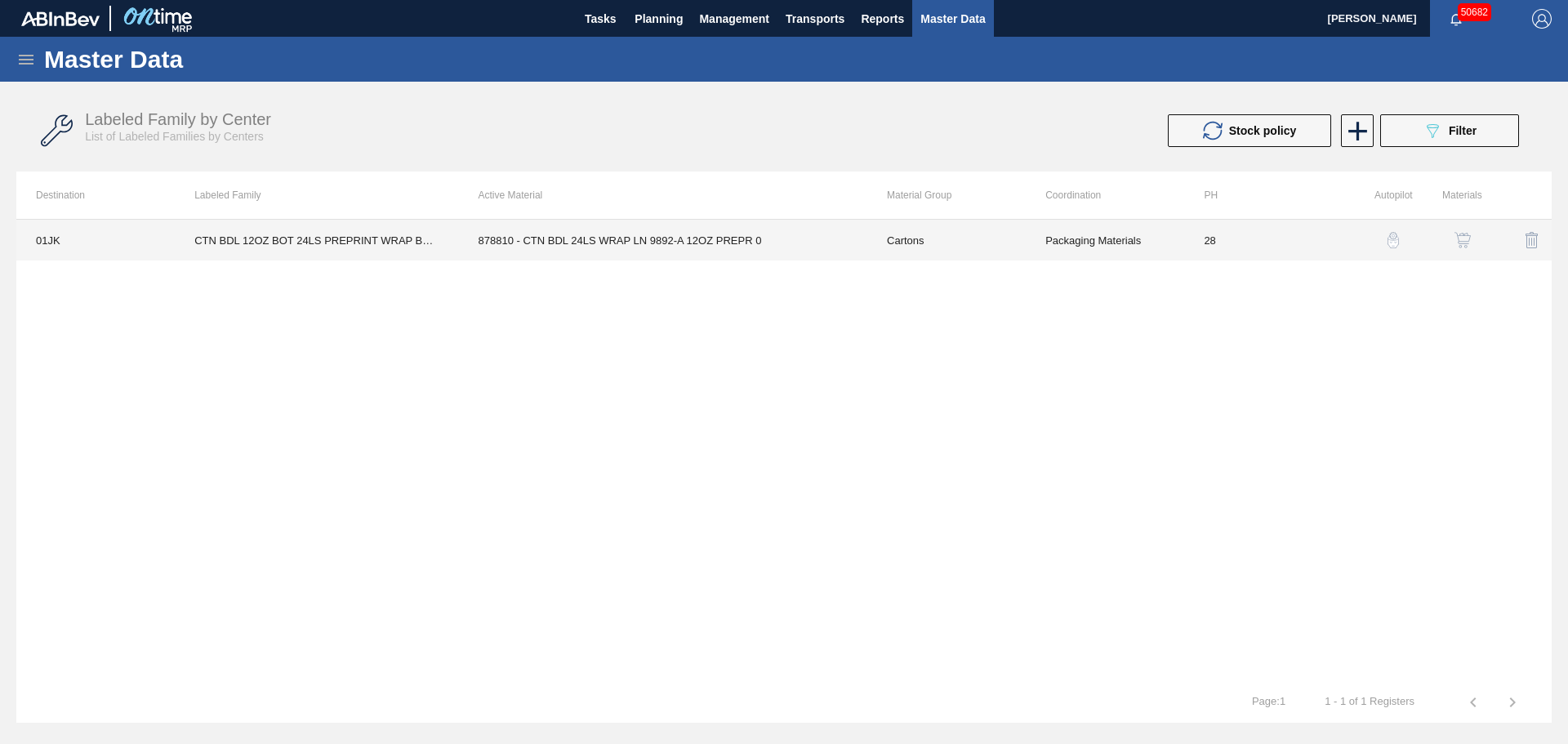
click at [675, 229] on td "878810 - CTN BDL 24LS WRAP LN 9892-A 12OZ PREPR 0" at bounding box center [663, 240] width 408 height 41
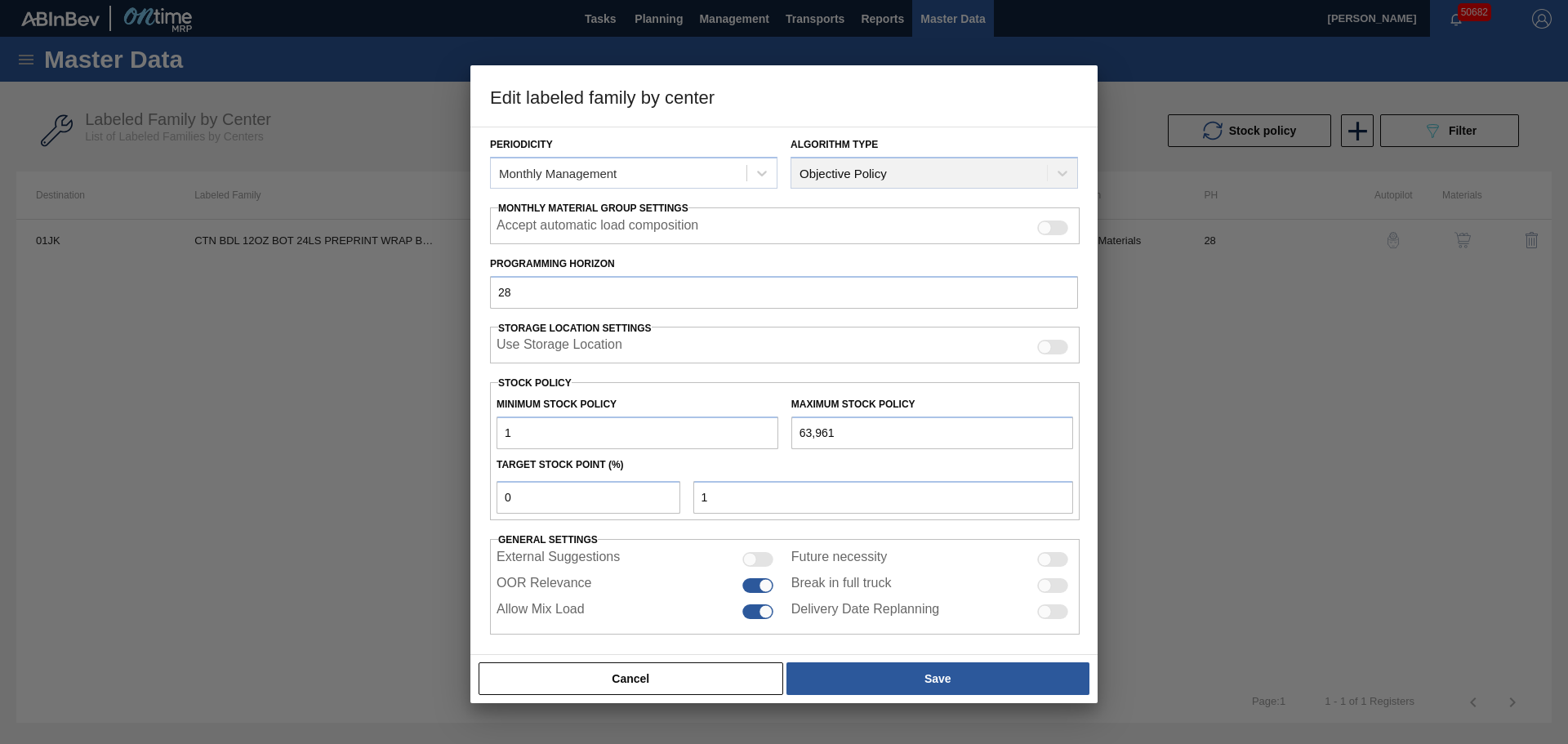
scroll to position [199, 0]
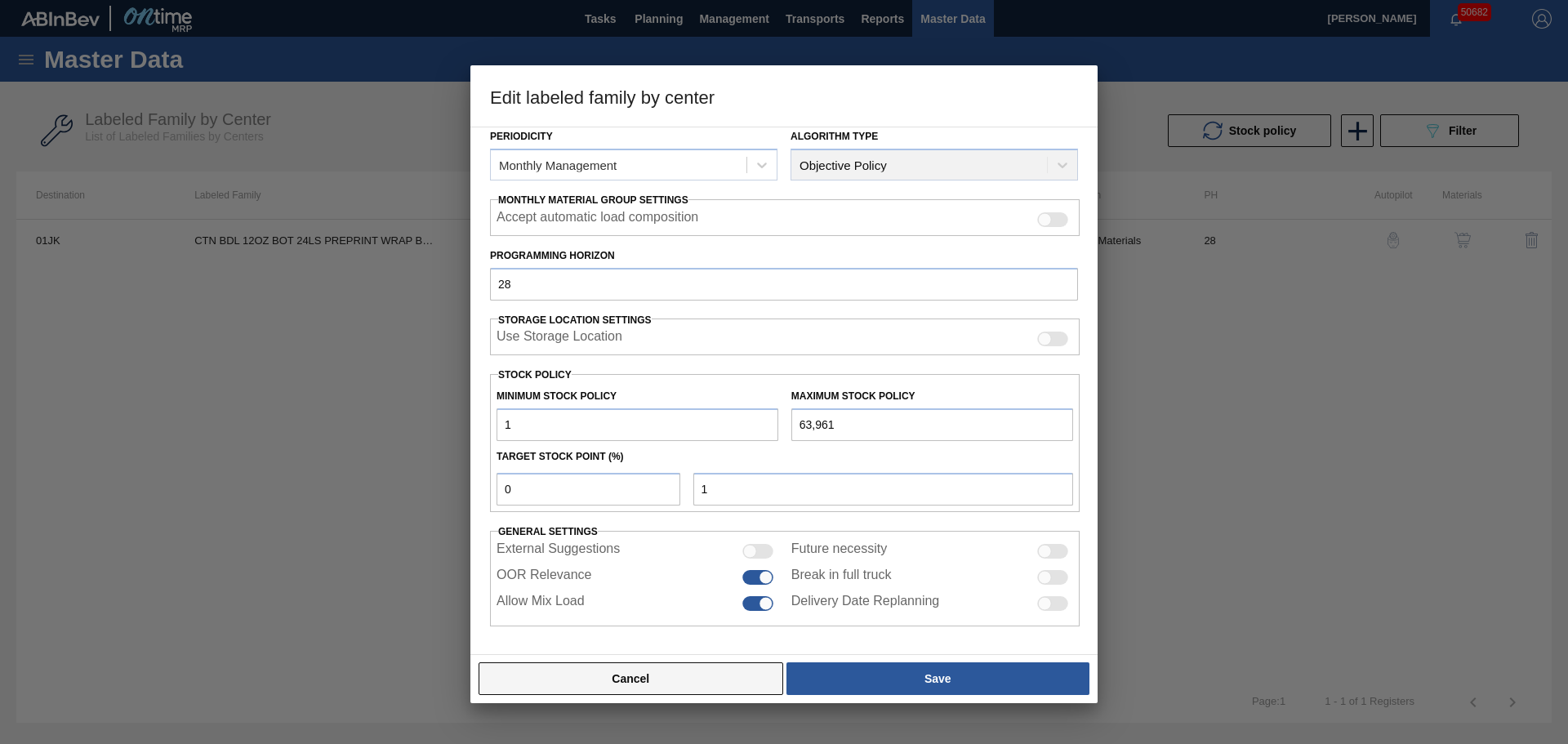
click at [750, 682] on button "Cancel" at bounding box center [630, 678] width 305 height 32
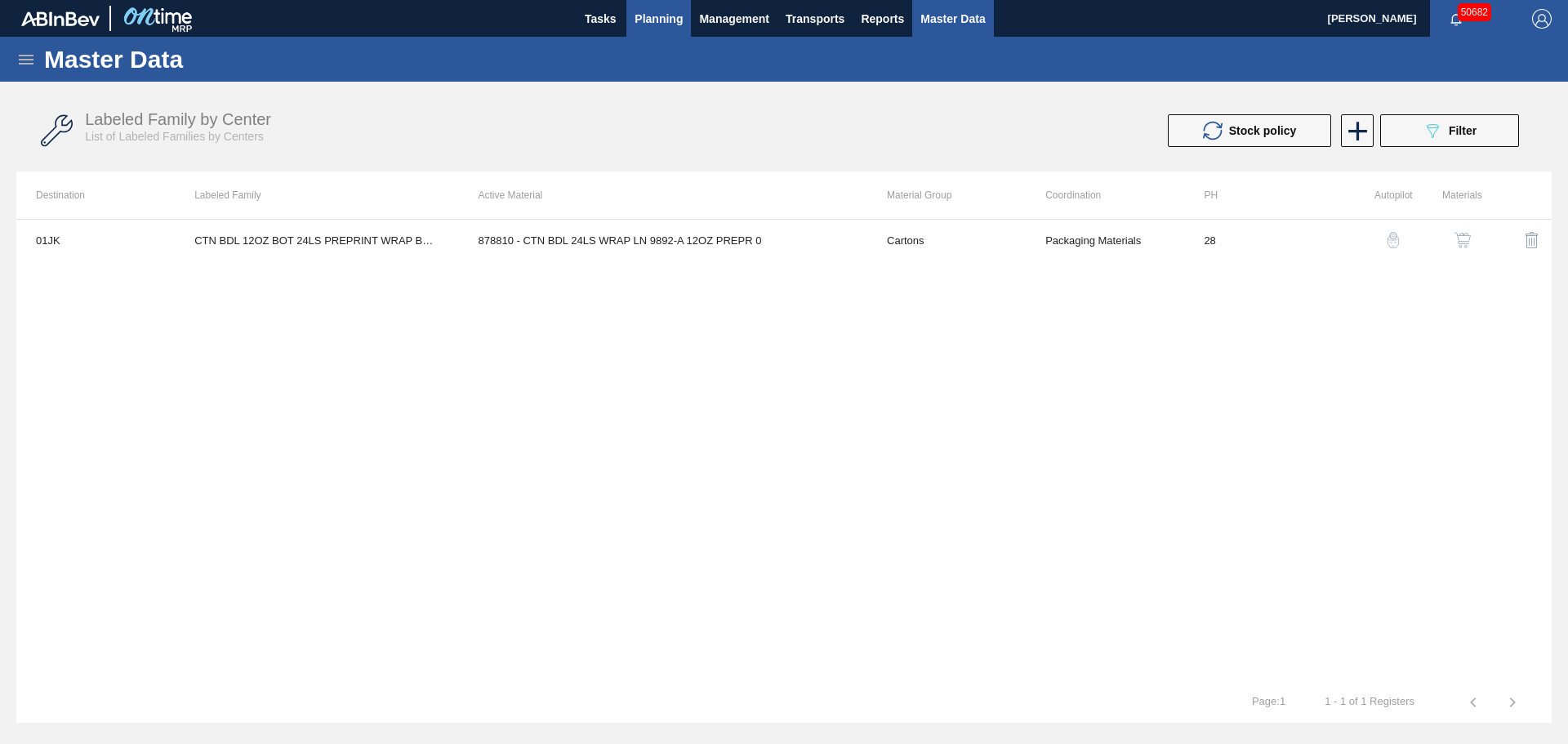
click at [660, 17] on span "Planning" at bounding box center [658, 19] width 48 height 20
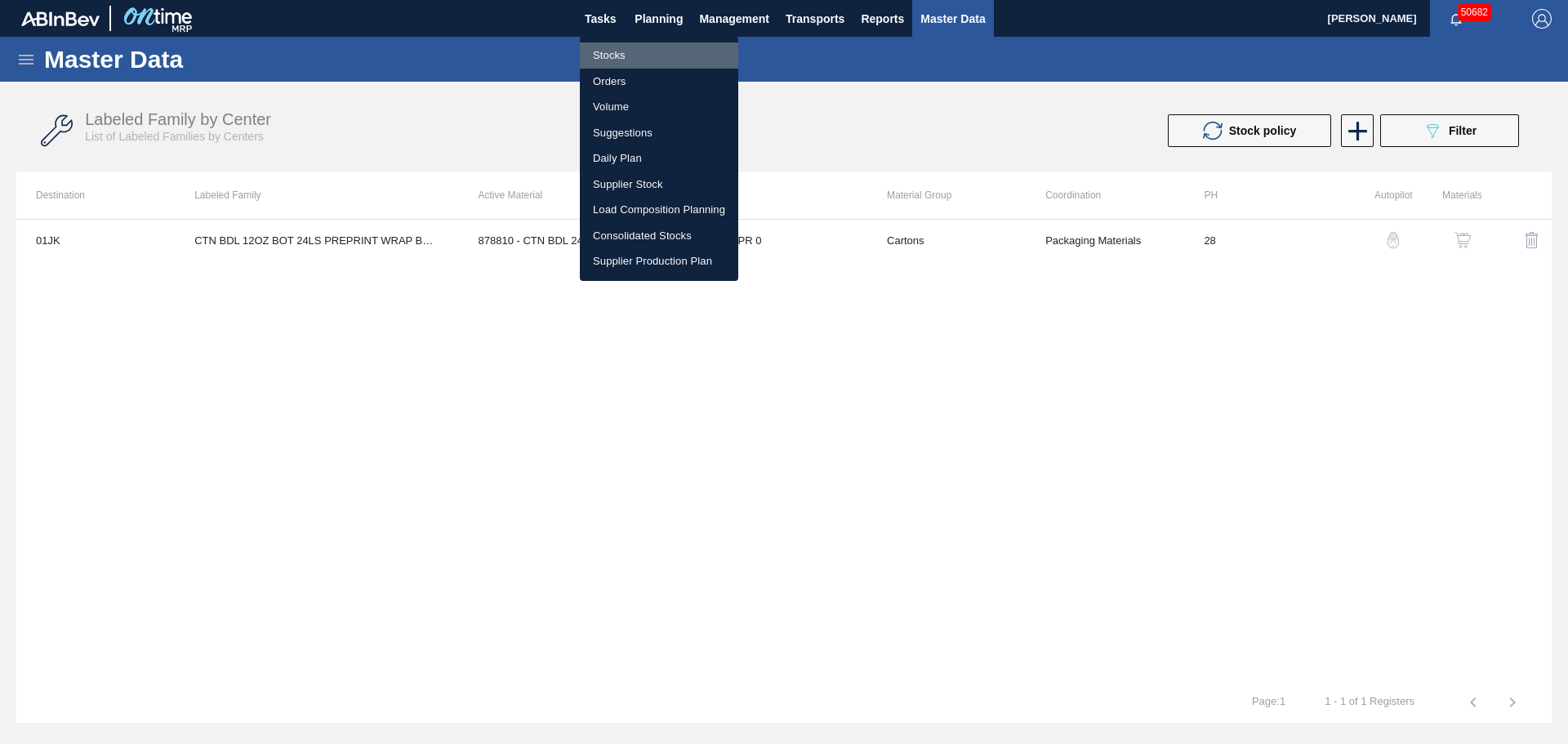
click at [617, 54] on li "Stocks" at bounding box center [658, 55] width 159 height 26
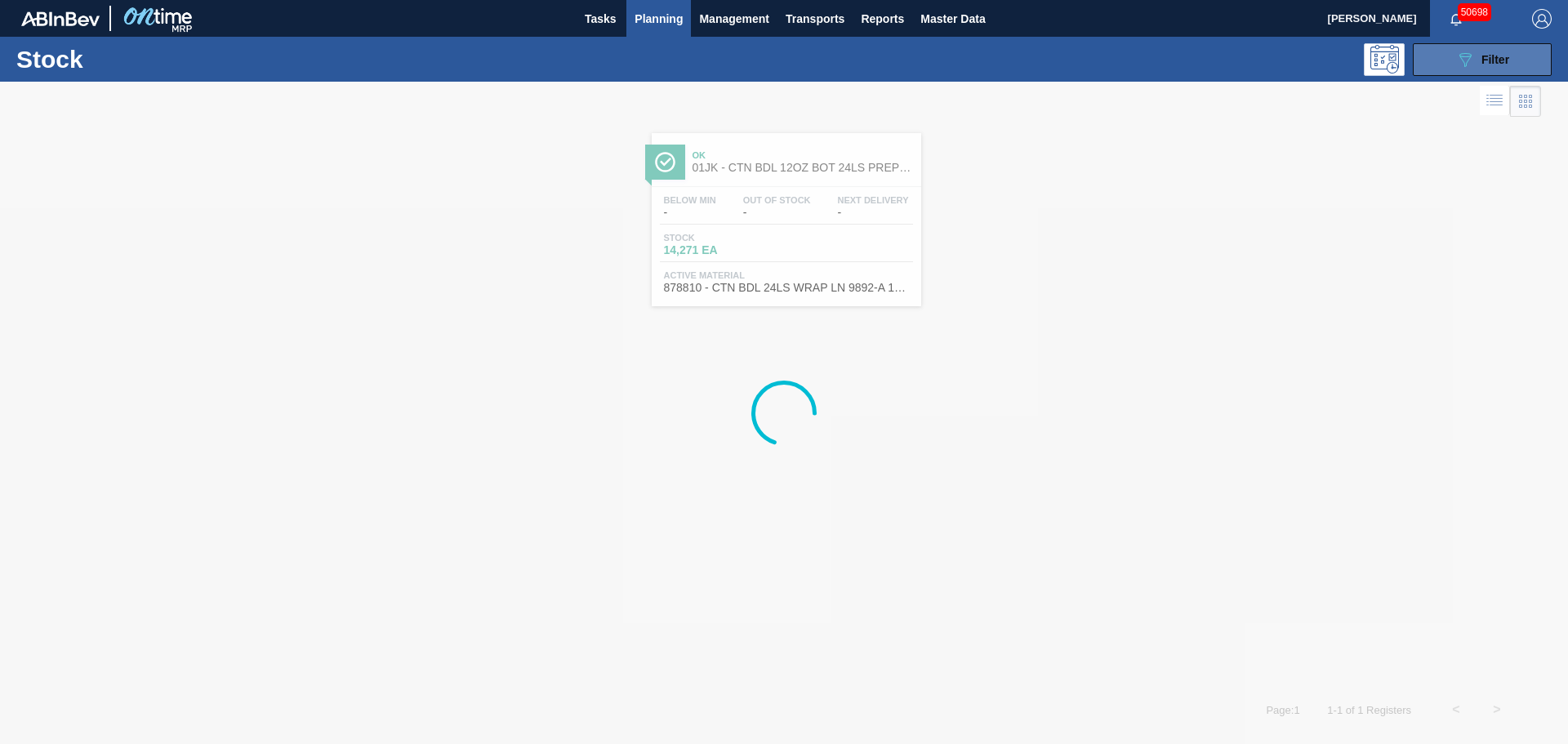
click at [1444, 63] on button "089F7B8B-B2A5-4AFE-B5C0-19BA573D28AC Filter" at bounding box center [1482, 59] width 139 height 32
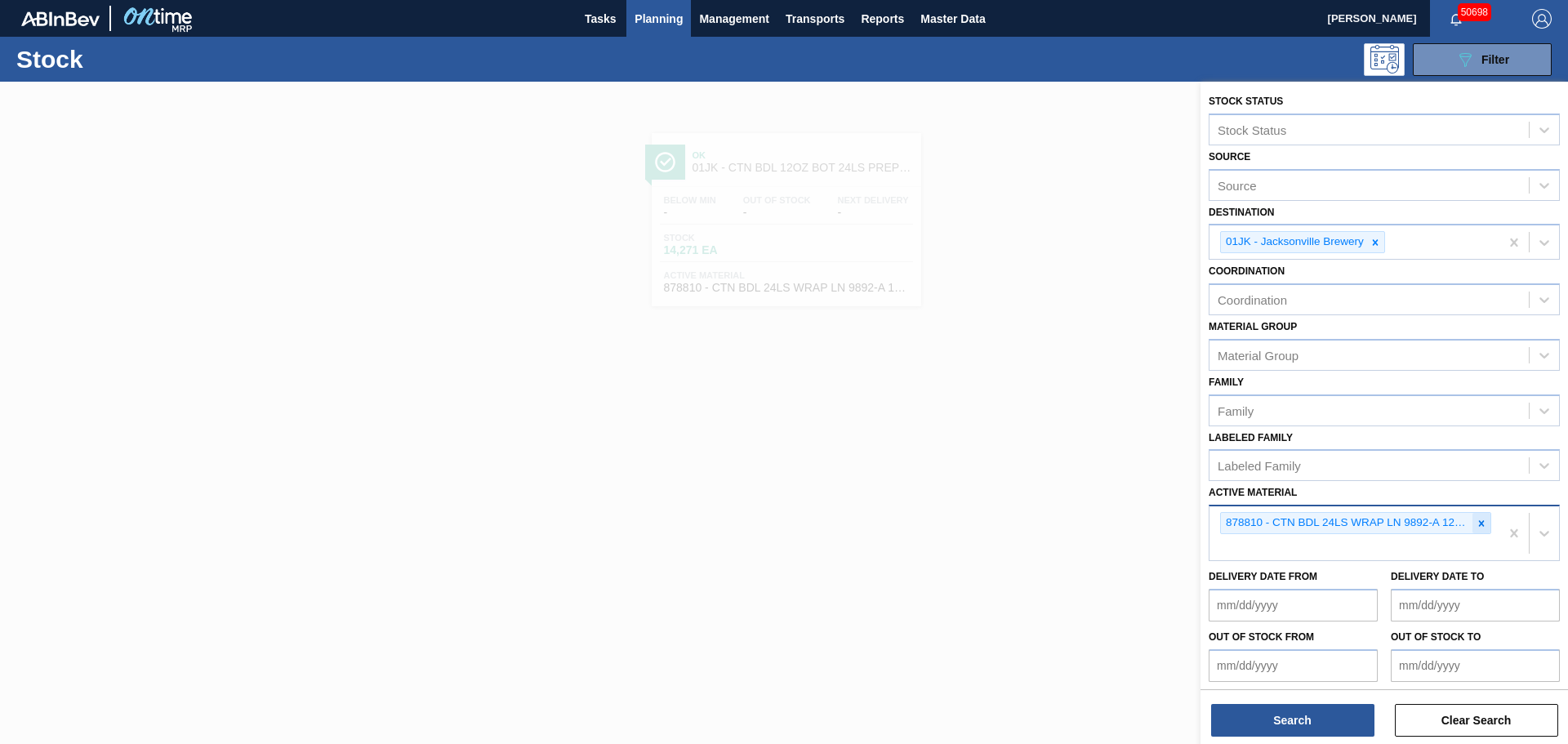
click at [1481, 522] on icon at bounding box center [1481, 523] width 6 height 6
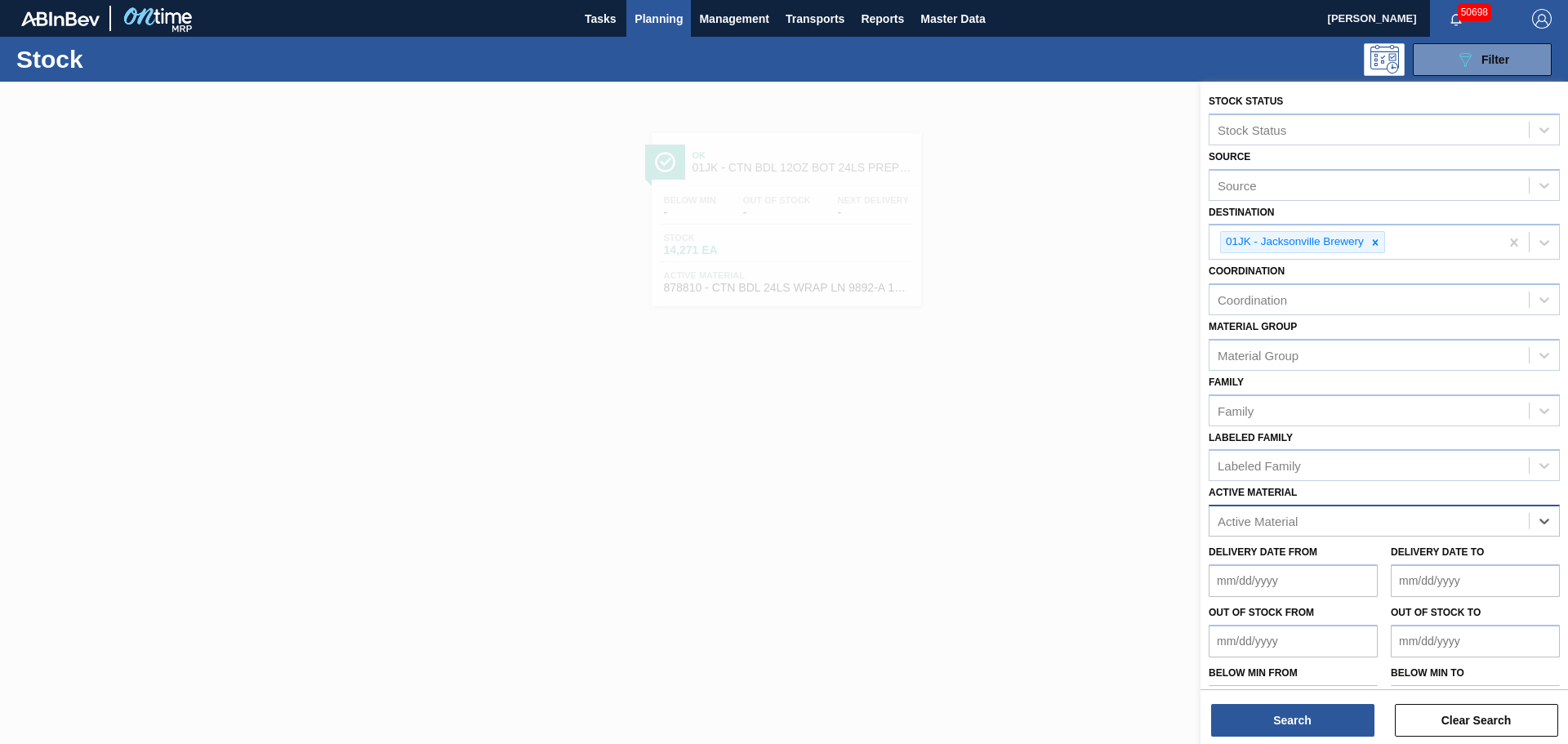
paste Material "615354"
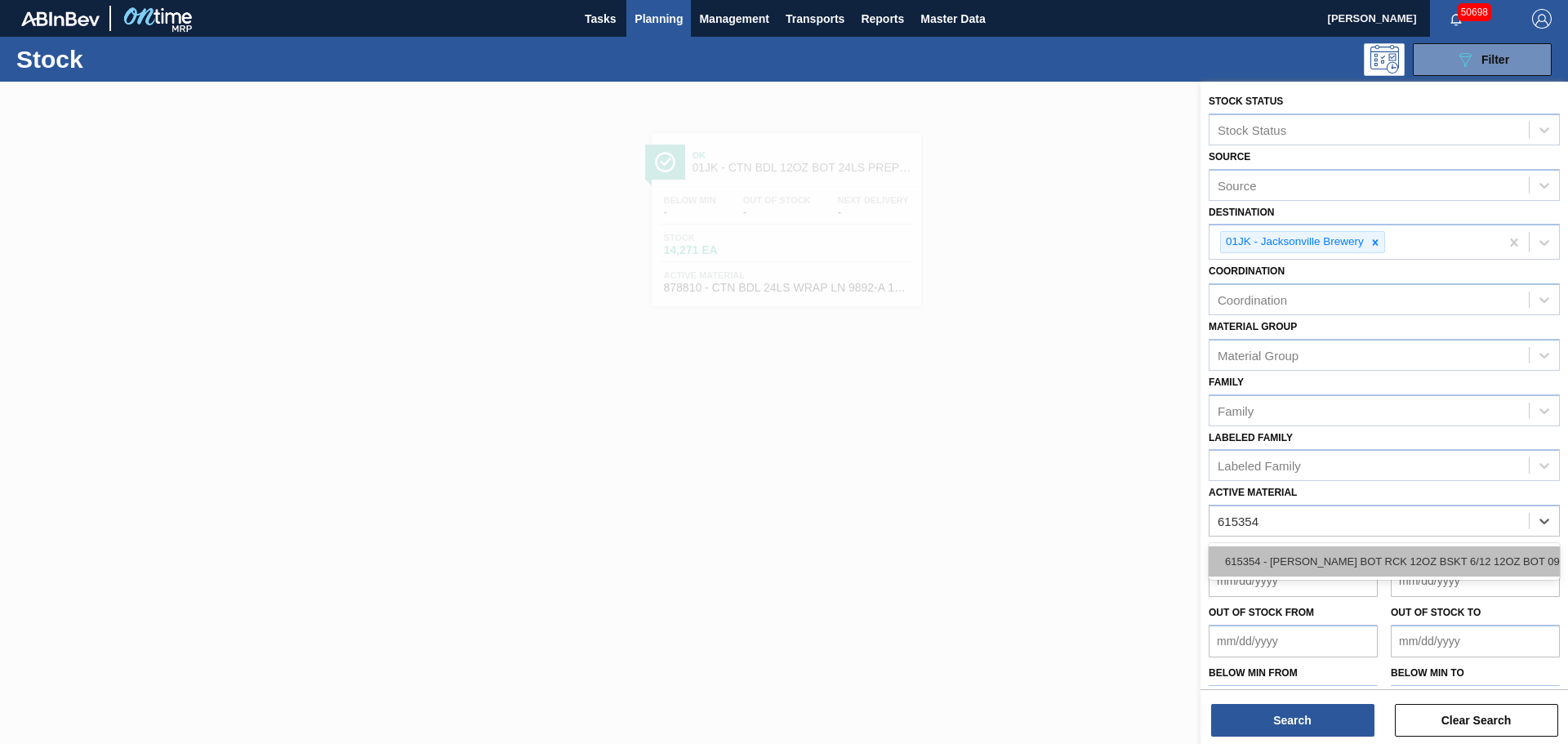
click at [1334, 554] on div "615354 - [PERSON_NAME] BOT RCK 12OZ BSKT 6/12 12OZ BOT 092" at bounding box center [1384, 562] width 351 height 31
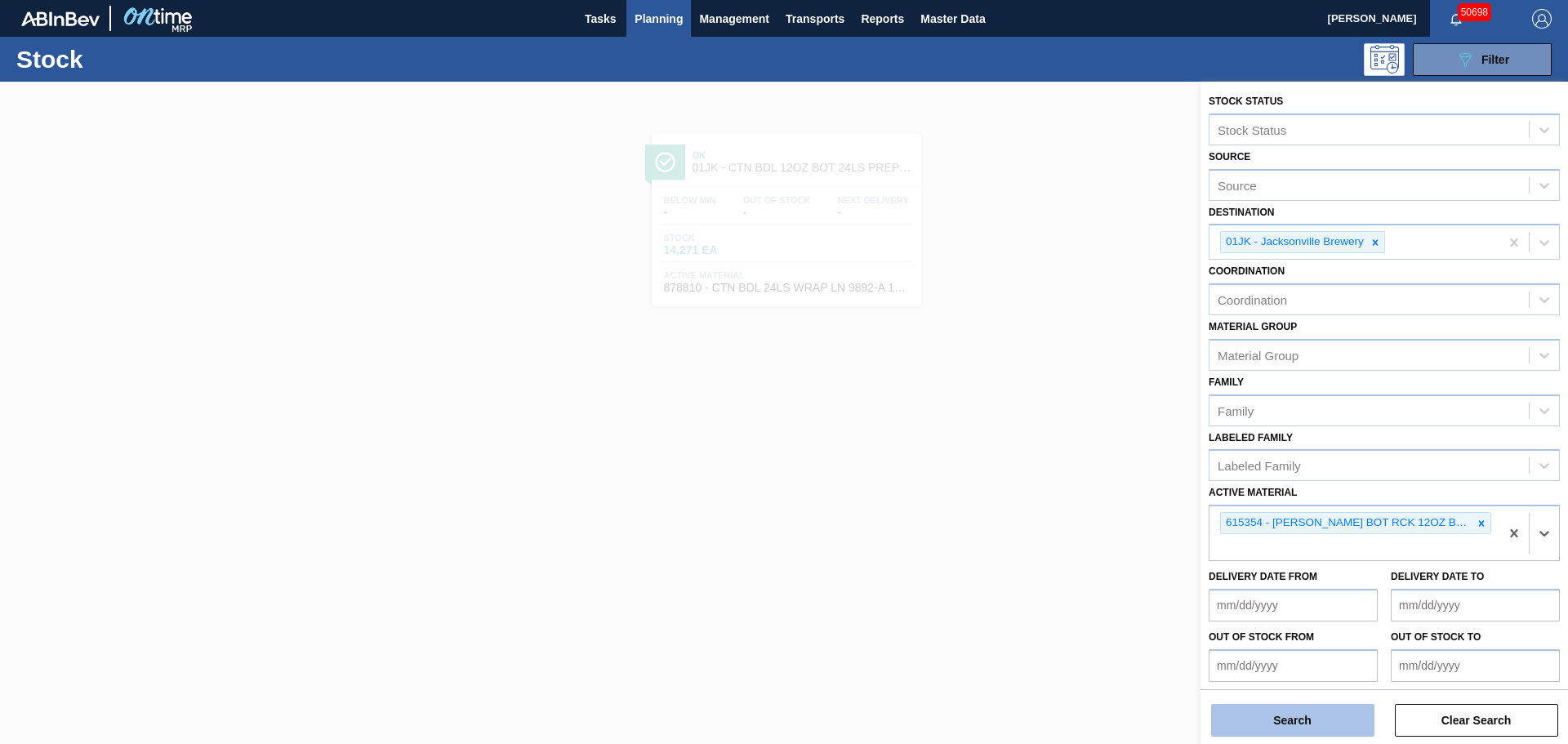
click at [1269, 725] on button "Search" at bounding box center [1292, 719] width 163 height 32
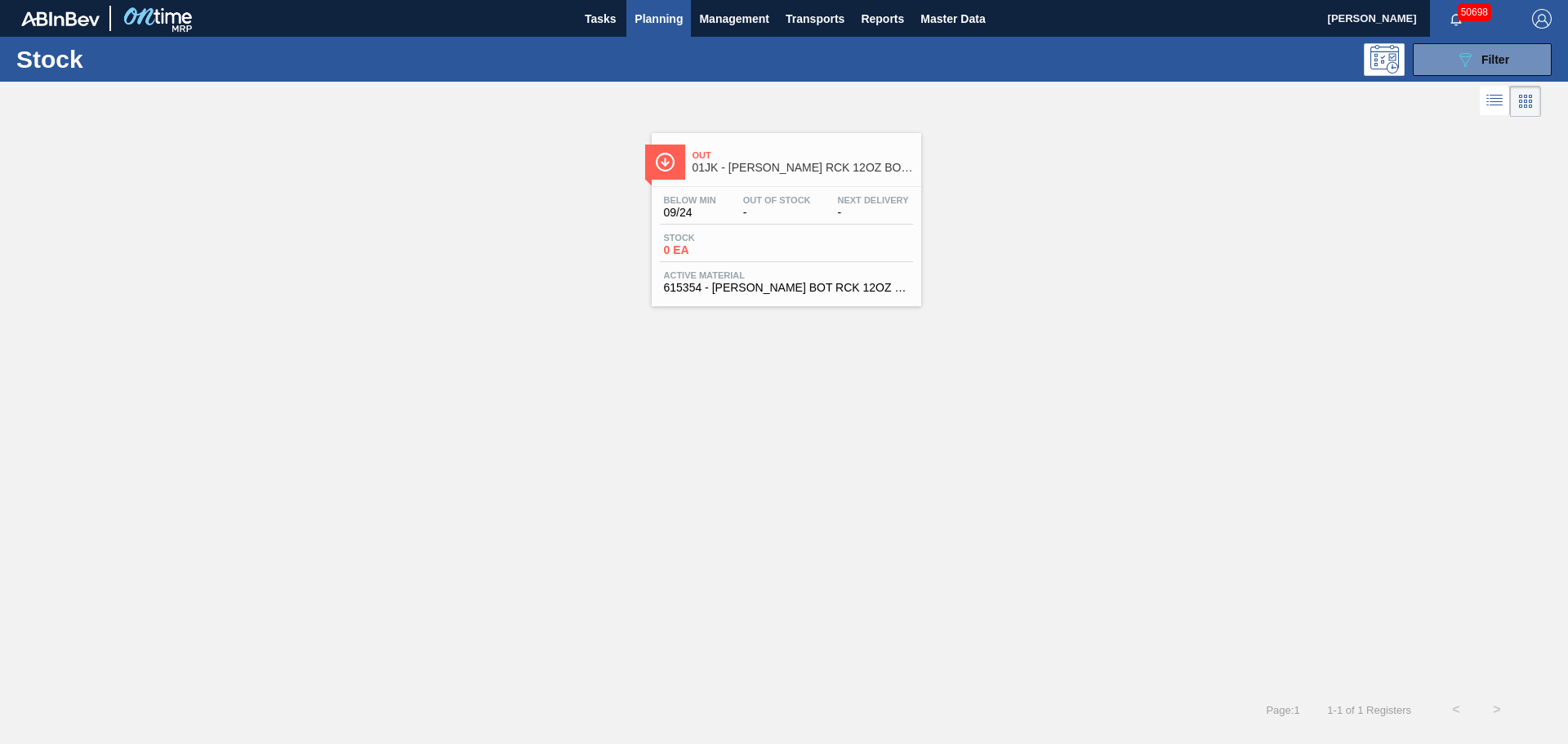
click at [852, 241] on div "Stock 0 EA" at bounding box center [787, 247] width 253 height 30
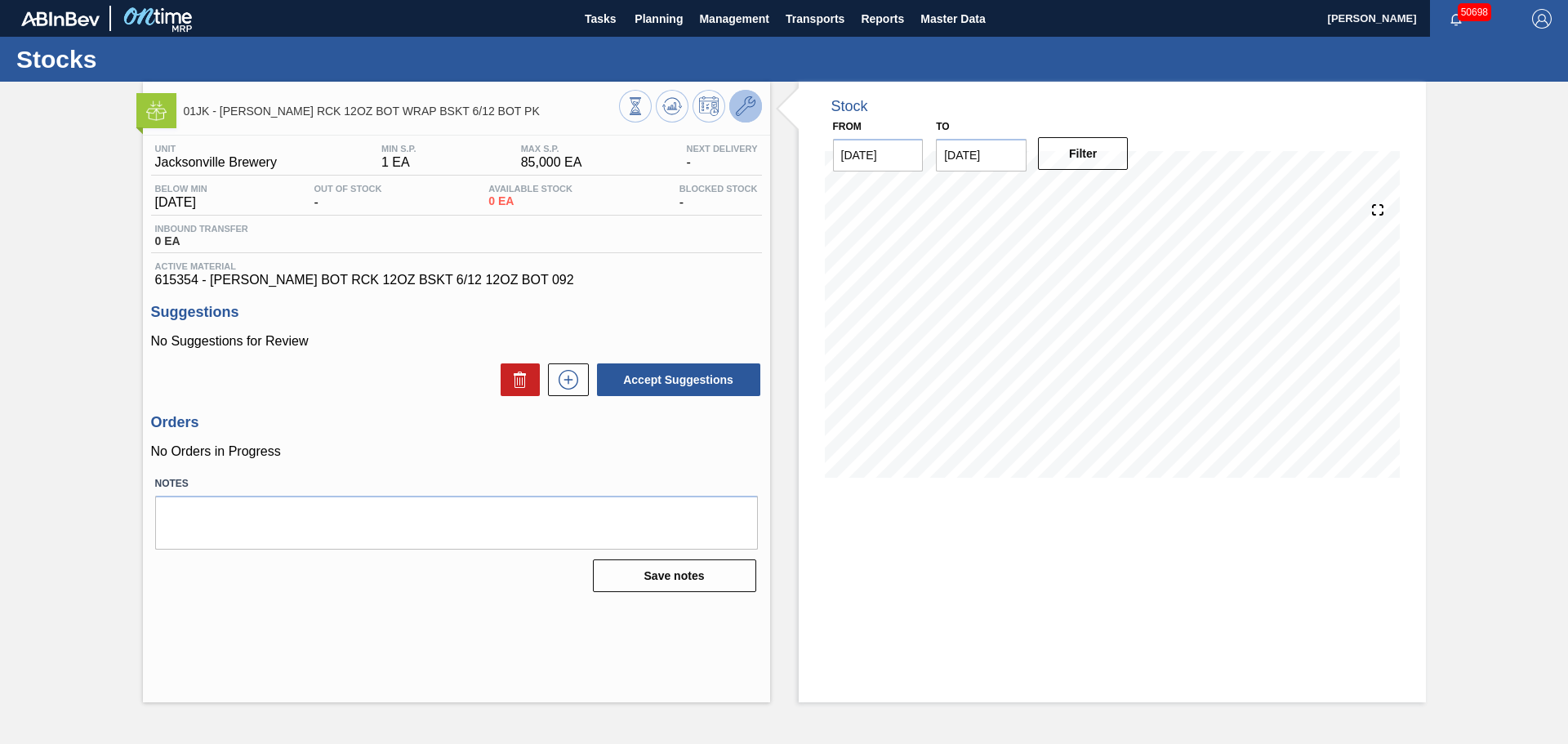
click at [748, 111] on icon at bounding box center [745, 106] width 20 height 20
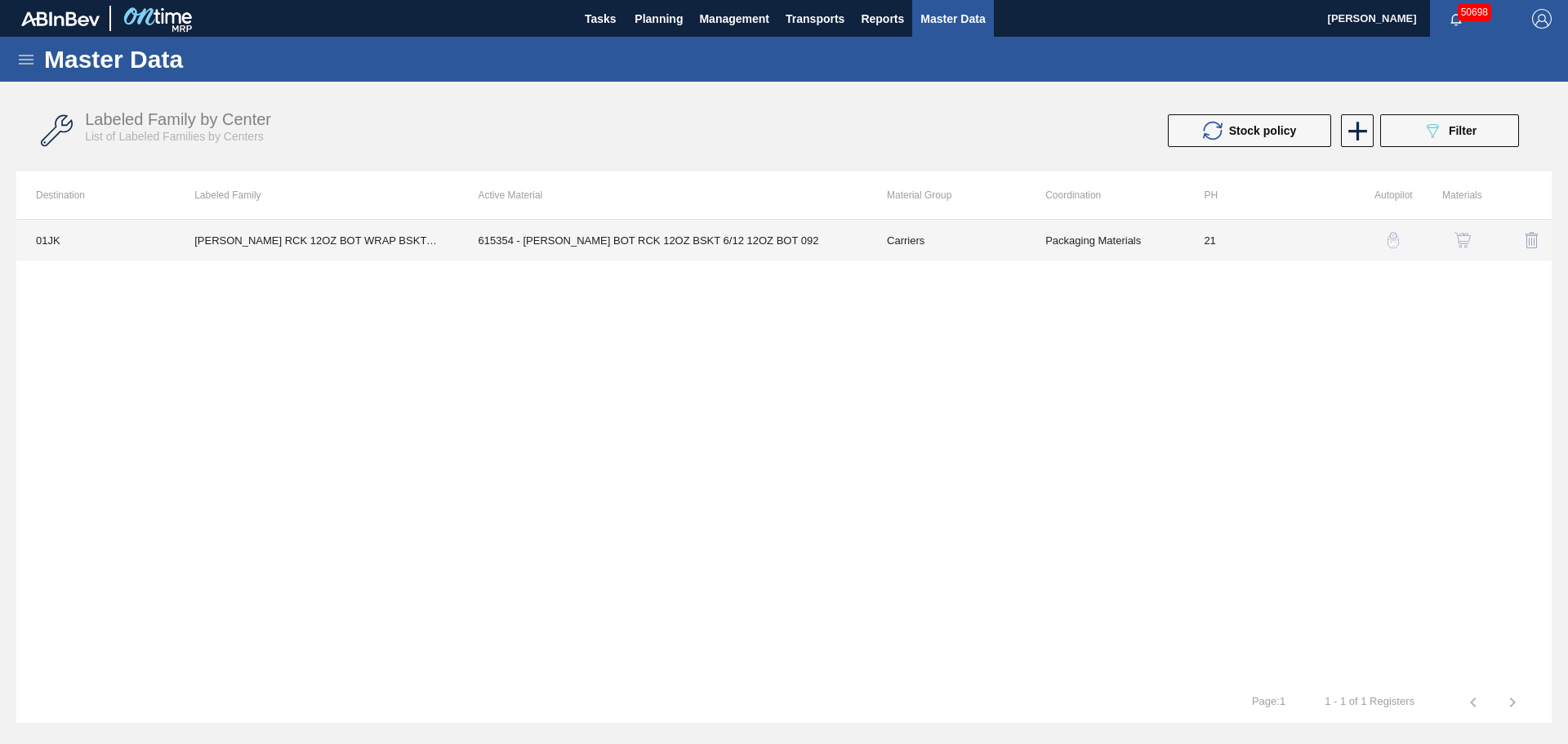
click at [644, 248] on td "615354 - [PERSON_NAME] BOT RCK 12OZ BSKT 6/12 12OZ BOT 092" at bounding box center [663, 240] width 408 height 41
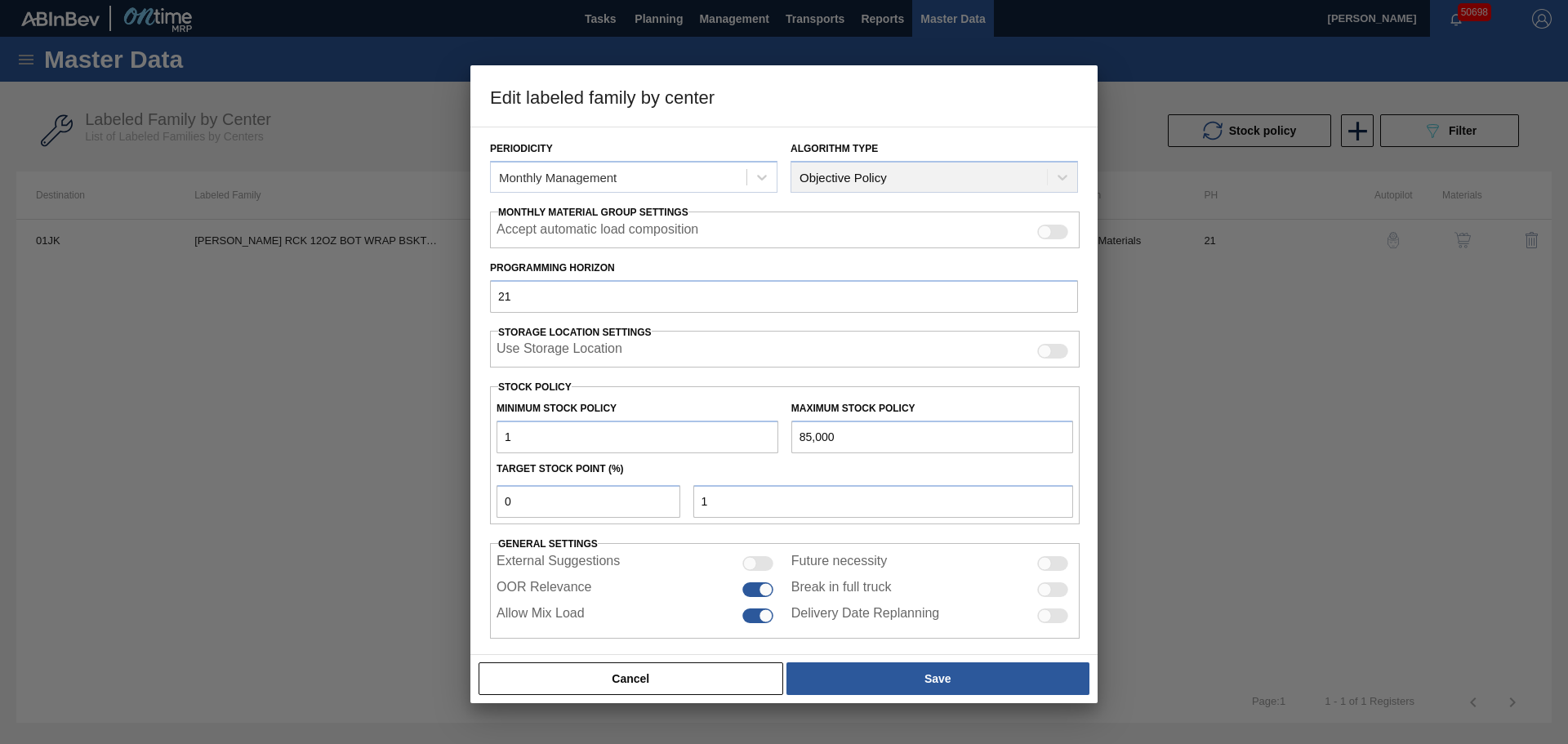
scroll to position [199, 0]
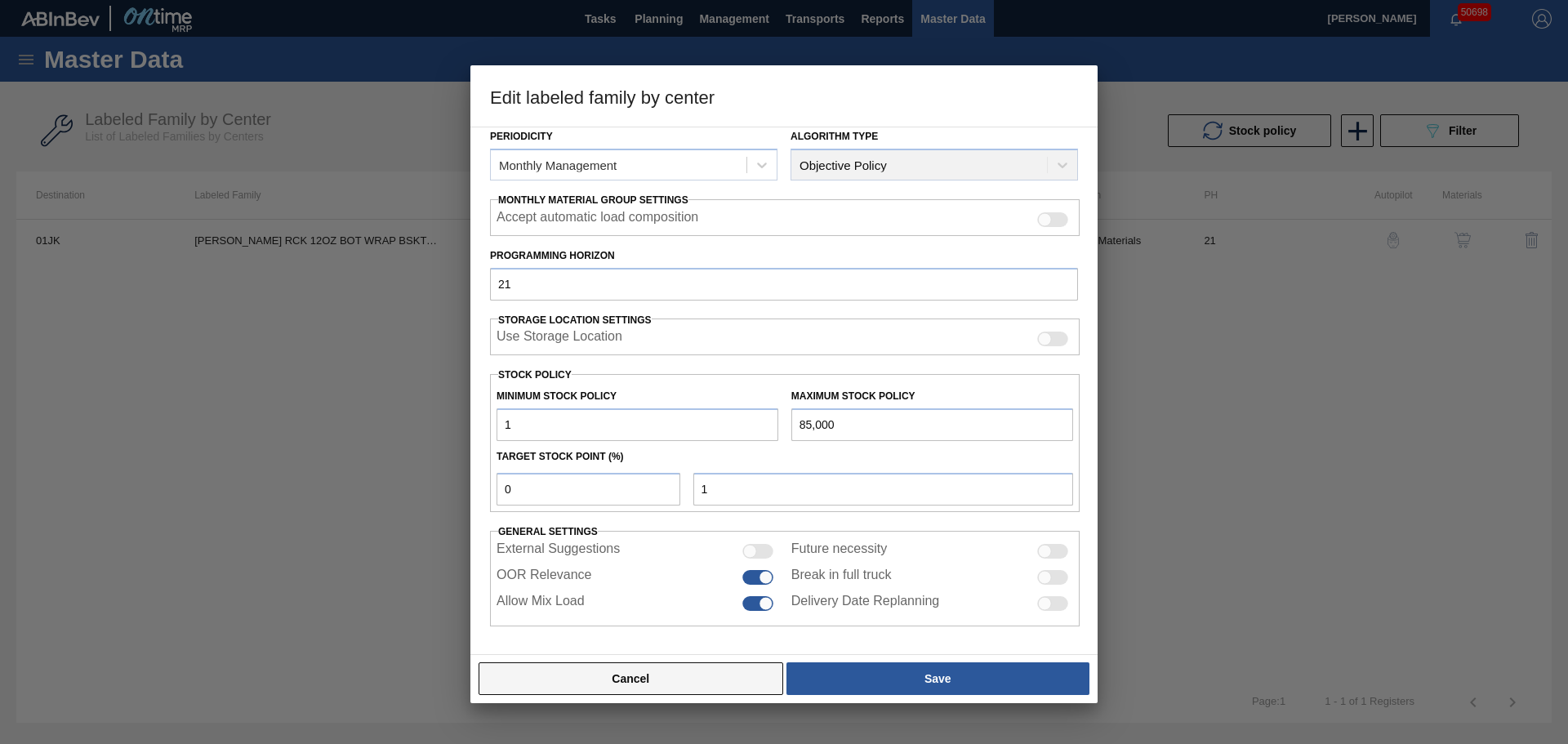
click at [691, 687] on button "Cancel" at bounding box center [630, 678] width 305 height 32
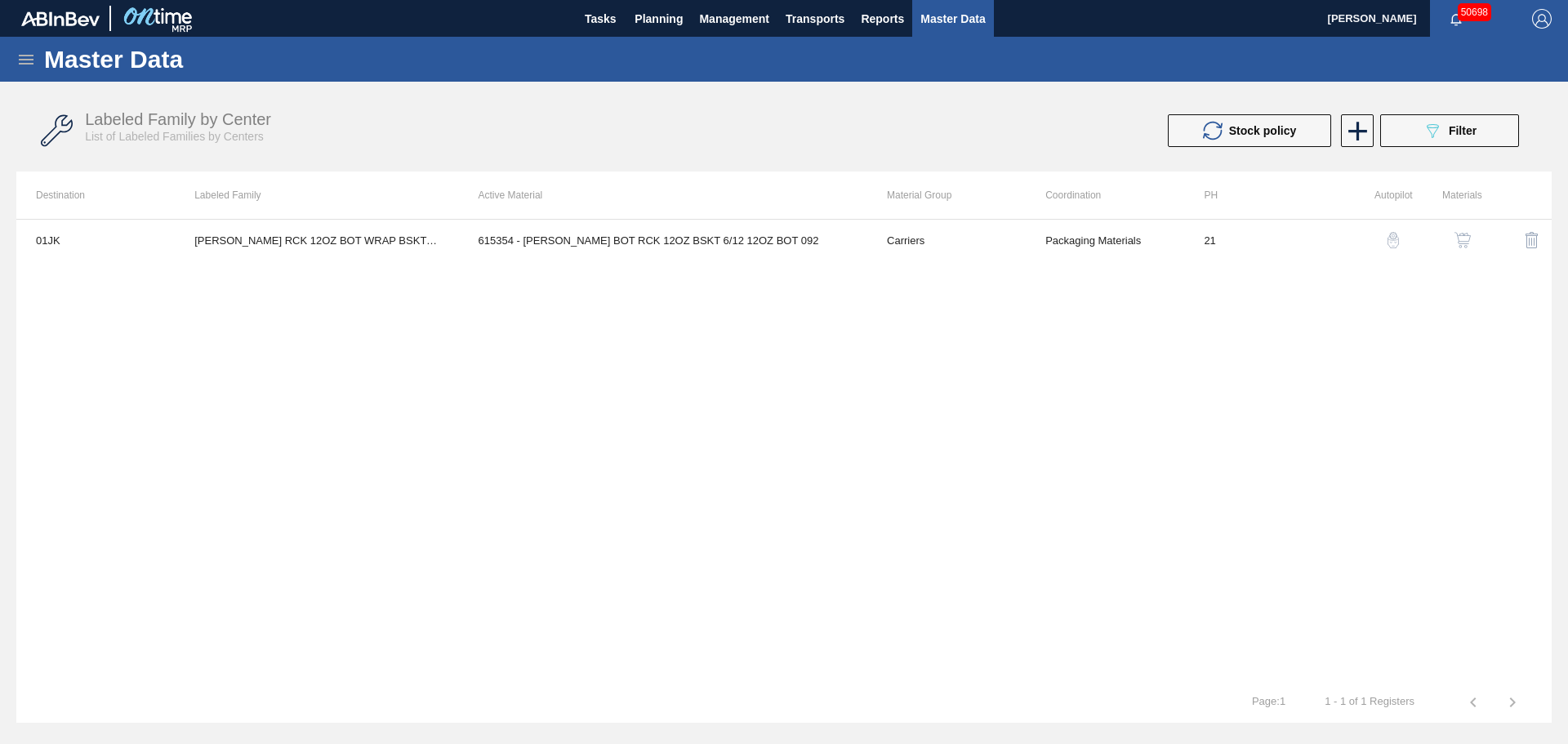
click at [877, 449] on div "01JK [PERSON_NAME] RCK 12OZ BOT WRAP BSKT 6/12 BOT PK 615354 - [PERSON_NAME] BO…" at bounding box center [783, 450] width 1535 height 463
click at [510, 115] on div "Labeled Family by Center List of Labeled Families by Centers" at bounding box center [448, 126] width 726 height 33
